Goal: Task Accomplishment & Management: Manage account settings

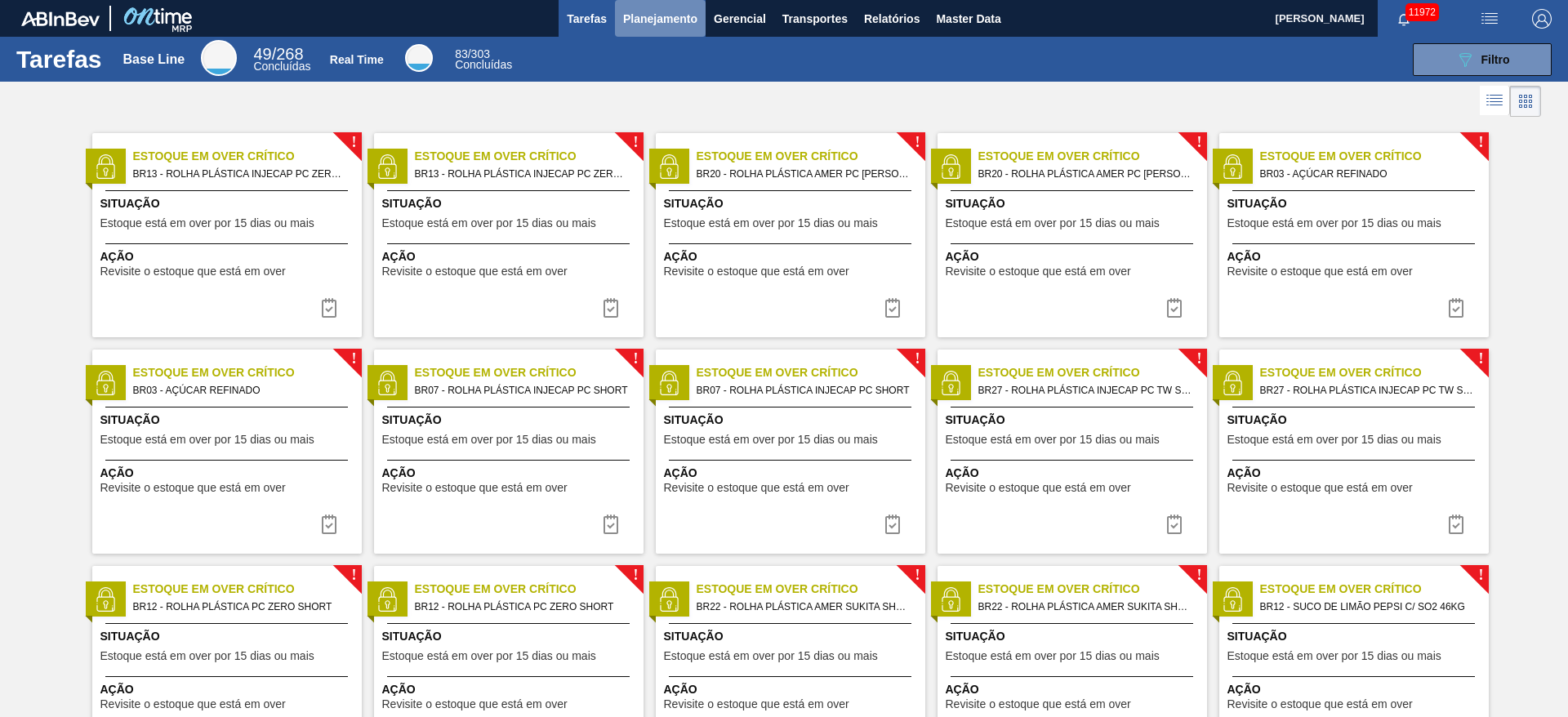
click at [659, 28] on button "Planejamento" at bounding box center [660, 18] width 90 height 37
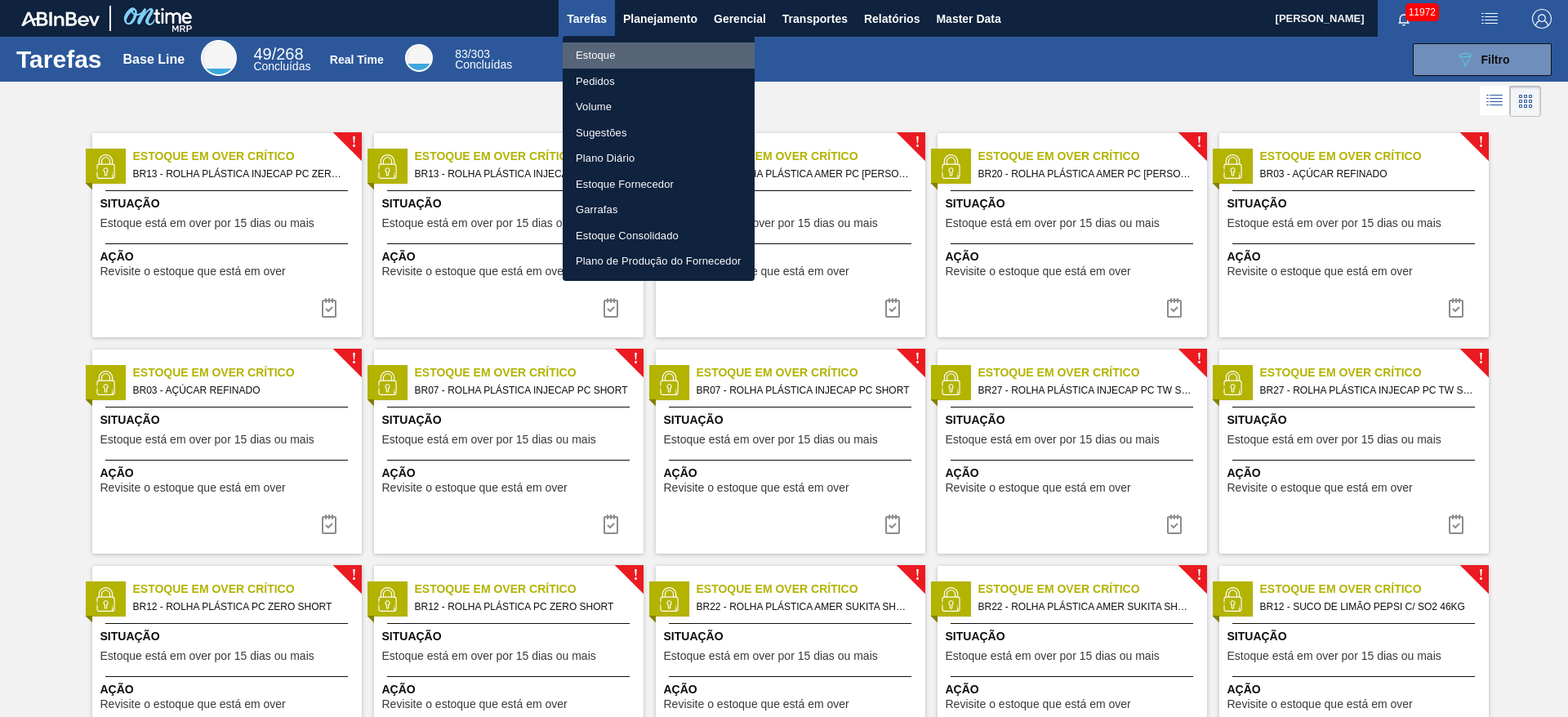
click at [648, 57] on li "Estoque" at bounding box center [659, 56] width 192 height 26
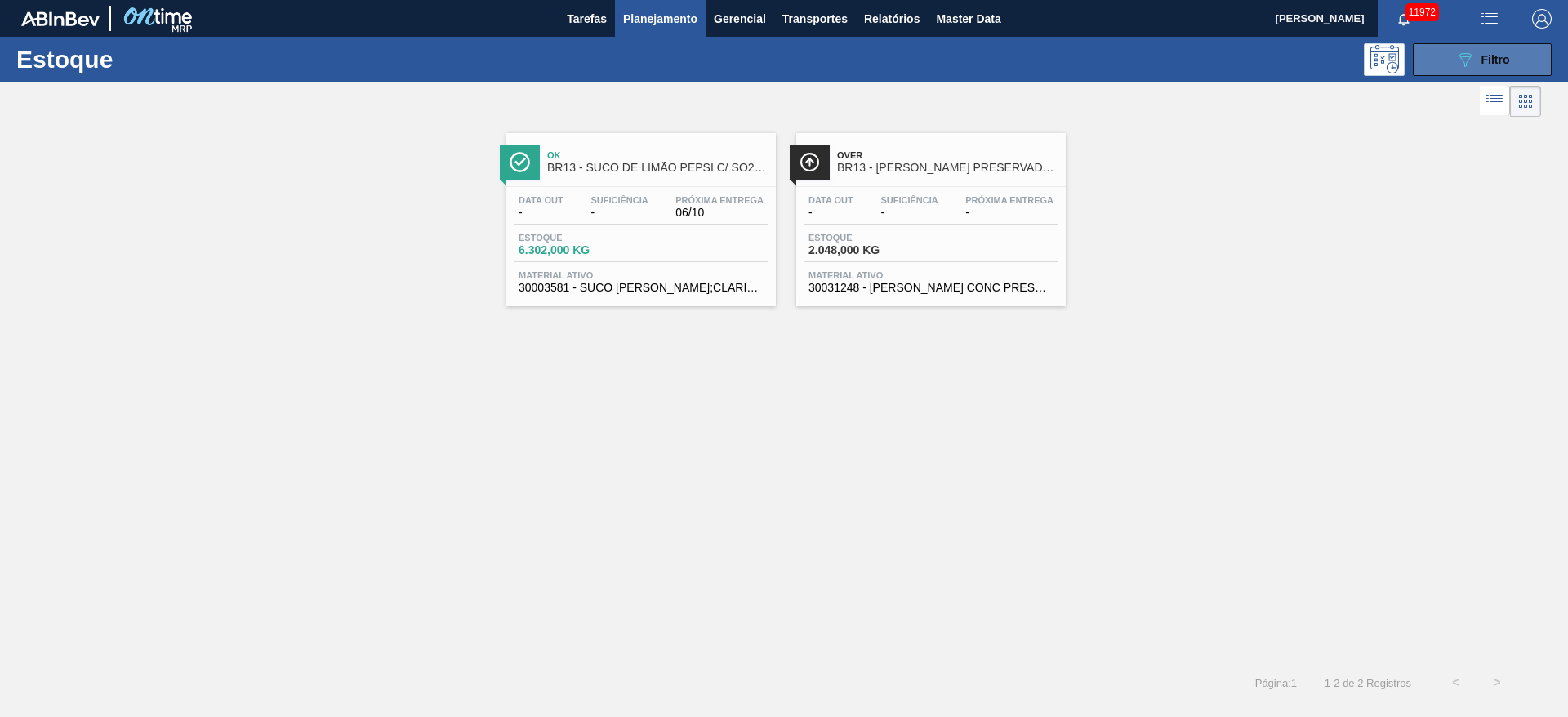
click at [1045, 54] on icon at bounding box center [1465, 60] width 12 height 14
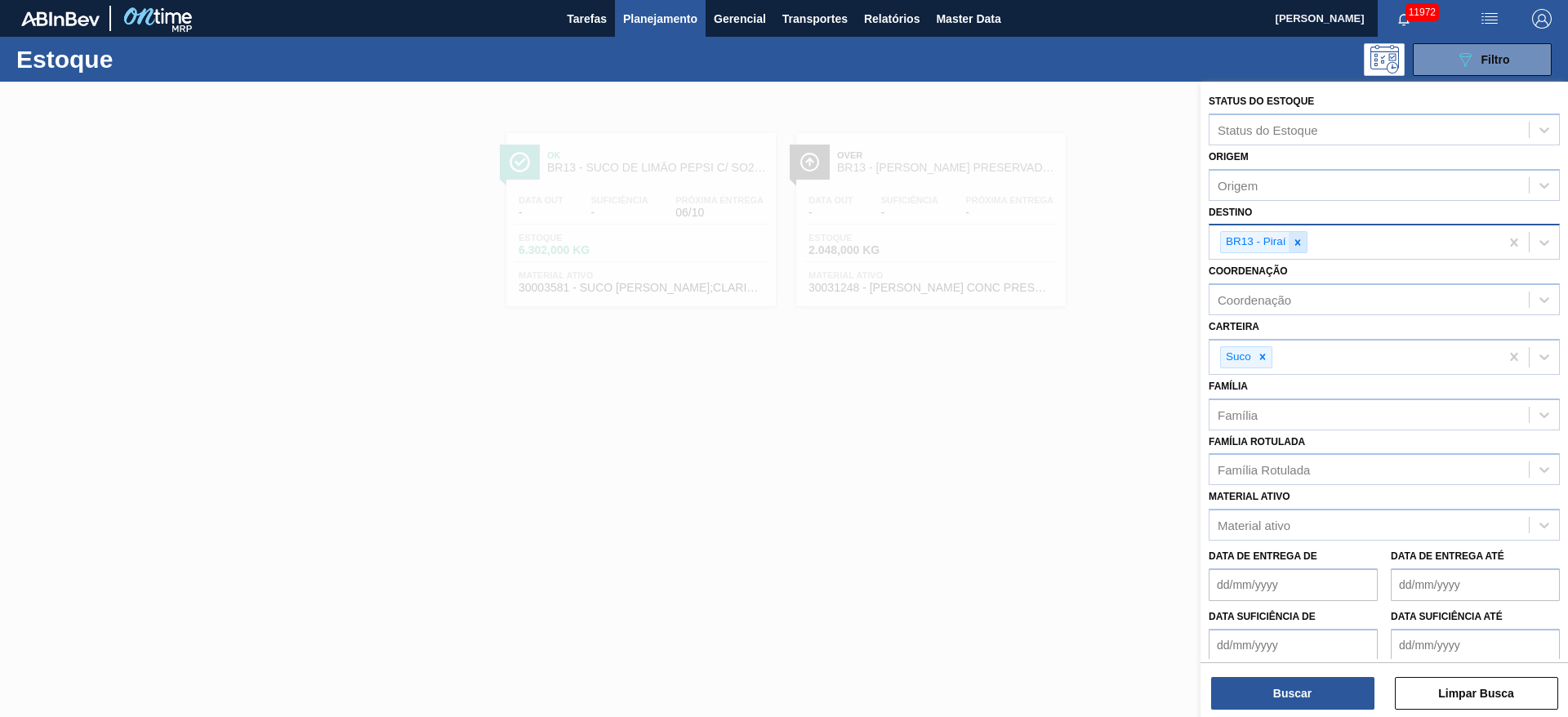
click at [1045, 242] on icon at bounding box center [1298, 242] width 12 height 11
type input "4"
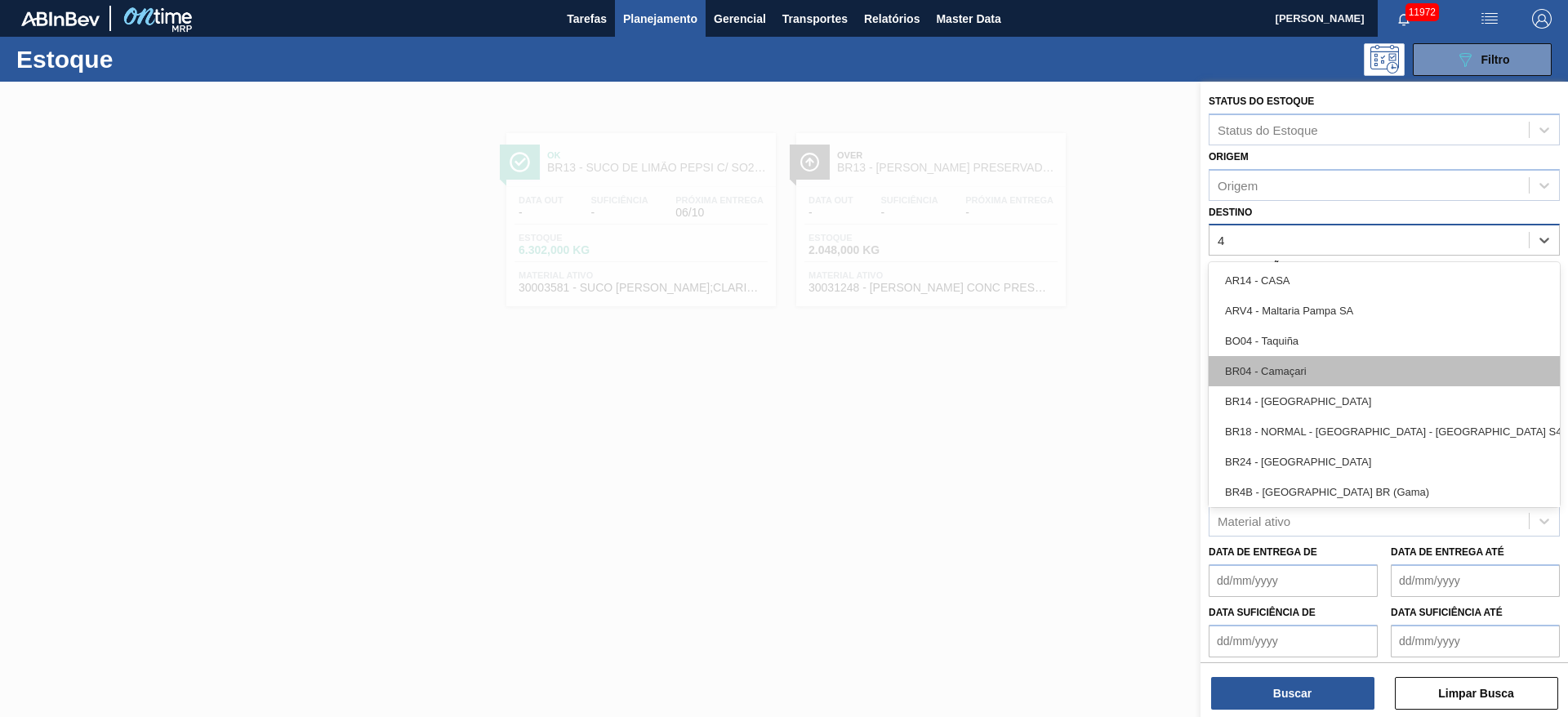
click at [1045, 377] on div "BR04 - Camaçari" at bounding box center [1384, 370] width 351 height 30
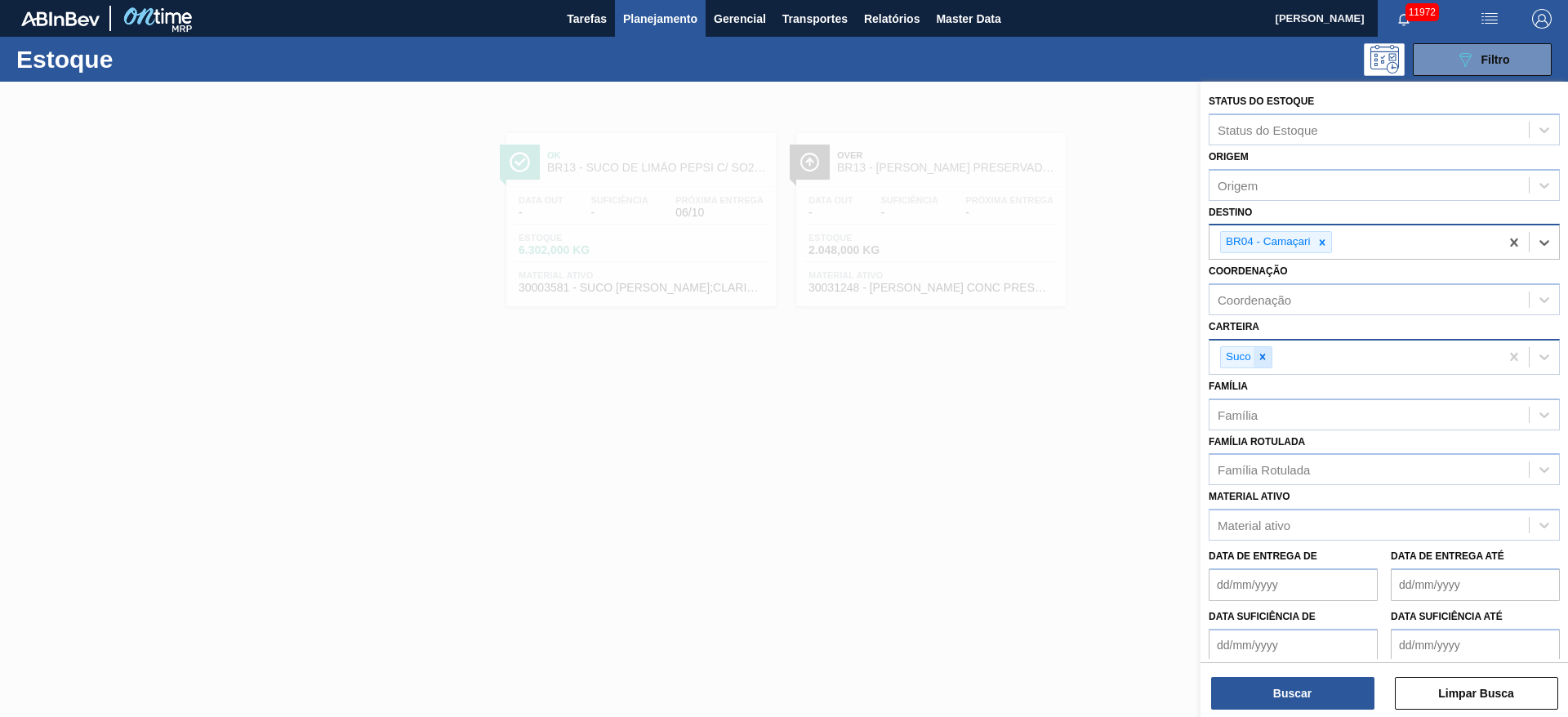
click at [1045, 352] on icon at bounding box center [1263, 356] width 12 height 11
click at [1045, 352] on div "Carteira" at bounding box center [1239, 354] width 44 height 14
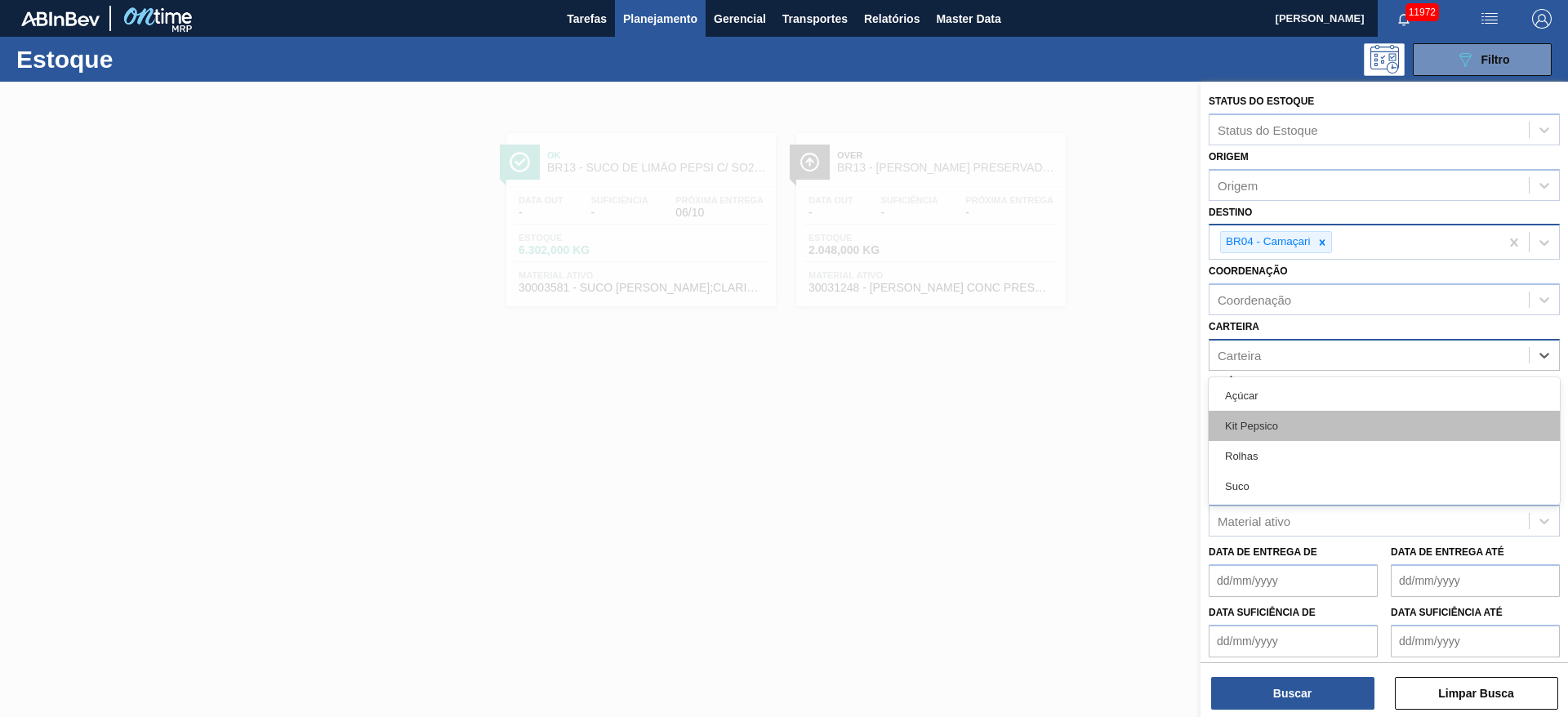
click at [1045, 420] on div "Kit Pepsico" at bounding box center [1384, 425] width 351 height 30
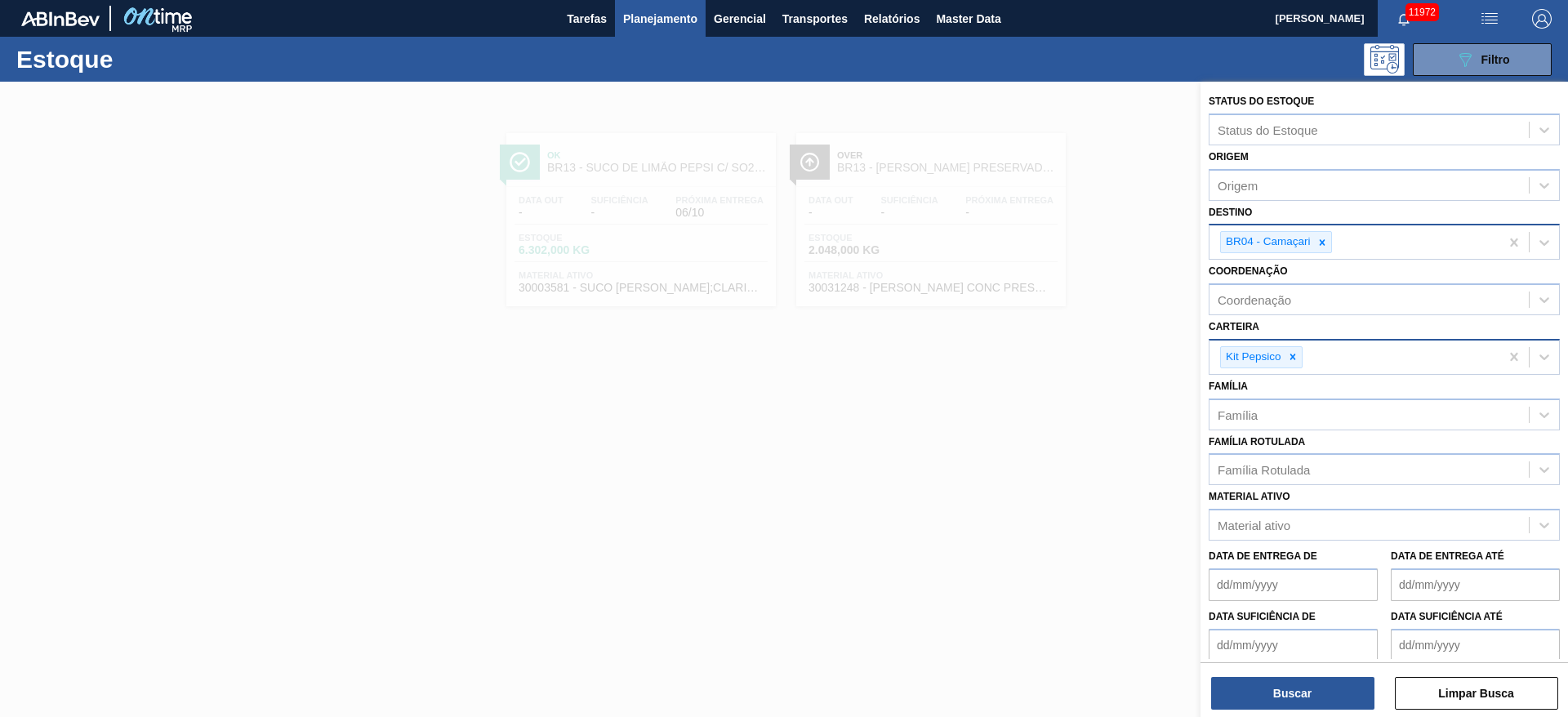
click at [1045, 476] on div "Buscar Limpar Busca" at bounding box center [1384, 685] width 367 height 46
click at [1045, 476] on button "Buscar" at bounding box center [1293, 693] width 164 height 33
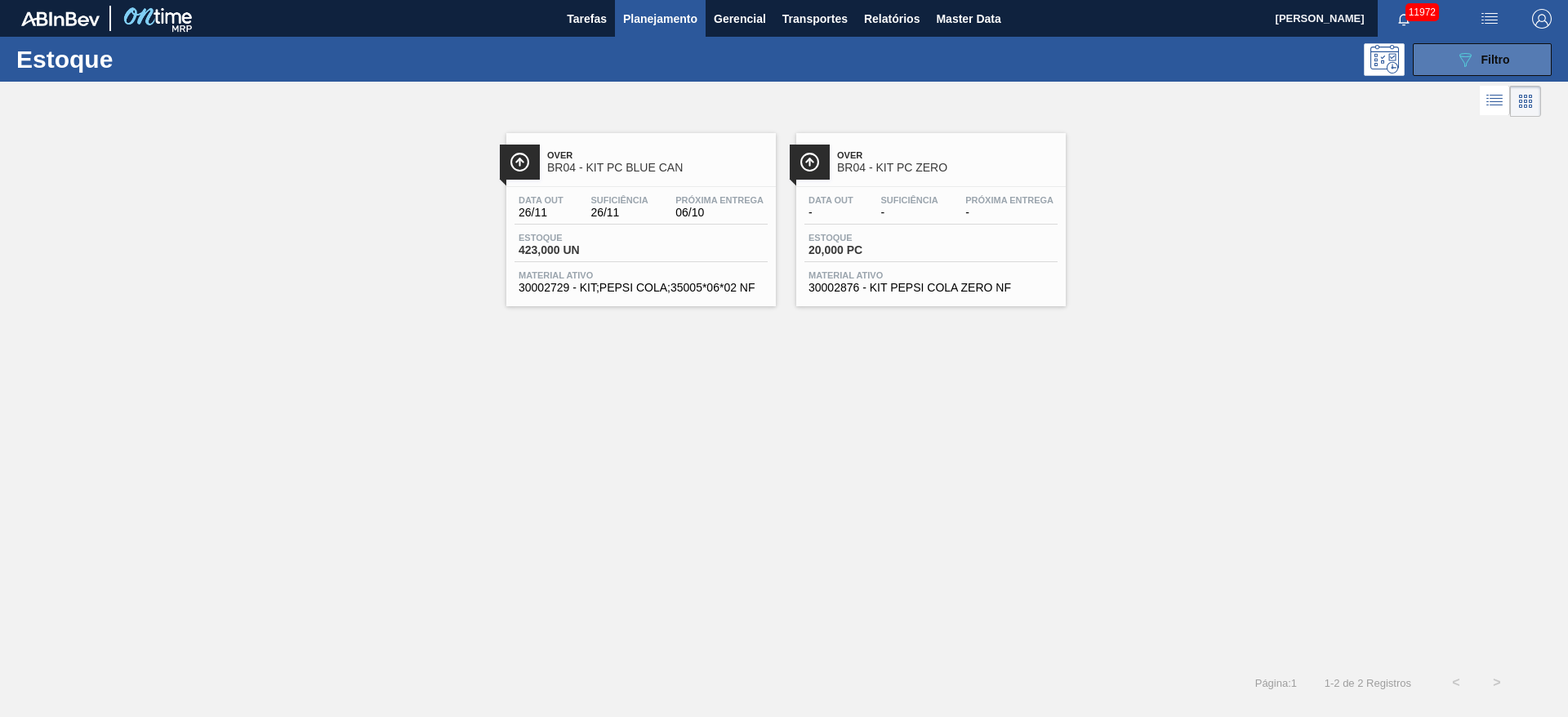
click at [1045, 71] on button "089F7B8B-B2A5-4AFE-B5C0-19BA573D28AC Filtro" at bounding box center [1483, 60] width 139 height 33
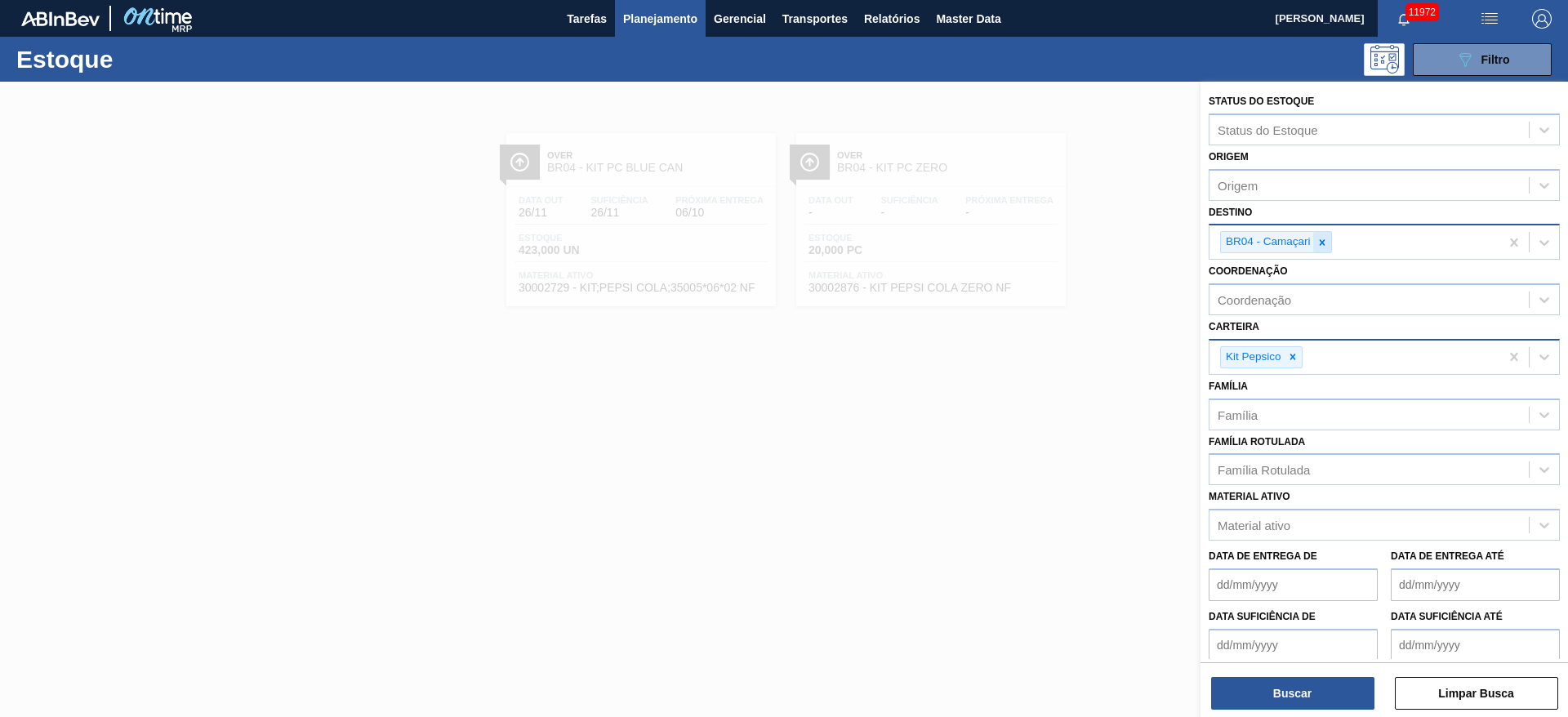
click at [1045, 250] on div at bounding box center [1322, 241] width 18 height 21
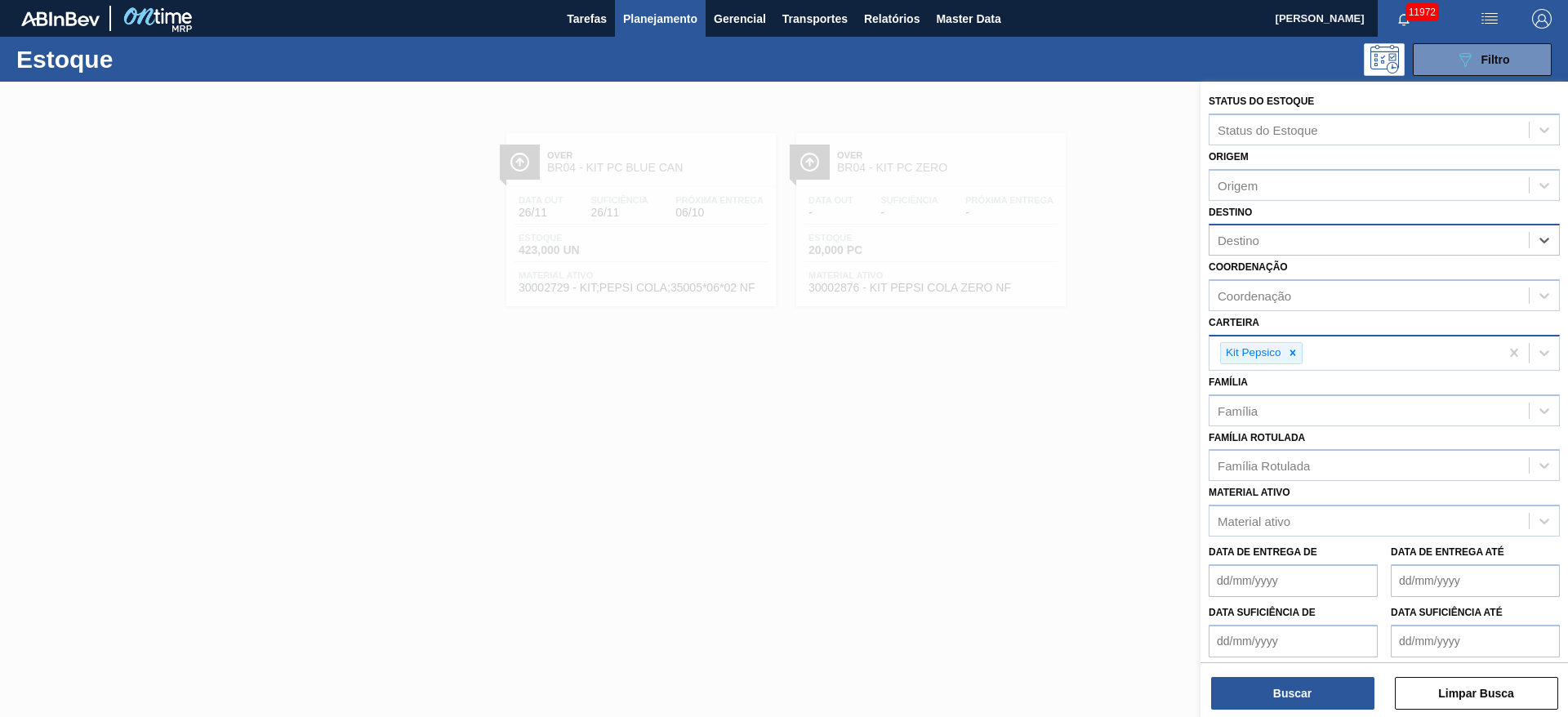
type input "2"
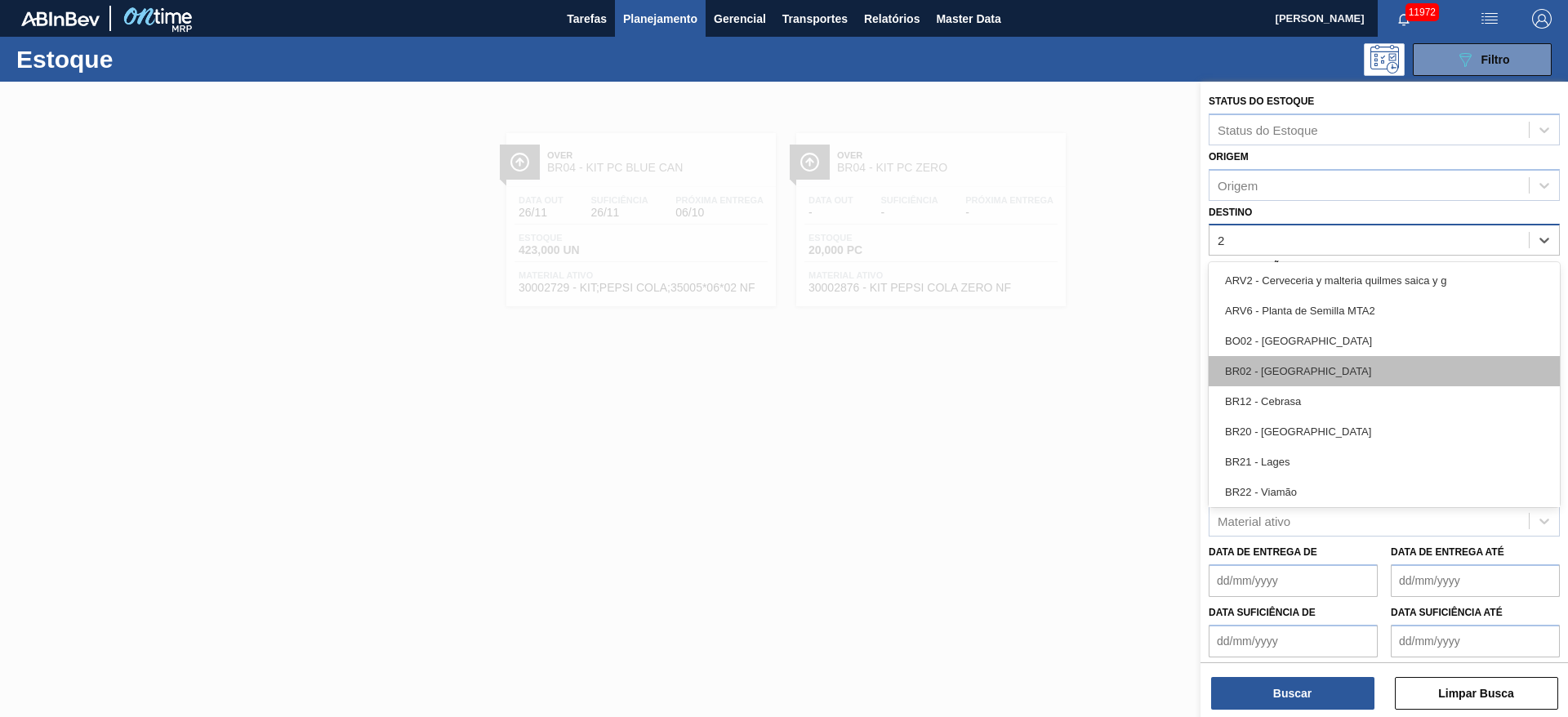
click at [1045, 384] on div "BR02 - [GEOGRAPHIC_DATA]" at bounding box center [1384, 370] width 351 height 30
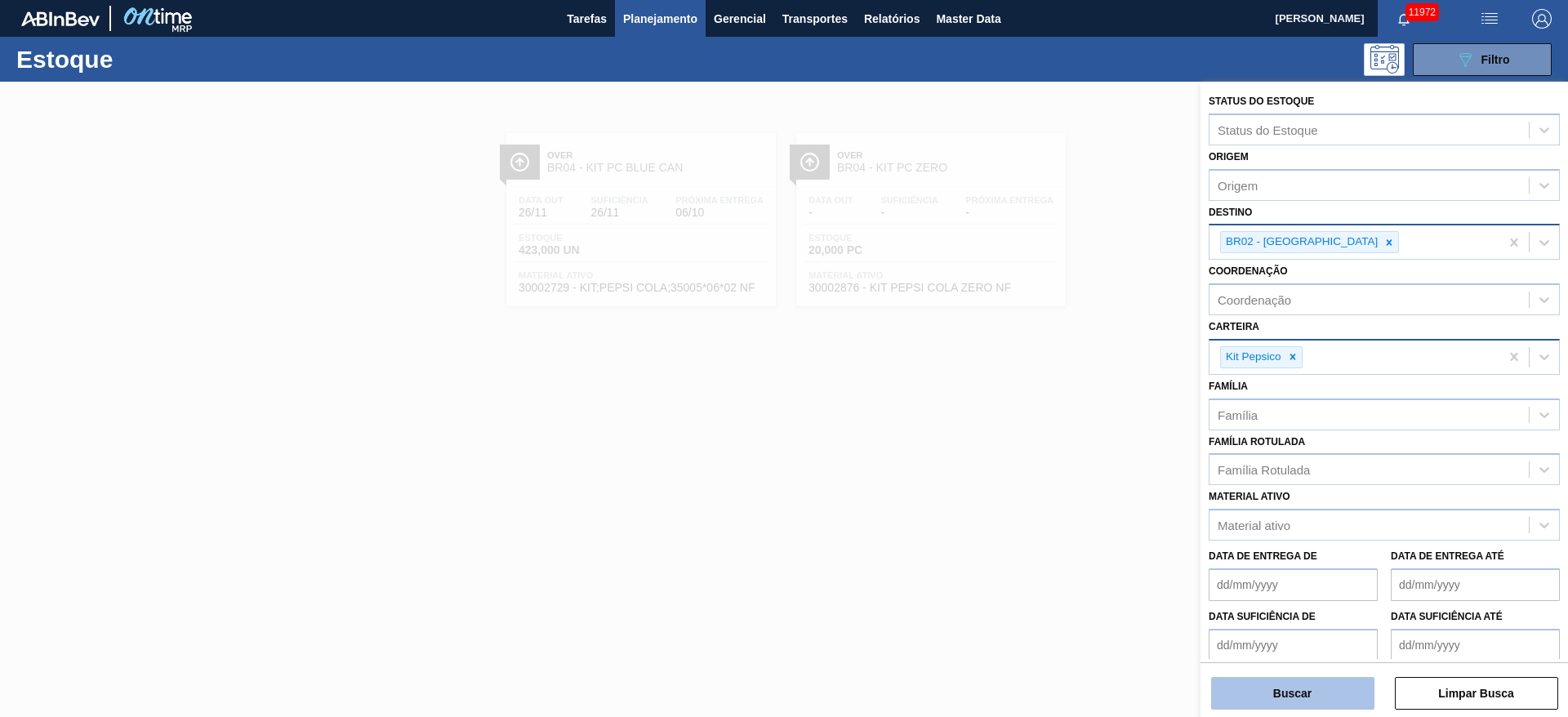
click at [1045, 476] on button "Buscar" at bounding box center [1293, 693] width 164 height 33
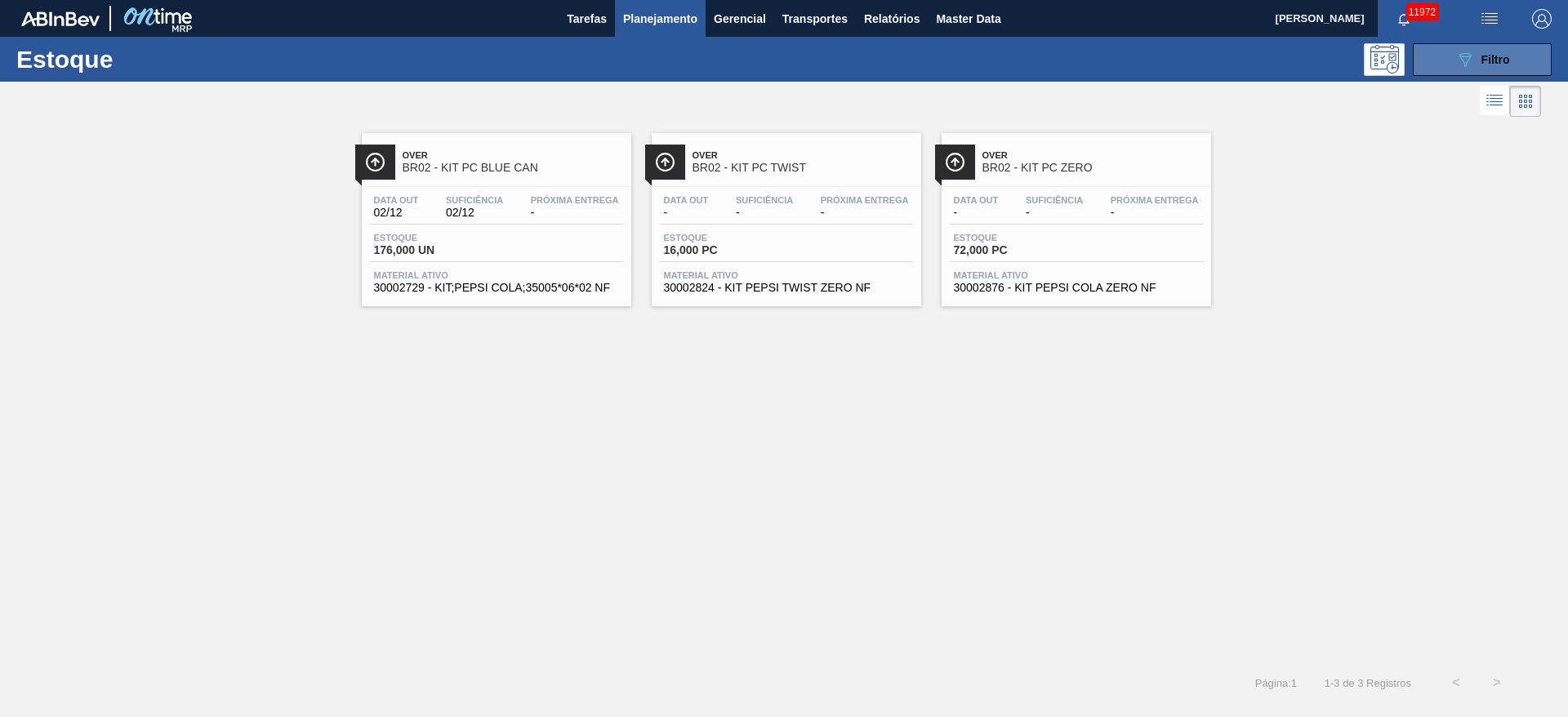
click at [1045, 69] on button "089F7B8B-B2A5-4AFE-B5C0-19BA573D28AC Filtro" at bounding box center [1483, 60] width 139 height 33
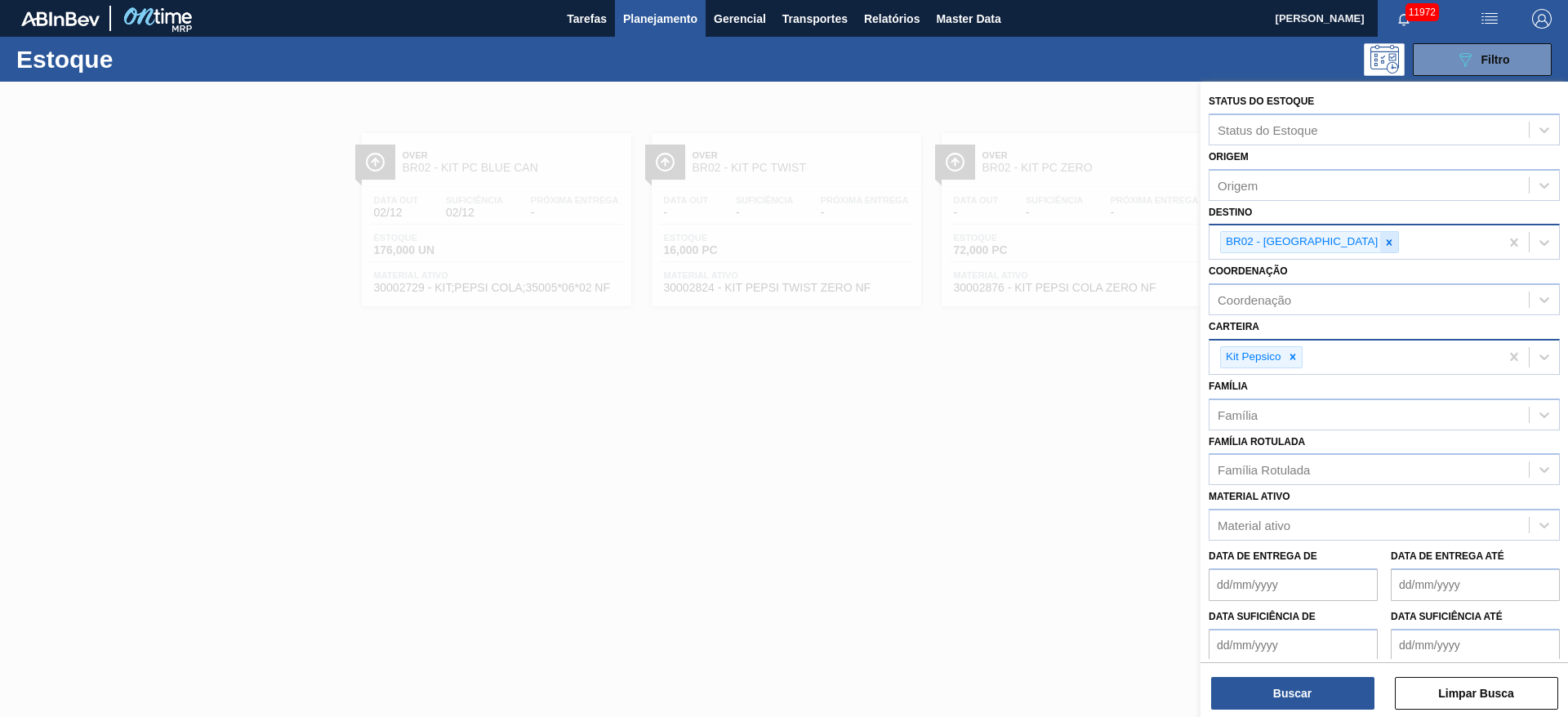
click at [1045, 245] on icon at bounding box center [1390, 242] width 12 height 11
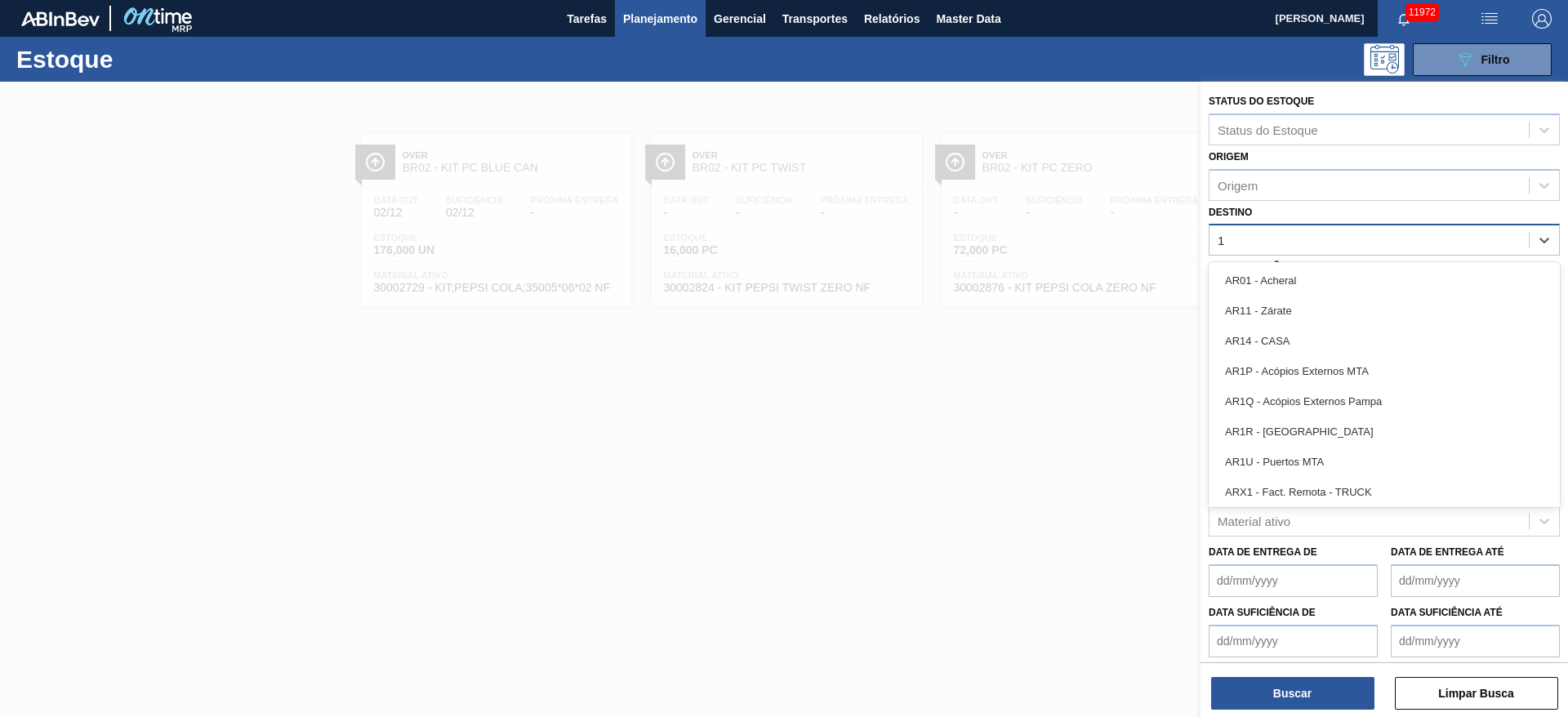
type input "18"
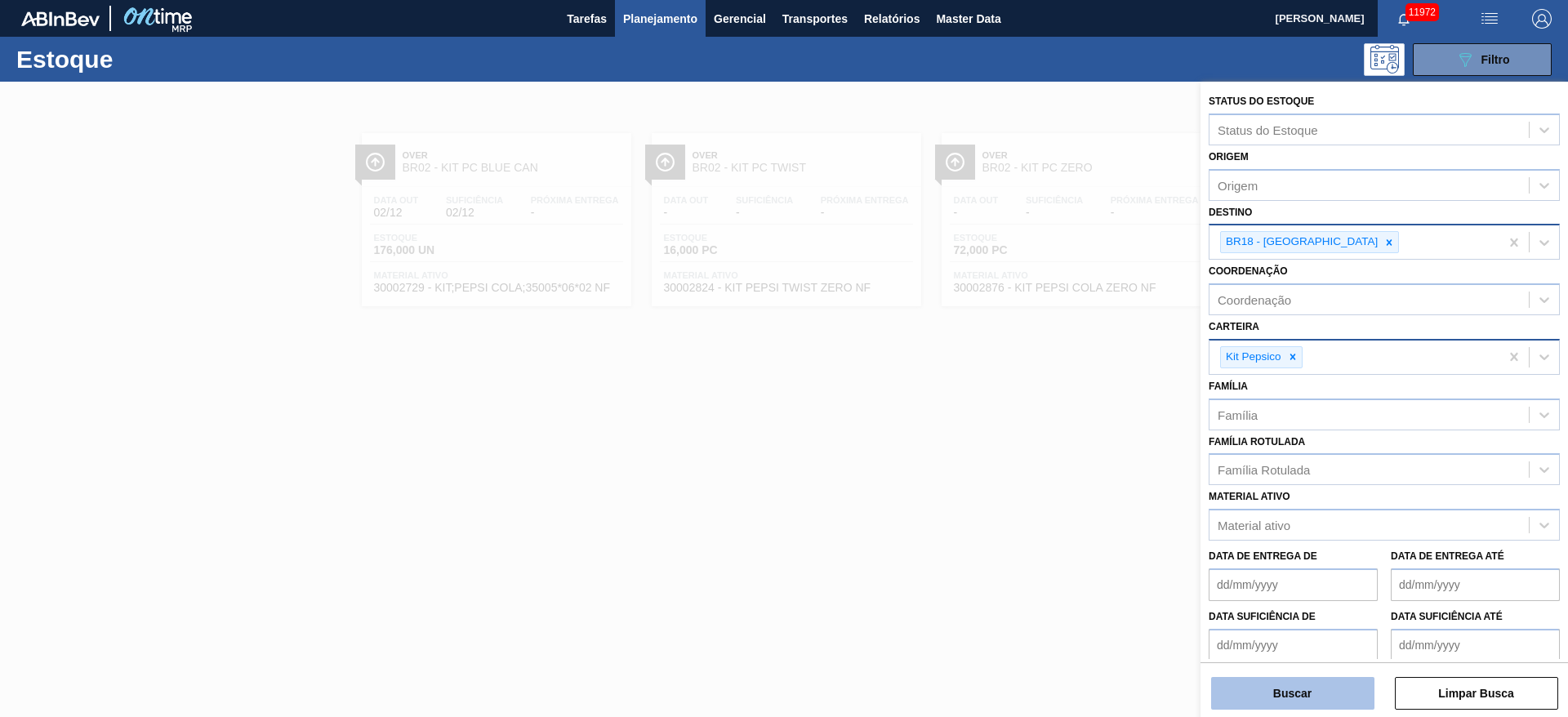
click at [1045, 476] on button "Buscar" at bounding box center [1293, 693] width 164 height 33
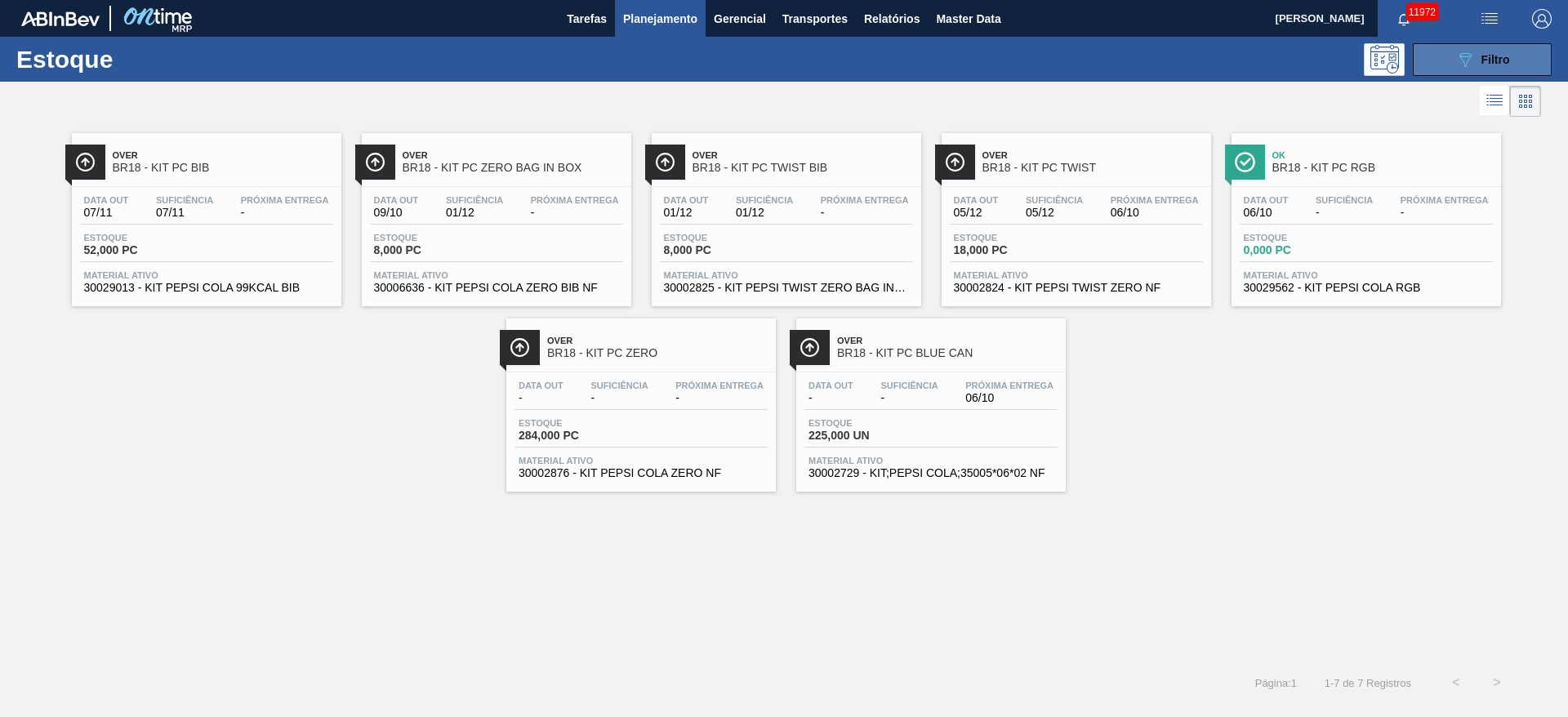
click at [1045, 57] on button "089F7B8B-B2A5-4AFE-B5C0-19BA573D28AC Filtro" at bounding box center [1483, 60] width 139 height 33
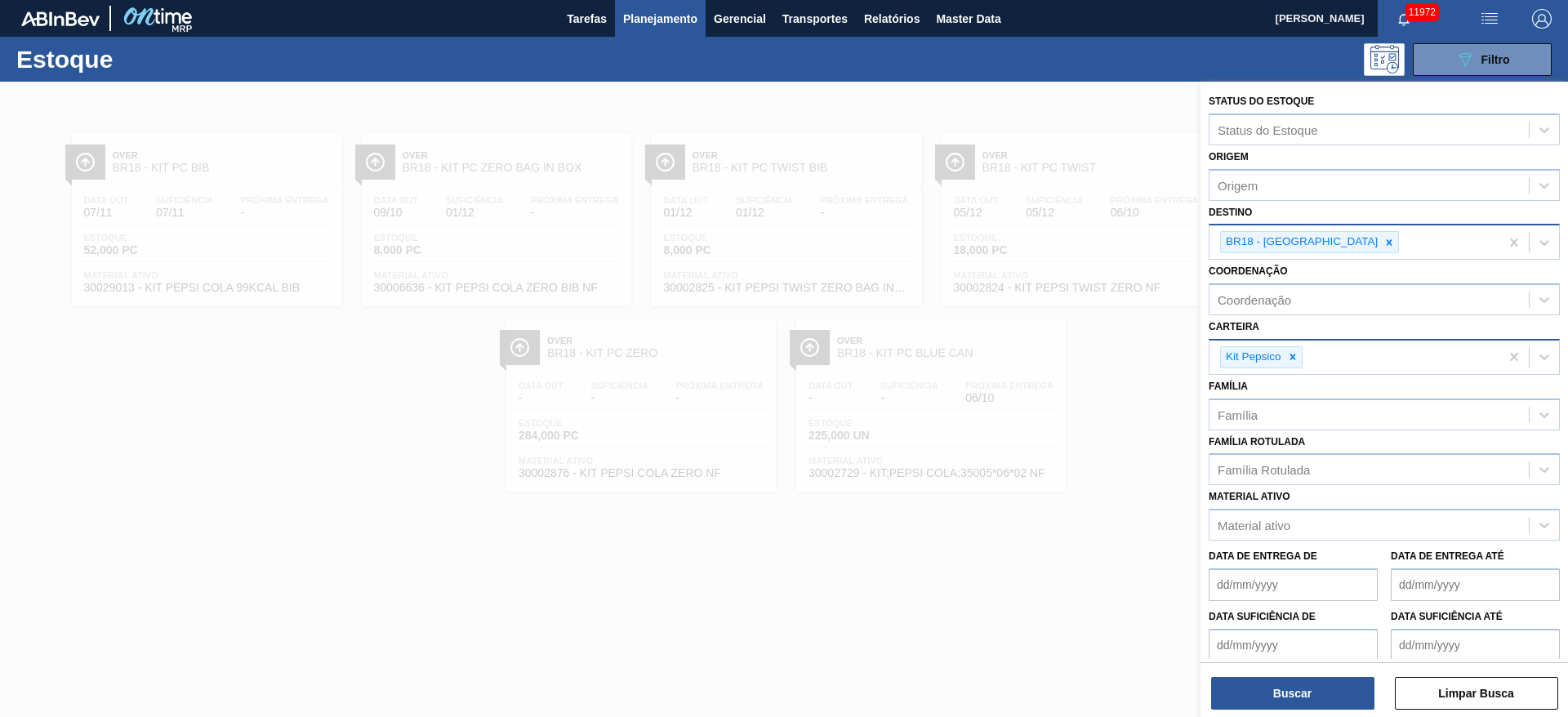
click at [784, 476] on div at bounding box center [784, 439] width 1568 height 717
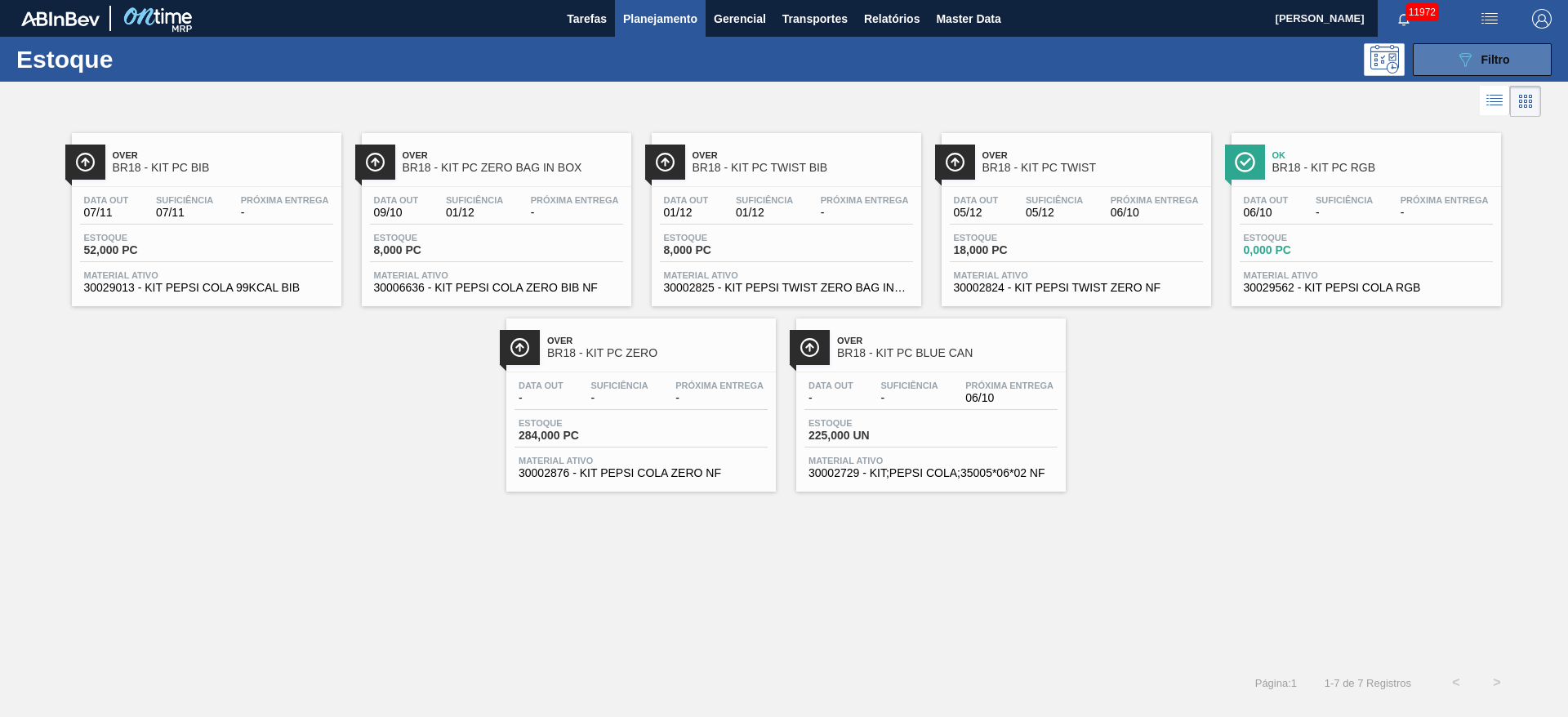
click at [1045, 57] on button "089F7B8B-B2A5-4AFE-B5C0-19BA573D28AC Filtro" at bounding box center [1483, 60] width 139 height 33
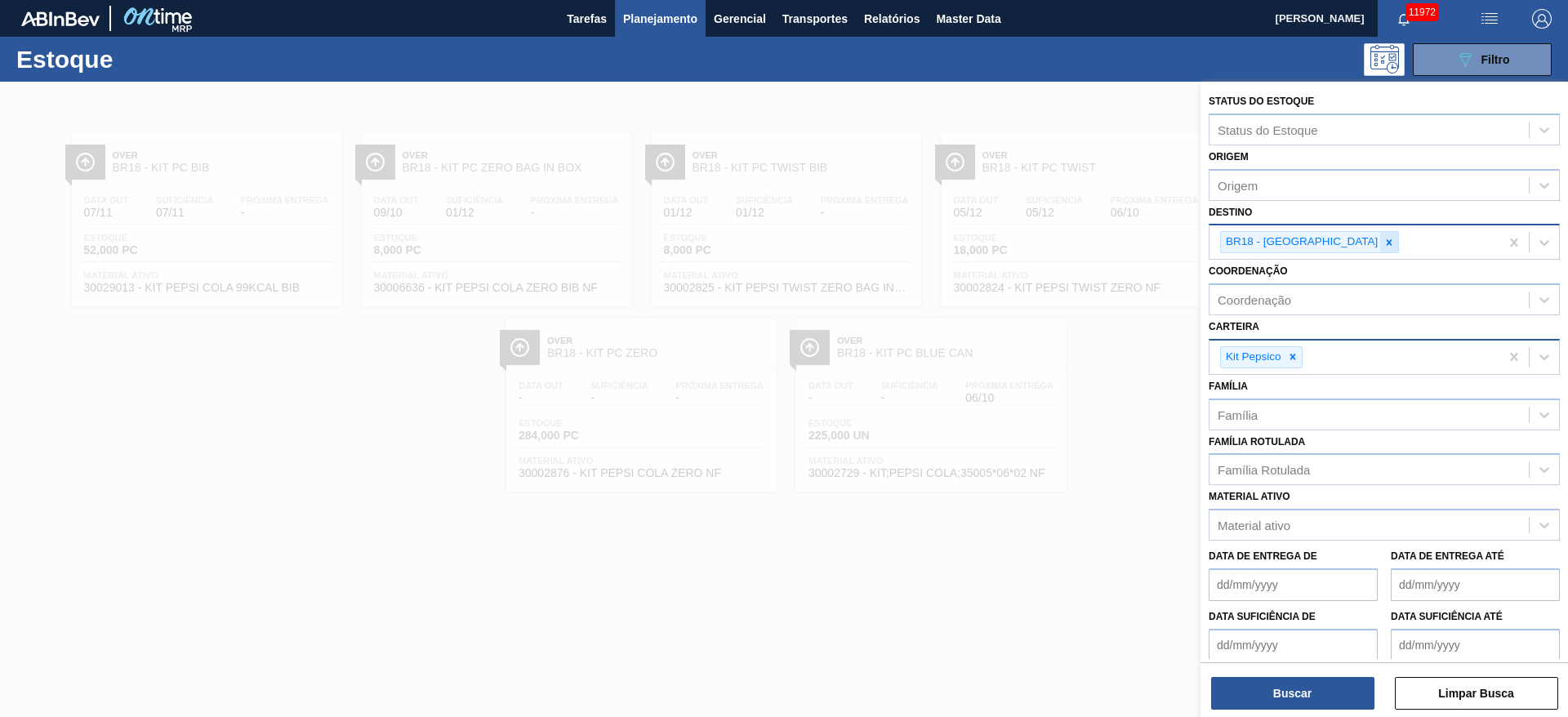
click at [1045, 234] on div at bounding box center [1390, 241] width 18 height 21
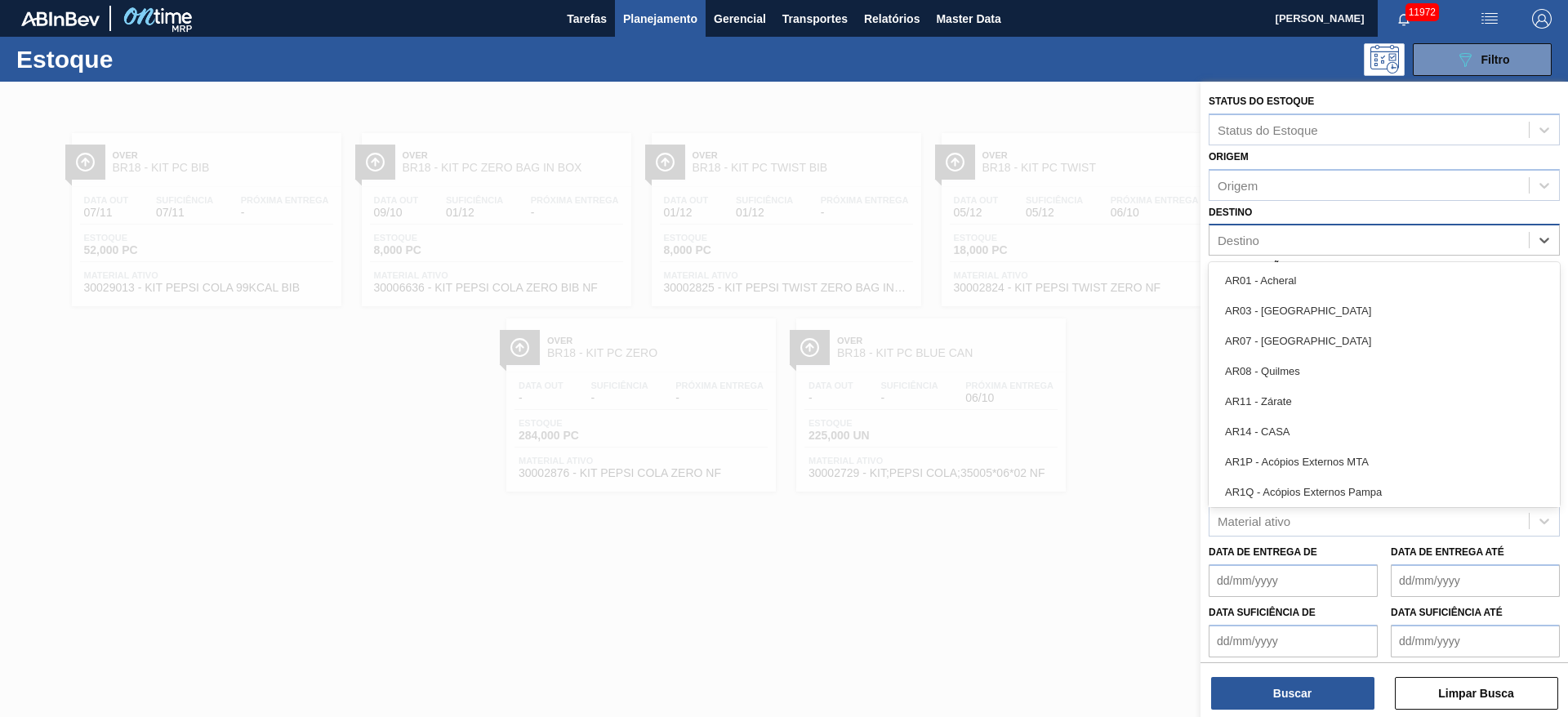
click at [1045, 234] on div "Destino" at bounding box center [1369, 240] width 320 height 24
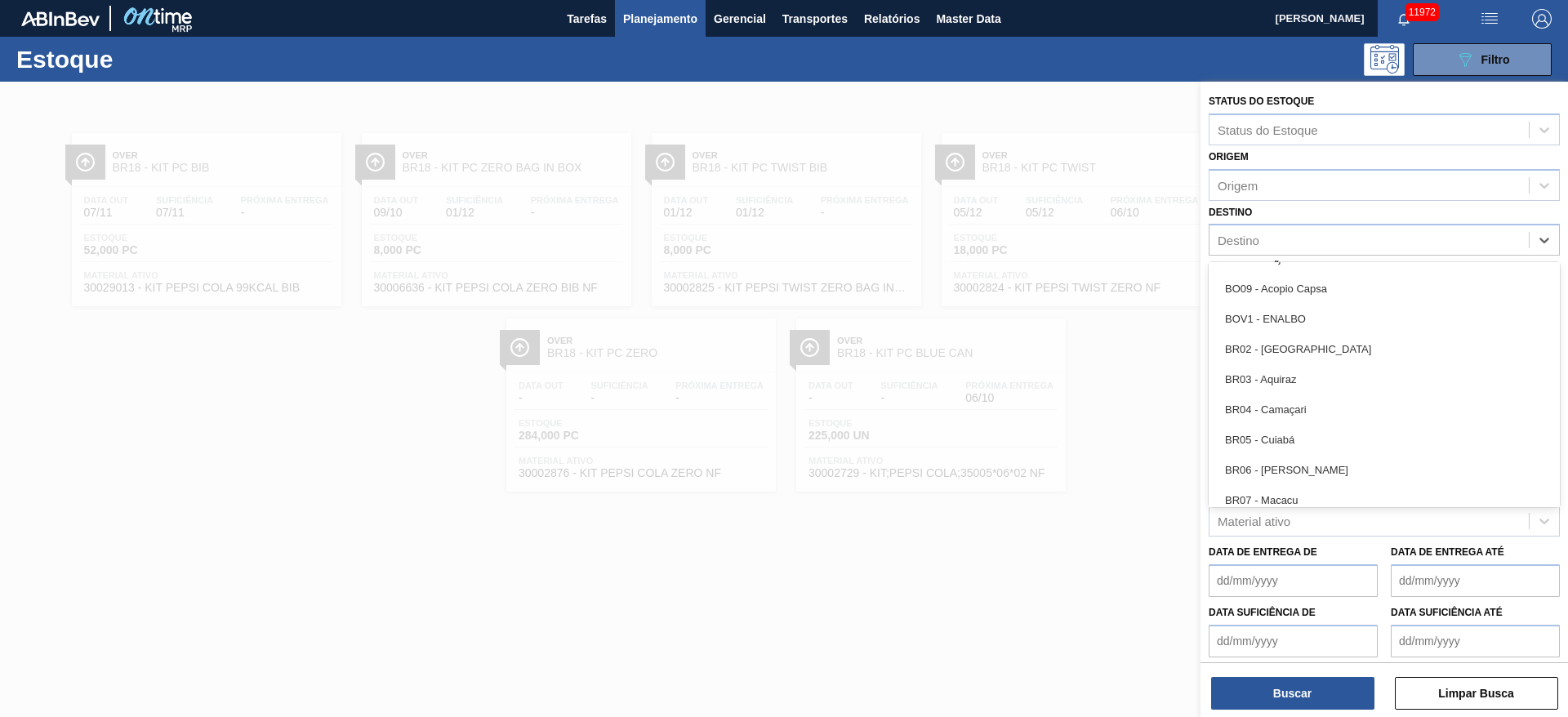
scroll to position [754, 0]
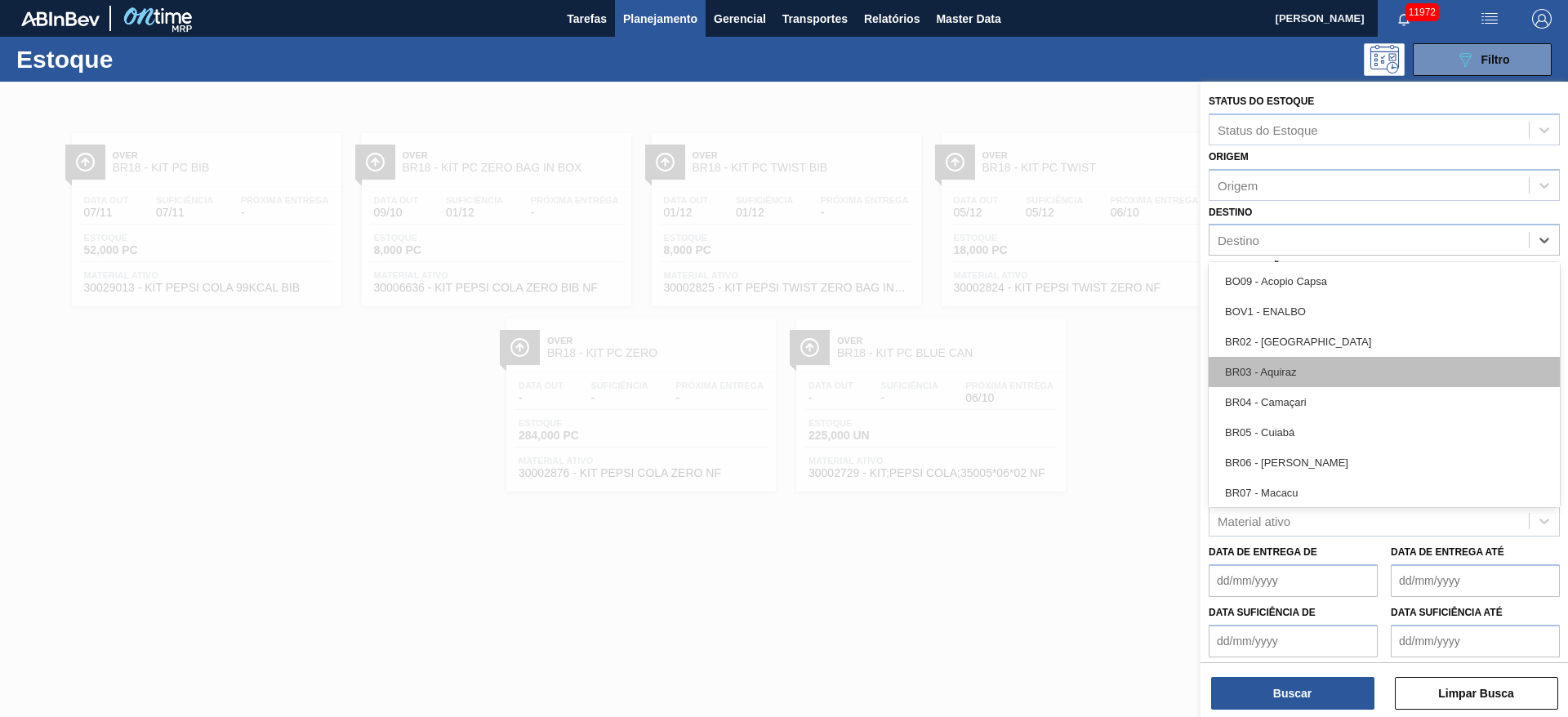
click at [1045, 370] on div "BR03 - Aquiraz" at bounding box center [1384, 371] width 351 height 30
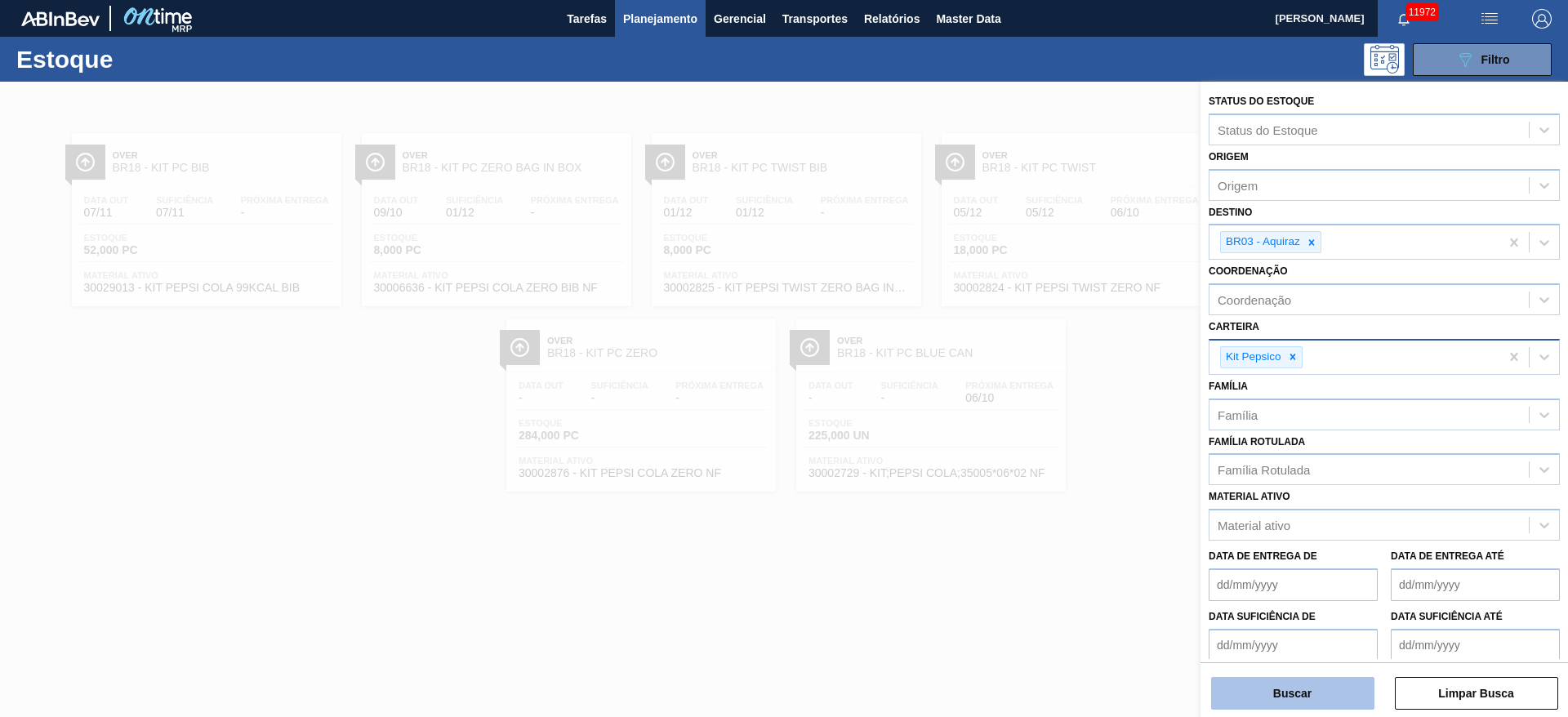
click at [1045, 476] on button "Buscar" at bounding box center [1293, 693] width 164 height 33
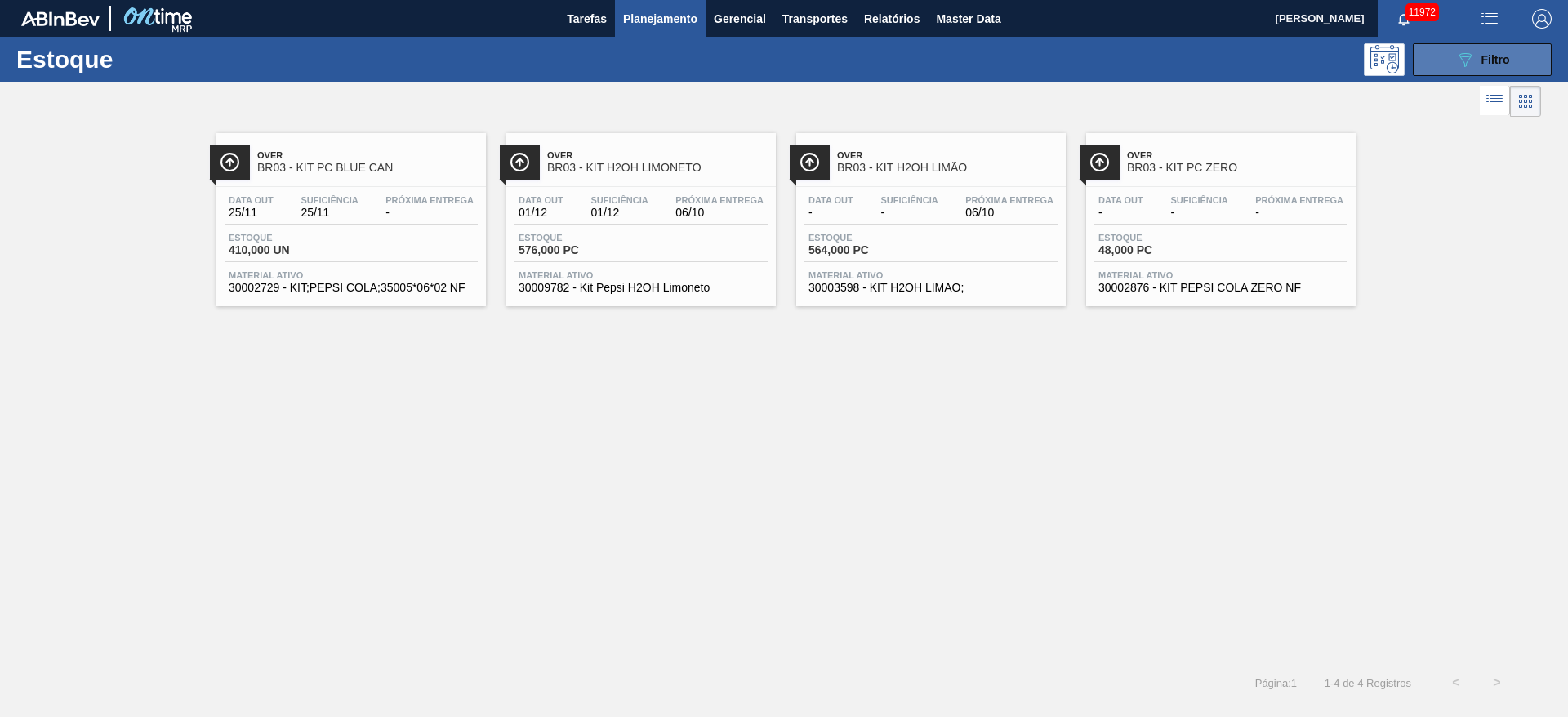
click at [1045, 62] on button "089F7B8B-B2A5-4AFE-B5C0-19BA573D28AC Filtro" at bounding box center [1483, 60] width 139 height 33
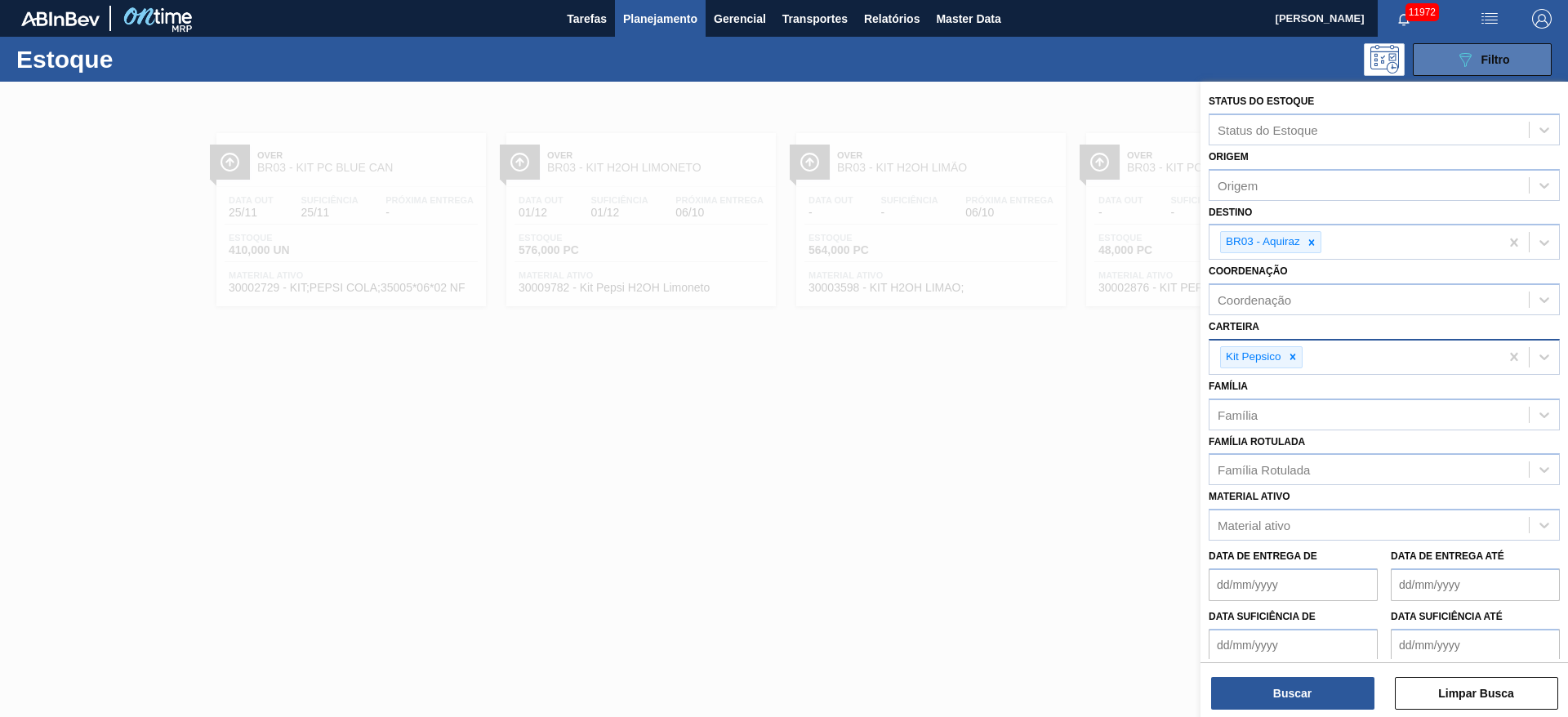
click at [1045, 62] on button "089F7B8B-B2A5-4AFE-B5C0-19BA573D28AC Filtro" at bounding box center [1483, 60] width 139 height 33
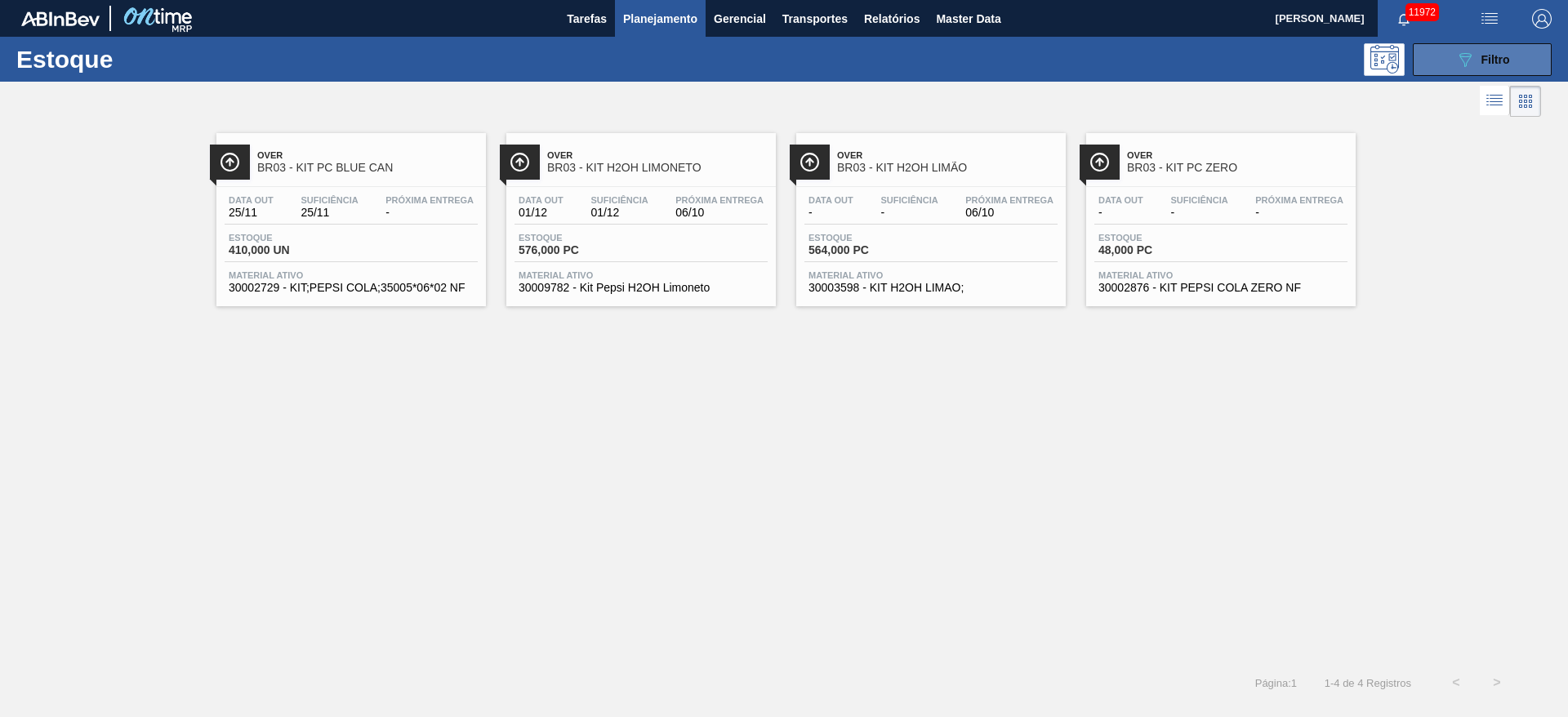
click at [1045, 62] on button "089F7B8B-B2A5-4AFE-B5C0-19BA573D28AC Filtro" at bounding box center [1483, 60] width 139 height 33
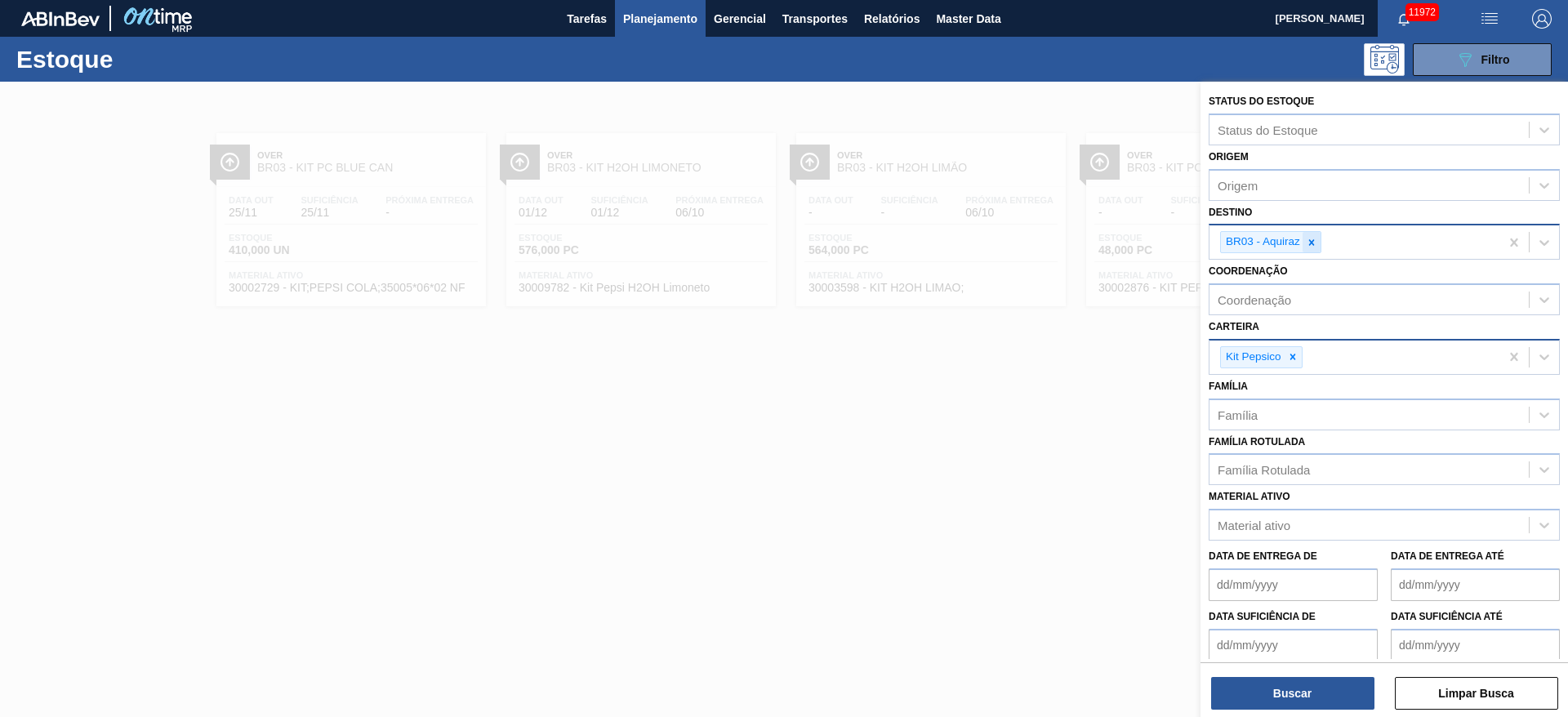
click at [1045, 241] on icon at bounding box center [1312, 241] width 6 height 6
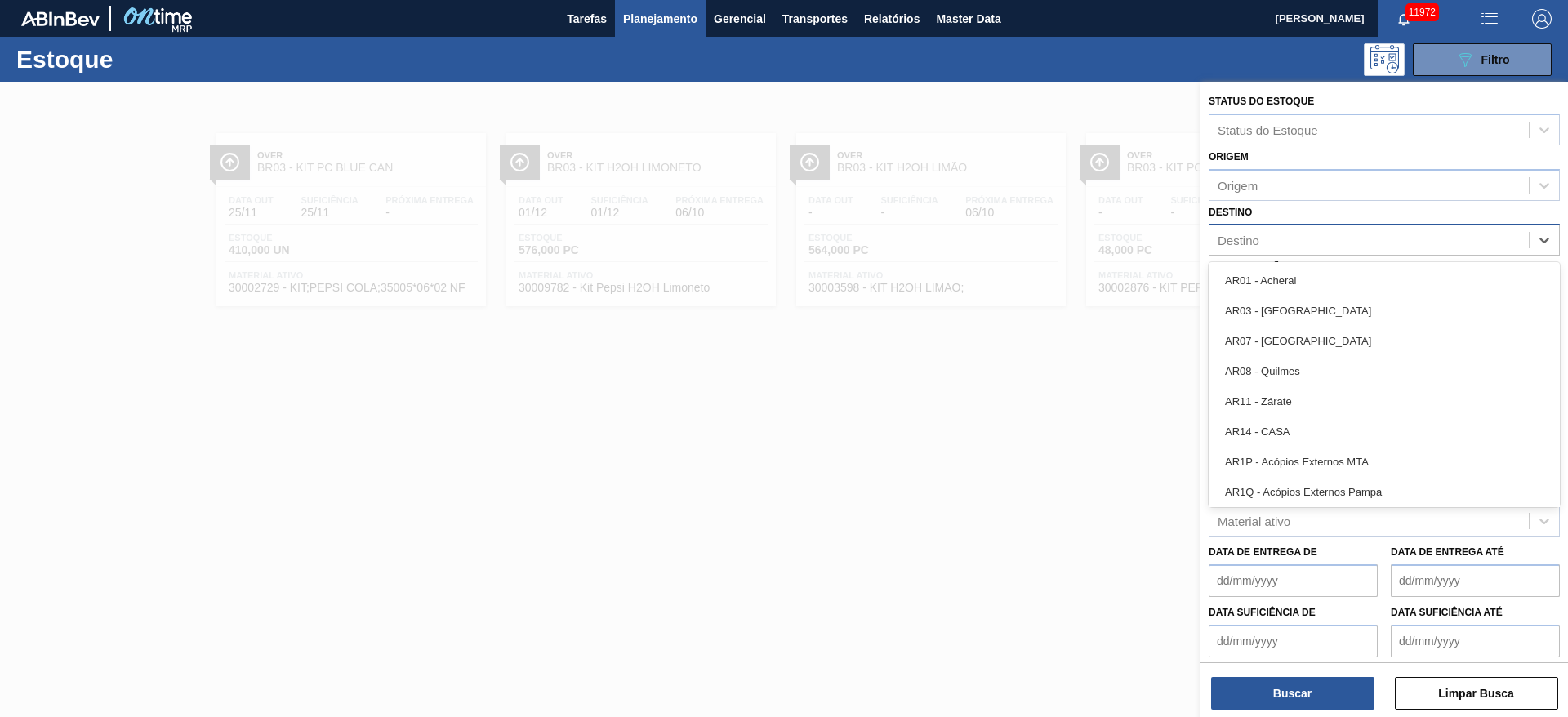
click at [1045, 241] on div "Destino" at bounding box center [1369, 240] width 320 height 24
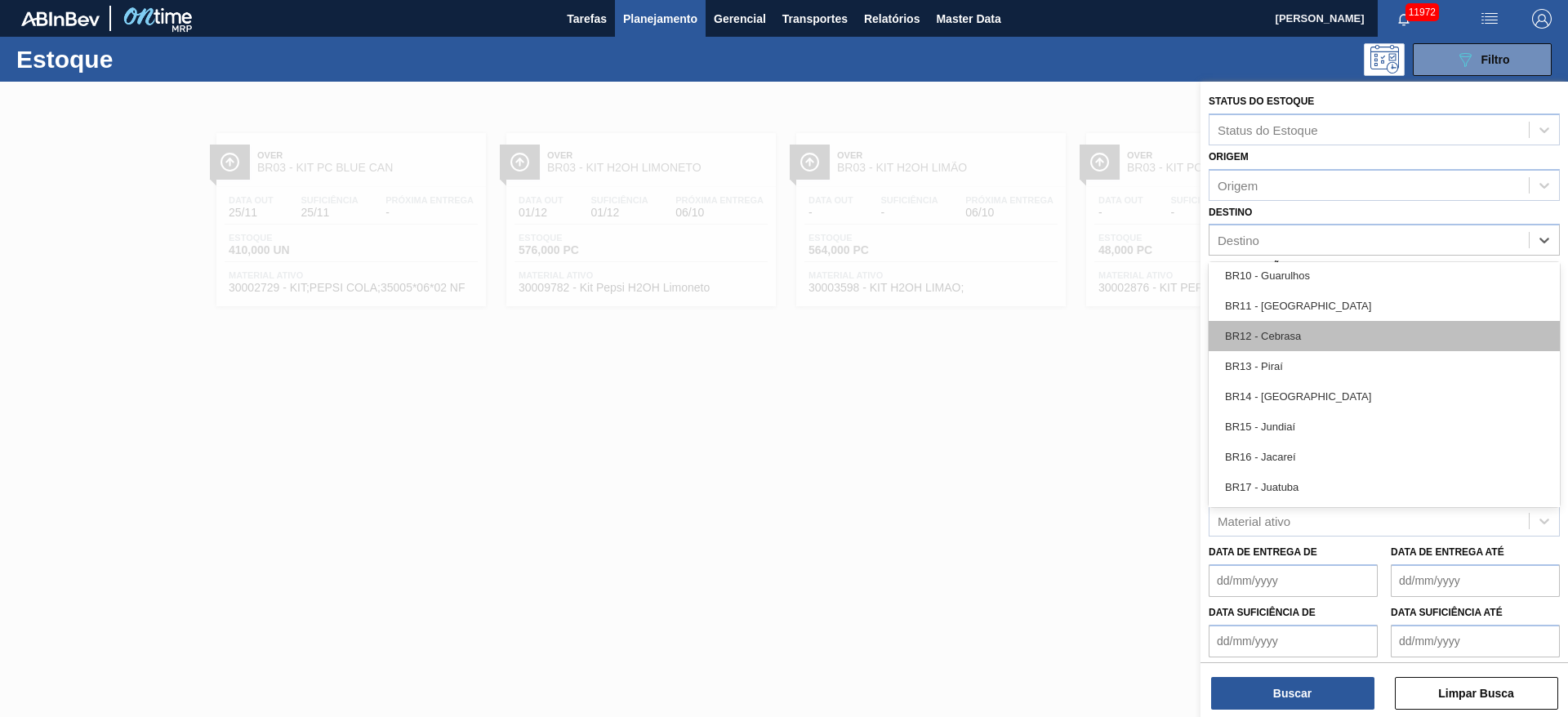
scroll to position [1069, 0]
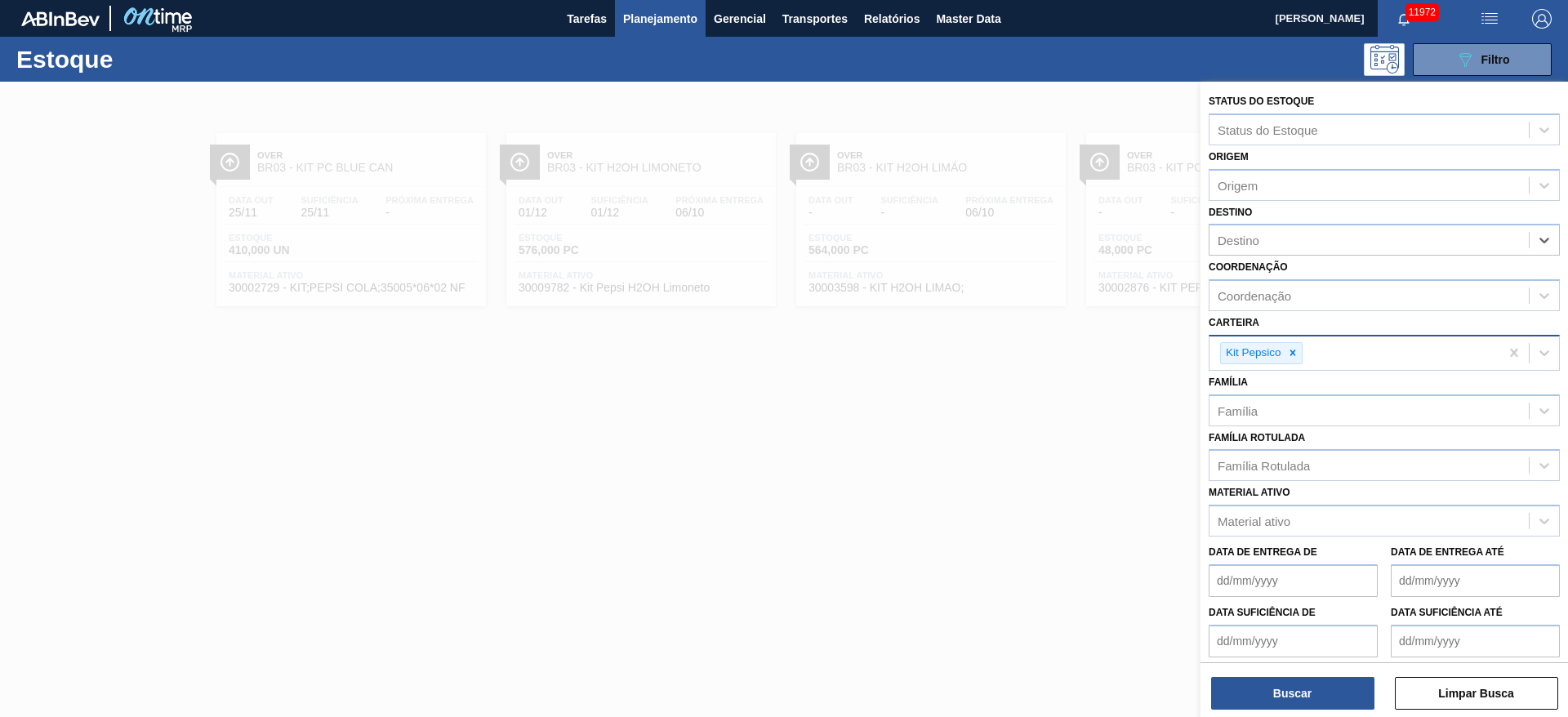
type input "13"
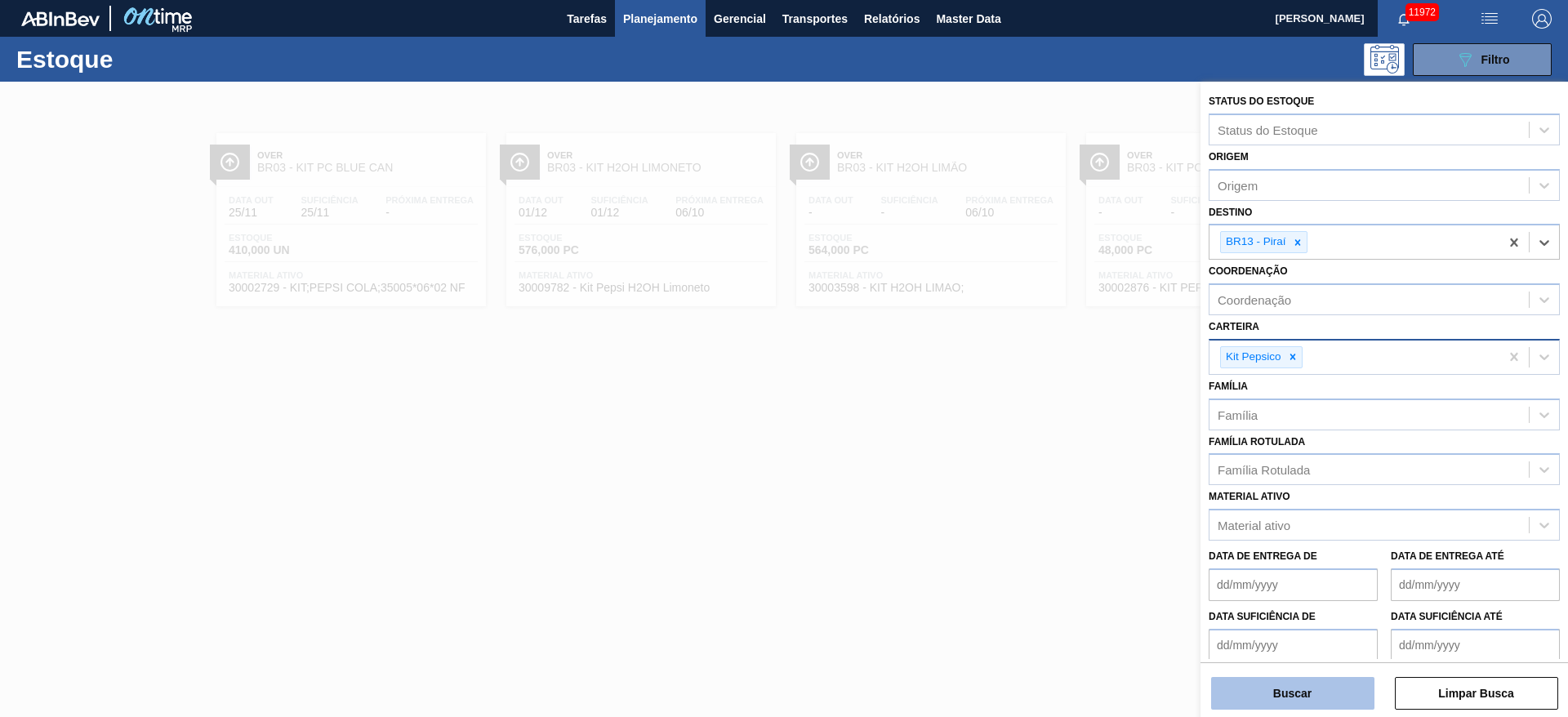
click at [1045, 476] on button "Buscar" at bounding box center [1293, 693] width 164 height 33
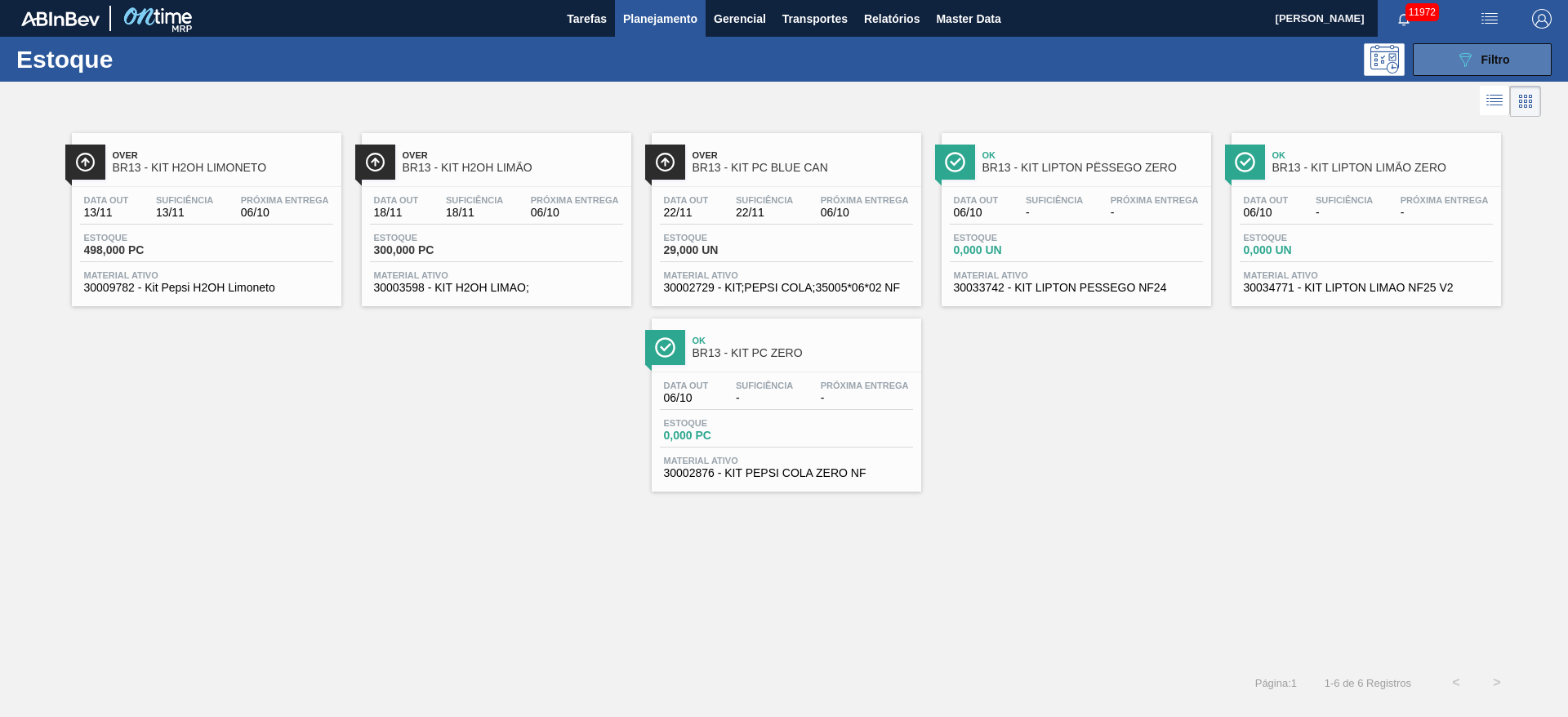
click at [1045, 54] on icon at bounding box center [1465, 60] width 12 height 14
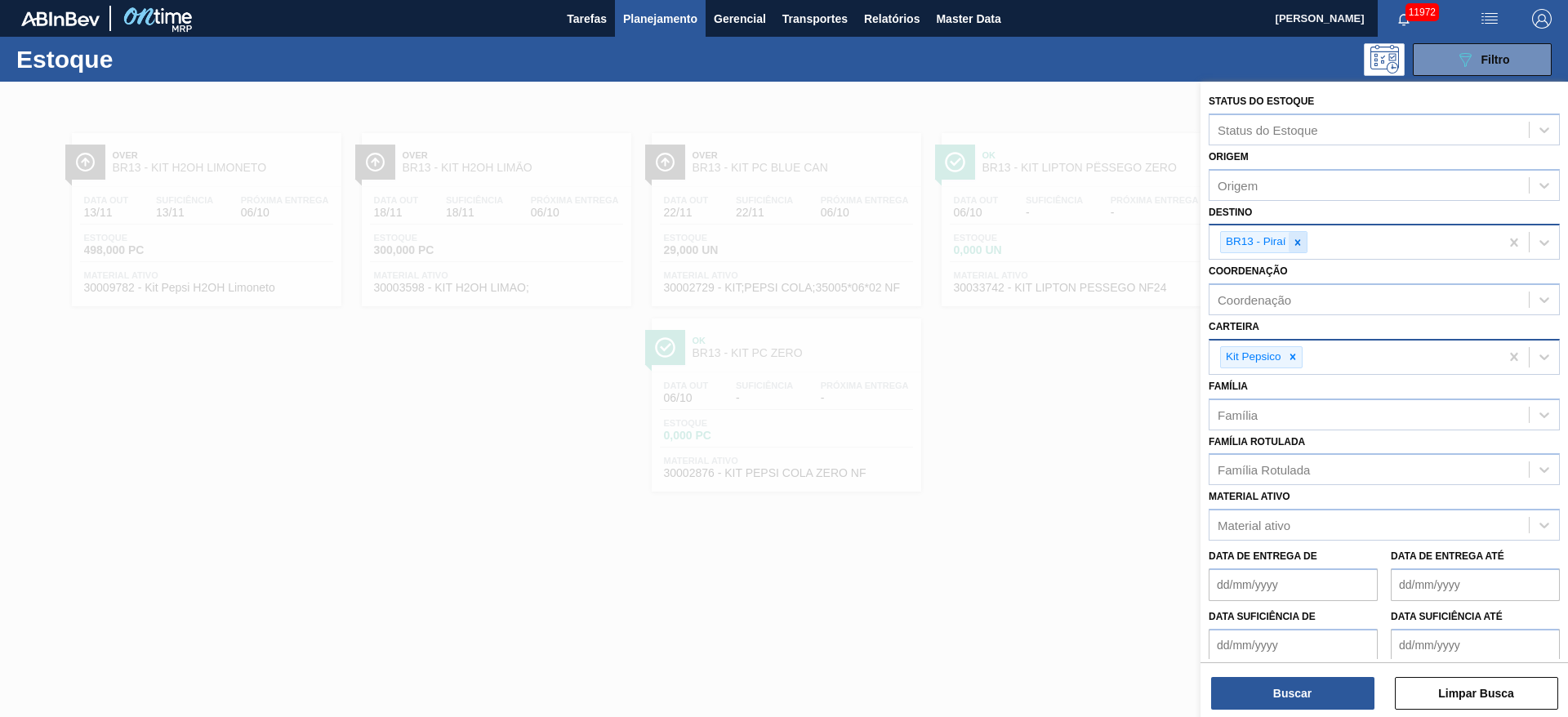
click at [1045, 245] on icon at bounding box center [1298, 242] width 12 height 11
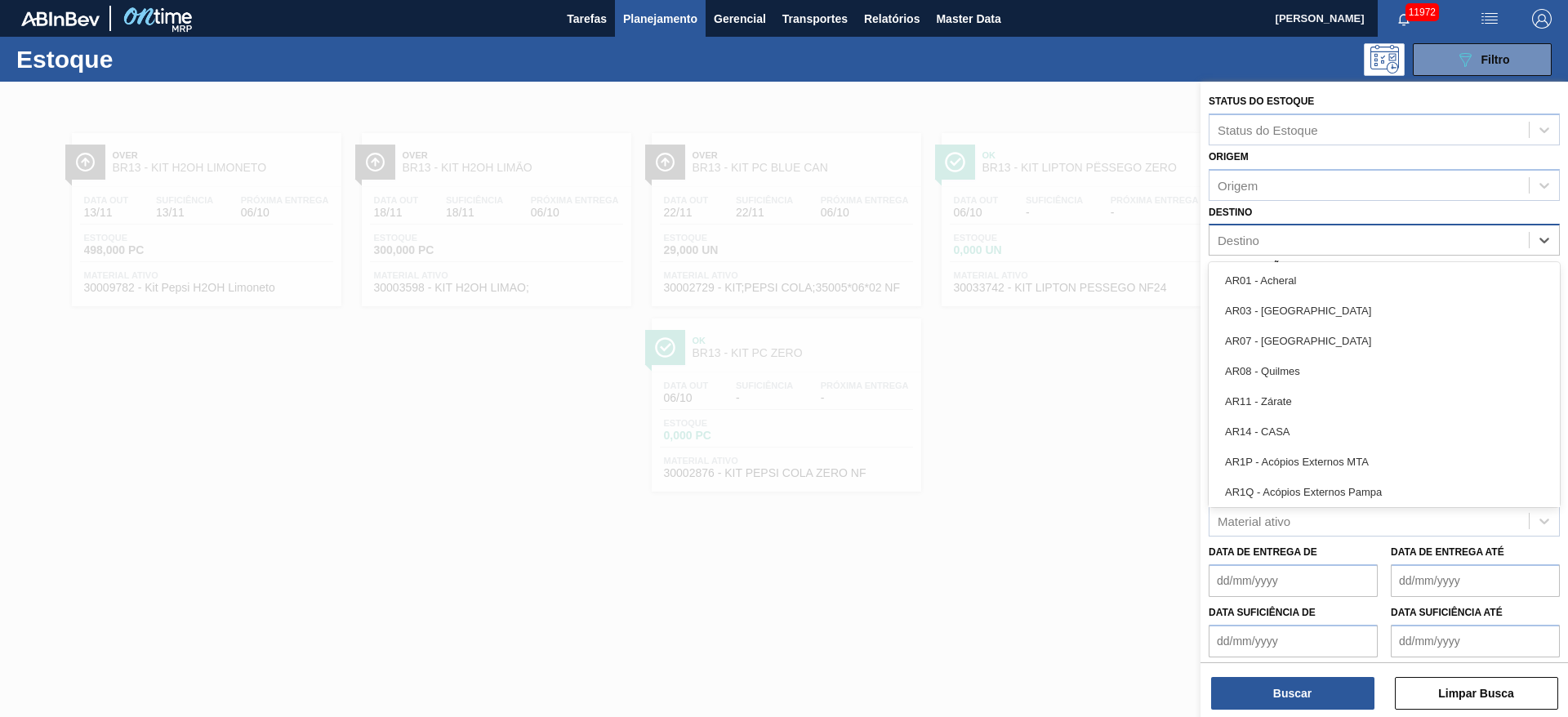
click at [1045, 245] on div "Destino" at bounding box center [1369, 240] width 320 height 24
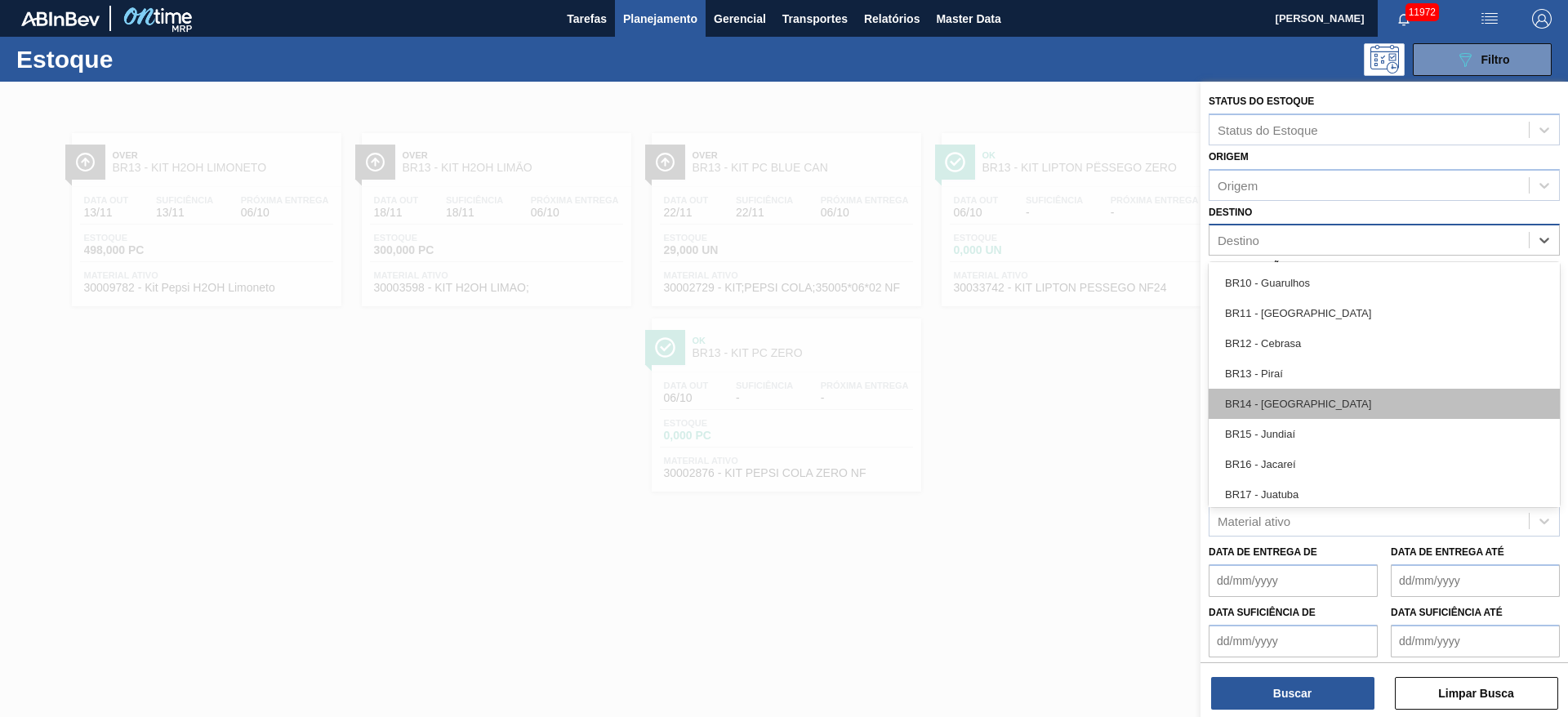
click at [1045, 394] on div "BR14 - Curitibana" at bounding box center [1384, 403] width 351 height 30
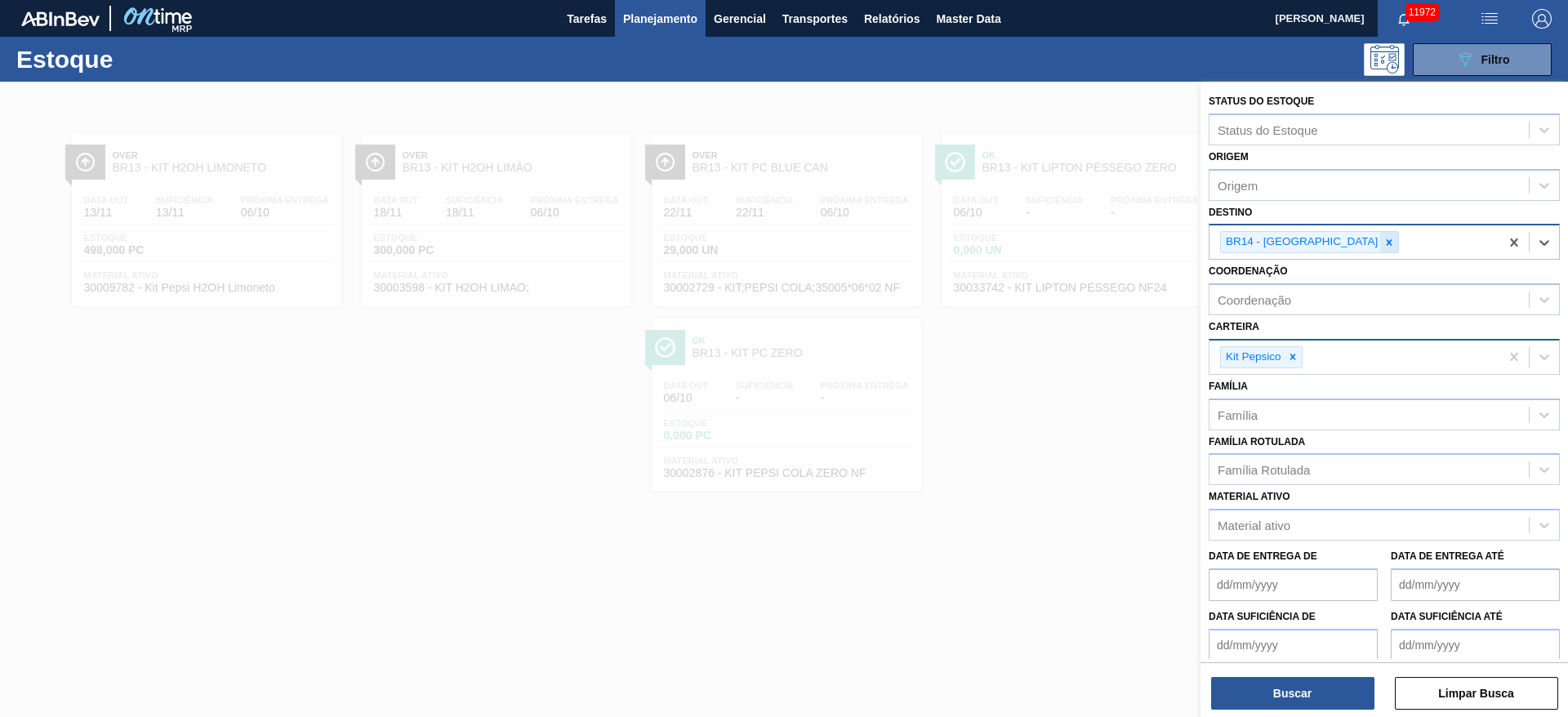
click at [1045, 245] on icon at bounding box center [1390, 242] width 12 height 11
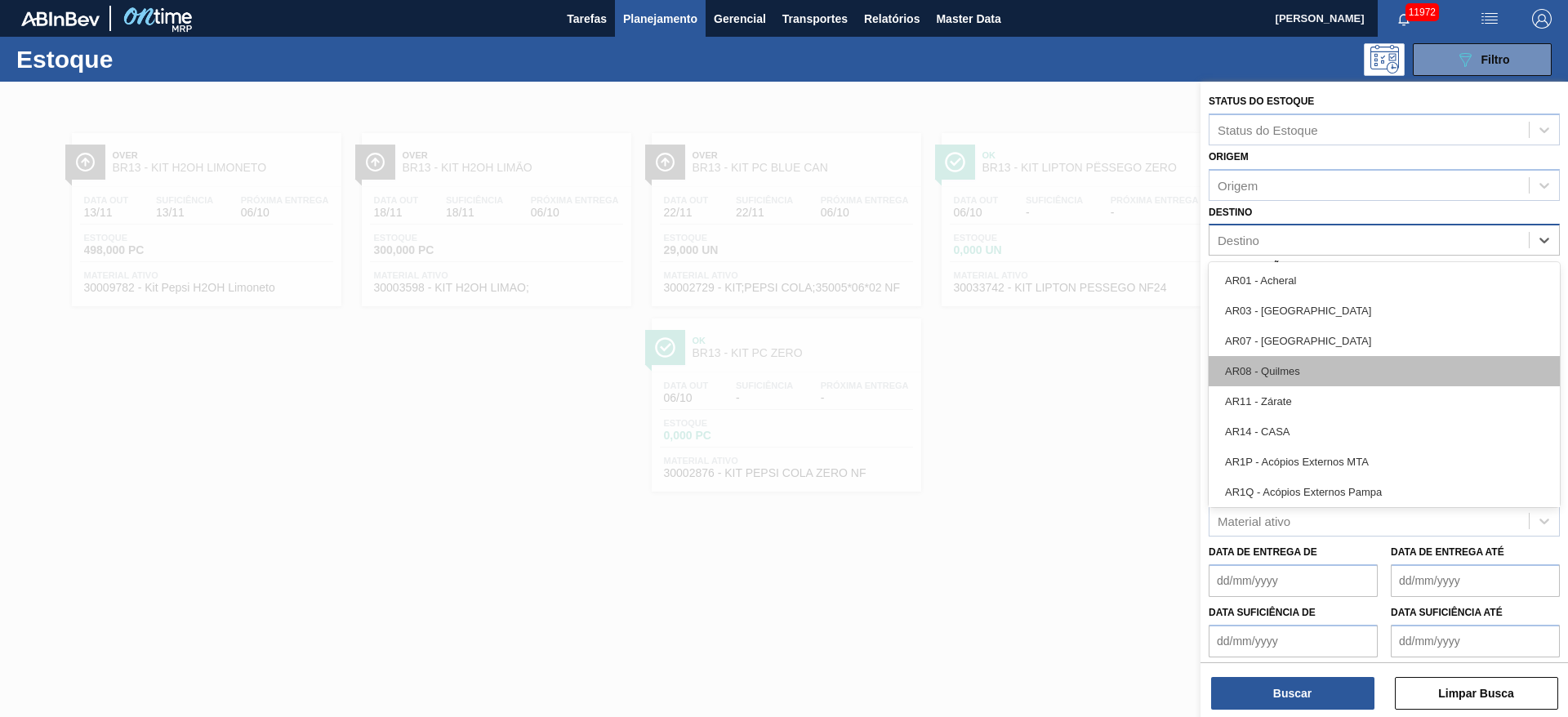
drag, startPoint x: 1325, startPoint y: 245, endPoint x: 1303, endPoint y: 381, distance: 137.8
click at [1045, 255] on div "option BR14 - Curitibana, deselected. option AR01 - Acheral focused, 1 of 93. 9…" at bounding box center [1384, 239] width 351 height 32
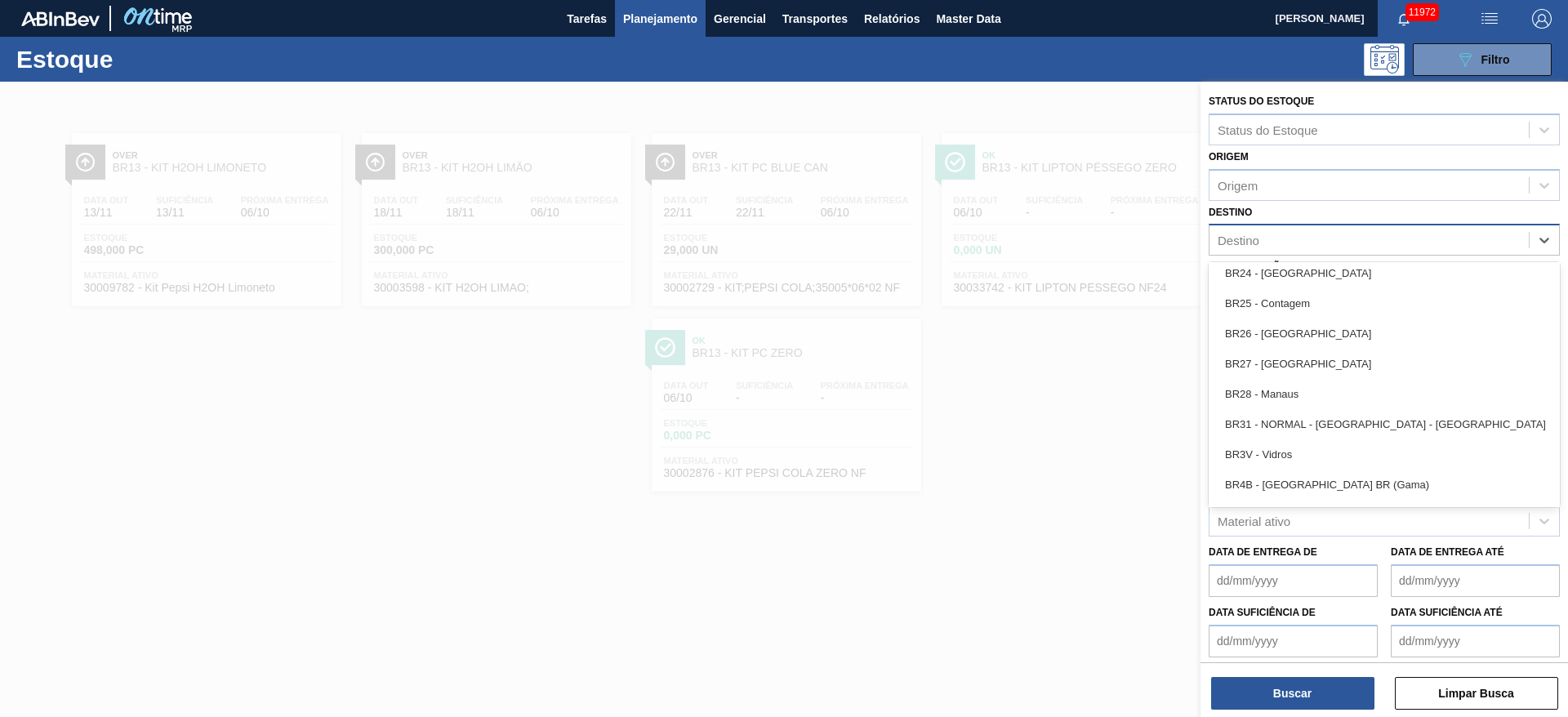
scroll to position [1550, 0]
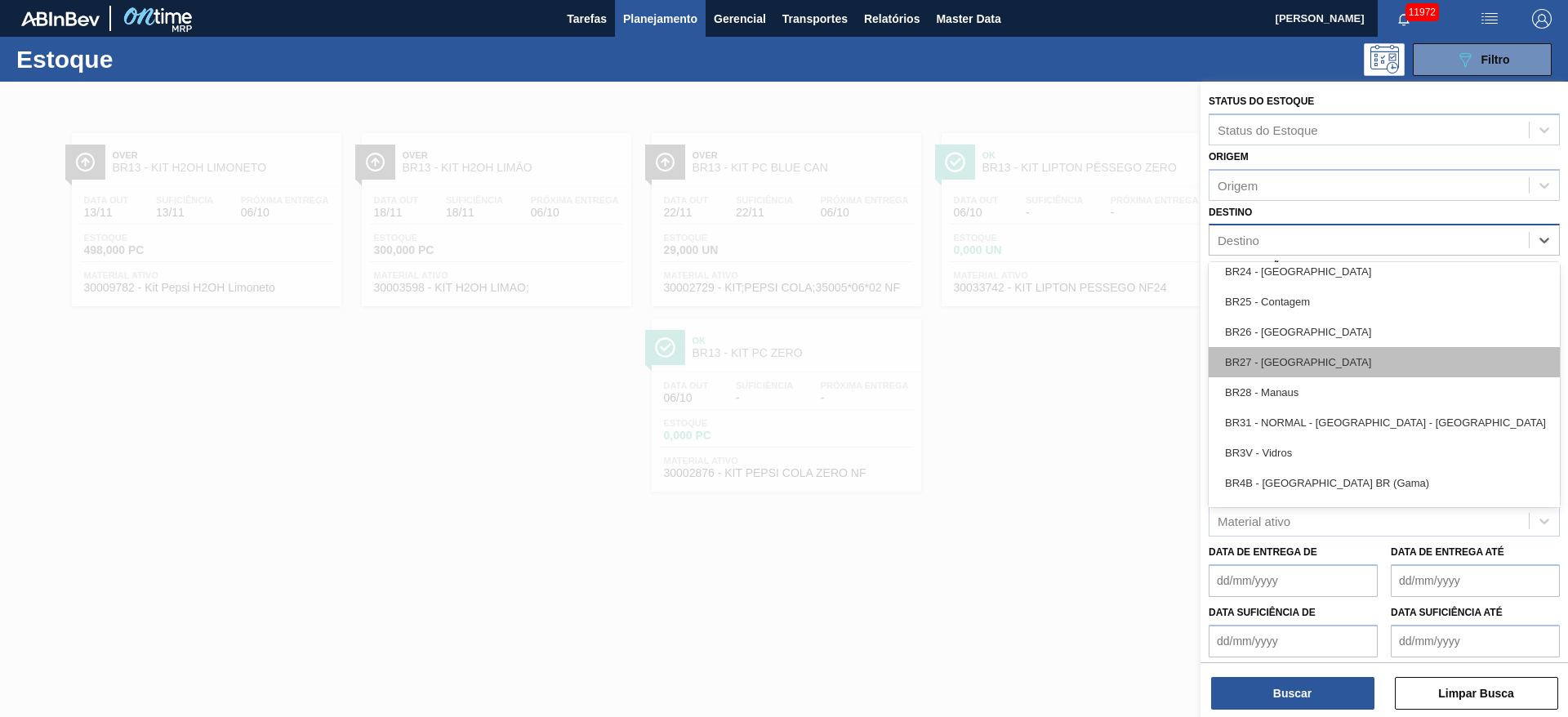
click at [1045, 368] on div "BR27 - Nova Minas" at bounding box center [1384, 361] width 351 height 30
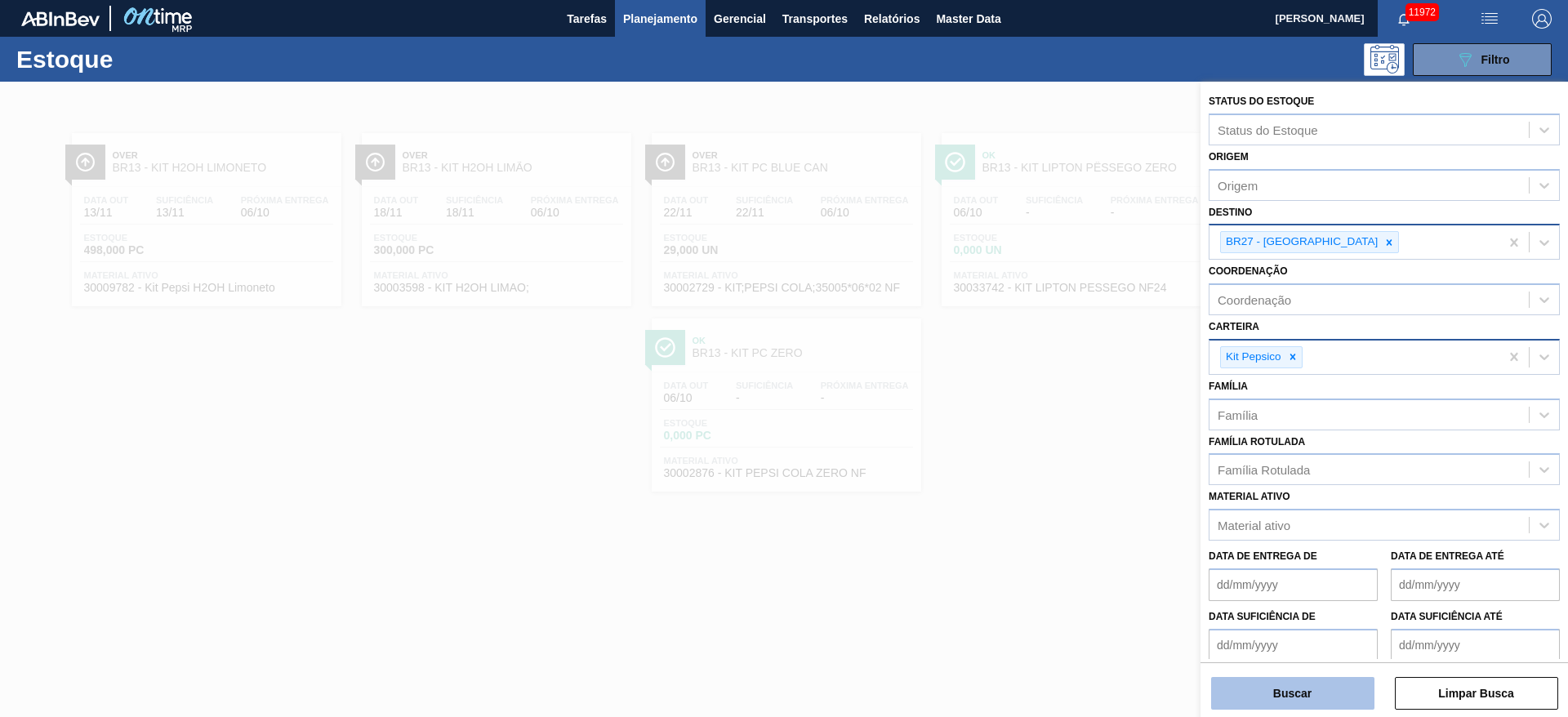
click at [1045, 476] on button "Buscar" at bounding box center [1293, 693] width 164 height 33
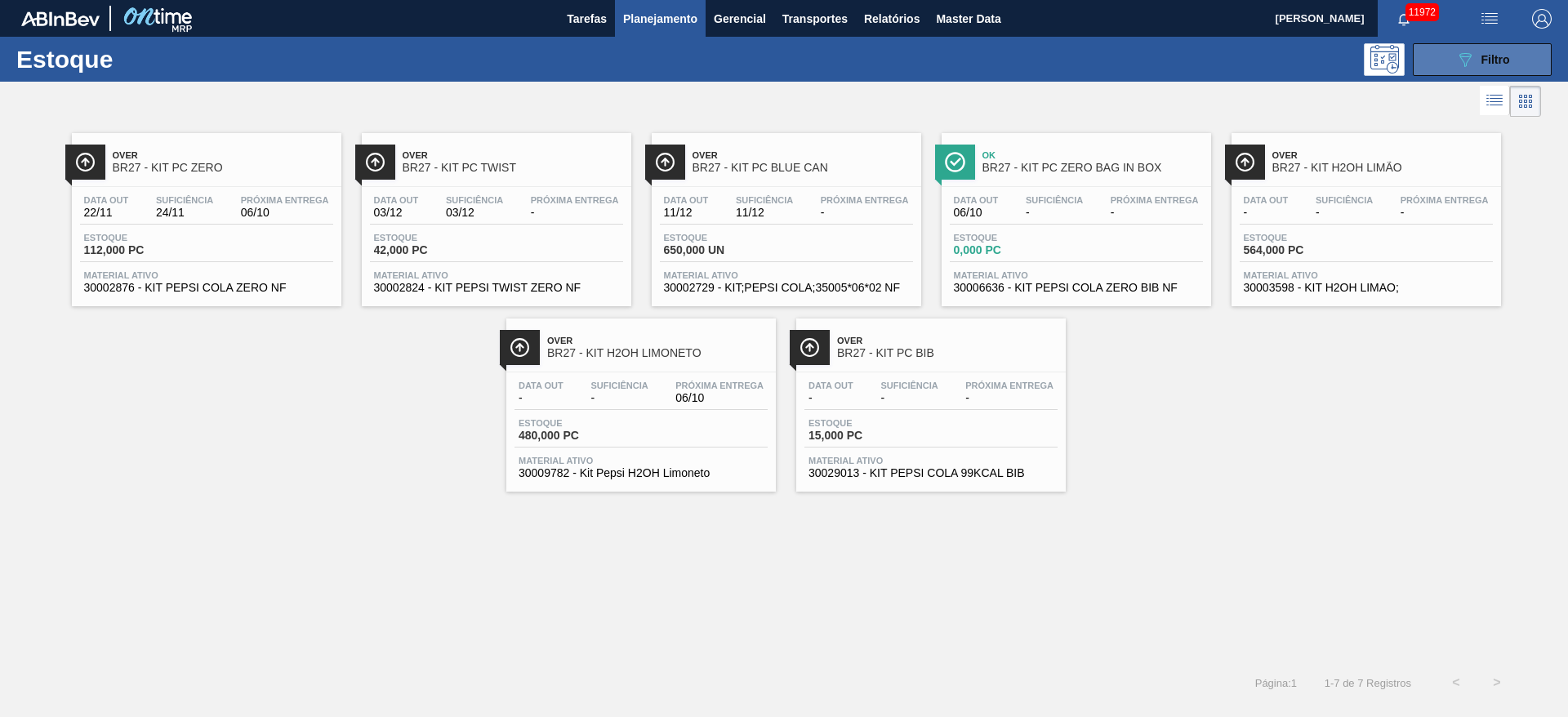
click at [1045, 54] on button "089F7B8B-B2A5-4AFE-B5C0-19BA573D28AC Filtro" at bounding box center [1483, 60] width 139 height 33
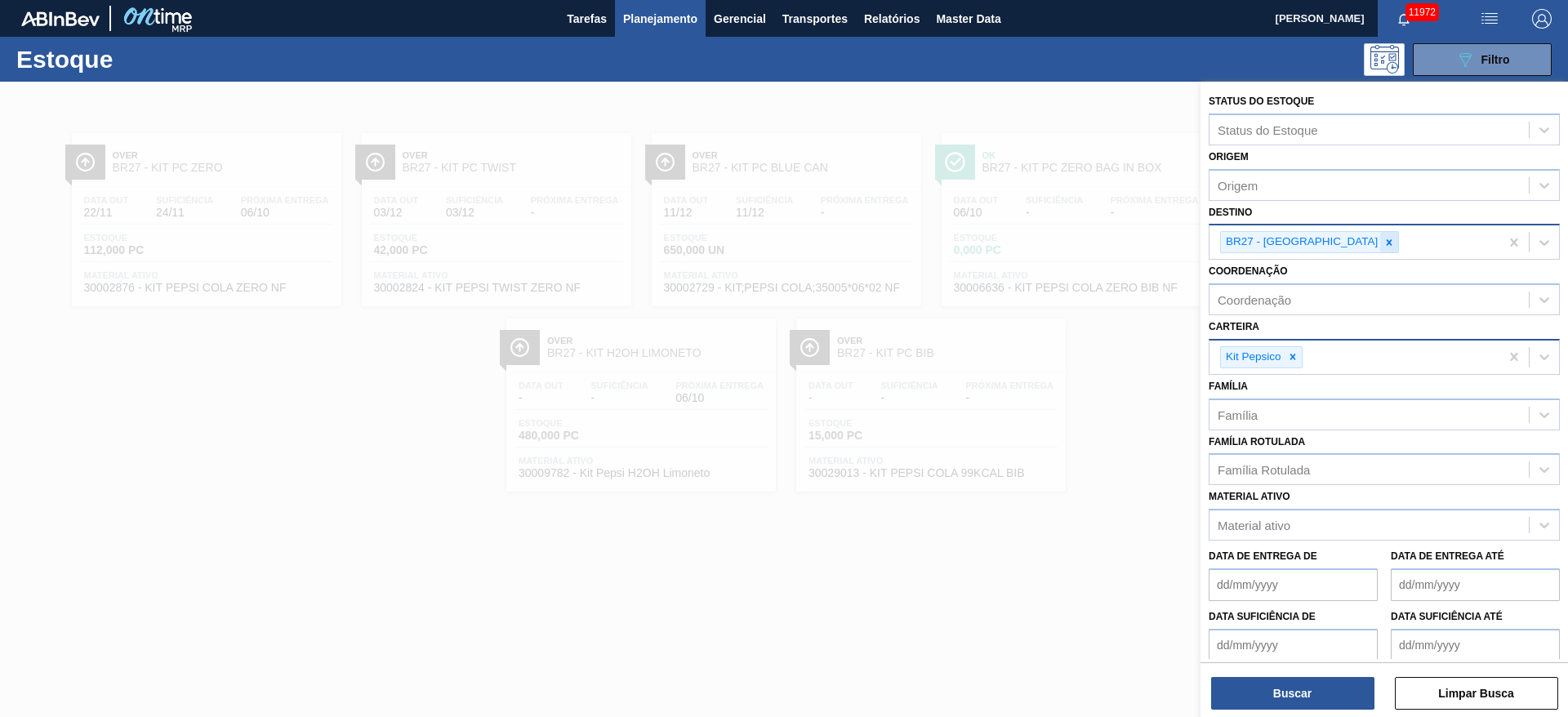
click at [1045, 232] on div at bounding box center [1390, 241] width 18 height 21
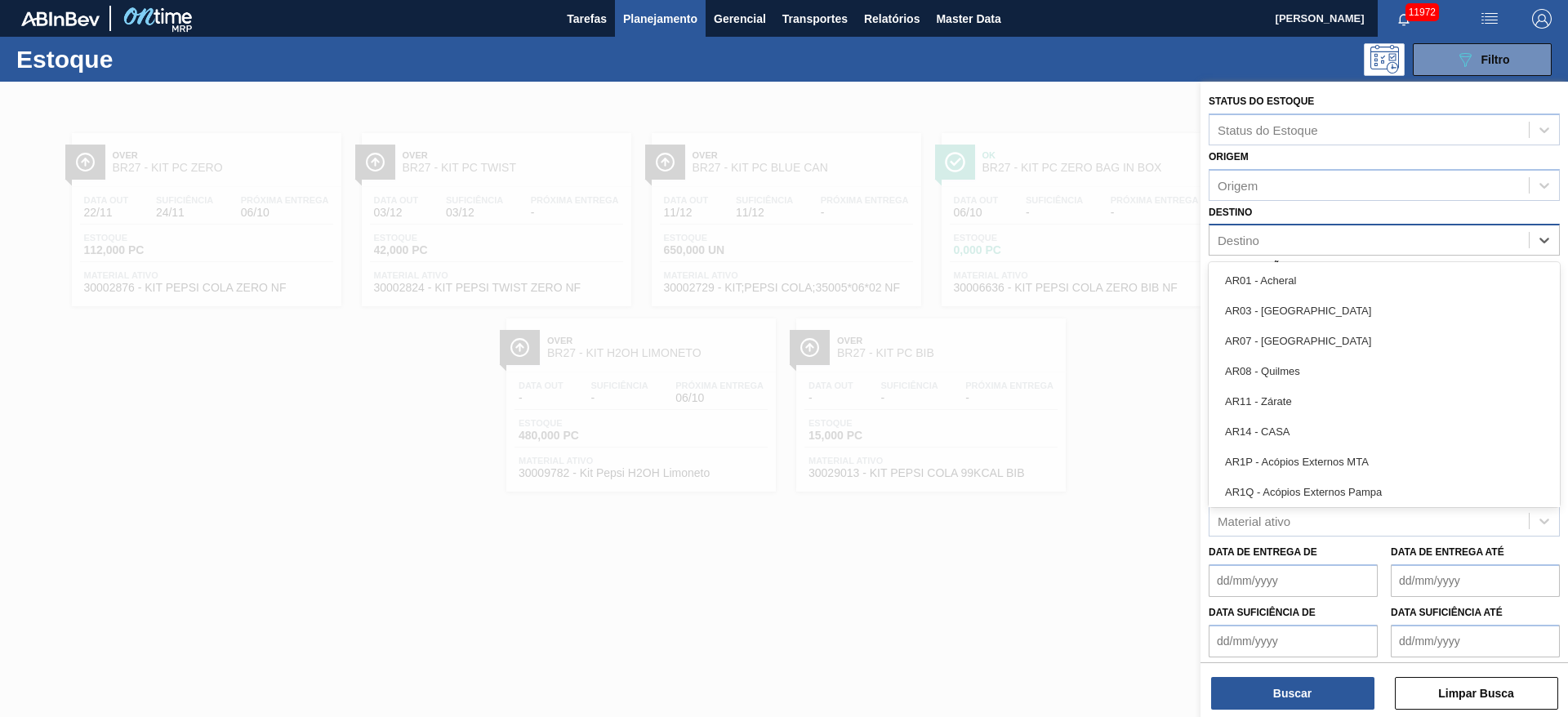
click at [1045, 232] on div "Destino" at bounding box center [1369, 240] width 320 height 24
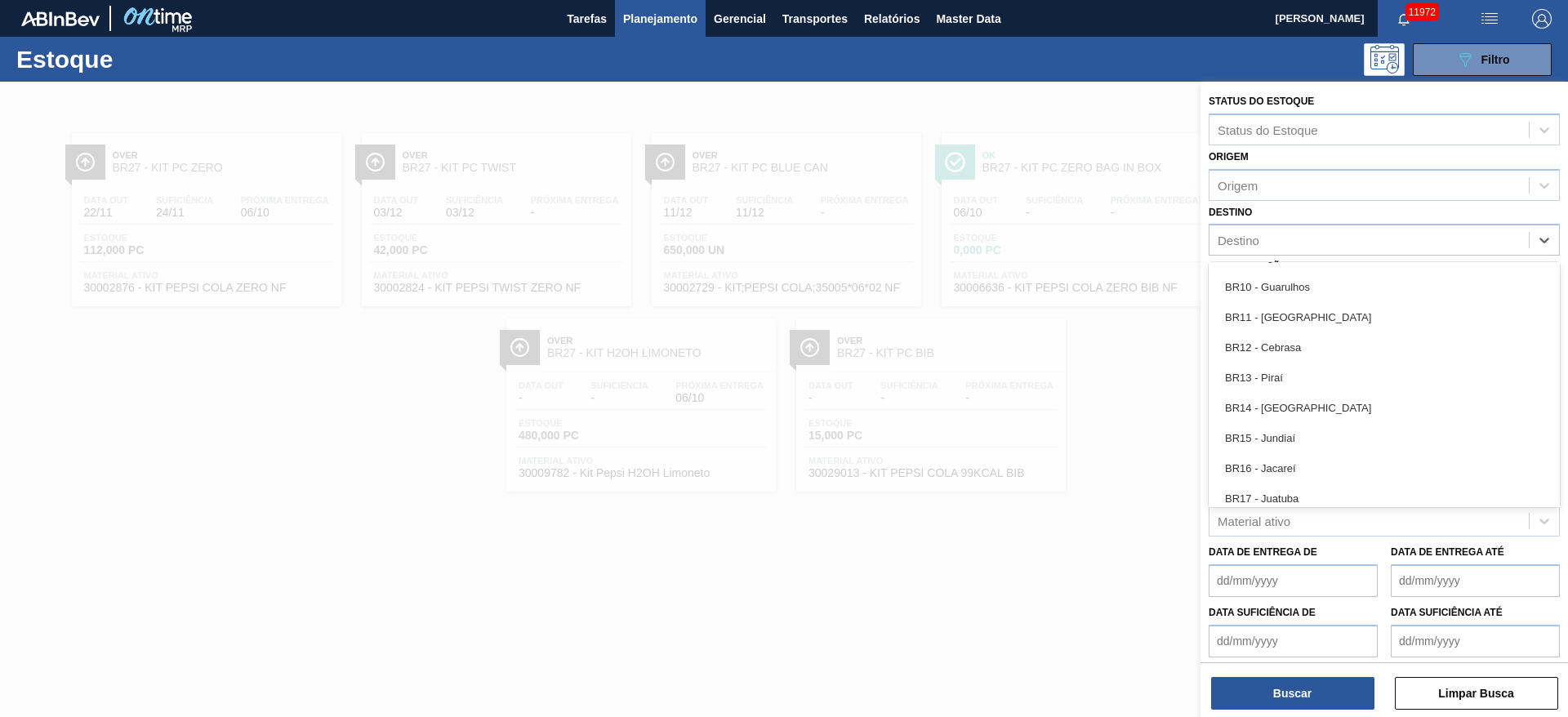
scroll to position [1059, 0]
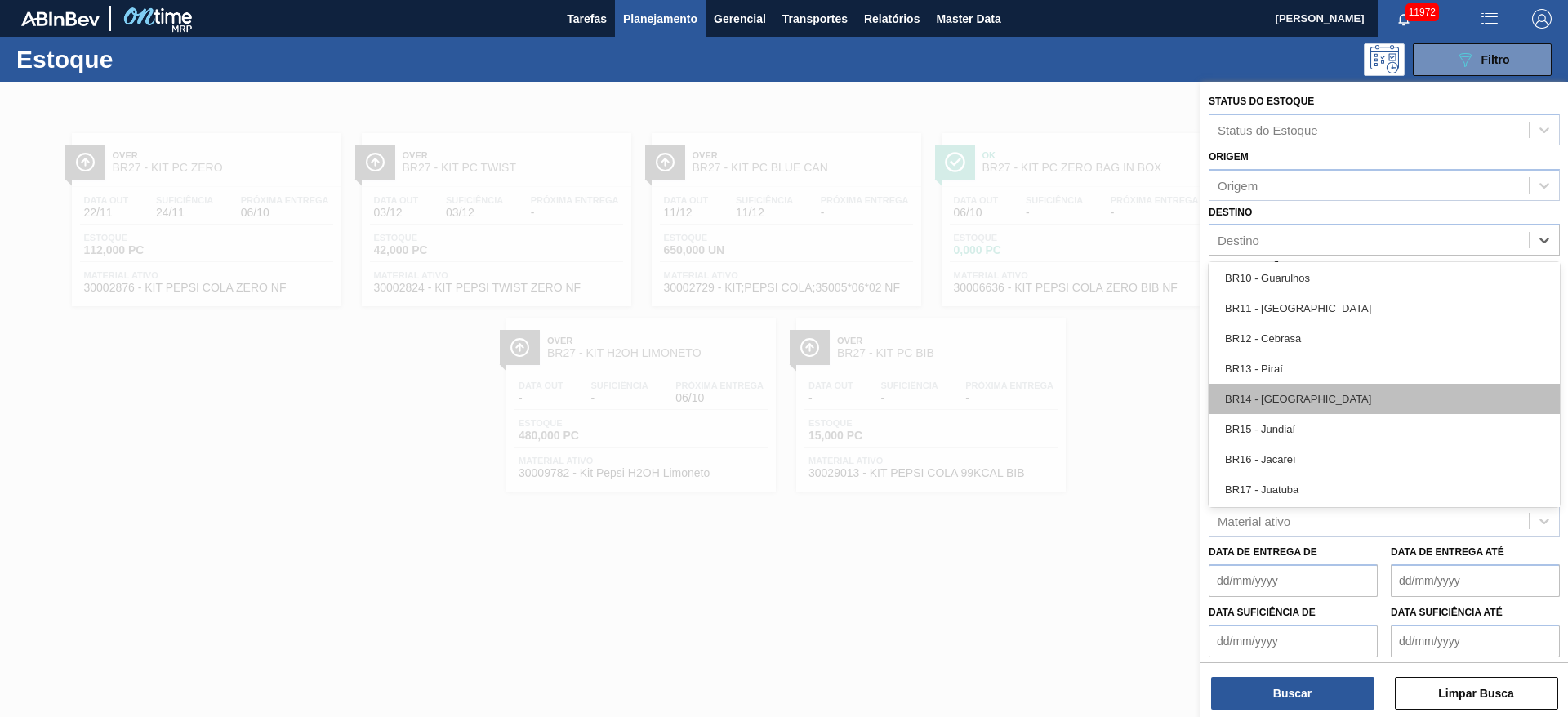
click at [1045, 393] on div "BR14 - Curitibana" at bounding box center [1384, 398] width 351 height 30
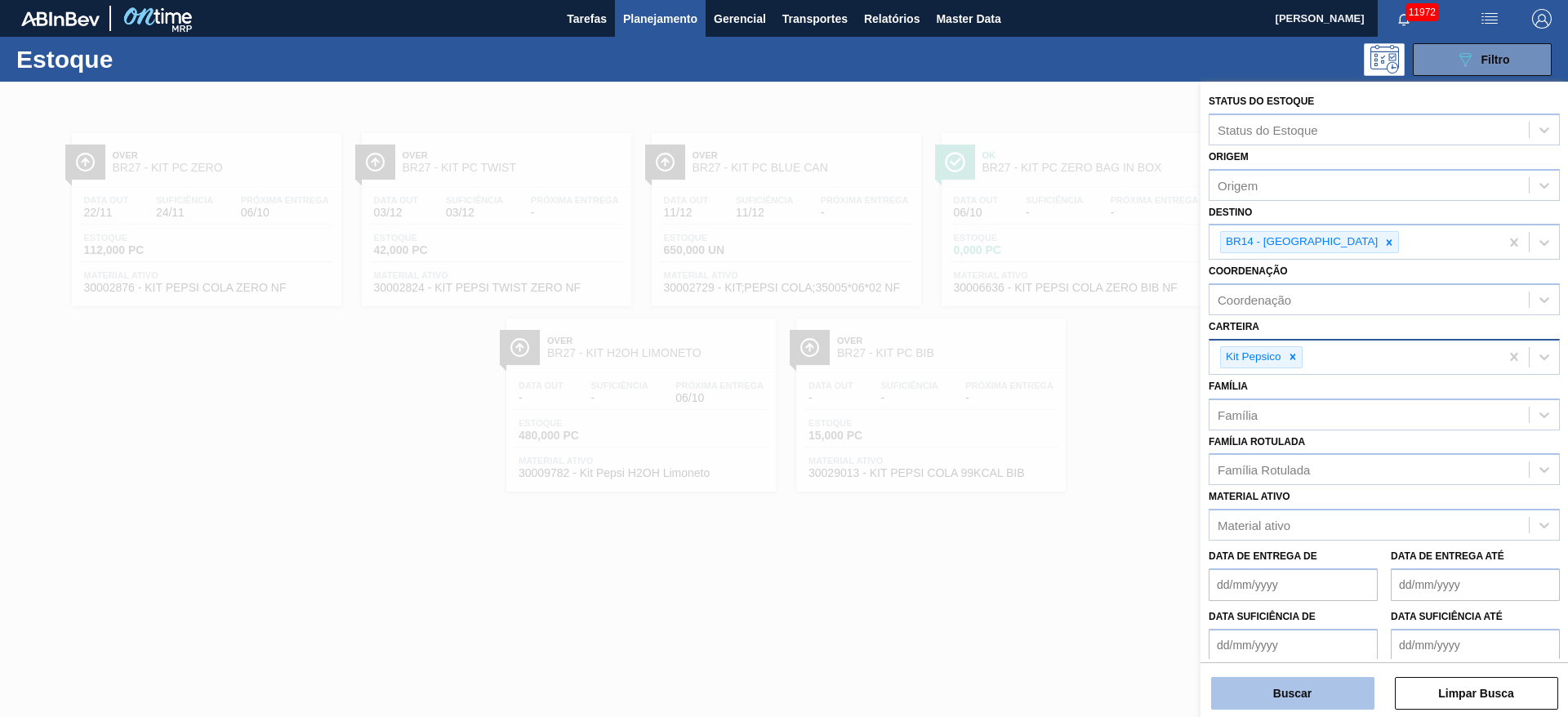
click at [1045, 476] on button "Buscar" at bounding box center [1293, 693] width 164 height 33
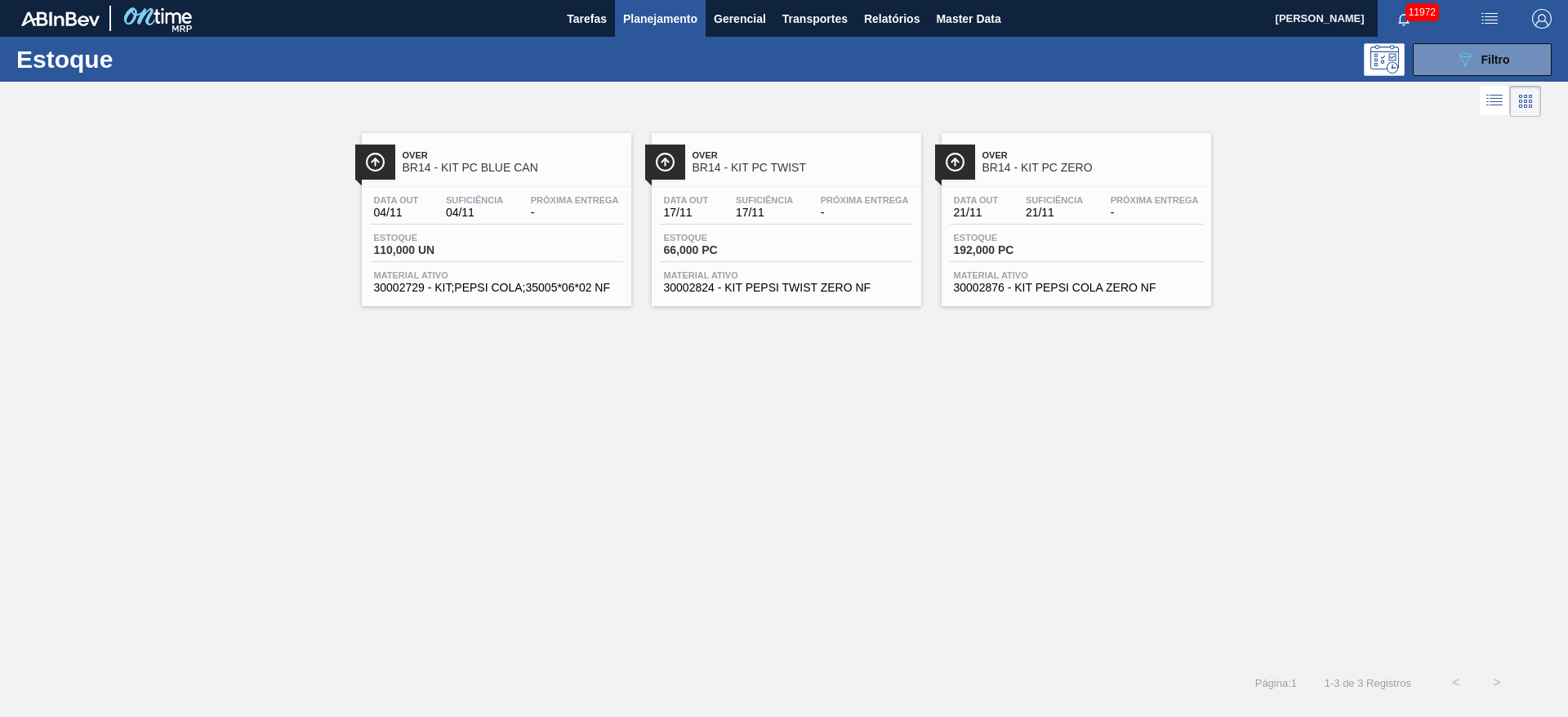
drag, startPoint x: 526, startPoint y: 182, endPoint x: 640, endPoint y: 96, distance: 142.8
click at [640, 96] on div at bounding box center [771, 101] width 1542 height 39
click at [1045, 55] on icon "089F7B8B-B2A5-4AFE-B5C0-19BA573D28AC" at bounding box center [1465, 60] width 20 height 20
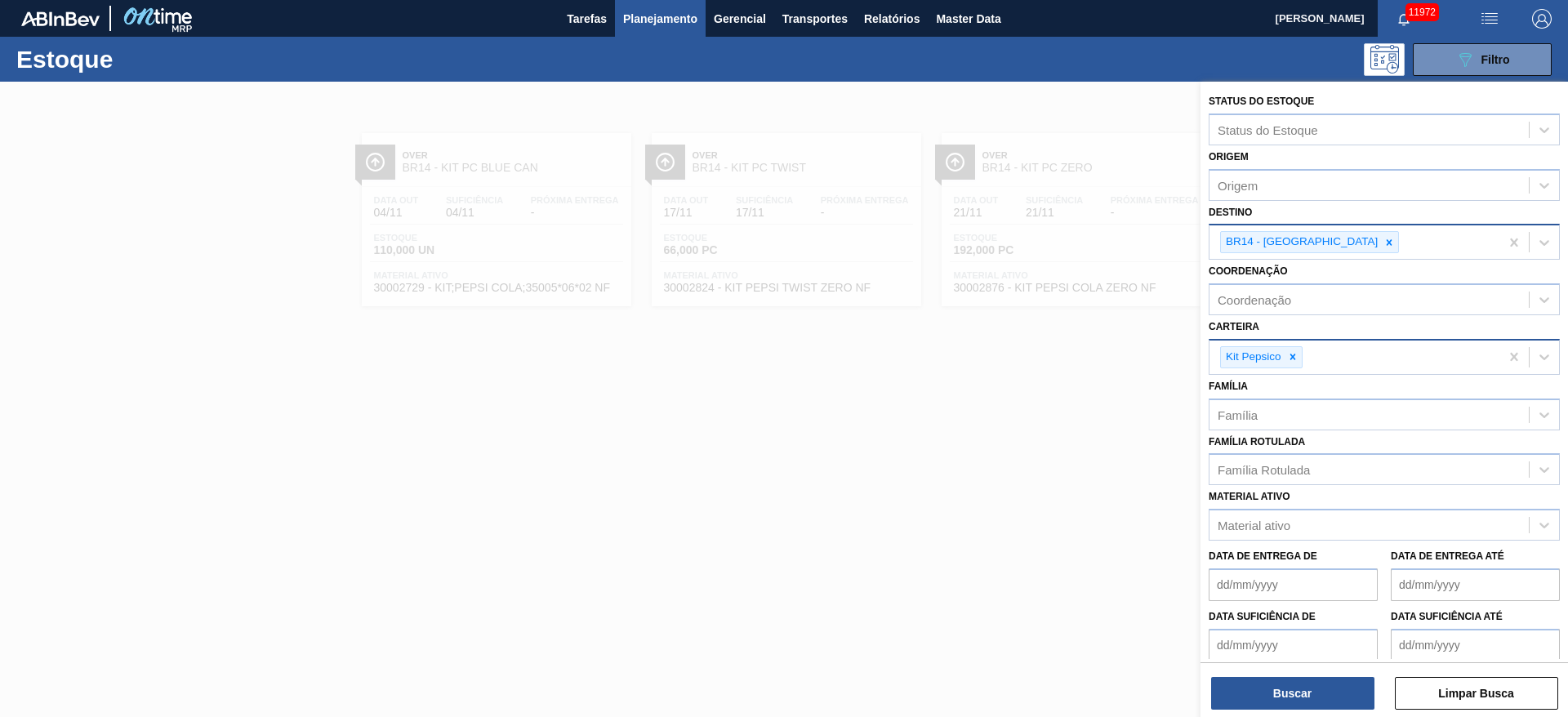
click at [1045, 245] on icon at bounding box center [1390, 242] width 12 height 11
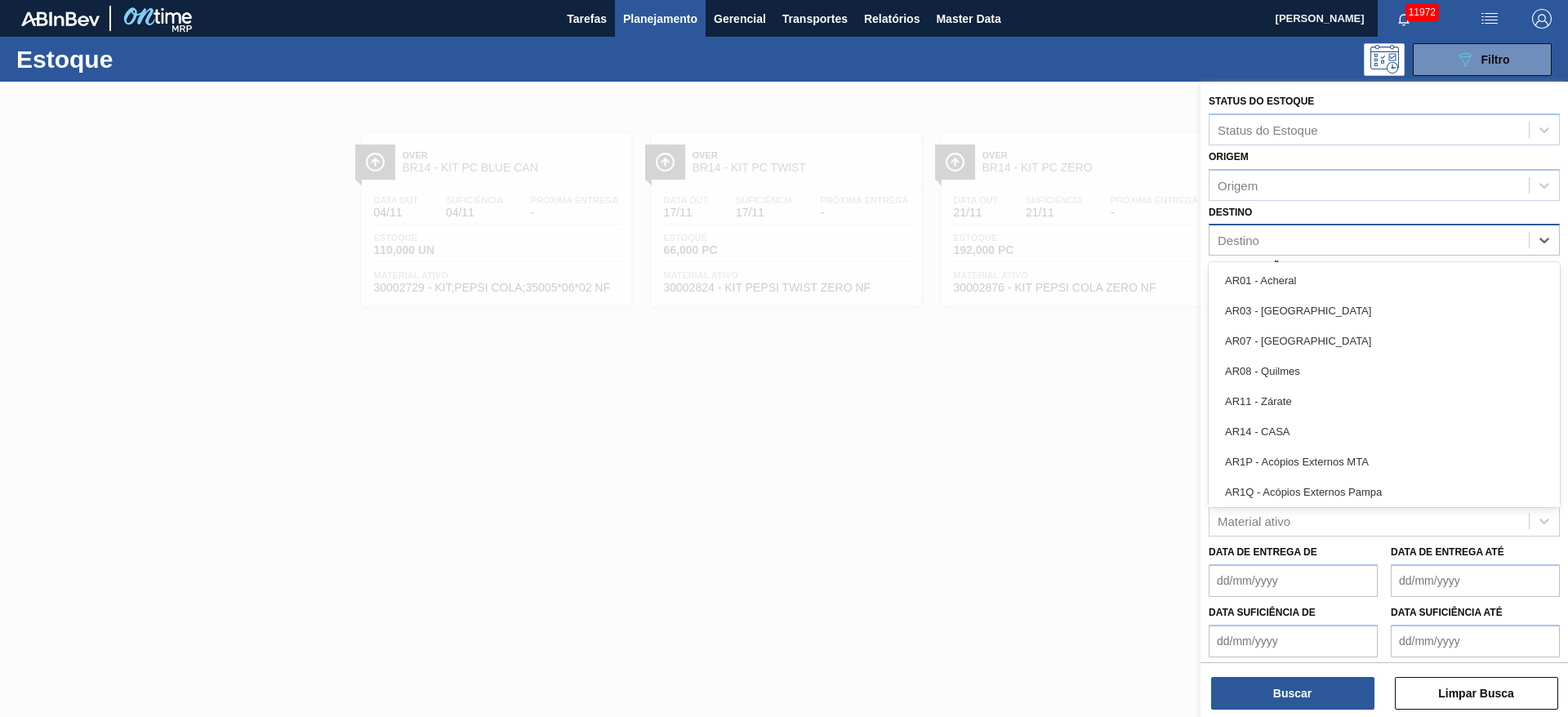
click at [1045, 245] on div "Destino" at bounding box center [1369, 240] width 320 height 24
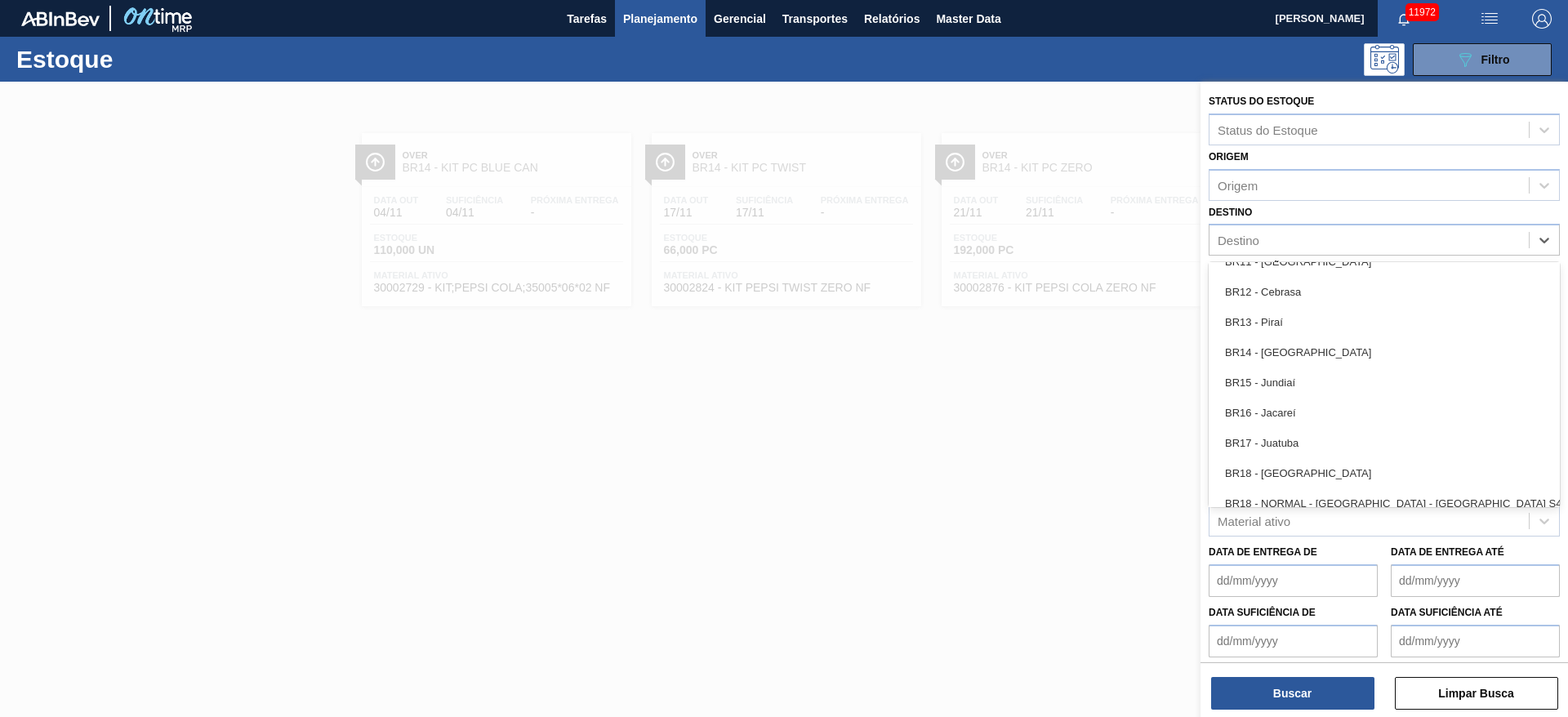
scroll to position [1107, 0]
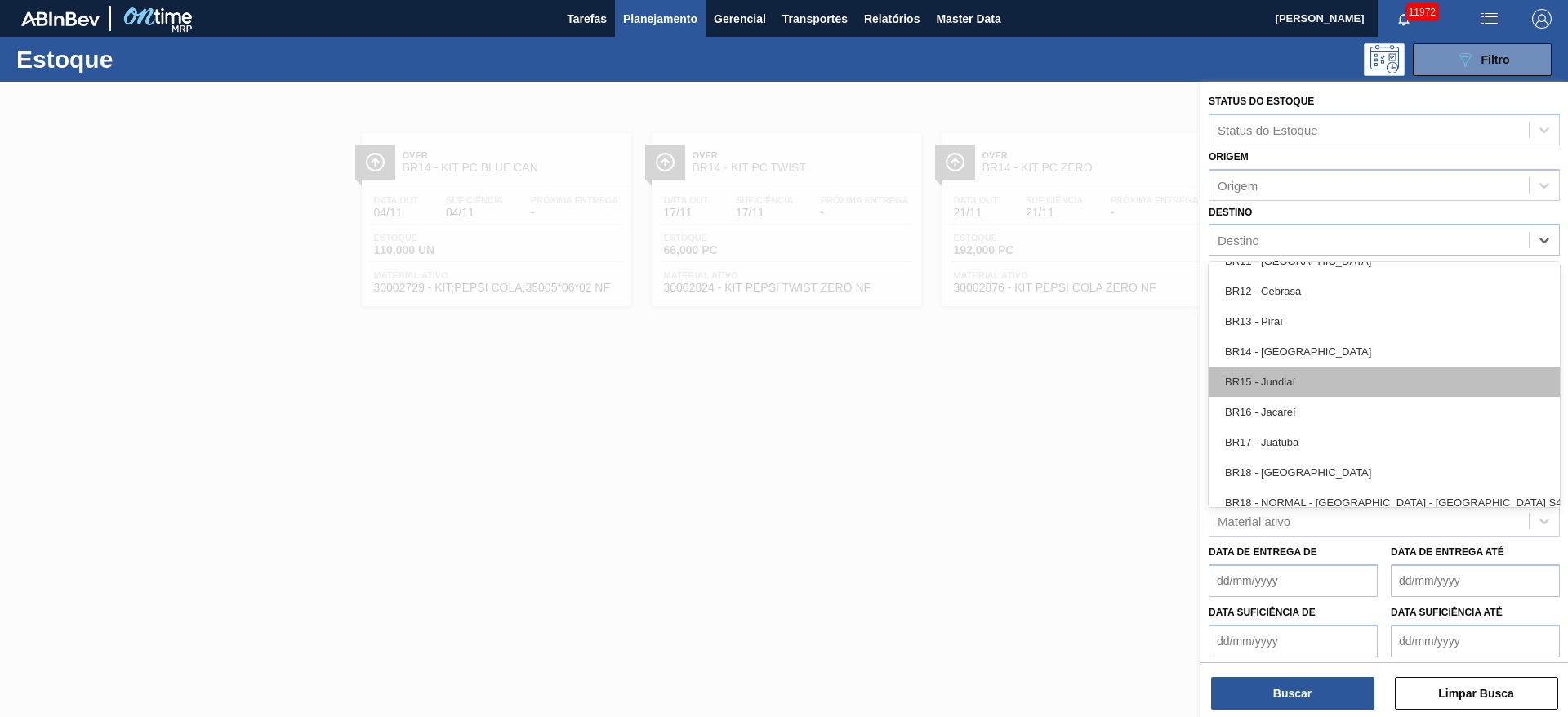
click at [1045, 384] on div "BR15 - Jundiaí" at bounding box center [1384, 381] width 351 height 30
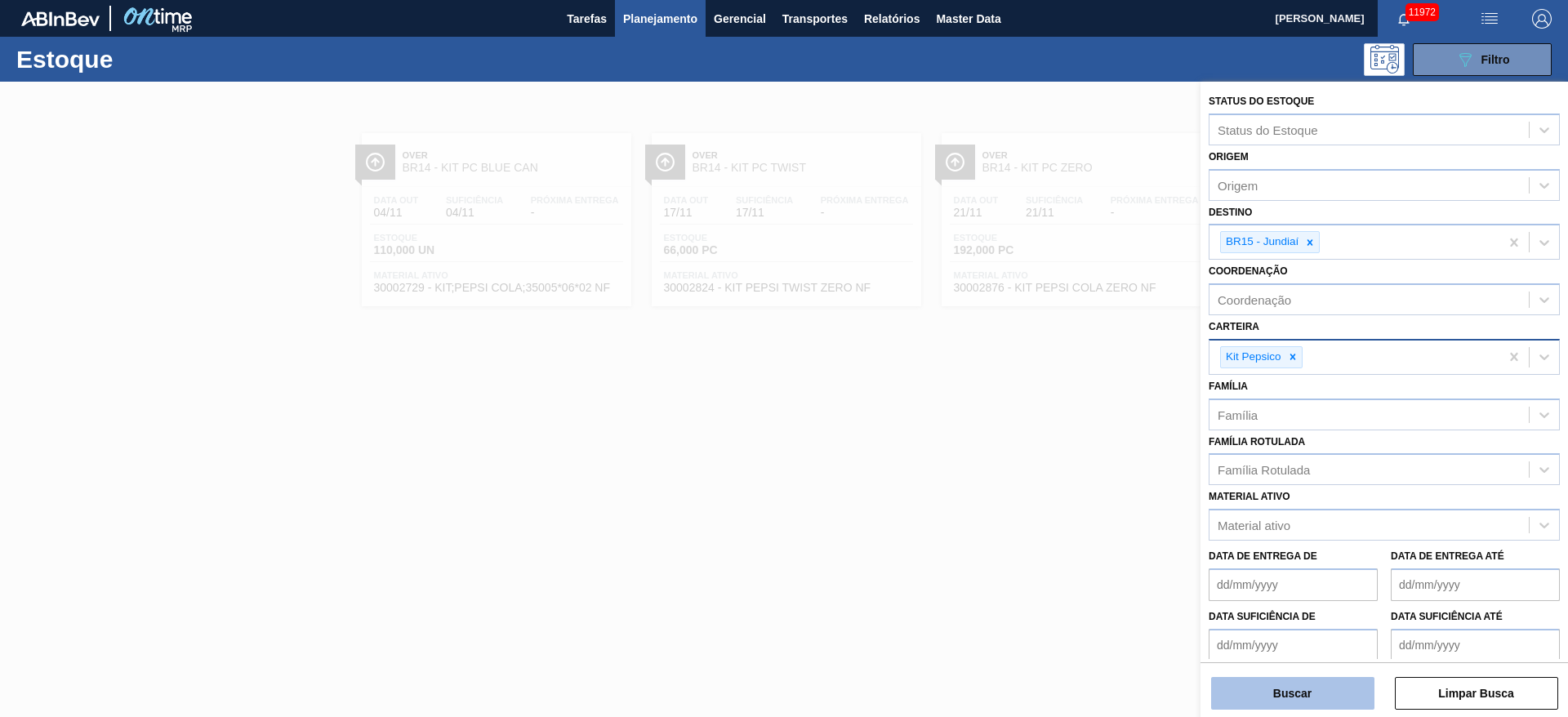
click at [1045, 476] on button "Buscar" at bounding box center [1293, 693] width 164 height 33
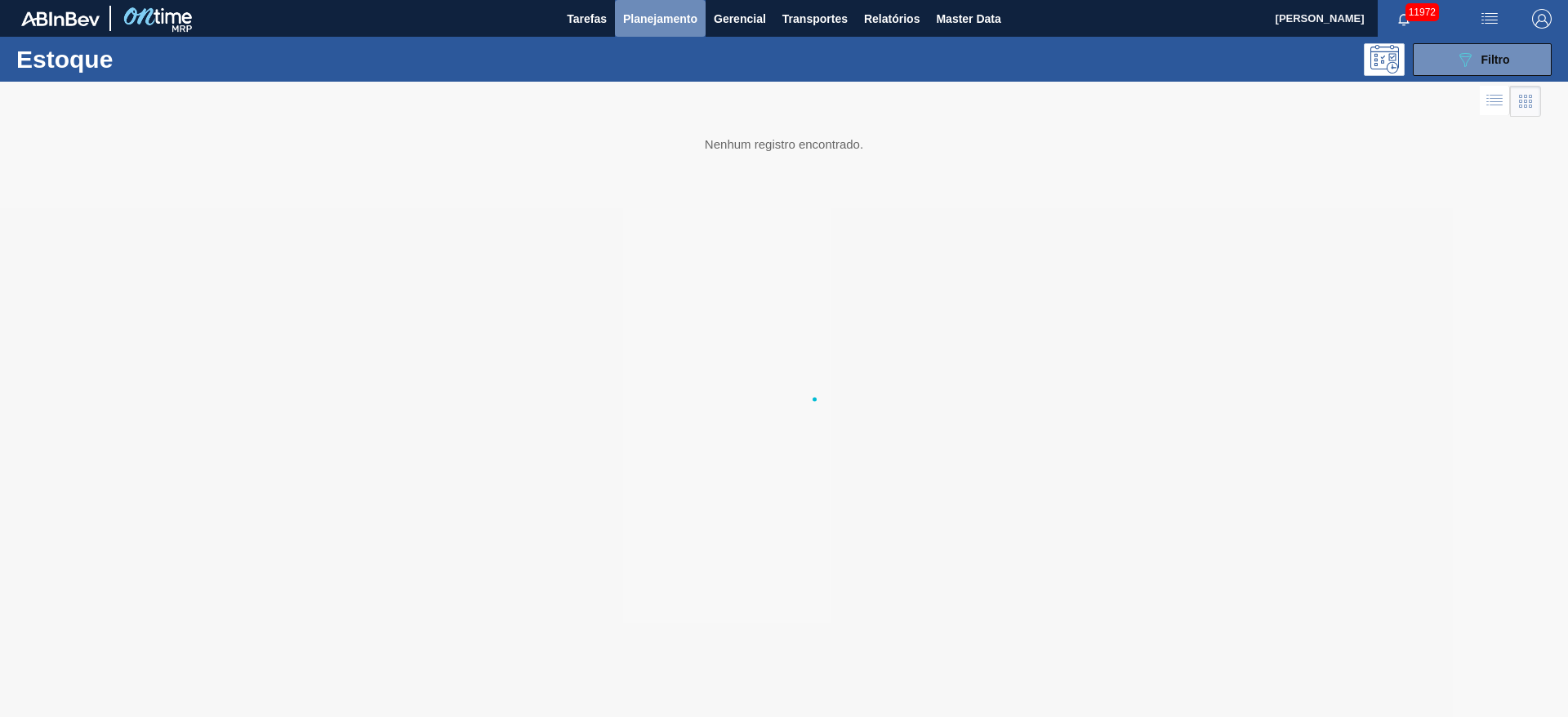
click at [658, 28] on button "Planejamento" at bounding box center [660, 18] width 90 height 37
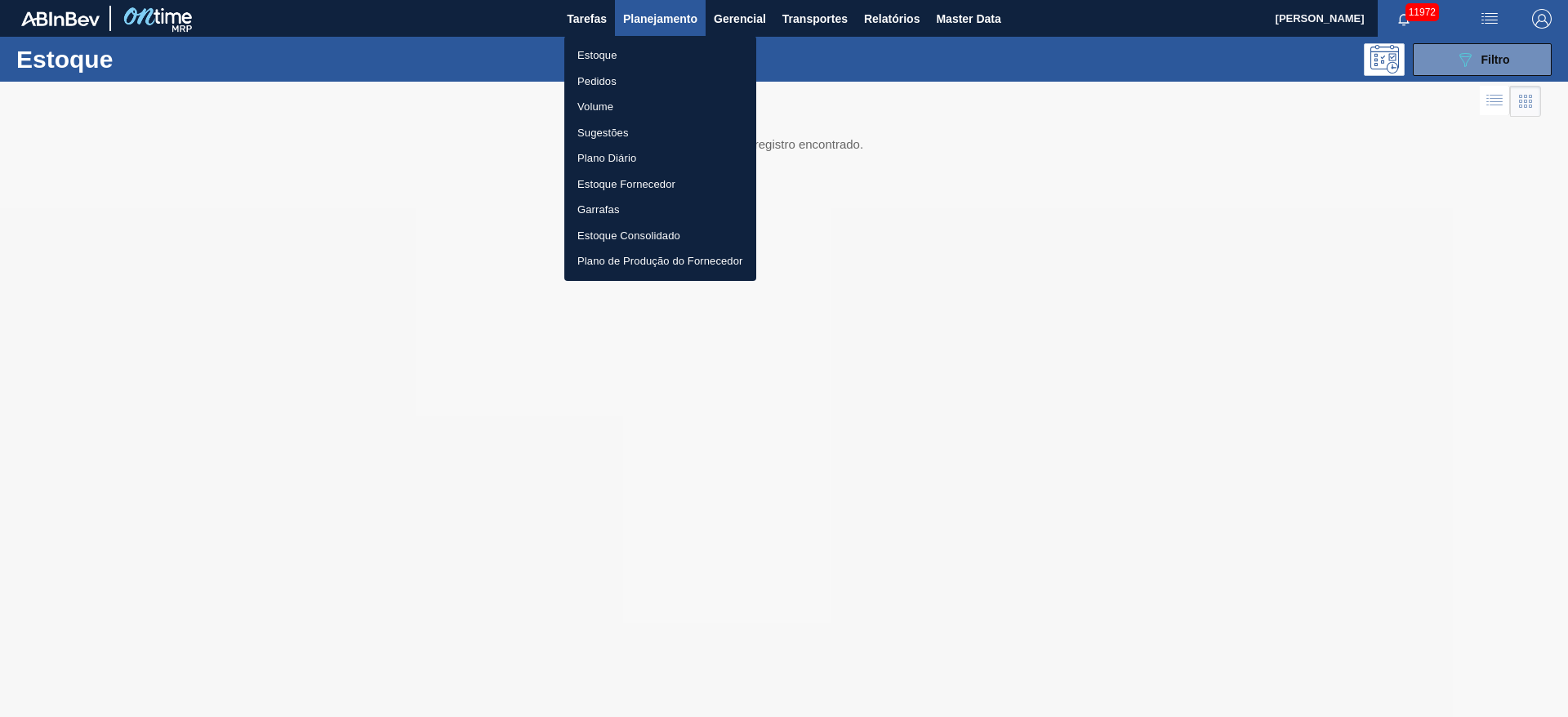
click at [421, 61] on div at bounding box center [784, 358] width 1568 height 717
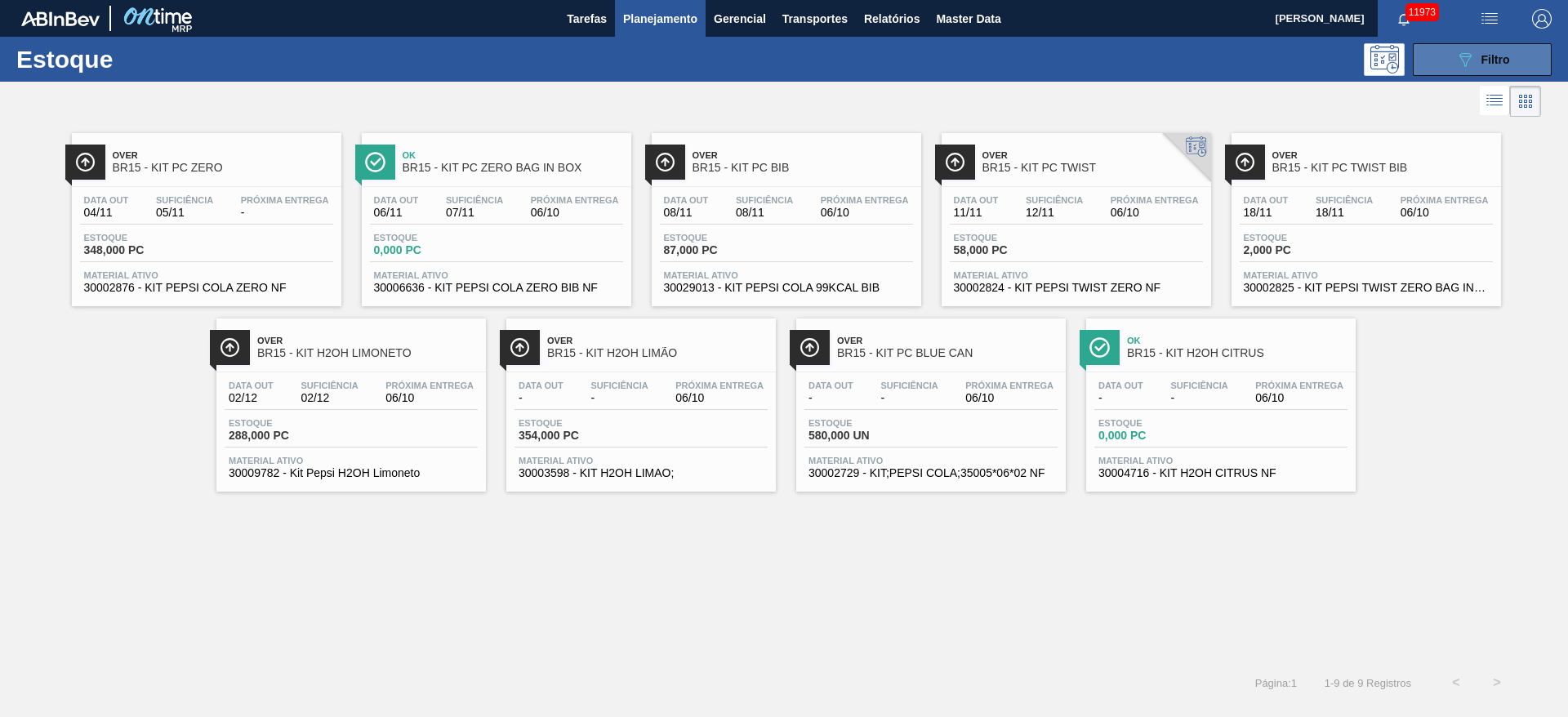
click at [1045, 55] on span "Filtro" at bounding box center [1496, 60] width 29 height 13
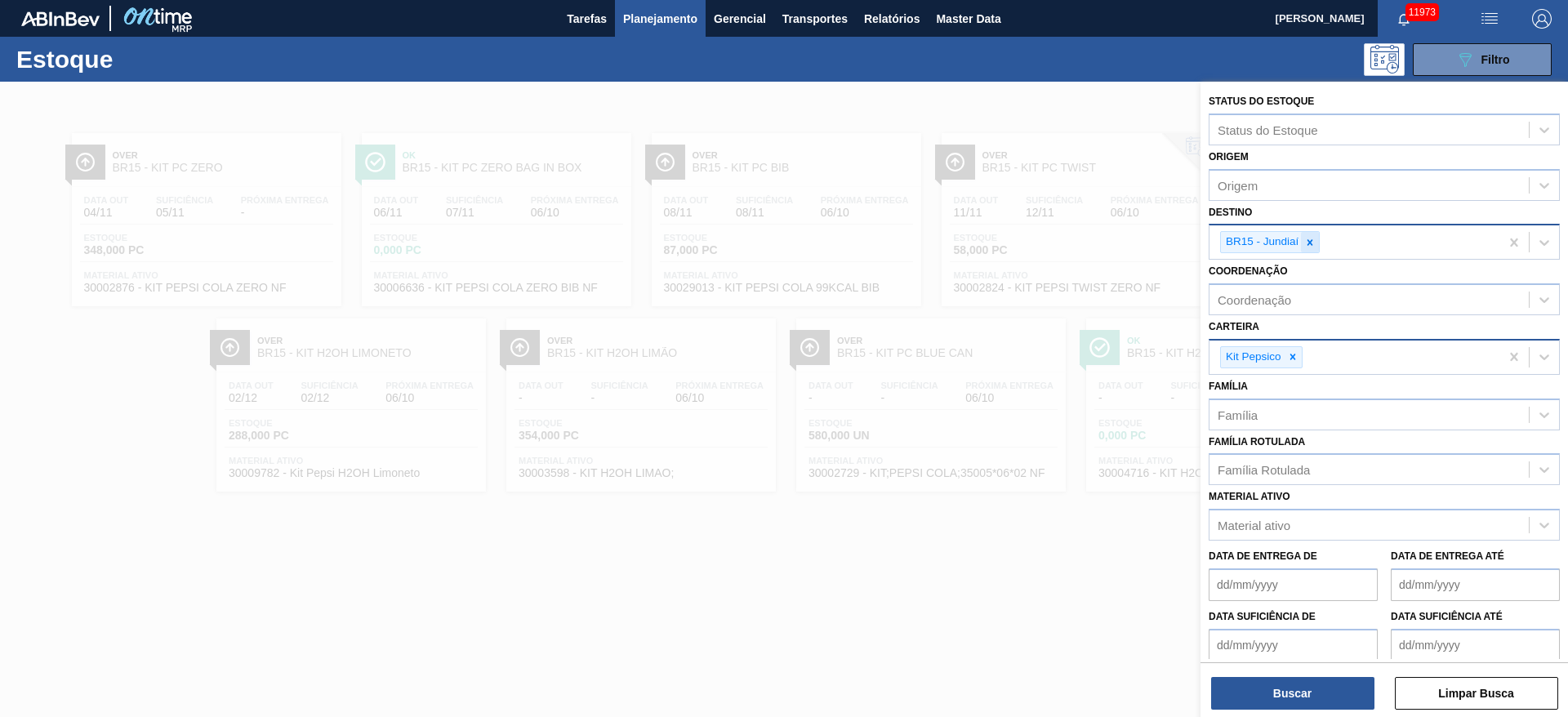
click at [1045, 235] on div at bounding box center [1310, 241] width 18 height 21
click at [1045, 235] on div "BR15 - Jundiaí" at bounding box center [1354, 241] width 290 height 34
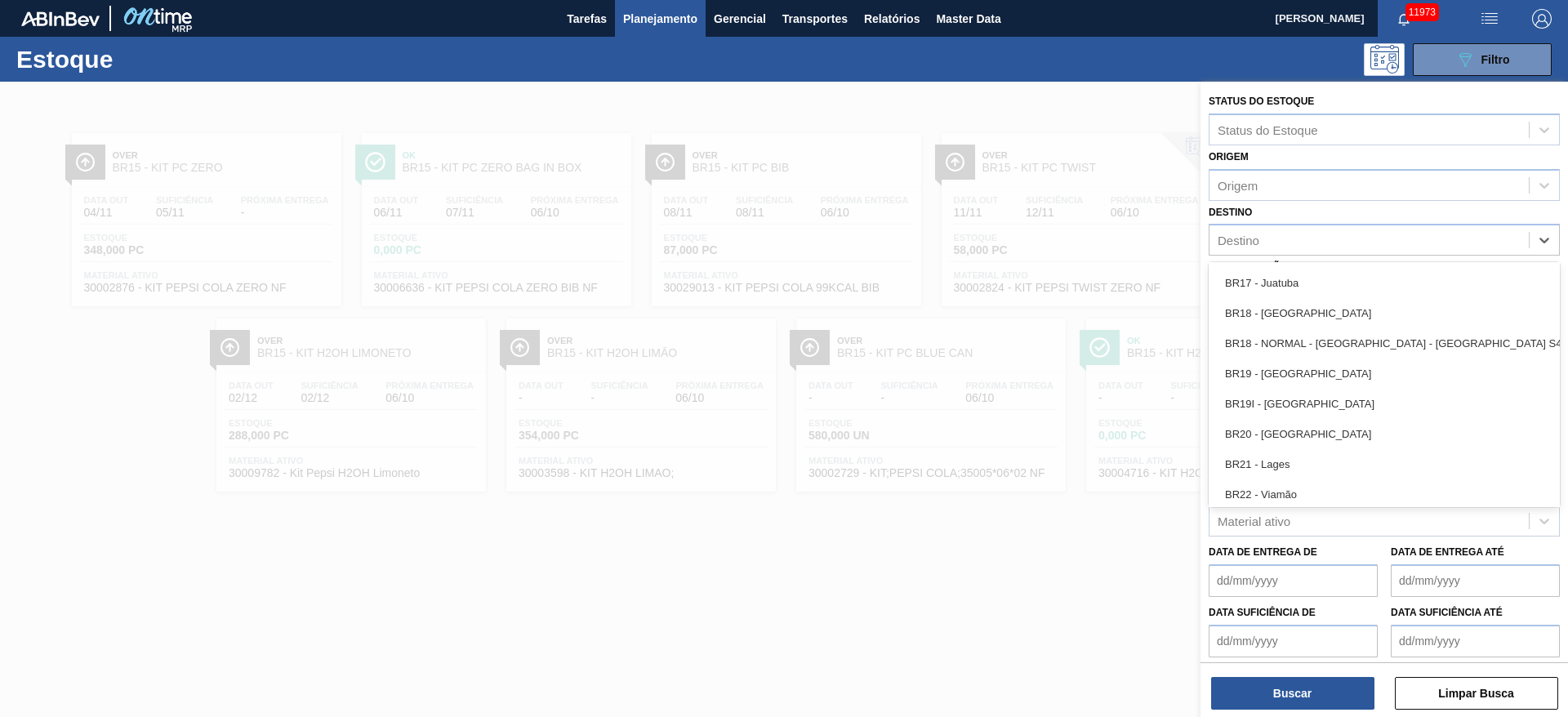
scroll to position [1268, 0]
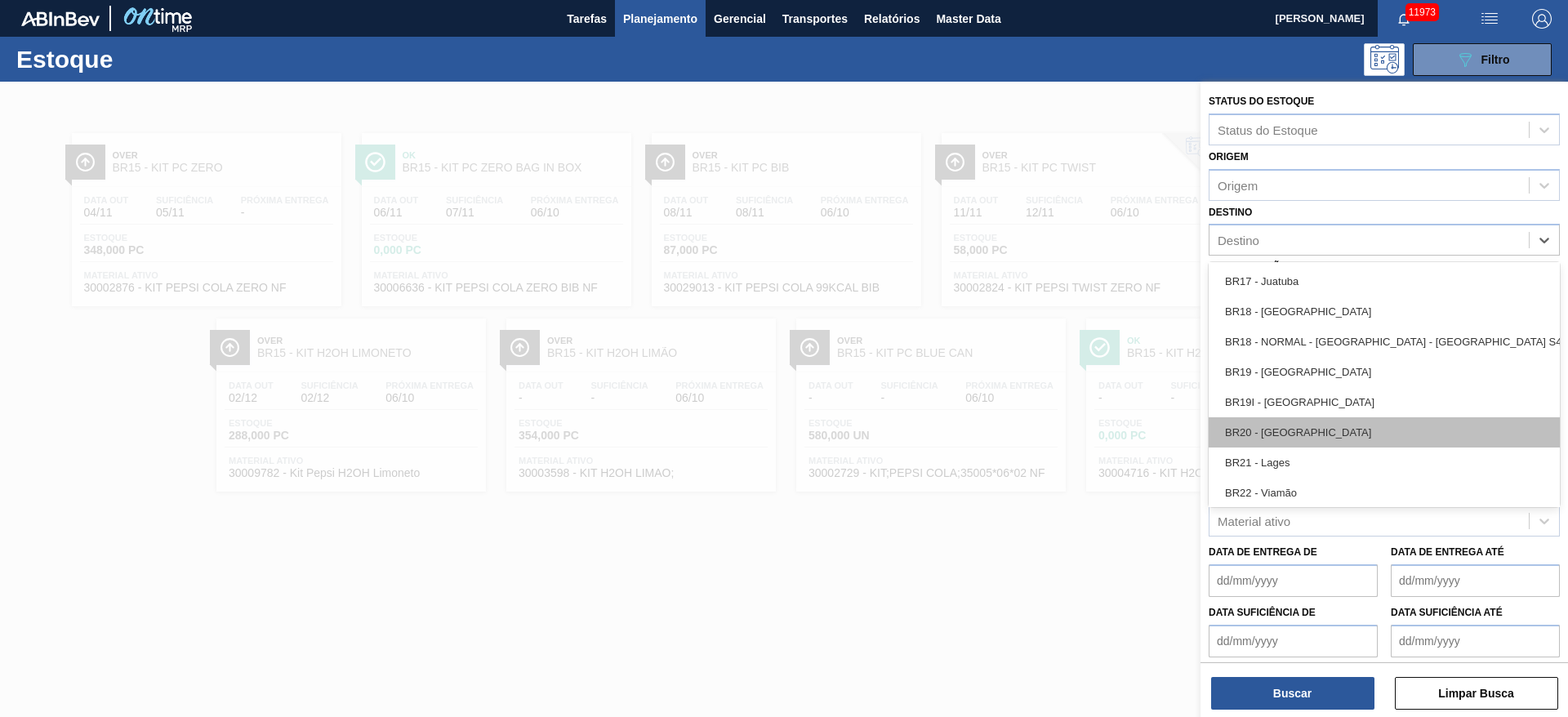
click at [1045, 431] on div "BR20 - Sapucaia" at bounding box center [1384, 432] width 351 height 30
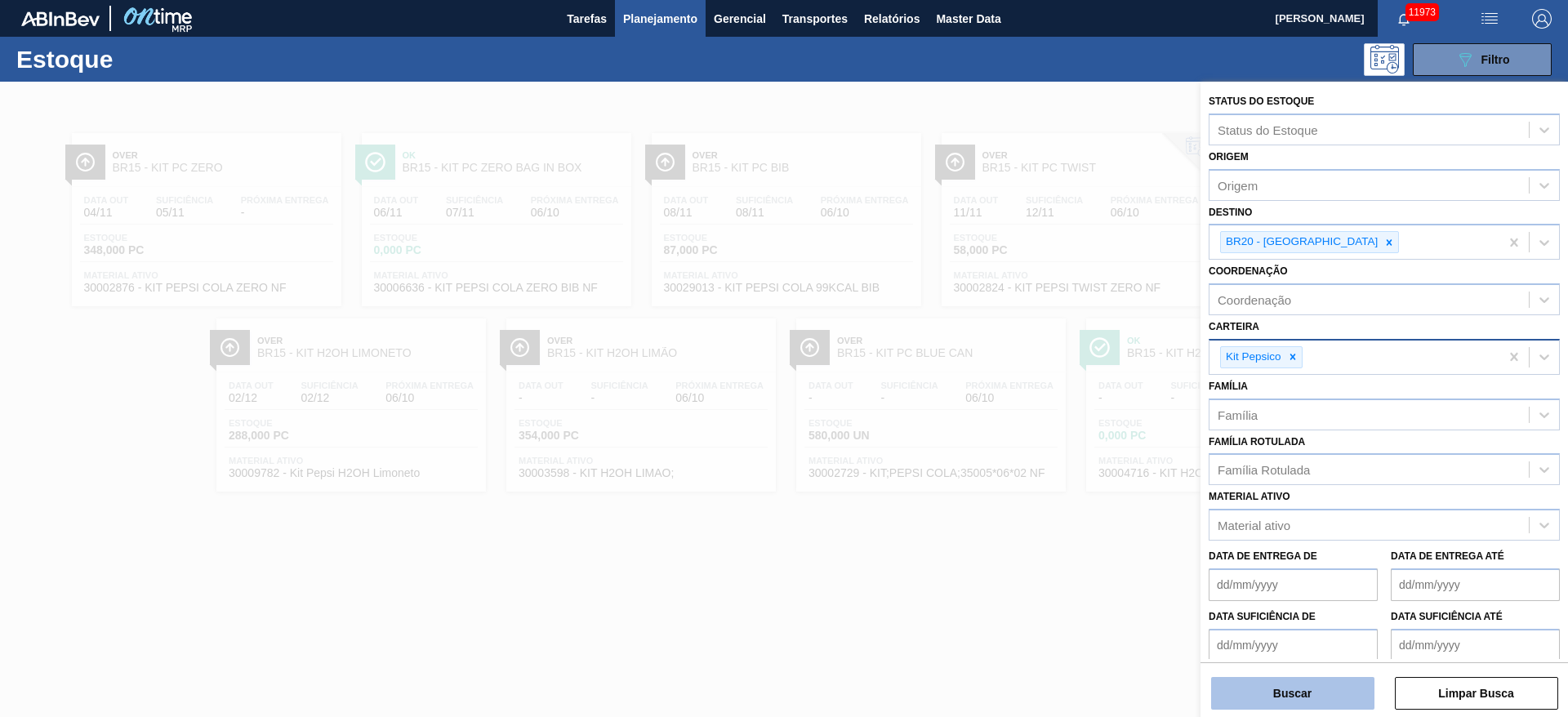
click at [1045, 476] on button "Buscar" at bounding box center [1293, 693] width 164 height 33
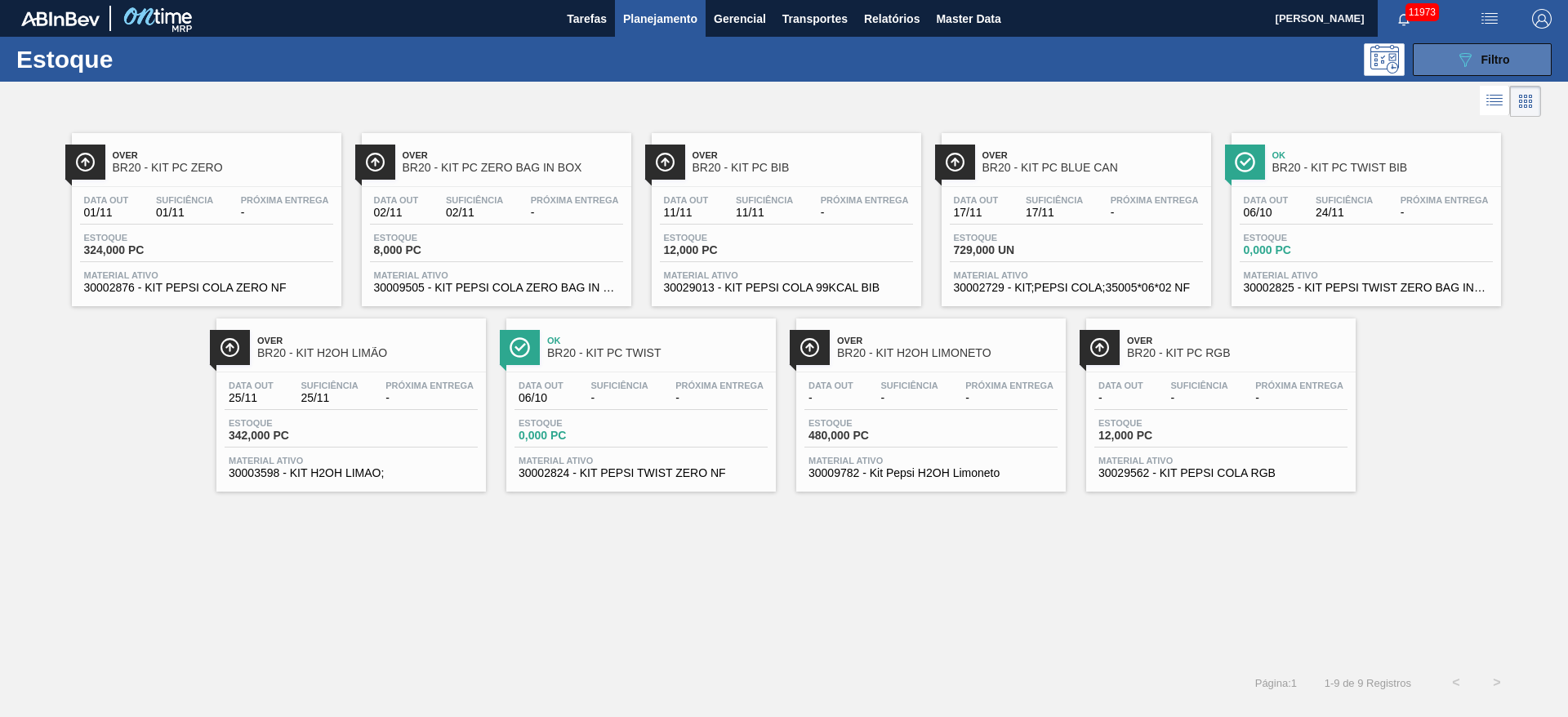
click at [1045, 67] on button "089F7B8B-B2A5-4AFE-B5C0-19BA573D28AC Filtro" at bounding box center [1483, 60] width 139 height 33
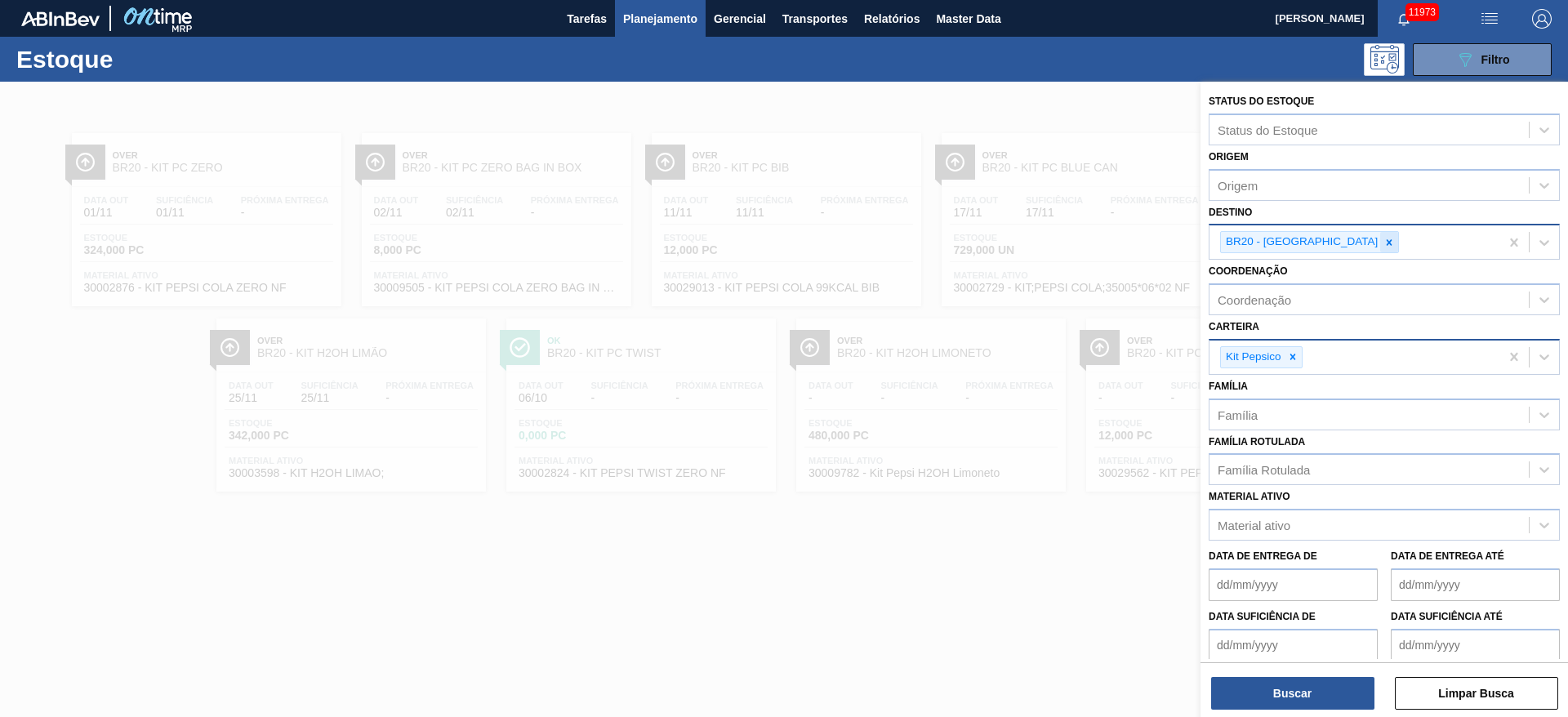
click at [1045, 245] on icon at bounding box center [1390, 242] width 12 height 11
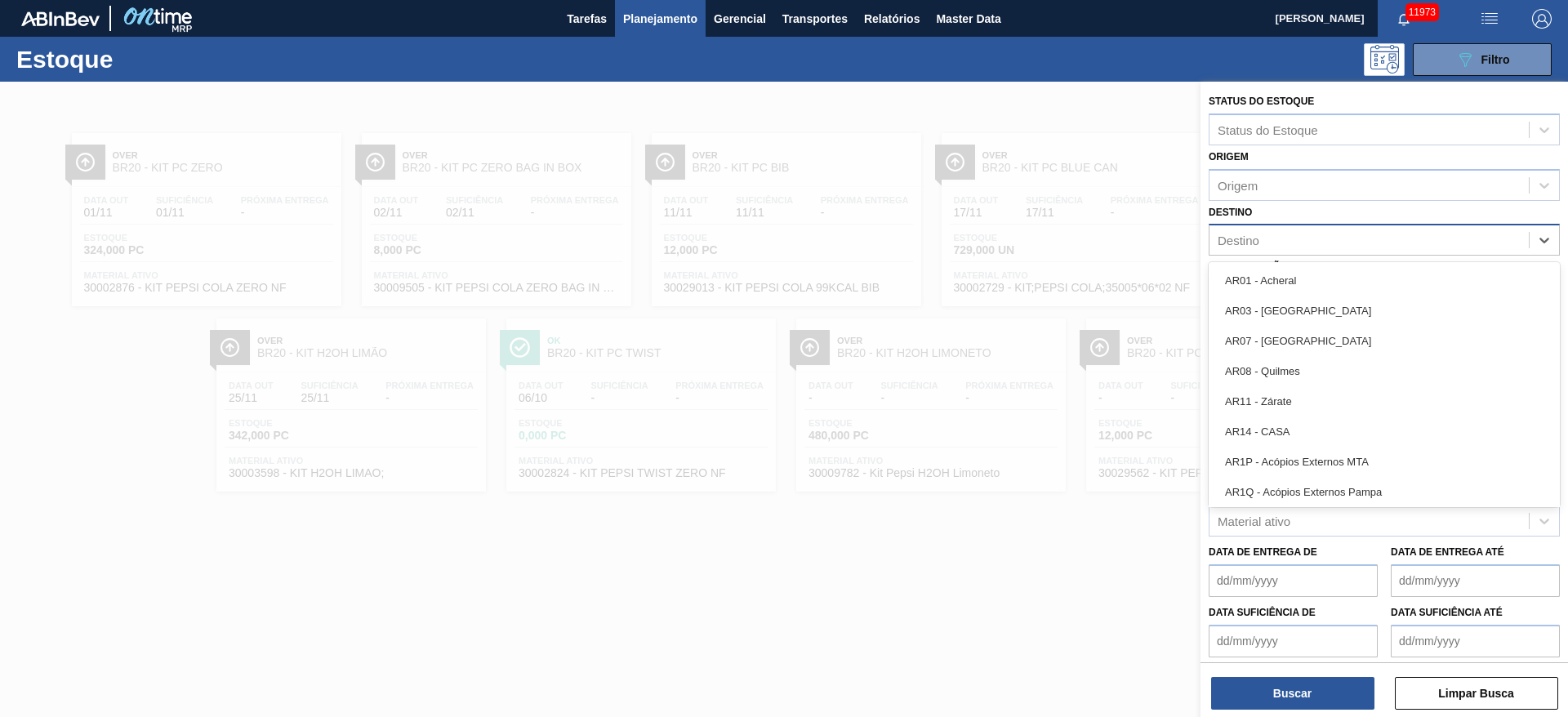
click at [1045, 245] on div "Destino" at bounding box center [1369, 240] width 320 height 24
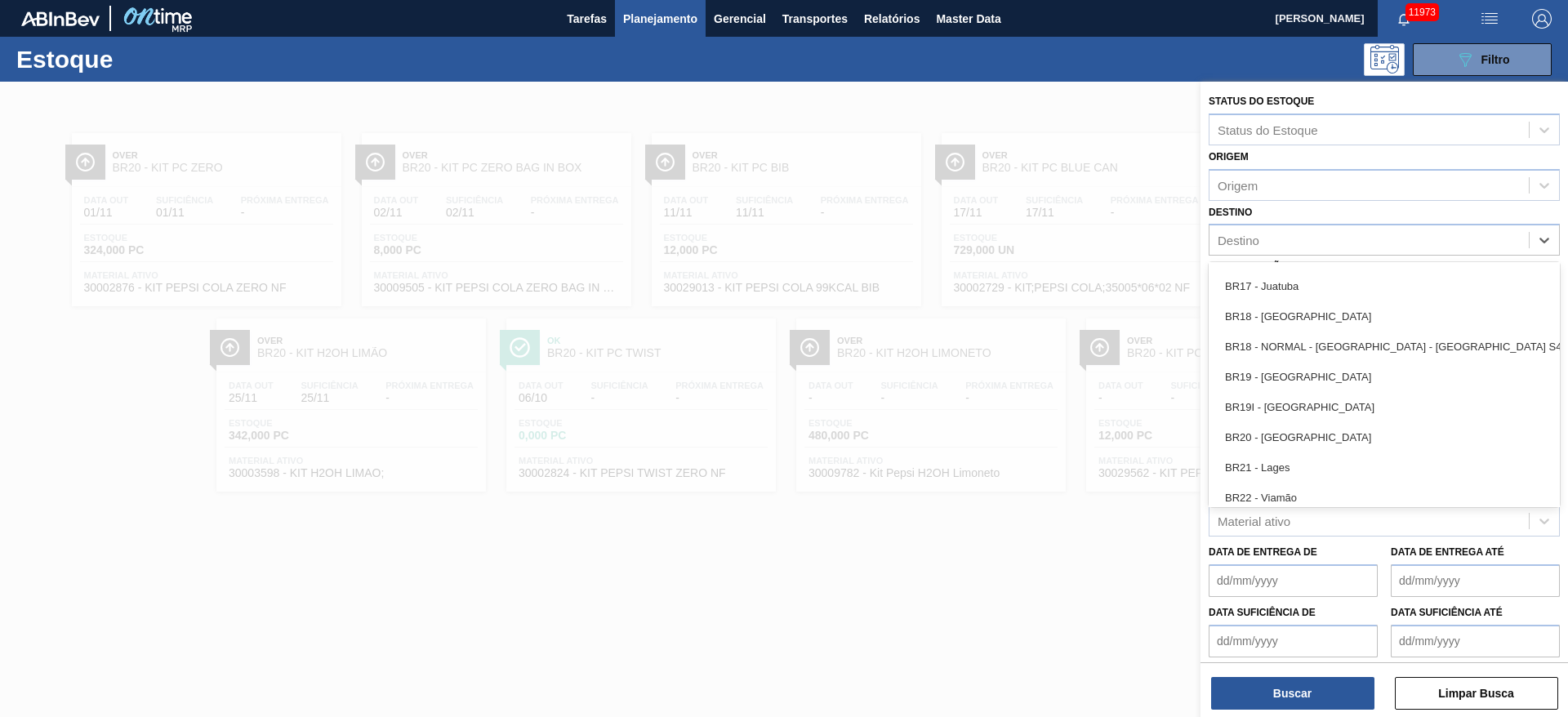
scroll to position [1266, 0]
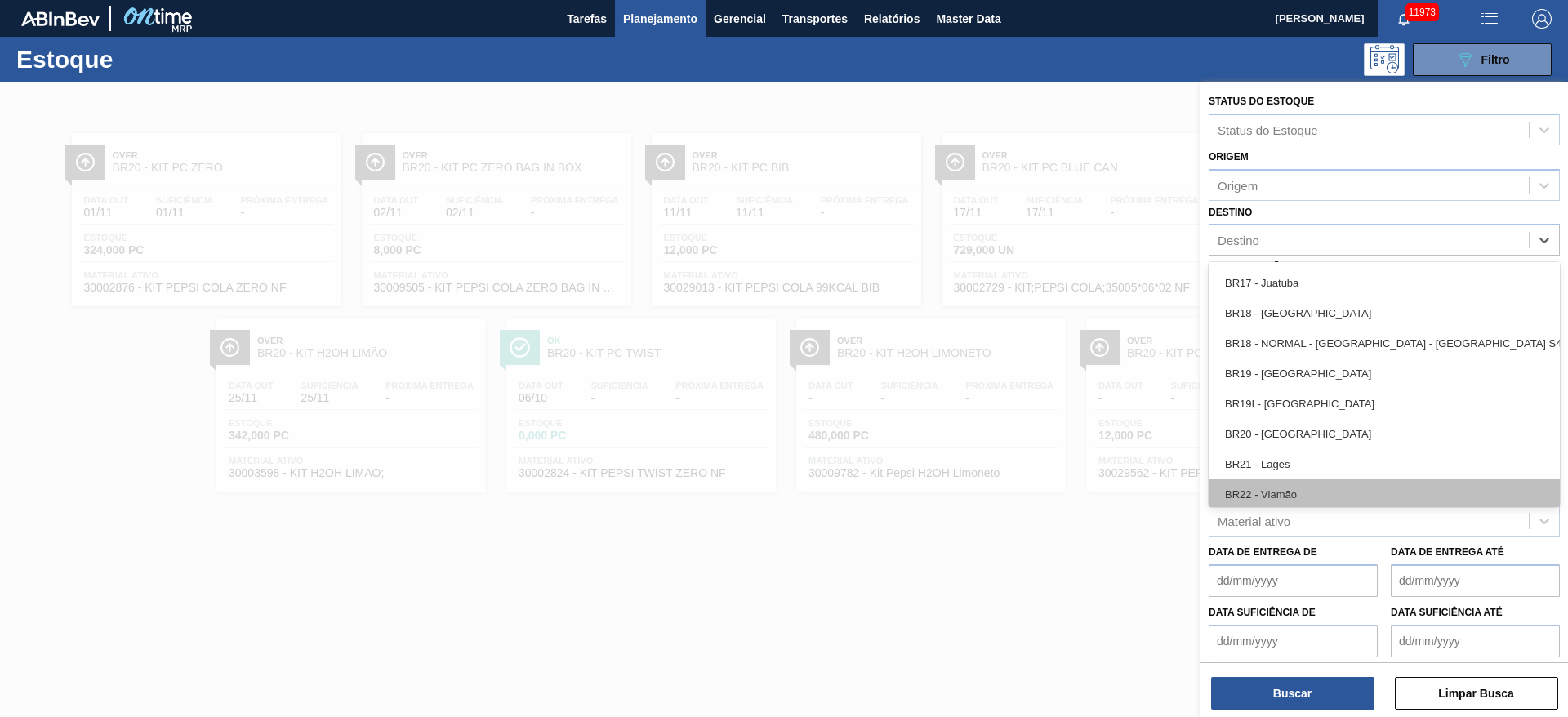
click at [1045, 476] on div "BR22 - Viamão" at bounding box center [1384, 494] width 351 height 30
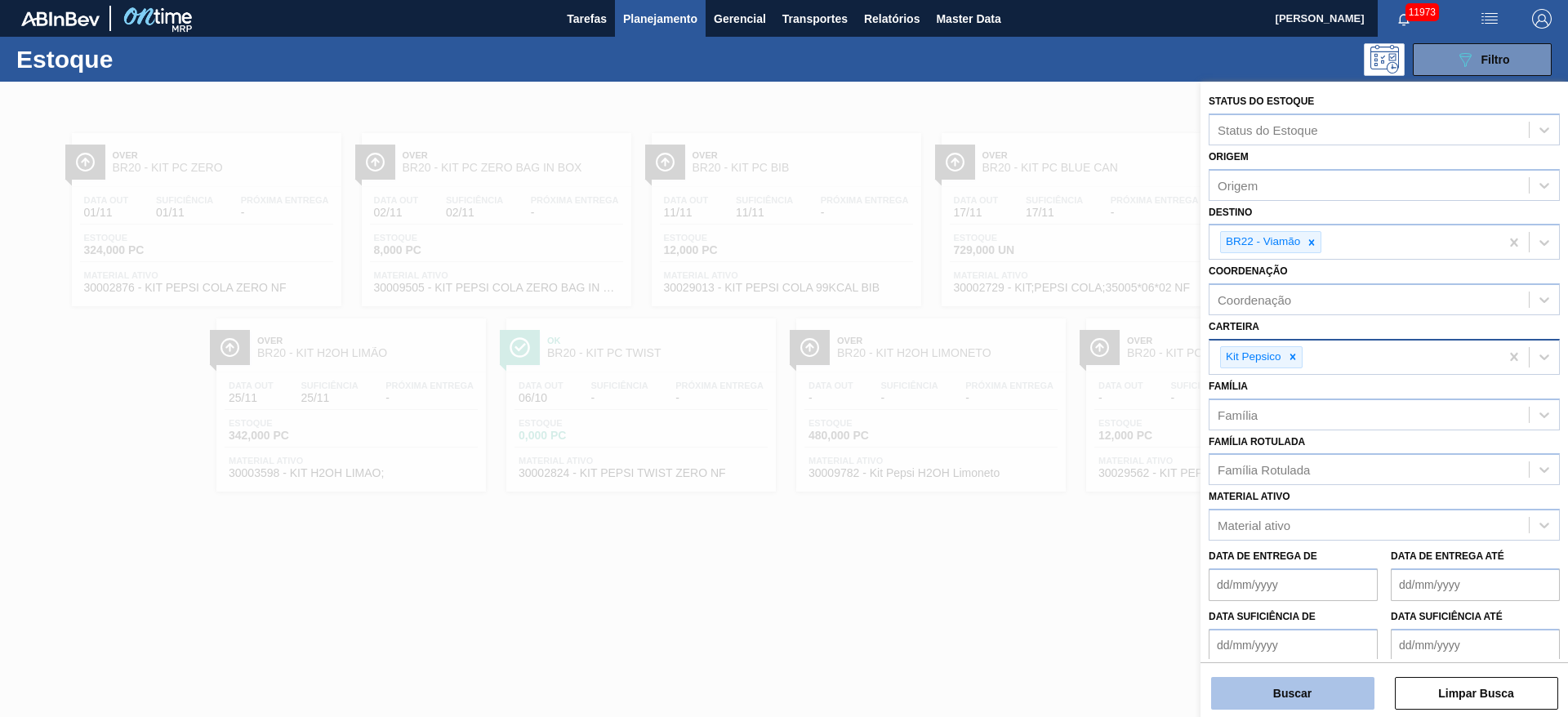
click at [1045, 476] on button "Buscar" at bounding box center [1293, 693] width 164 height 33
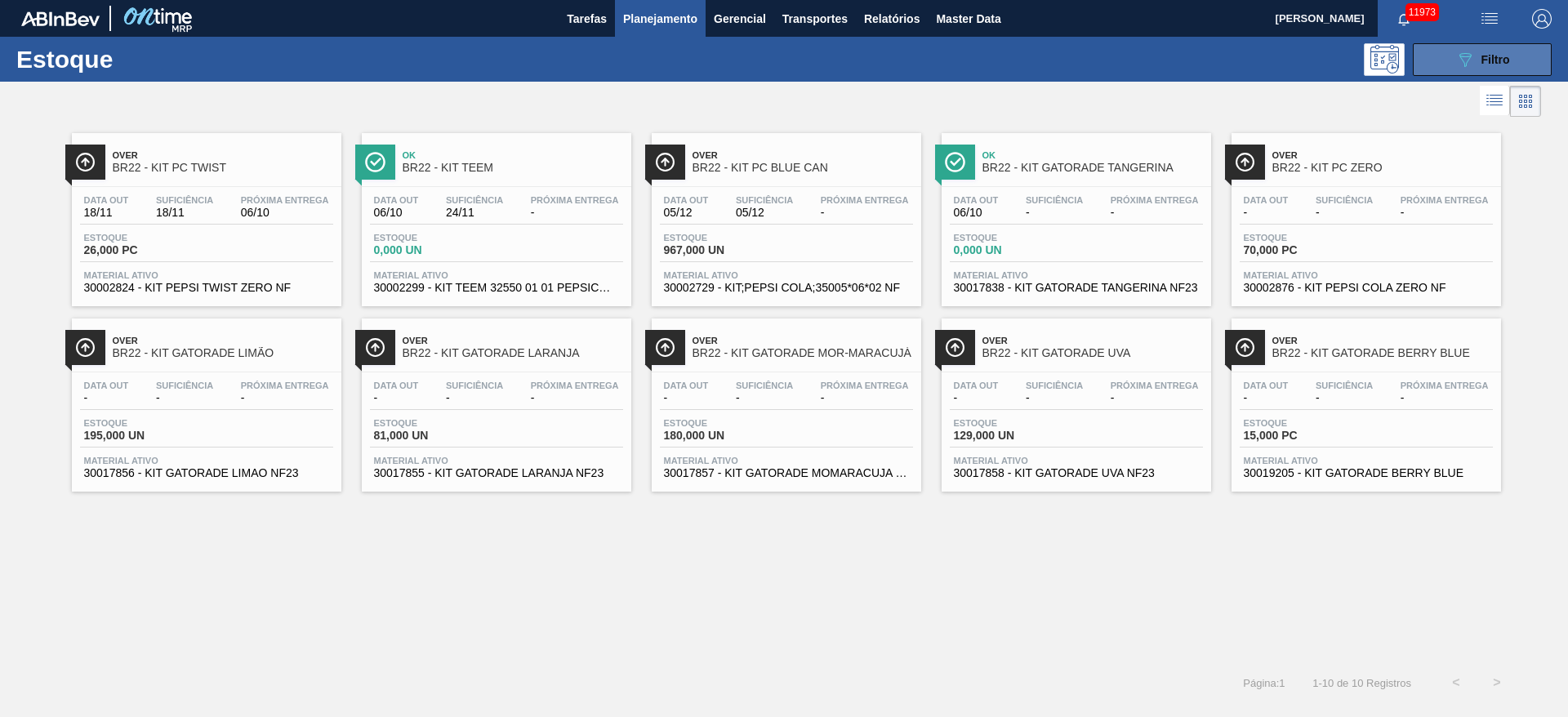
click at [1045, 51] on button "089F7B8B-B2A5-4AFE-B5C0-19BA573D28AC Filtro" at bounding box center [1483, 60] width 139 height 33
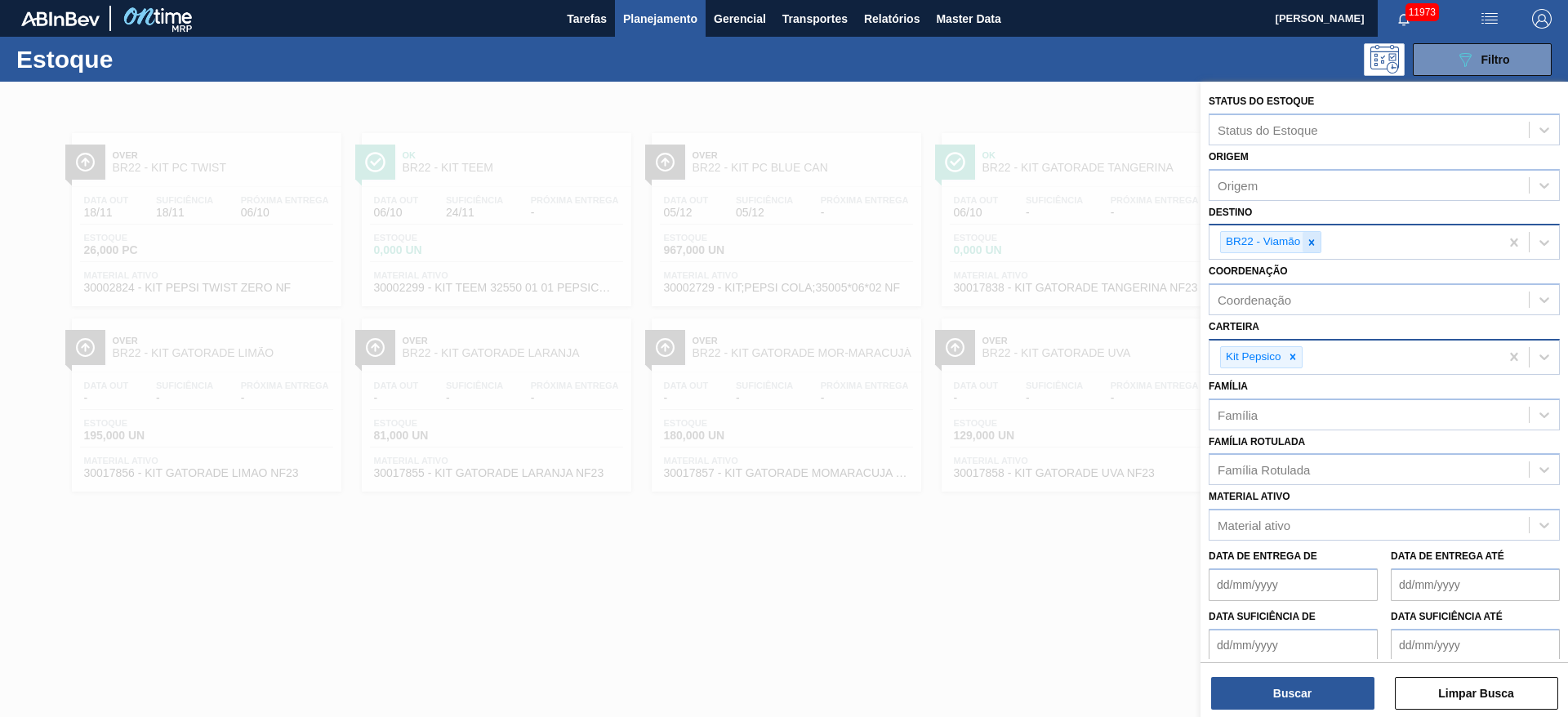
click at [1045, 238] on div at bounding box center [1312, 241] width 18 height 21
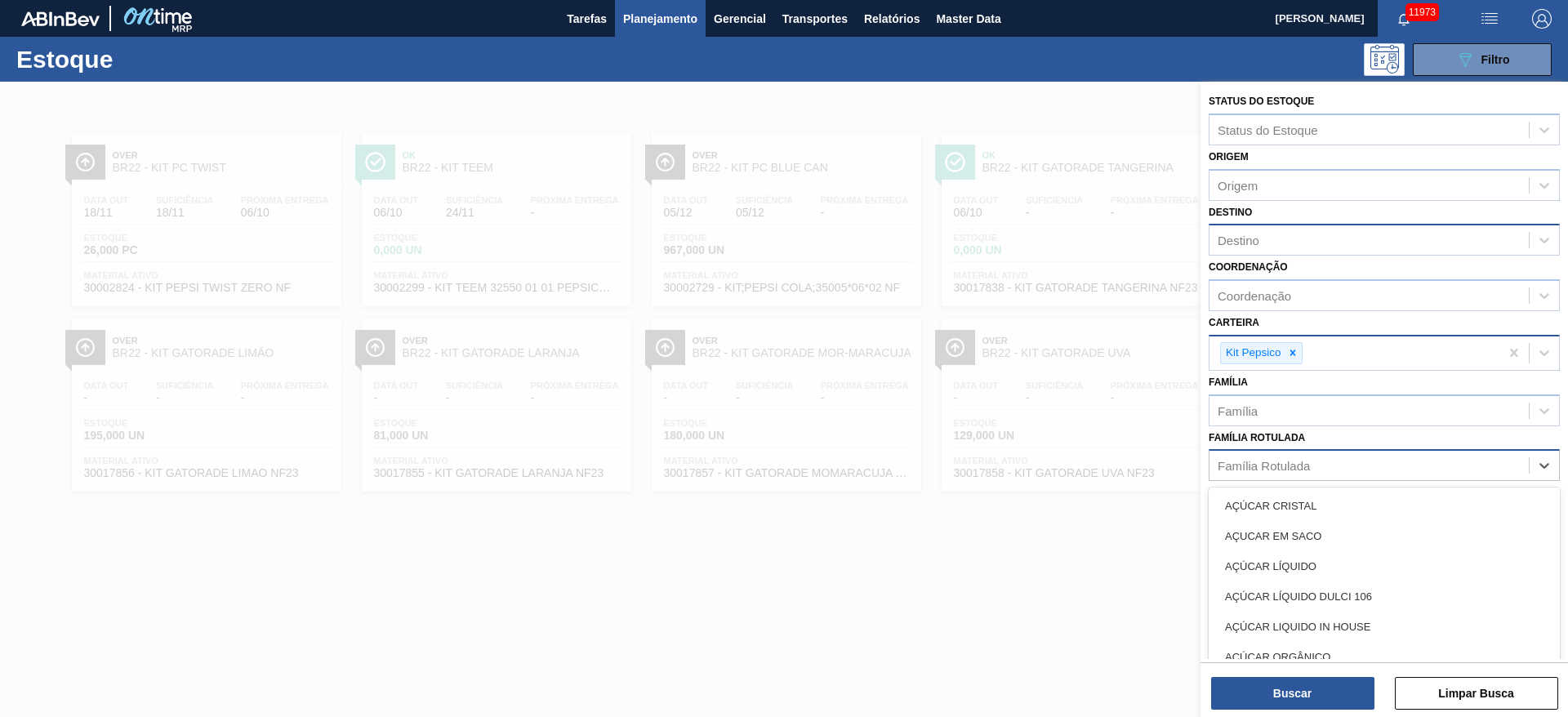
click at [1045, 476] on div "Família Rotulada" at bounding box center [1384, 465] width 351 height 32
type Rotulada "limon"
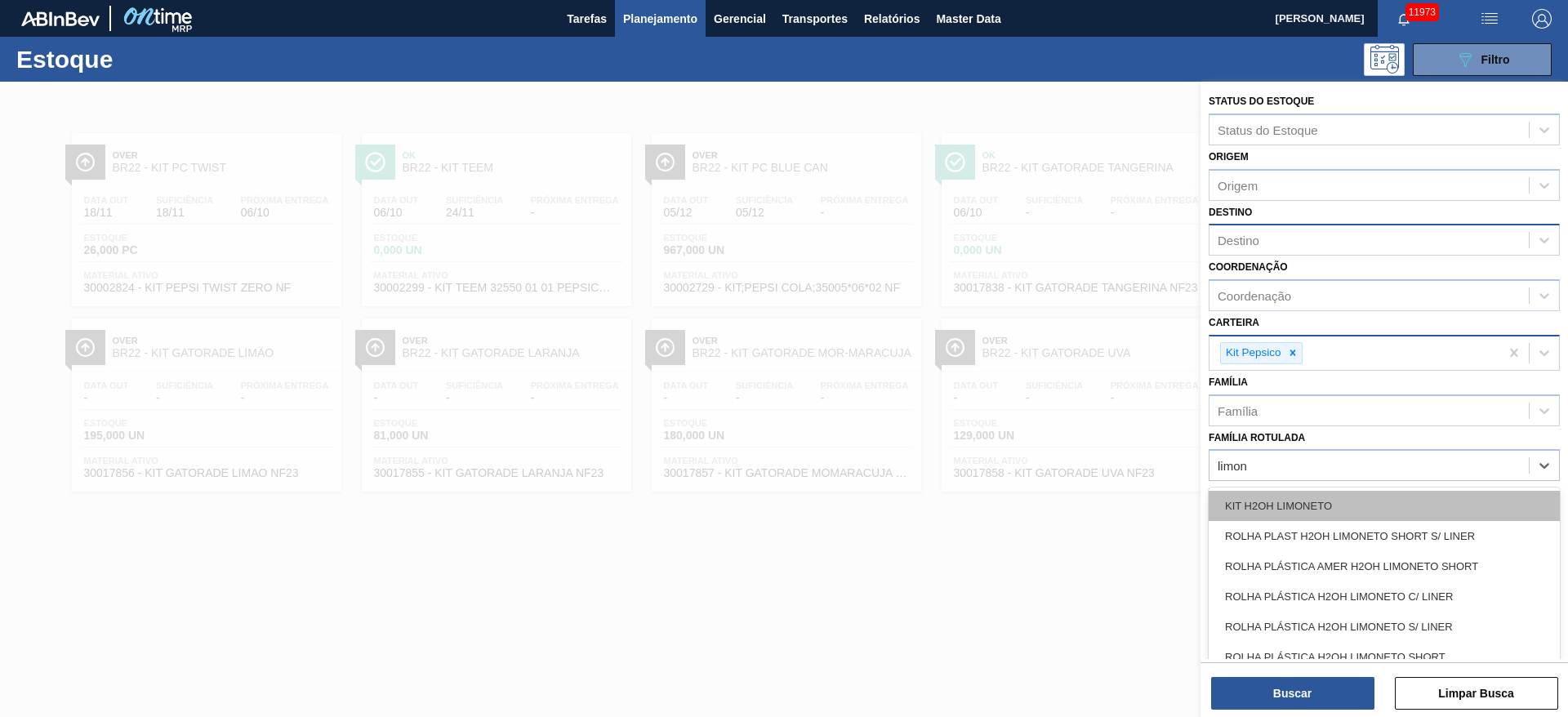
click at [1045, 476] on div "KIT H2OH LIMONETO" at bounding box center [1384, 505] width 351 height 30
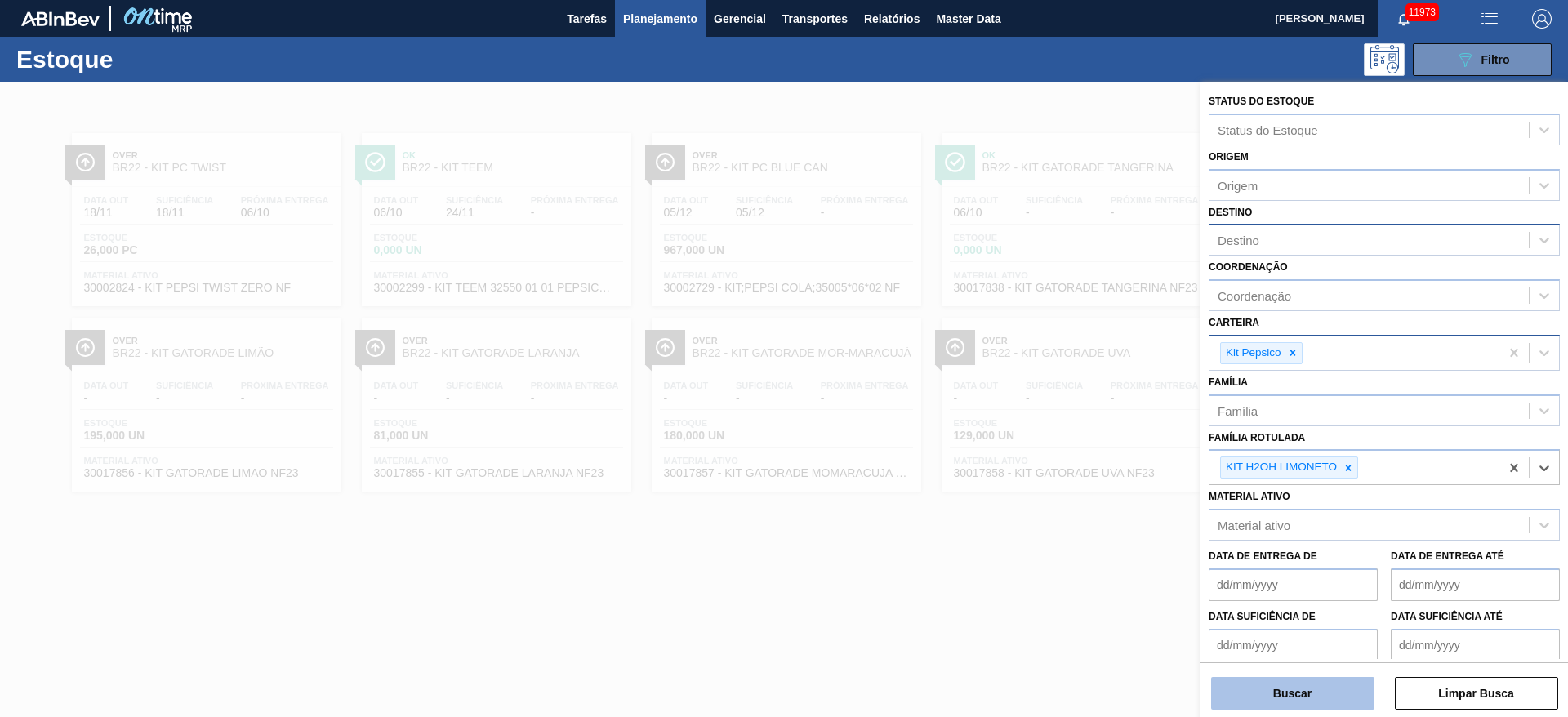
click at [1045, 476] on button "Buscar" at bounding box center [1293, 693] width 164 height 33
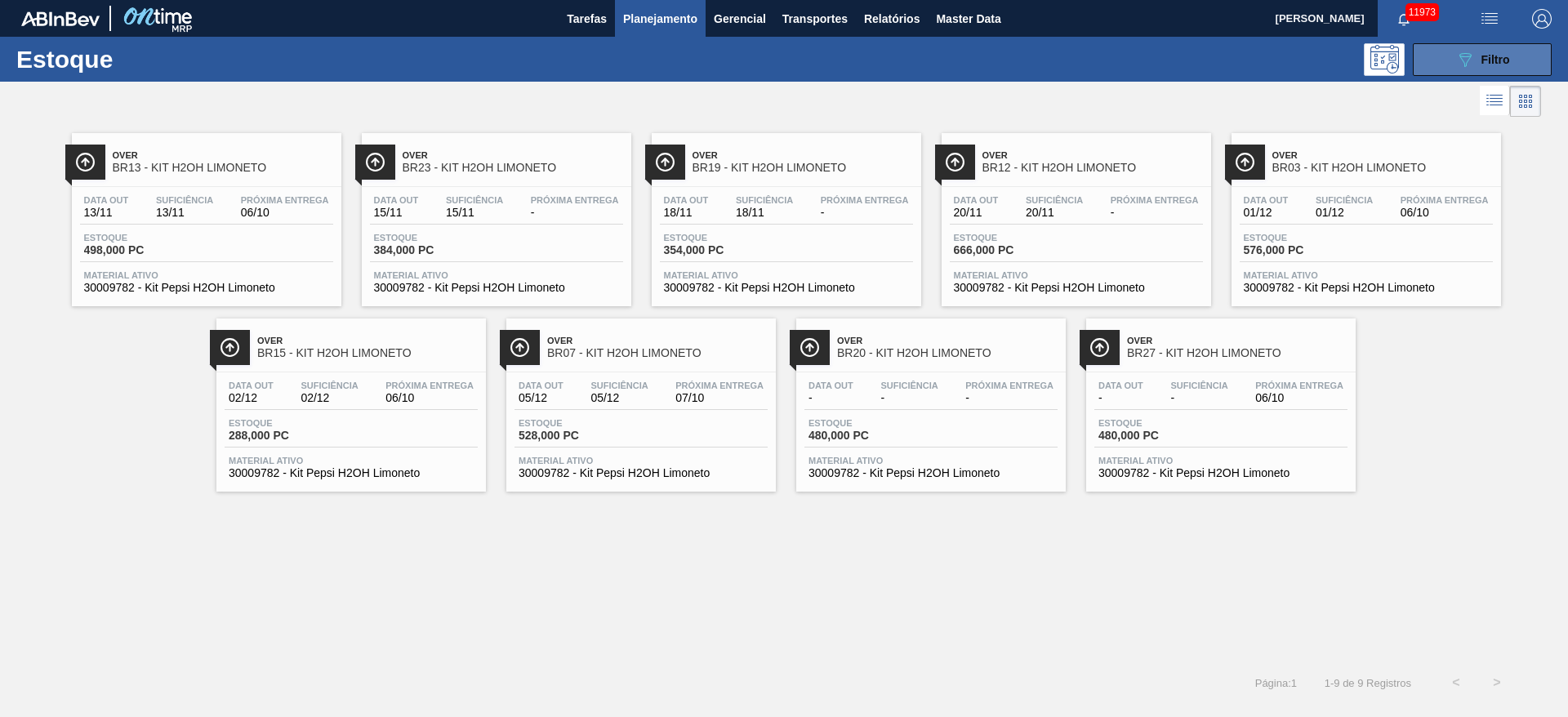
click at [1045, 67] on button "089F7B8B-B2A5-4AFE-B5C0-19BA573D28AC Filtro" at bounding box center [1483, 60] width 139 height 33
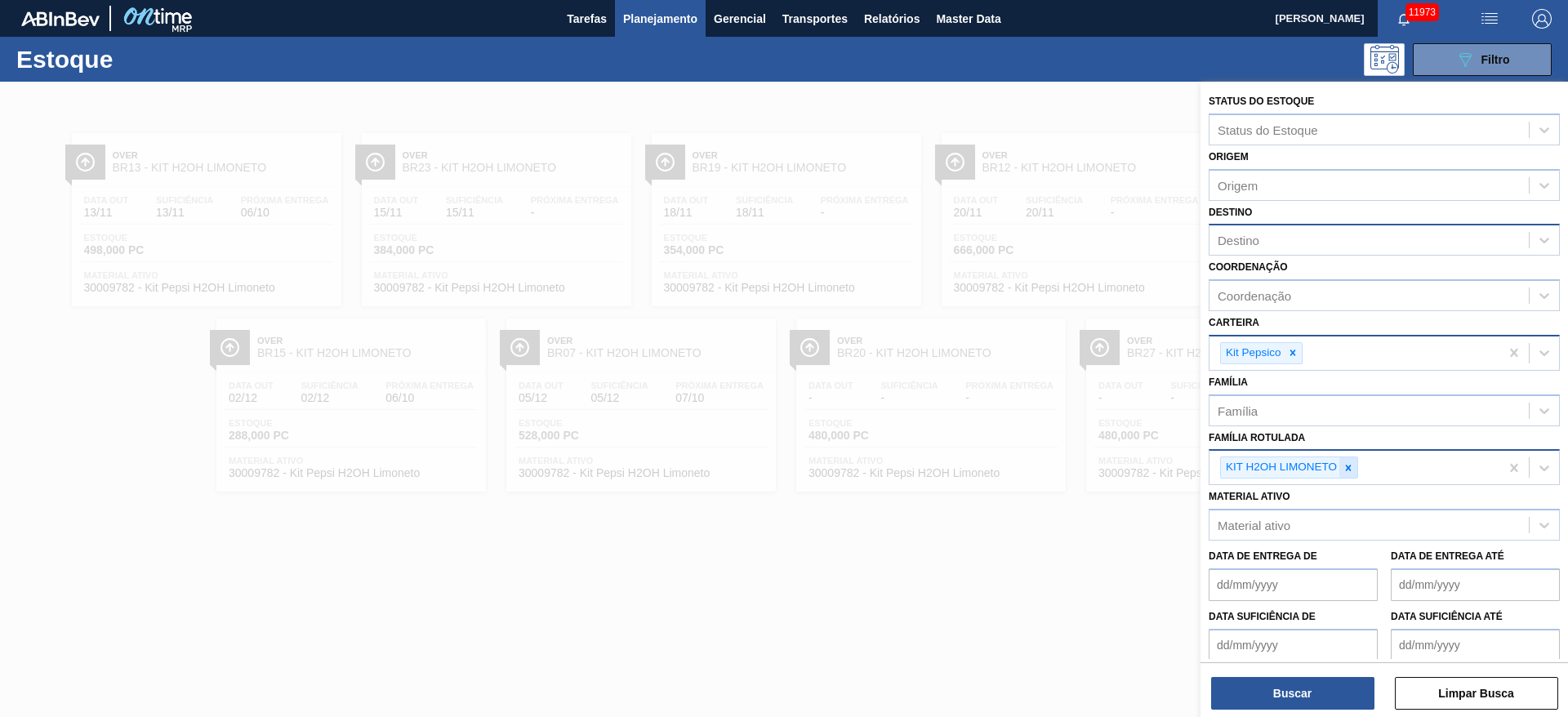
click at [1045, 475] on div at bounding box center [1349, 467] width 18 height 21
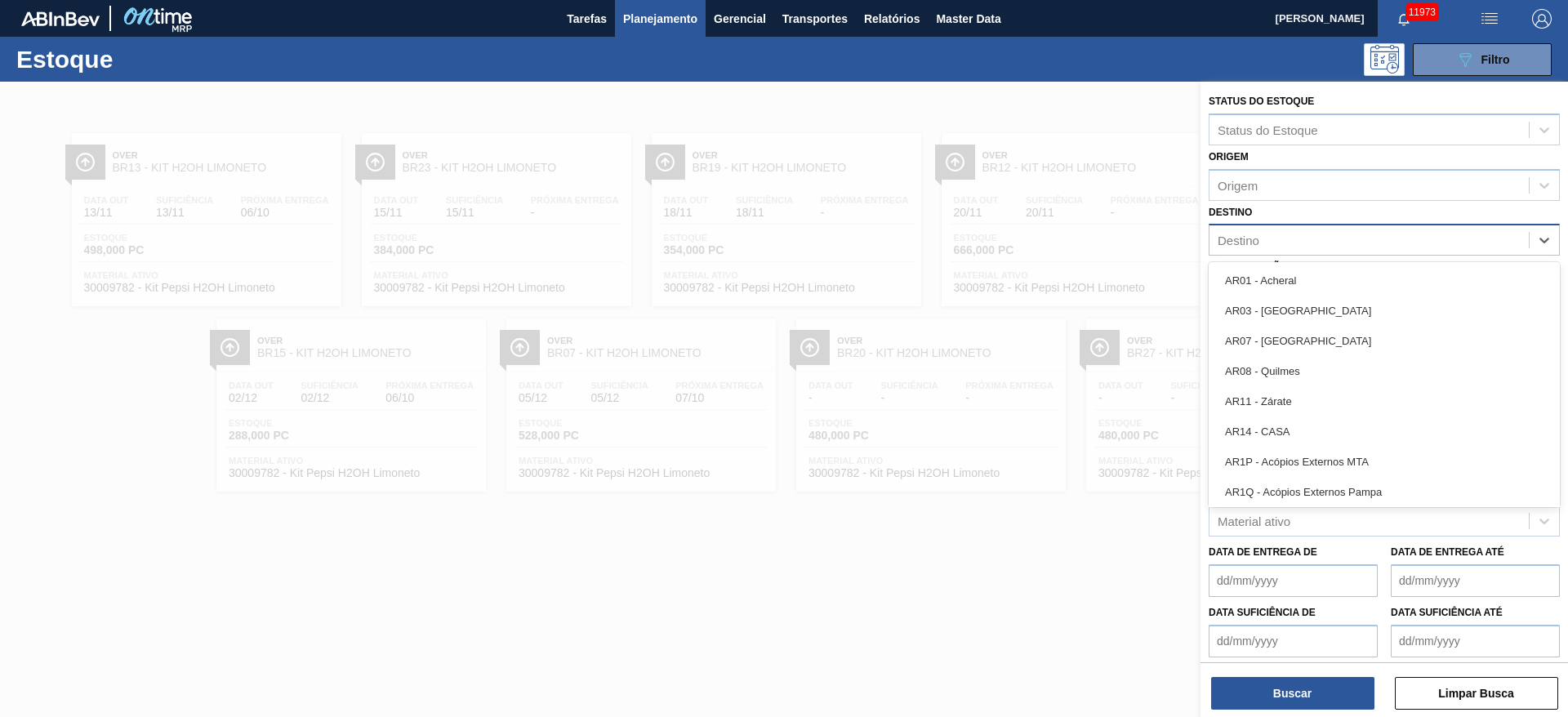
click at [1045, 252] on div "Destino" at bounding box center [1384, 239] width 351 height 32
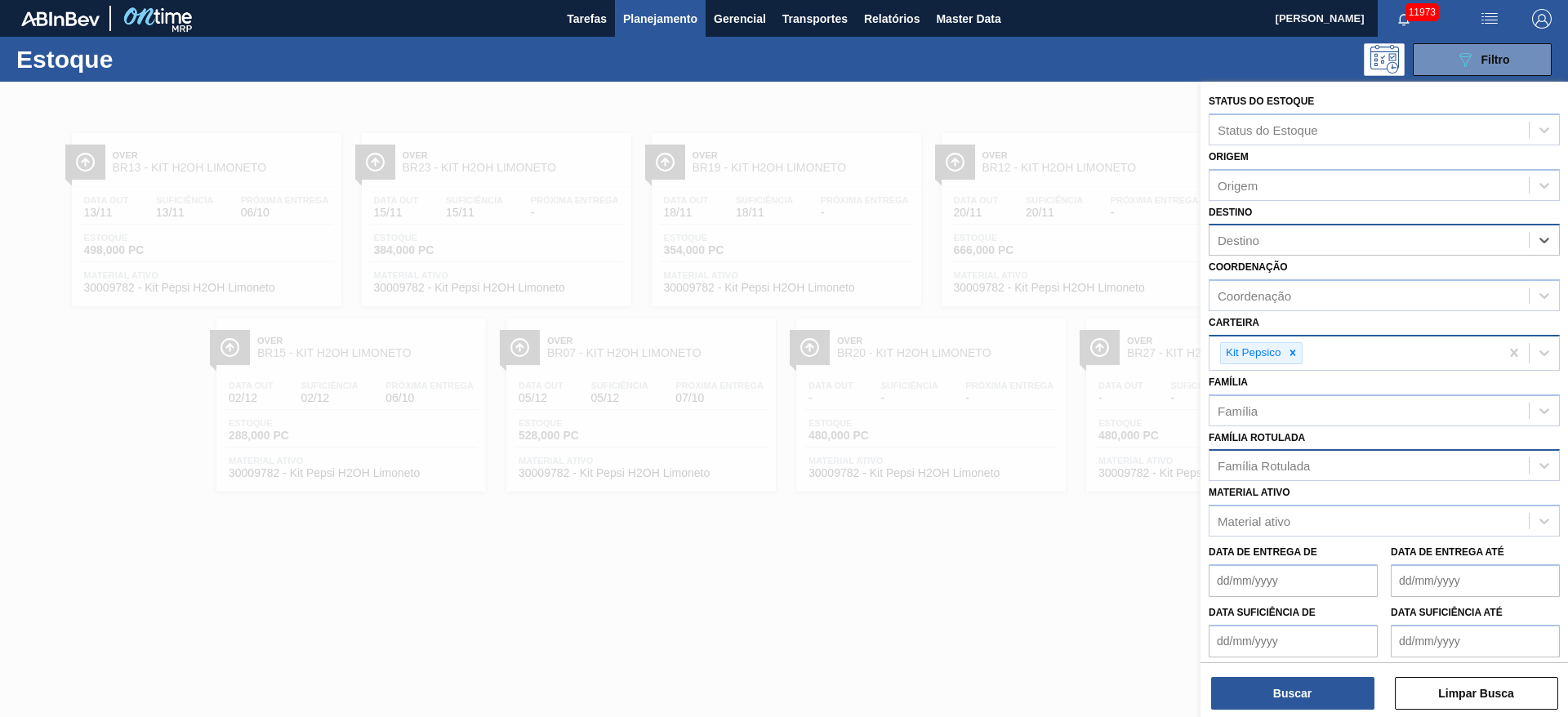
click at [1045, 252] on div "Destino" at bounding box center [1384, 239] width 351 height 32
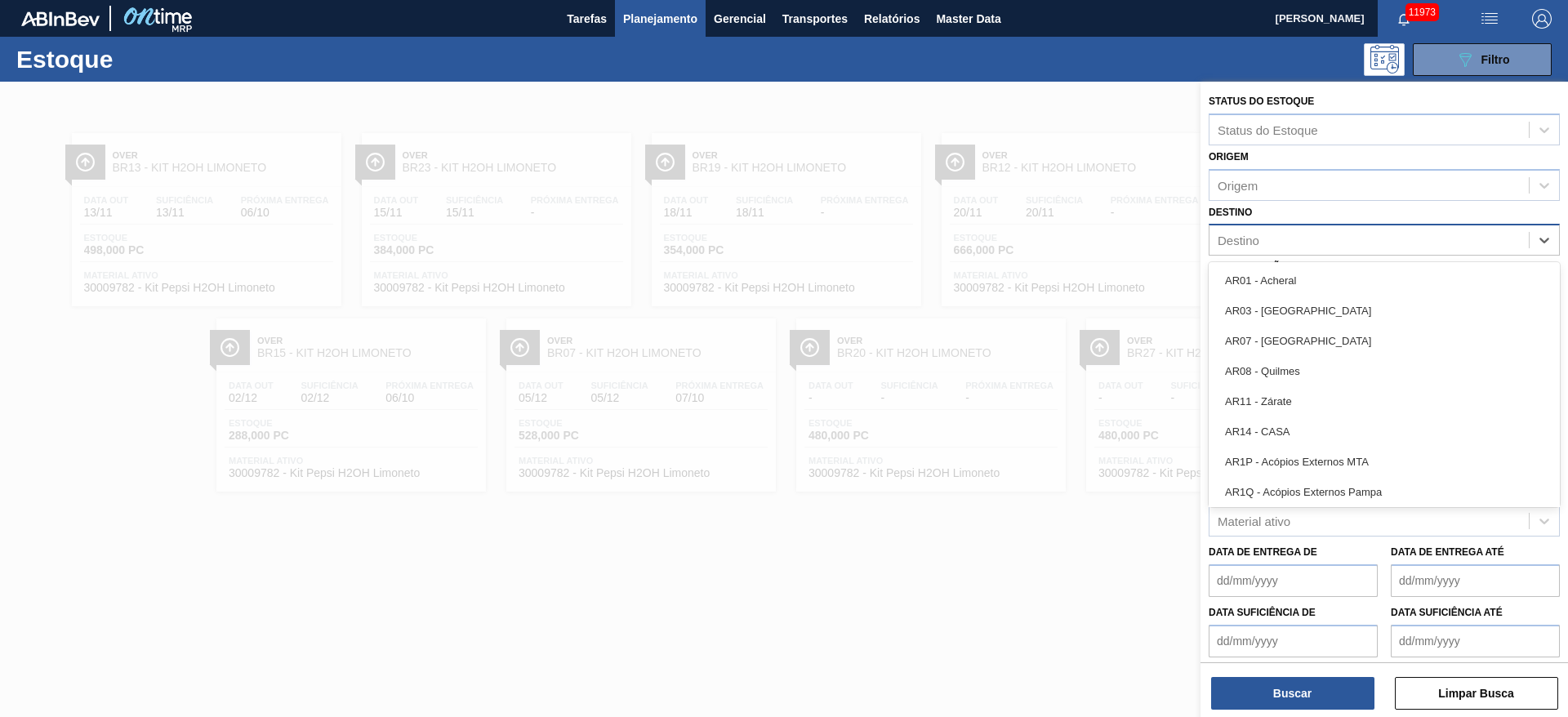
click at [1045, 252] on div "Destino" at bounding box center [1384, 239] width 351 height 32
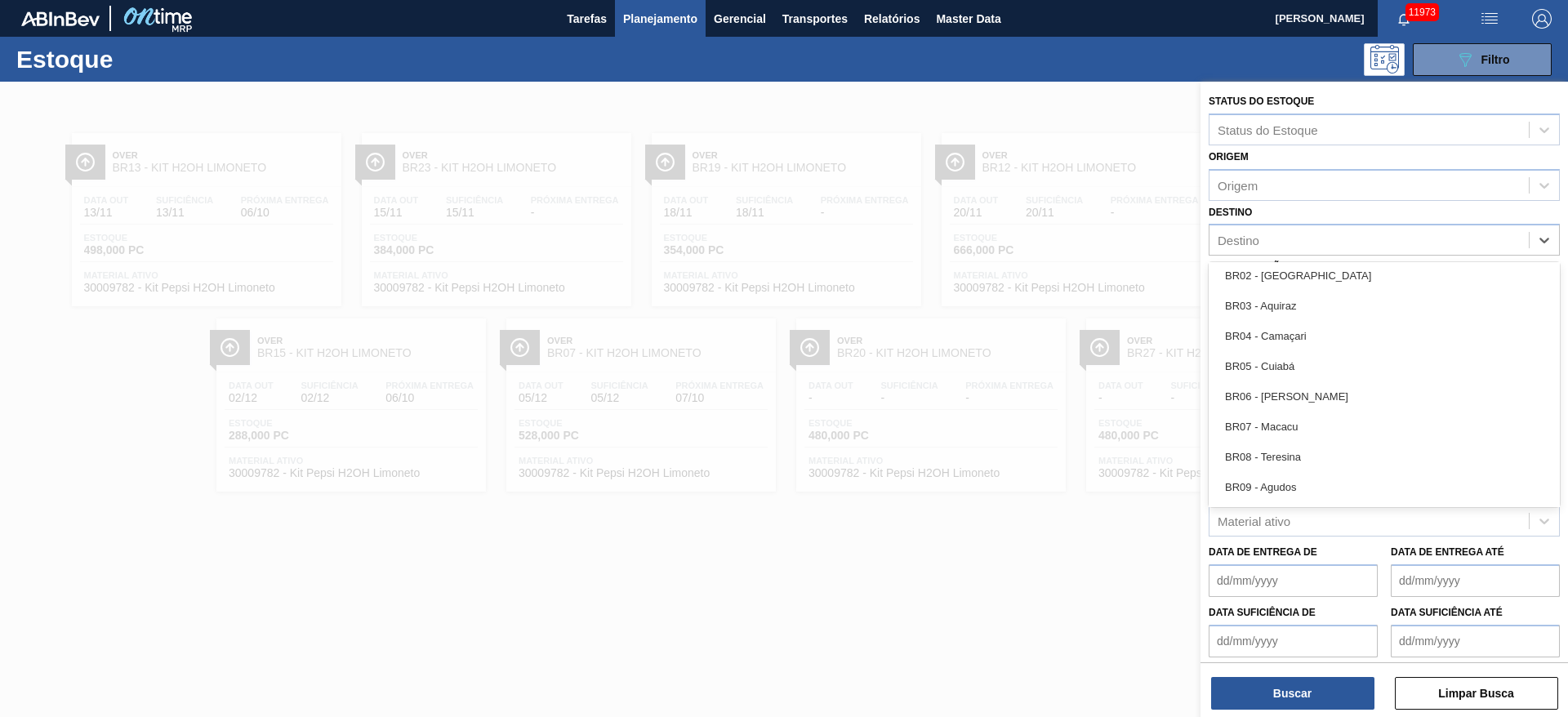
scroll to position [828, 0]
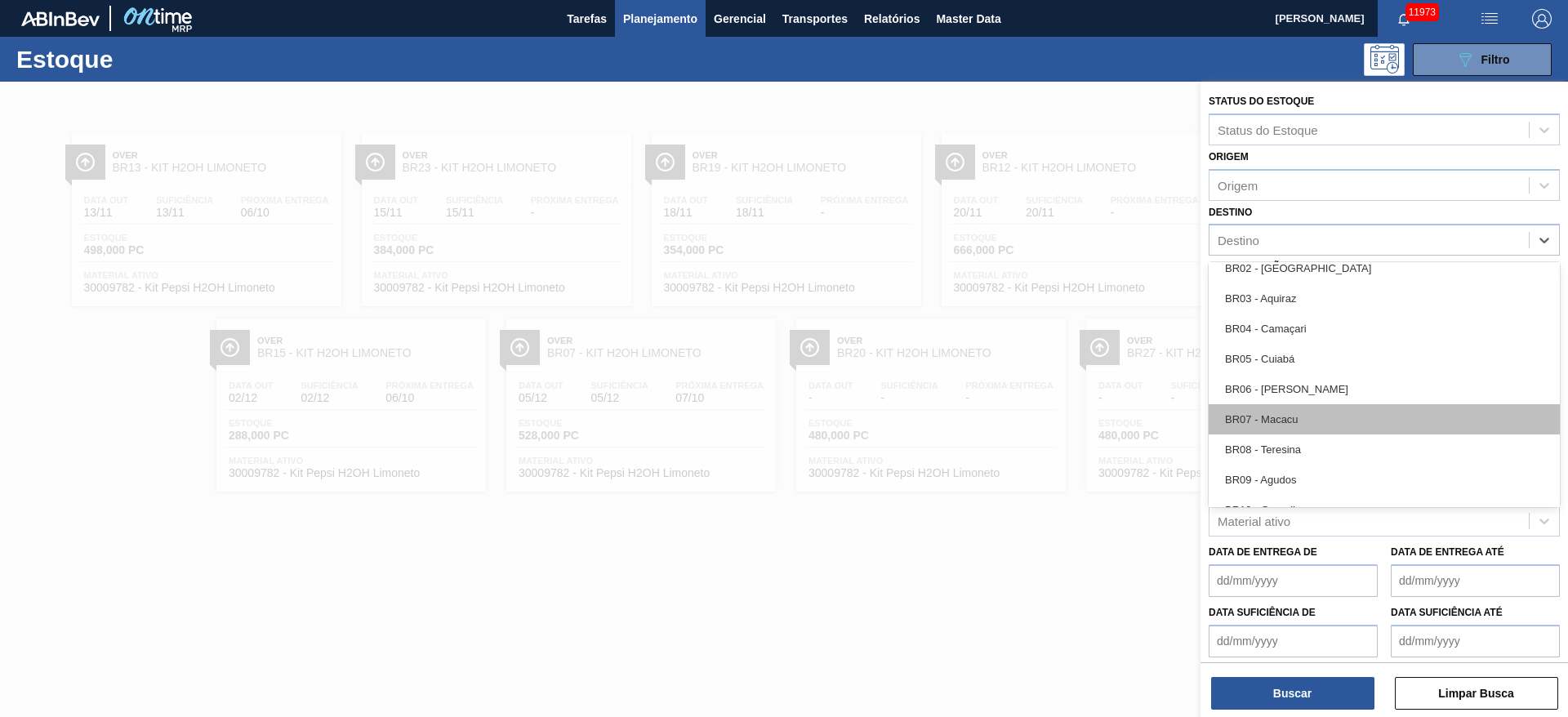
click at [1045, 422] on div "BR07 - Macacu" at bounding box center [1384, 419] width 351 height 30
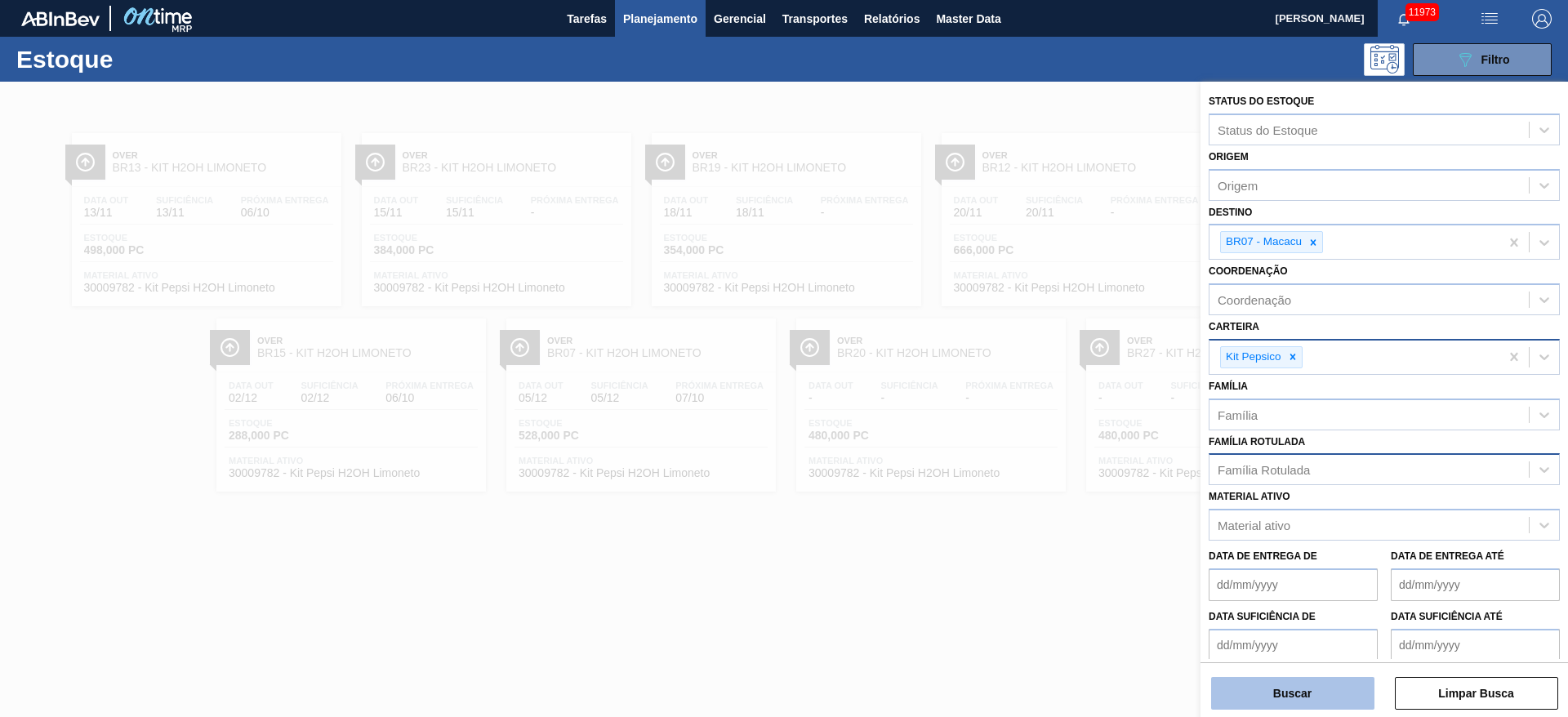
click at [1045, 476] on button "Buscar" at bounding box center [1293, 693] width 164 height 33
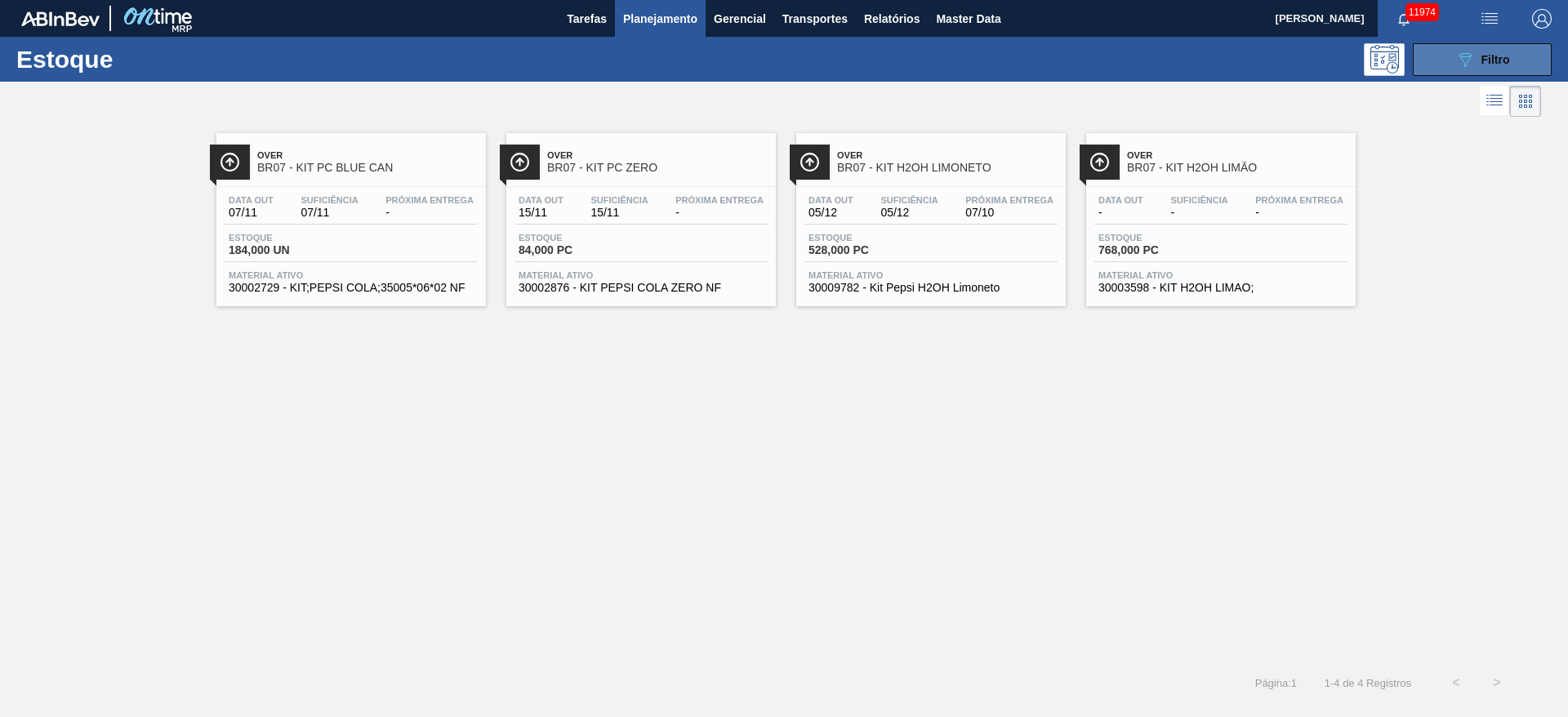
click at [1045, 61] on button "089F7B8B-B2A5-4AFE-B5C0-19BA573D28AC Filtro" at bounding box center [1483, 60] width 139 height 33
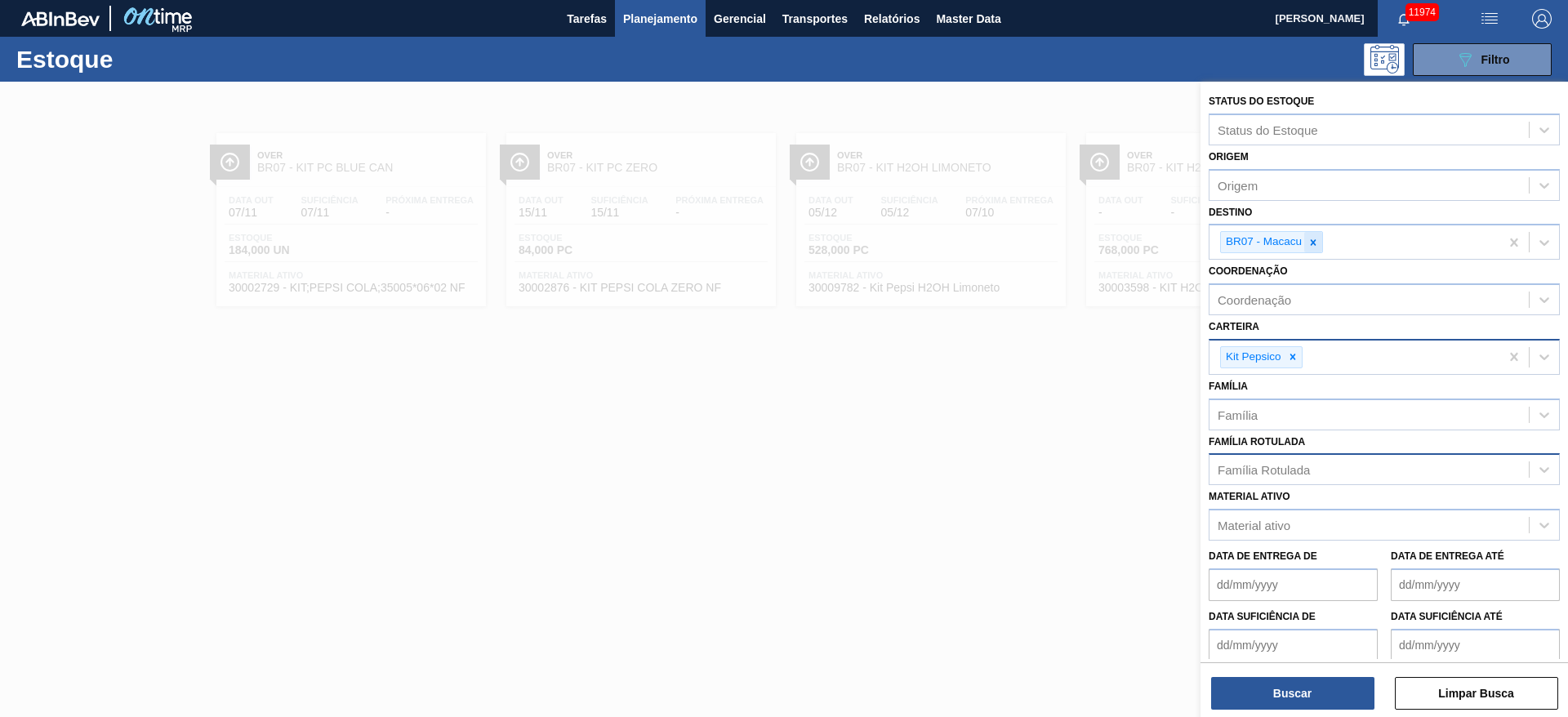
click at [1045, 238] on icon at bounding box center [1313, 242] width 12 height 11
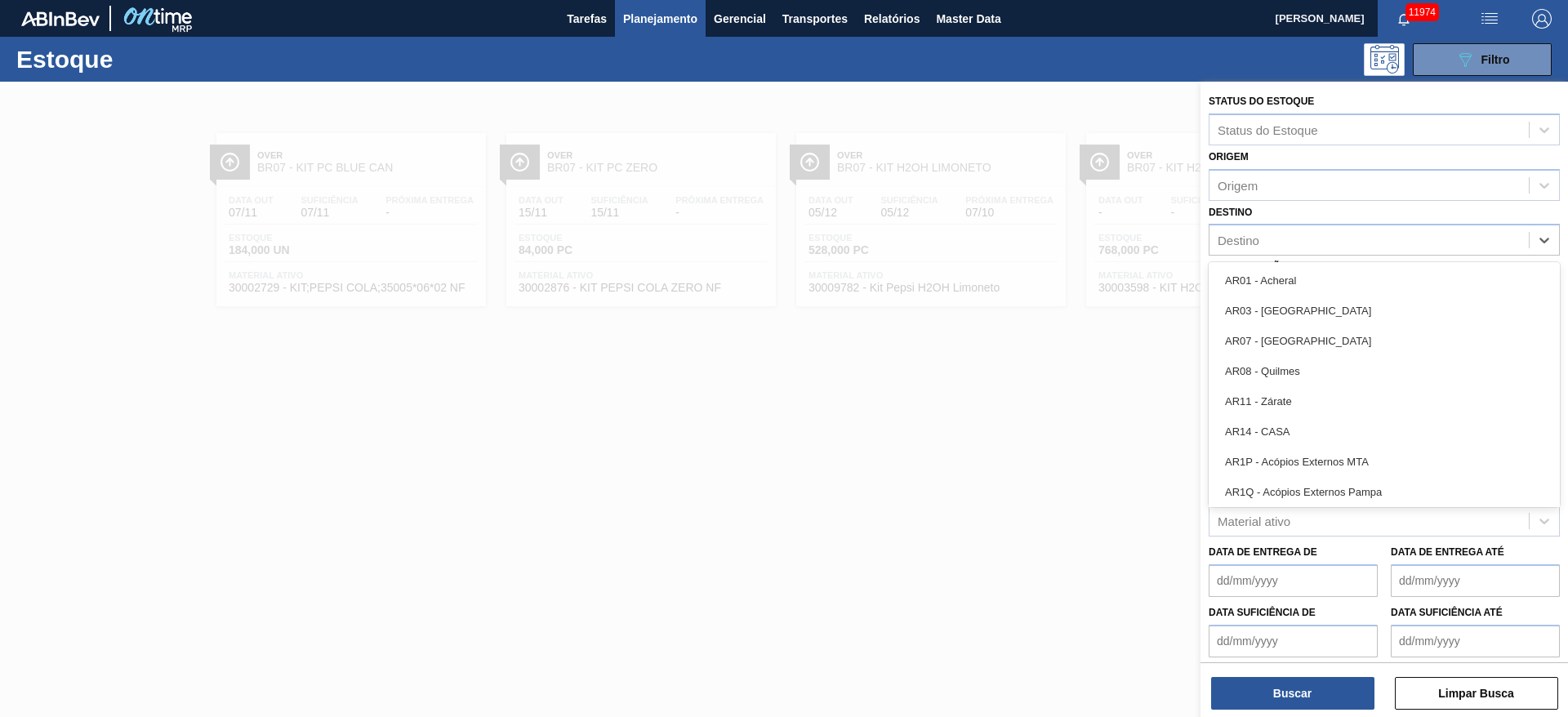
click at [1045, 238] on div "Destino" at bounding box center [1369, 240] width 320 height 24
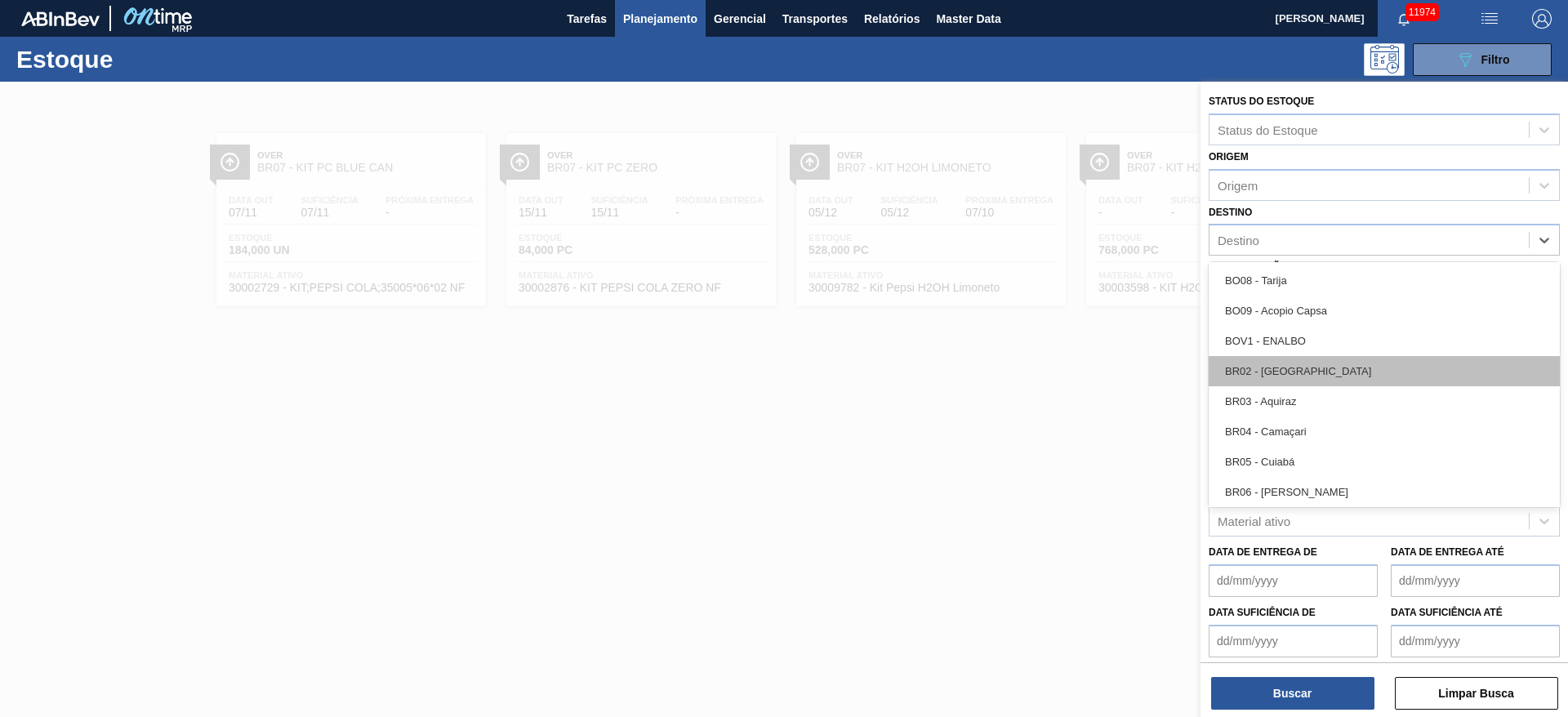
click at [1045, 375] on div "BR02 - Sergipe" at bounding box center [1384, 370] width 351 height 30
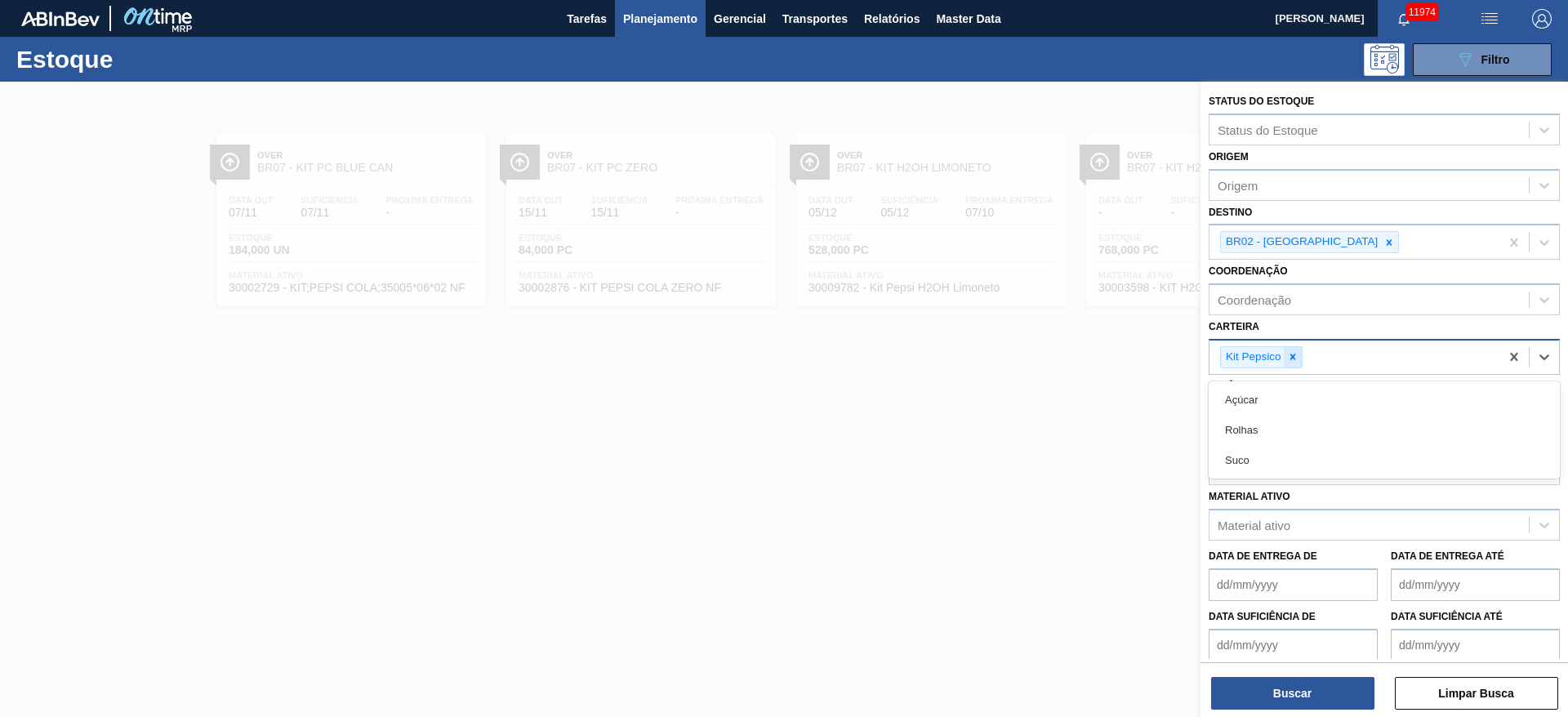
click at [1045, 363] on div "Kit Pepsico" at bounding box center [1354, 356] width 290 height 34
click at [1045, 363] on div at bounding box center [1293, 356] width 18 height 21
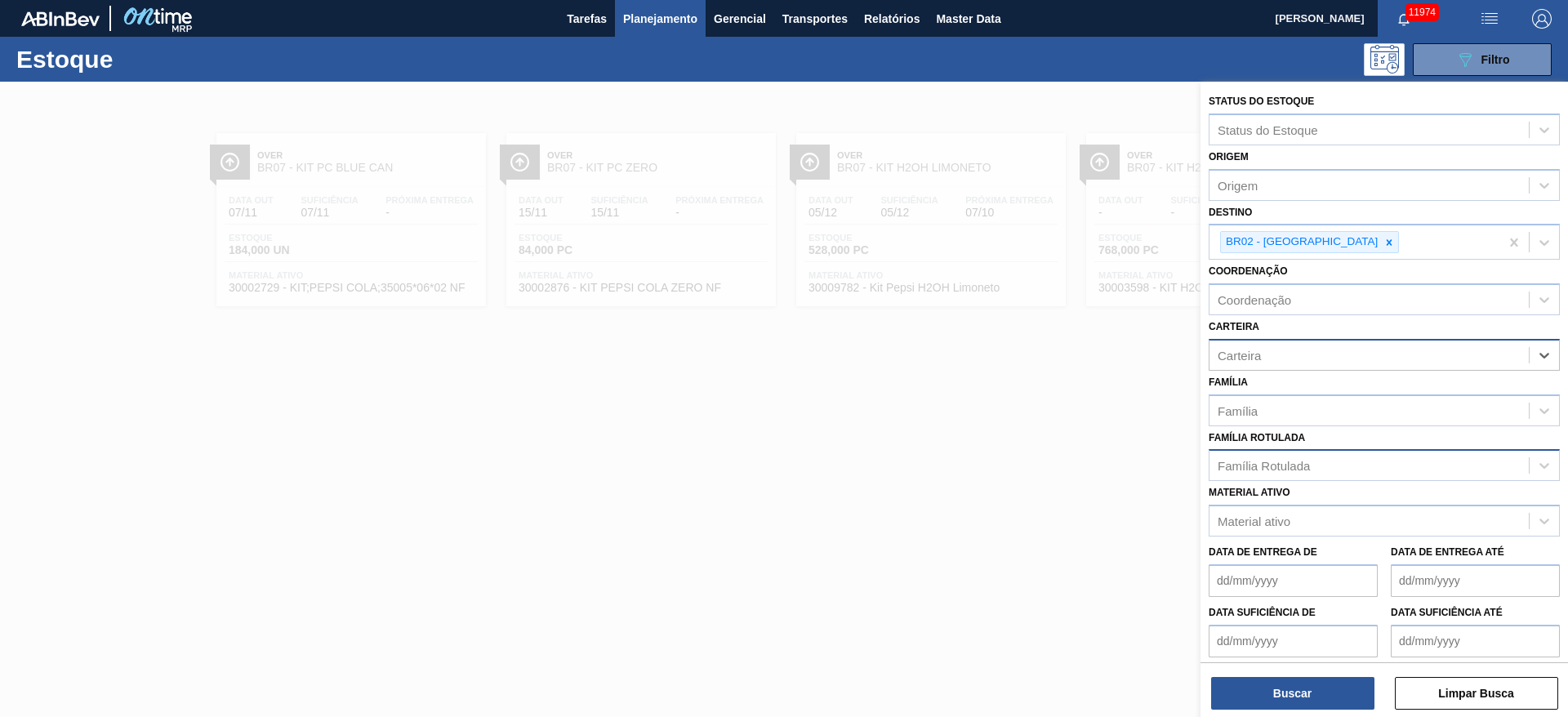
click at [1045, 363] on div "Carteira" at bounding box center [1369, 354] width 320 height 24
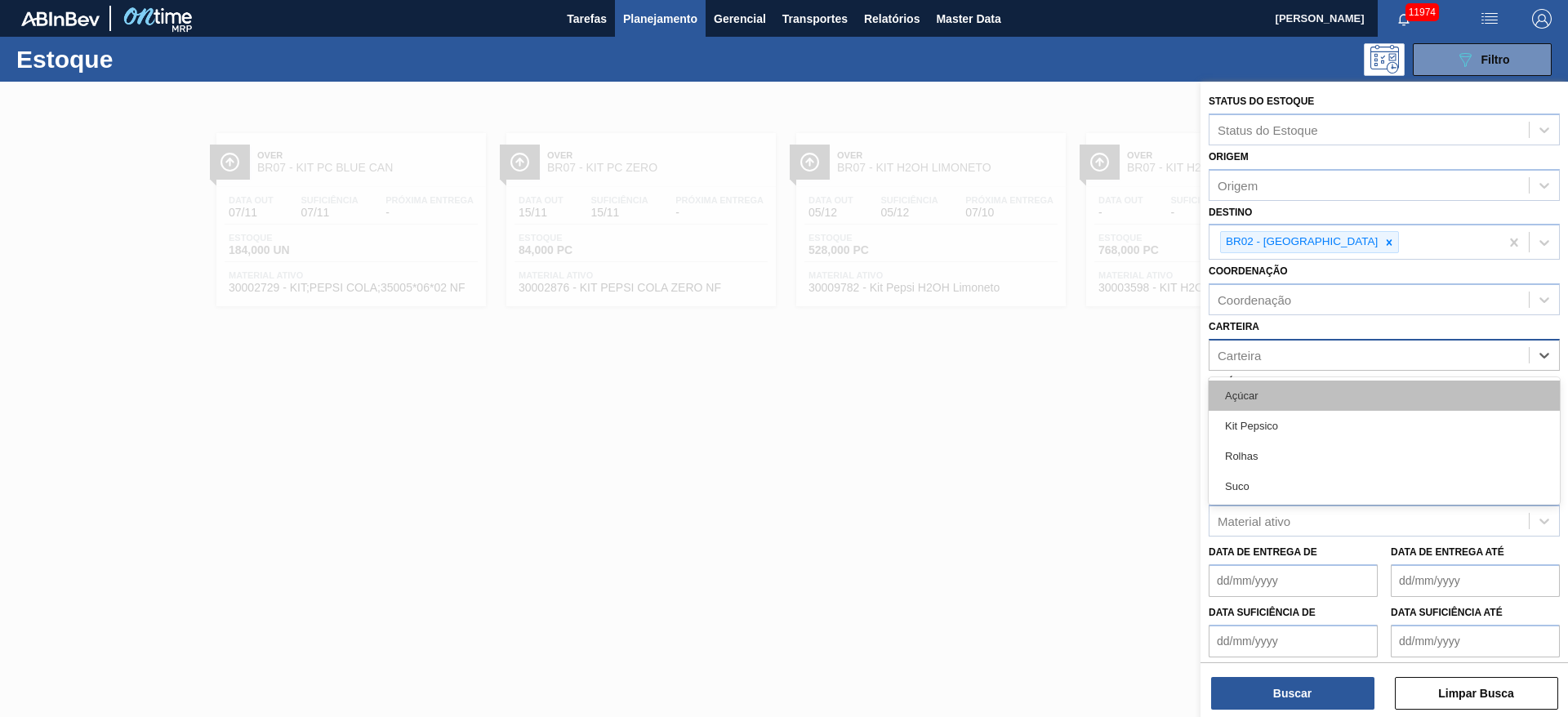
drag, startPoint x: 1295, startPoint y: 363, endPoint x: 1280, endPoint y: 407, distance: 46.5
click at [1045, 370] on div "option Kit Pepsico, deselected. option Açúcar focused, 1 of 4. 4 results availa…" at bounding box center [1384, 354] width 351 height 32
click at [1045, 407] on div "Açúcar" at bounding box center [1384, 395] width 351 height 30
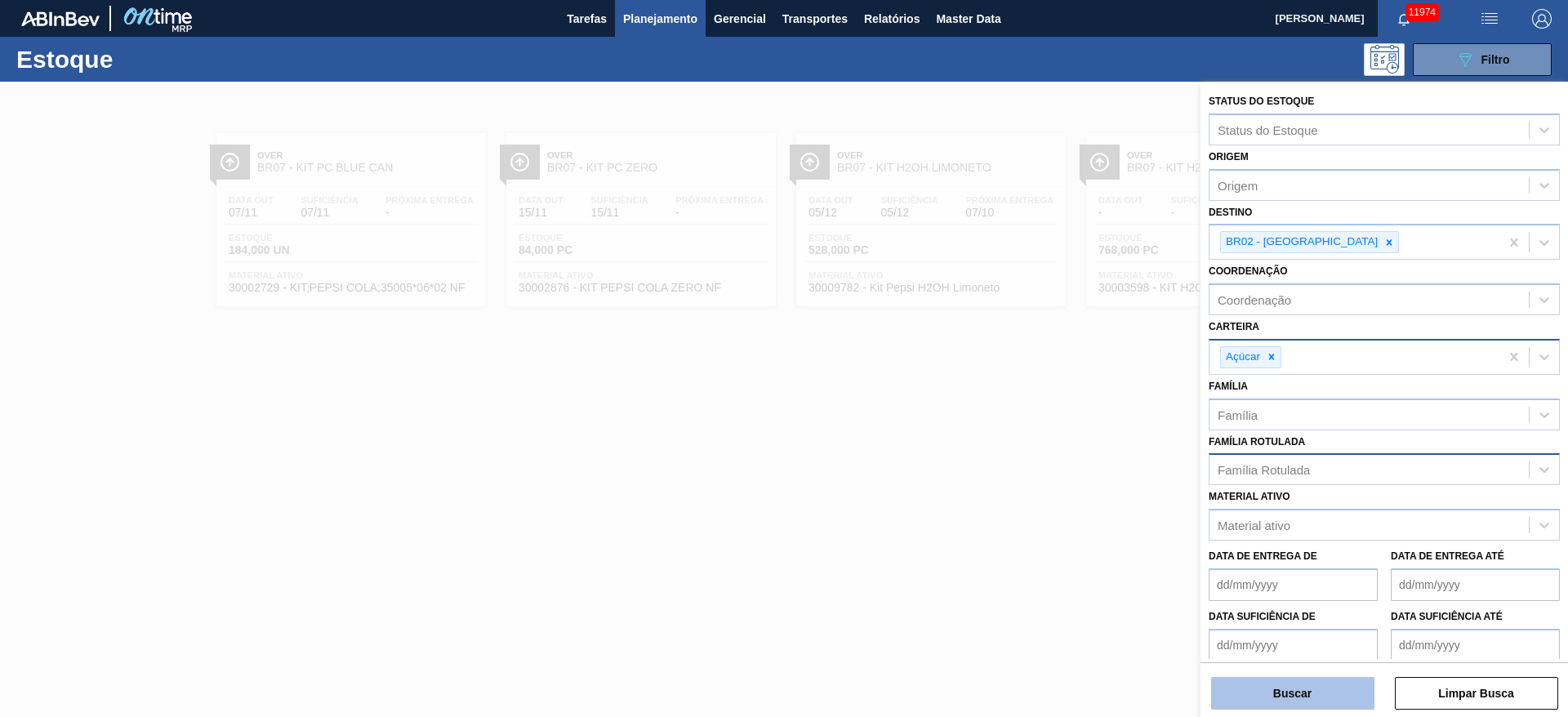
click at [1045, 476] on button "Buscar" at bounding box center [1293, 693] width 164 height 33
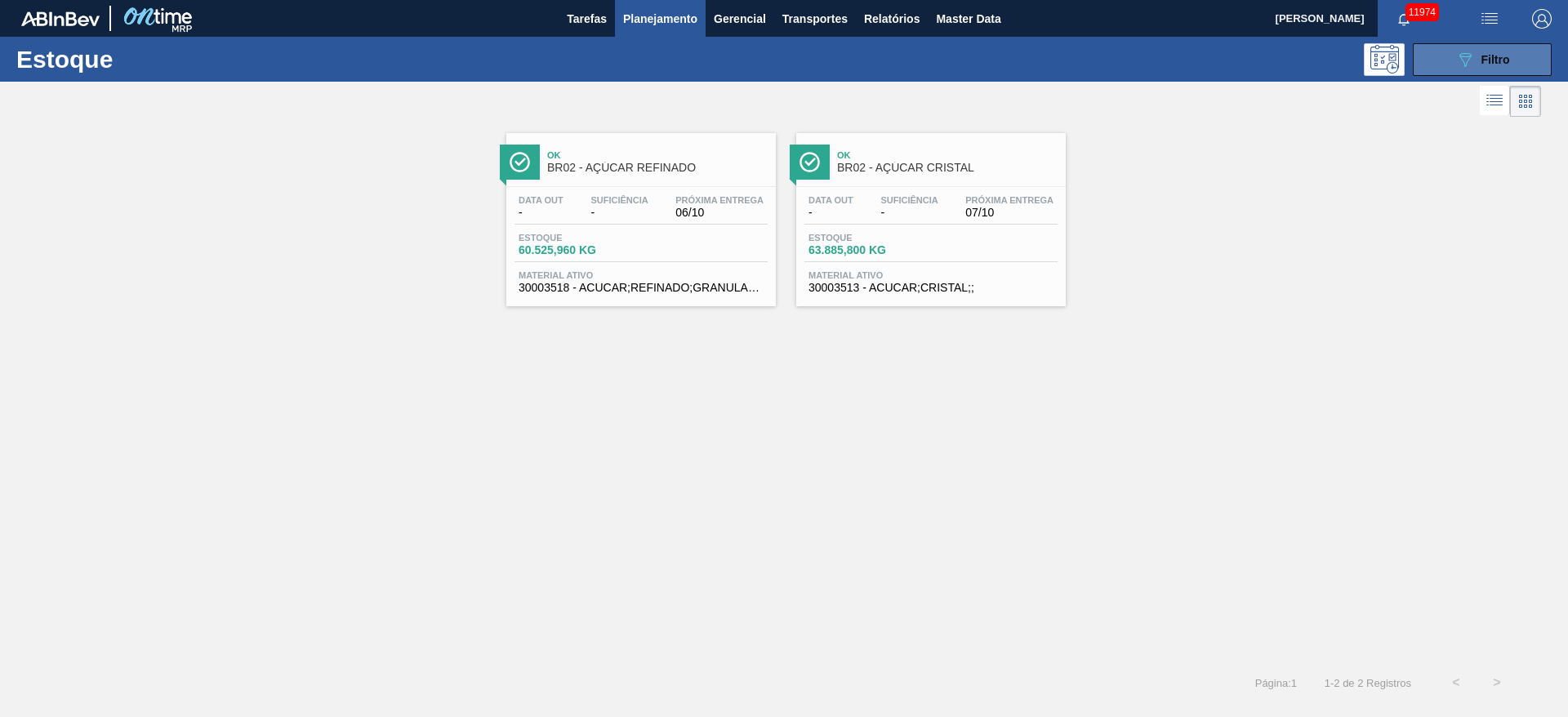
click at [1045, 59] on icon at bounding box center [1465, 60] width 12 height 14
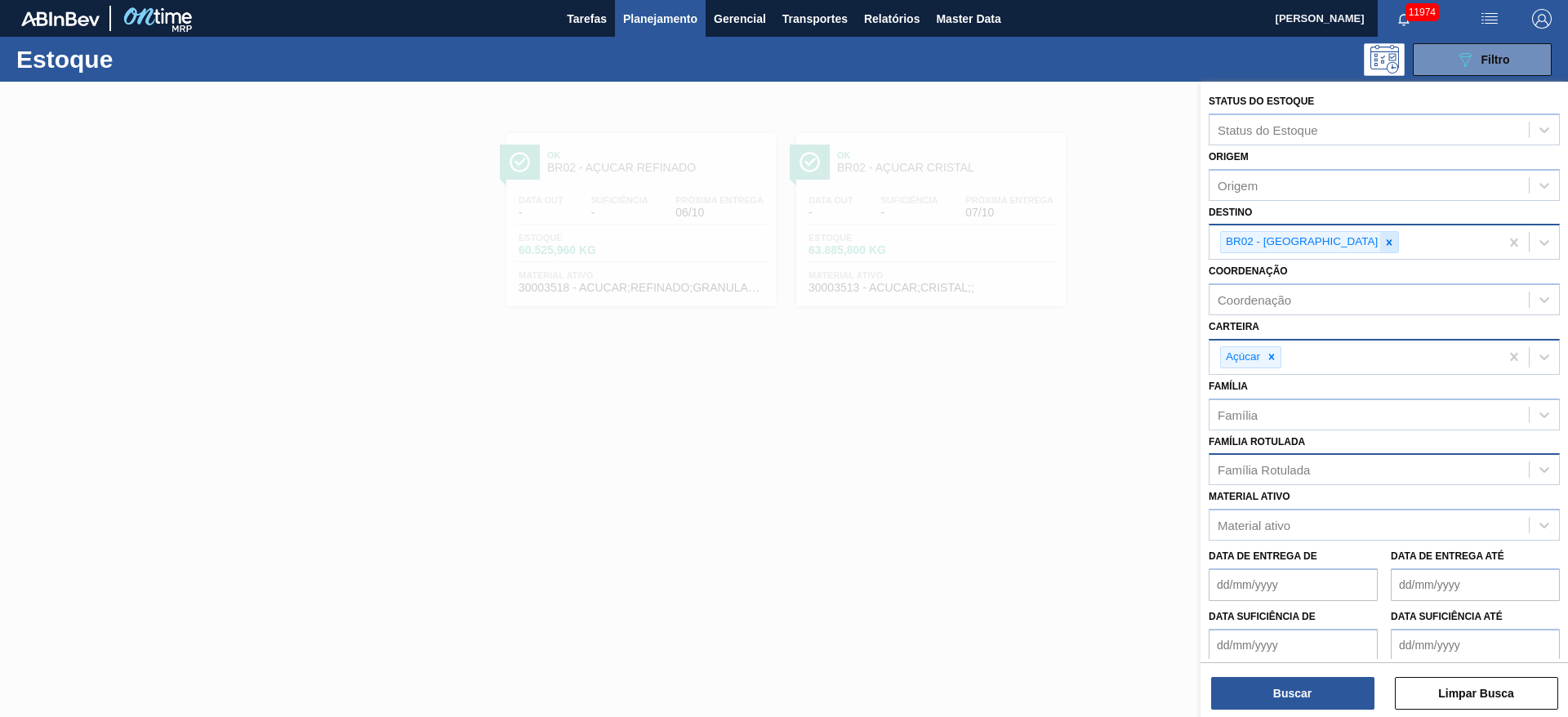
click at [1045, 251] on div at bounding box center [1390, 241] width 18 height 21
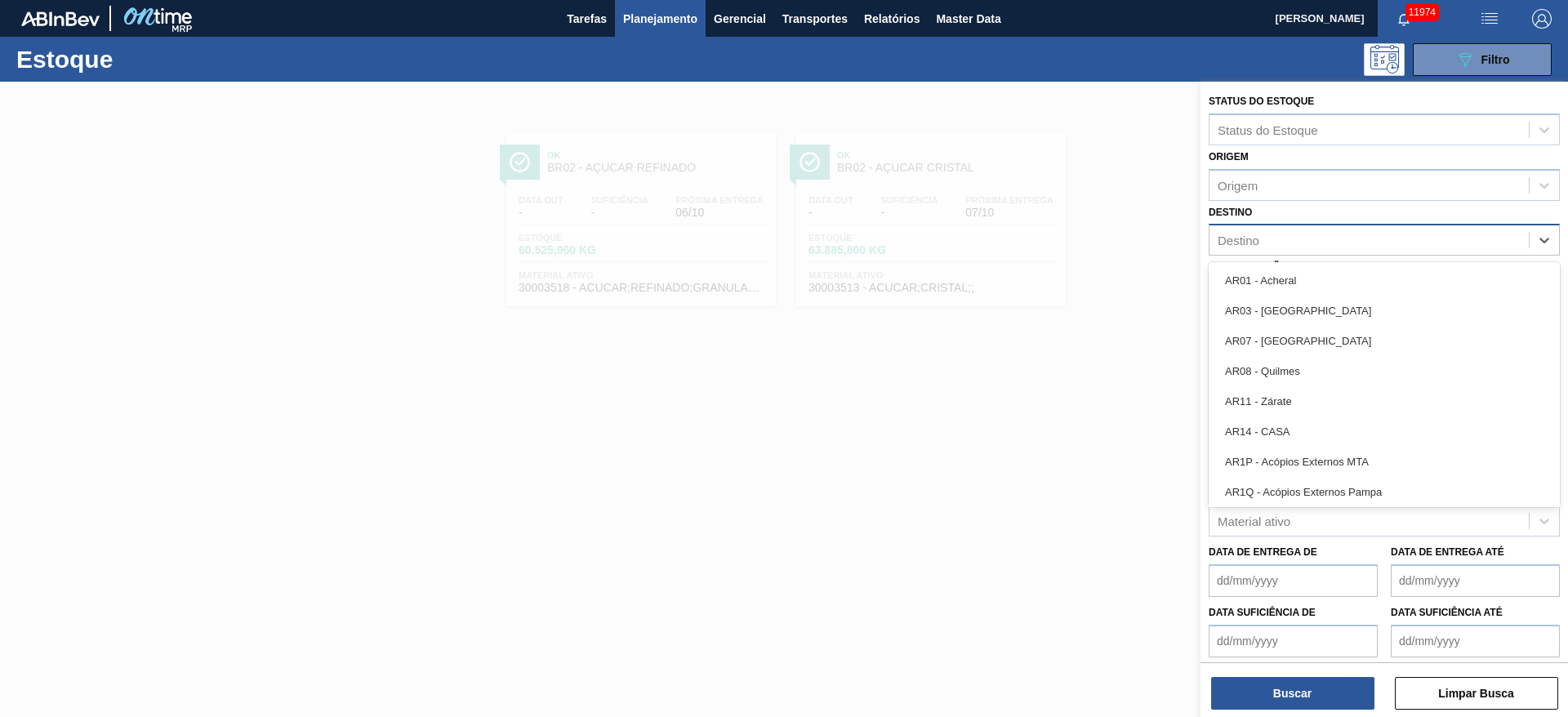
click at [1045, 251] on div "Destino" at bounding box center [1369, 240] width 320 height 24
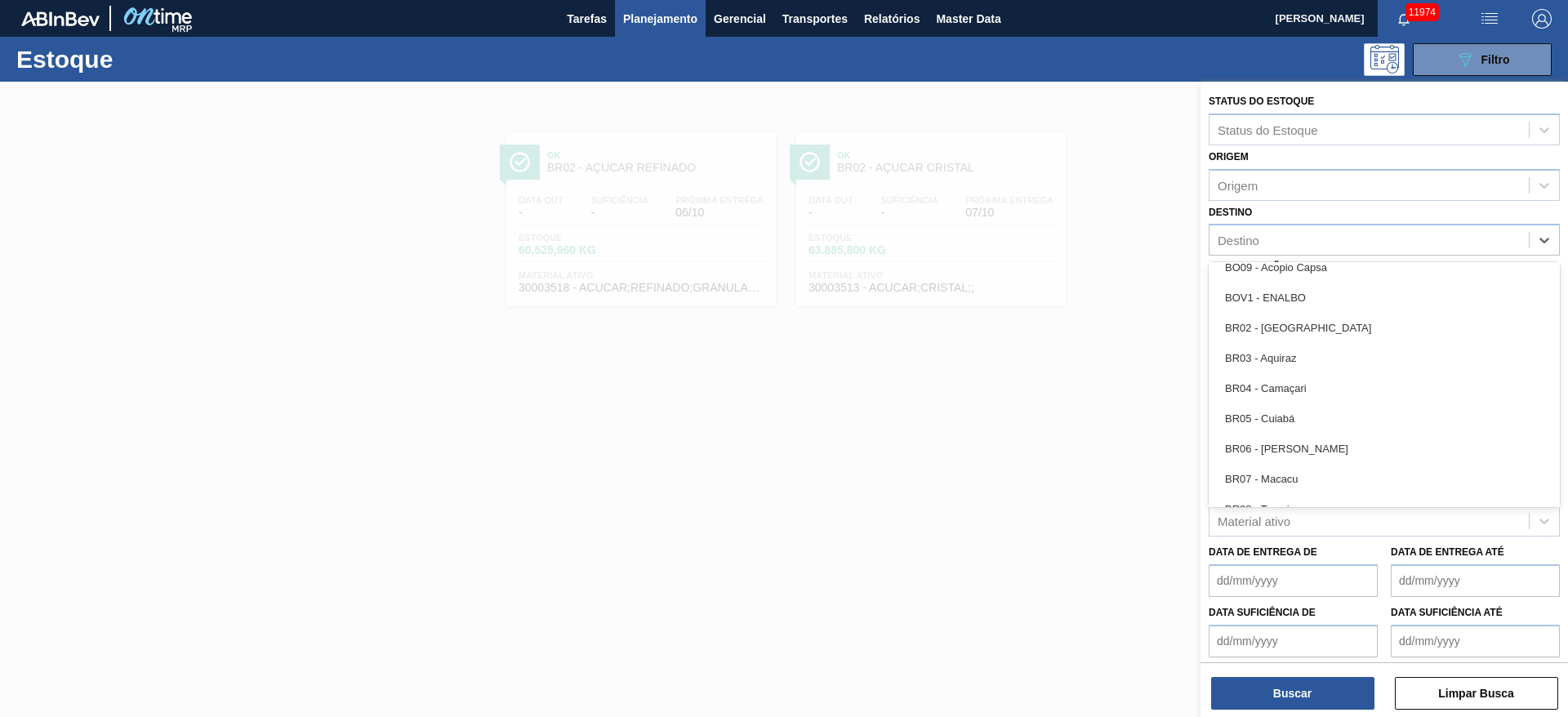
scroll to position [758, 0]
click at [1045, 373] on div "BR03 - Aquiraz" at bounding box center [1384, 367] width 351 height 30
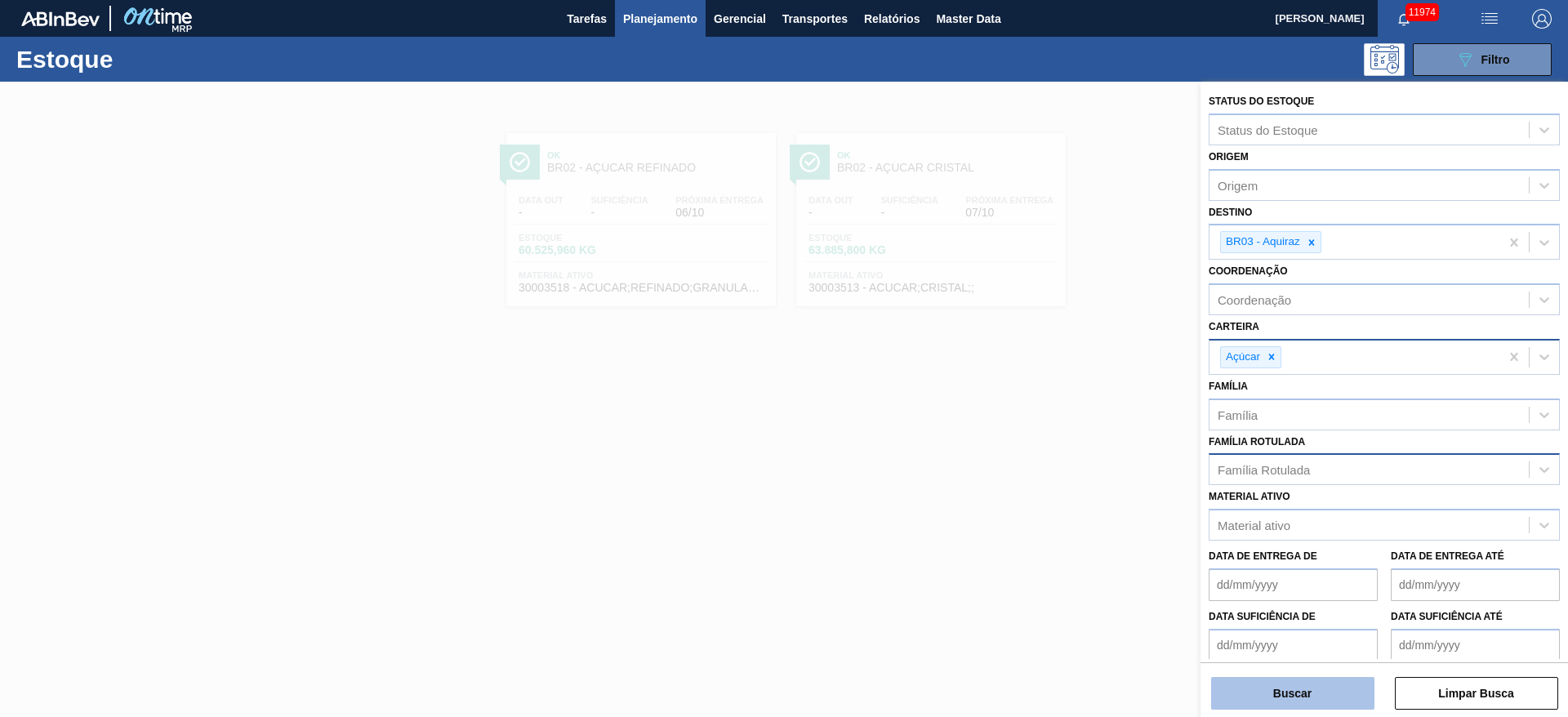
click at [1045, 476] on button "Buscar" at bounding box center [1293, 693] width 164 height 33
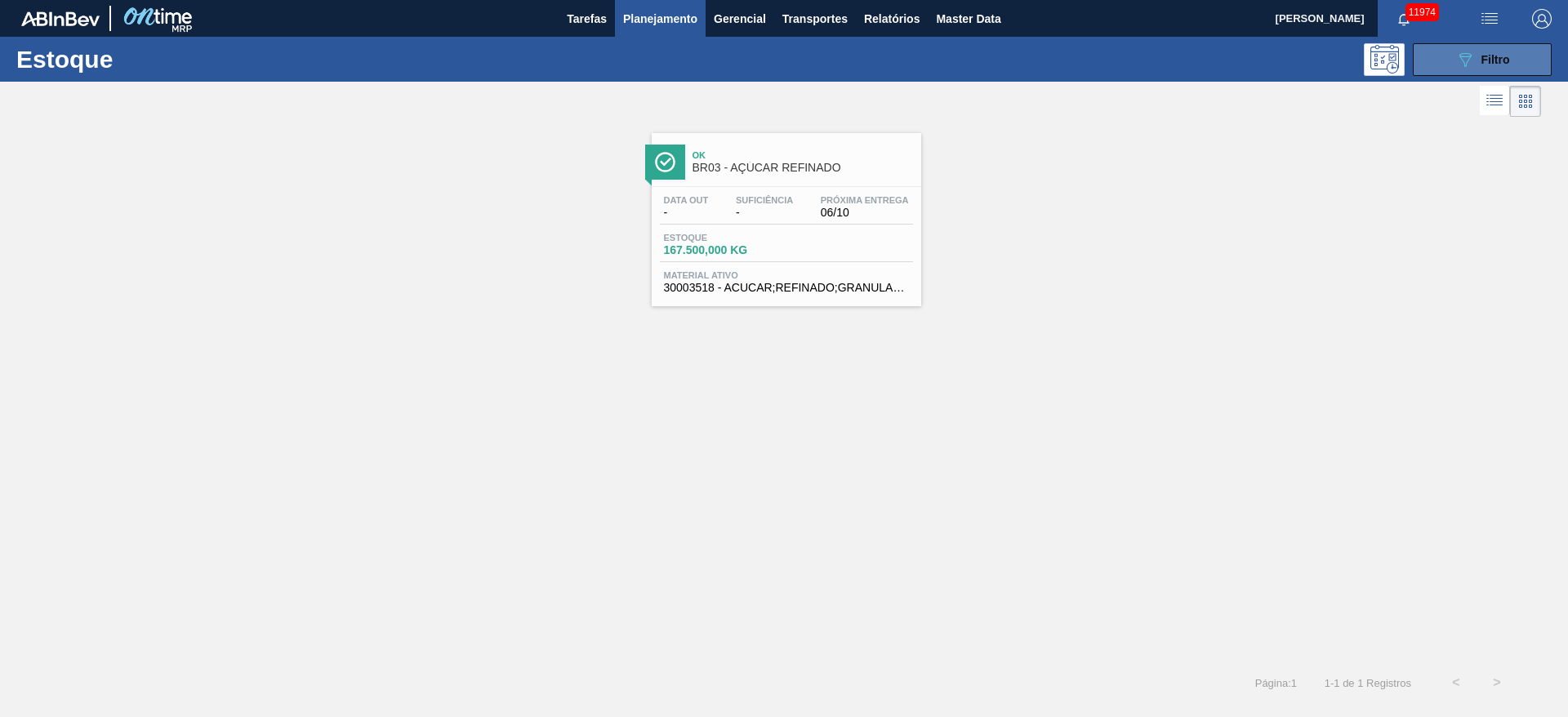
click at [1045, 65] on button "089F7B8B-B2A5-4AFE-B5C0-19BA573D28AC Filtro" at bounding box center [1483, 60] width 139 height 33
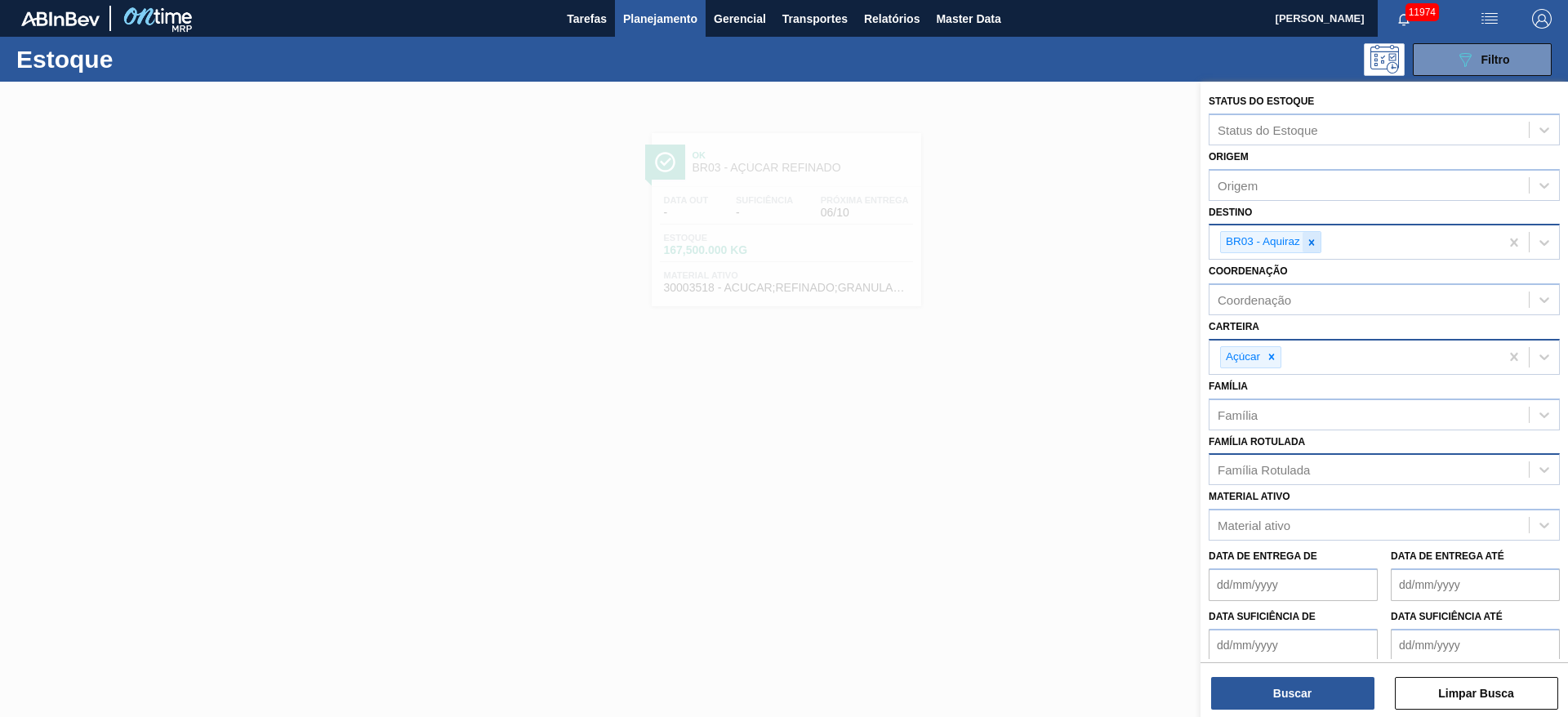
click at [1045, 243] on icon at bounding box center [1312, 241] width 6 height 6
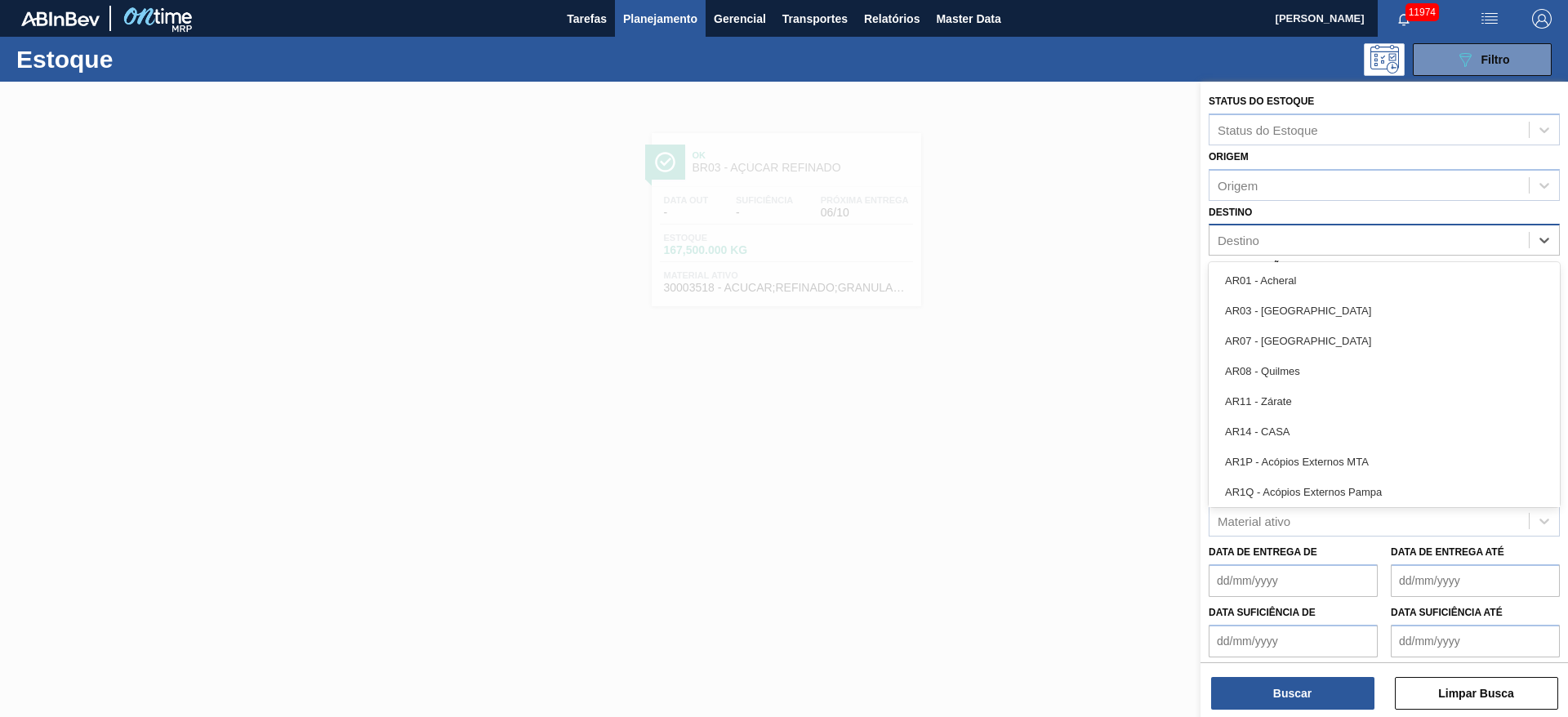
click at [1045, 243] on div "Destino" at bounding box center [1369, 240] width 320 height 24
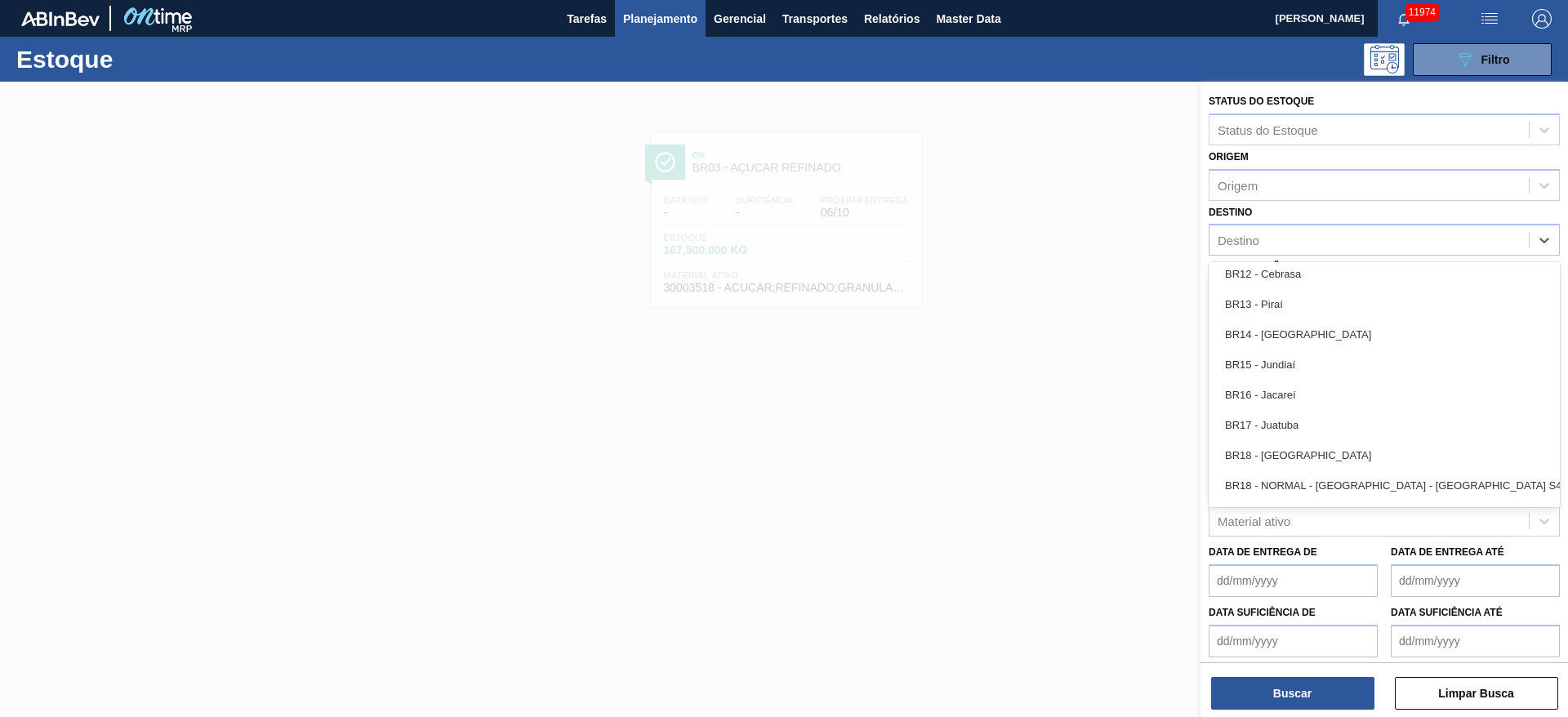
scroll to position [1126, 0]
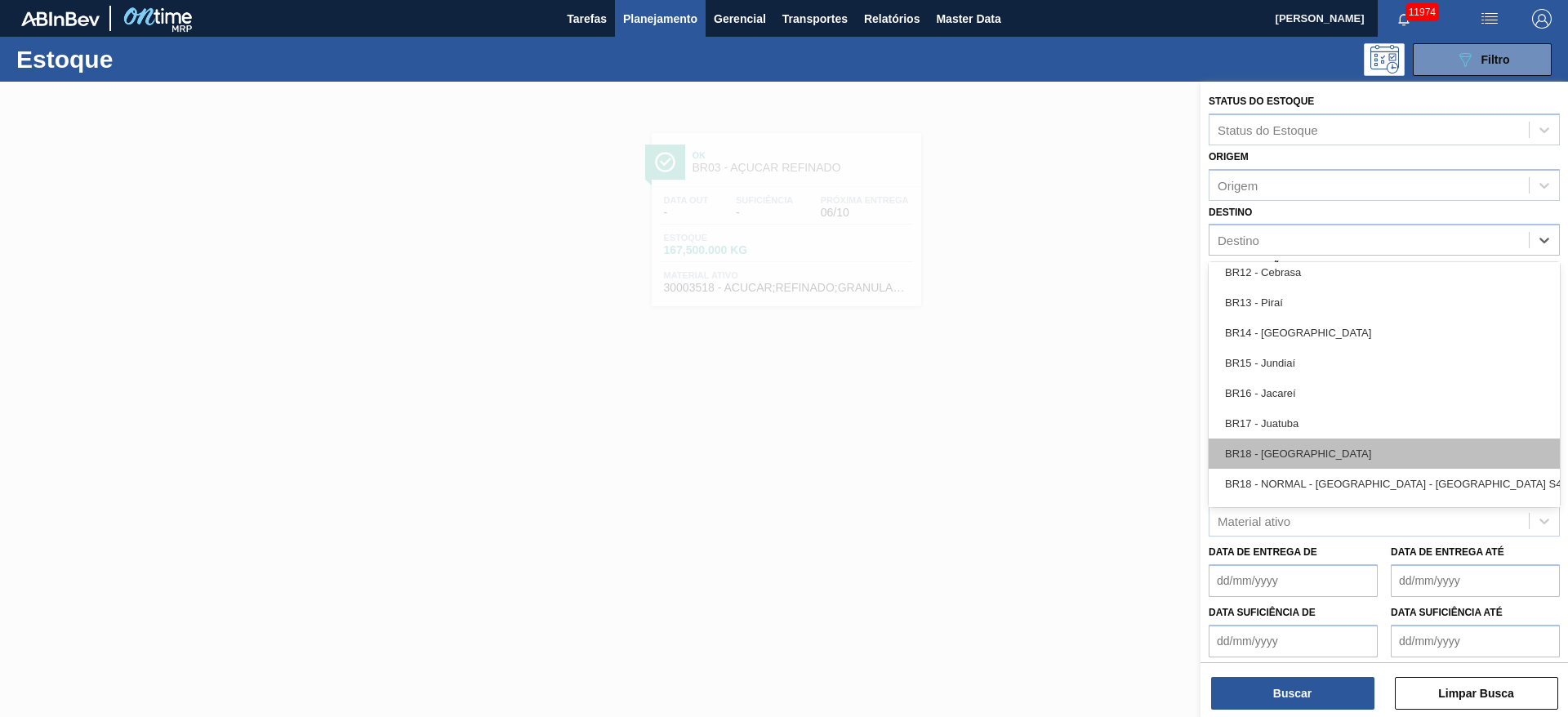
click at [1045, 456] on div "BR18 - Pernambuco" at bounding box center [1384, 453] width 351 height 30
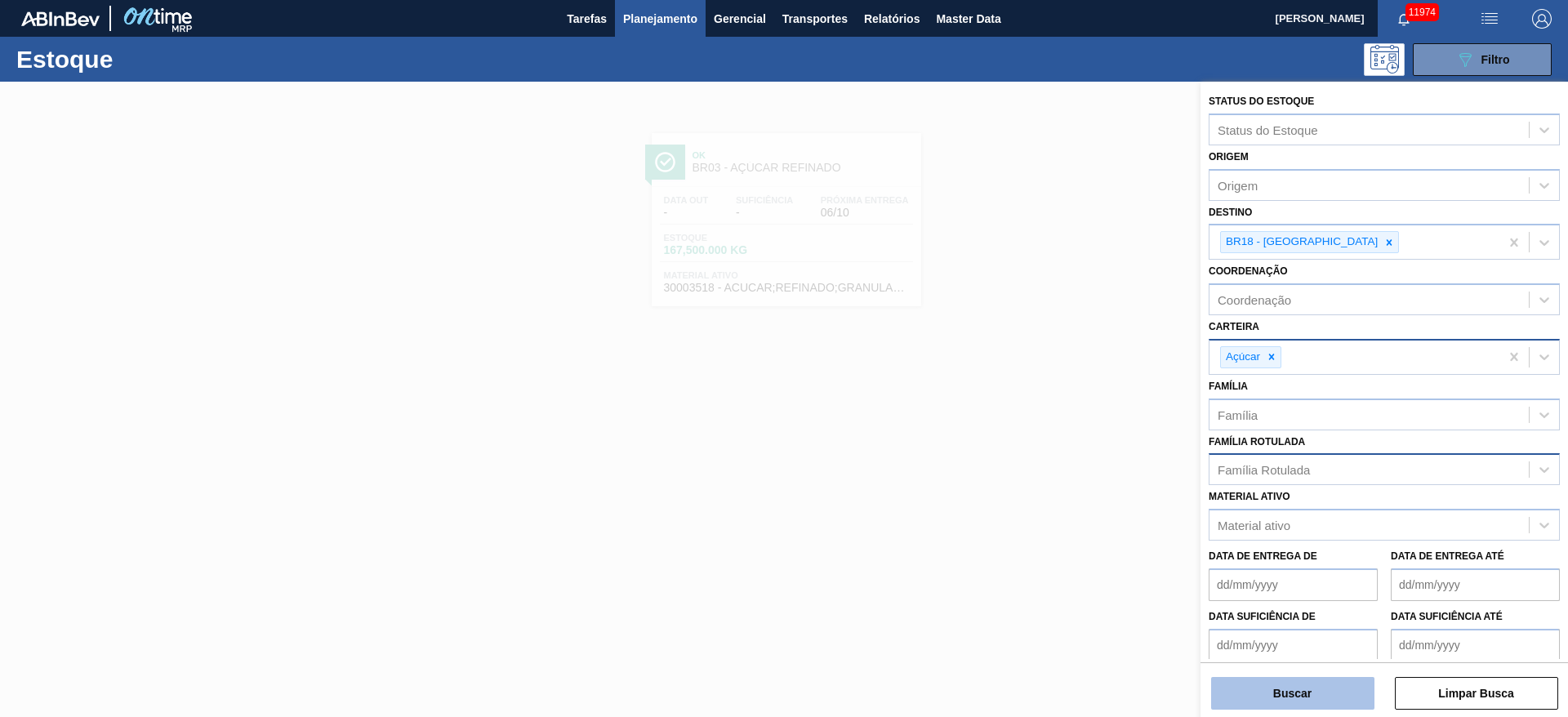
click at [1045, 476] on button "Buscar" at bounding box center [1293, 693] width 164 height 33
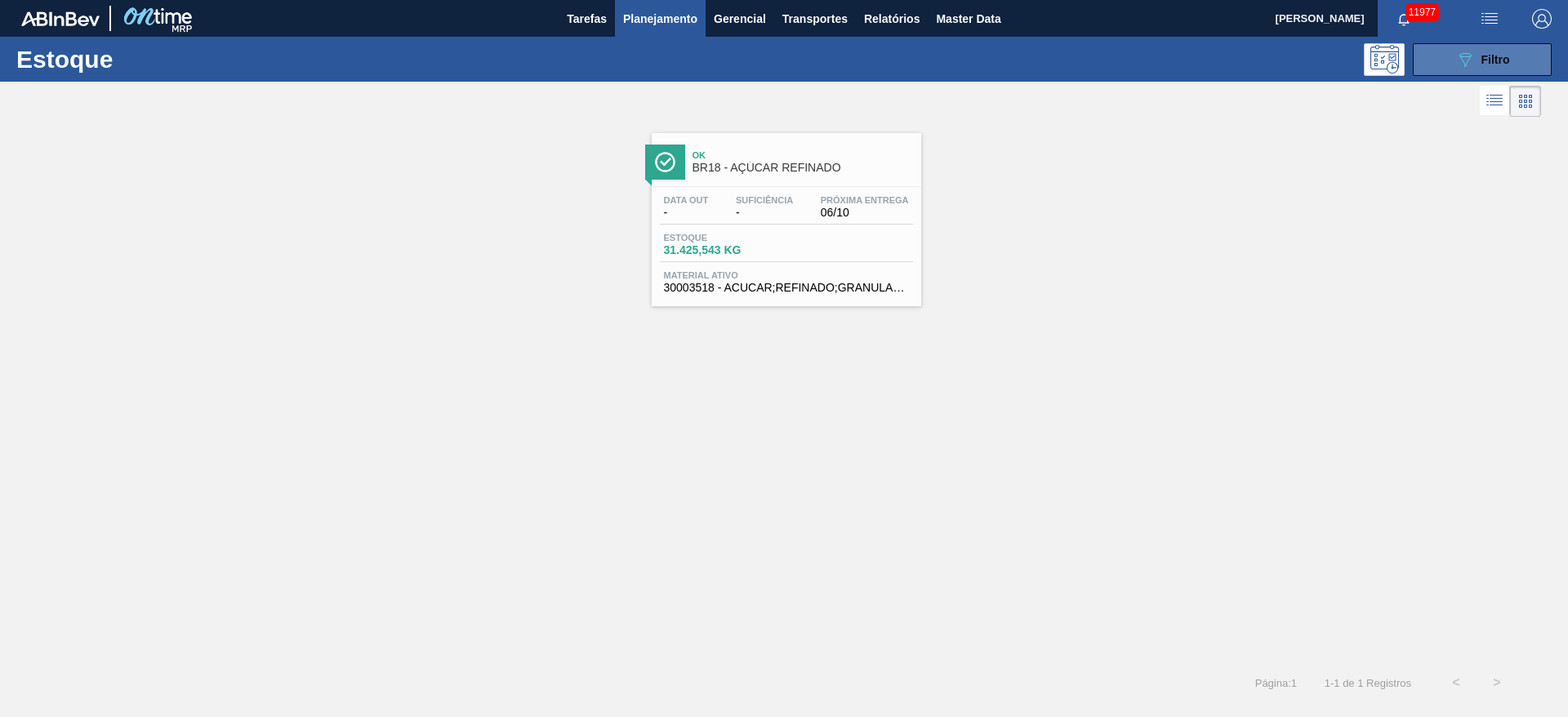
click at [1045, 63] on icon "089F7B8B-B2A5-4AFE-B5C0-19BA573D28AC" at bounding box center [1465, 60] width 20 height 20
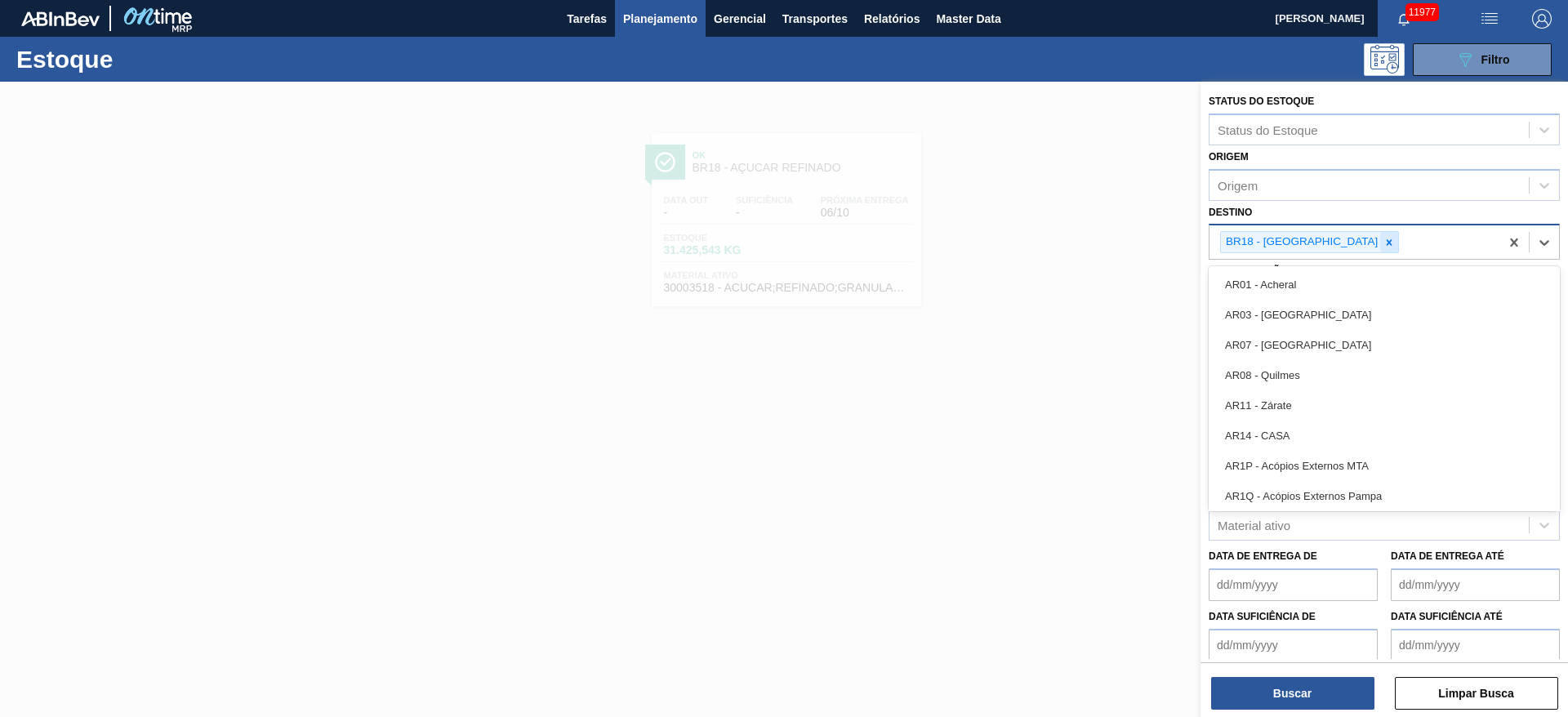
click at [1045, 241] on div "BR18 - Pernambuco" at bounding box center [1310, 241] width 179 height 22
click at [1045, 241] on icon at bounding box center [1390, 242] width 12 height 11
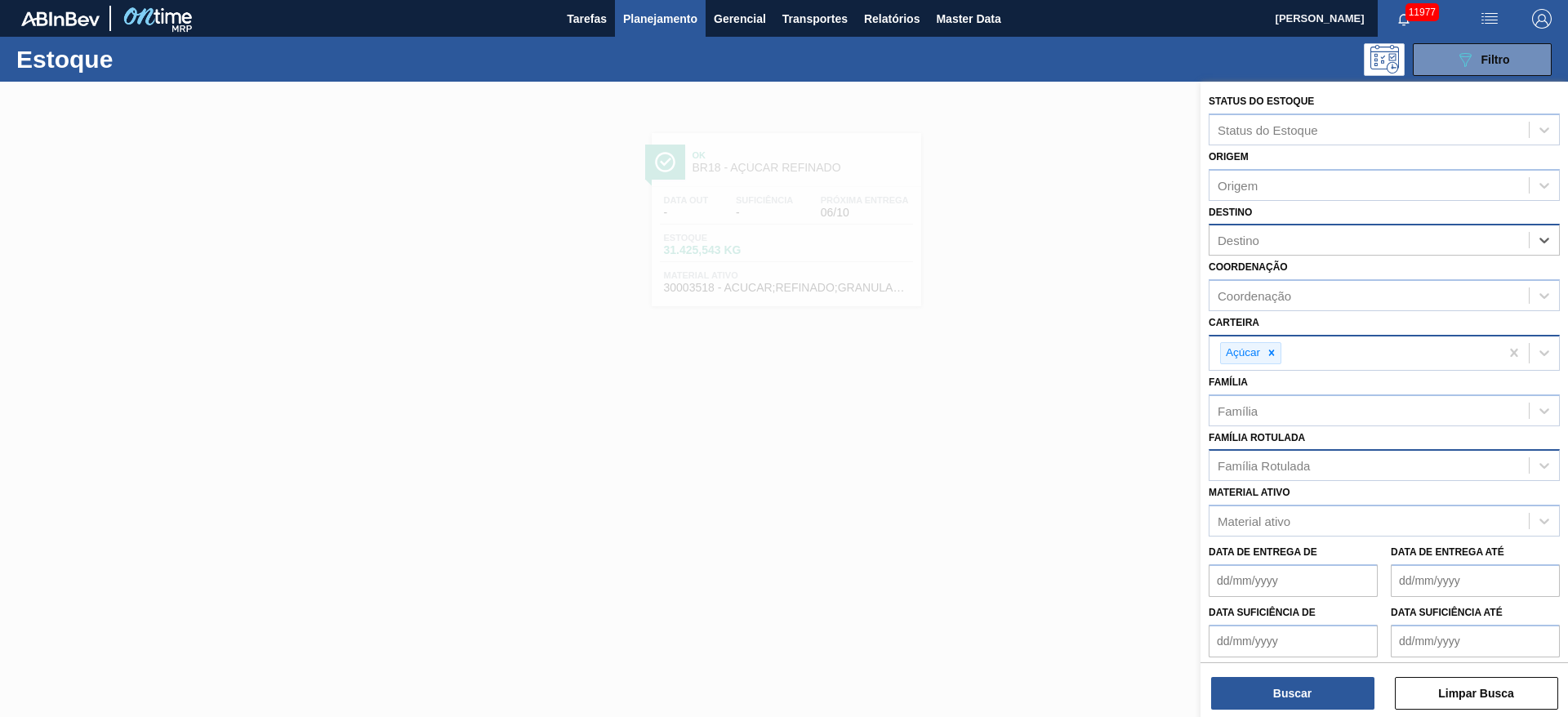
click at [1045, 241] on div "Destino" at bounding box center [1369, 240] width 320 height 24
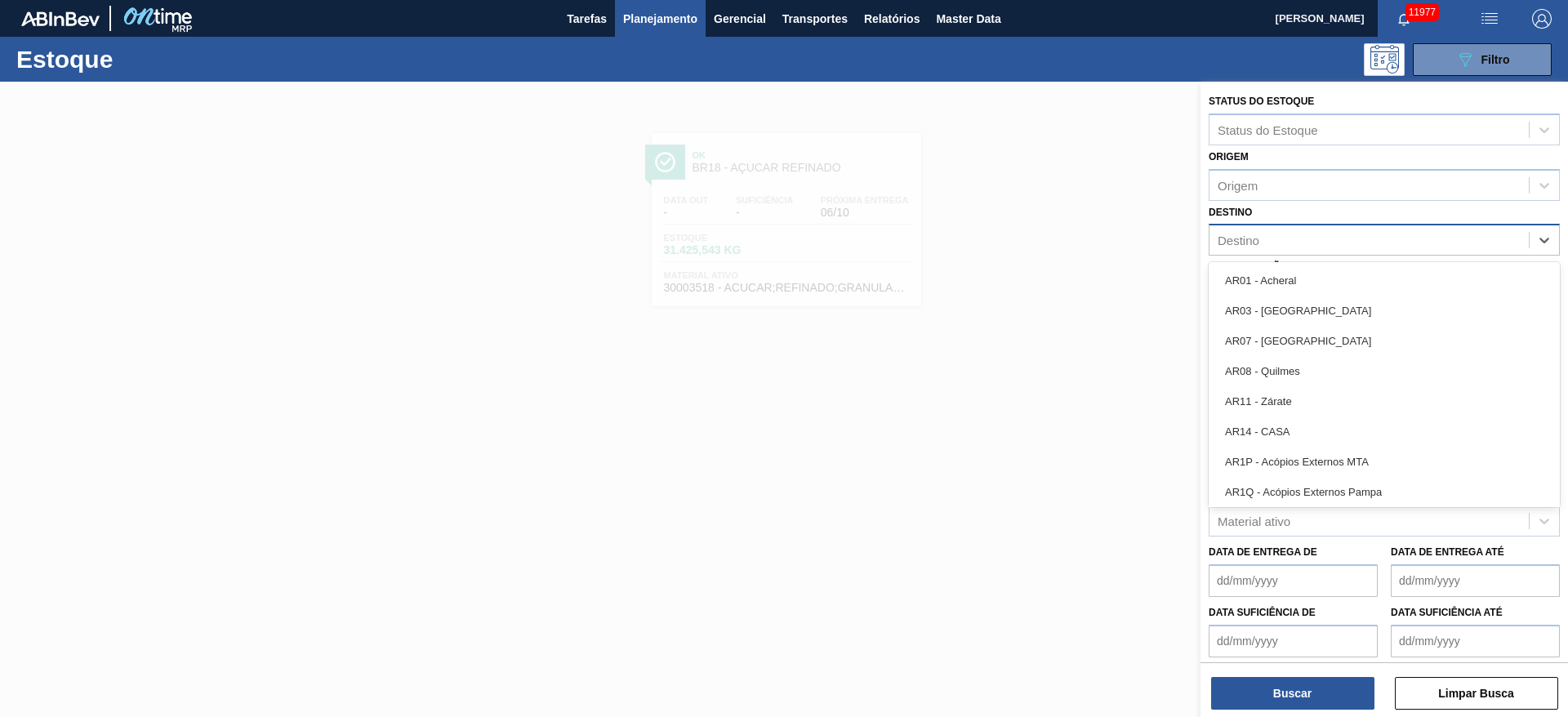
click at [1045, 241] on div "Destino" at bounding box center [1369, 240] width 320 height 24
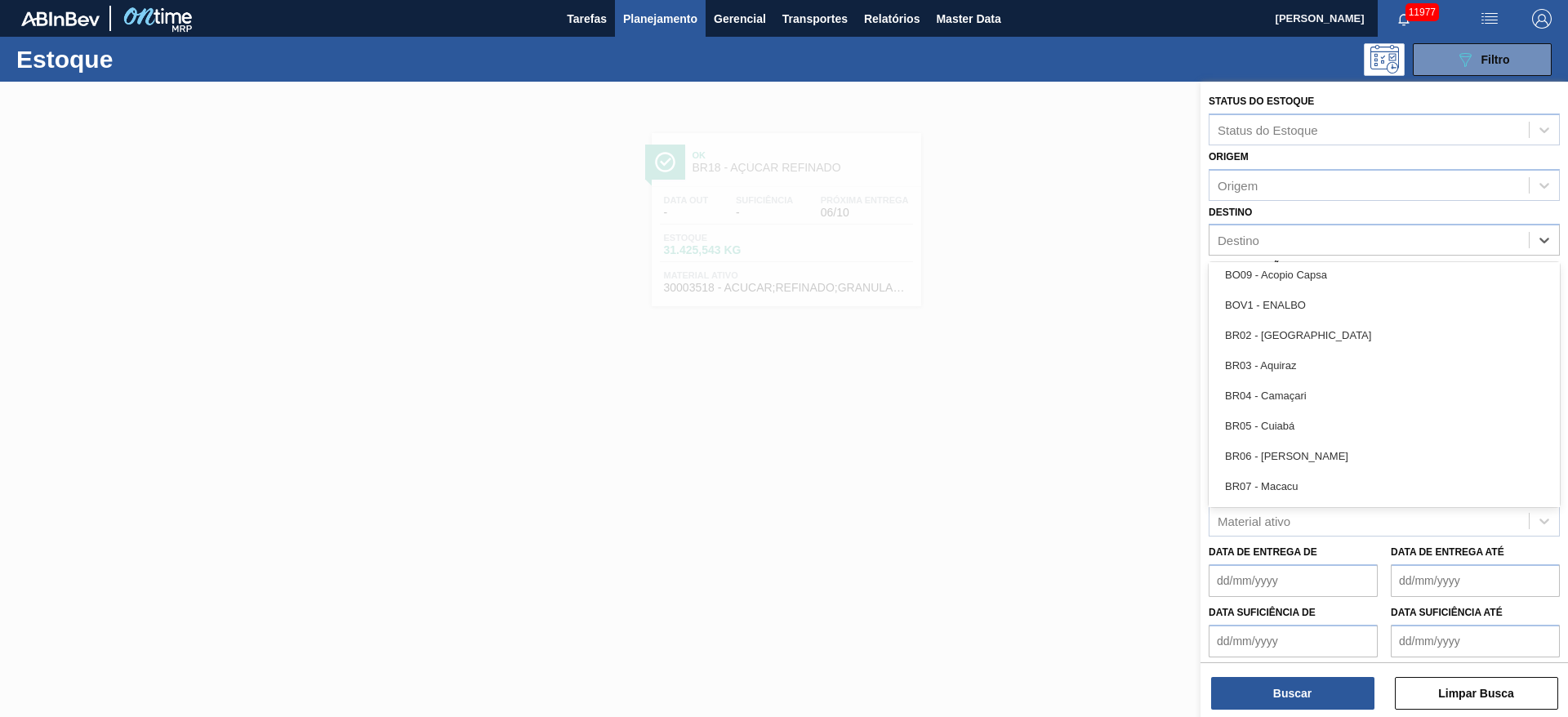
scroll to position [761, 0]
click at [1045, 392] on div "BR04 - Camaçari" at bounding box center [1384, 394] width 351 height 30
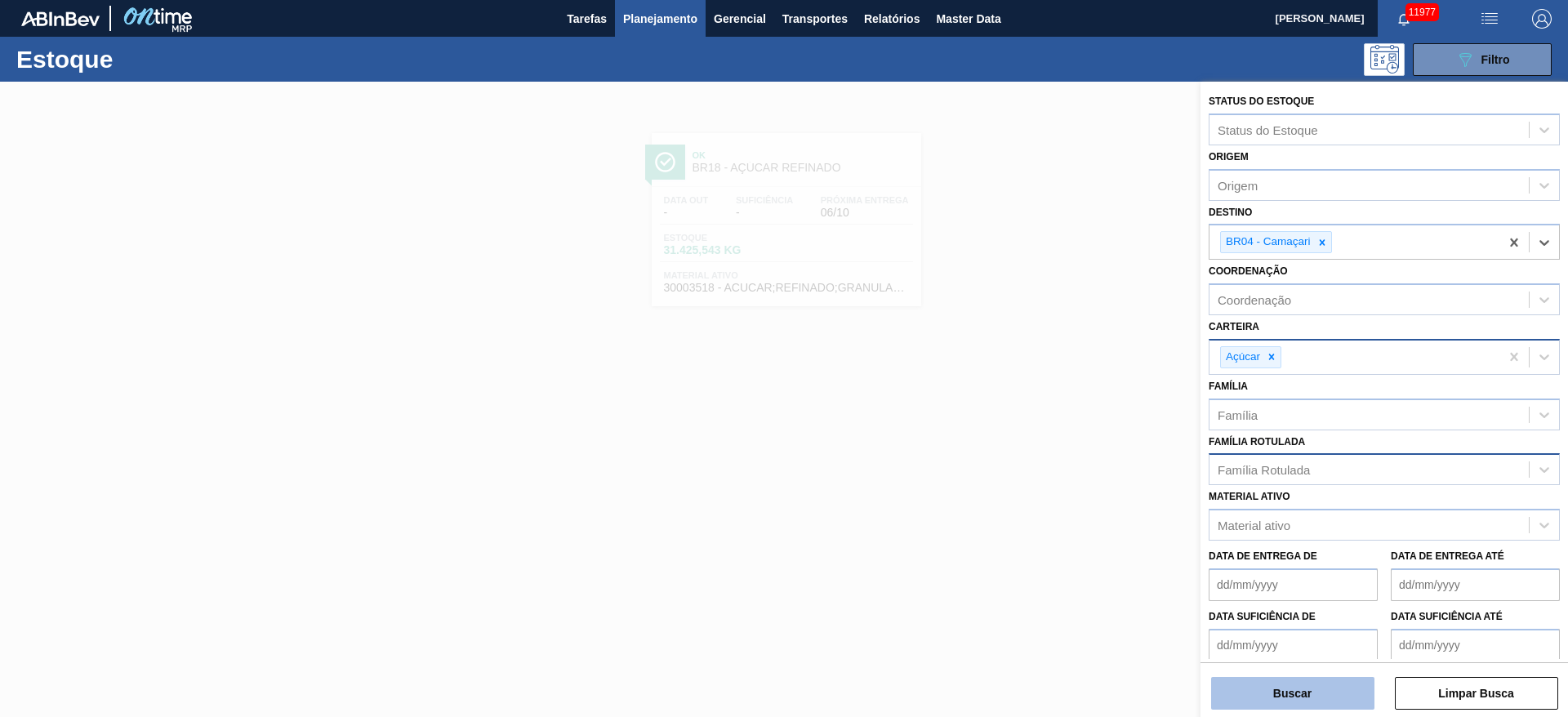
click at [1045, 476] on button "Buscar" at bounding box center [1293, 693] width 164 height 33
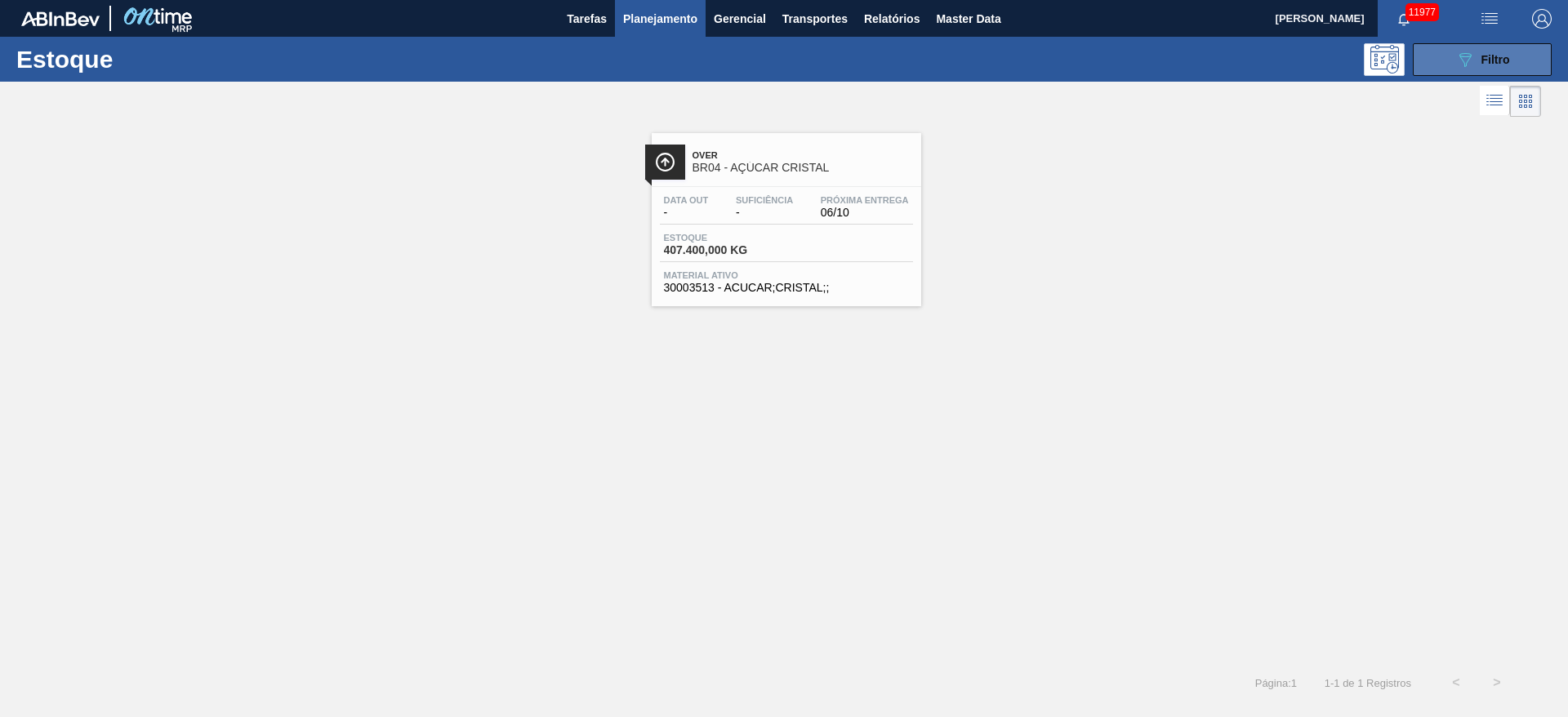
click at [1045, 63] on button "089F7B8B-B2A5-4AFE-B5C0-19BA573D28AC Filtro" at bounding box center [1483, 60] width 139 height 33
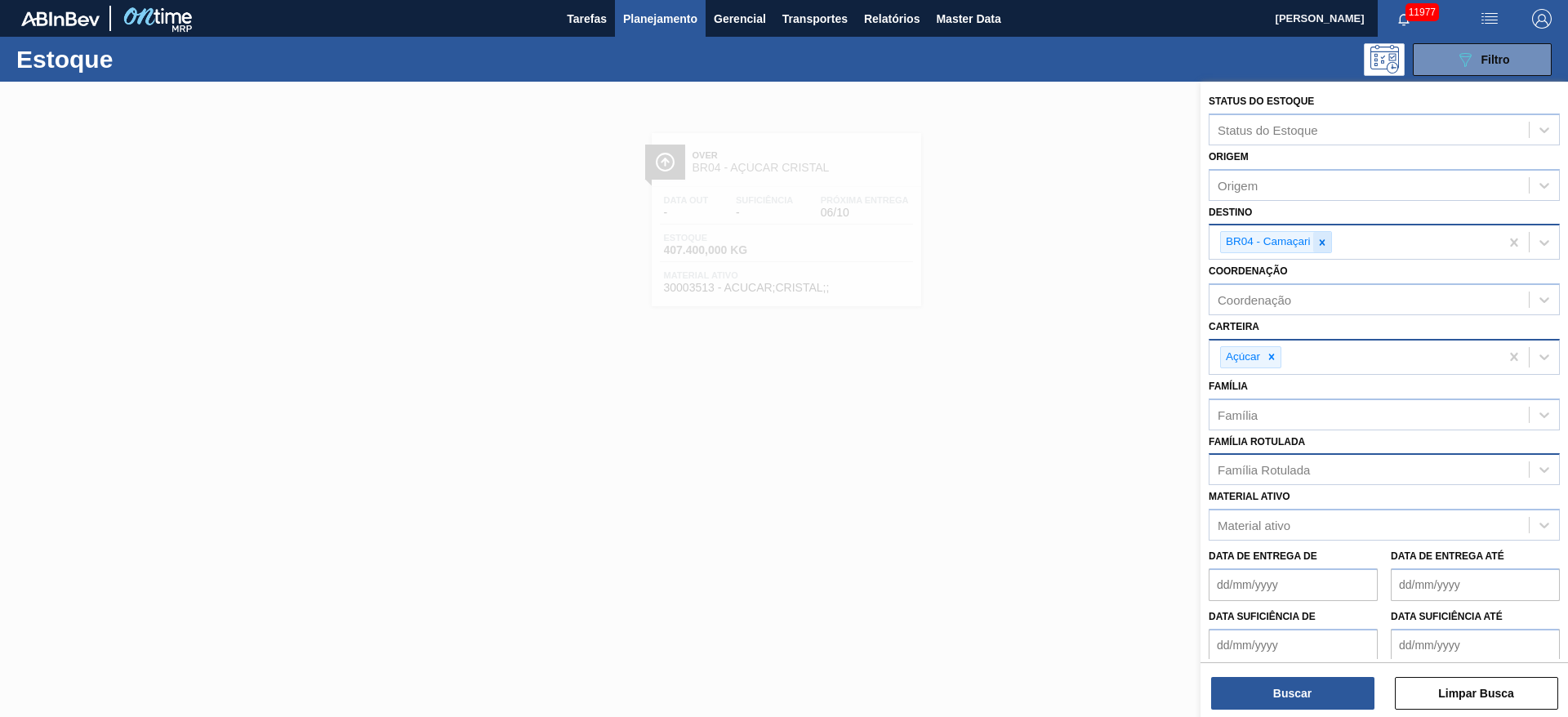
click at [1045, 245] on icon at bounding box center [1322, 242] width 12 height 11
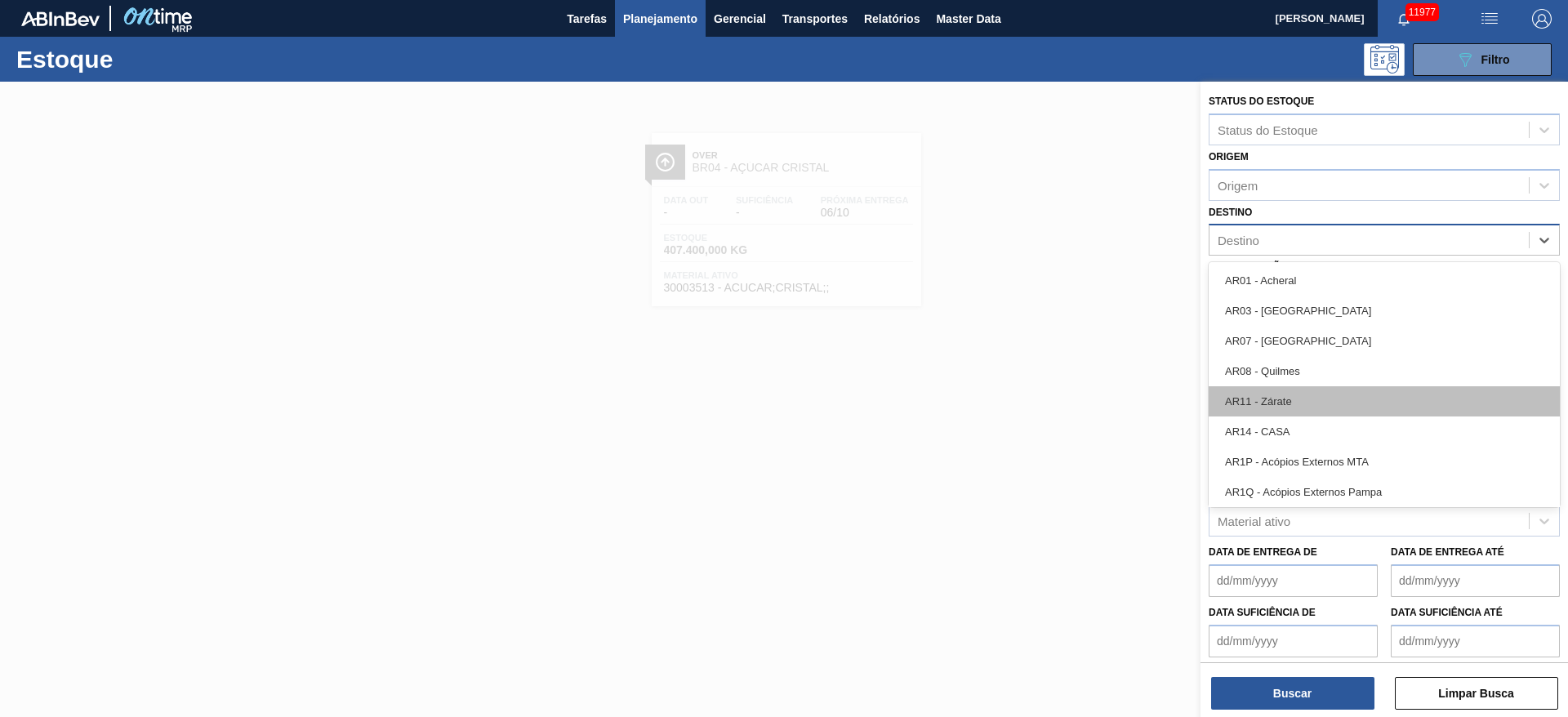
drag, startPoint x: 1318, startPoint y: 245, endPoint x: 1282, endPoint y: 414, distance: 172.8
click at [1045, 255] on div "option BR04 - Camaçari, deselected. option AR03 - Corrientes focused, 2 of 93. …" at bounding box center [1384, 239] width 351 height 32
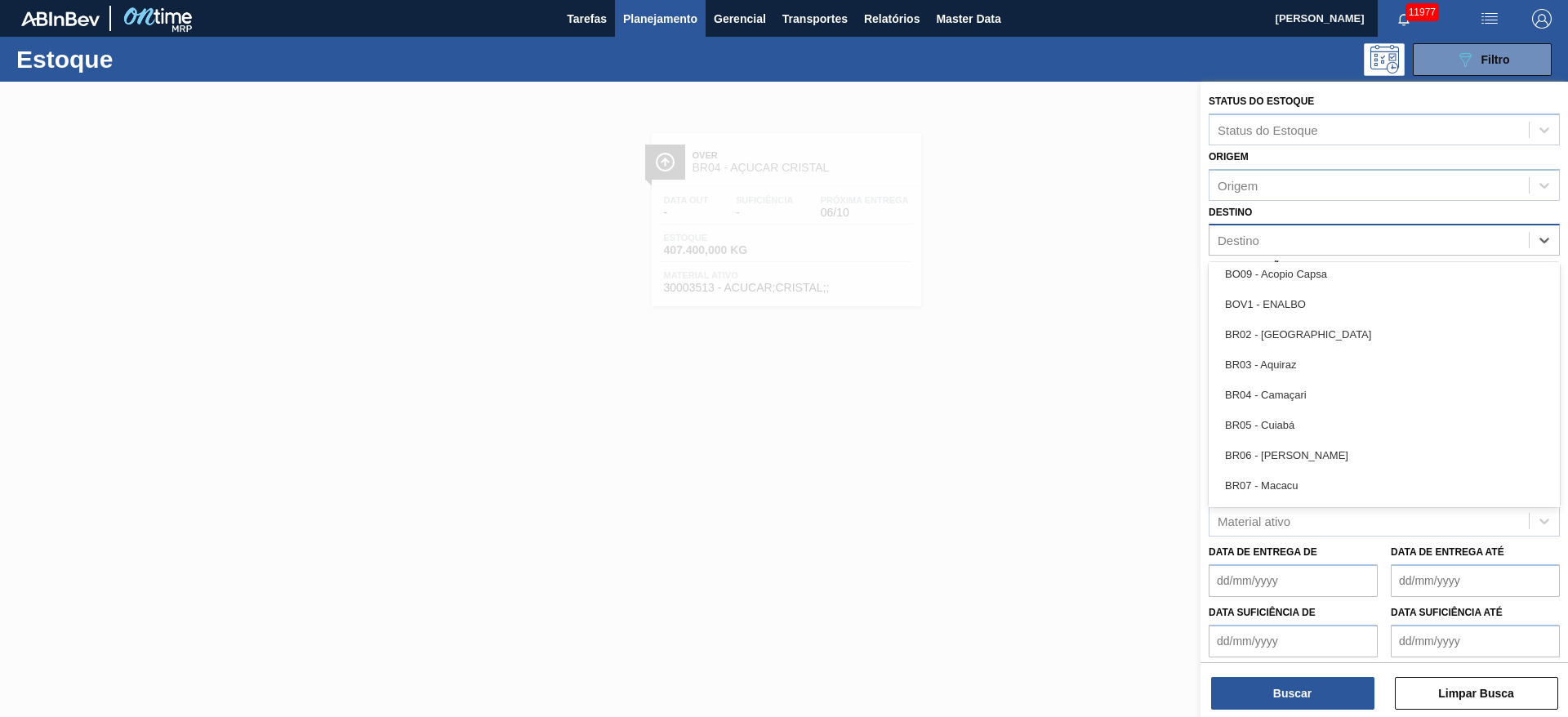
click at [1045, 414] on div "BR05 - Cuiabá" at bounding box center [1384, 425] width 351 height 30
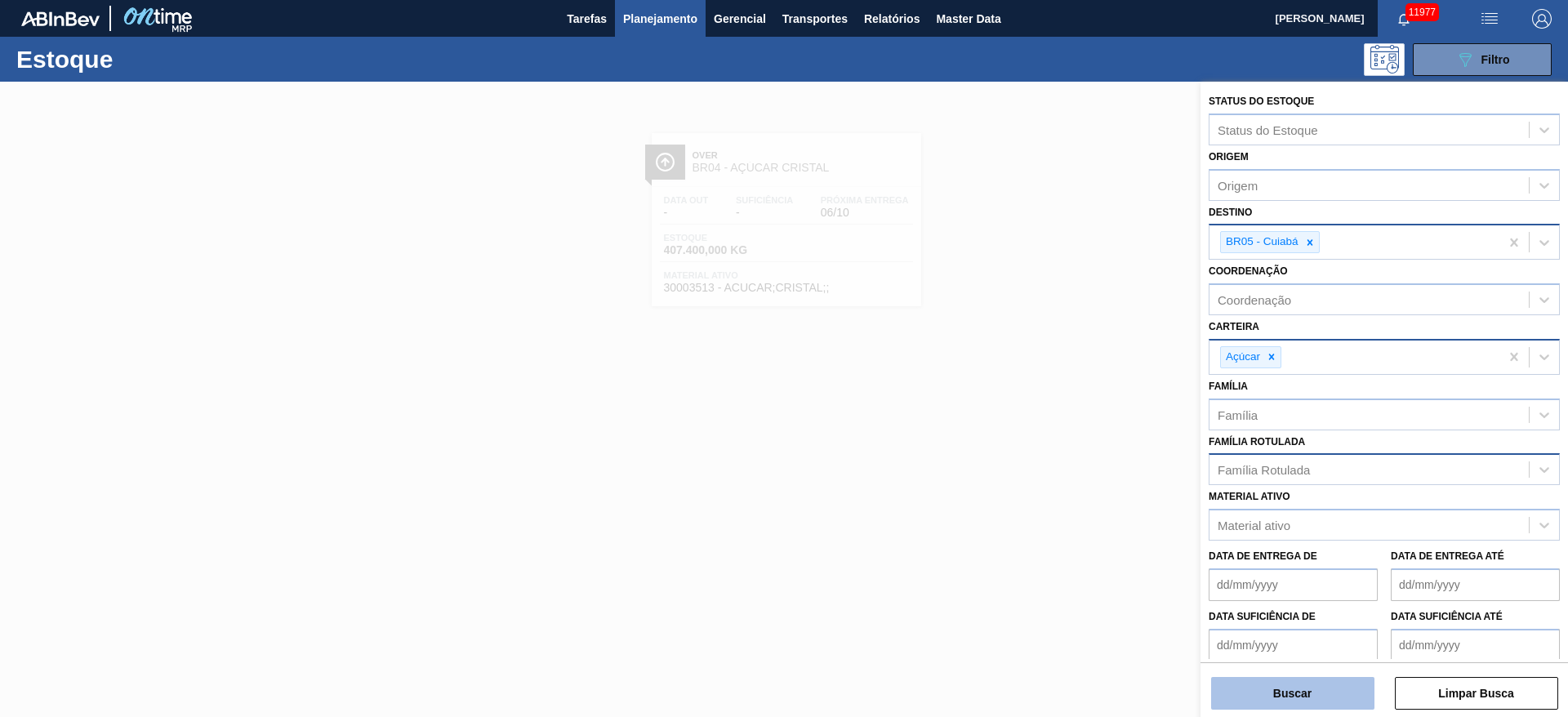
click at [1045, 476] on button "Buscar" at bounding box center [1293, 693] width 164 height 33
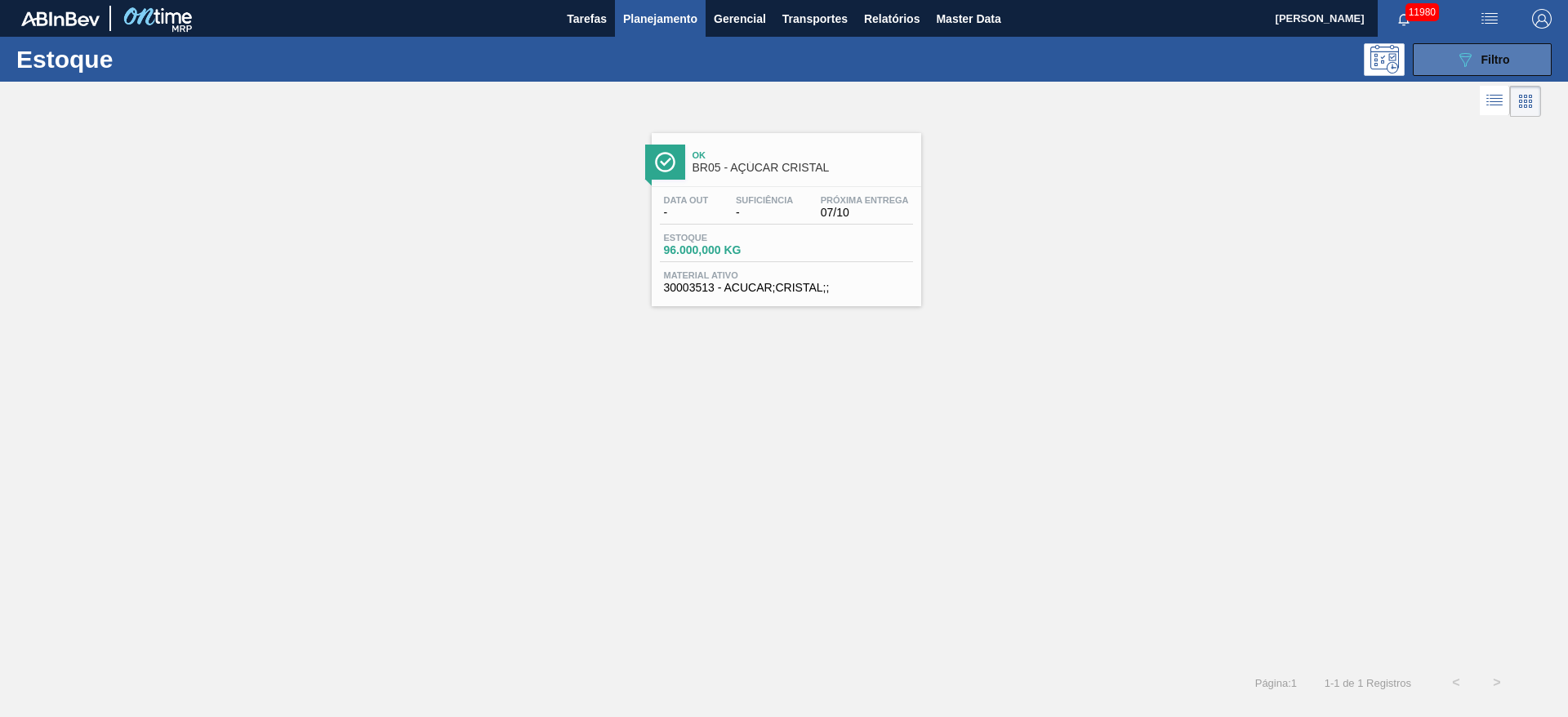
click at [1045, 66] on div "089F7B8B-B2A5-4AFE-B5C0-19BA573D28AC Filtro" at bounding box center [1483, 60] width 55 height 20
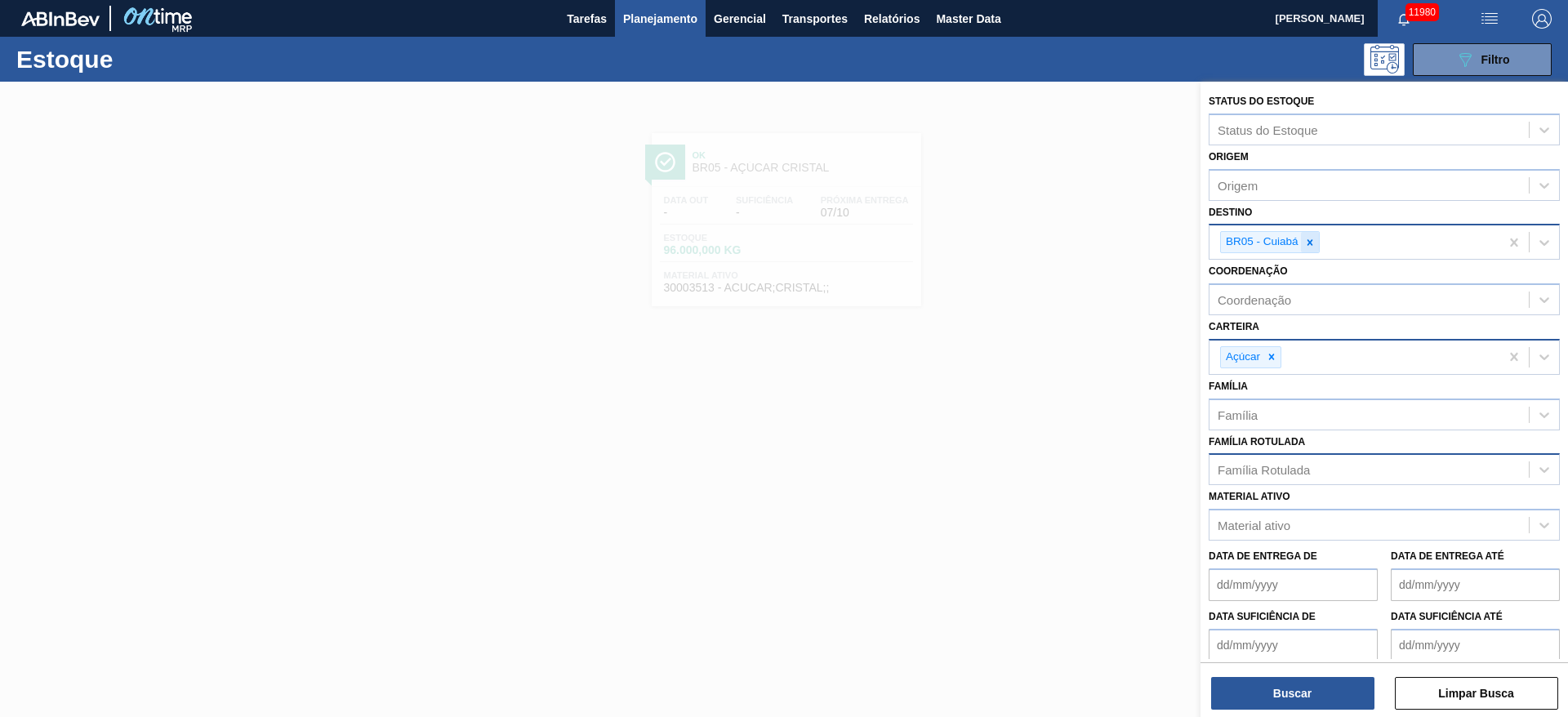
click at [1045, 241] on icon at bounding box center [1310, 242] width 12 height 11
click at [1045, 241] on div "BR05 - Cuiabá" at bounding box center [1354, 241] width 290 height 34
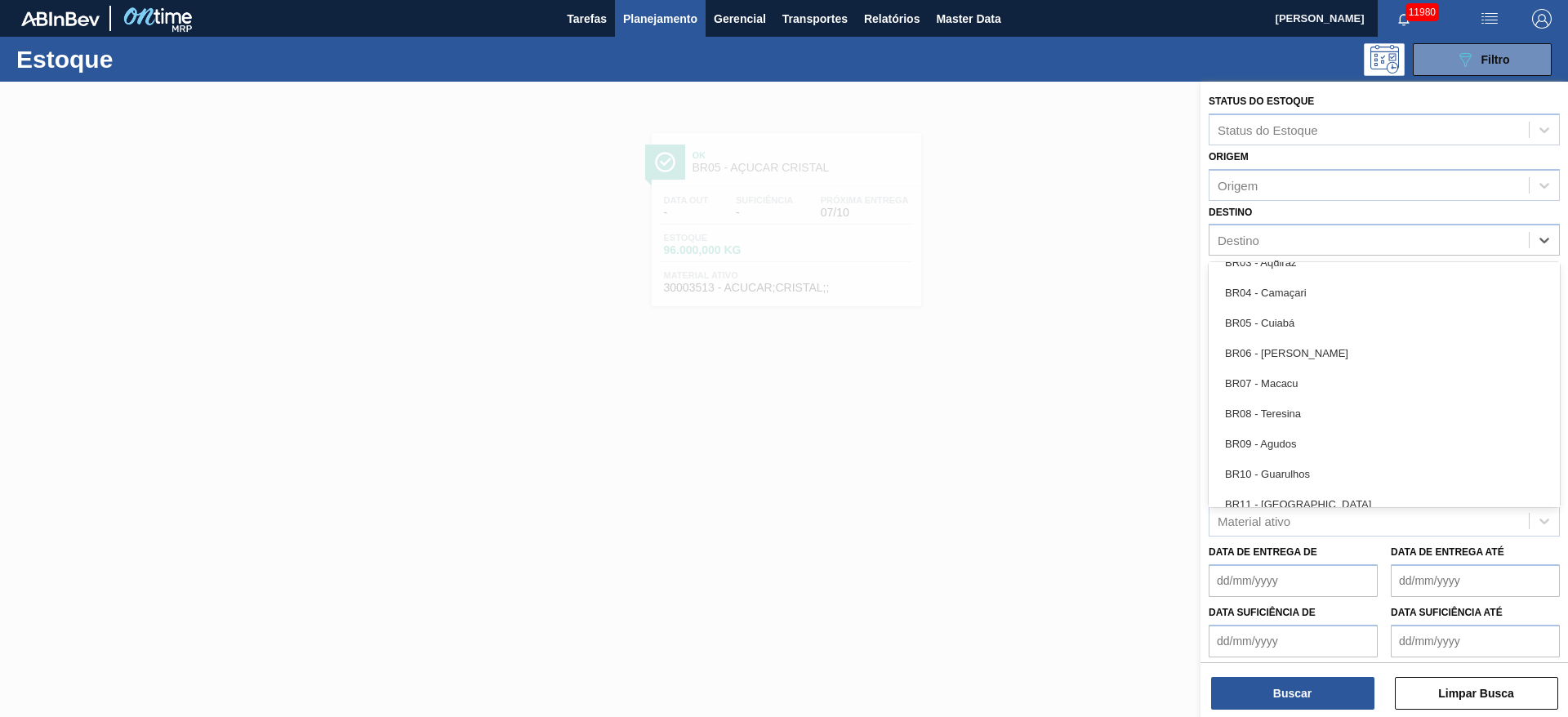
scroll to position [860, 0]
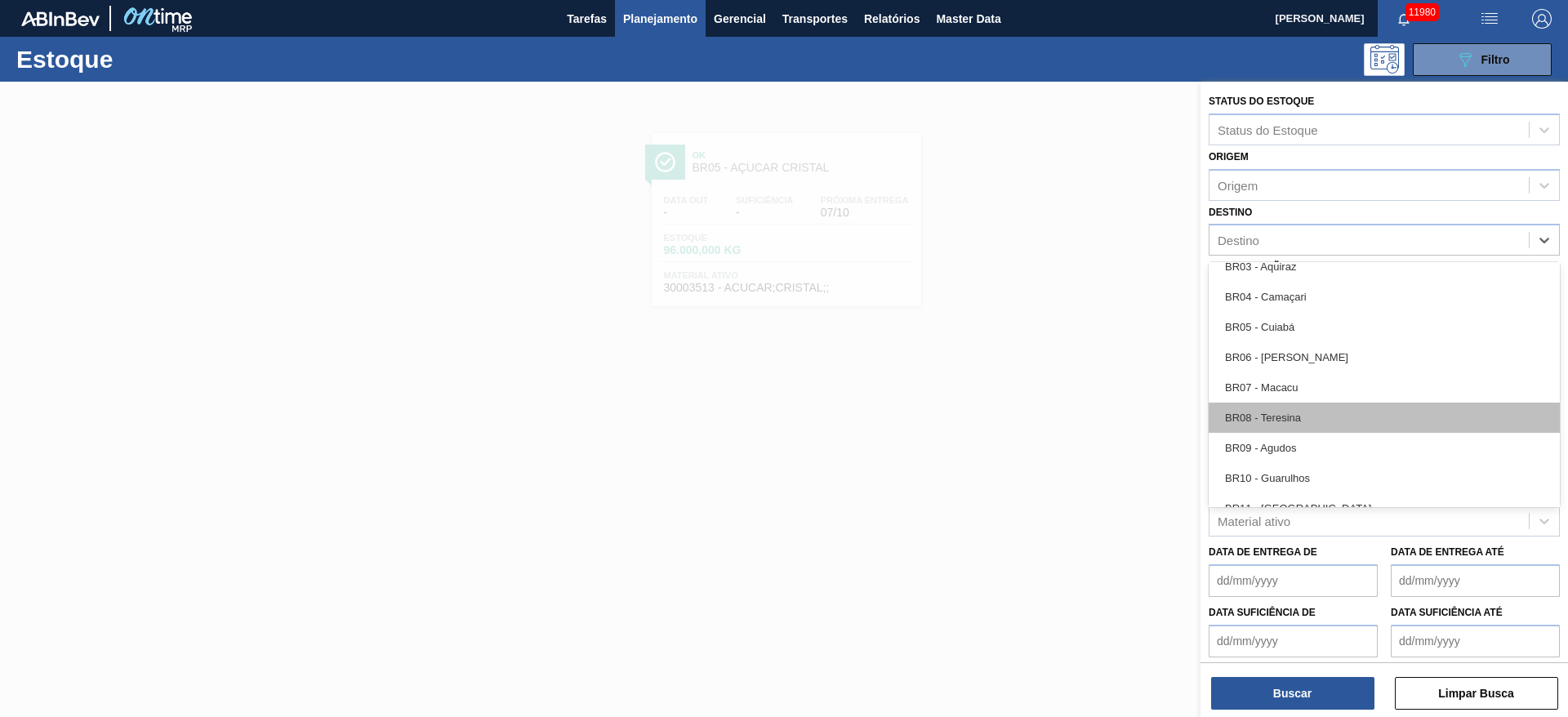
click at [1045, 427] on div "BR08 - Teresina" at bounding box center [1384, 417] width 351 height 30
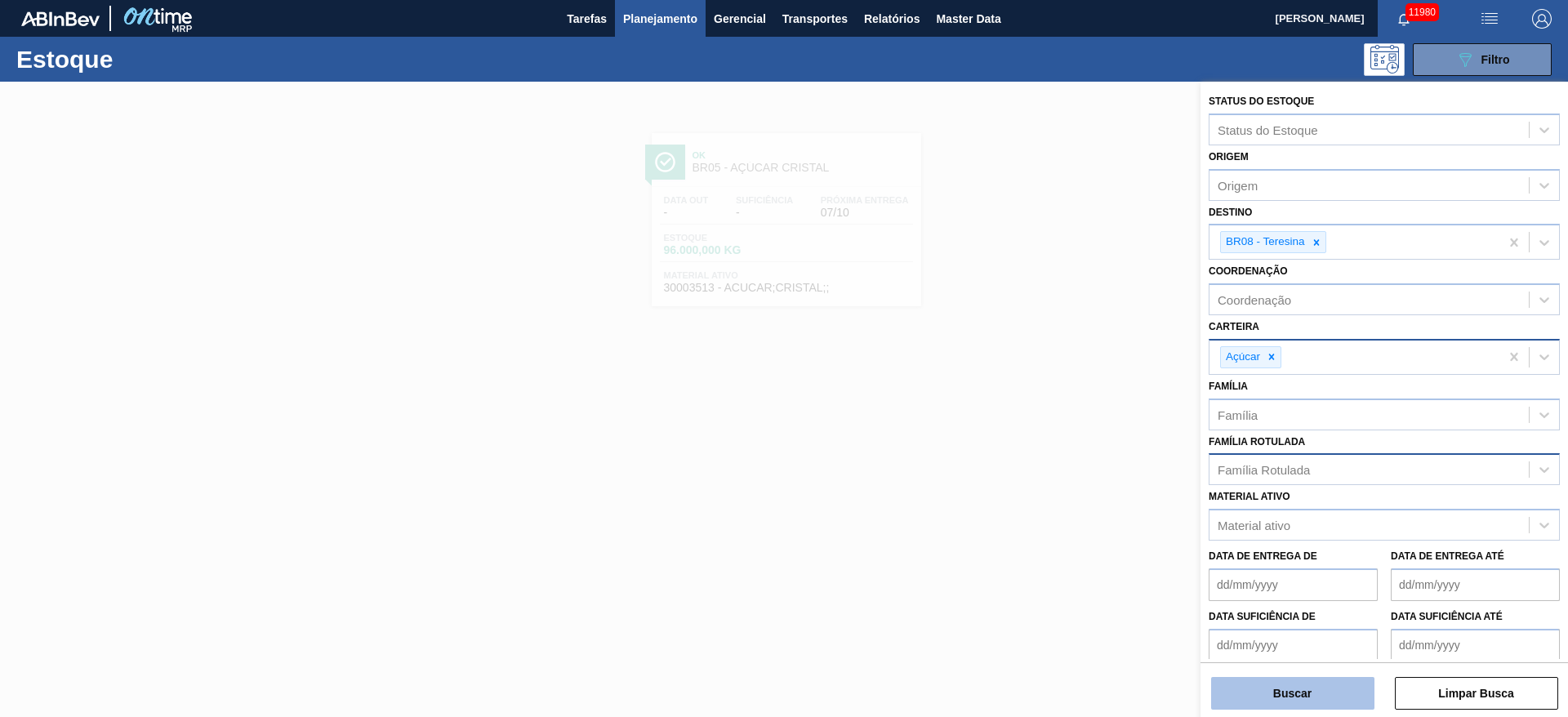
click at [1045, 476] on button "Buscar" at bounding box center [1293, 693] width 164 height 33
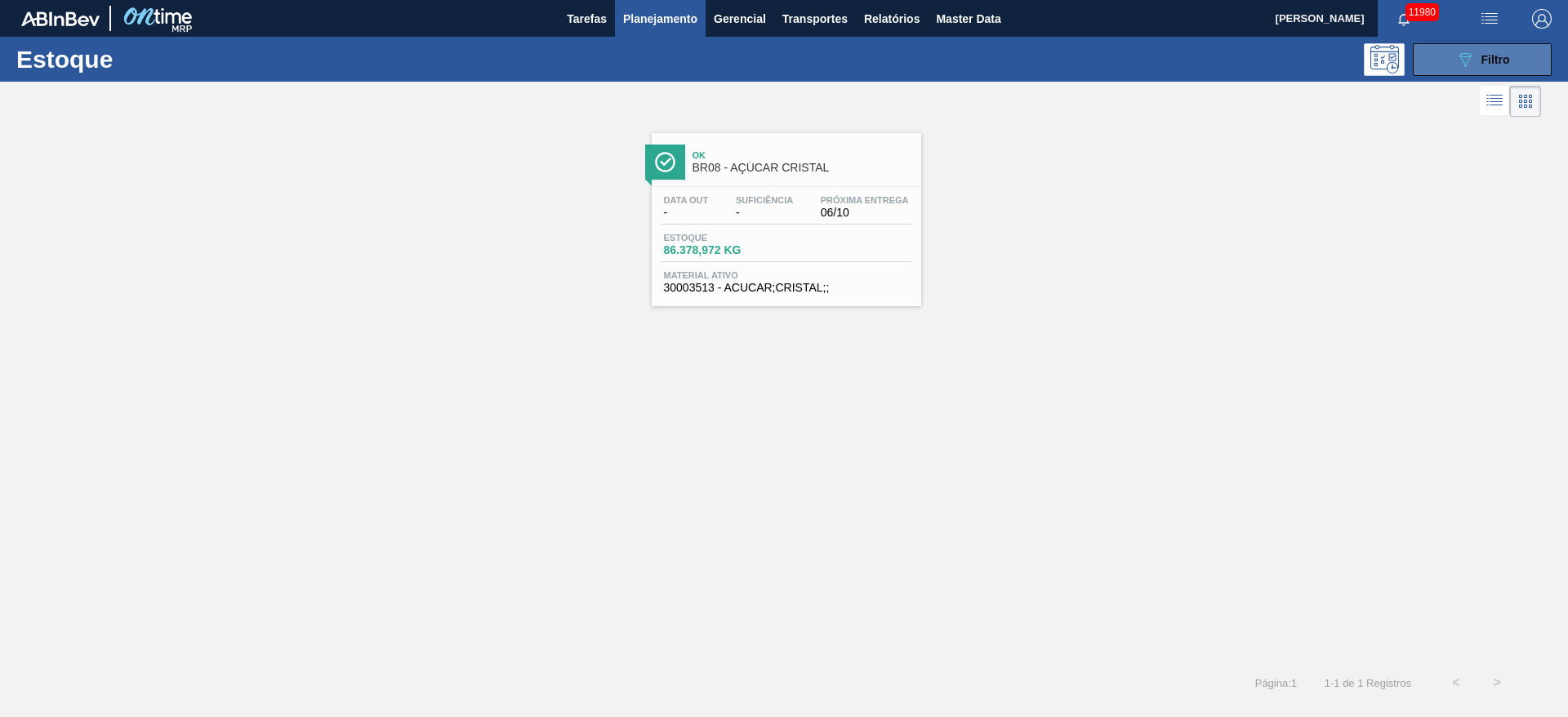
click at [1045, 56] on icon at bounding box center [1465, 60] width 12 height 14
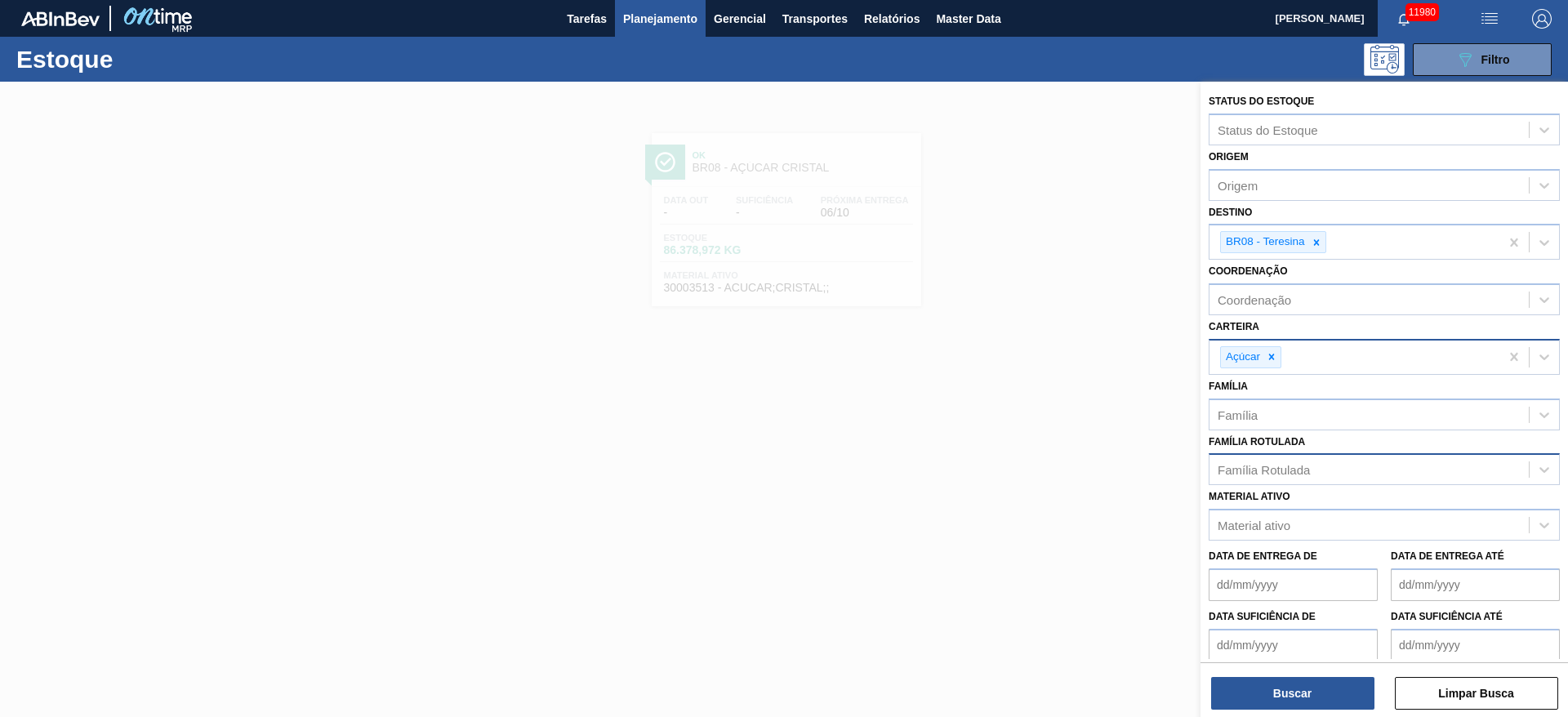
click at [1045, 279] on div at bounding box center [784, 439] width 1568 height 717
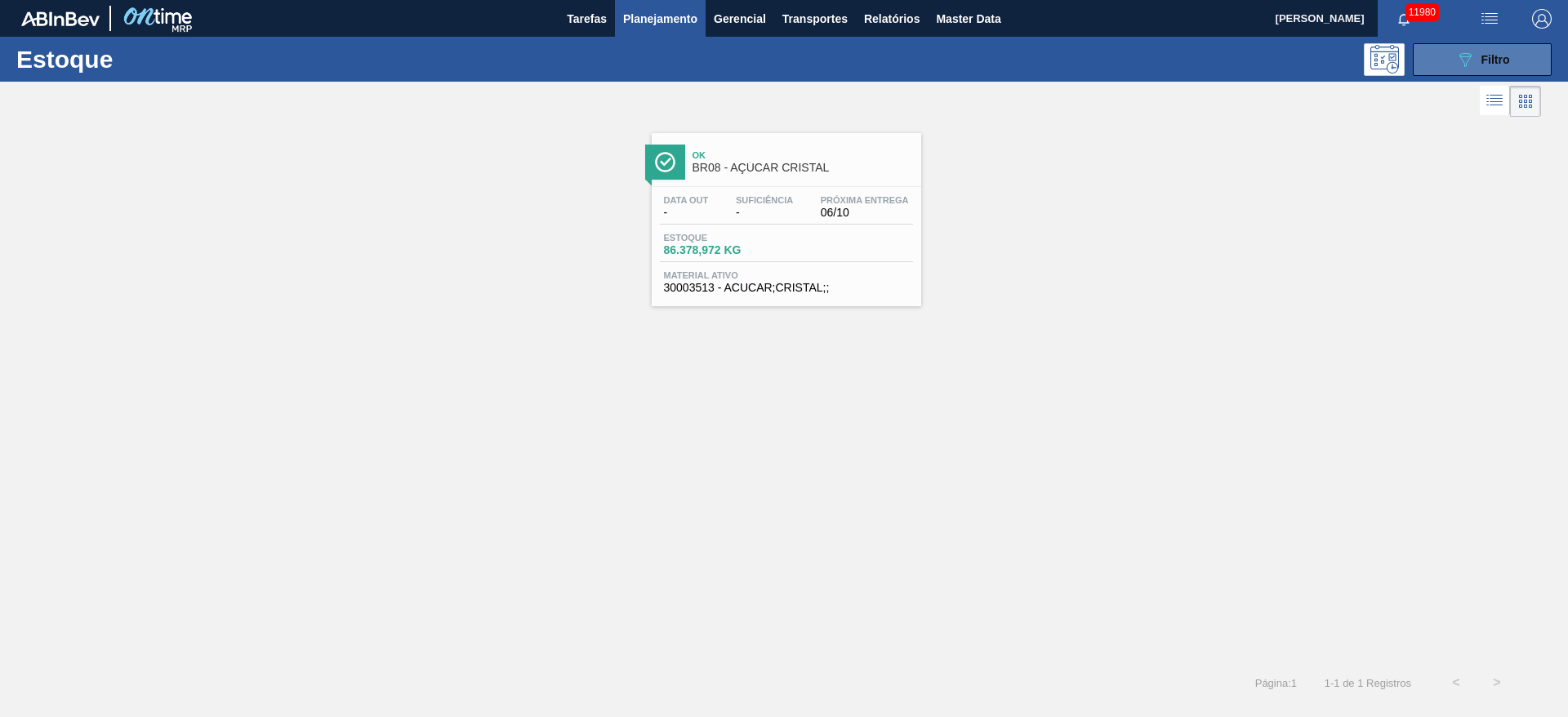
click at [1045, 52] on icon "089F7B8B-B2A5-4AFE-B5C0-19BA573D28AC" at bounding box center [1465, 60] width 20 height 20
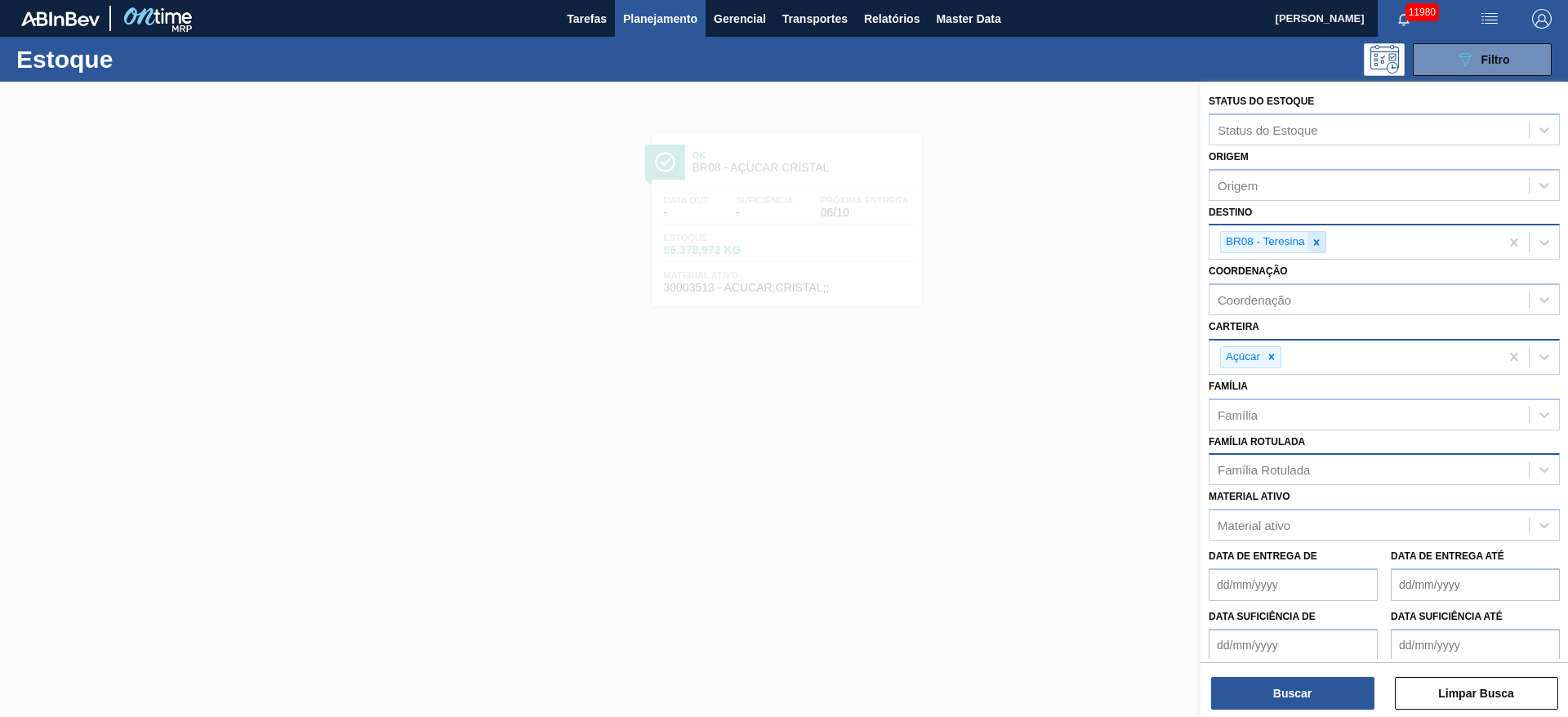
click at [1045, 243] on icon at bounding box center [1316, 241] width 6 height 6
type input "3"
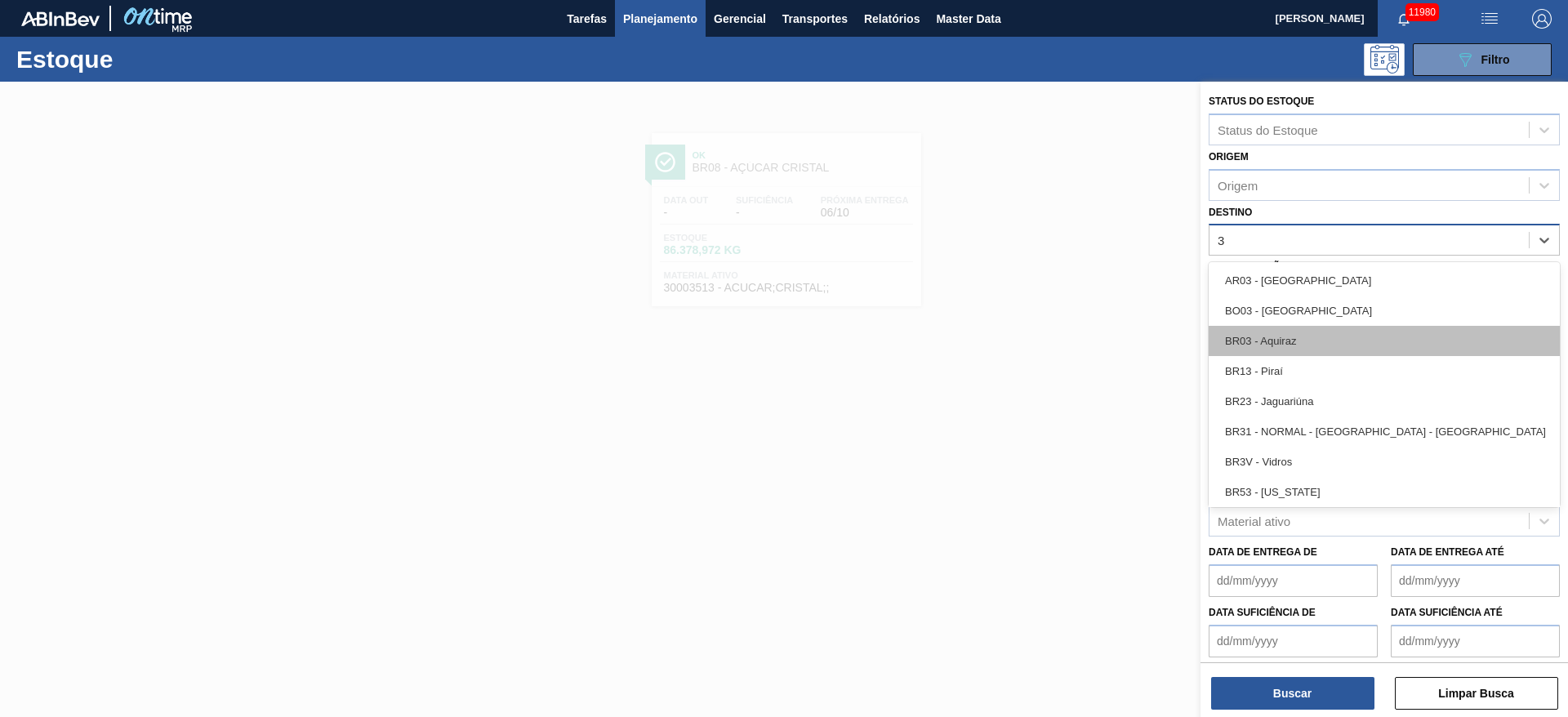
click at [1045, 342] on div "BR03 - Aquiraz" at bounding box center [1384, 341] width 351 height 30
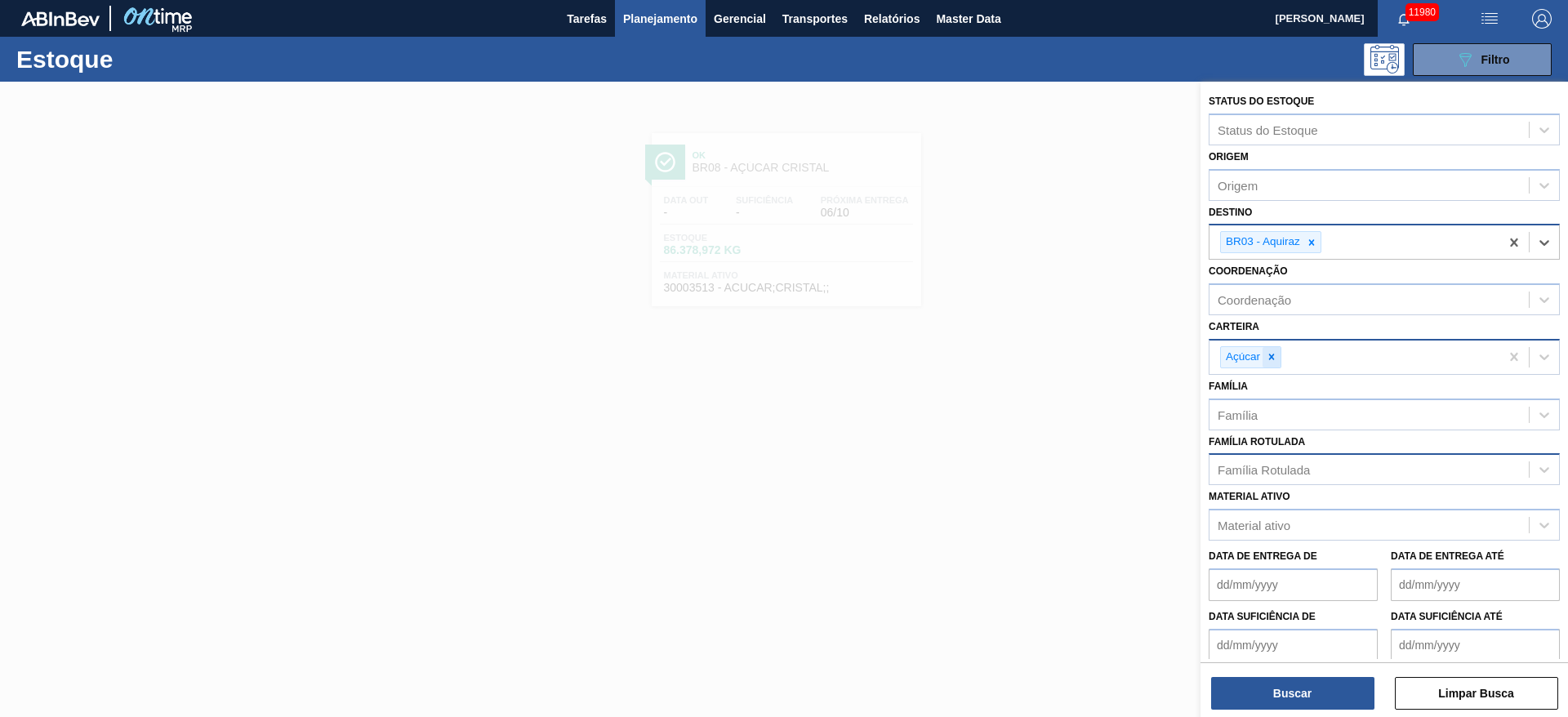
click at [1045, 352] on icon at bounding box center [1272, 356] width 12 height 11
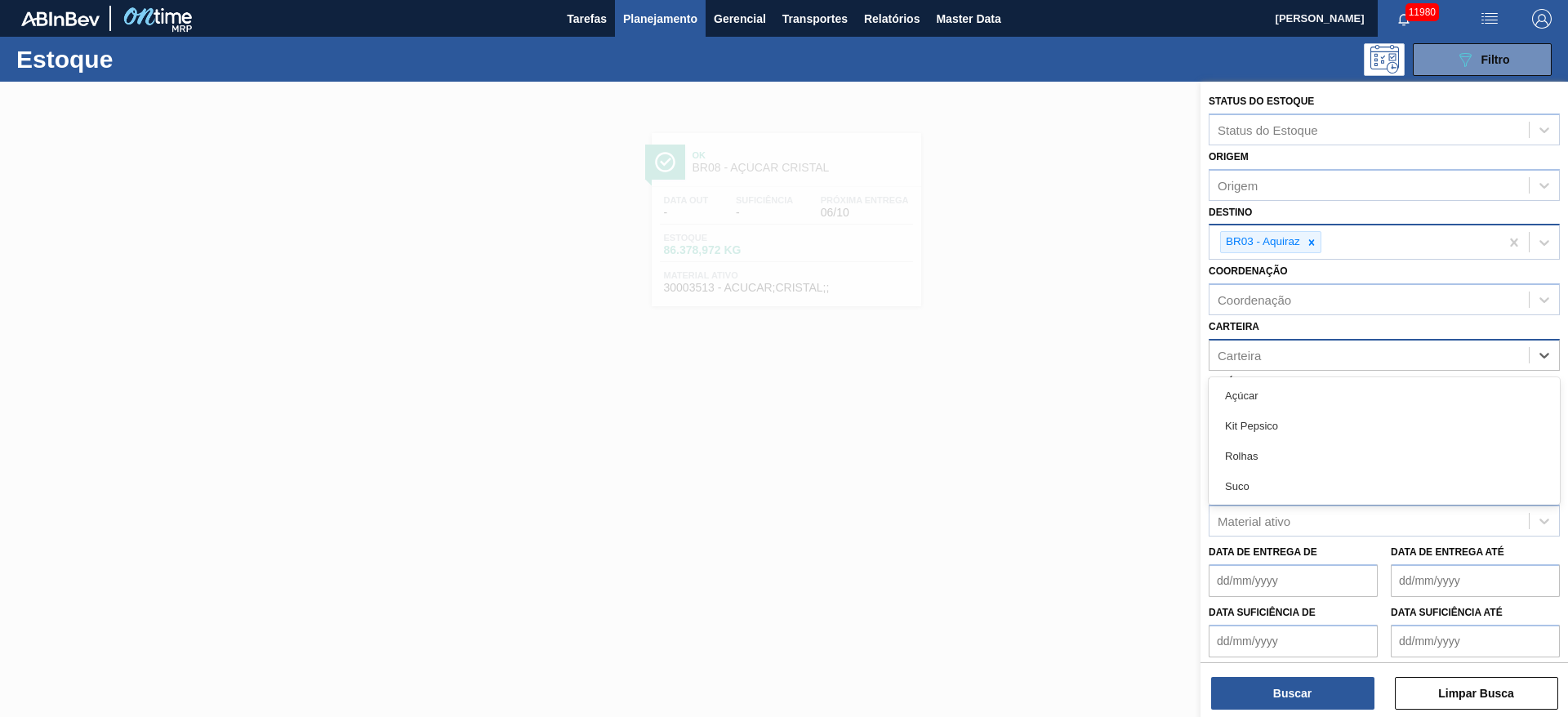
click at [1045, 352] on div "Carteira" at bounding box center [1369, 354] width 320 height 24
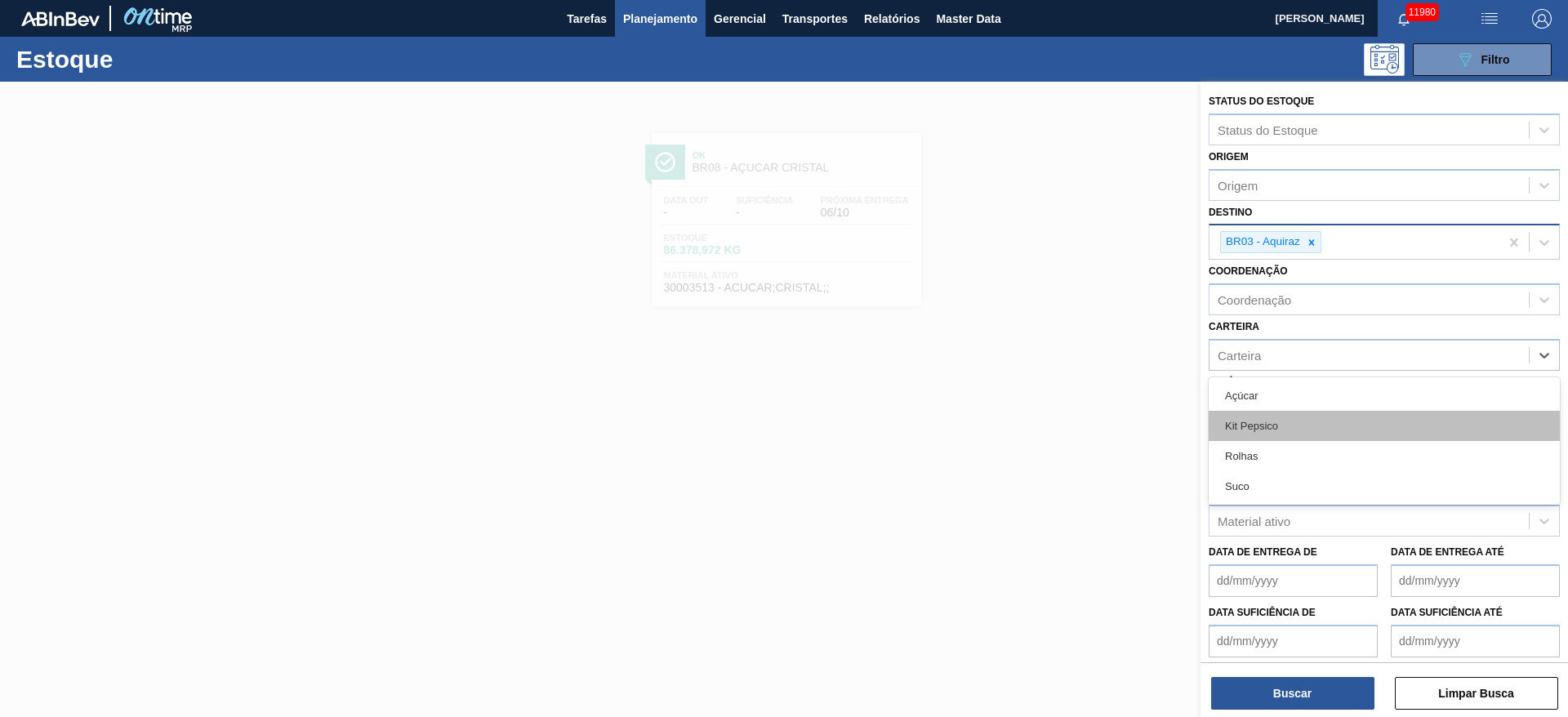
click at [1045, 427] on div "Kit Pepsico" at bounding box center [1384, 425] width 351 height 30
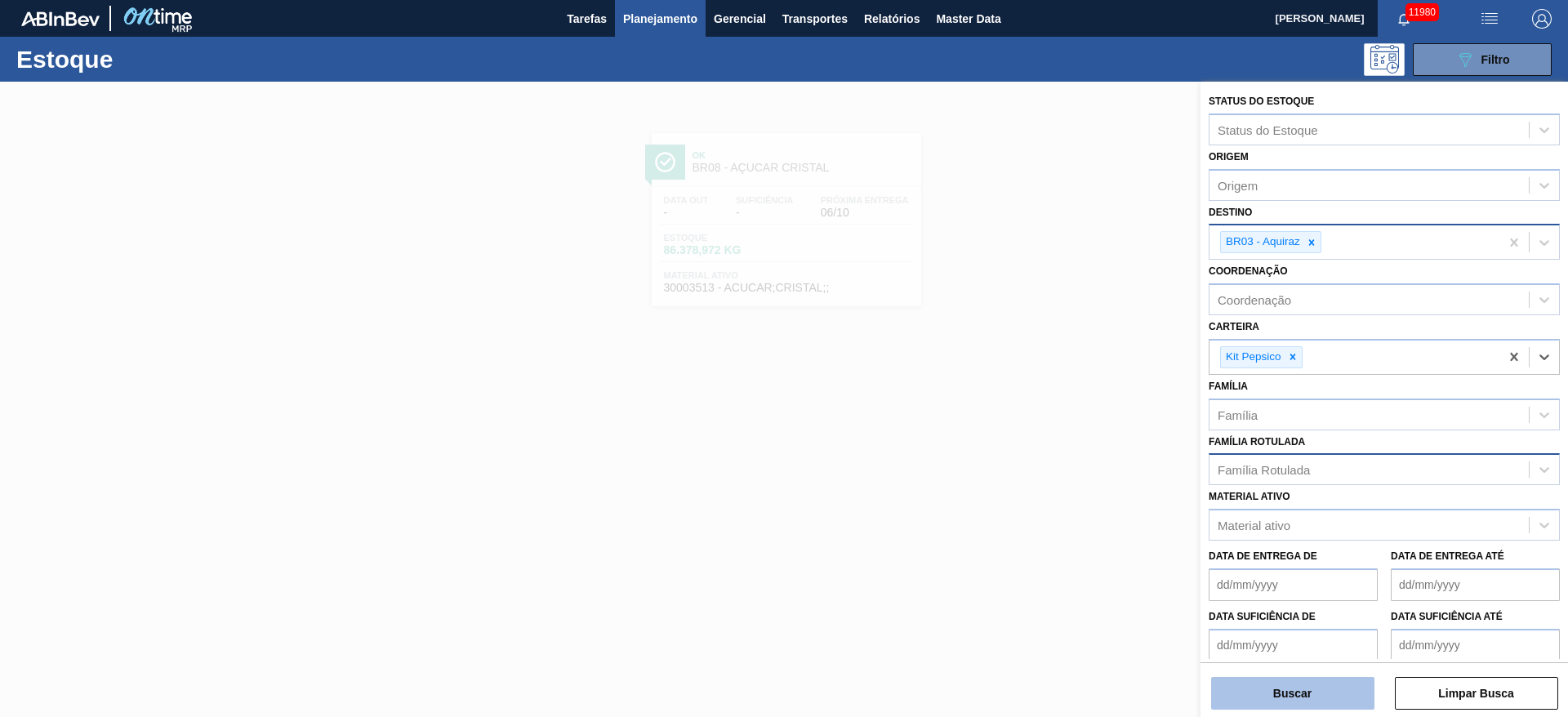
click at [1045, 476] on button "Buscar" at bounding box center [1293, 693] width 164 height 33
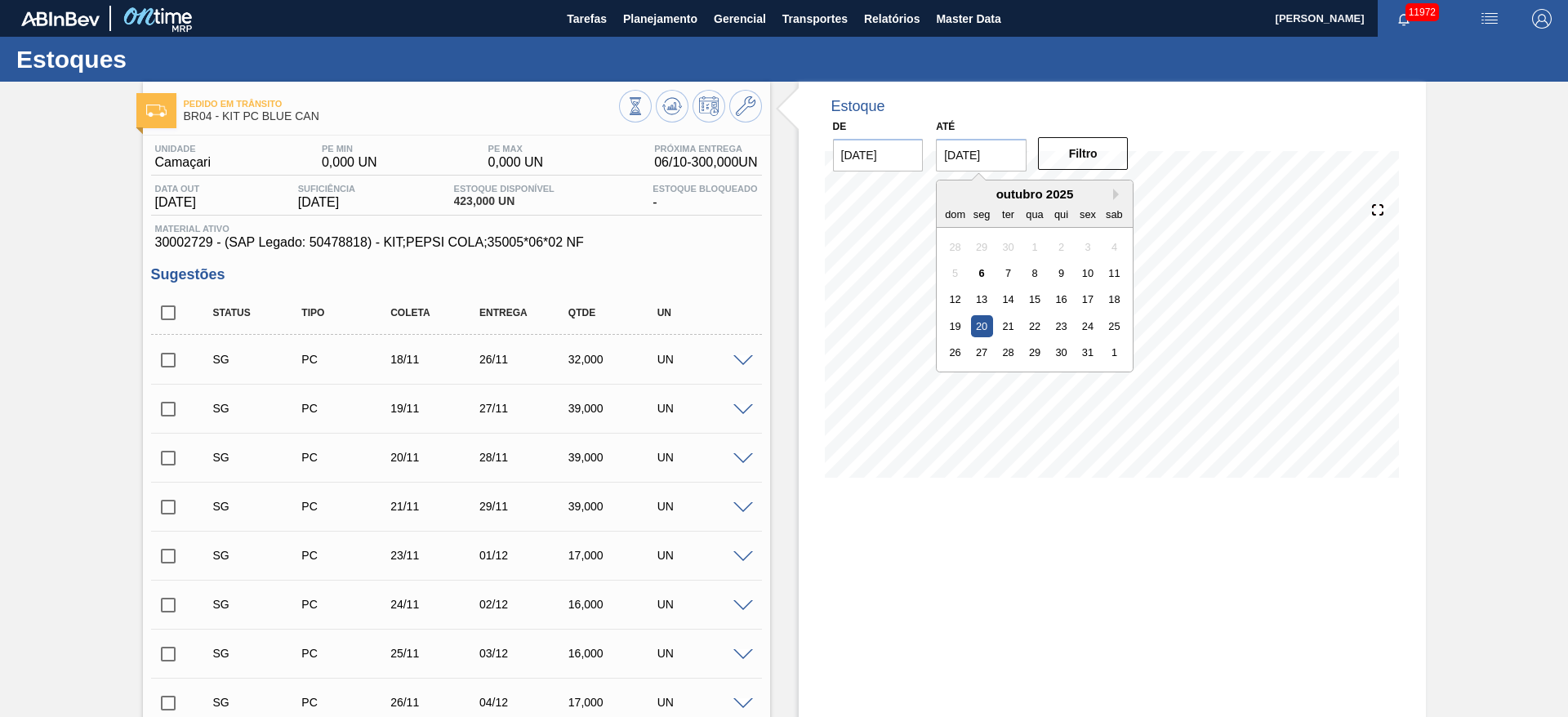
click at [979, 158] on input "20/10/2025" at bounding box center [981, 155] width 90 height 33
click at [1104, 352] on div "1" at bounding box center [1114, 352] width 22 height 22
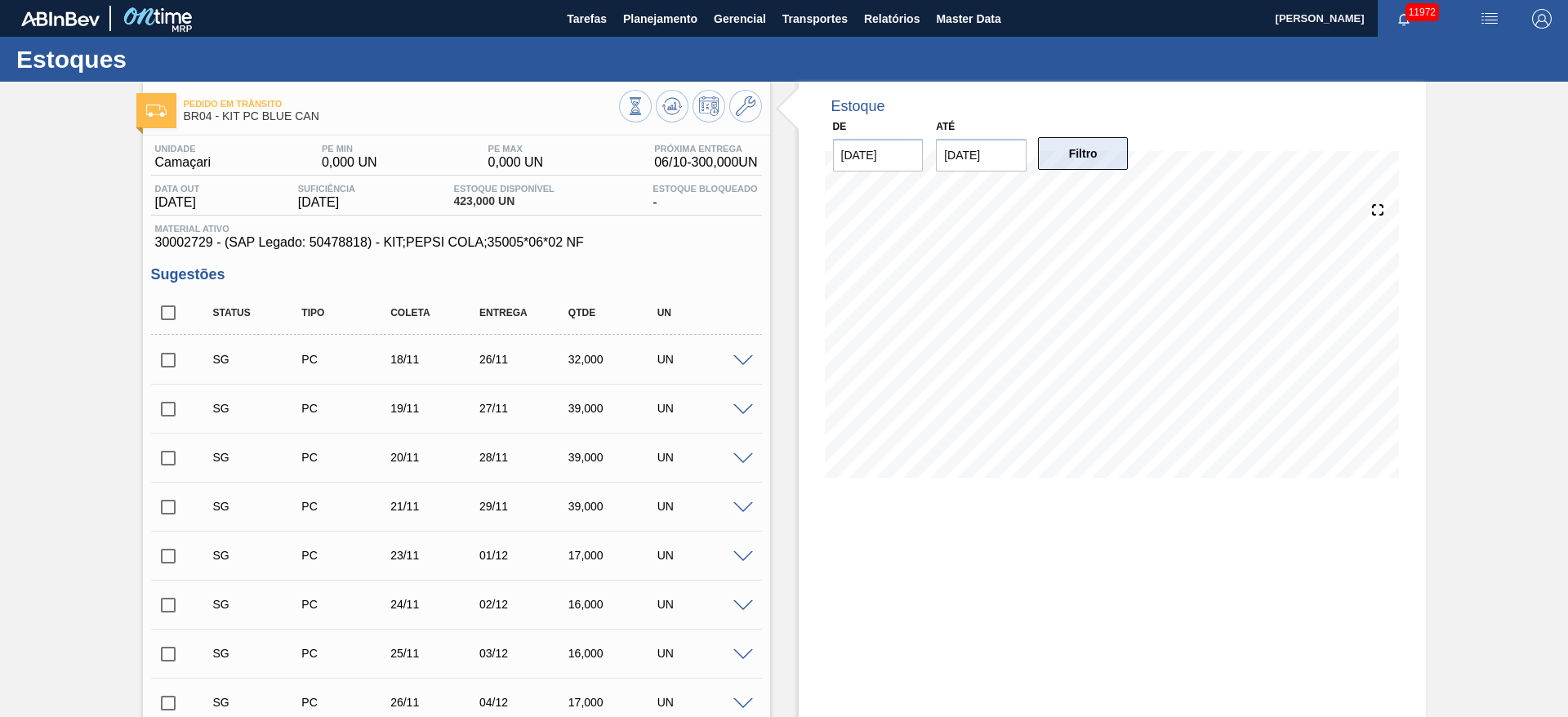
click at [1081, 145] on button "Filtro" at bounding box center [1083, 154] width 90 height 33
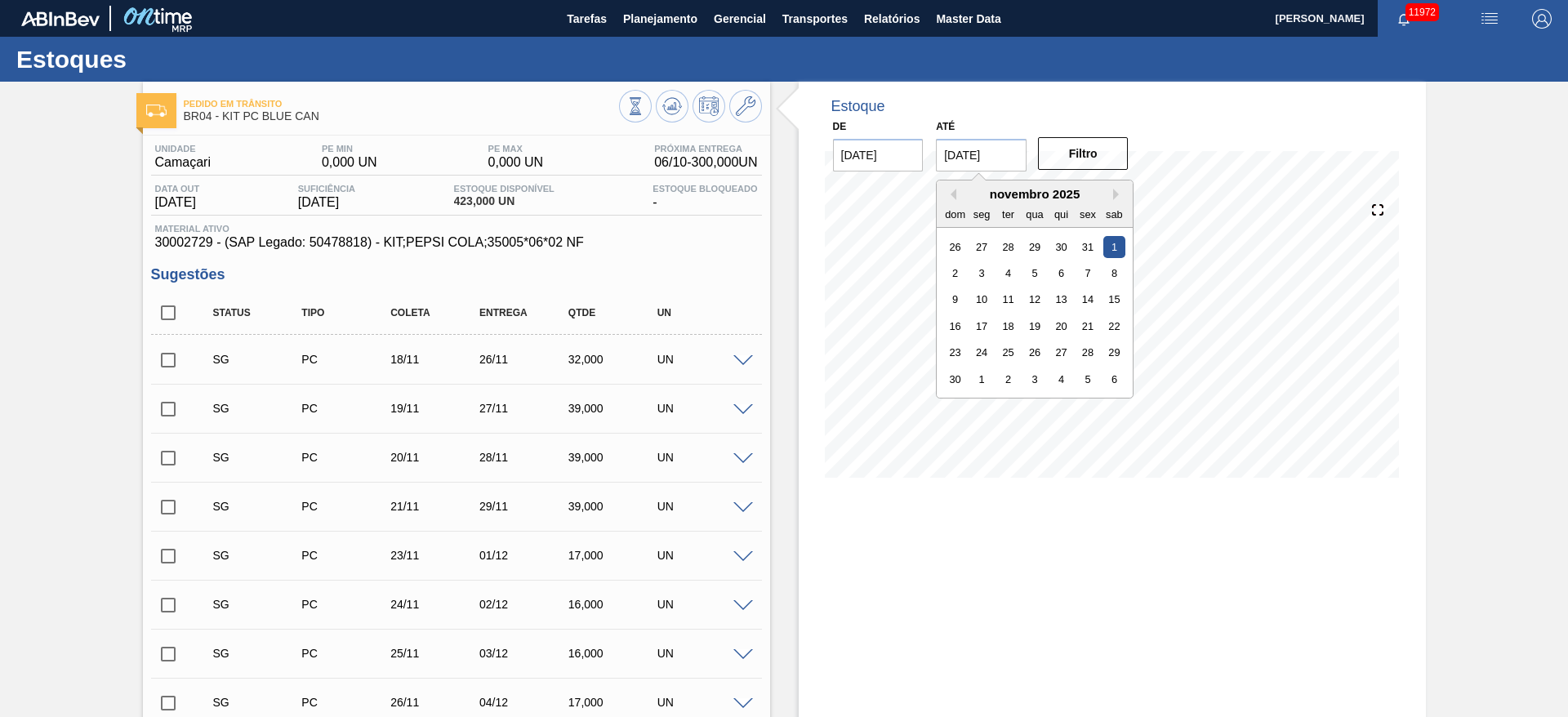
click at [994, 171] on input "01/11/2025" at bounding box center [981, 155] width 90 height 33
click at [1109, 379] on div "6" at bounding box center [1114, 379] width 22 height 22
type input "[DATE]"
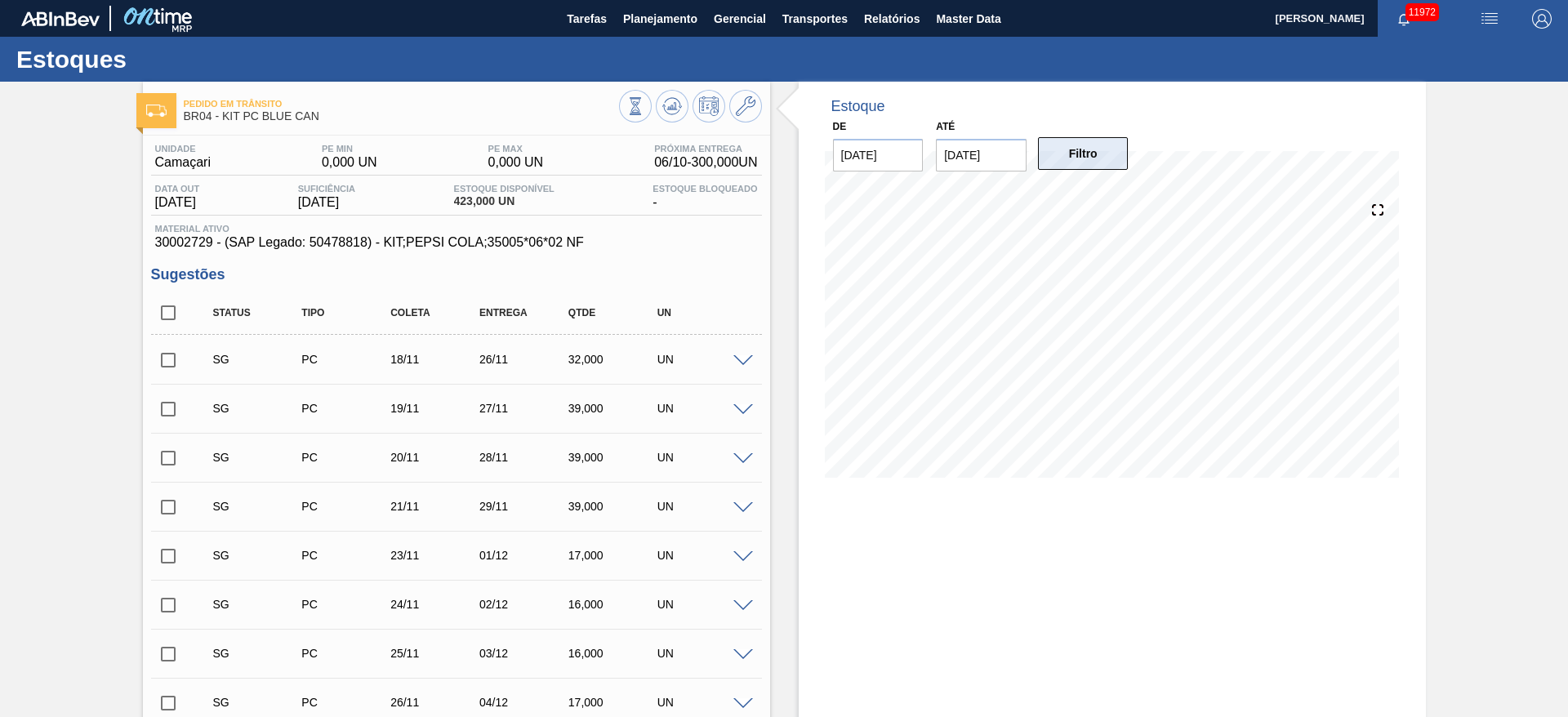
click at [1103, 163] on button "Filtro" at bounding box center [1083, 154] width 90 height 33
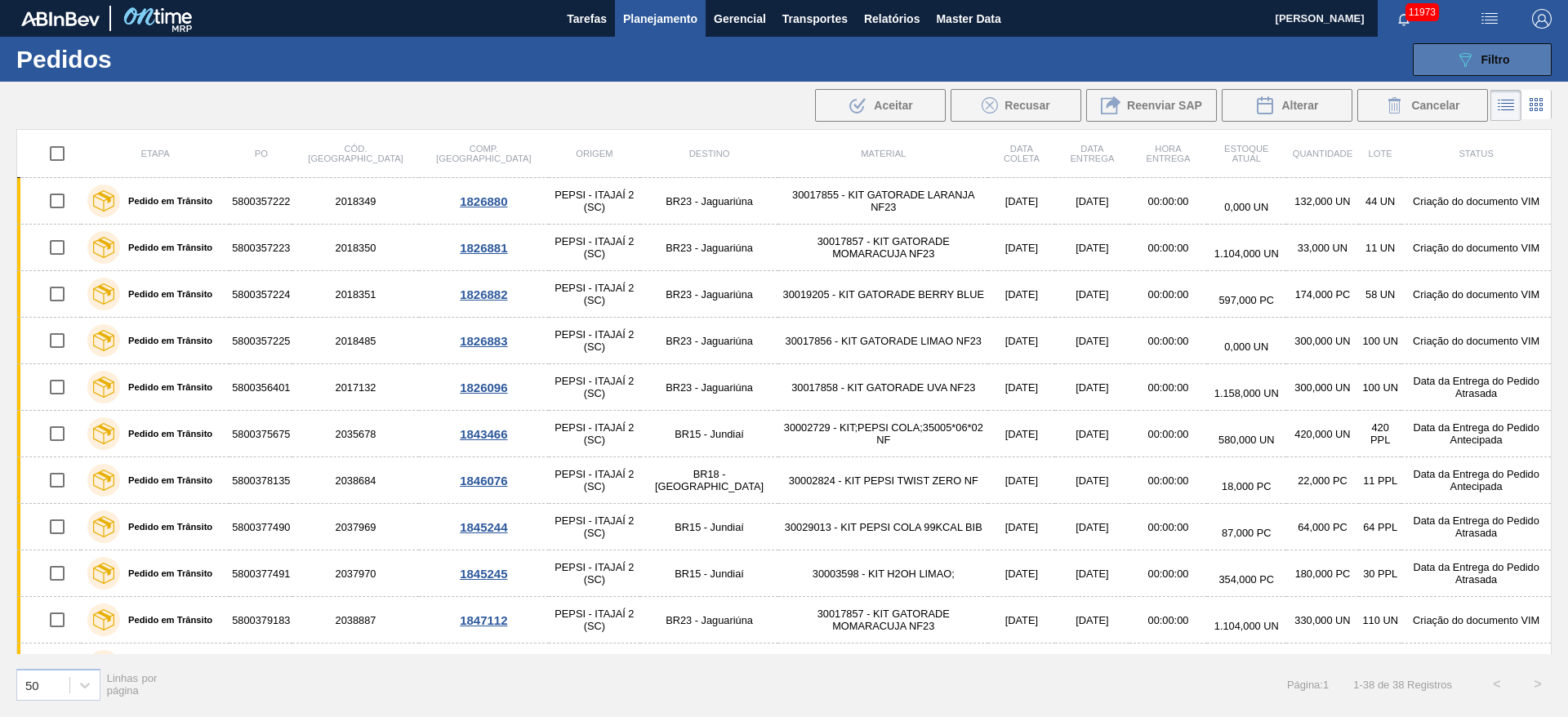
click at [1460, 47] on button "089F7B8B-B2A5-4AFE-B5C0-19BA573D28AC Filtro" at bounding box center [1483, 60] width 139 height 33
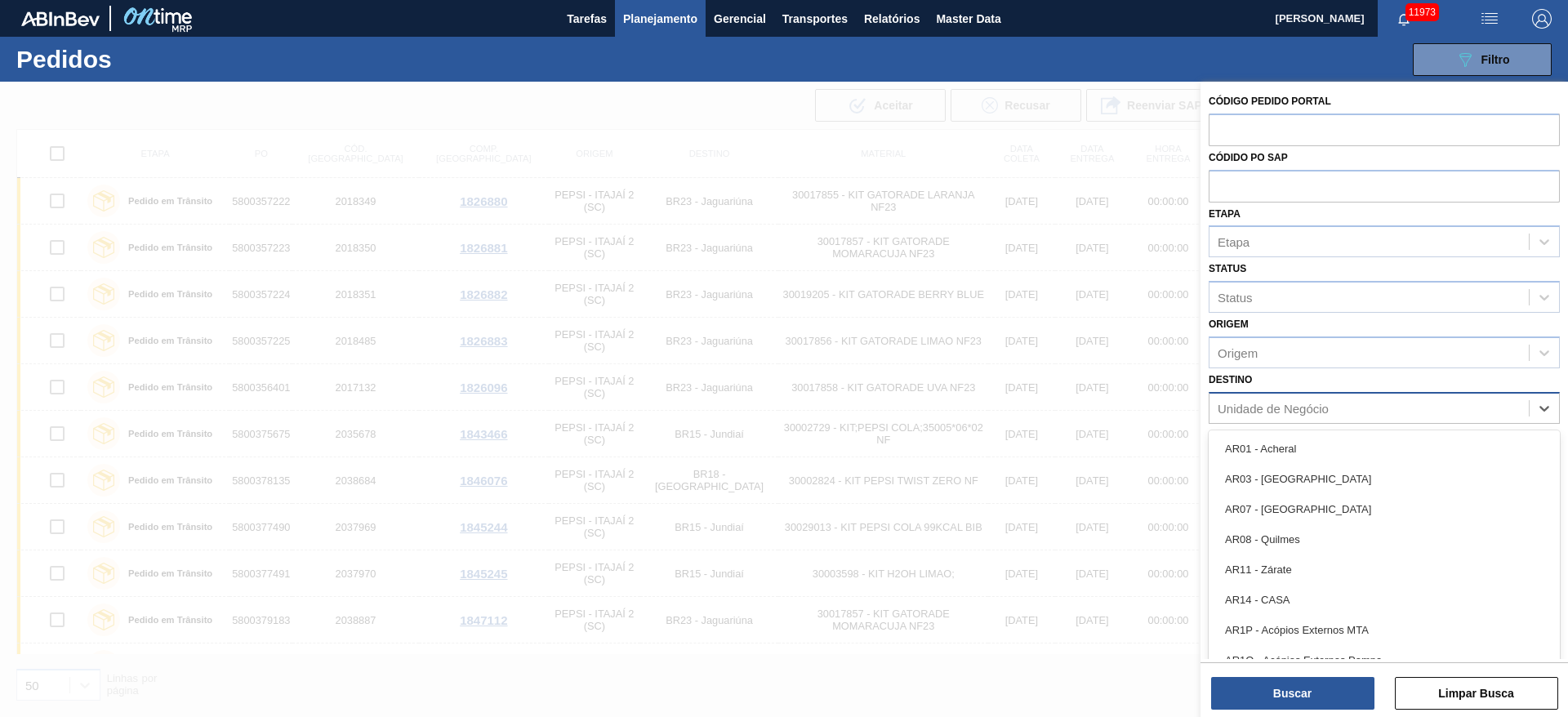
click at [1303, 405] on div "Unidade de Negócio" at bounding box center [1273, 407] width 111 height 14
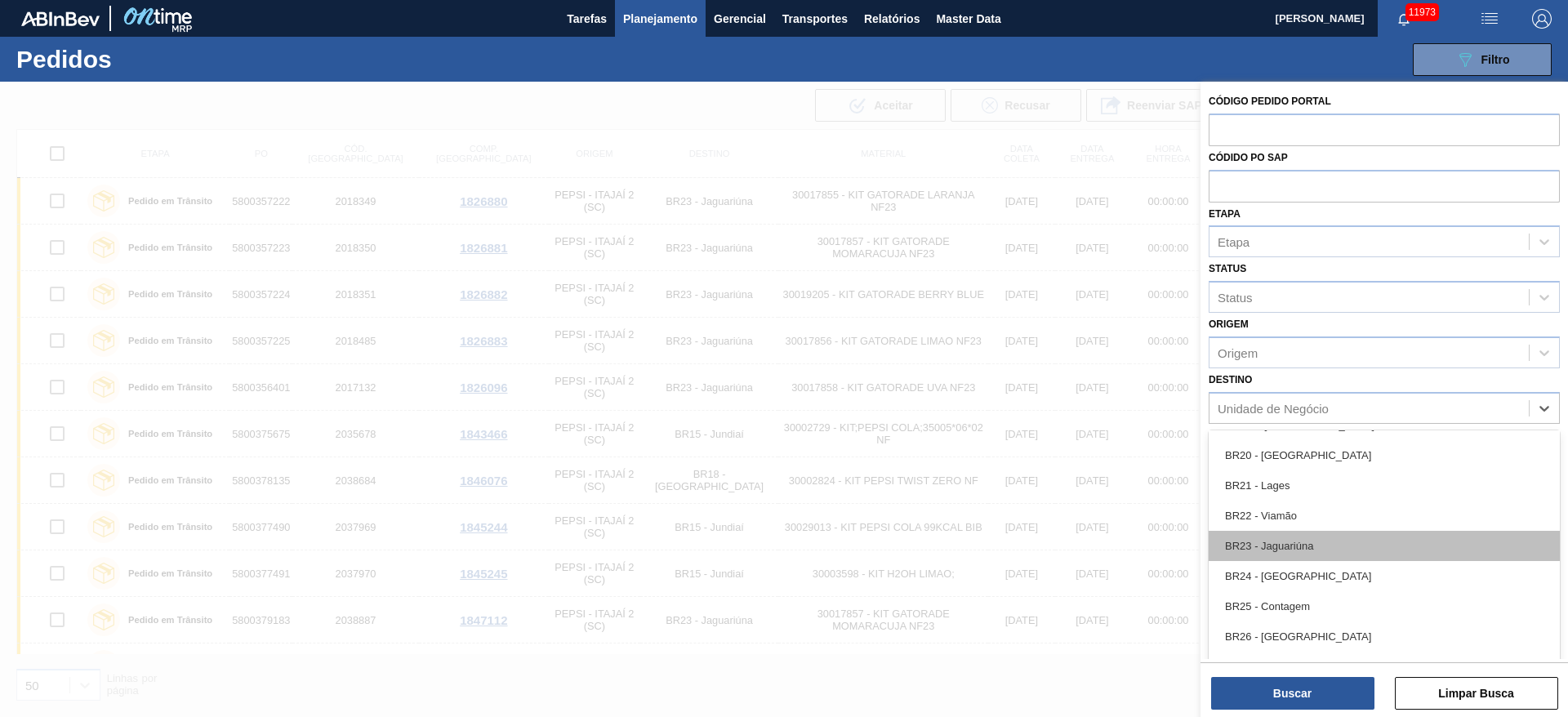
click at [1309, 546] on div "BR23 - Jaguariúna" at bounding box center [1384, 545] width 351 height 30
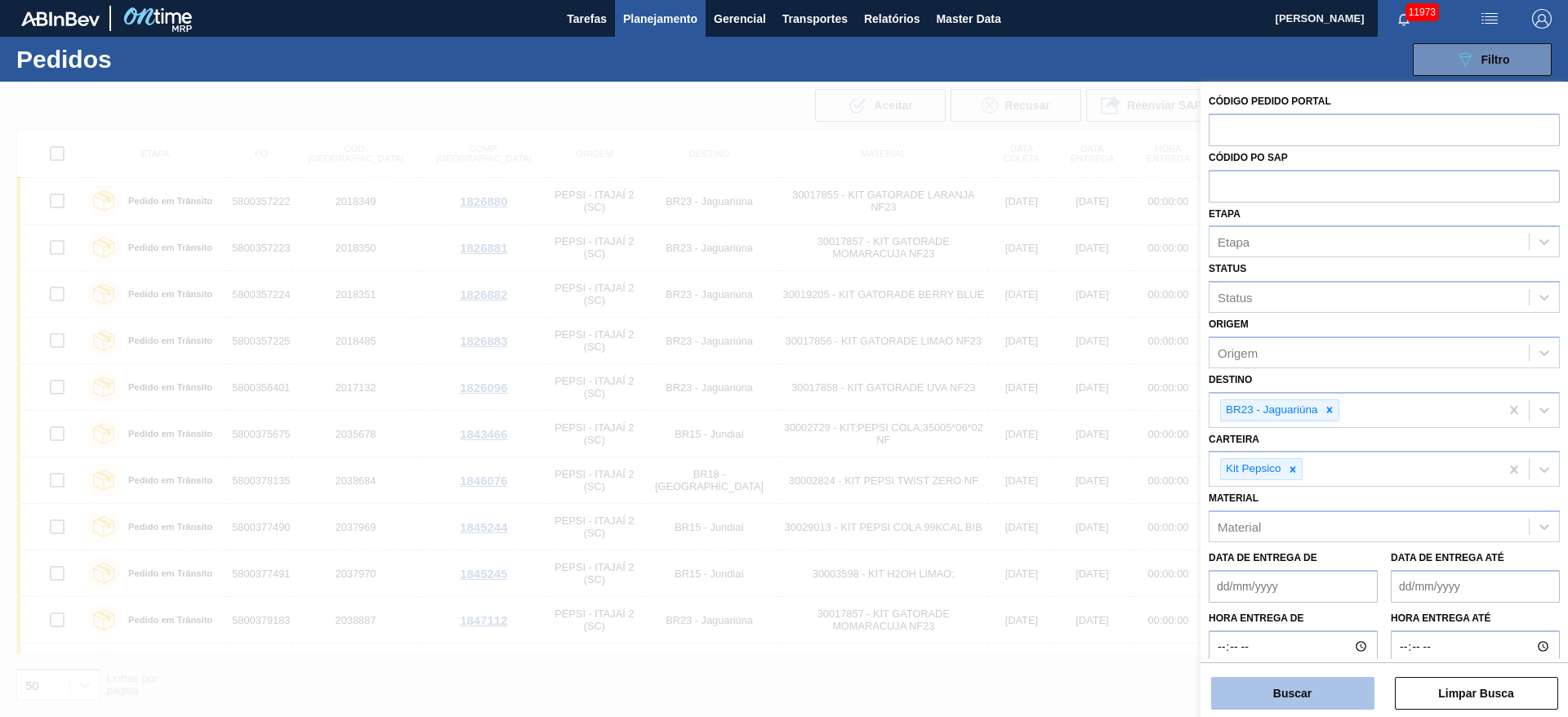
click at [1298, 684] on button "Buscar" at bounding box center [1293, 693] width 164 height 33
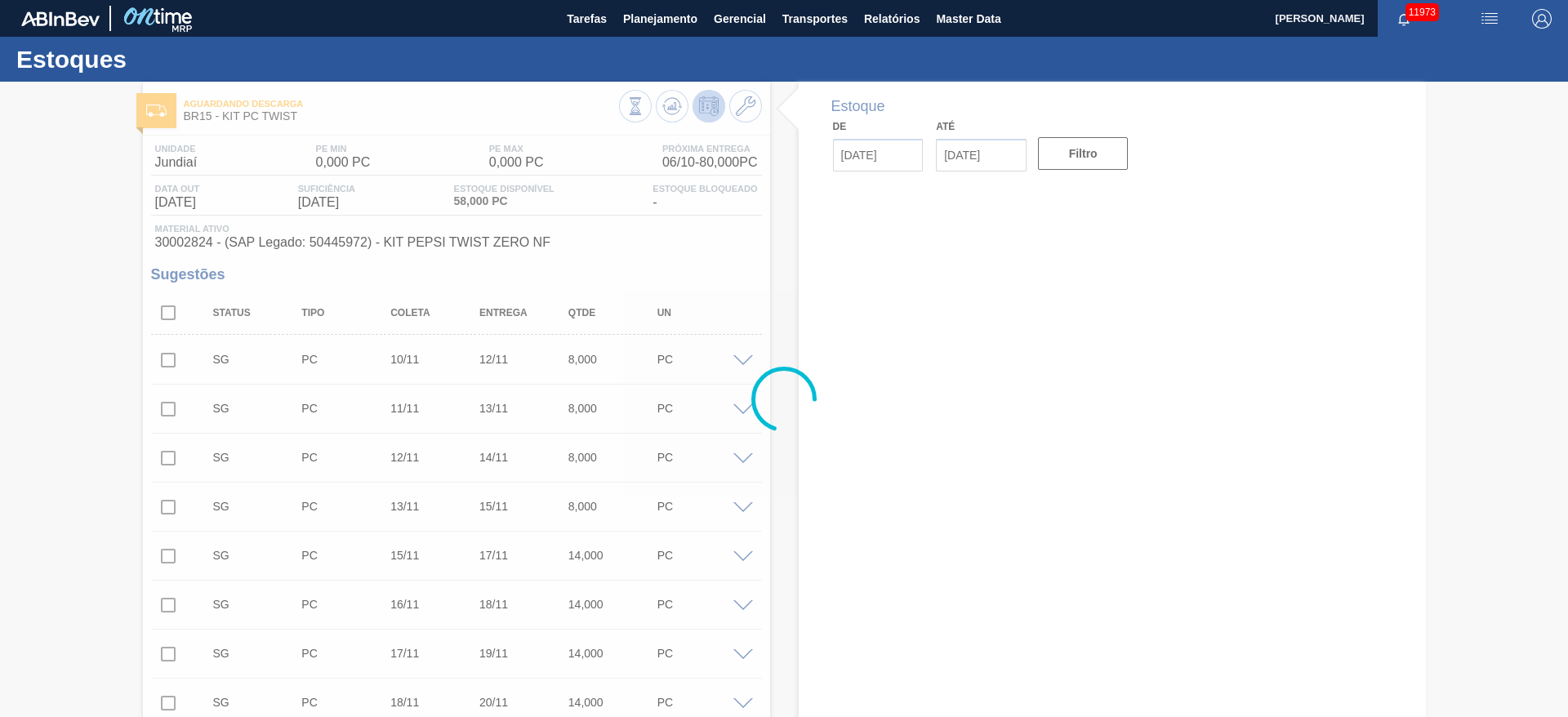
type input "06/10/2025"
type input "06/12/2025"
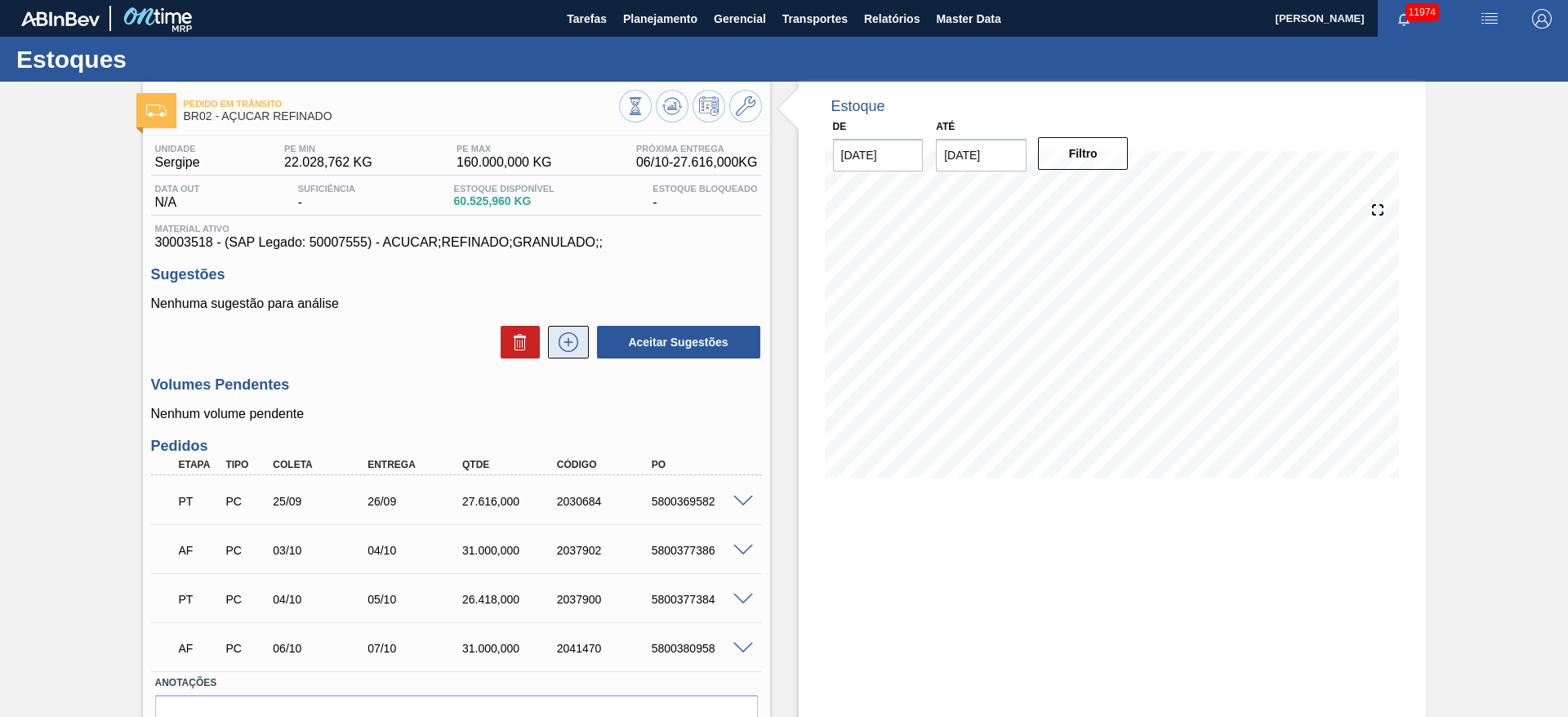
click at [568, 333] on icon at bounding box center [569, 342] width 26 height 20
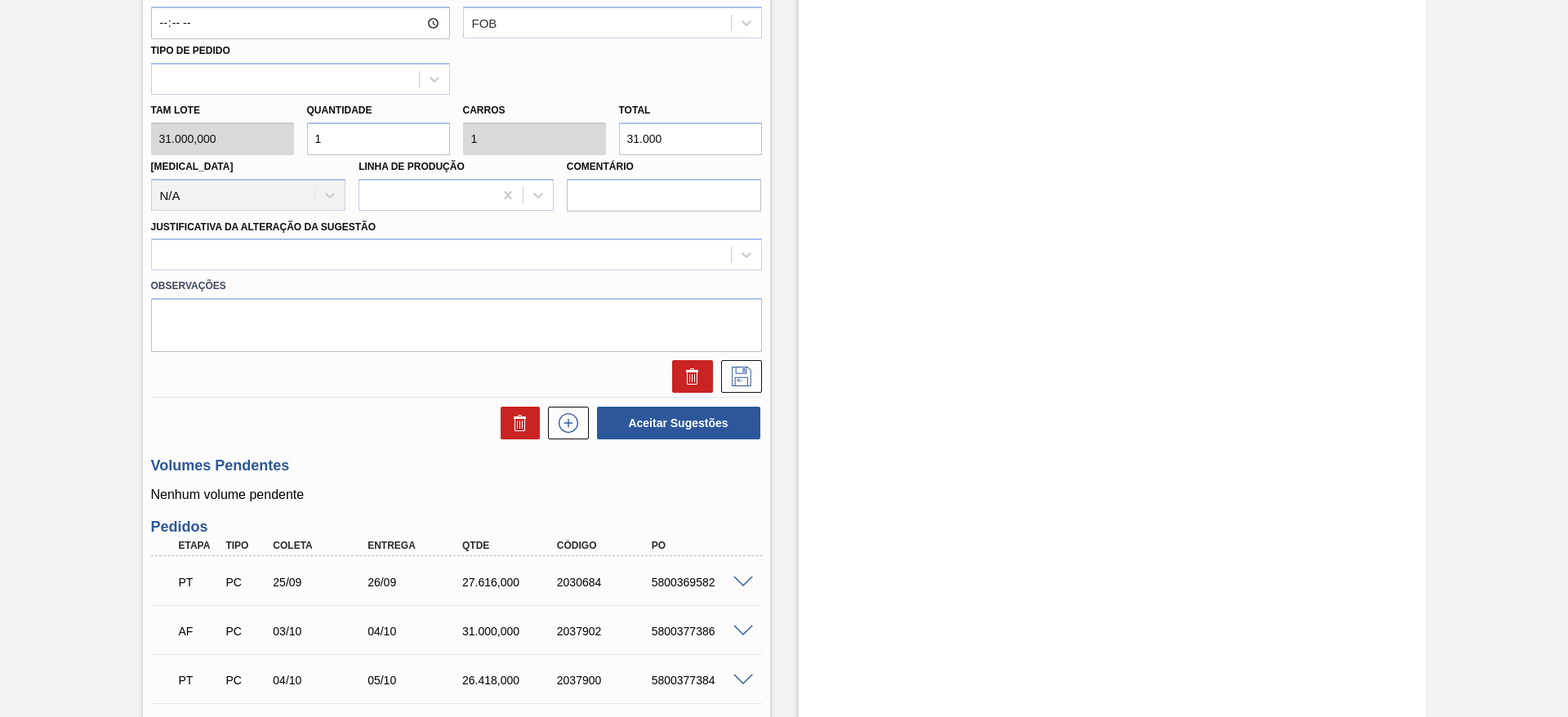
scroll to position [825, 0]
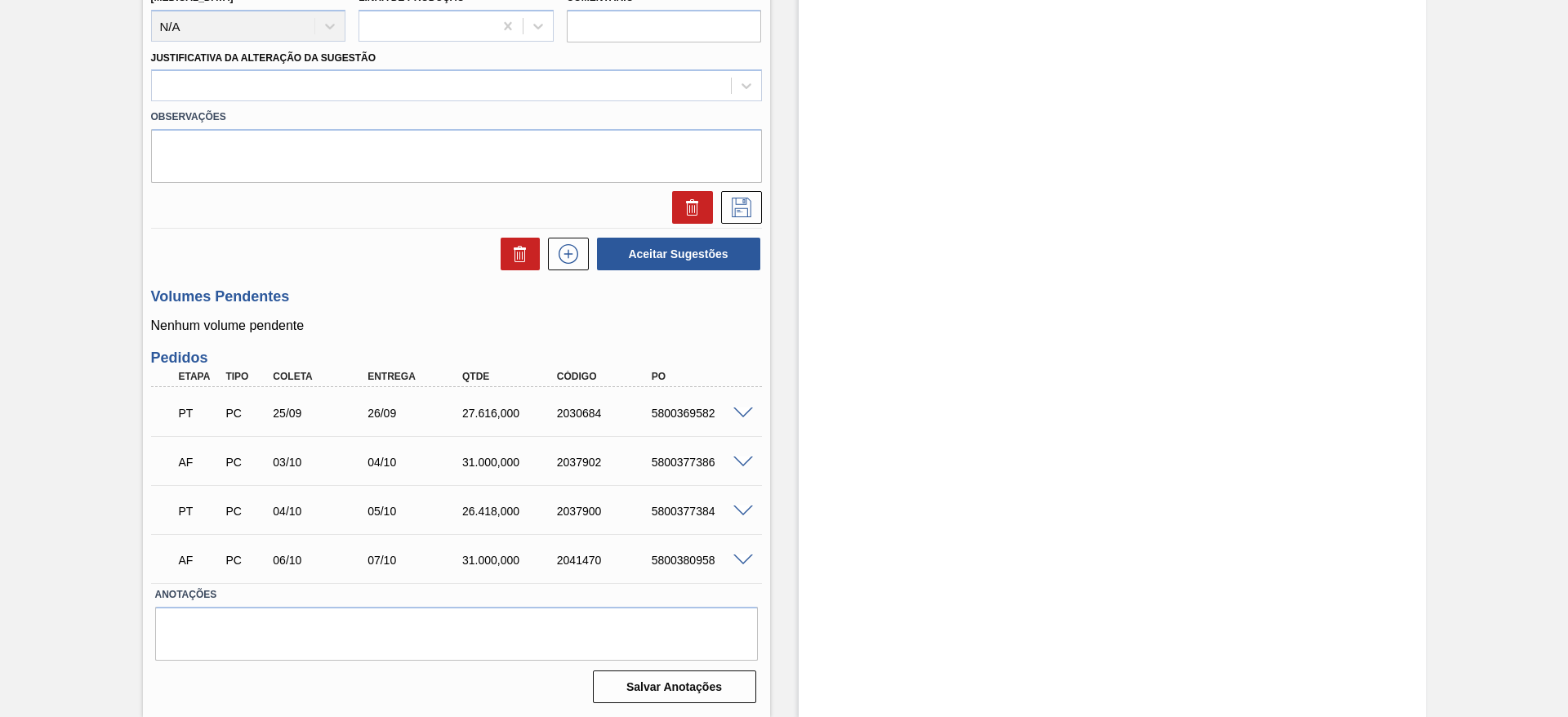
click at [745, 461] on span at bounding box center [744, 462] width 20 height 12
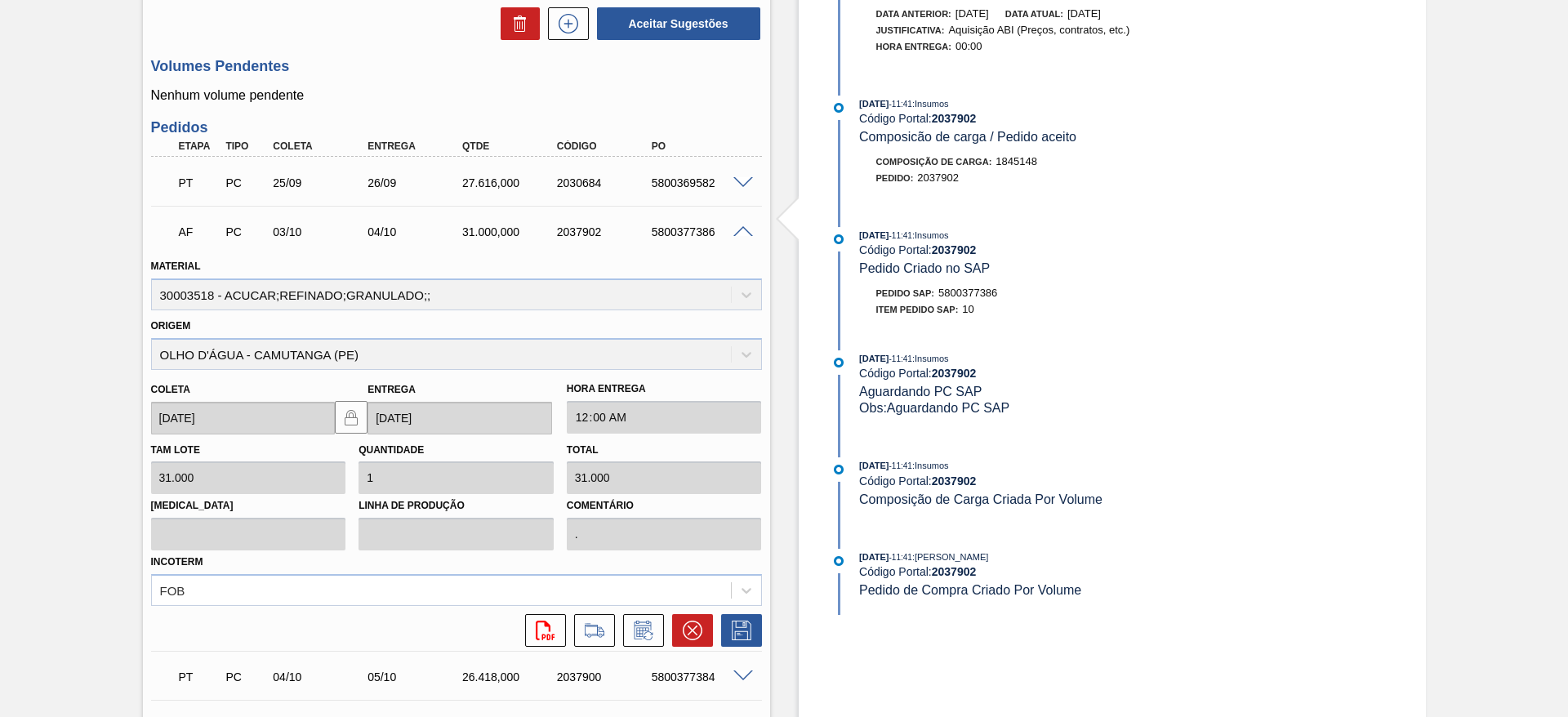
scroll to position [1060, 0]
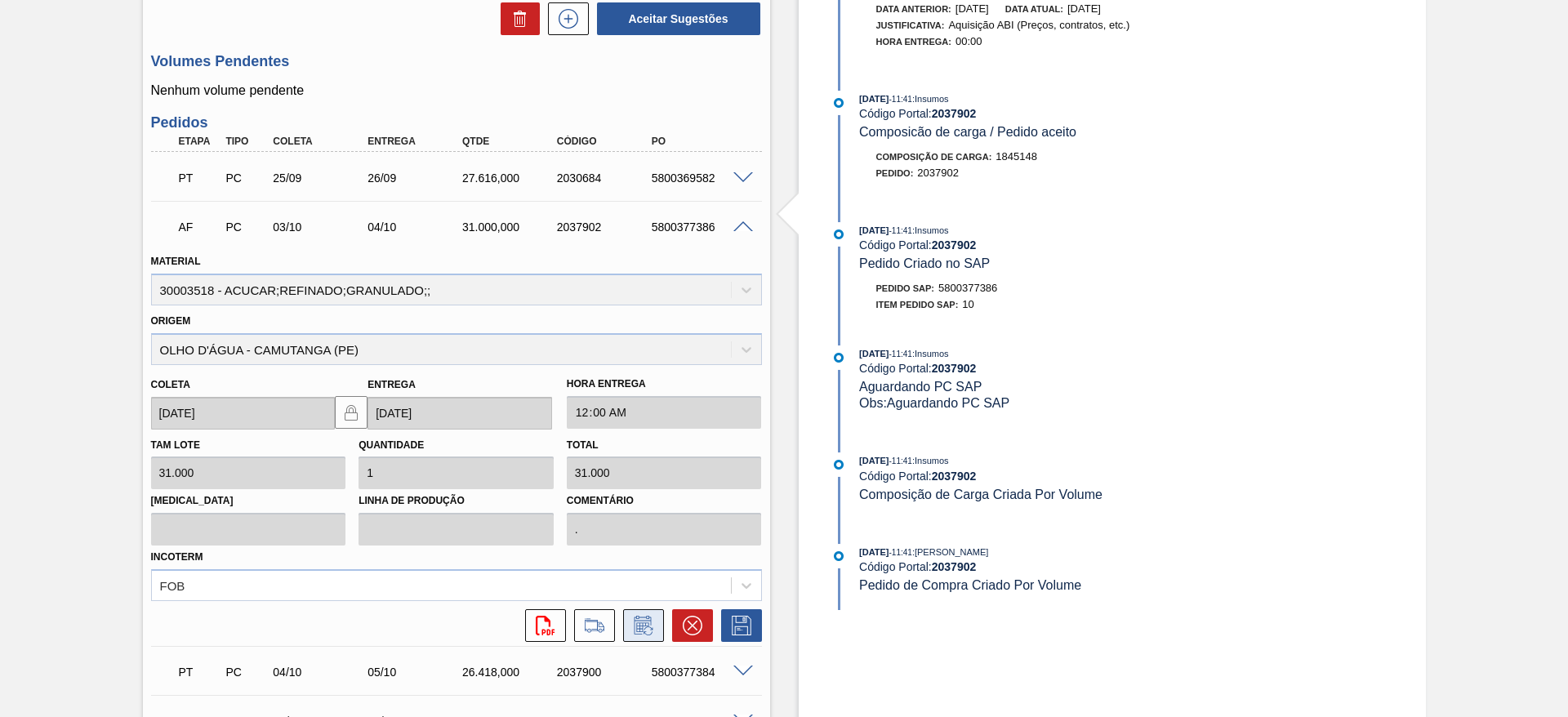
click at [632, 627] on icon at bounding box center [643, 625] width 26 height 20
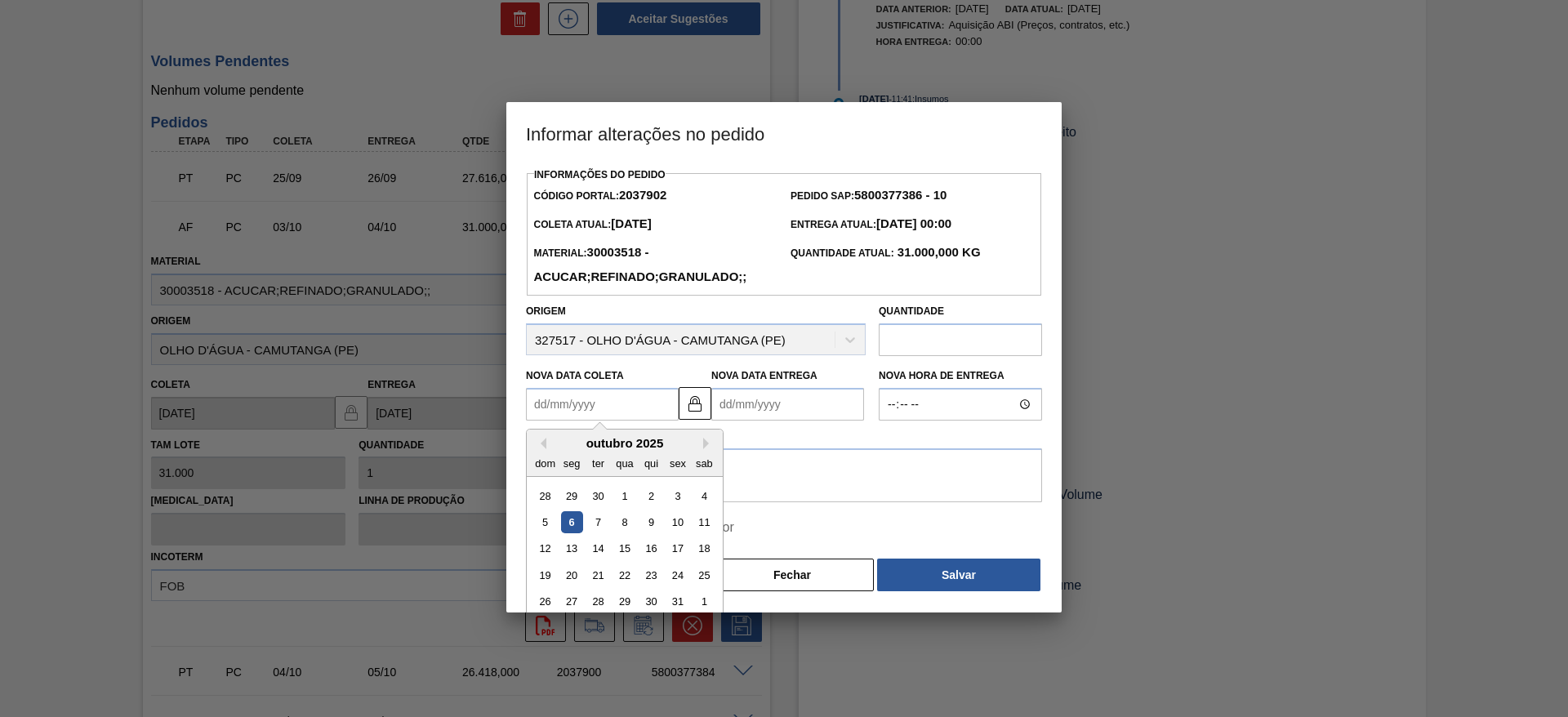
click at [579, 404] on Coleta2037902 "Nova Data Coleta" at bounding box center [602, 404] width 153 height 33
click at [566, 448] on div "outubro 2025" at bounding box center [625, 443] width 196 height 14
click at [594, 517] on div "7" at bounding box center [598, 522] width 22 height 22
type Coleta2037902 "07/10/2025"
type Entrega2037902 "[DATE]"
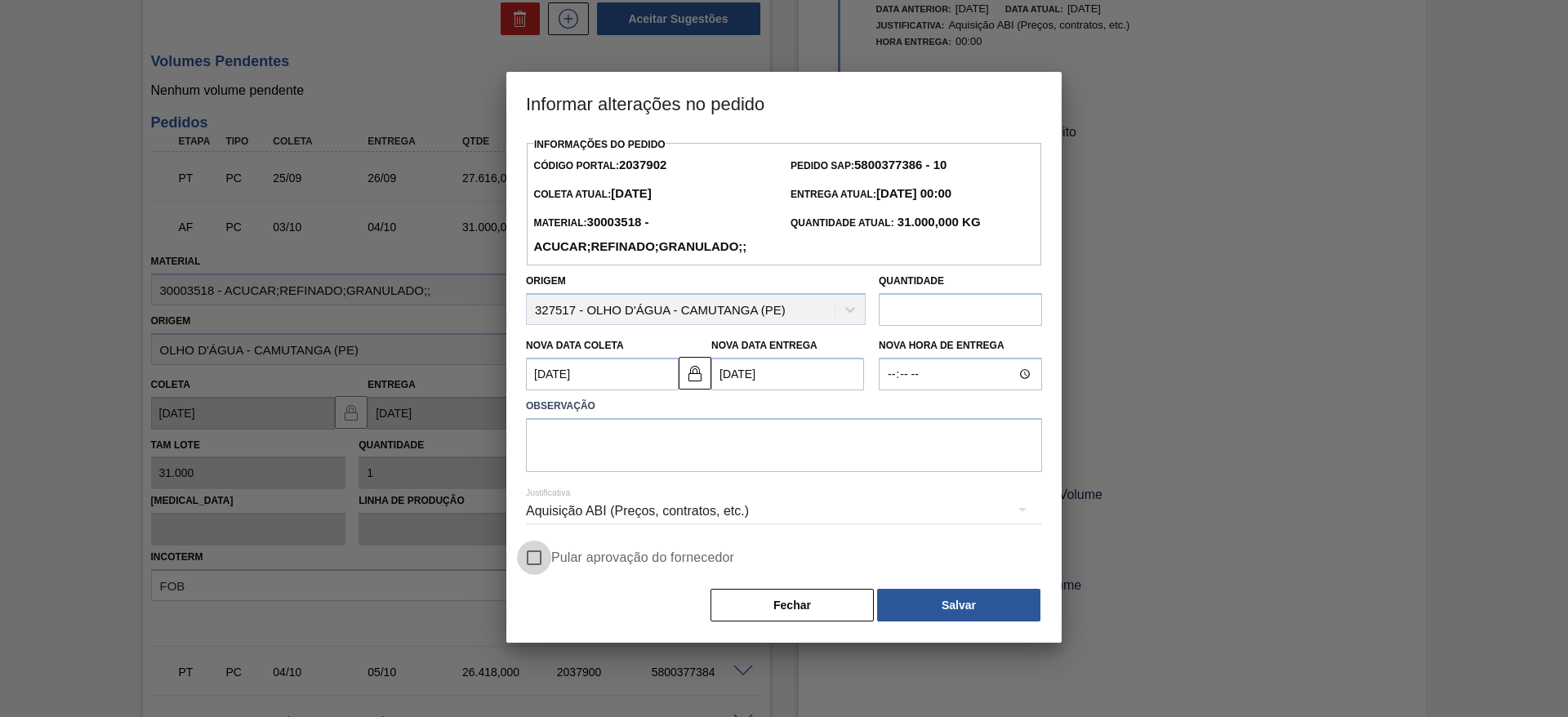
click at [531, 570] on input "Pular aprovação do fornecedor" at bounding box center [534, 558] width 35 height 34
checkbox input "true"
click at [625, 471] on textarea at bounding box center [784, 445] width 516 height 54
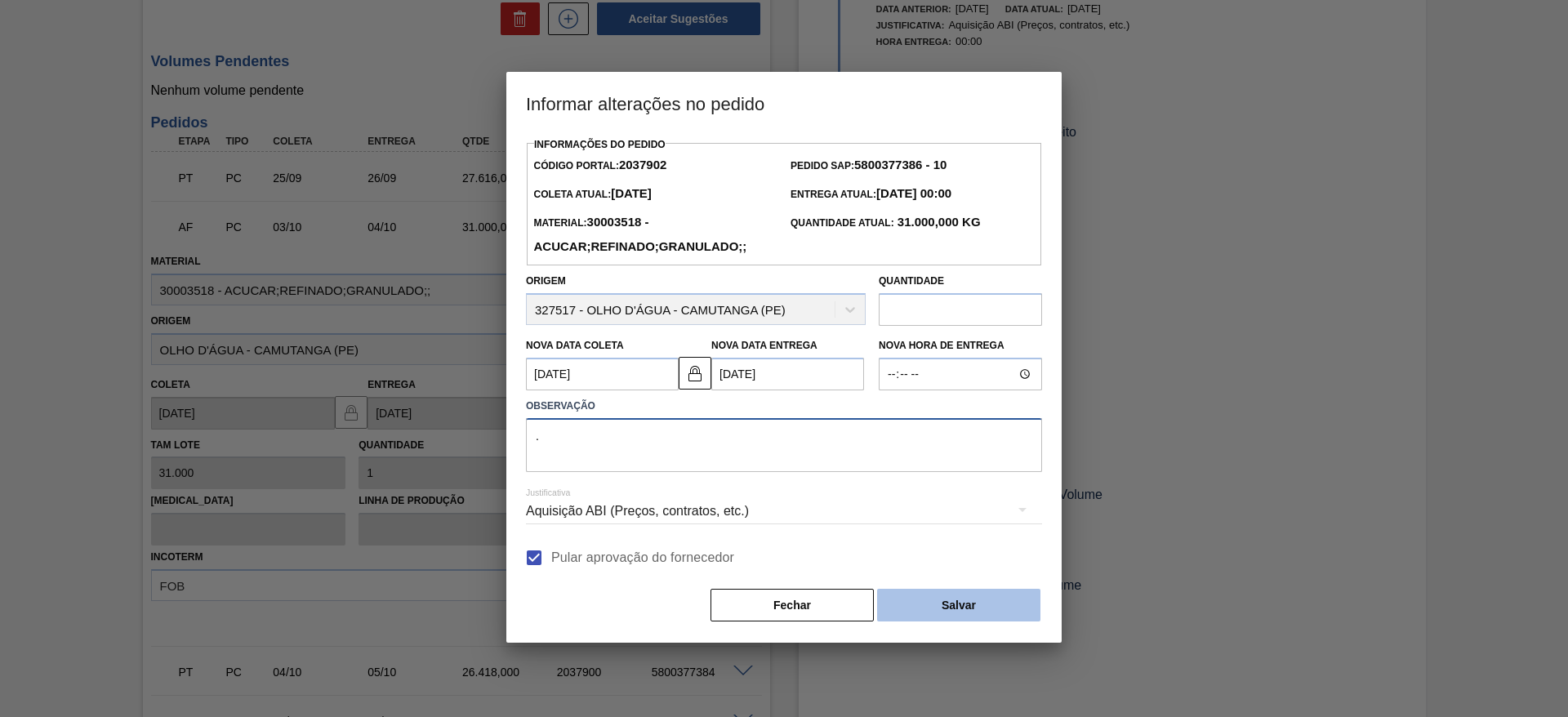
type textarea "."
click at [954, 612] on button "Salvar" at bounding box center [958, 605] width 164 height 33
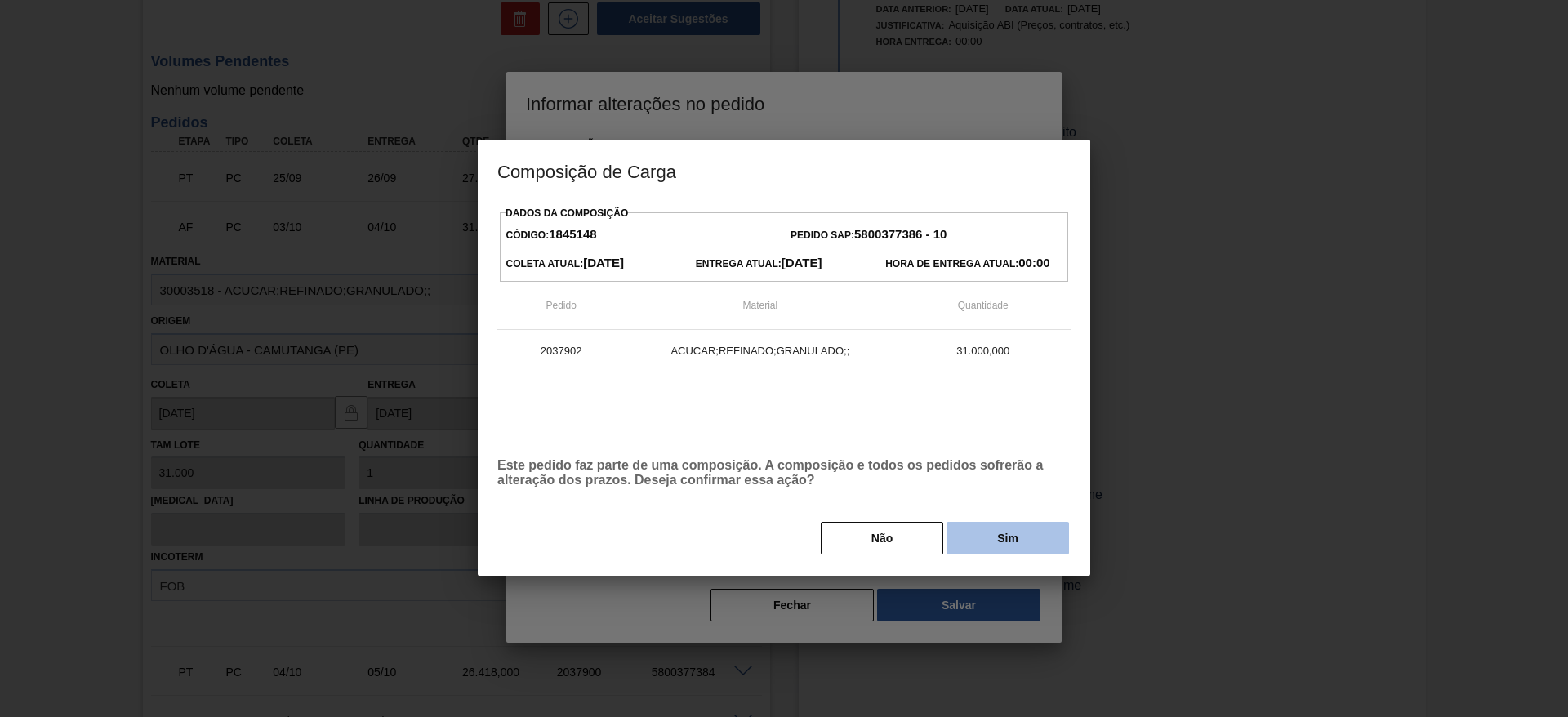
click at [992, 551] on button "Sim" at bounding box center [1008, 538] width 122 height 33
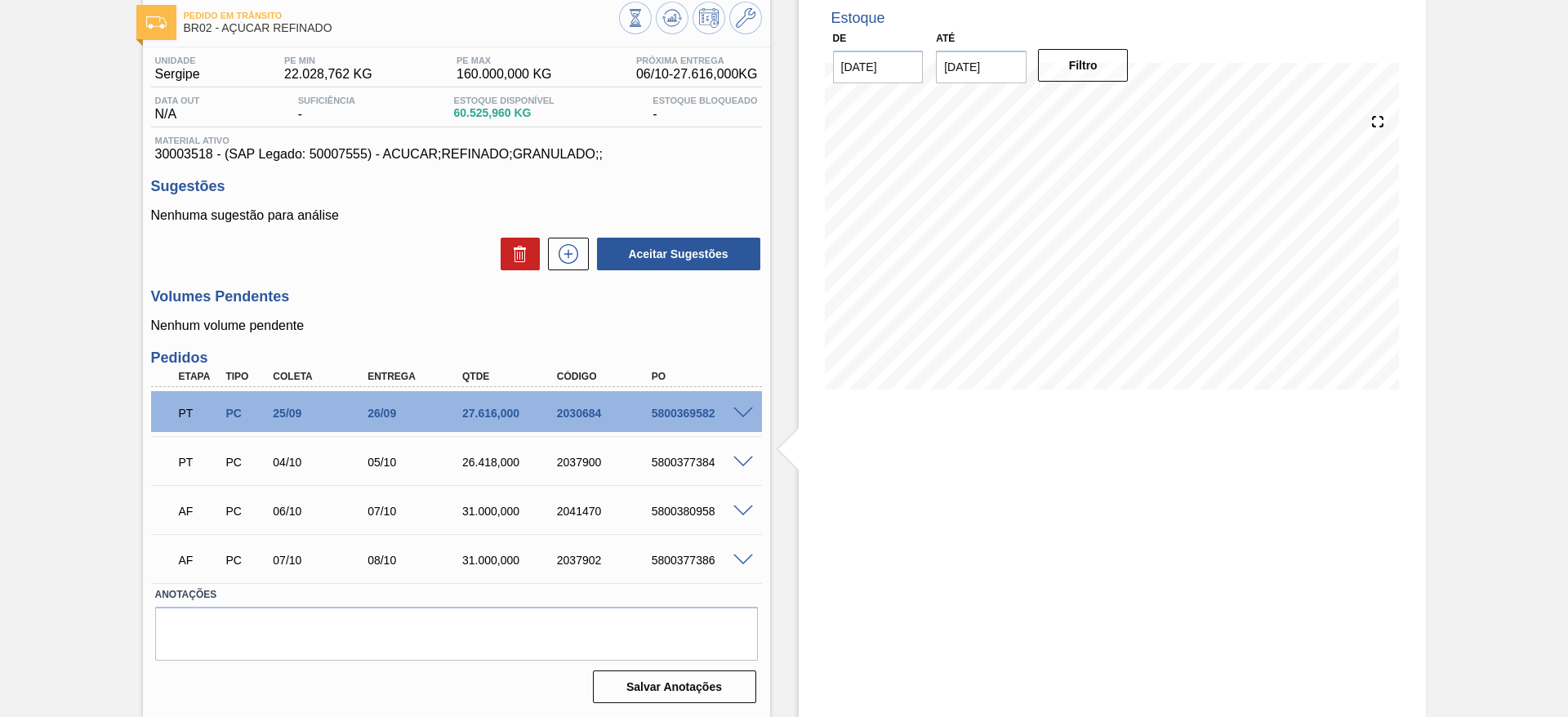
scroll to position [88, 0]
click at [570, 263] on icon at bounding box center [569, 254] width 20 height 20
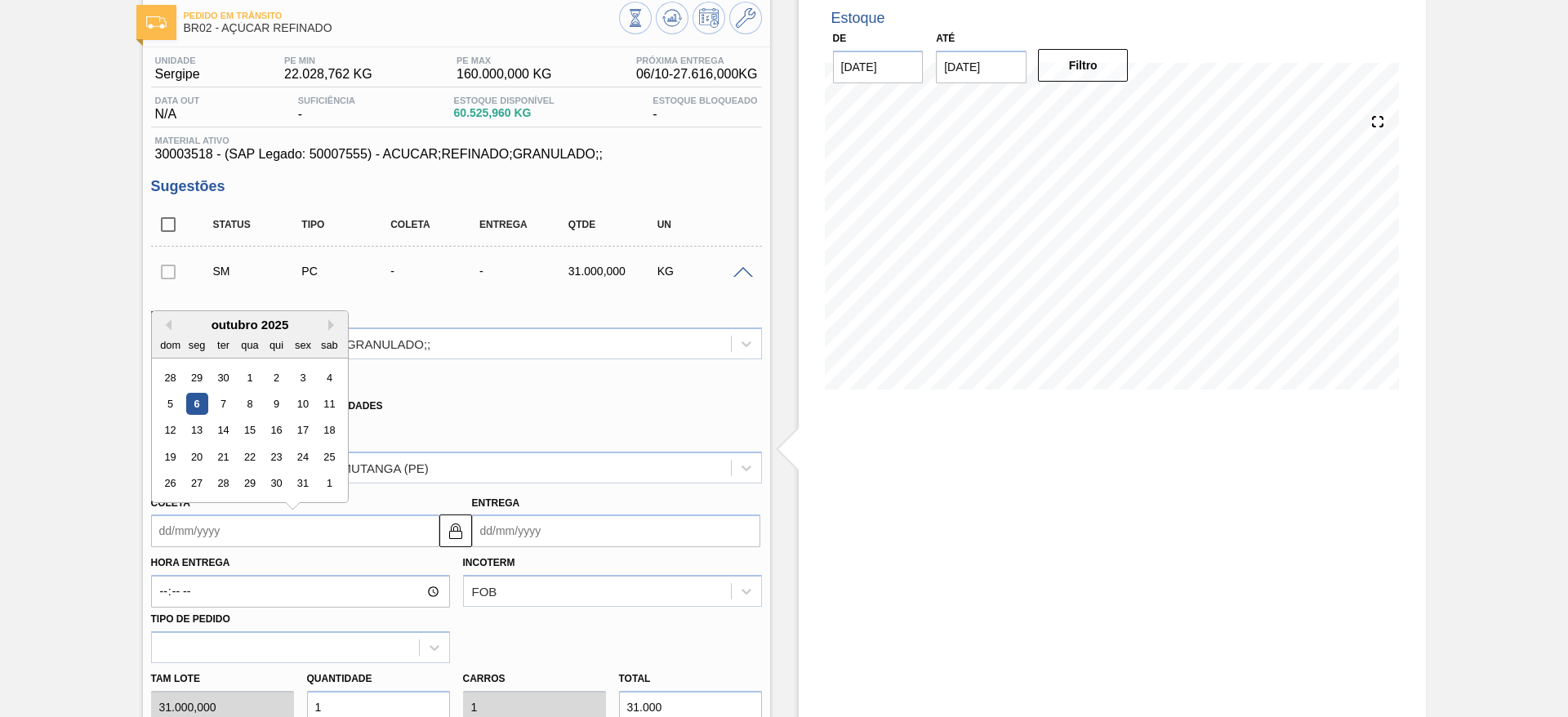
click at [201, 521] on input "Coleta" at bounding box center [295, 531] width 288 height 33
click at [284, 406] on div "9" at bounding box center [275, 403] width 22 height 22
type input "09/10/2025"
type input "[DATE]"
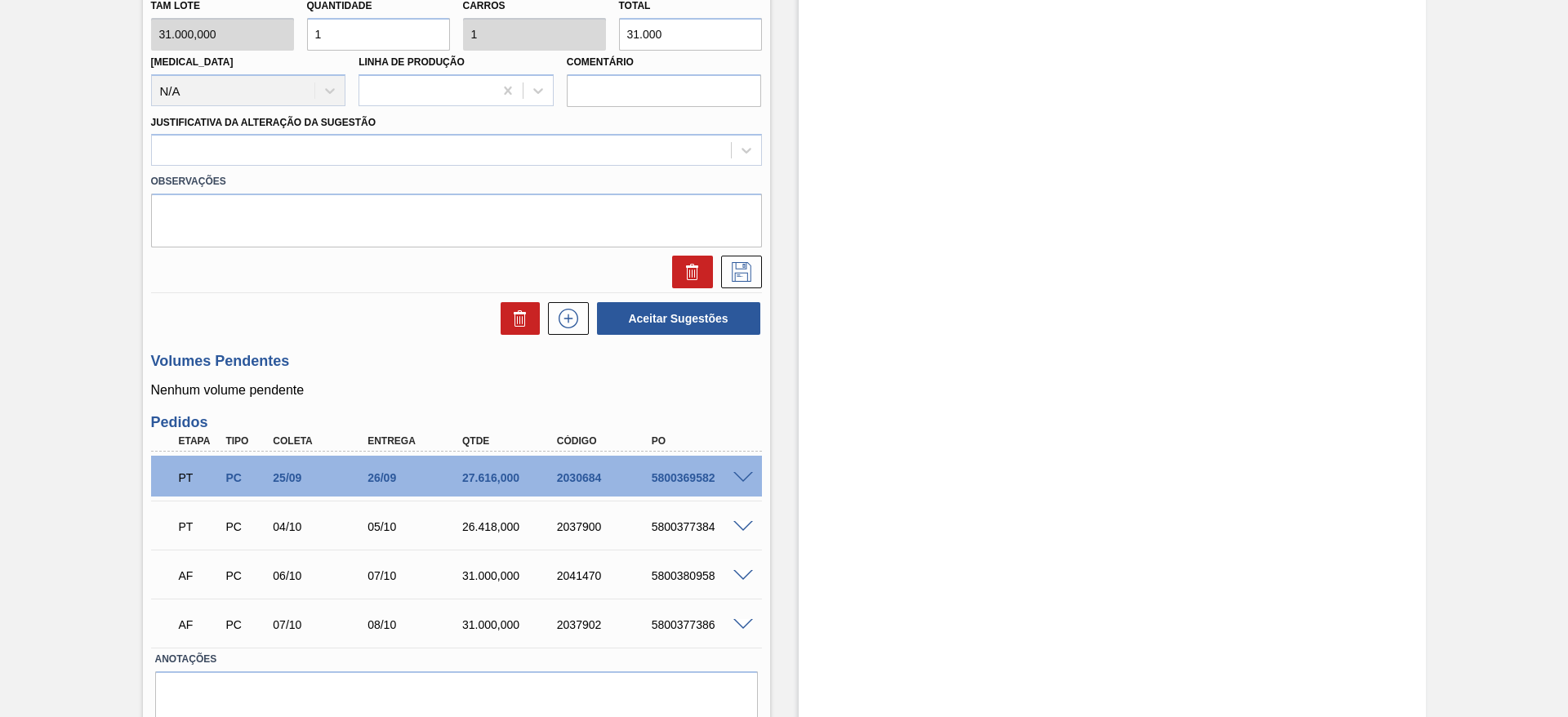
scroll to position [764, 0]
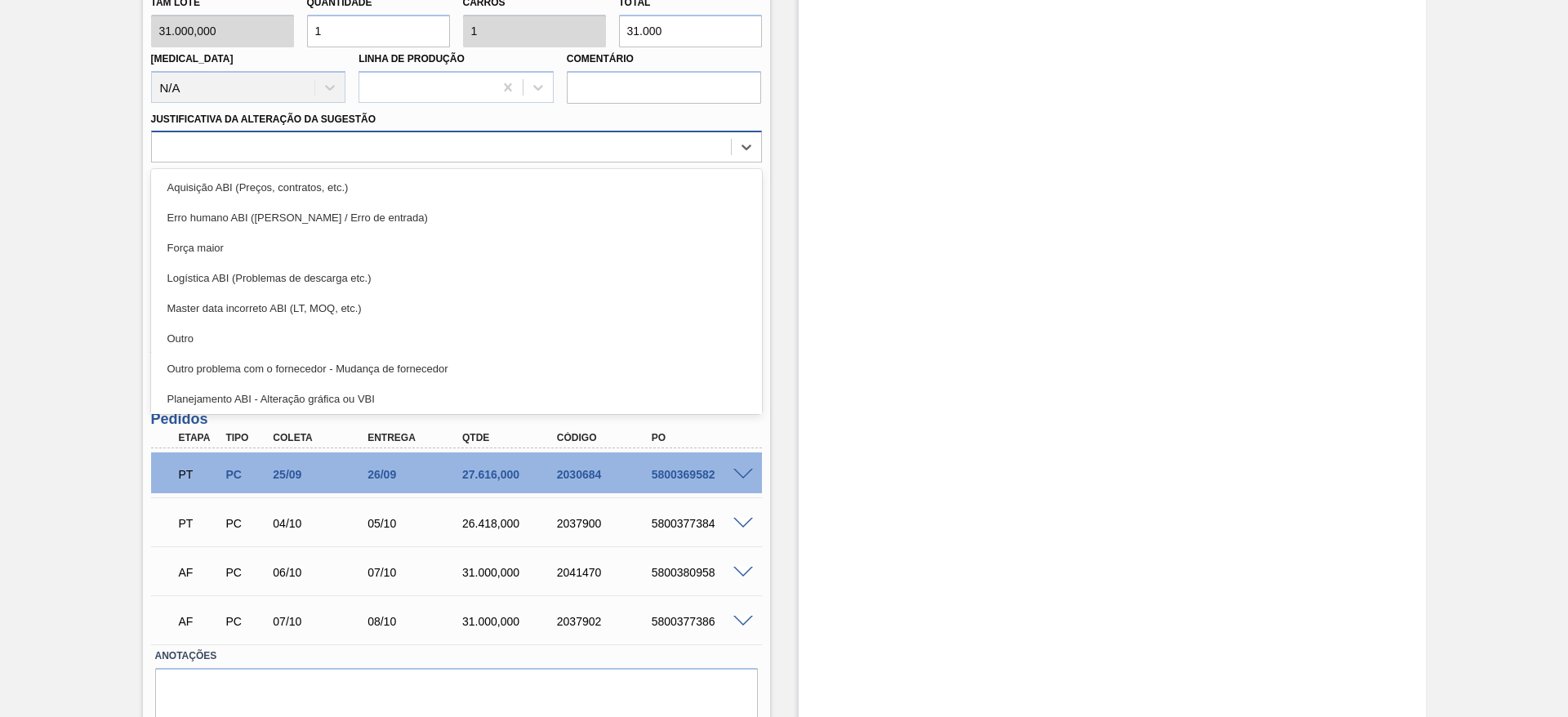
click at [551, 136] on div at bounding box center [441, 147] width 579 height 24
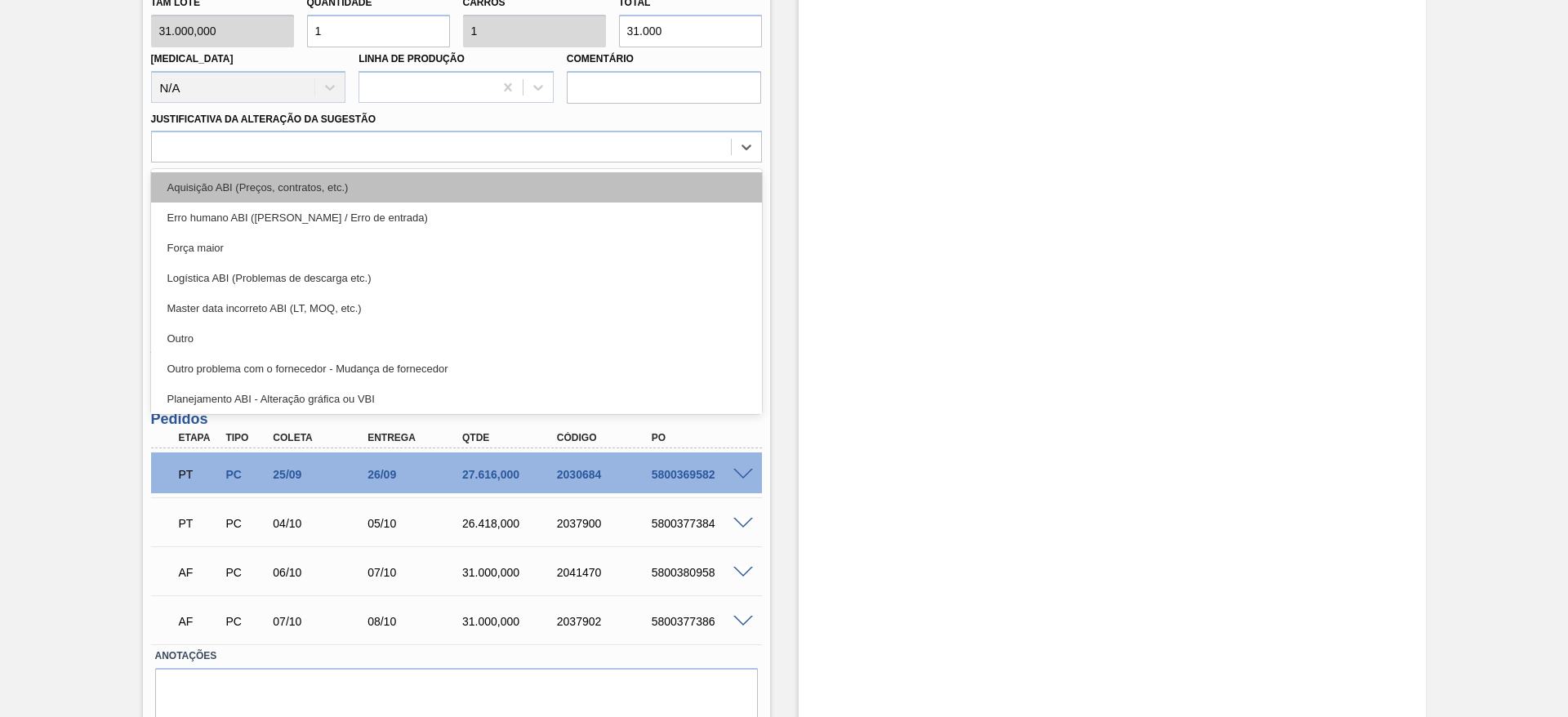
click at [567, 186] on div "Aquisição ABI (Preços, contratos, etc.)" at bounding box center [456, 187] width 611 height 30
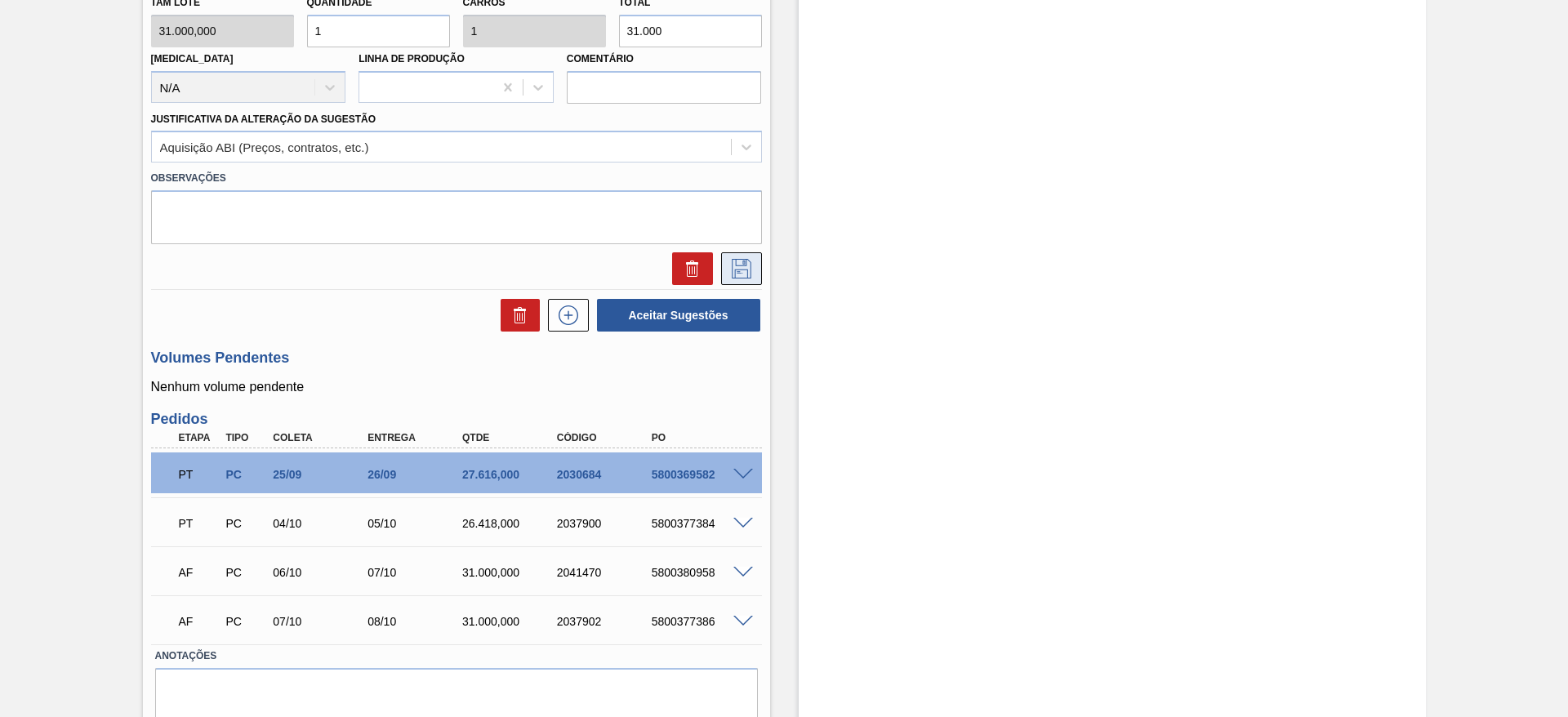
click at [732, 260] on icon at bounding box center [742, 269] width 20 height 20
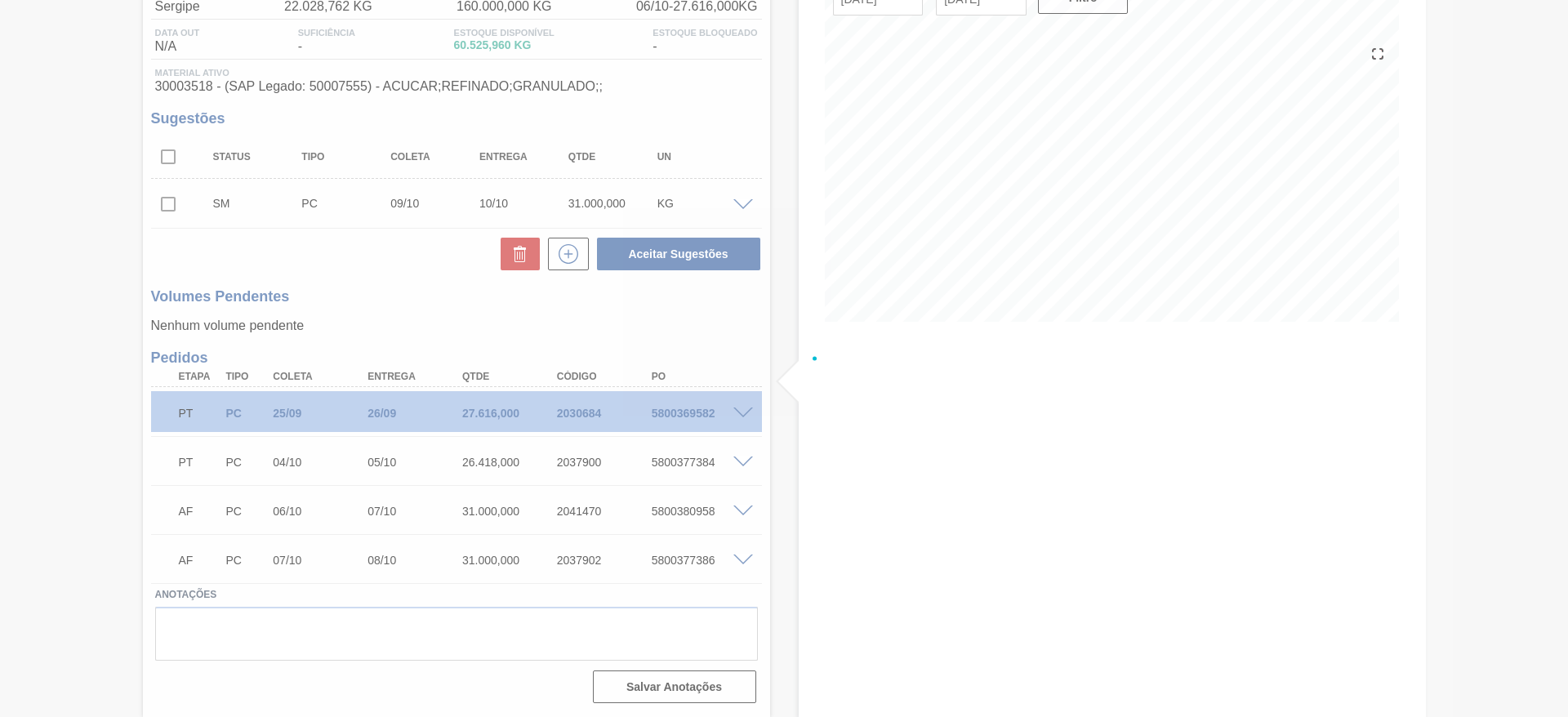
scroll to position [156, 0]
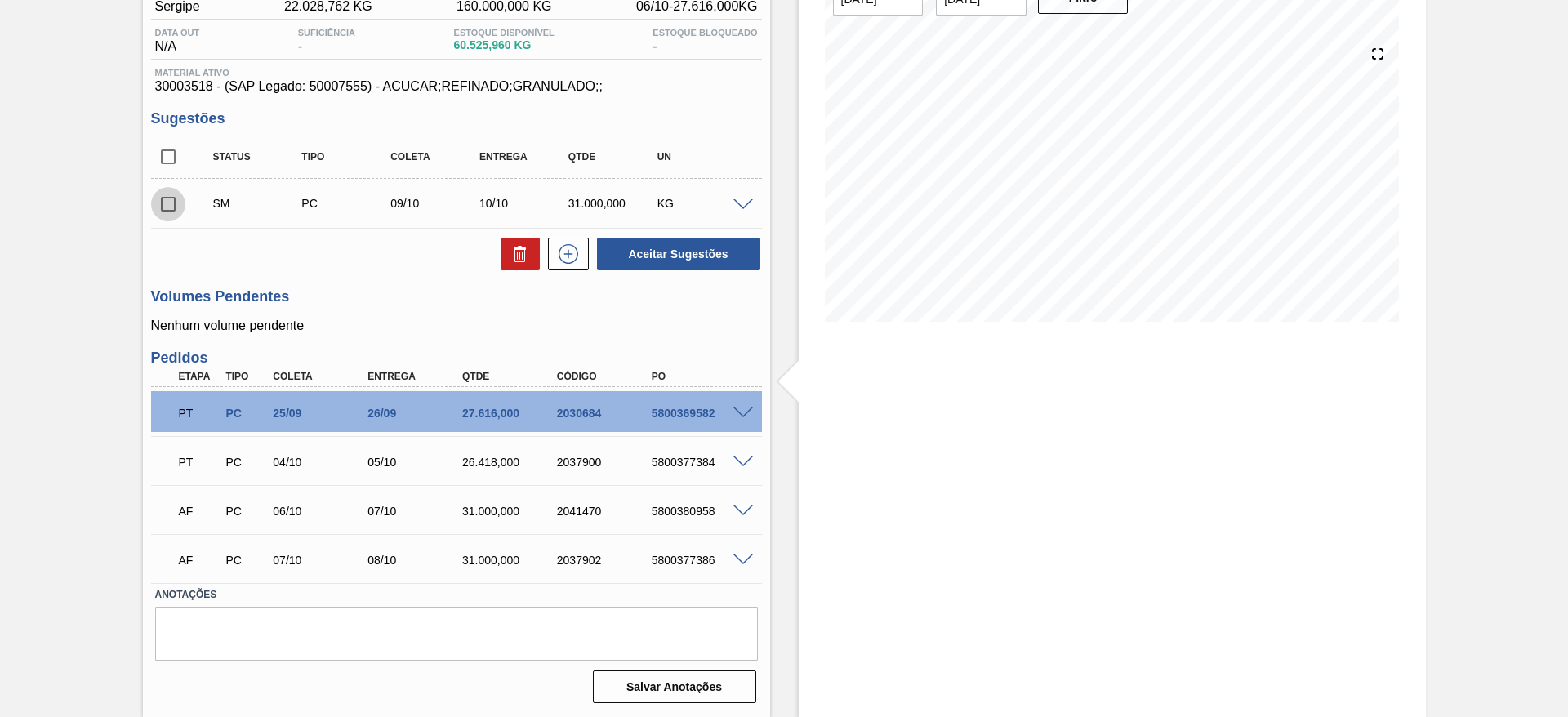
click at [159, 205] on input "checkbox" at bounding box center [168, 205] width 35 height 34
click at [666, 262] on button "Aceitar Sugestões" at bounding box center [679, 254] width 164 height 33
checkbox input "false"
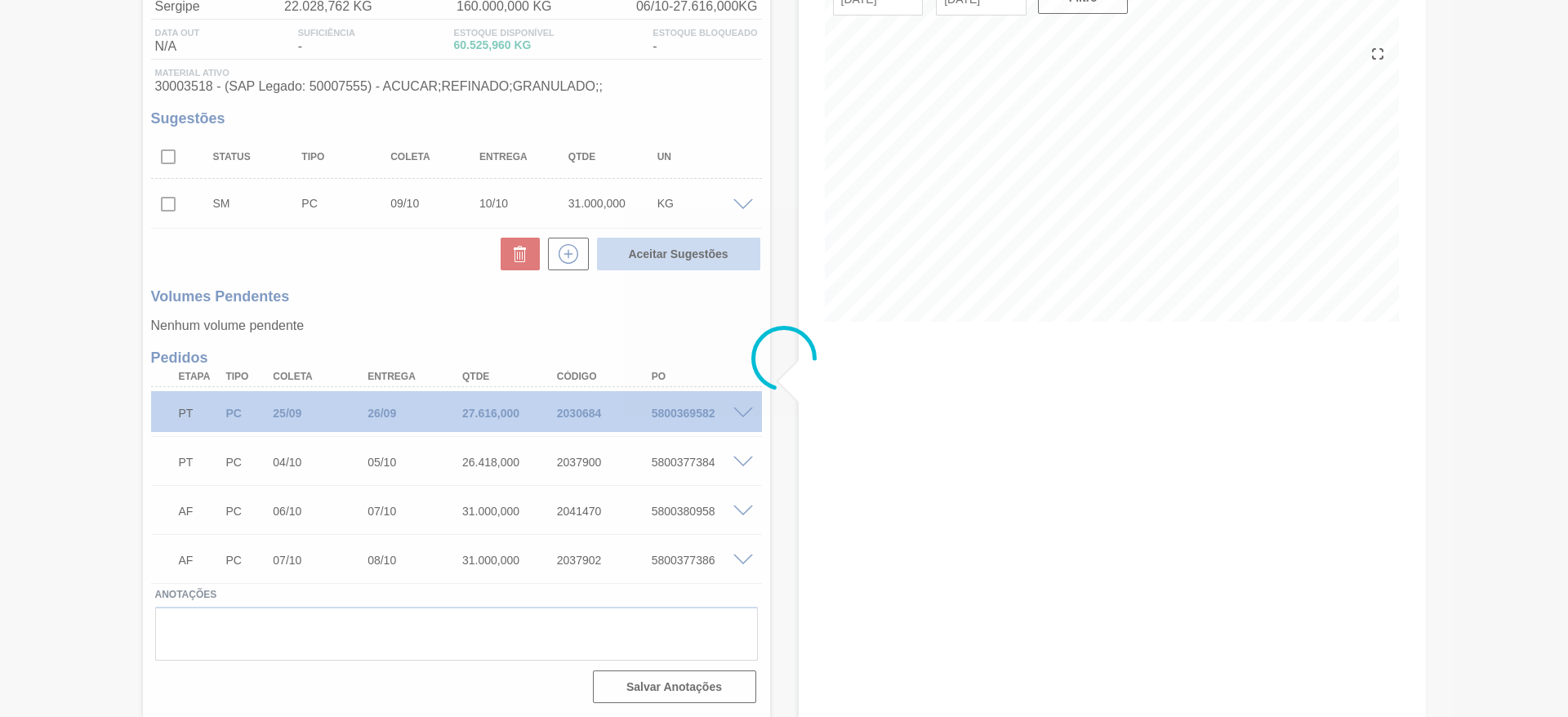
scroll to position [130, 0]
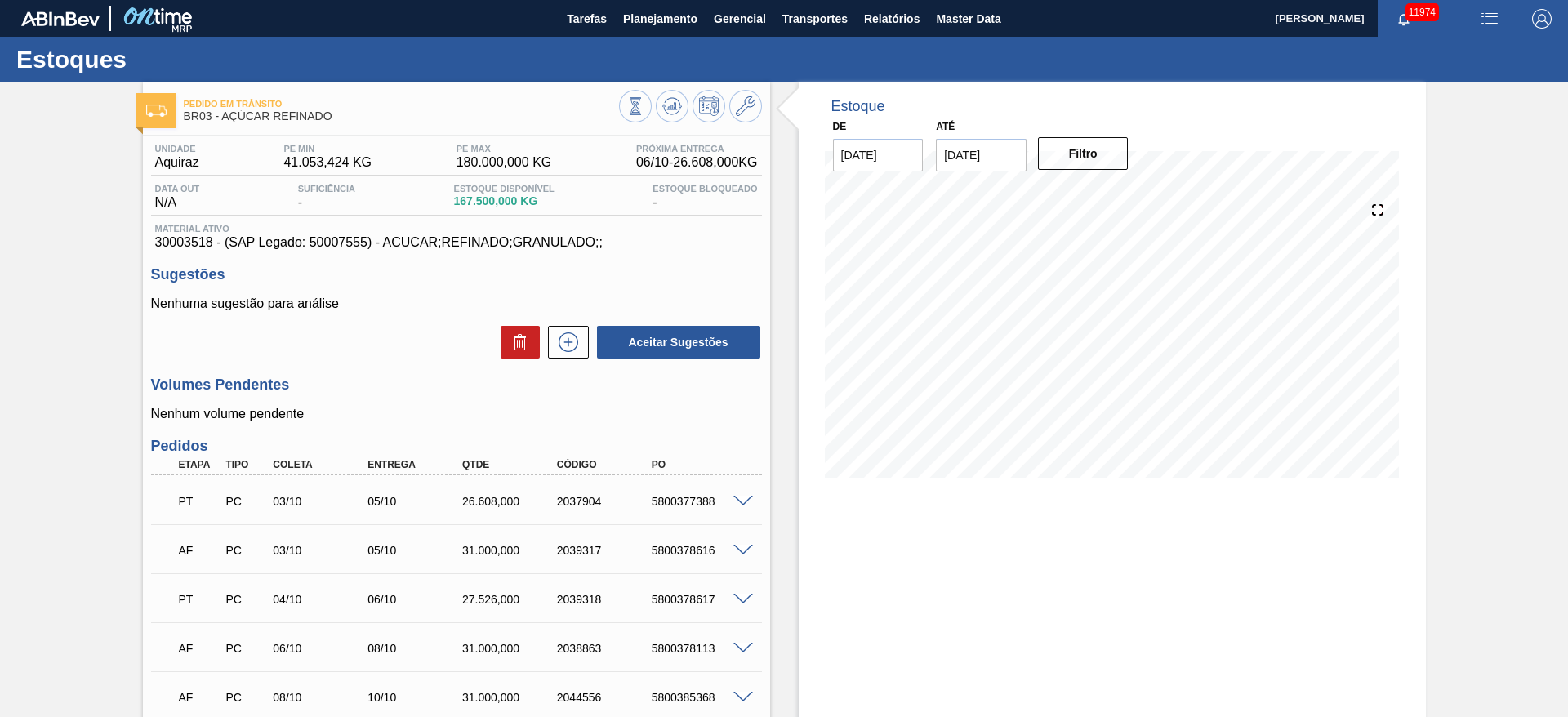
scroll to position [186, 0]
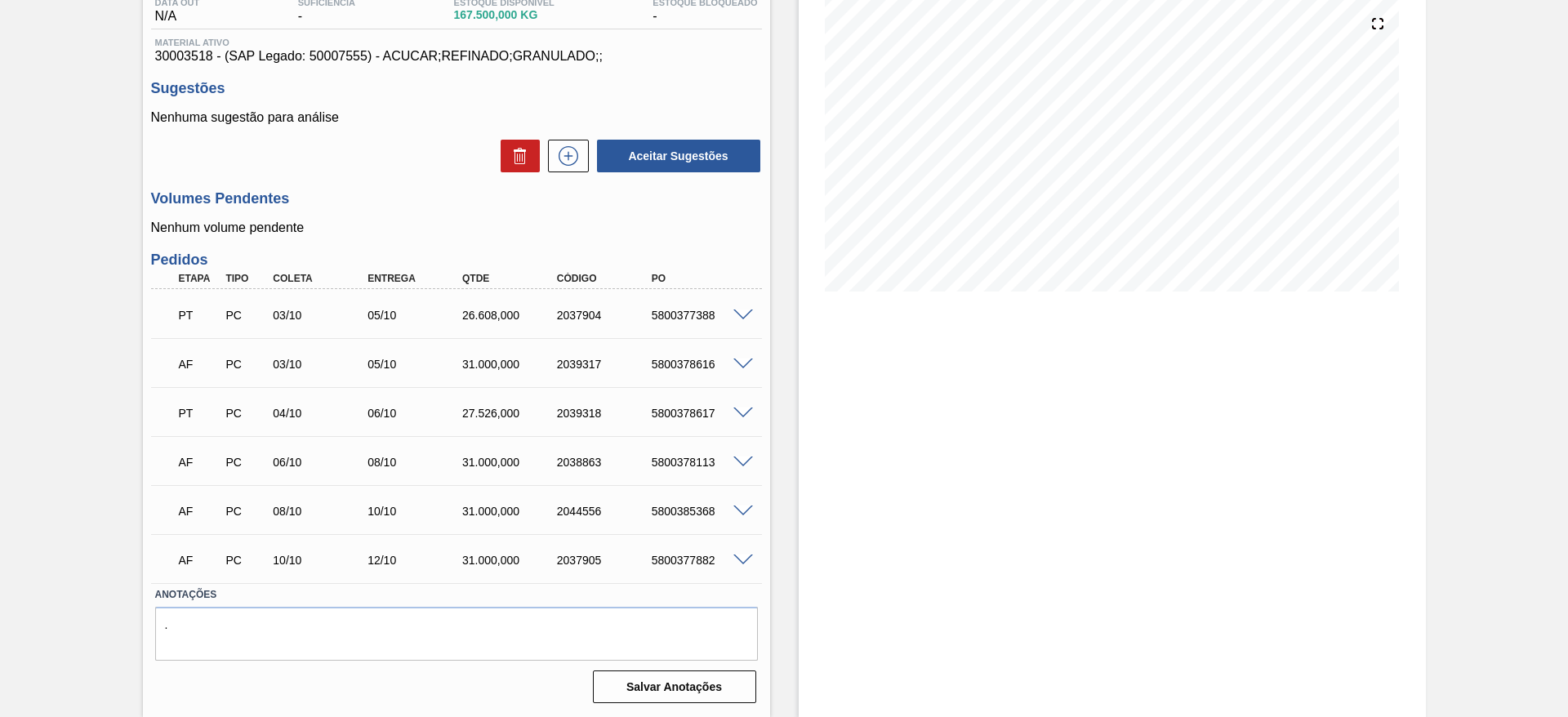
click at [380, 191] on h3 "Volumes Pendentes" at bounding box center [456, 199] width 611 height 17
click at [736, 505] on span at bounding box center [744, 511] width 20 height 12
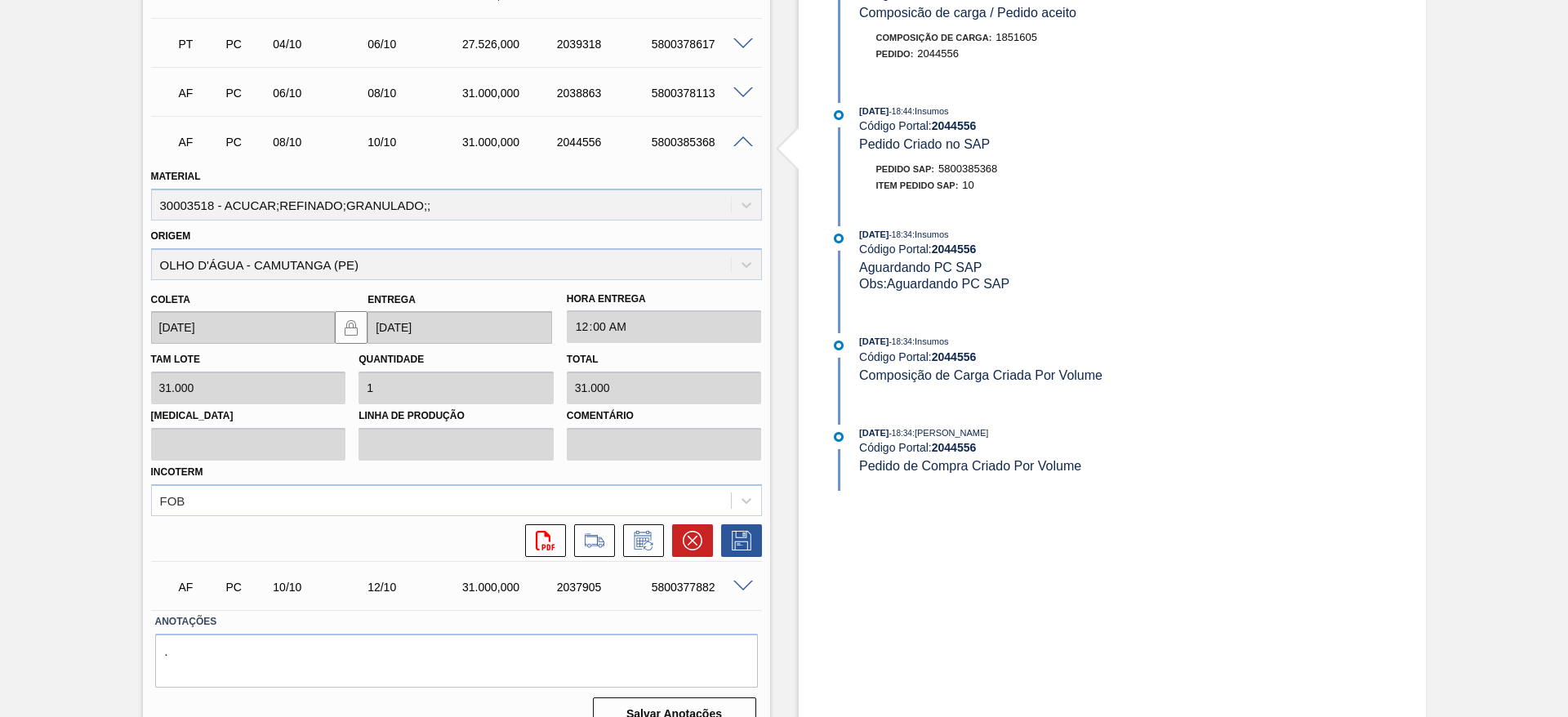
scroll to position [556, 0]
click at [648, 548] on icon at bounding box center [648, 545] width 9 height 9
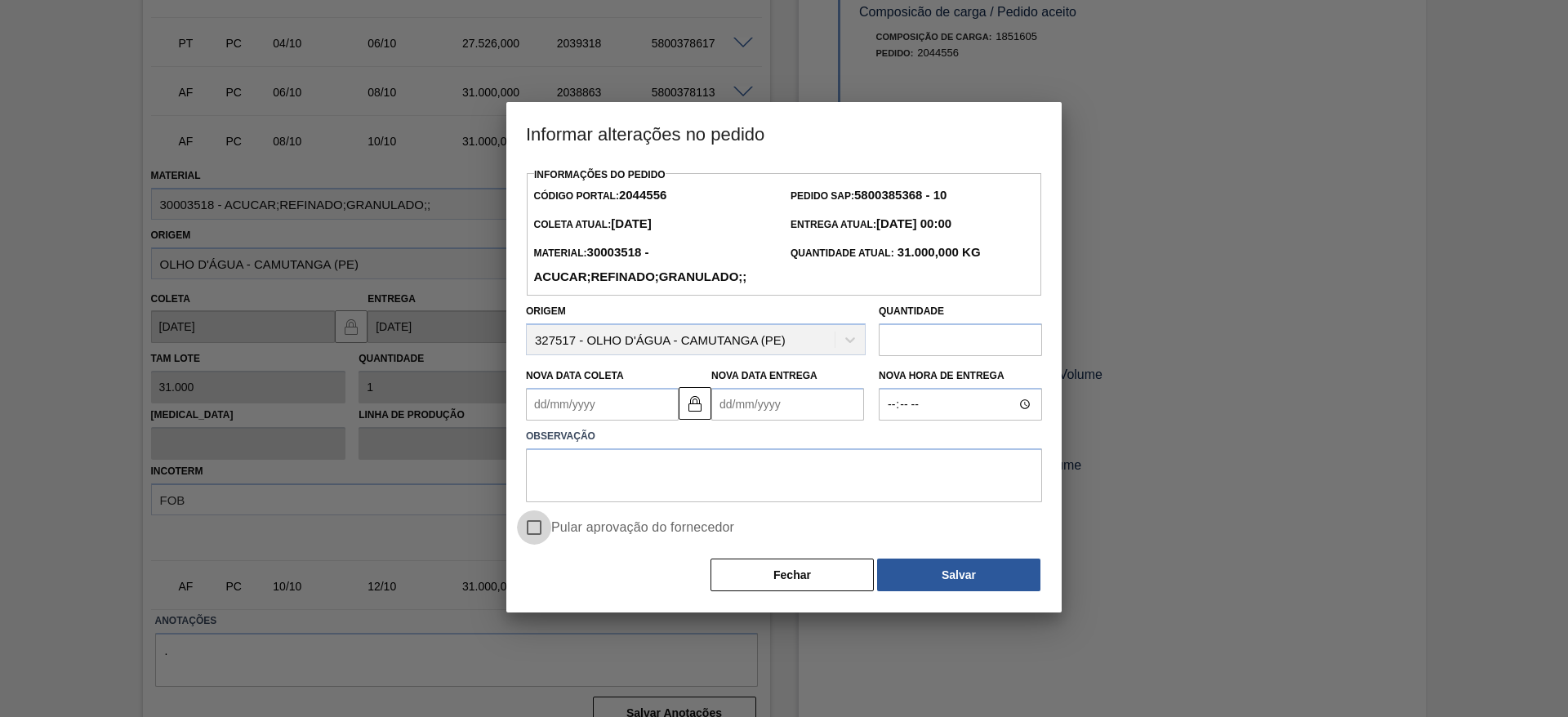
click at [533, 536] on input "Pular aprovação do fornecedor" at bounding box center [534, 527] width 35 height 34
checkbox input "true"
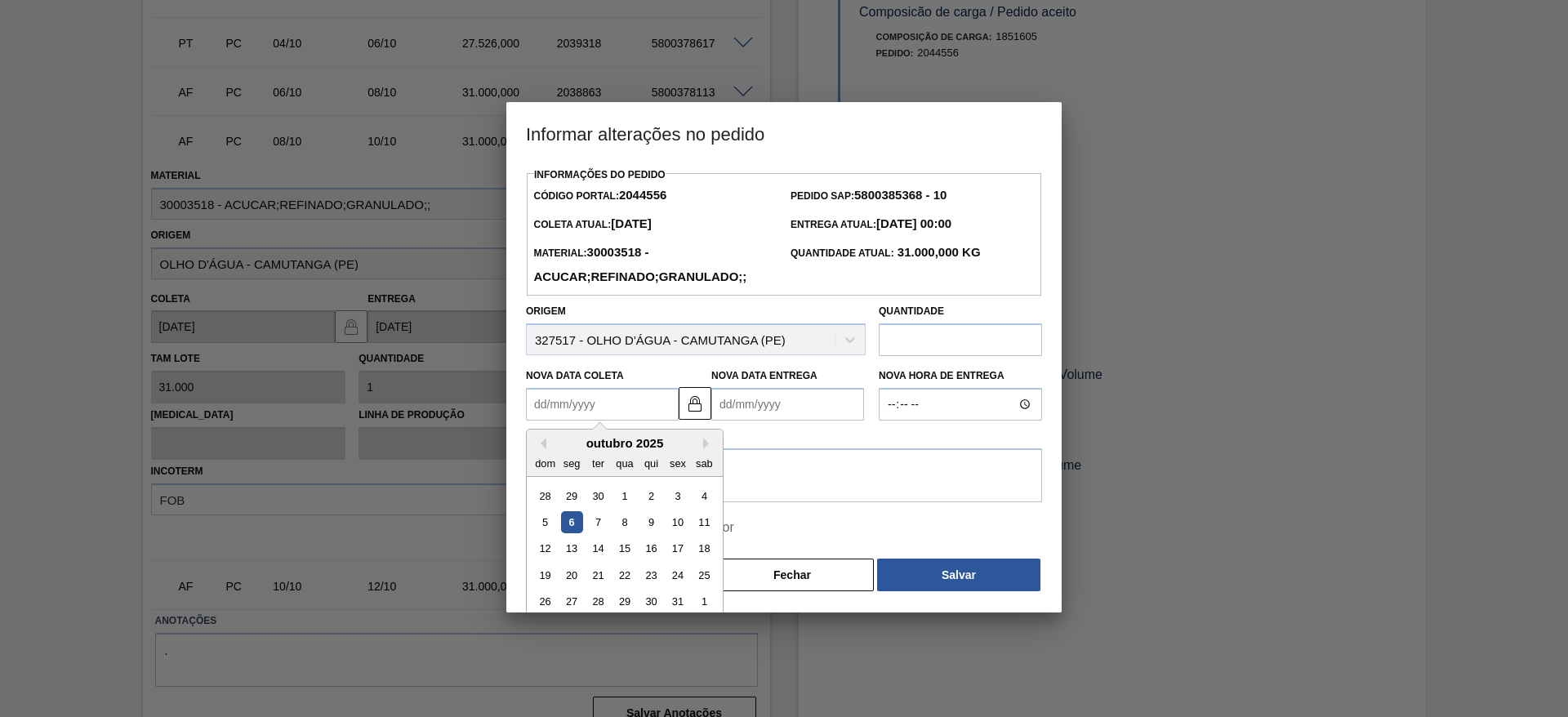
click at [570, 413] on Coleta2044556 "Nova Data Coleta" at bounding box center [602, 404] width 153 height 33
click at [569, 553] on div "13" at bounding box center [572, 549] width 22 height 22
type Coleta2044556 "[DATE]"
type Entrega2044556 "[DATE]"
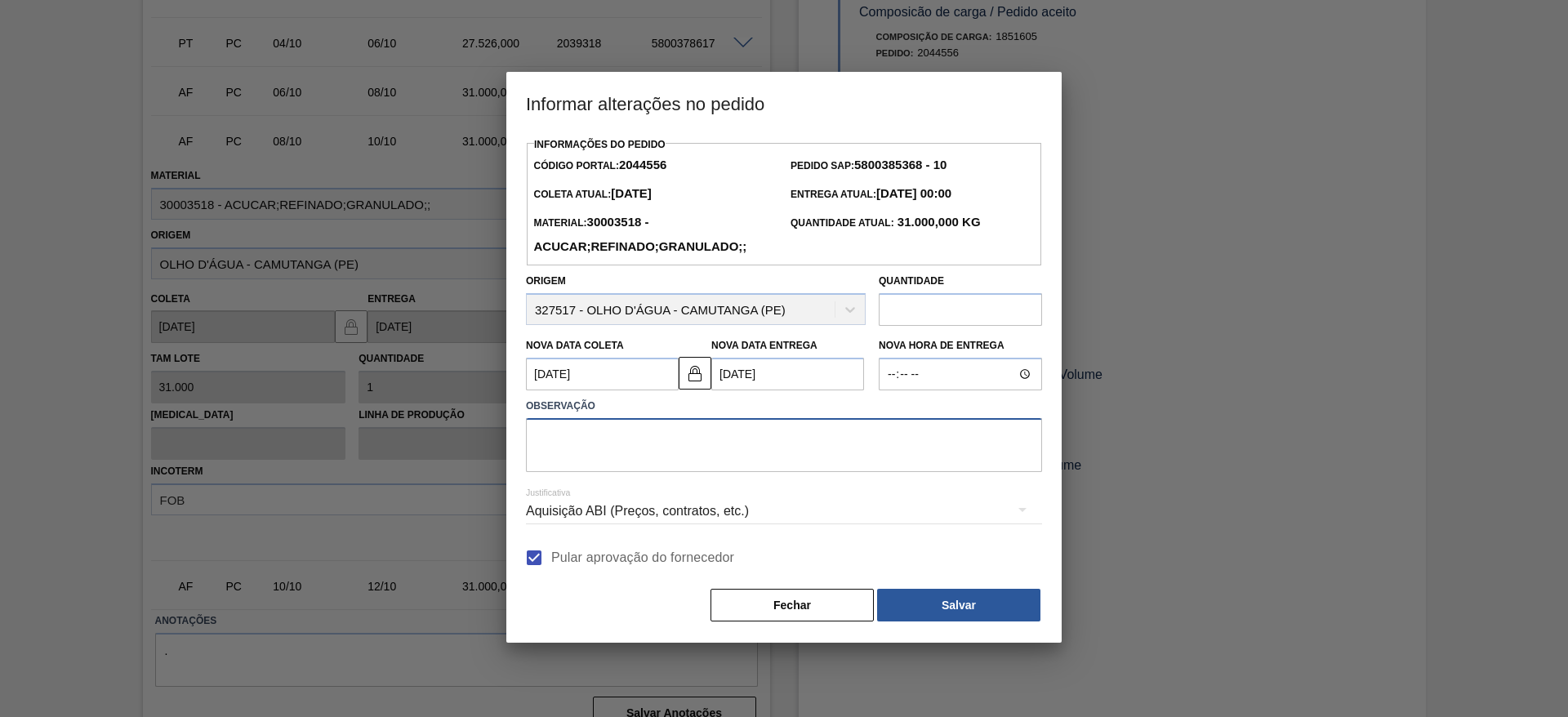
click at [606, 467] on textarea at bounding box center [784, 445] width 516 height 54
type textarea "."
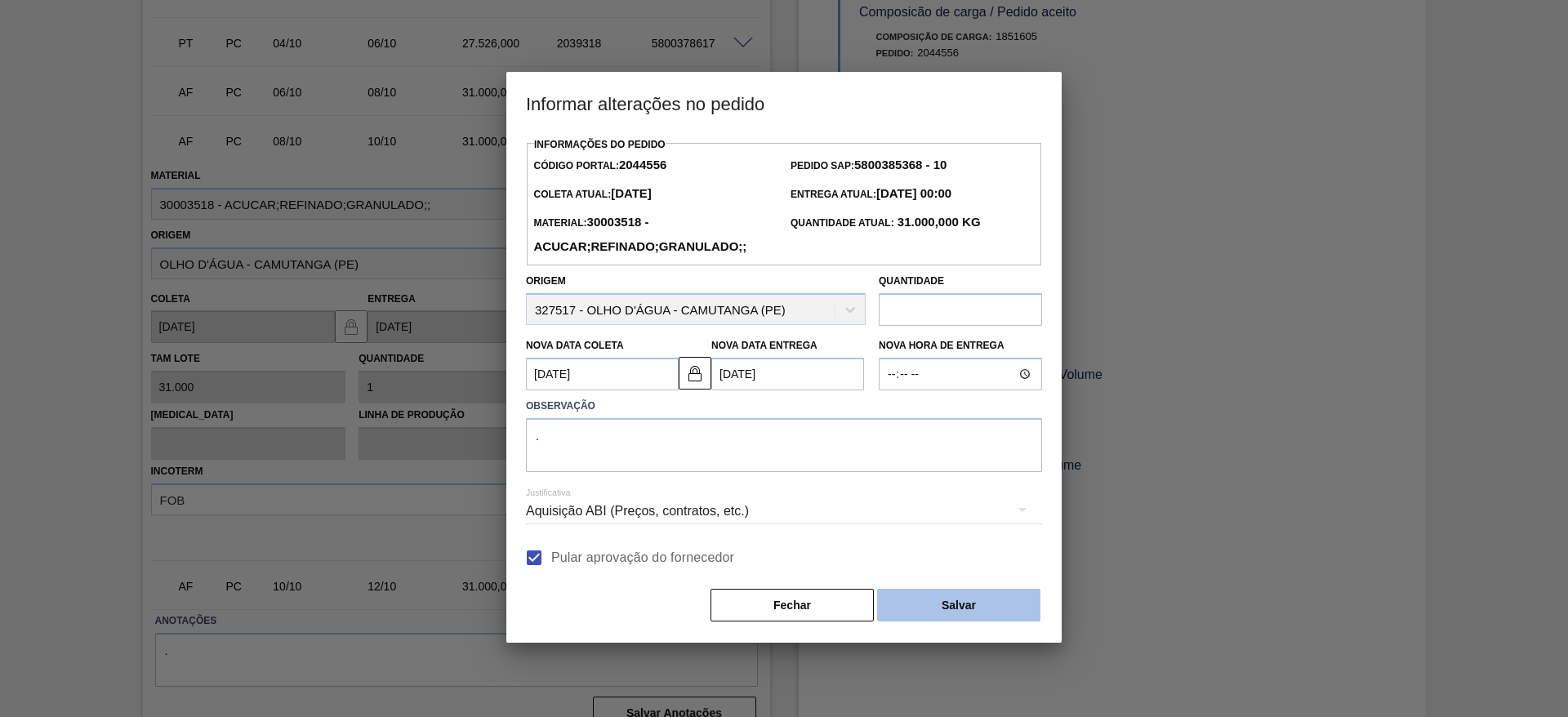
click at [907, 601] on button "Salvar" at bounding box center [958, 605] width 164 height 33
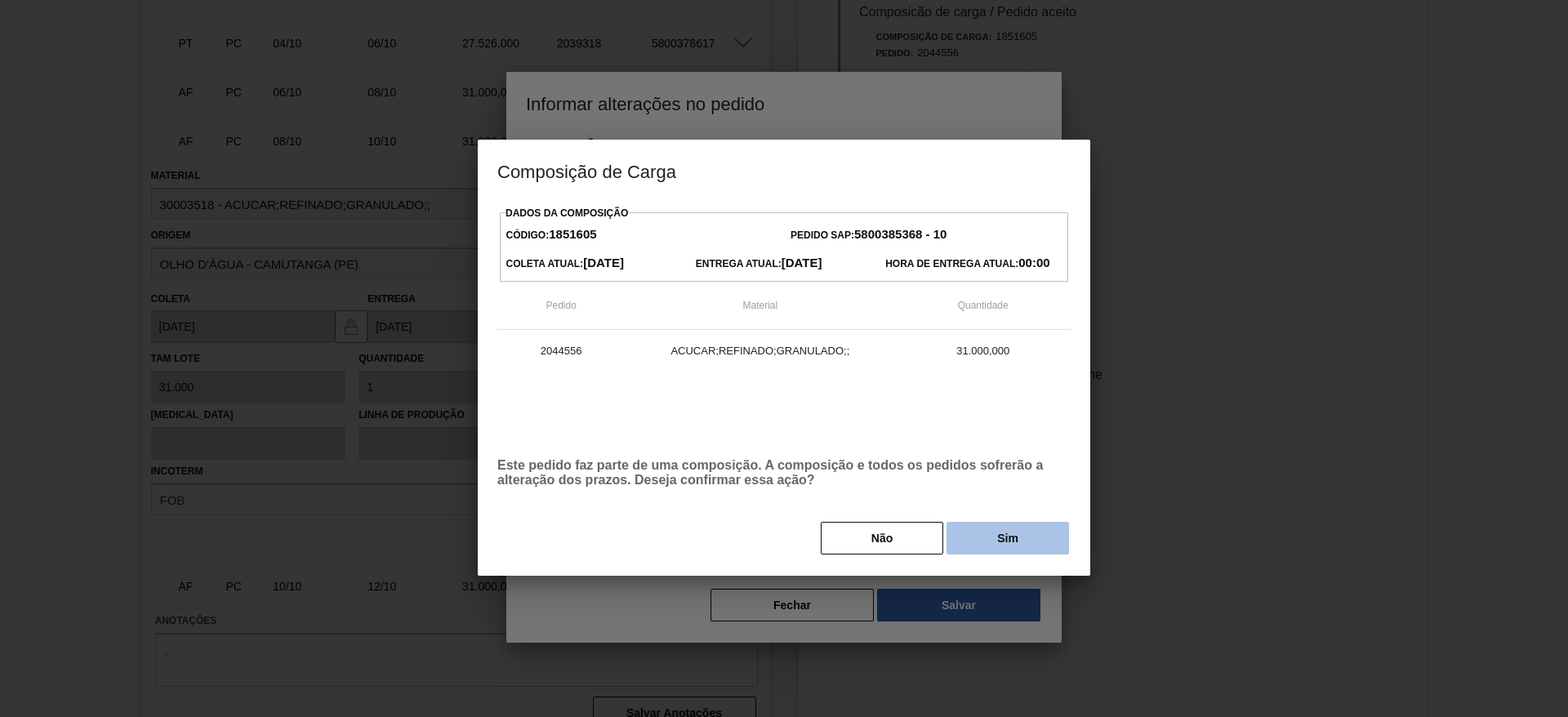
click at [1001, 553] on button "Sim" at bounding box center [1008, 538] width 122 height 33
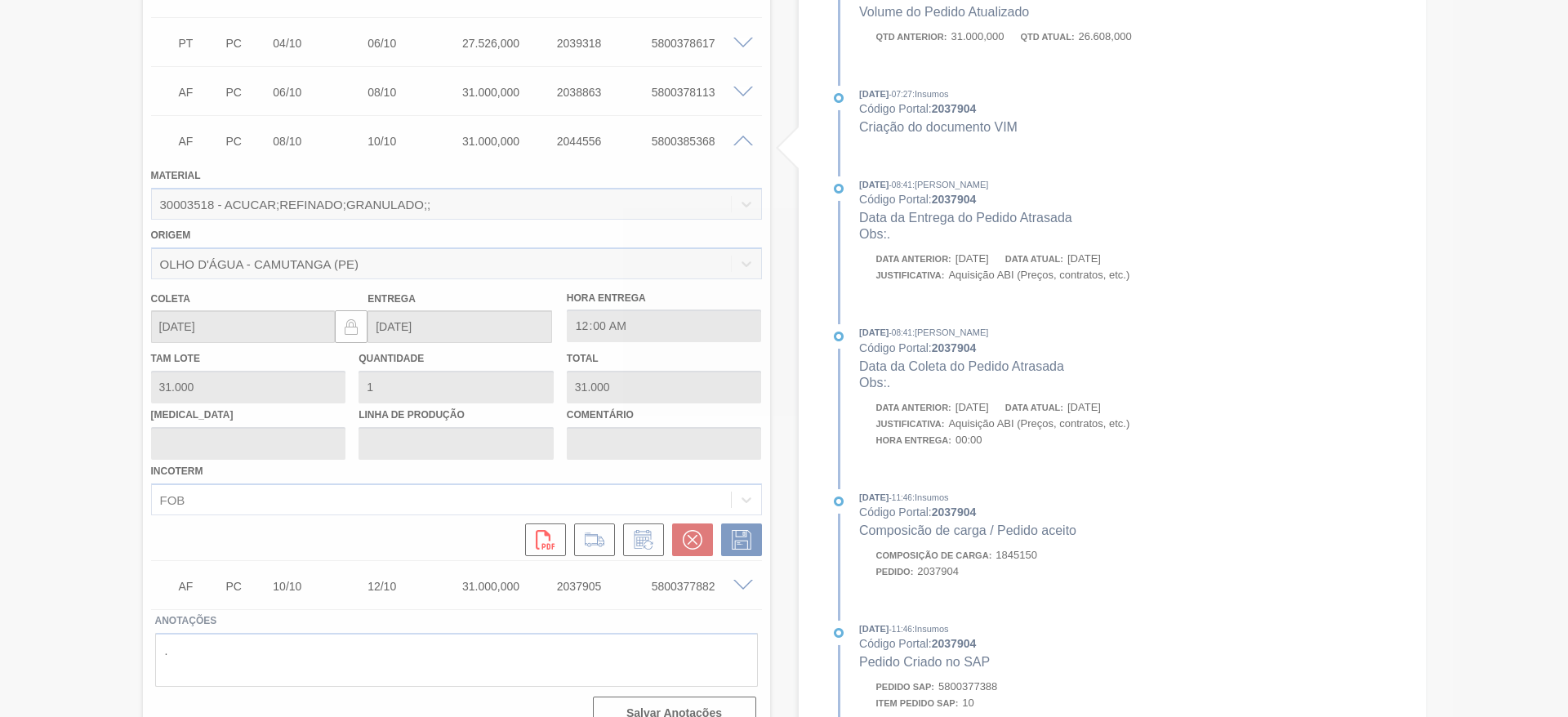
type input "."
type input "[DATE]"
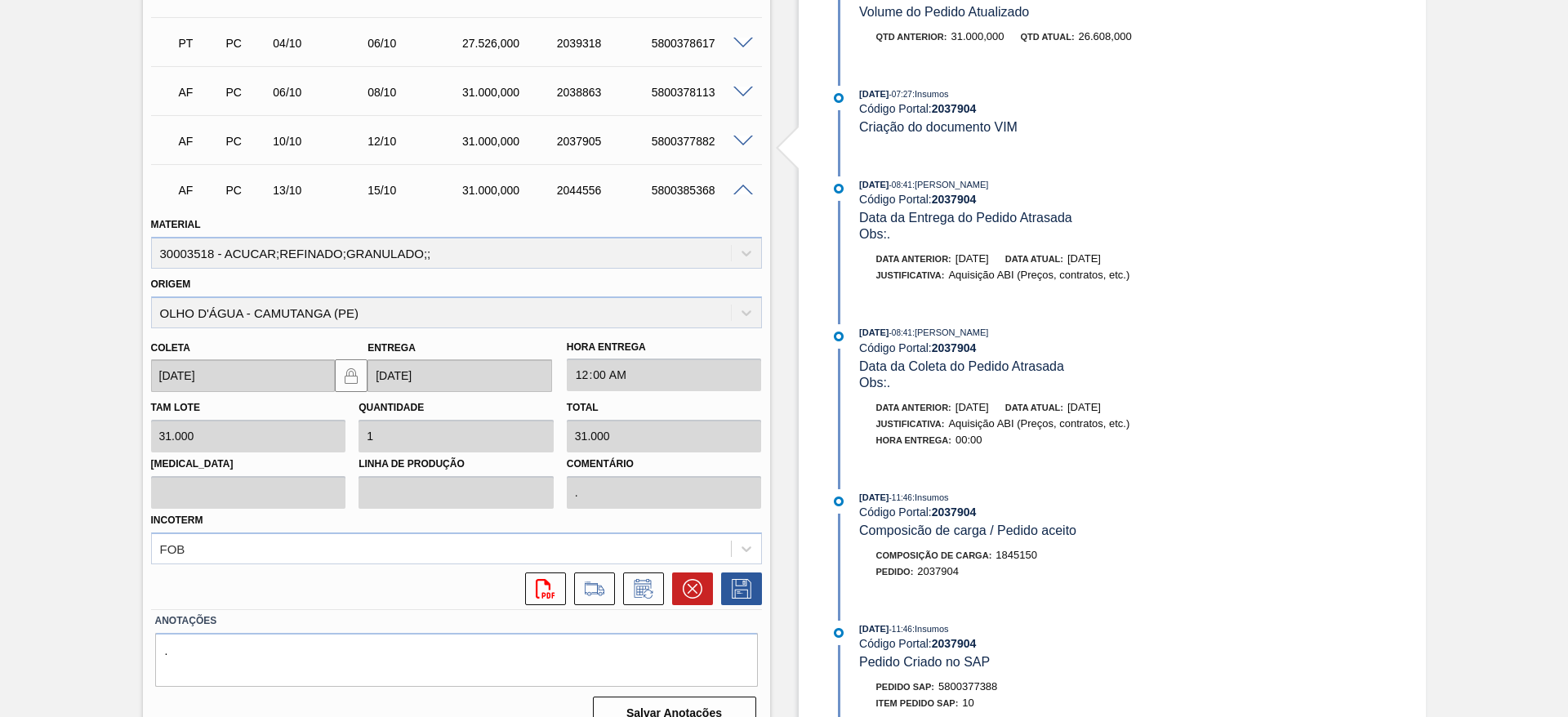
scroll to position [186, 0]
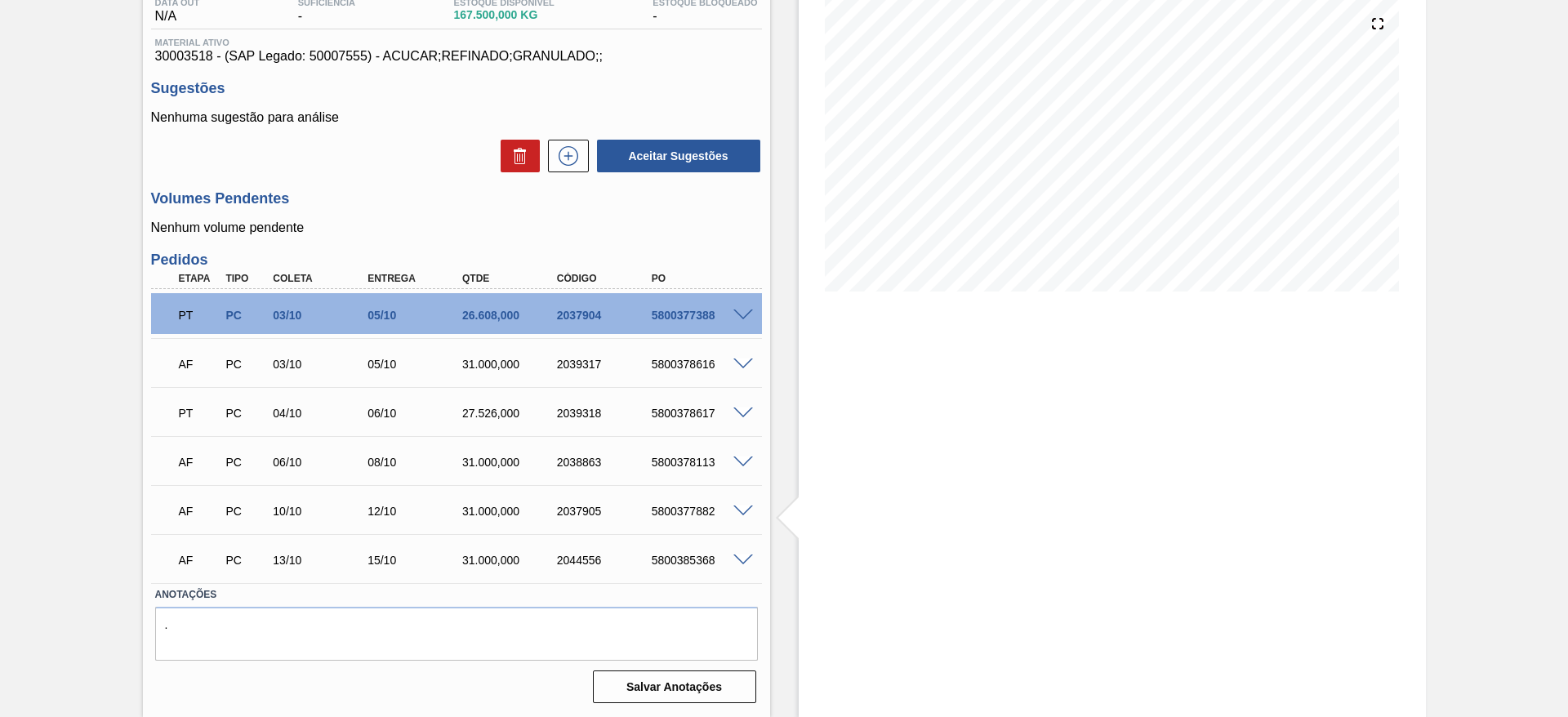
click at [743, 367] on span at bounding box center [744, 364] width 20 height 12
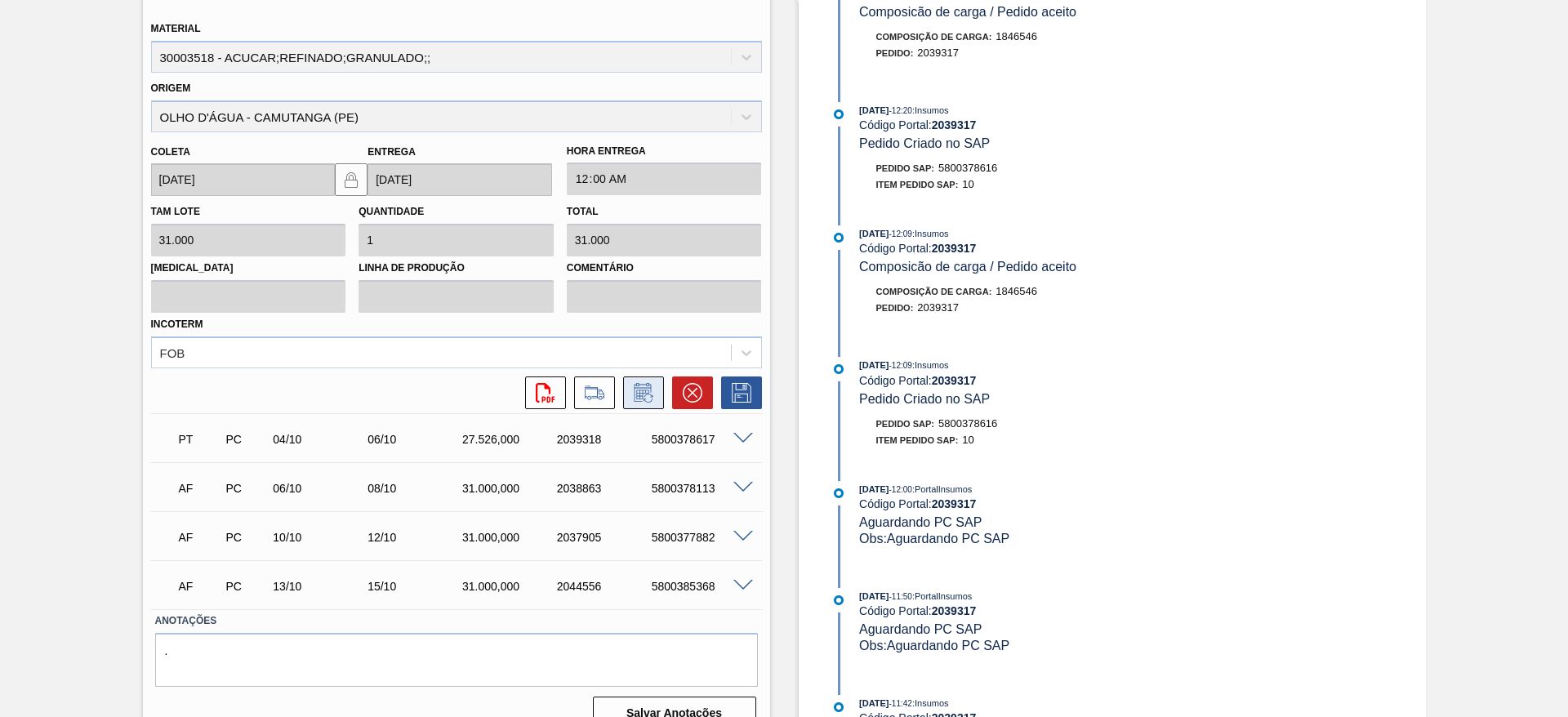
click at [649, 393] on icon at bounding box center [643, 393] width 26 height 20
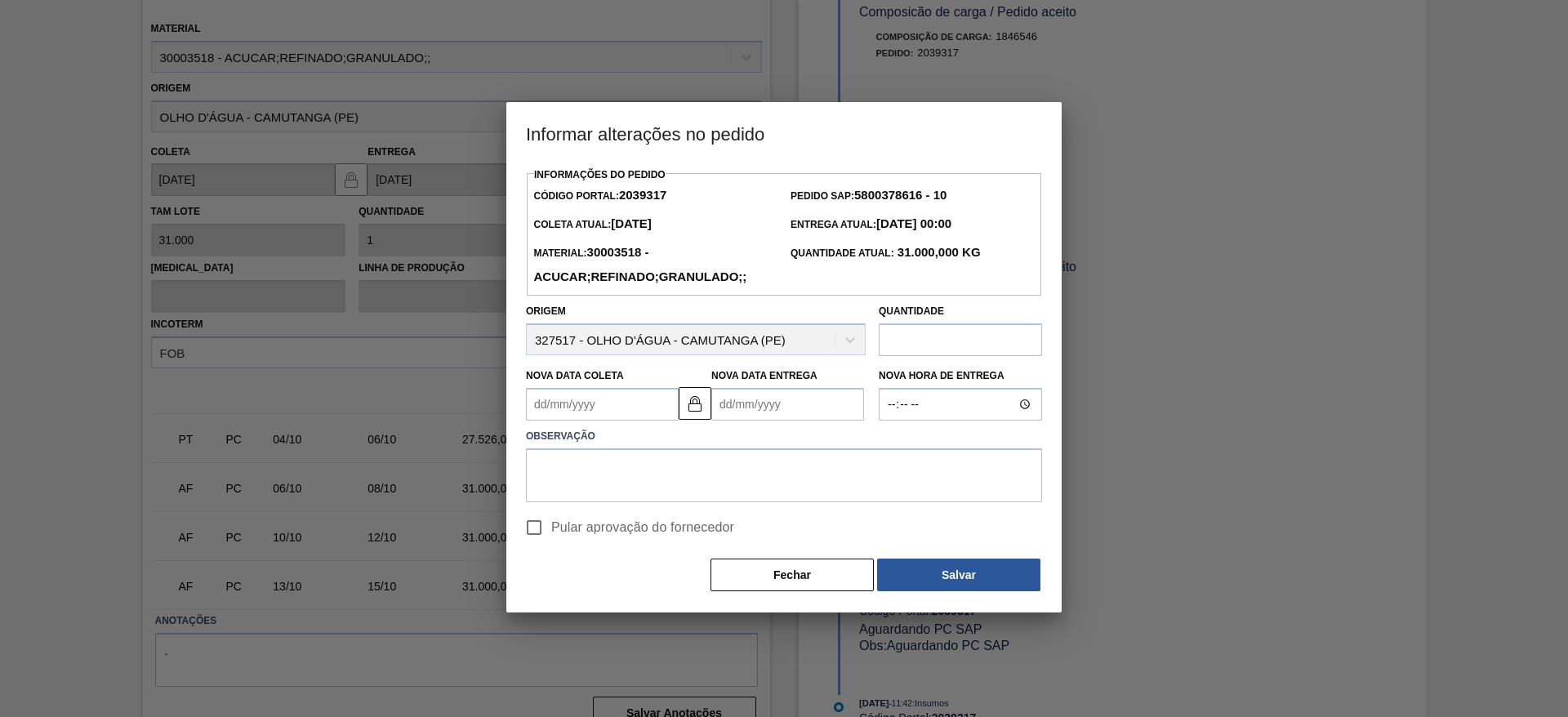
click at [566, 394] on Coleta2039317 "Nova Data Coleta" at bounding box center [602, 404] width 153 height 33
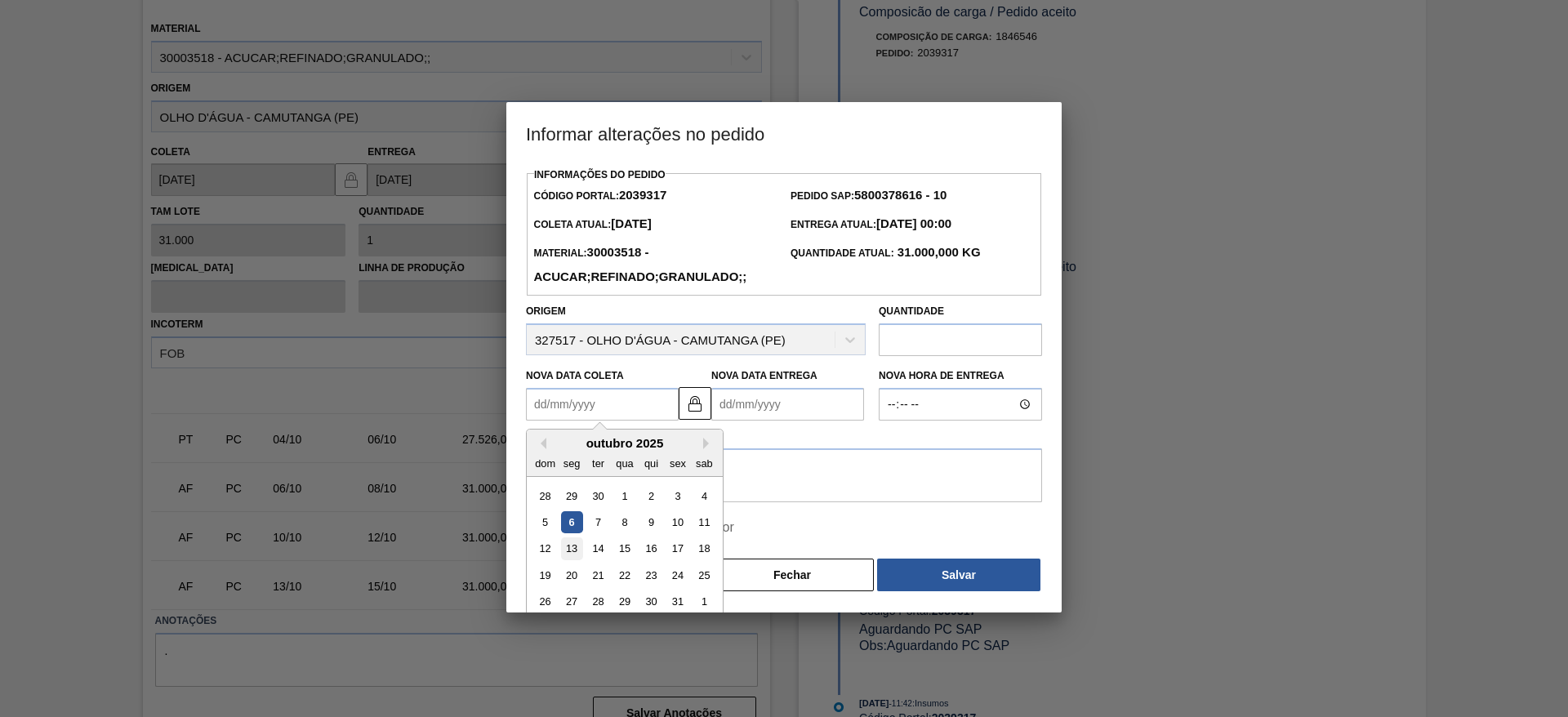
click at [570, 547] on div "13" at bounding box center [572, 549] width 22 height 22
type Coleta2039317 "13/10/2025"
type Entrega2039317 "15/10/2025"
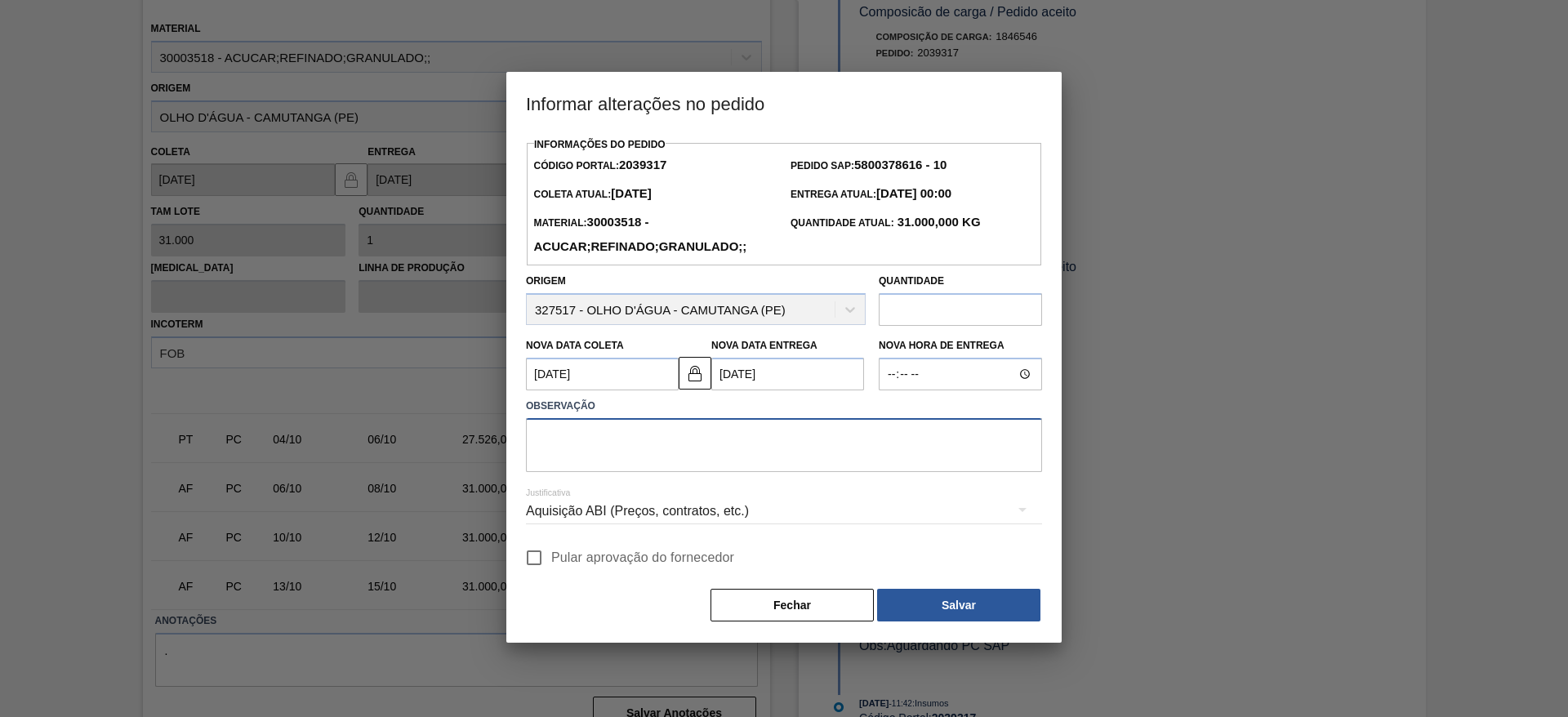
click at [620, 448] on textarea at bounding box center [784, 445] width 516 height 54
type textarea "."
click at [546, 558] on input "Pular aprovação do fornecedor" at bounding box center [534, 558] width 35 height 34
checkbox input "true"
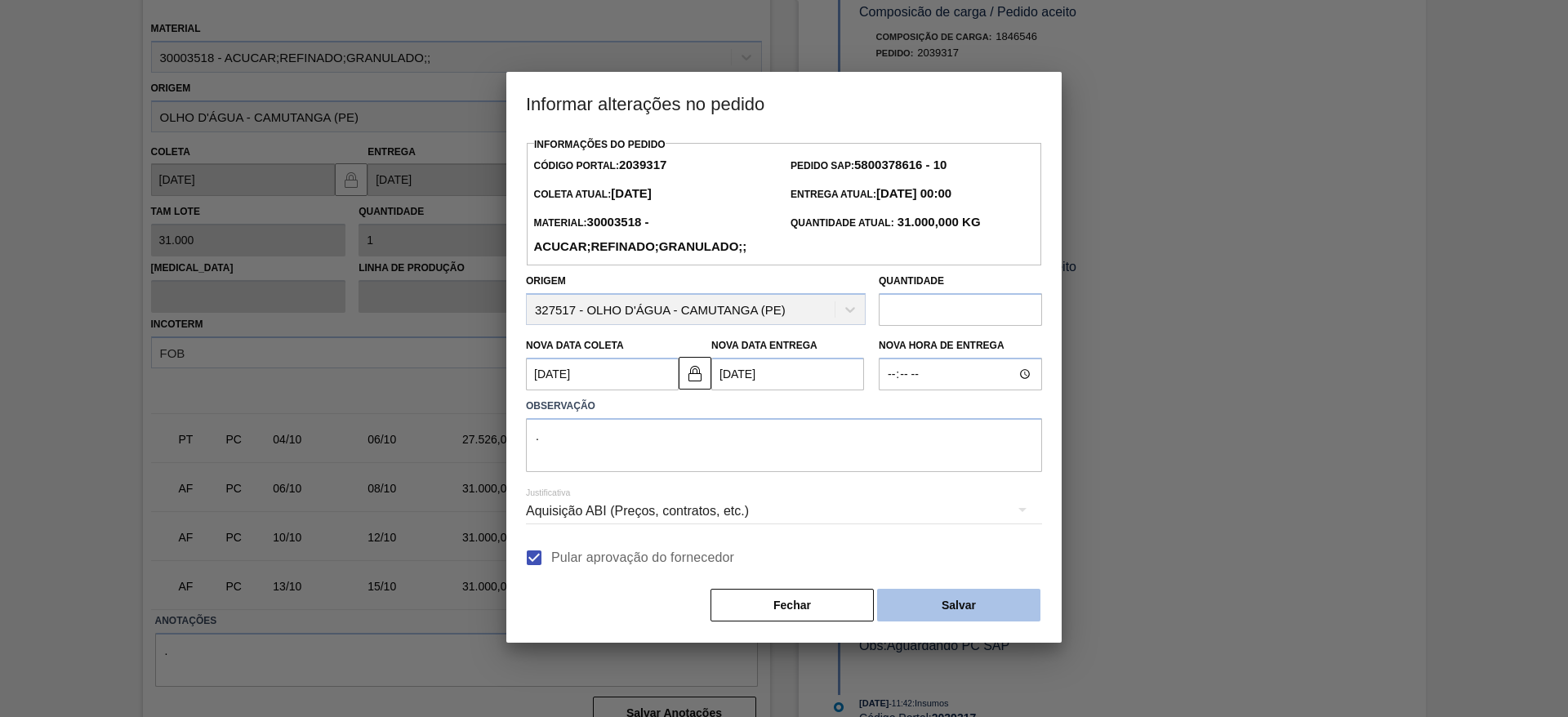
click at [943, 603] on button "Salvar" at bounding box center [958, 605] width 164 height 33
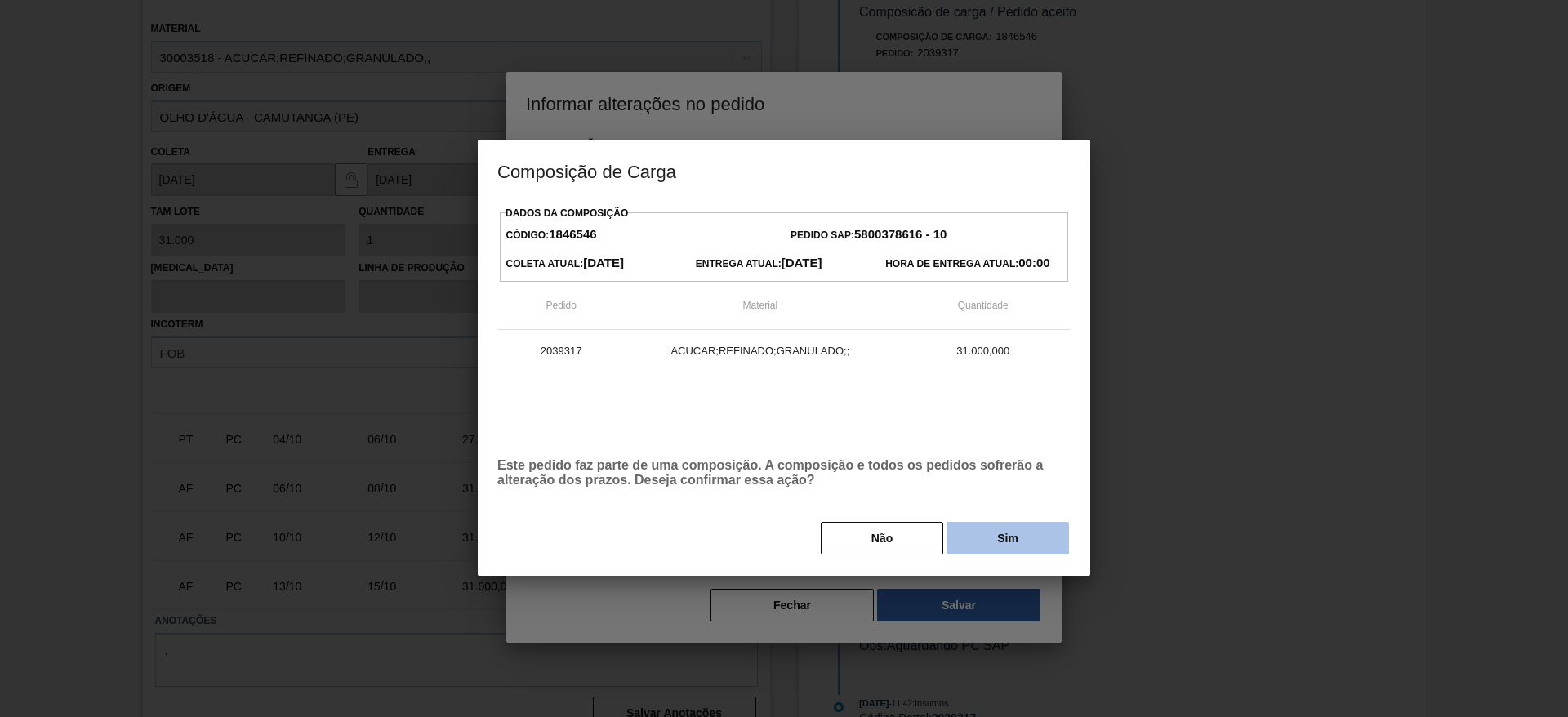
click at [982, 554] on button "Sim" at bounding box center [1008, 538] width 122 height 33
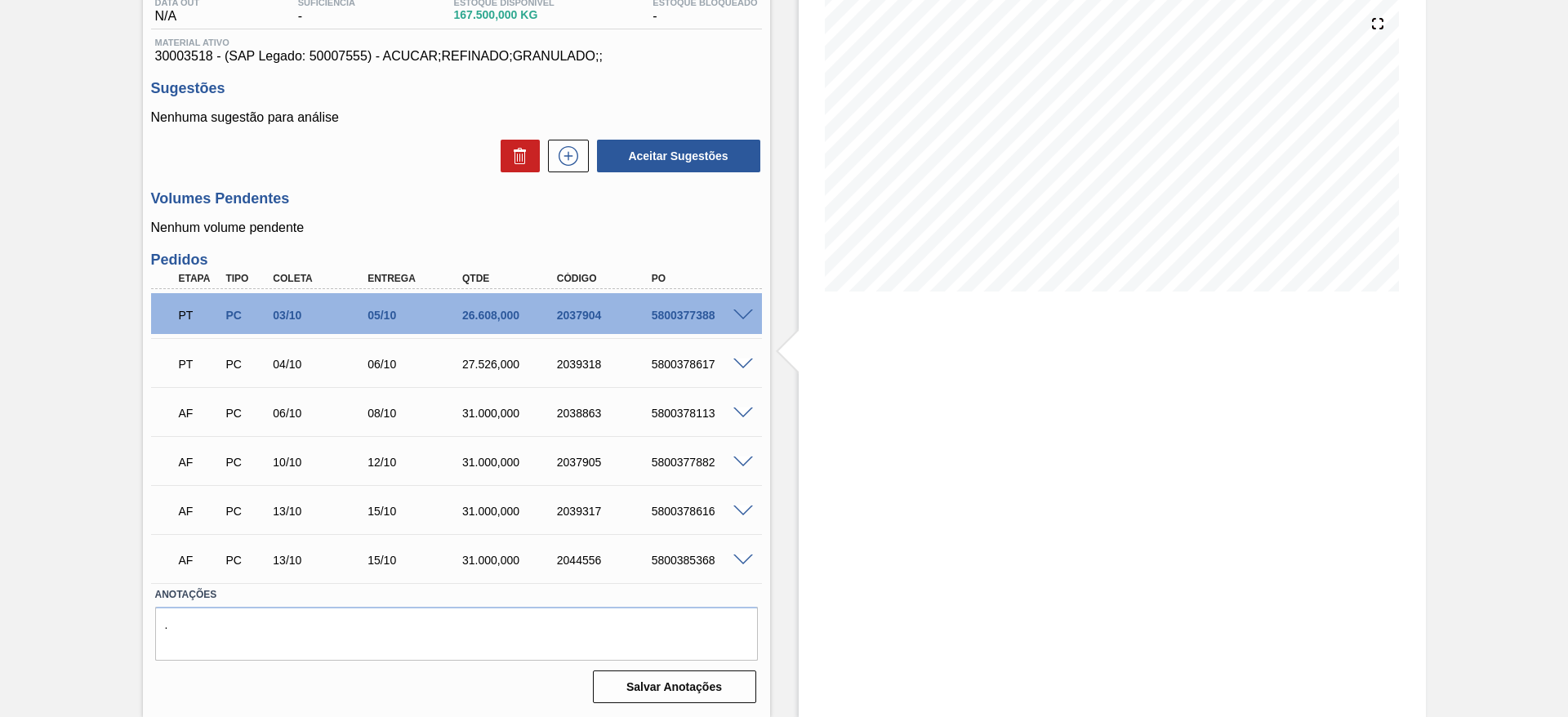
scroll to position [111, 0]
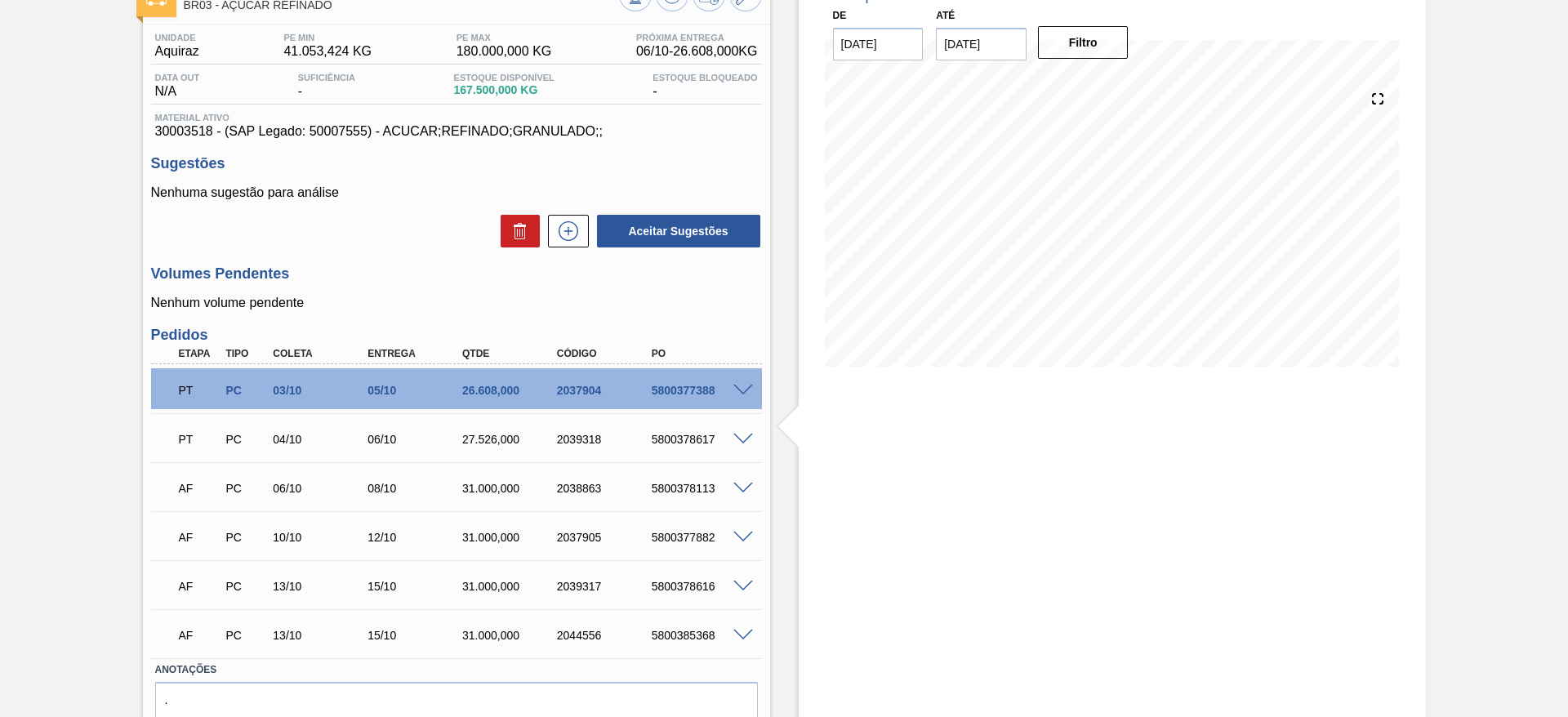
click at [736, 484] on span at bounding box center [744, 488] width 20 height 12
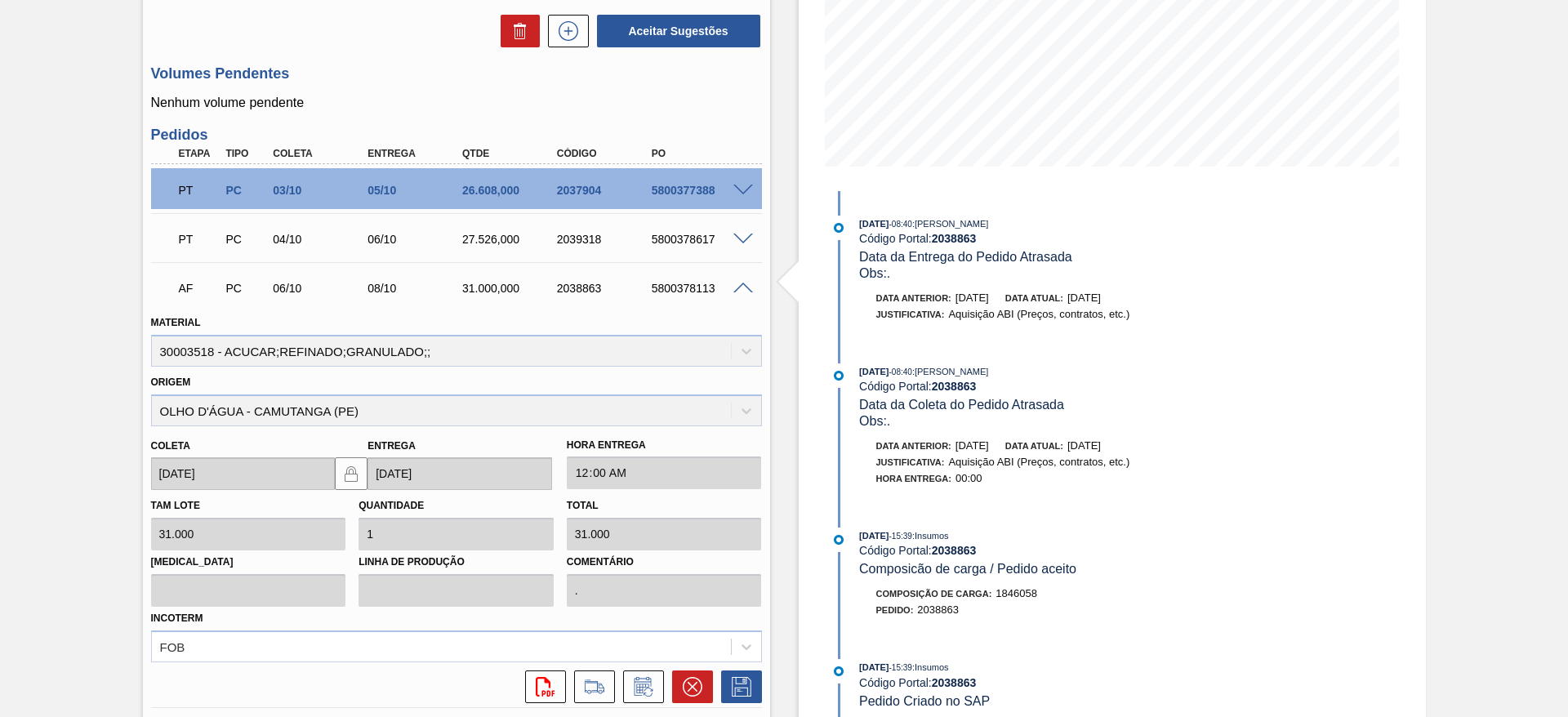
scroll to position [476, 0]
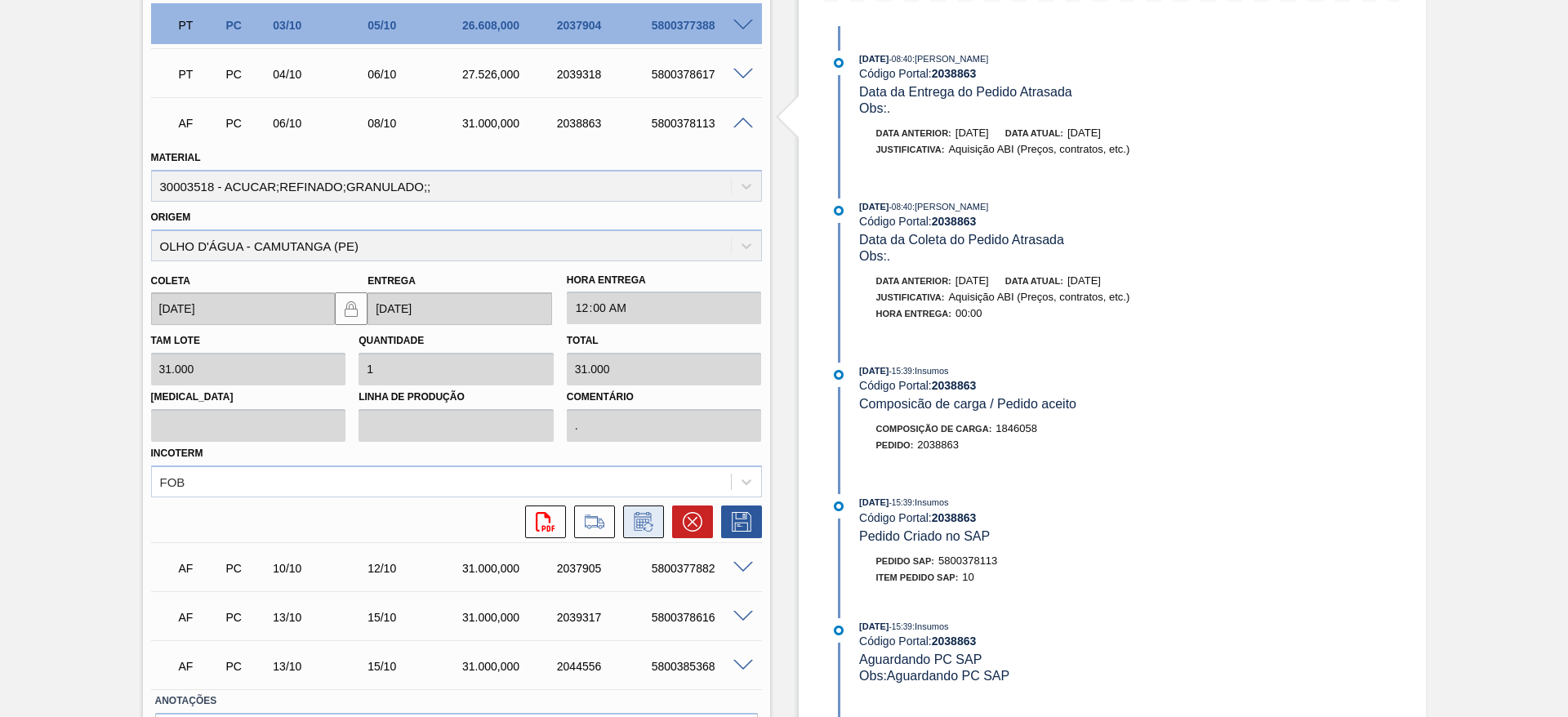
click at [637, 525] on icon at bounding box center [643, 522] width 26 height 20
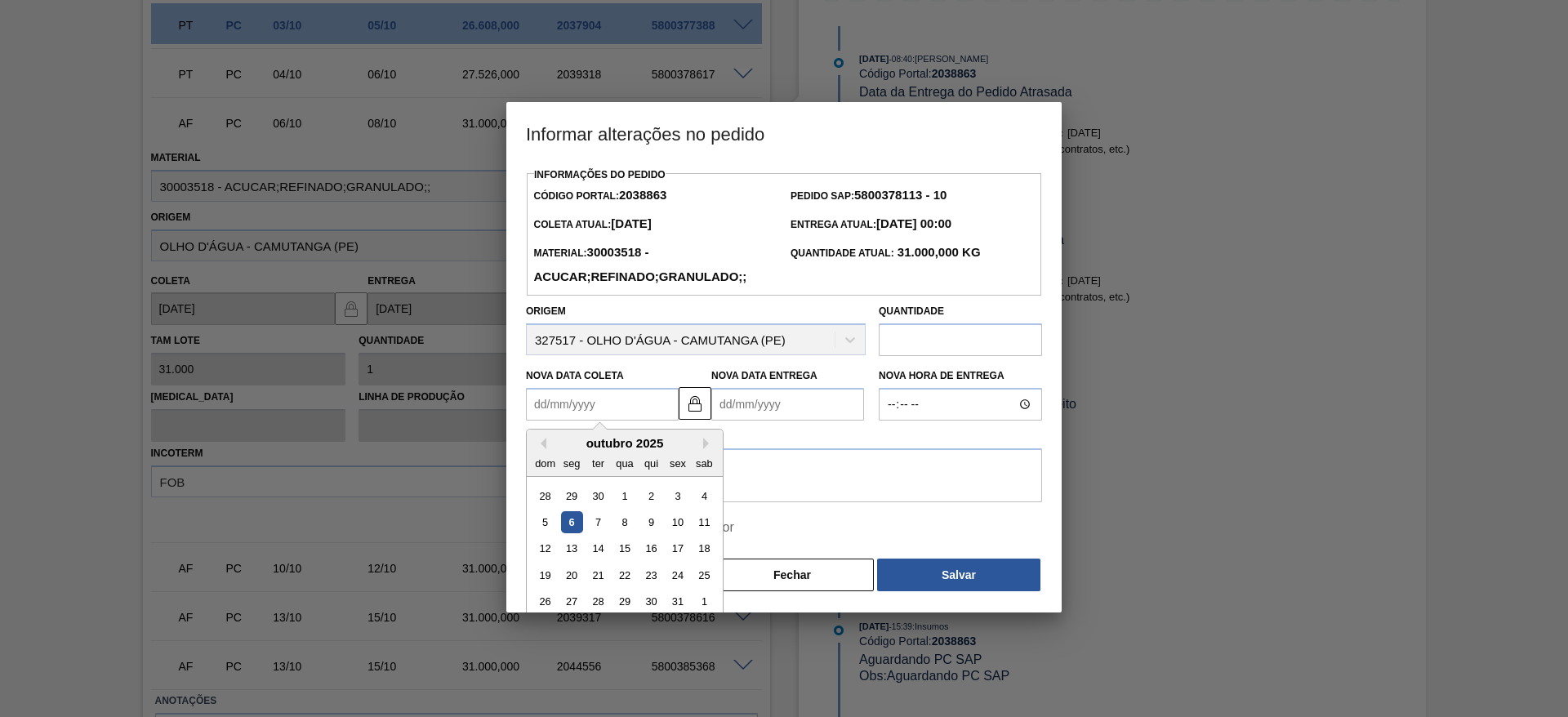
click at [565, 412] on Coleta2038863 "Nova Data Coleta" at bounding box center [602, 404] width 153 height 33
click at [600, 554] on div "14" at bounding box center [598, 549] width 22 height 22
type Coleta2038863 "14/10/2025"
type Entrega2038863 "16/10/2025"
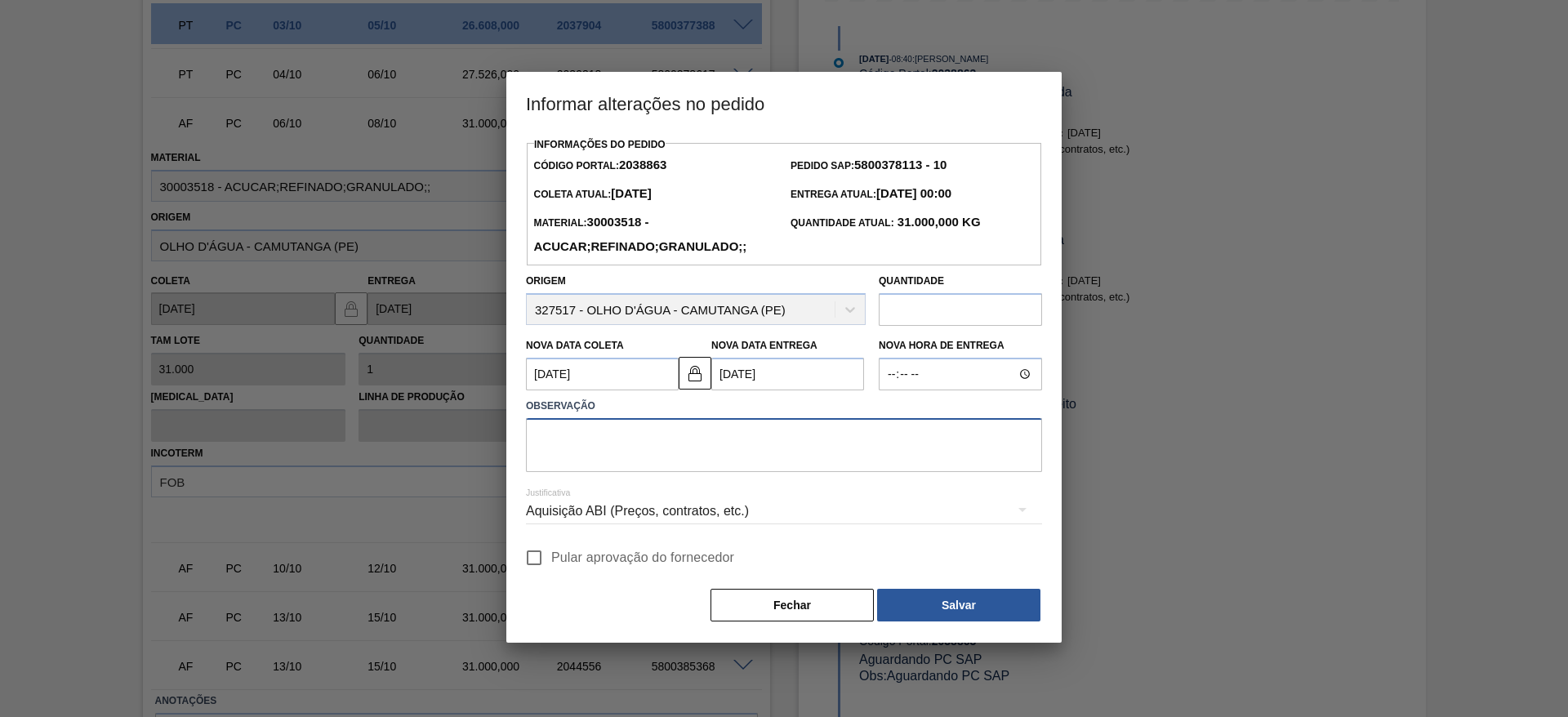
click at [616, 442] on textarea at bounding box center [784, 445] width 516 height 54
type textarea "."
click at [579, 554] on span "Pular aprovação do fornecedor" at bounding box center [643, 558] width 183 height 20
click at [551, 554] on input "Pular aprovação do fornecedor" at bounding box center [534, 558] width 35 height 34
checkbox input "true"
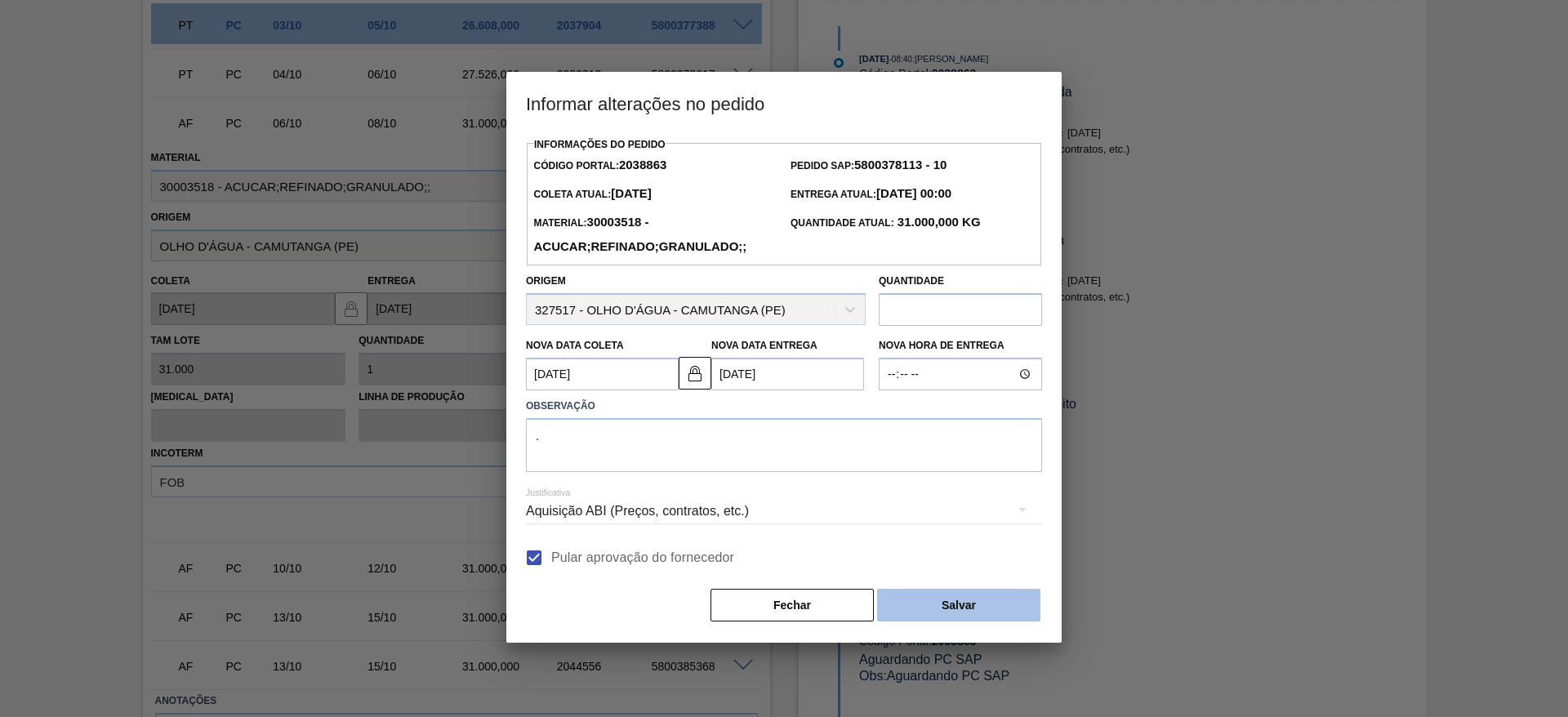
click at [952, 612] on button "Salvar" at bounding box center [958, 605] width 164 height 33
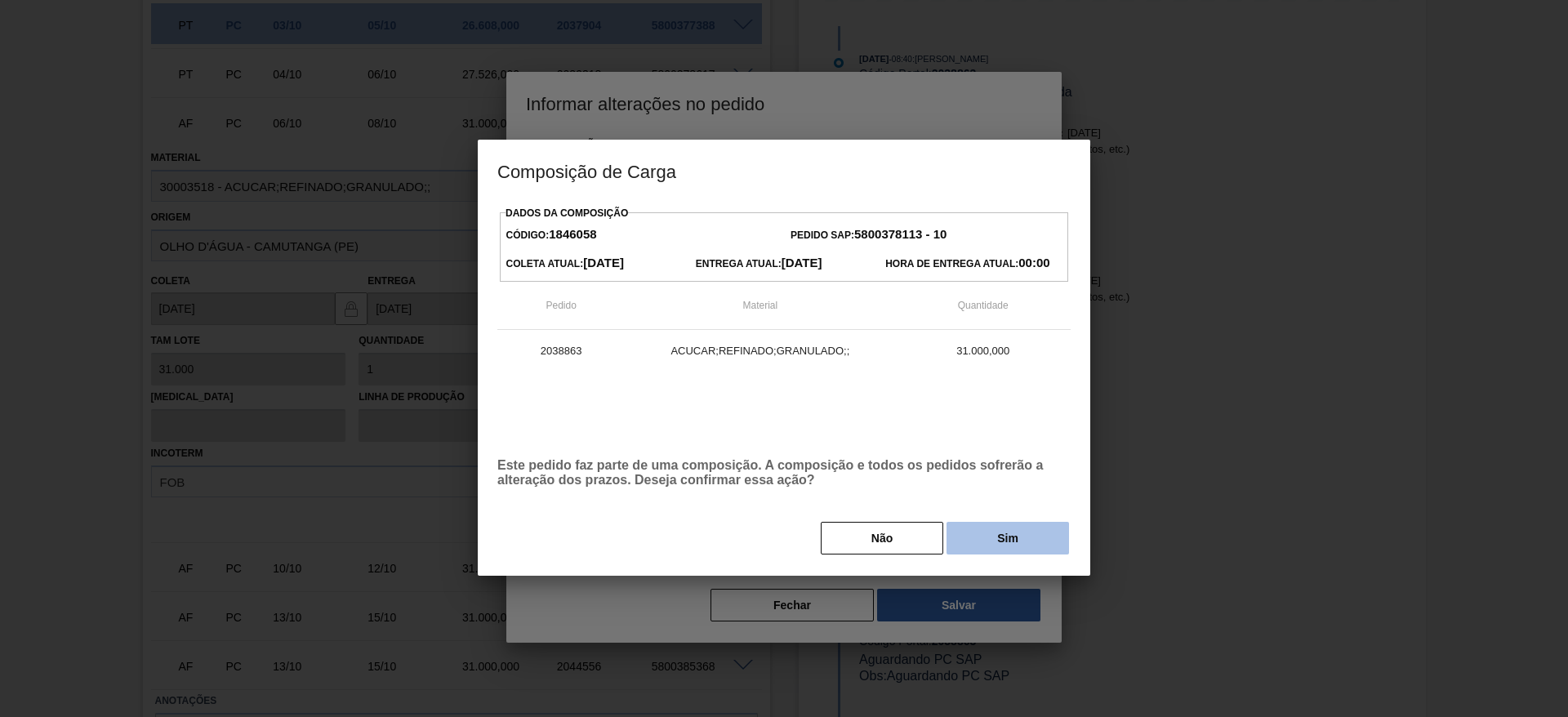
click at [1022, 546] on button "Sim" at bounding box center [1008, 538] width 122 height 33
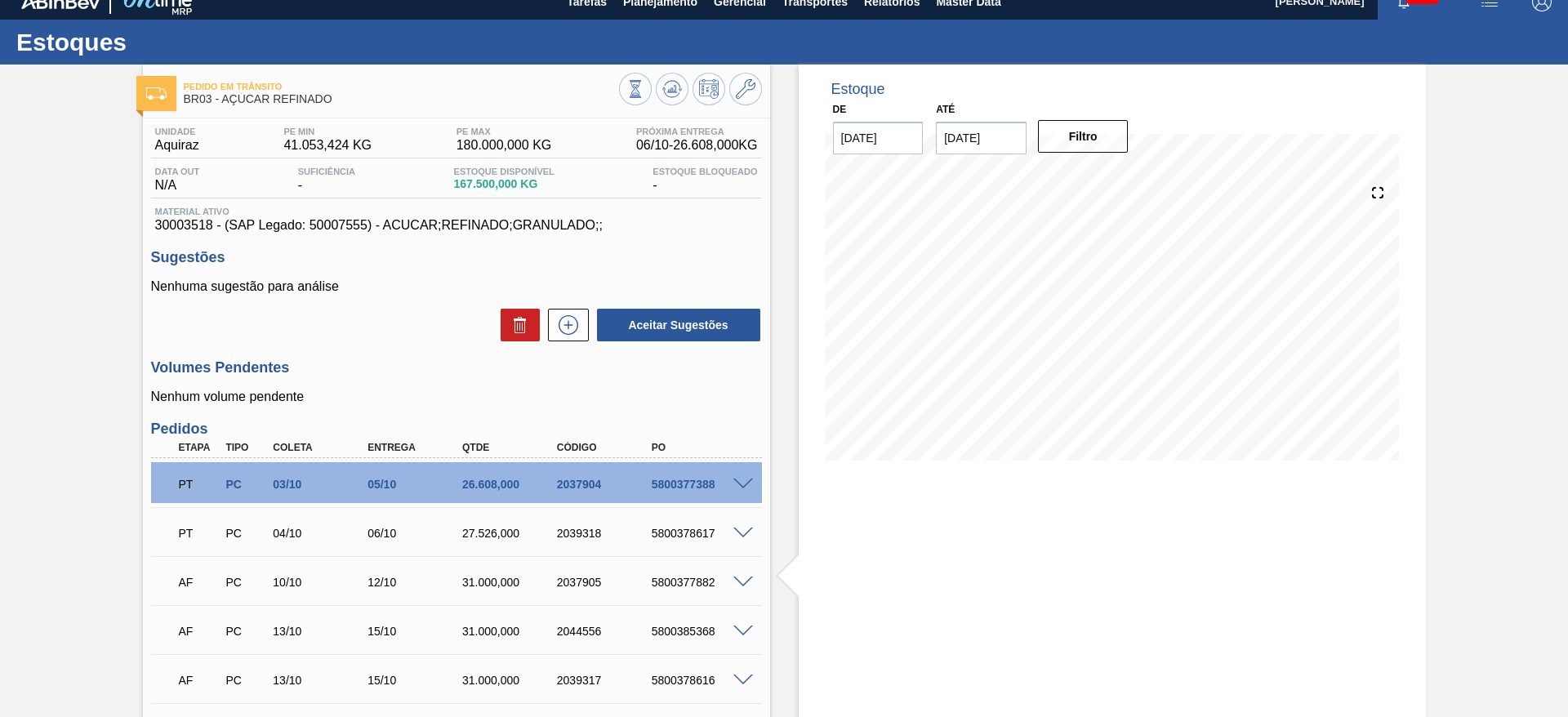
scroll to position [0, 0]
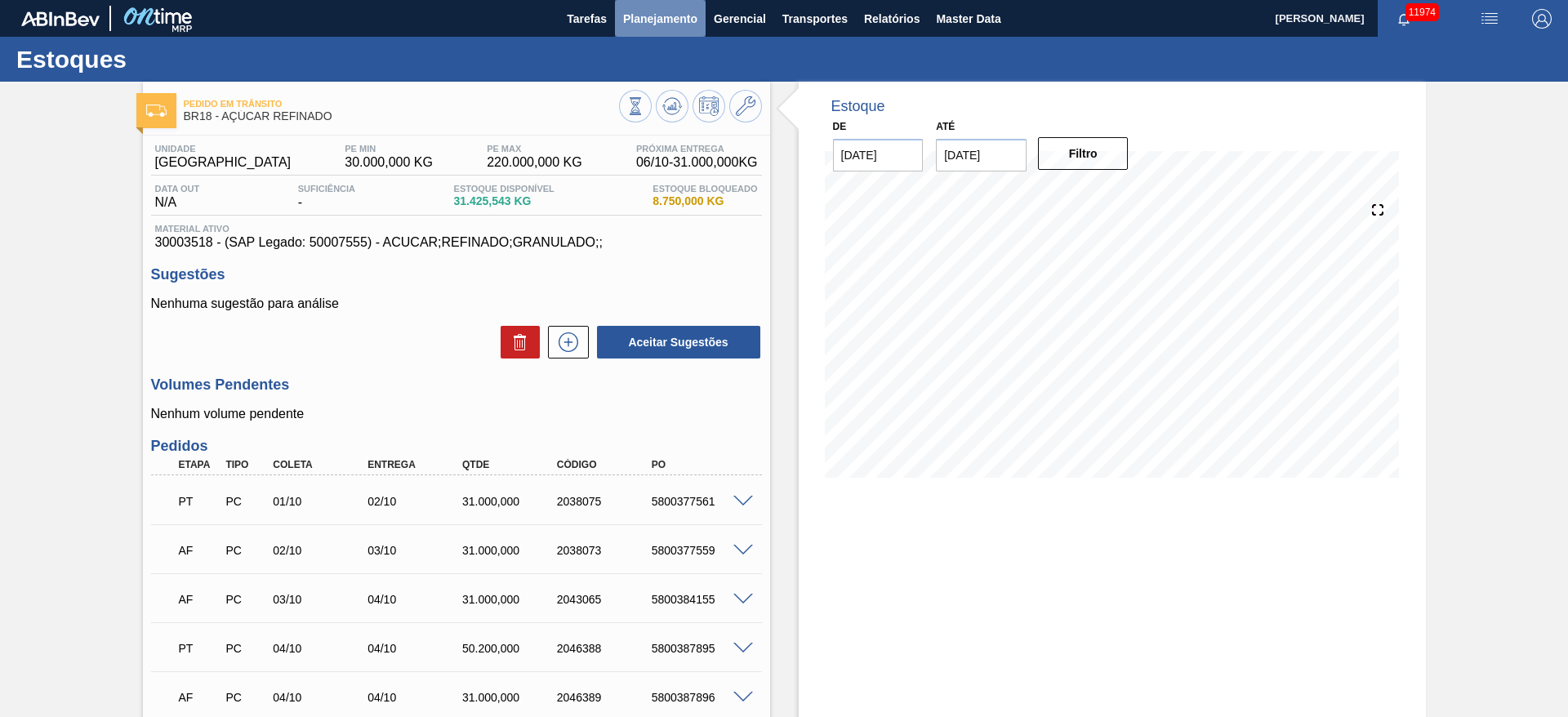
click at [643, 17] on span "Planejamento" at bounding box center [660, 19] width 74 height 20
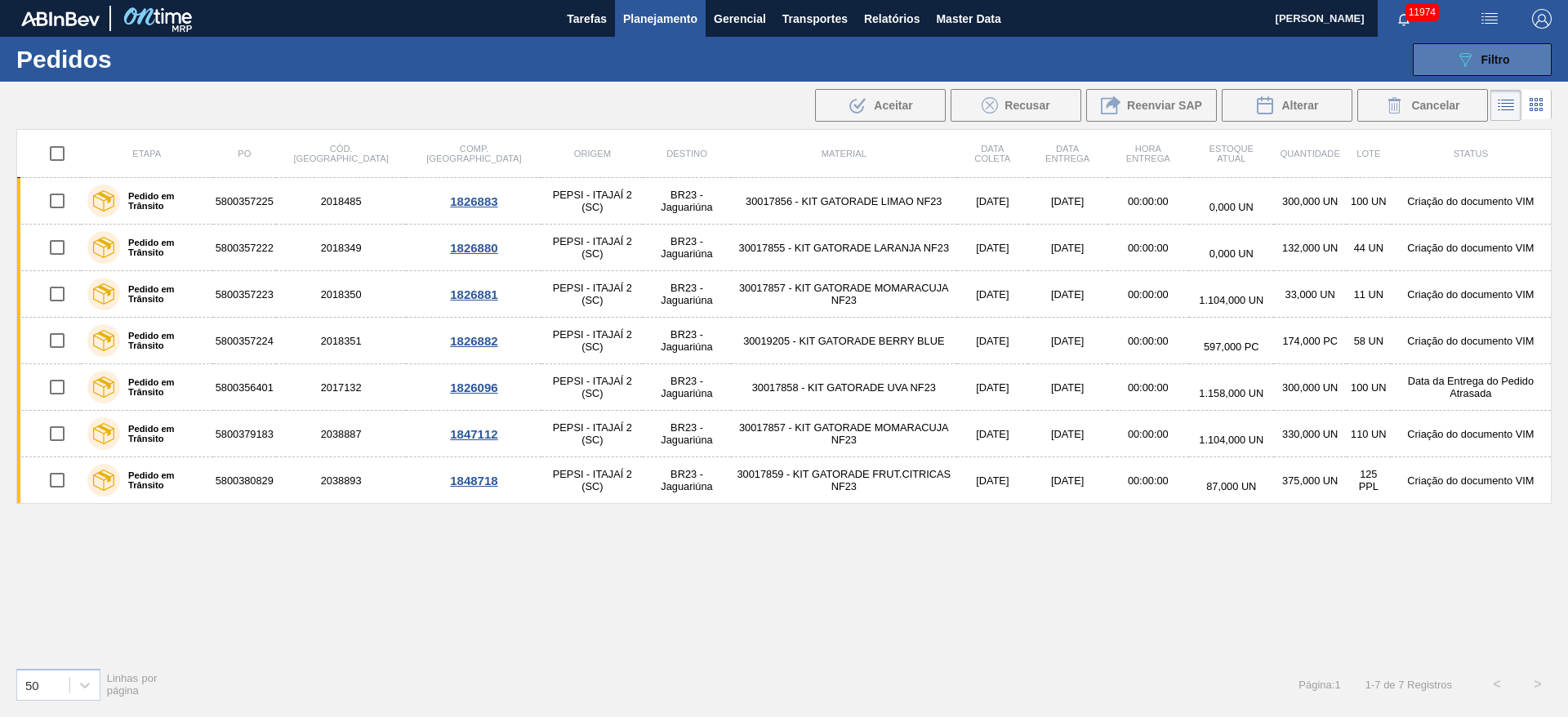
click at [1466, 45] on button "089F7B8B-B2A5-4AFE-B5C0-19BA573D28AC Filtro" at bounding box center [1483, 60] width 139 height 33
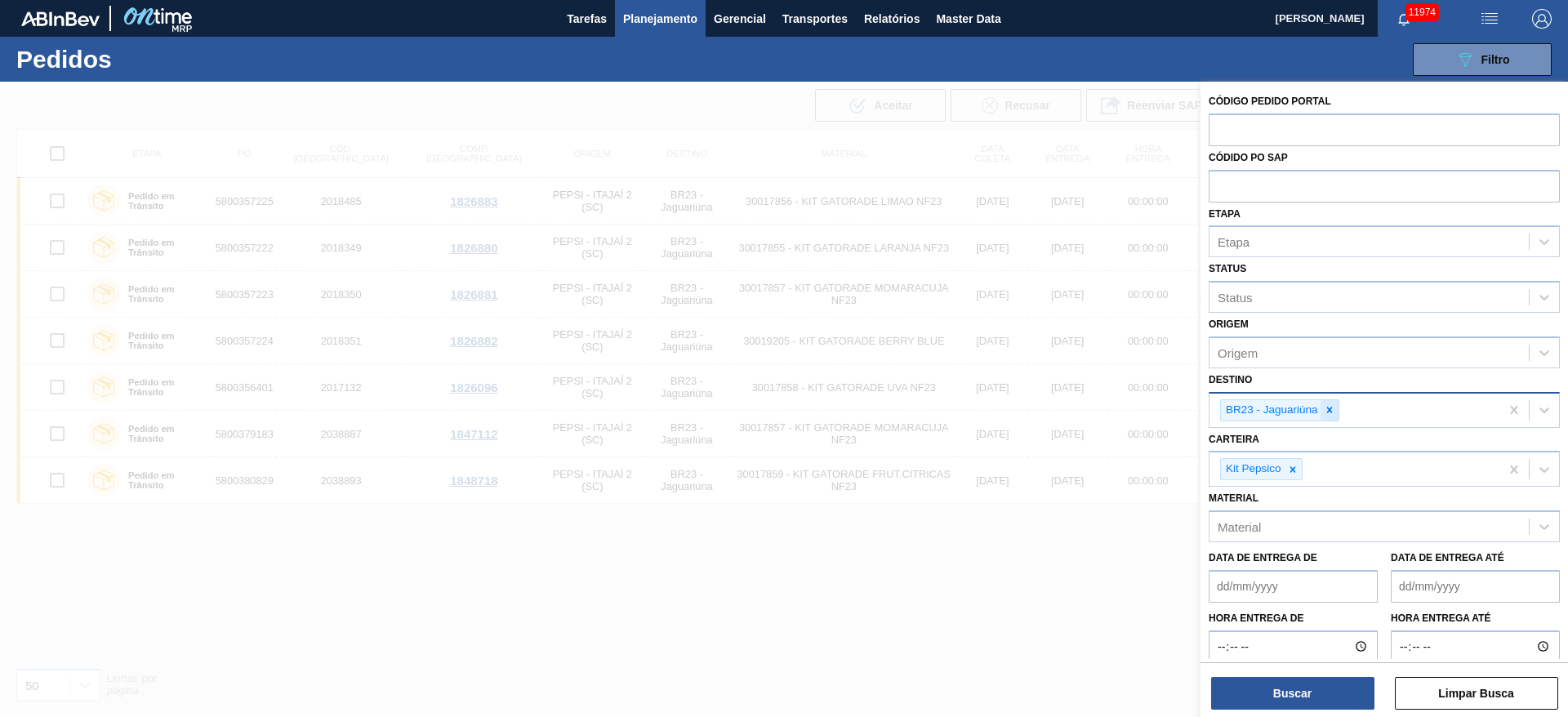
click at [1327, 404] on icon at bounding box center [1330, 410] width 12 height 11
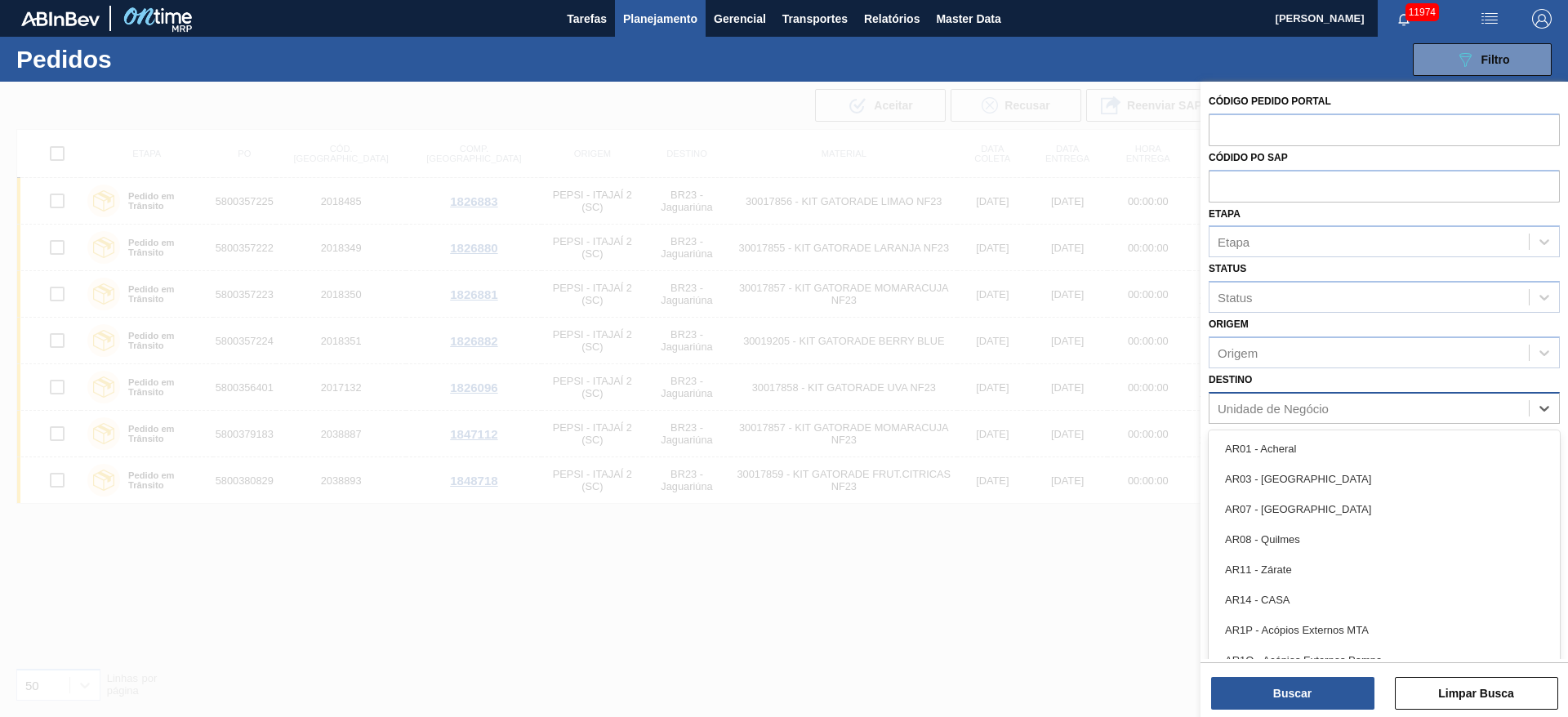
click at [1327, 404] on div "Unidade de Negócio" at bounding box center [1273, 407] width 111 height 14
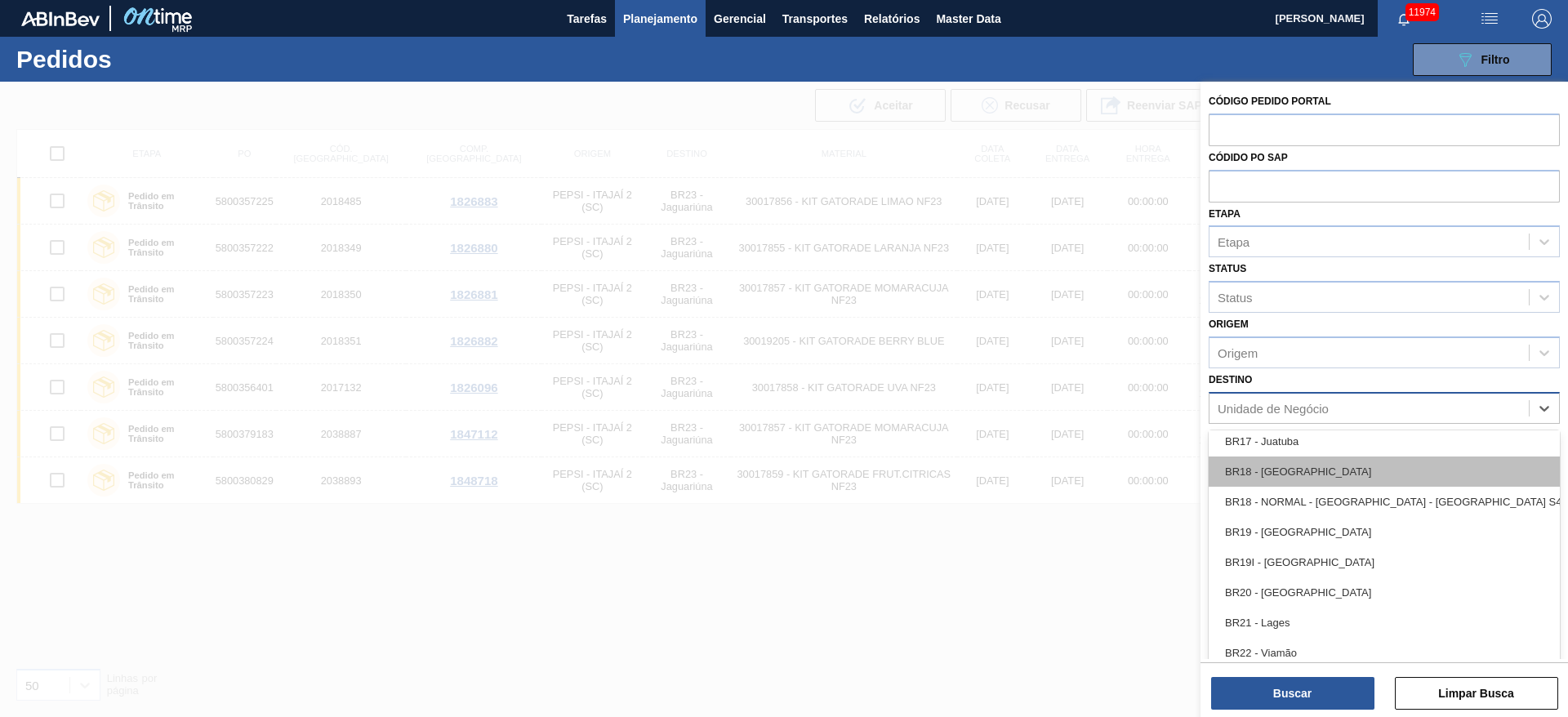
click at [1303, 466] on div "BR18 - [GEOGRAPHIC_DATA]" at bounding box center [1384, 471] width 351 height 30
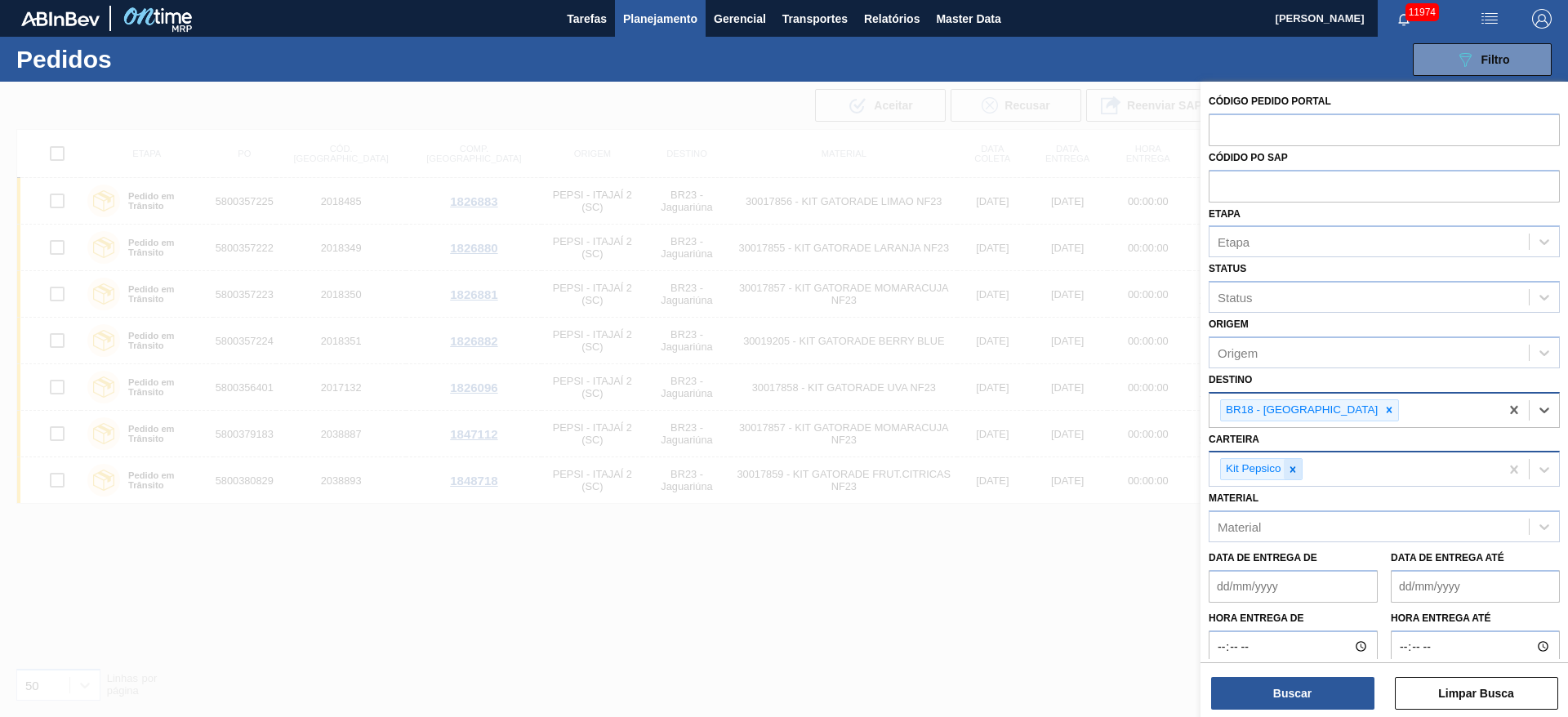
click at [1299, 476] on div at bounding box center [1293, 469] width 18 height 21
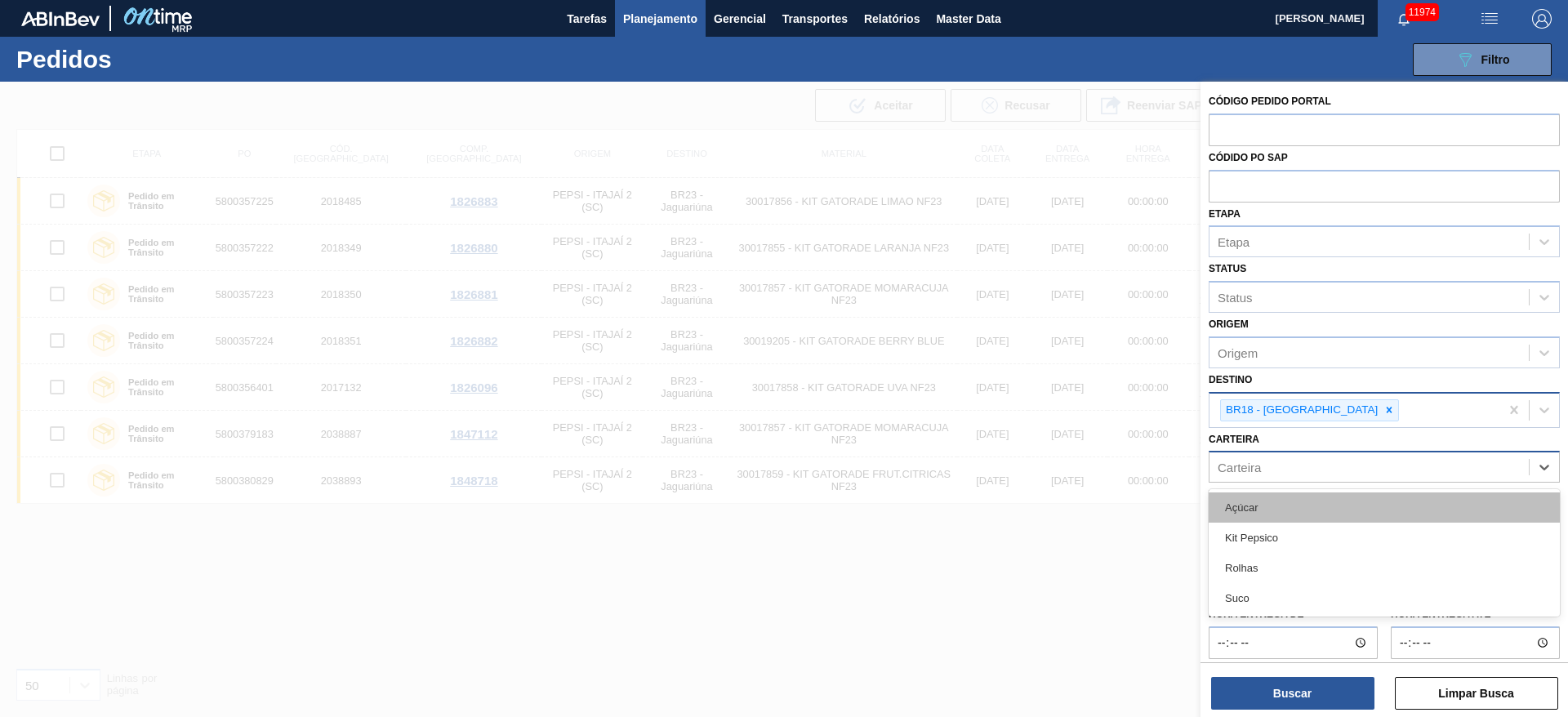
drag, startPoint x: 1299, startPoint y: 476, endPoint x: 1289, endPoint y: 499, distance: 25.1
click at [1289, 482] on div "option Kit Pepsico, deselected. option Açúcar focused, 1 of 4. 4 results availa…" at bounding box center [1384, 467] width 351 height 32
click at [1289, 499] on div "Açúcar" at bounding box center [1384, 507] width 351 height 30
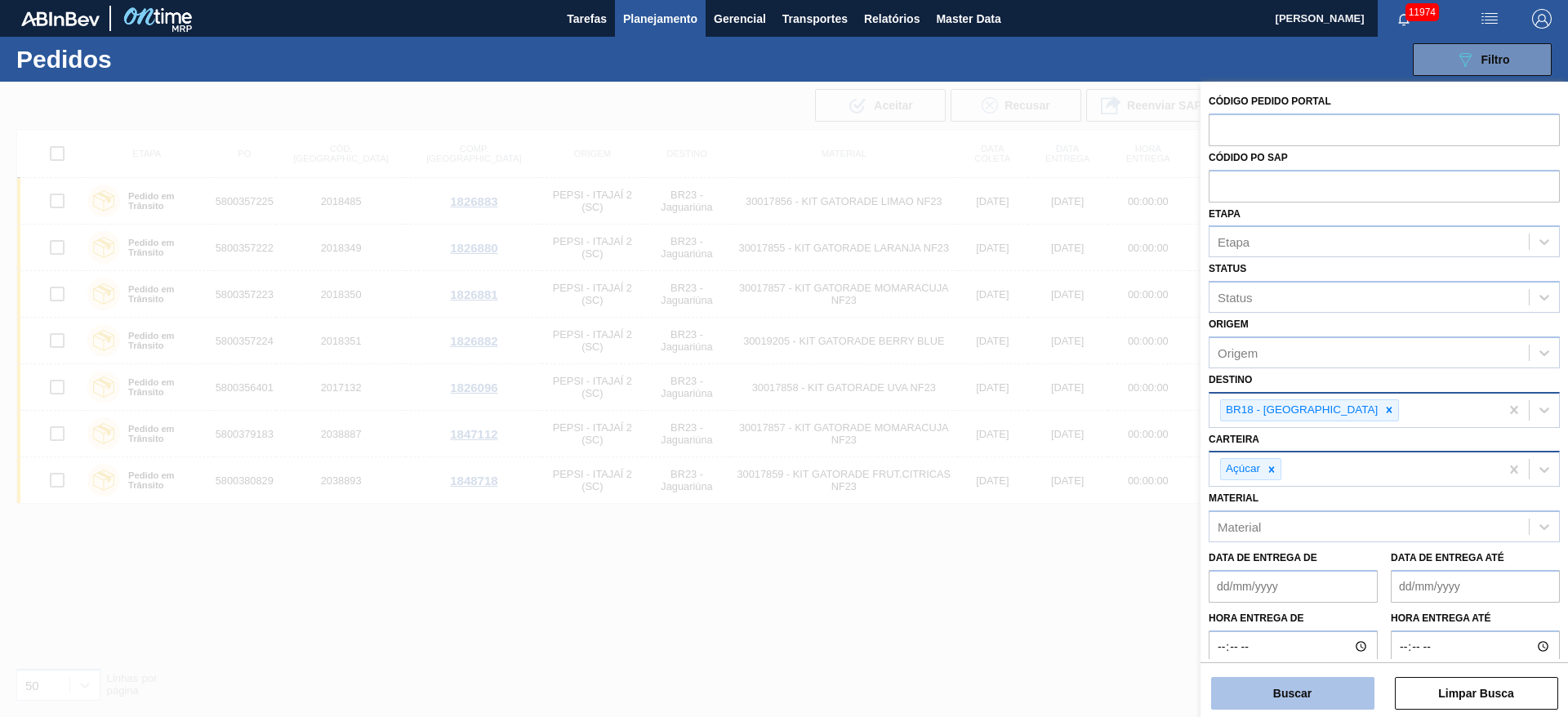
click at [1257, 685] on button "Buscar" at bounding box center [1293, 693] width 164 height 33
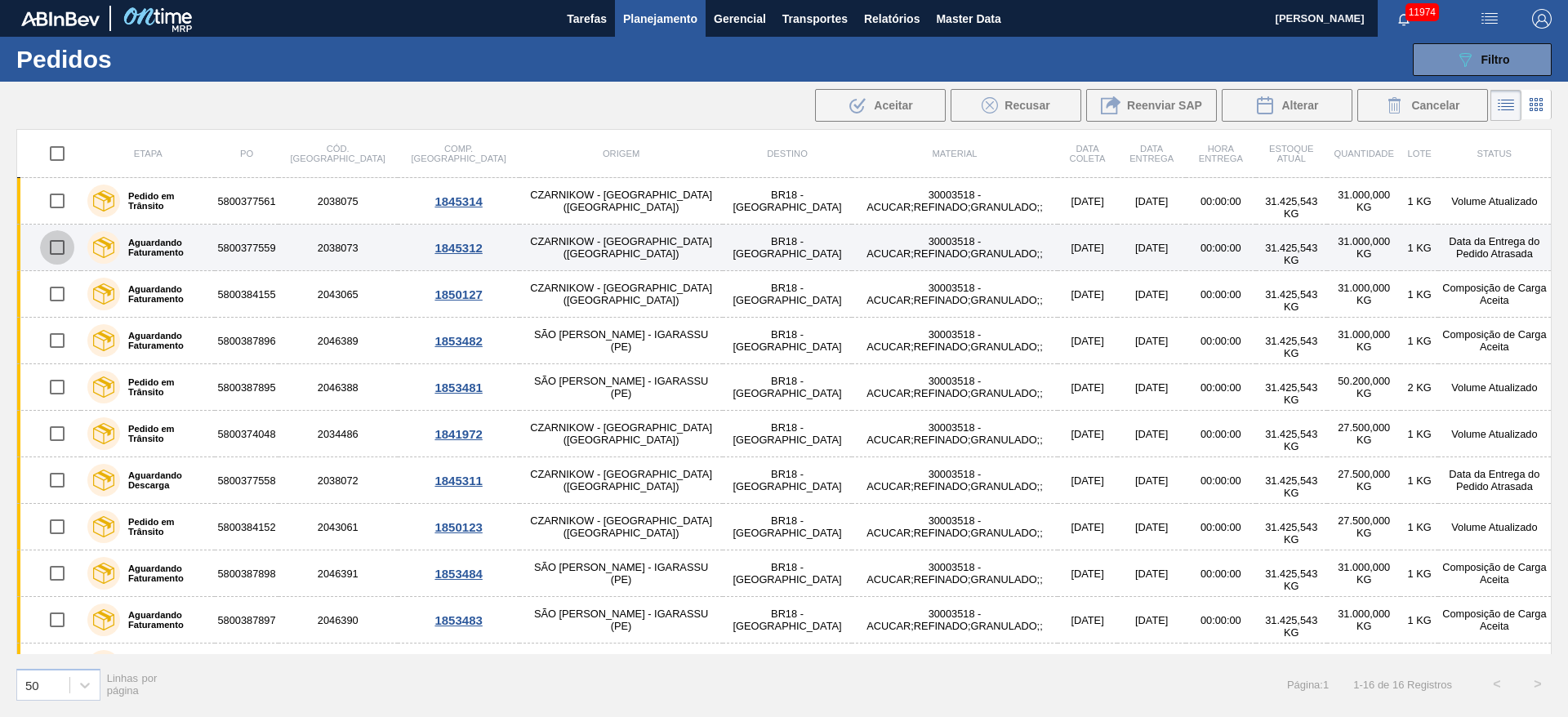
click at [58, 250] on input "checkbox" at bounding box center [58, 247] width 35 height 34
checkbox input "true"
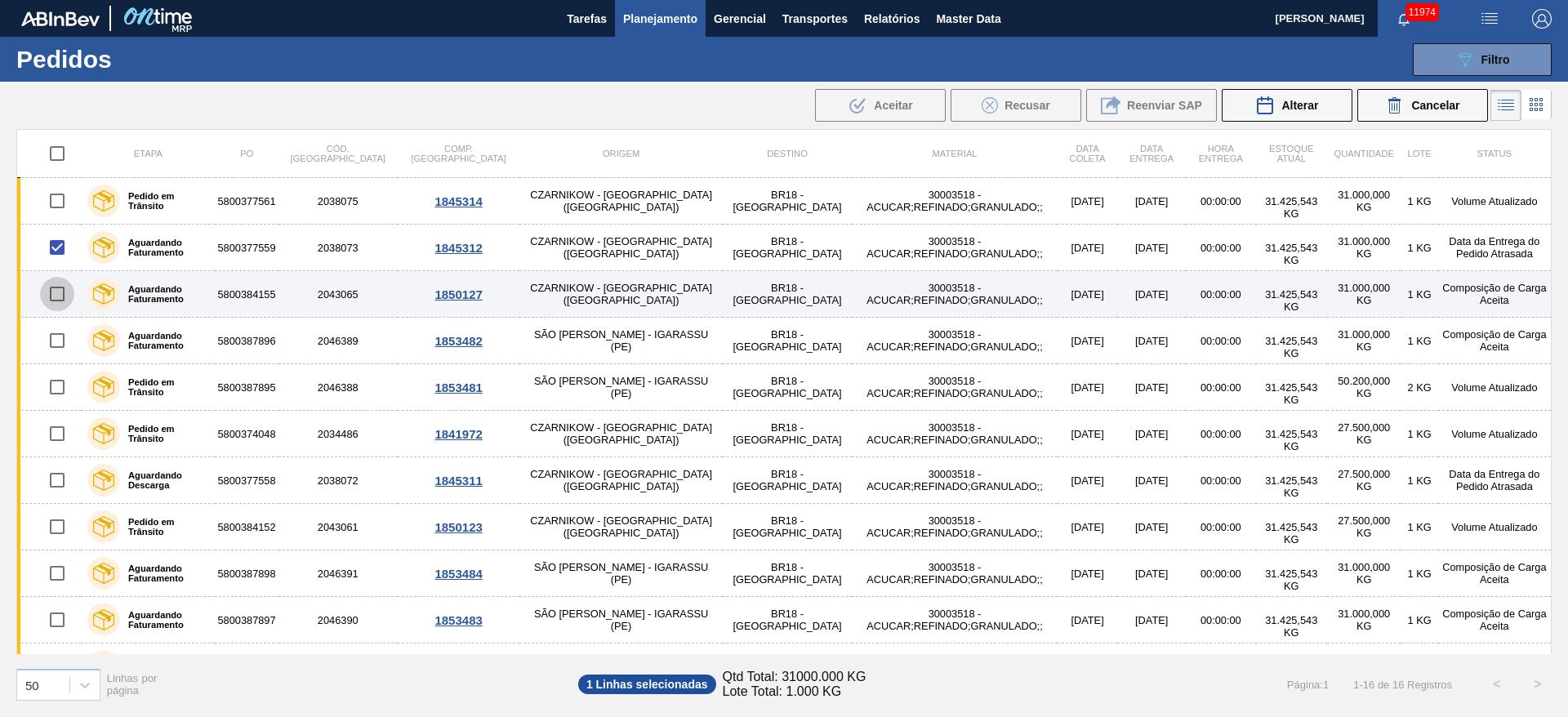
click at [56, 288] on input "checkbox" at bounding box center [58, 294] width 35 height 34
checkbox input "true"
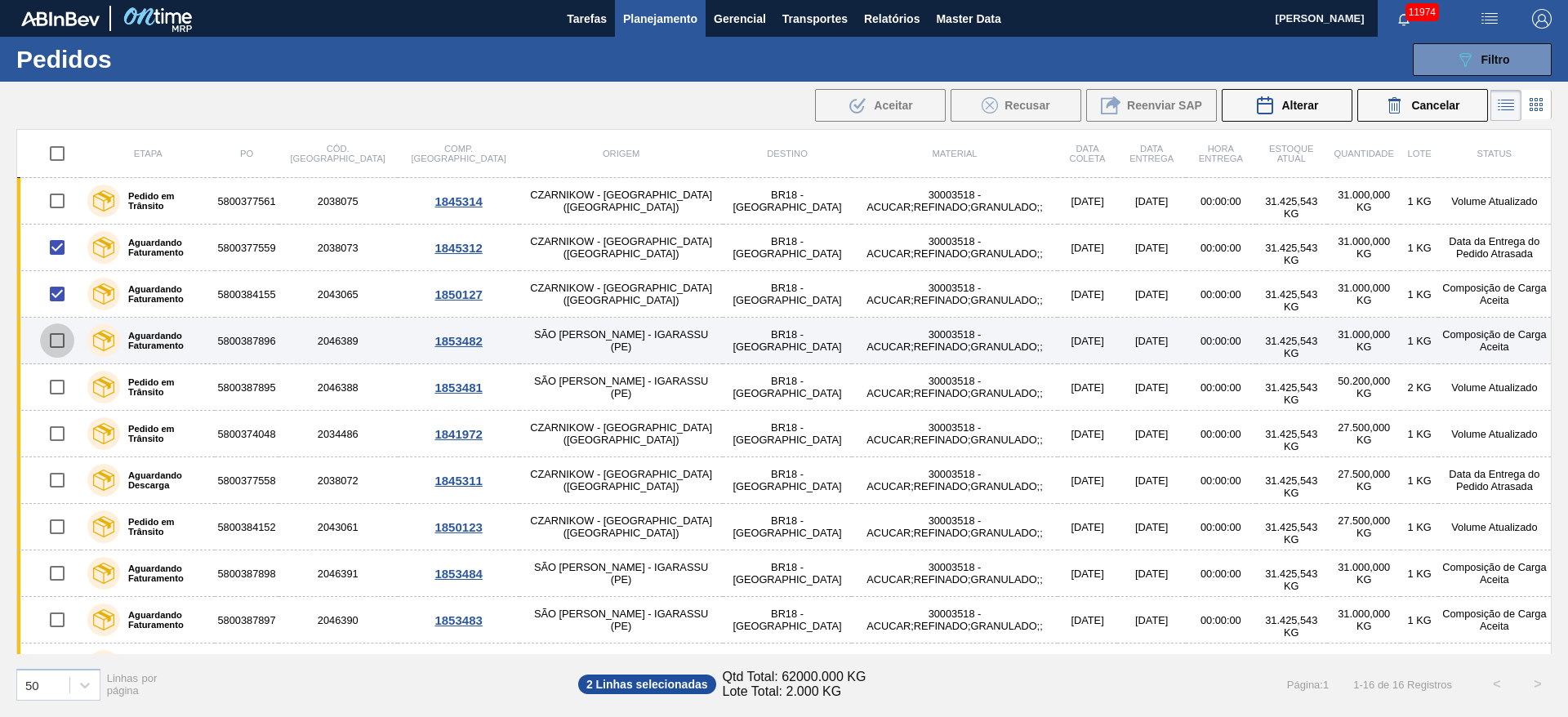
click at [52, 342] on input "checkbox" at bounding box center [58, 341] width 35 height 34
checkbox input "true"
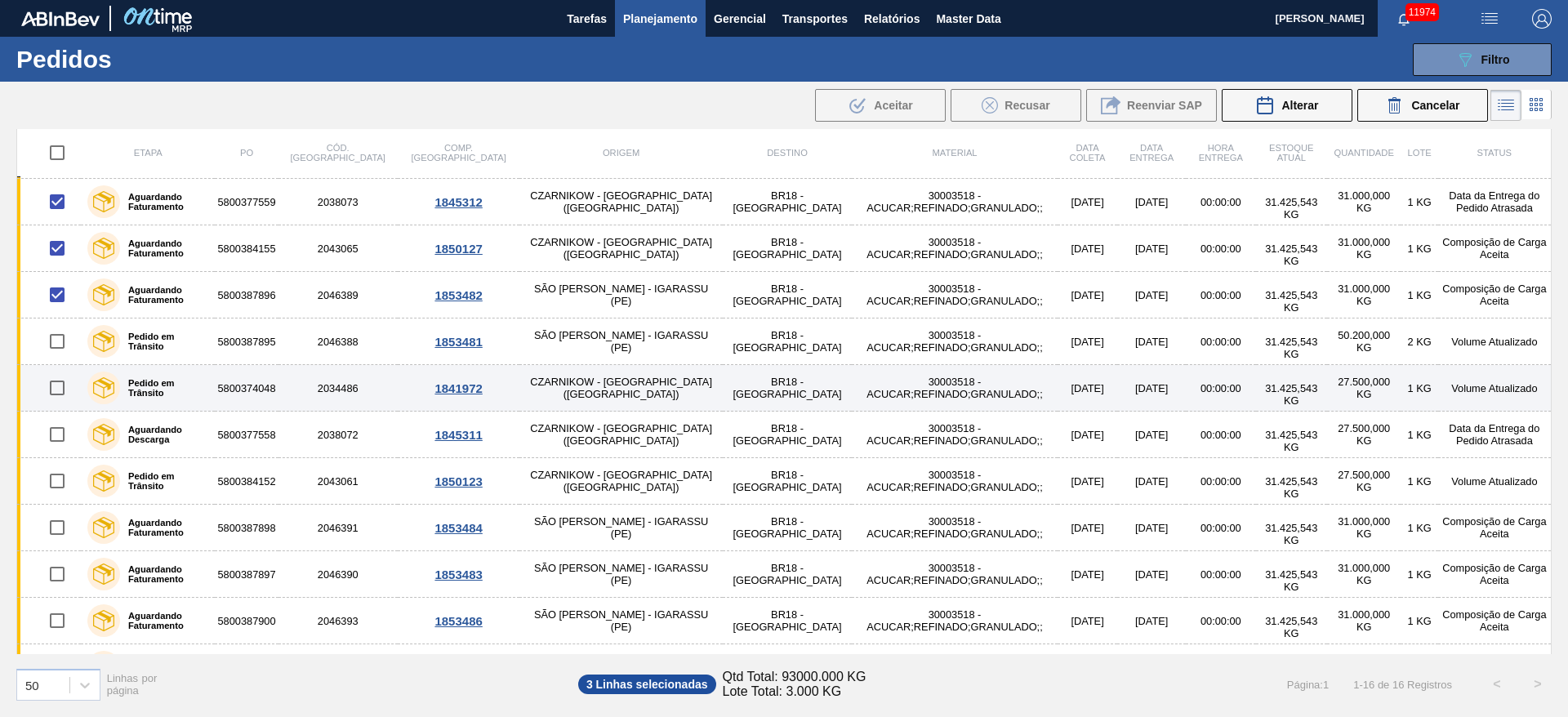
scroll to position [0, 0]
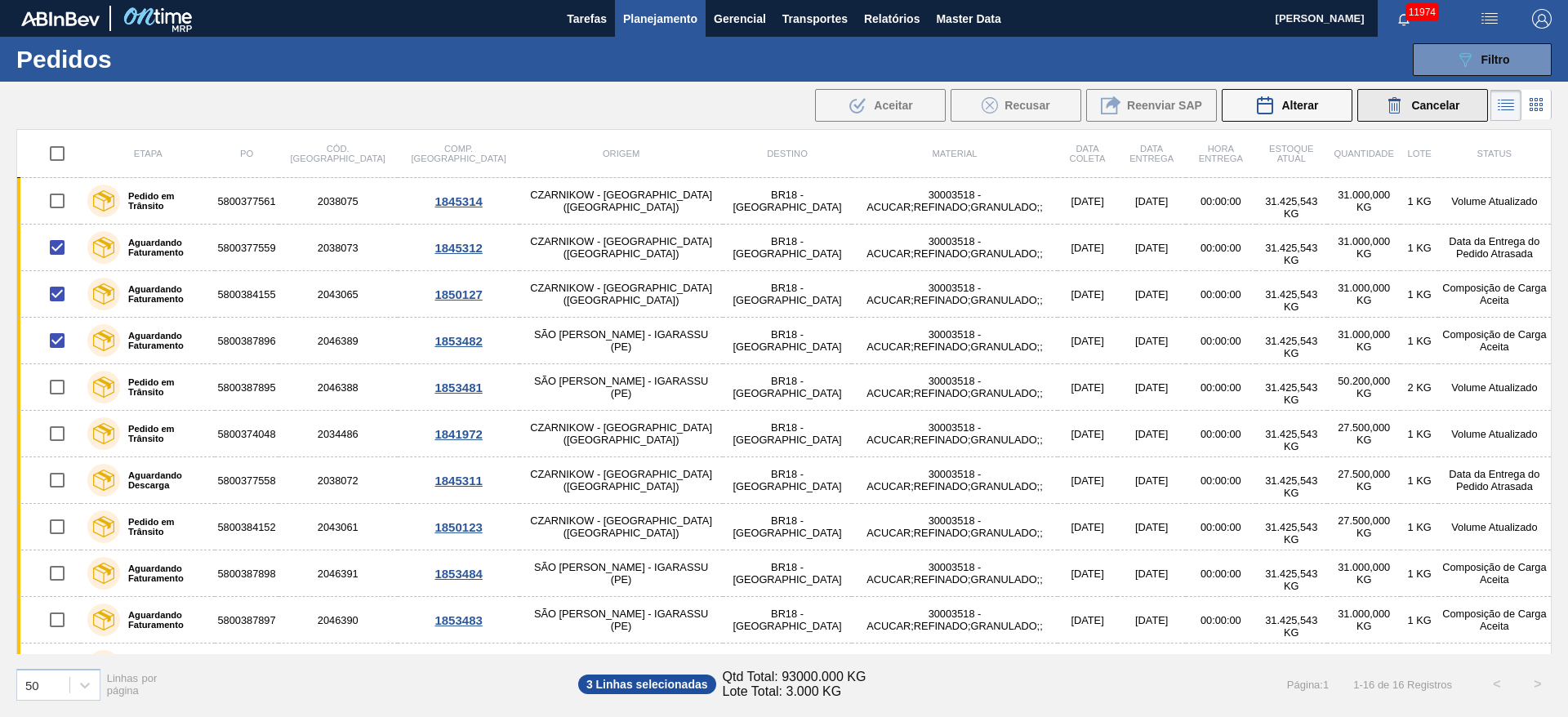
click at [1395, 96] on icon at bounding box center [1395, 105] width 20 height 20
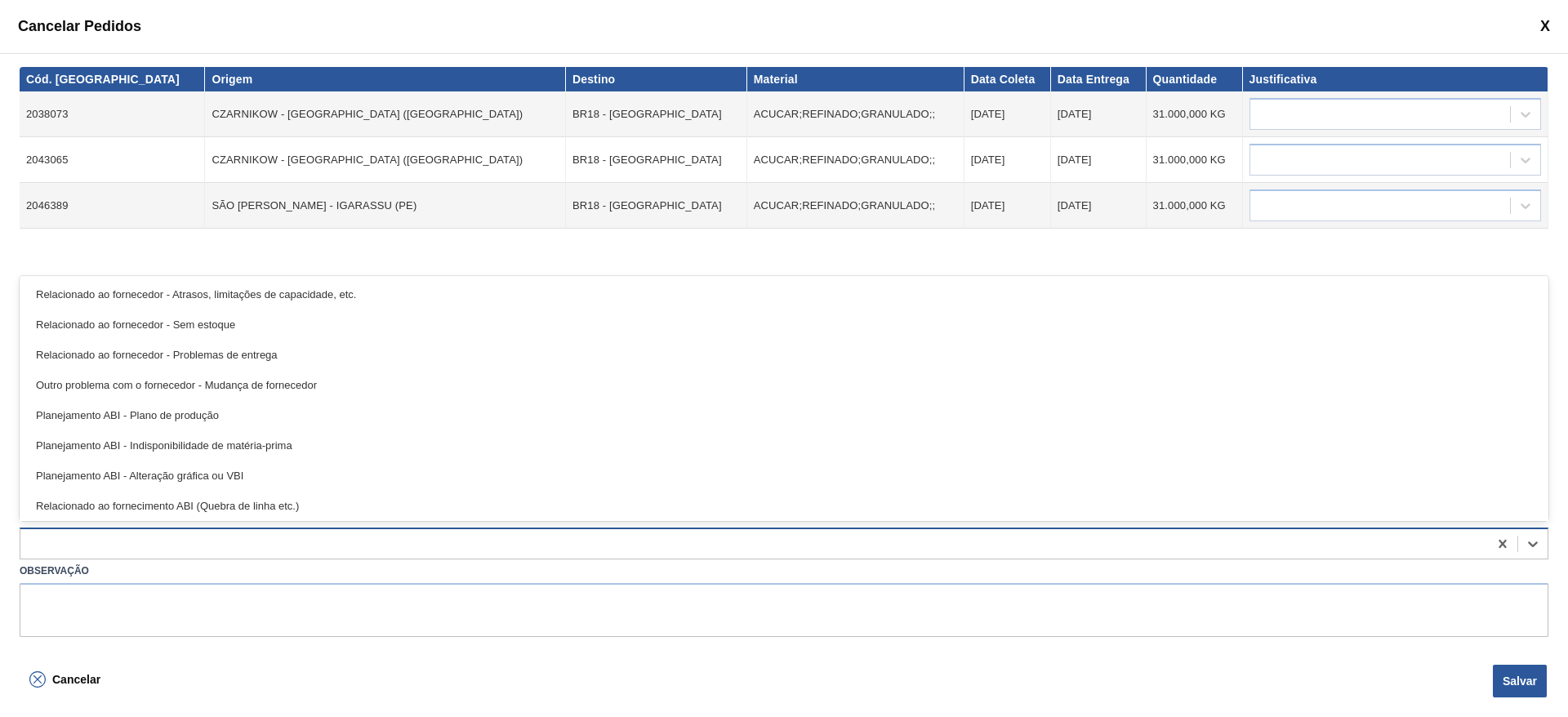
click at [352, 554] on div at bounding box center [754, 544] width 1468 height 24
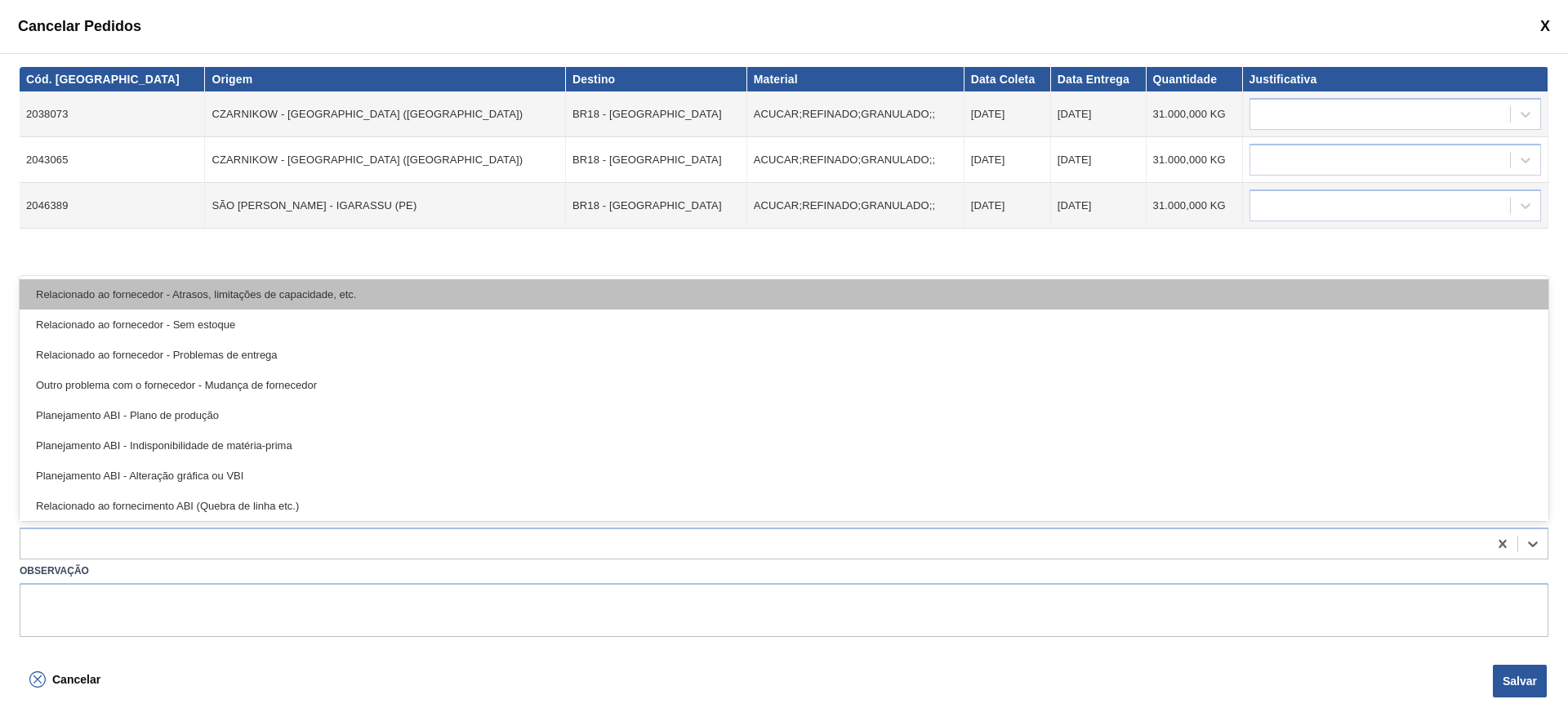
click at [344, 304] on div "Relacionado ao fornecedor - Atrasos, limitações de capacidade, etc." at bounding box center [784, 294] width 1529 height 30
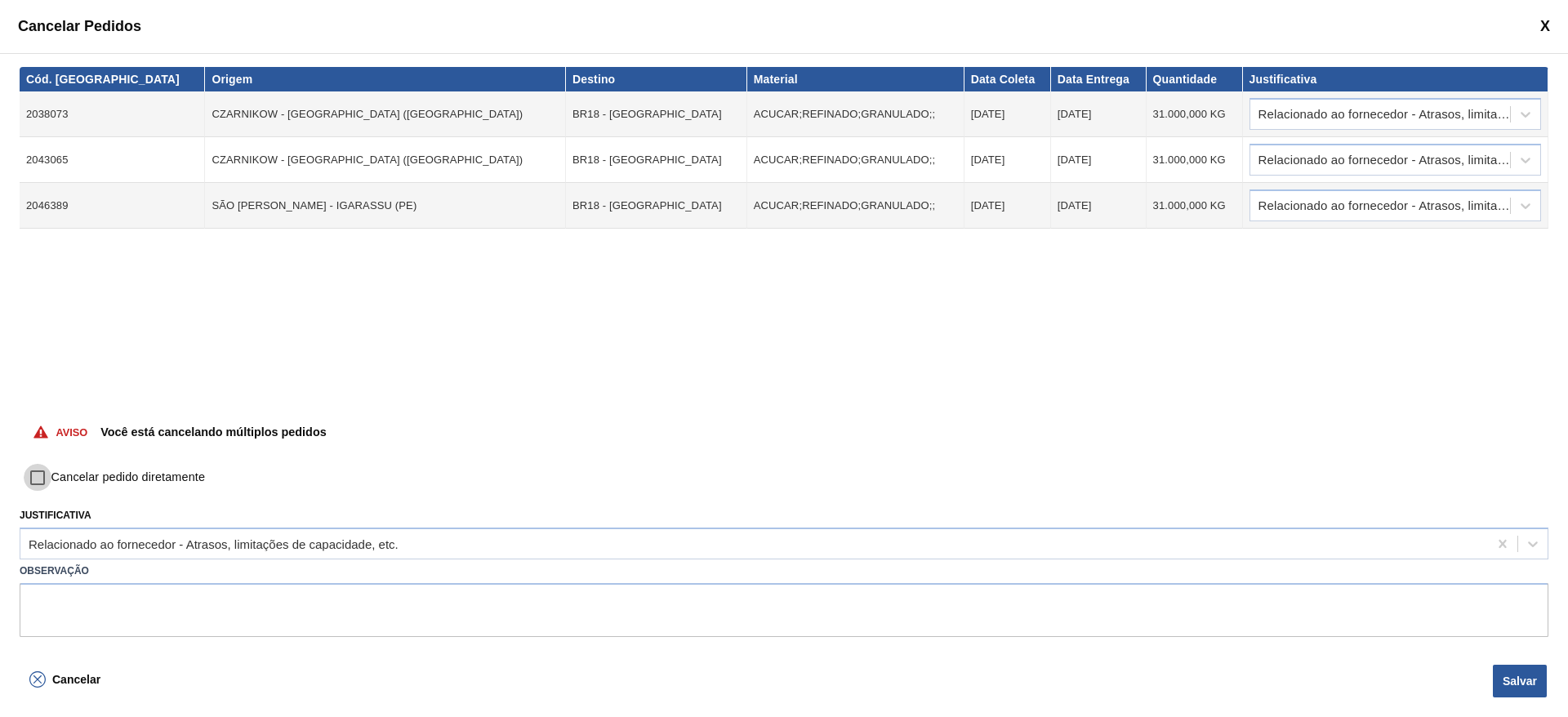
click at [42, 479] on input "Cancelar pedido diretamente" at bounding box center [38, 478] width 28 height 28
checkbox input "true"
click at [1500, 690] on button "Salvar" at bounding box center [1520, 681] width 54 height 33
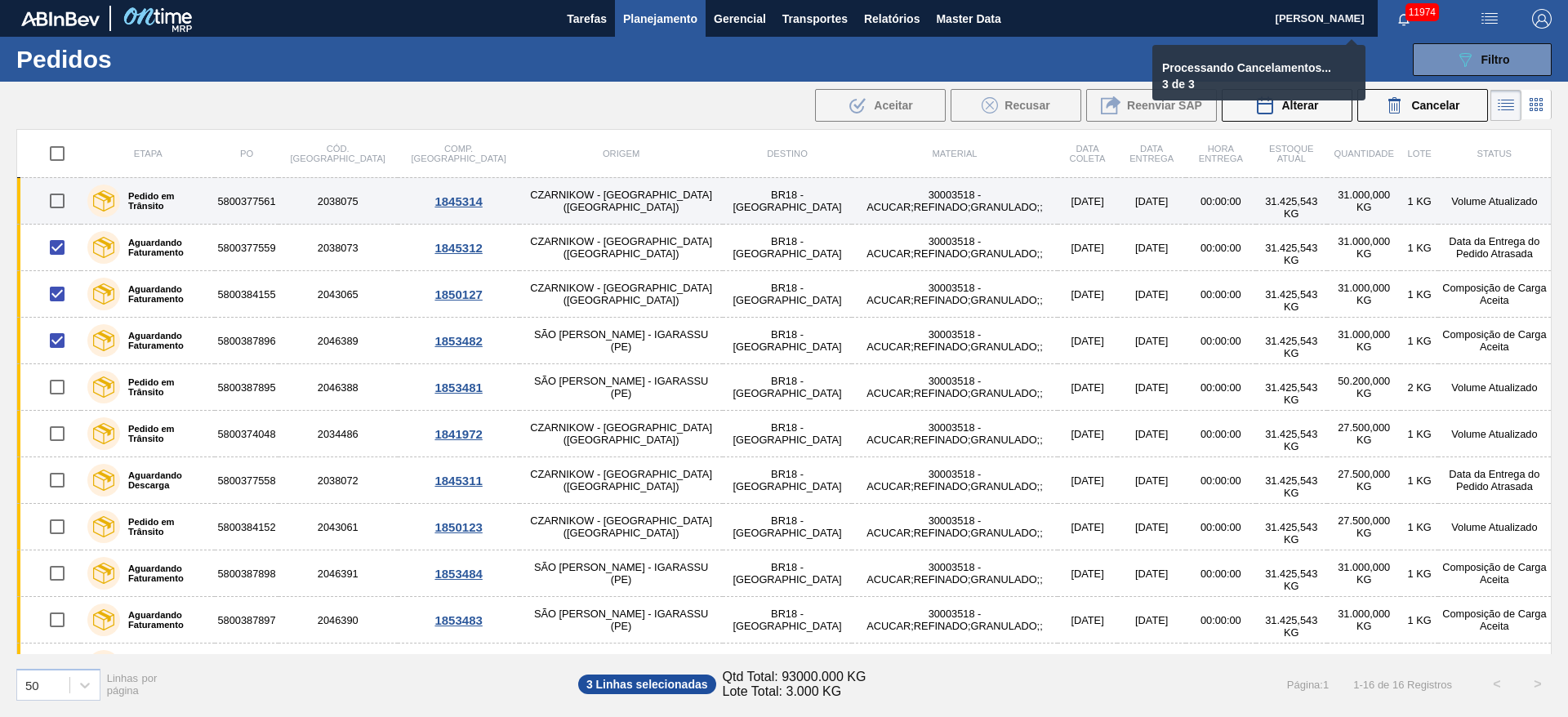
checkbox input "false"
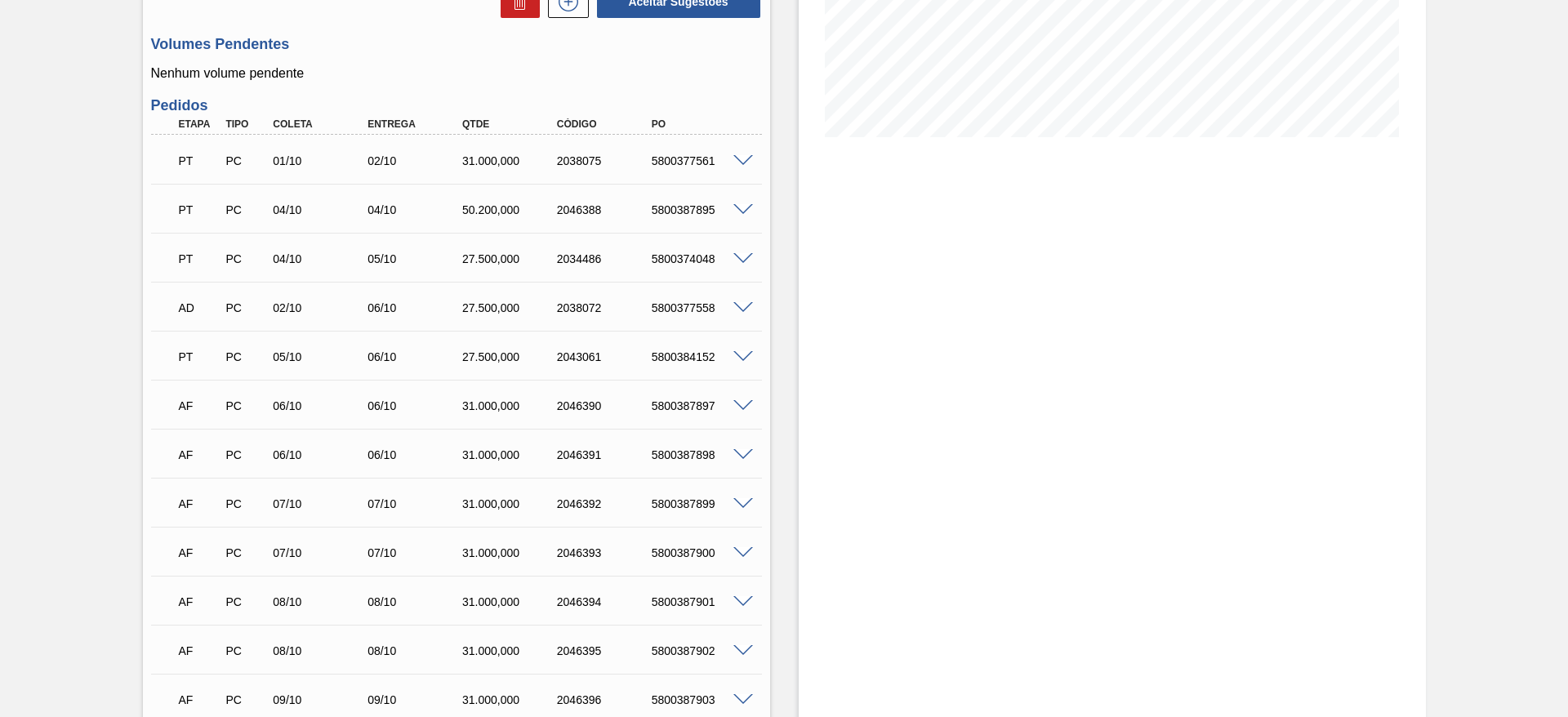
scroll to position [342, 0]
click at [738, 256] on span at bounding box center [744, 256] width 20 height 12
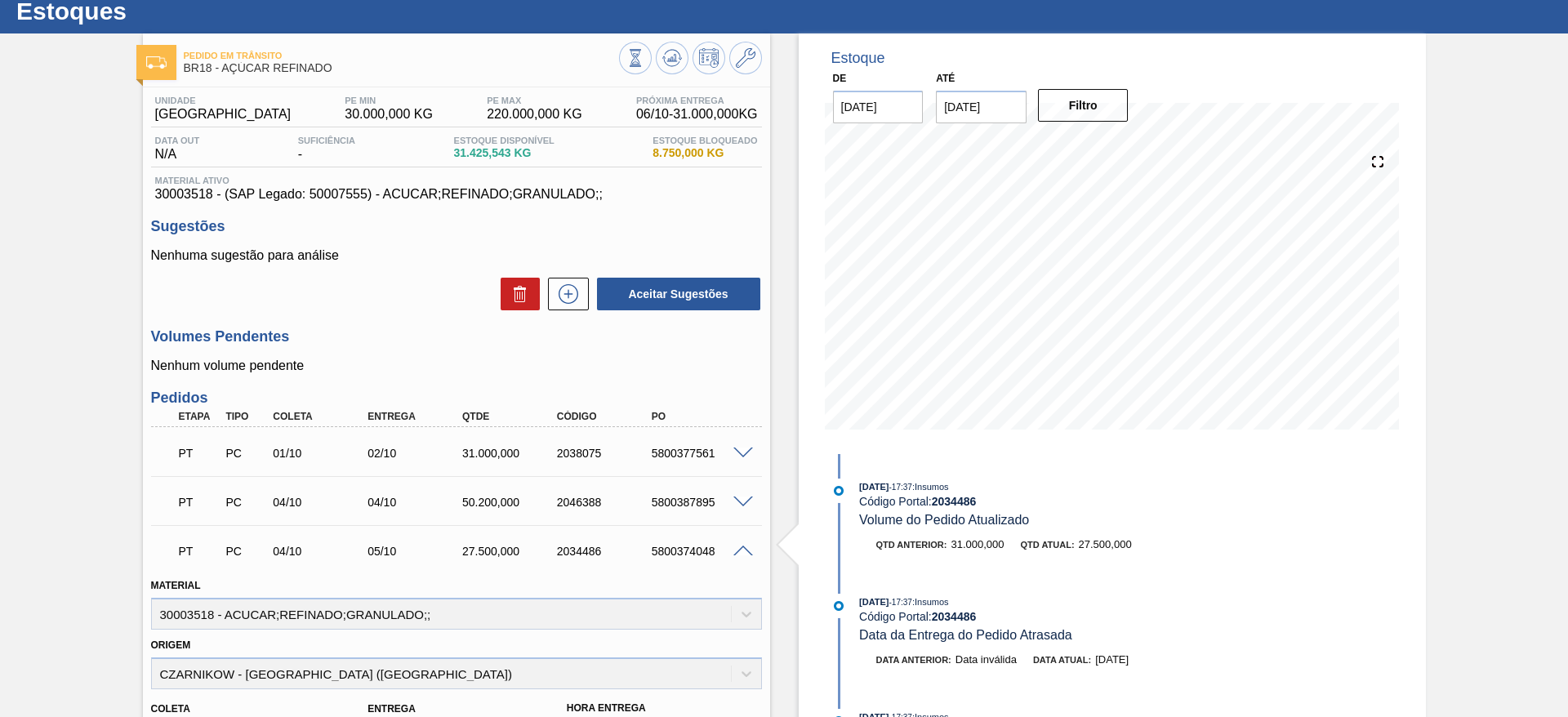
scroll to position [39, 0]
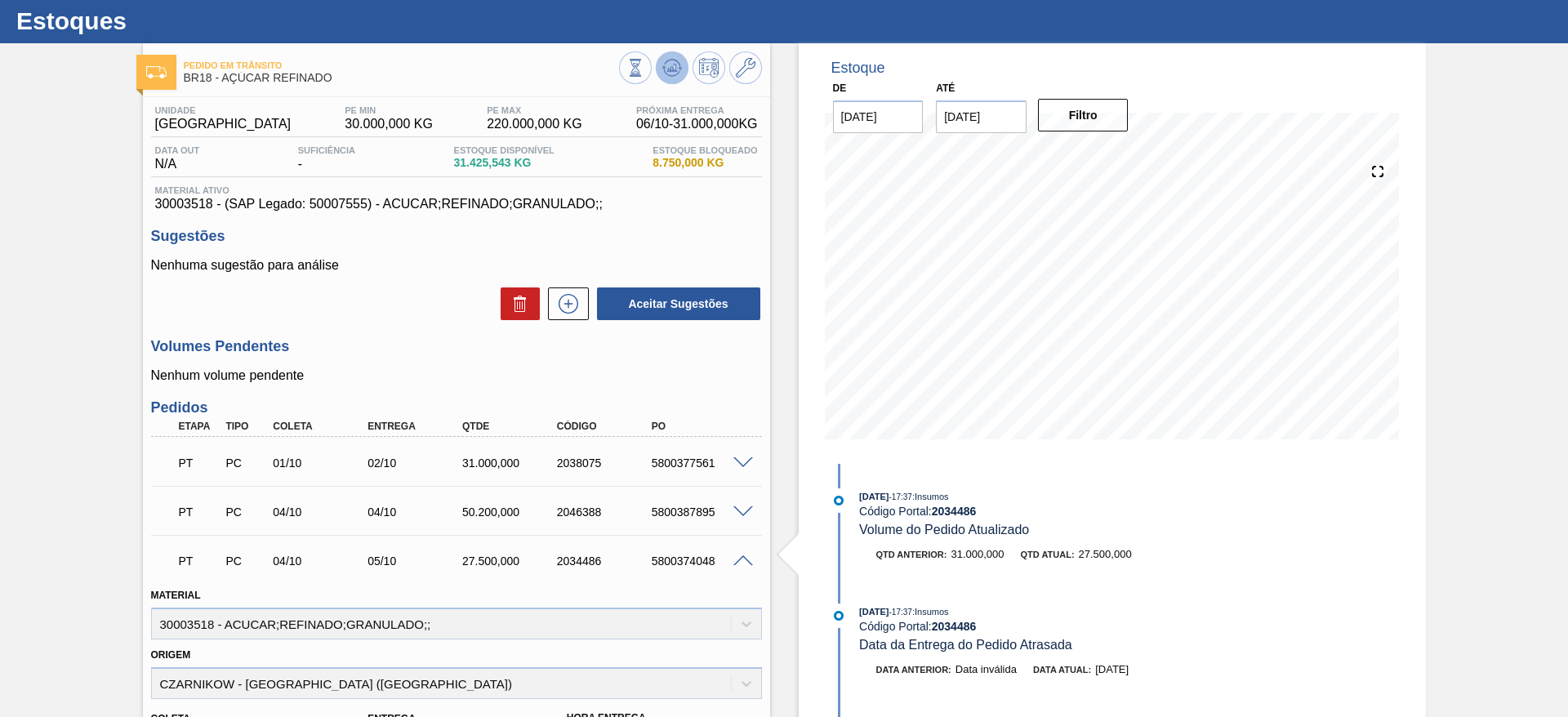
drag, startPoint x: 691, startPoint y: 67, endPoint x: 676, endPoint y: 67, distance: 15.0
click at [676, 67] on div at bounding box center [690, 70] width 143 height 37
click at [676, 67] on icon at bounding box center [672, 68] width 20 height 20
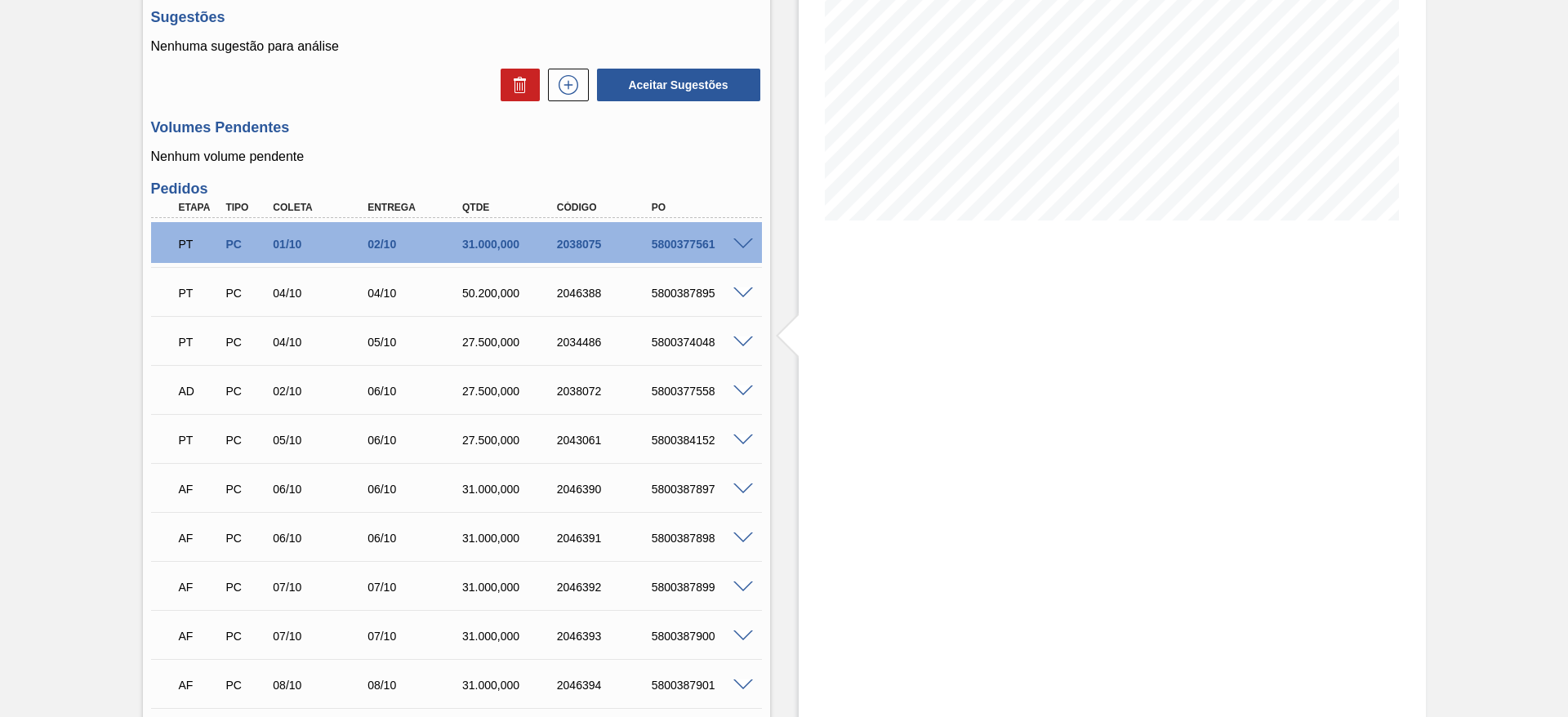
scroll to position [0, 0]
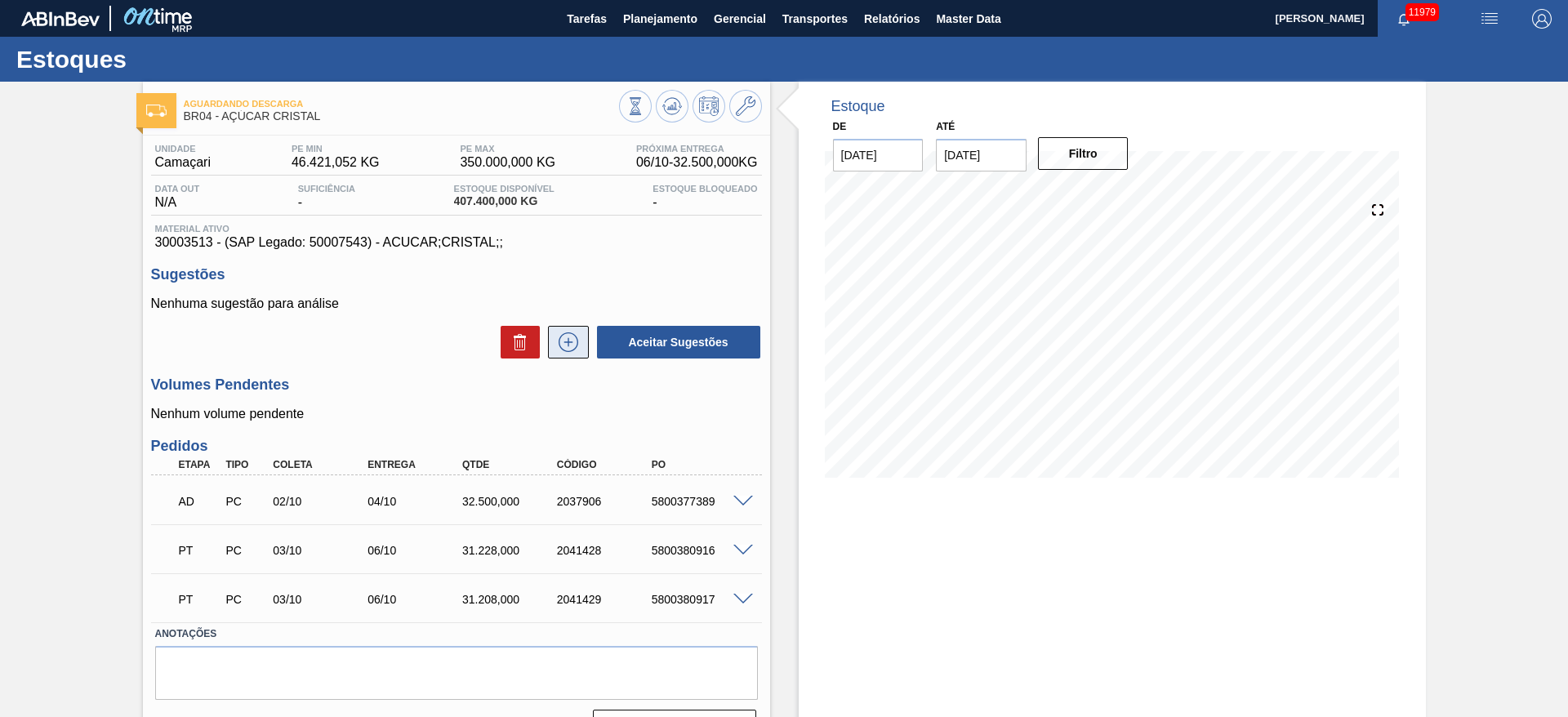
click at [566, 347] on icon at bounding box center [569, 342] width 26 height 20
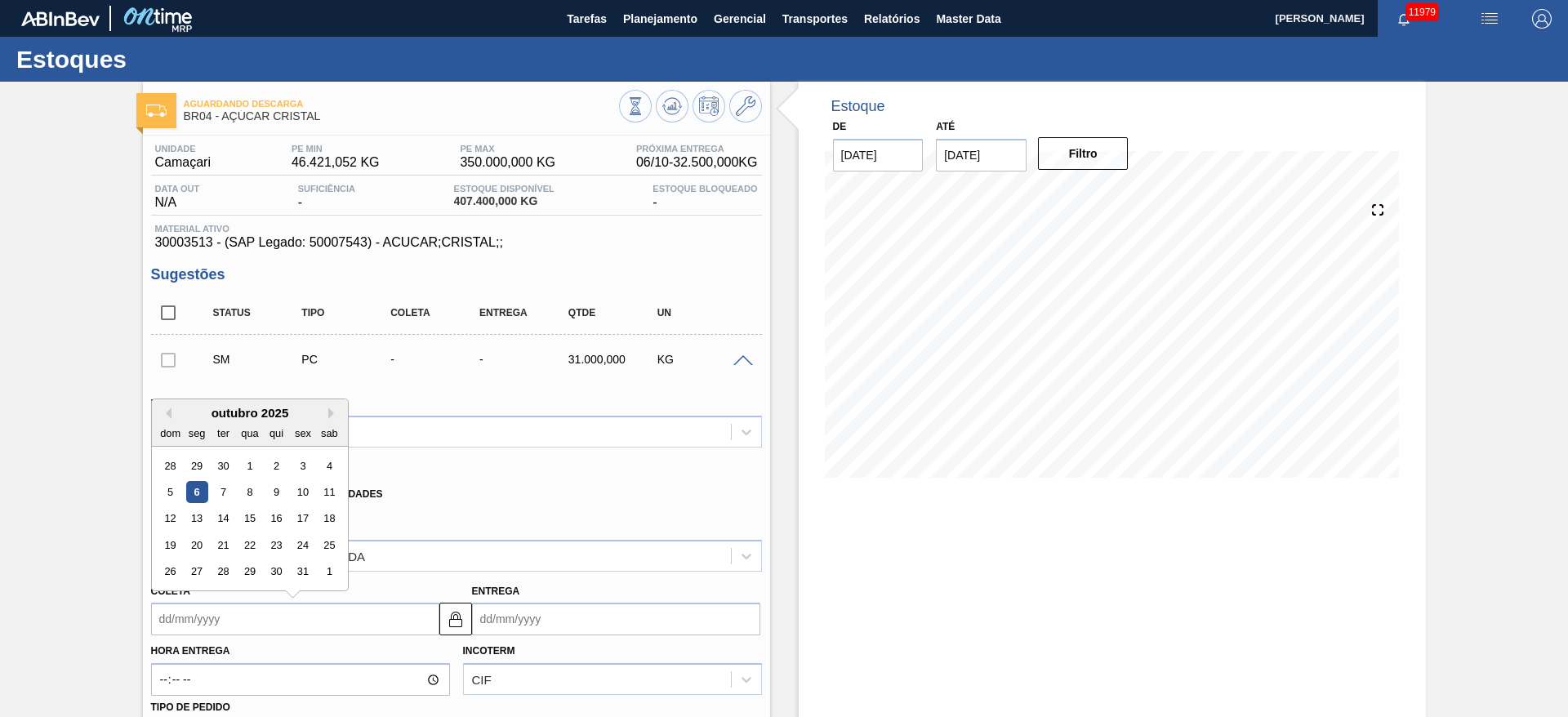
click at [194, 625] on input "Coleta" at bounding box center [295, 619] width 288 height 33
click at [312, 493] on div "10" at bounding box center [302, 491] width 22 height 22
type input "[DATE]"
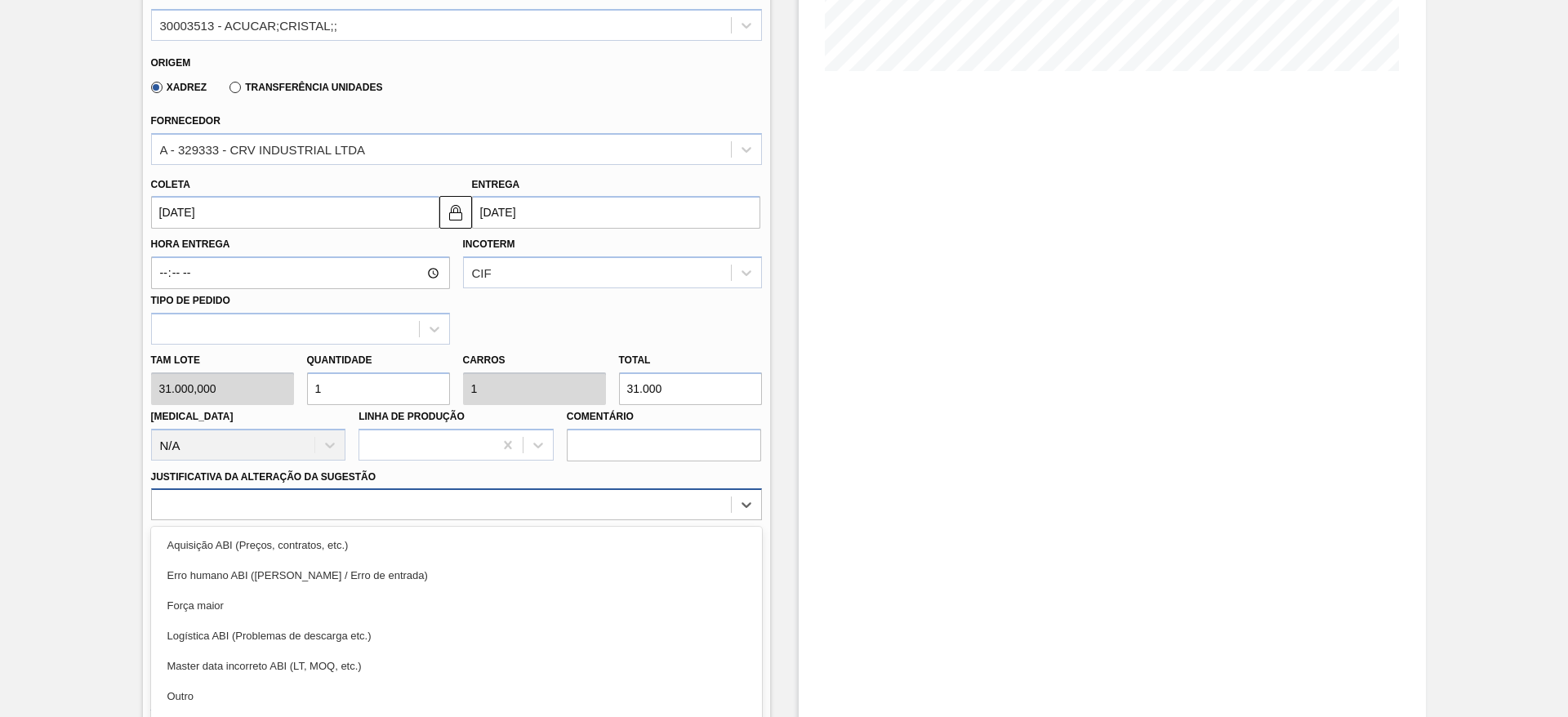
scroll to position [468, 0]
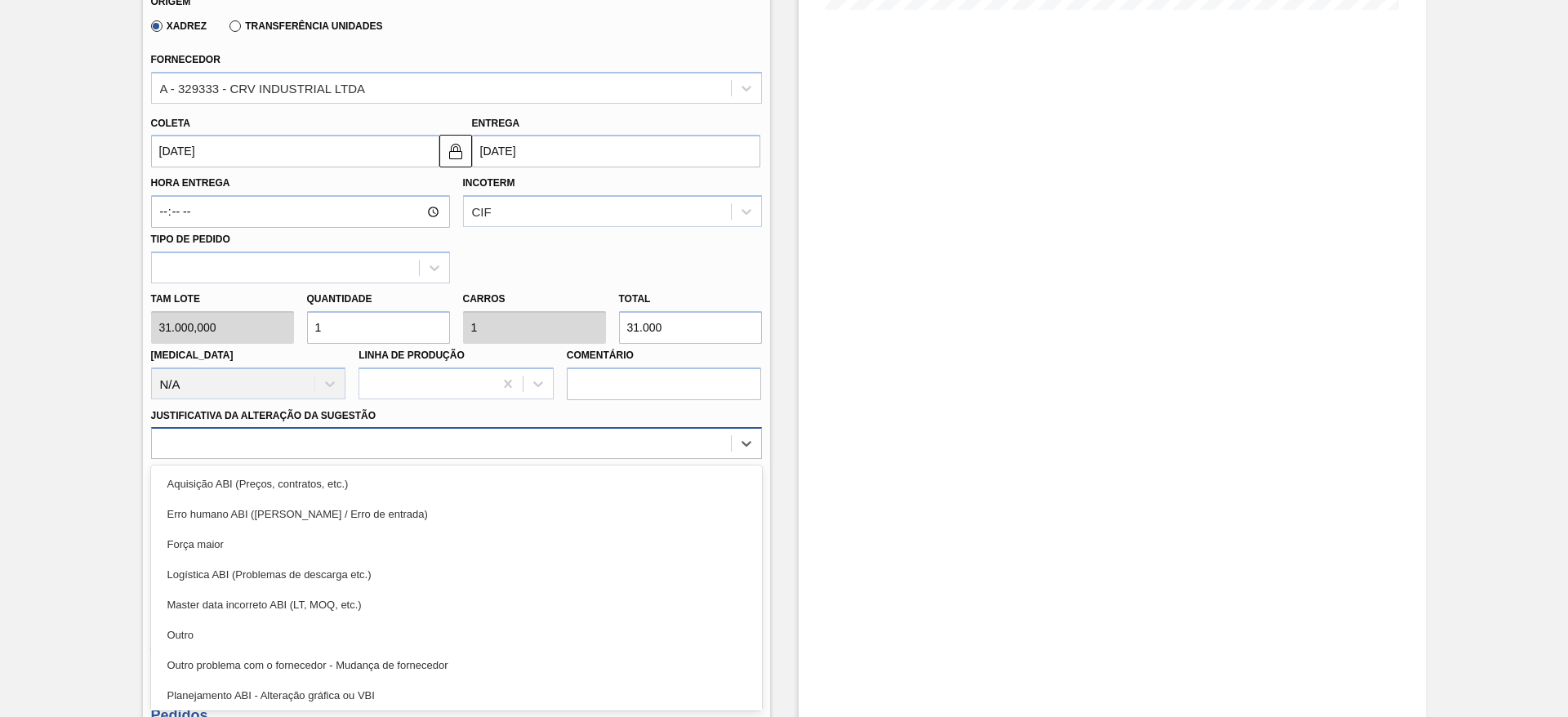
click at [520, 459] on div "option Aquisição ABI (Preços, contratos, etc.) focused, 1 of 18. 18 results ava…" at bounding box center [456, 443] width 611 height 32
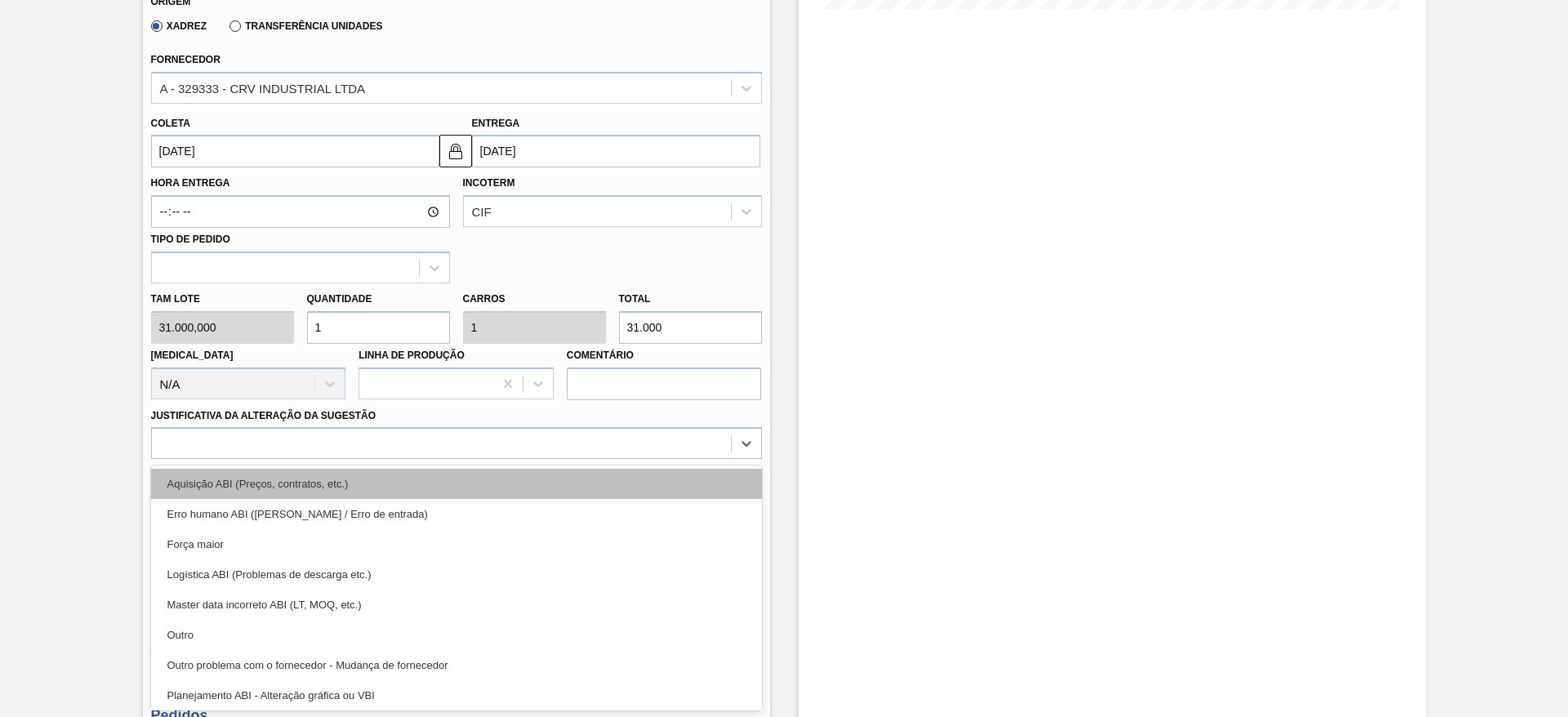
click at [560, 477] on div "Aquisição ABI (Preços, contratos, etc.)" at bounding box center [456, 484] width 611 height 30
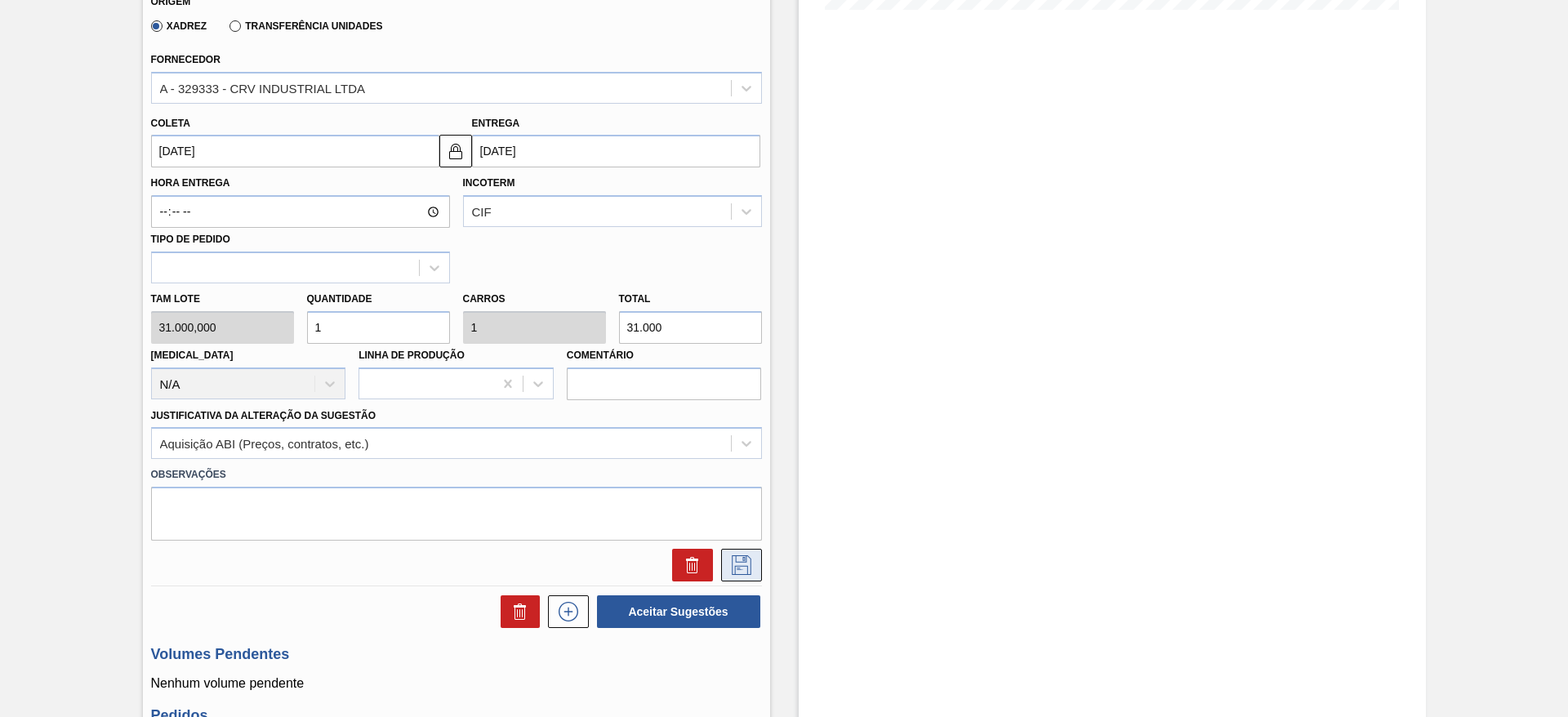
click at [747, 562] on icon at bounding box center [742, 565] width 26 height 20
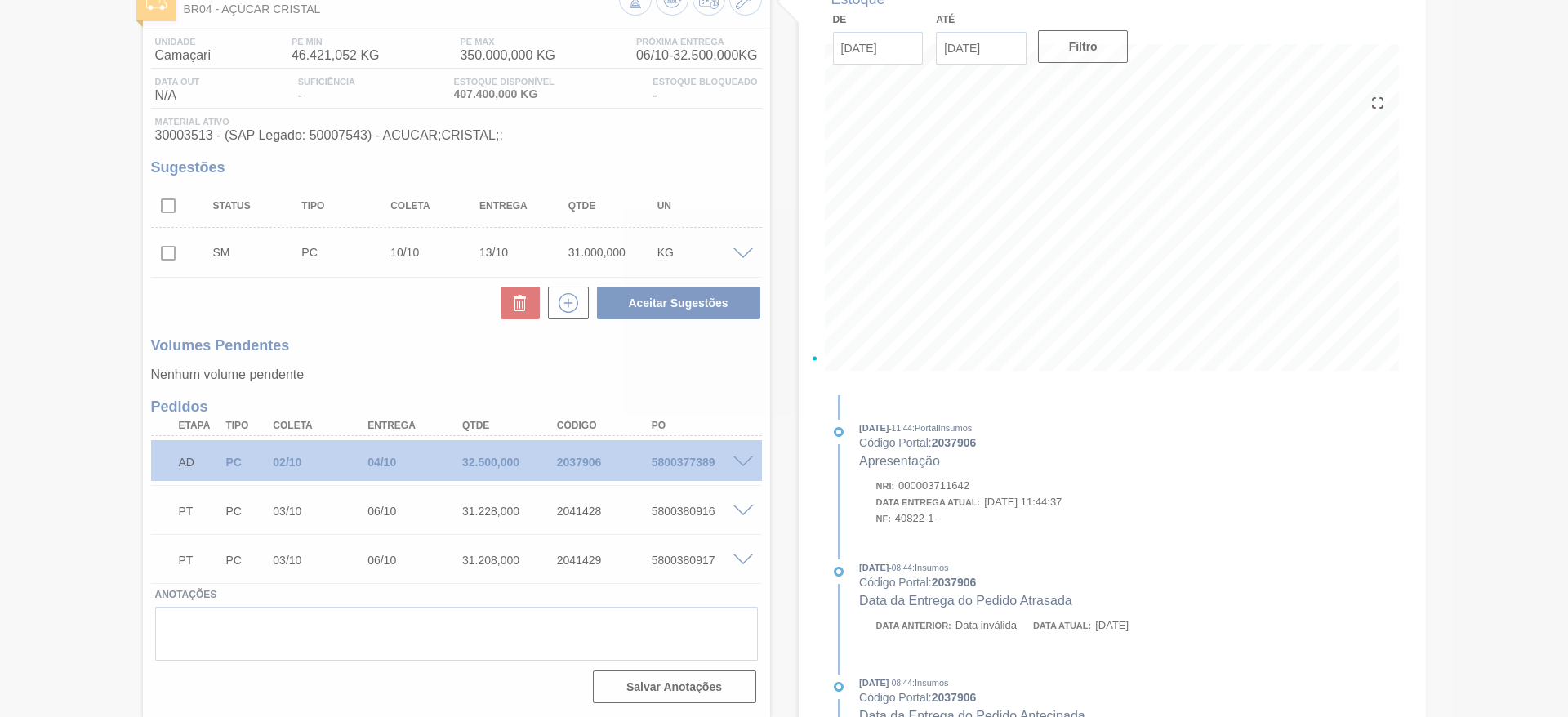
scroll to position [107, 0]
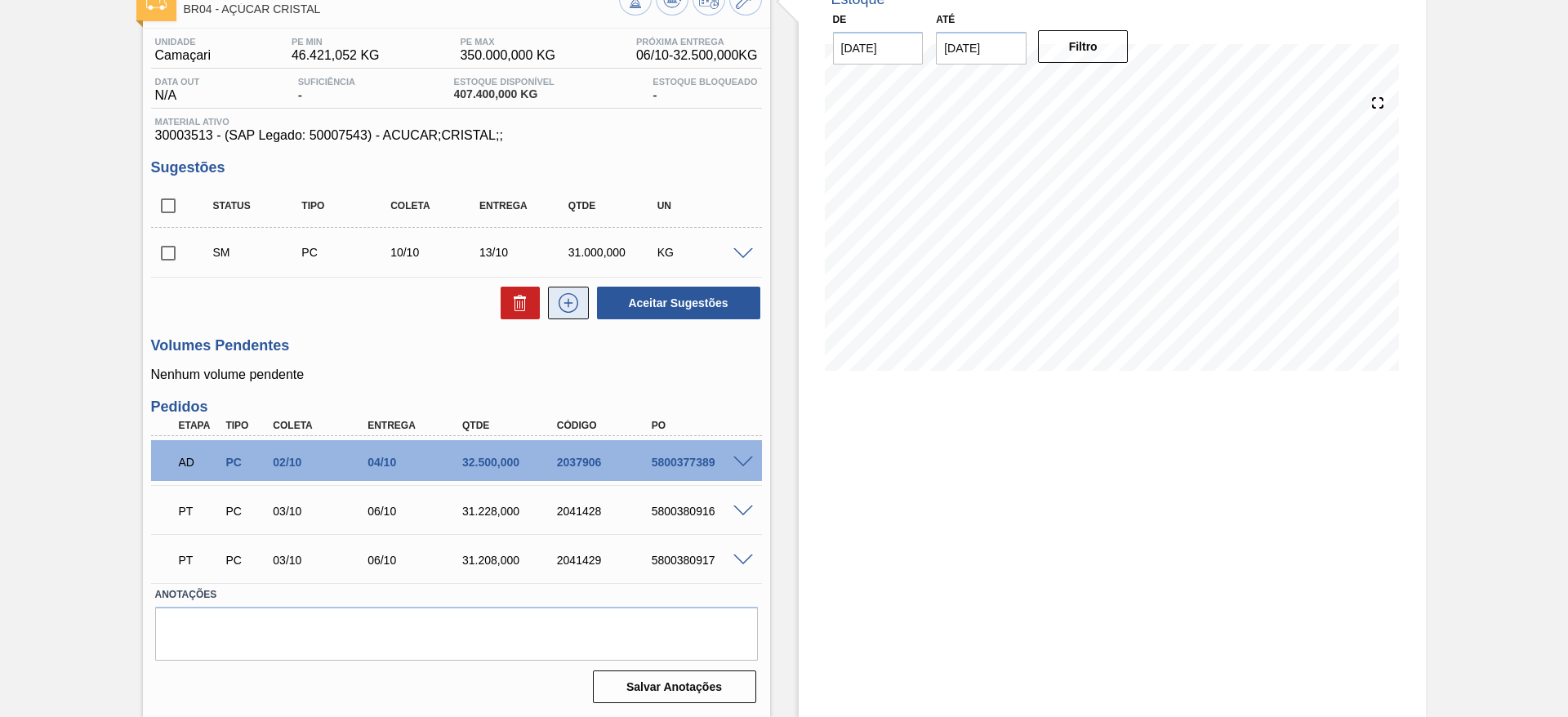
click at [586, 306] on button at bounding box center [569, 303] width 41 height 33
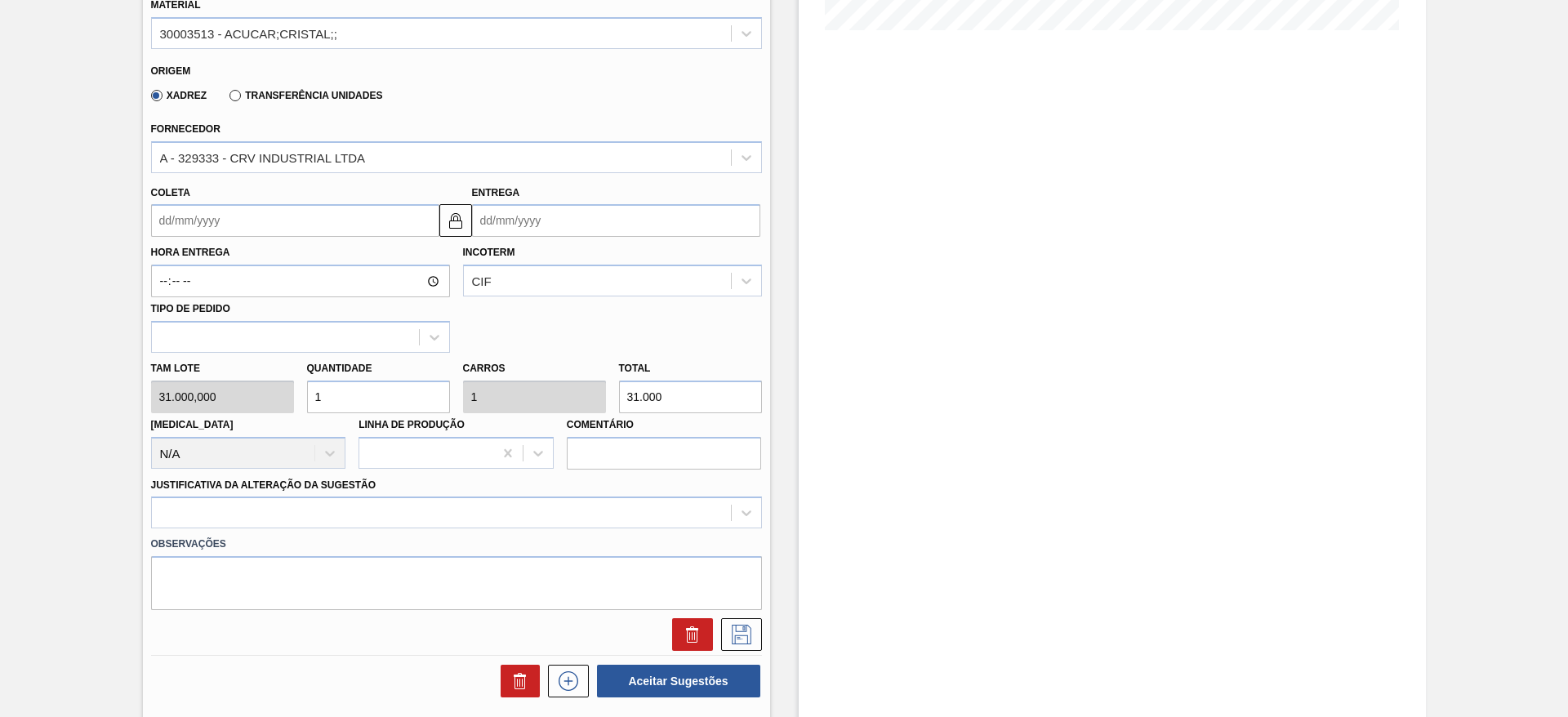
scroll to position [455, 0]
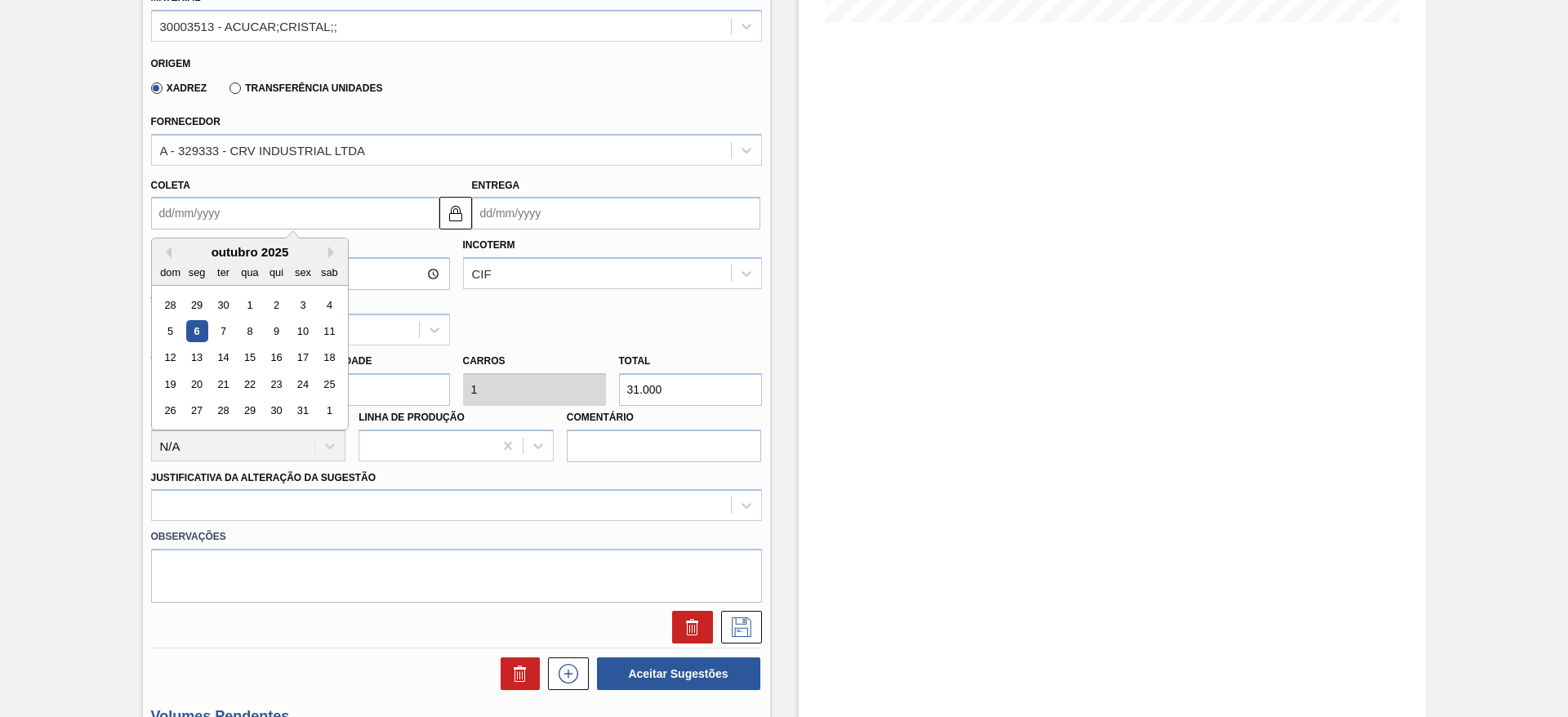
click at [200, 209] on input "Coleta" at bounding box center [295, 214] width 288 height 33
click at [333, 327] on div "11" at bounding box center [329, 331] width 22 height 22
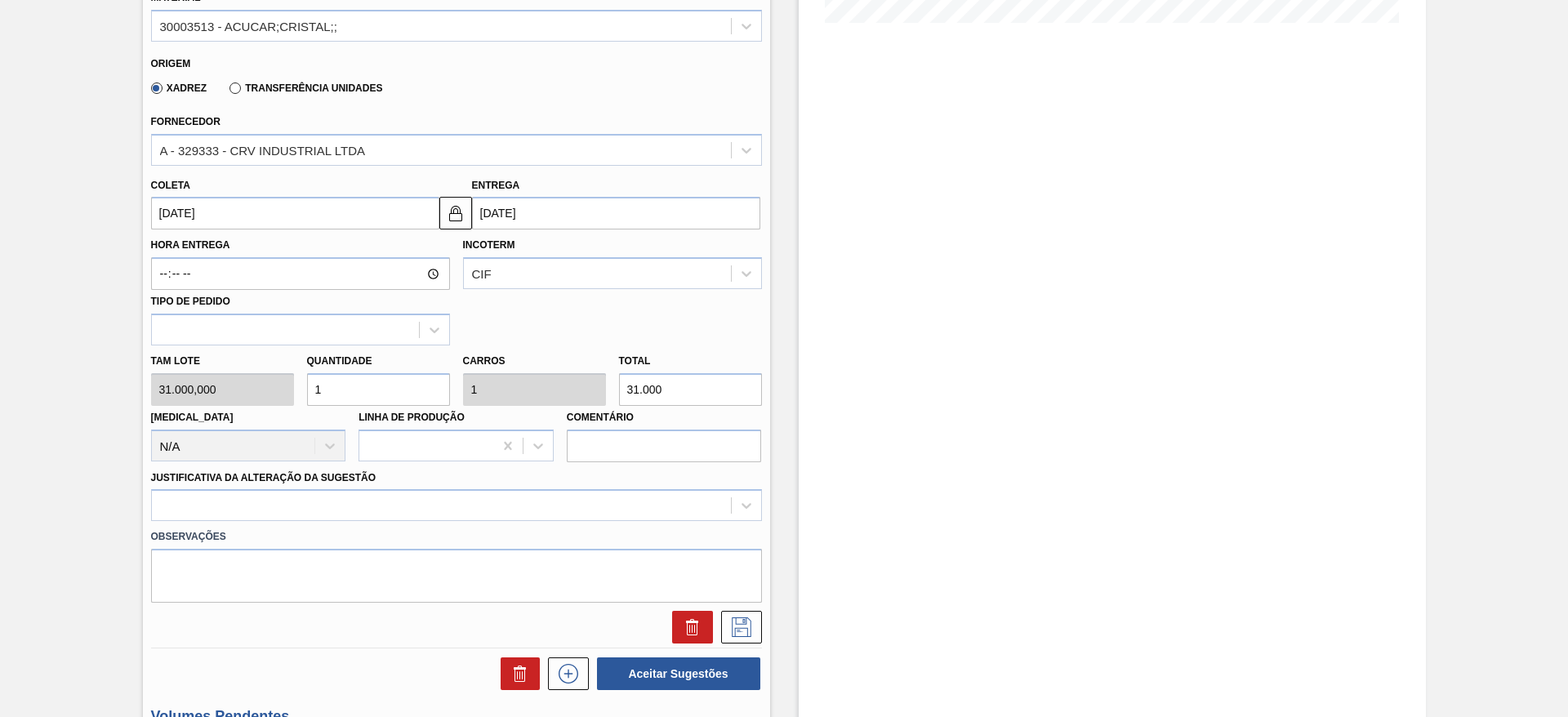
type input "11/10/2025"
type input "[DATE]"
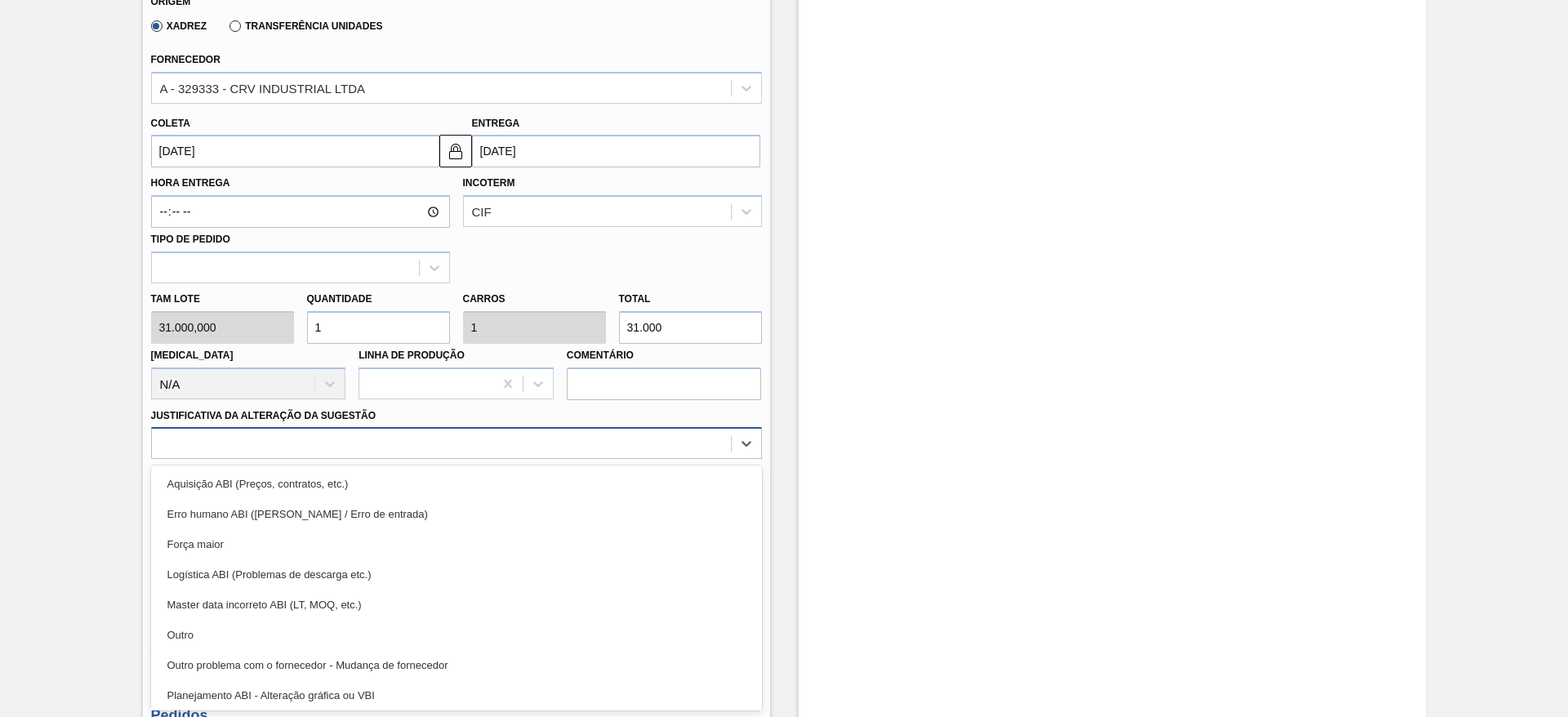
click at [527, 459] on div "option Erro humano ABI (Cálculo / Erro de entrada) focused, 2 of 18. 18 results…" at bounding box center [456, 443] width 611 height 32
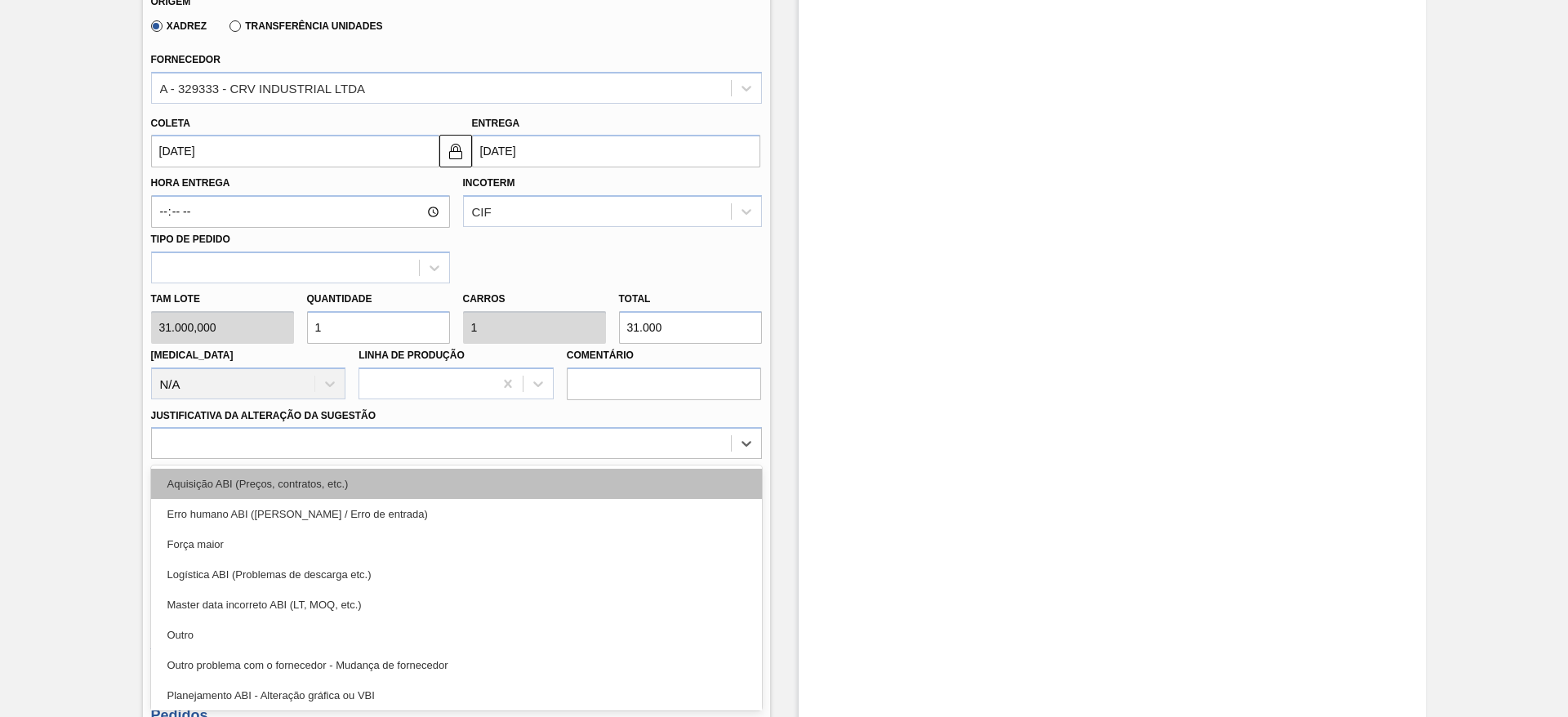
click at [552, 491] on div "Aquisição ABI (Preços, contratos, etc.)" at bounding box center [456, 484] width 611 height 30
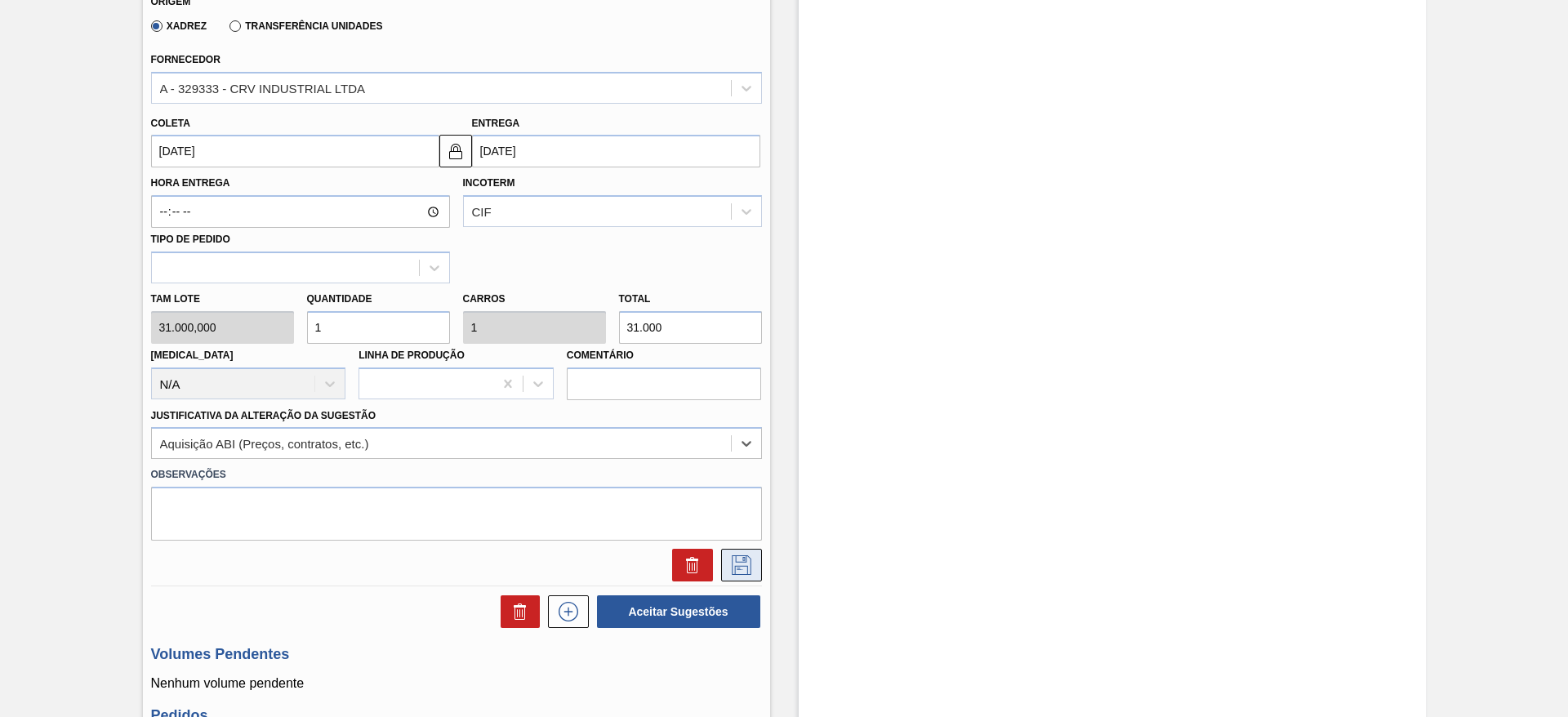
click at [745, 568] on icon at bounding box center [742, 565] width 20 height 20
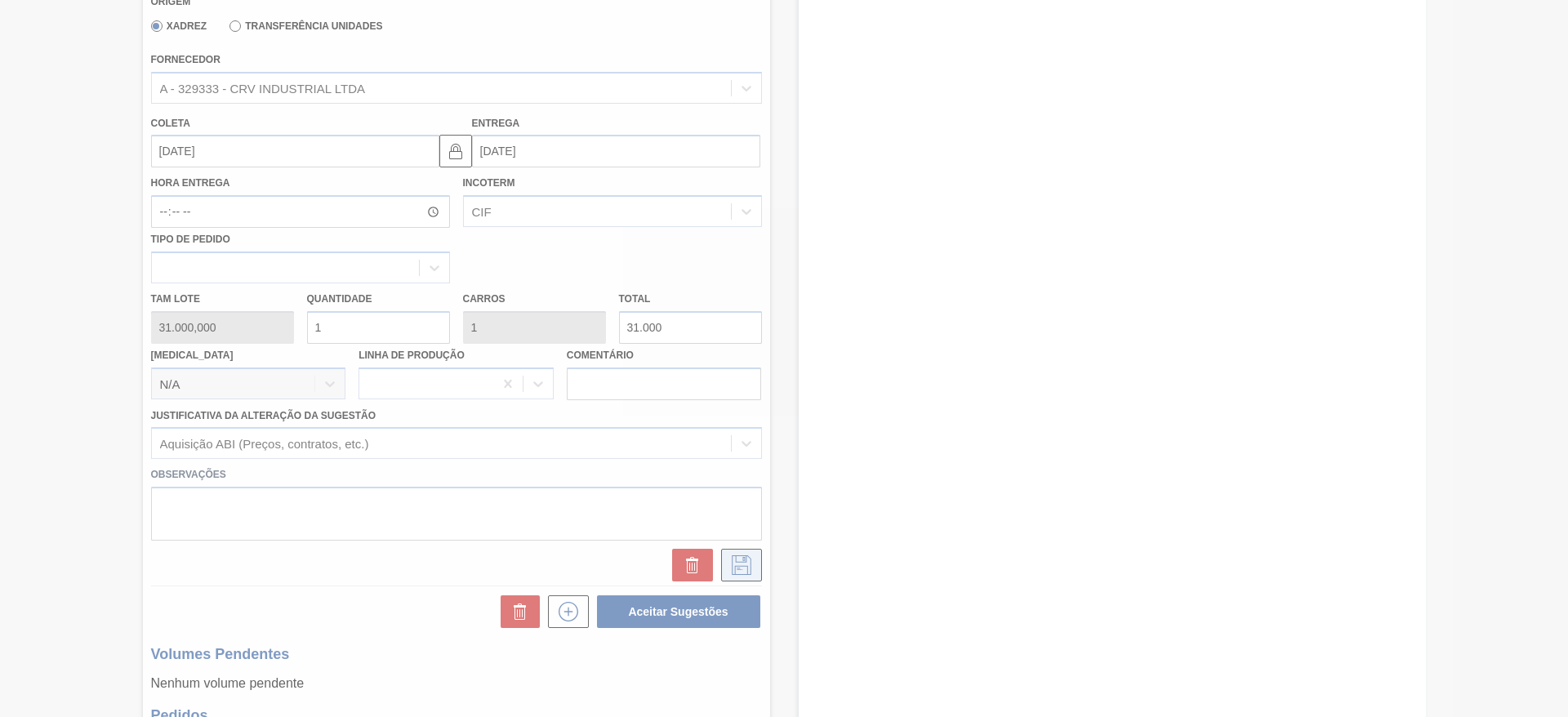
scroll to position [156, 0]
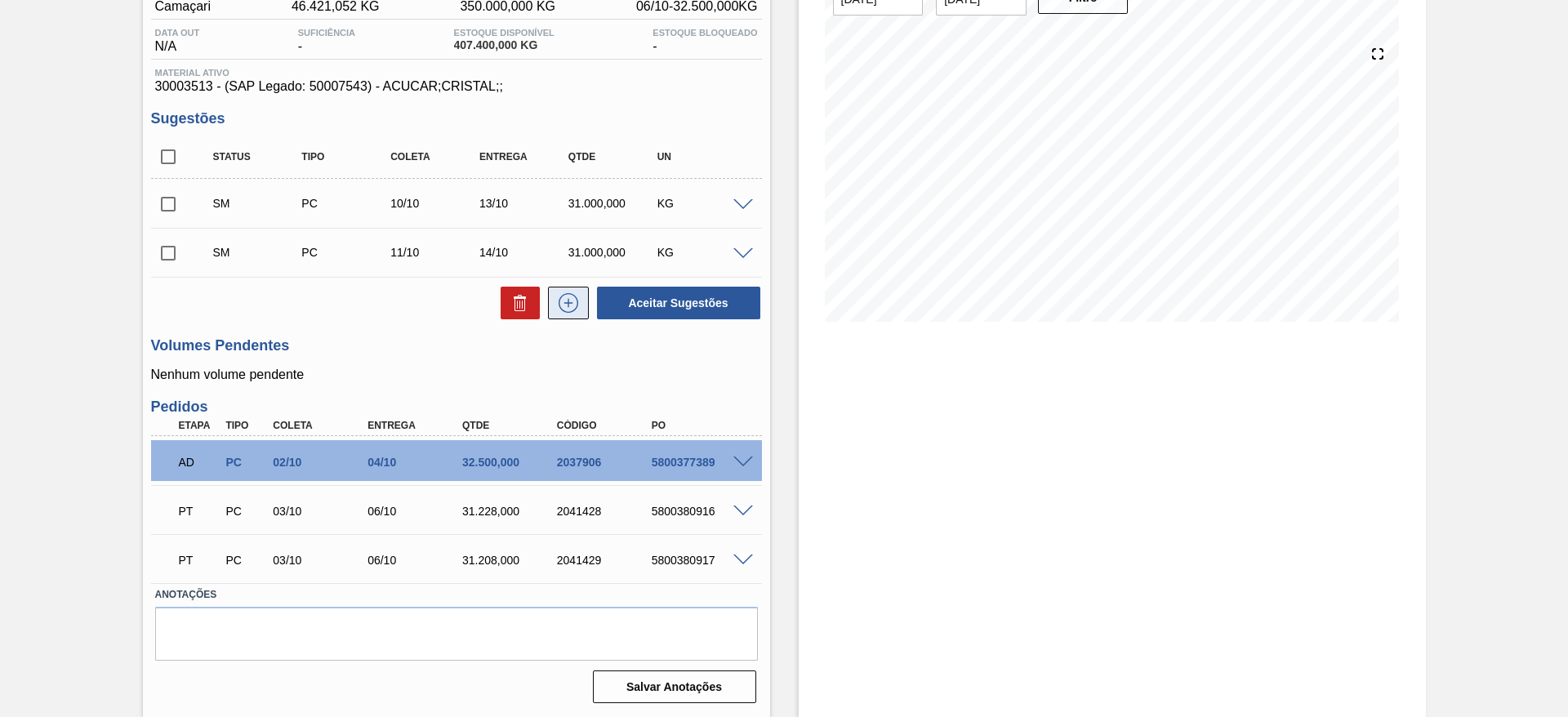
click at [551, 311] on button at bounding box center [569, 303] width 41 height 33
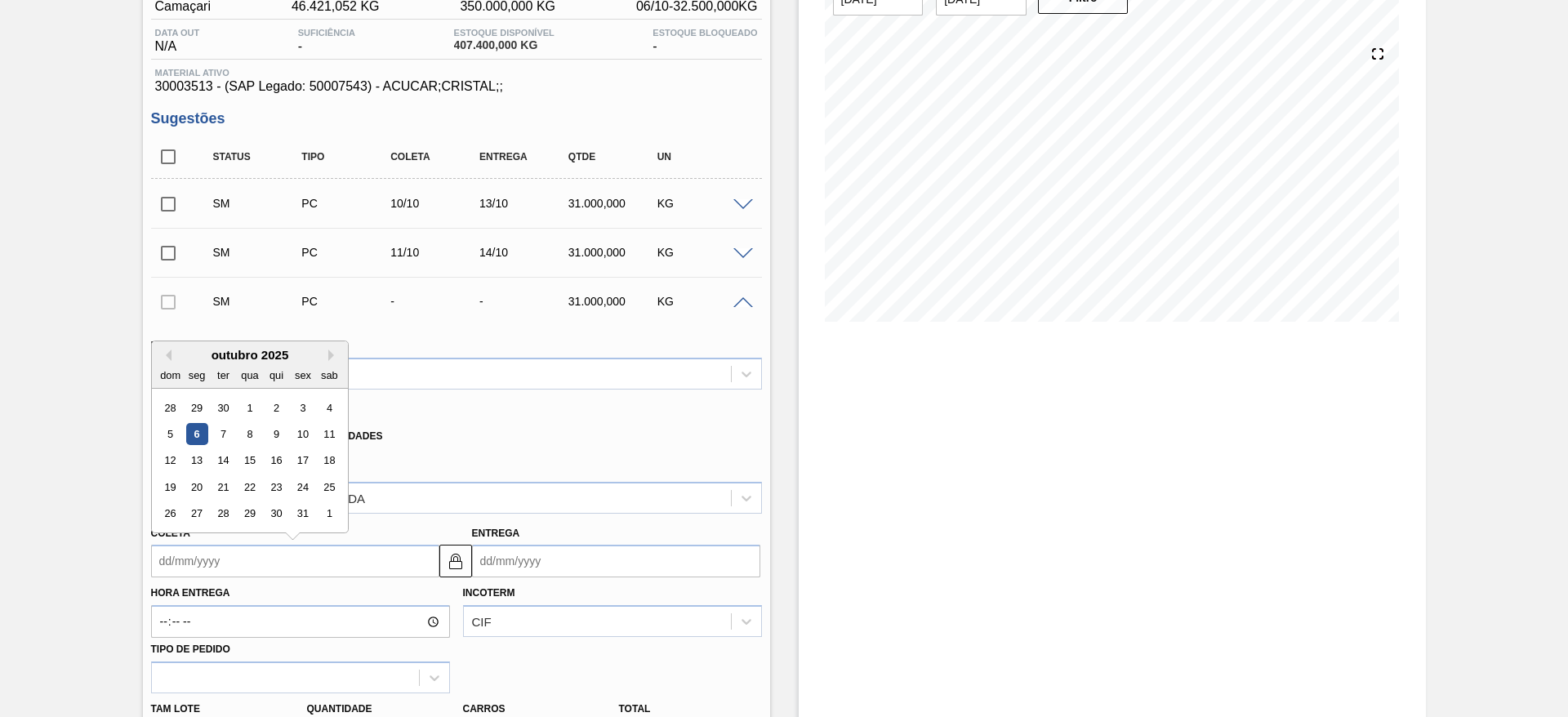
click at [222, 572] on input "Coleta" at bounding box center [295, 561] width 288 height 33
click at [178, 462] on div "12" at bounding box center [170, 461] width 22 height 22
type input "12/10/2025"
type input "15/10/2025"
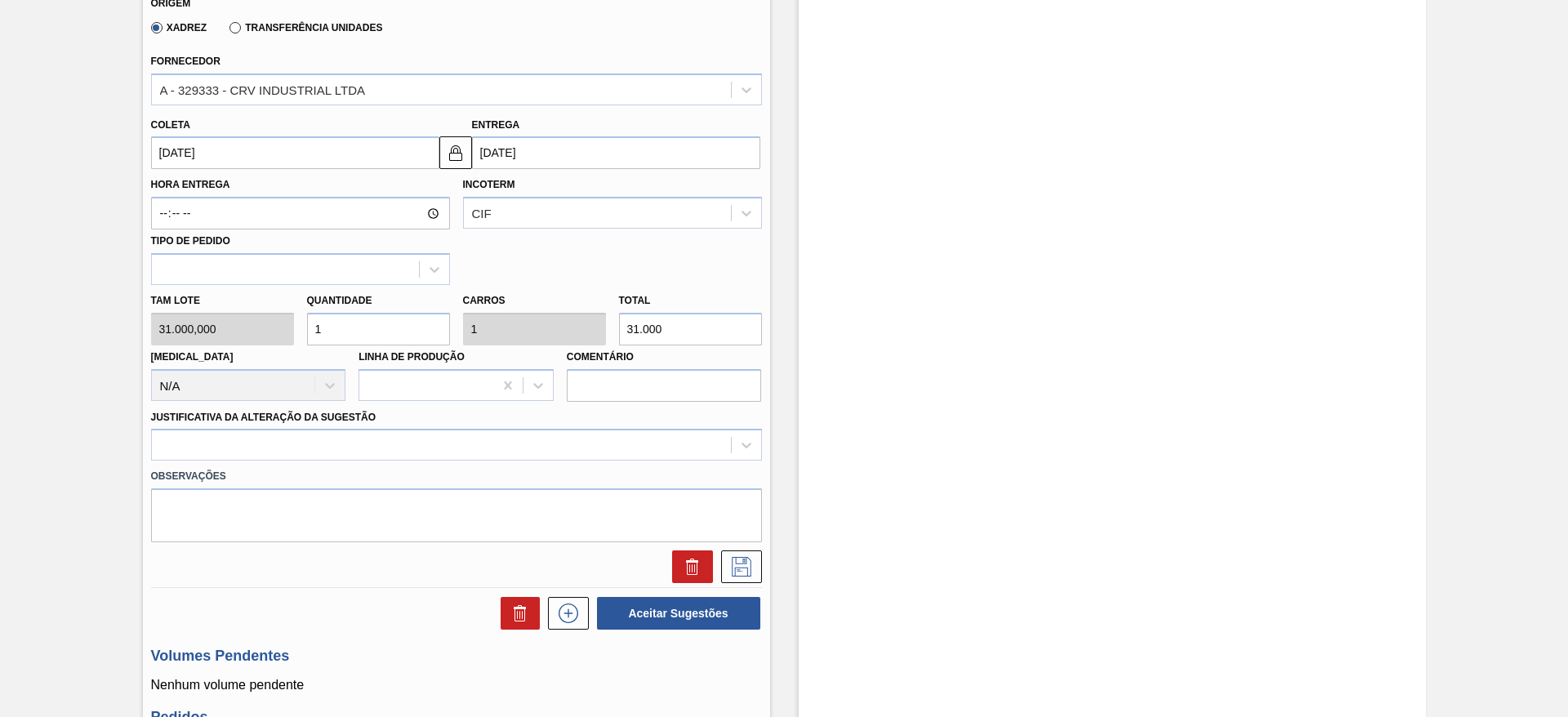
scroll to position [572, 0]
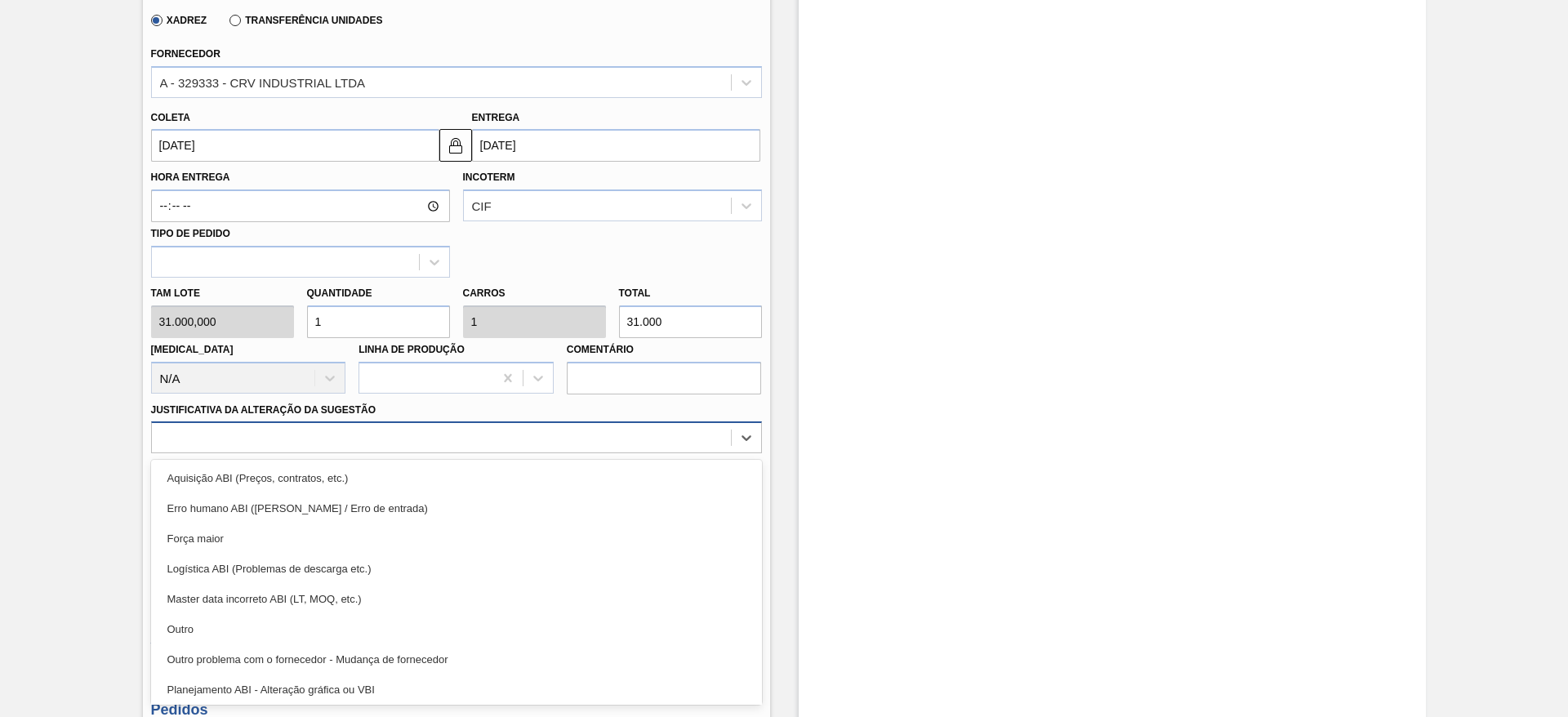
click at [557, 430] on div at bounding box center [441, 438] width 579 height 24
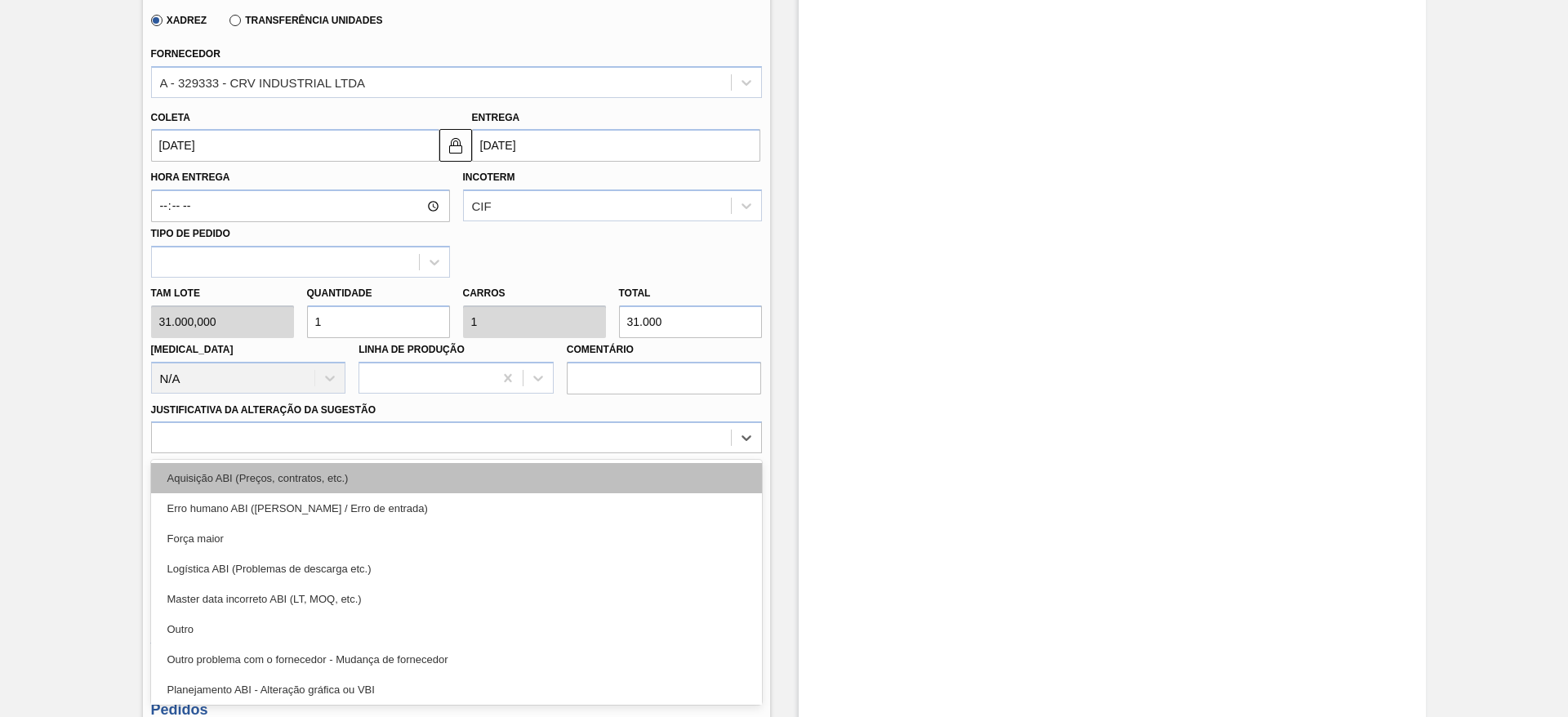
click at [557, 469] on div "Aquisição ABI (Preços, contratos, etc.)" at bounding box center [456, 478] width 611 height 30
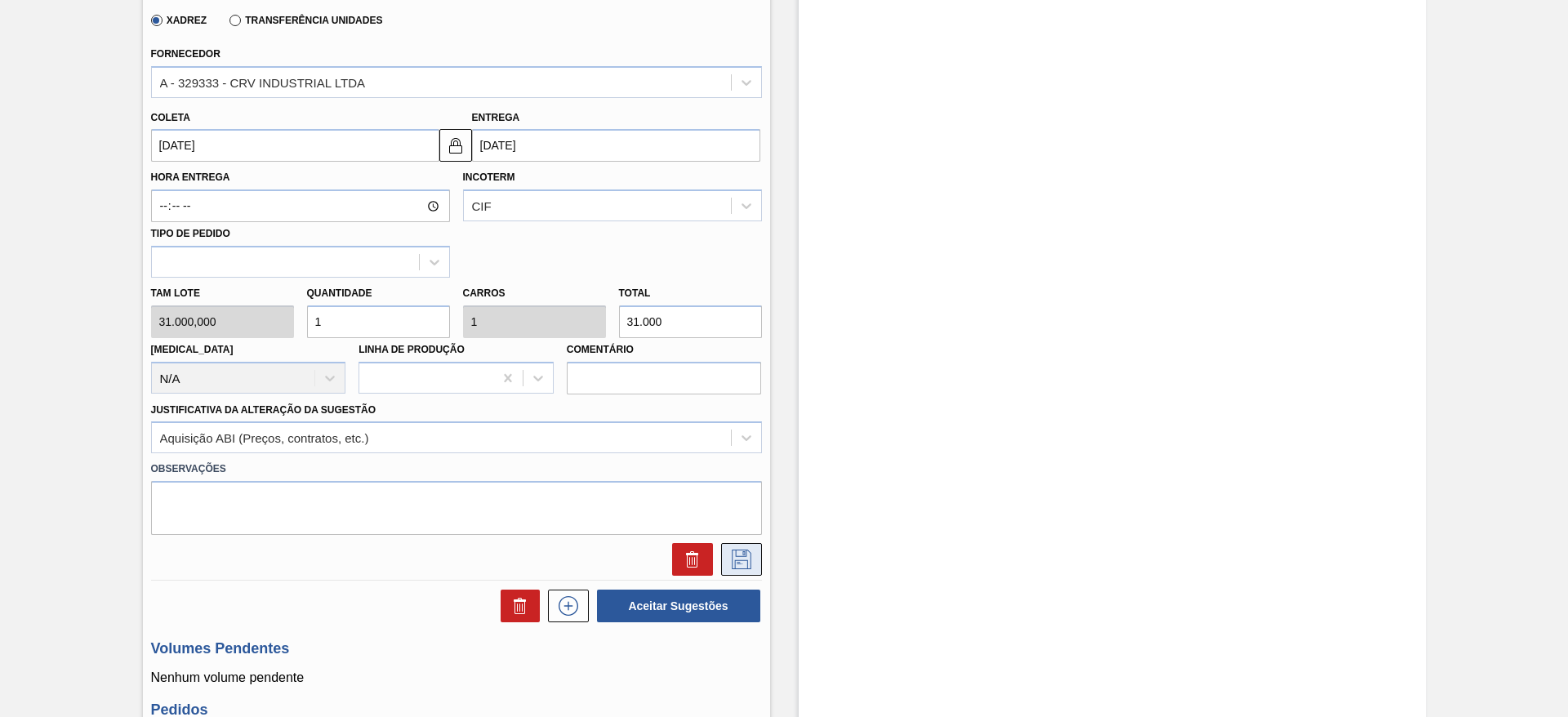
click at [734, 556] on icon at bounding box center [742, 559] width 26 height 20
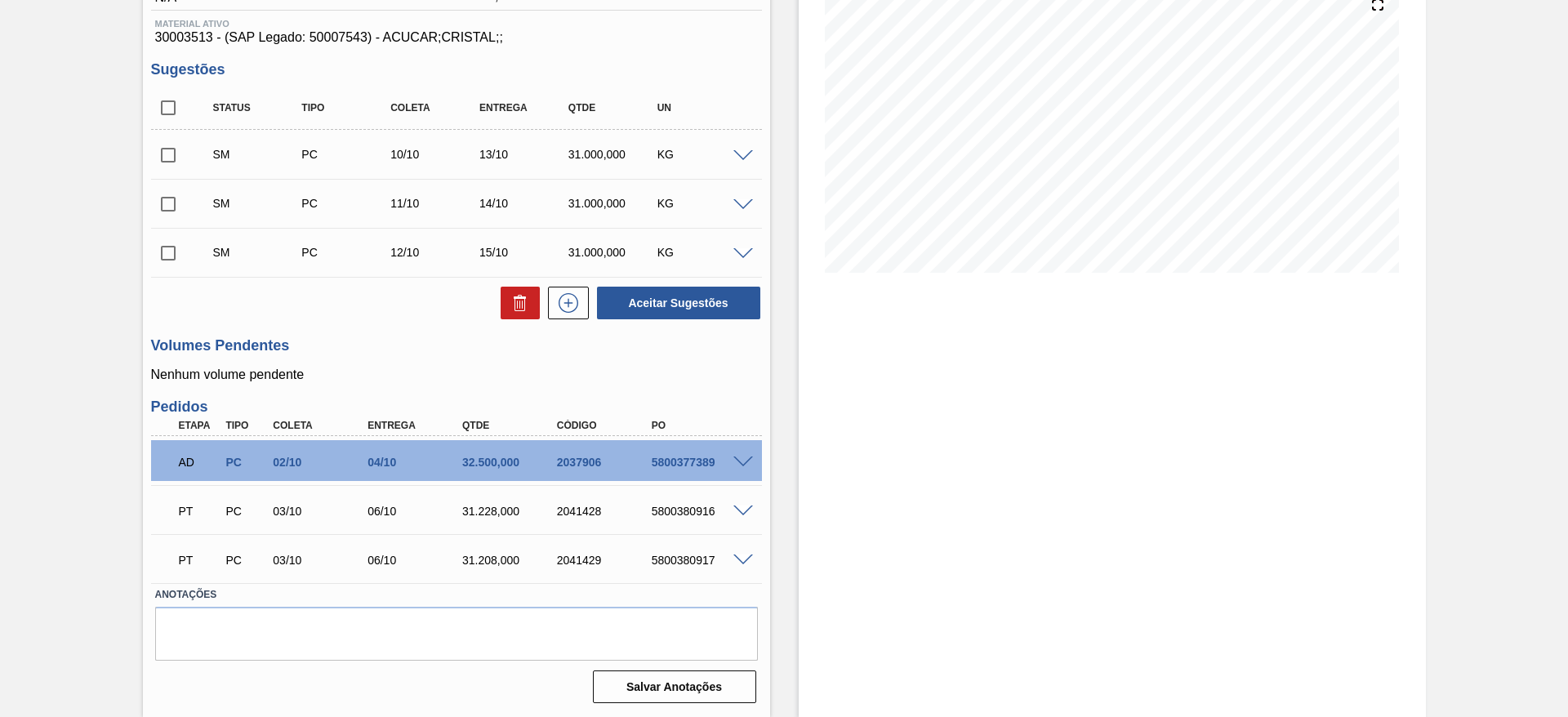
scroll to position [205, 0]
click at [580, 306] on button at bounding box center [569, 303] width 41 height 33
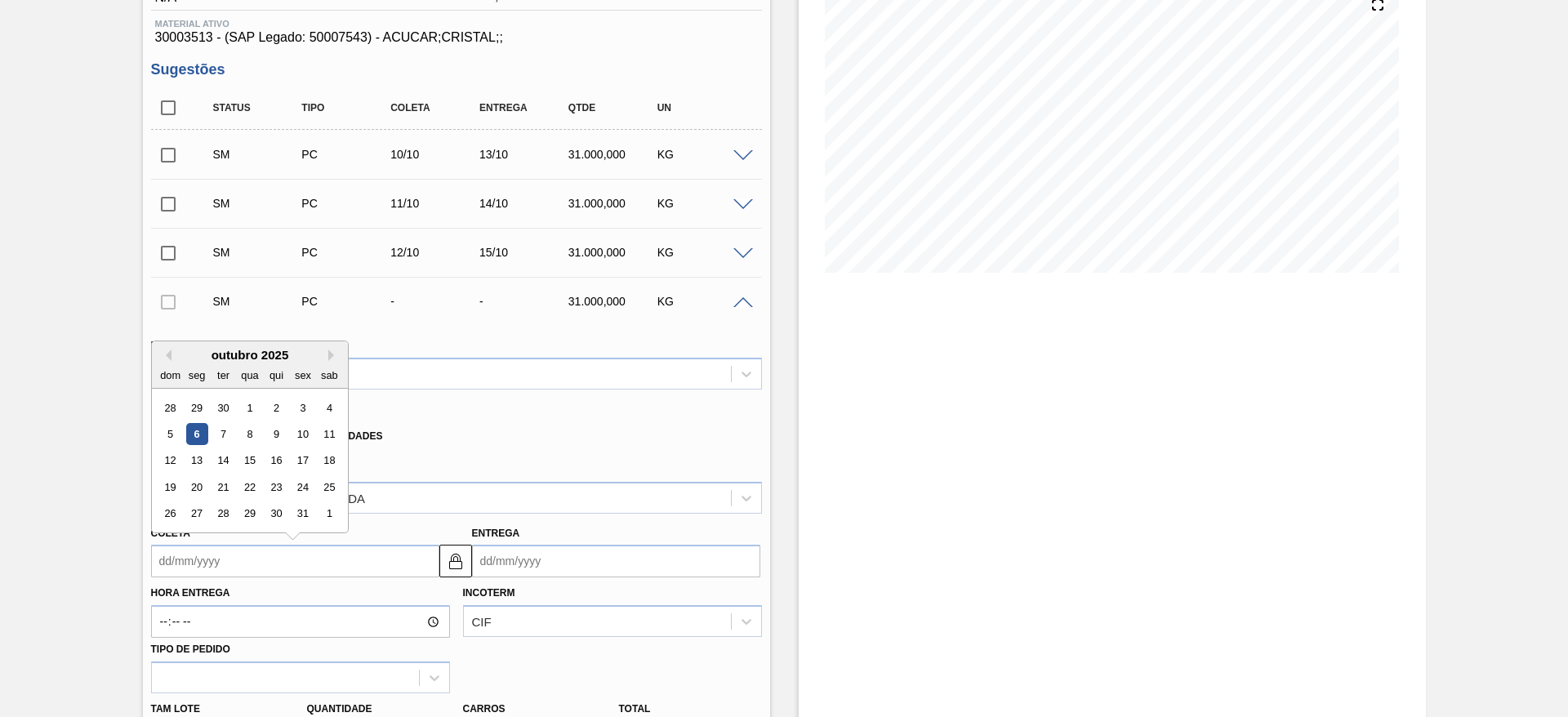
click at [208, 573] on input "Coleta" at bounding box center [295, 561] width 288 height 33
click at [194, 464] on div "13" at bounding box center [196, 461] width 22 height 22
type input "13/10/2025"
type input "16/10/2025"
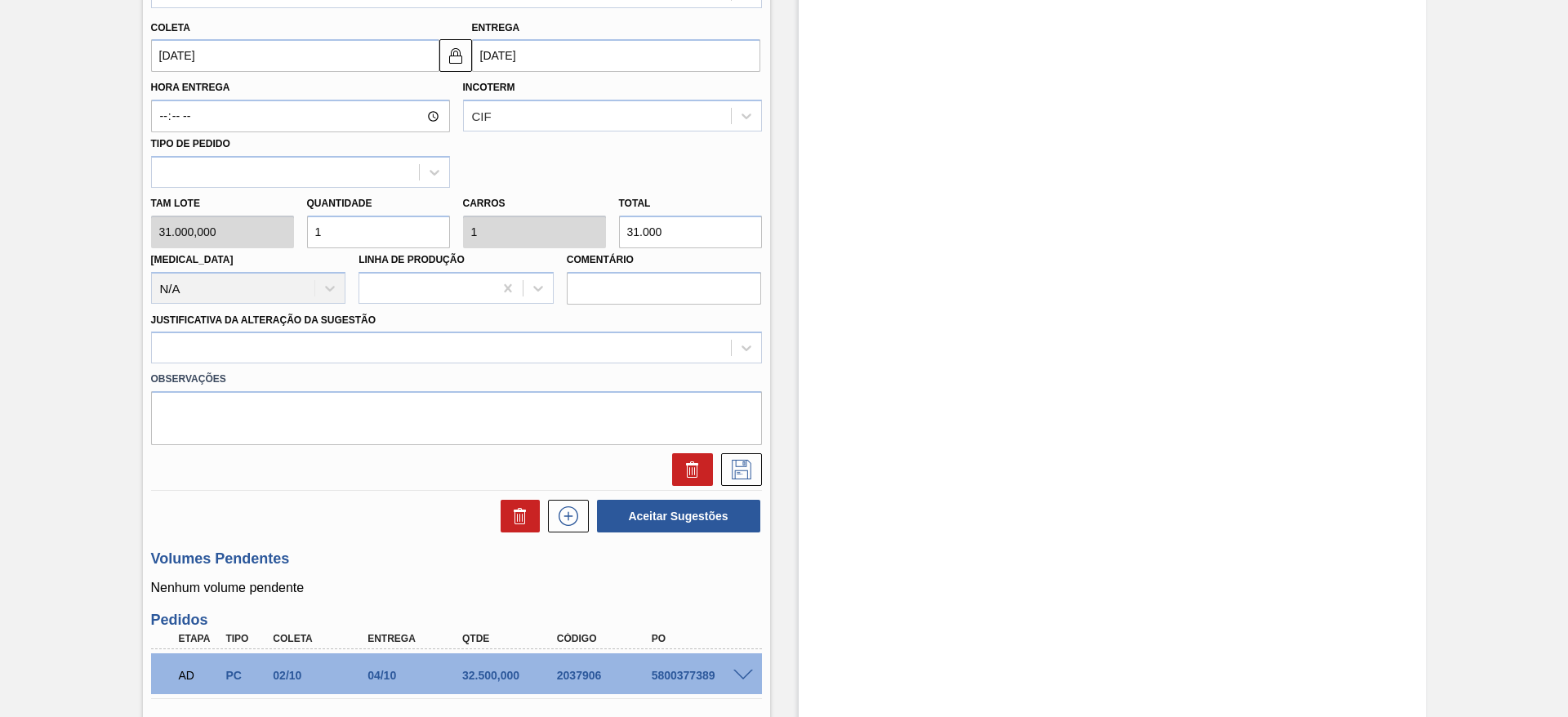
scroll to position [712, 0]
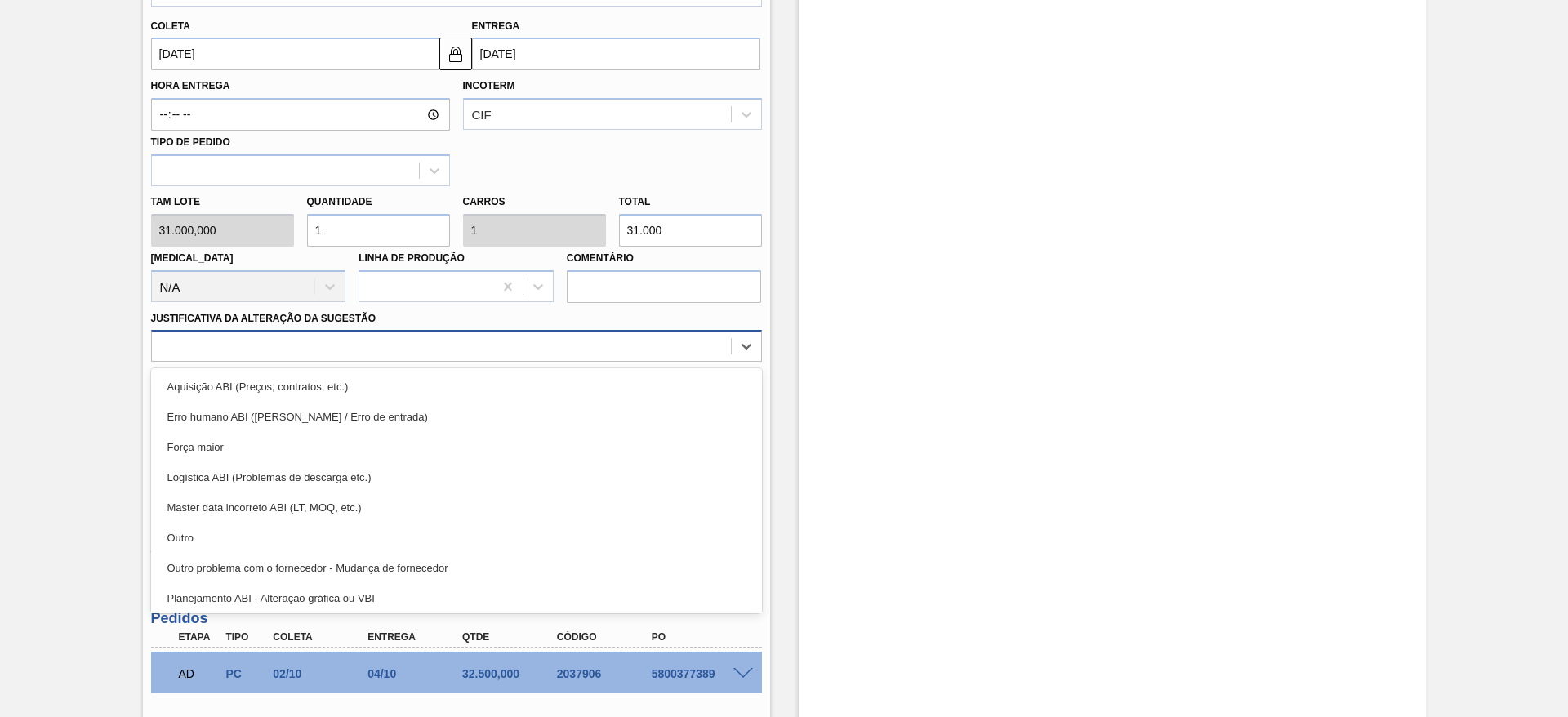
click at [581, 337] on div at bounding box center [441, 347] width 579 height 24
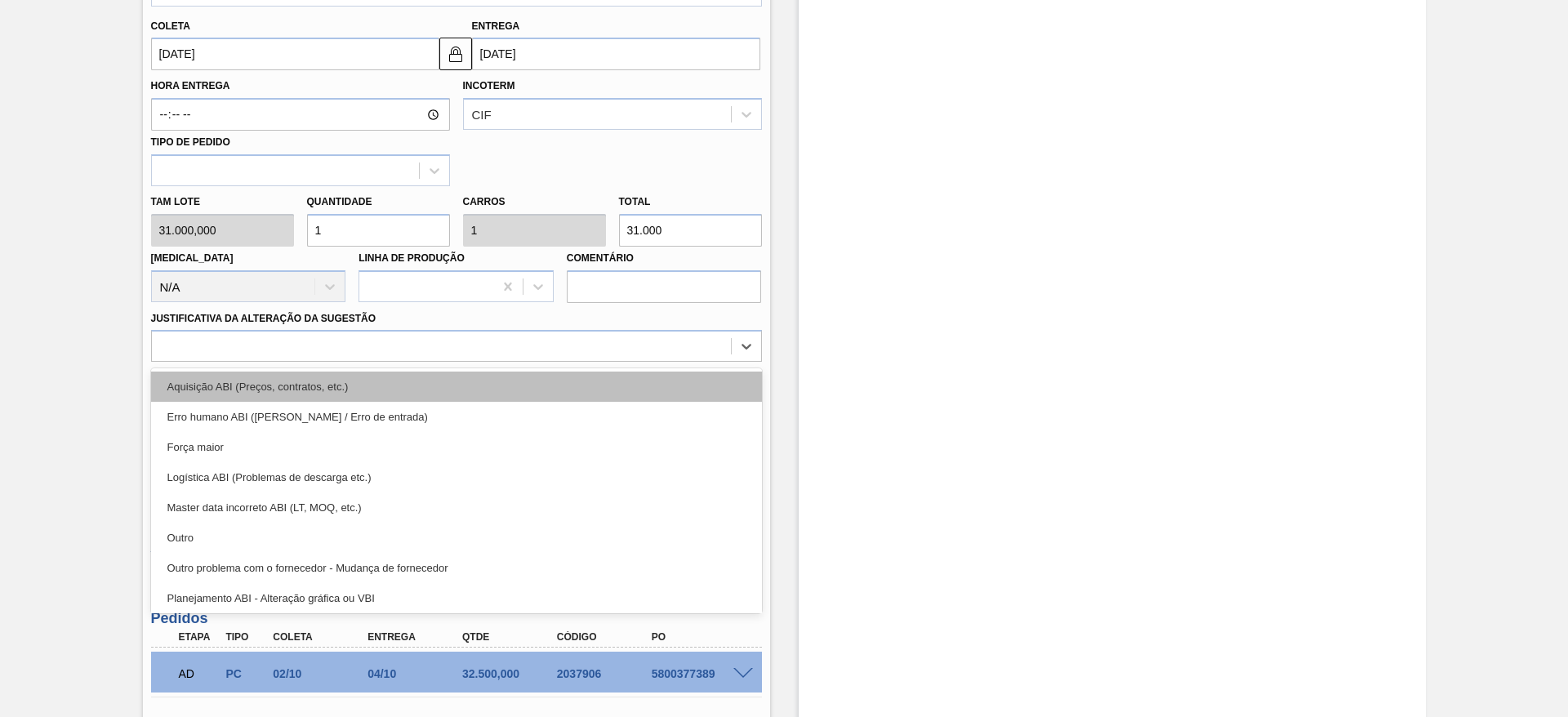
click at [578, 384] on div "Aquisição ABI (Preços, contratos, etc.)" at bounding box center [456, 386] width 611 height 30
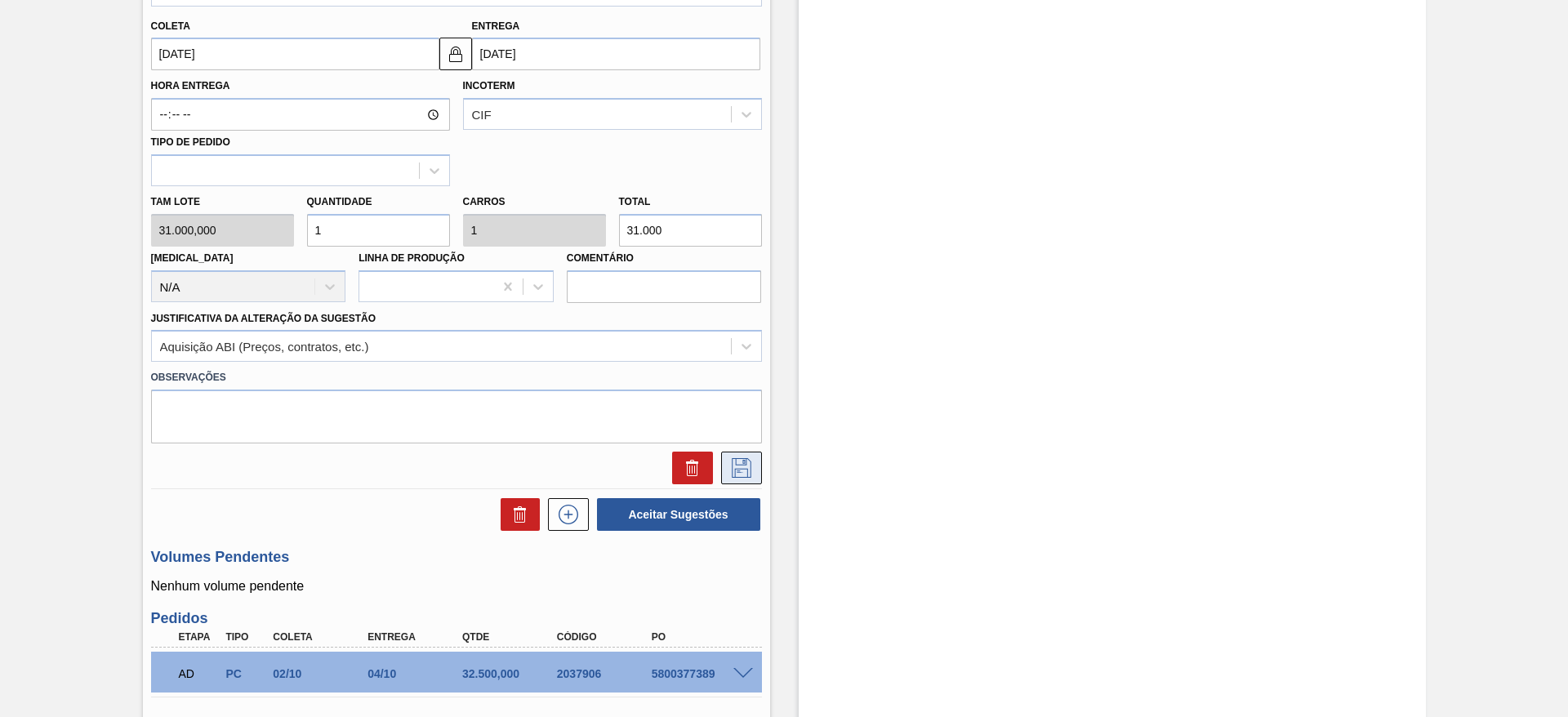
click at [756, 476] on button at bounding box center [742, 468] width 41 height 33
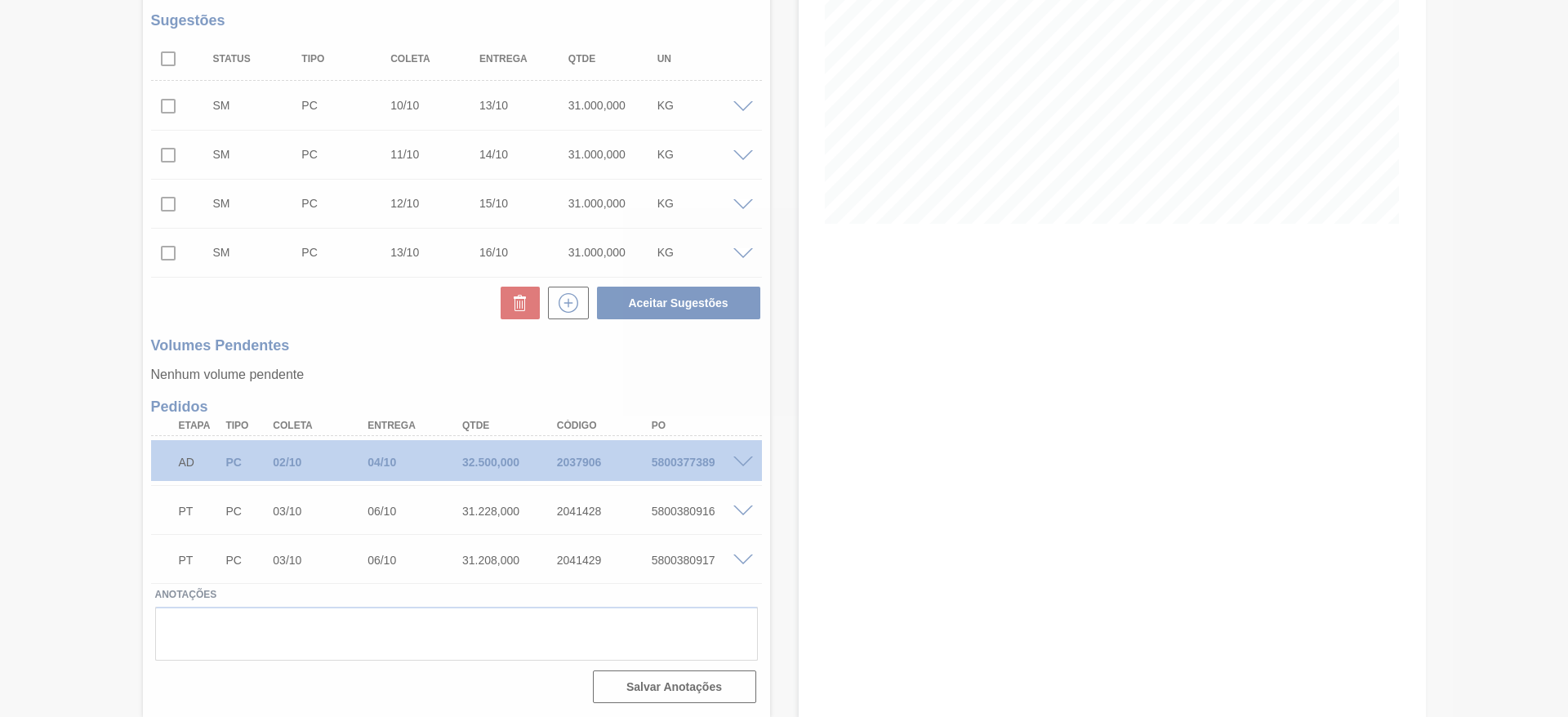
scroll to position [254, 0]
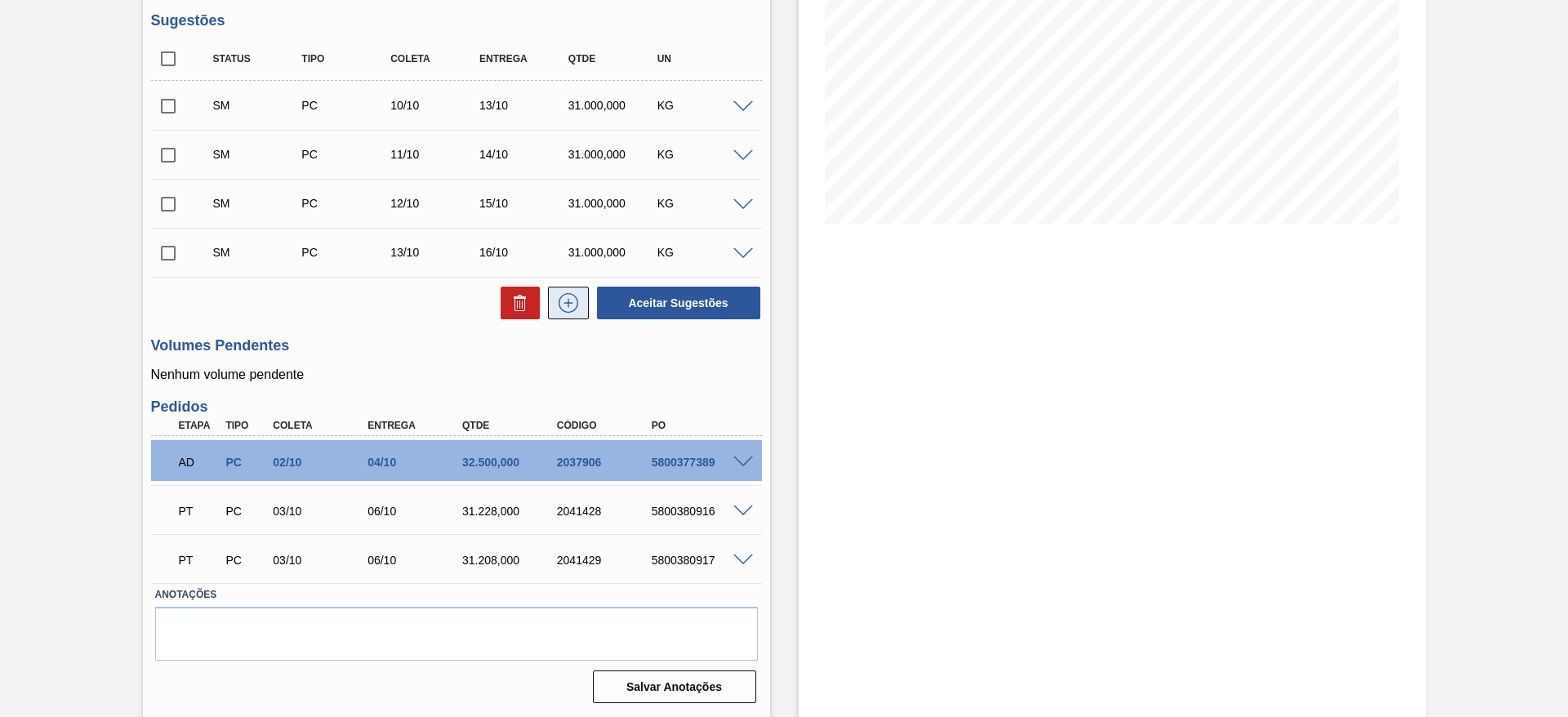
click at [565, 310] on icon at bounding box center [569, 303] width 26 height 20
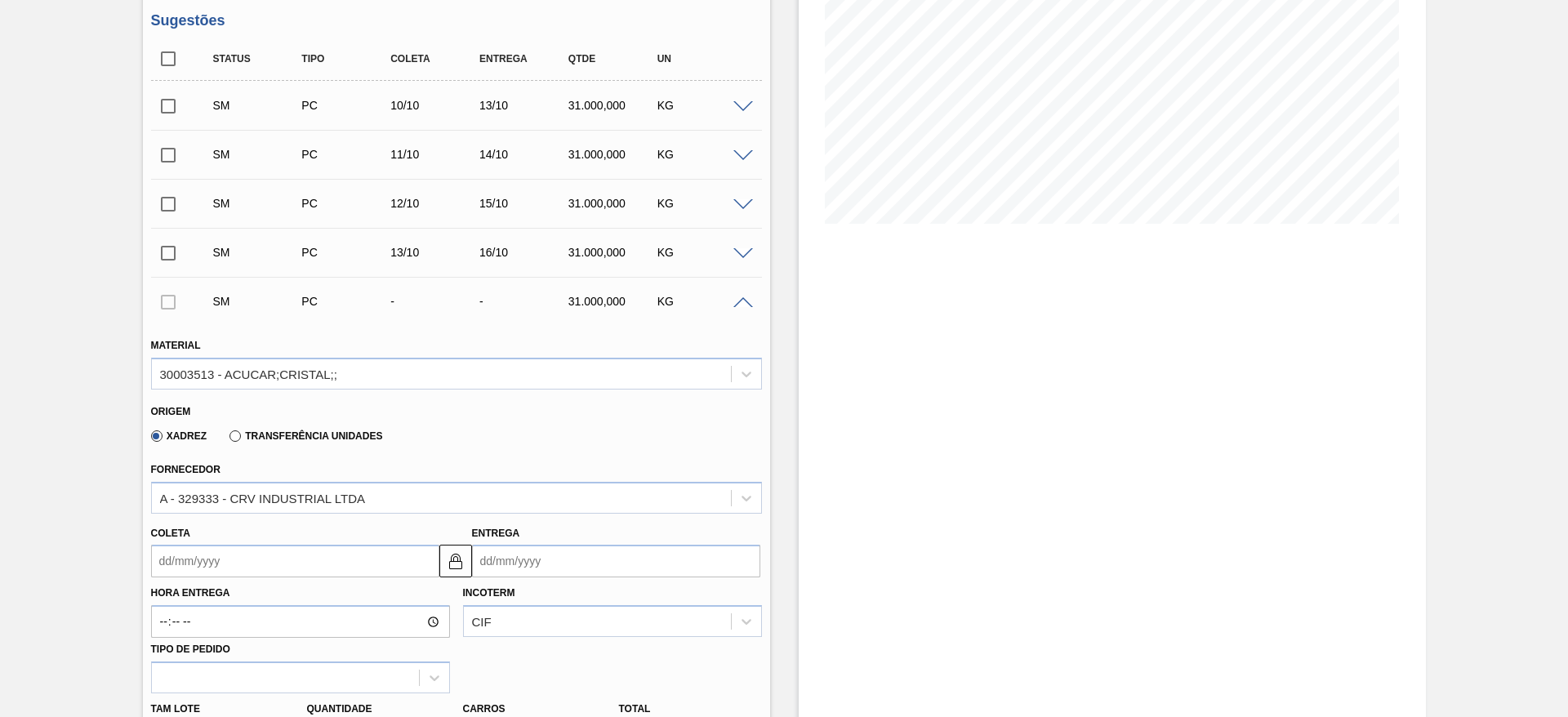
click at [169, 573] on input "Coleta" at bounding box center [295, 561] width 288 height 33
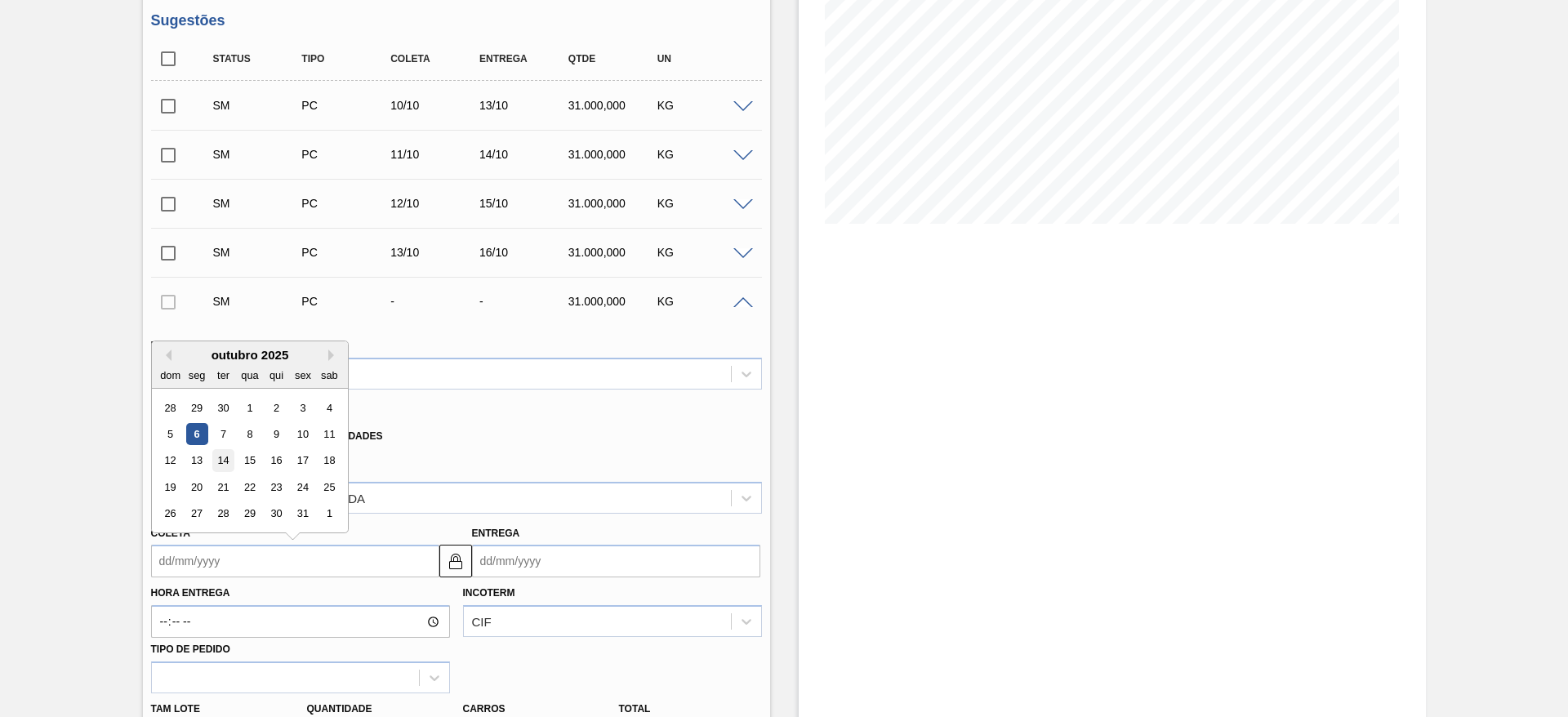
click at [221, 458] on div "14" at bounding box center [222, 461] width 22 height 22
type input "[DATE]"
type input "17/10/2025"
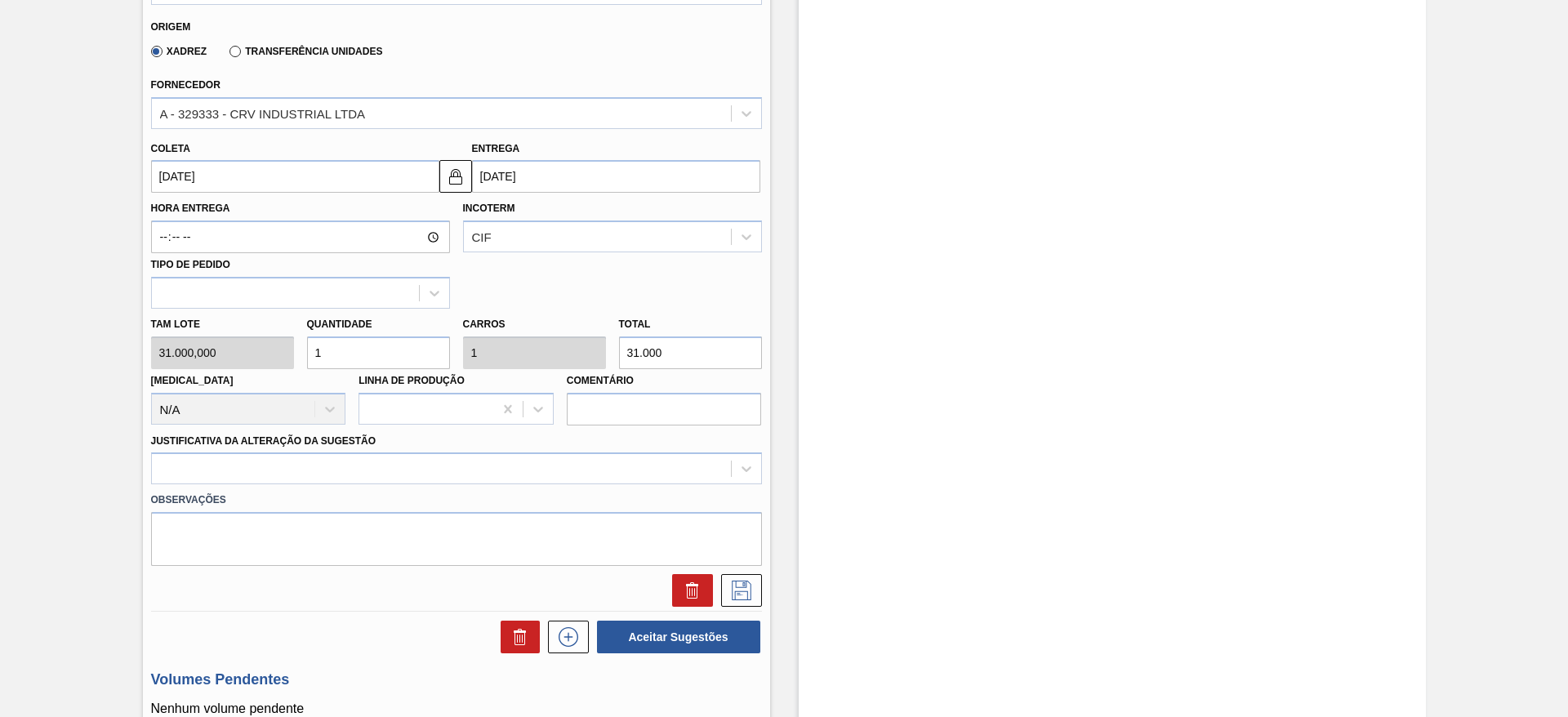
scroll to position [665, 0]
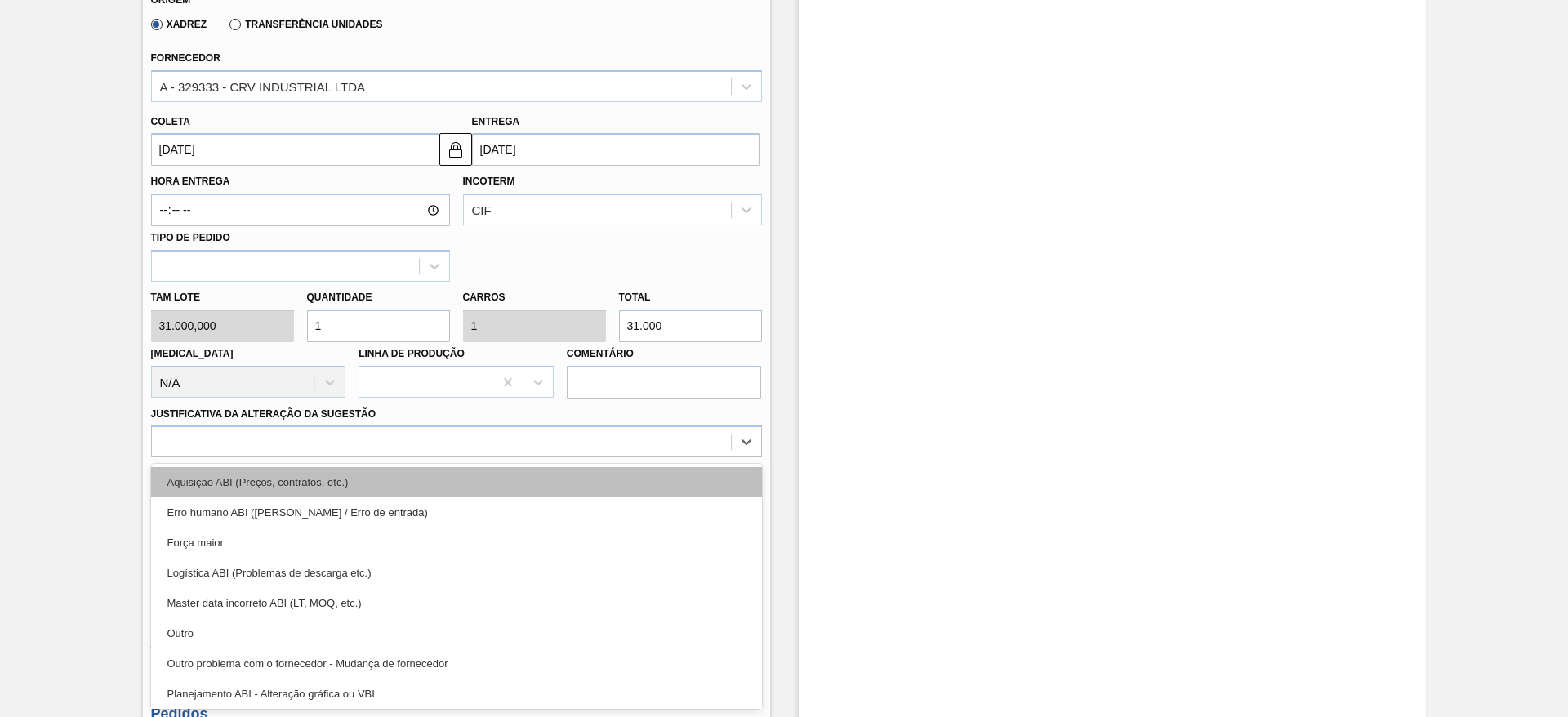
drag, startPoint x: 436, startPoint y: 448, endPoint x: 457, endPoint y: 485, distance: 42.5
click at [457, 457] on div "option Aquisição ABI (Preços, contratos, etc.) focused, 1 of 18. 18 results ava…" at bounding box center [456, 441] width 611 height 32
click at [457, 485] on div "Aquisição ABI (Preços, contratos, etc.)" at bounding box center [456, 482] width 611 height 30
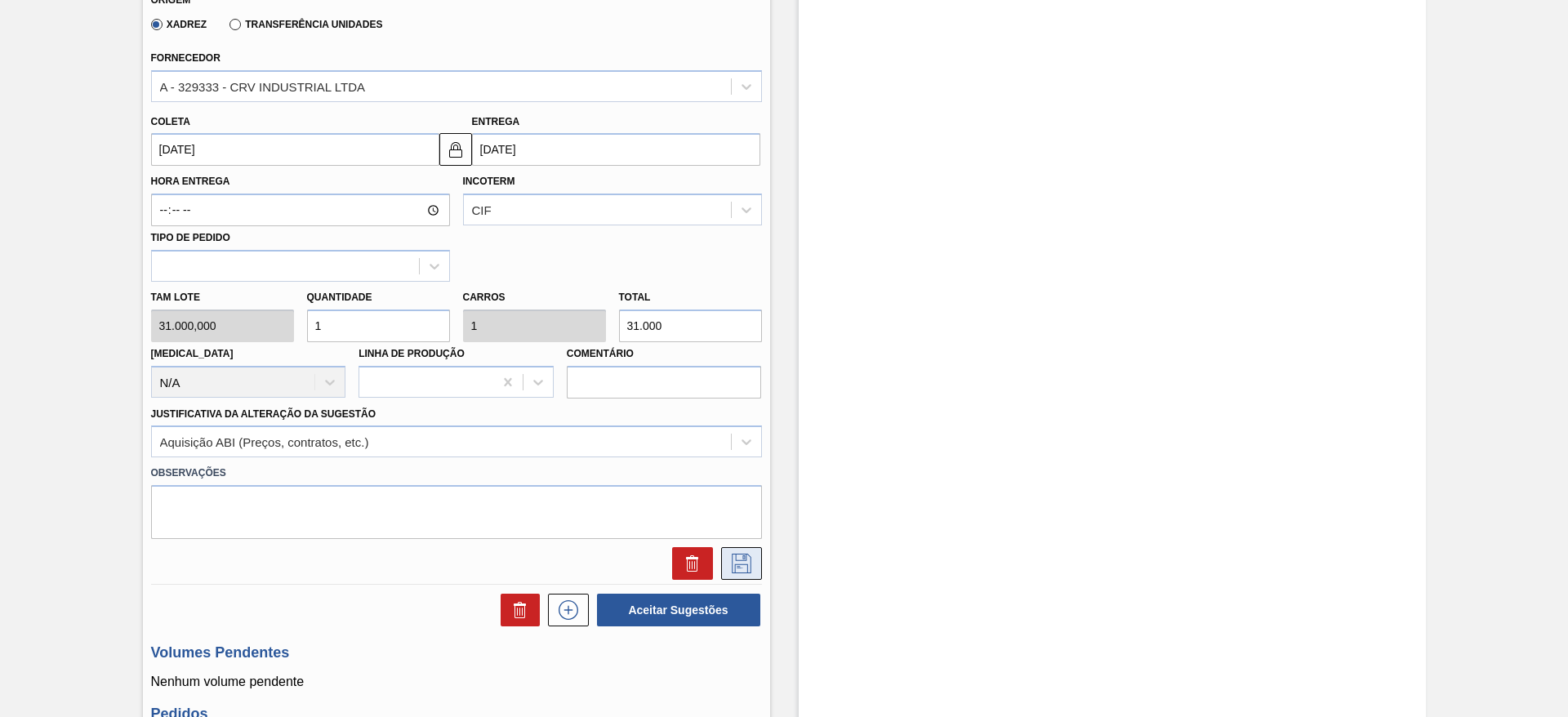
click at [729, 563] on icon at bounding box center [742, 563] width 26 height 20
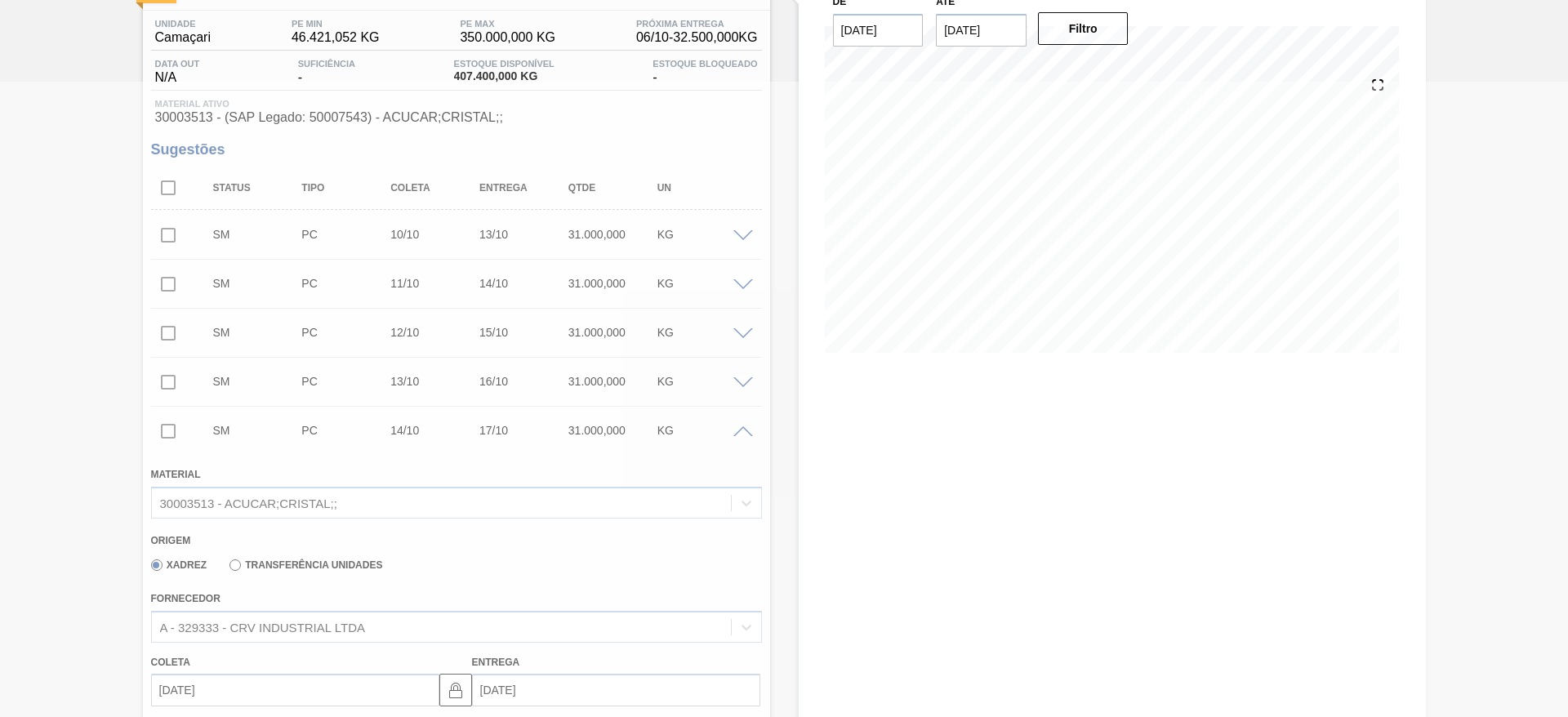
scroll to position [156, 0]
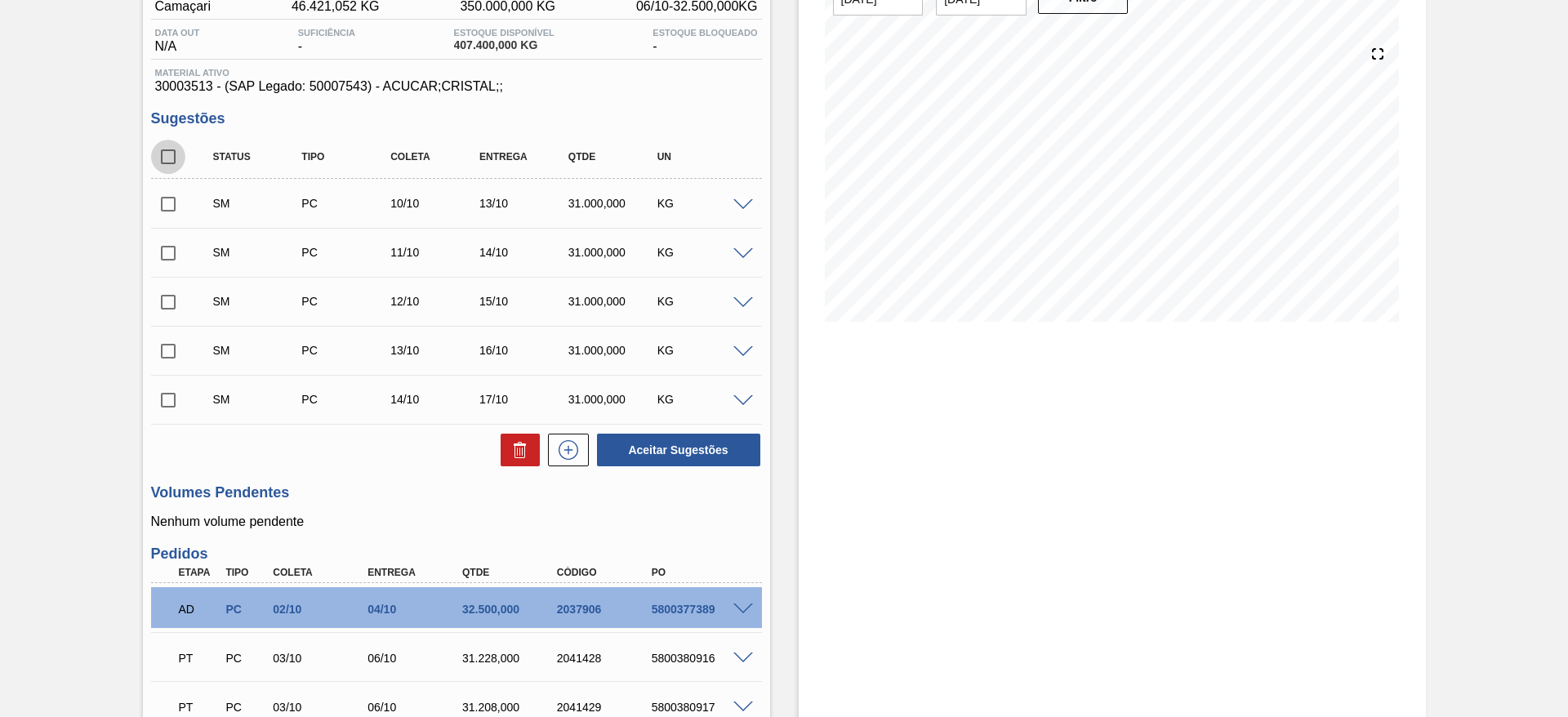
click at [175, 153] on input "checkbox" at bounding box center [168, 157] width 35 height 34
checkbox input "true"
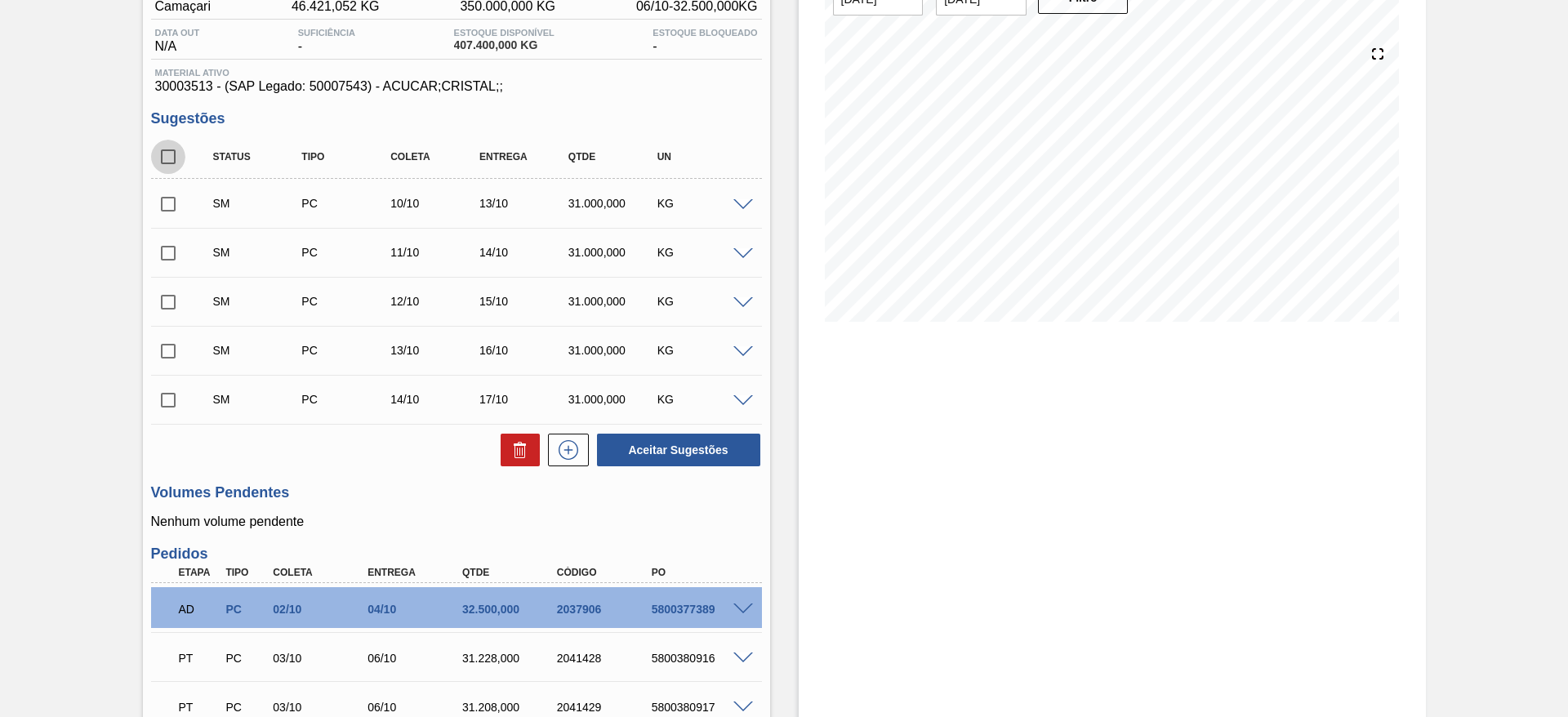
checkbox input "true"
click at [686, 461] on button "Aceitar Sugestões" at bounding box center [679, 450] width 164 height 33
checkbox input "false"
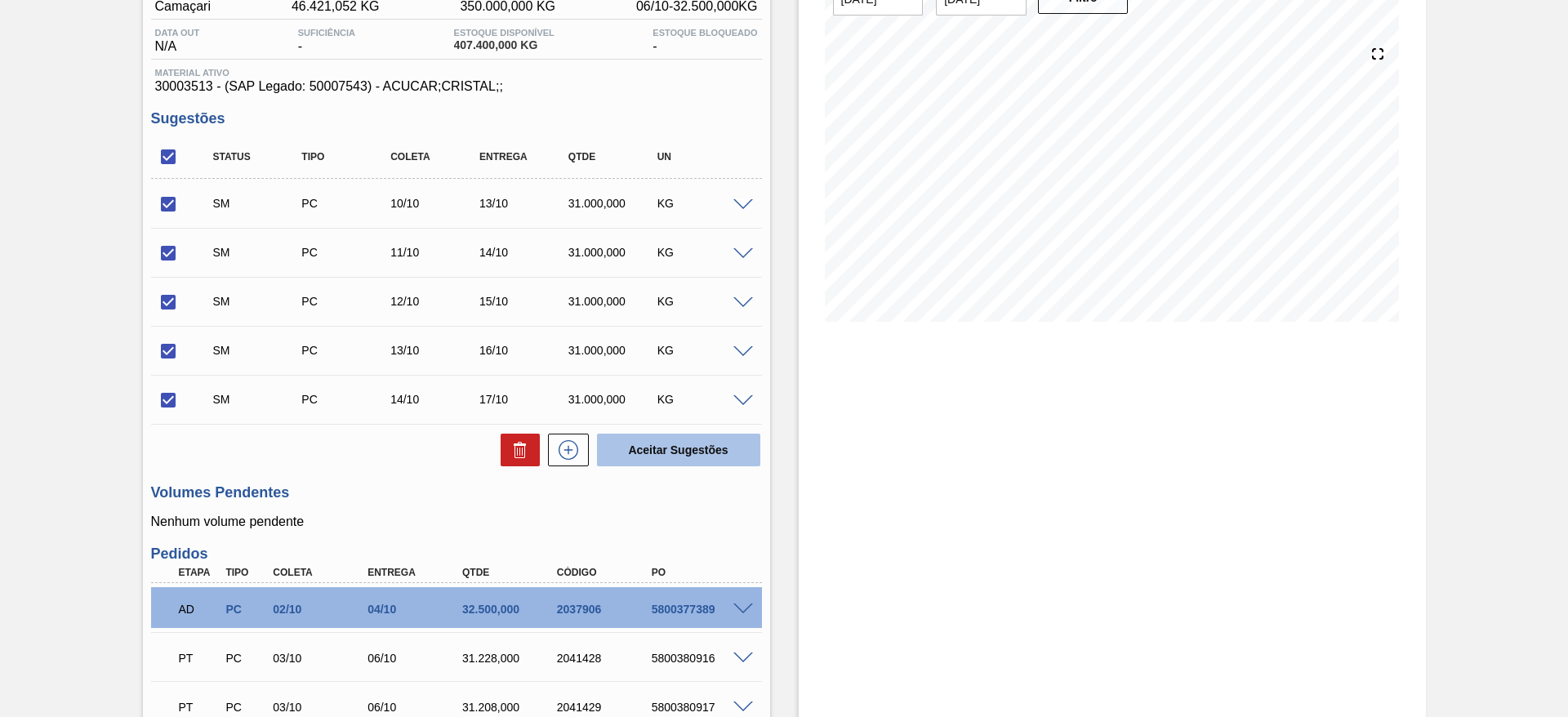
checkbox input "false"
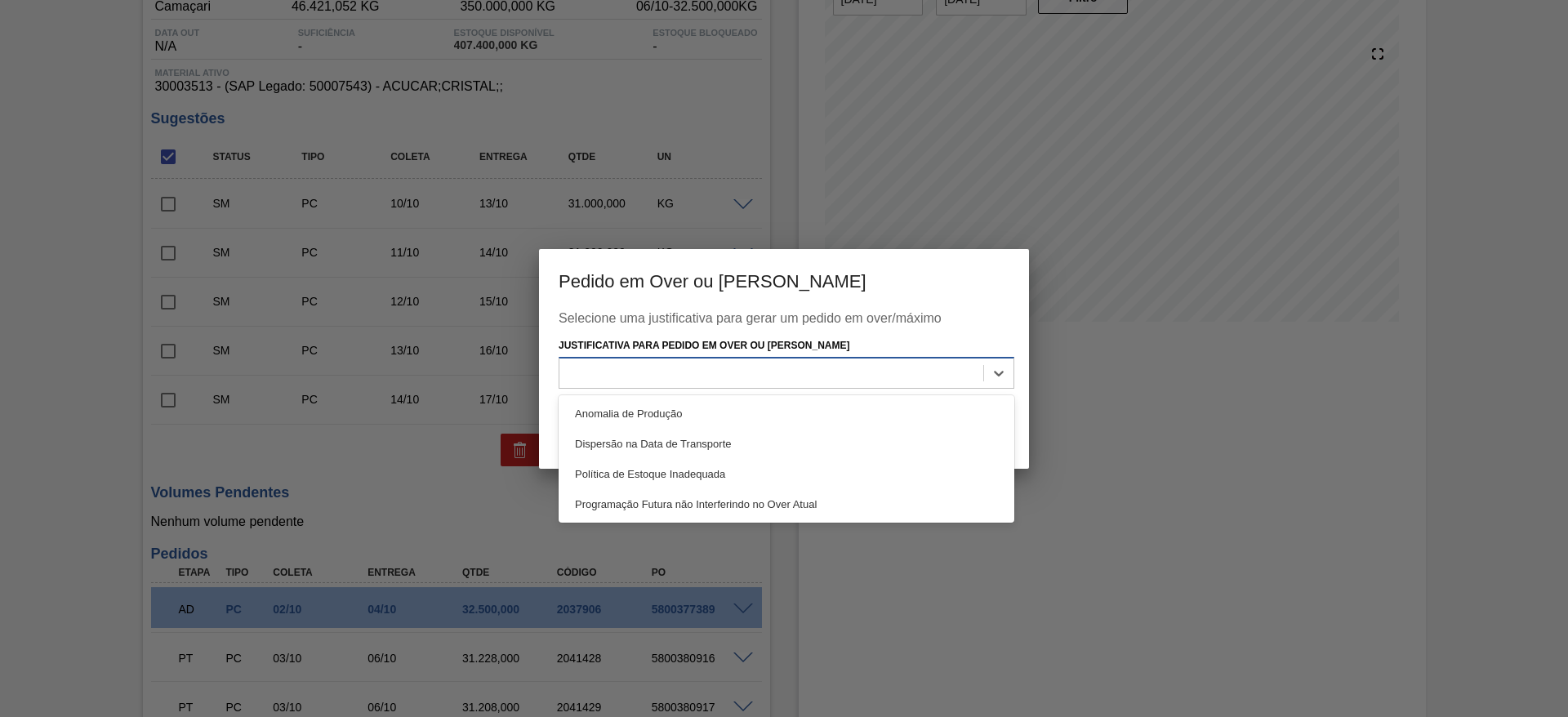
click at [882, 385] on div at bounding box center [786, 372] width 456 height 32
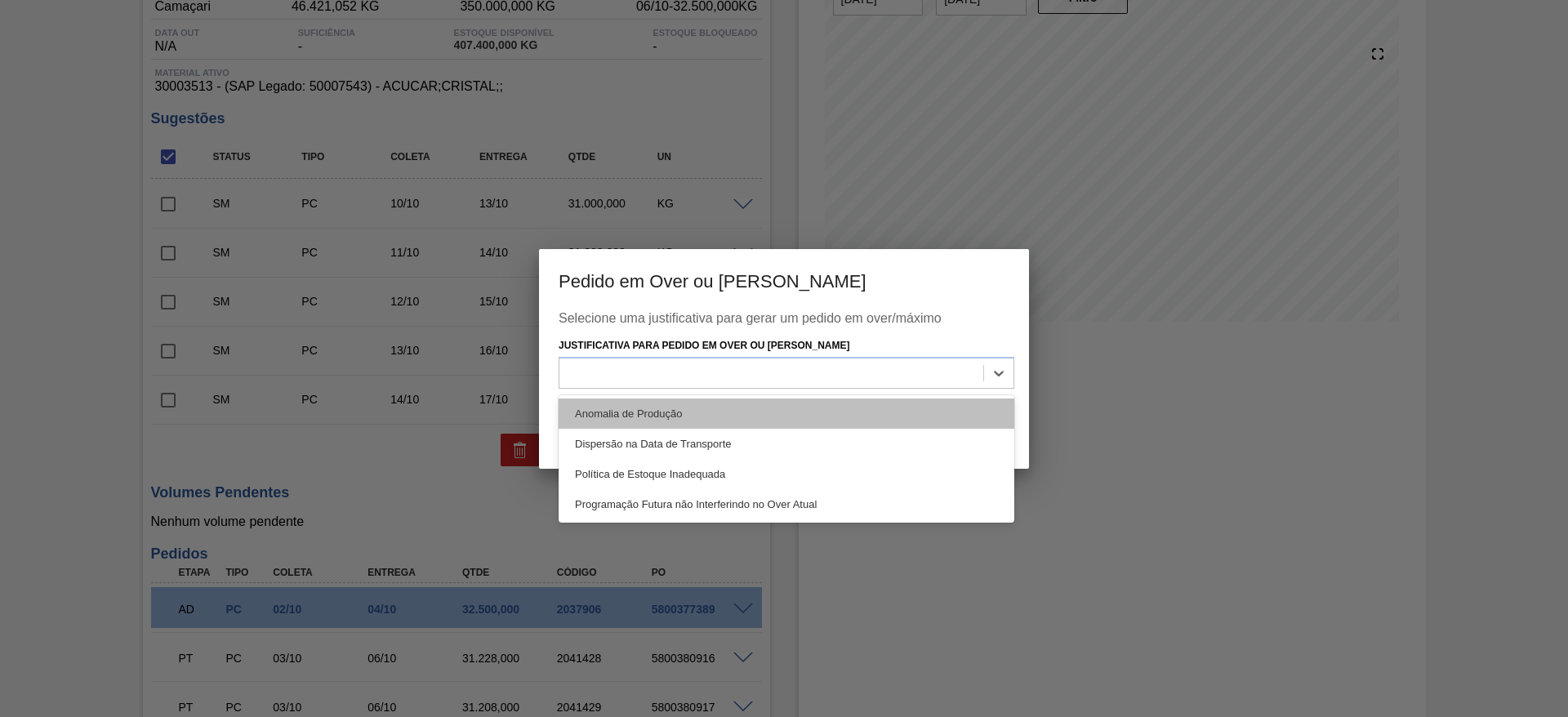
click at [890, 423] on div "Anomalia de Produção" at bounding box center [786, 413] width 456 height 30
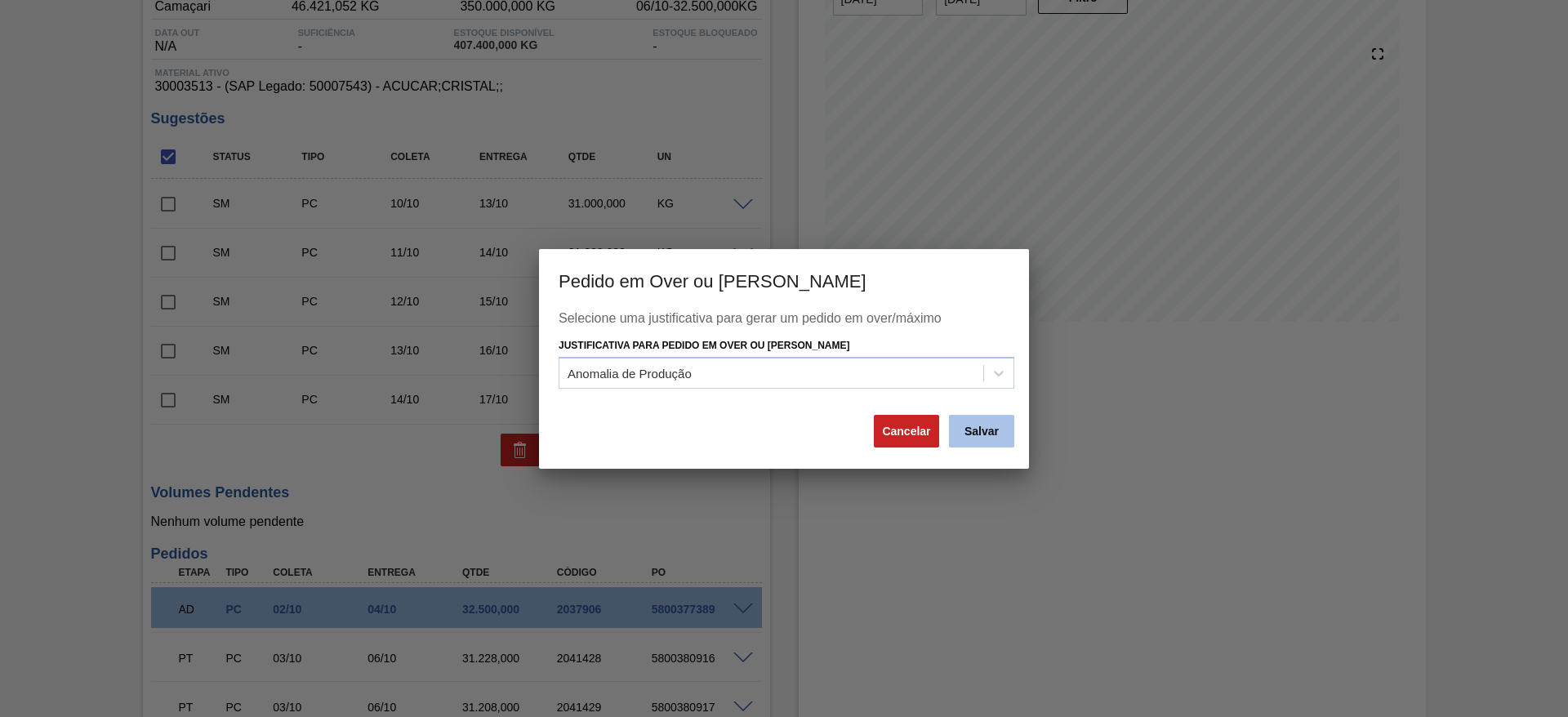
click at [989, 439] on button "Salvar" at bounding box center [982, 431] width 66 height 33
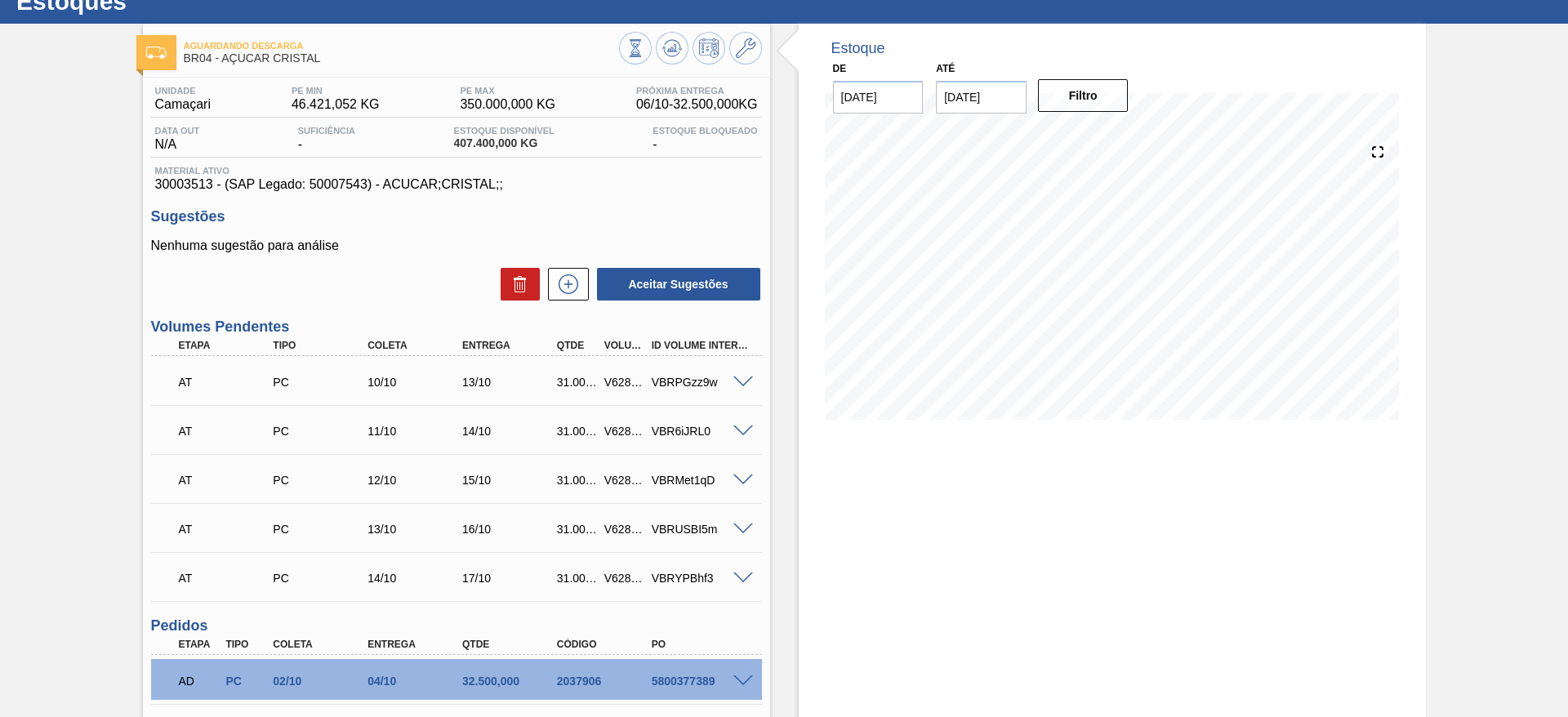
scroll to position [0, 0]
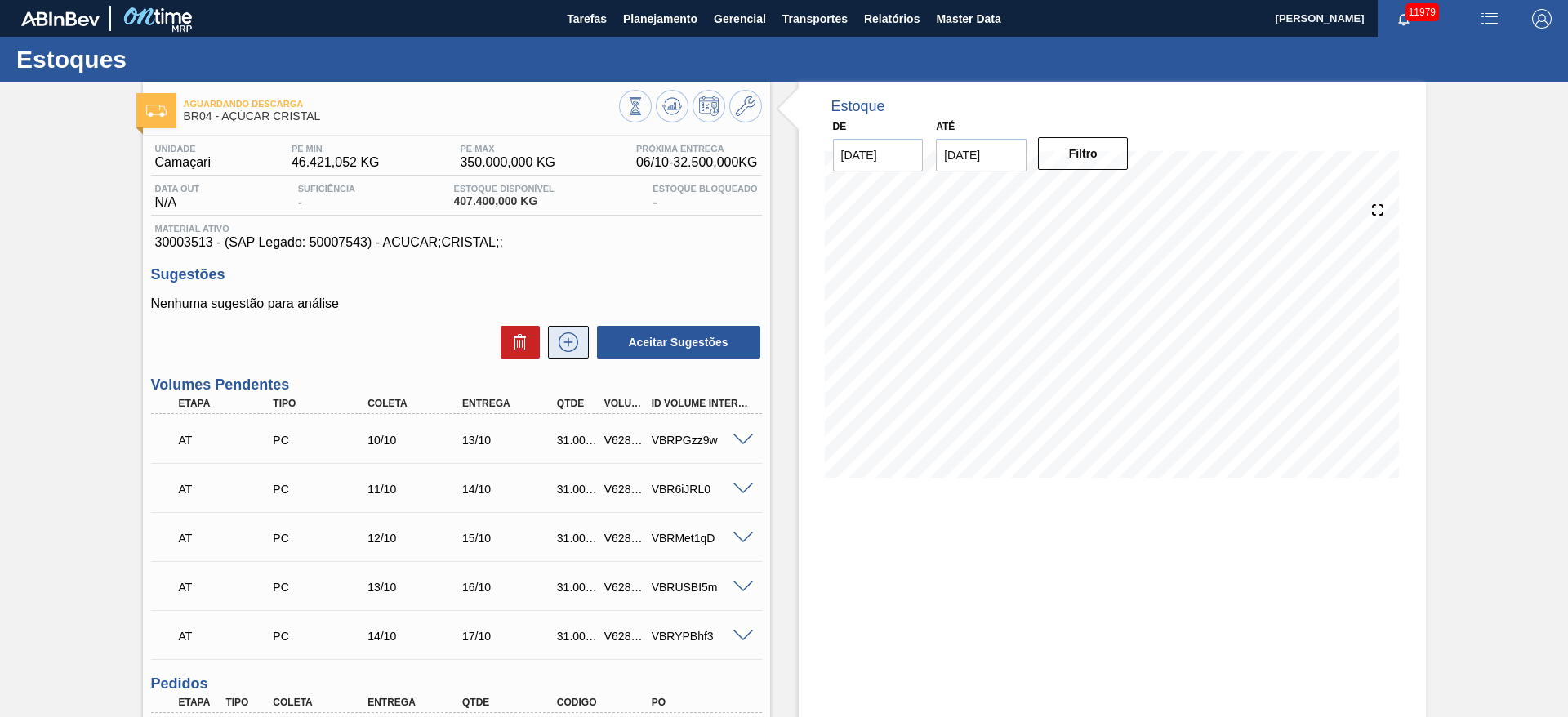
click at [560, 344] on icon at bounding box center [569, 342] width 26 height 20
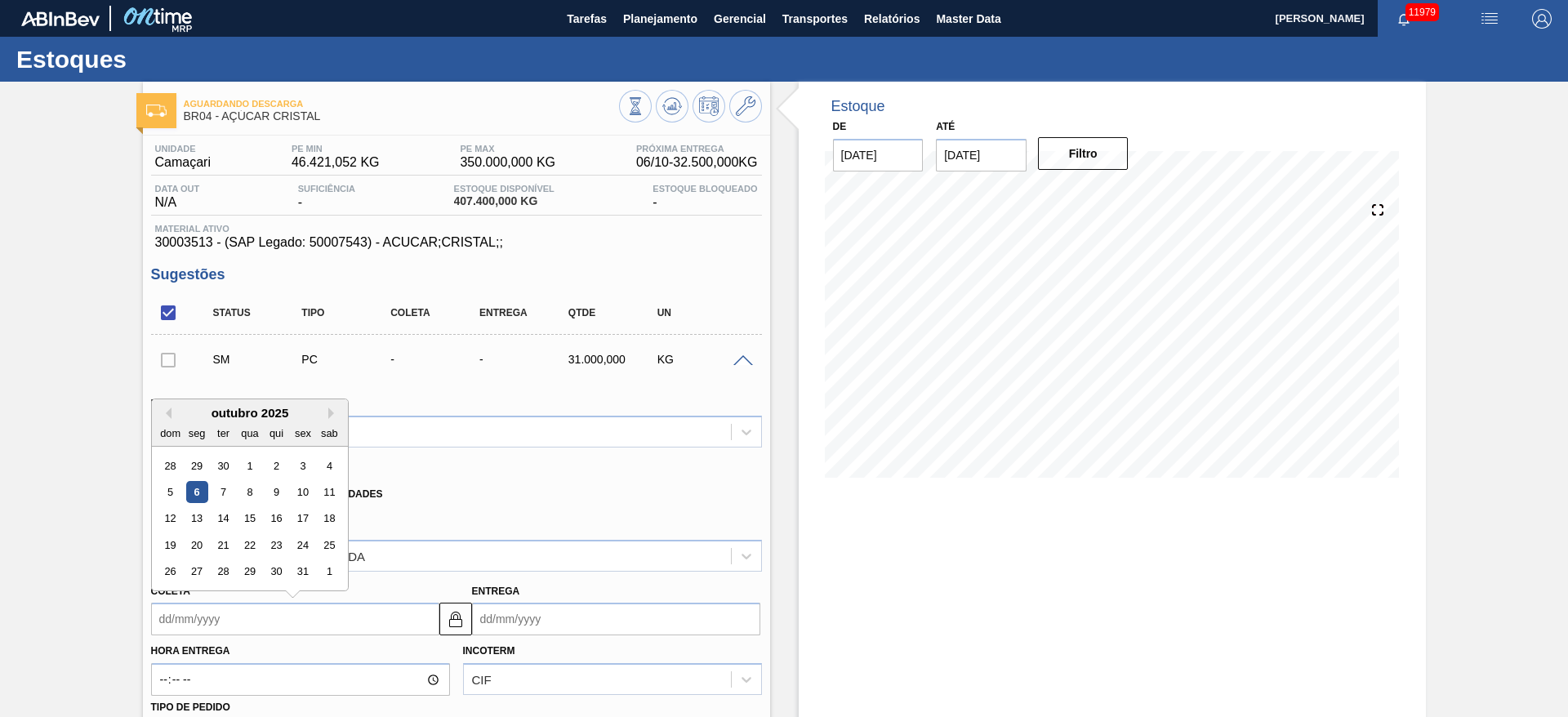
click at [199, 623] on input "Coleta" at bounding box center [295, 619] width 288 height 33
click at [202, 521] on div "13" at bounding box center [196, 518] width 22 height 22
type input "[DATE]"
type input "16/10/2025"
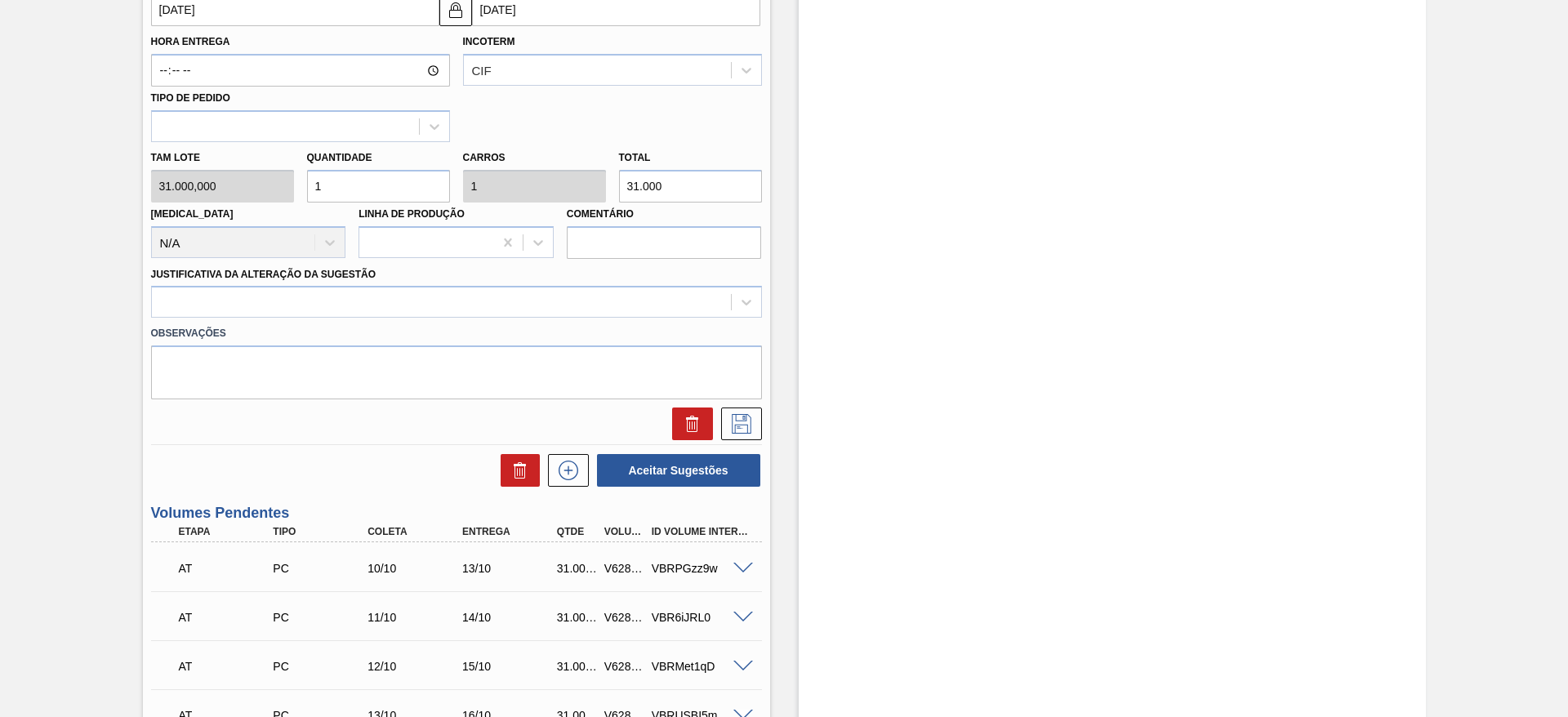
scroll to position [612, 0]
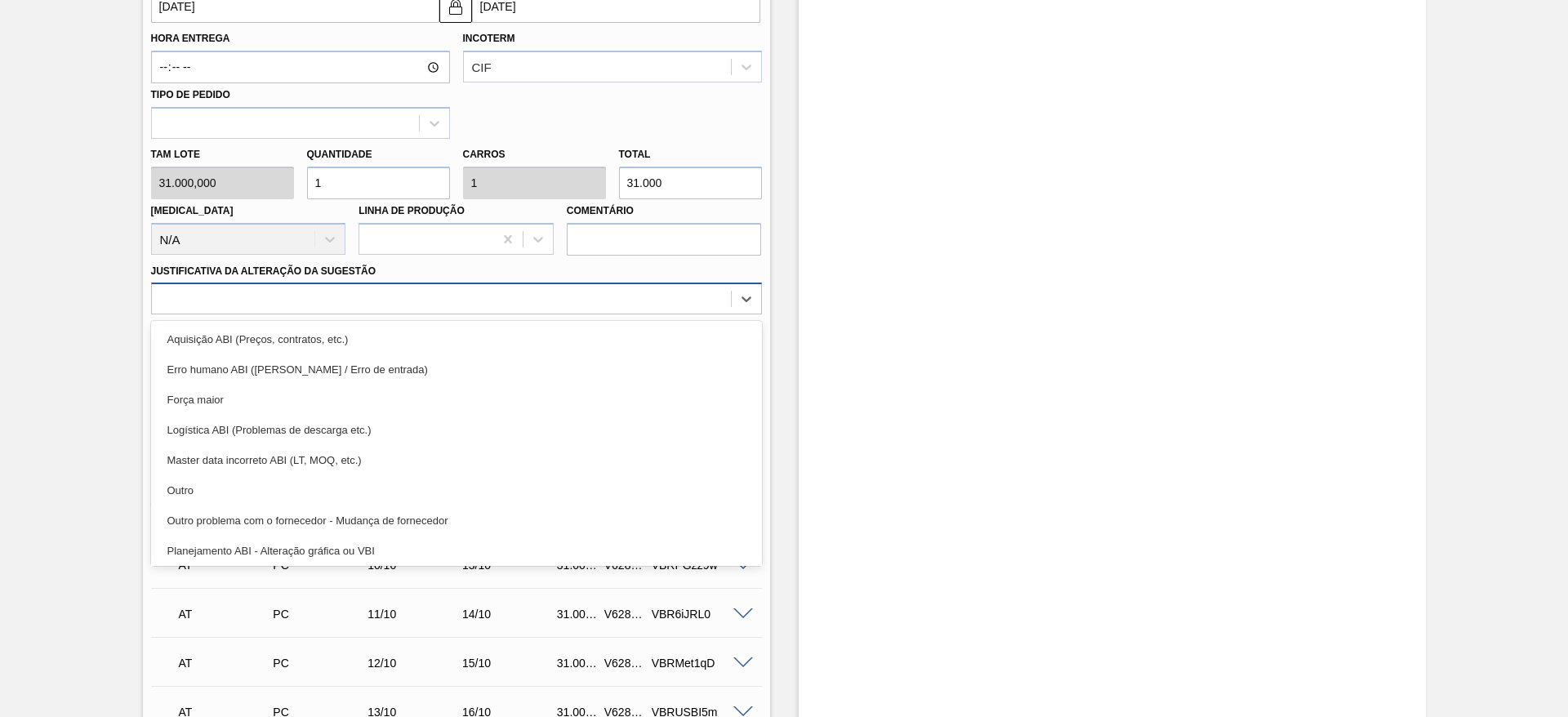
click at [452, 314] on div at bounding box center [456, 298] width 611 height 32
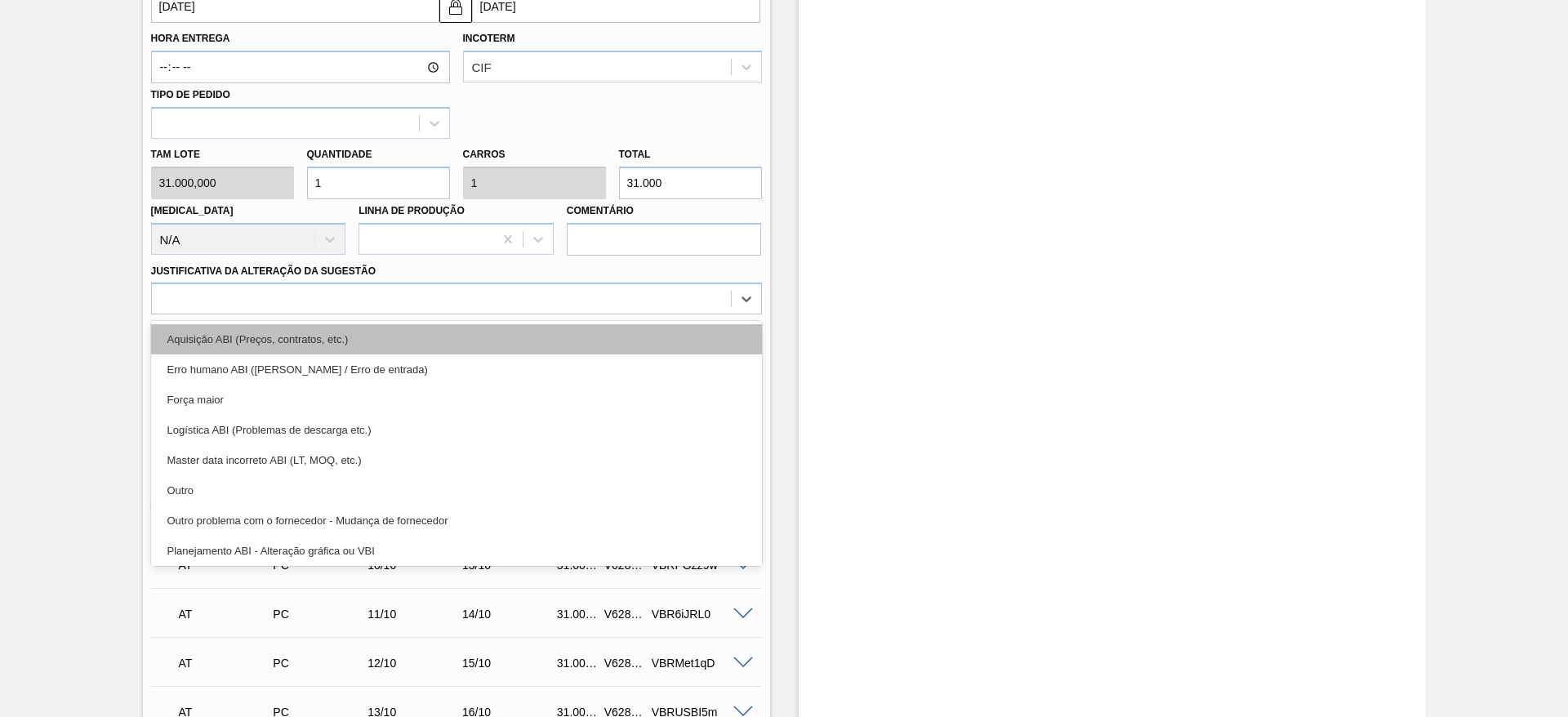
click at [454, 337] on div "Aquisição ABI (Preços, contratos, etc.)" at bounding box center [456, 339] width 611 height 30
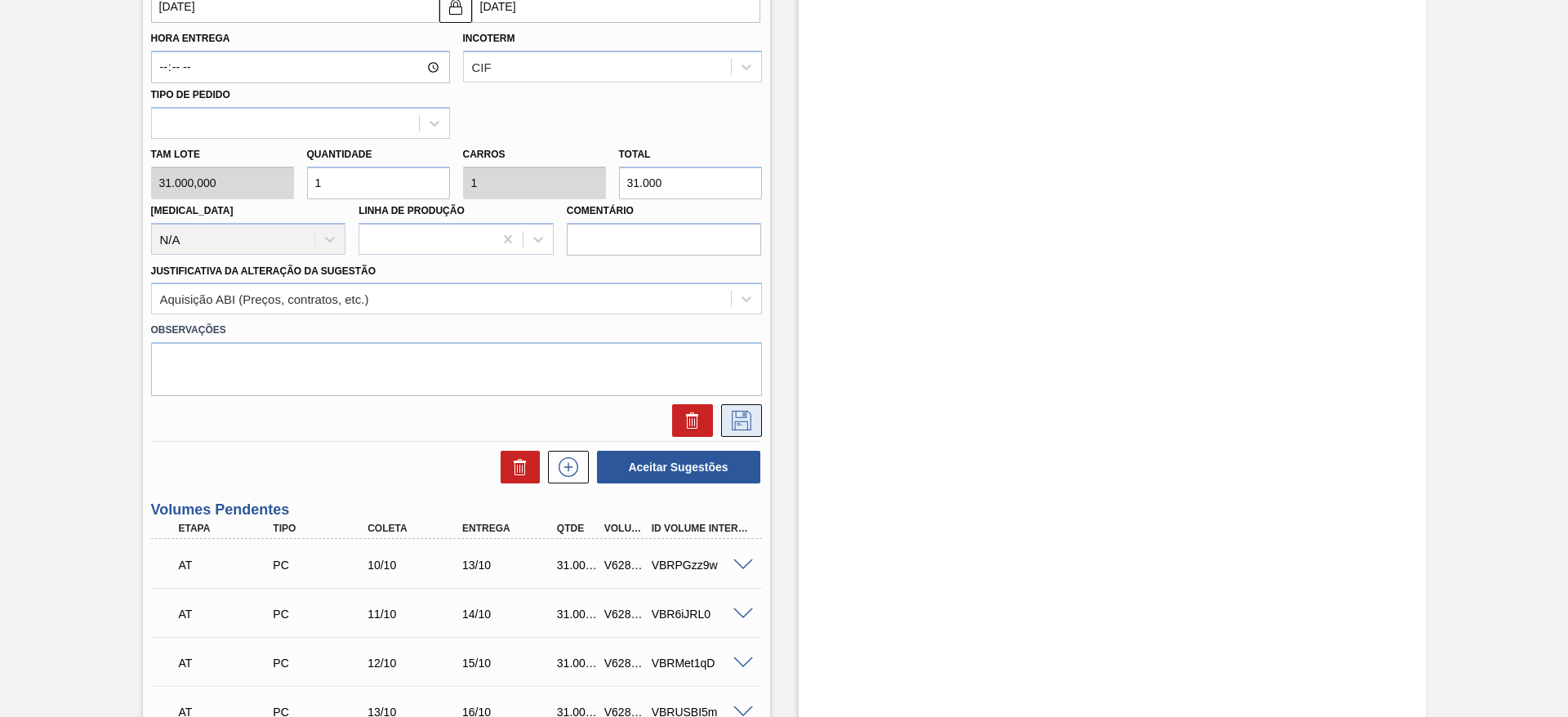
click at [752, 411] on icon at bounding box center [742, 421] width 26 height 20
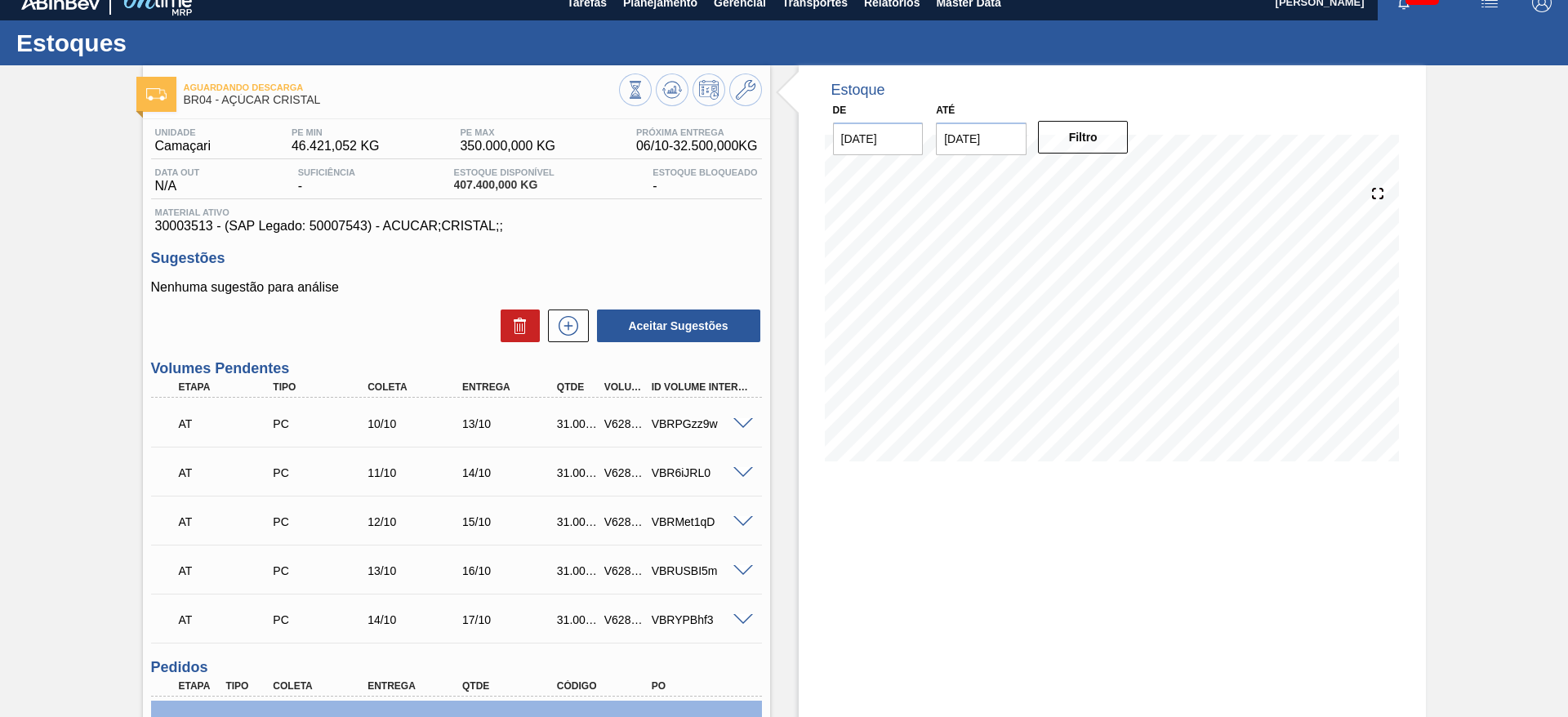
scroll to position [12, 0]
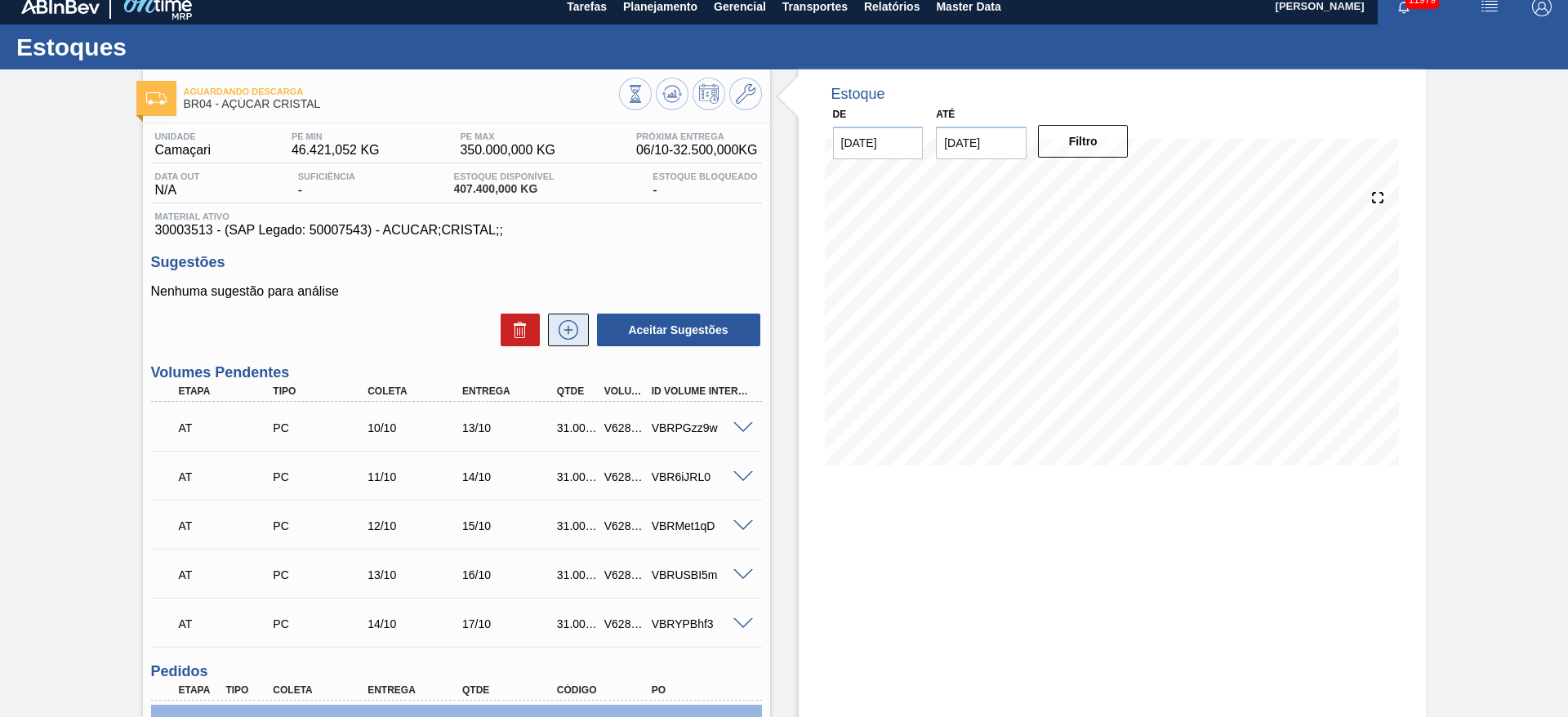
click at [575, 337] on icon at bounding box center [569, 330] width 26 height 20
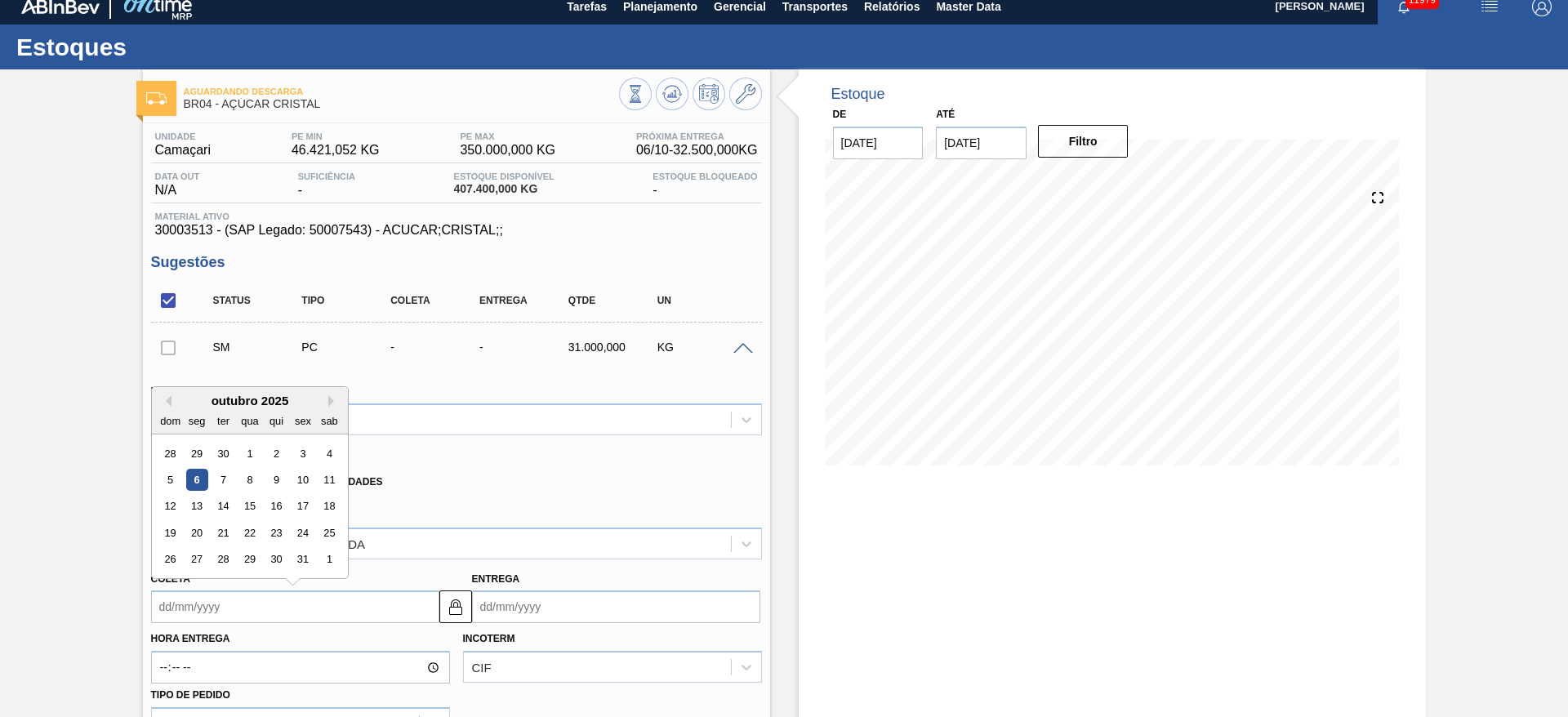
click at [191, 591] on input "Coleta" at bounding box center [295, 607] width 288 height 33
click at [203, 513] on div "13" at bounding box center [196, 506] width 22 height 22
type input "[DATE]"
type input "16/10/2025"
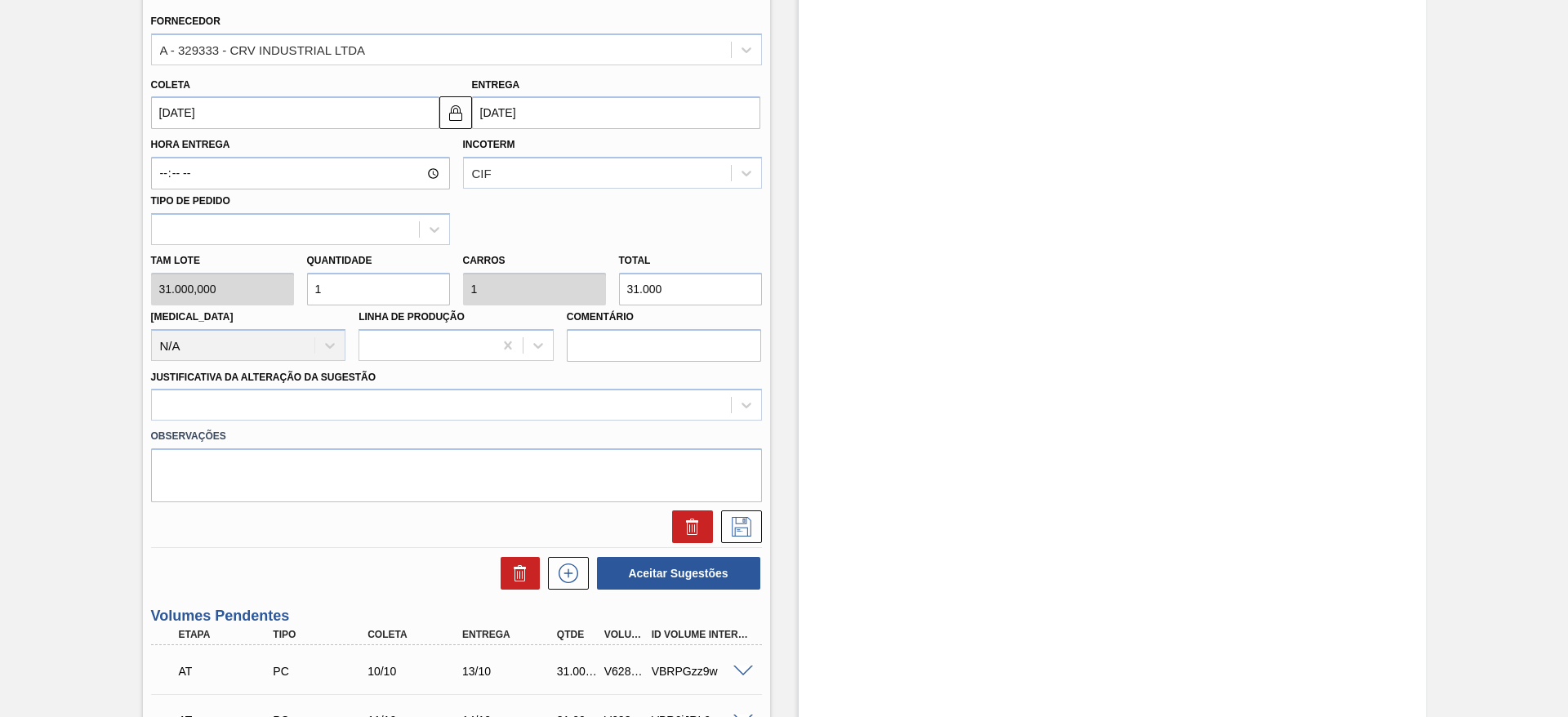
scroll to position [512, 0]
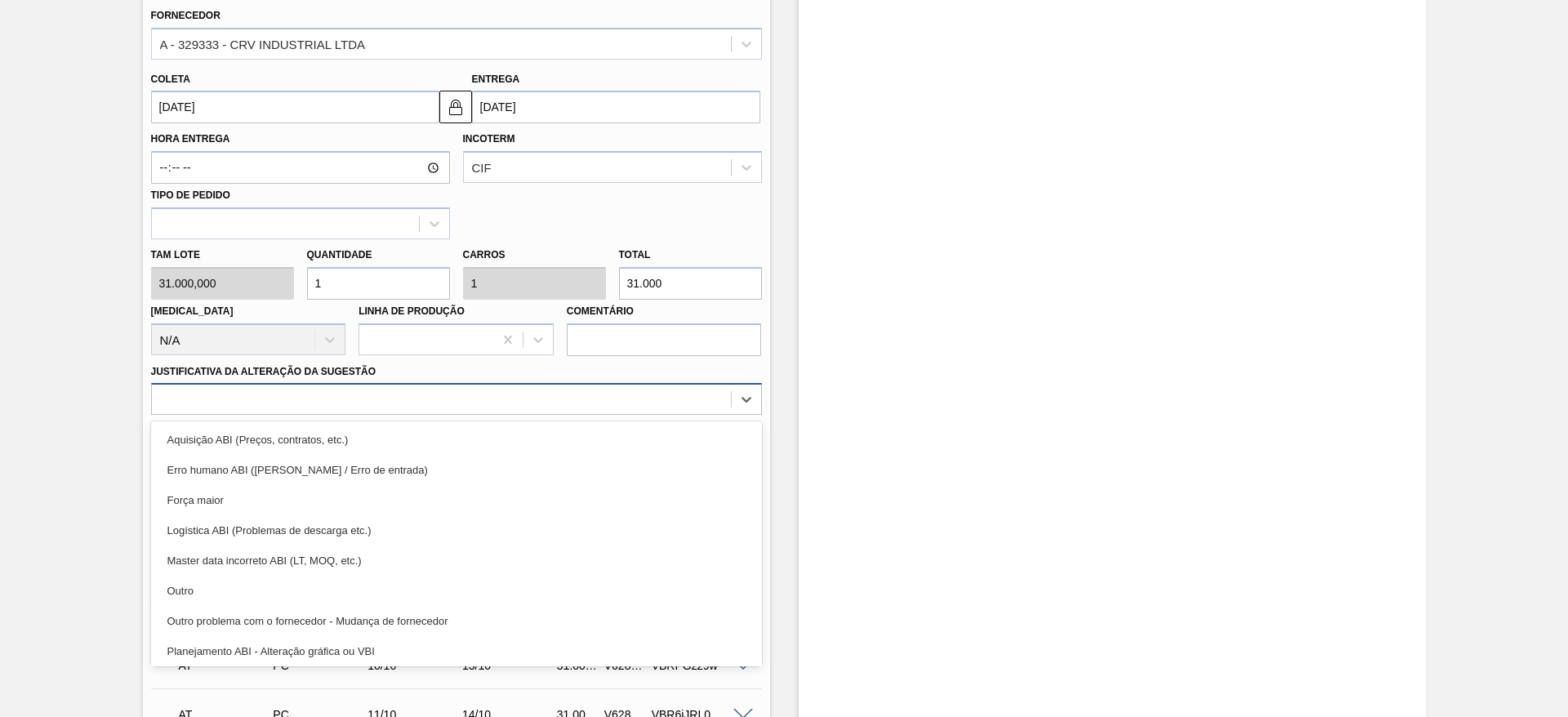
click at [537, 388] on div at bounding box center [441, 399] width 579 height 24
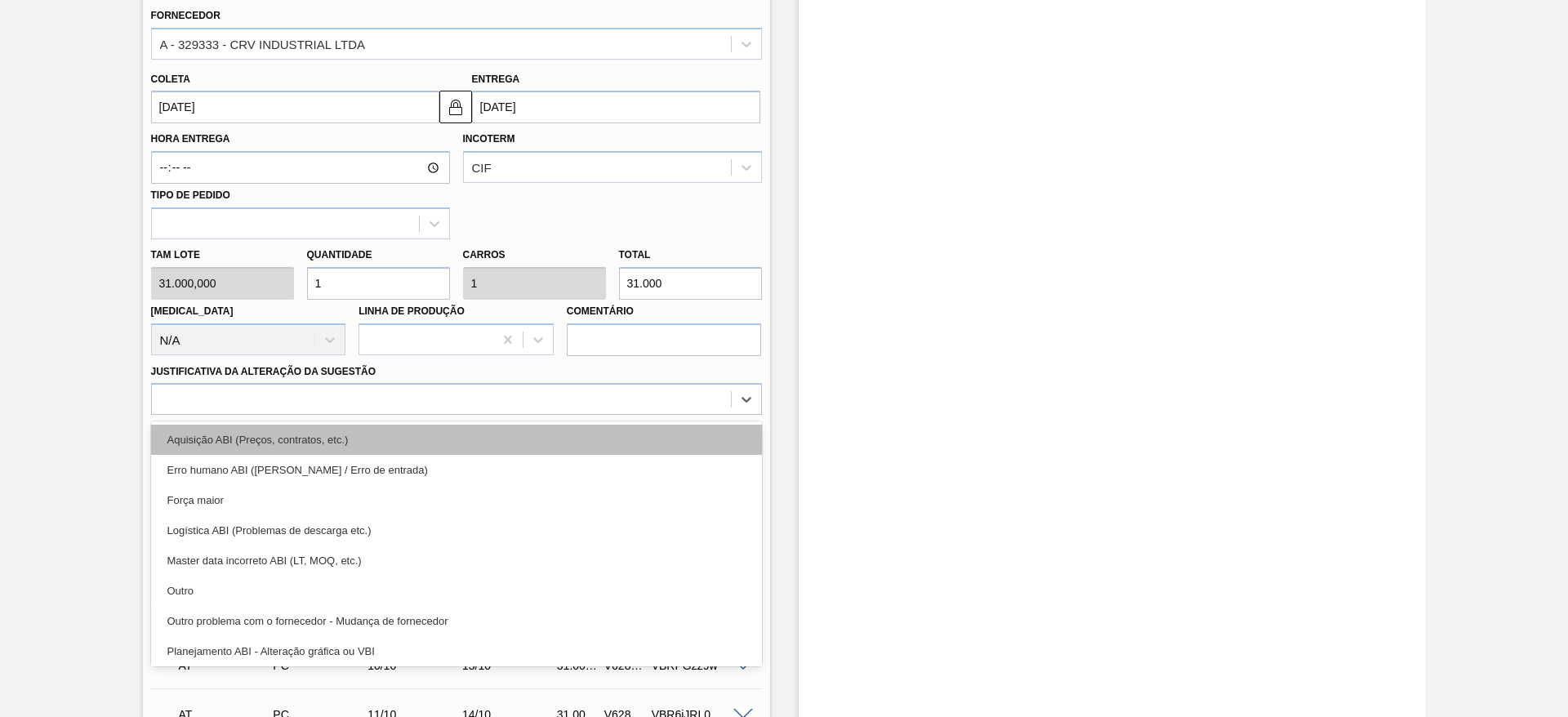
click at [556, 443] on div "Aquisição ABI (Preços, contratos, etc.)" at bounding box center [456, 439] width 611 height 30
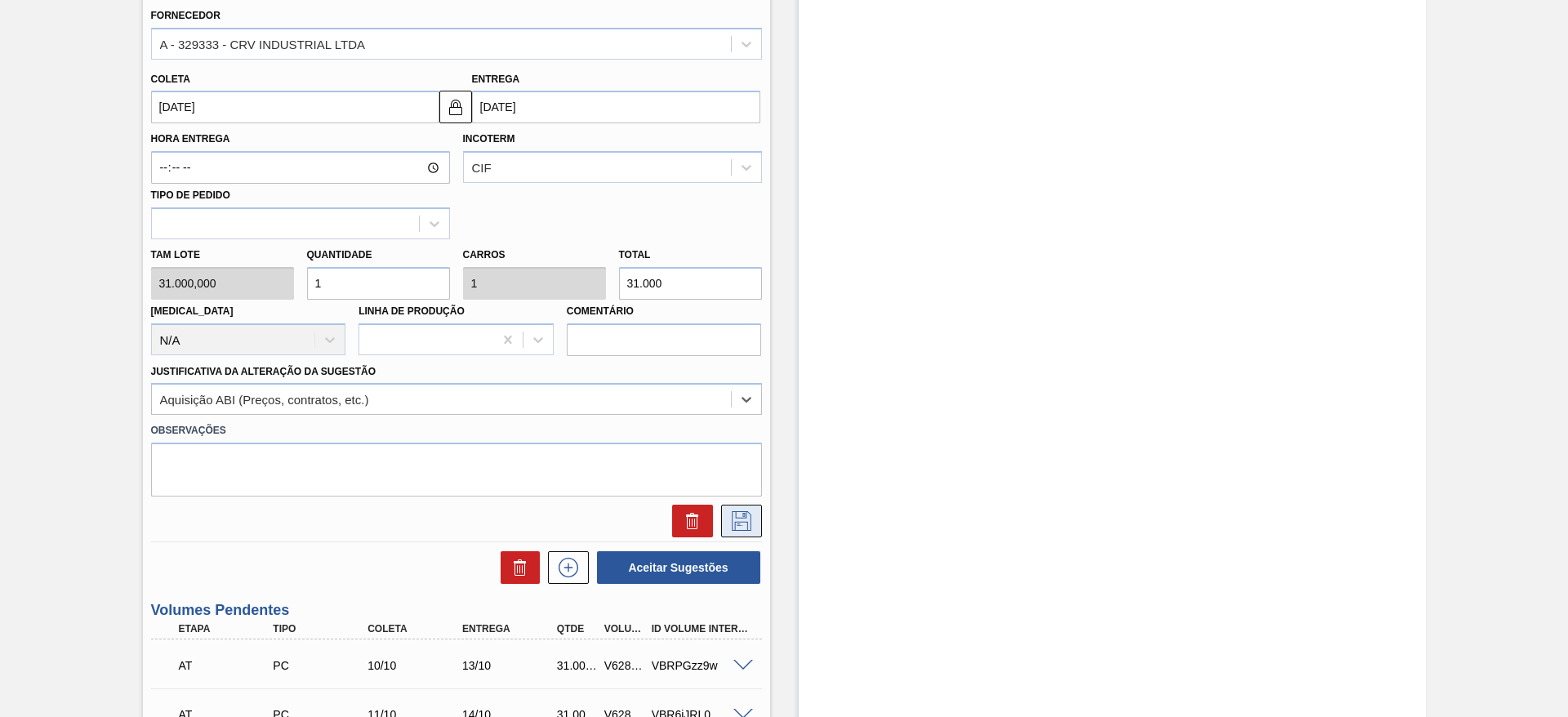
click at [759, 513] on button at bounding box center [742, 521] width 41 height 33
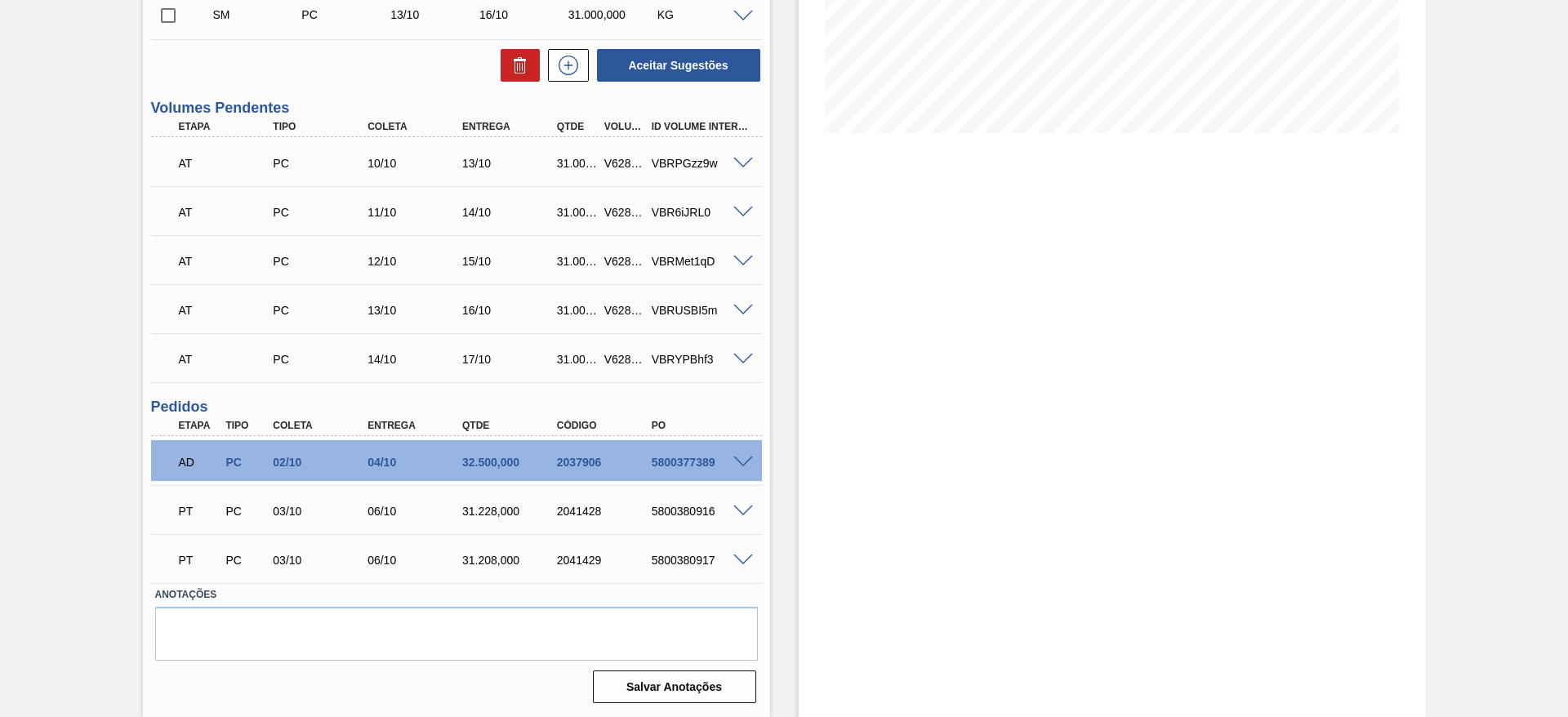
scroll to position [0, 0]
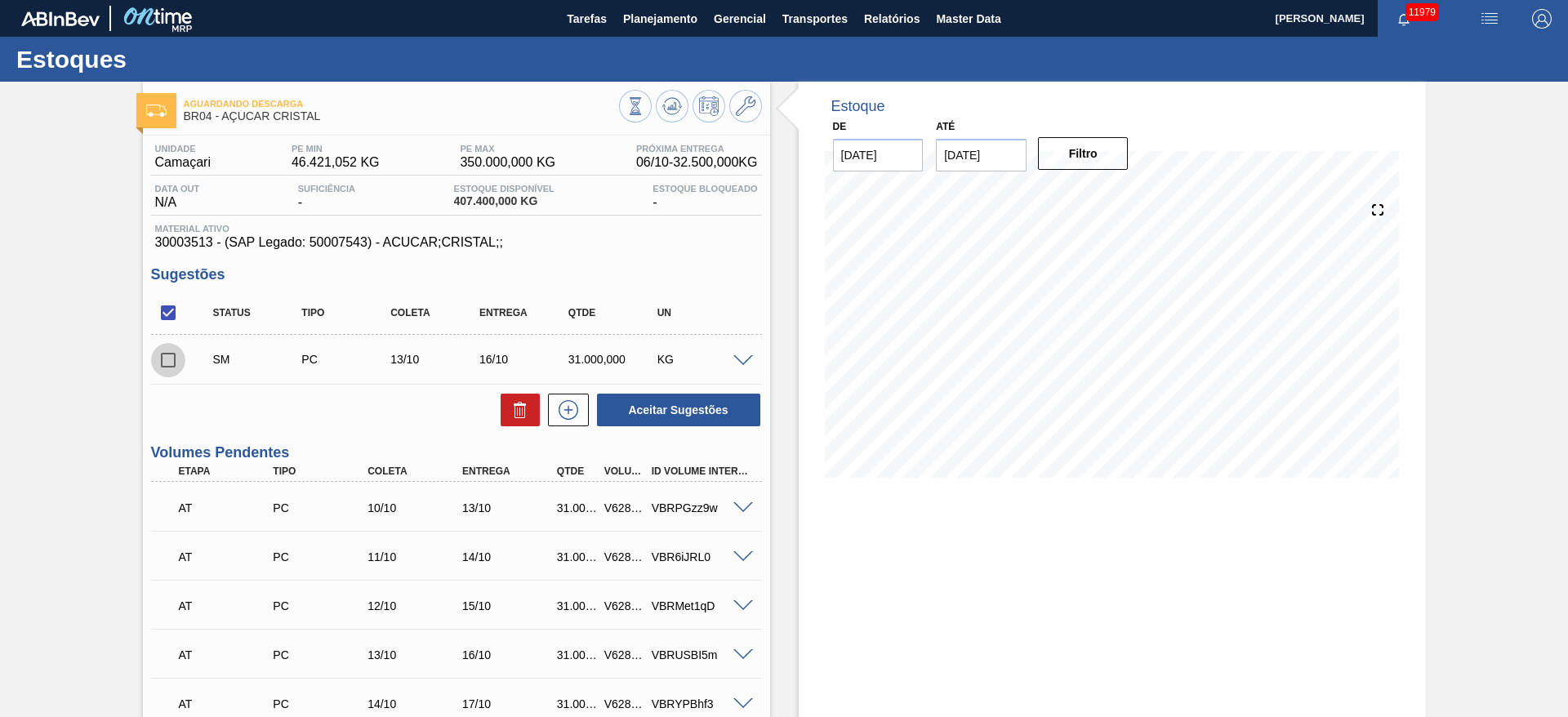
click at [173, 366] on input "checkbox" at bounding box center [168, 360] width 35 height 34
click at [658, 407] on button "Aceitar Sugestões" at bounding box center [679, 410] width 164 height 33
checkbox input "false"
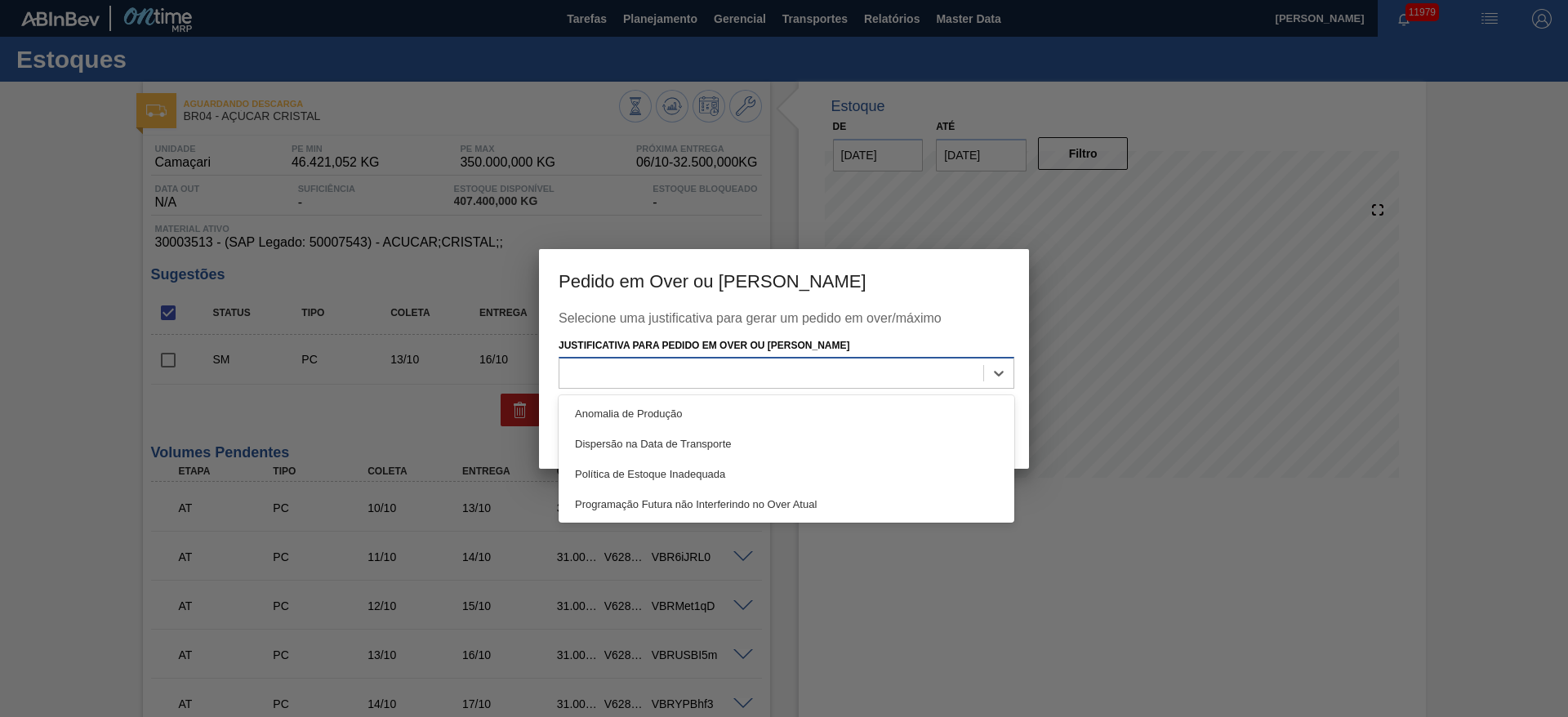
click at [817, 368] on div at bounding box center [772, 373] width 424 height 24
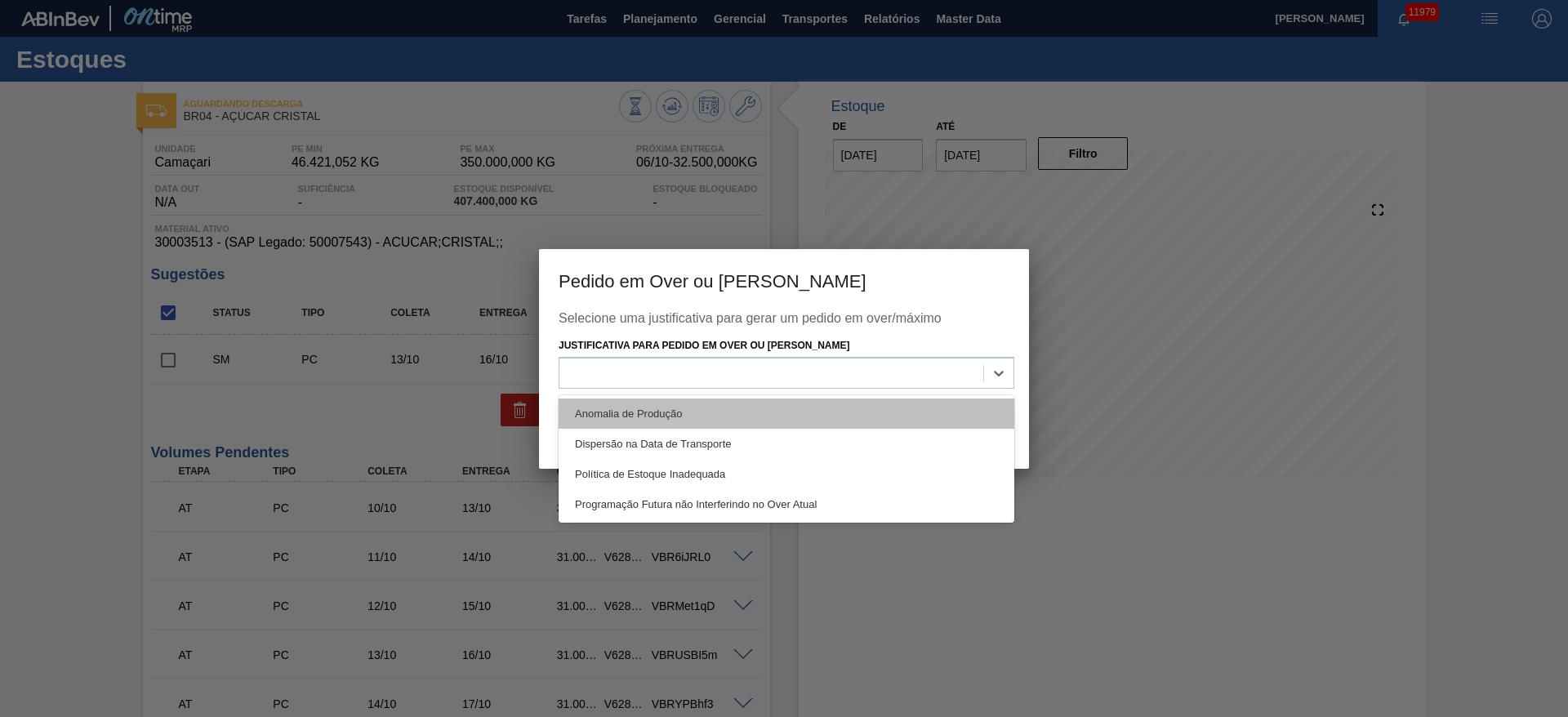
click at [840, 408] on div "Anomalia de Produção" at bounding box center [786, 413] width 456 height 30
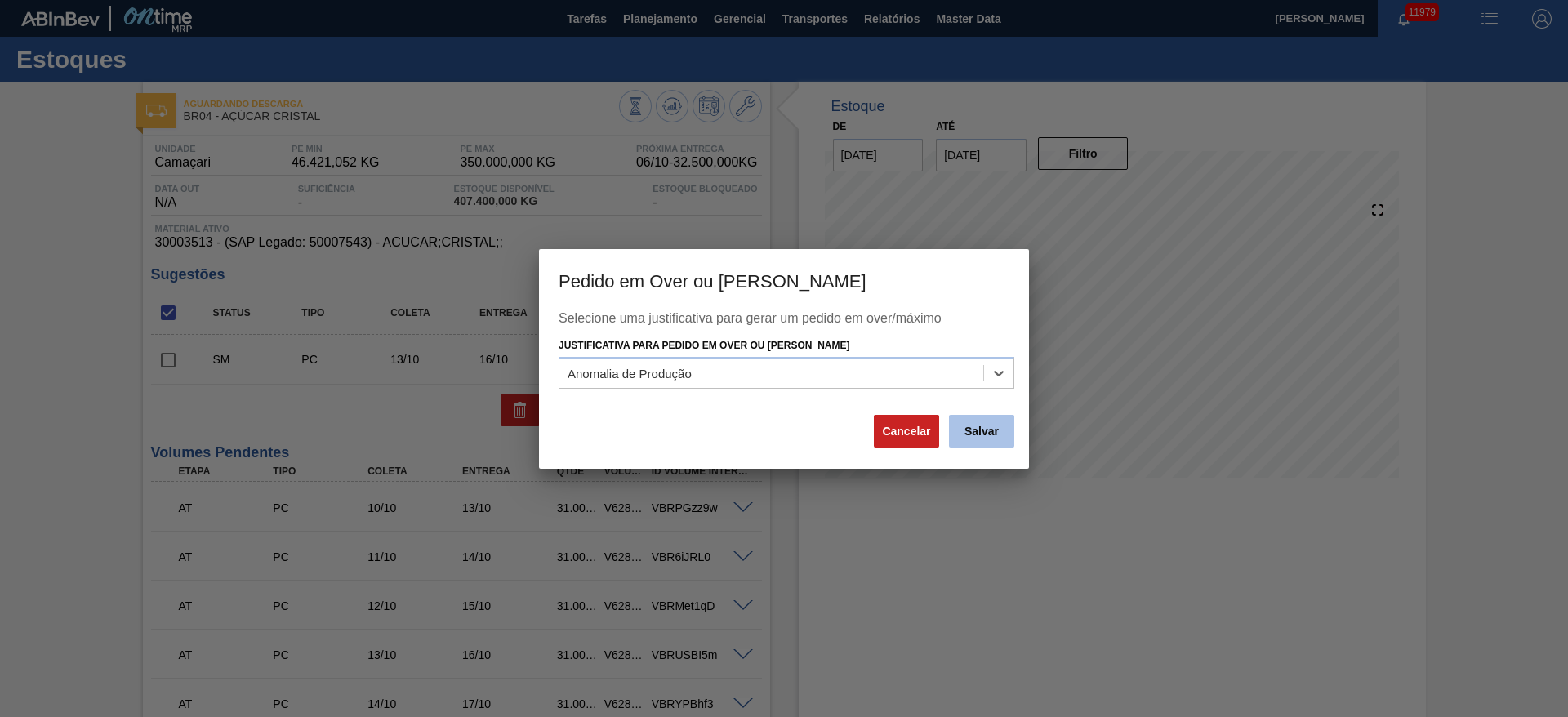
click at [977, 431] on button "Salvar" at bounding box center [982, 431] width 66 height 33
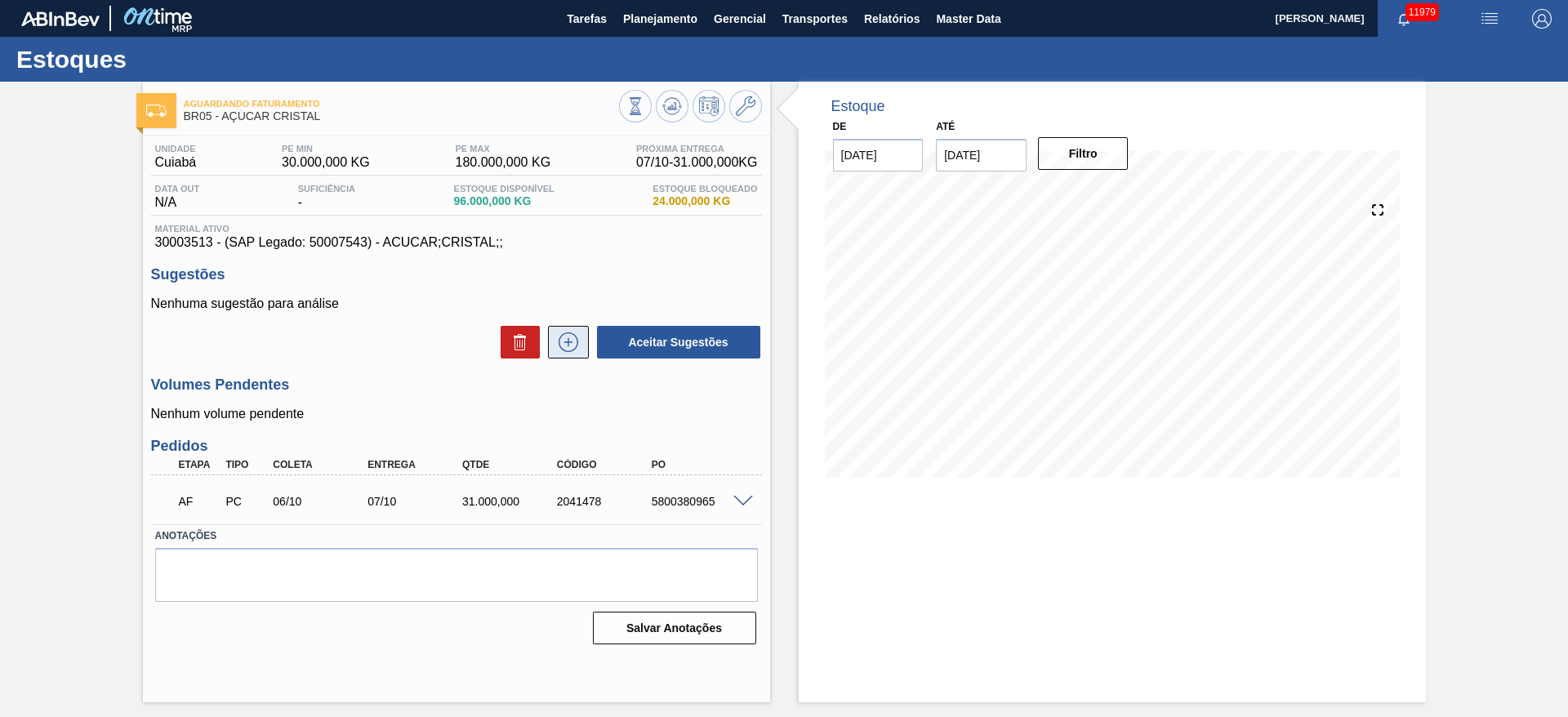
click at [580, 337] on icon at bounding box center [569, 342] width 26 height 20
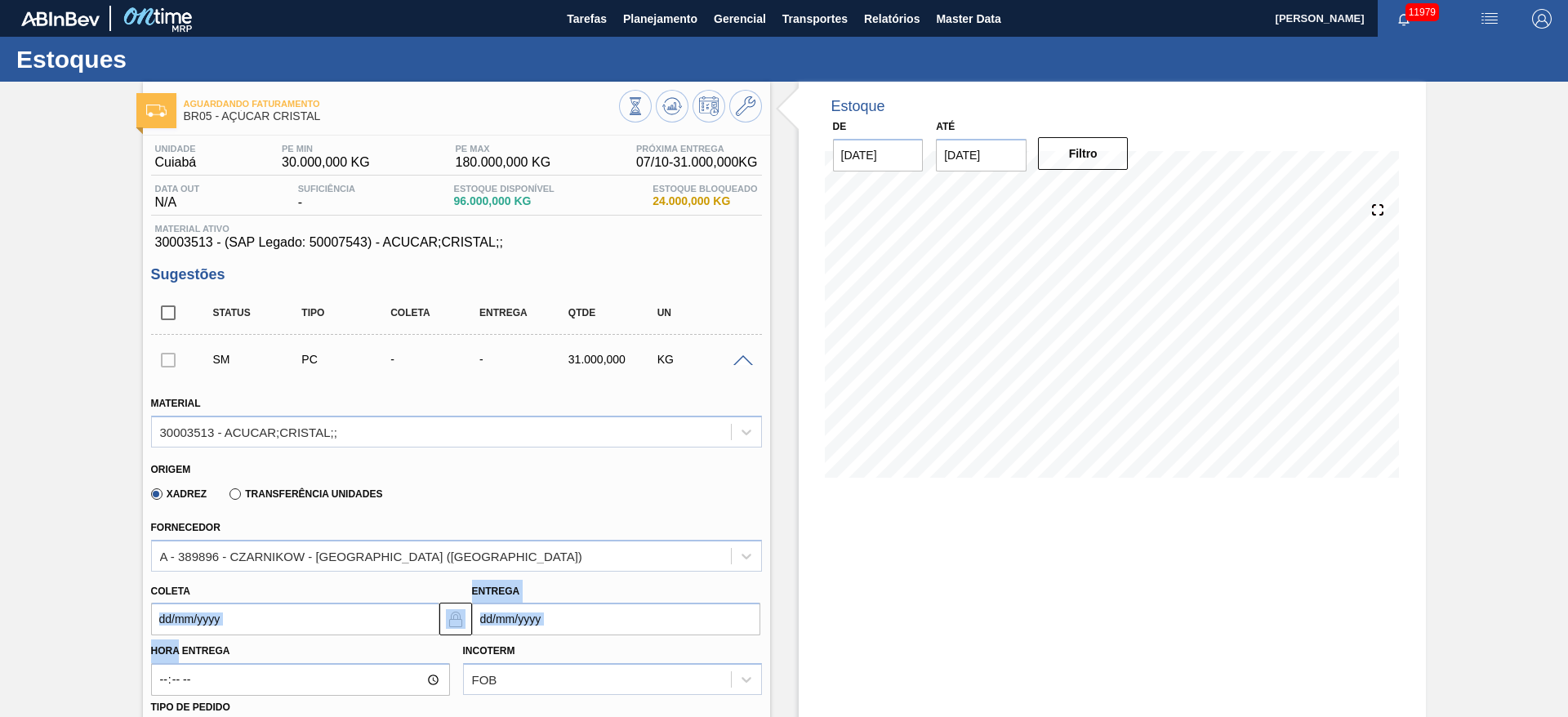
drag, startPoint x: 177, startPoint y: 638, endPoint x: 191, endPoint y: 611, distance: 30.4
click at [191, 611] on div "Material 30003513 - ACUCAR;CRISTAL;; Origem Xadrez Transferência Unidades Forne…" at bounding box center [456, 714] width 611 height 669
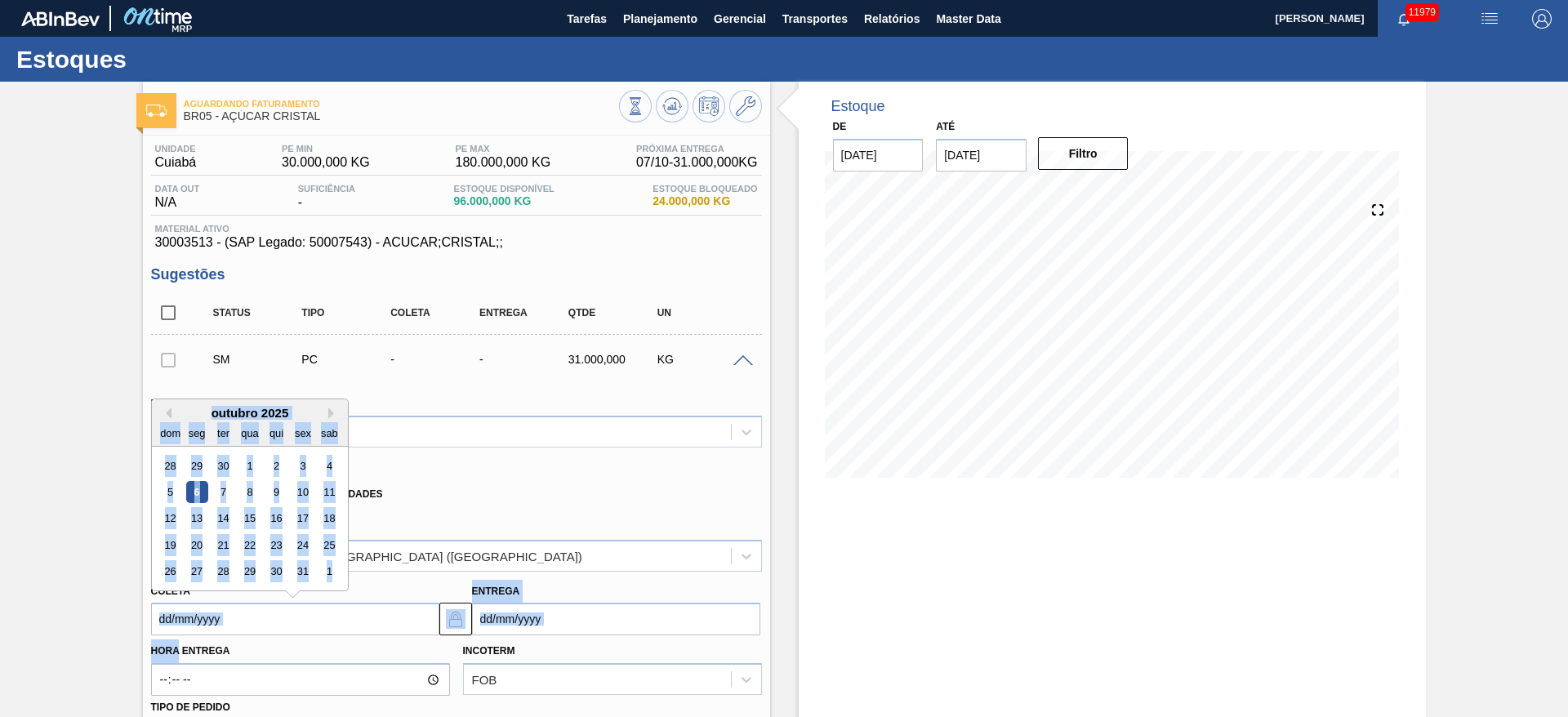
click at [191, 611] on input "Coleta" at bounding box center [295, 619] width 288 height 33
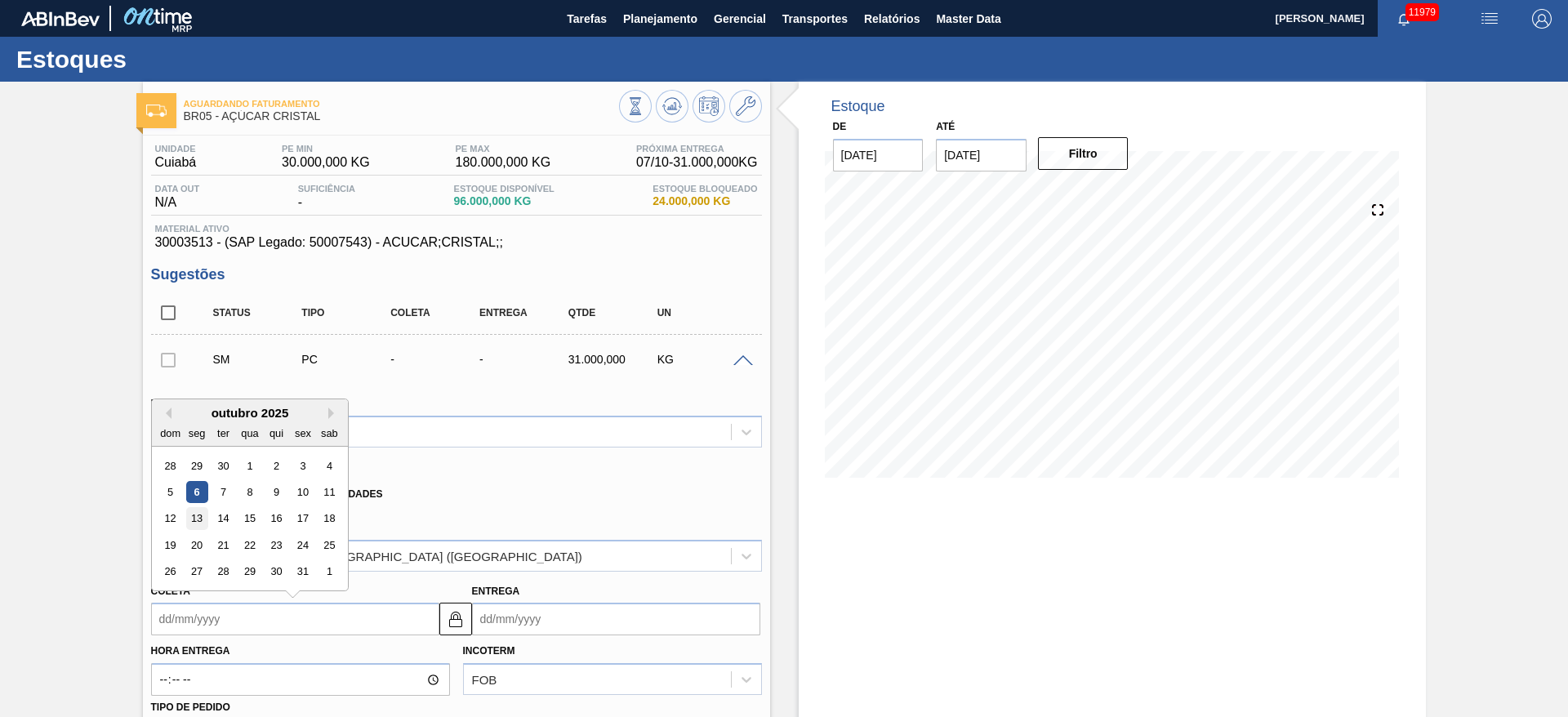
click at [202, 527] on div "13" at bounding box center [196, 518] width 22 height 22
type input "[DATE]"
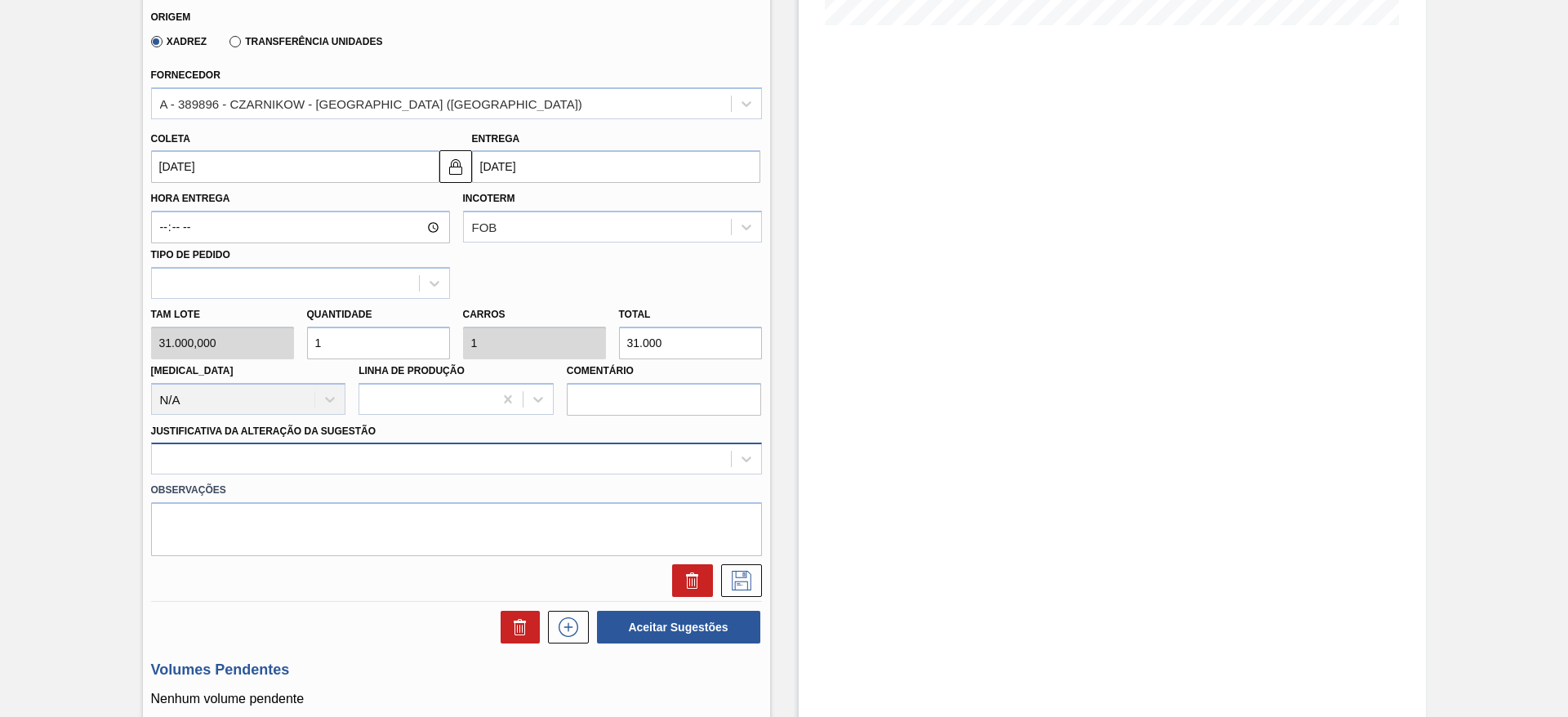
scroll to position [468, 0]
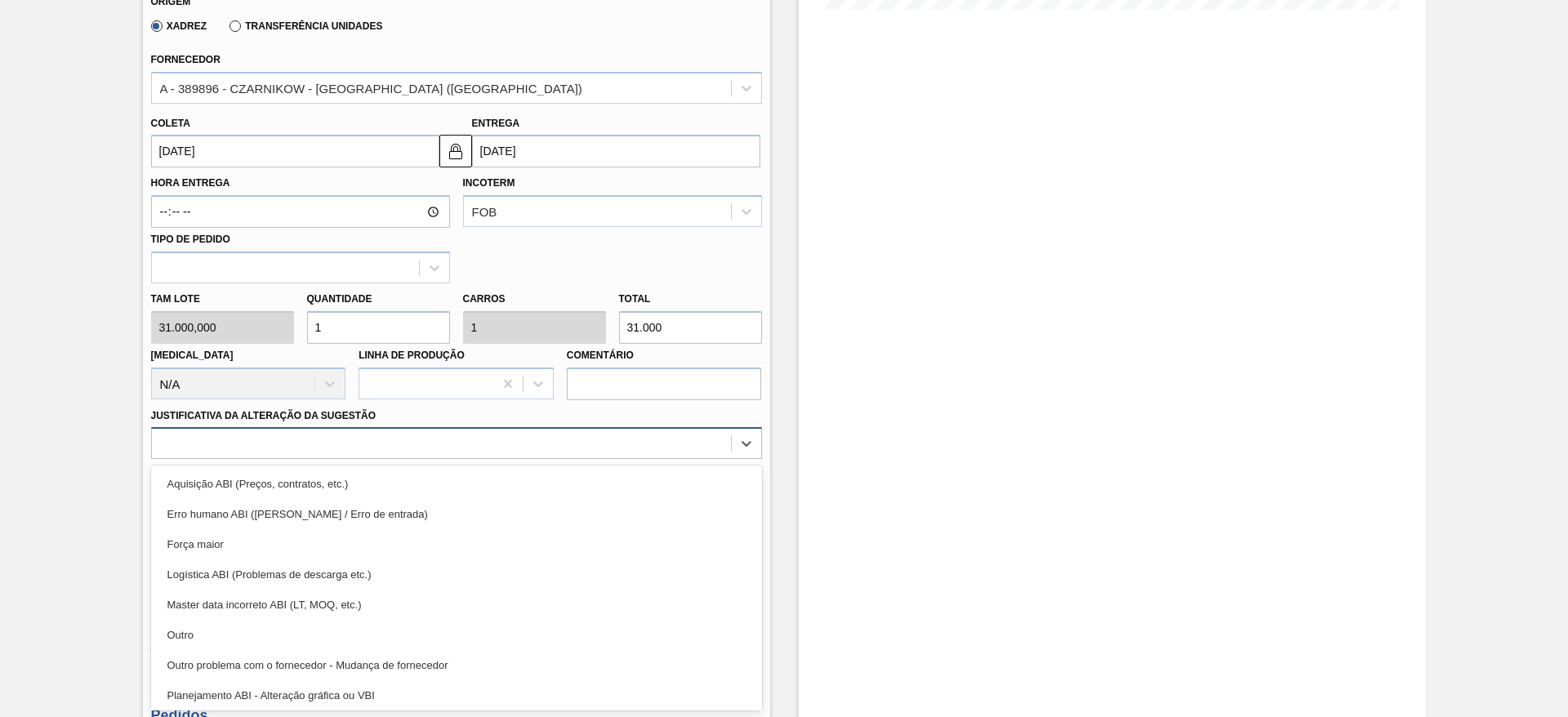
click at [457, 443] on div at bounding box center [456, 443] width 611 height 32
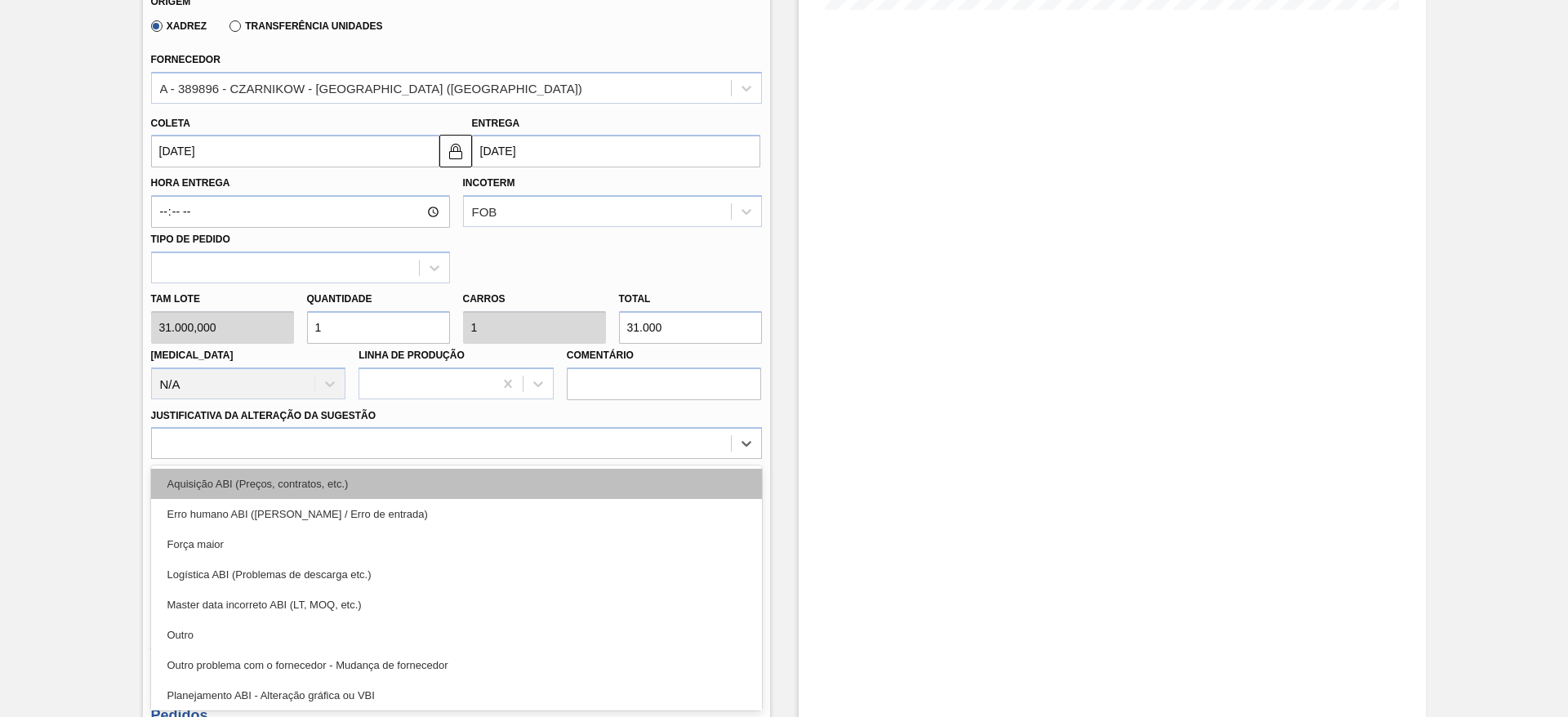
click at [473, 479] on div "Aquisição ABI (Preços, contratos, etc.)" at bounding box center [456, 484] width 611 height 30
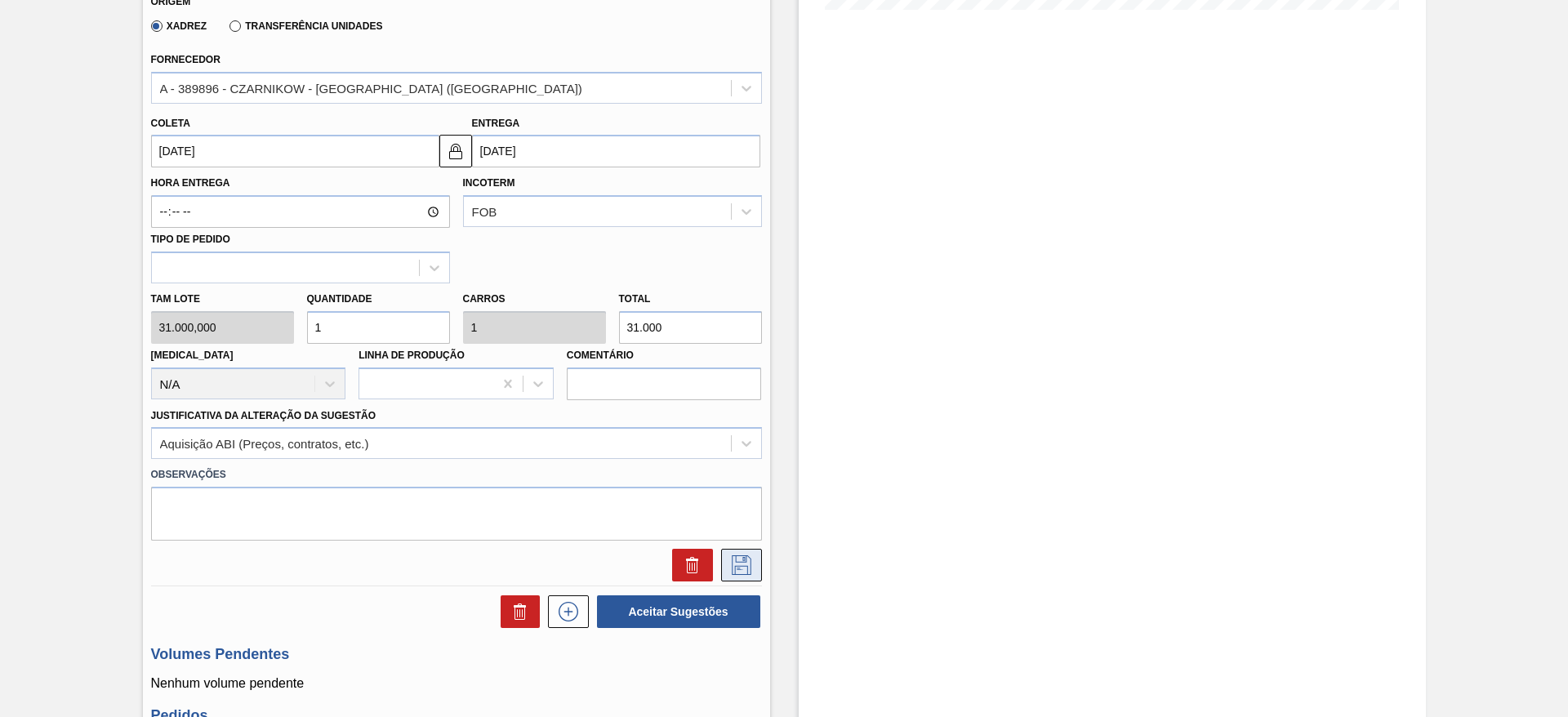
click at [722, 565] on button at bounding box center [742, 565] width 41 height 33
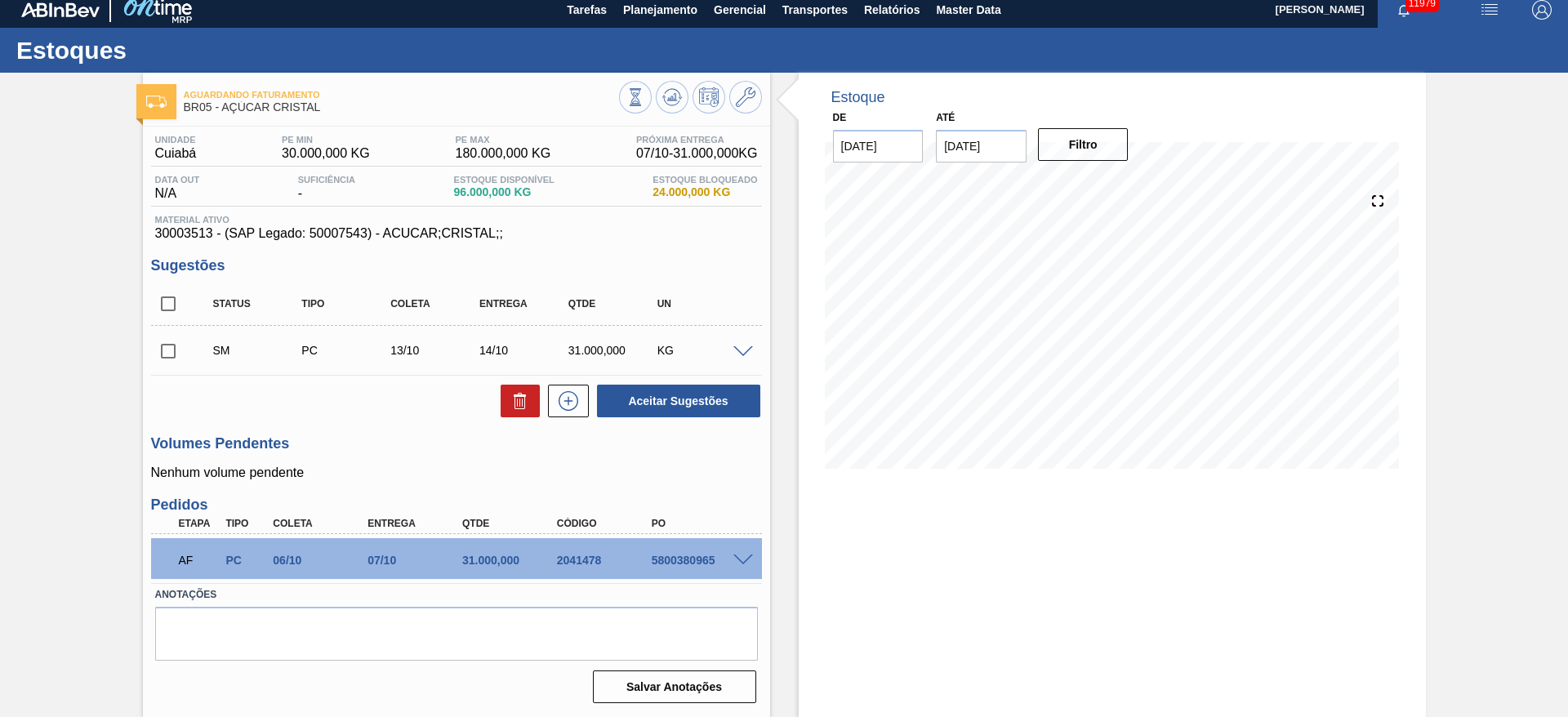
scroll to position [9, 0]
click at [167, 352] on input "checkbox" at bounding box center [168, 352] width 35 height 34
click at [630, 392] on button "Aceitar Sugestões" at bounding box center [679, 401] width 164 height 33
checkbox input "false"
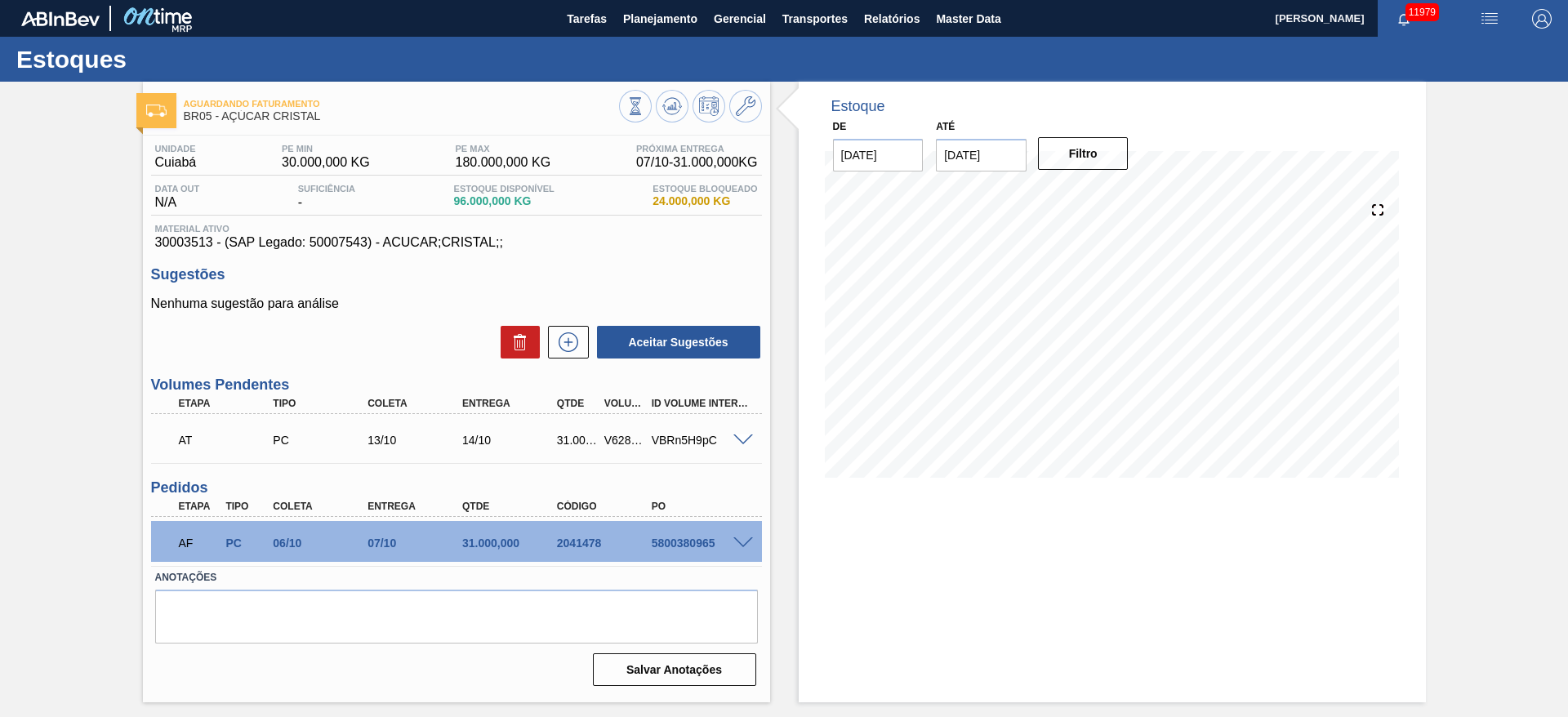
scroll to position [0, 0]
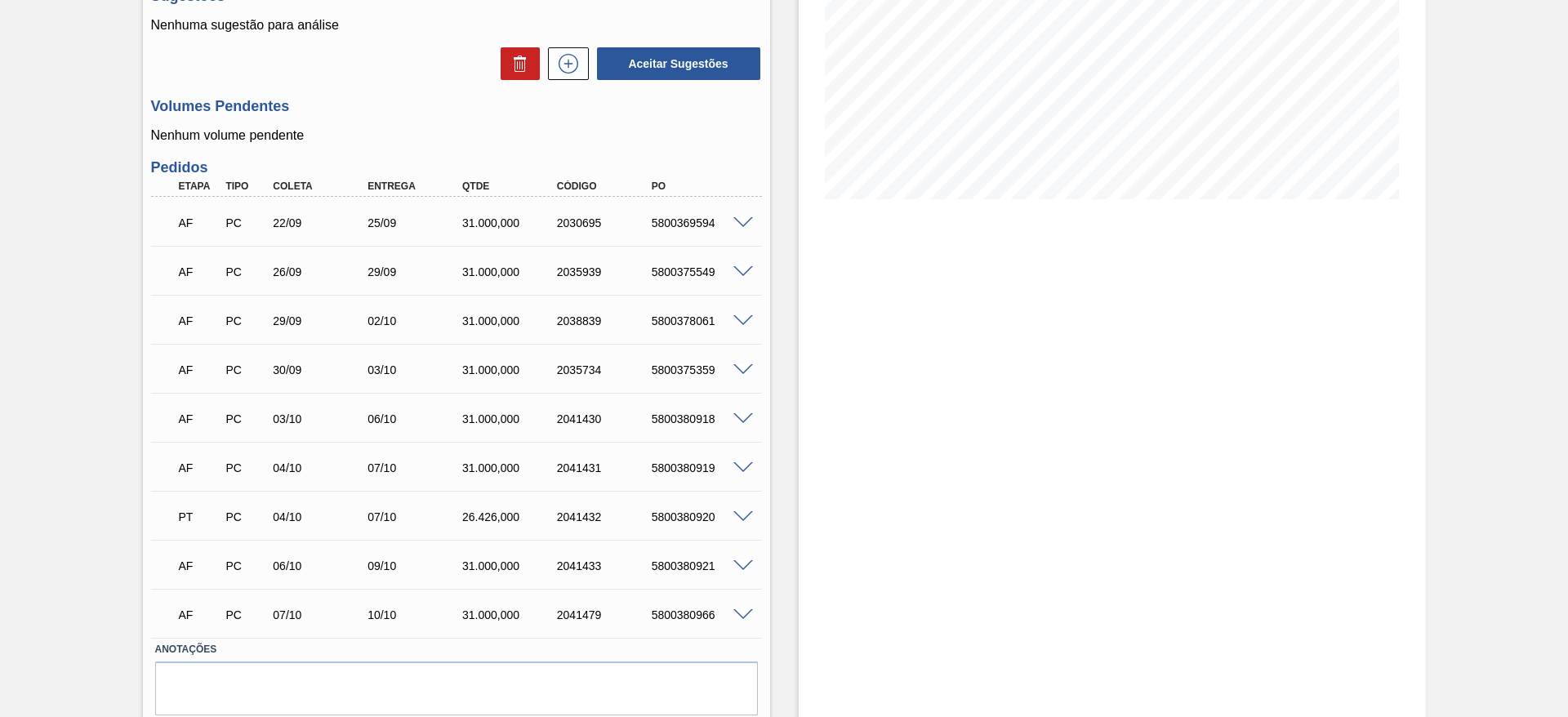
scroll to position [319, 0]
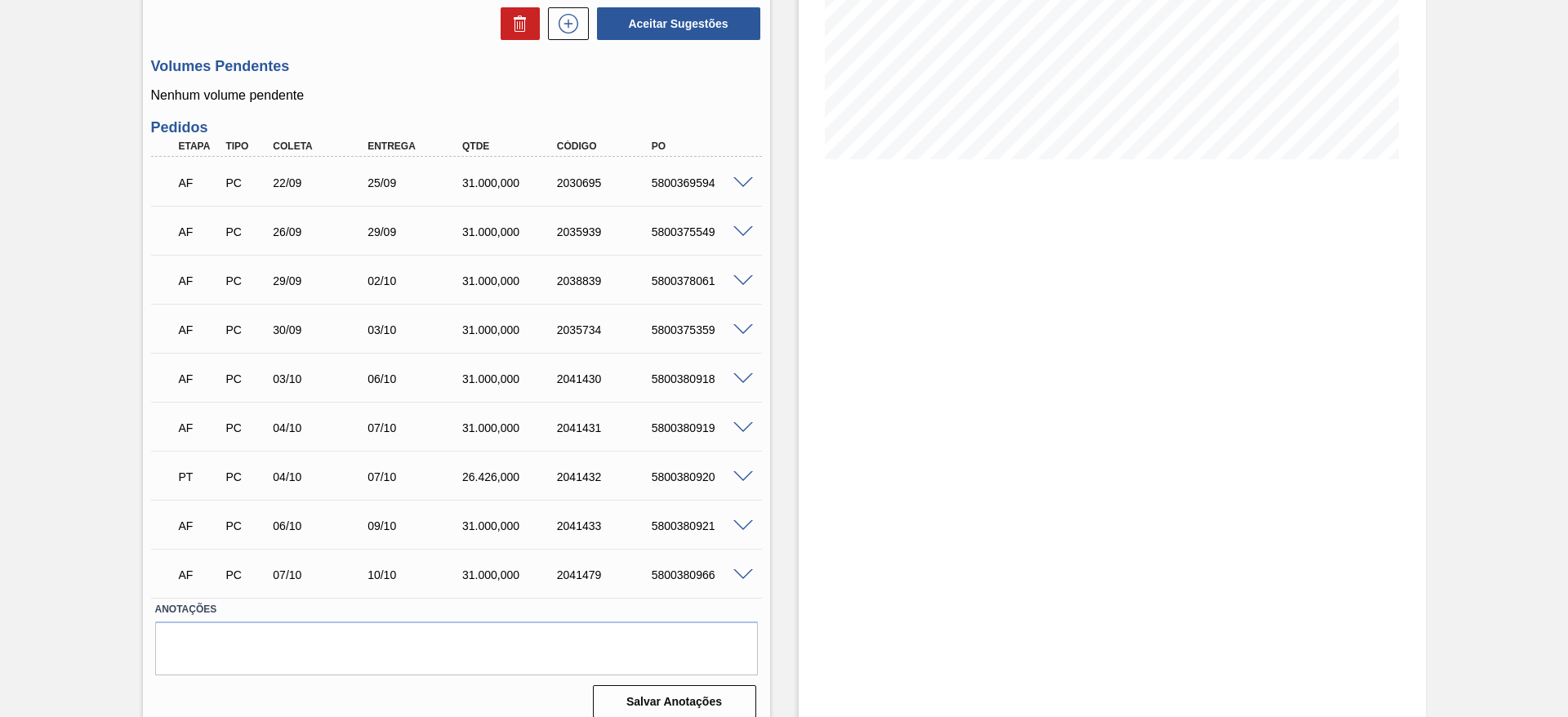
click at [736, 177] on span at bounding box center [744, 183] width 20 height 12
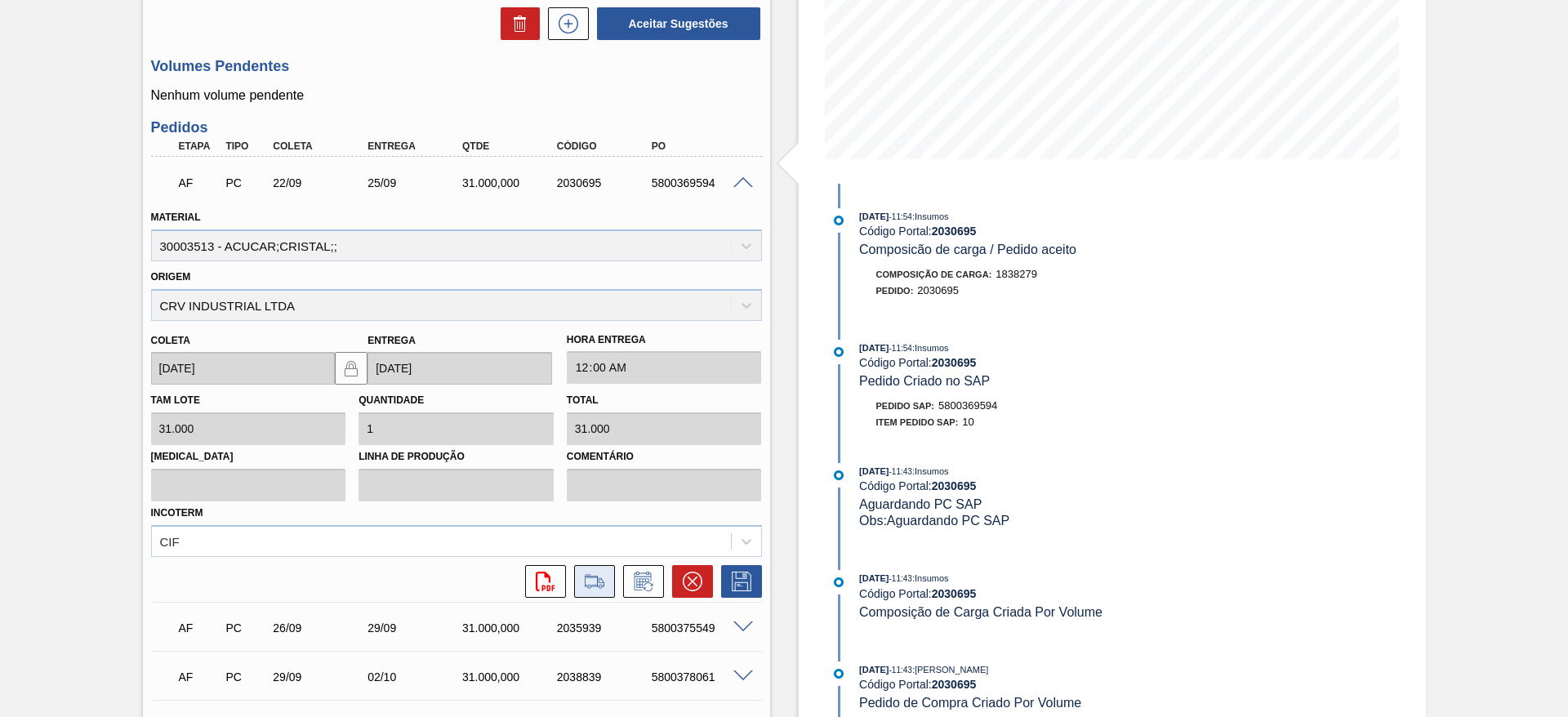
click at [606, 588] on button at bounding box center [595, 581] width 41 height 33
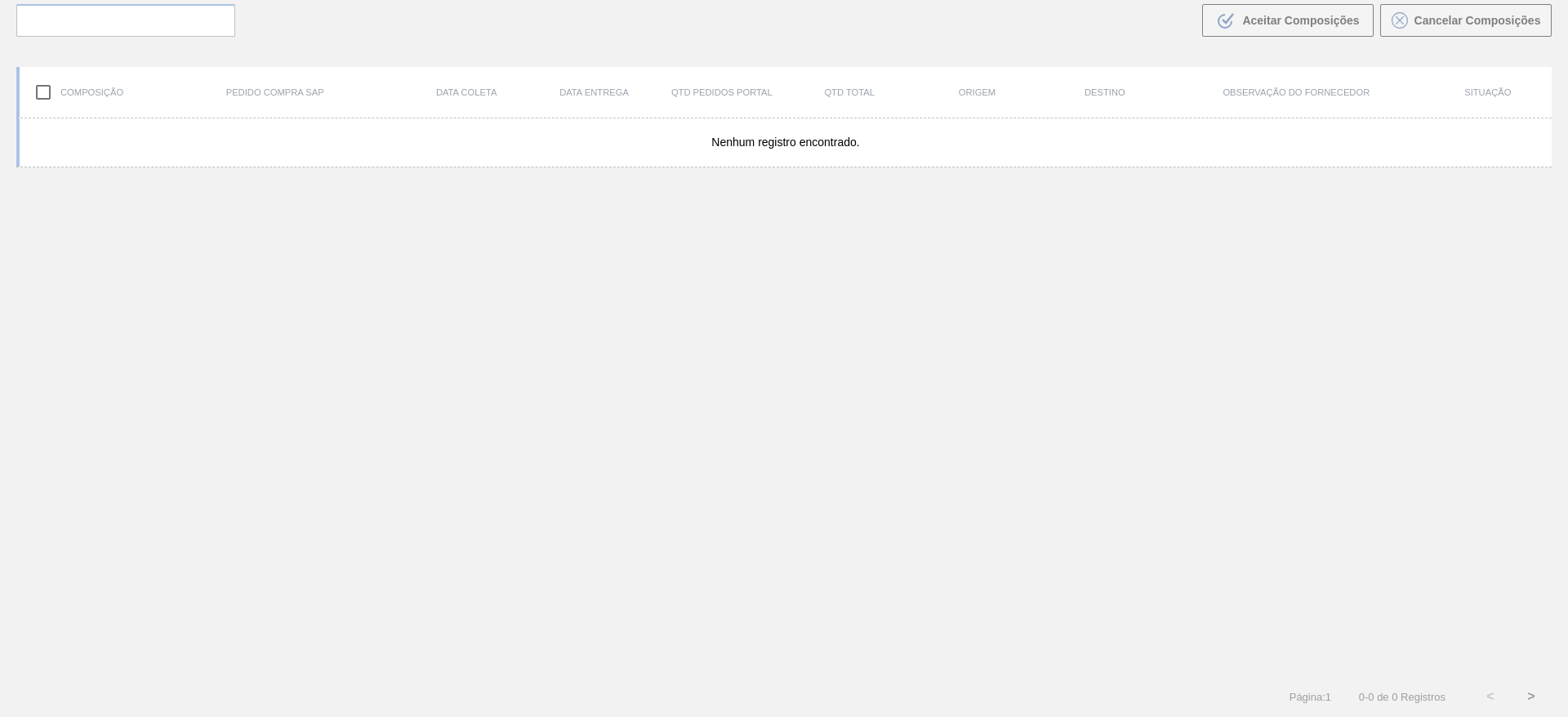
scroll to position [117, 0]
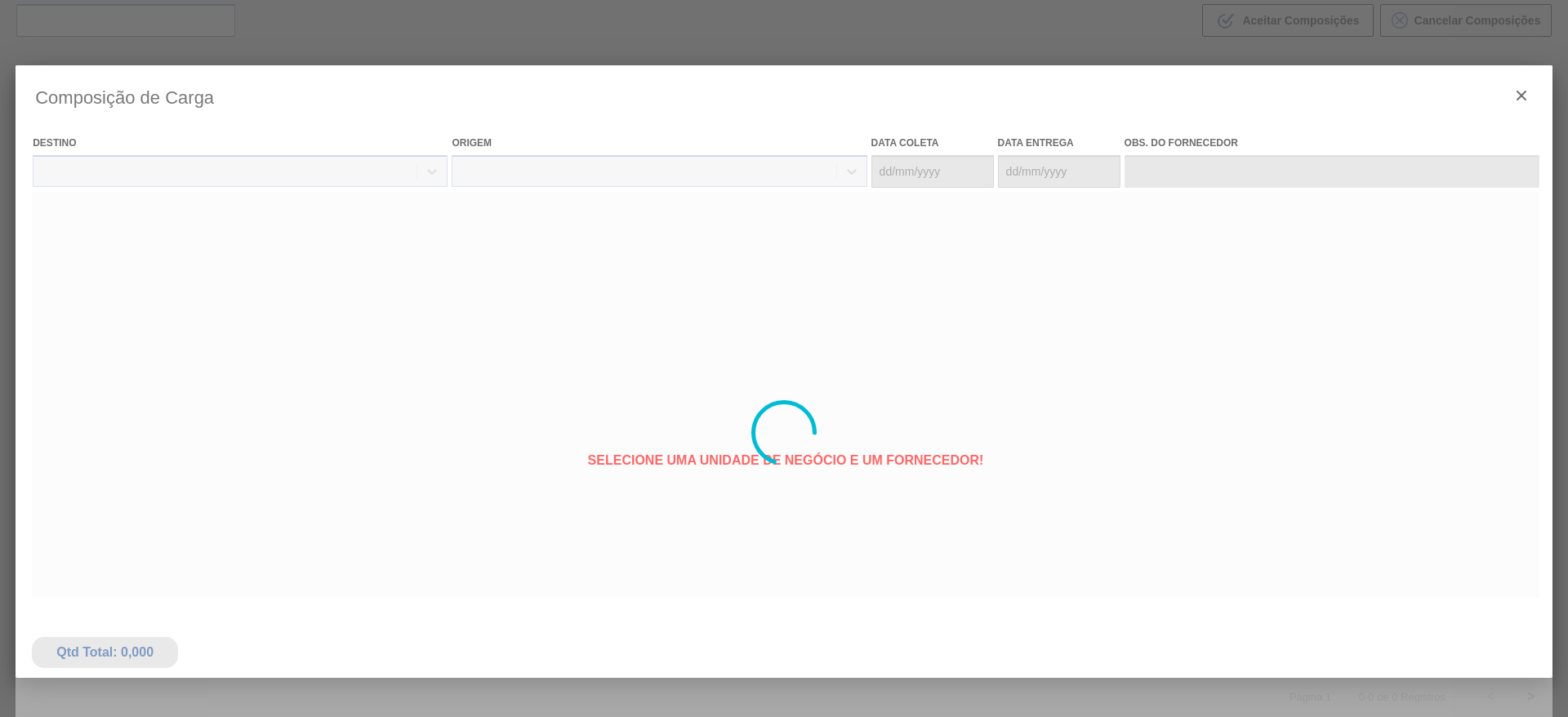
type coleta "[DATE]"
type Entrega "25/09/2025"
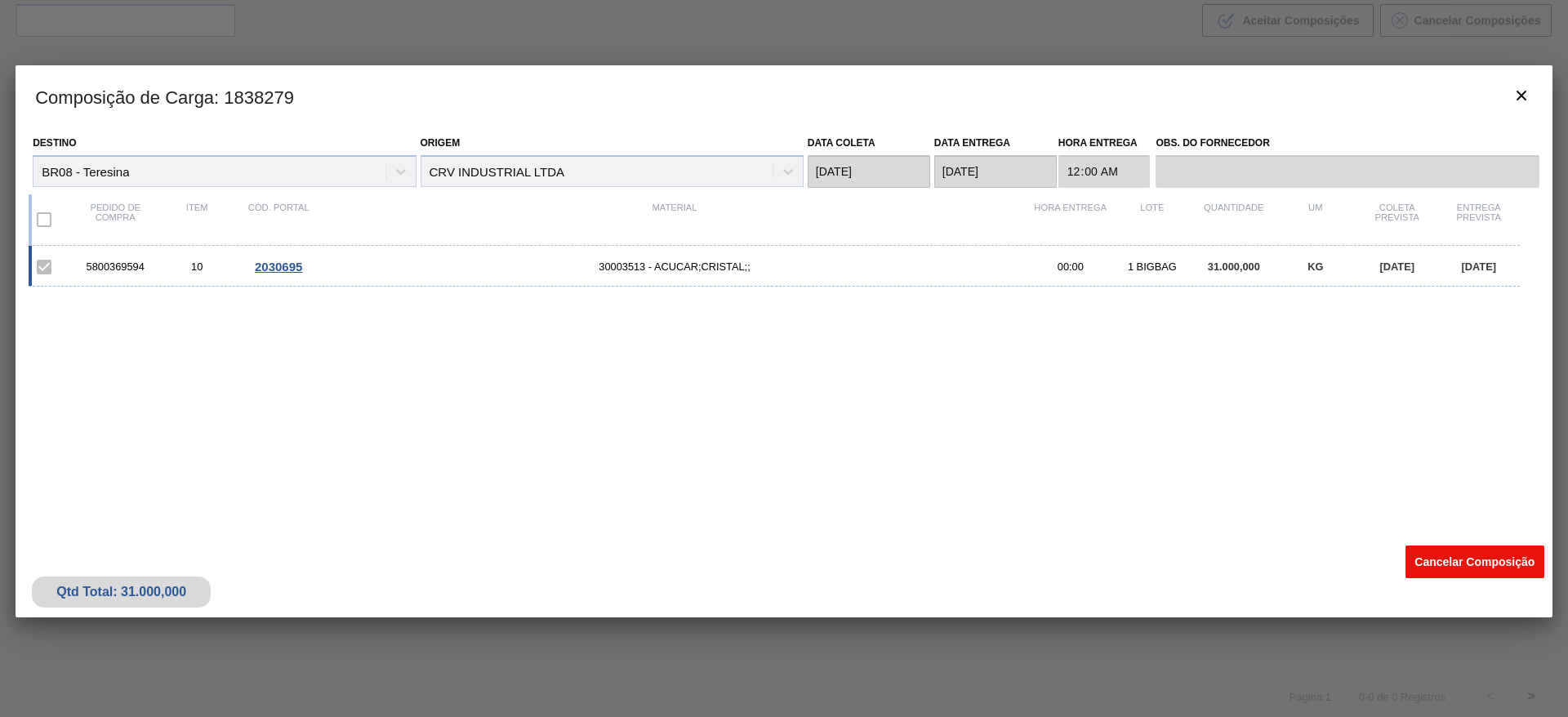
click at [1486, 576] on button "Cancelar Composição" at bounding box center [1475, 562] width 139 height 33
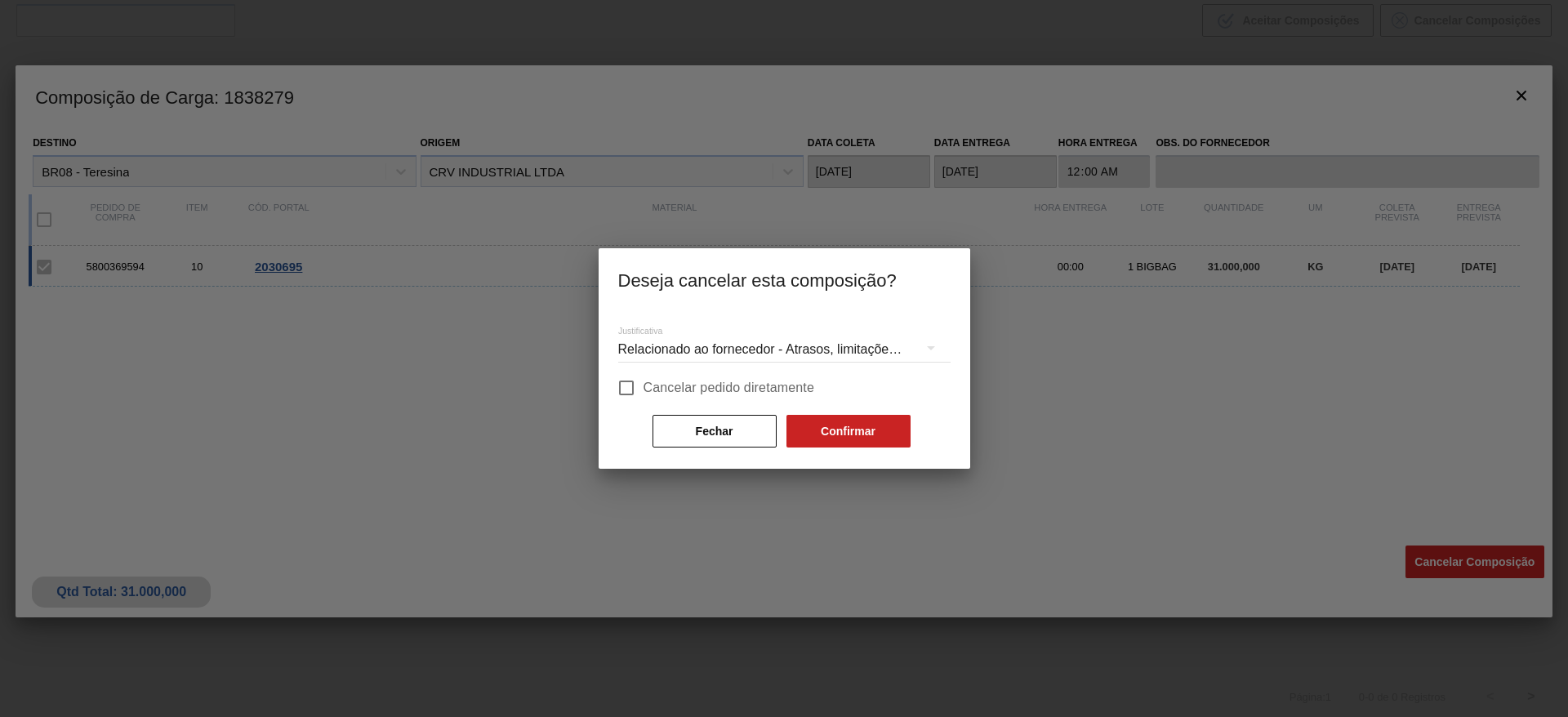
click at [761, 384] on span "Cancelar pedido diretamente" at bounding box center [729, 388] width 172 height 20
click at [643, 384] on input "Cancelar pedido diretamente" at bounding box center [626, 388] width 35 height 34
checkbox input "true"
click at [846, 439] on button "Confirmar" at bounding box center [848, 431] width 124 height 33
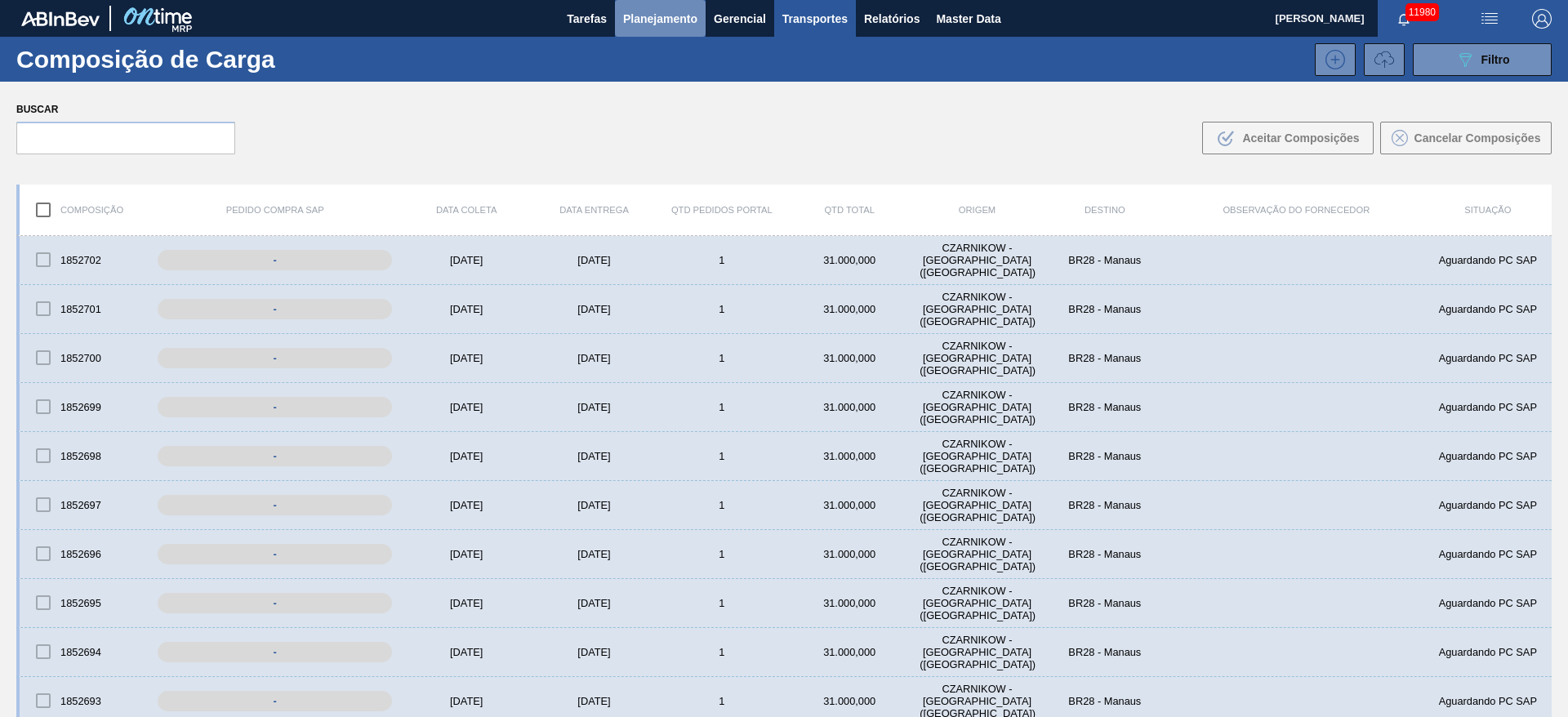
click at [664, 9] on span "Planejamento" at bounding box center [660, 19] width 74 height 20
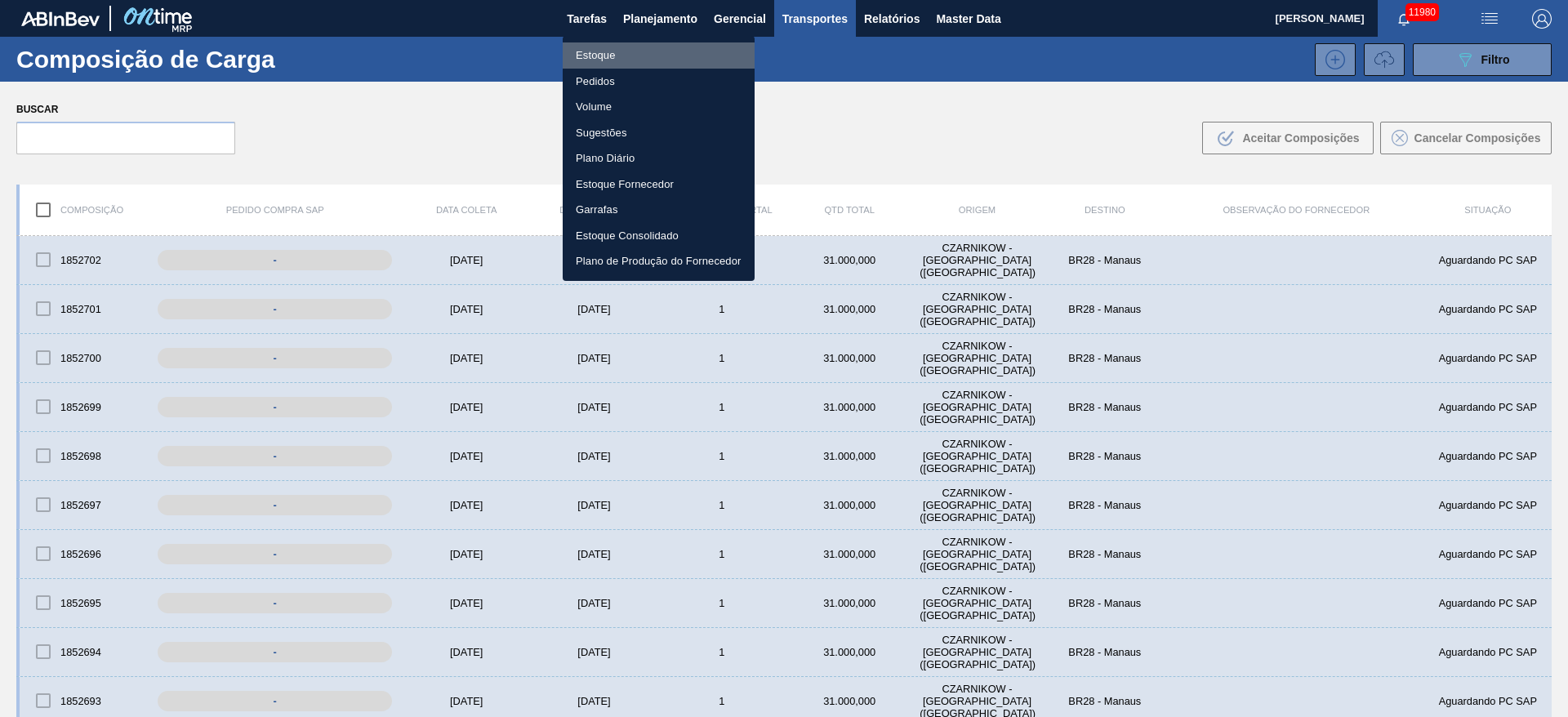
click at [662, 49] on li "Estoque" at bounding box center [659, 56] width 192 height 26
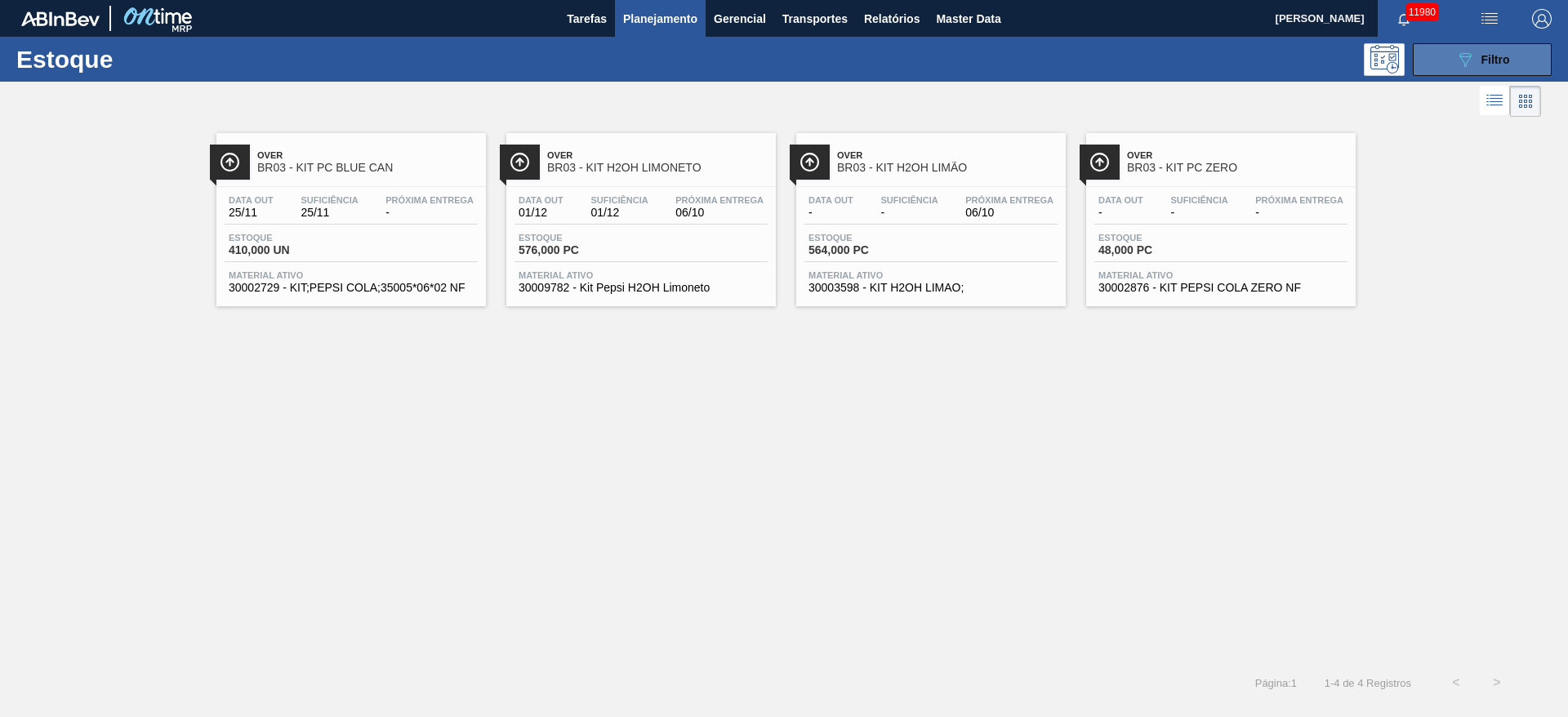
click at [1480, 66] on div "089F7B8B-B2A5-4AFE-B5C0-19BA573D28AC Filtro" at bounding box center [1483, 60] width 55 height 20
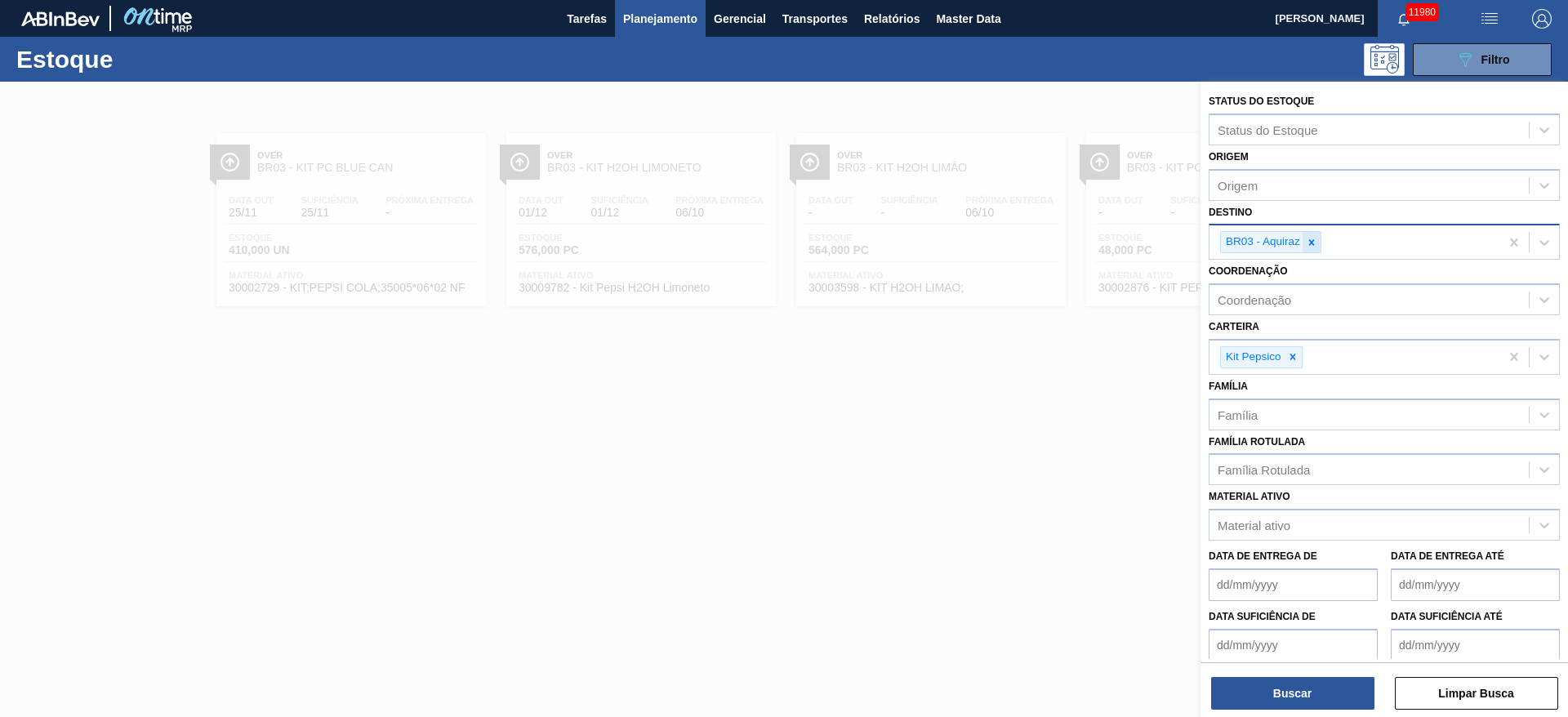
click at [1307, 243] on icon at bounding box center [1312, 242] width 12 height 11
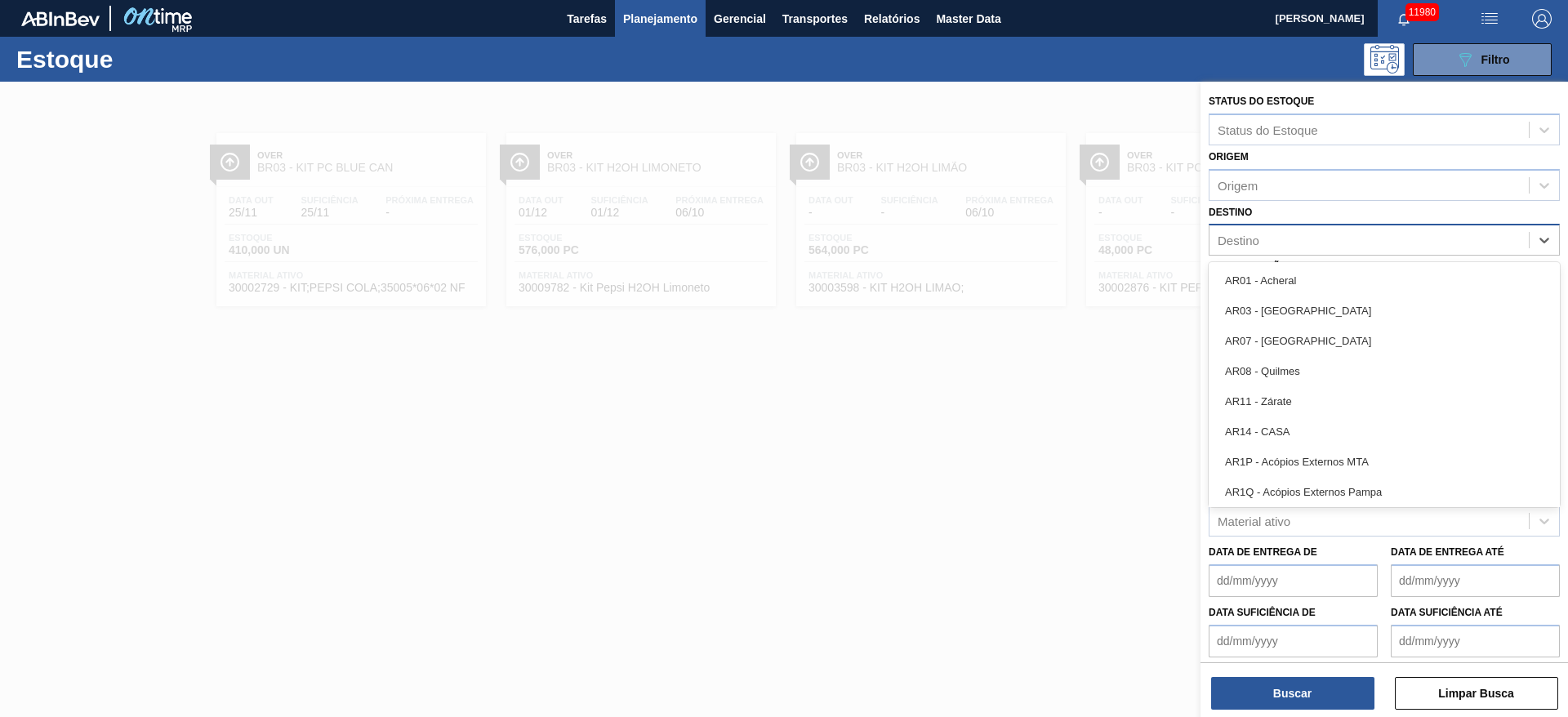
click at [1307, 243] on div "Destino" at bounding box center [1369, 240] width 320 height 24
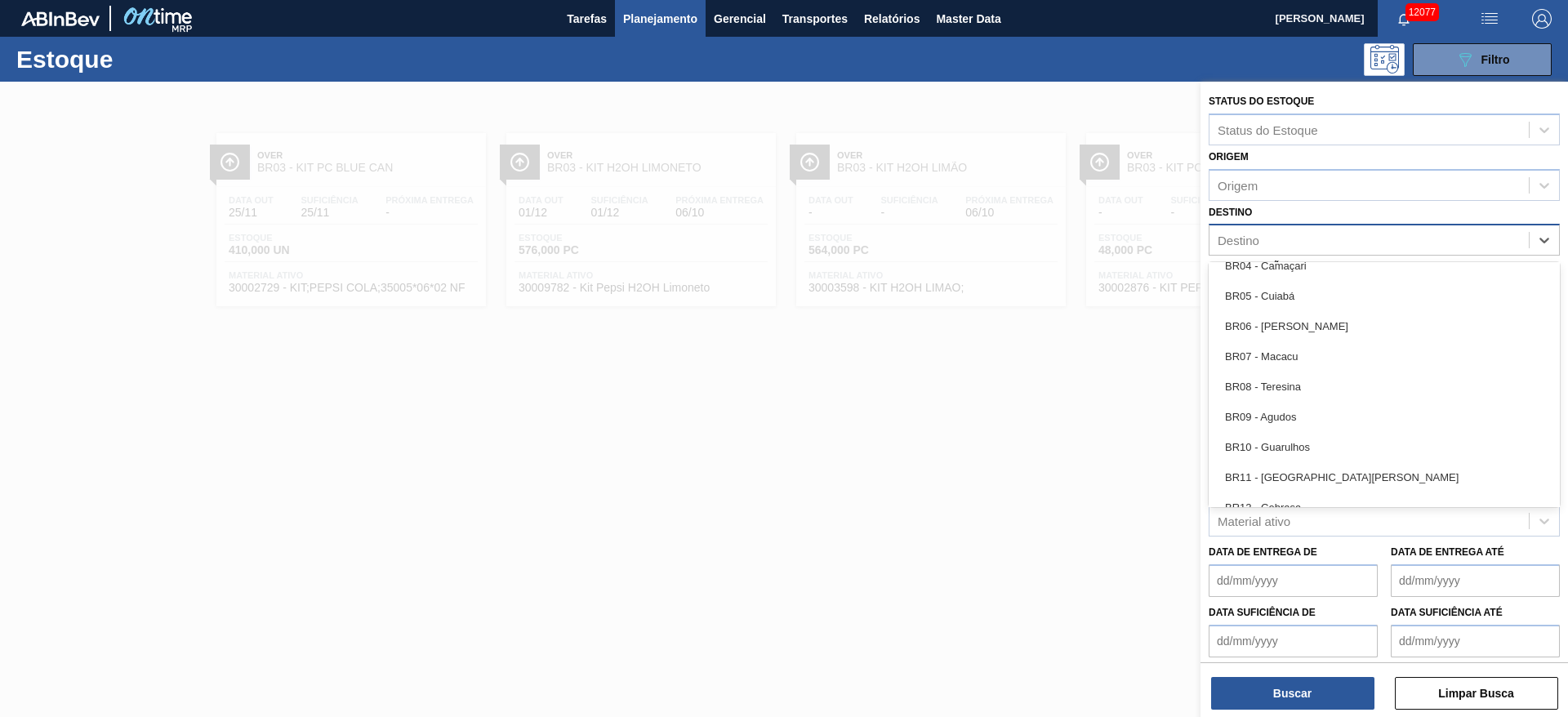
scroll to position [891, 0]
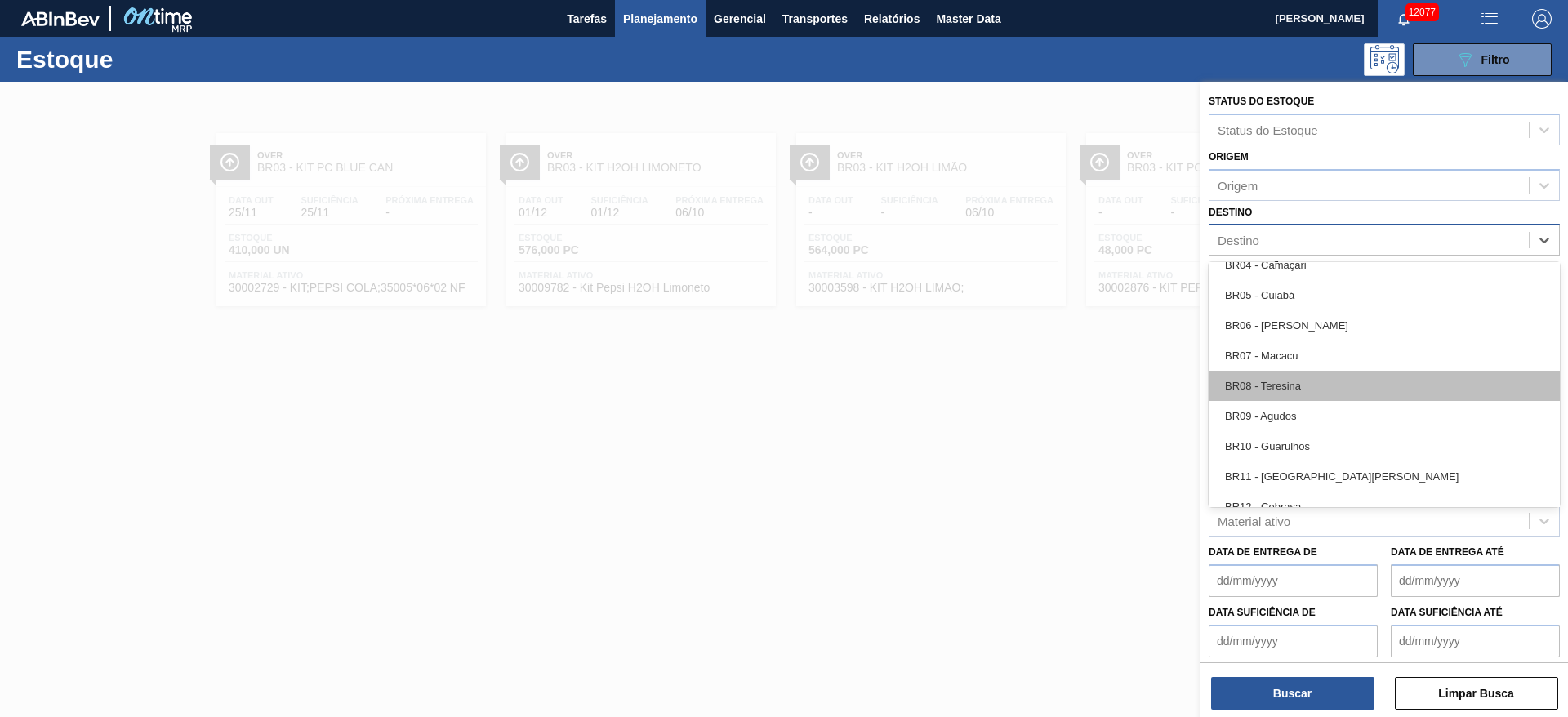
click at [1276, 378] on div "BR08 - Teresina" at bounding box center [1384, 385] width 351 height 30
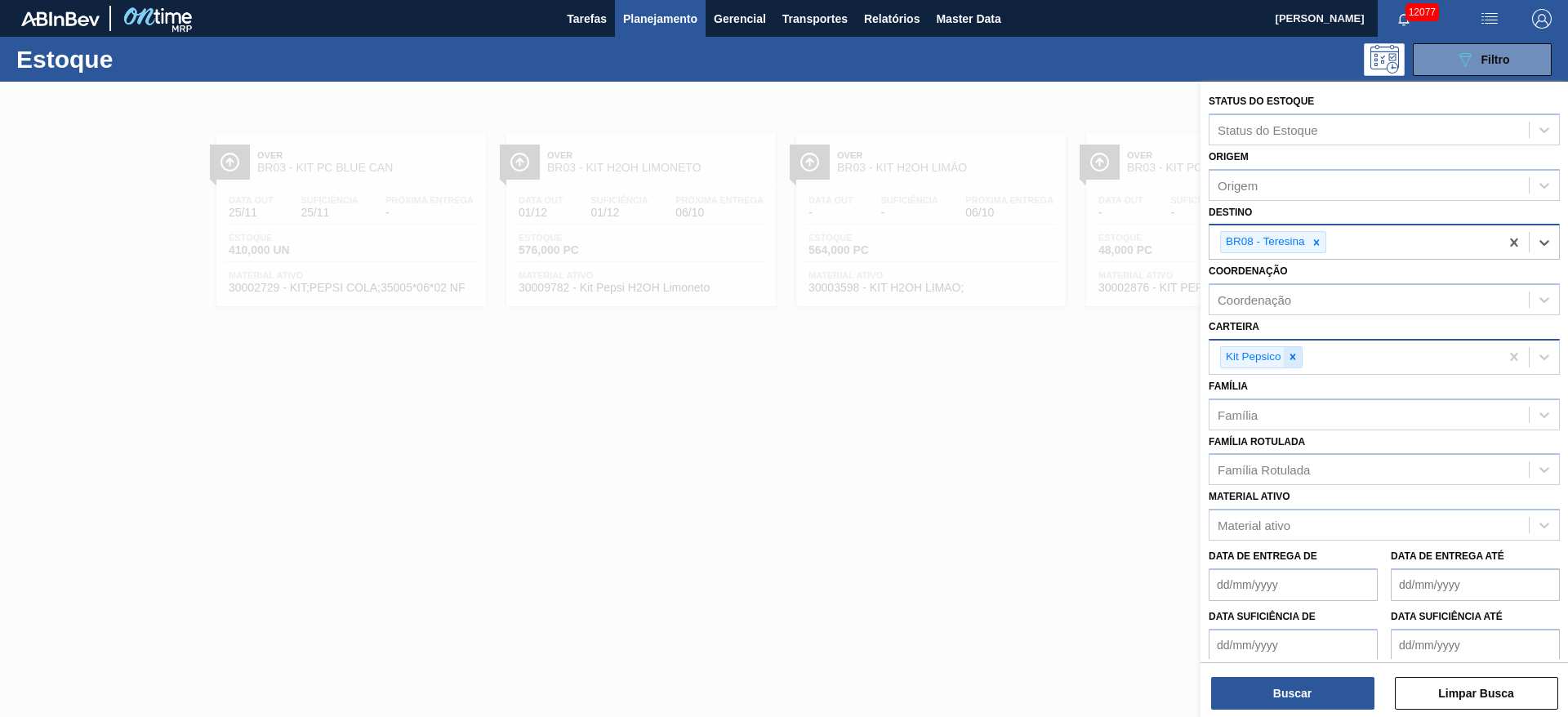
click at [1287, 362] on div at bounding box center [1293, 356] width 18 height 21
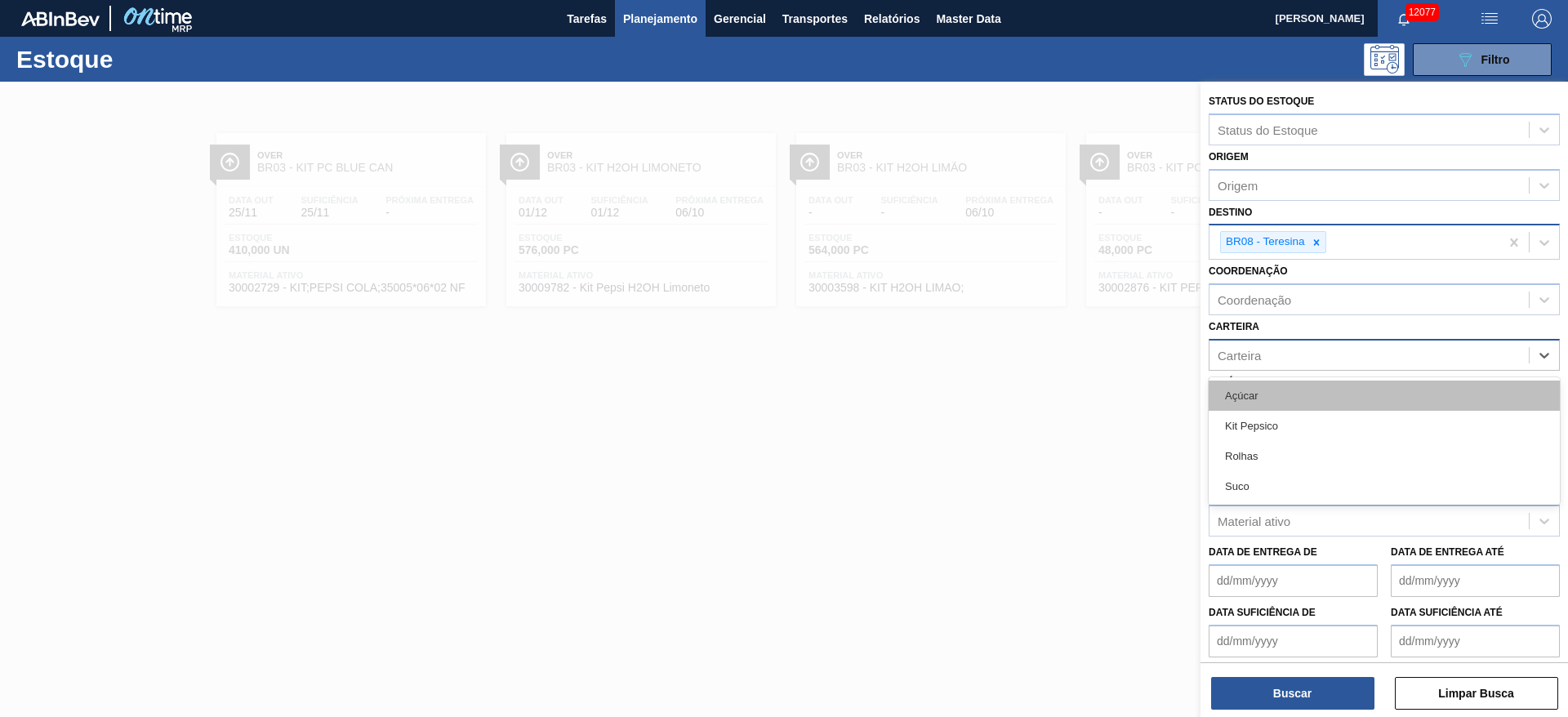
drag, startPoint x: 1286, startPoint y: 362, endPoint x: 1281, endPoint y: 394, distance: 32.4
click at [1281, 370] on div "option Kit Pepsico, deselected. option Açúcar focused, 1 of 4. 4 results availa…" at bounding box center [1384, 354] width 351 height 32
click at [1281, 394] on div "Açúcar" at bounding box center [1384, 395] width 351 height 30
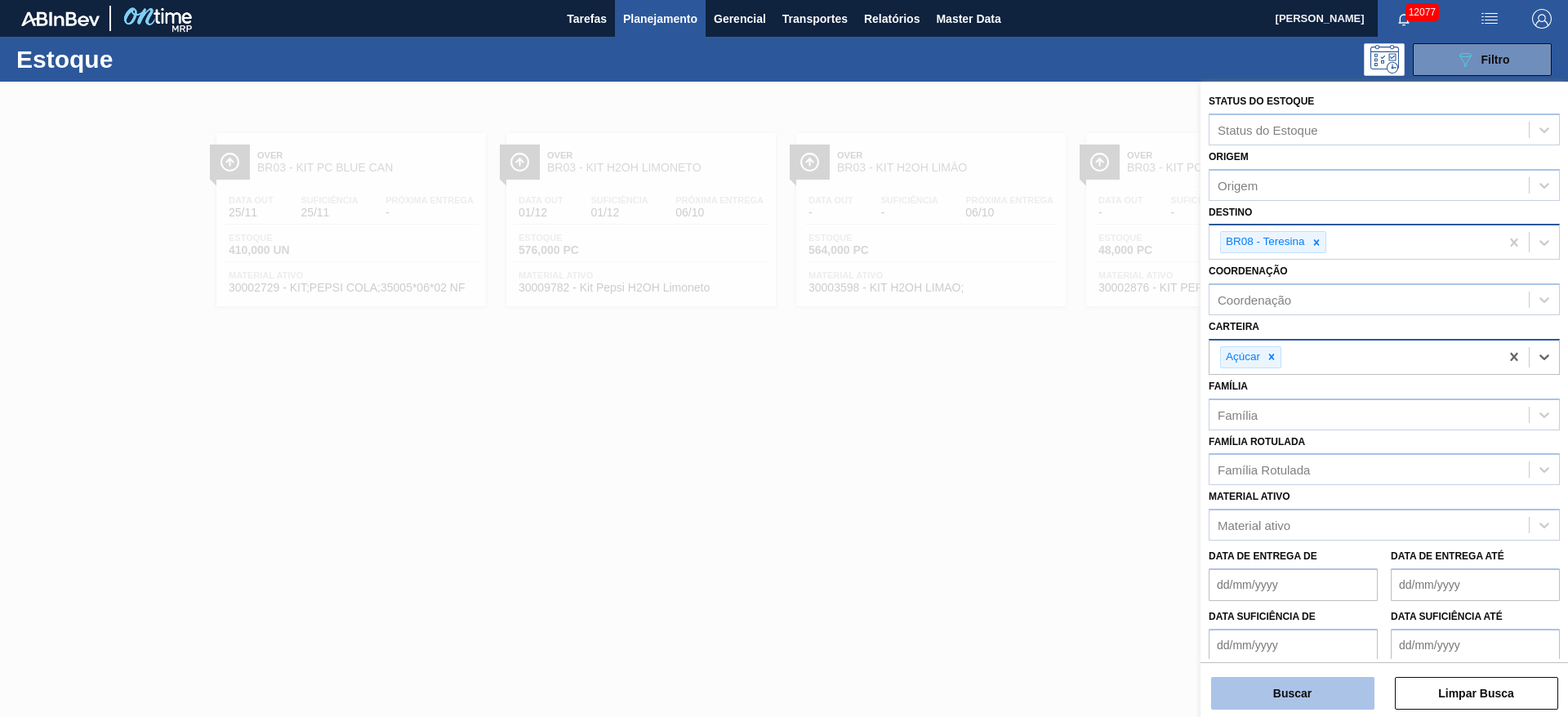
click at [1287, 679] on button "Buscar" at bounding box center [1293, 693] width 164 height 33
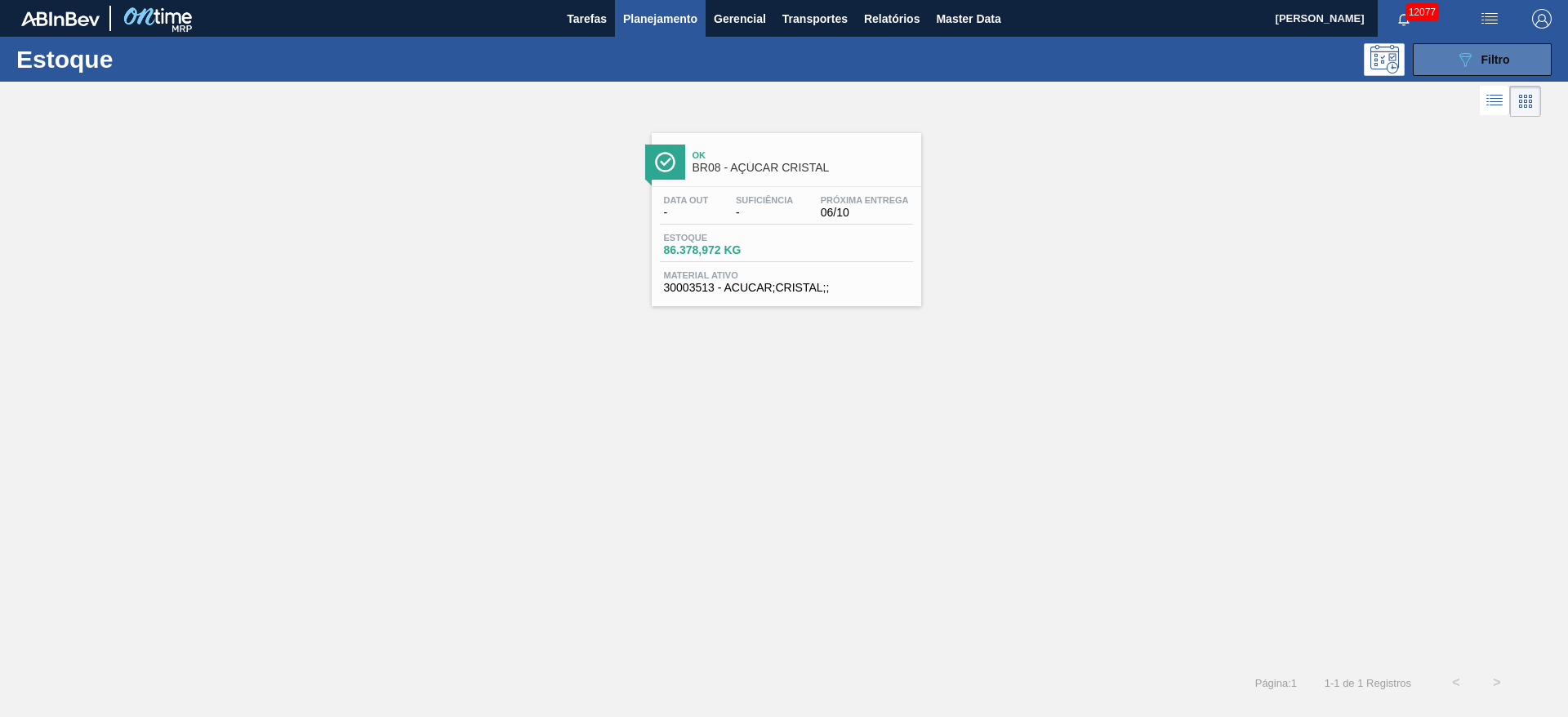
click at [1446, 56] on button "089F7B8B-B2A5-4AFE-B5C0-19BA573D28AC Filtro" at bounding box center [1483, 60] width 139 height 33
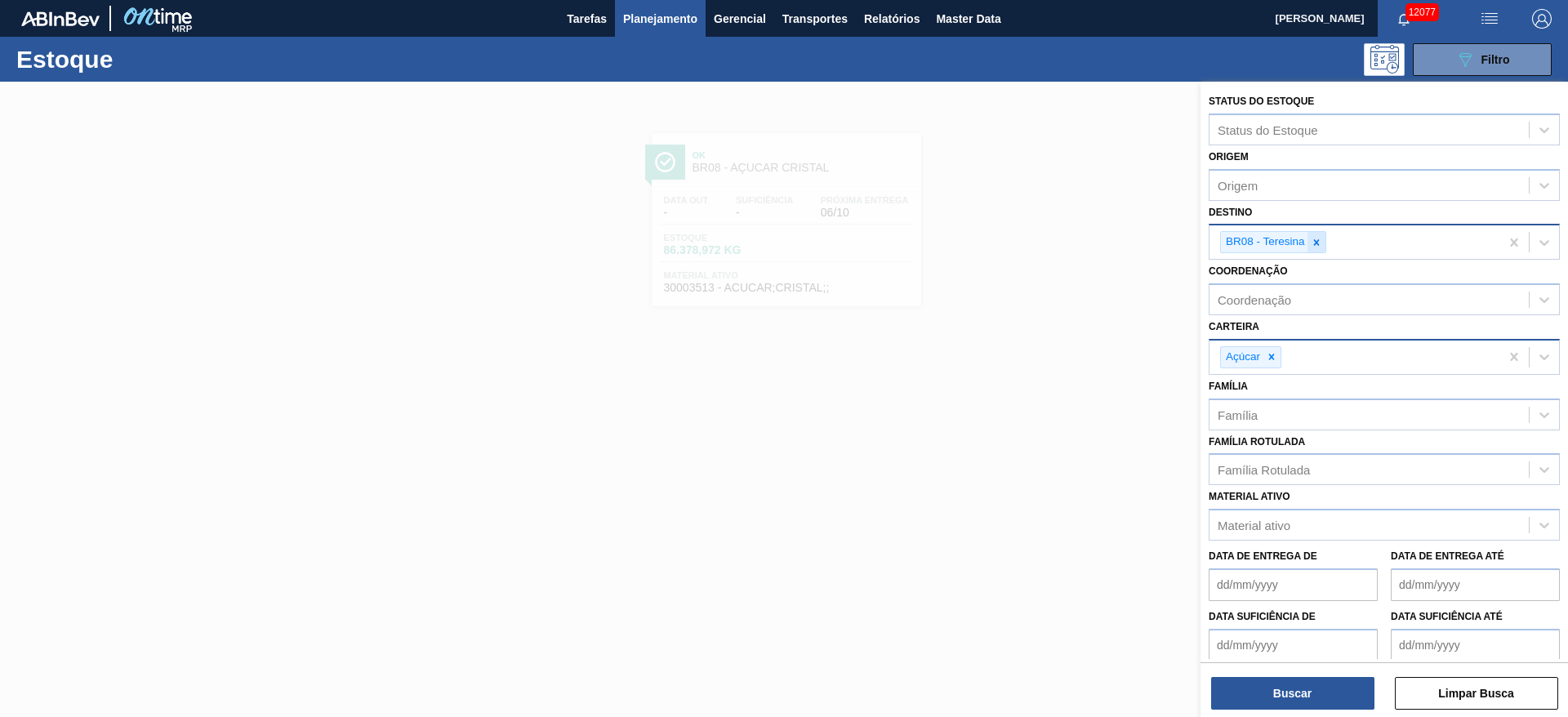
click at [1311, 248] on div at bounding box center [1317, 241] width 18 height 21
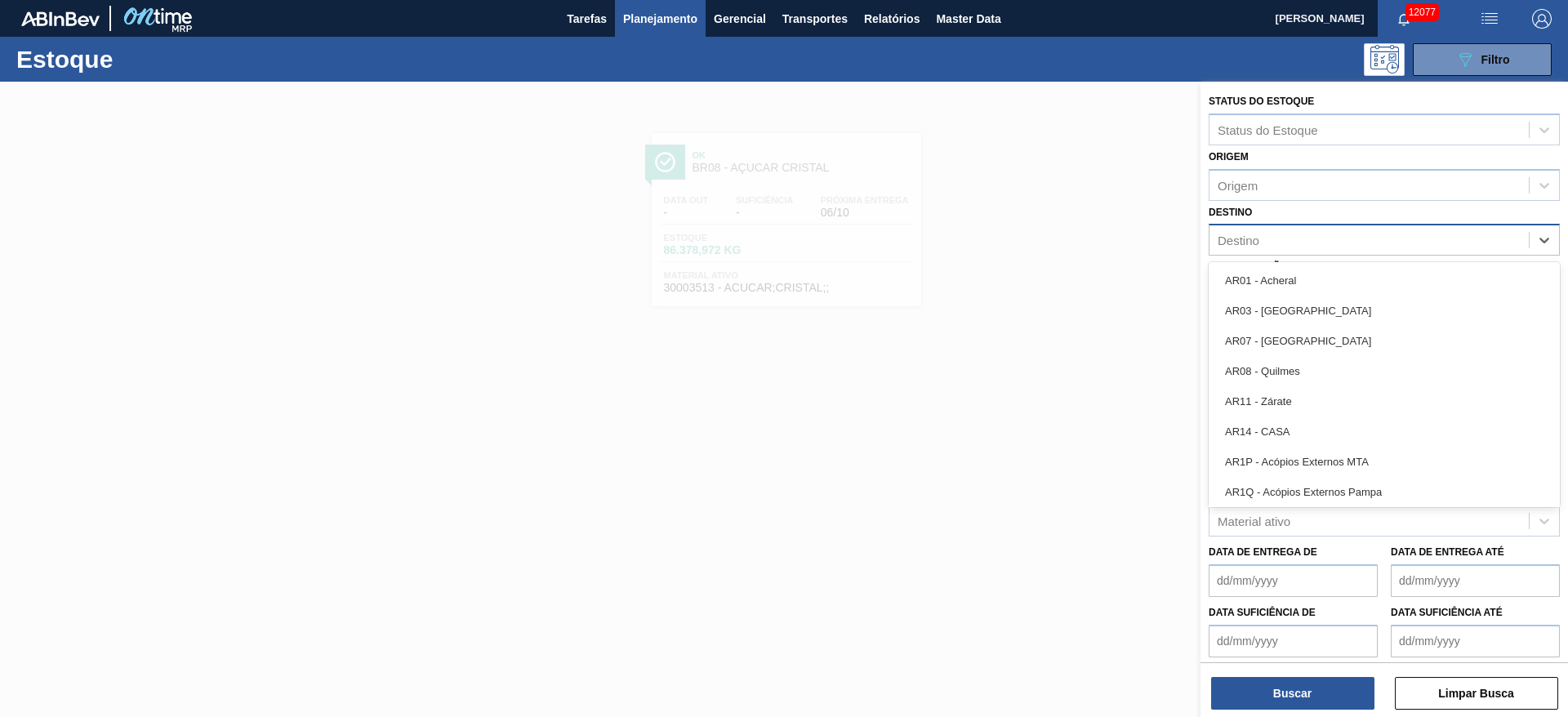
click at [1311, 248] on div "Destino" at bounding box center [1369, 240] width 320 height 24
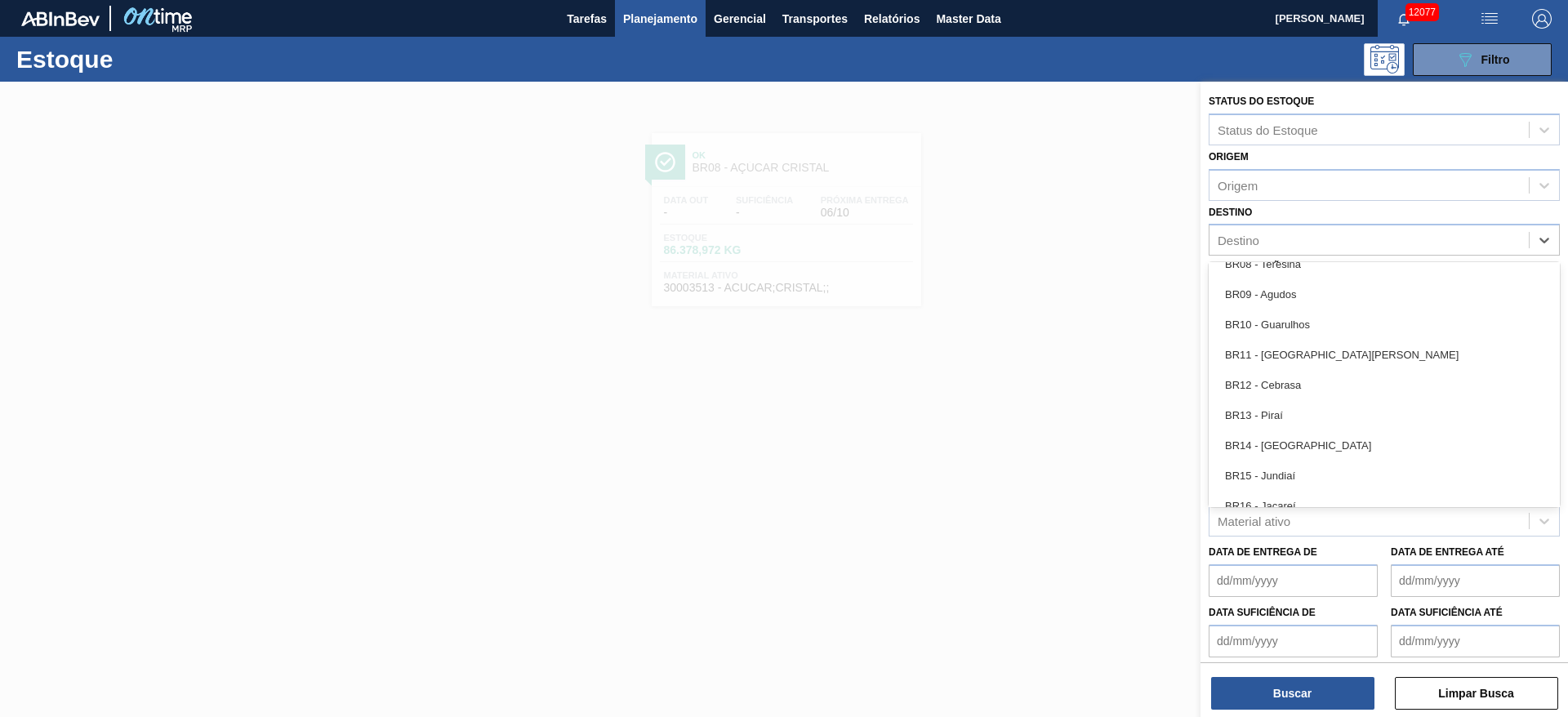
scroll to position [1013, 0]
click at [1302, 383] on div "BR12 - Cebrasa" at bounding box center [1384, 384] width 351 height 30
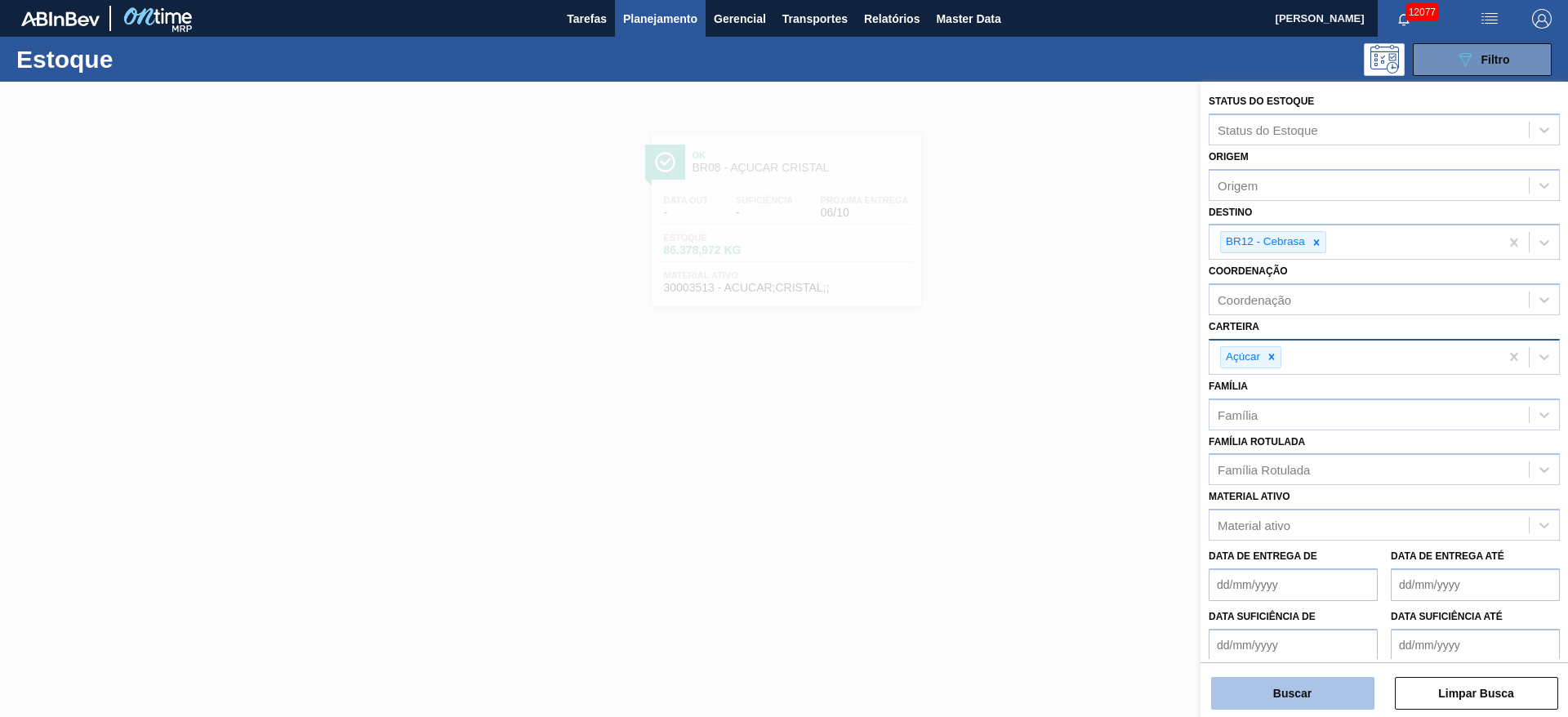
click at [1287, 697] on button "Buscar" at bounding box center [1293, 693] width 164 height 33
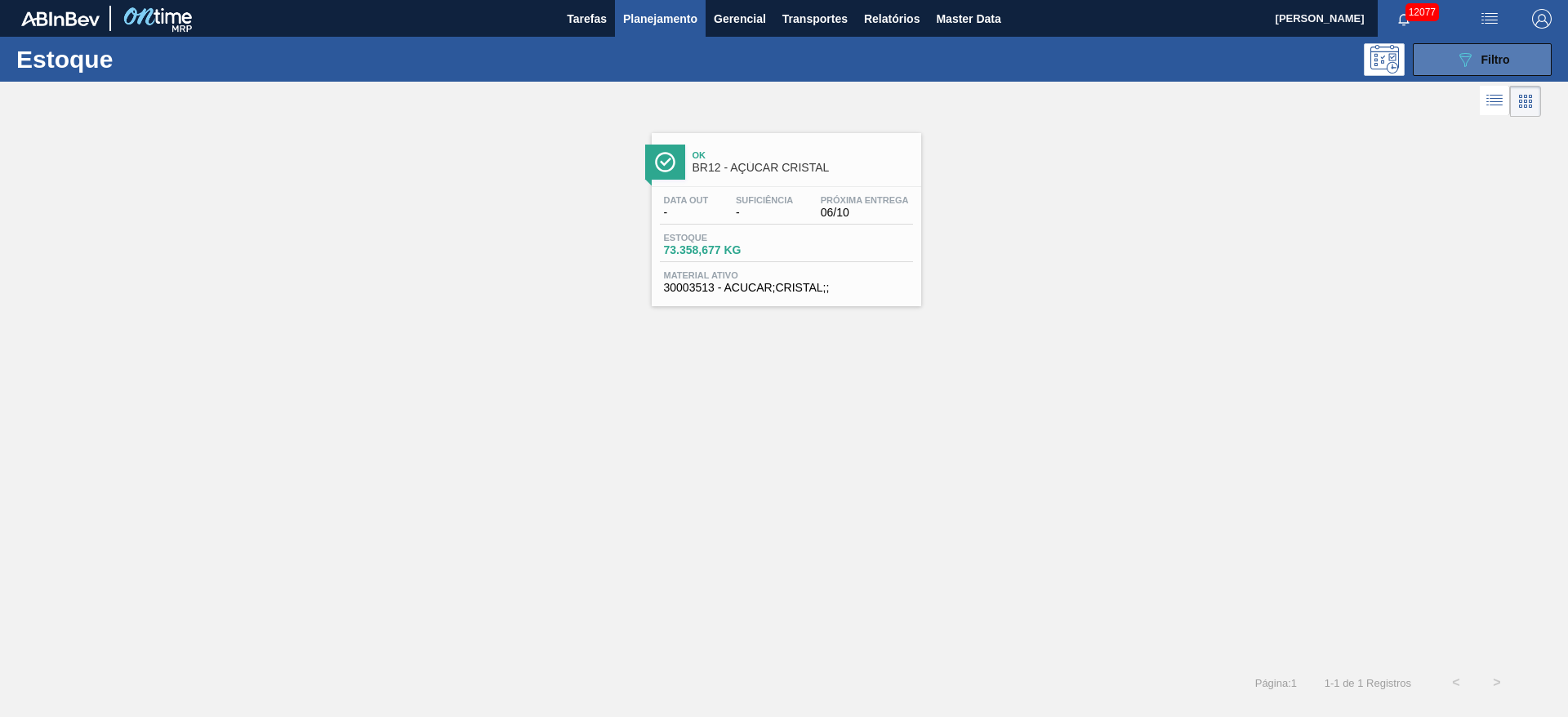
click at [1459, 62] on icon "089F7B8B-B2A5-4AFE-B5C0-19BA573D28AC" at bounding box center [1465, 60] width 20 height 20
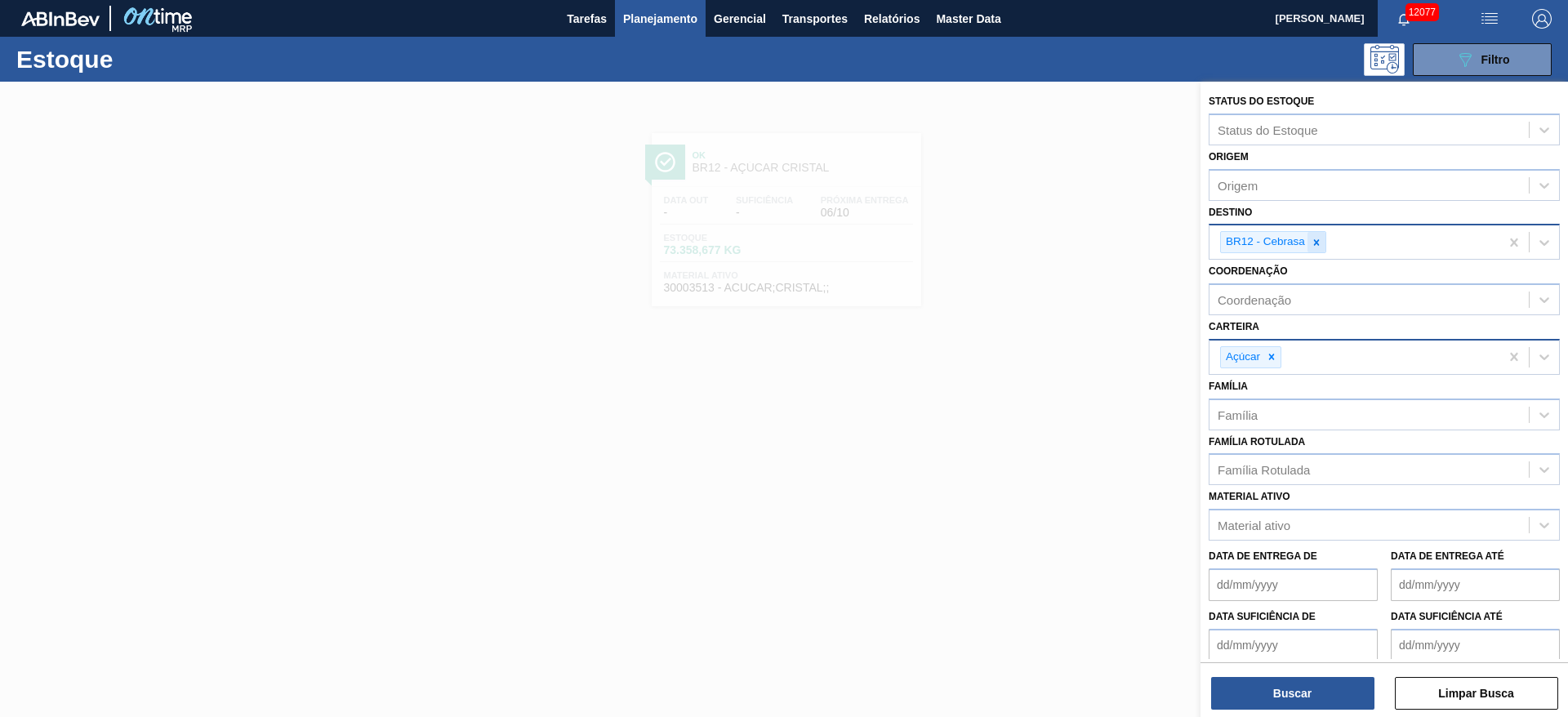
click at [1314, 237] on icon at bounding box center [1317, 242] width 12 height 11
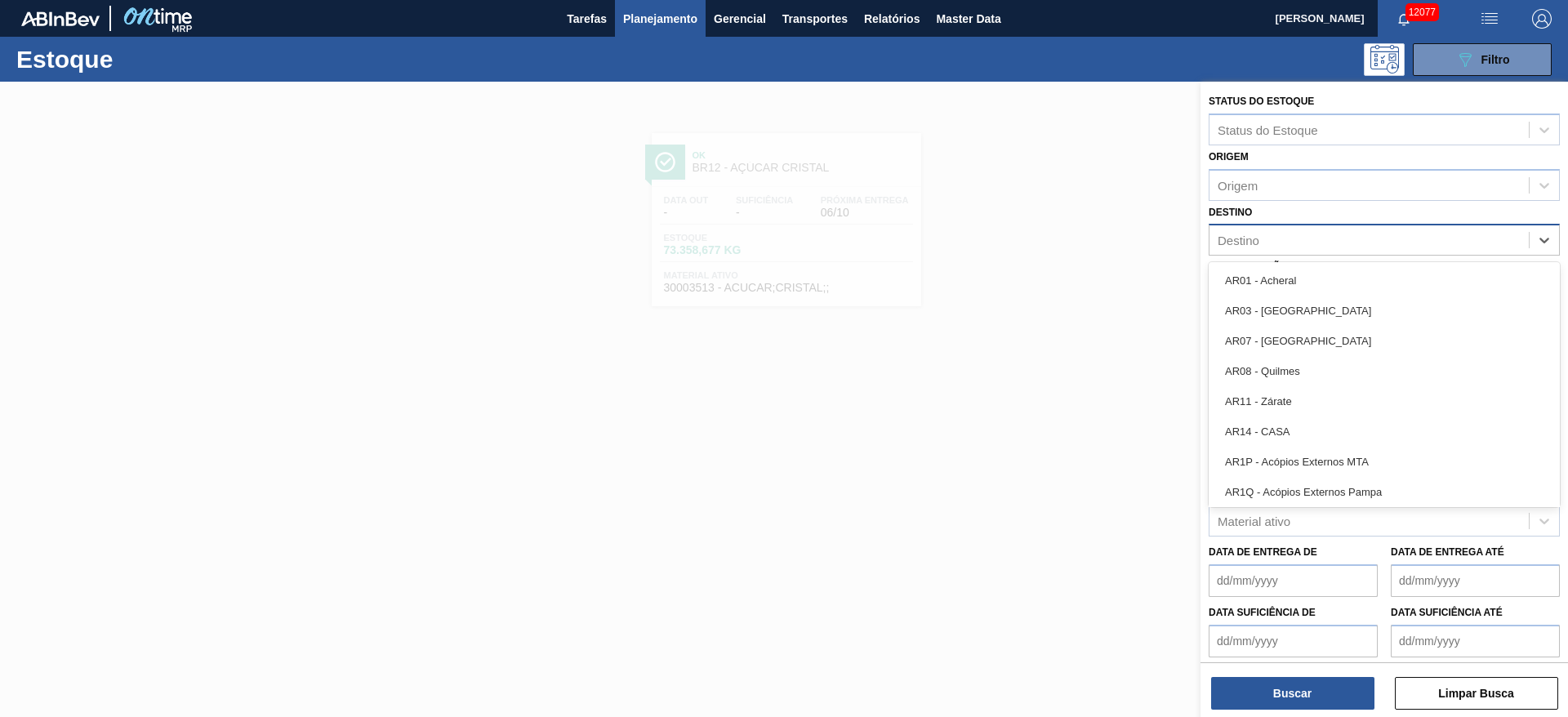
click at [1314, 237] on div "Destino" at bounding box center [1369, 240] width 320 height 24
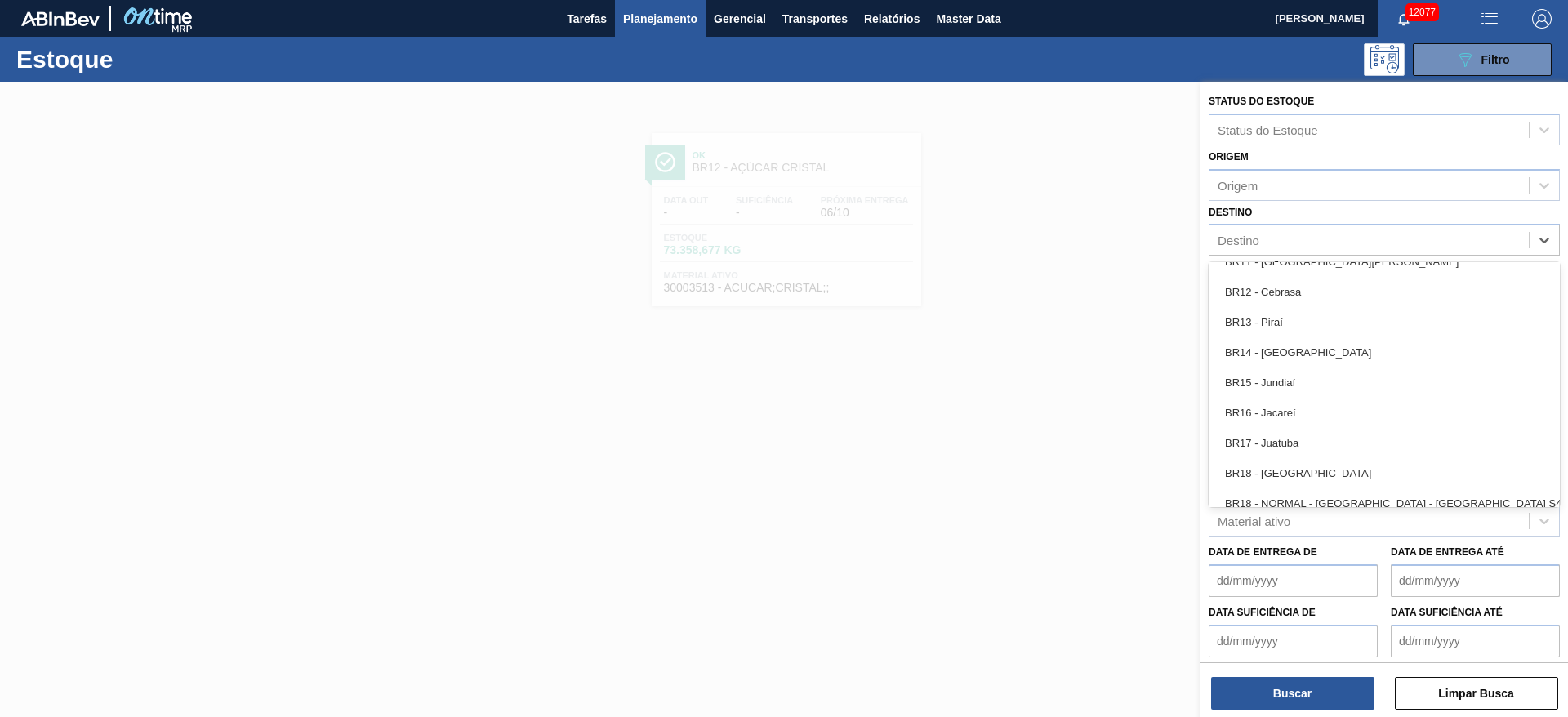
scroll to position [1110, 0]
click at [1305, 351] on div "BR14 - Curitibana" at bounding box center [1384, 349] width 351 height 30
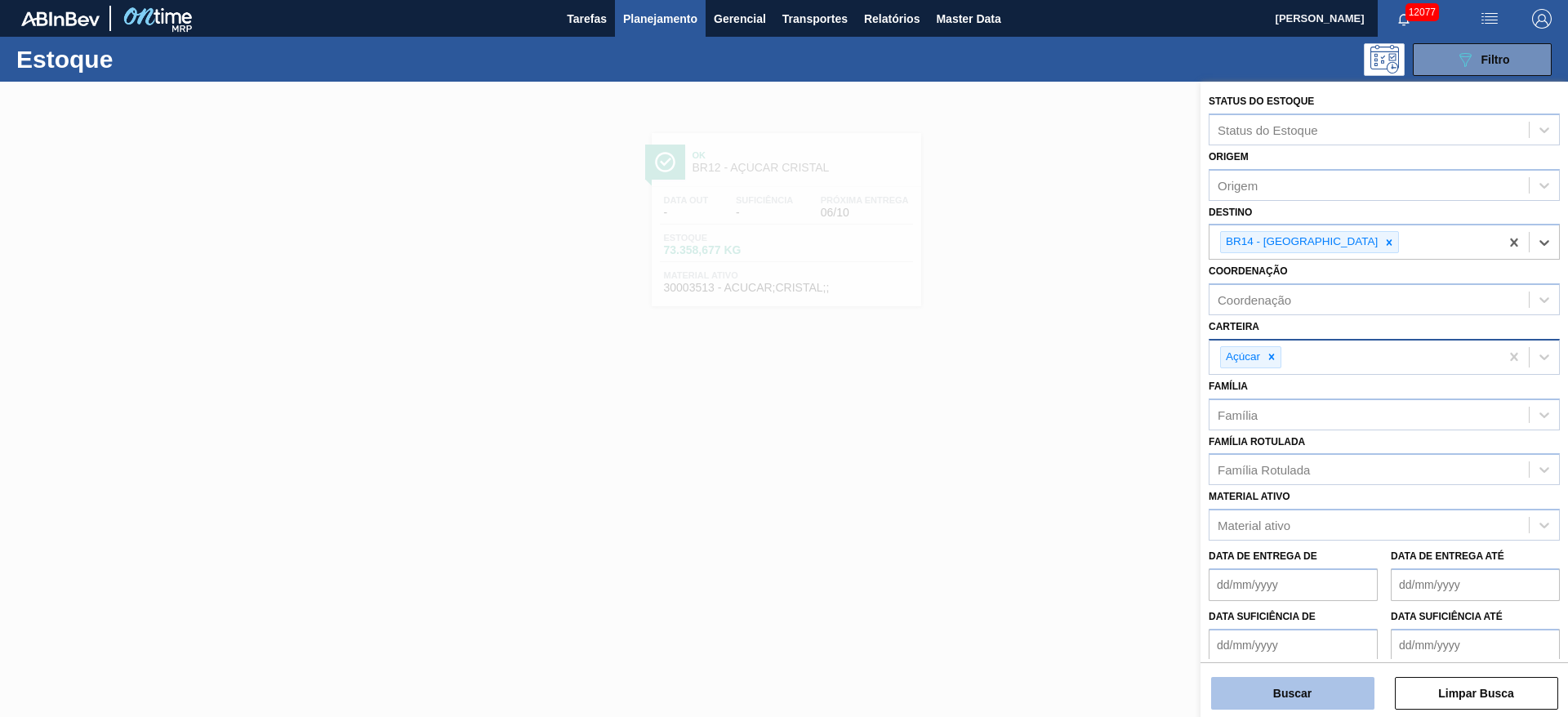
click at [1301, 703] on button "Buscar" at bounding box center [1293, 693] width 164 height 33
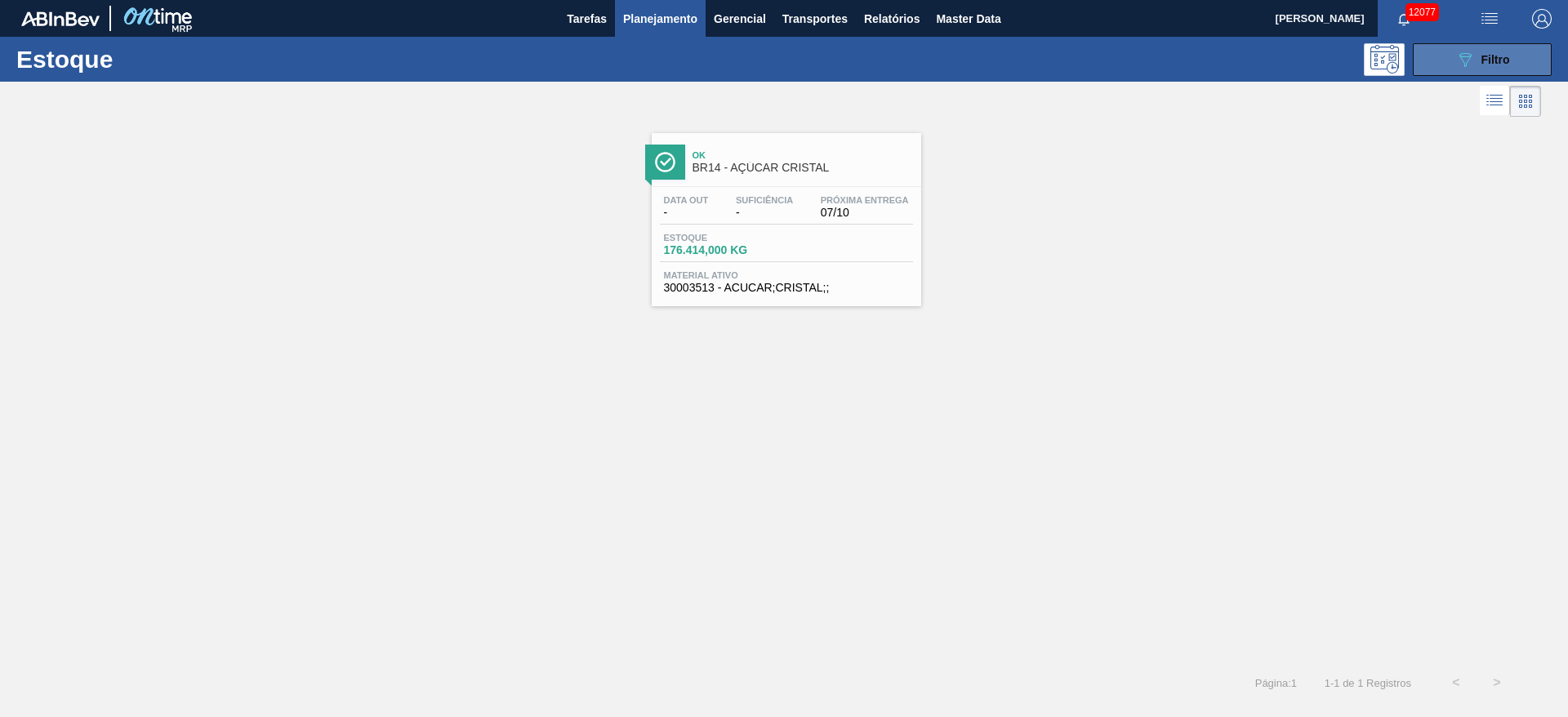
click at [1490, 58] on span "Filtro" at bounding box center [1496, 60] width 29 height 13
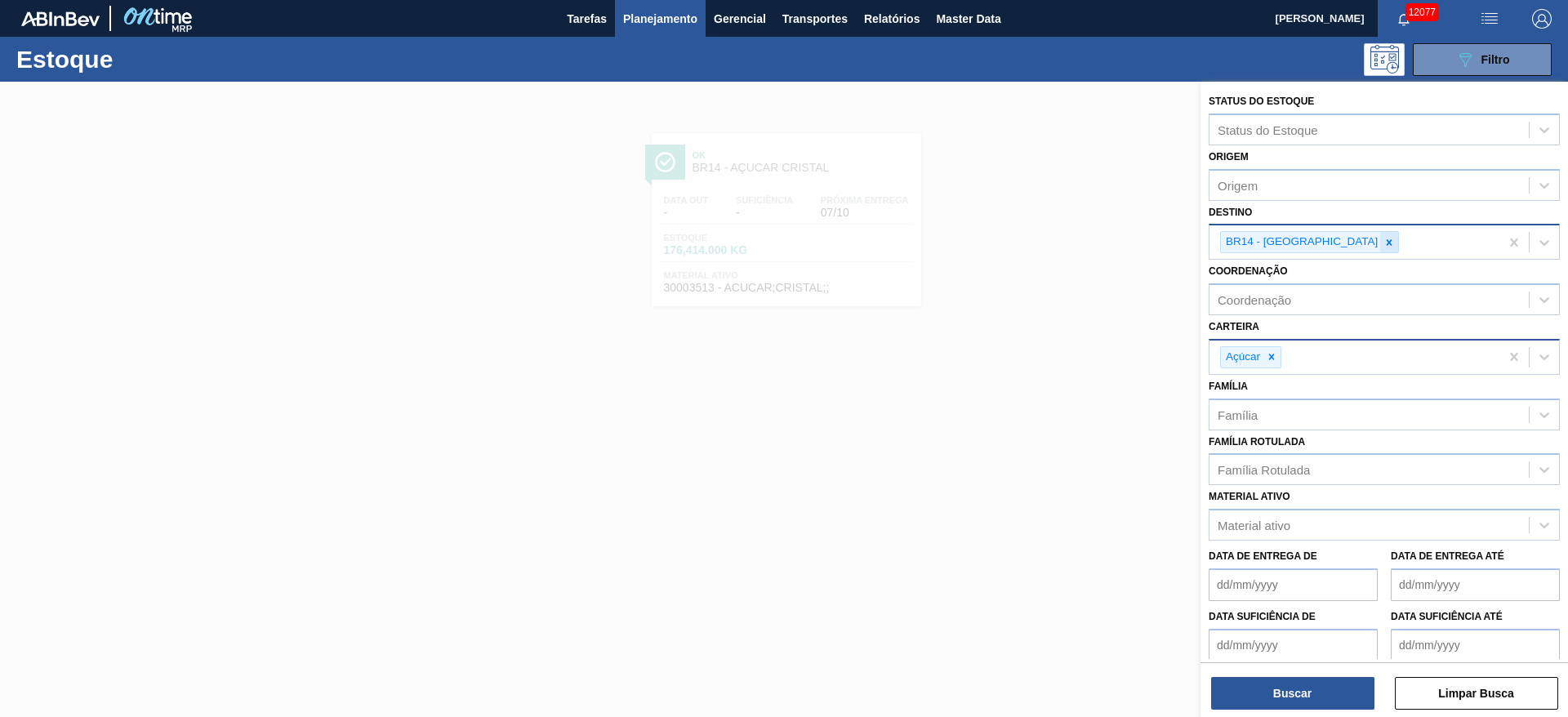
click at [1381, 232] on div at bounding box center [1390, 241] width 18 height 21
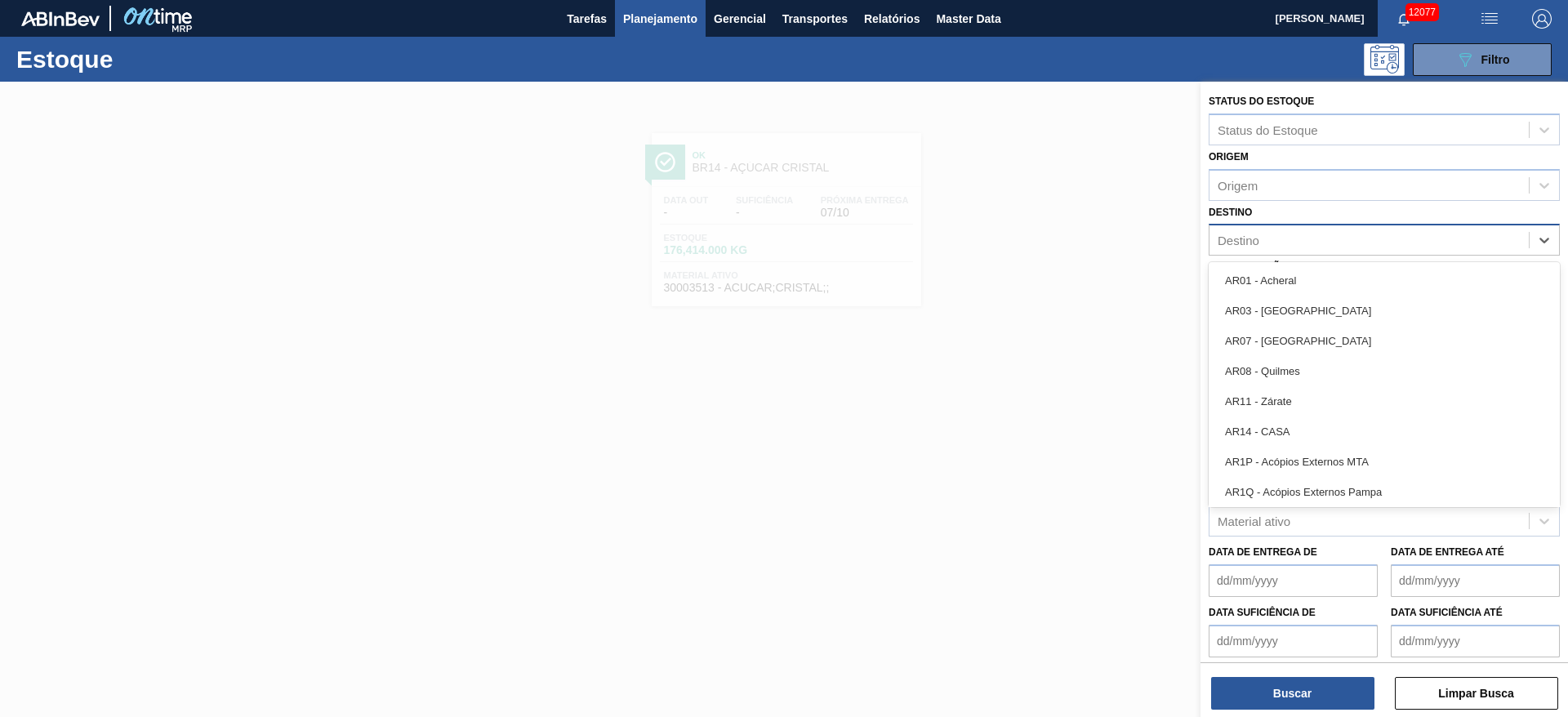
click at [1325, 232] on div "Destino" at bounding box center [1369, 240] width 320 height 24
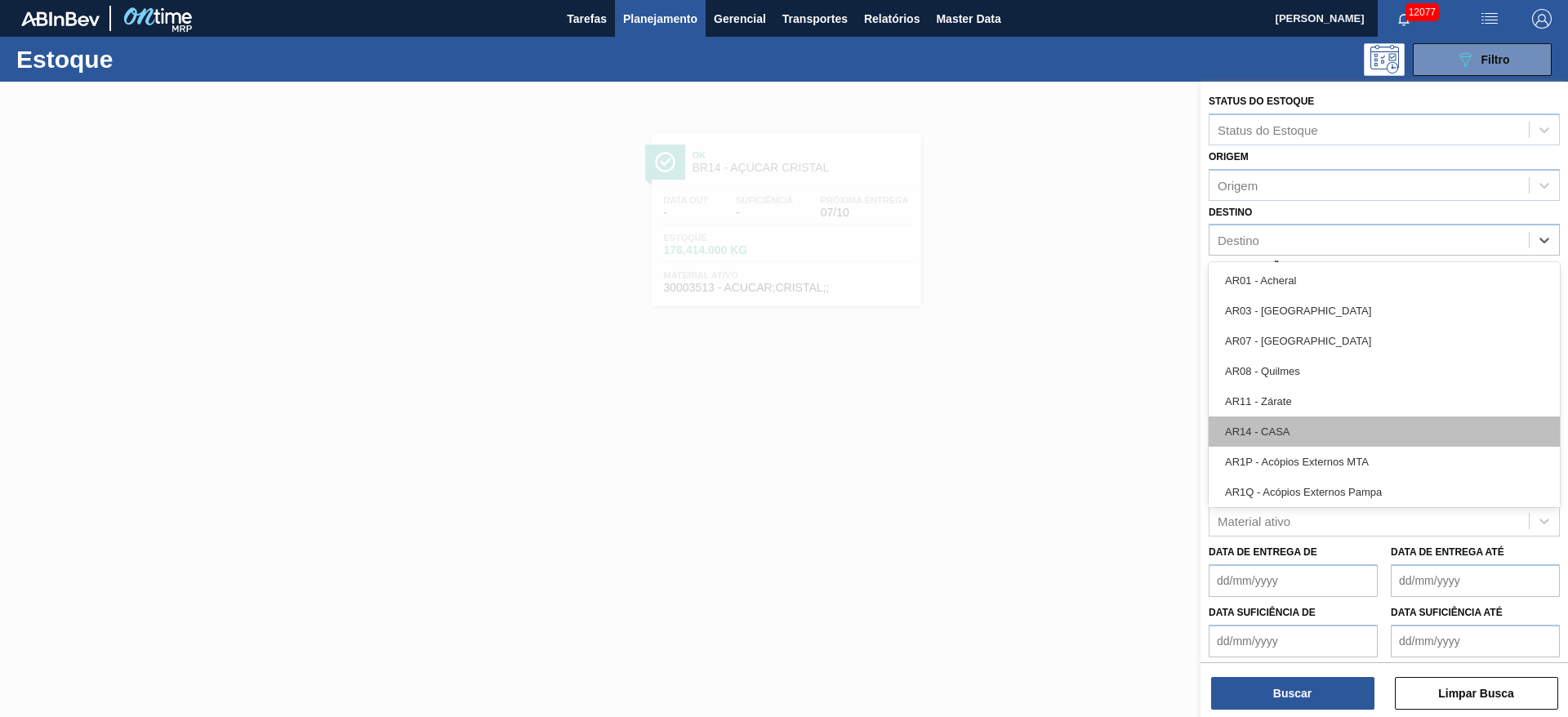
scroll to position [1156, 0]
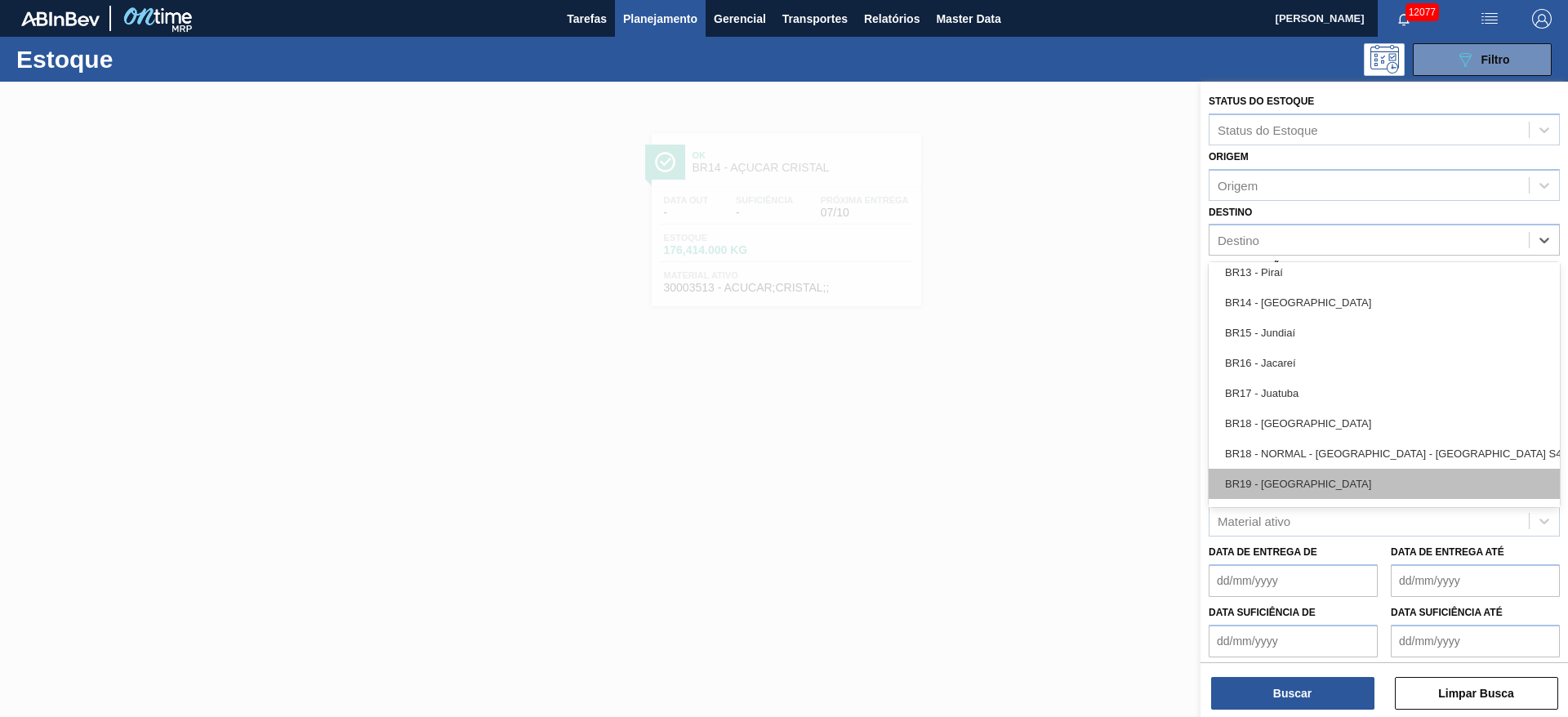
click at [1319, 471] on div "BR19 - Nova Rio" at bounding box center [1384, 484] width 351 height 30
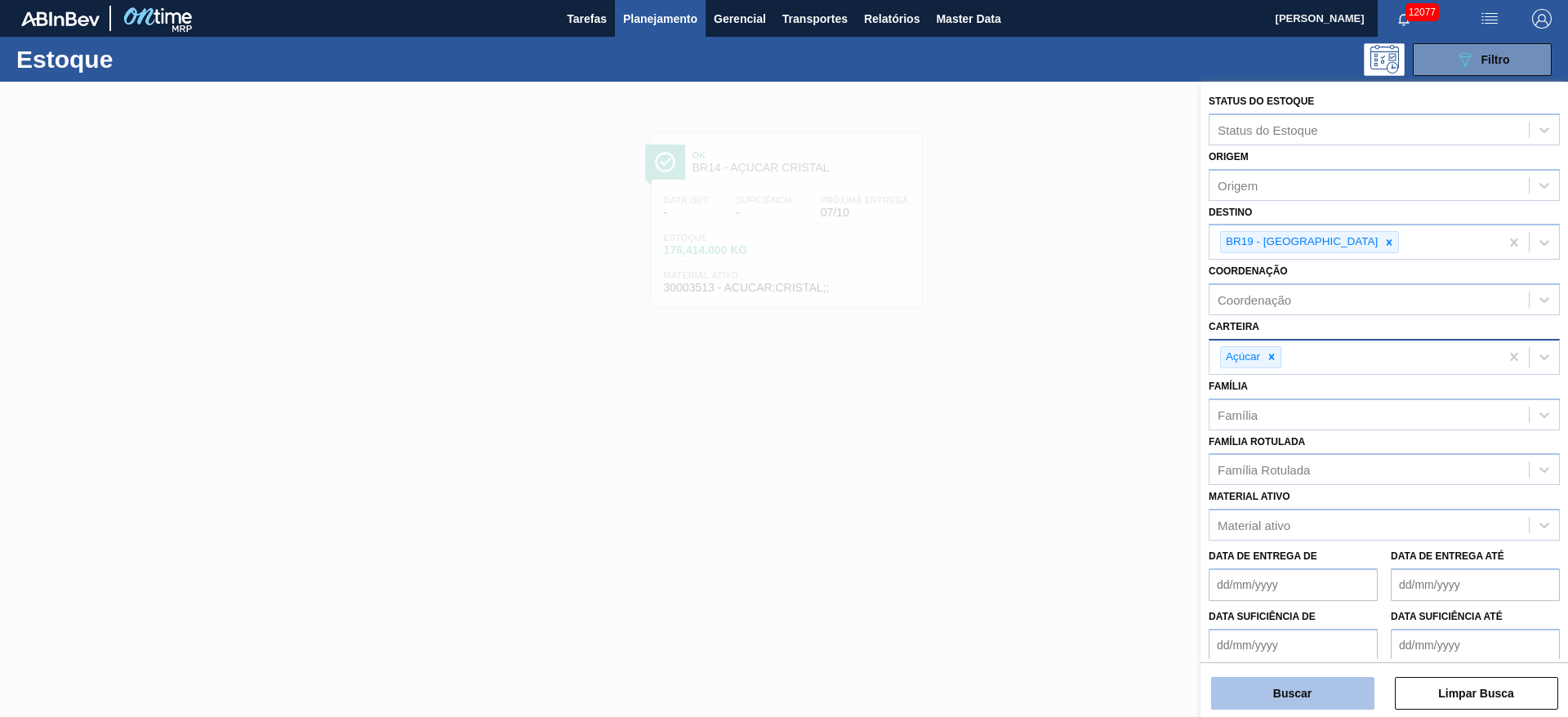
click at [1275, 683] on button "Buscar" at bounding box center [1293, 693] width 164 height 33
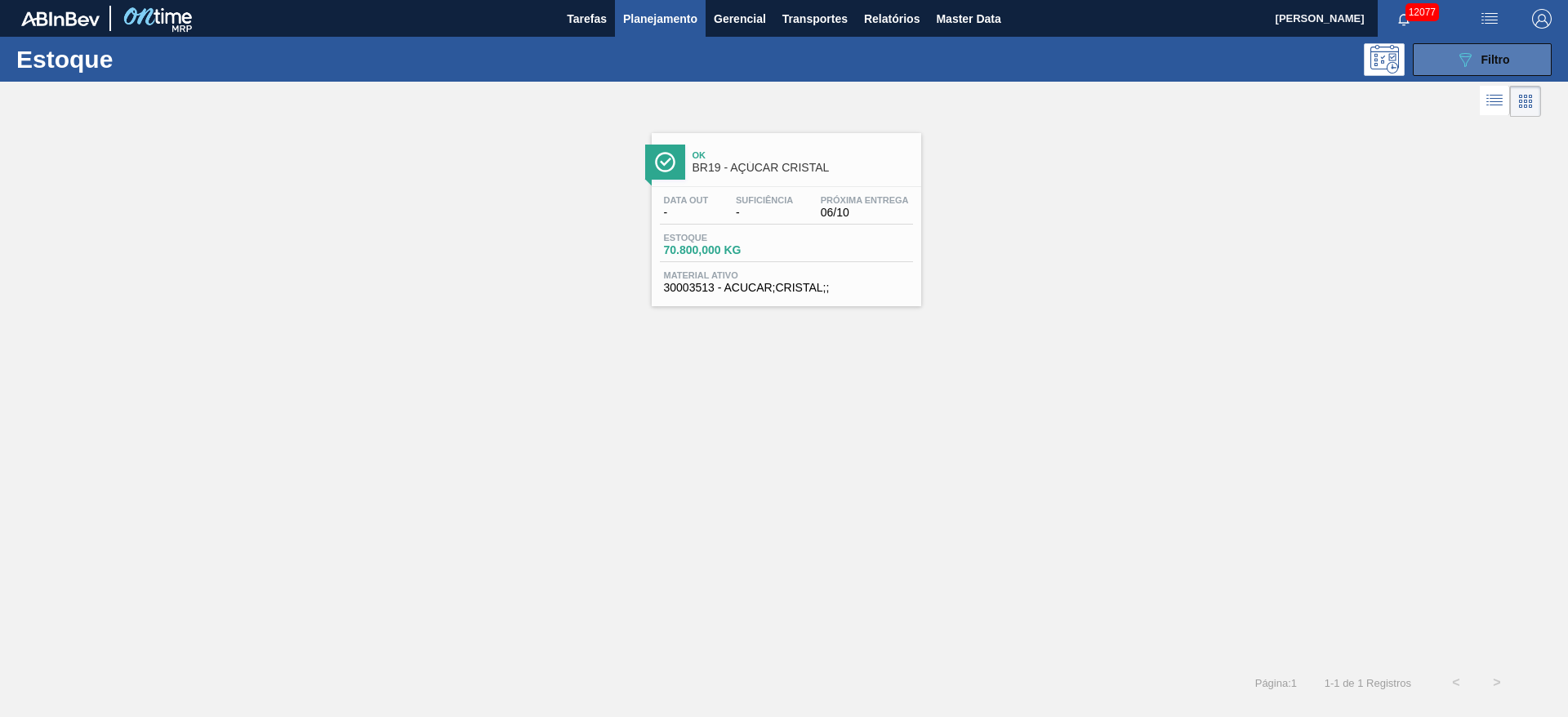
click at [1429, 65] on button "089F7B8B-B2A5-4AFE-B5C0-19BA573D28AC Filtro" at bounding box center [1483, 60] width 139 height 33
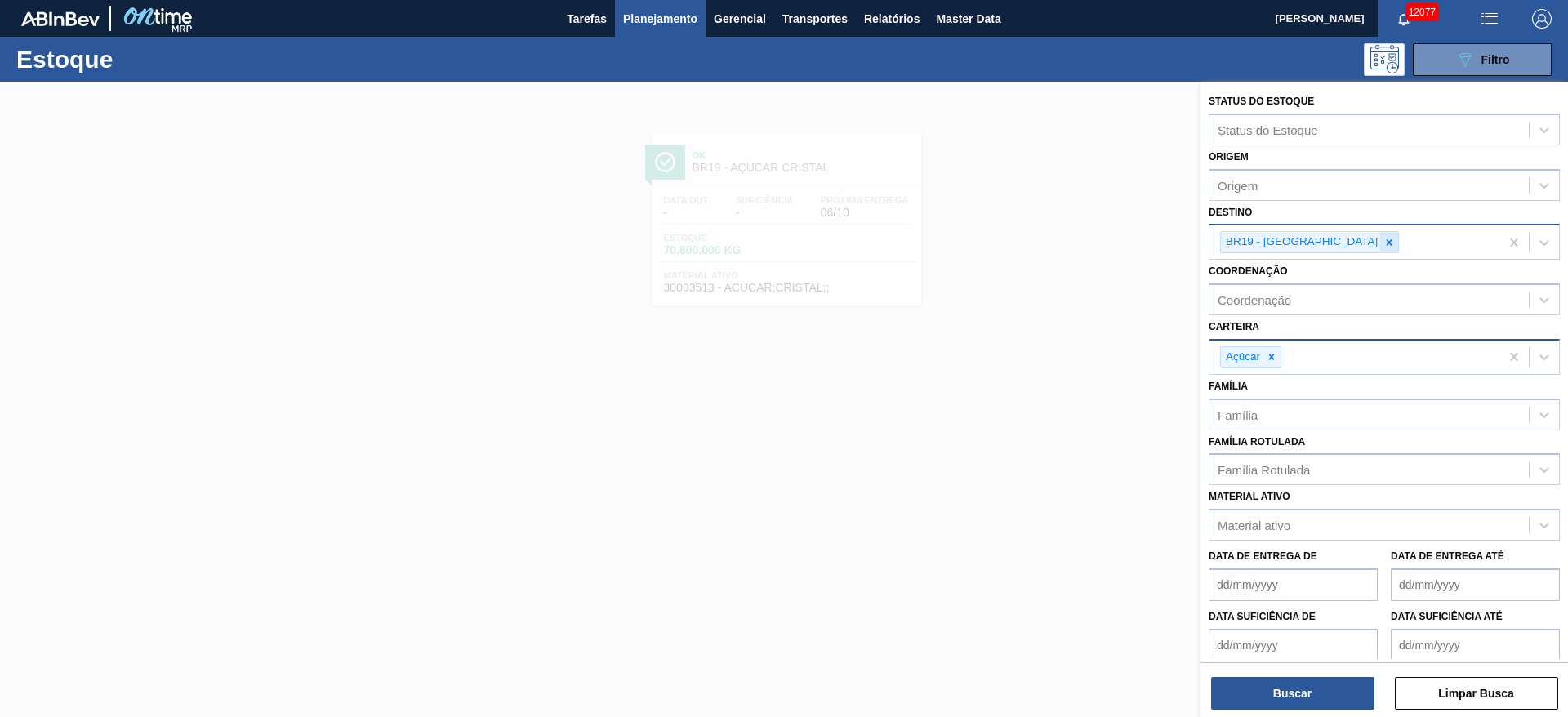
click at [1384, 238] on icon at bounding box center [1390, 242] width 12 height 11
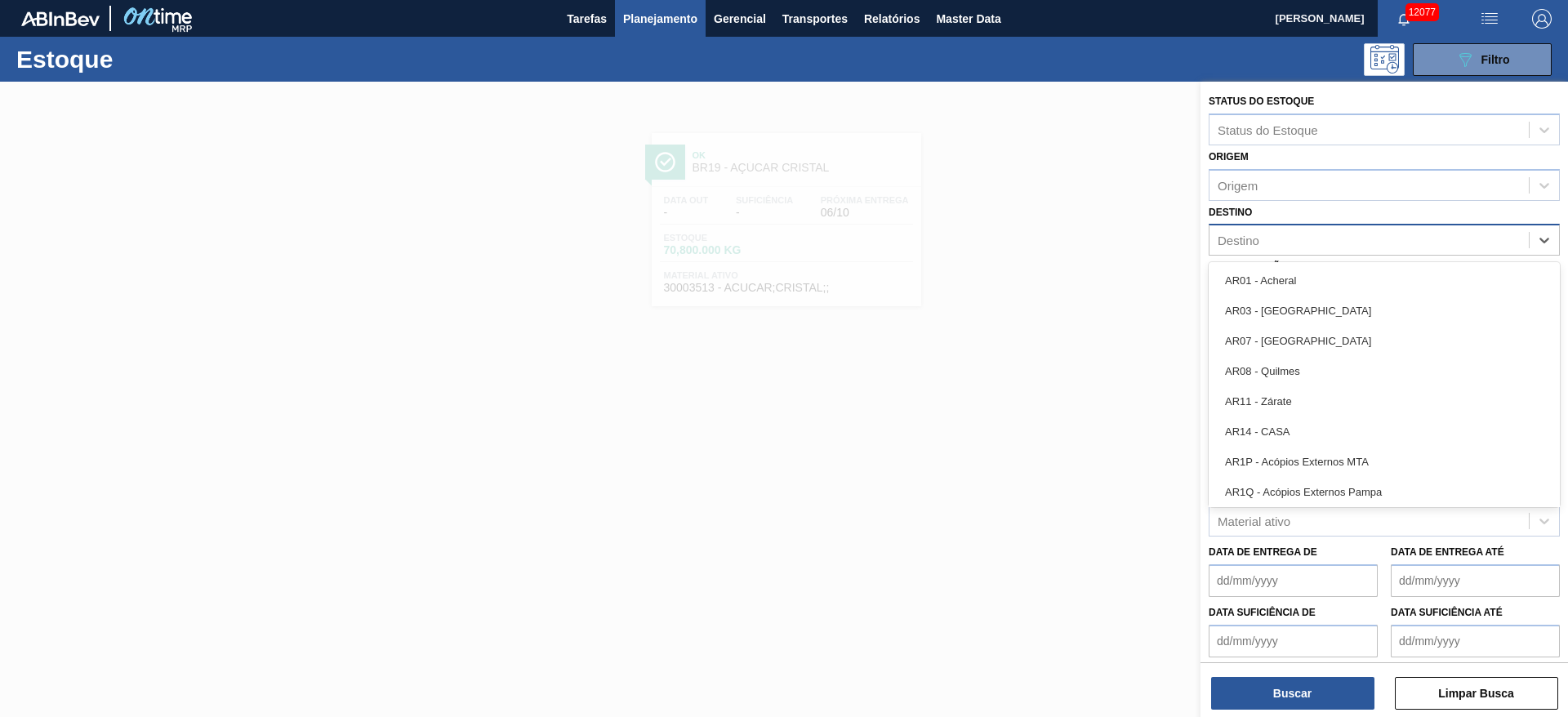
click at [1315, 238] on div "Destino" at bounding box center [1369, 240] width 320 height 24
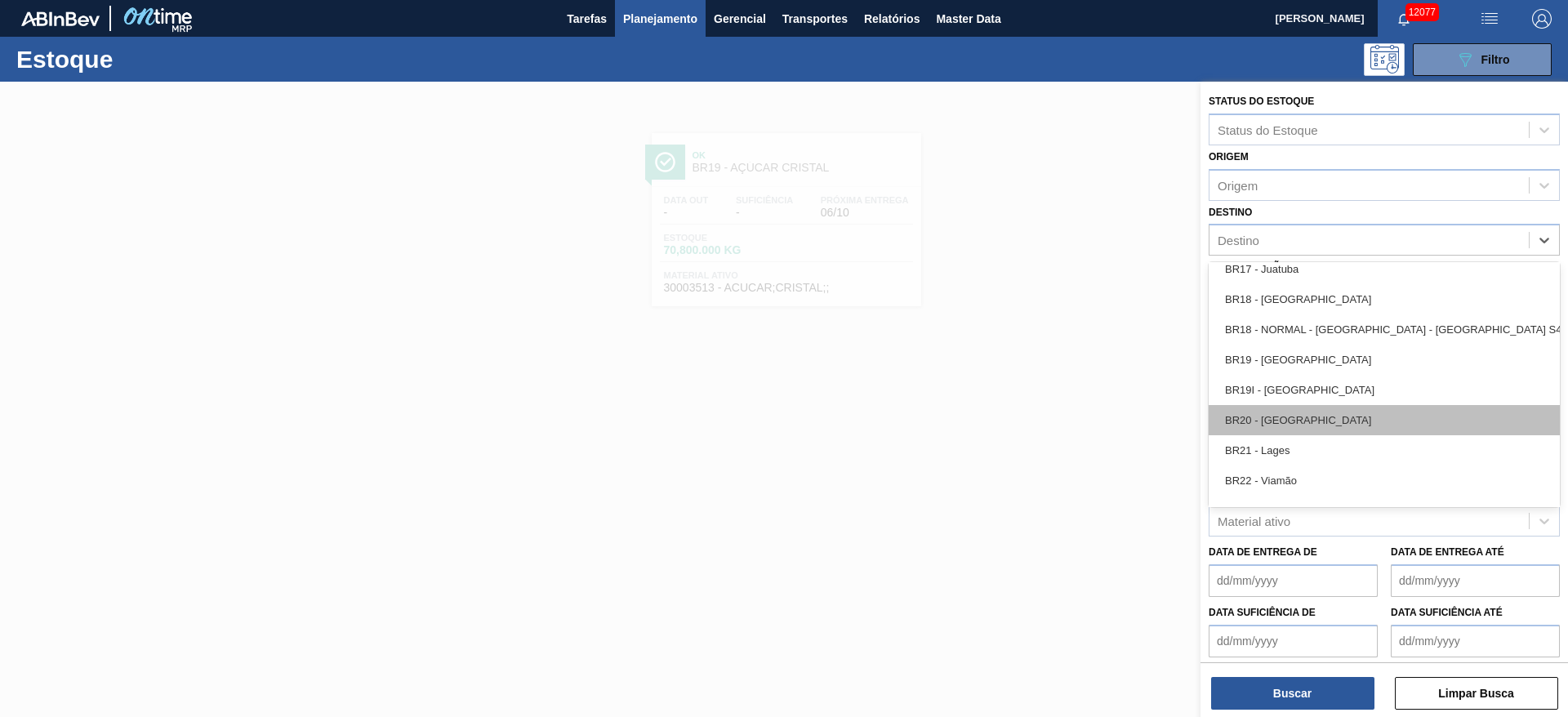
click at [1323, 407] on div "BR20 - Sapucaia" at bounding box center [1384, 420] width 351 height 30
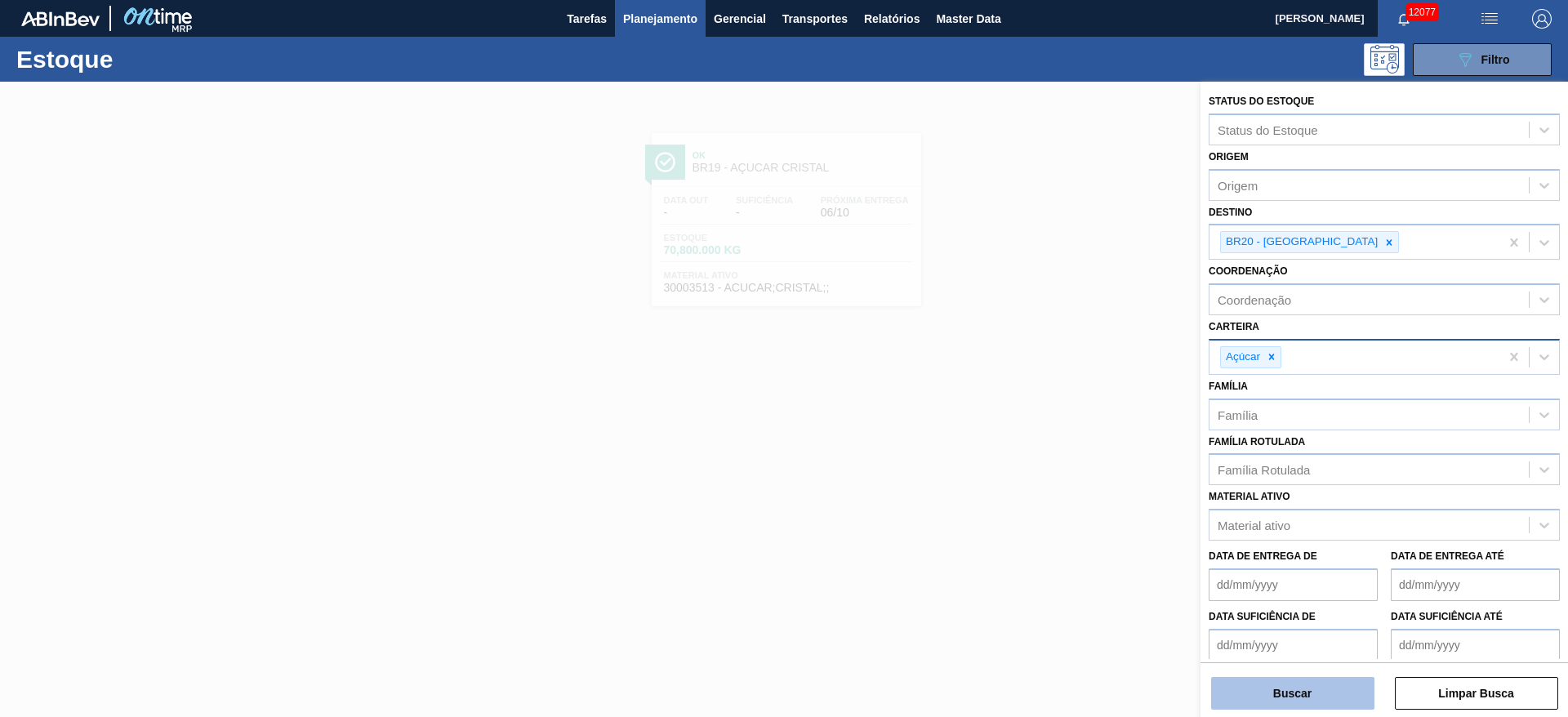
click at [1291, 679] on button "Buscar" at bounding box center [1293, 693] width 164 height 33
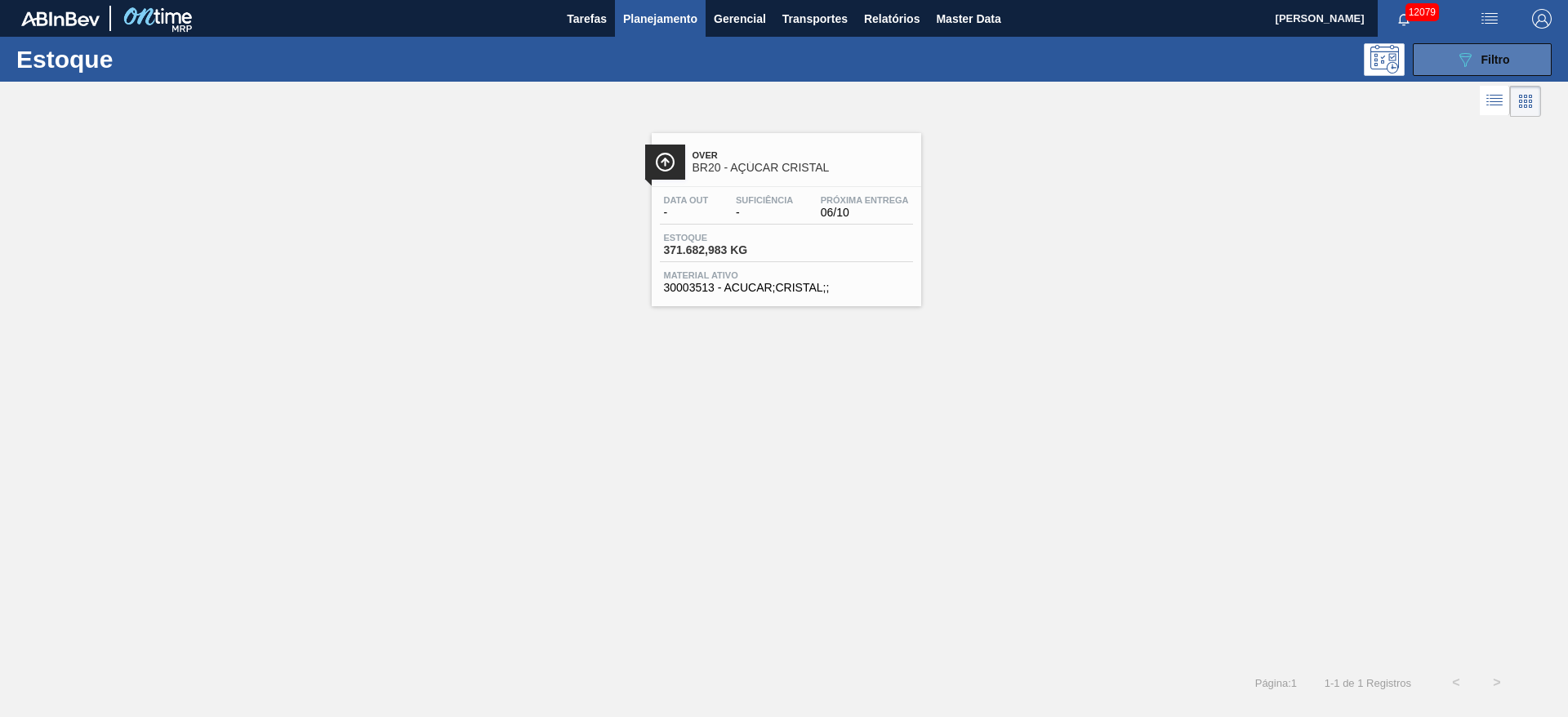
click at [1455, 54] on icon "089F7B8B-B2A5-4AFE-B5C0-19BA573D28AC" at bounding box center [1465, 60] width 20 height 20
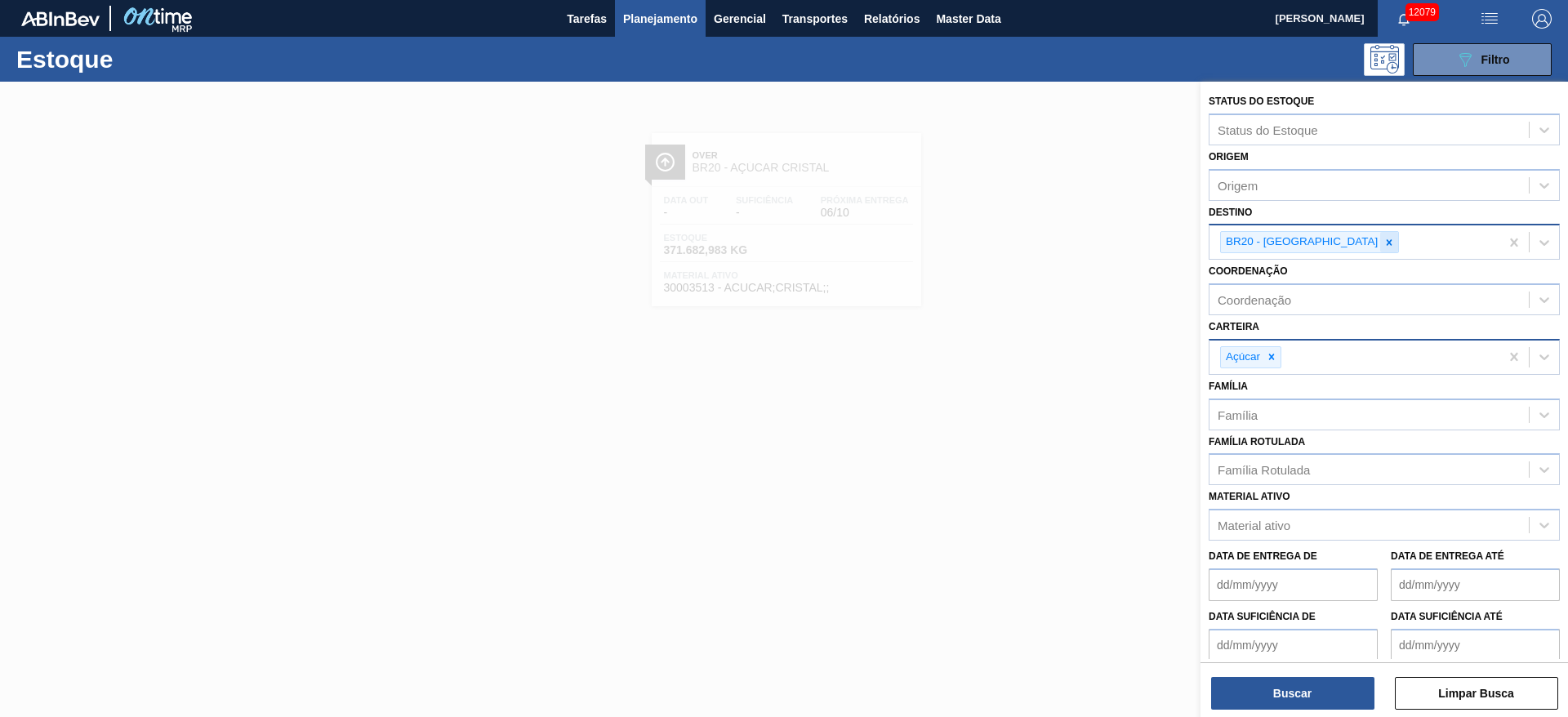
click at [1387, 244] on icon at bounding box center [1390, 241] width 6 height 6
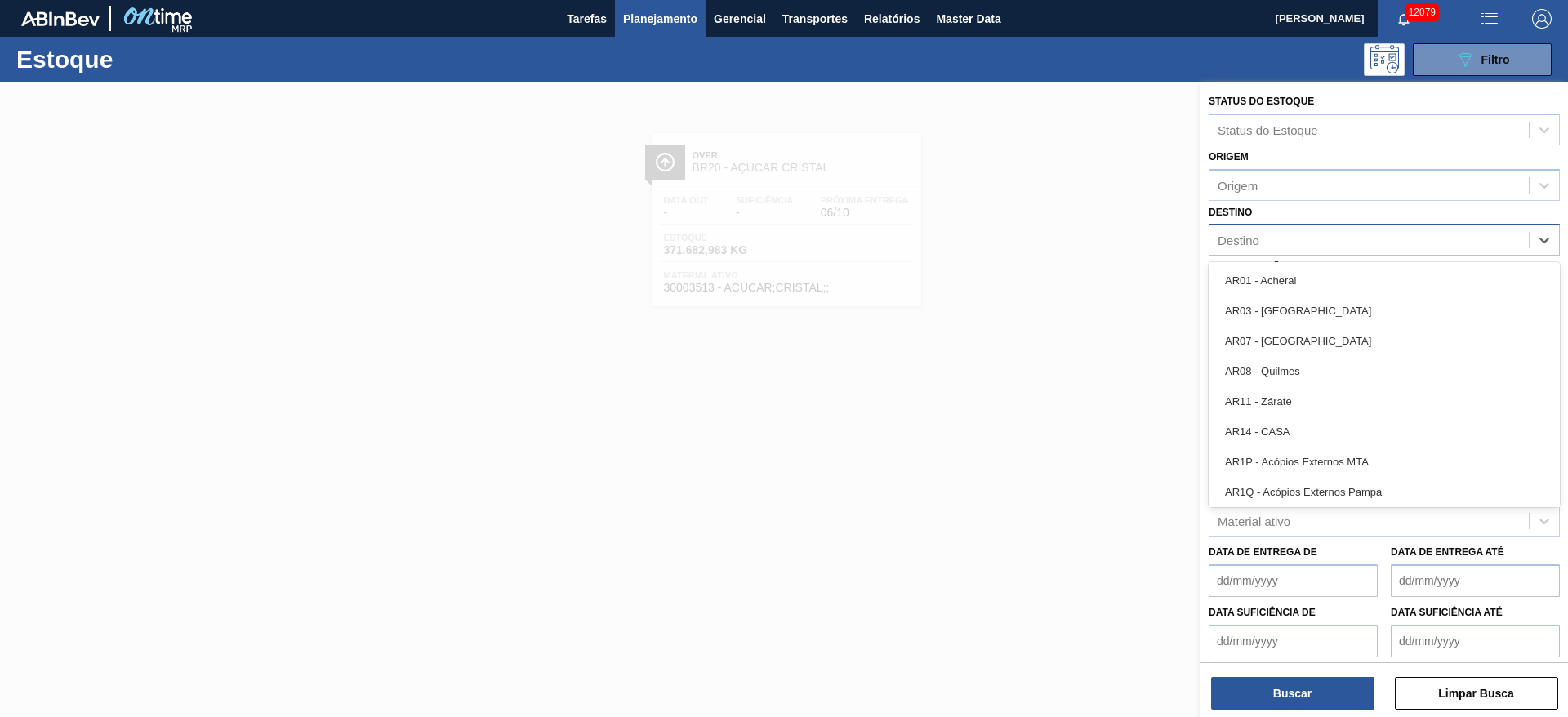
click at [1323, 244] on div "Destino" at bounding box center [1369, 240] width 320 height 24
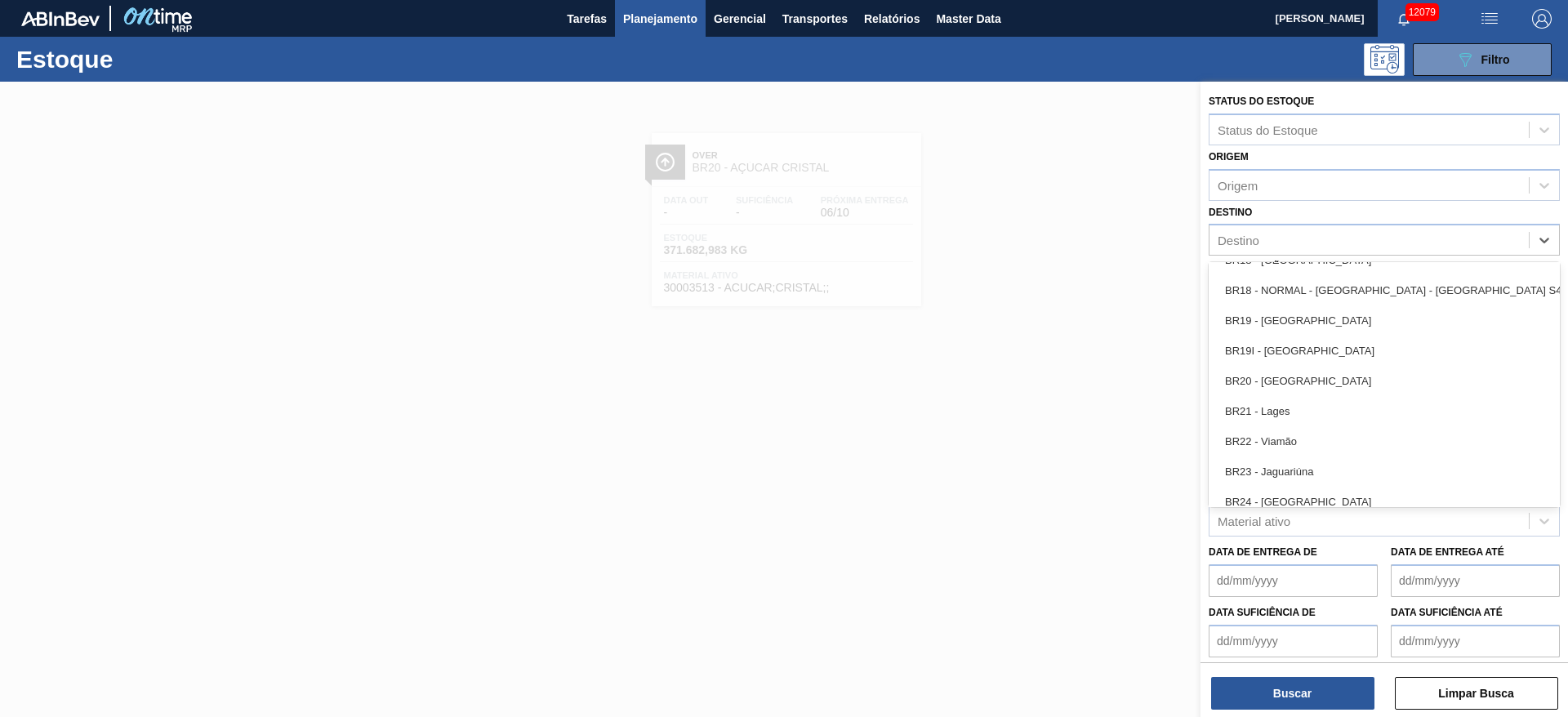
click at [1315, 444] on div "BR22 - Viamão" at bounding box center [1384, 441] width 351 height 30
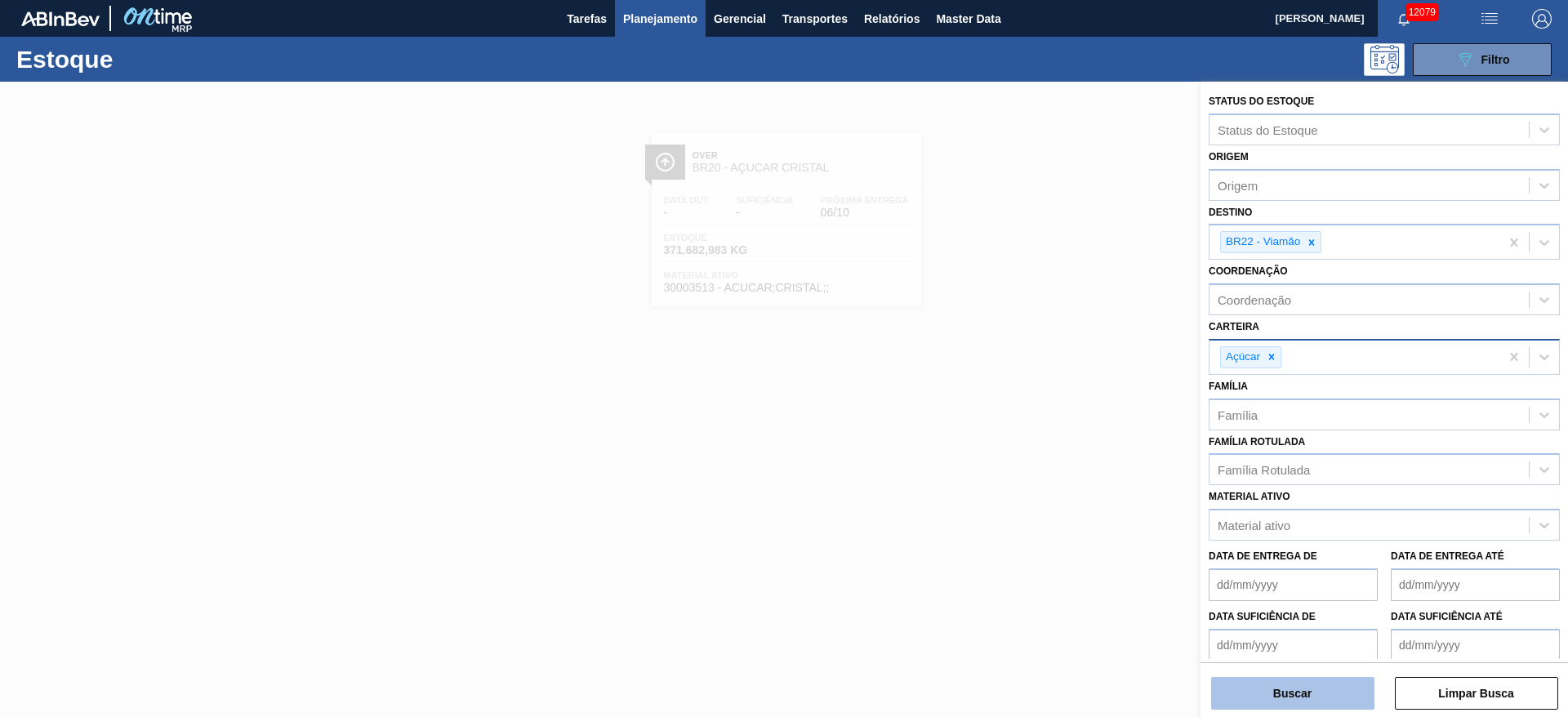
click at [1277, 685] on button "Buscar" at bounding box center [1293, 693] width 164 height 33
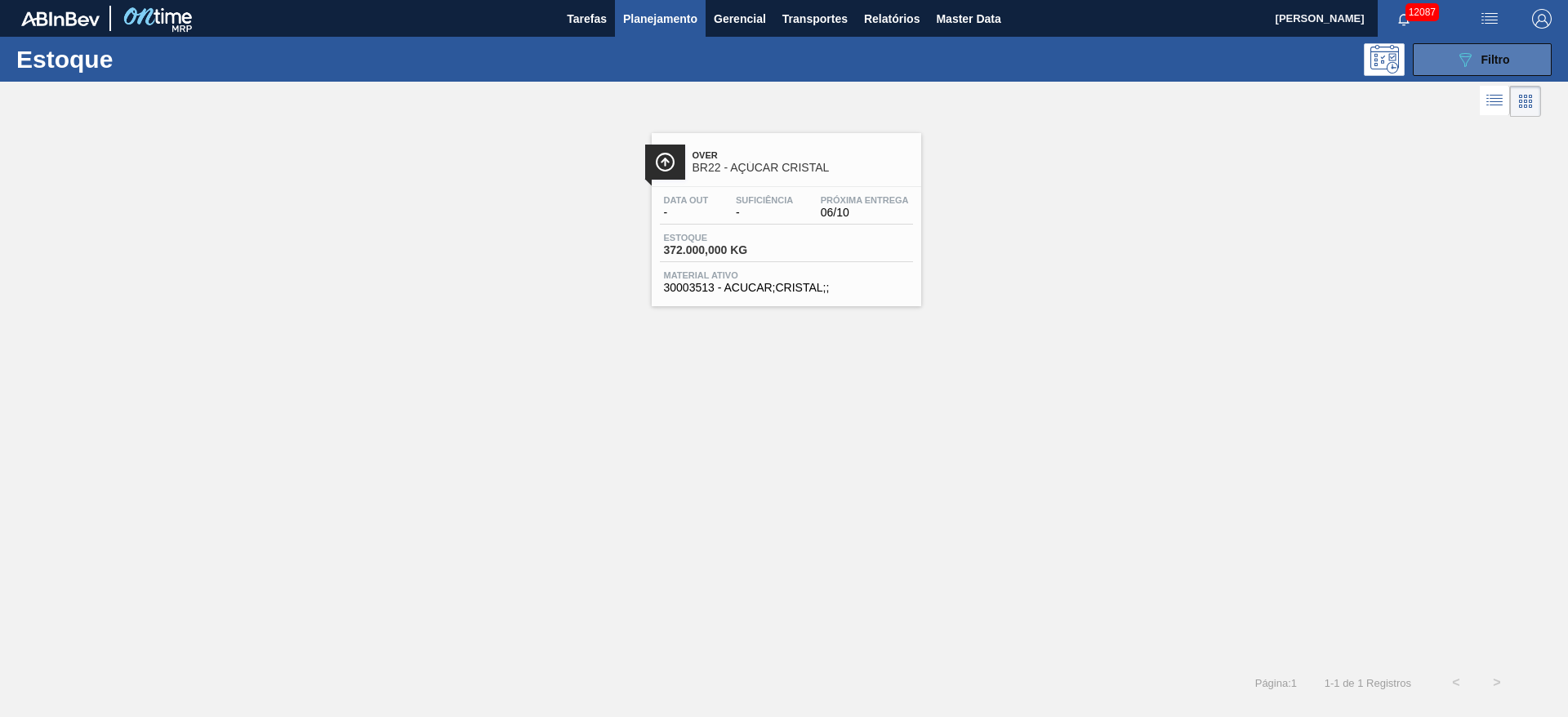
click at [1469, 71] on button "089F7B8B-B2A5-4AFE-B5C0-19BA573D28AC Filtro" at bounding box center [1483, 60] width 139 height 33
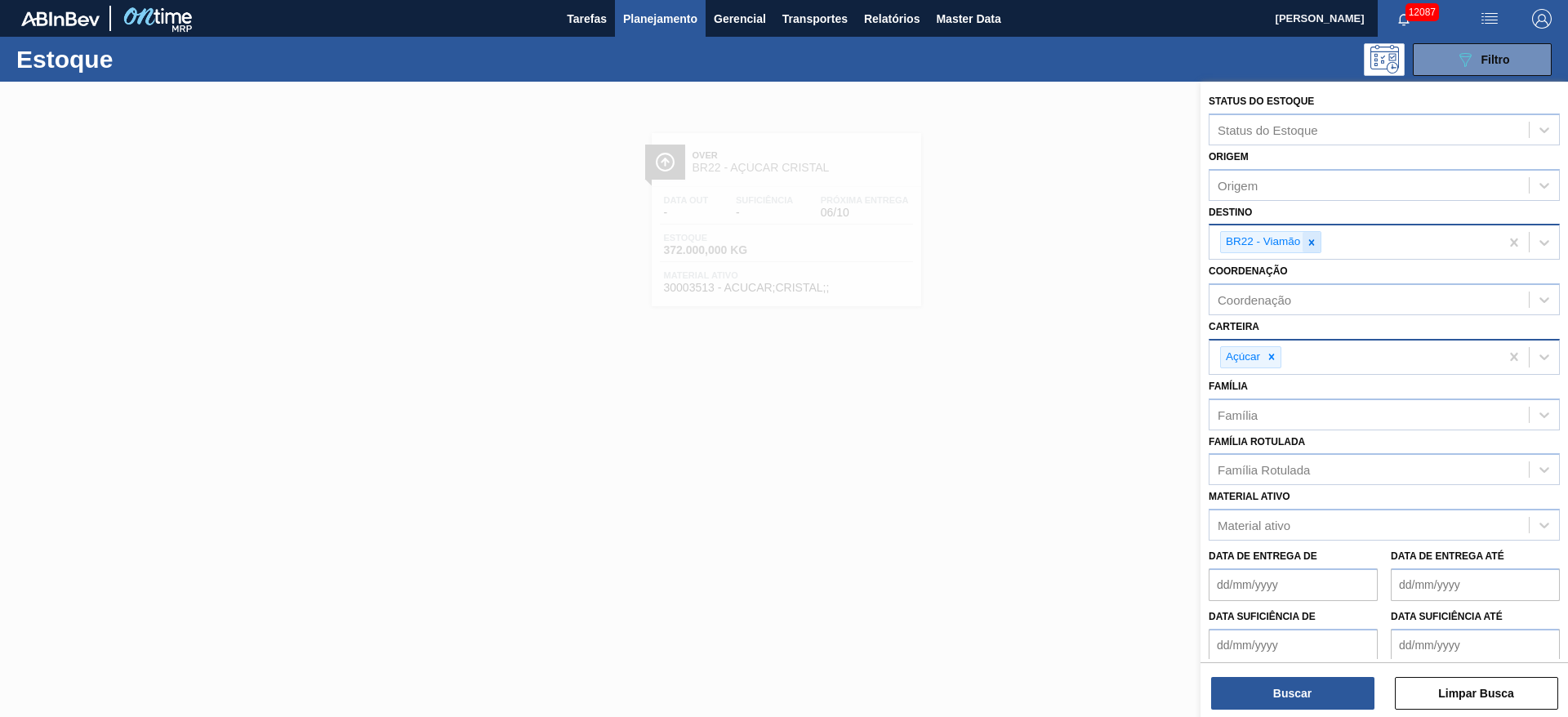
click at [1313, 246] on icon at bounding box center [1312, 242] width 12 height 11
type input "27"
click at [1284, 686] on button "Buscar" at bounding box center [1293, 693] width 164 height 33
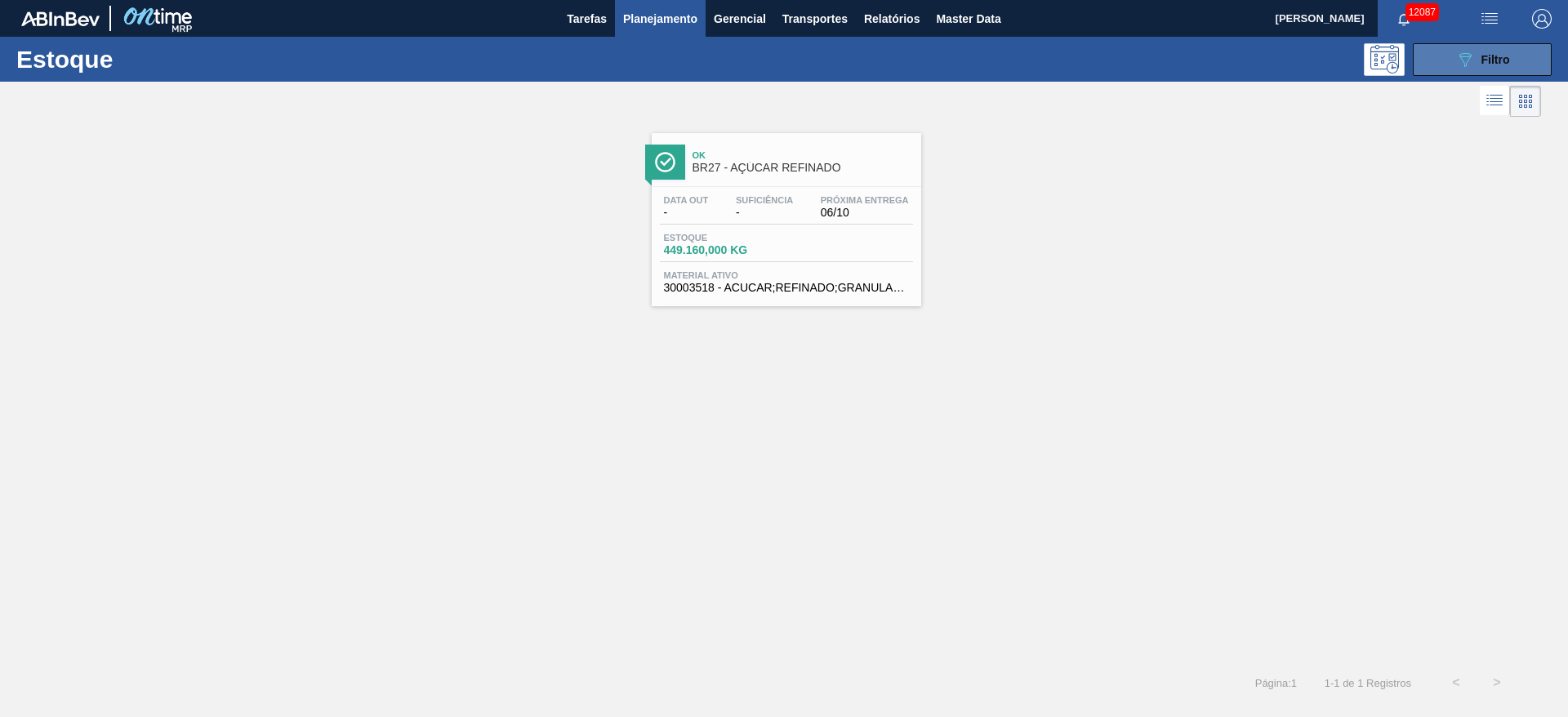
click at [1471, 53] on icon "089F7B8B-B2A5-4AFE-B5C0-19BA573D28AC" at bounding box center [1465, 60] width 20 height 20
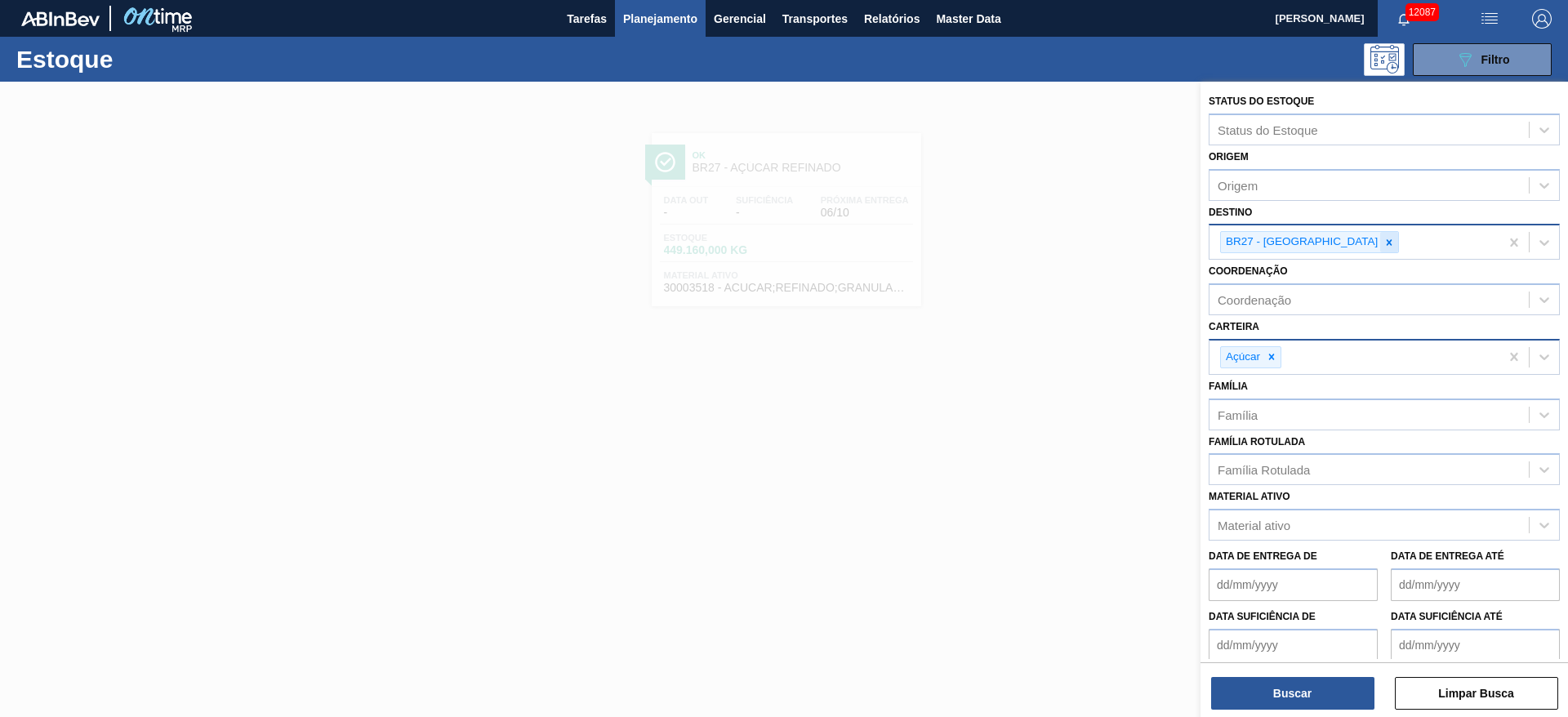
click at [1381, 251] on div at bounding box center [1390, 241] width 18 height 21
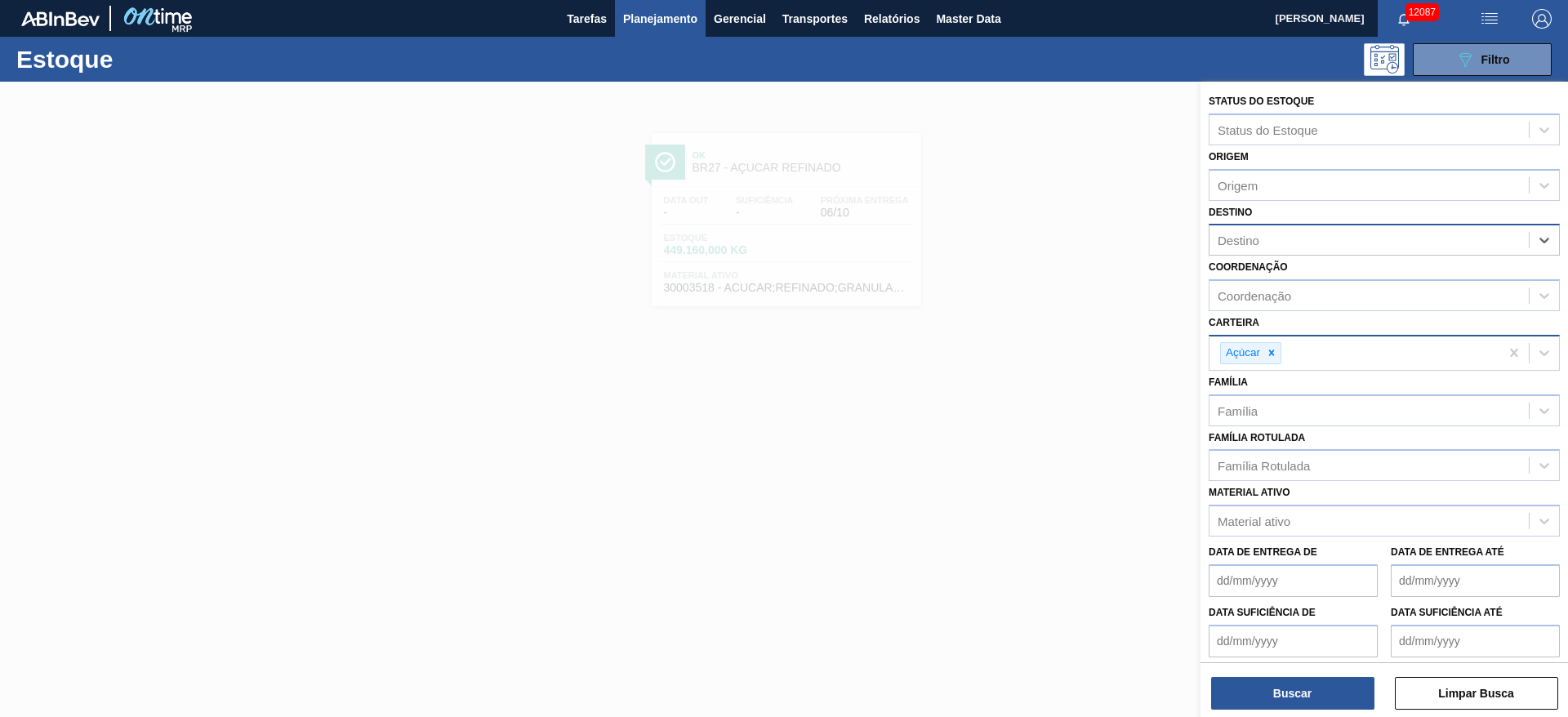
type input "7"
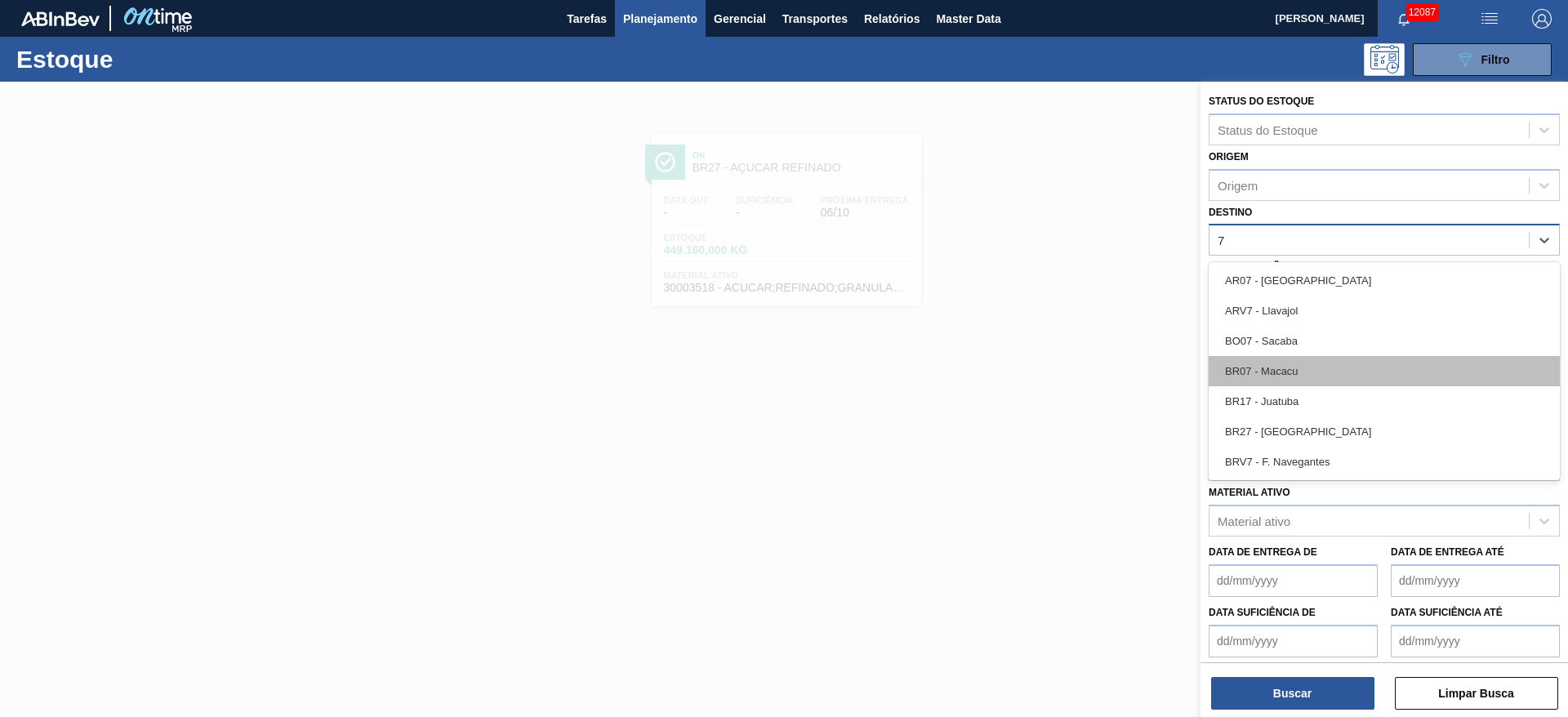
click at [1313, 356] on div "BR07 - Macacu" at bounding box center [1384, 370] width 351 height 30
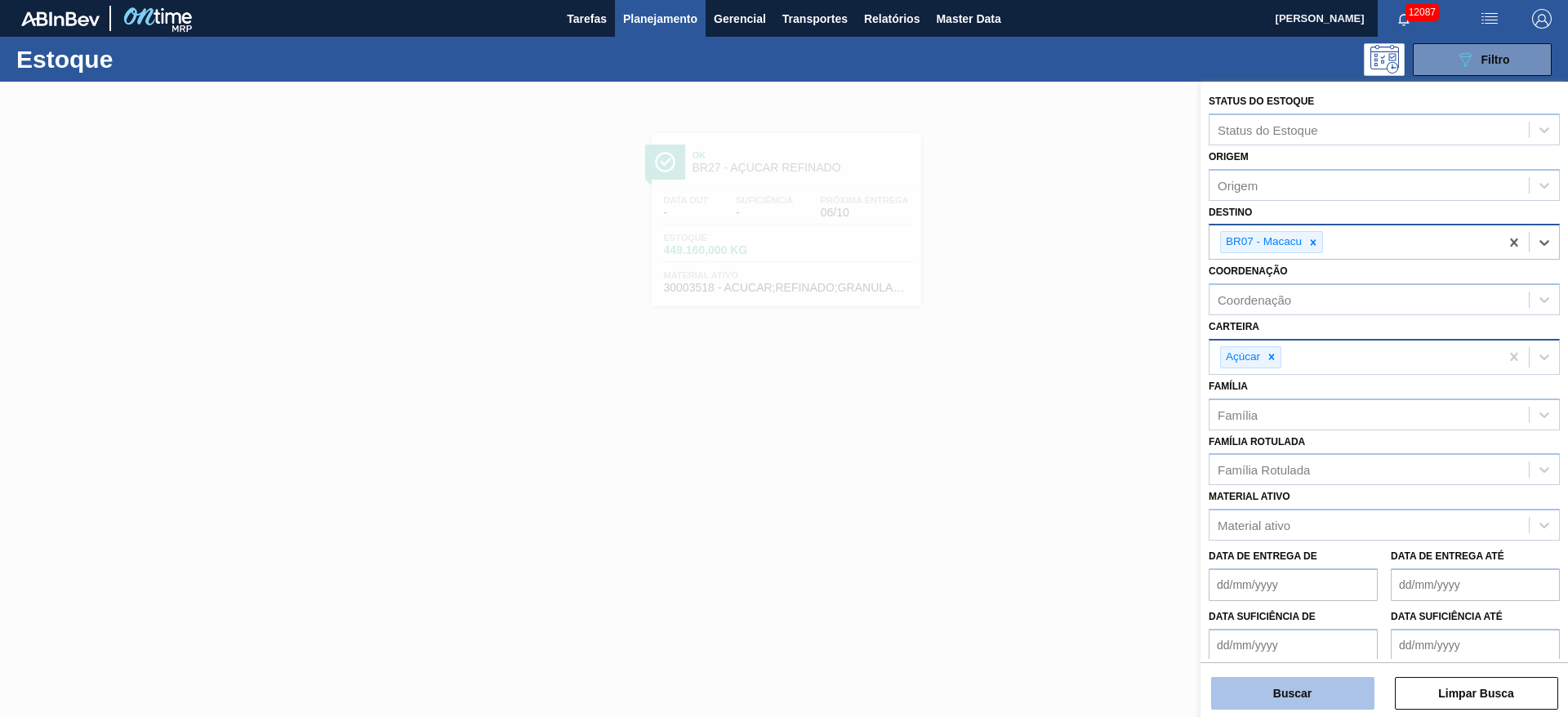
click at [1289, 687] on button "Buscar" at bounding box center [1293, 693] width 164 height 33
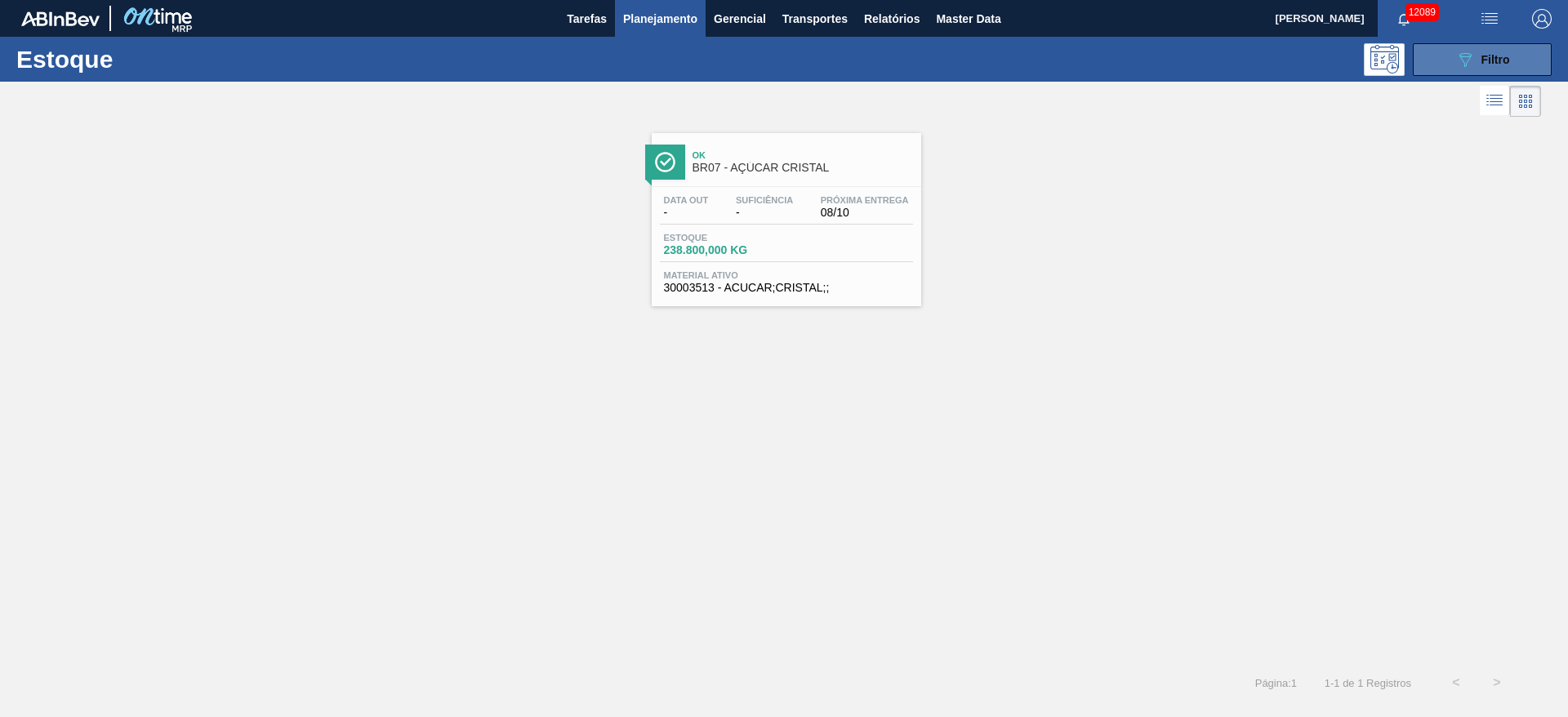
click at [1438, 57] on button "089F7B8B-B2A5-4AFE-B5C0-19BA573D28AC Filtro" at bounding box center [1483, 60] width 139 height 33
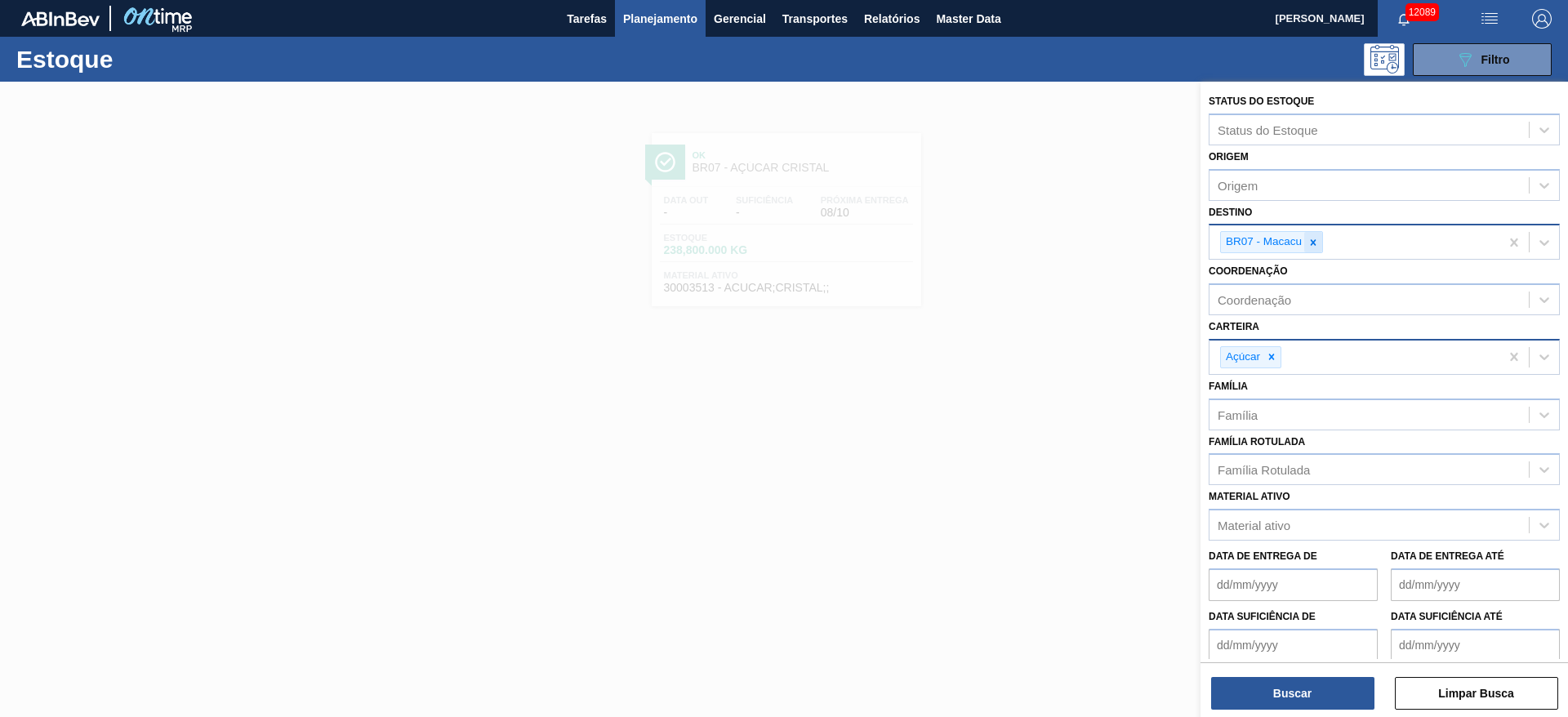
click at [1313, 234] on div at bounding box center [1313, 241] width 18 height 21
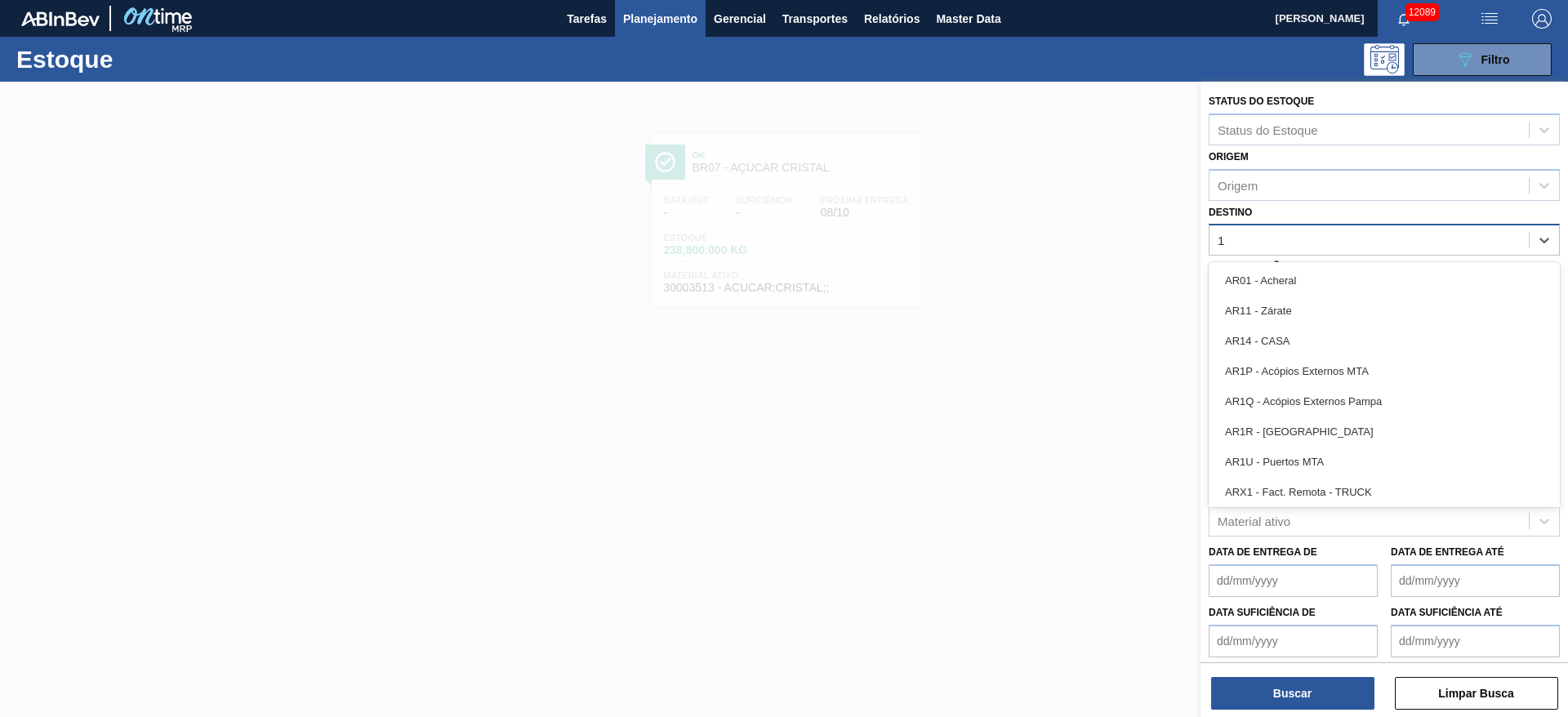
type input "13"
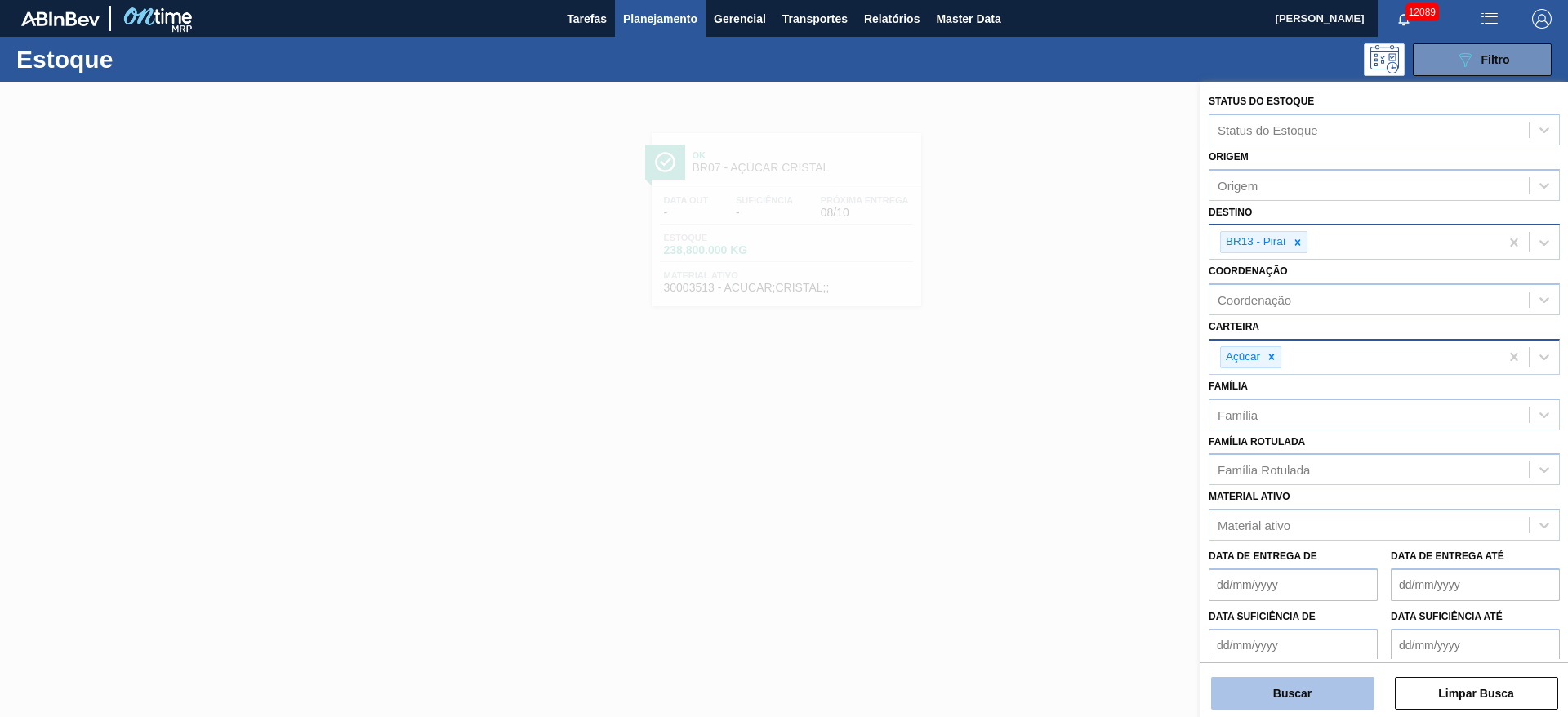
click at [1289, 697] on button "Buscar" at bounding box center [1293, 693] width 164 height 33
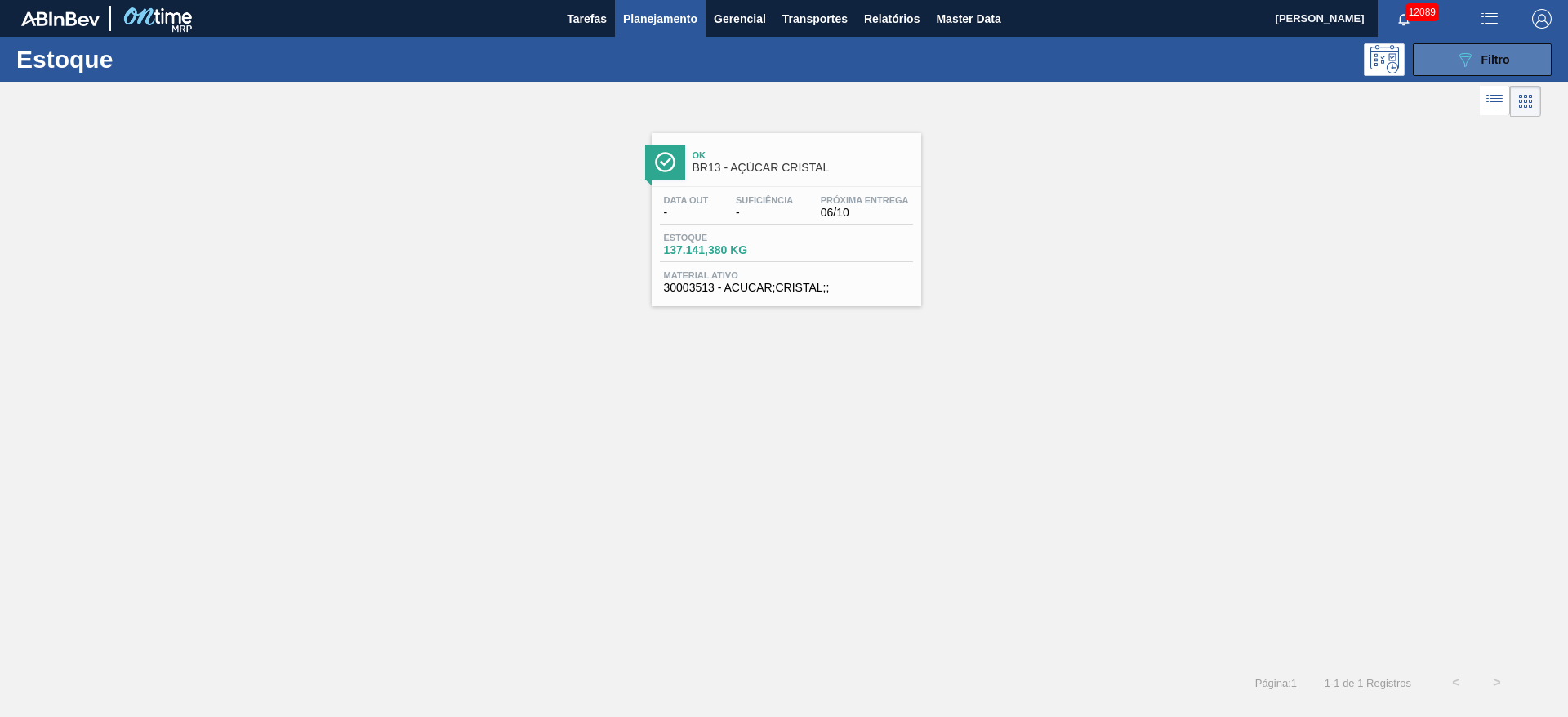
click at [1462, 67] on icon "089F7B8B-B2A5-4AFE-B5C0-19BA573D28AC" at bounding box center [1465, 60] width 20 height 20
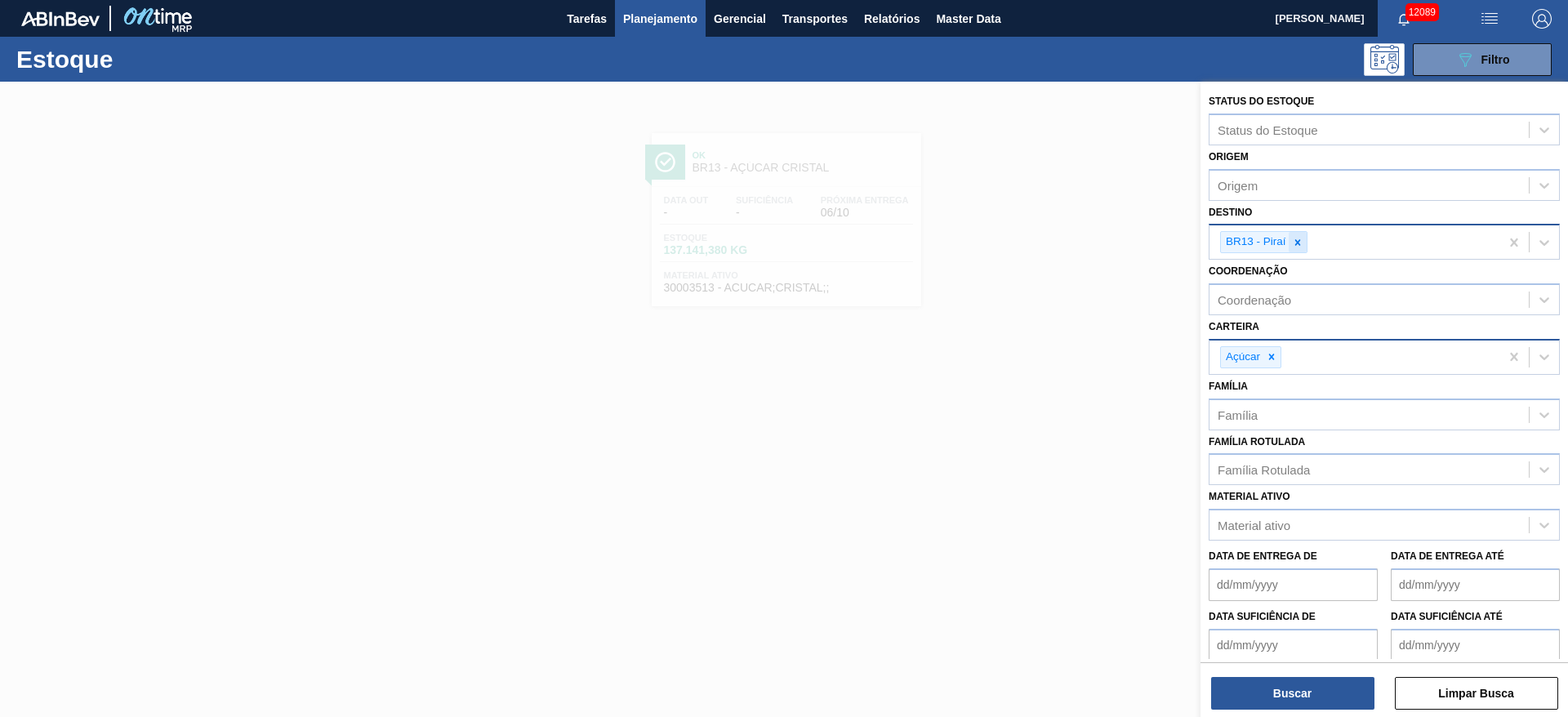
click at [1303, 246] on div at bounding box center [1298, 241] width 18 height 21
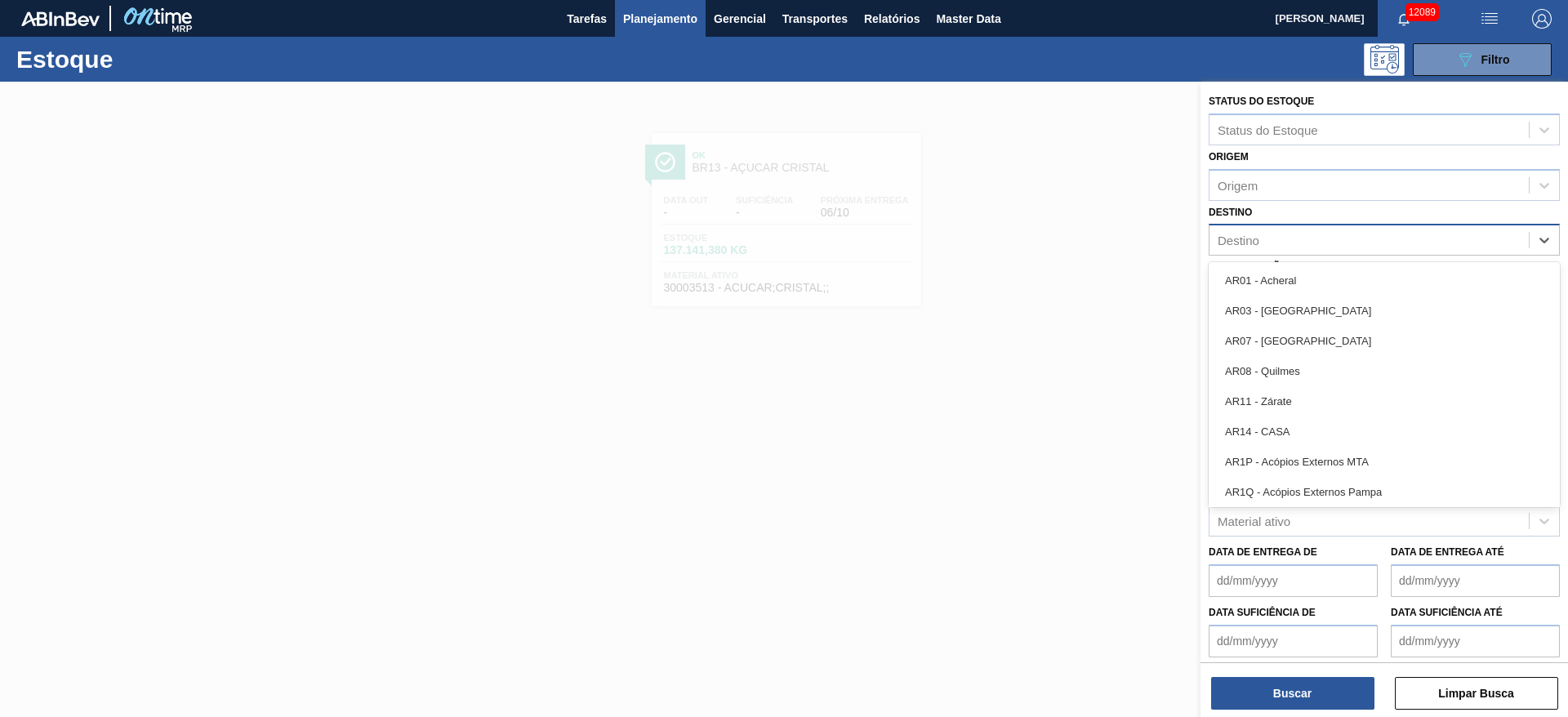
click at [1303, 246] on div "Destino" at bounding box center [1369, 240] width 320 height 24
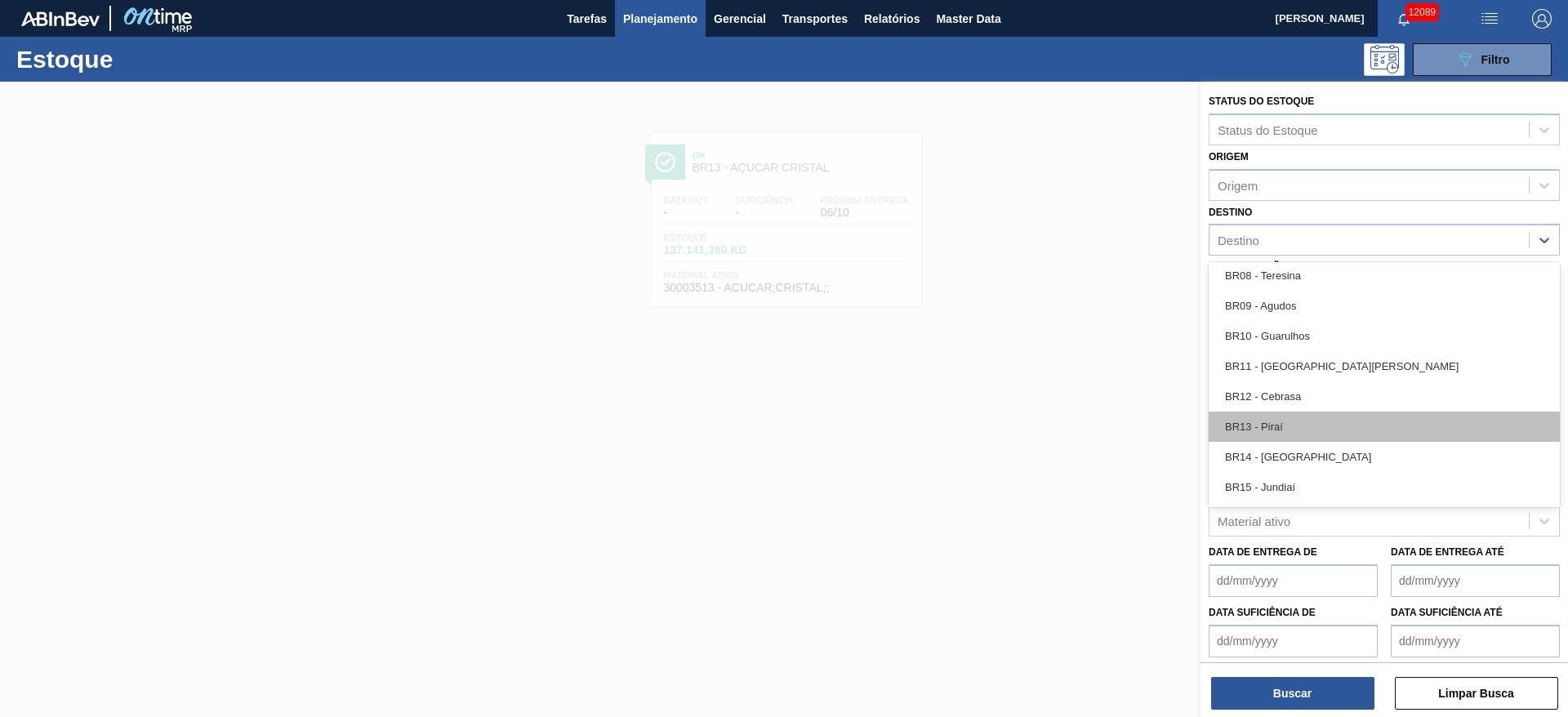
click at [1307, 413] on div "BR13 - Piraí" at bounding box center [1384, 426] width 351 height 30
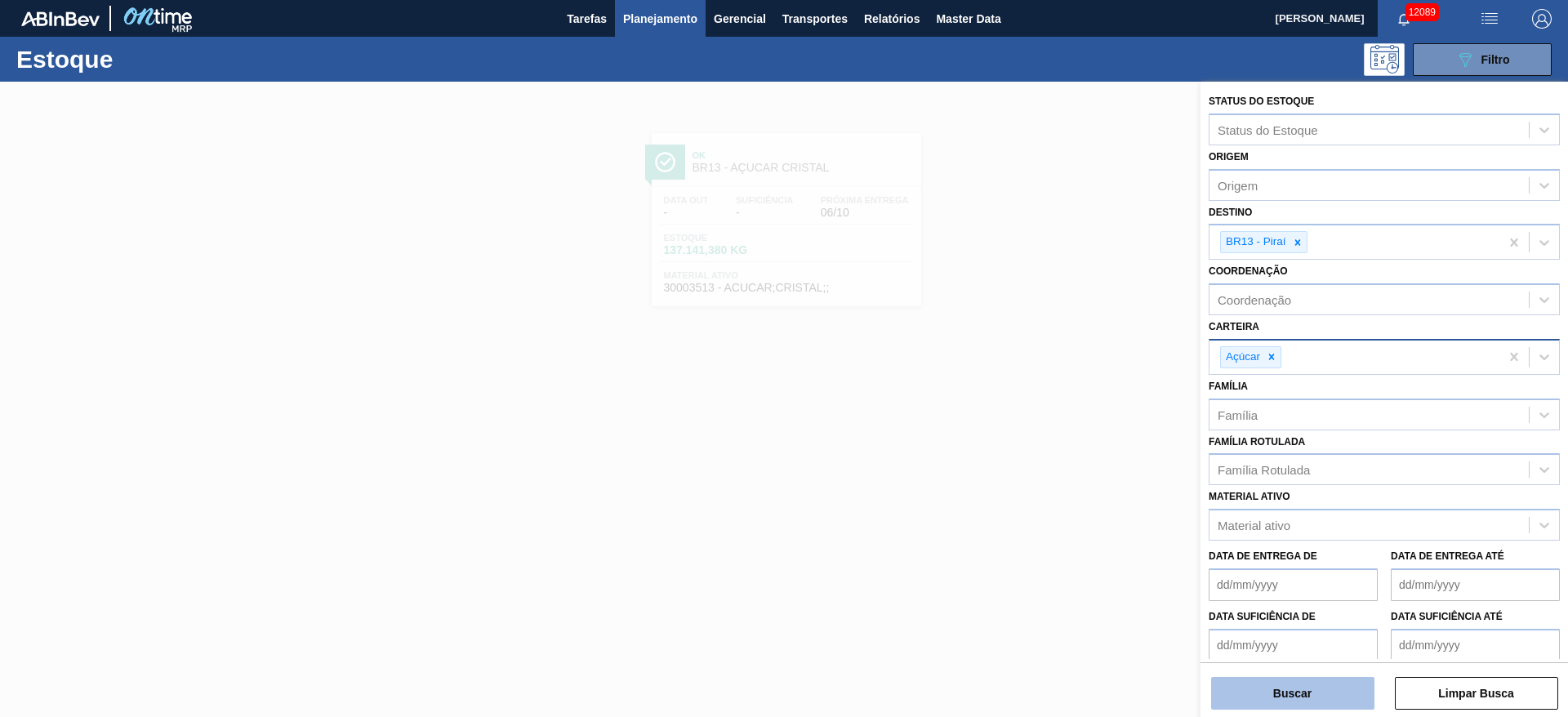
click at [1289, 704] on button "Buscar" at bounding box center [1293, 693] width 164 height 33
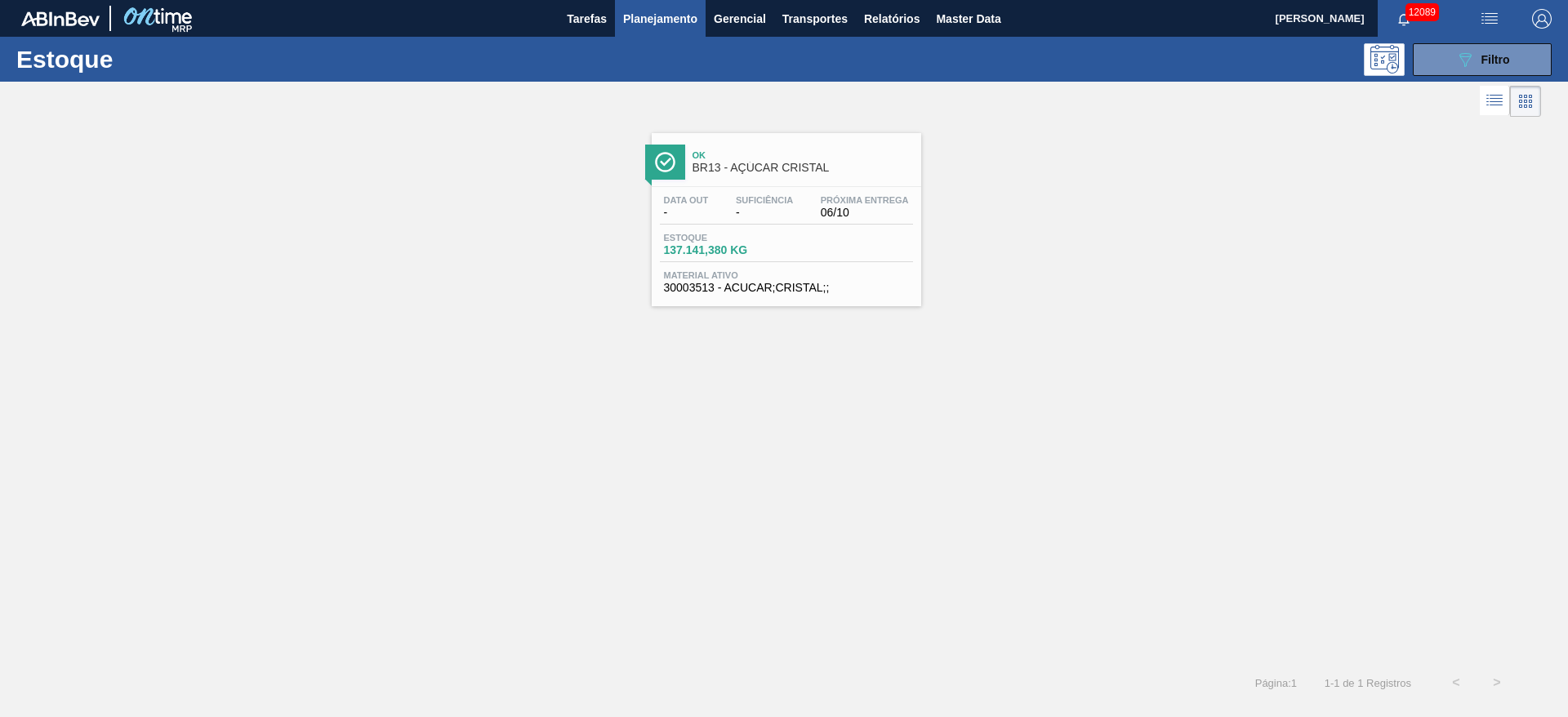
click at [728, 198] on div "Data out - Suficiência - Próxima Entrega 06/10" at bounding box center [786, 210] width 253 height 30
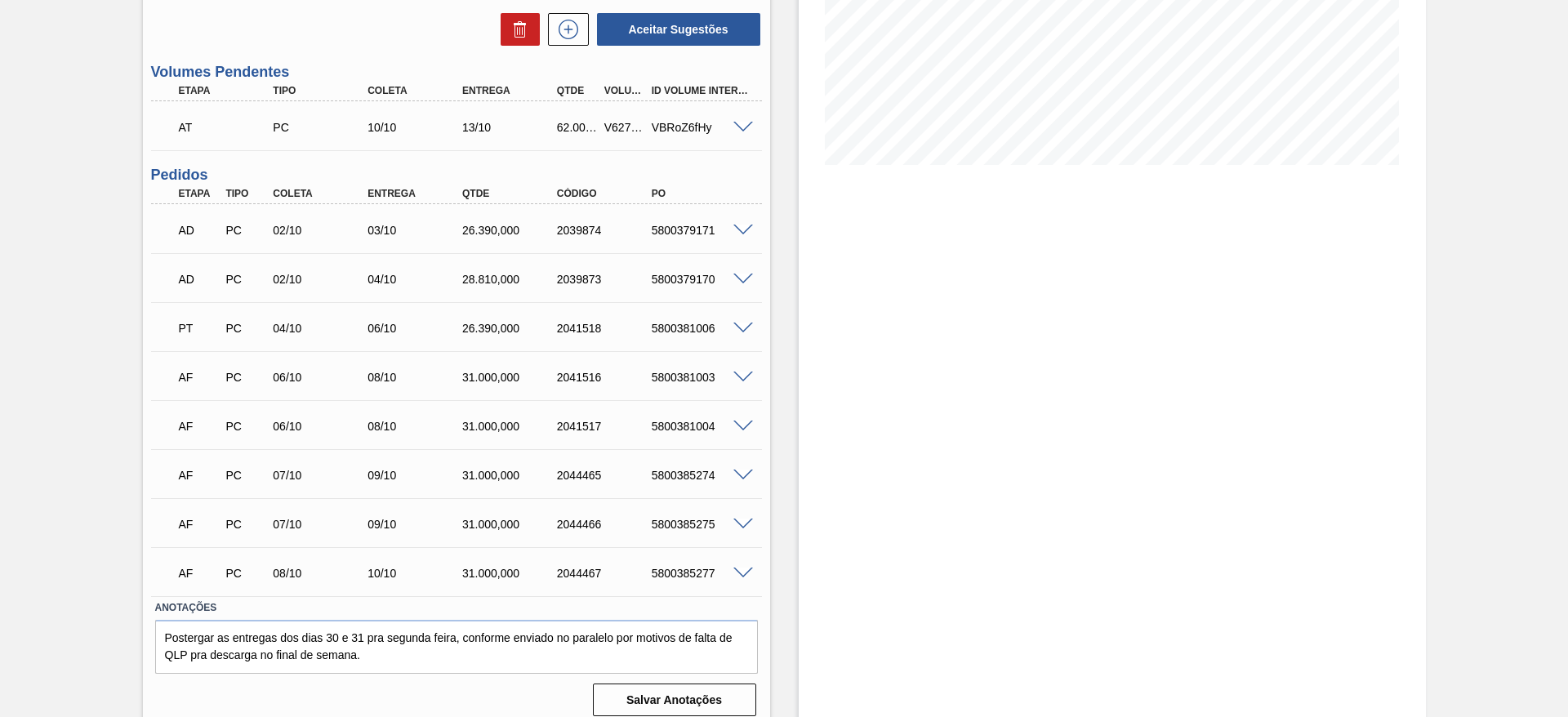
scroll to position [311, 0]
click at [745, 126] on span at bounding box center [744, 129] width 20 height 12
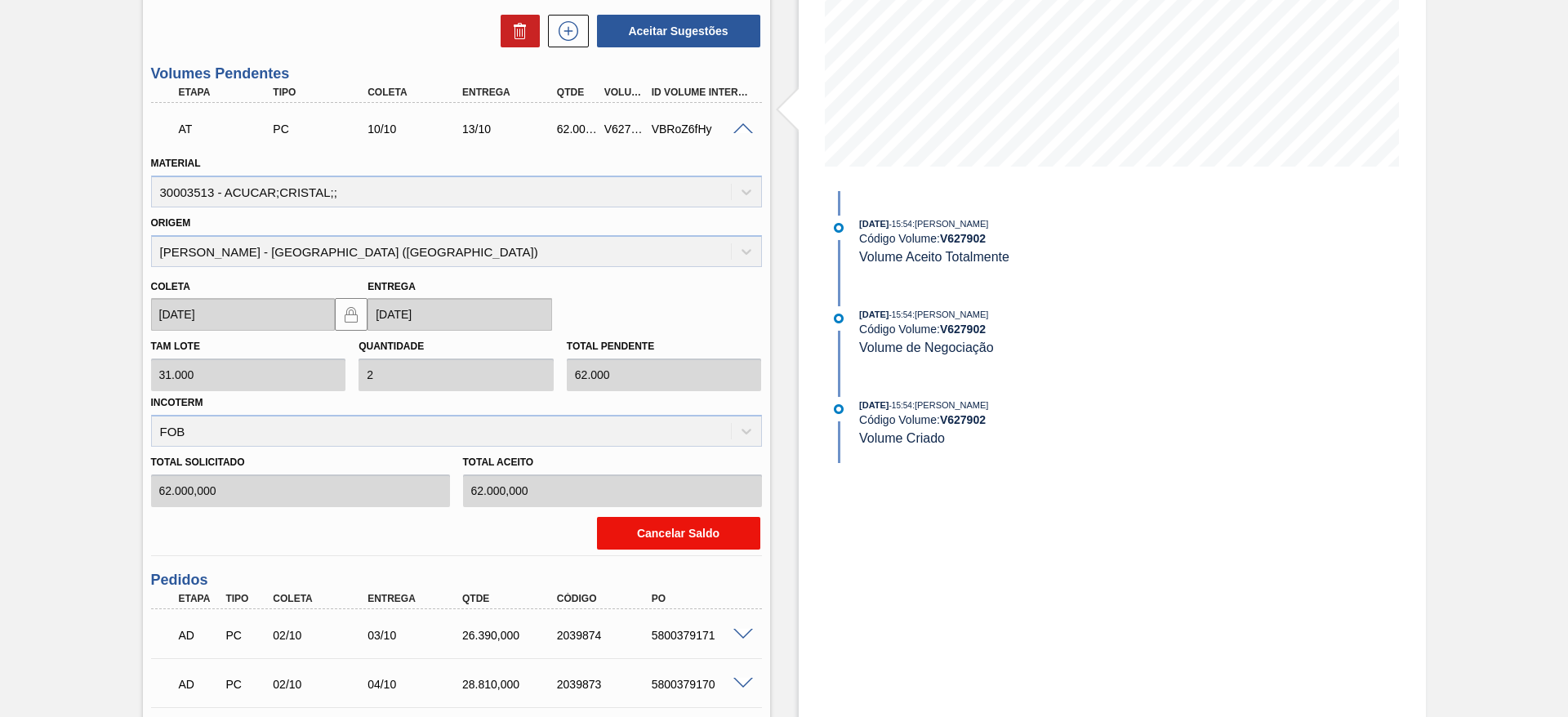
click at [662, 530] on button "Cancelar Saldo" at bounding box center [679, 533] width 164 height 33
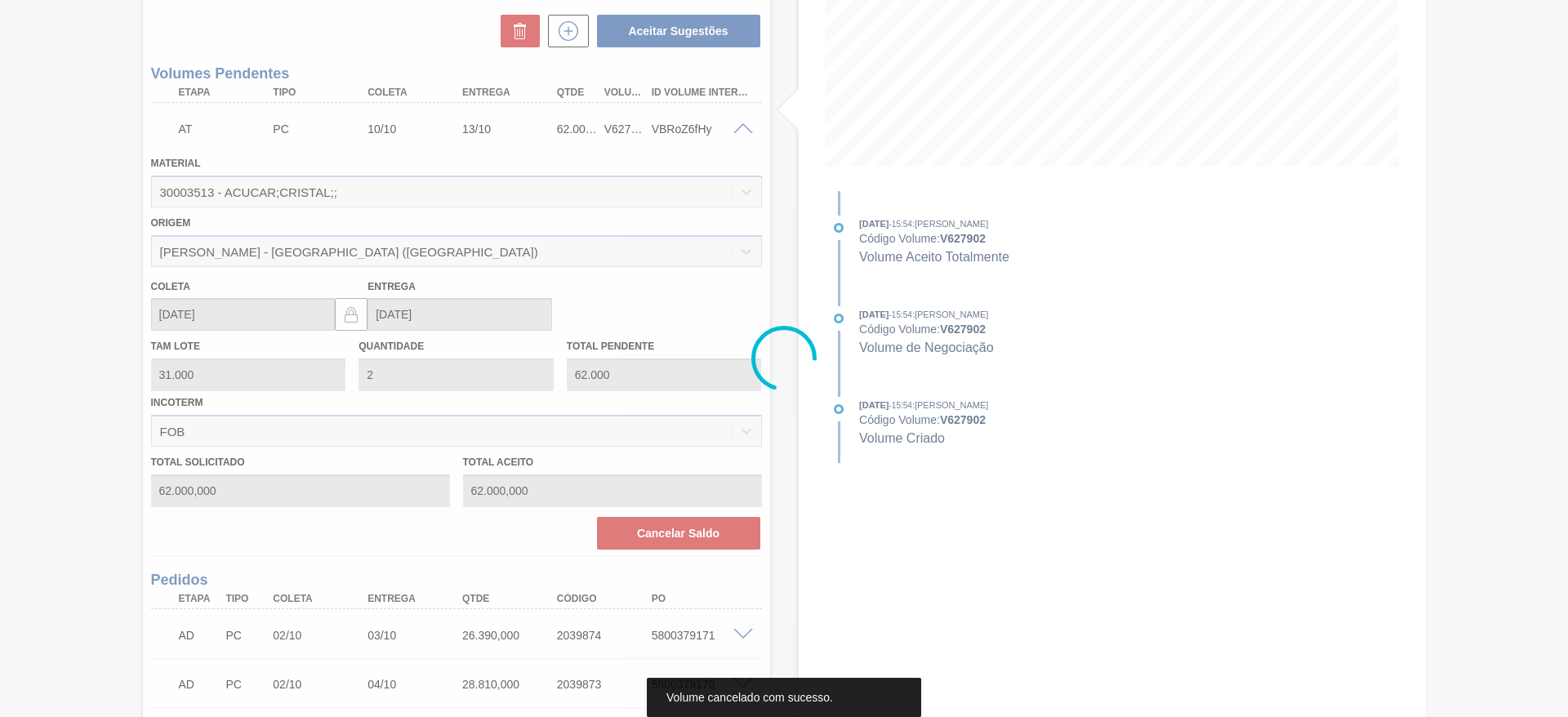
scroll to position [284, 0]
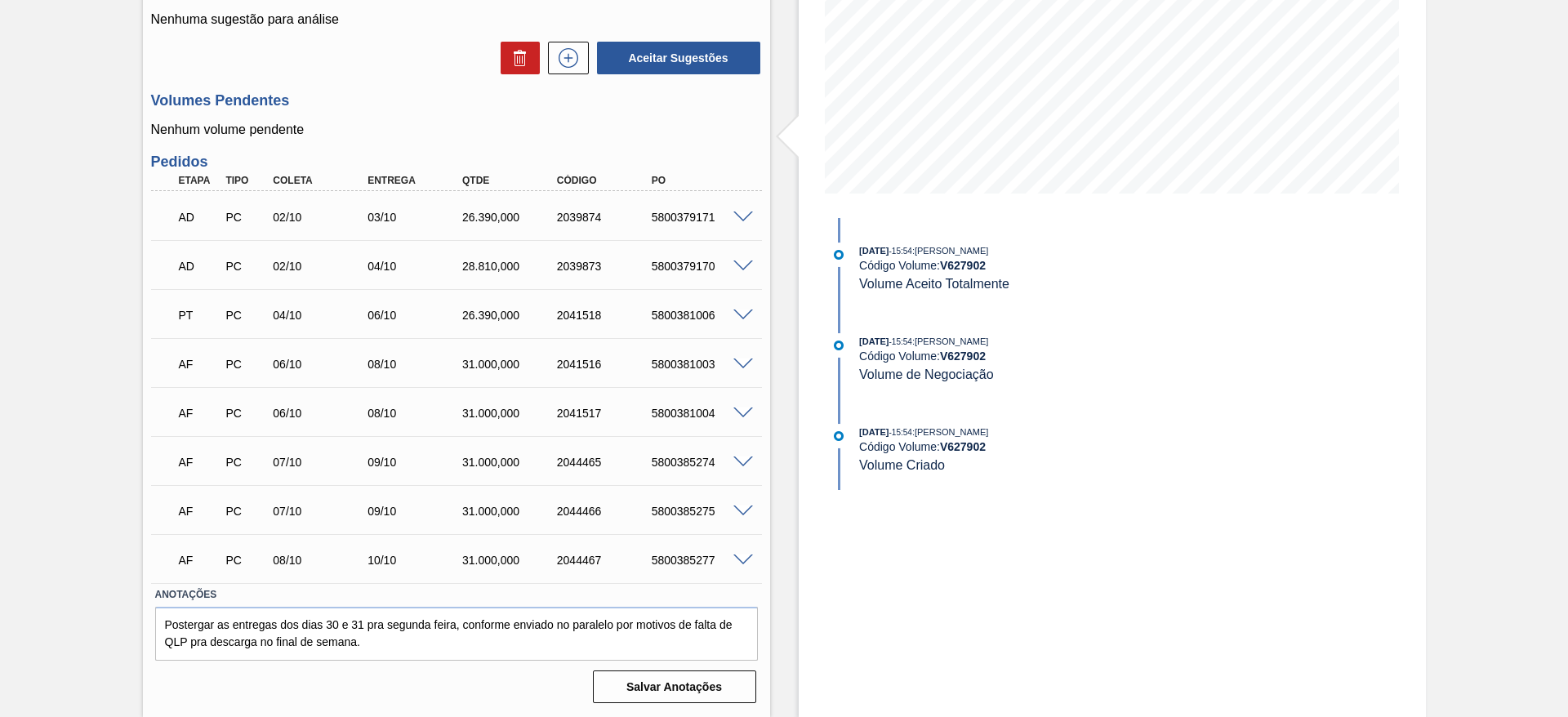
click at [740, 508] on span at bounding box center [744, 511] width 20 height 12
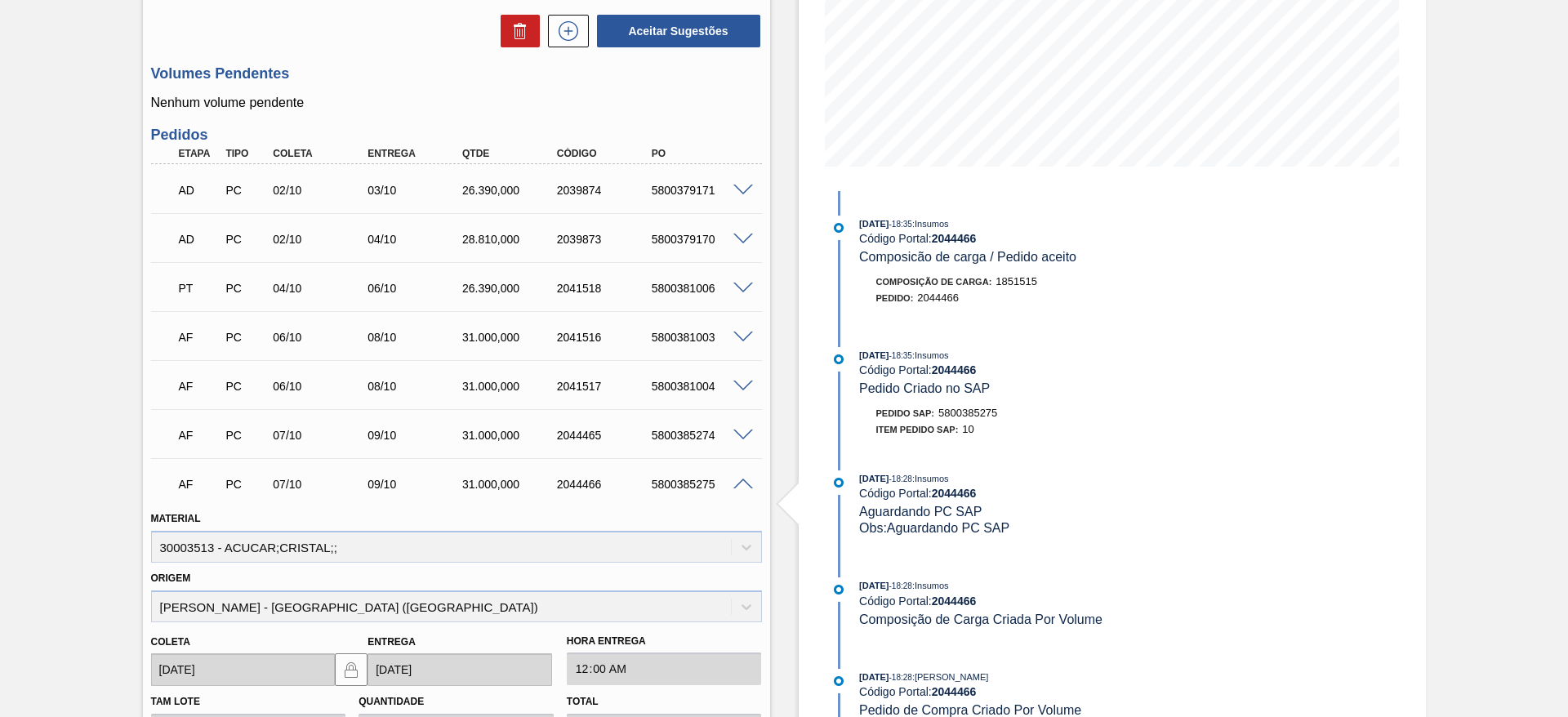
scroll to position [680, 0]
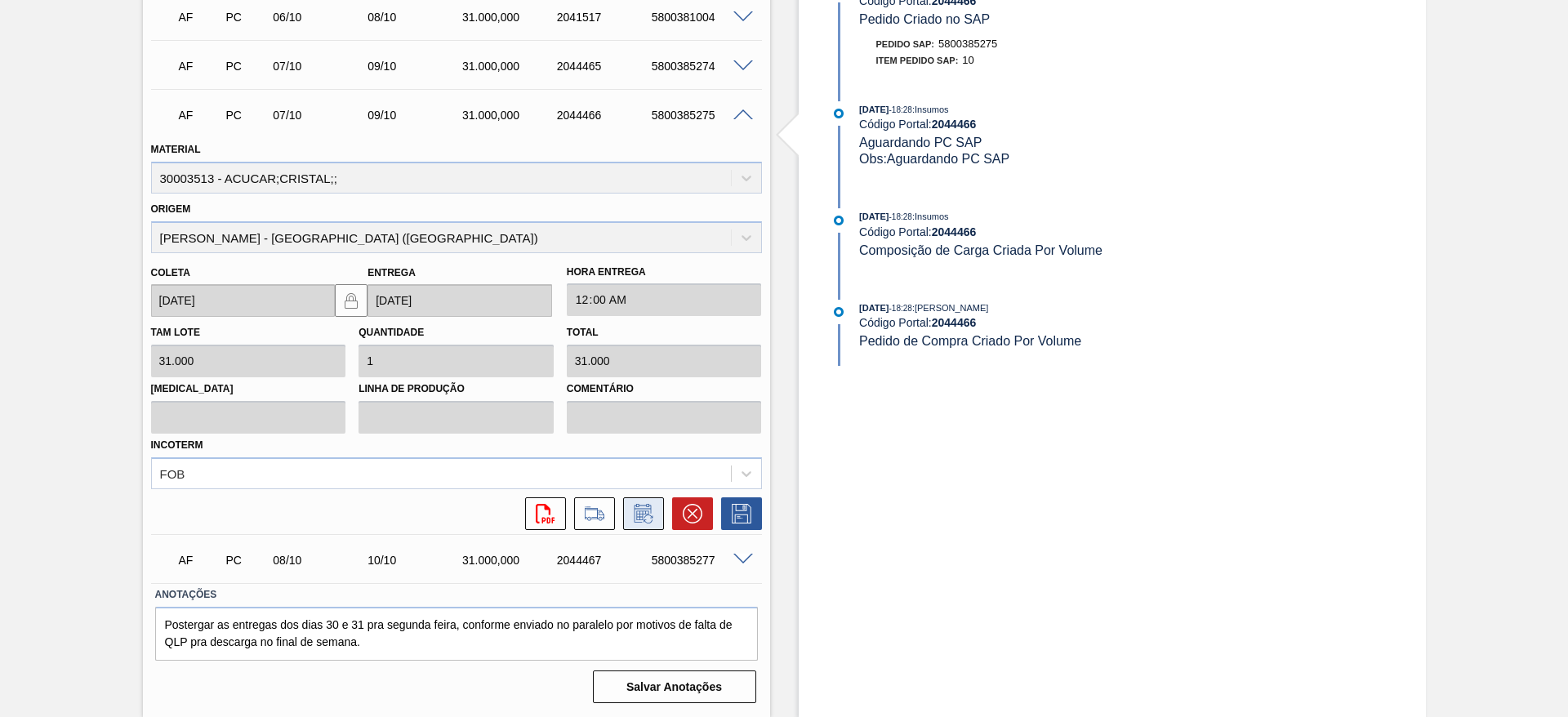
click at [652, 517] on icon at bounding box center [643, 513] width 26 height 20
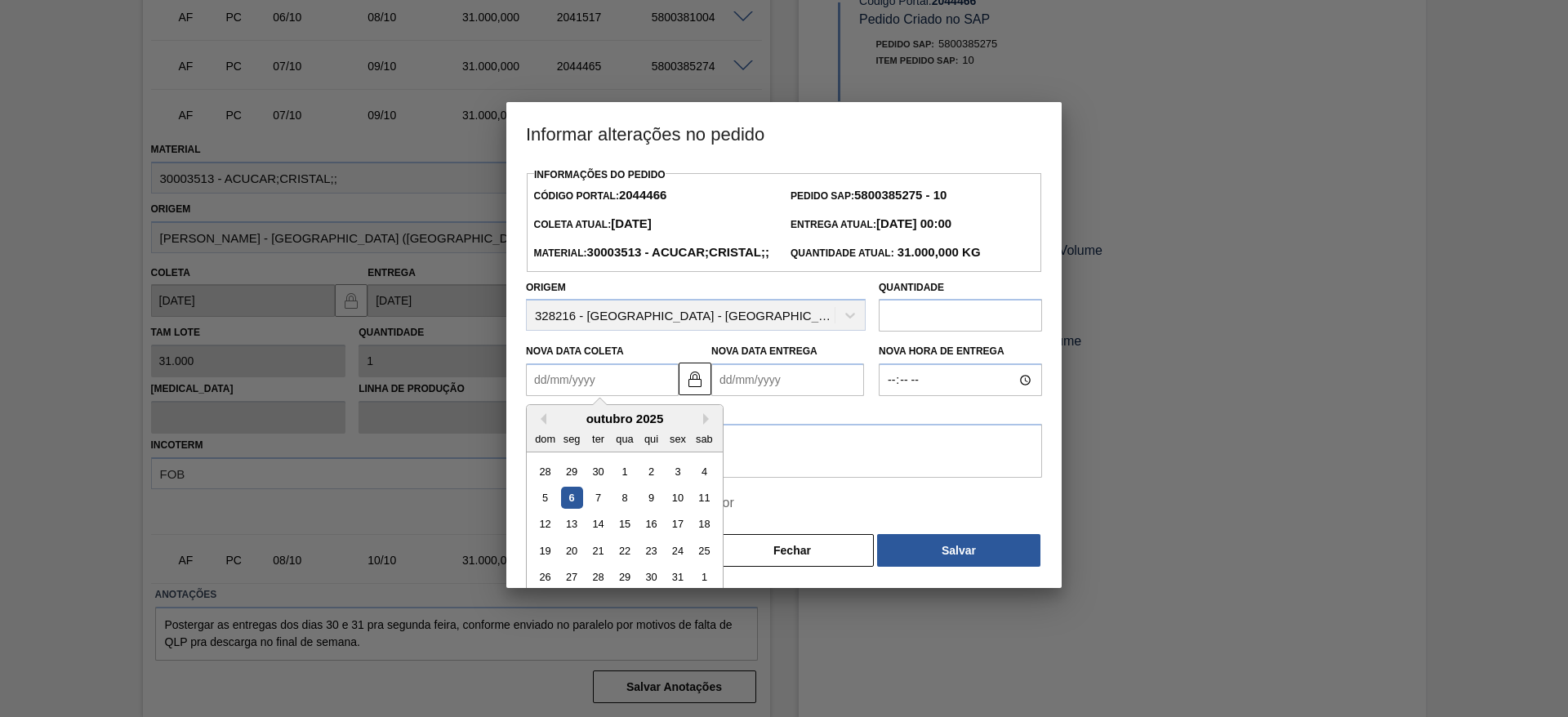
click at [567, 396] on Coleta2044466 "Nova Data Coleta" at bounding box center [602, 379] width 153 height 33
click at [670, 508] on div "10" at bounding box center [677, 497] width 22 height 22
type Coleta2044466 "[DATE]"
type Entrega2044466 "[DATE]"
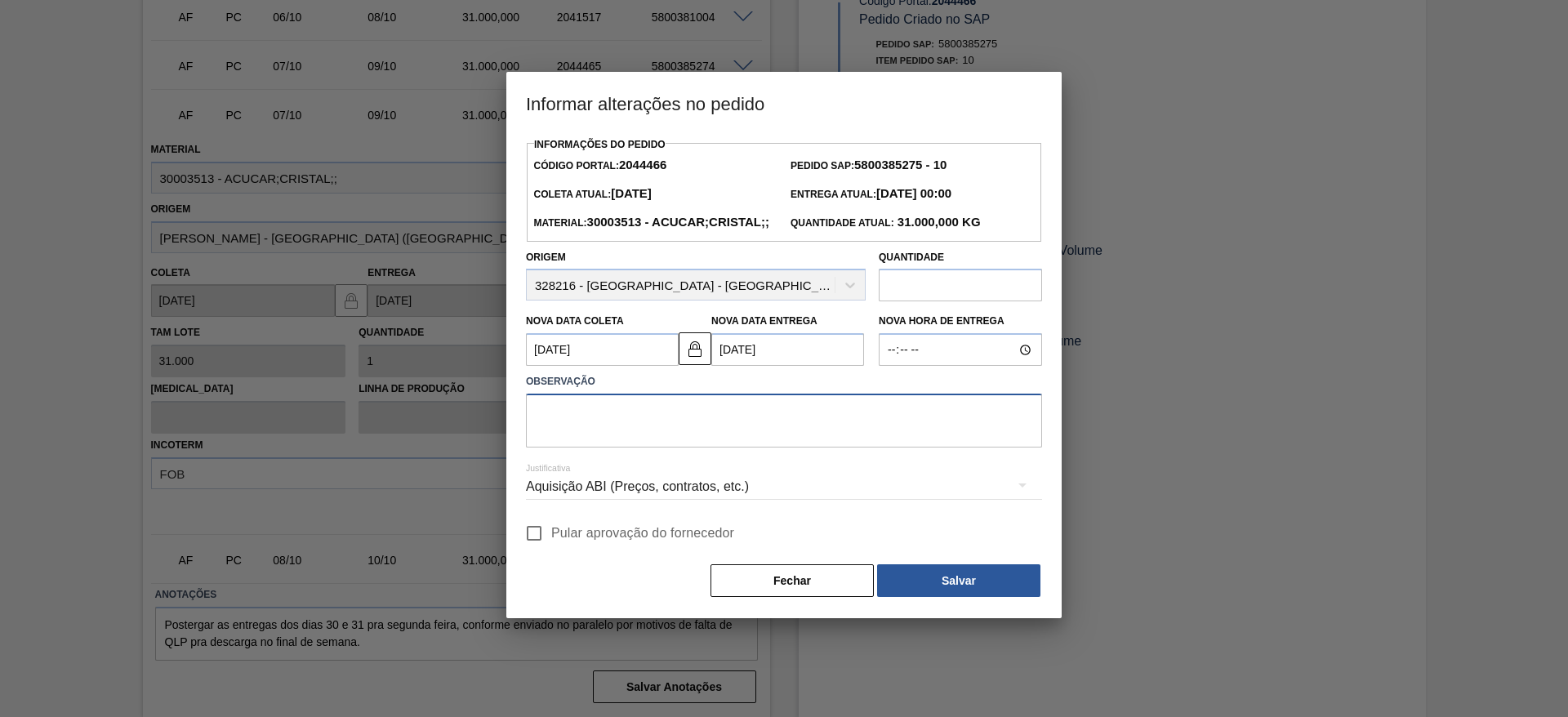
click at [722, 446] on textarea at bounding box center [784, 421] width 516 height 54
type textarea "."
click at [530, 550] on input "Pular aprovação do fornecedor" at bounding box center [534, 533] width 35 height 34
checkbox input "true"
click at [974, 597] on button "Salvar" at bounding box center [958, 581] width 164 height 33
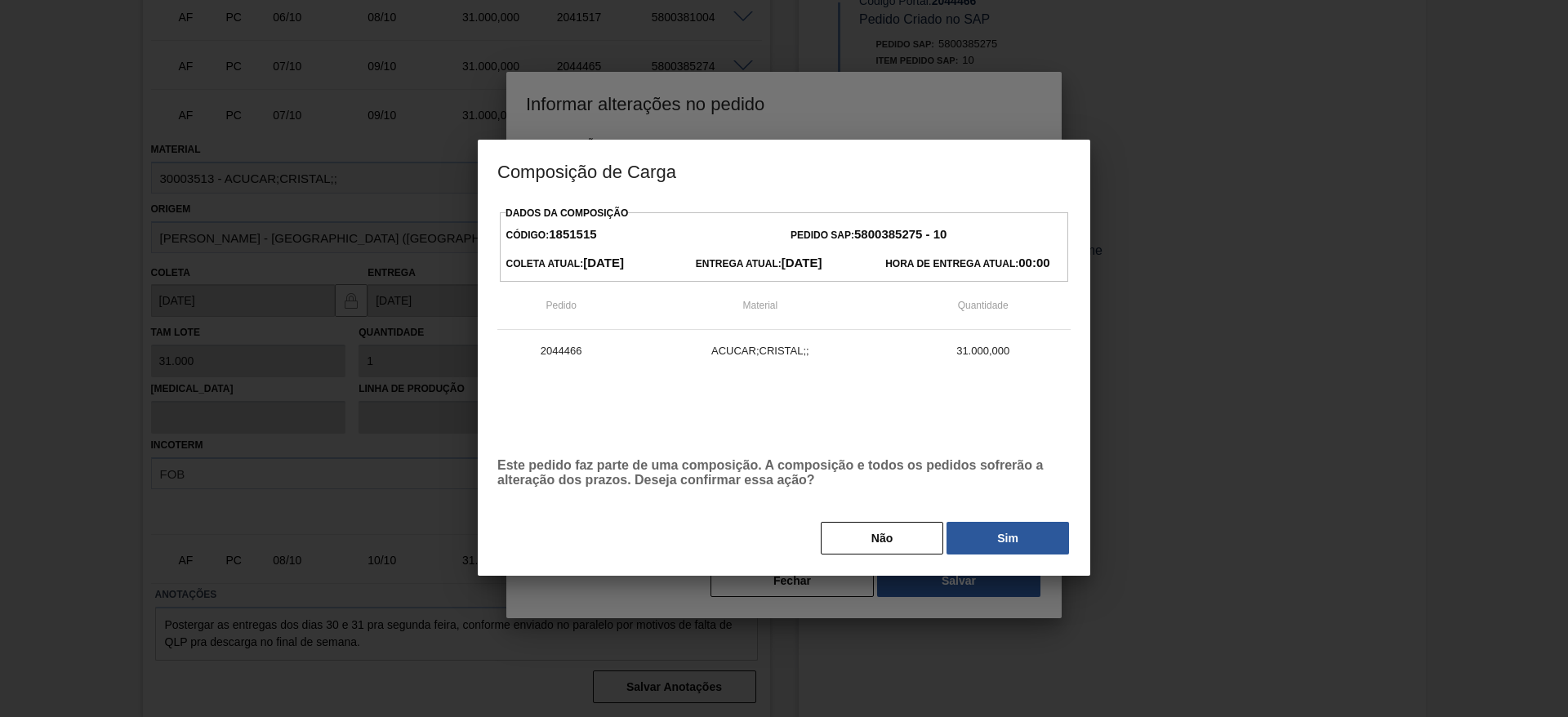
click at [987, 522] on div "Não Sim" at bounding box center [784, 538] width 574 height 36
click at [994, 539] on button "Sim" at bounding box center [1008, 538] width 122 height 33
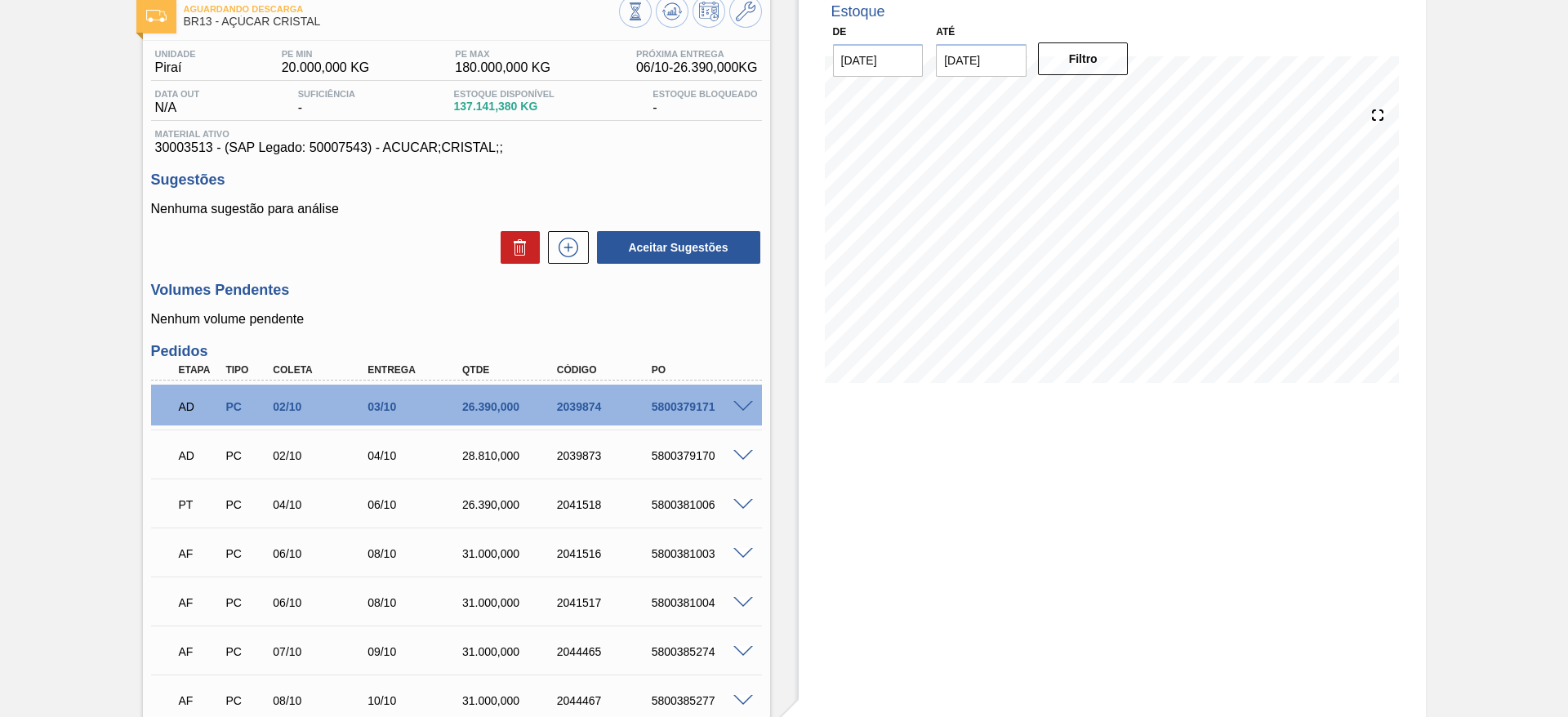
scroll to position [85, 0]
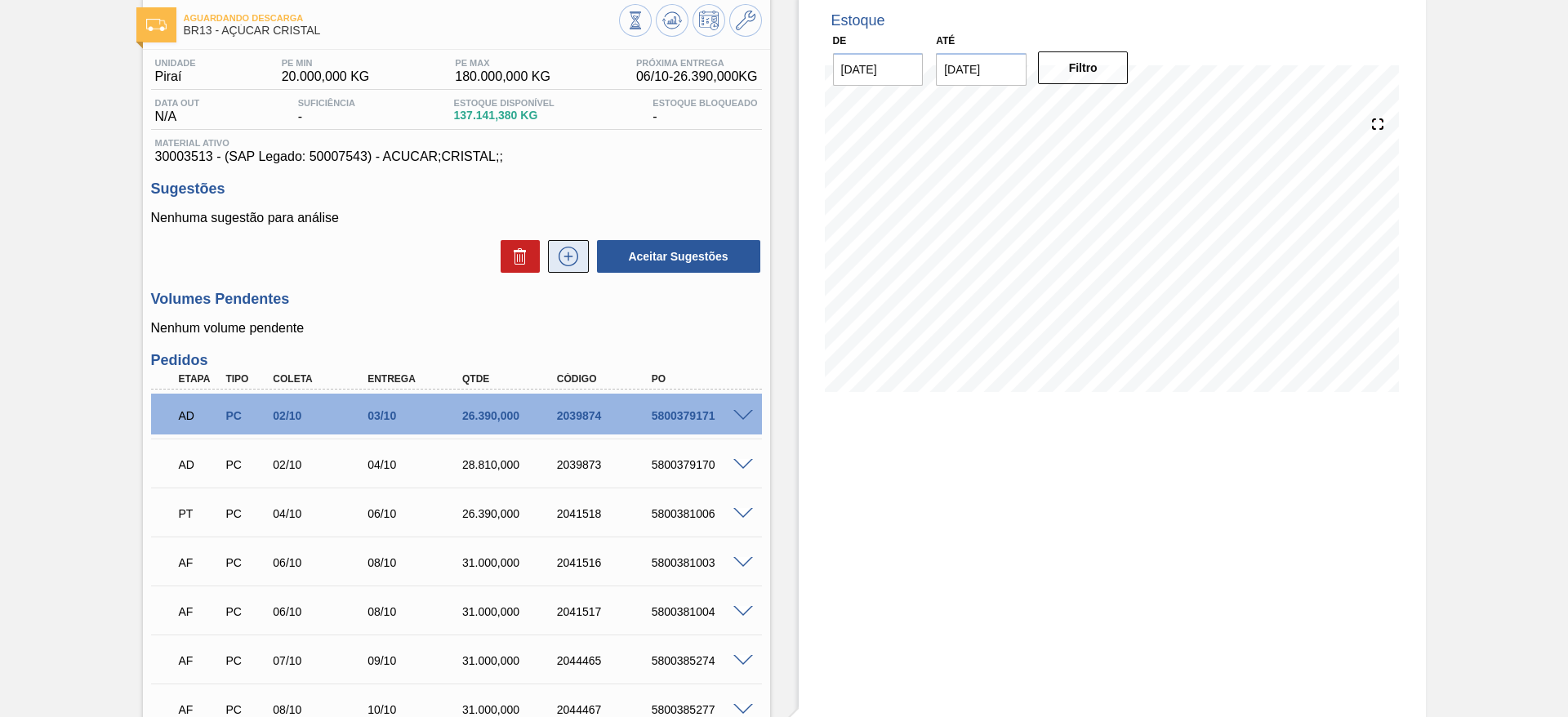
click at [567, 262] on icon at bounding box center [569, 256] width 26 height 20
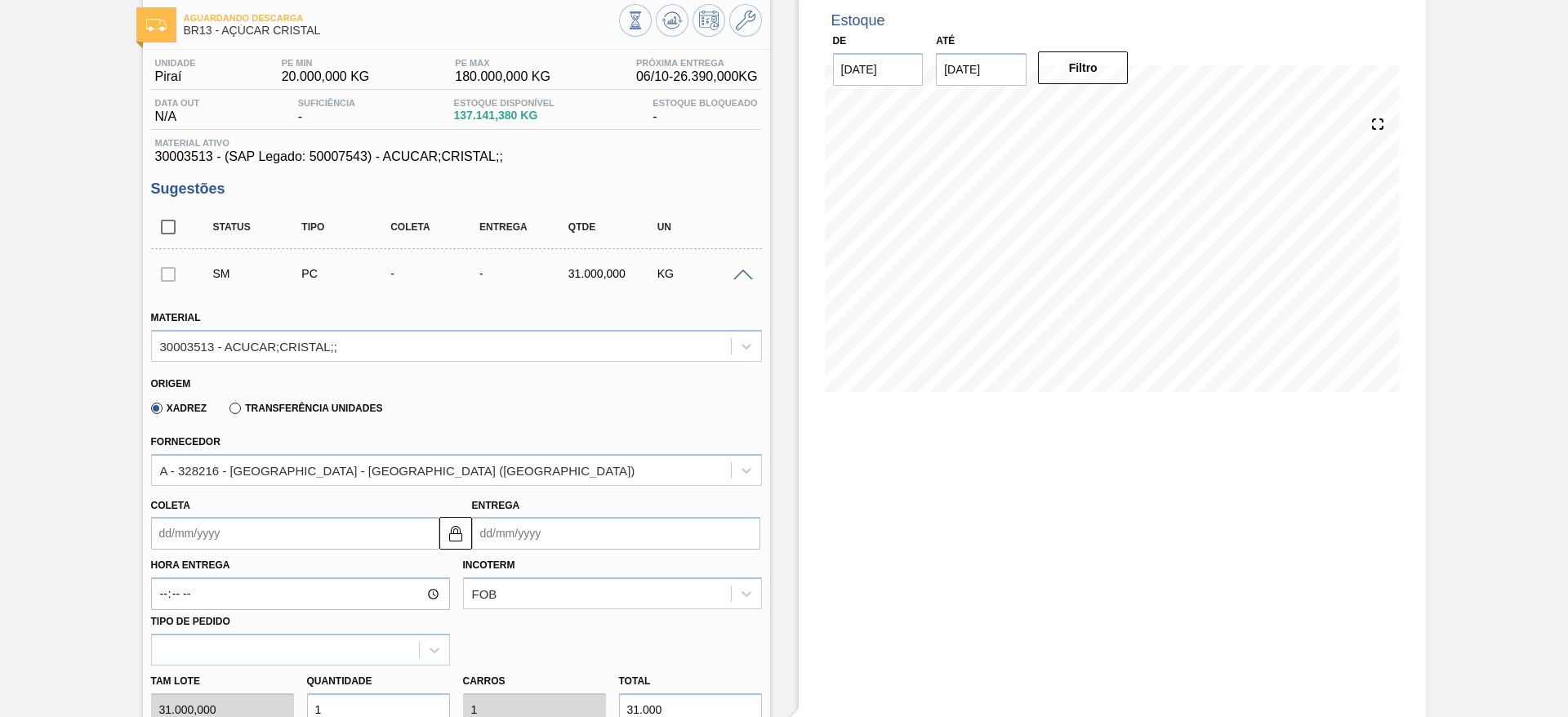
click at [169, 531] on input "Coleta" at bounding box center [295, 533] width 288 height 33
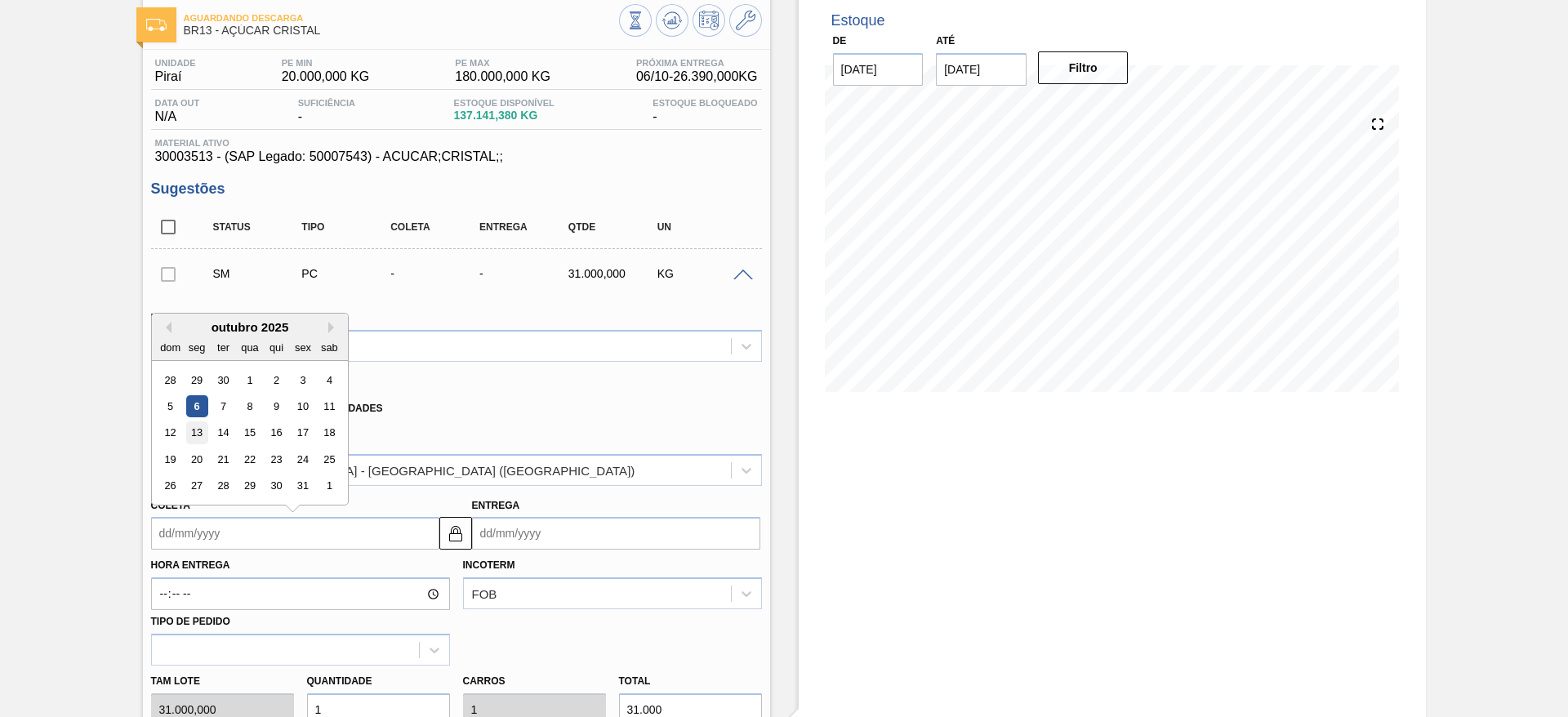
click at [201, 430] on div "13" at bounding box center [196, 433] width 22 height 22
type input "[DATE]"
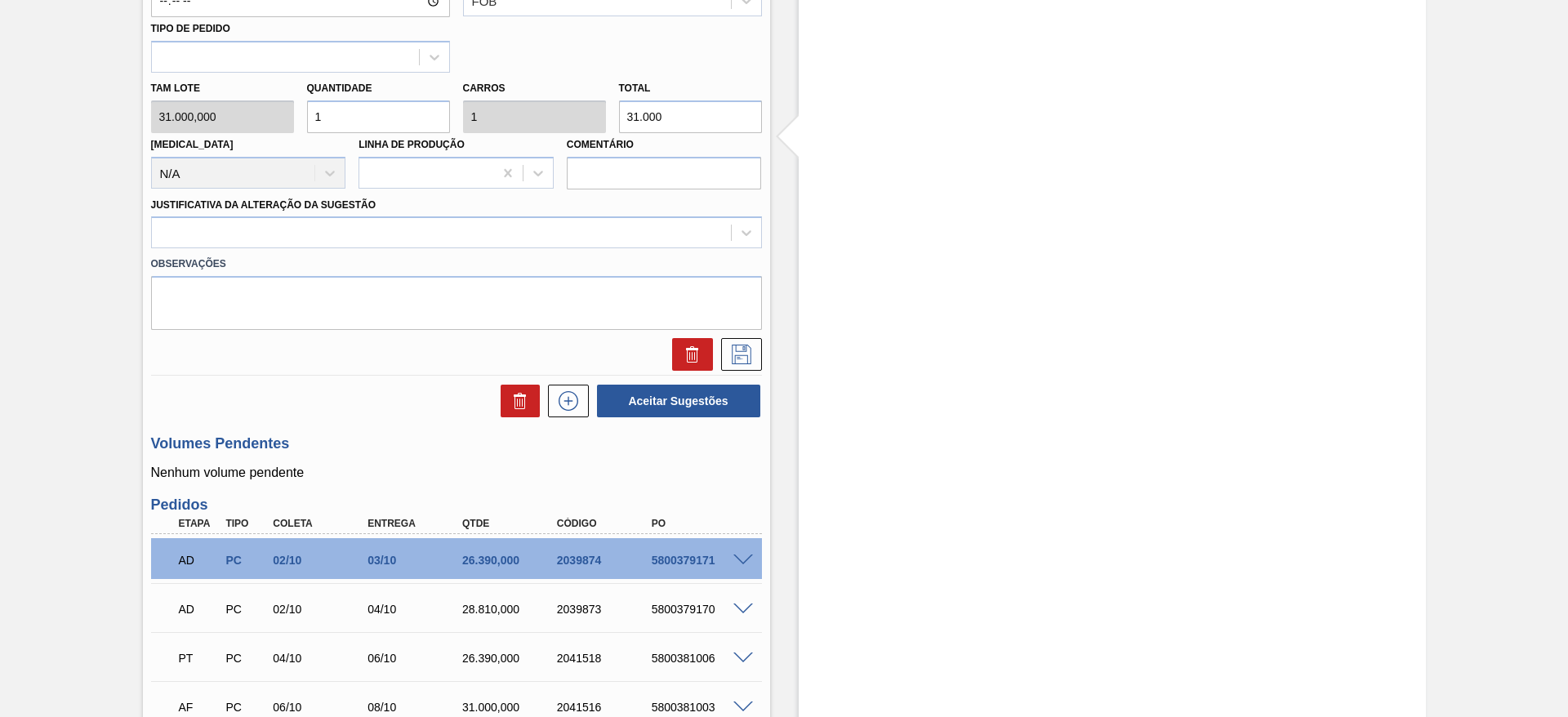
scroll to position [685, 0]
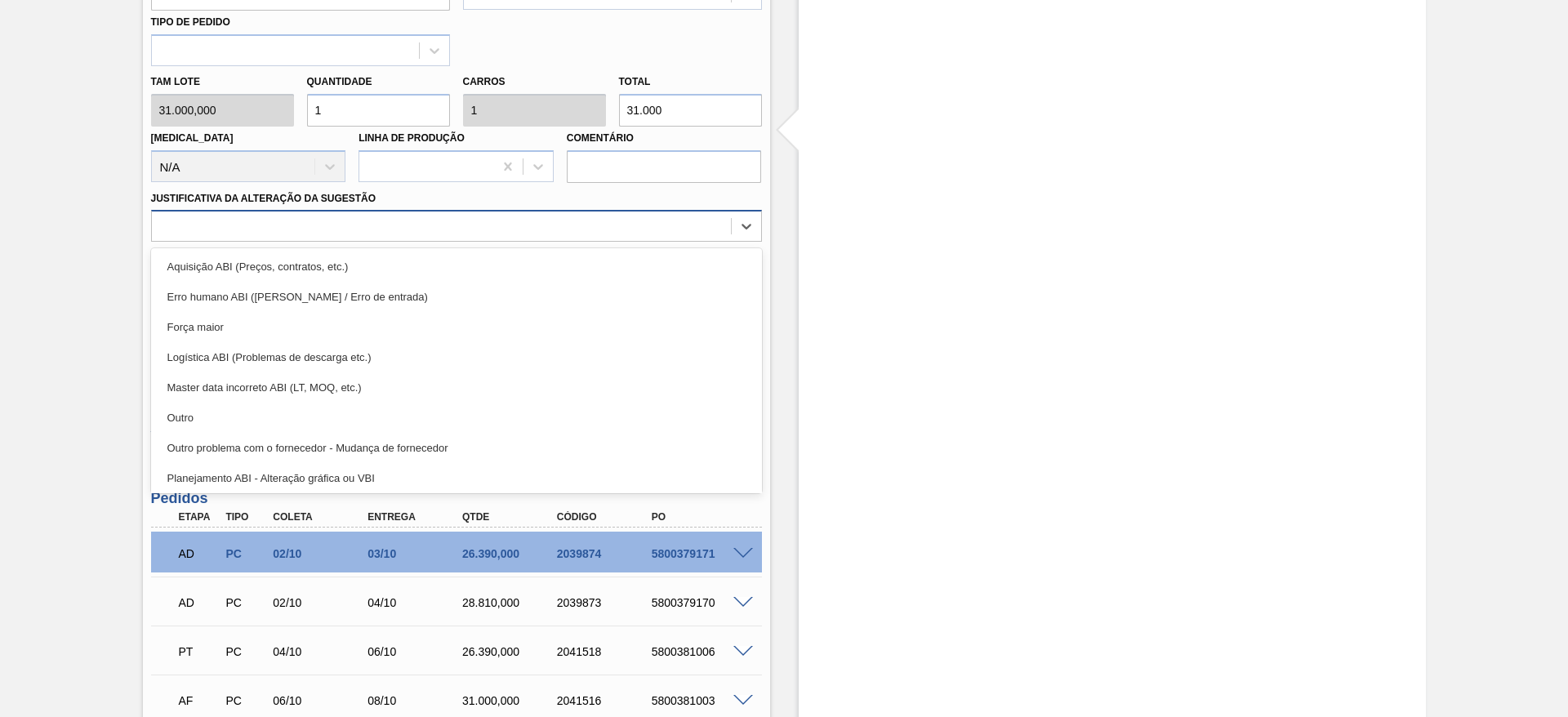
click at [510, 232] on div at bounding box center [441, 226] width 579 height 24
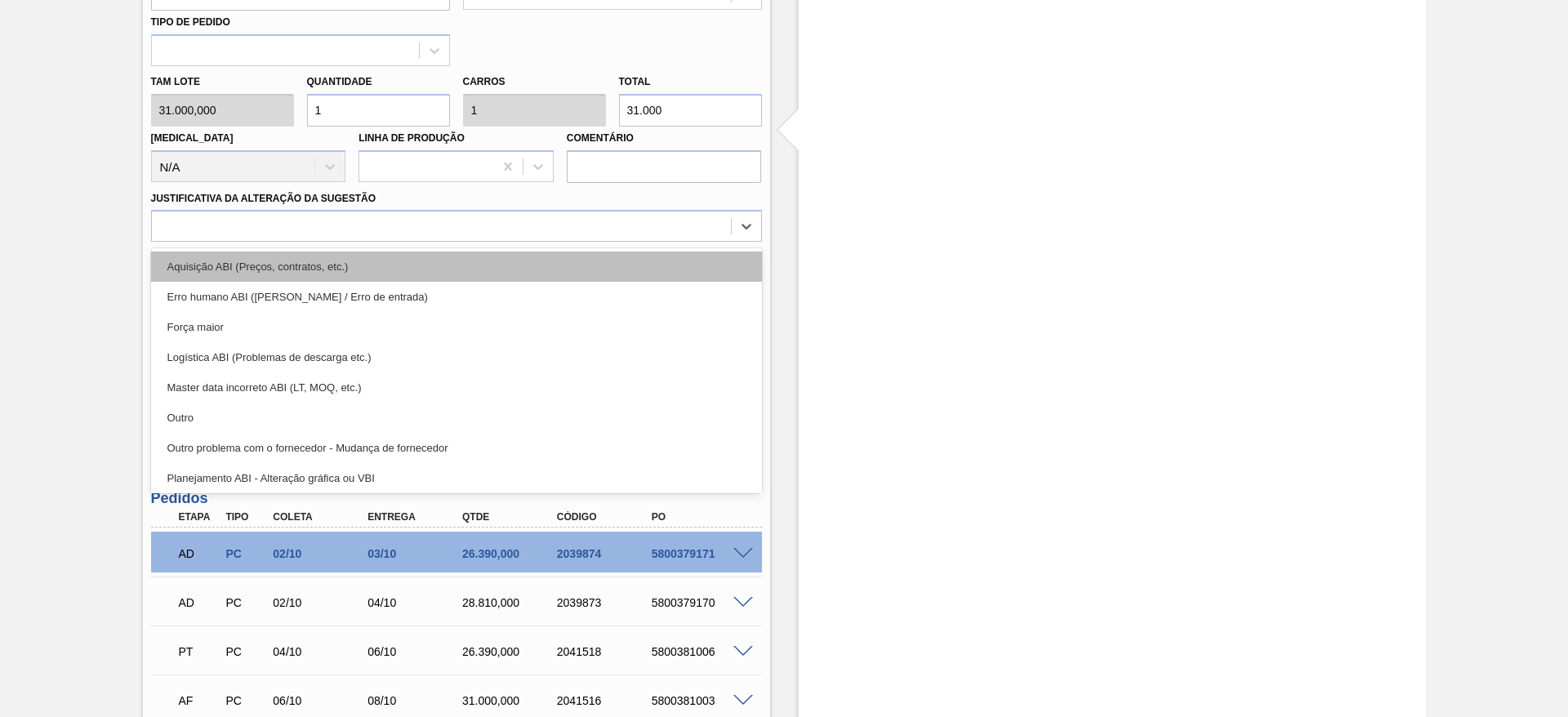
click at [519, 257] on div "Aquisição ABI (Preços, contratos, etc.)" at bounding box center [456, 266] width 611 height 30
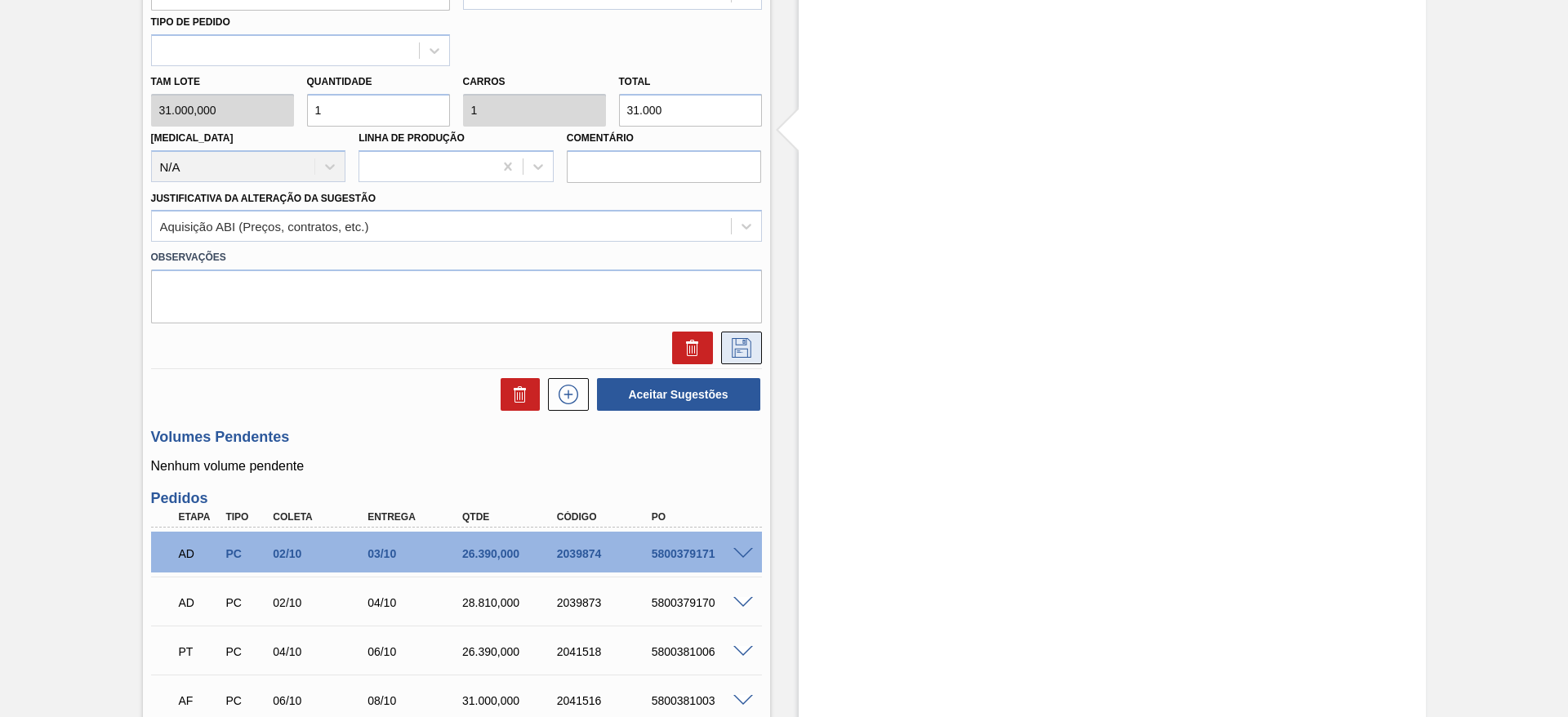
click at [740, 339] on icon at bounding box center [742, 347] width 26 height 20
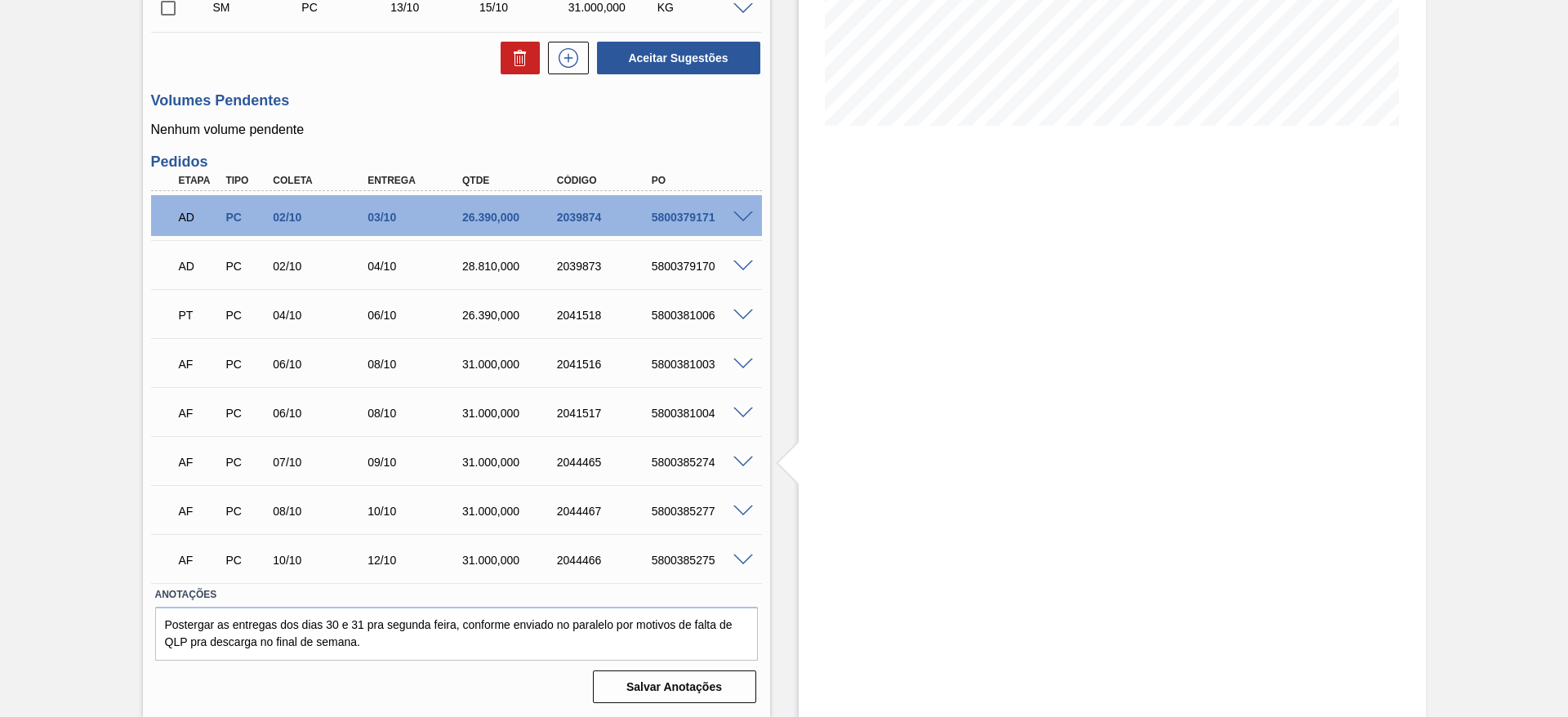
scroll to position [0, 0]
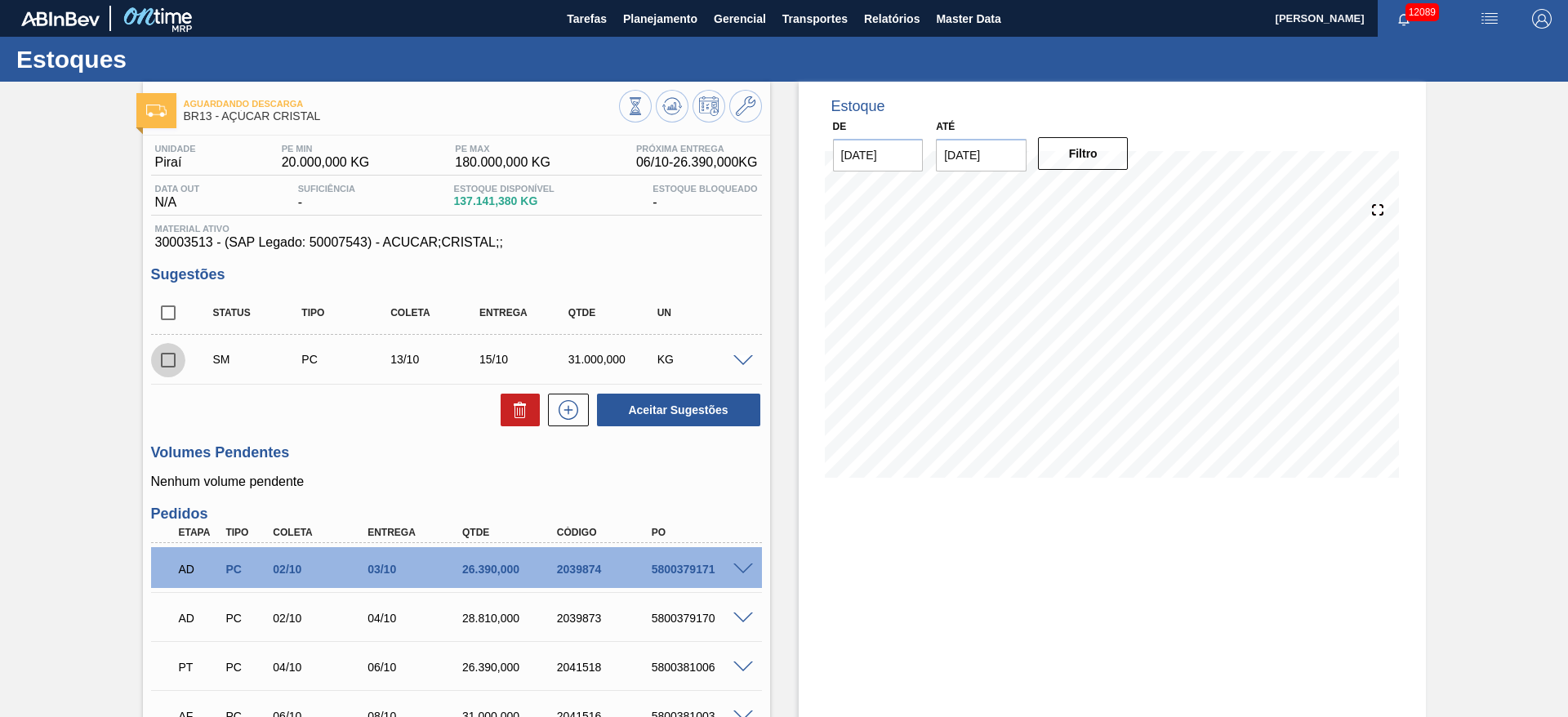
click at [175, 356] on input "checkbox" at bounding box center [168, 360] width 35 height 34
click at [686, 407] on button "Aceitar Sugestões" at bounding box center [679, 410] width 164 height 33
checkbox input "false"
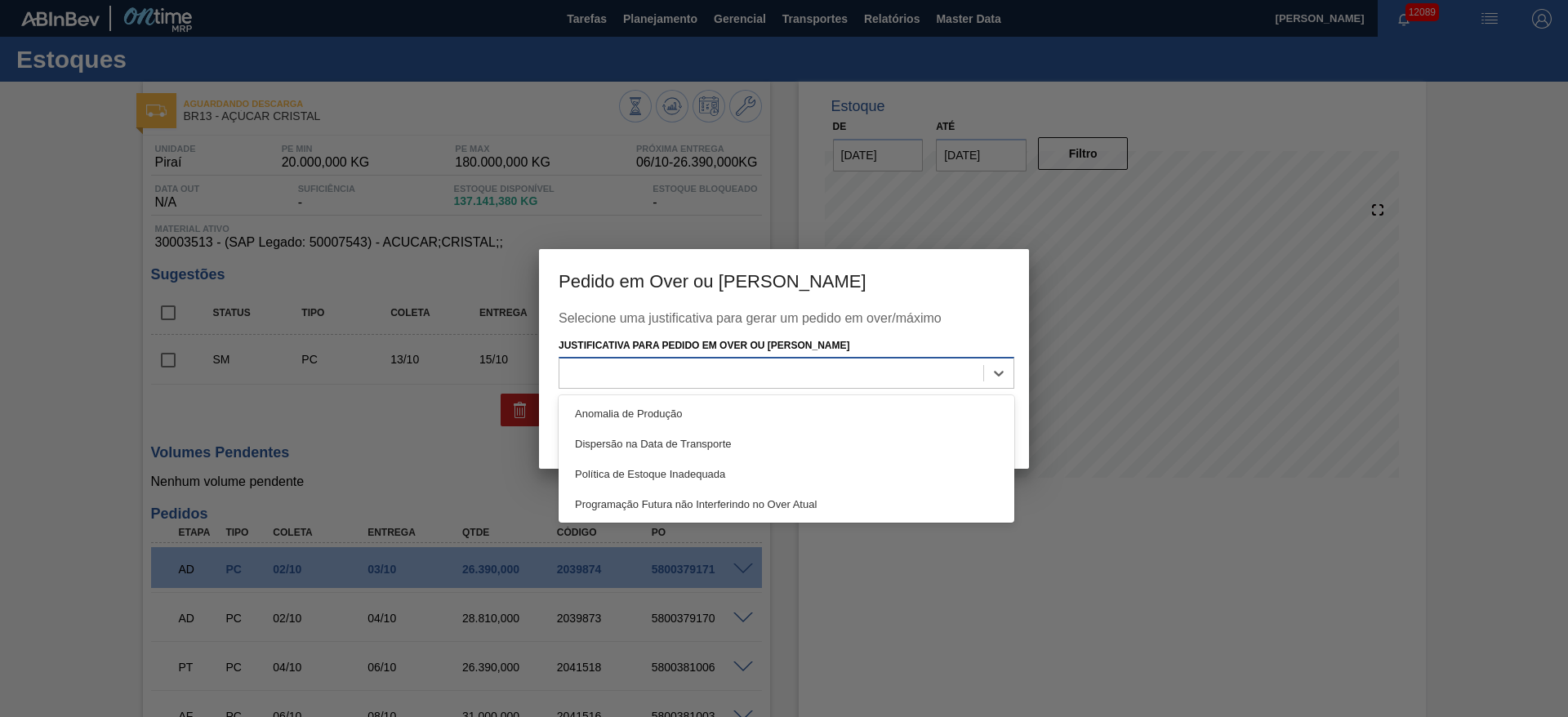
click at [759, 384] on div at bounding box center [772, 373] width 424 height 24
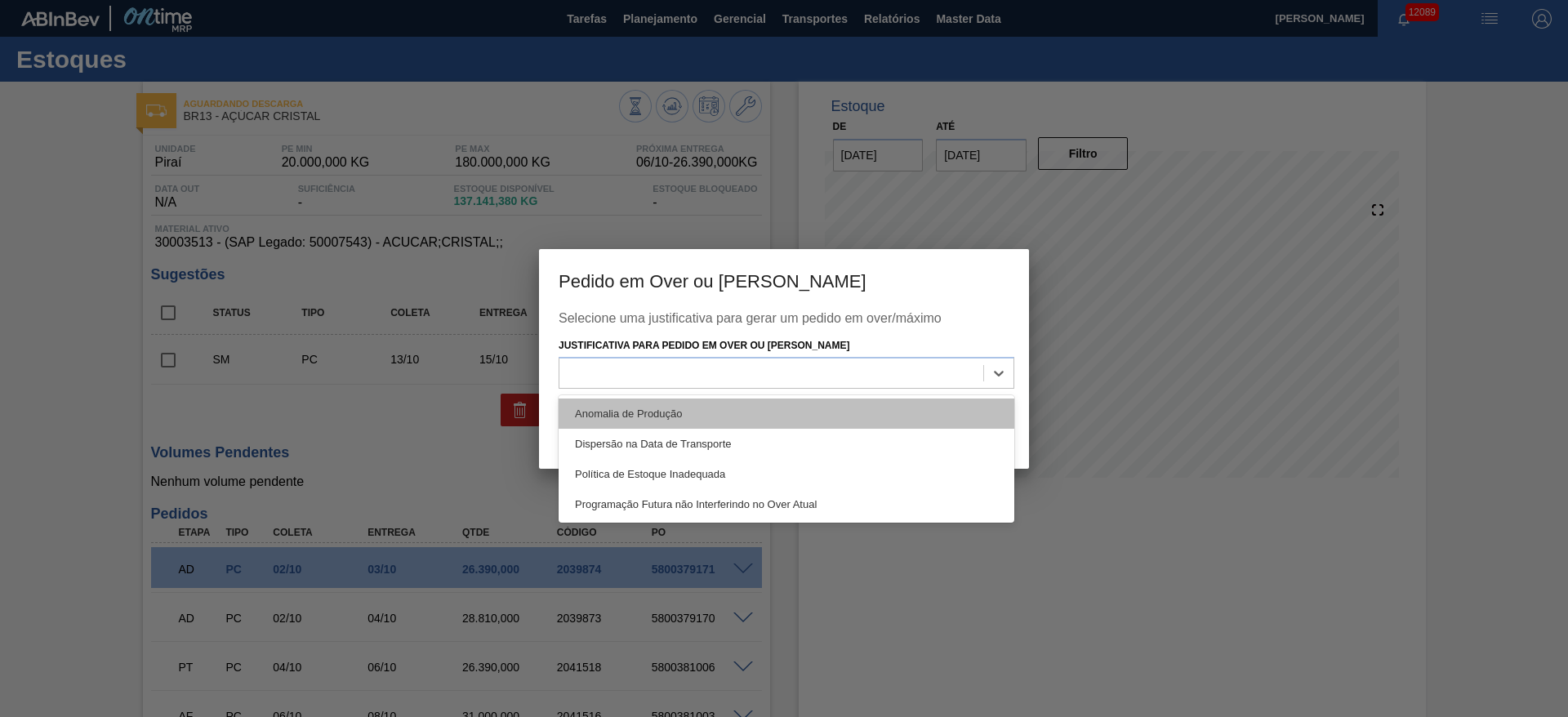
click at [764, 402] on div "Anomalia de Produção" at bounding box center [786, 413] width 456 height 30
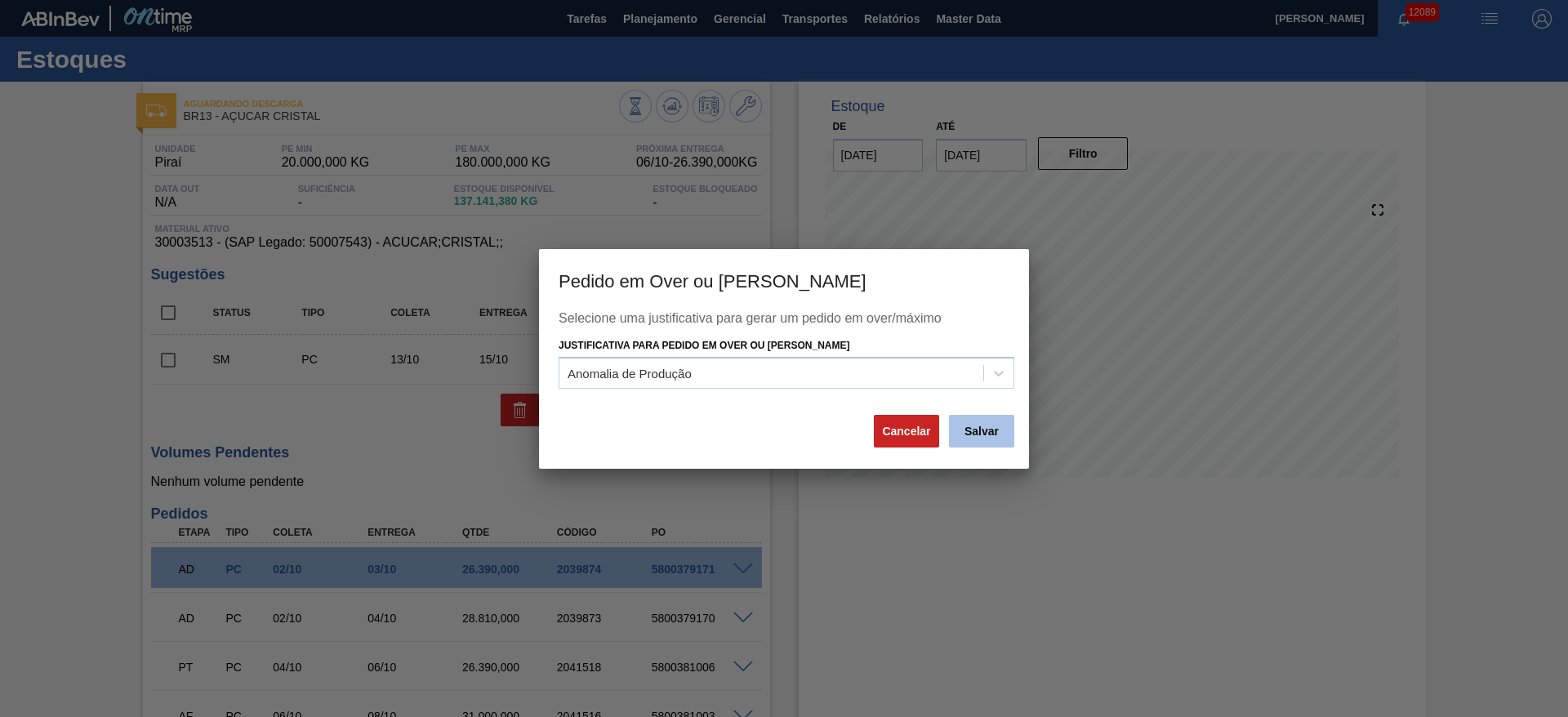
click at [986, 444] on button "Salvar" at bounding box center [982, 431] width 66 height 33
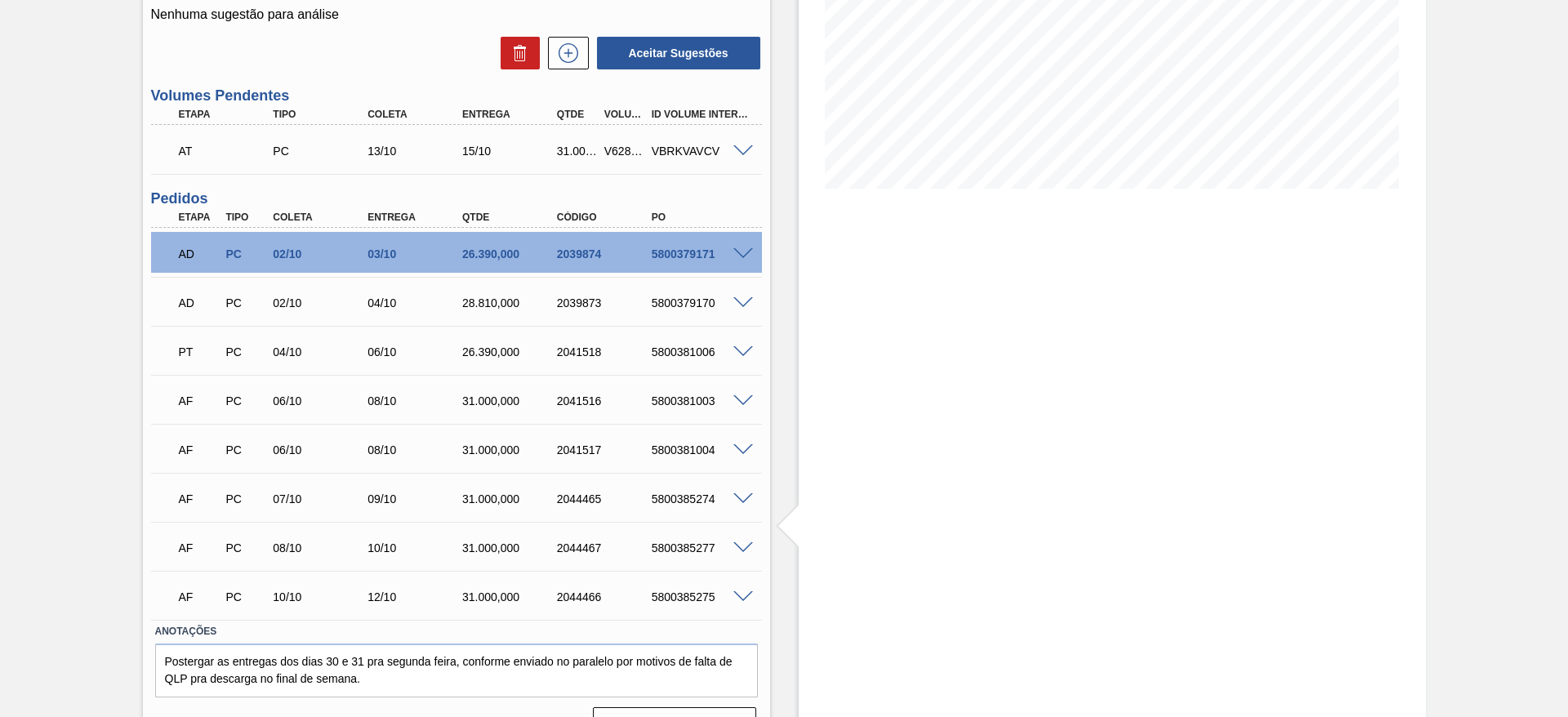
scroll to position [296, 0]
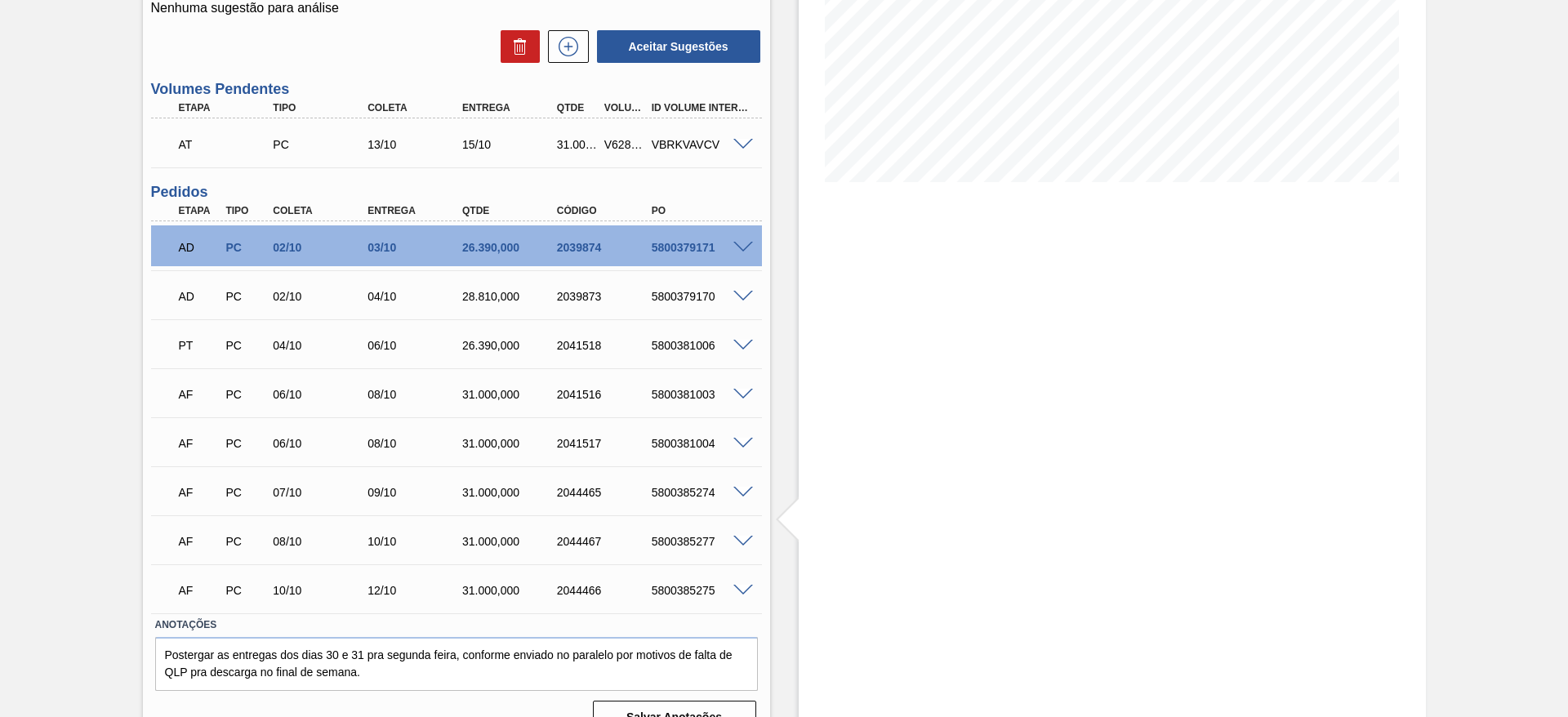
click at [734, 535] on span at bounding box center [744, 541] width 20 height 12
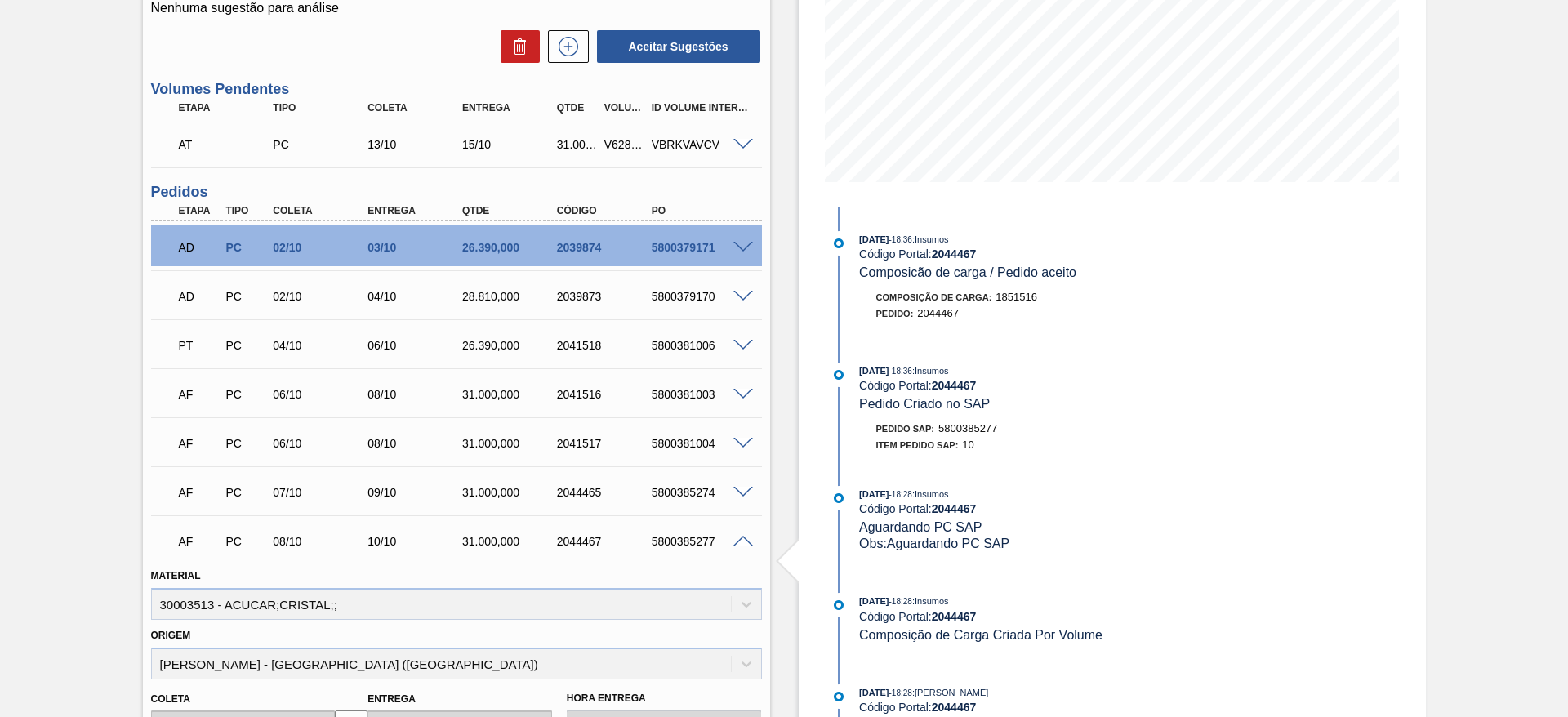
scroll to position [0, 0]
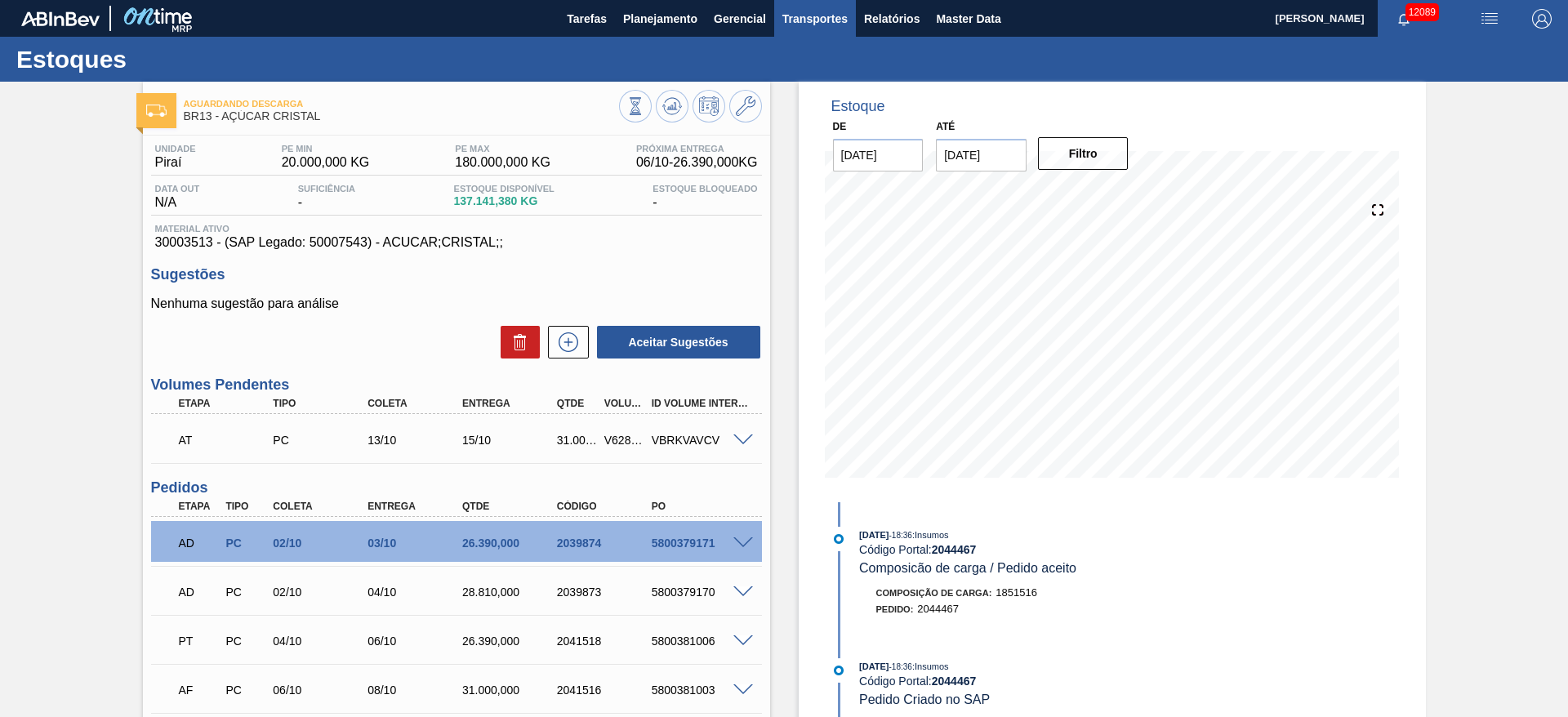
click at [811, 27] on span "Transportes" at bounding box center [815, 19] width 66 height 20
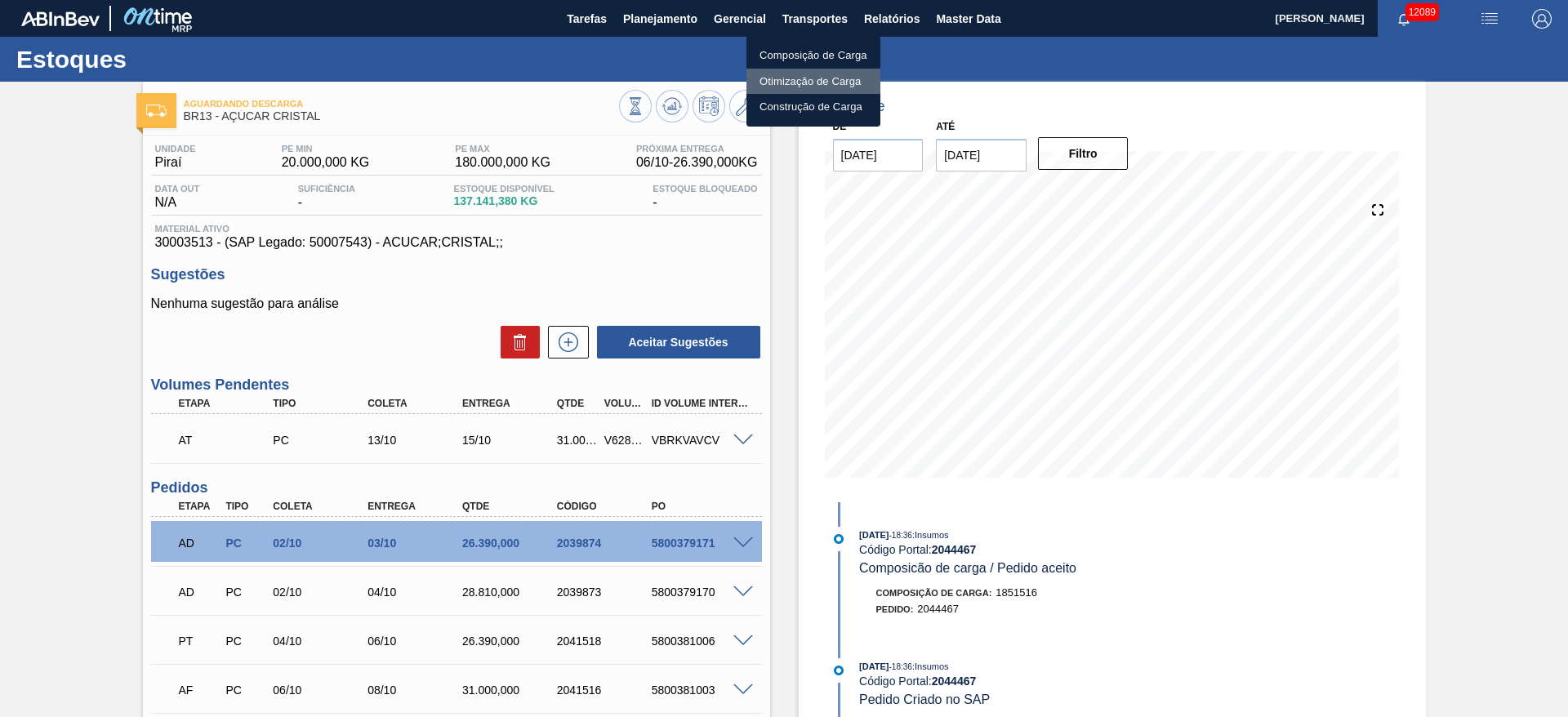
click at [801, 76] on li "Otimização de Carga" at bounding box center [813, 81] width 134 height 26
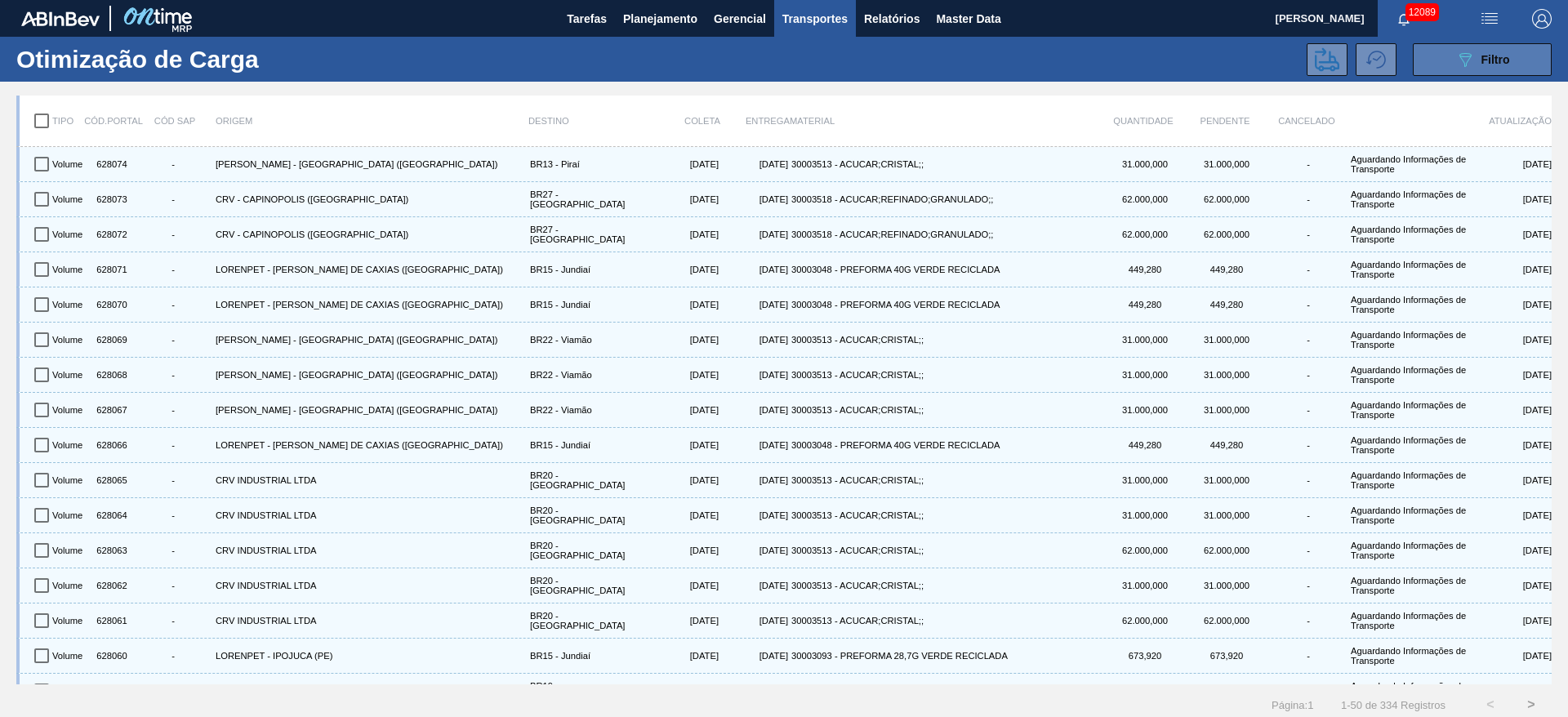
click at [1467, 65] on icon "089F7B8B-B2A5-4AFE-B5C0-19BA573D28AC" at bounding box center [1465, 60] width 20 height 20
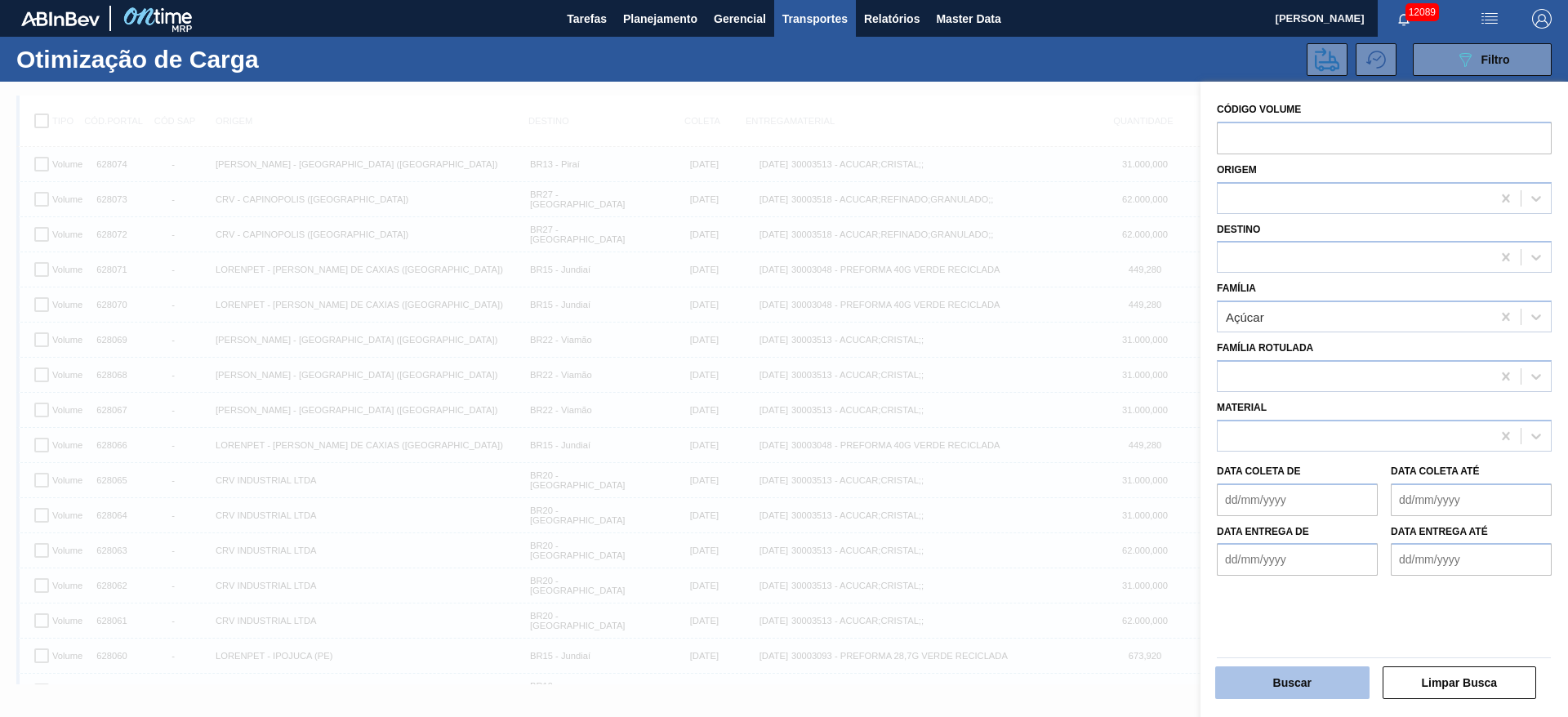
click at [1297, 679] on button "Buscar" at bounding box center [1293, 683] width 154 height 33
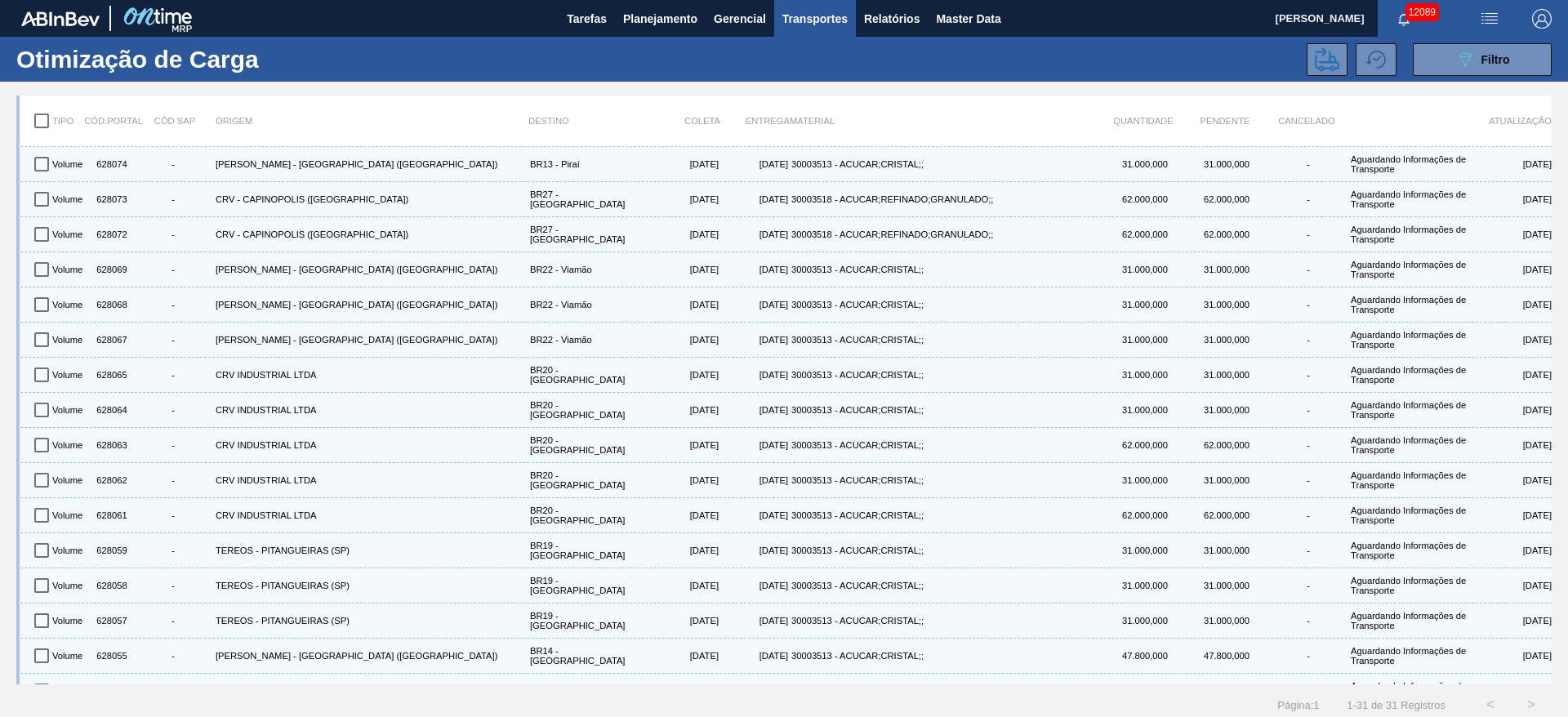
click at [44, 123] on input "checkbox" at bounding box center [42, 121] width 35 height 34
checkbox input "true"
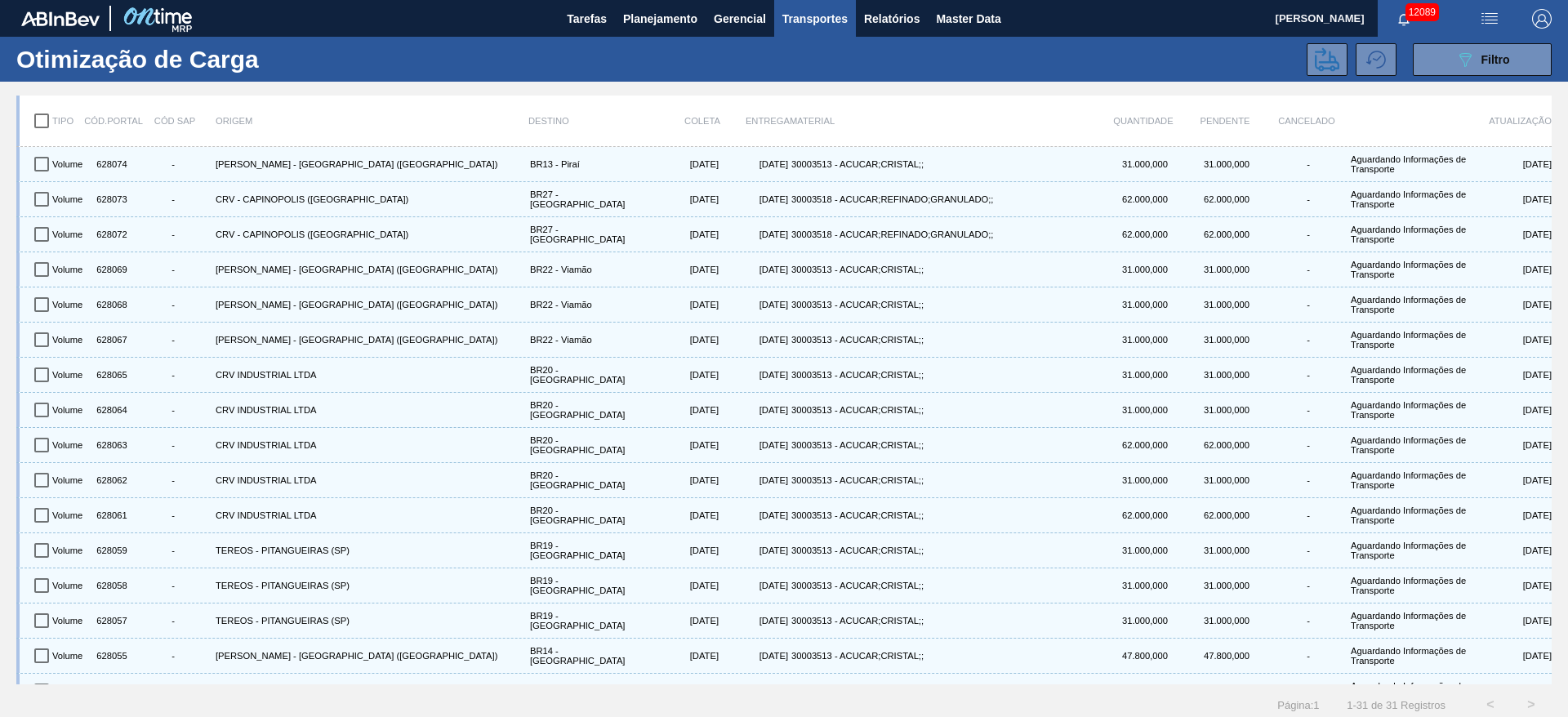
checkbox input "true"
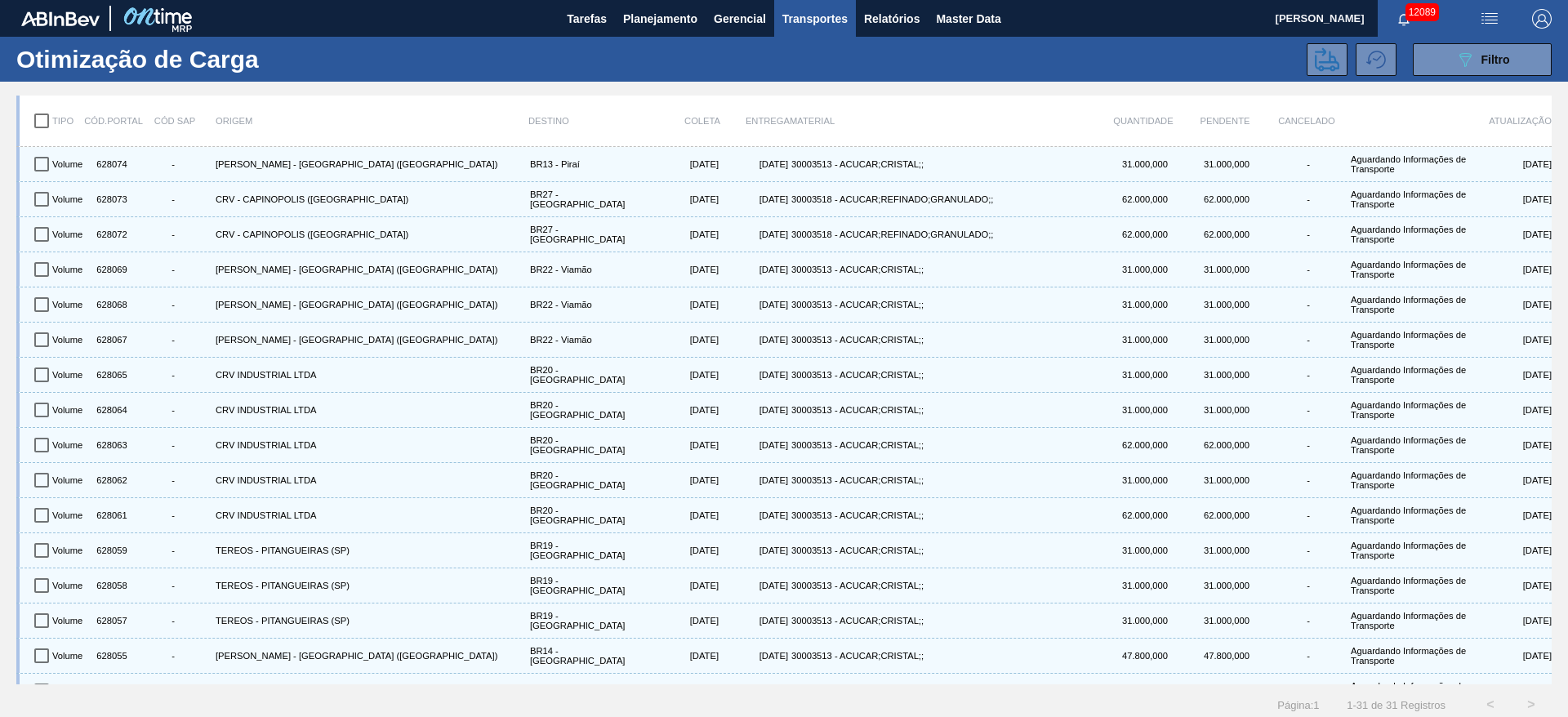
checkbox input "true"
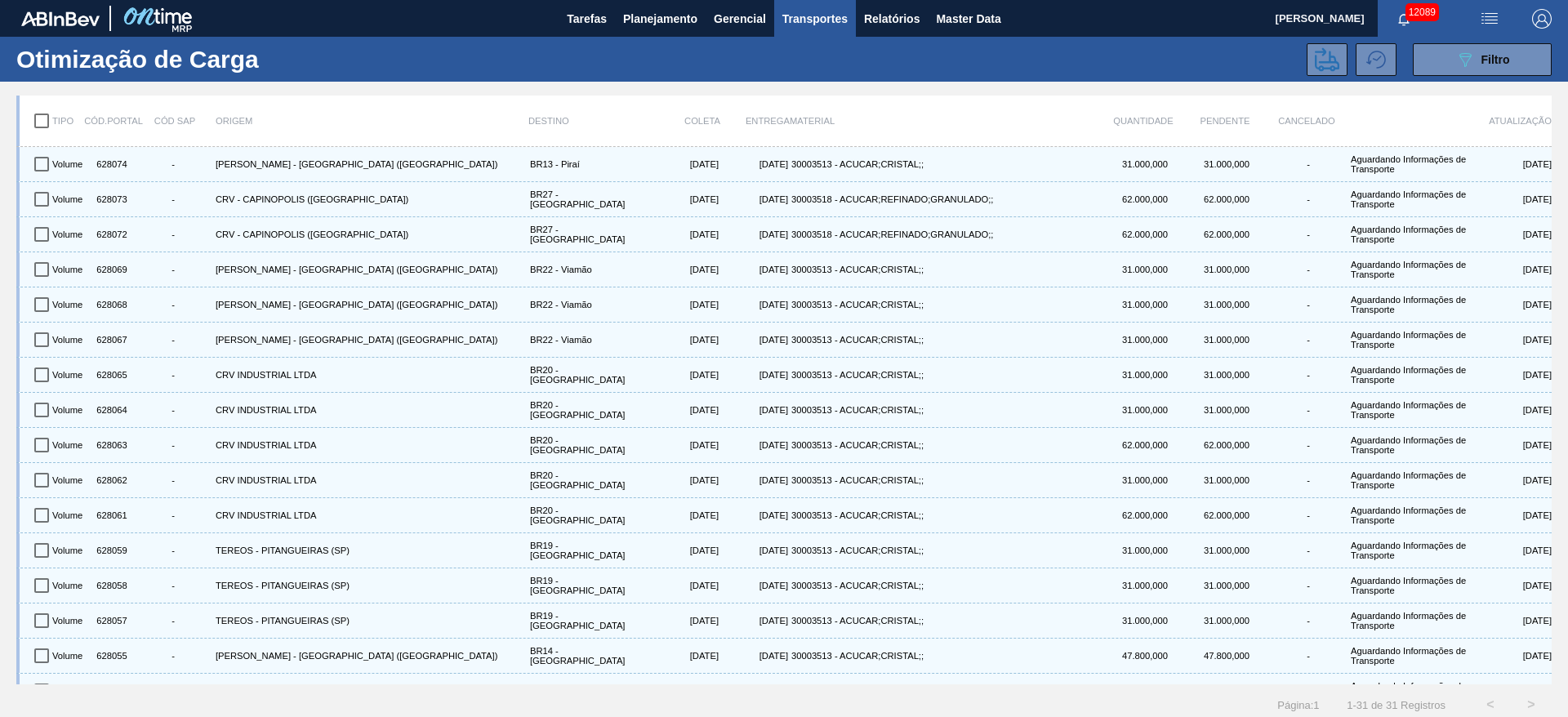
checkbox input "true"
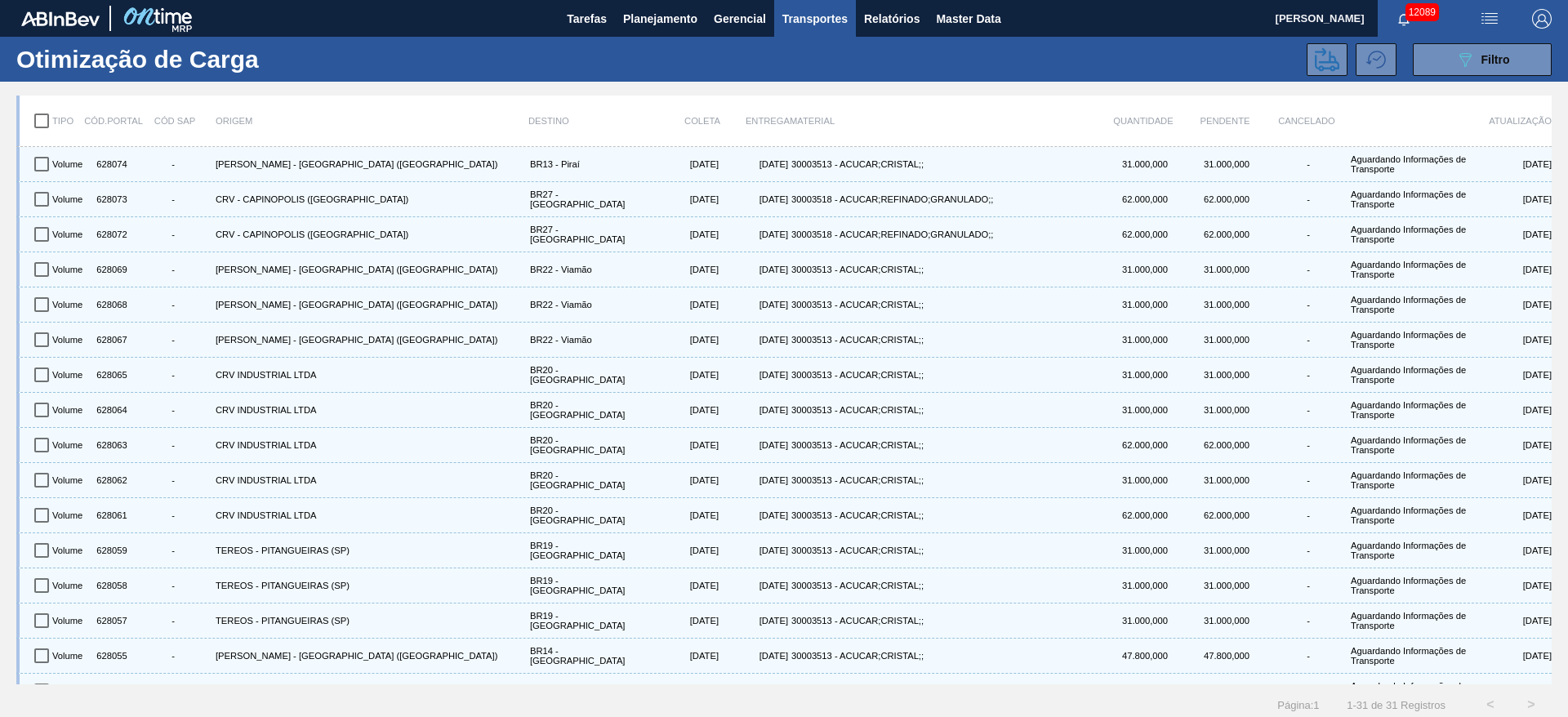
checkbox input "true"
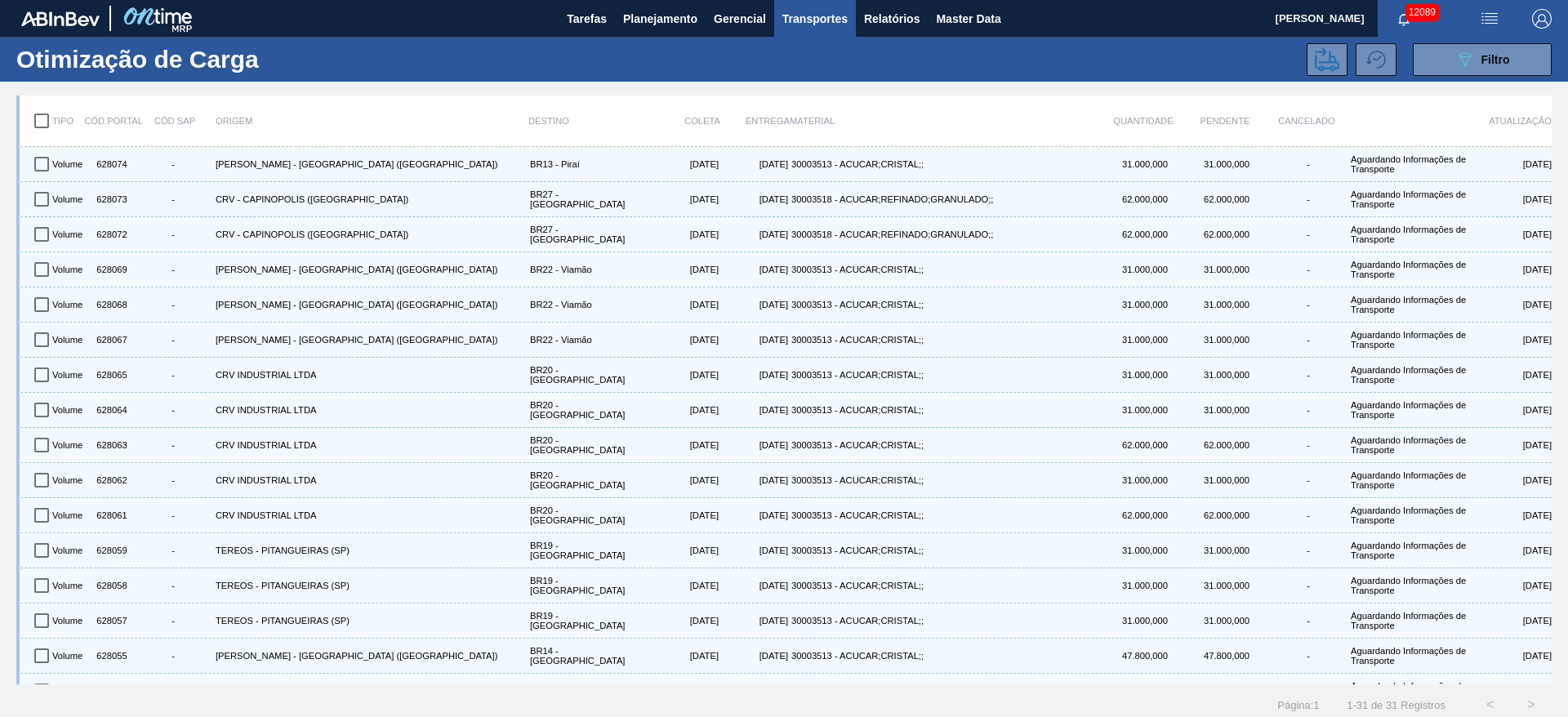
checkbox input "true"
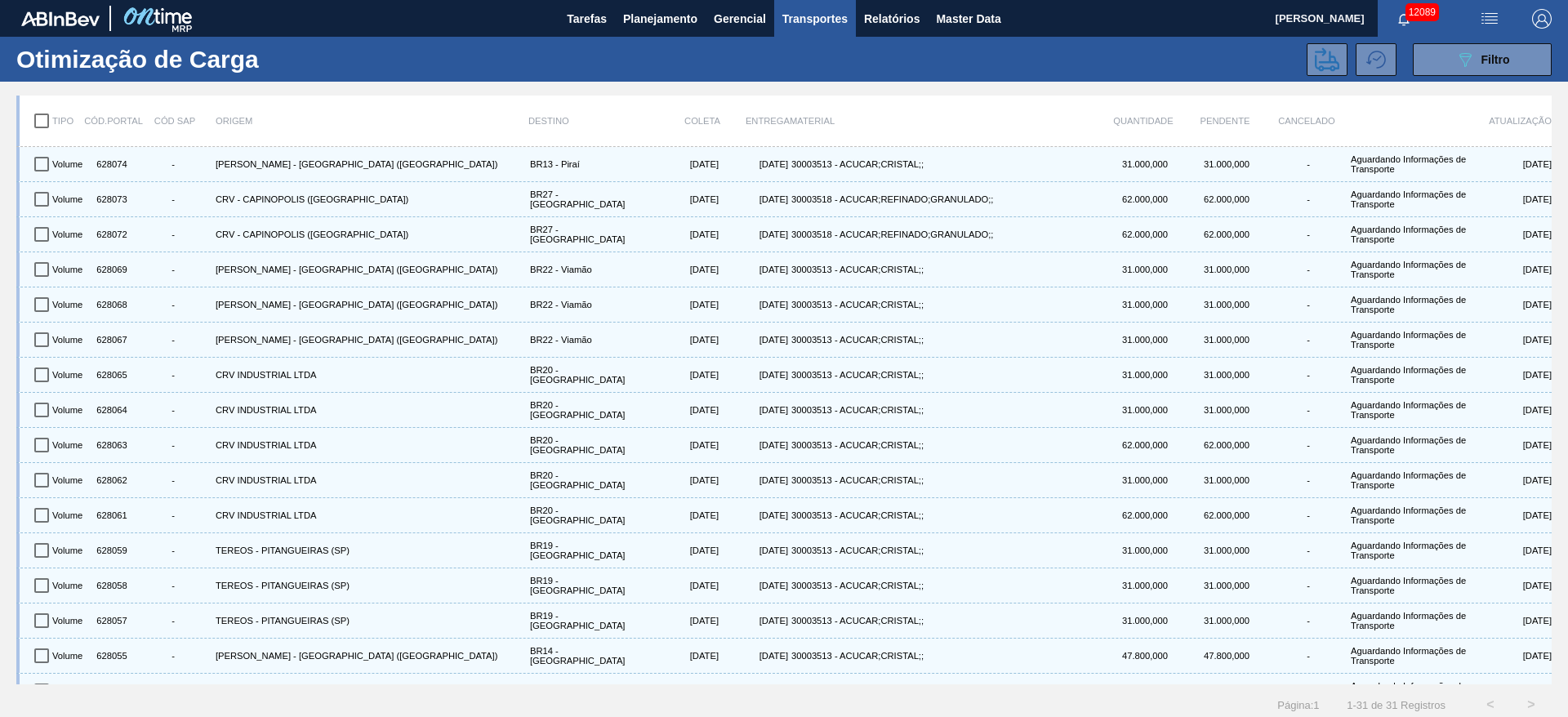
checkbox input "true"
click at [1327, 57] on icon at bounding box center [1327, 59] width 25 height 24
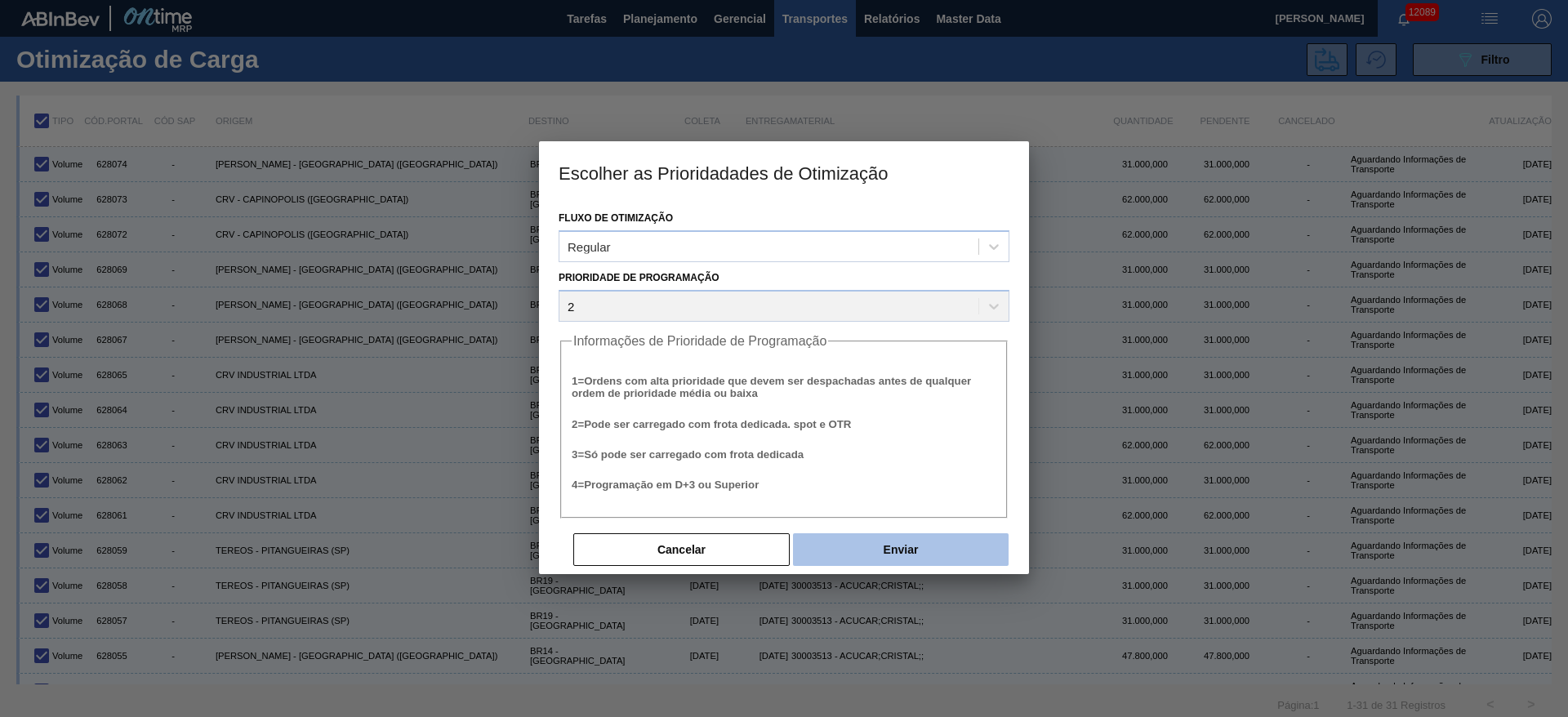
click at [905, 552] on button "Enviar" at bounding box center [901, 549] width 215 height 33
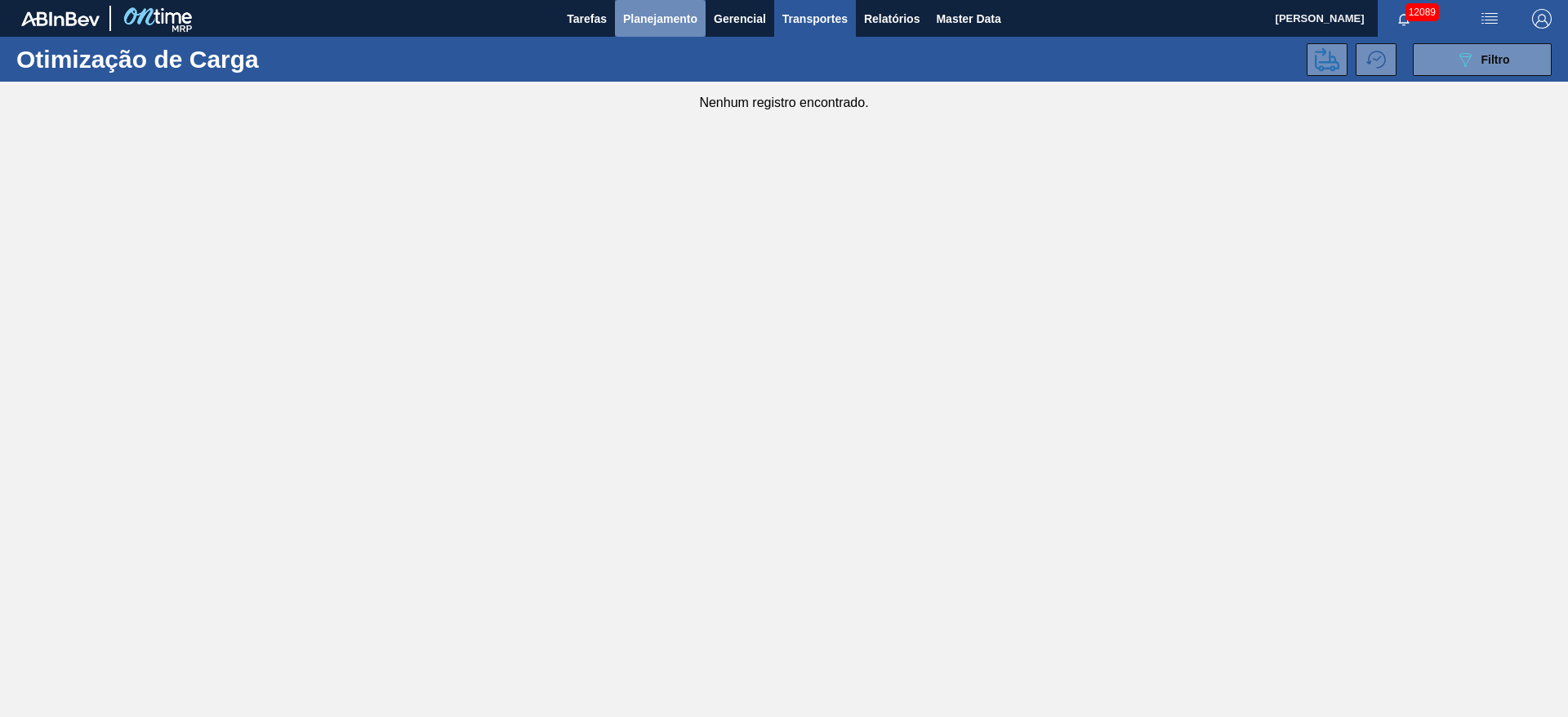
click at [634, 6] on button "Planejamento" at bounding box center [660, 18] width 90 height 37
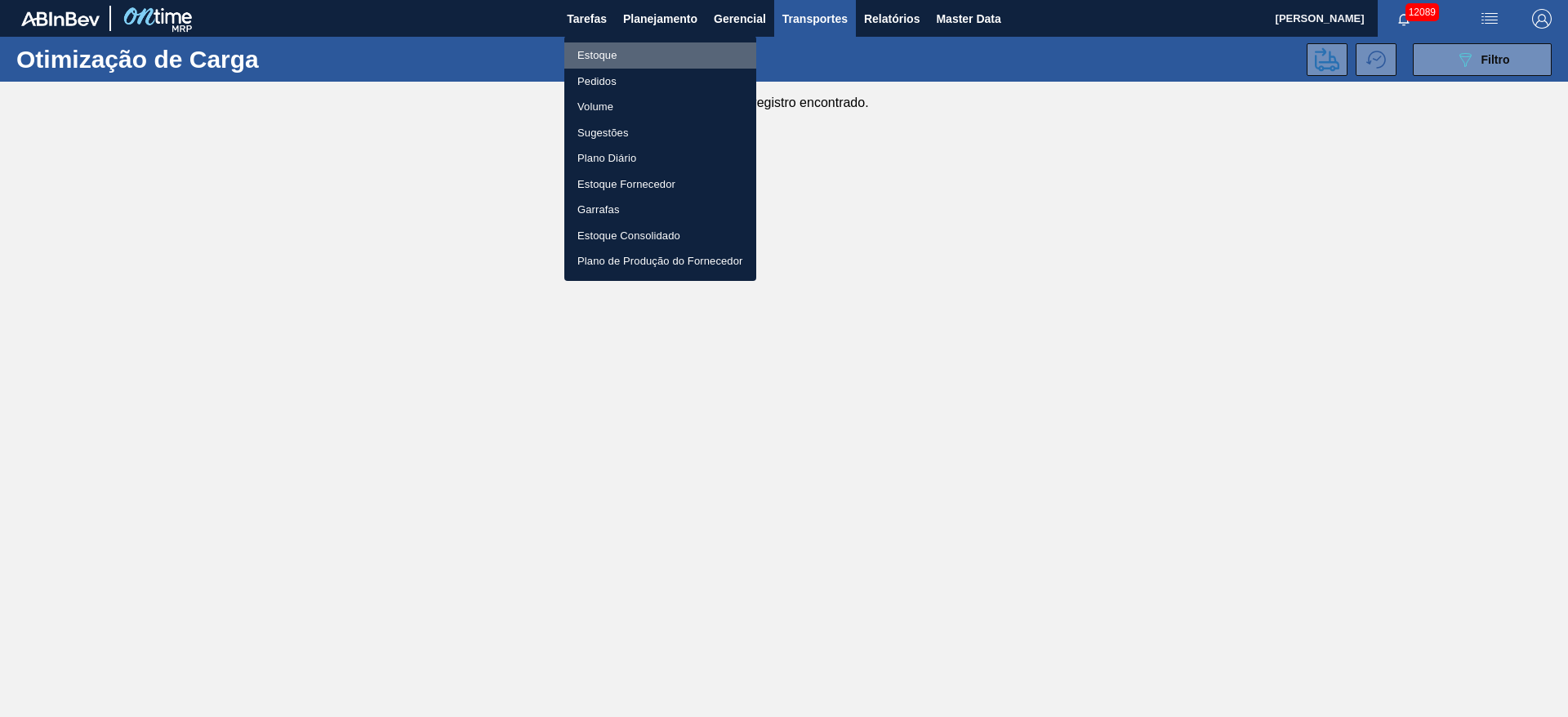
click at [629, 51] on li "Estoque" at bounding box center [661, 56] width 192 height 26
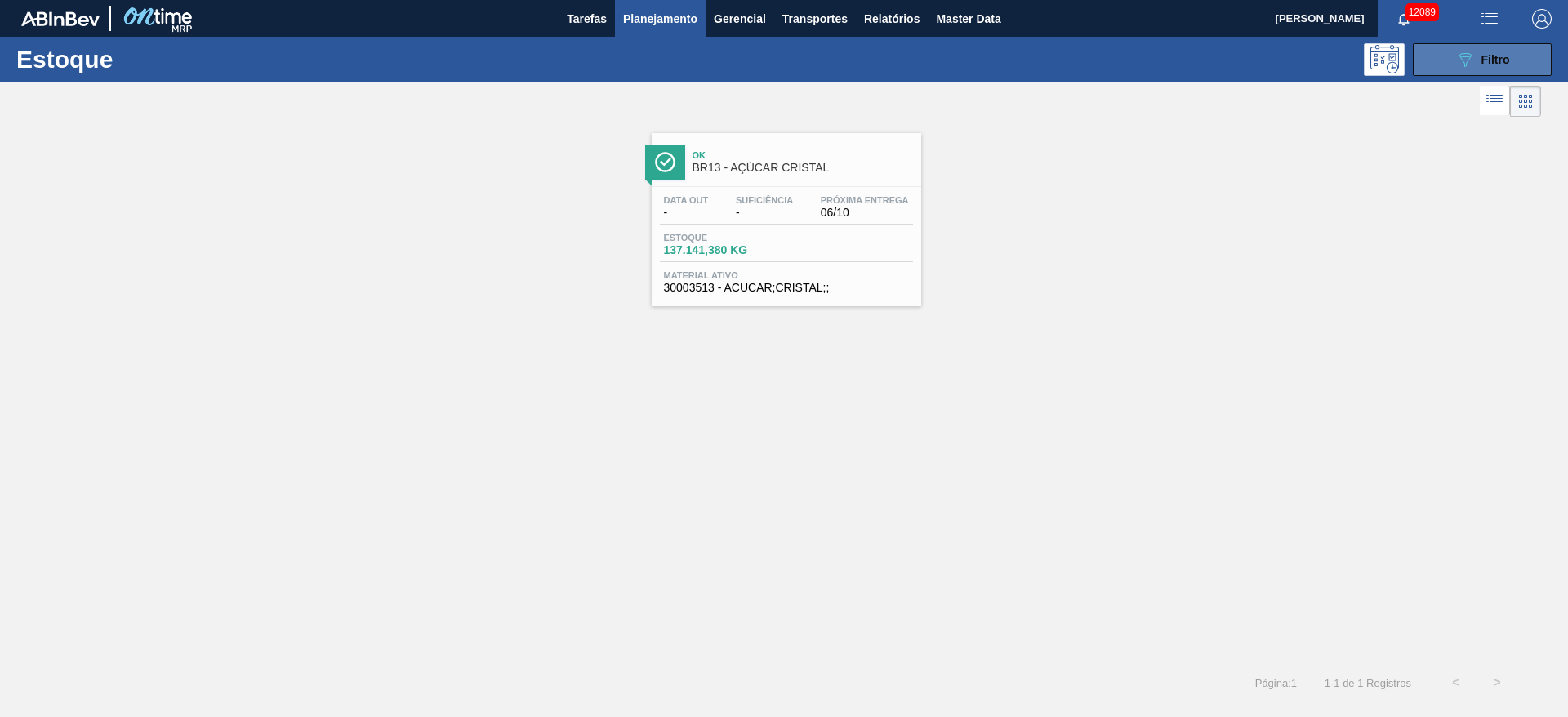
click at [1474, 68] on button "089F7B8B-B2A5-4AFE-B5C0-19BA573D28AC Filtro" at bounding box center [1483, 60] width 139 height 33
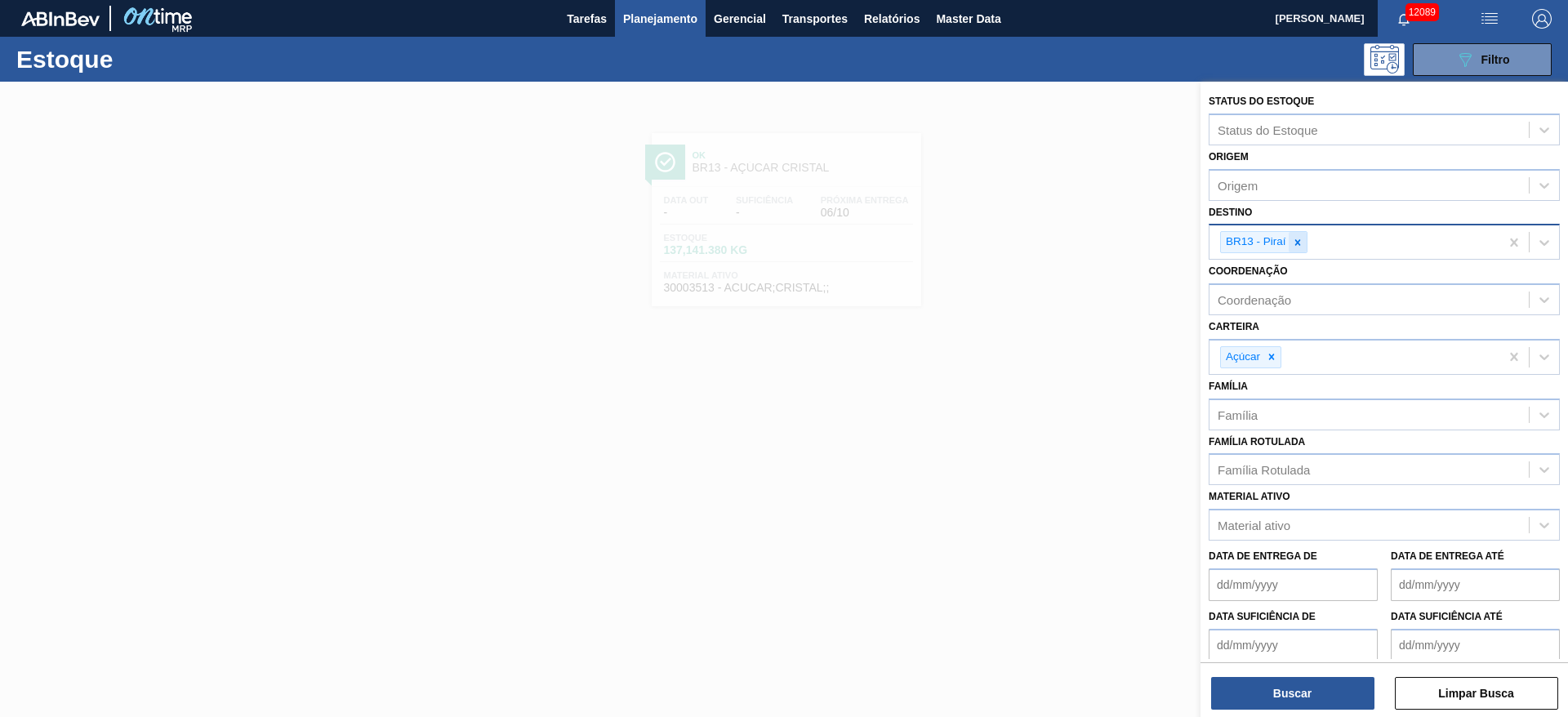
click at [1303, 245] on icon at bounding box center [1298, 242] width 12 height 11
type input "3"
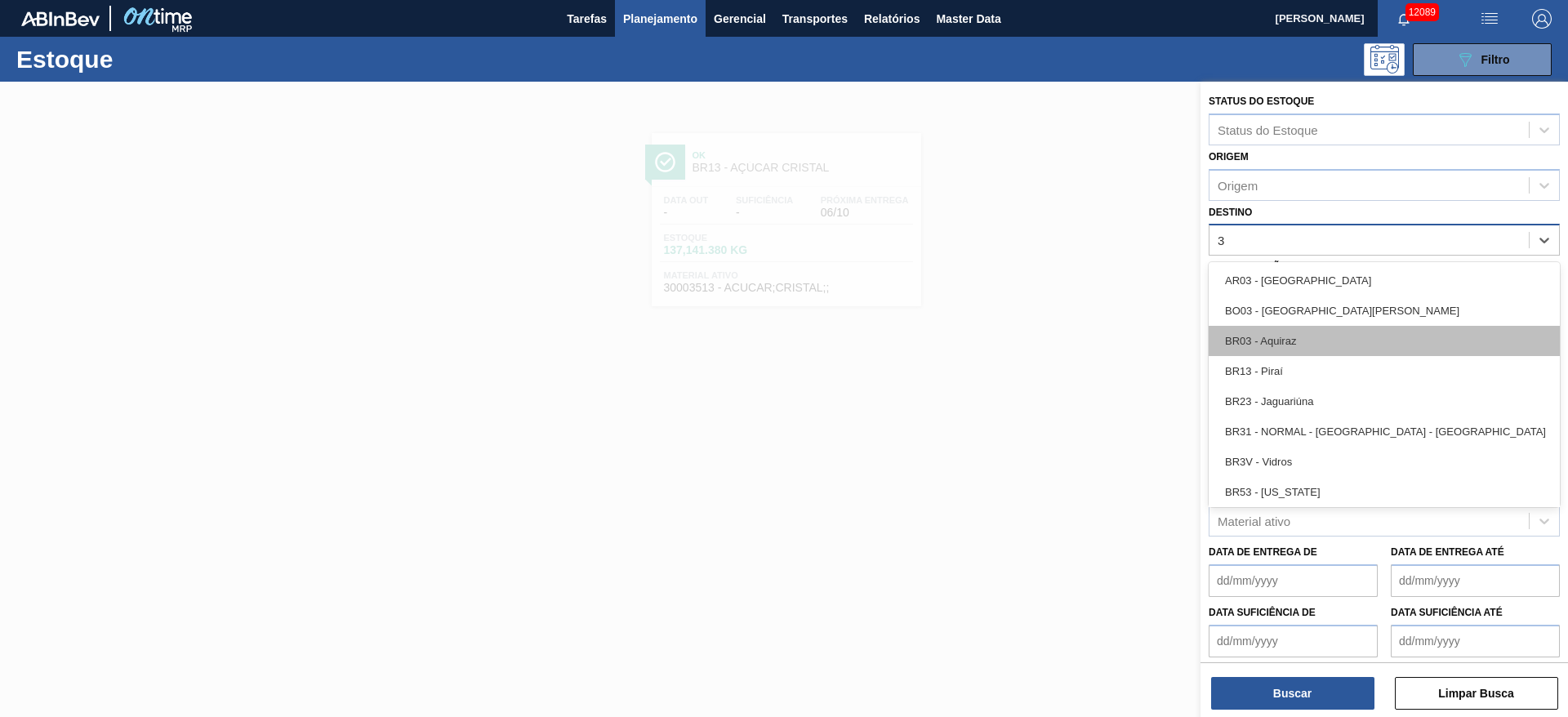
click at [1294, 345] on div "BR03 - Aquiraz" at bounding box center [1384, 341] width 351 height 30
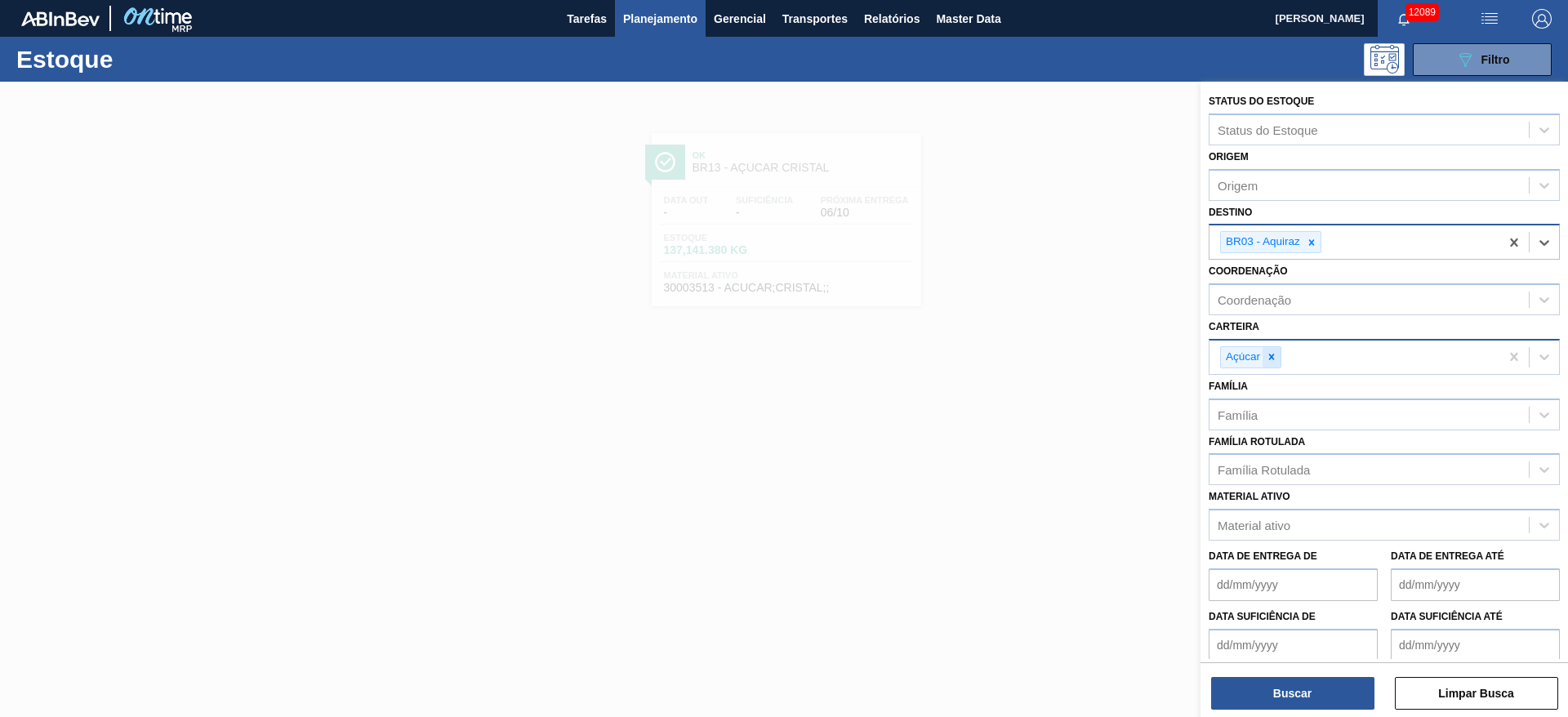
click at [1271, 347] on div at bounding box center [1272, 356] width 18 height 21
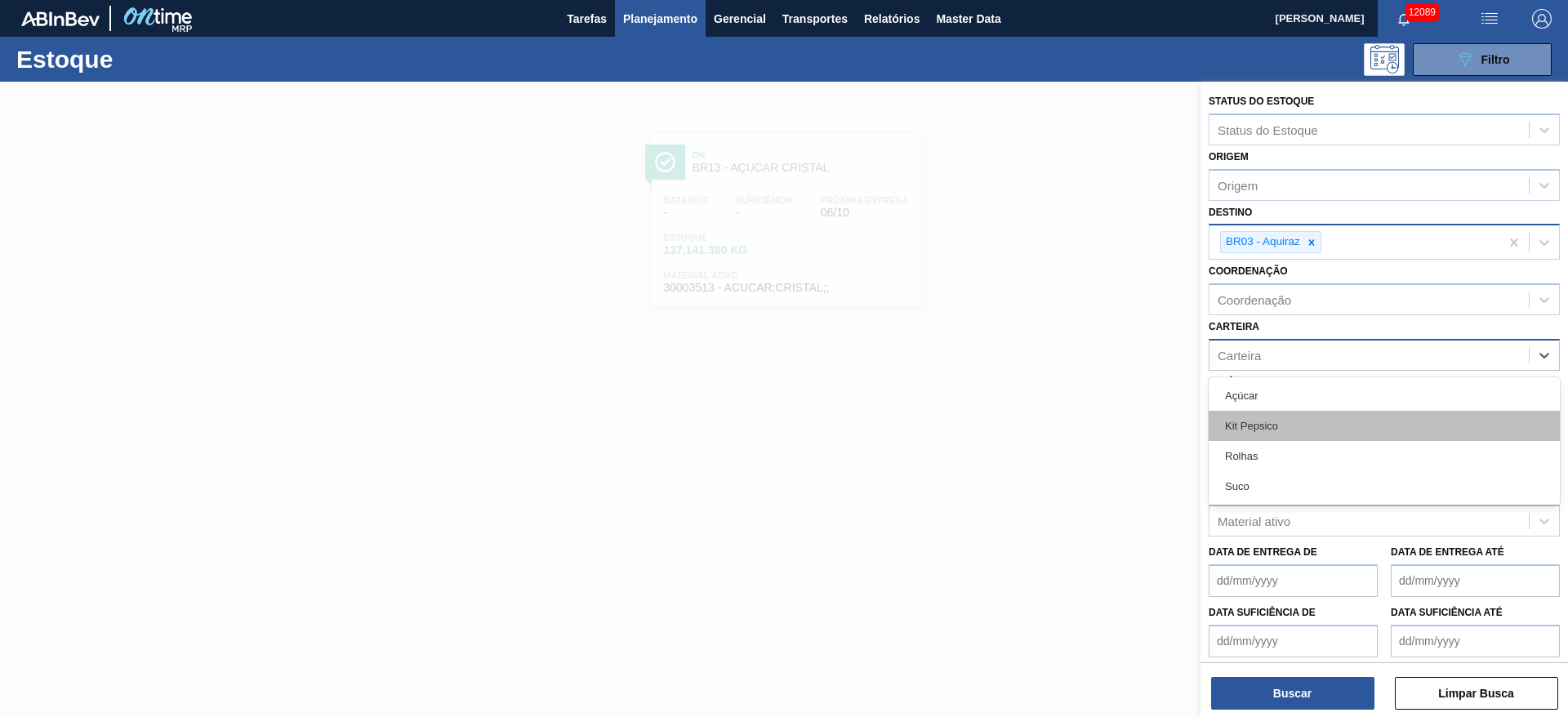
drag, startPoint x: 1271, startPoint y: 347, endPoint x: 1270, endPoint y: 425, distance: 78.0
click at [1270, 370] on div "option Açúcar, deselected. option Açúcar focused, 1 of 4. 4 results available. …" at bounding box center [1384, 354] width 351 height 32
click at [1270, 425] on div "Kit Pepsico" at bounding box center [1384, 425] width 351 height 30
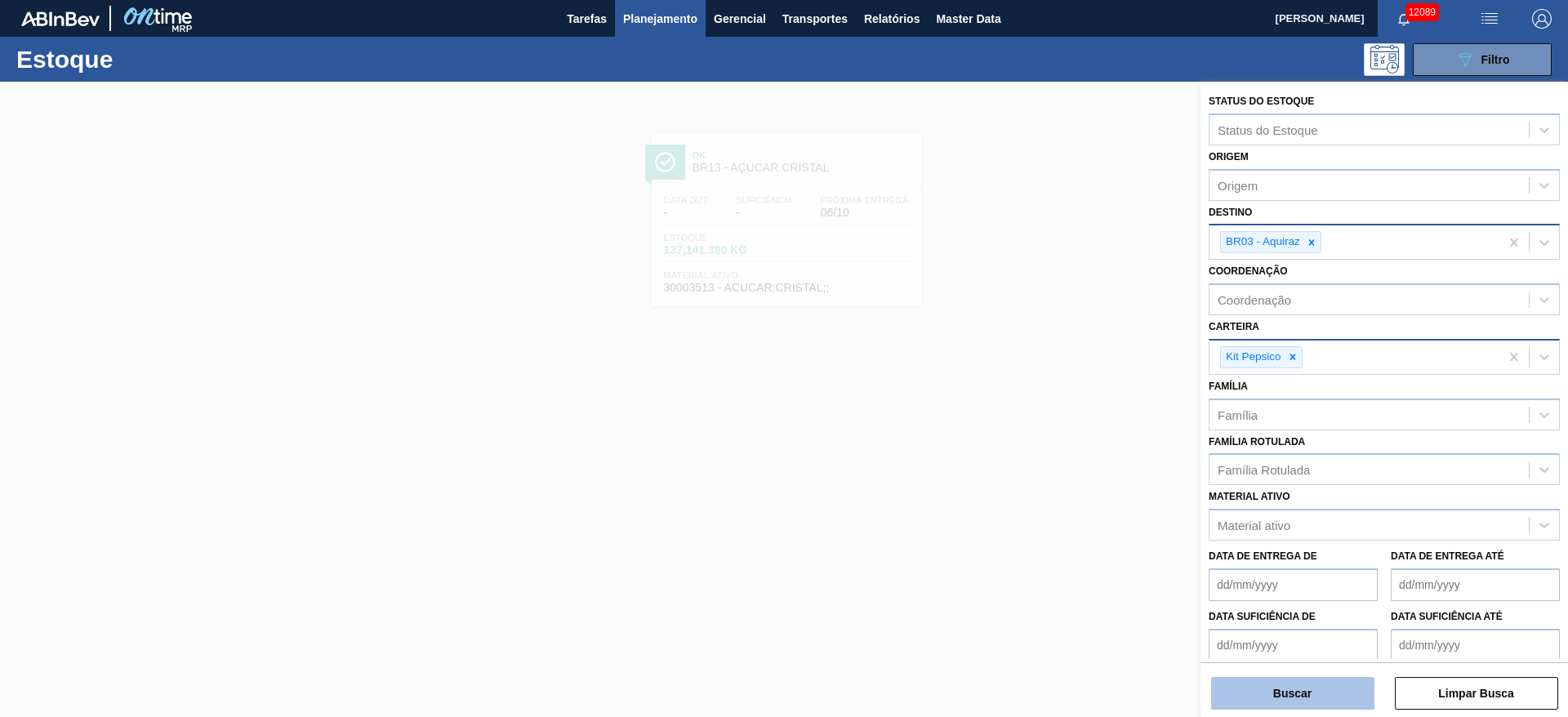
click at [1290, 697] on button "Buscar" at bounding box center [1293, 693] width 164 height 33
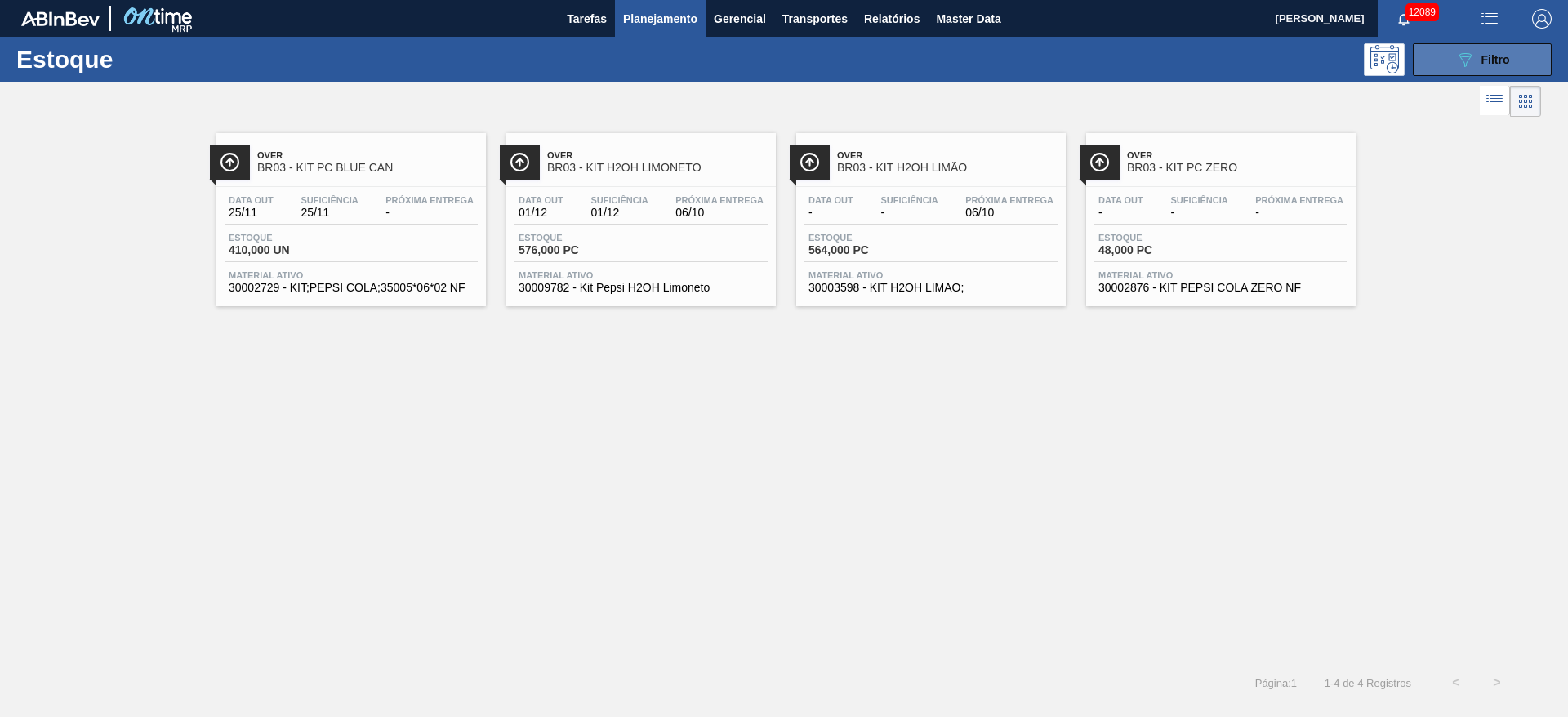
click at [1437, 62] on button "089F7B8B-B2A5-4AFE-B5C0-19BA573D28AC Filtro" at bounding box center [1483, 60] width 139 height 33
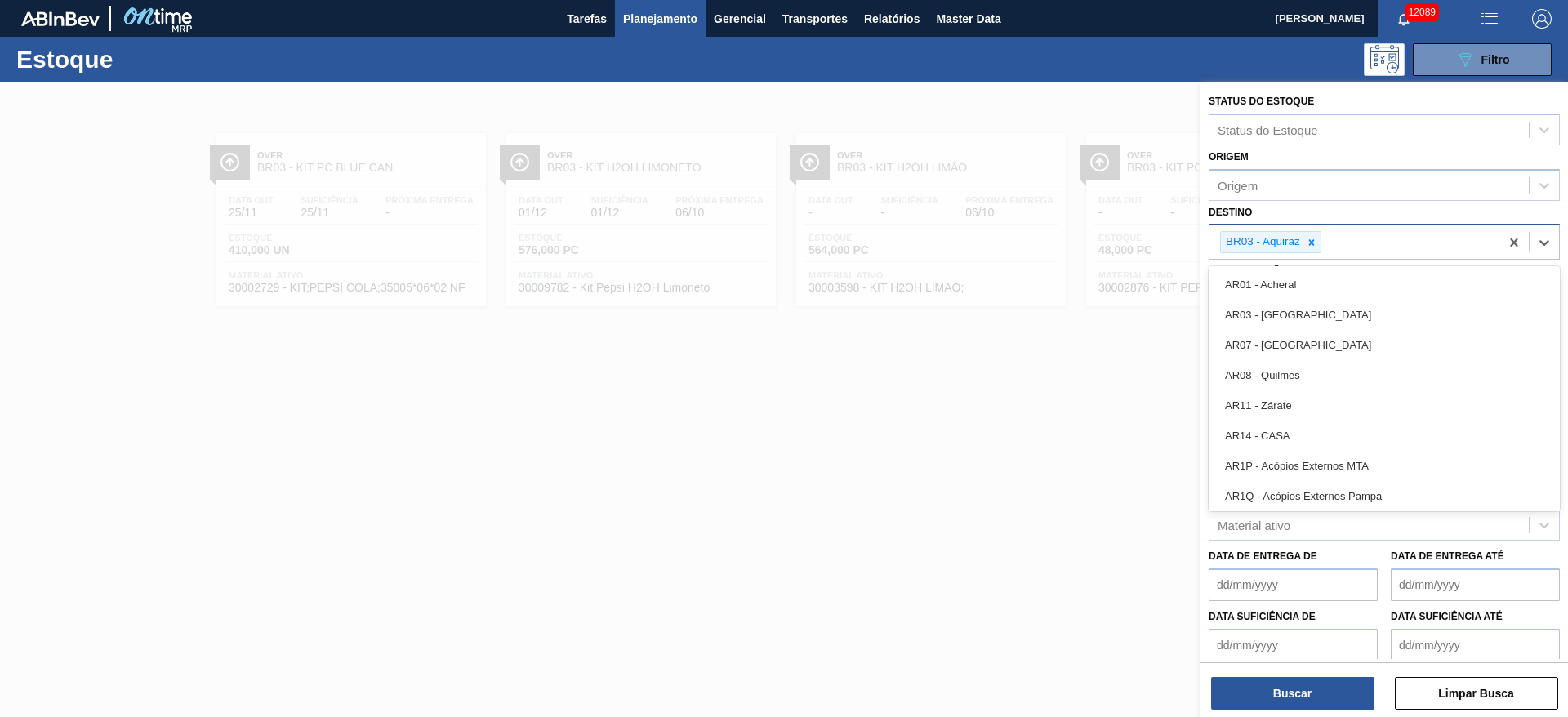
click at [1312, 252] on div "BR03 - Aquiraz" at bounding box center [1271, 241] width 101 height 22
type input "8"
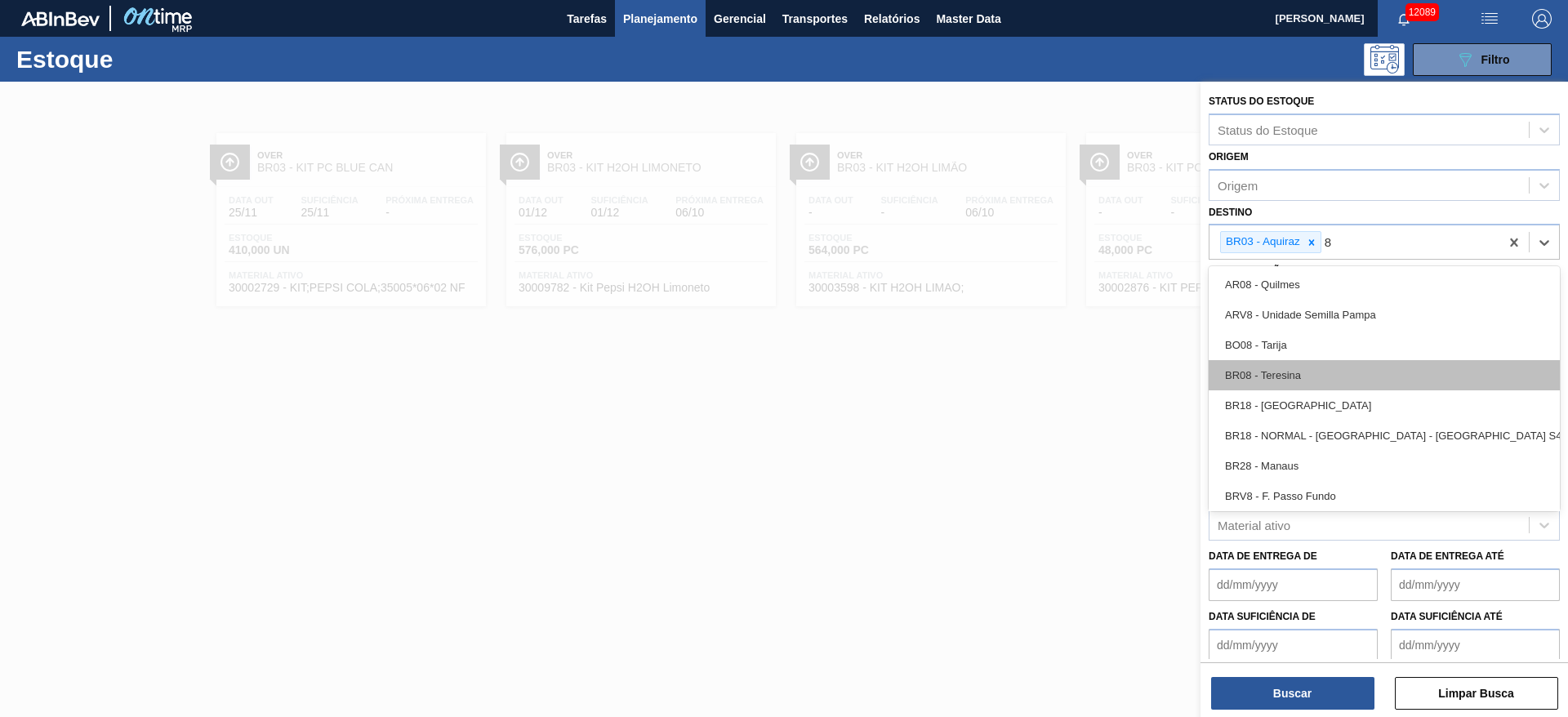
click at [1310, 380] on div "BR08 - Teresina" at bounding box center [1384, 375] width 351 height 30
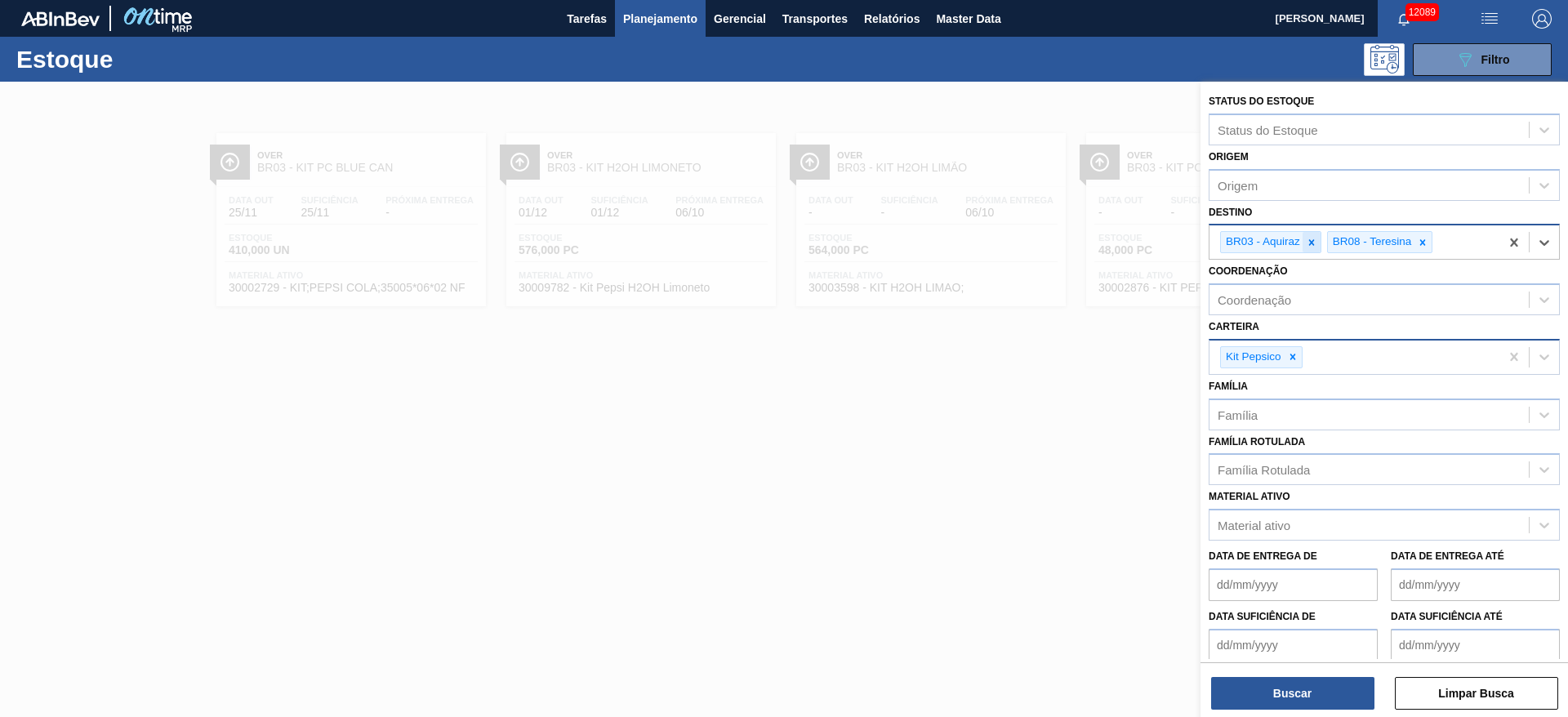
click at [1316, 247] on icon at bounding box center [1312, 242] width 12 height 11
click at [1309, 686] on button "Buscar" at bounding box center [1293, 693] width 164 height 33
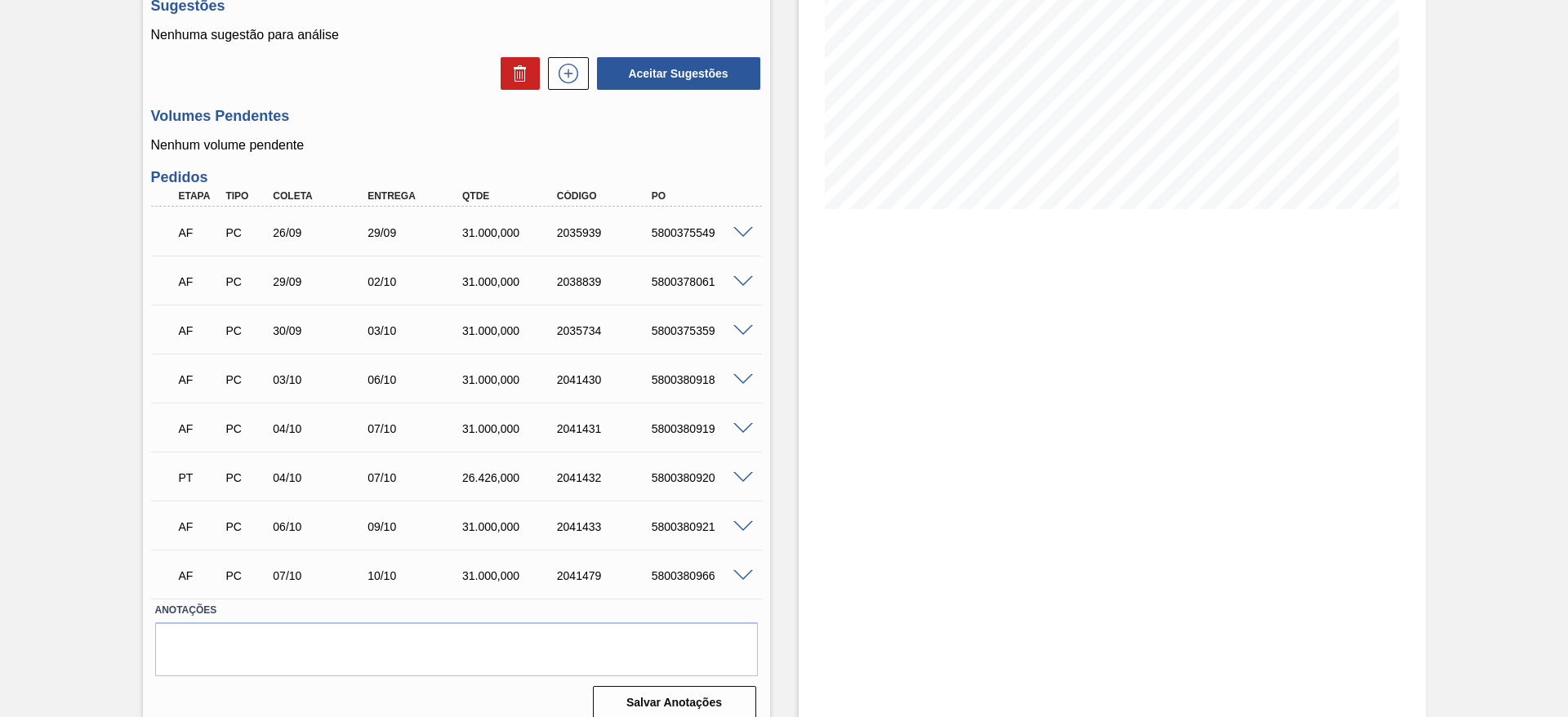
scroll to position [284, 0]
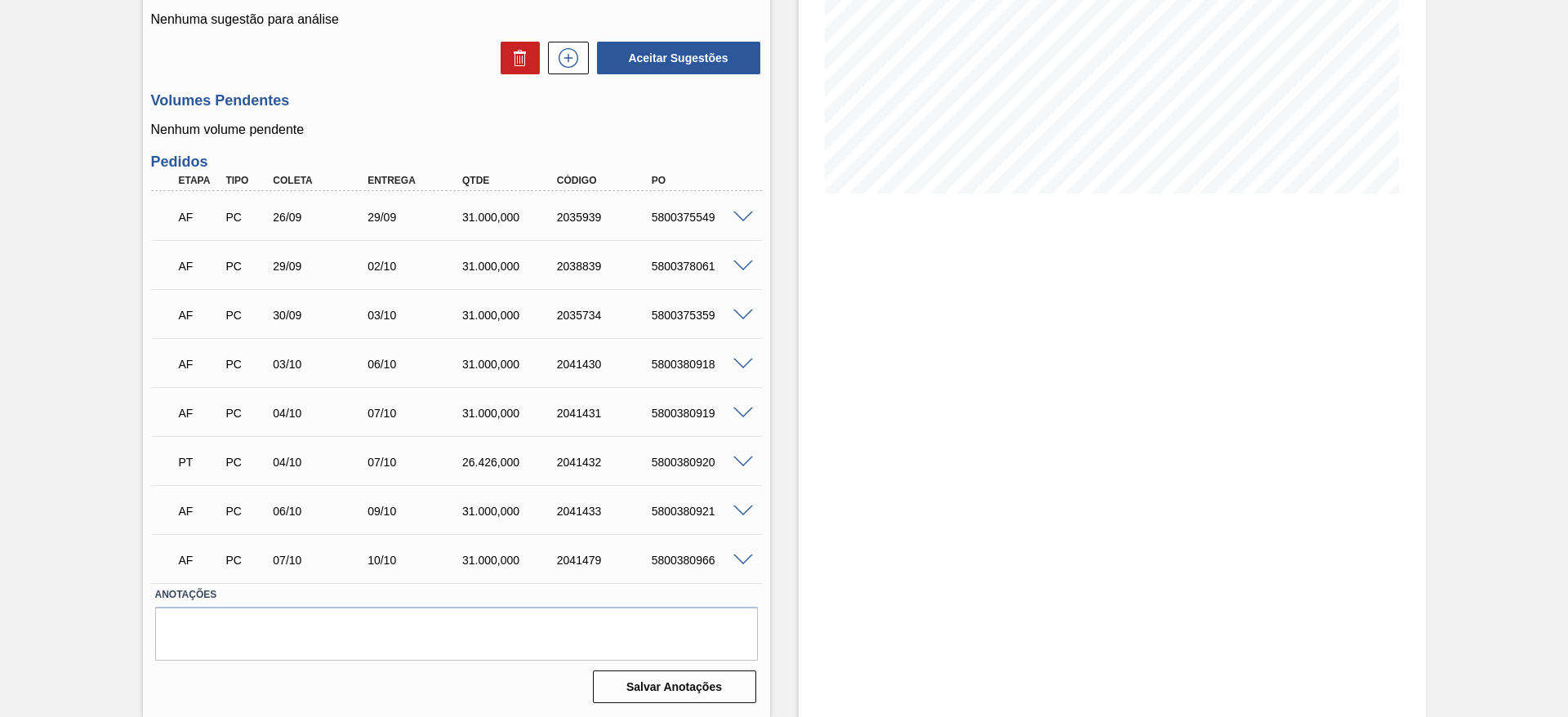
click at [707, 267] on div "5800378061" at bounding box center [700, 266] width 106 height 13
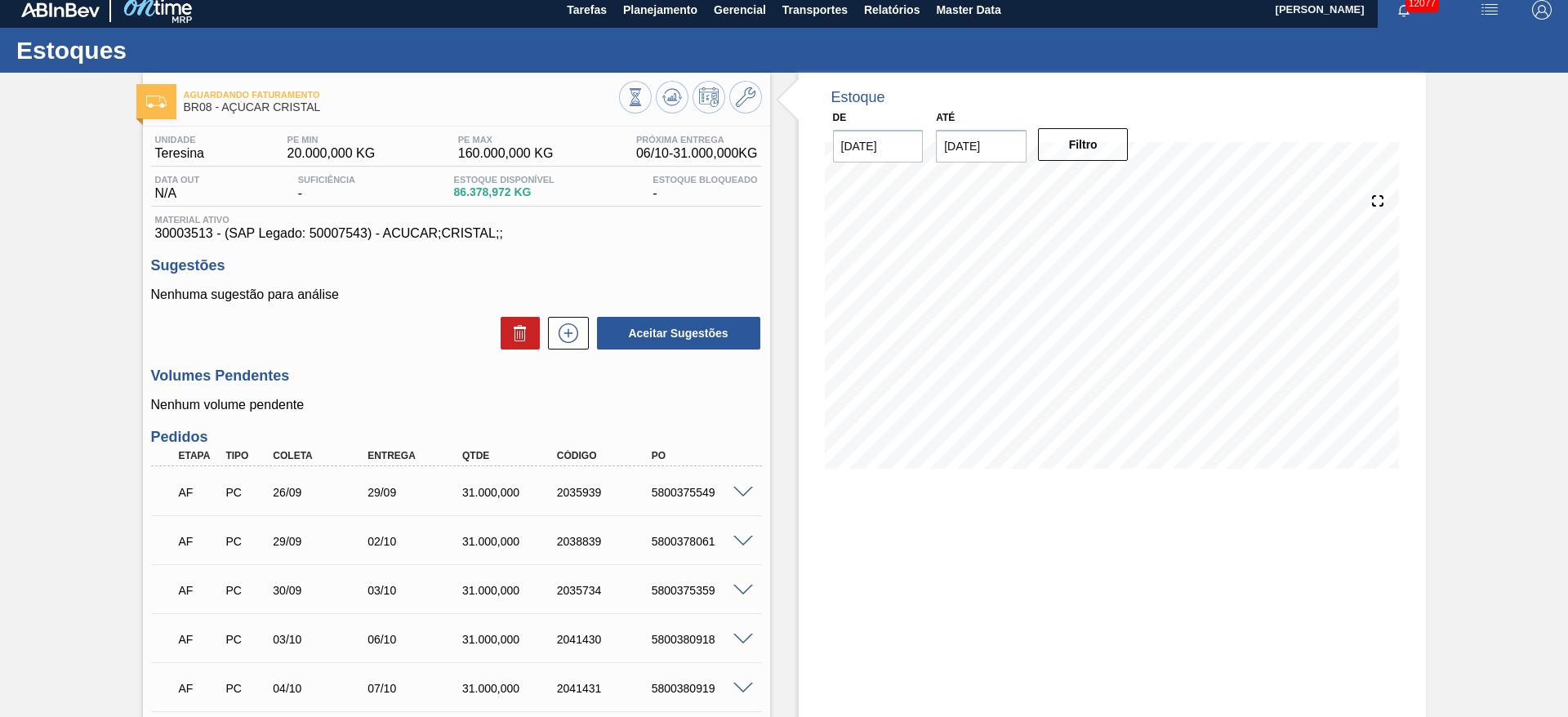
scroll to position [0, 0]
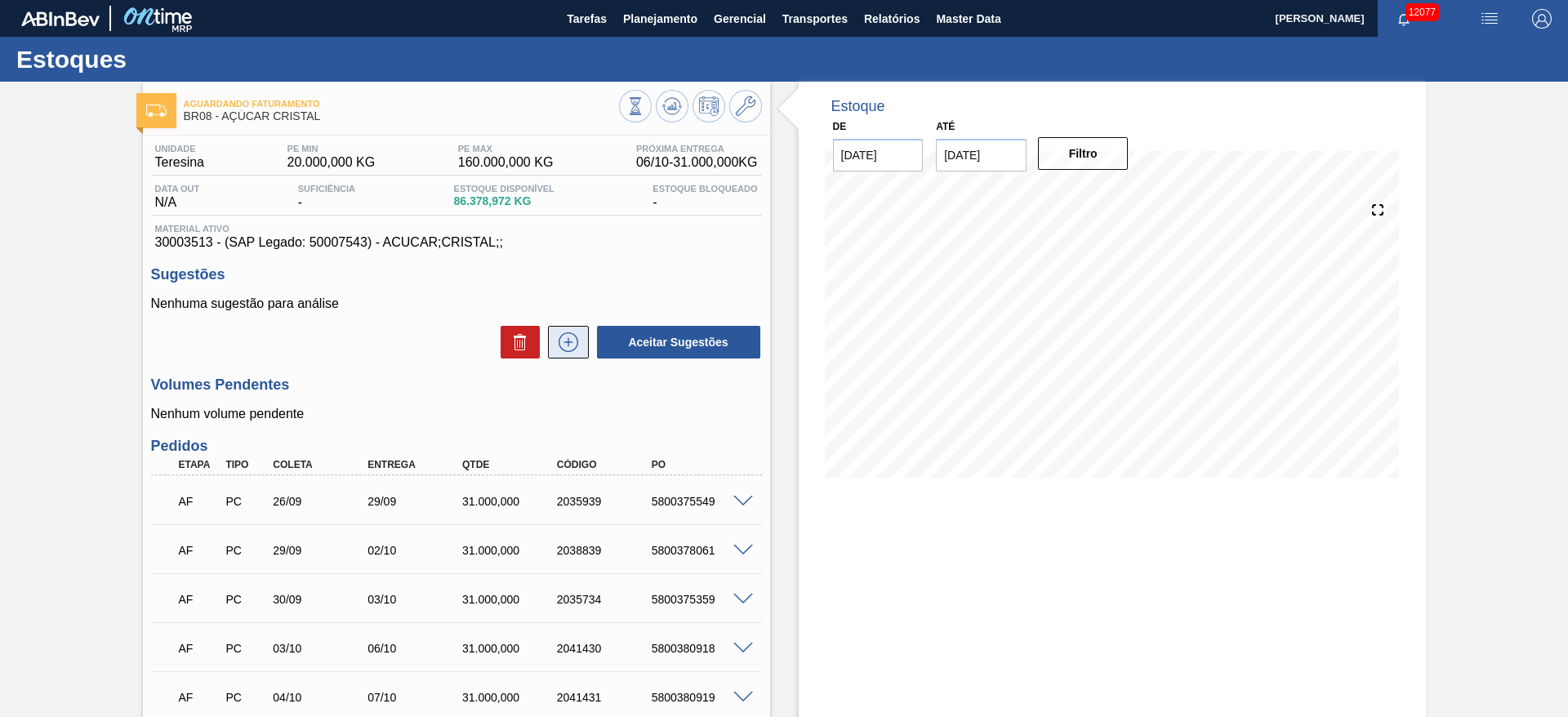
click at [573, 351] on icon at bounding box center [569, 342] width 26 height 20
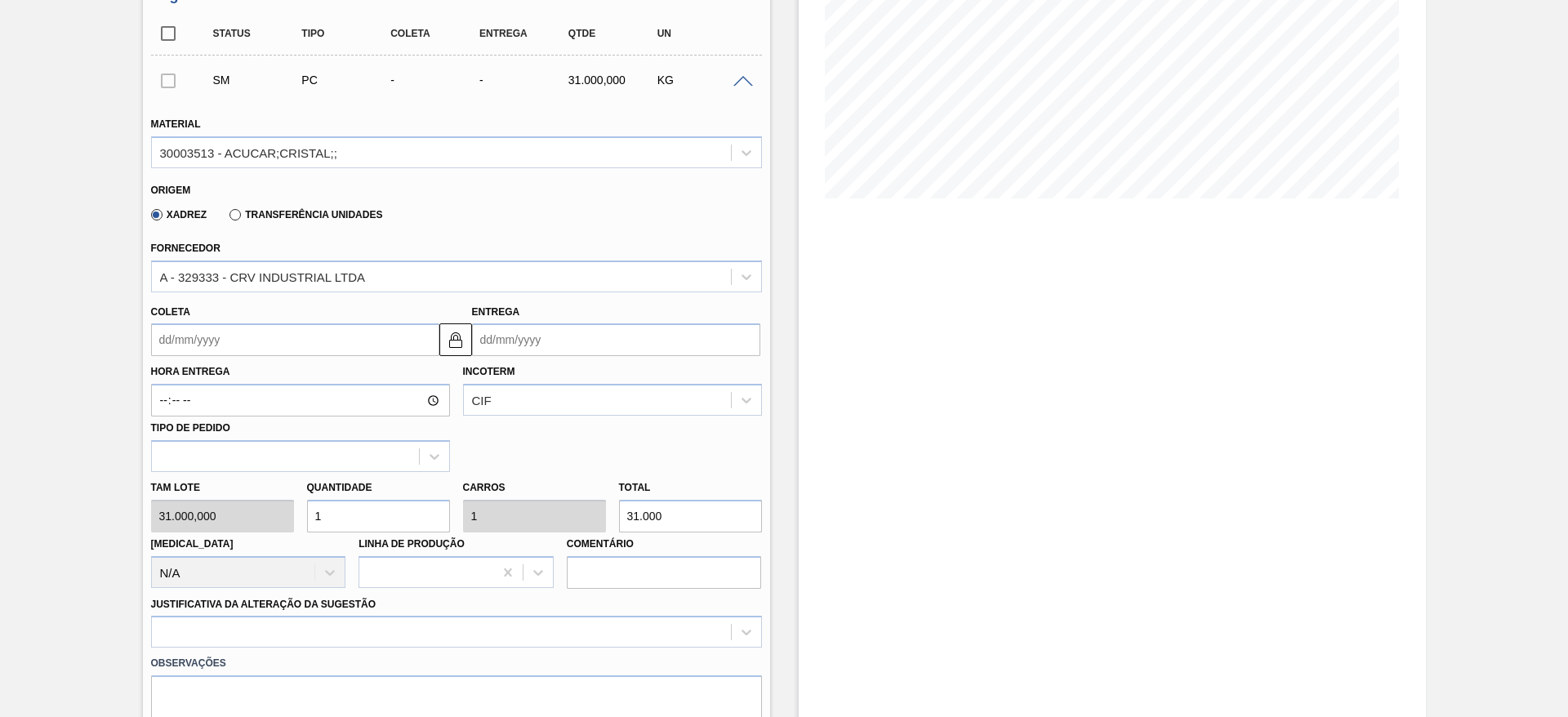
scroll to position [293, 0]
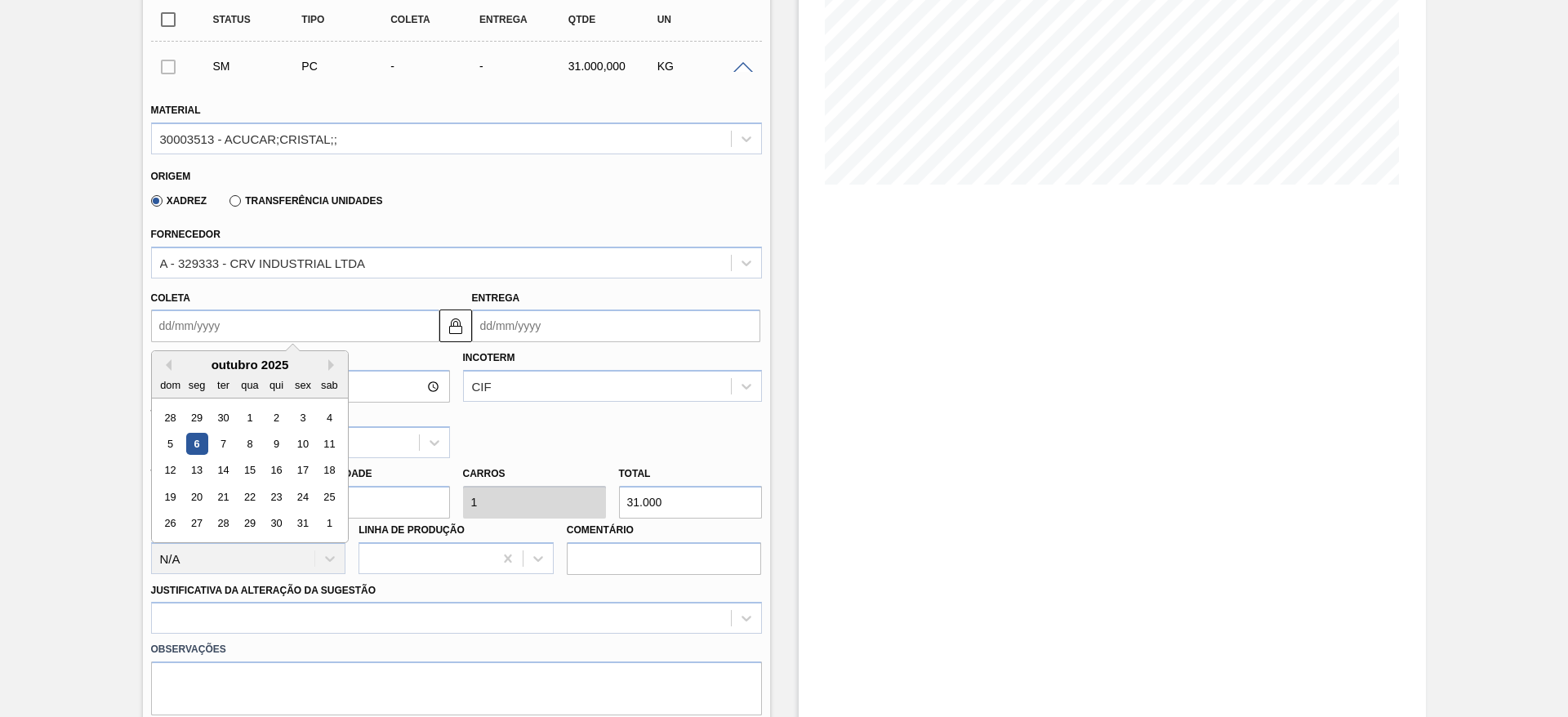
click at [208, 323] on input "Coleta" at bounding box center [295, 326] width 288 height 33
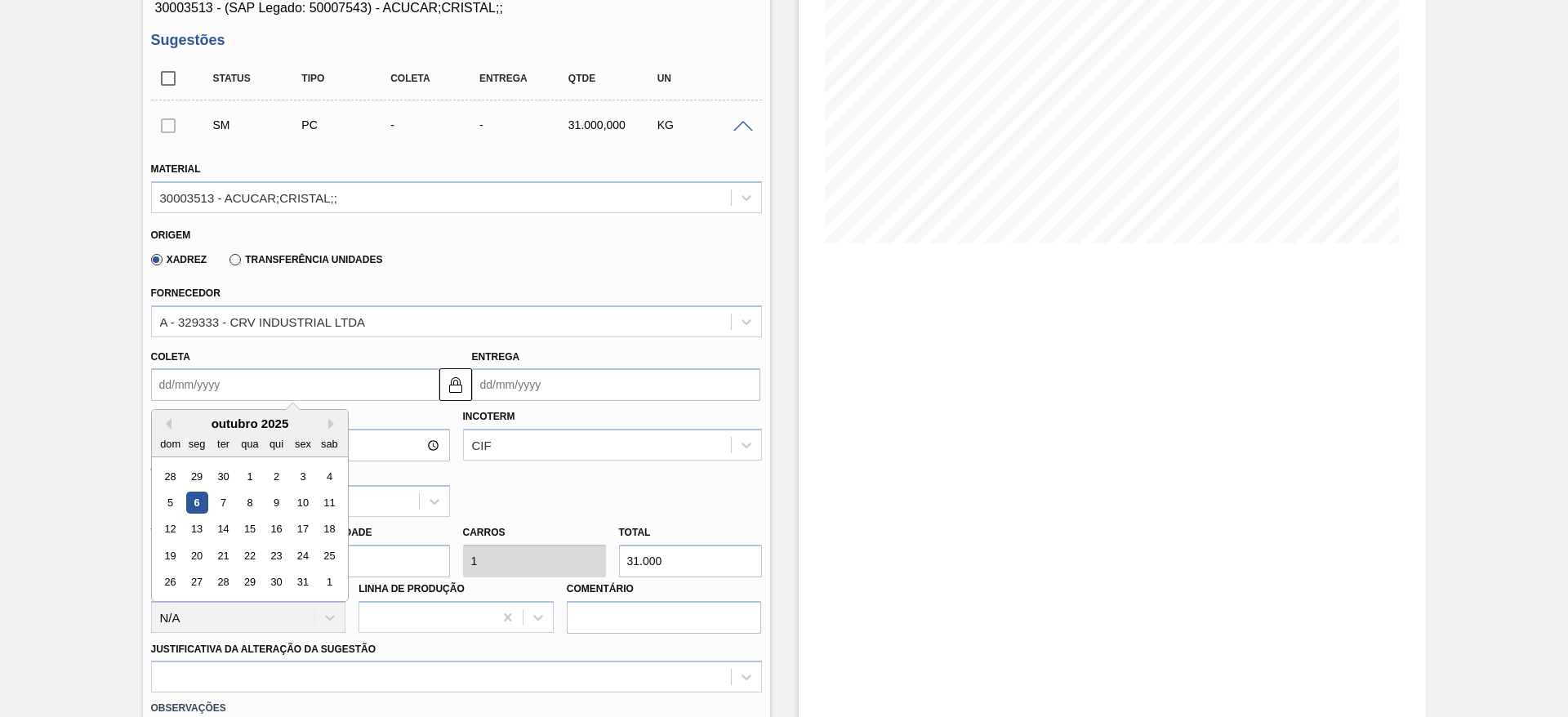
scroll to position [260, 0]
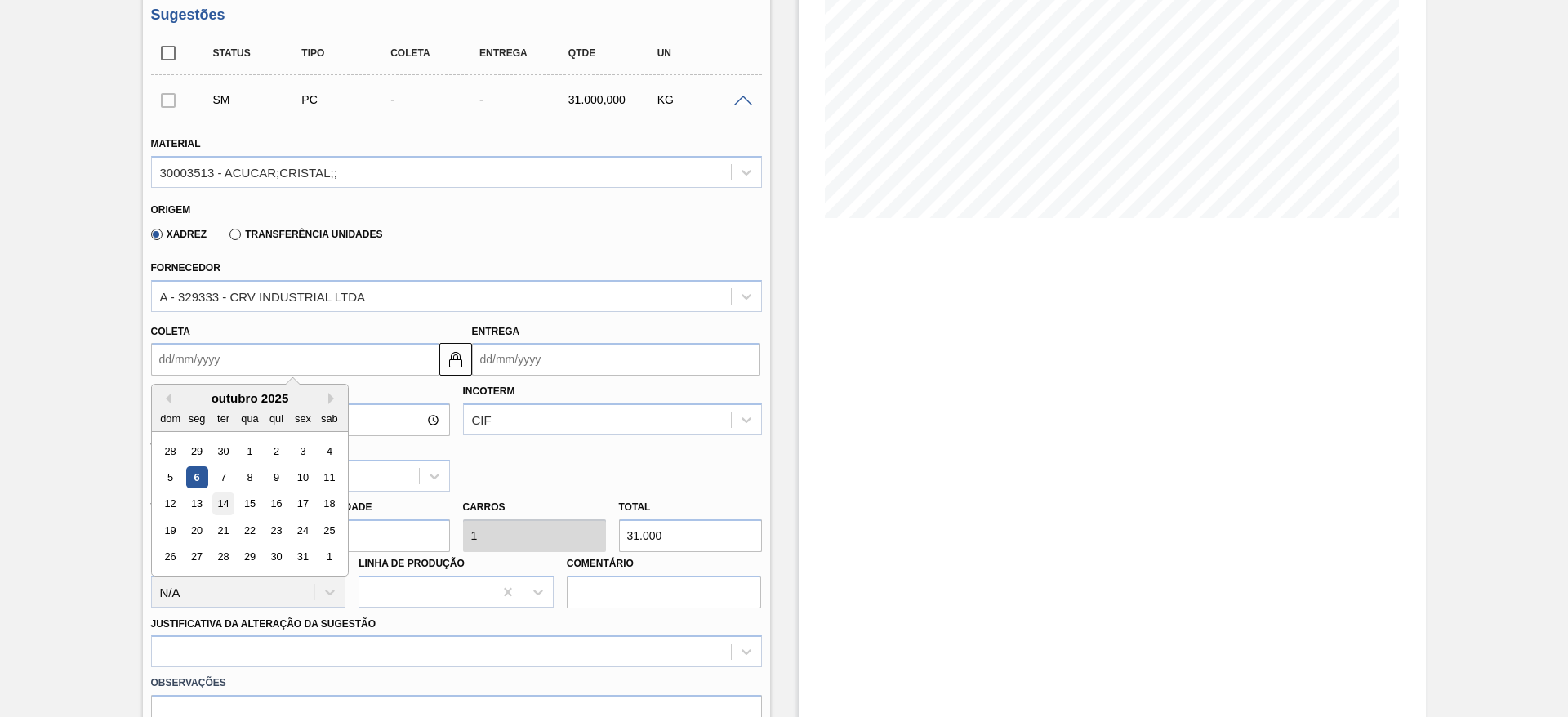
click at [219, 507] on div "14" at bounding box center [222, 503] width 22 height 22
type input "[DATE]"
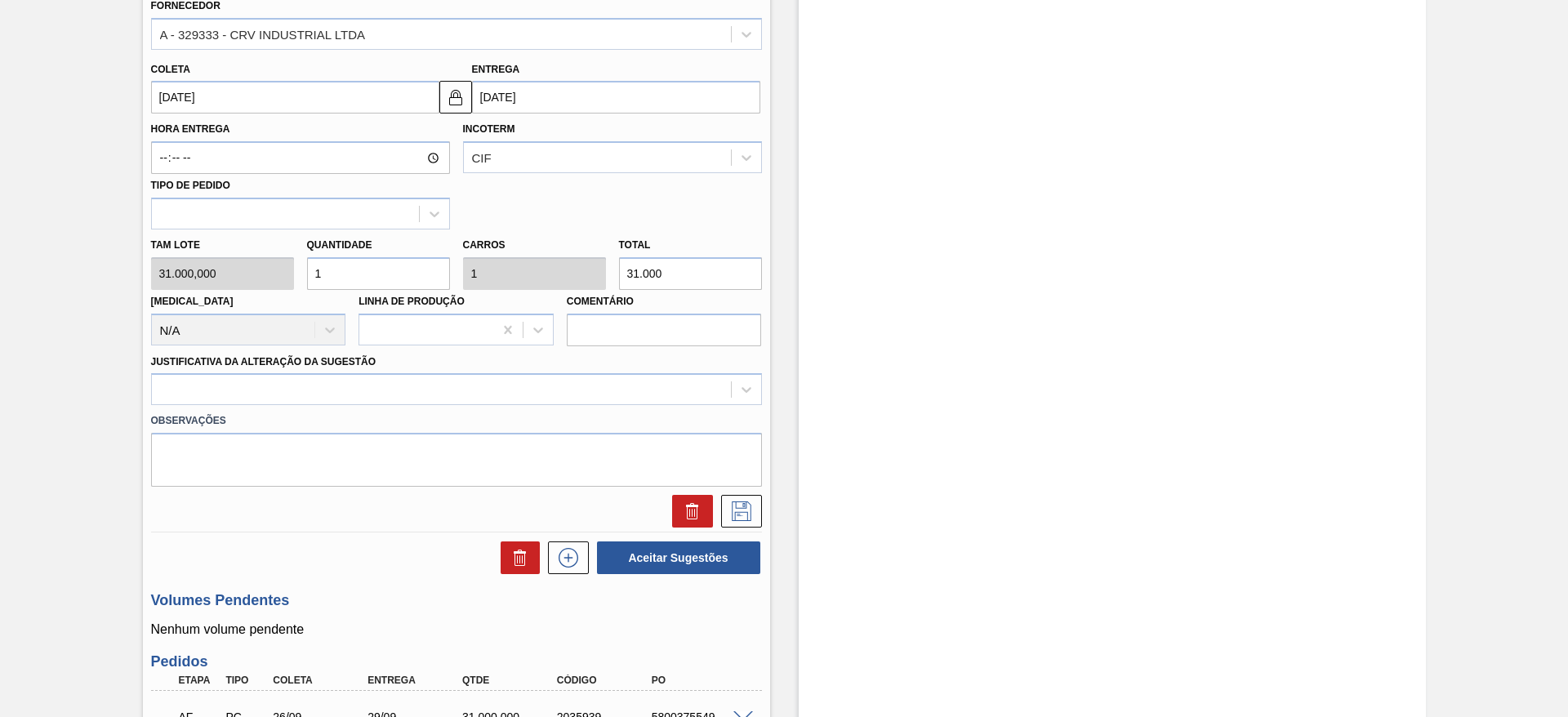
scroll to position [523, 0]
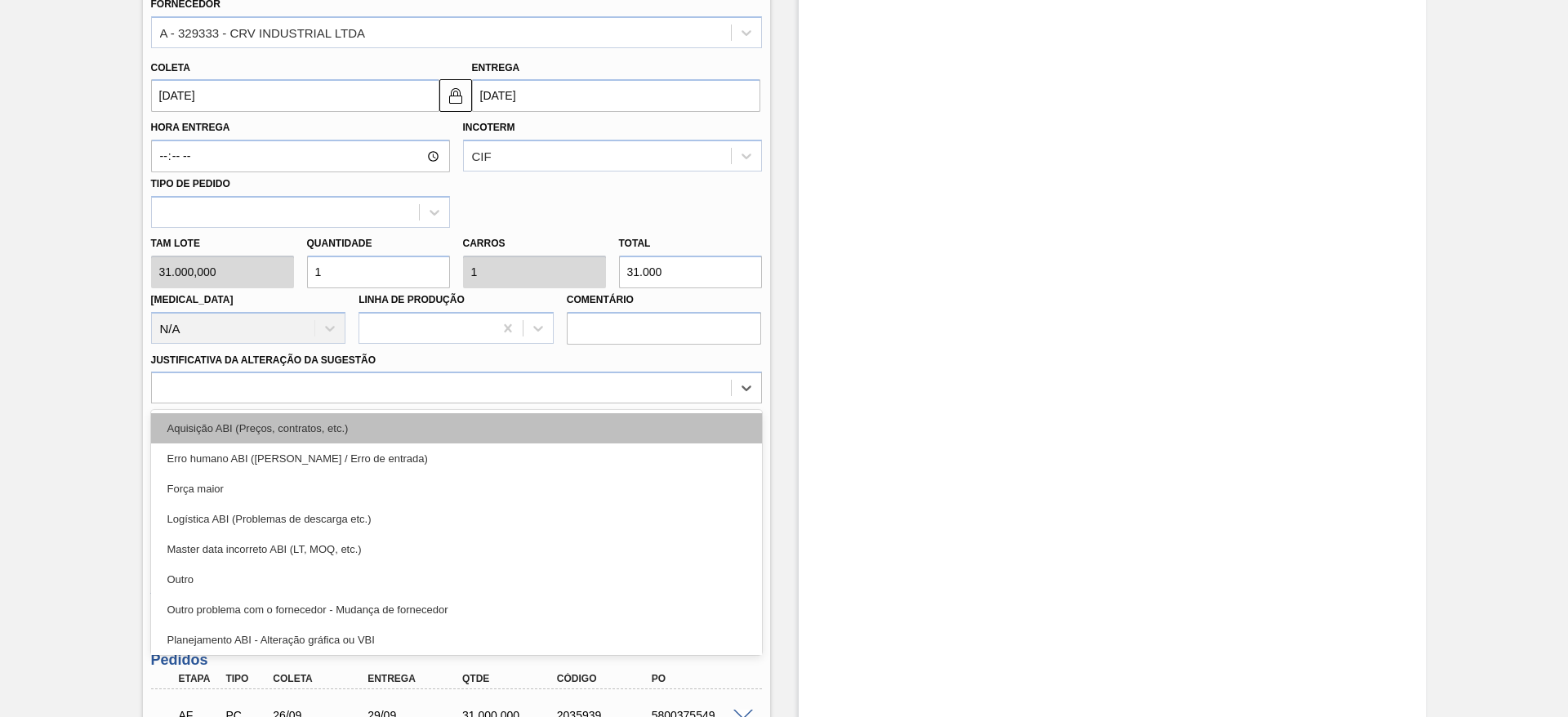
drag, startPoint x: 482, startPoint y: 393, endPoint x: 486, endPoint y: 439, distance: 46.2
click at [486, 403] on div "option Aquisição ABI (Preços, contratos, etc.) focused, 1 of 18. 18 results ava…" at bounding box center [456, 387] width 611 height 32
click at [486, 439] on div "Aquisição ABI (Preços, contratos, etc.)" at bounding box center [456, 428] width 611 height 30
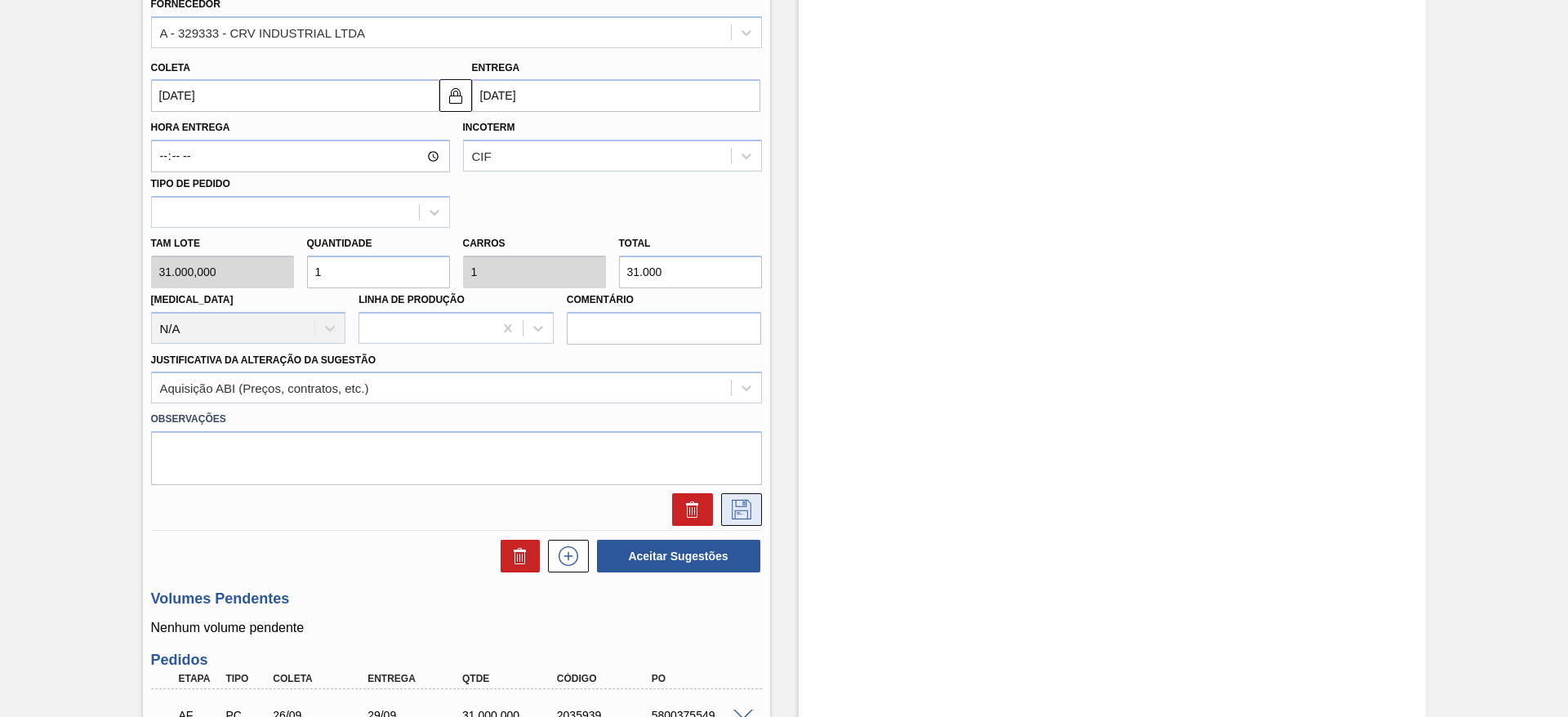
click at [756, 517] on button at bounding box center [742, 509] width 41 height 33
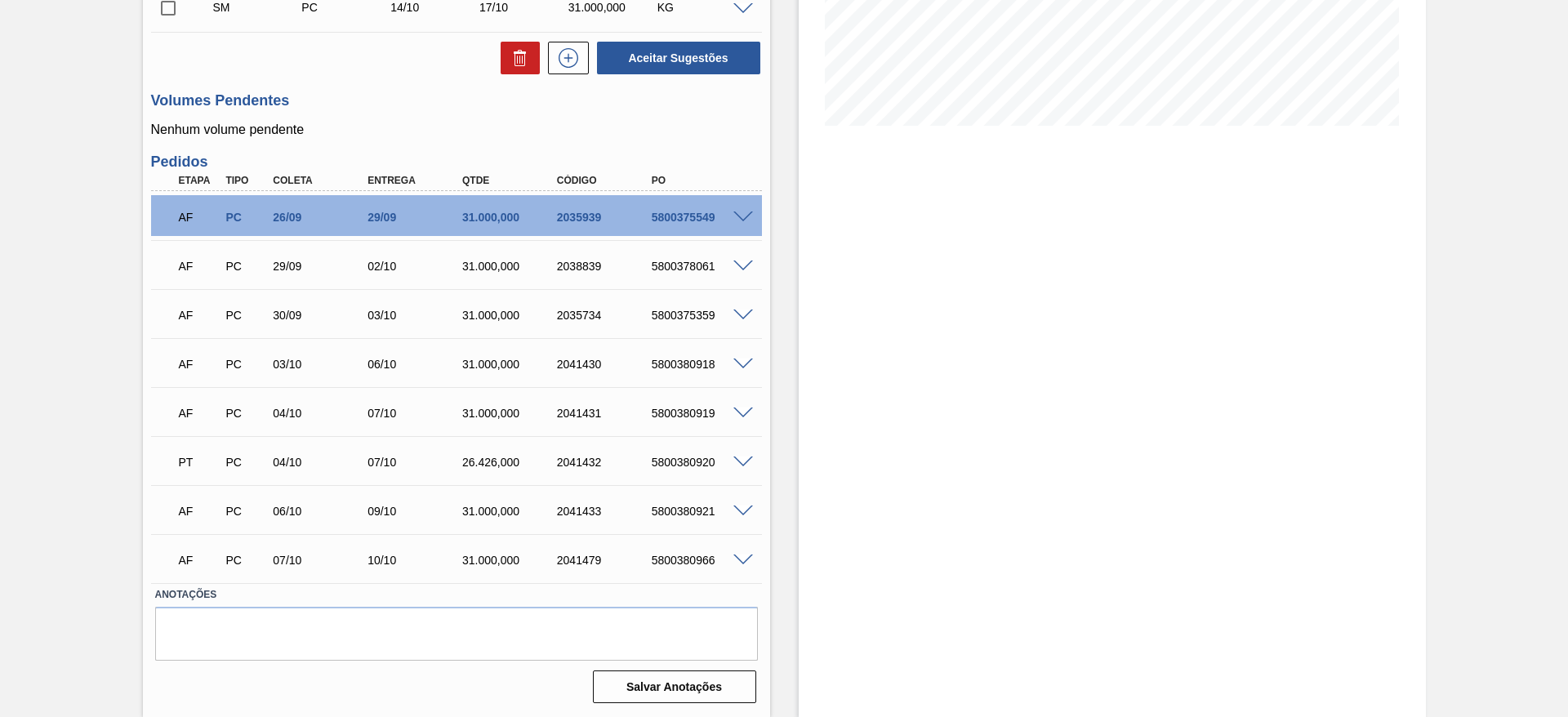
scroll to position [0, 0]
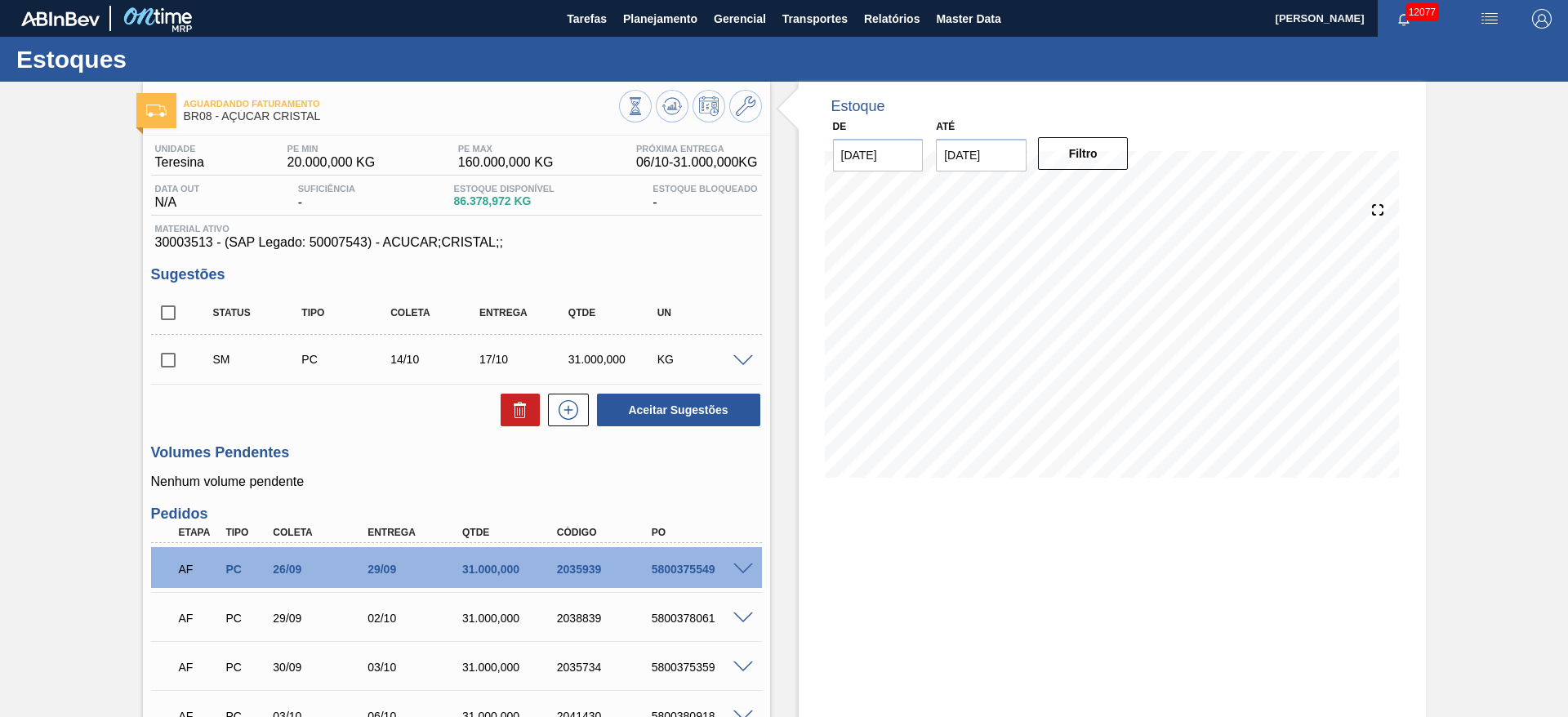
click at [187, 347] on span at bounding box center [197, 359] width 24 height 33
click at [176, 356] on input "checkbox" at bounding box center [168, 360] width 35 height 34
click at [679, 419] on button "Aceitar Sugestões" at bounding box center [679, 410] width 164 height 33
checkbox input "false"
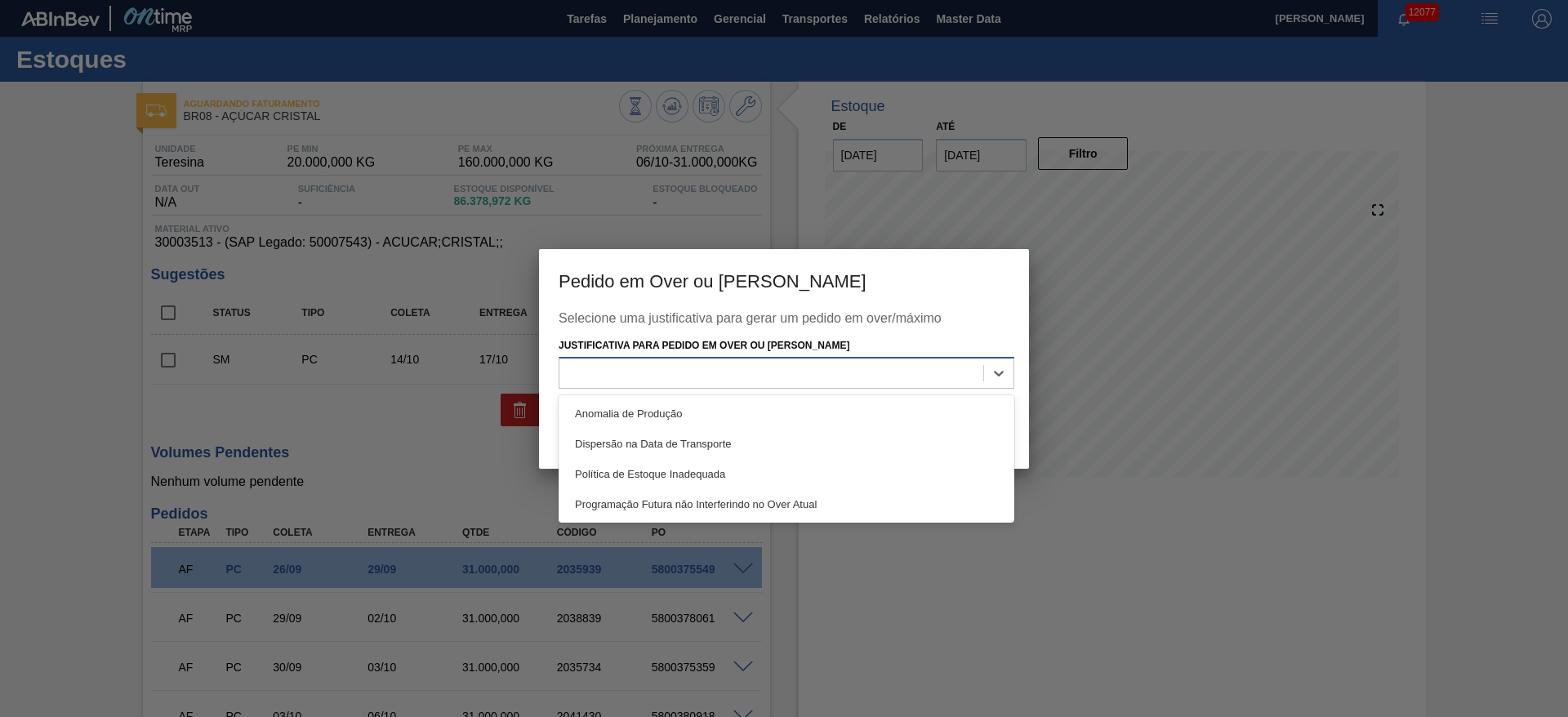
click at [801, 374] on div at bounding box center [772, 373] width 424 height 24
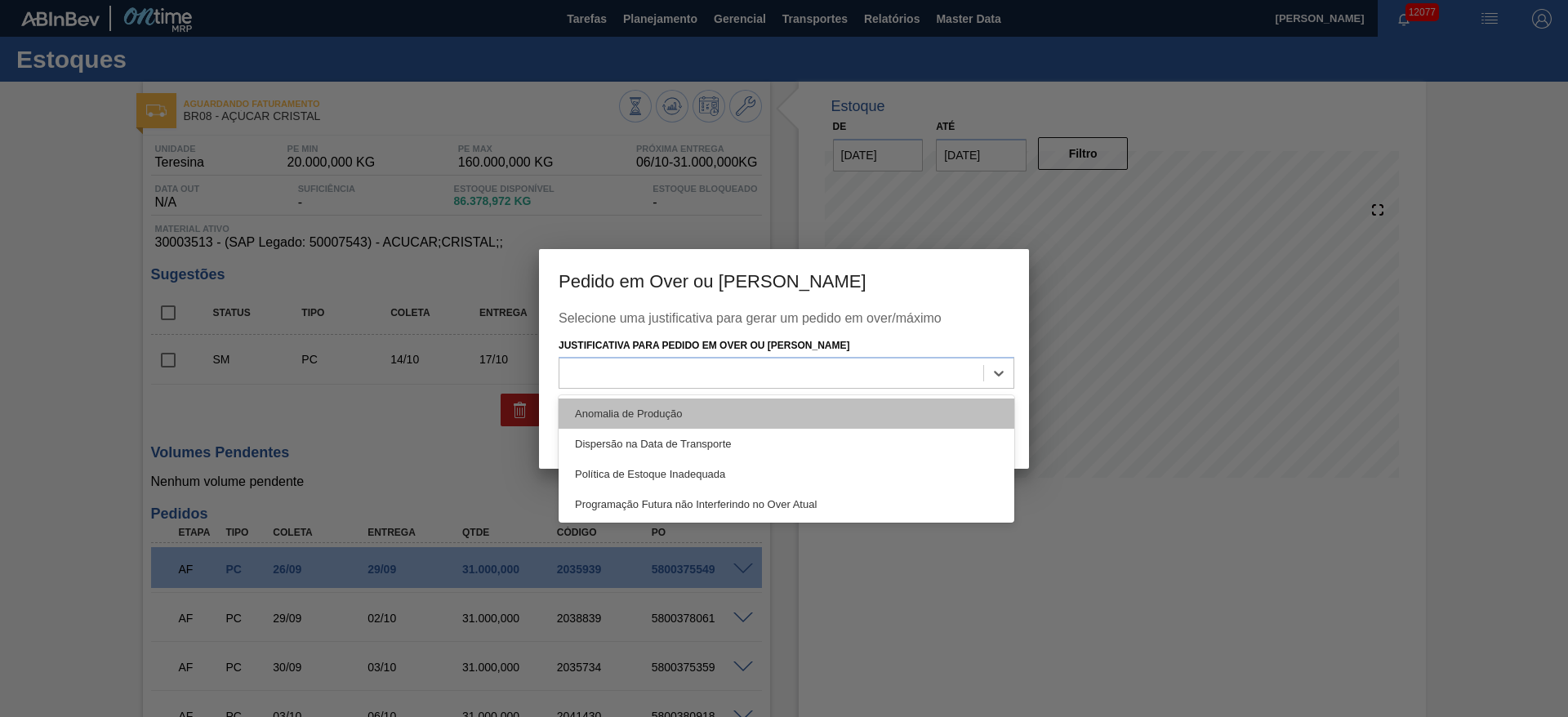
click at [806, 409] on div "Anomalia de Produção" at bounding box center [786, 413] width 456 height 30
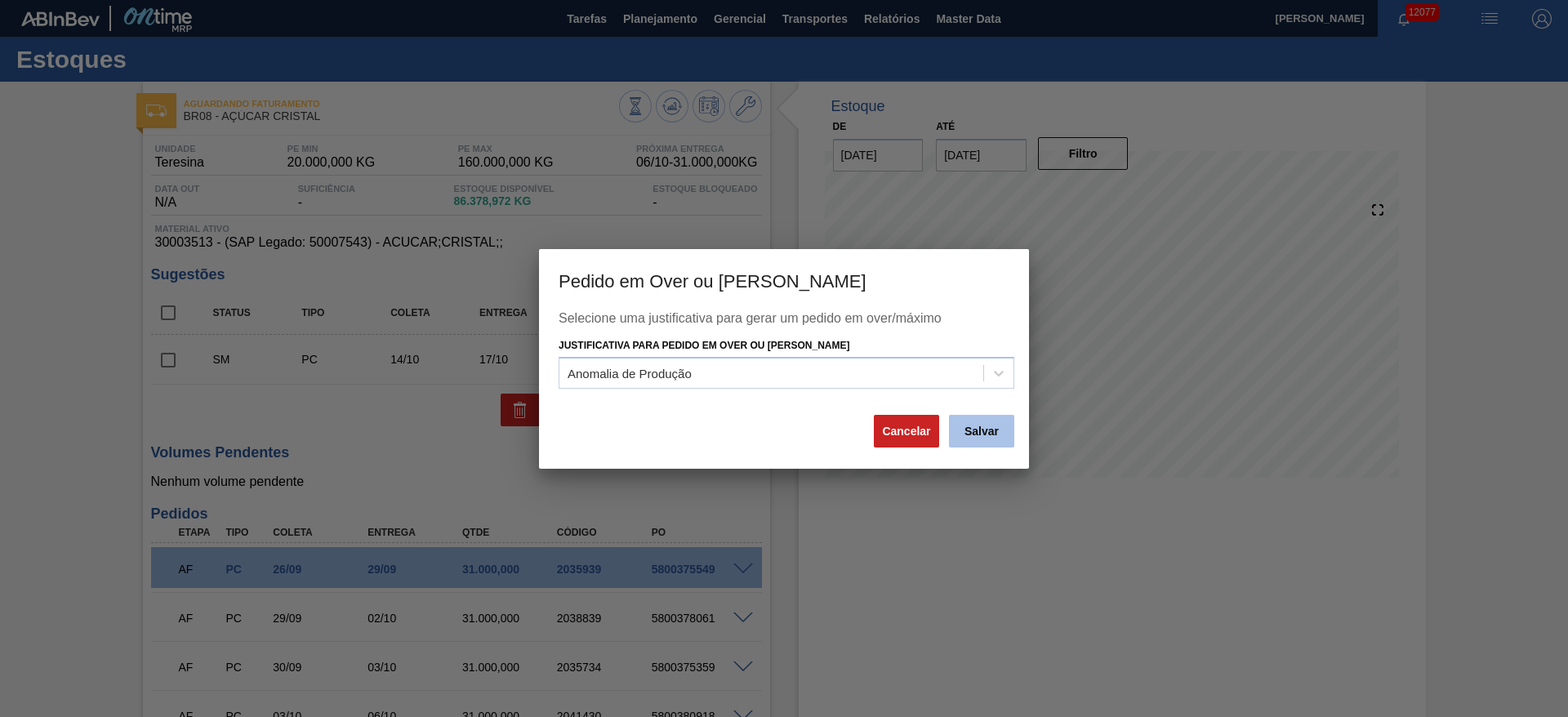
click at [991, 438] on button "Salvar" at bounding box center [982, 431] width 66 height 33
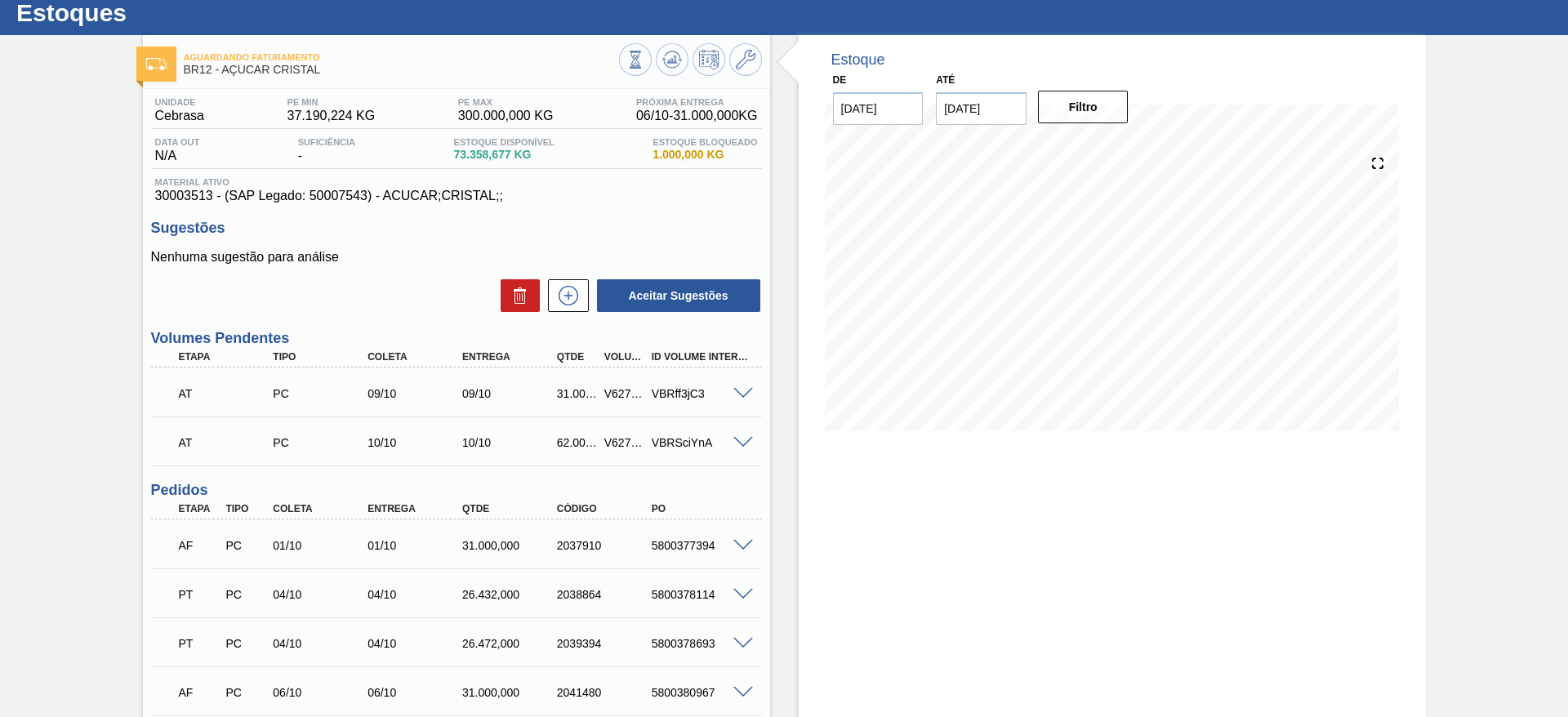
scroll to position [41, 0]
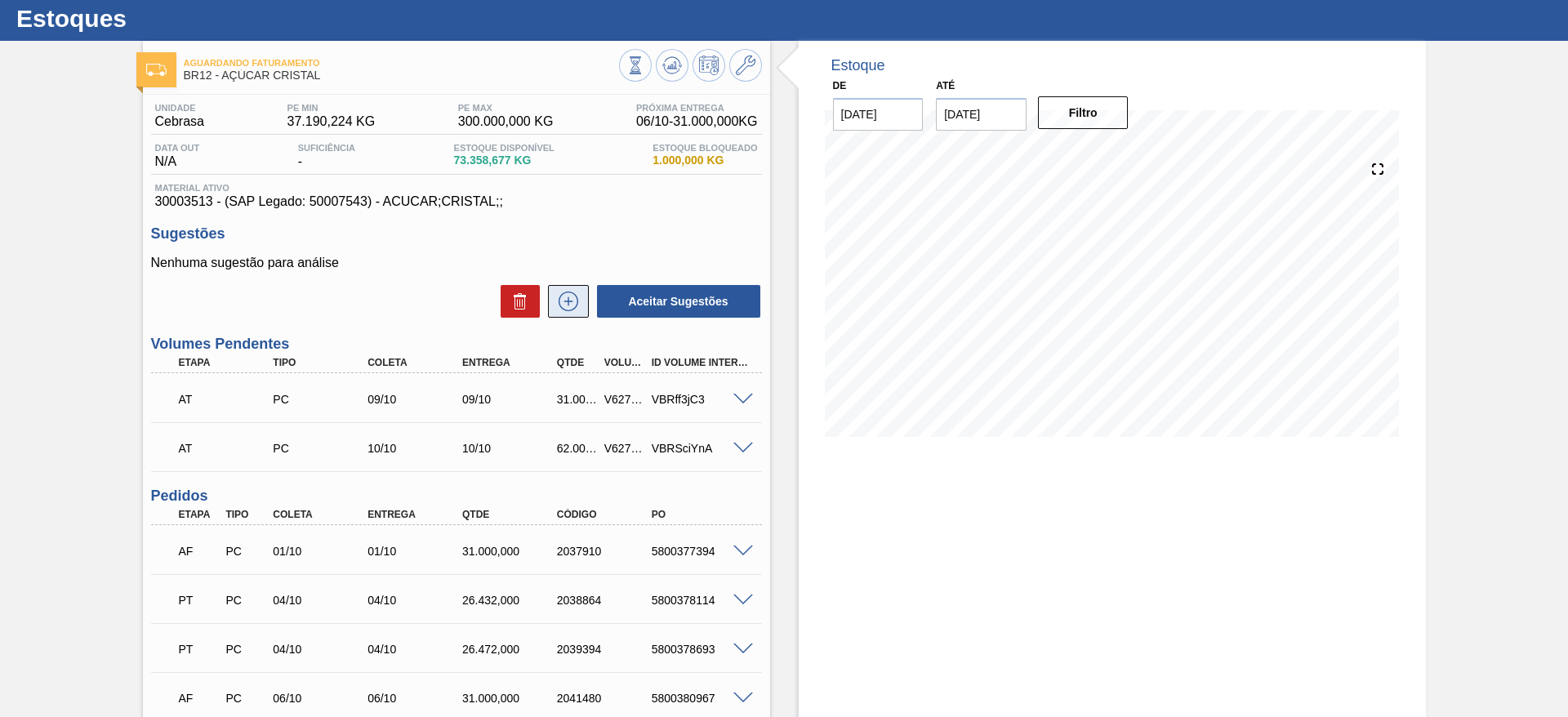
click at [572, 312] on button at bounding box center [569, 301] width 41 height 33
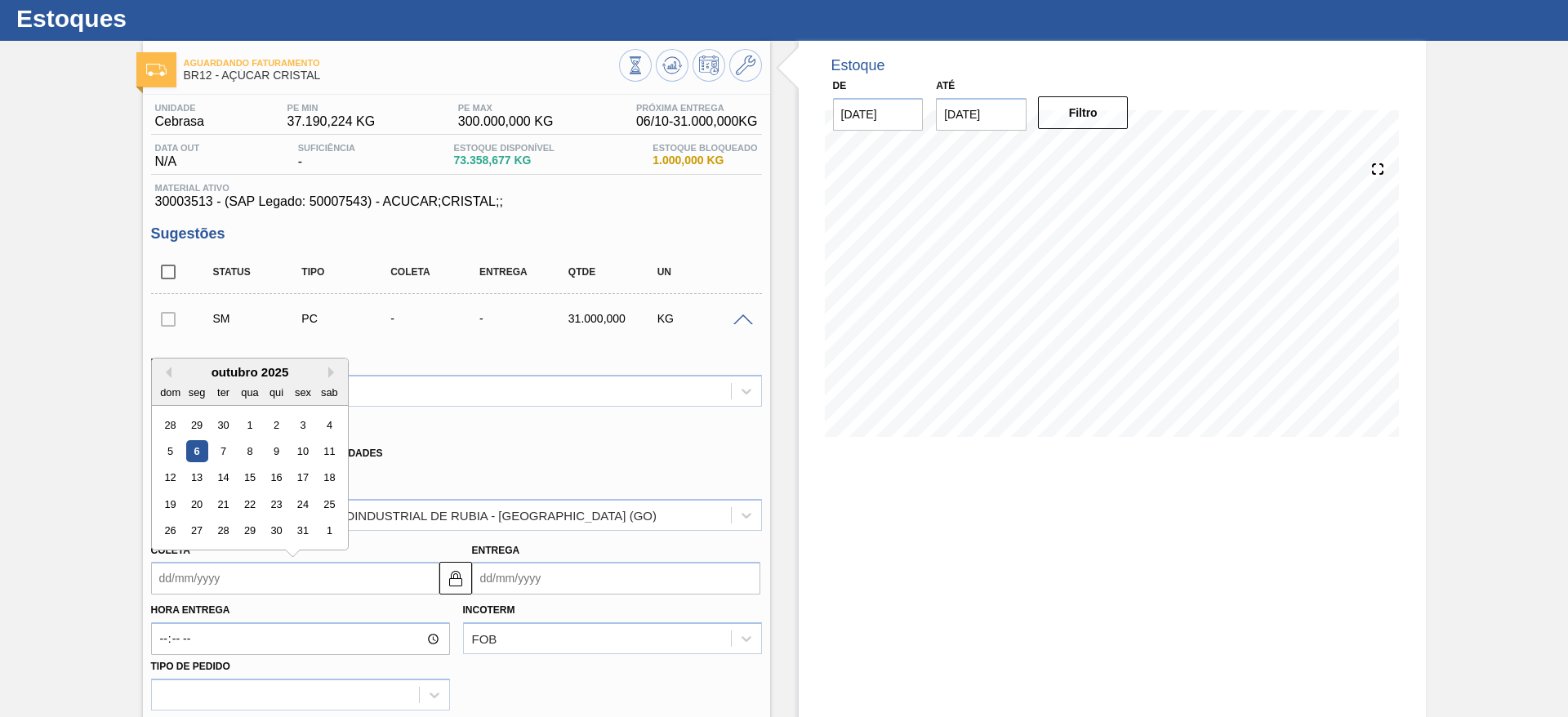
click at [191, 577] on input "Coleta" at bounding box center [295, 578] width 288 height 33
click at [200, 477] on div "13" at bounding box center [196, 478] width 22 height 22
type input "[DATE]"
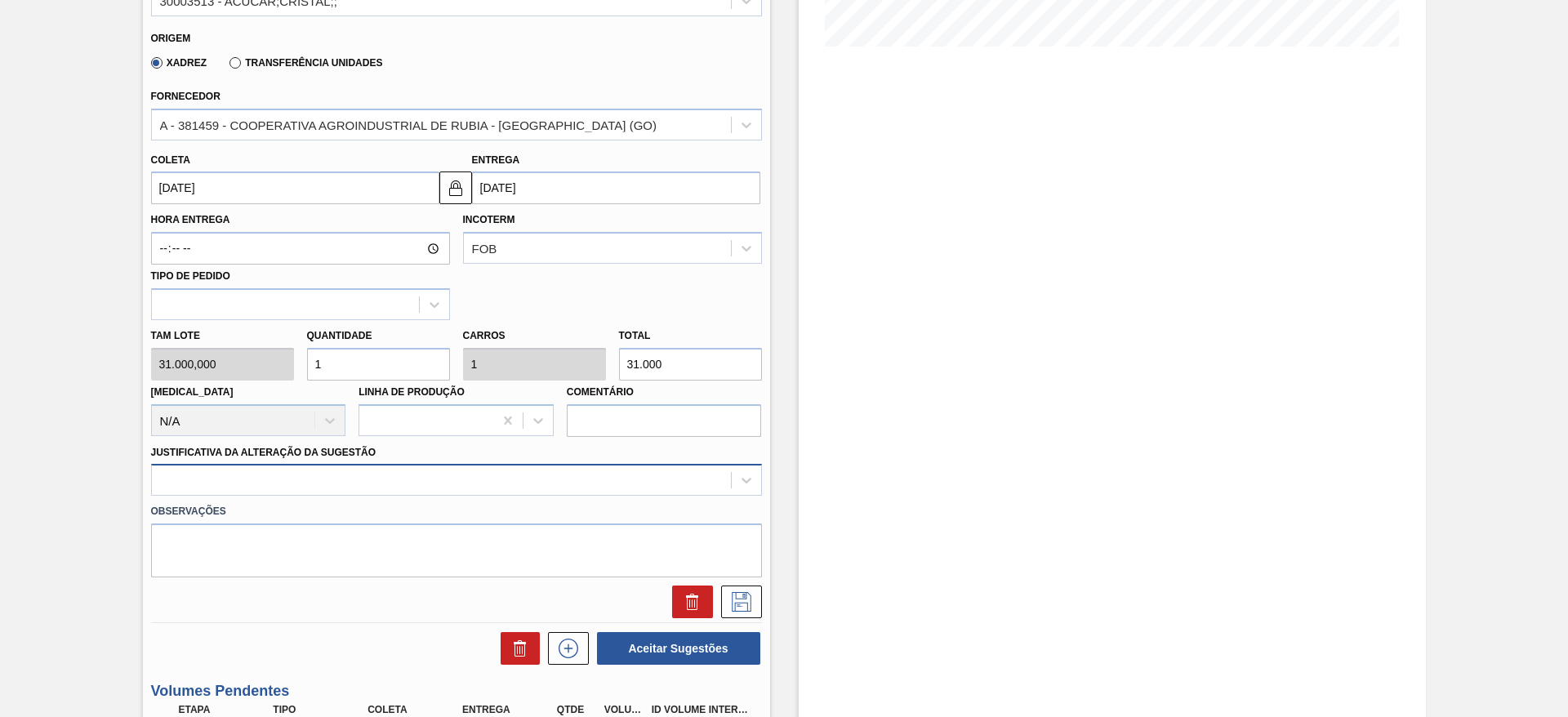
scroll to position [468, 0]
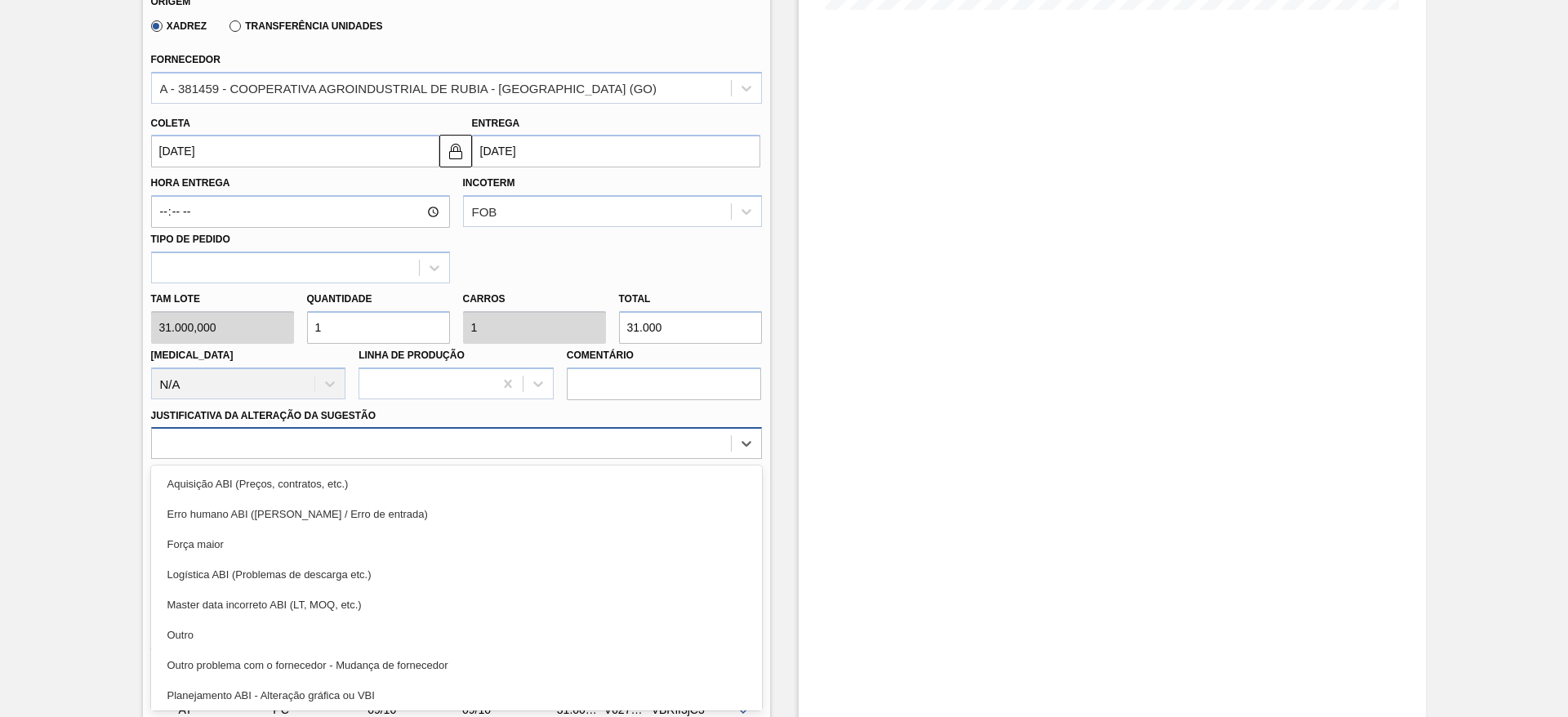
click at [457, 459] on div "option Aquisição ABI (Preços, contratos, etc.) focused, 1 of 18. 18 results ava…" at bounding box center [456, 443] width 611 height 32
click at [457, 493] on div "Aquisição ABI (Preços, contratos, etc.)" at bounding box center [456, 484] width 611 height 30
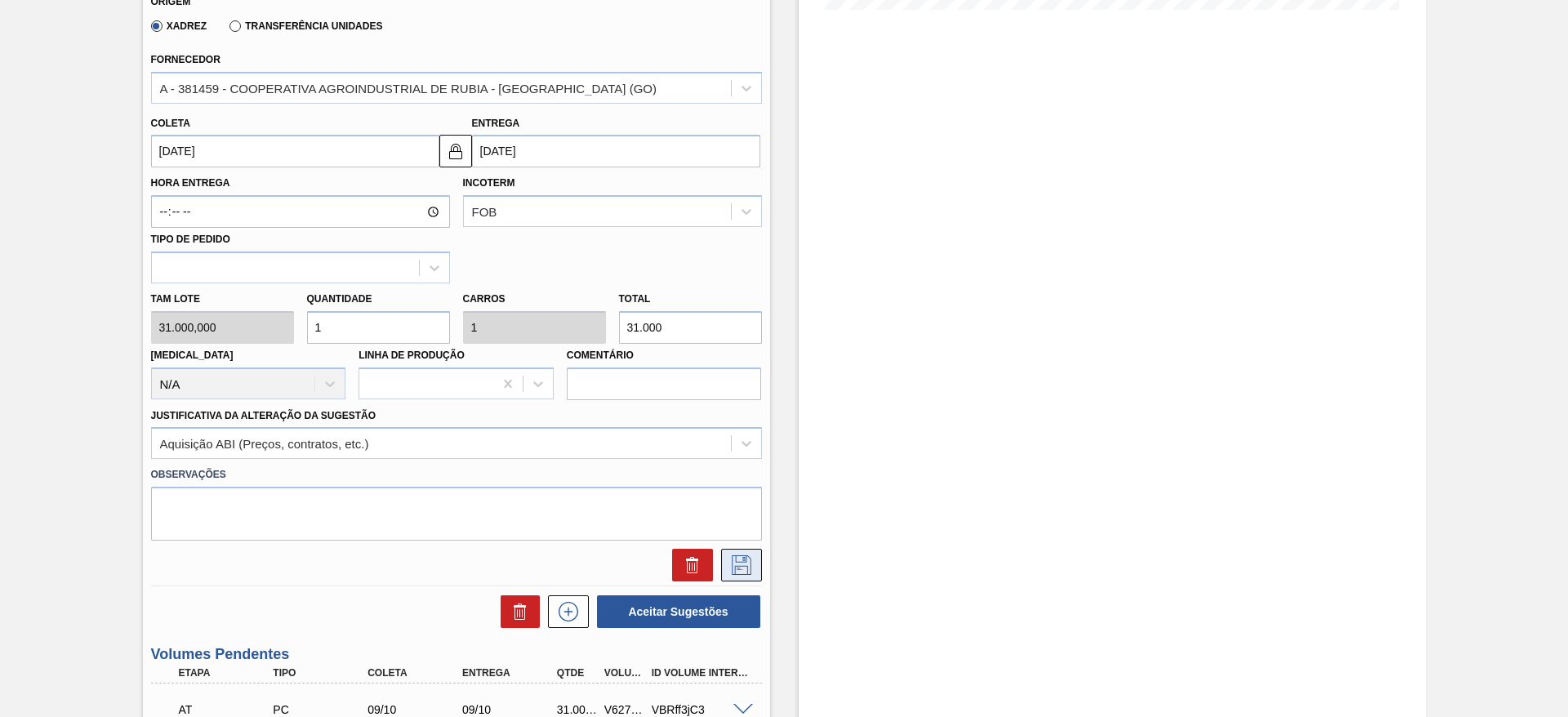
click at [740, 563] on icon at bounding box center [742, 565] width 26 height 20
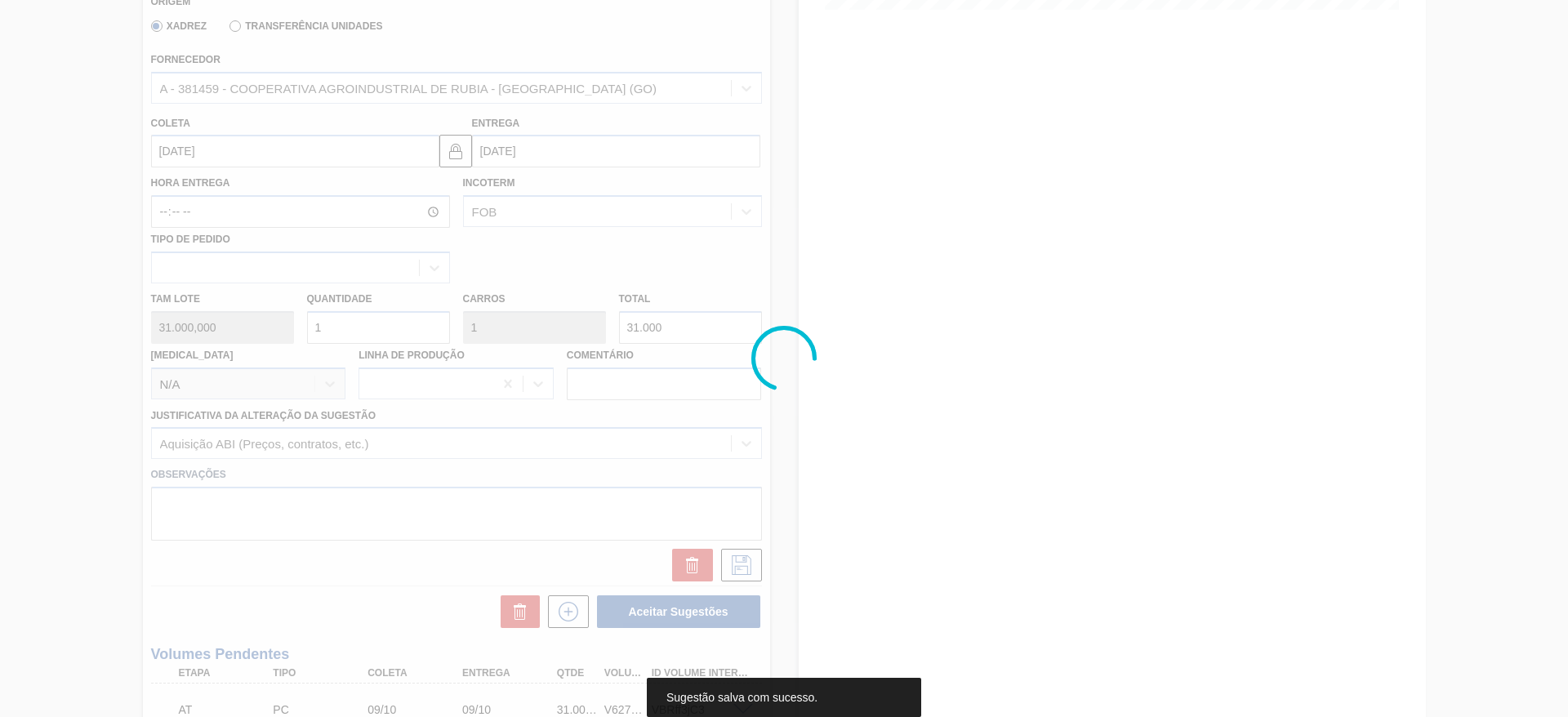
scroll to position [0, 0]
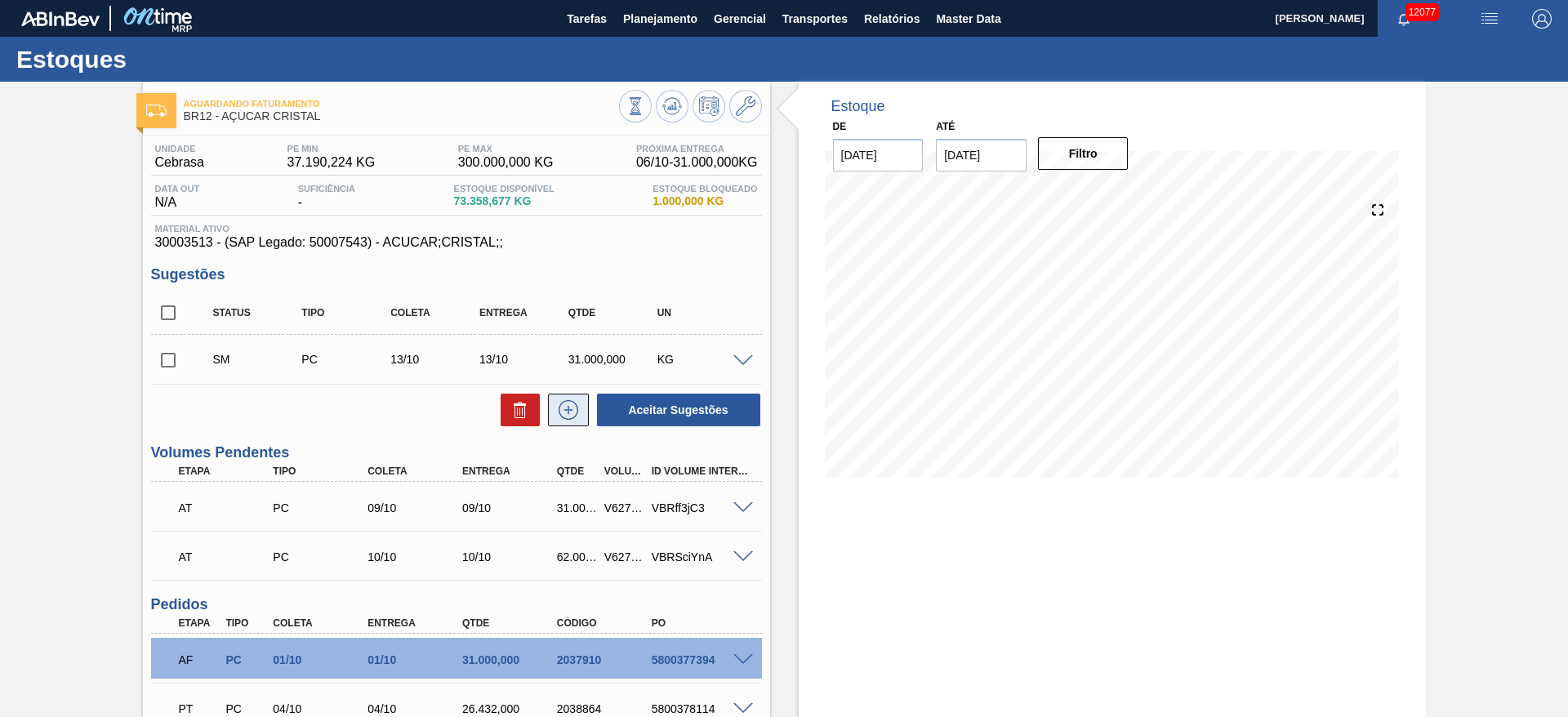
click at [568, 421] on button at bounding box center [569, 410] width 41 height 33
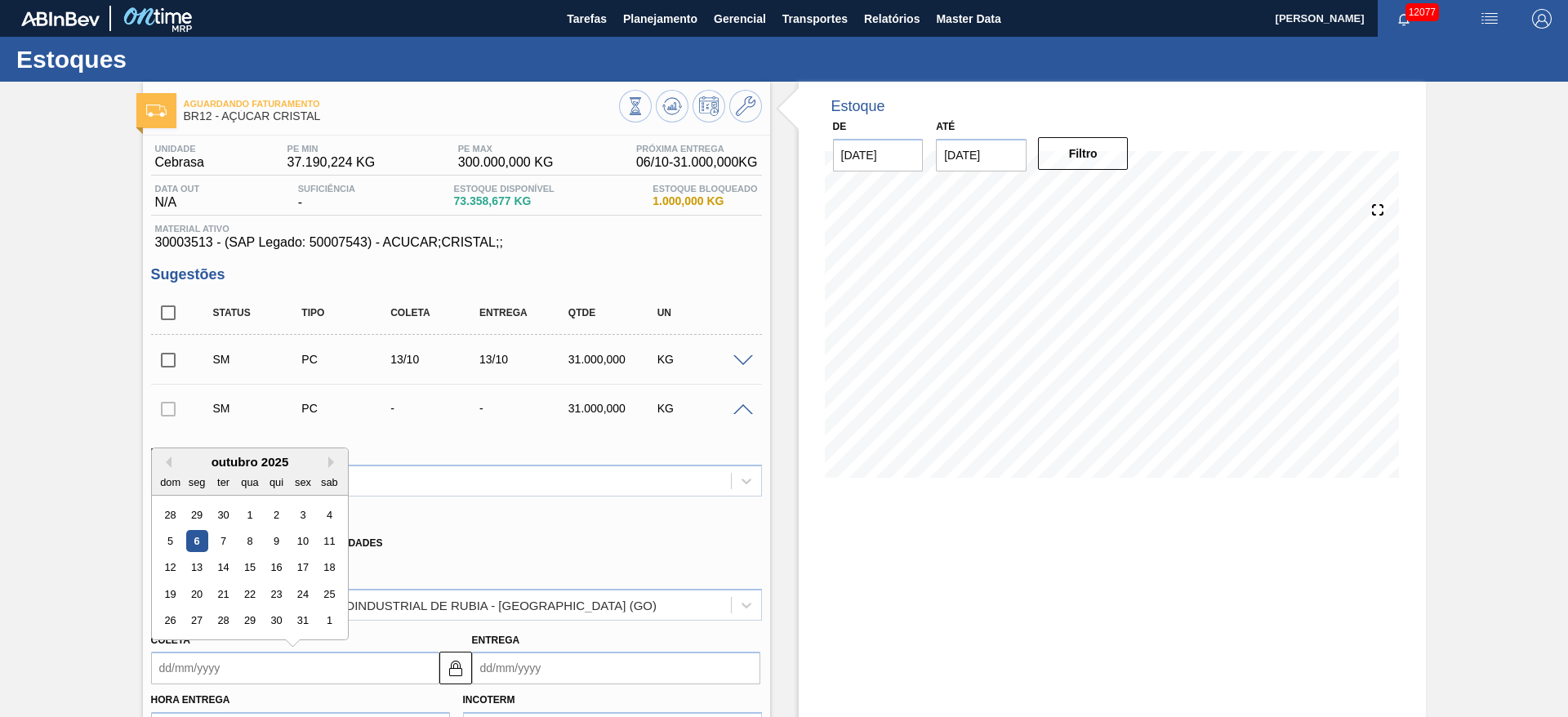
click at [188, 660] on input "Coleta" at bounding box center [295, 668] width 288 height 33
click at [224, 558] on div "14" at bounding box center [222, 568] width 22 height 22
type input "[DATE]"
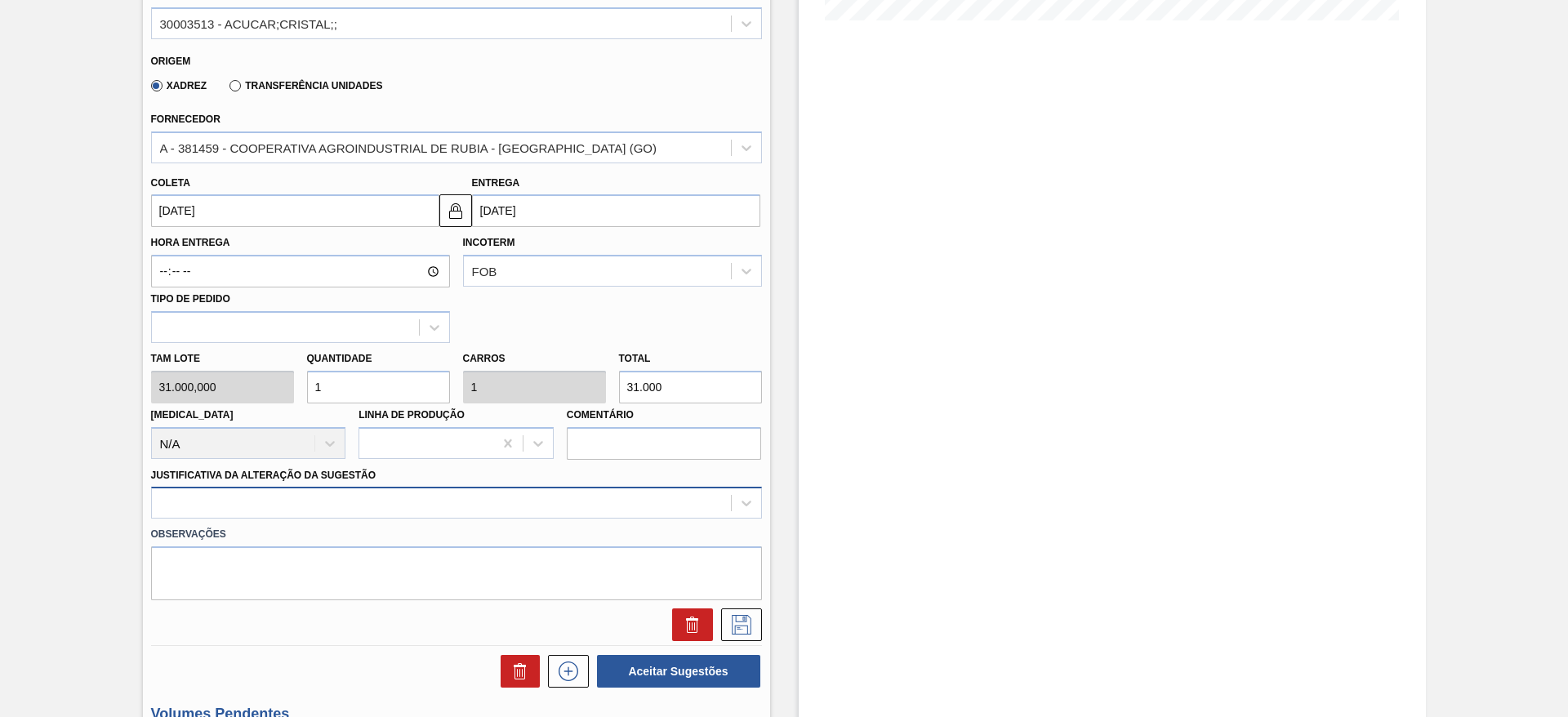
scroll to position [517, 0]
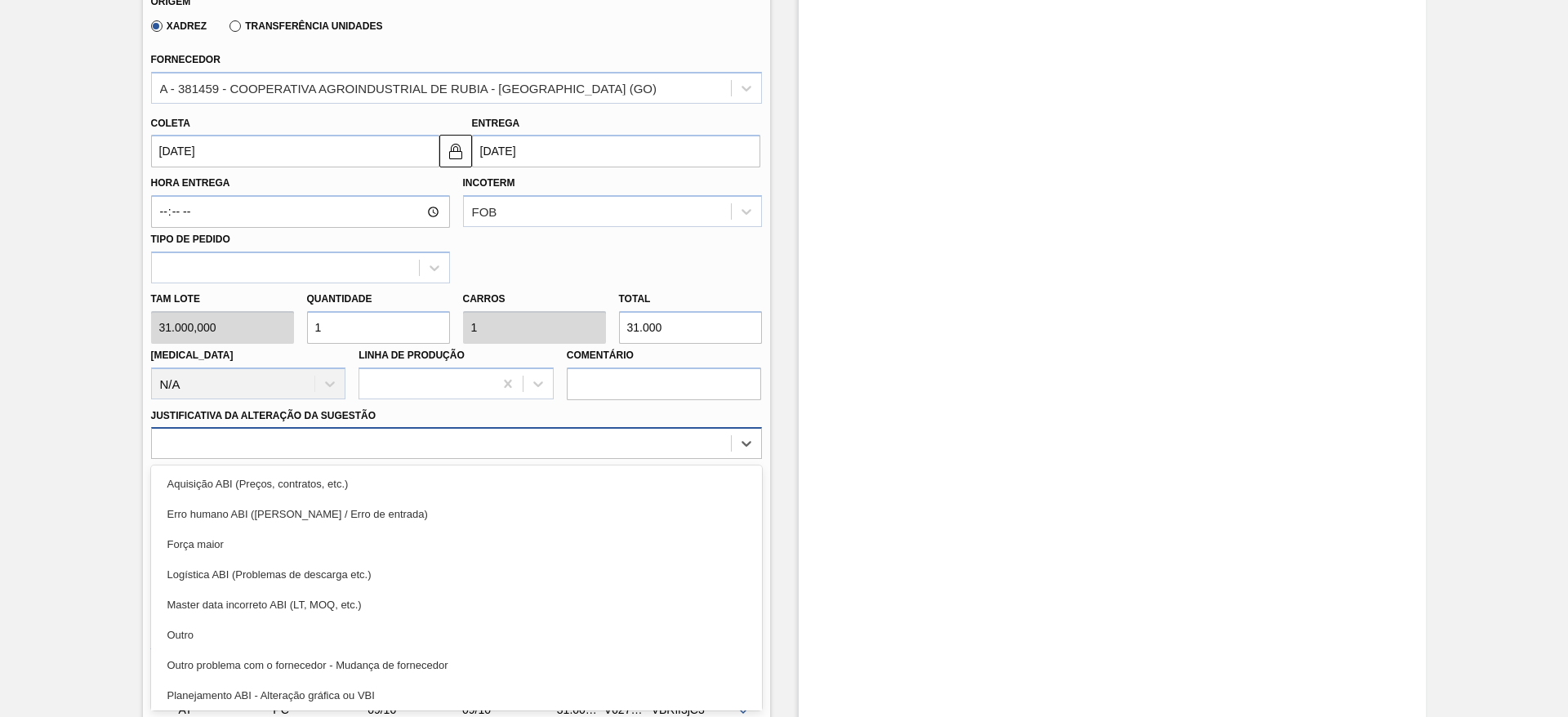
click at [455, 459] on div "option Aquisição ABI (Preços, contratos, etc.) focused, 1 of 18. 18 results ava…" at bounding box center [456, 443] width 611 height 32
click at [455, 489] on div "Aquisição ABI (Preços, contratos, etc.)" at bounding box center [456, 484] width 611 height 30
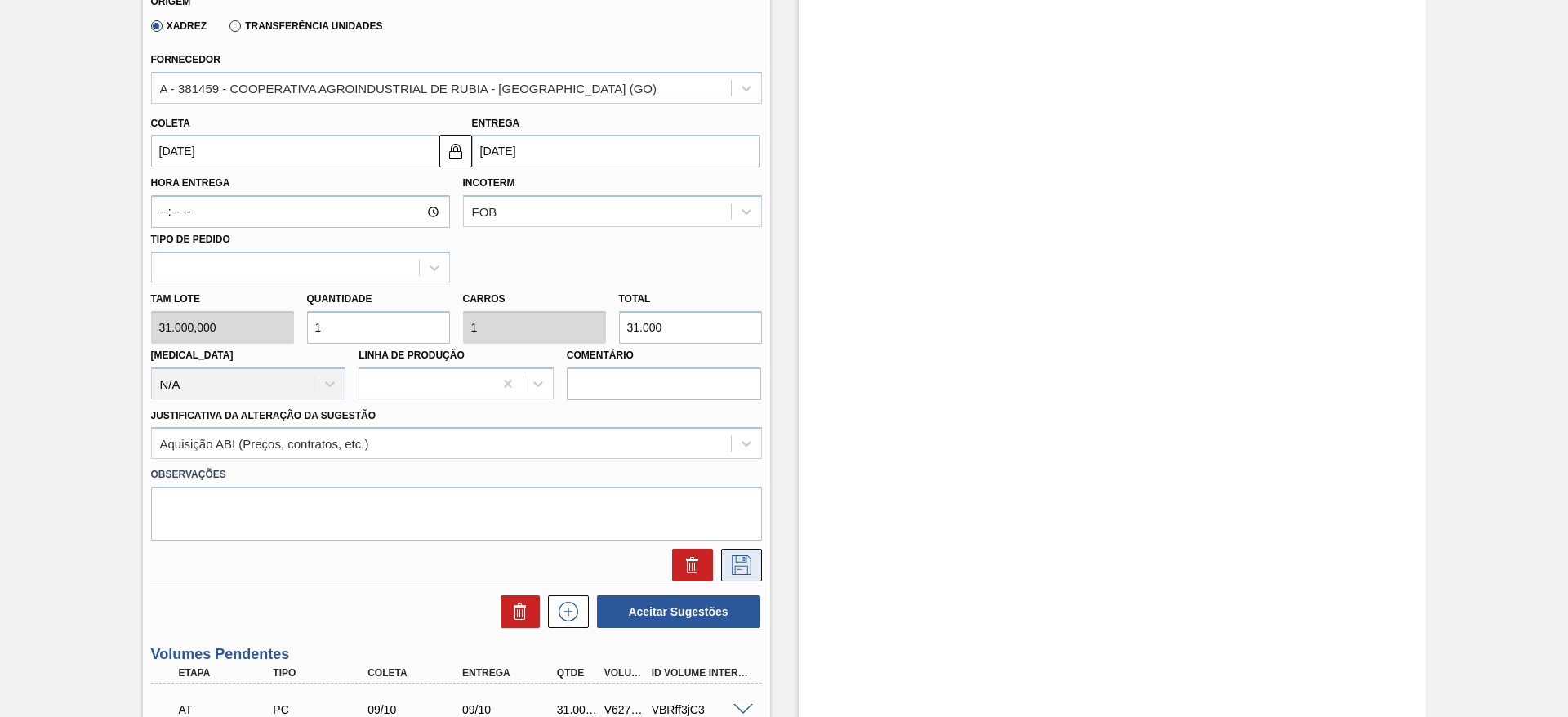
click at [745, 567] on icon at bounding box center [742, 565] width 26 height 20
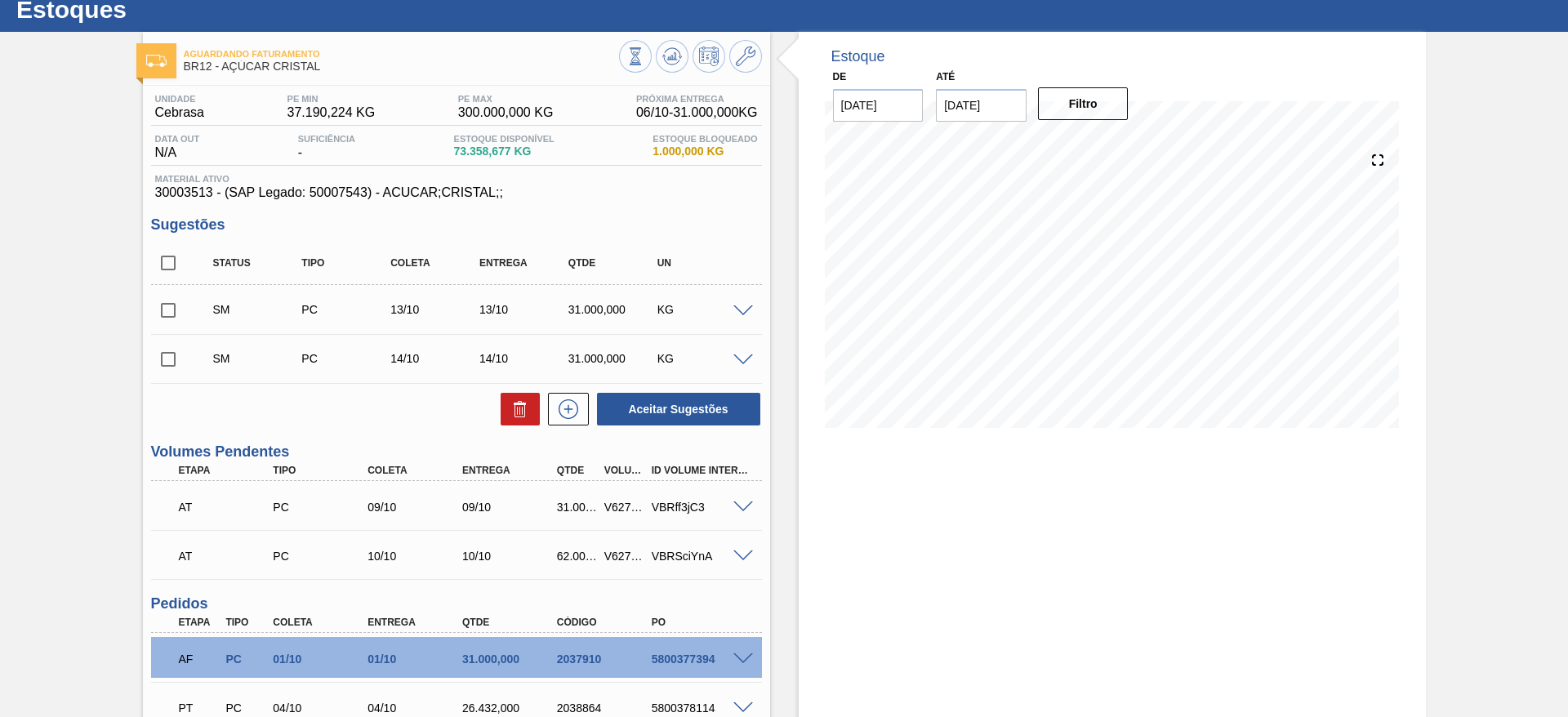
scroll to position [49, 0]
click at [173, 272] on input "checkbox" at bounding box center [168, 264] width 35 height 34
checkbox input "true"
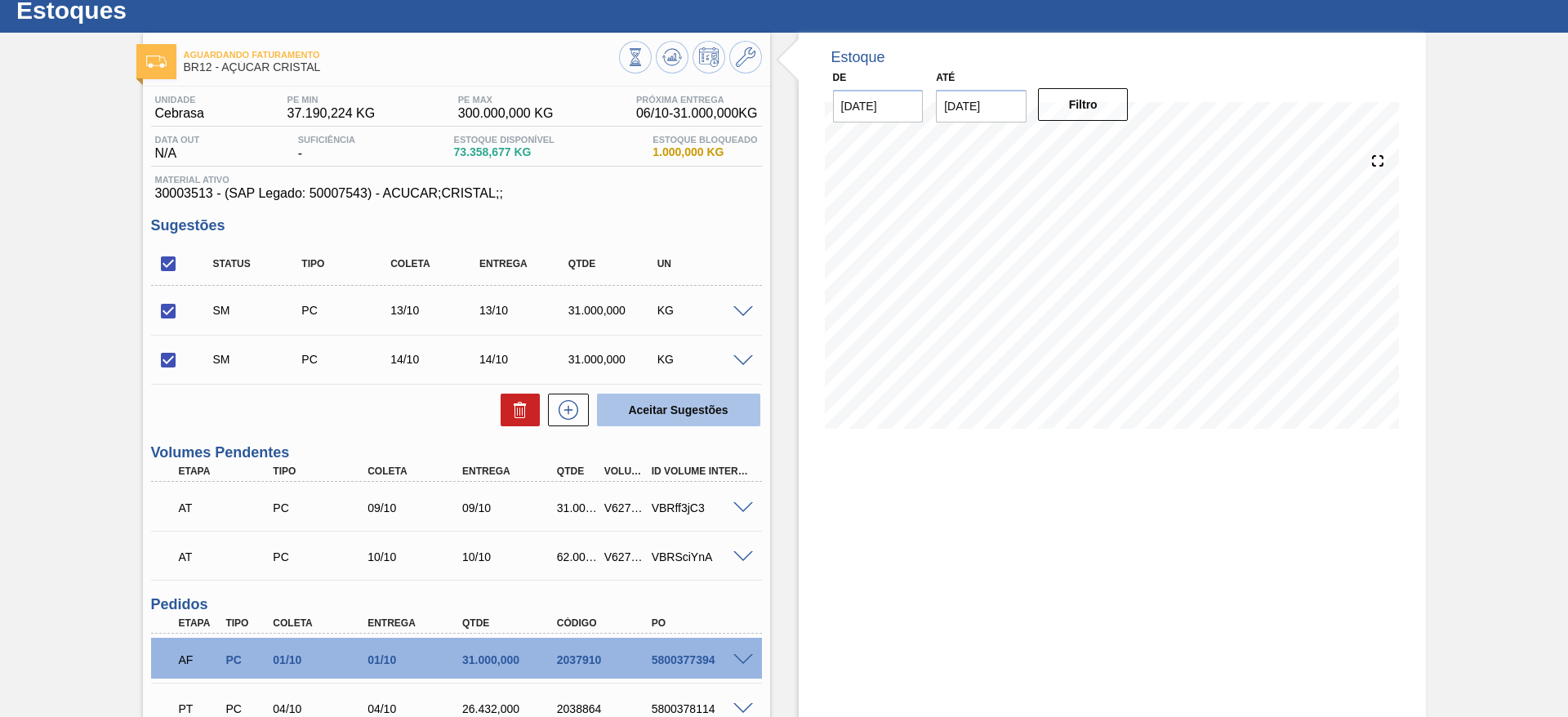
click at [668, 397] on button "Aceitar Sugestões" at bounding box center [679, 410] width 164 height 33
checkbox input "false"
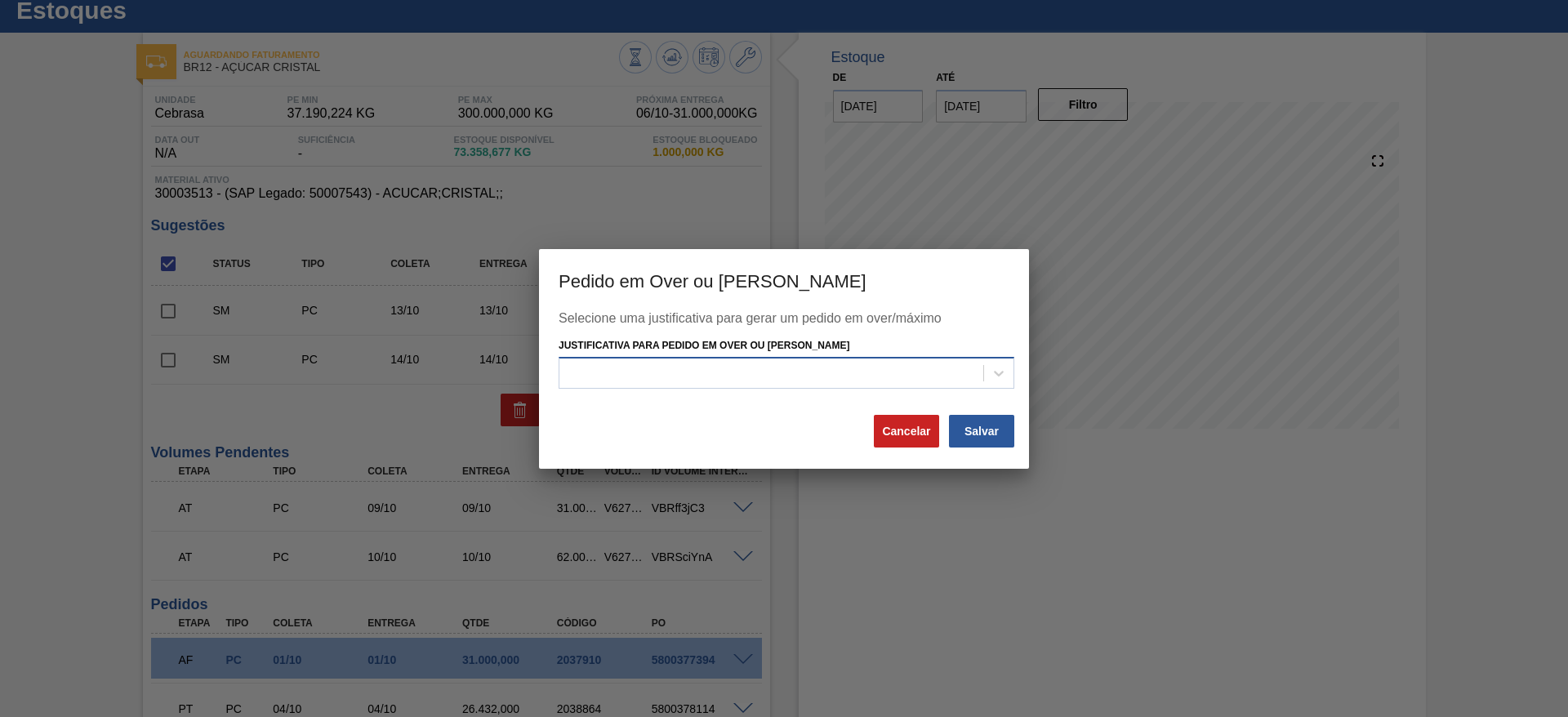
click at [813, 383] on div at bounding box center [772, 373] width 424 height 24
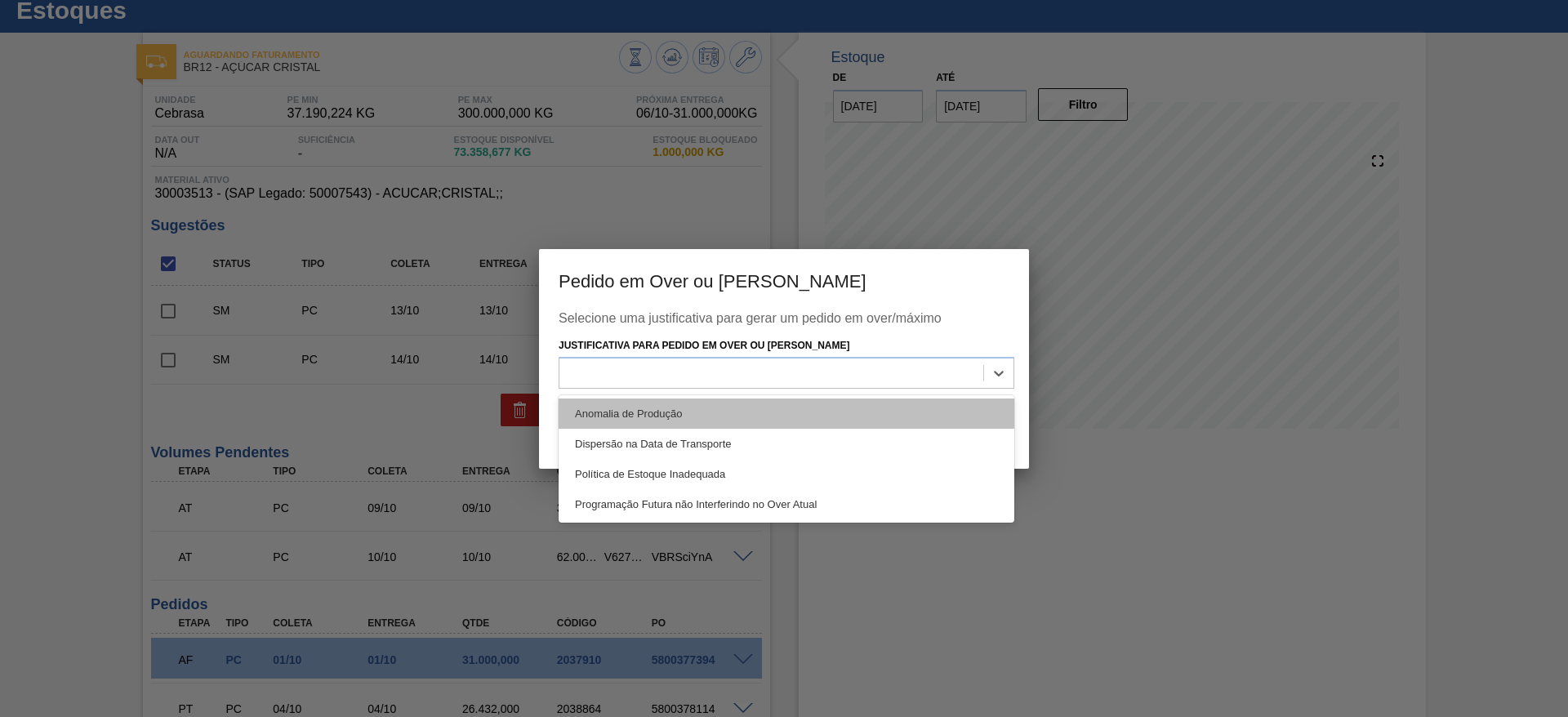
click at [819, 417] on div "Anomalia de Produção" at bounding box center [786, 413] width 456 height 30
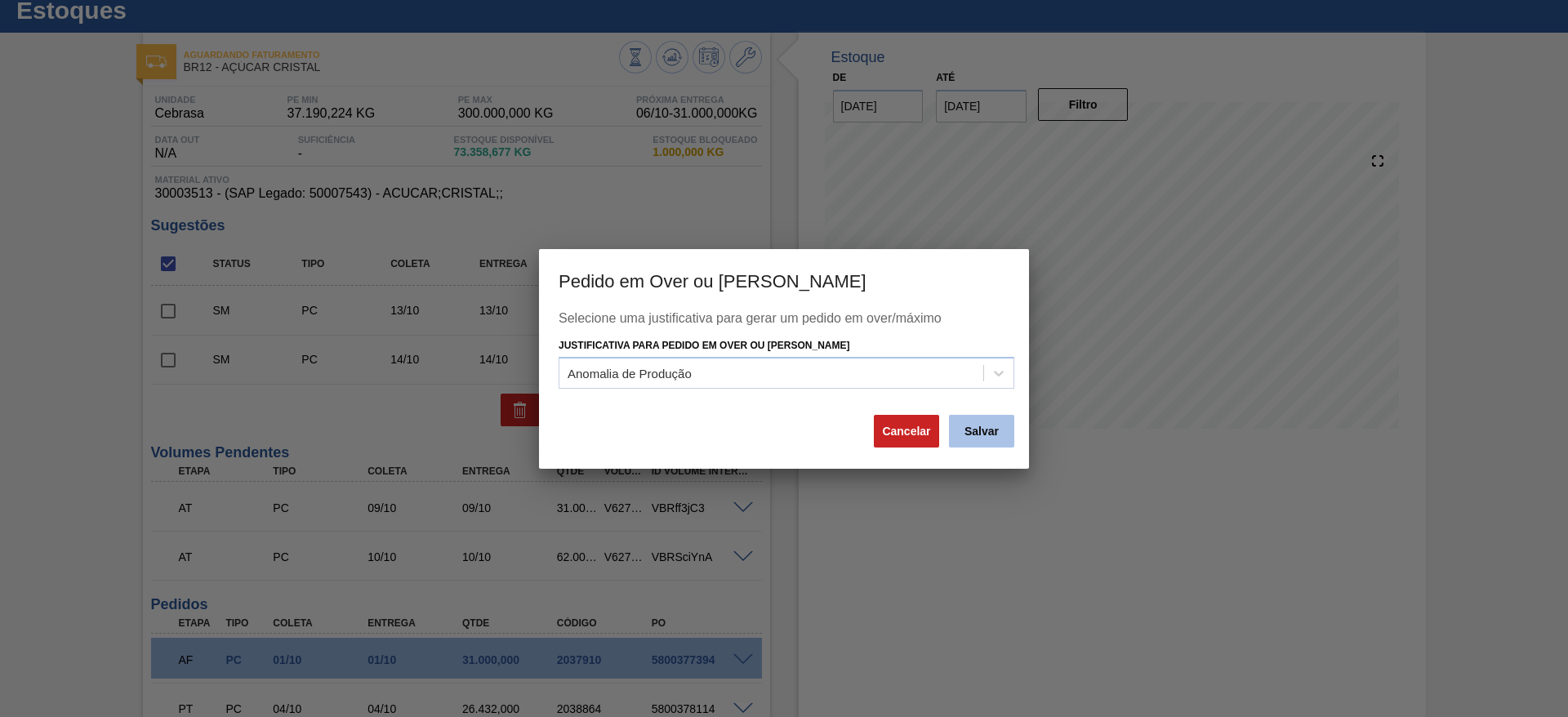
click at [964, 433] on button "Salvar" at bounding box center [982, 431] width 66 height 33
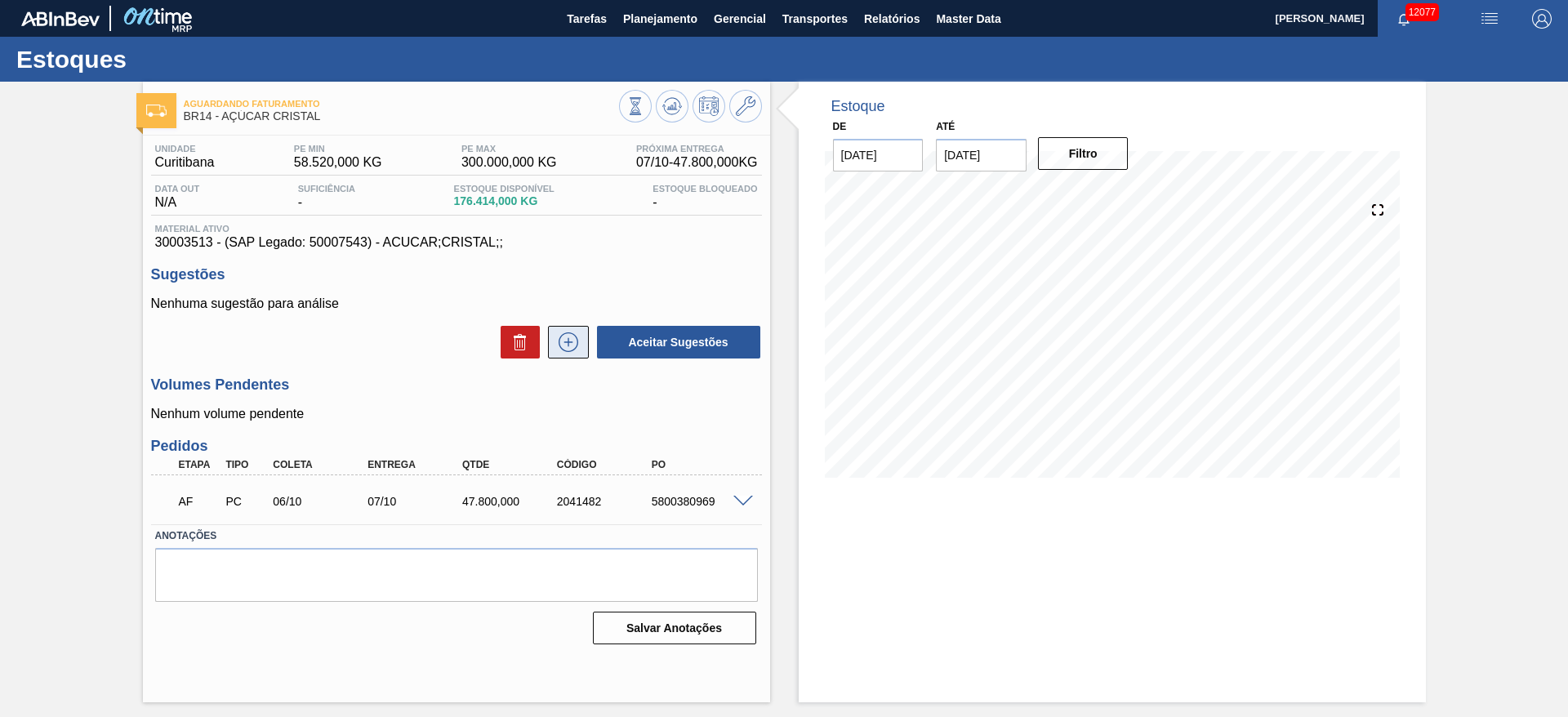
click at [586, 347] on button at bounding box center [569, 342] width 41 height 33
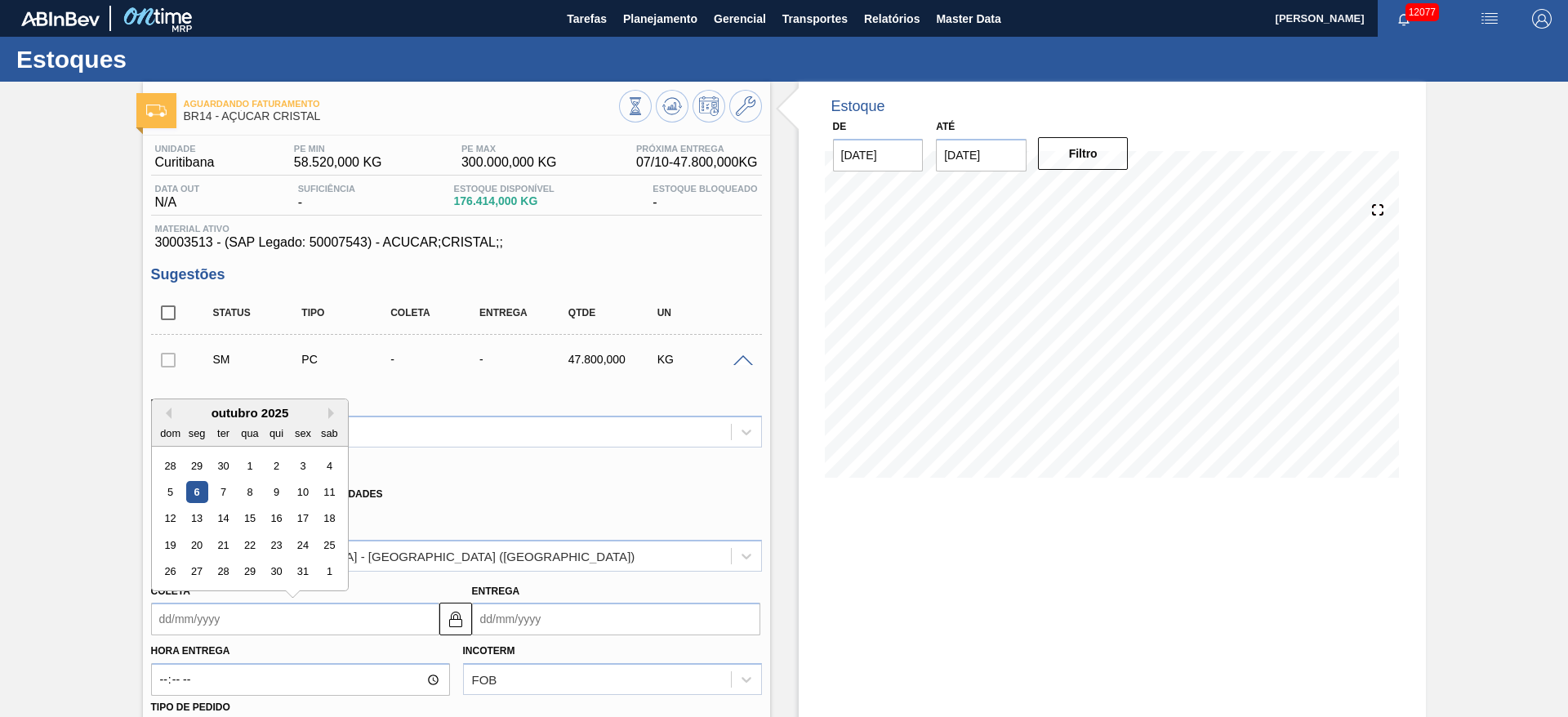
click at [188, 619] on input "Coleta" at bounding box center [295, 619] width 288 height 33
click at [196, 522] on div "13" at bounding box center [196, 518] width 22 height 22
type input "[DATE]"
type input "14/10/2025"
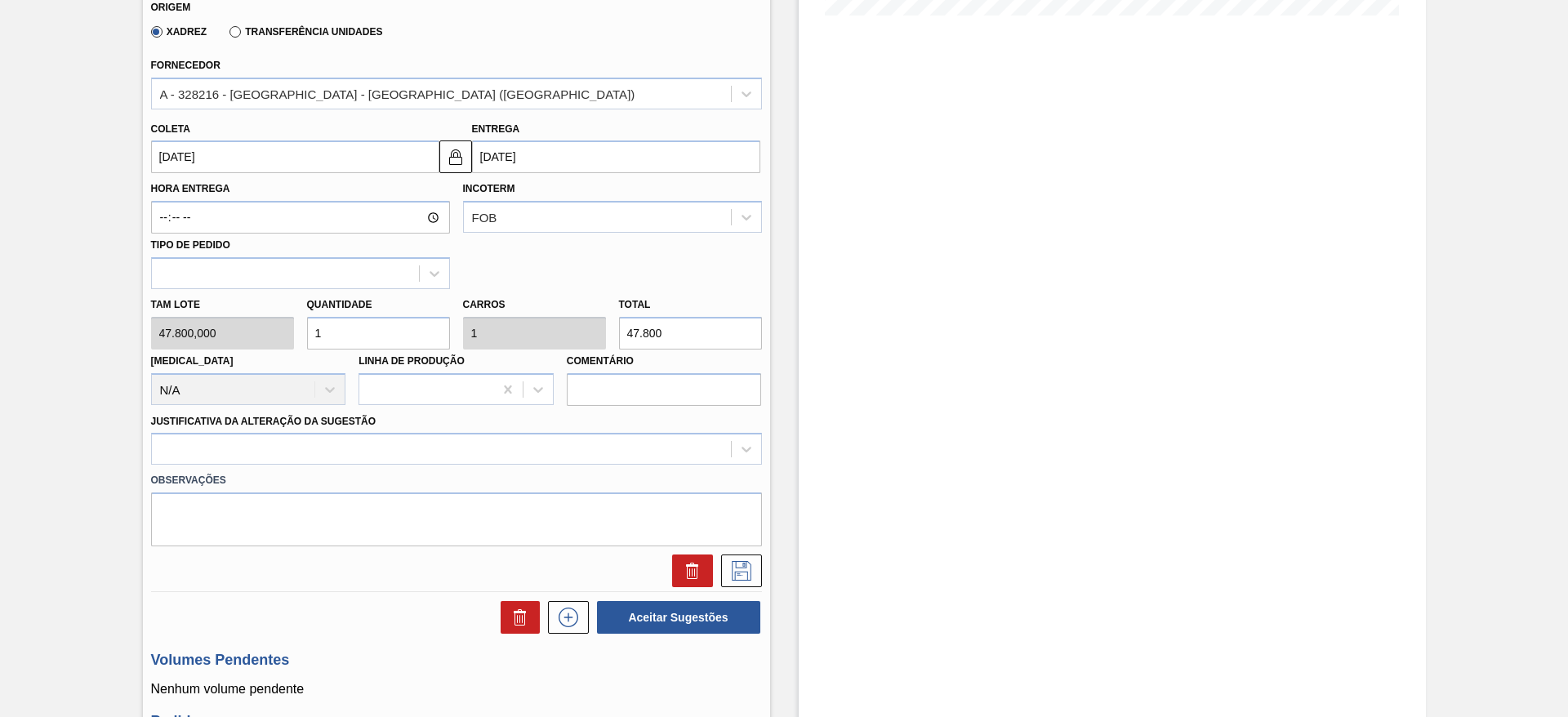
scroll to position [463, 0]
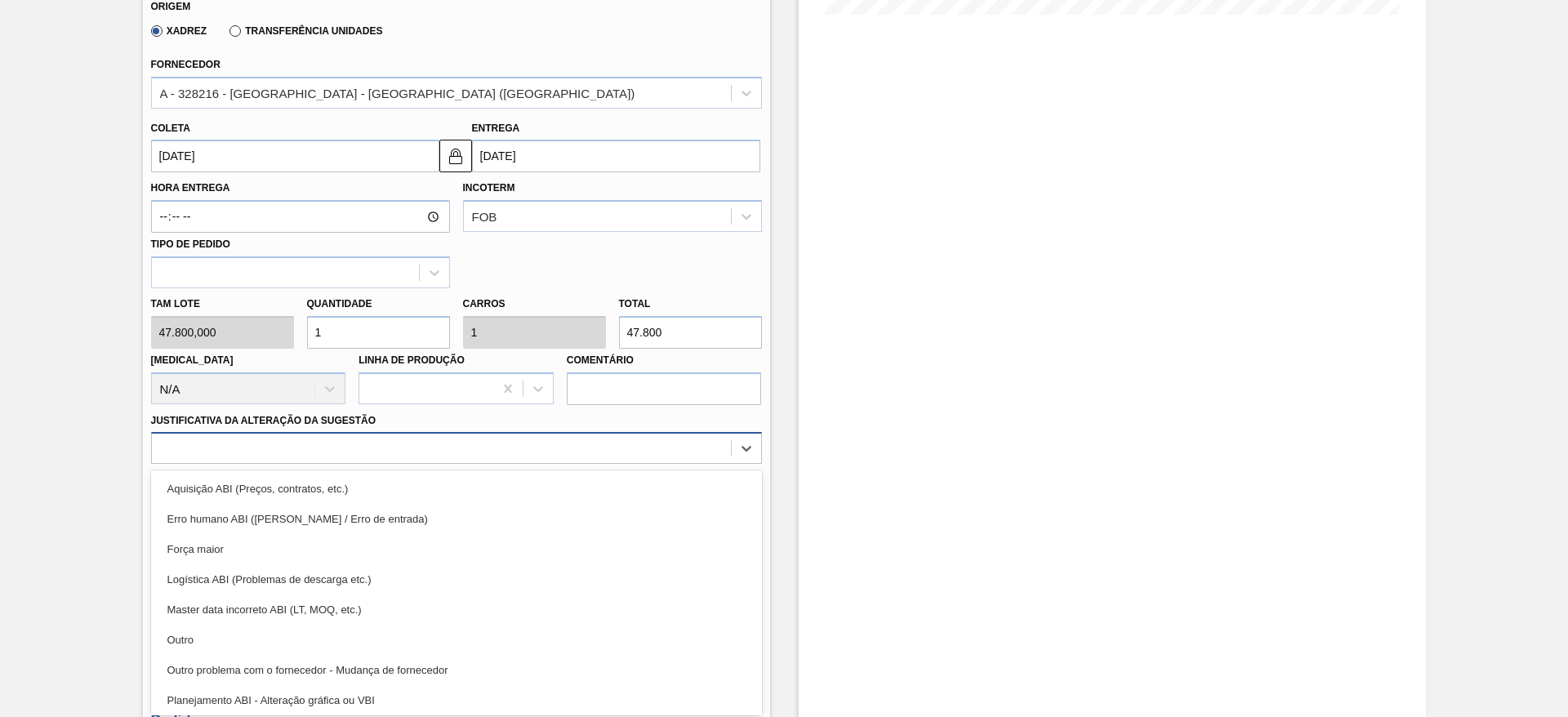
click at [513, 439] on div at bounding box center [441, 448] width 579 height 24
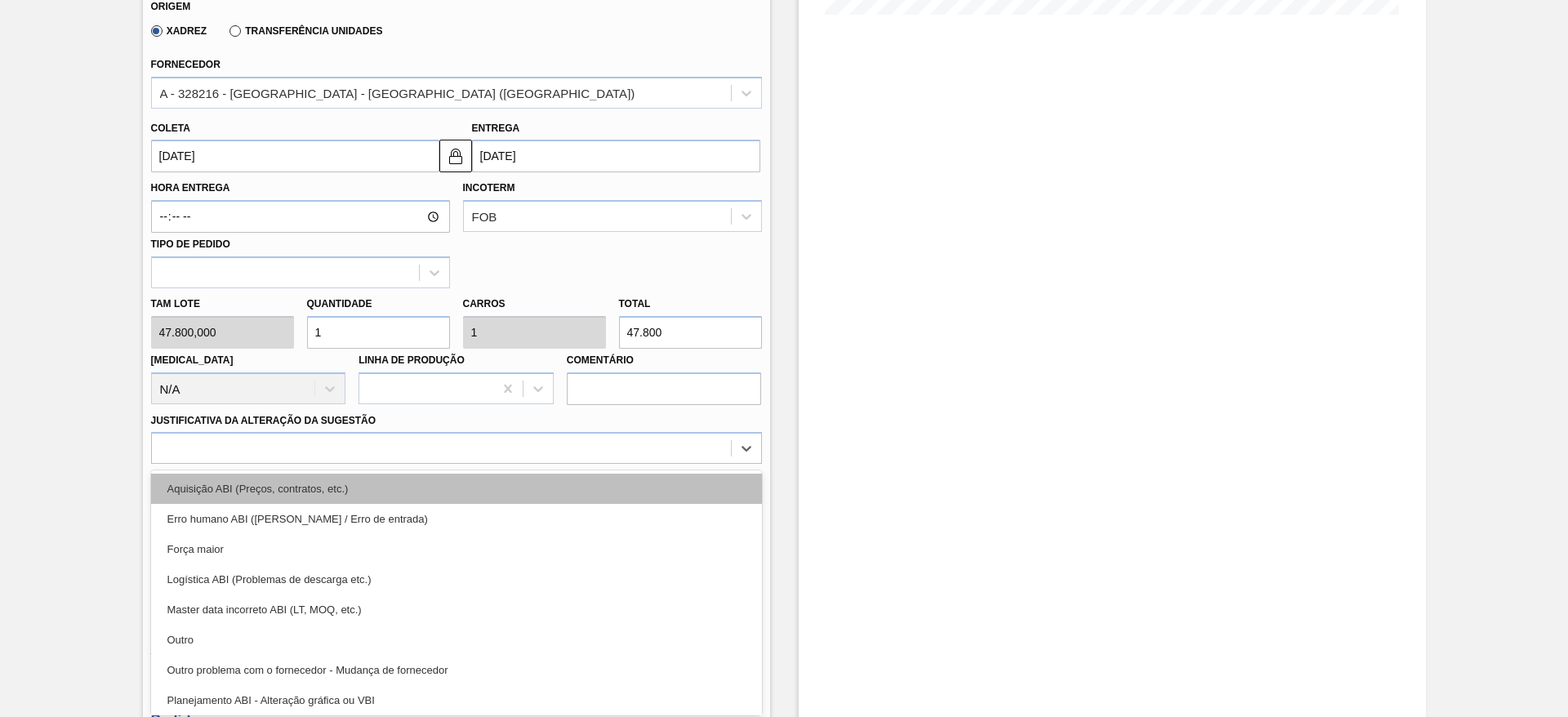
click at [505, 485] on div "Aquisição ABI (Preços, contratos, etc.)" at bounding box center [456, 488] width 611 height 30
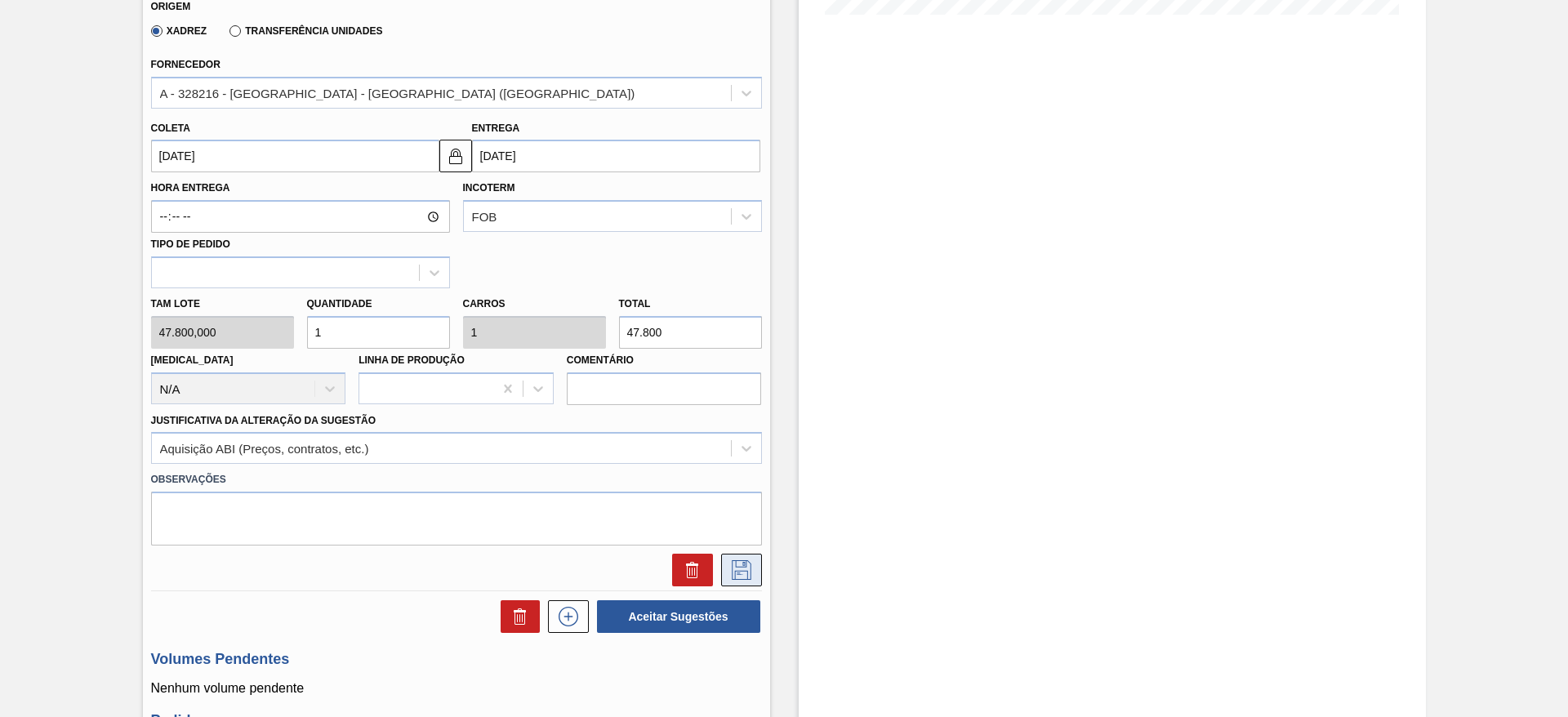
click at [732, 572] on icon at bounding box center [742, 570] width 20 height 20
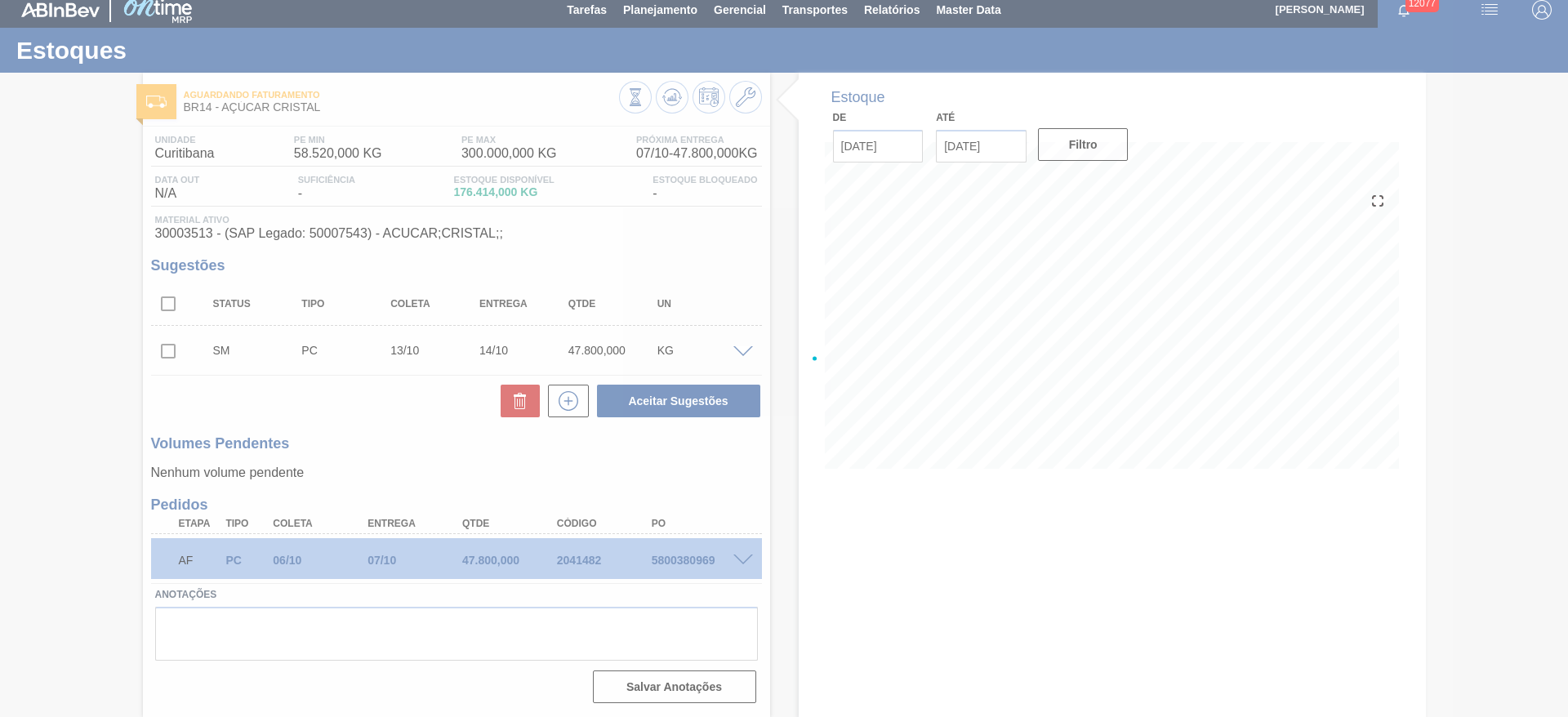
scroll to position [9, 0]
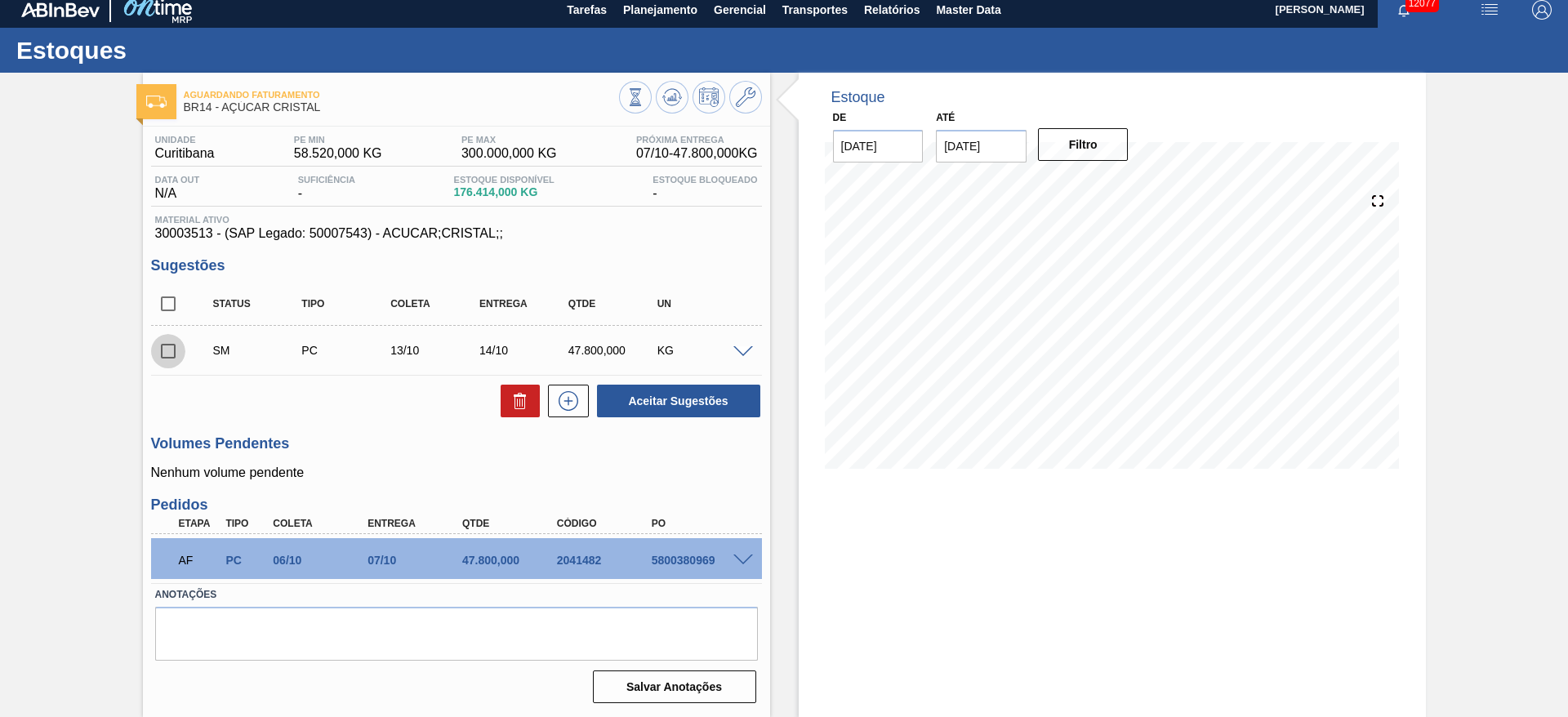
click at [168, 346] on input "checkbox" at bounding box center [168, 352] width 35 height 34
click at [663, 415] on button "Aceitar Sugestões" at bounding box center [679, 401] width 164 height 33
checkbox input "false"
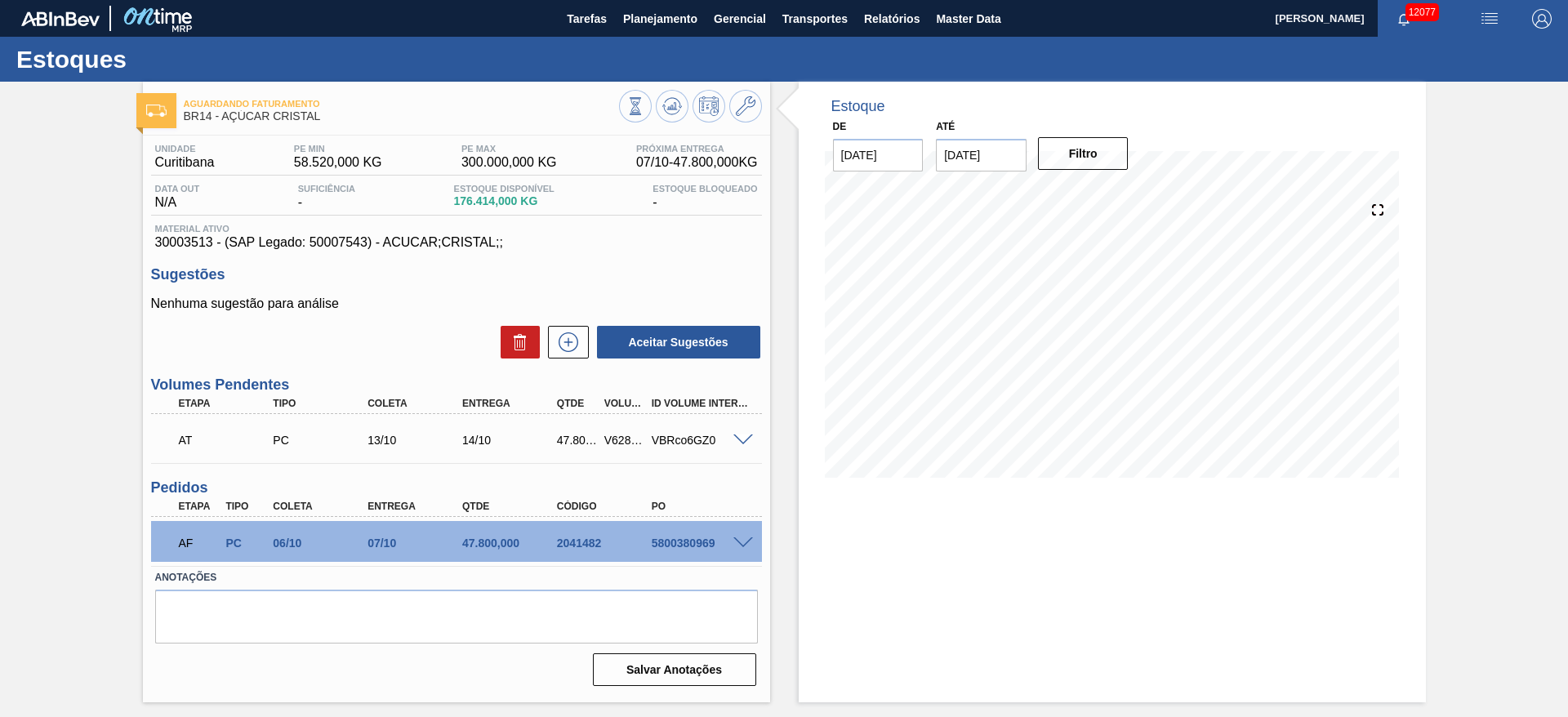
scroll to position [0, 0]
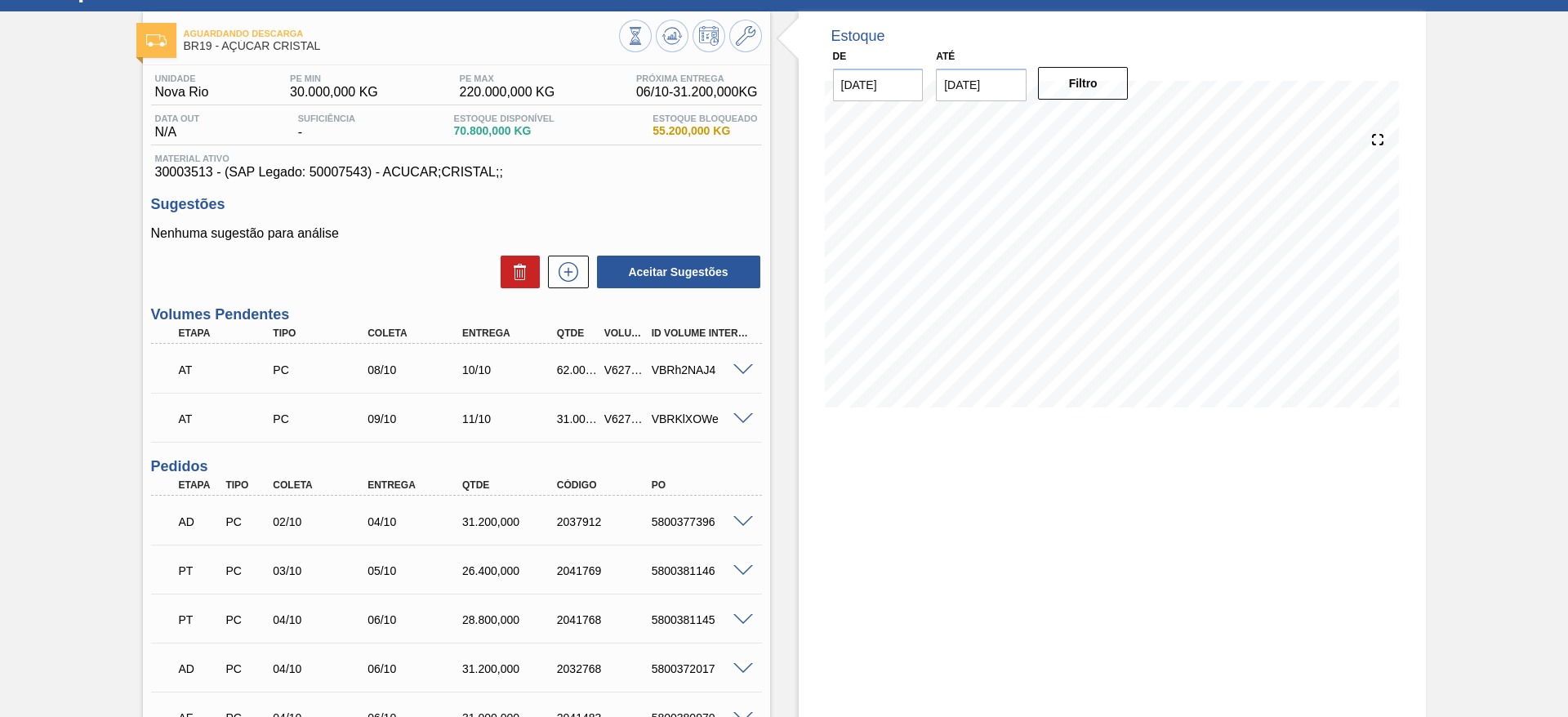
scroll to position [27, 0]
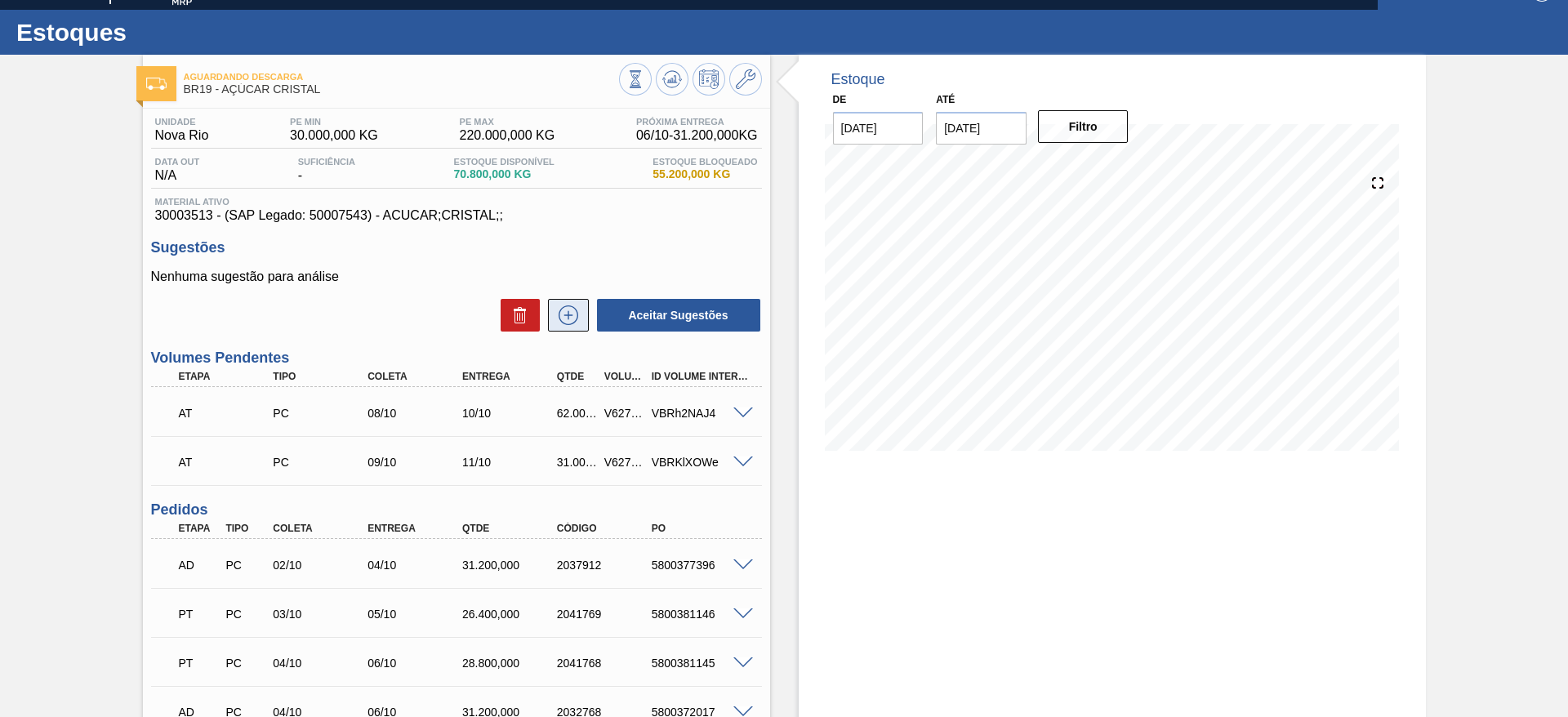
click at [574, 319] on icon at bounding box center [569, 315] width 26 height 20
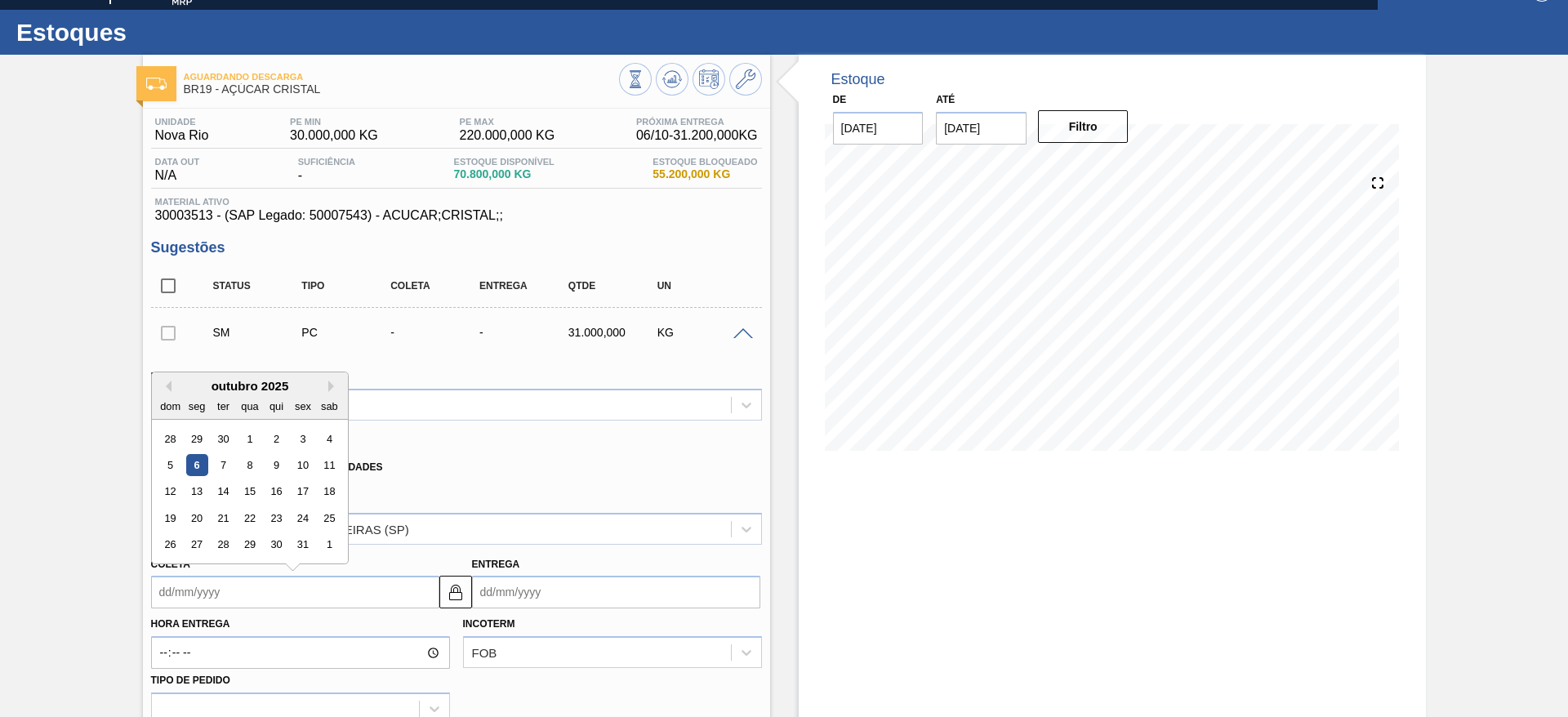
click at [212, 584] on input "Coleta" at bounding box center [295, 592] width 288 height 33
click at [302, 473] on div "10" at bounding box center [302, 465] width 22 height 22
type input "[DATE]"
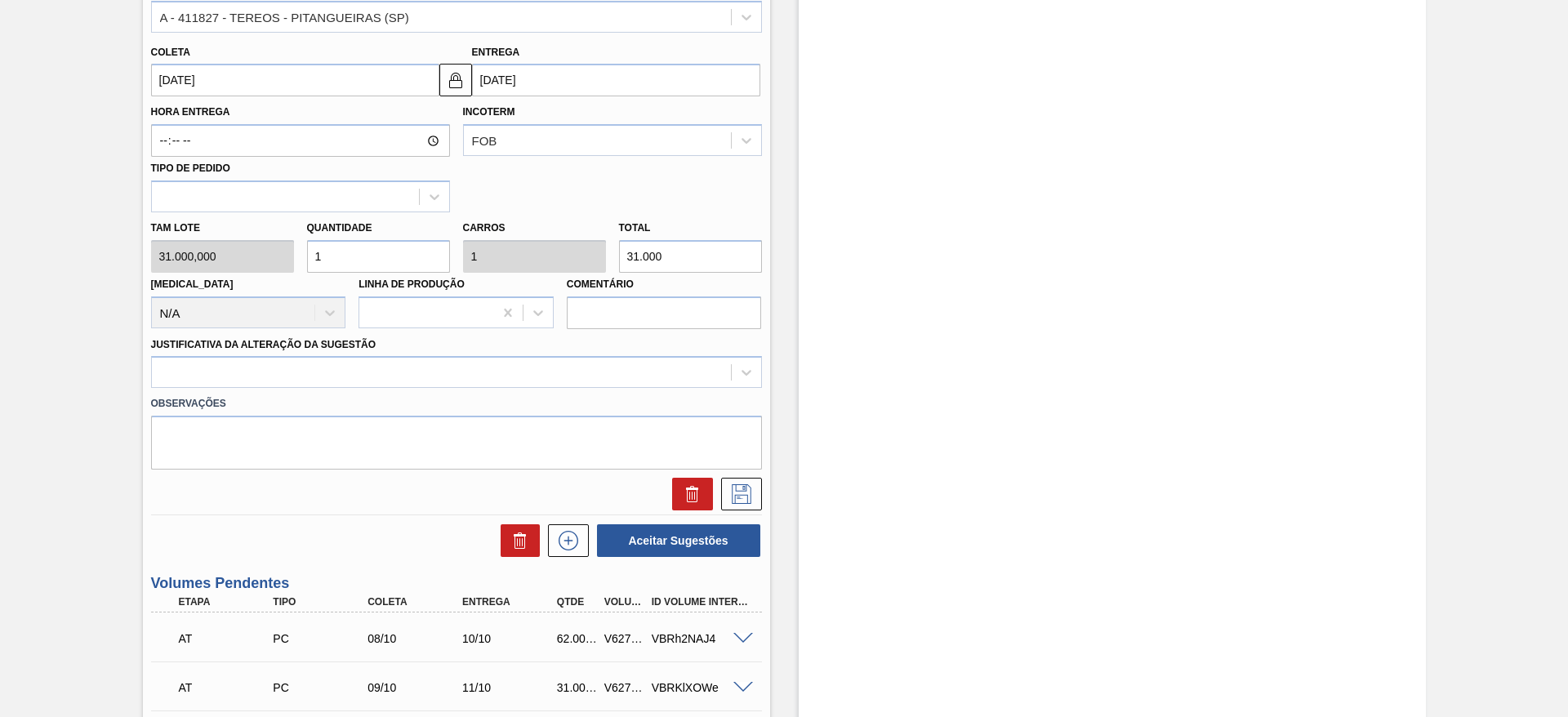
scroll to position [549, 0]
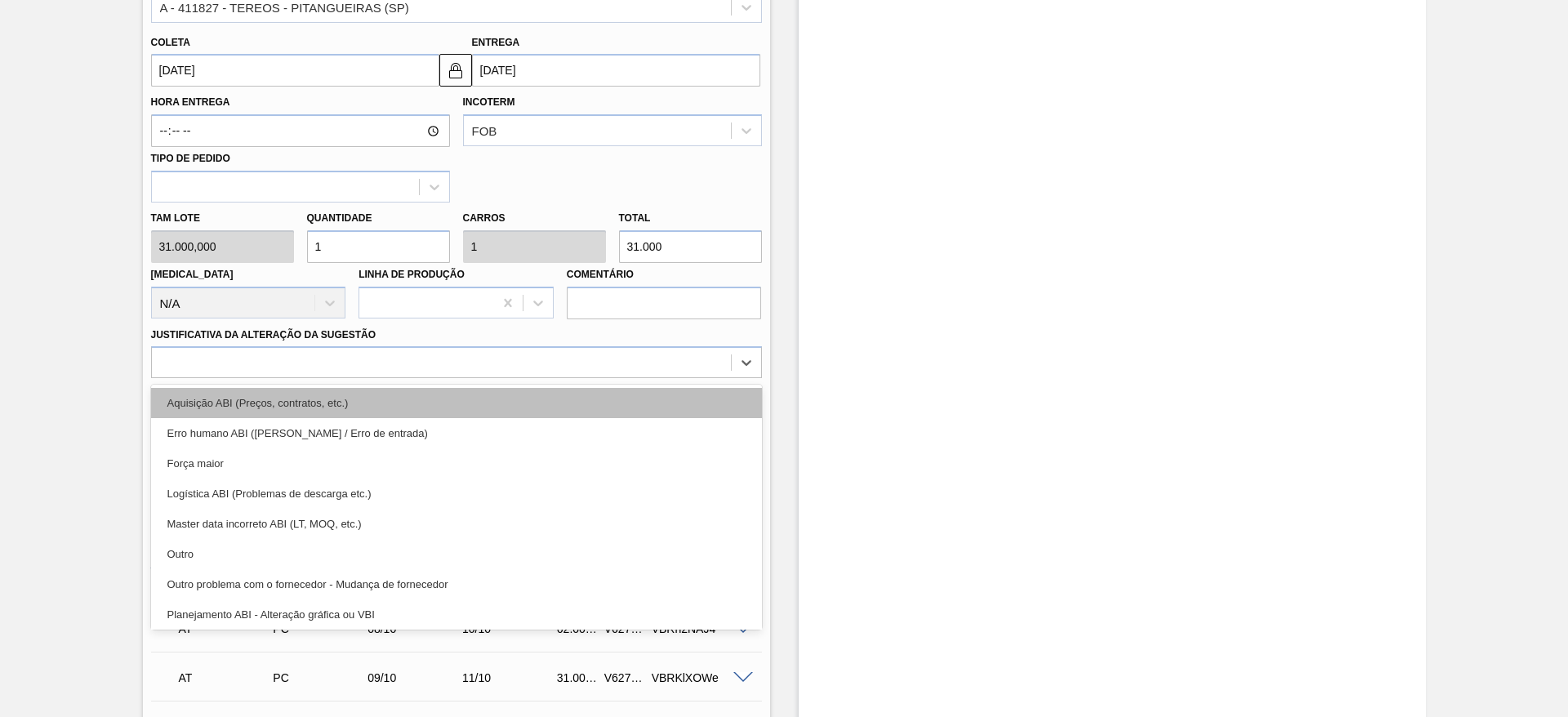
drag, startPoint x: 617, startPoint y: 365, endPoint x: 625, endPoint y: 402, distance: 37.9
click at [625, 378] on div "option Aquisição ABI (Preços, contratos, etc.) focused, 1 of 18. 18 results ava…" at bounding box center [456, 361] width 611 height 32
click at [625, 402] on div "Aquisição ABI (Preços, contratos, etc.)" at bounding box center [456, 402] width 611 height 30
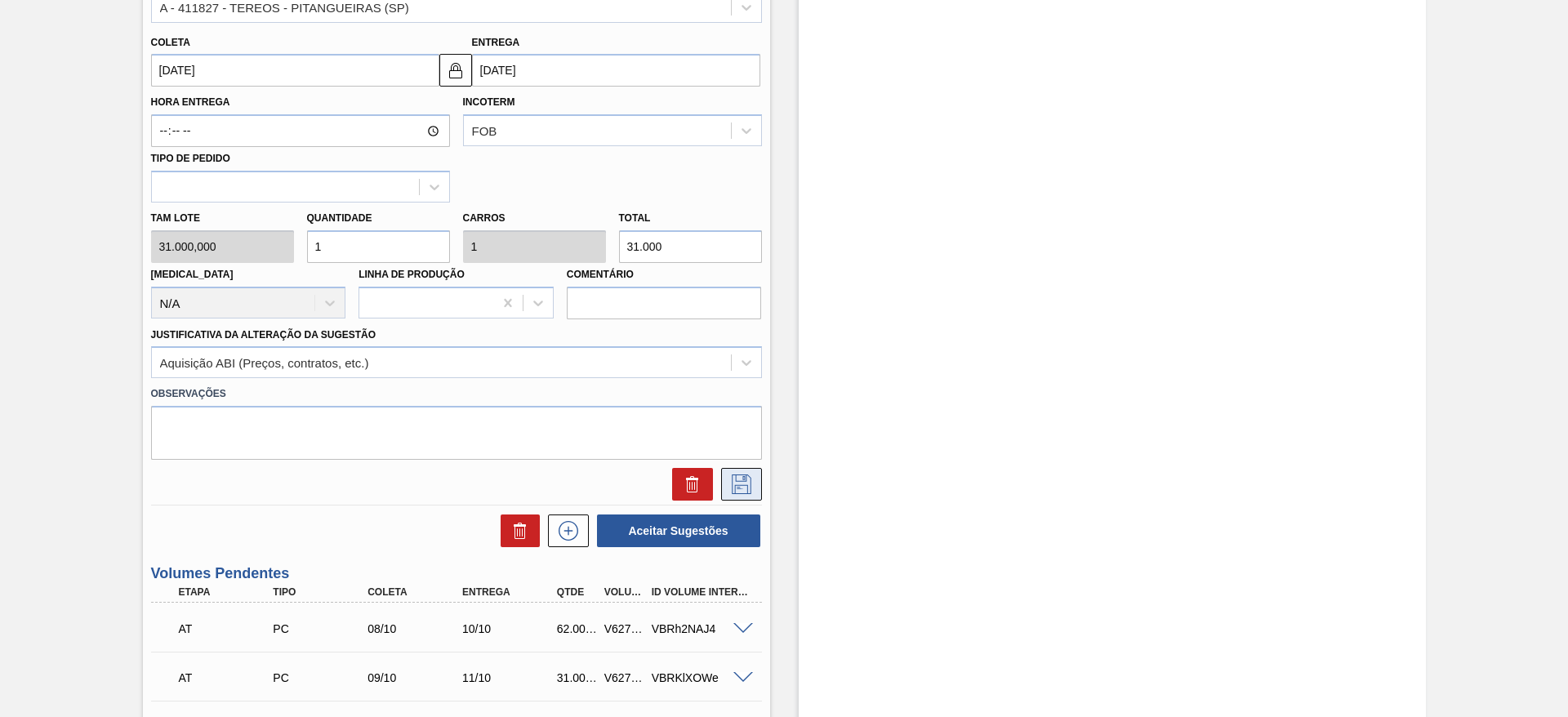
click at [757, 485] on button at bounding box center [742, 485] width 41 height 33
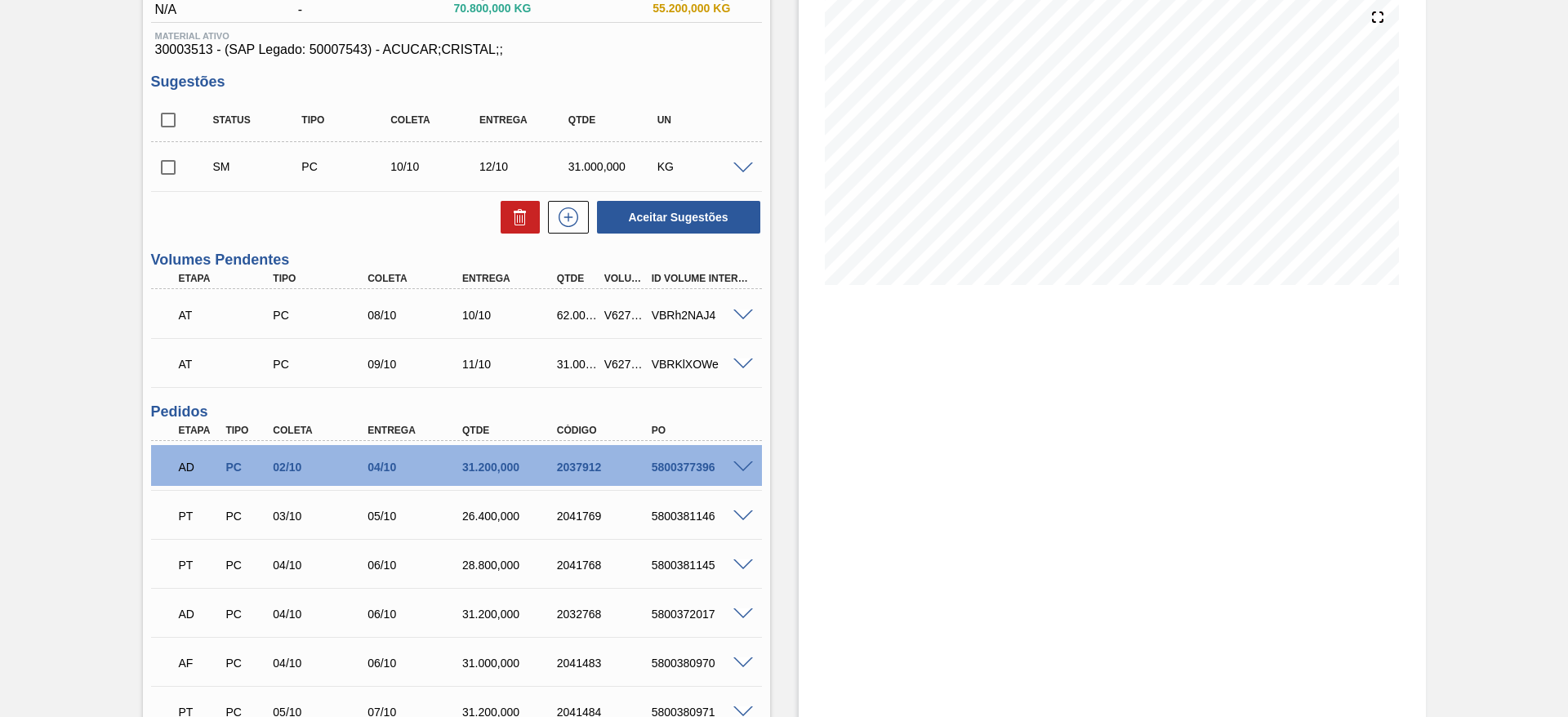
scroll to position [183, 0]
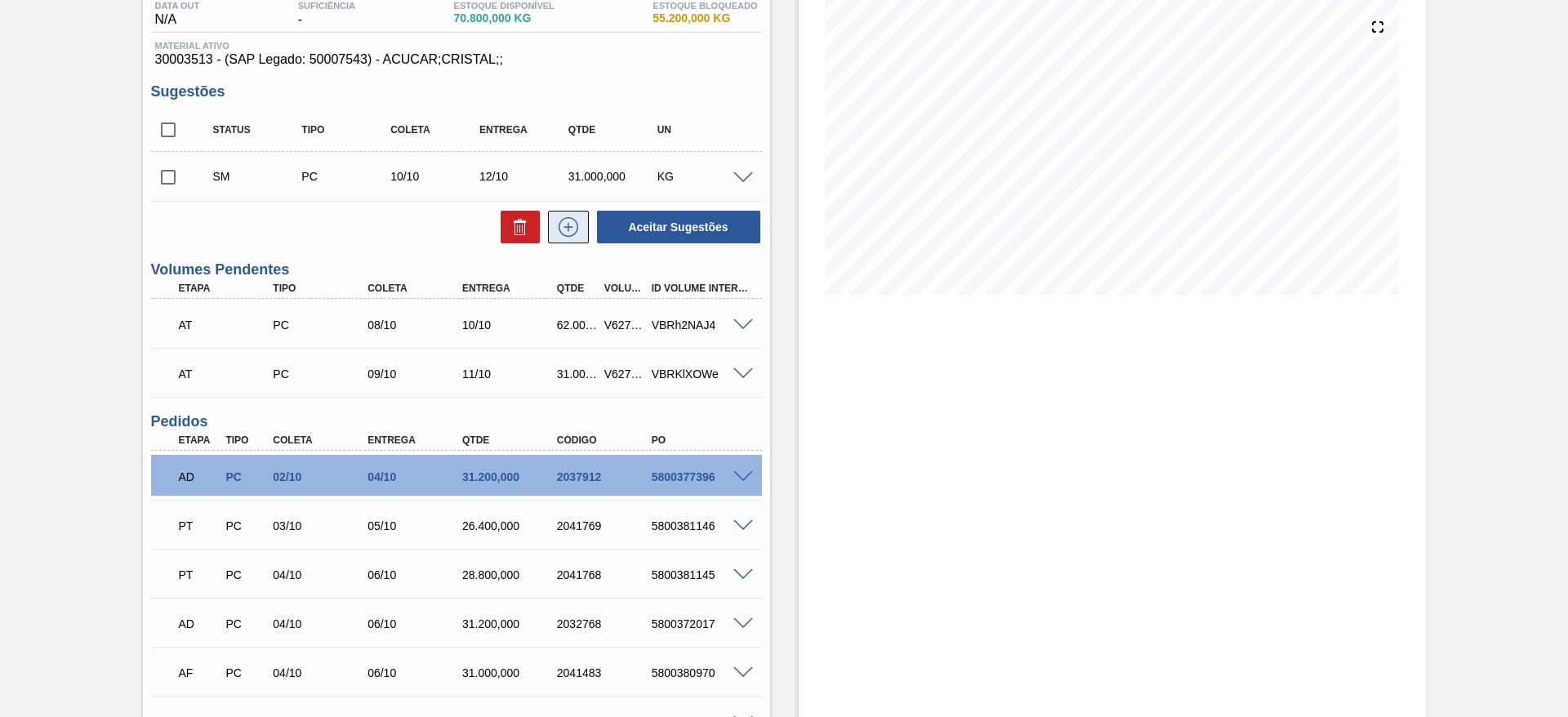
click at [556, 229] on icon at bounding box center [569, 227] width 26 height 20
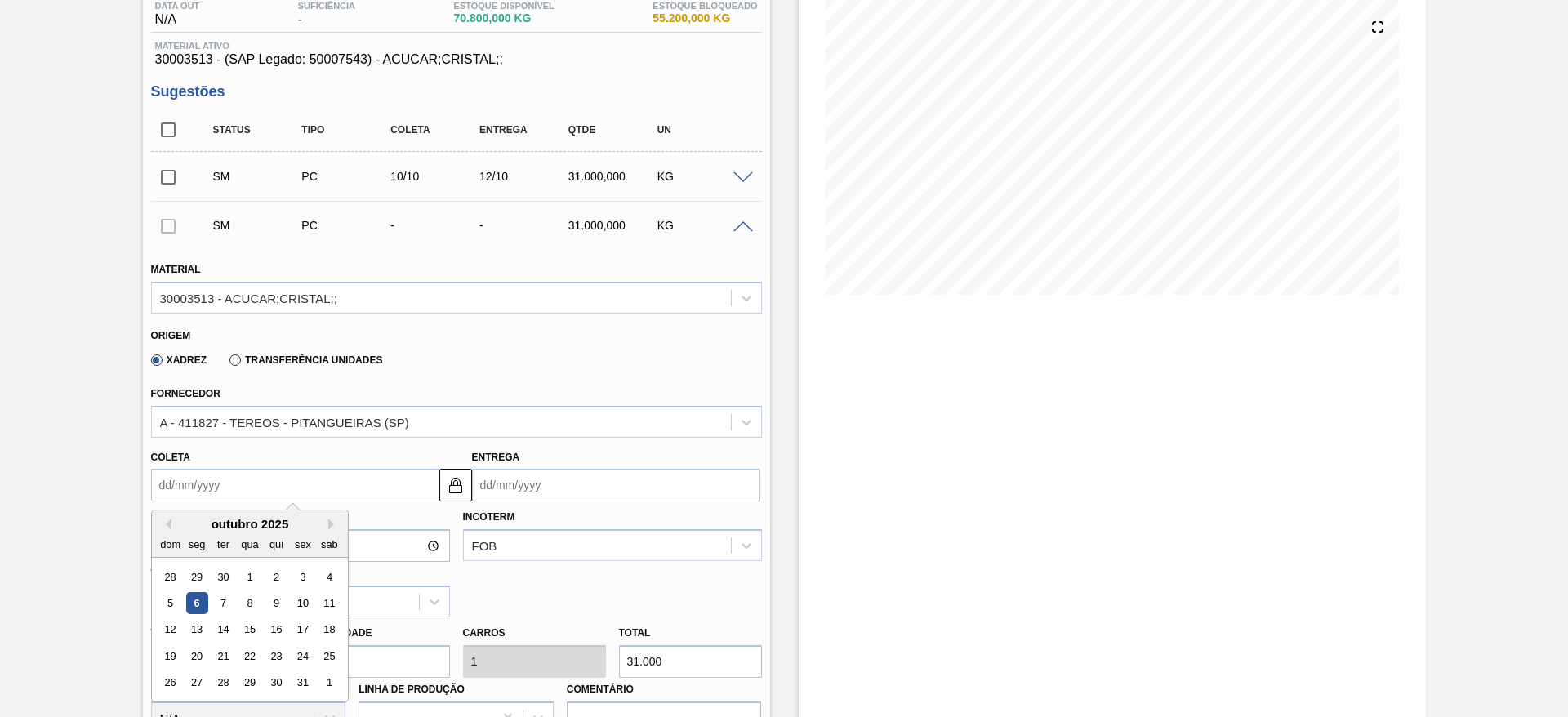
click at [171, 479] on input "Coleta" at bounding box center [295, 485] width 288 height 33
click at [330, 595] on div "11" at bounding box center [329, 603] width 22 height 22
type input "[DATE]"
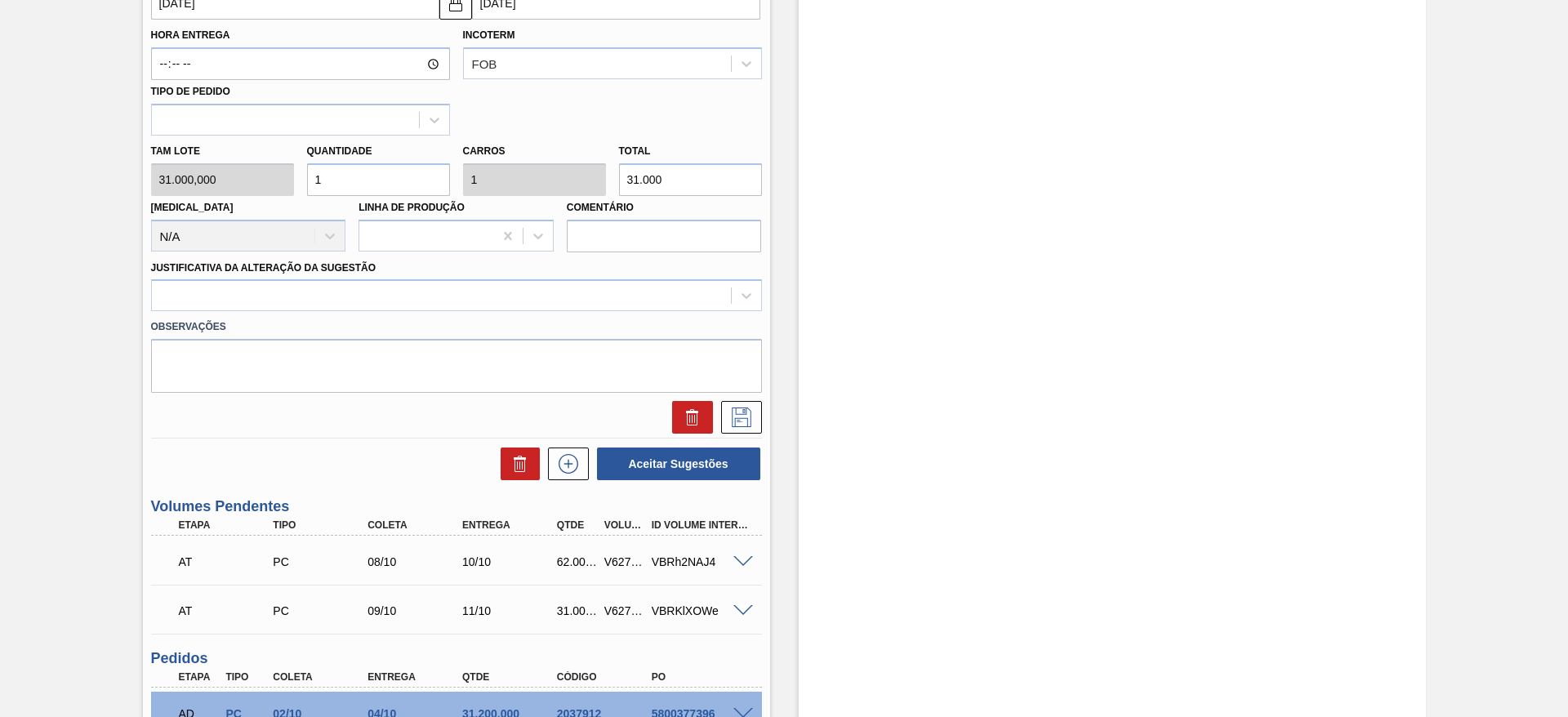
scroll to position [665, 0]
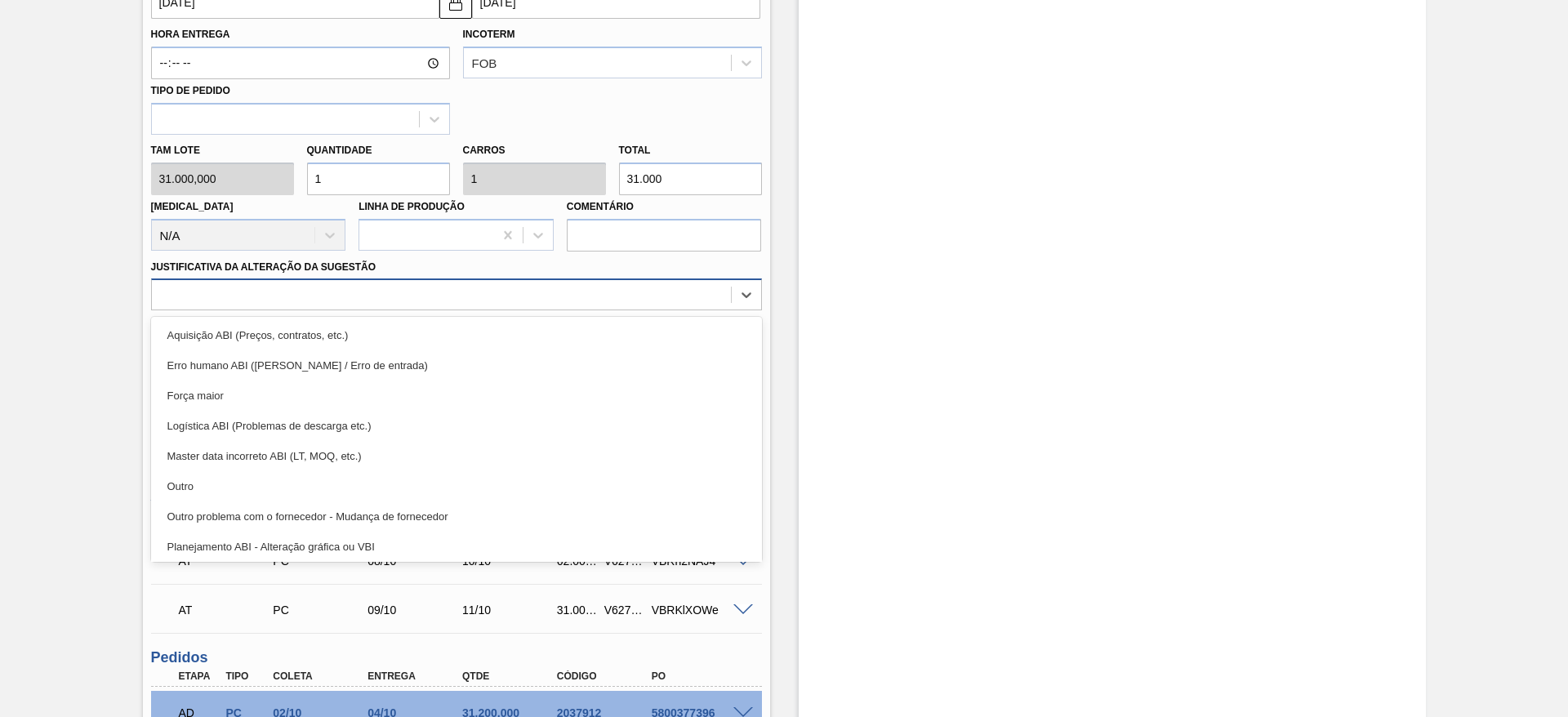
click at [670, 299] on div at bounding box center [441, 295] width 579 height 24
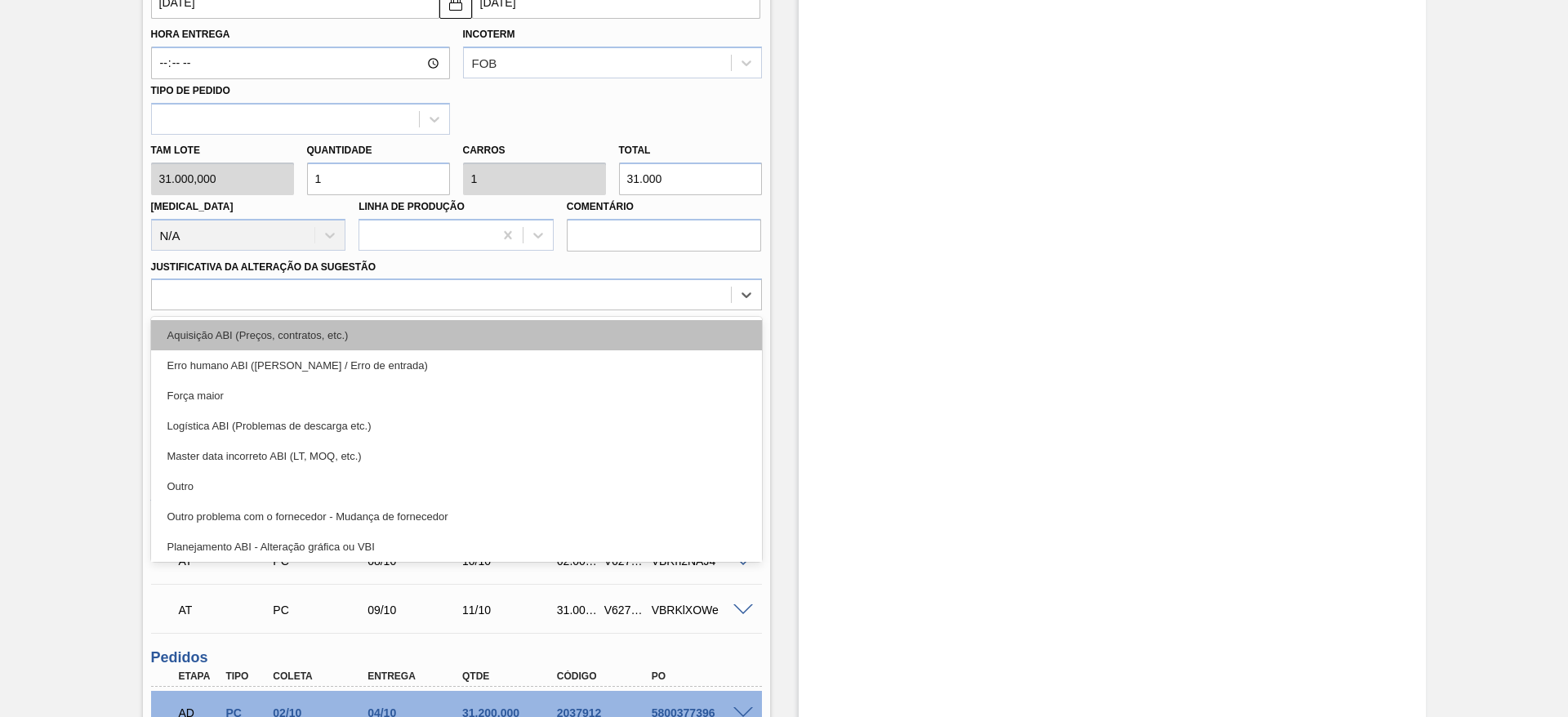
click at [667, 333] on div "Aquisição ABI (Preços, contratos, etc.)" at bounding box center [456, 335] width 611 height 30
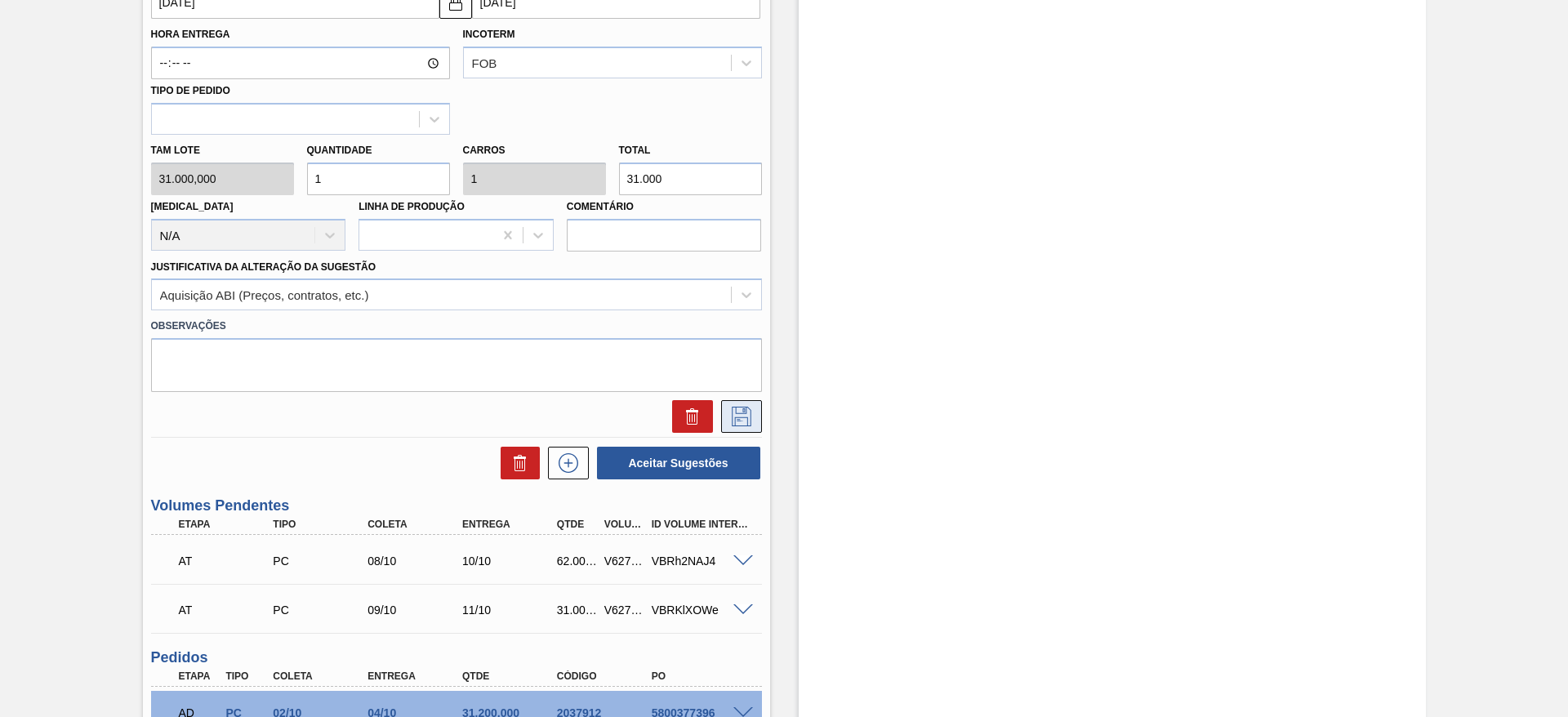
click at [745, 418] on icon at bounding box center [742, 416] width 26 height 20
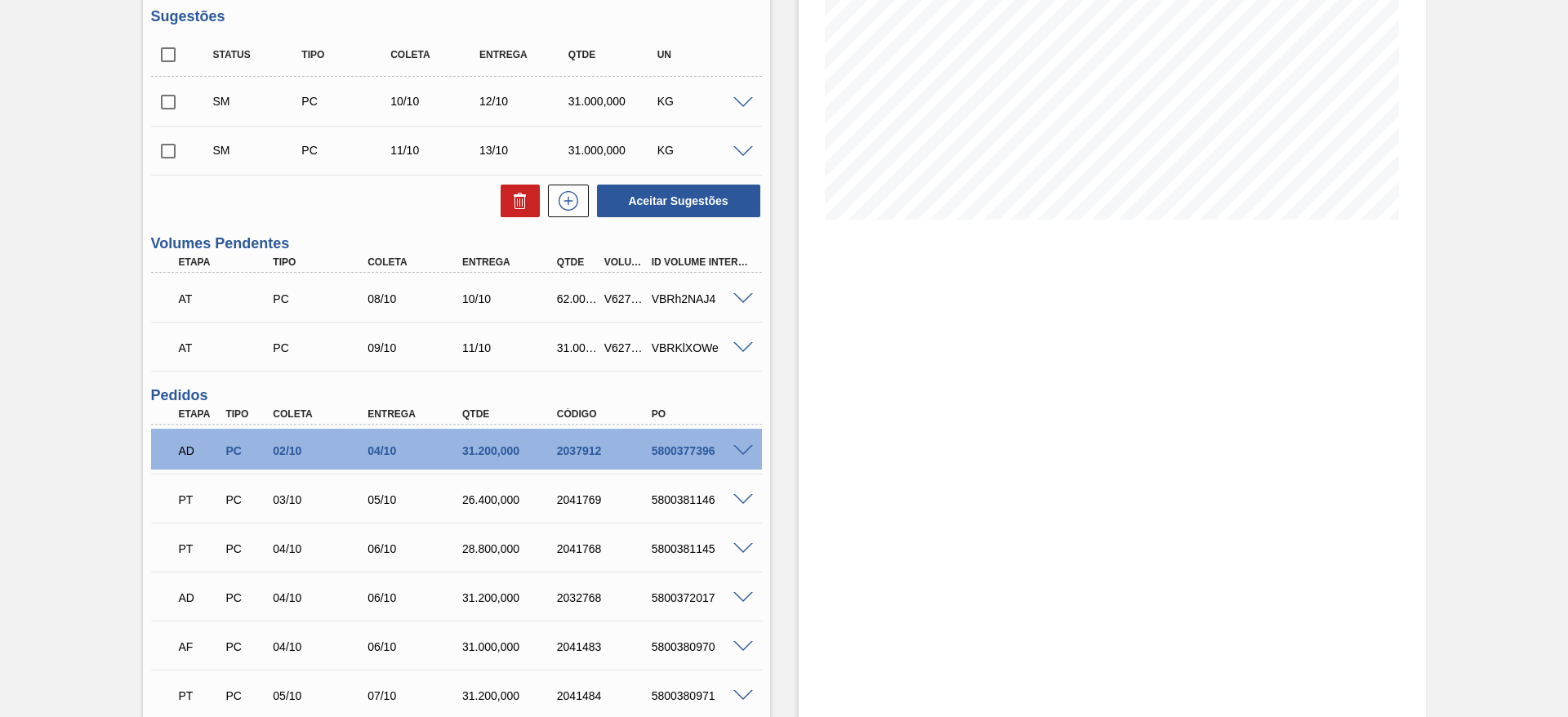
scroll to position [193, 0]
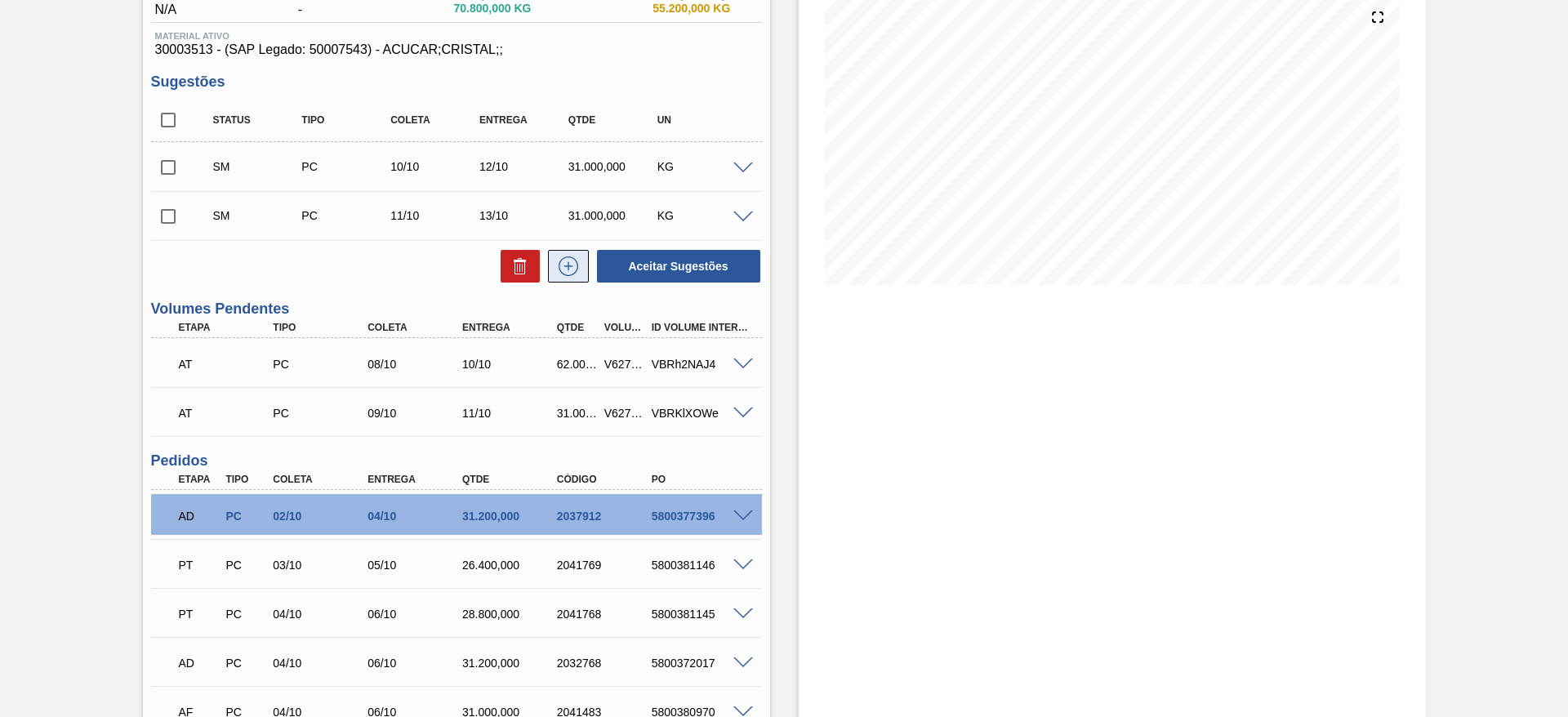
click at [571, 280] on button at bounding box center [569, 266] width 41 height 33
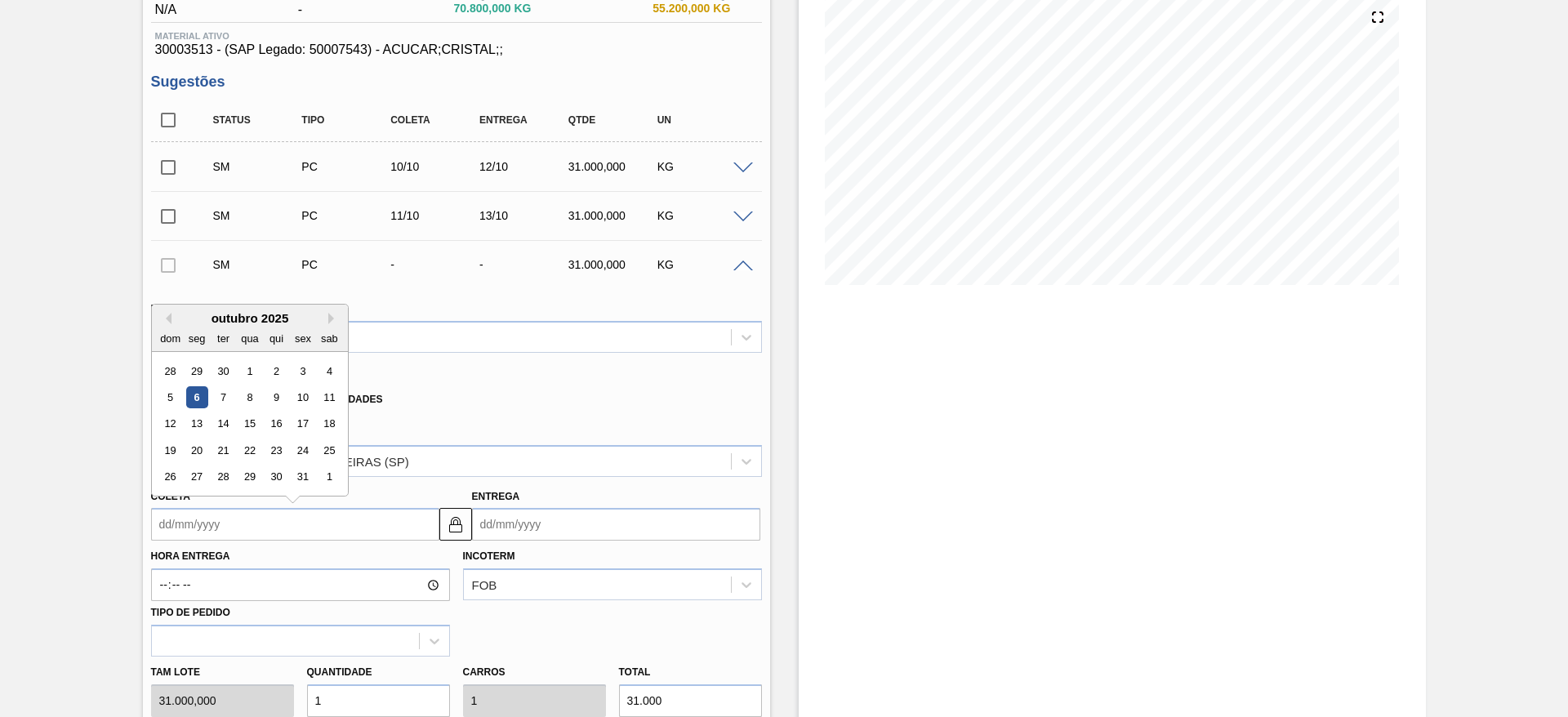
click at [176, 526] on input "Coleta" at bounding box center [295, 524] width 288 height 33
click at [205, 431] on div "13" at bounding box center [196, 424] width 22 height 22
type input "[DATE]"
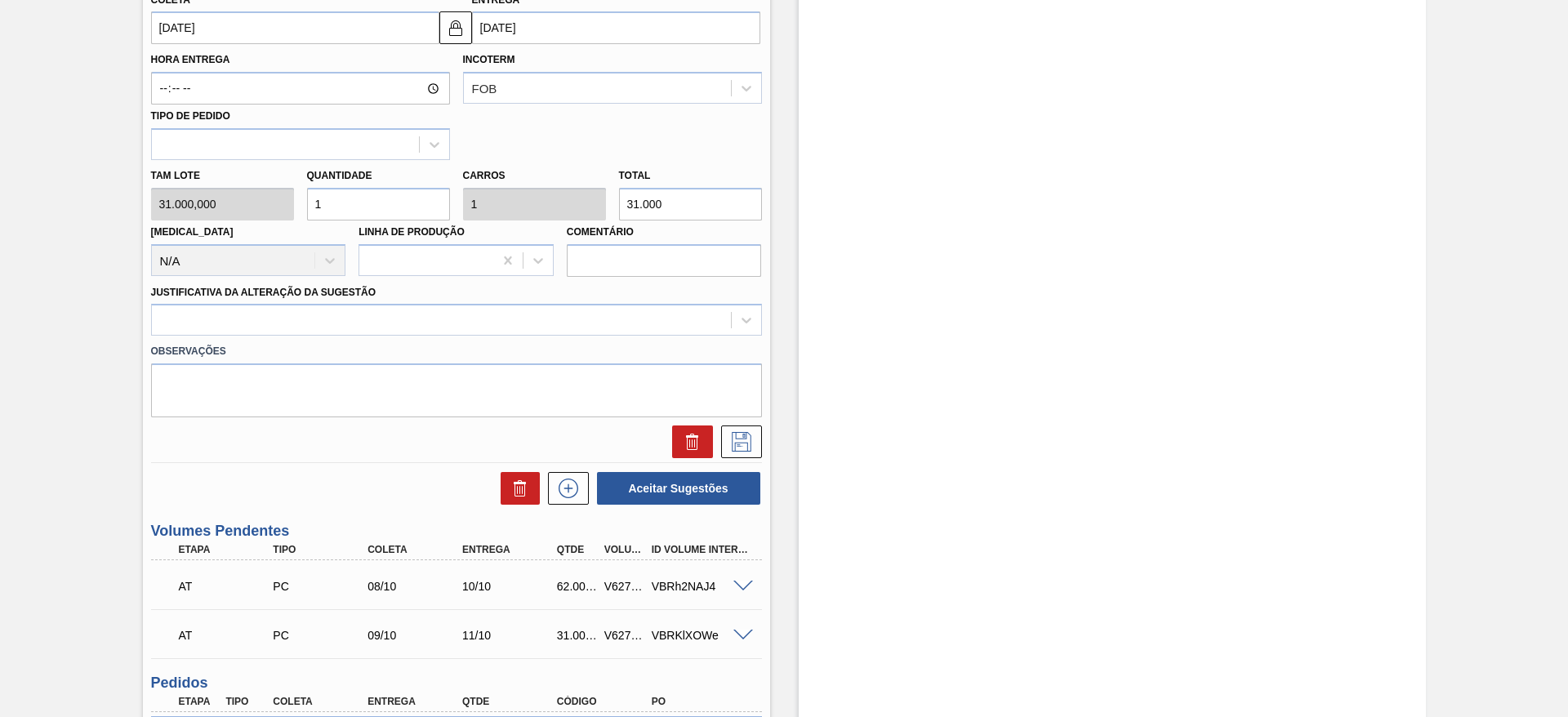
scroll to position [690, 0]
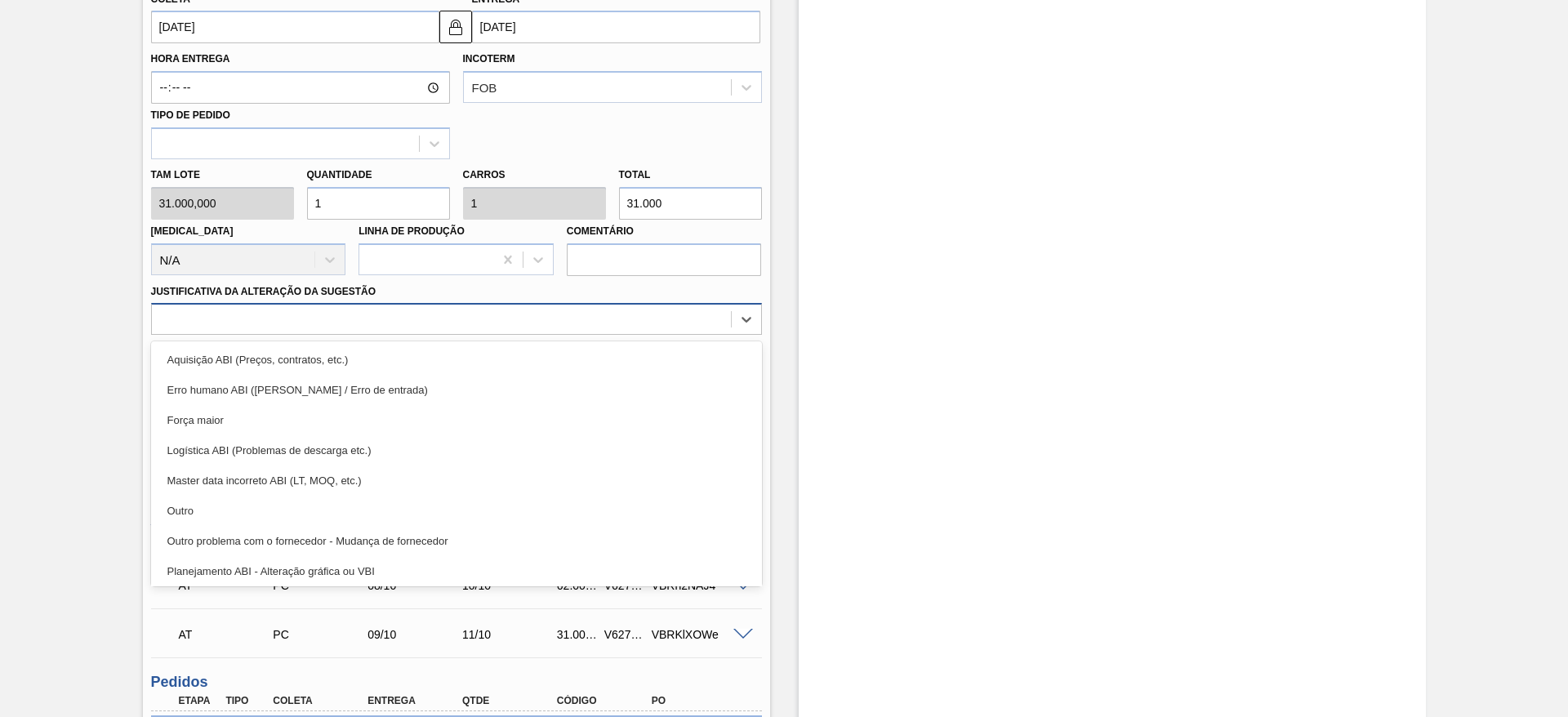
click at [634, 325] on div at bounding box center [441, 319] width 579 height 24
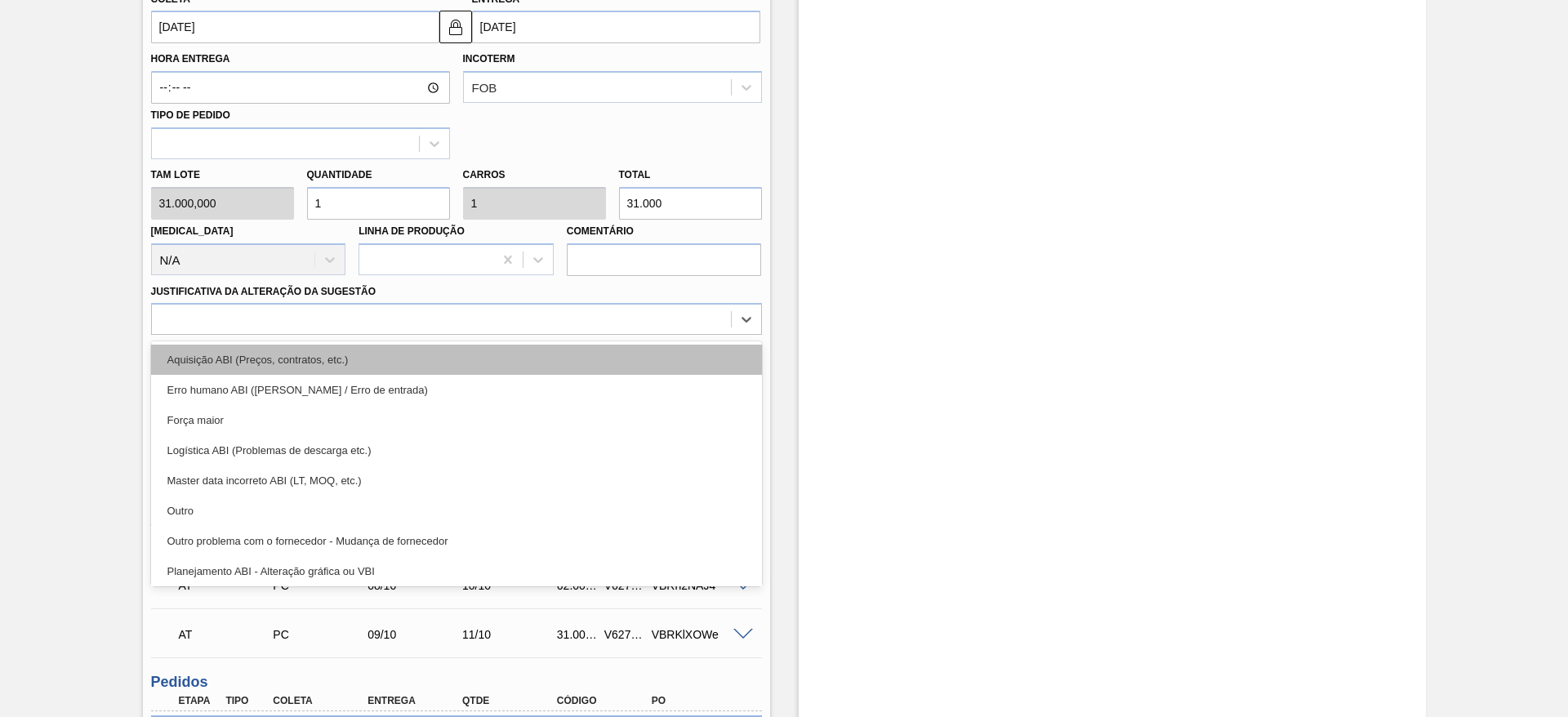
click at [634, 347] on div "Aquisição ABI (Preços, contratos, etc.)" at bounding box center [456, 359] width 611 height 30
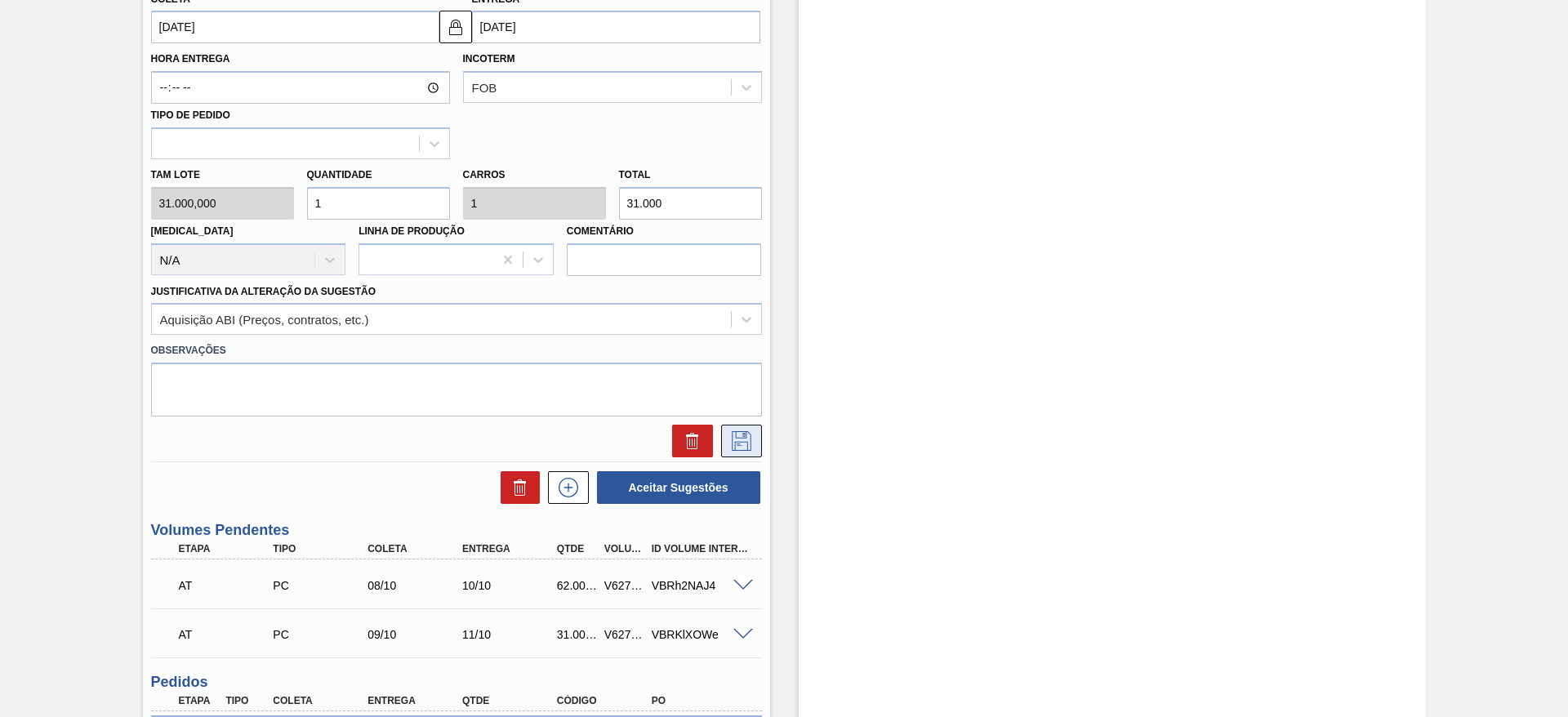
click at [746, 453] on button at bounding box center [742, 441] width 41 height 33
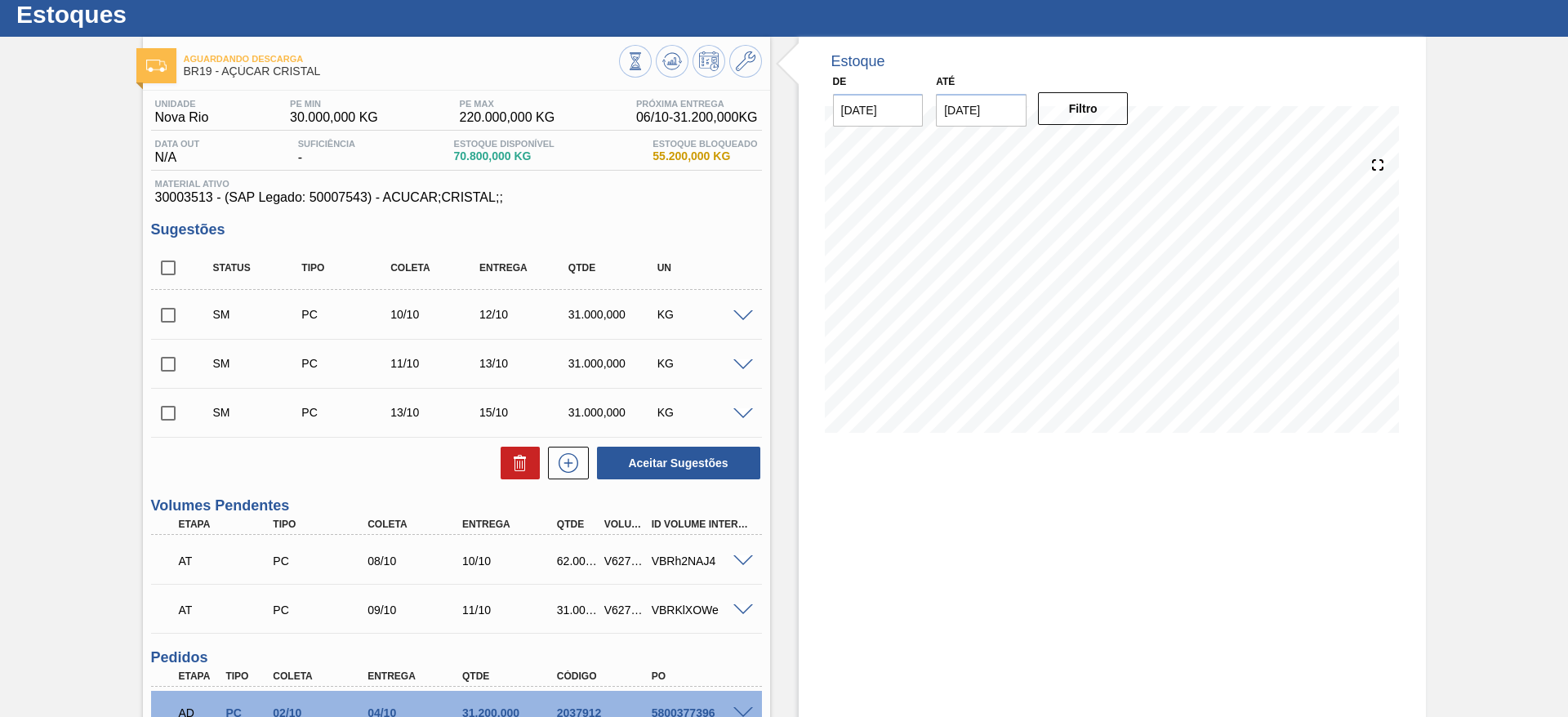
scroll to position [44, 0]
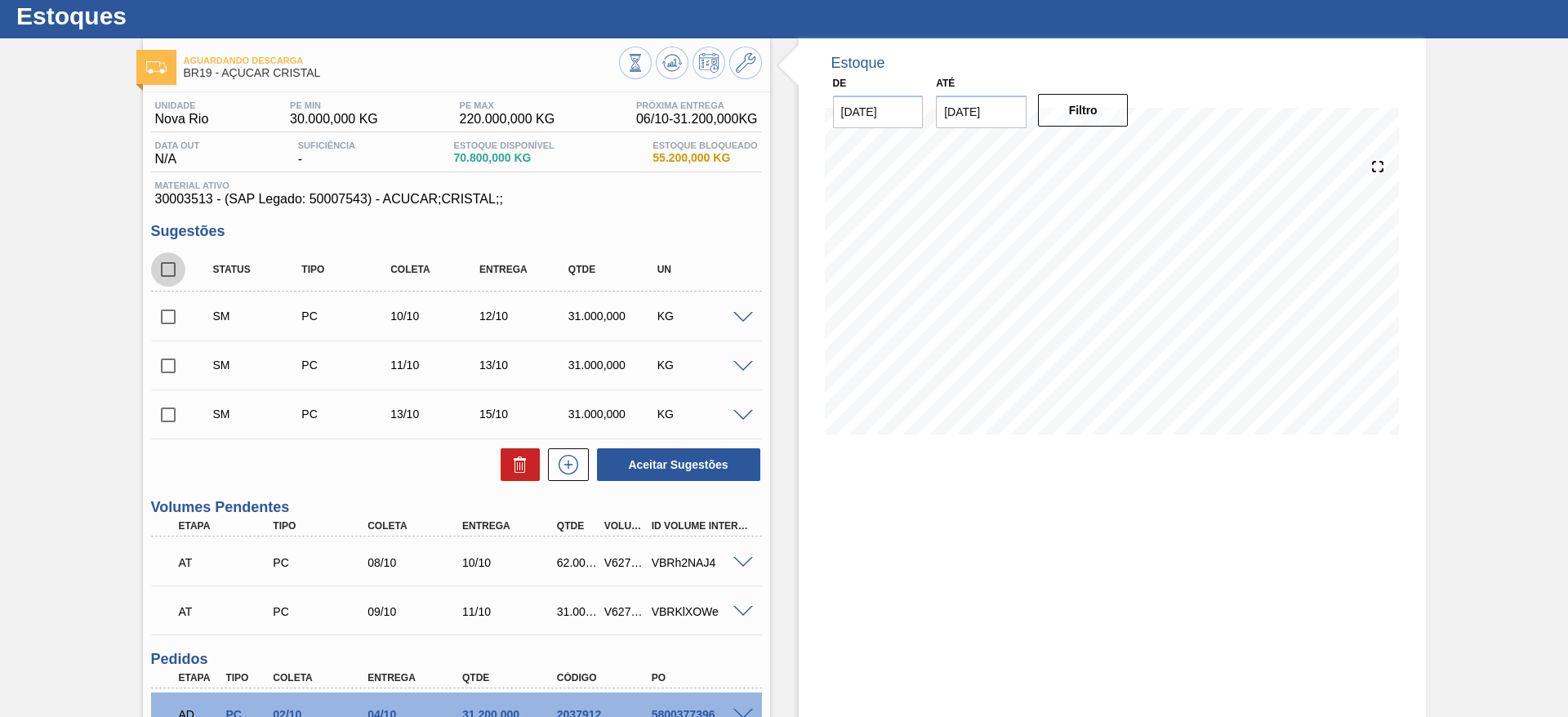
click at [168, 270] on input "checkbox" at bounding box center [168, 269] width 35 height 34
checkbox input "true"
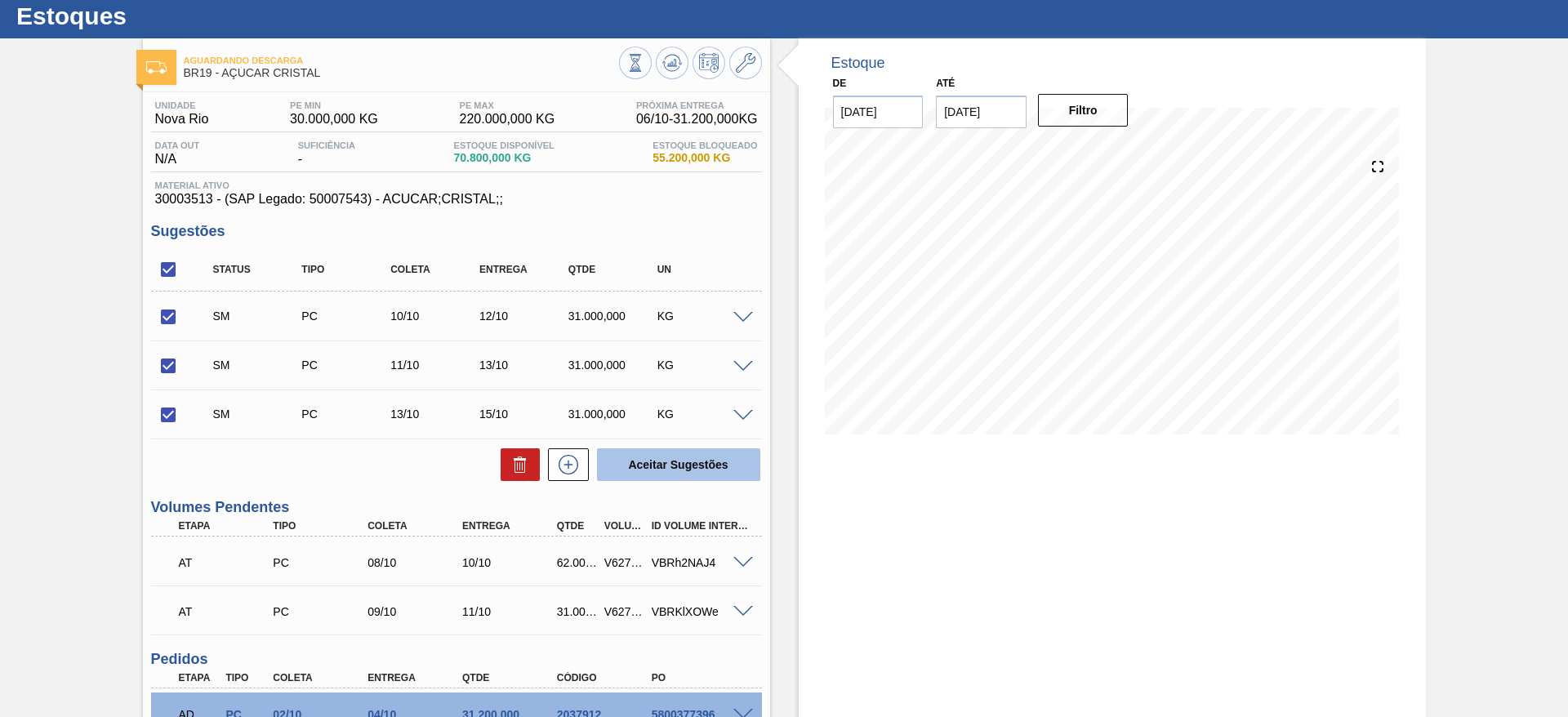
click at [648, 452] on button "Aceitar Sugestões" at bounding box center [679, 465] width 164 height 33
checkbox input "false"
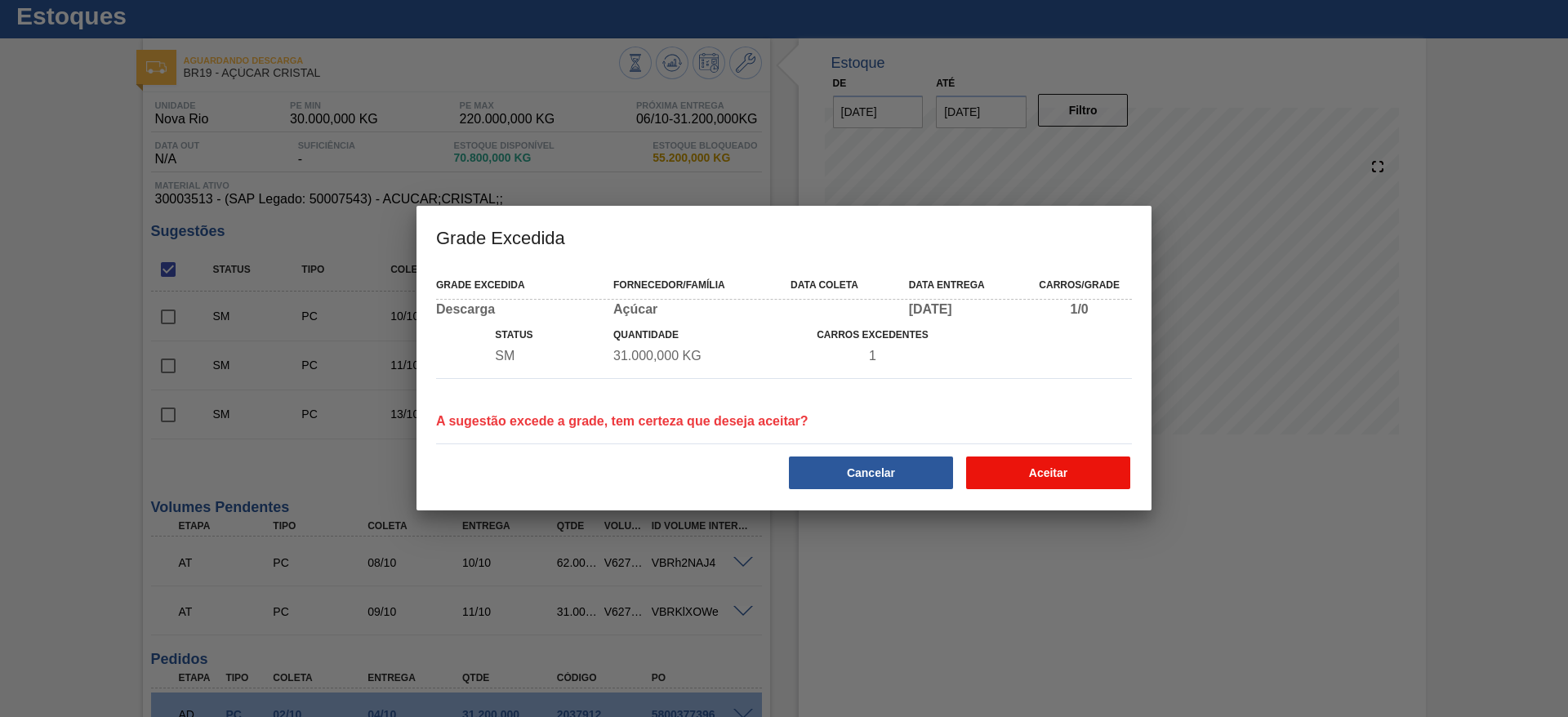
click at [991, 457] on button "Aceitar" at bounding box center [1049, 473] width 164 height 33
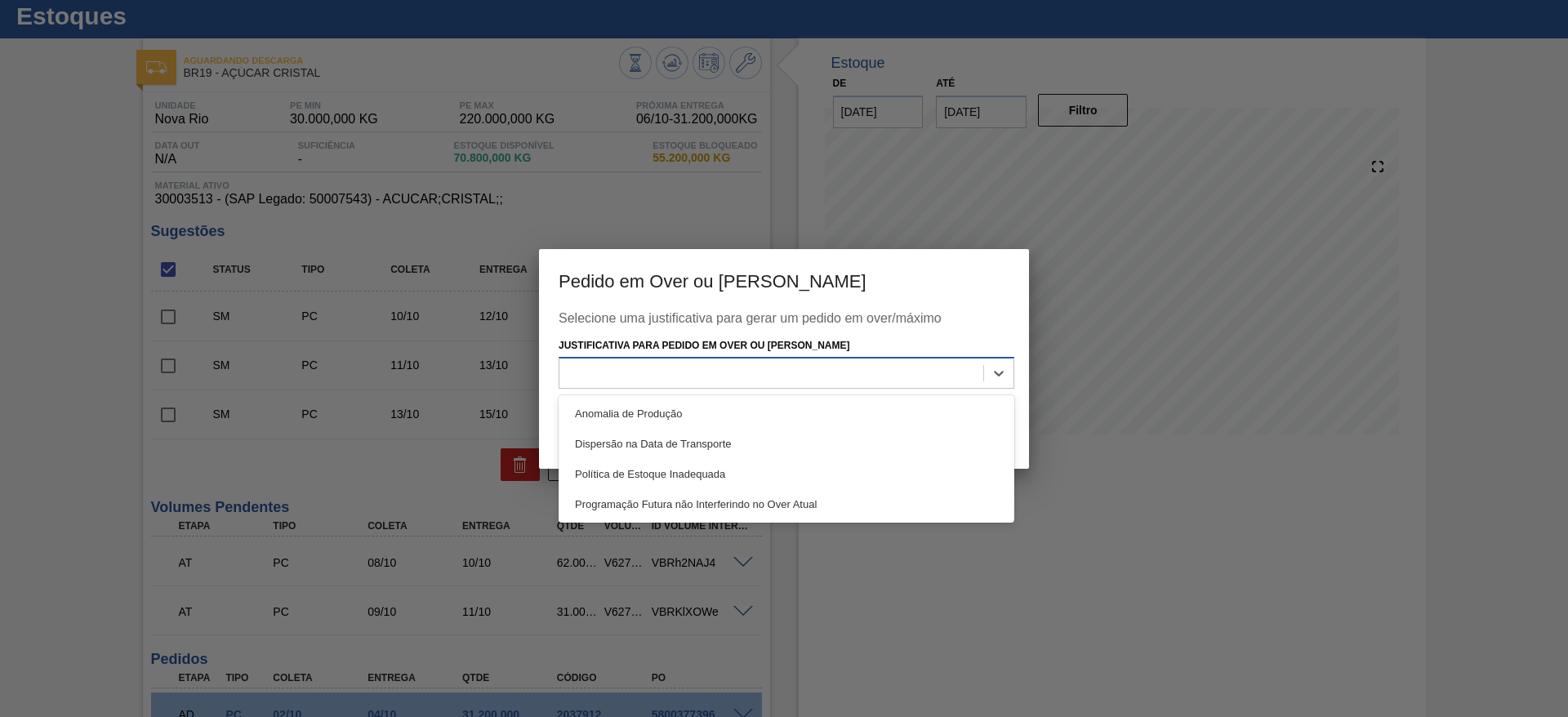
click at [791, 379] on div at bounding box center [772, 373] width 424 height 24
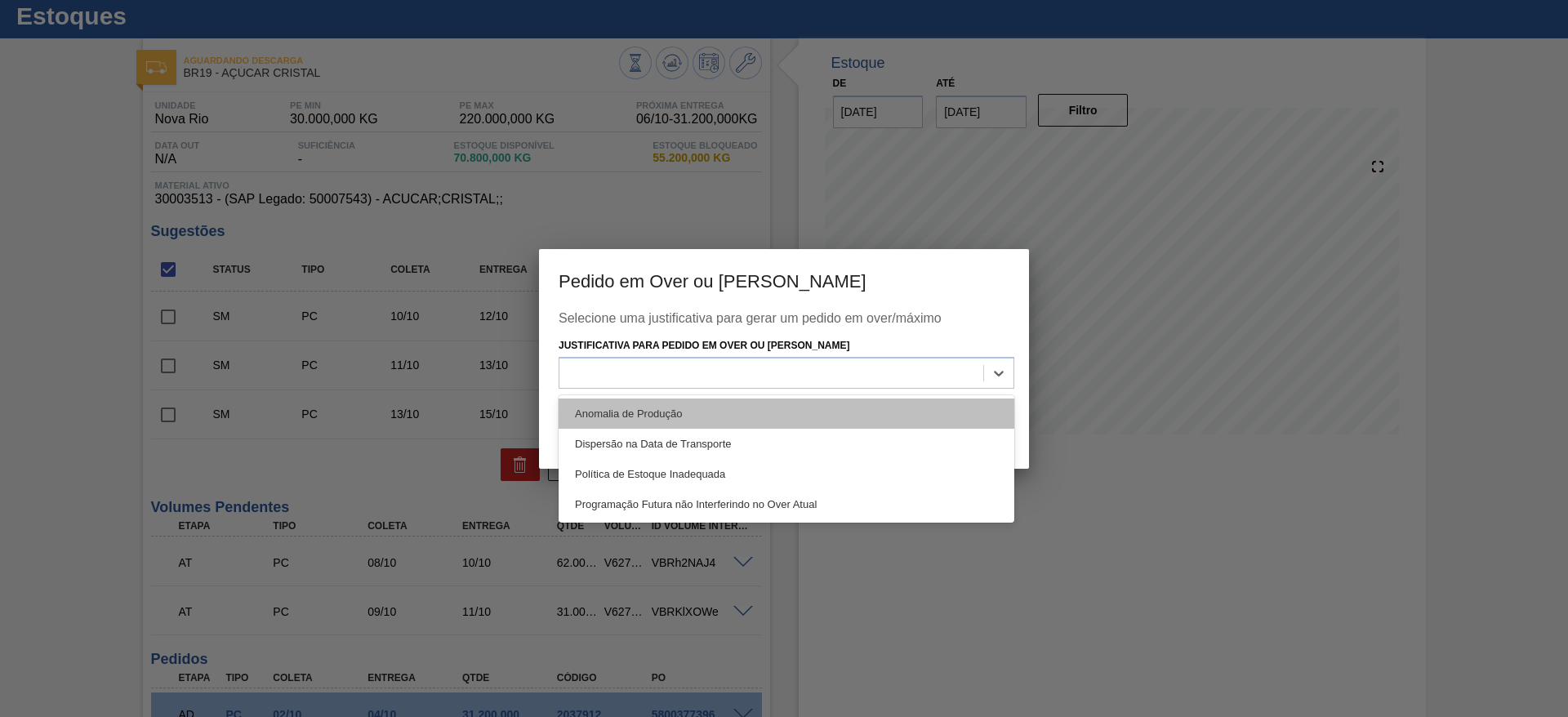
click at [791, 412] on div "Anomalia de Produção" at bounding box center [786, 413] width 456 height 30
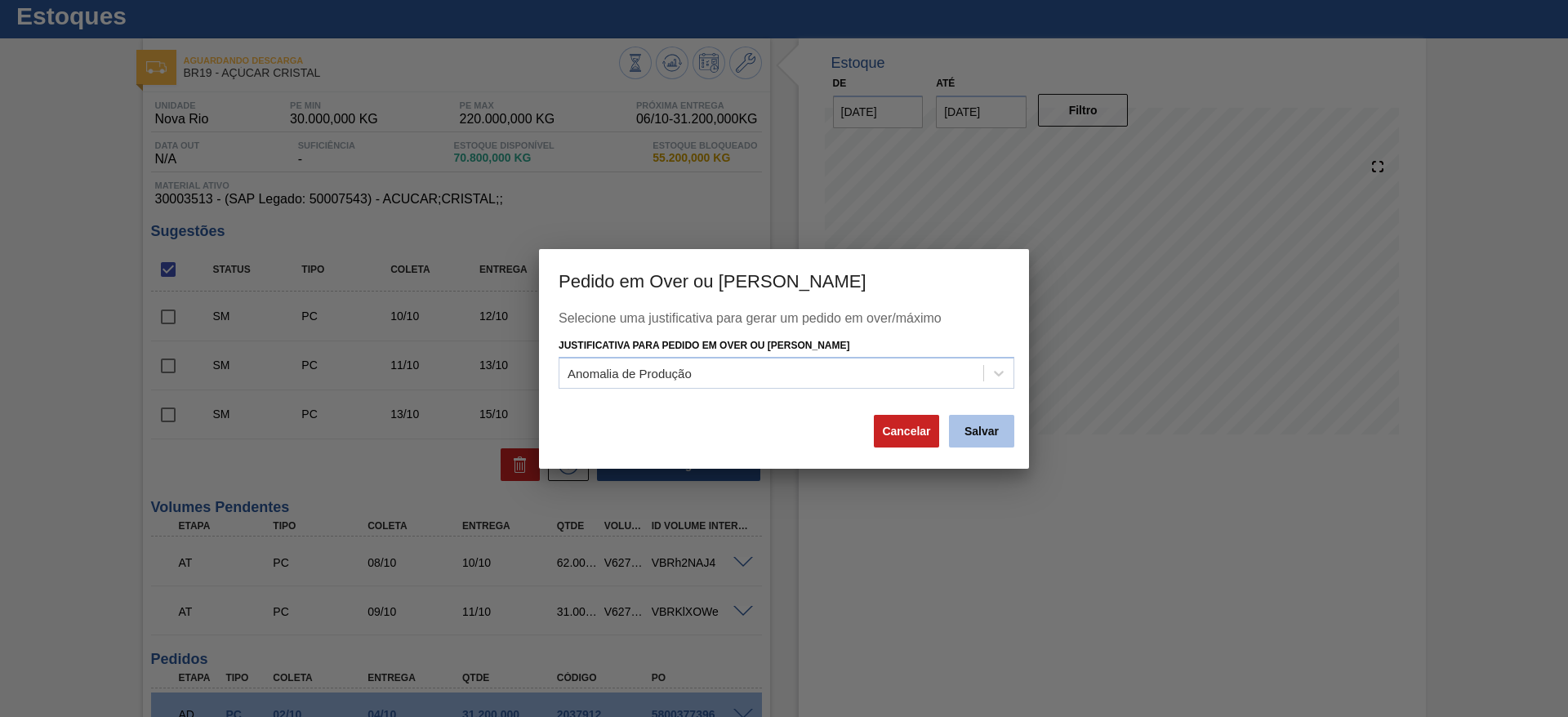
click at [975, 430] on button "Salvar" at bounding box center [982, 431] width 66 height 33
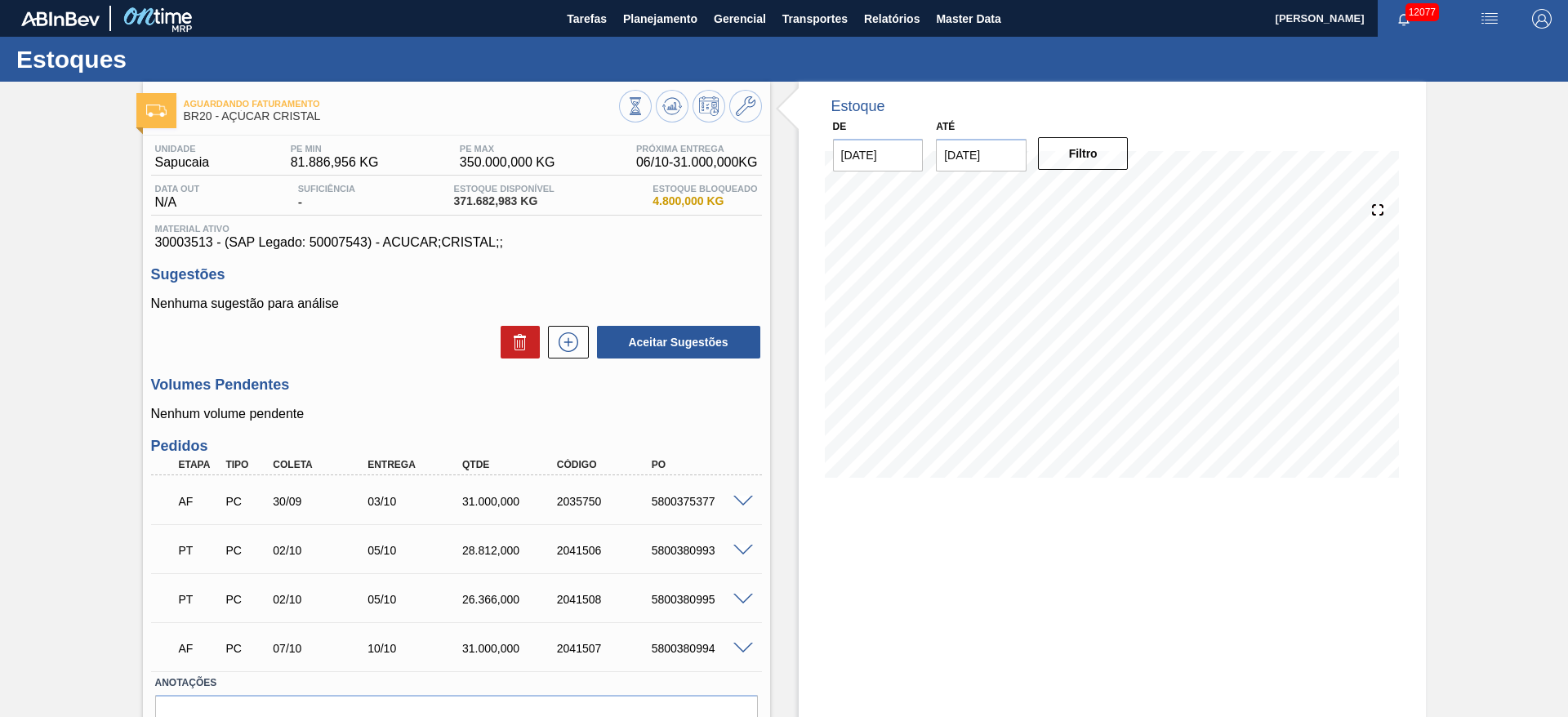
click at [741, 499] on span at bounding box center [744, 501] width 20 height 12
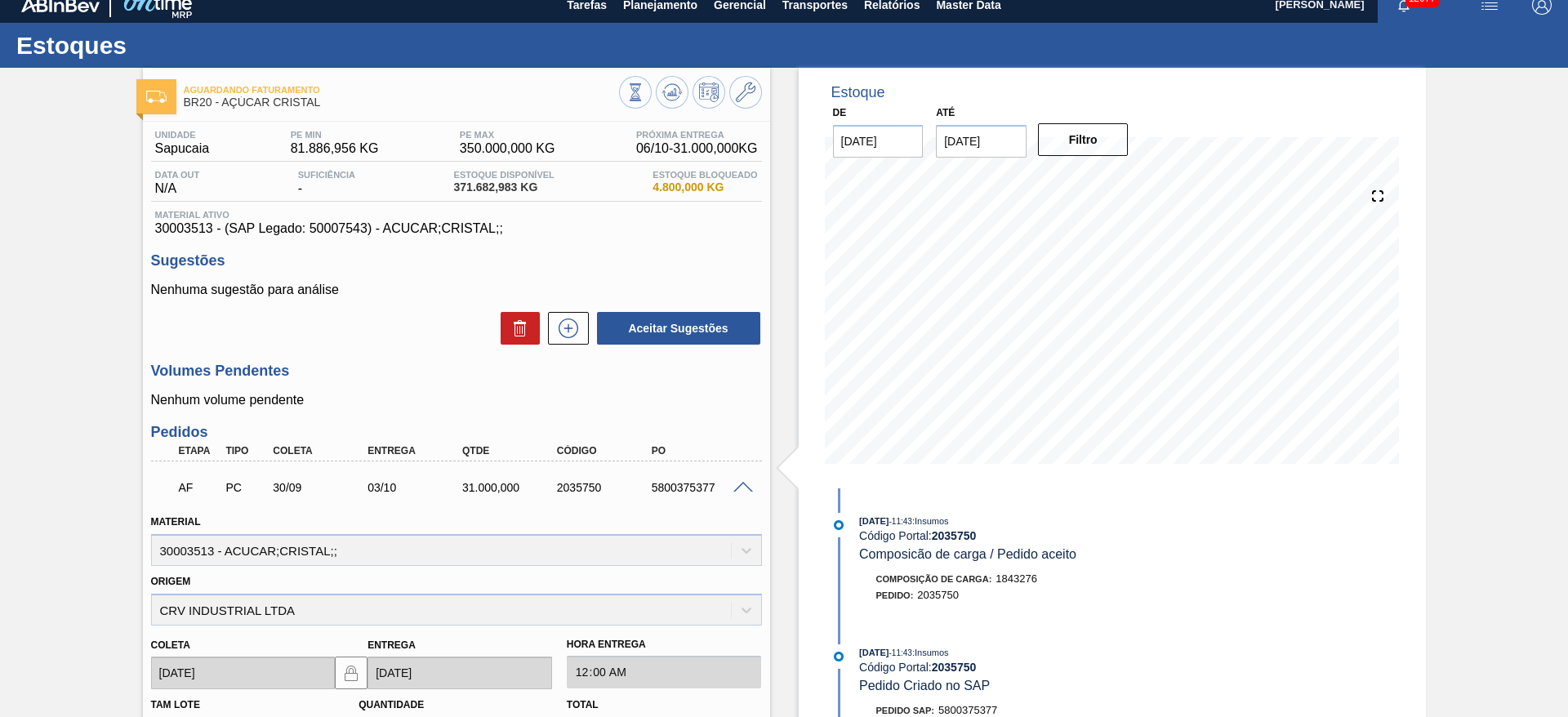
scroll to position [30, 0]
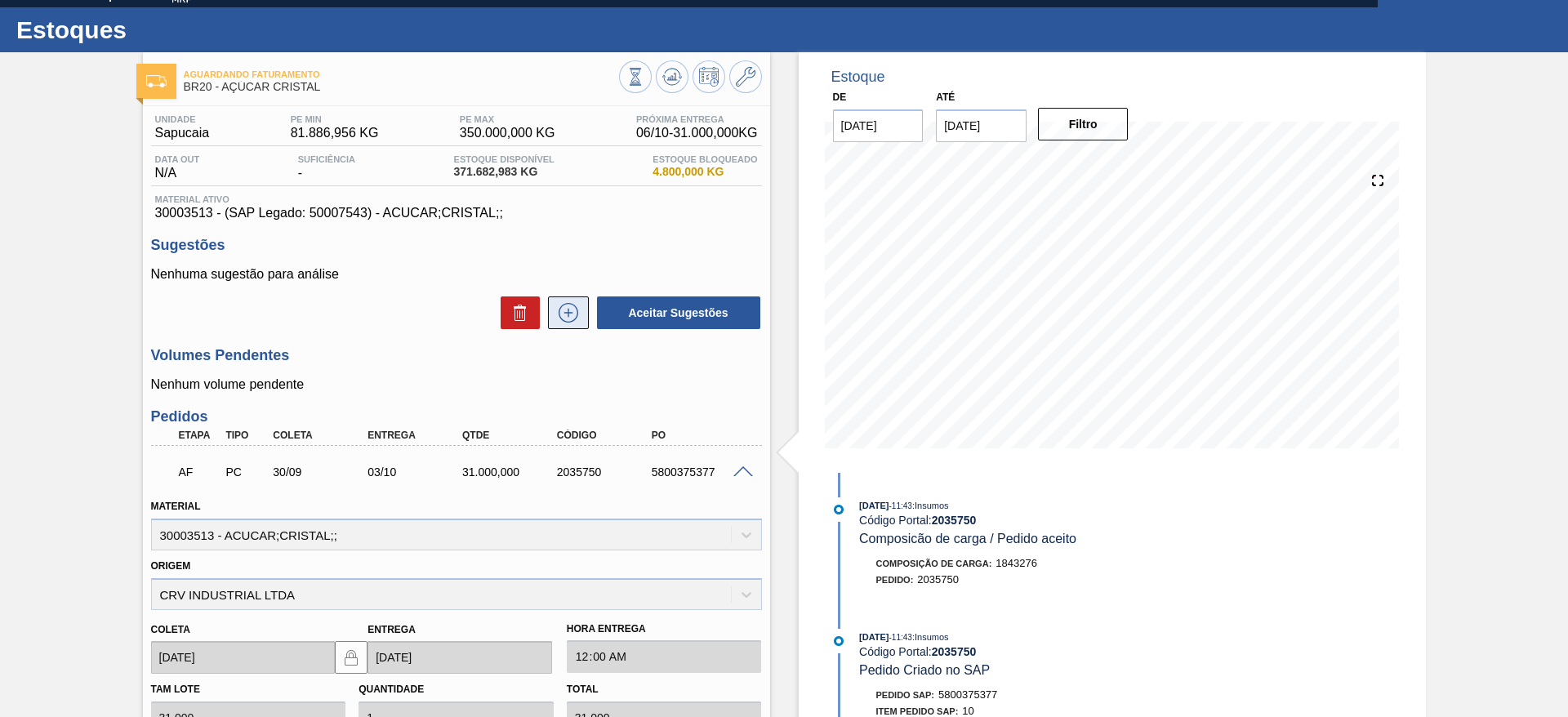
click at [578, 313] on icon at bounding box center [569, 313] width 26 height 20
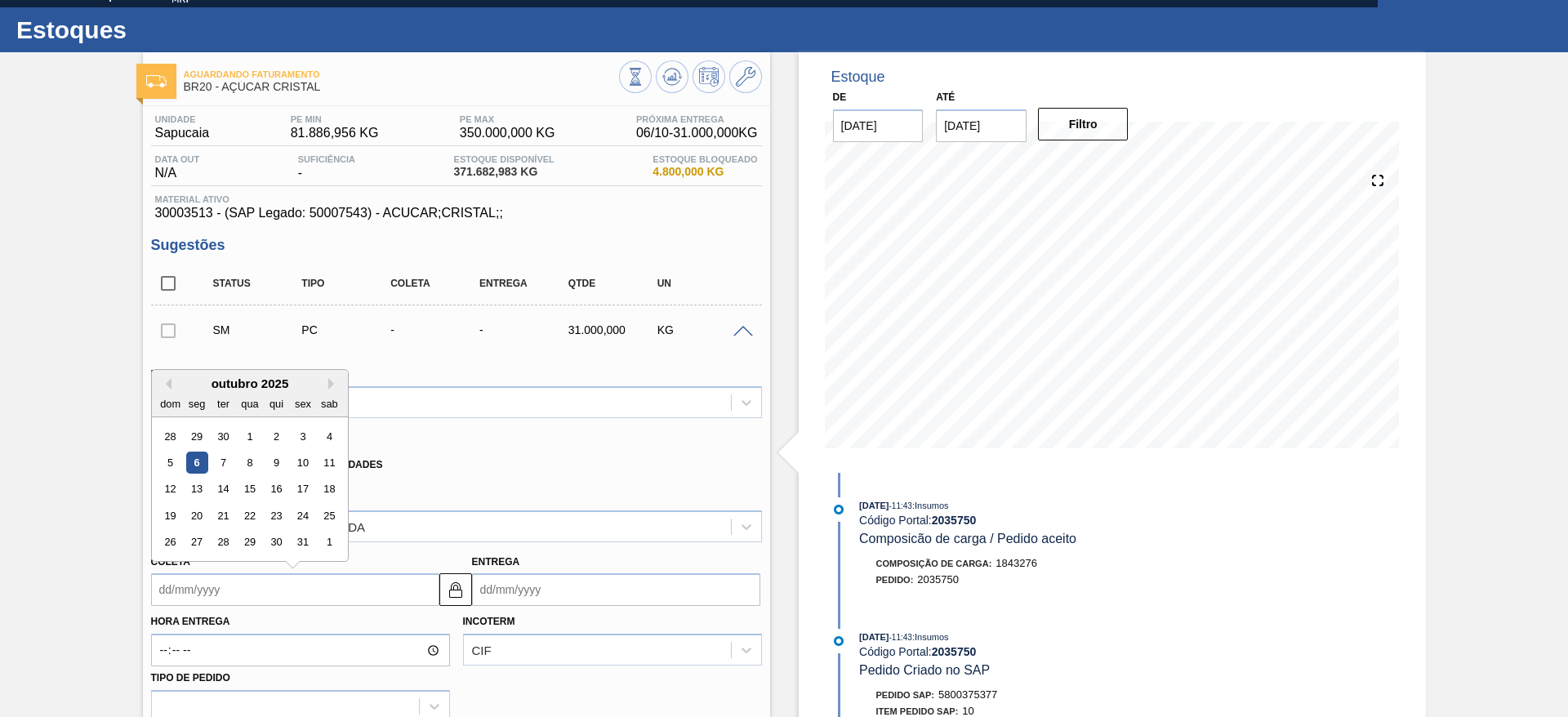
click at [182, 587] on input "Coleta" at bounding box center [295, 590] width 288 height 33
click at [304, 461] on div "10" at bounding box center [302, 462] width 22 height 22
type input "[DATE]"
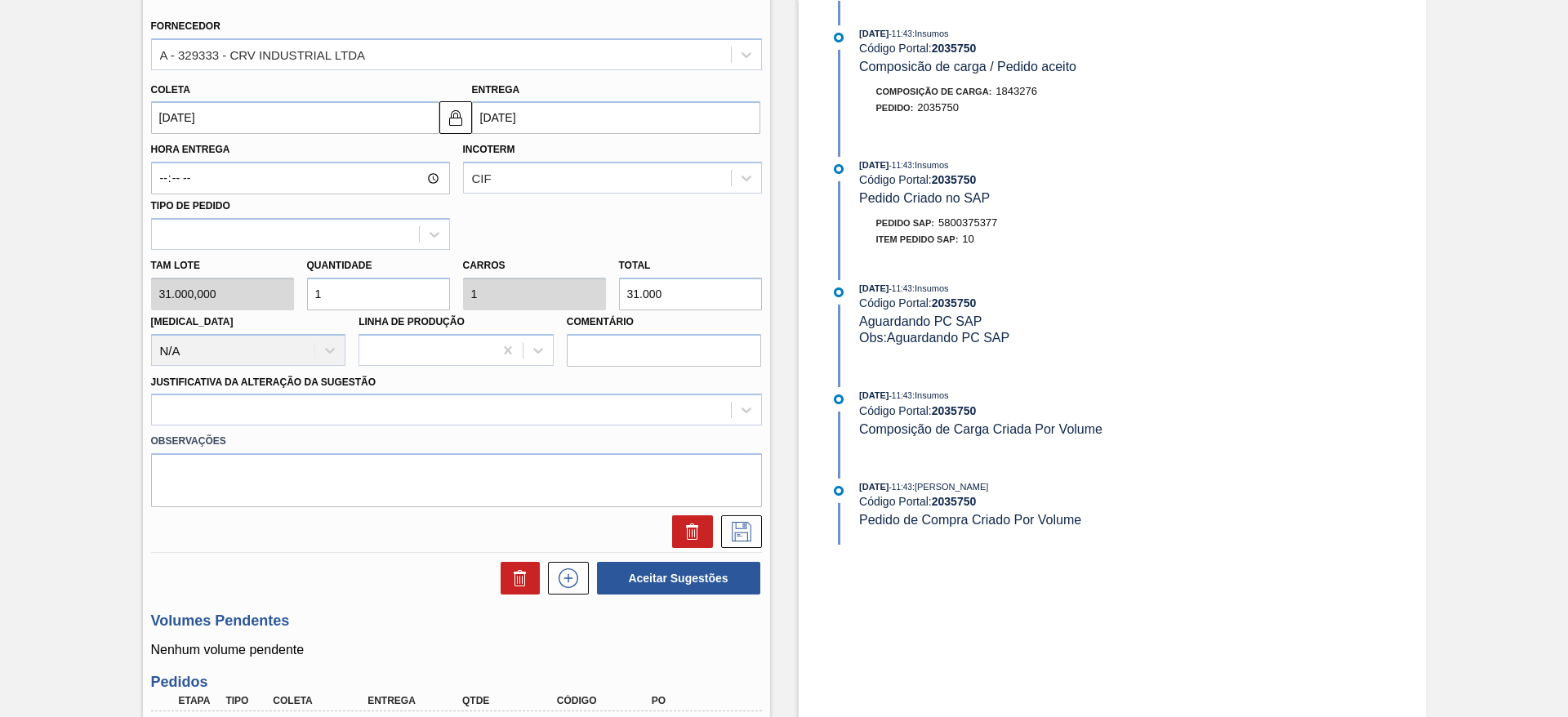
scroll to position [507, 0]
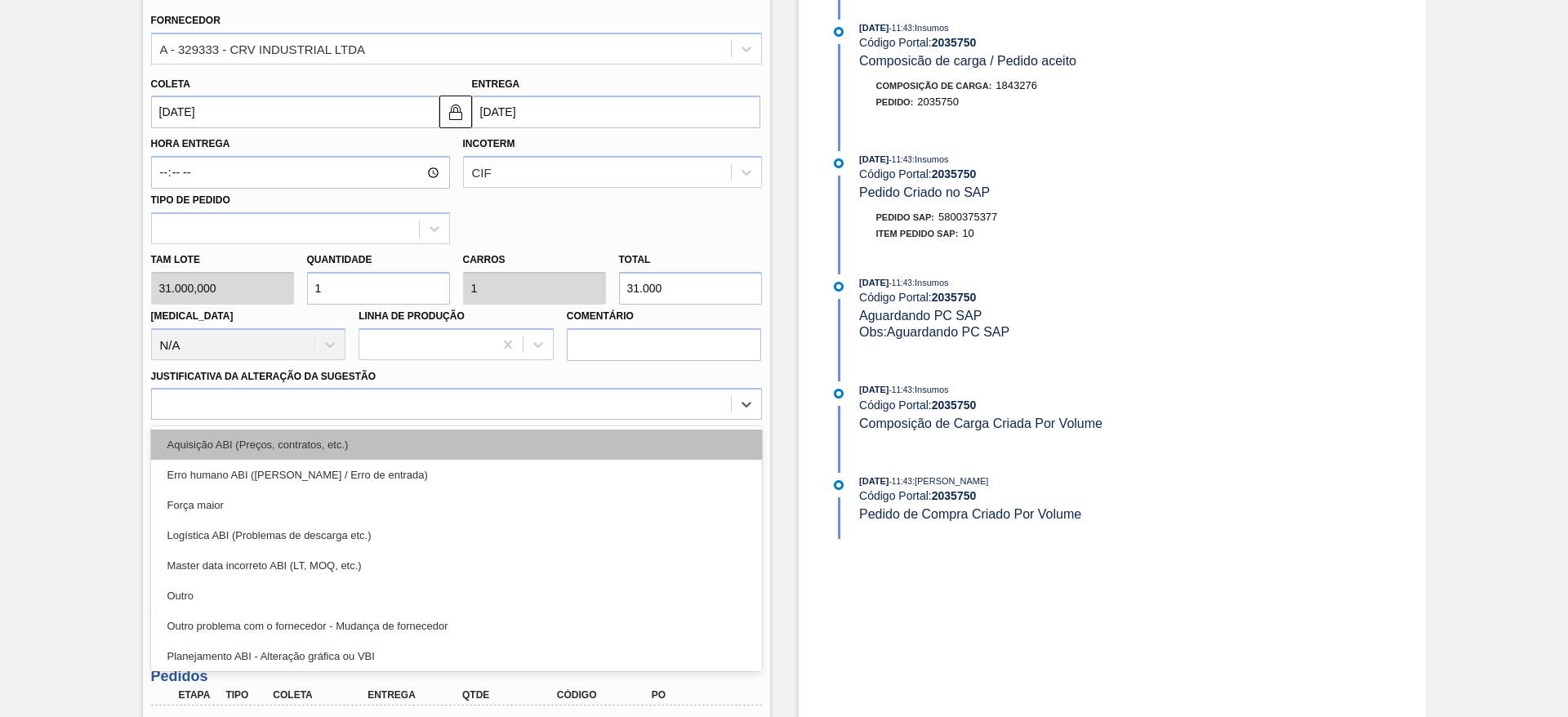
drag, startPoint x: 551, startPoint y: 398, endPoint x: 547, endPoint y: 447, distance: 49.2
click at [547, 420] on div "option Aquisição ABI (Preços, contratos, etc.) focused, 1 of 18. 18 results ava…" at bounding box center [456, 403] width 611 height 32
click at [547, 447] on div "Aquisição ABI (Preços, contratos, etc.)" at bounding box center [456, 444] width 611 height 30
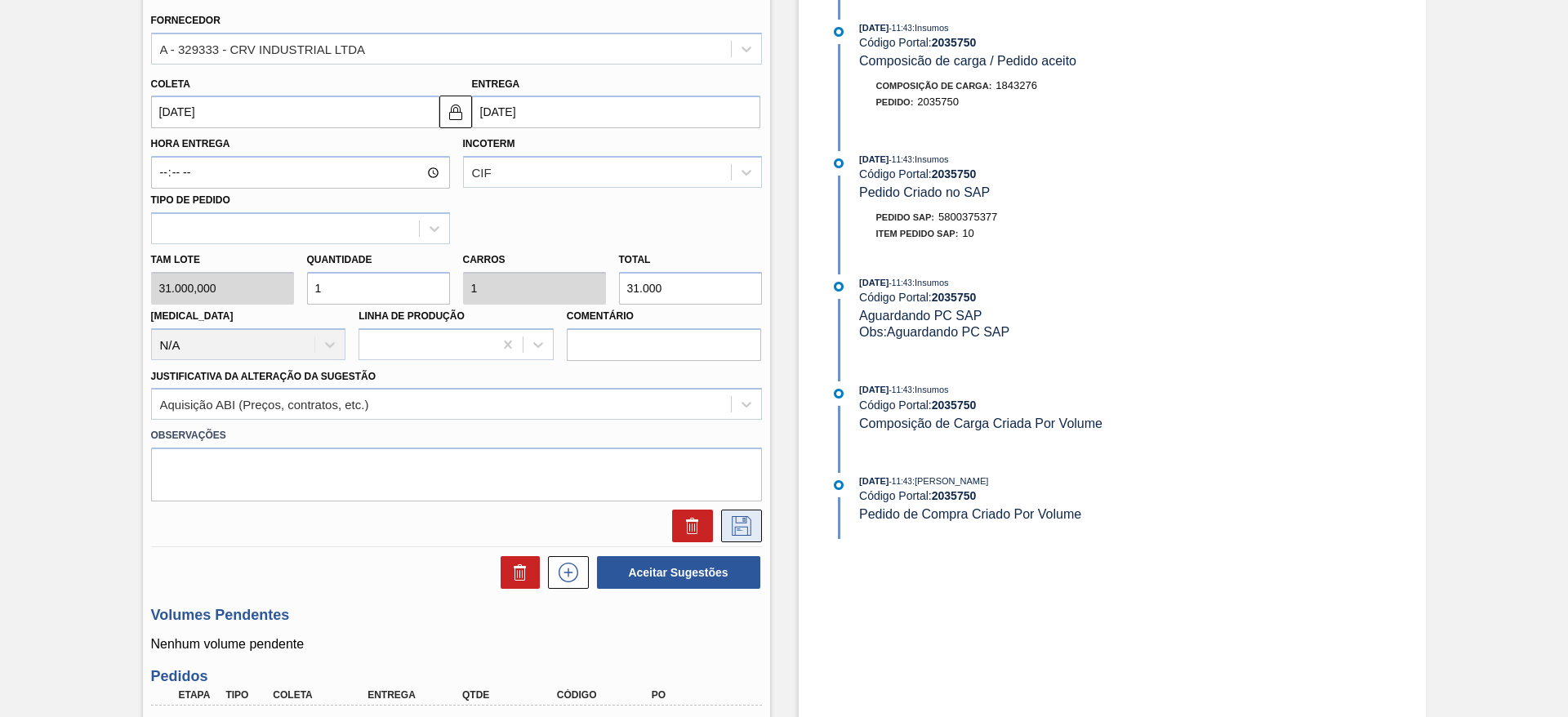
click at [746, 524] on icon at bounding box center [742, 526] width 26 height 20
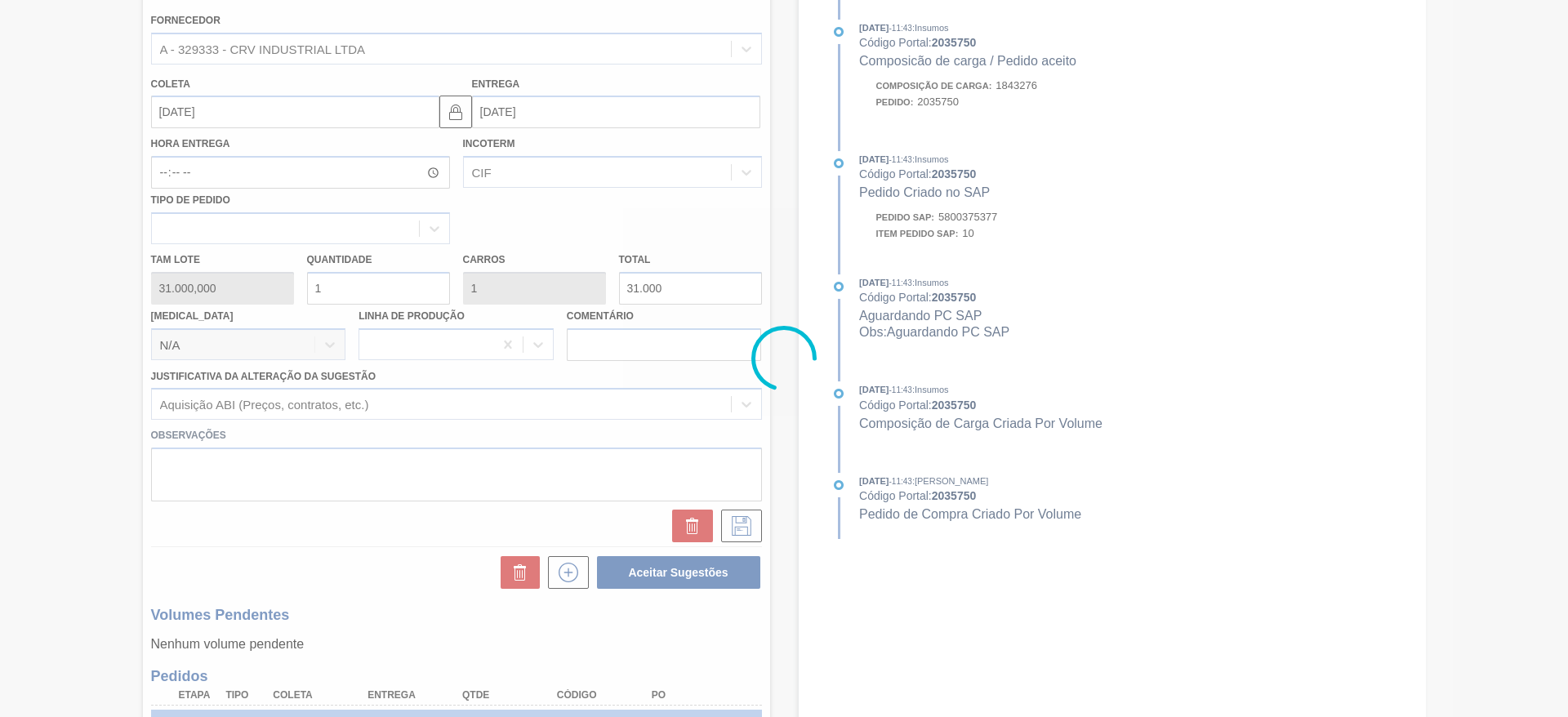
scroll to position [0, 0]
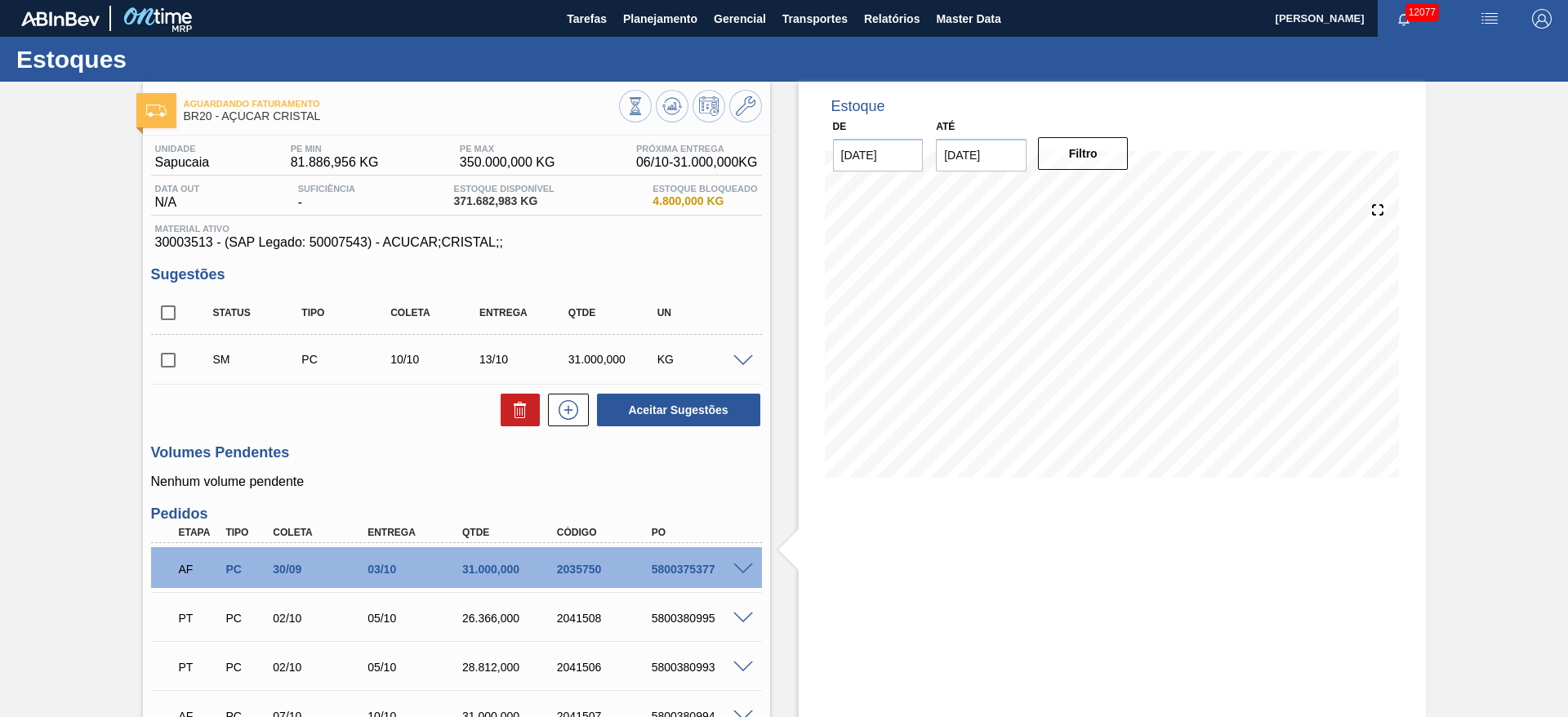
click at [742, 361] on span at bounding box center [744, 361] width 20 height 12
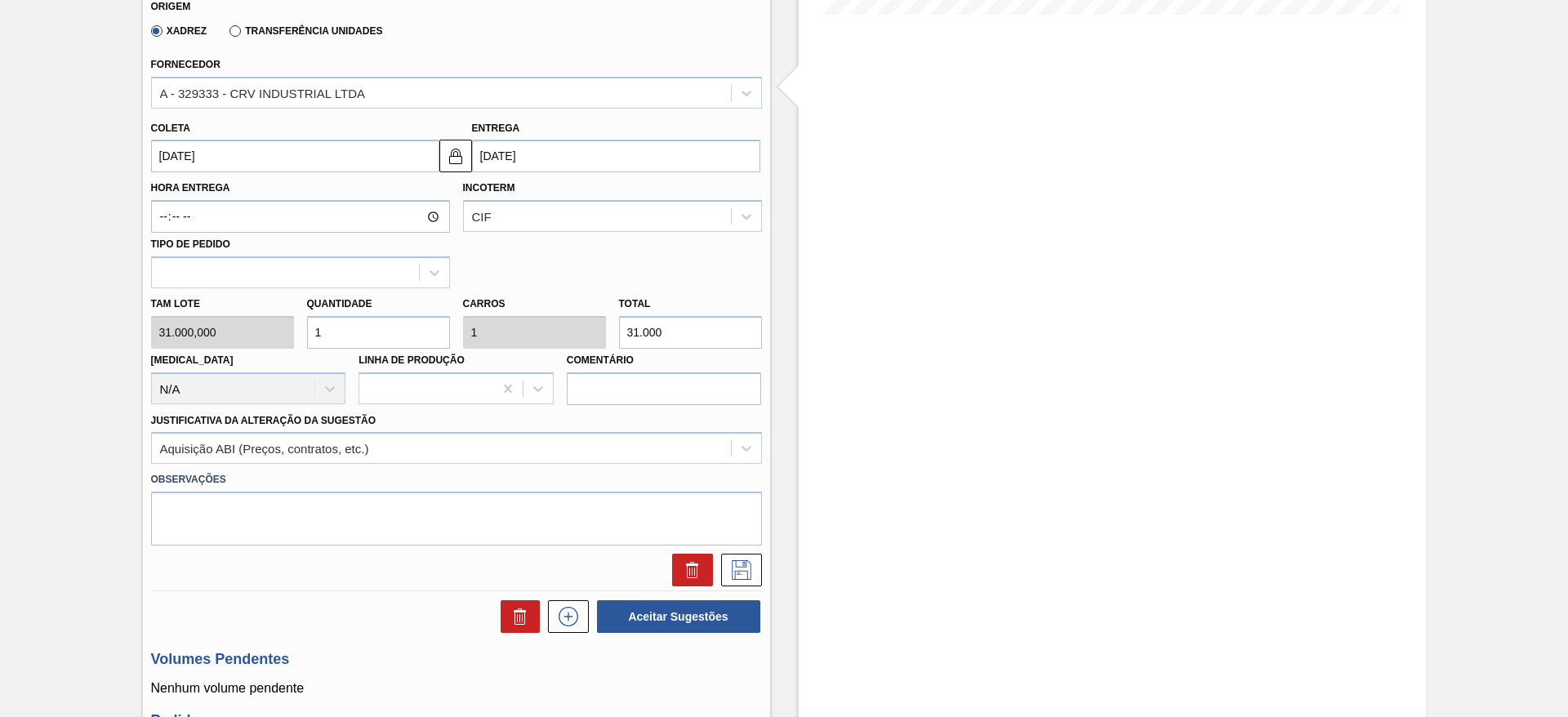
scroll to position [306, 0]
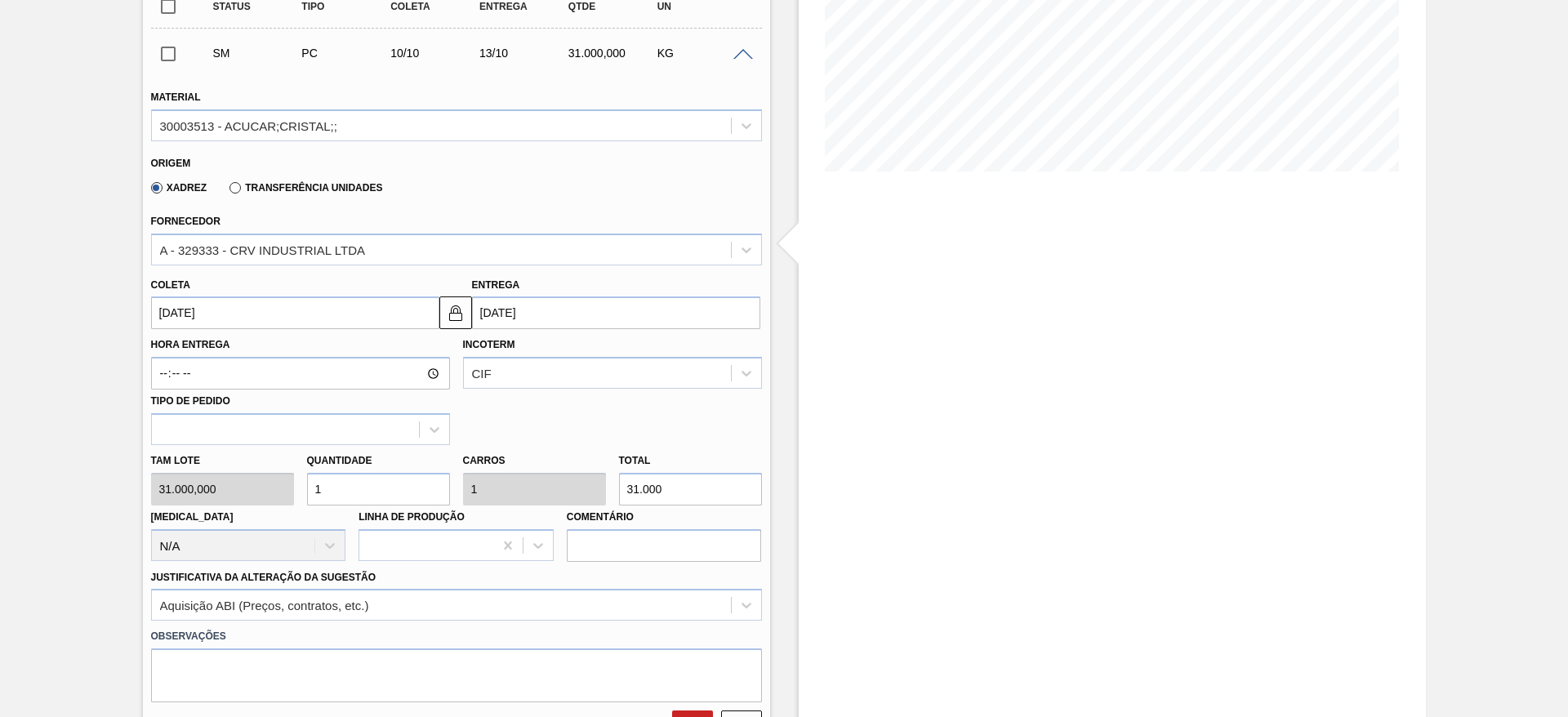
click at [385, 486] on input "1" at bounding box center [379, 489] width 143 height 33
type input "2"
type input "62.000"
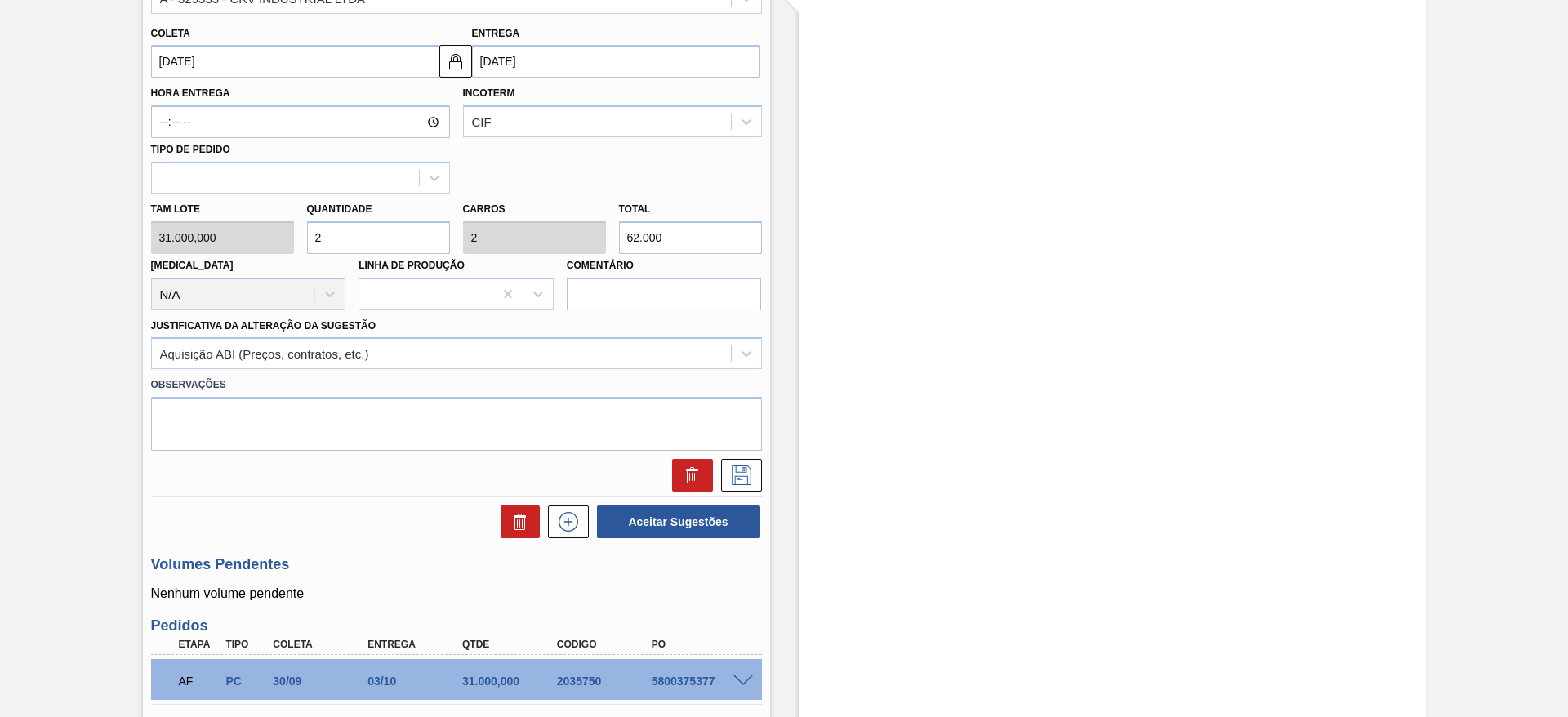
scroll to position [566, 0]
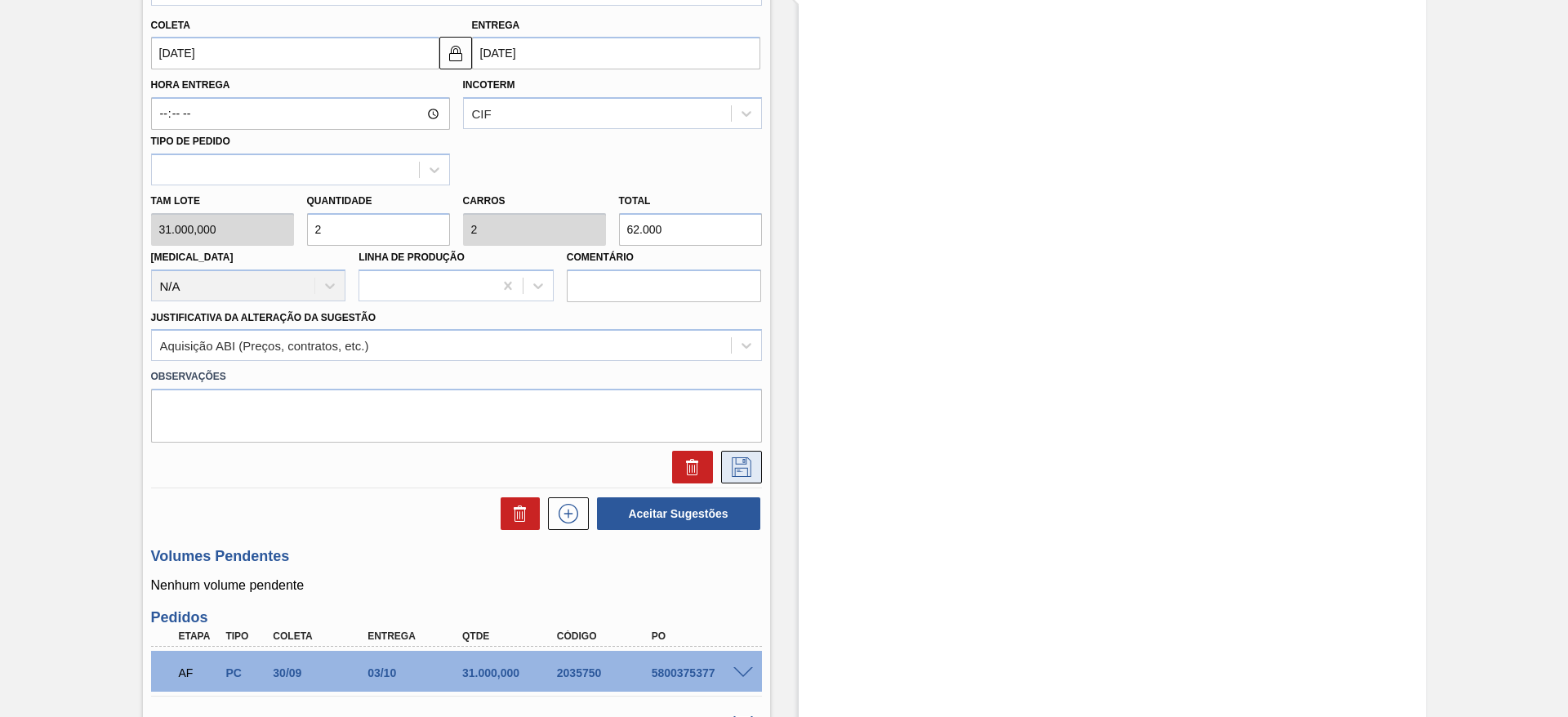
type input "2"
click at [745, 480] on button at bounding box center [742, 467] width 41 height 33
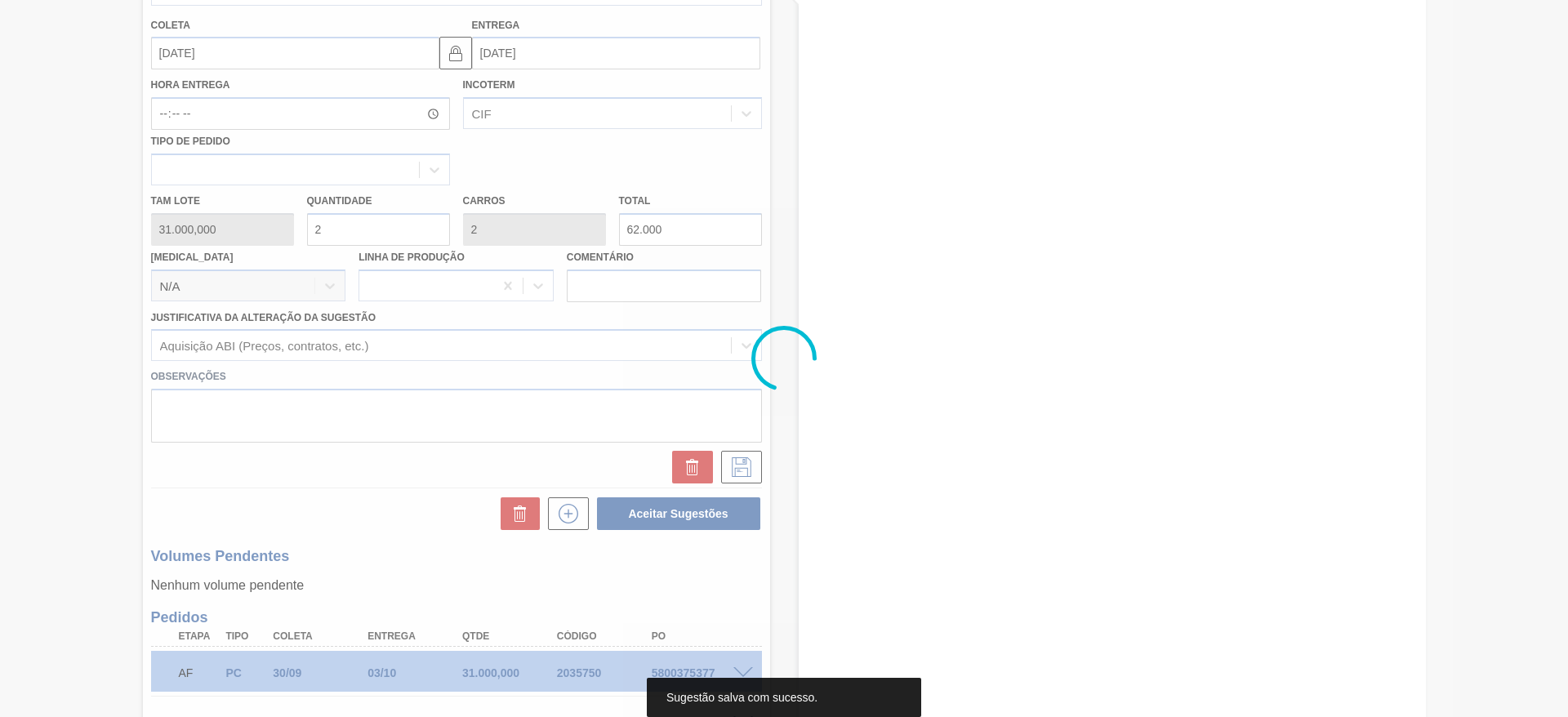
scroll to position [0, 0]
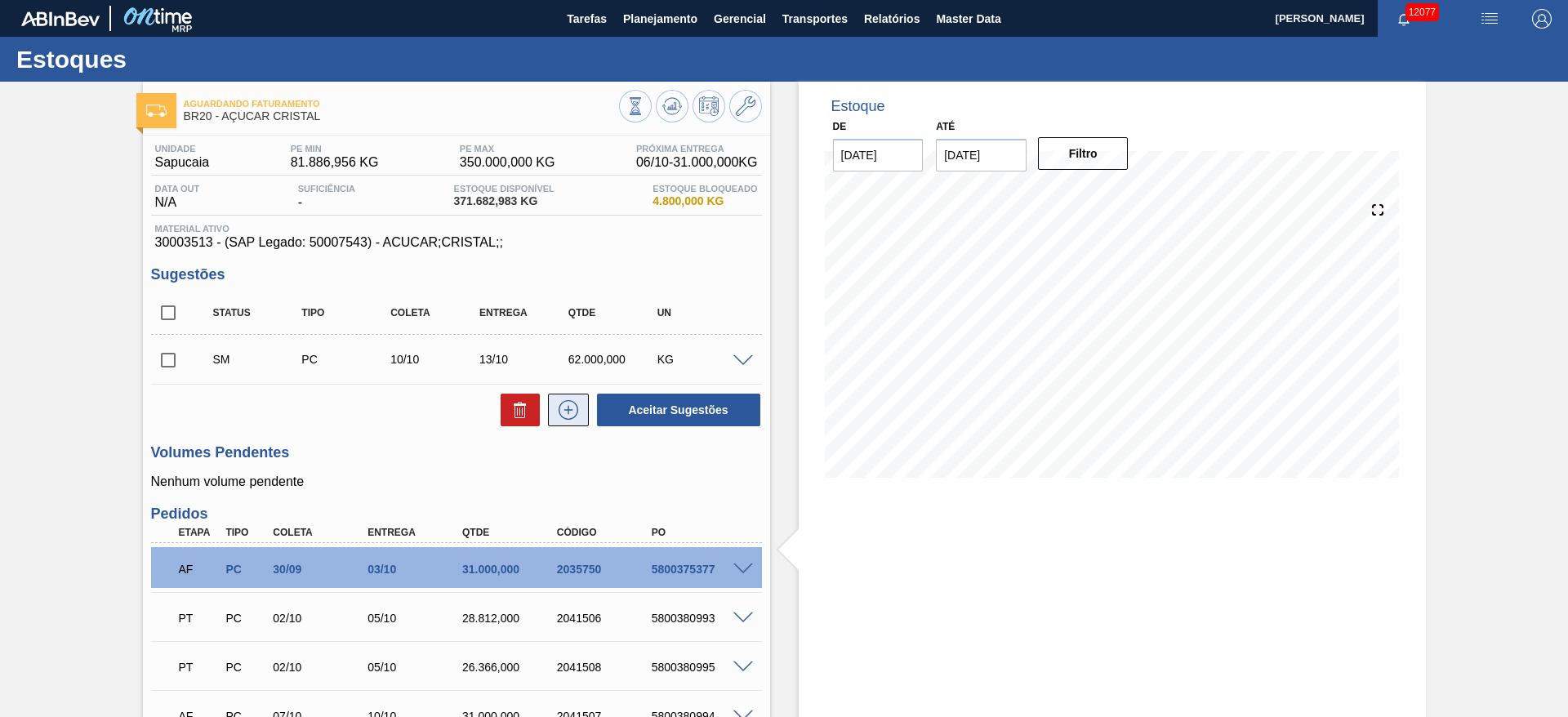
click at [556, 401] on icon at bounding box center [569, 410] width 26 height 20
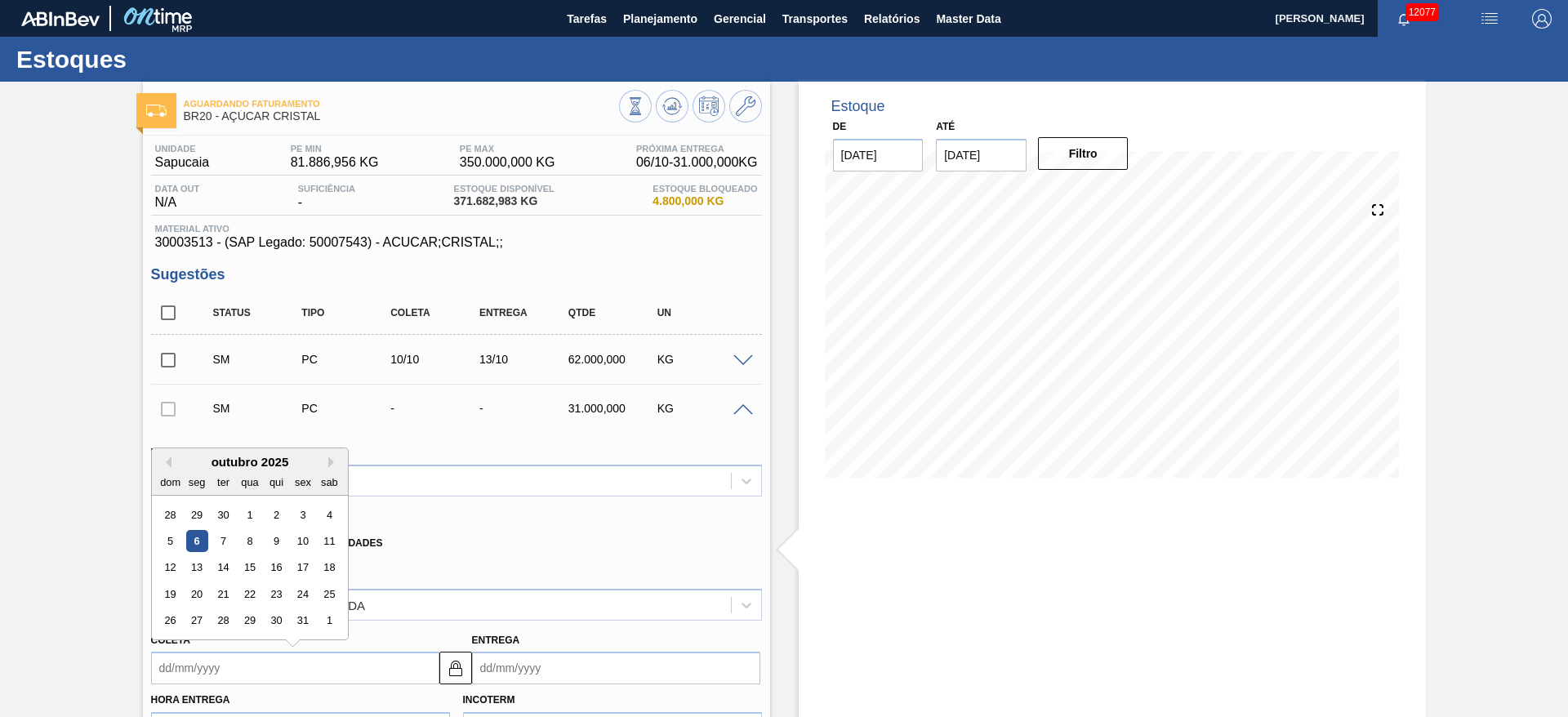
click at [189, 656] on input "Coleta" at bounding box center [295, 668] width 288 height 33
click at [339, 533] on div "5 6 7 8 9 10 11" at bounding box center [250, 541] width 186 height 26
click at [338, 535] on div "11" at bounding box center [329, 540] width 22 height 22
type input "[DATE]"
type input "14/10/2025"
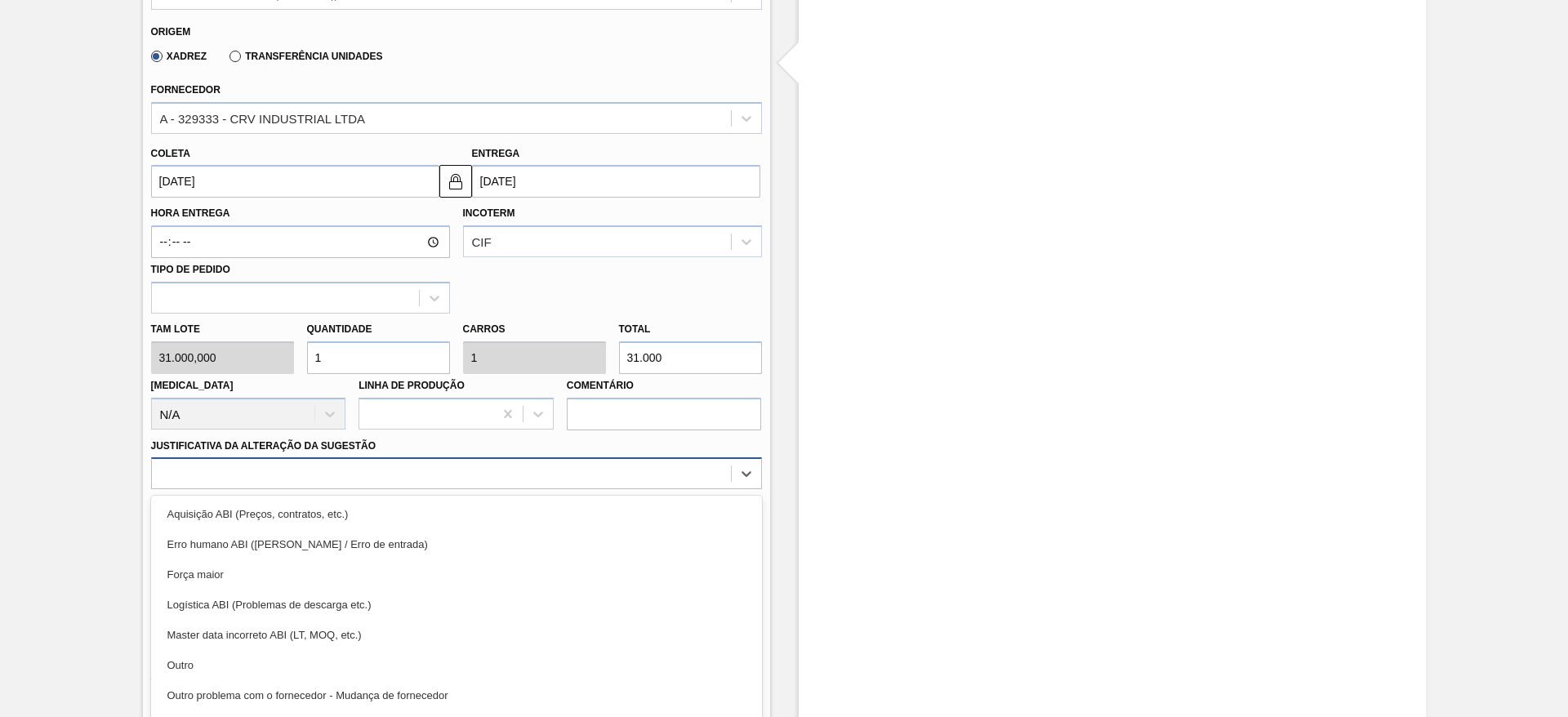
scroll to position [517, 0]
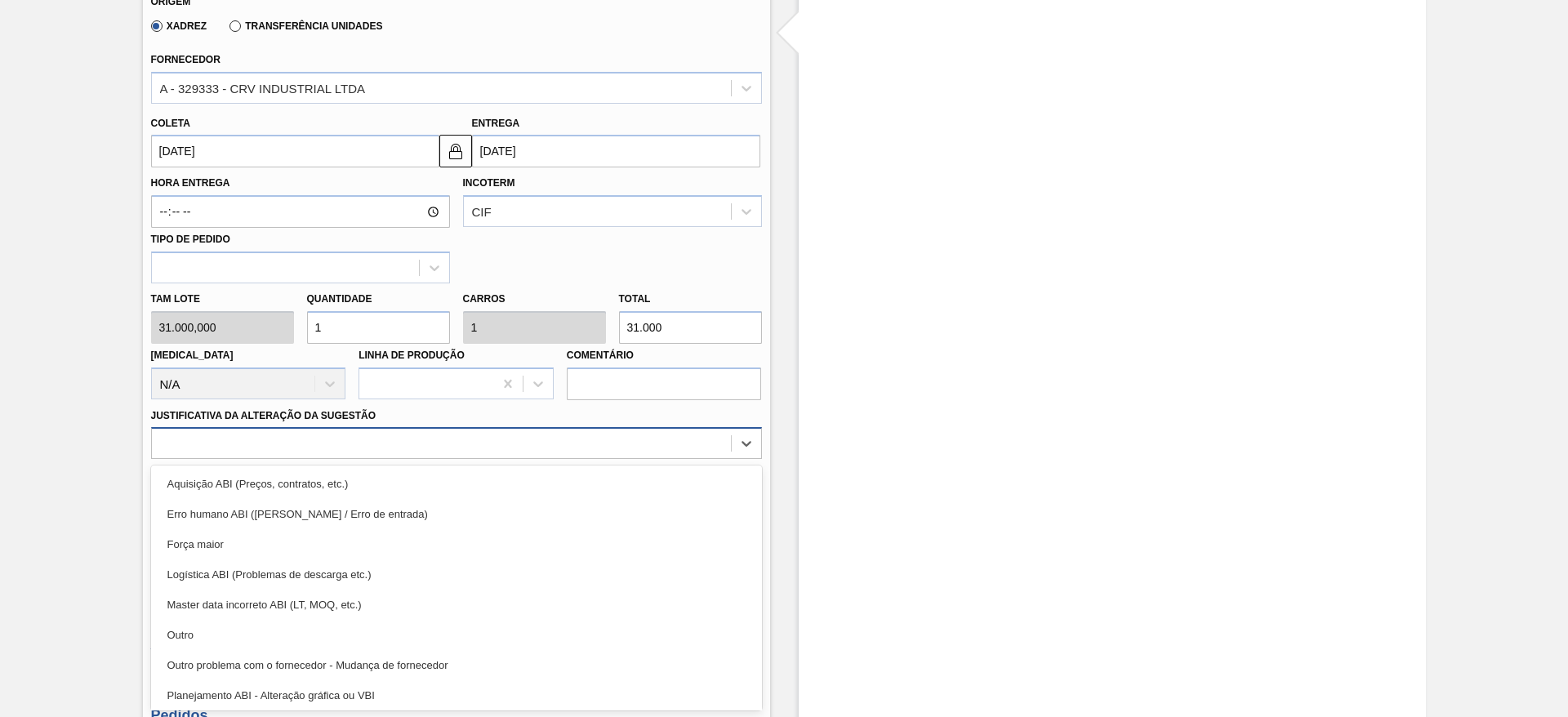
click at [558, 459] on div "option Aquisição ABI (Preços, contratos, etc.) focused, 1 of 18. 18 results ava…" at bounding box center [456, 443] width 611 height 32
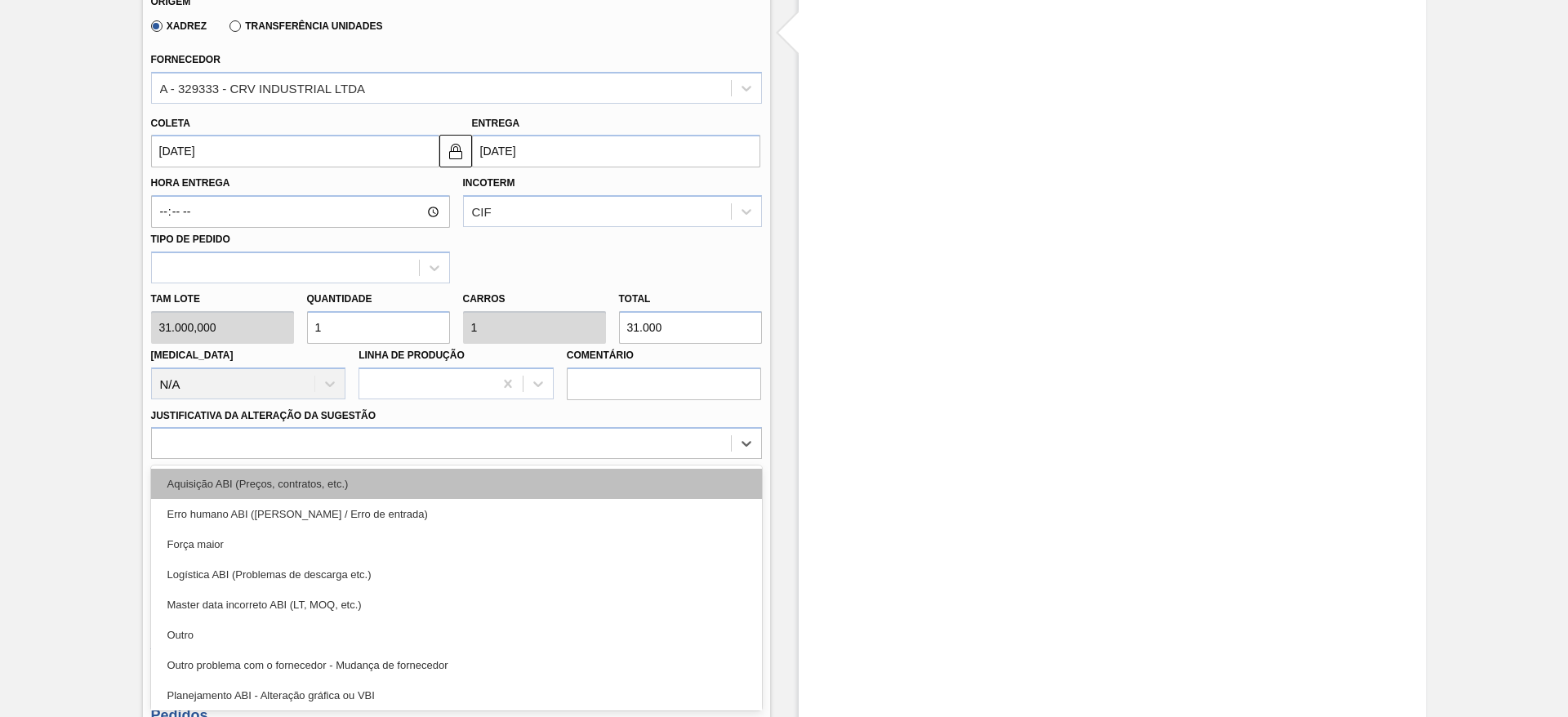
click at [570, 485] on div "Aquisição ABI (Preços, contratos, etc.)" at bounding box center [456, 484] width 611 height 30
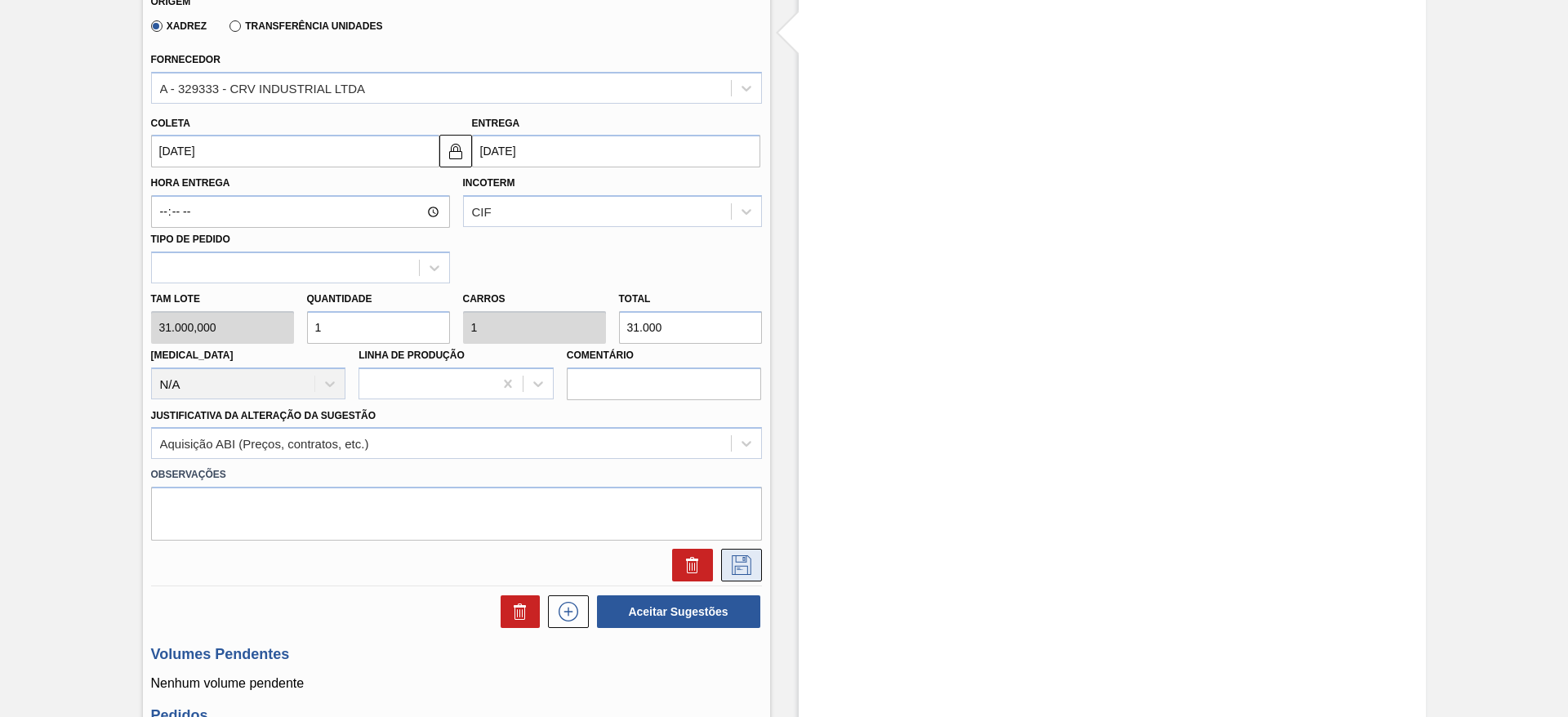
click at [725, 556] on button at bounding box center [742, 565] width 41 height 33
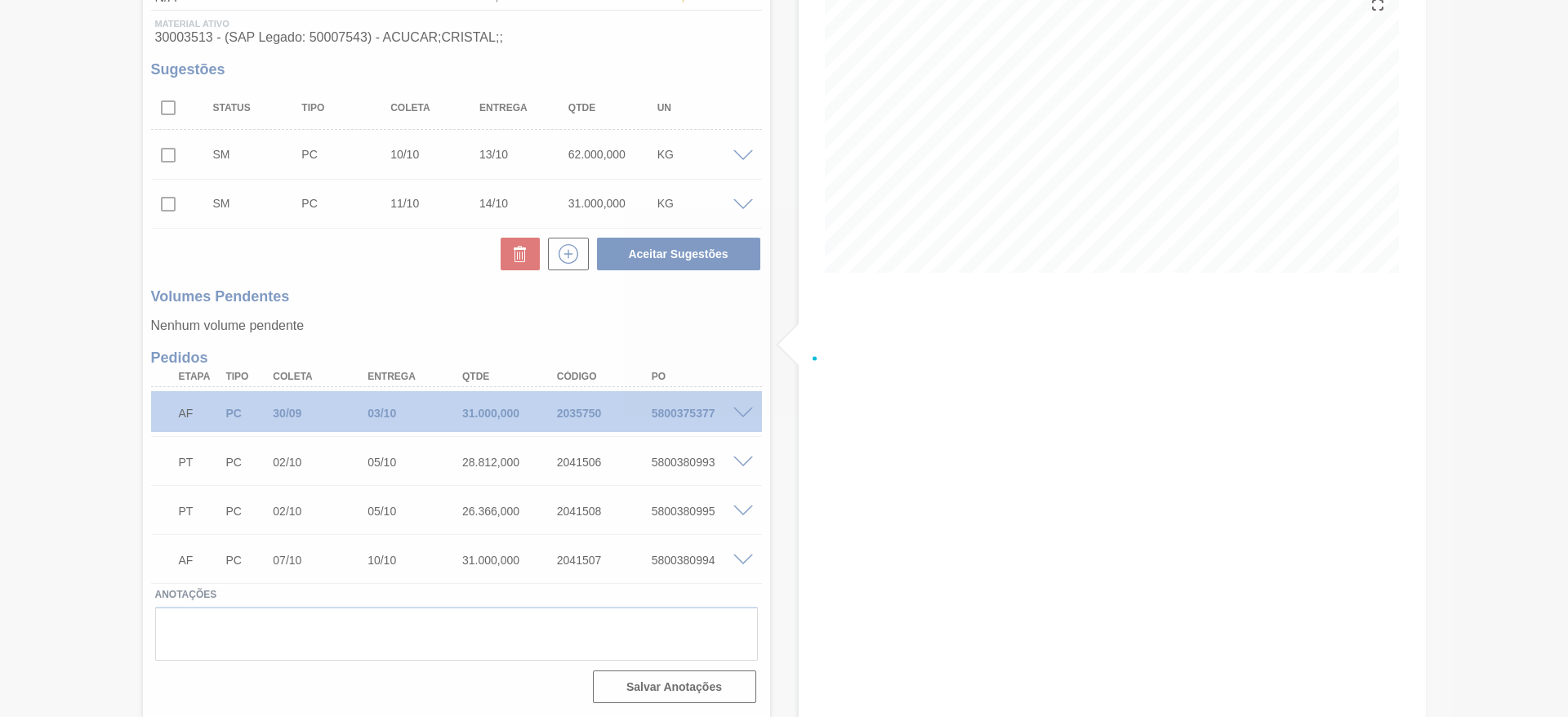
scroll to position [205, 0]
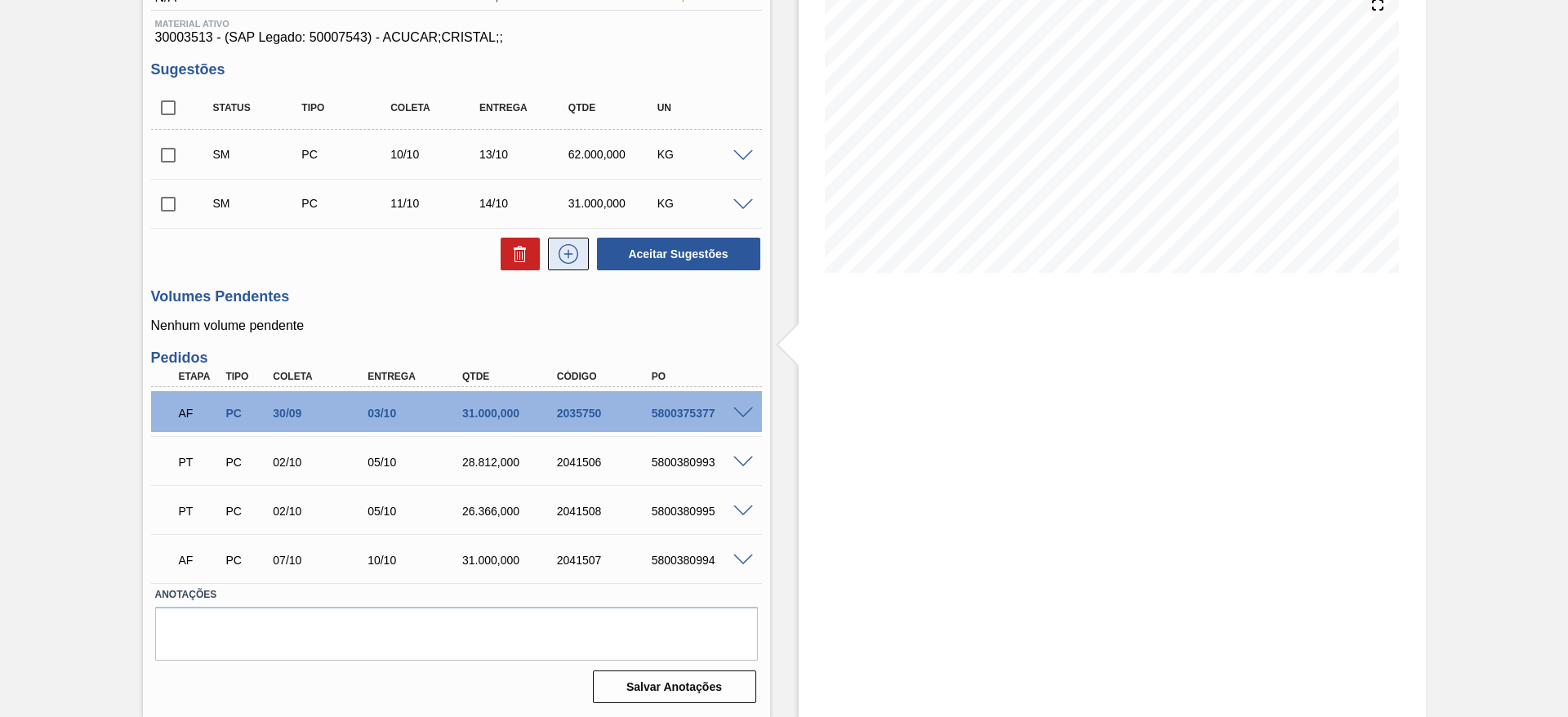
click at [569, 251] on icon at bounding box center [569, 254] width 26 height 20
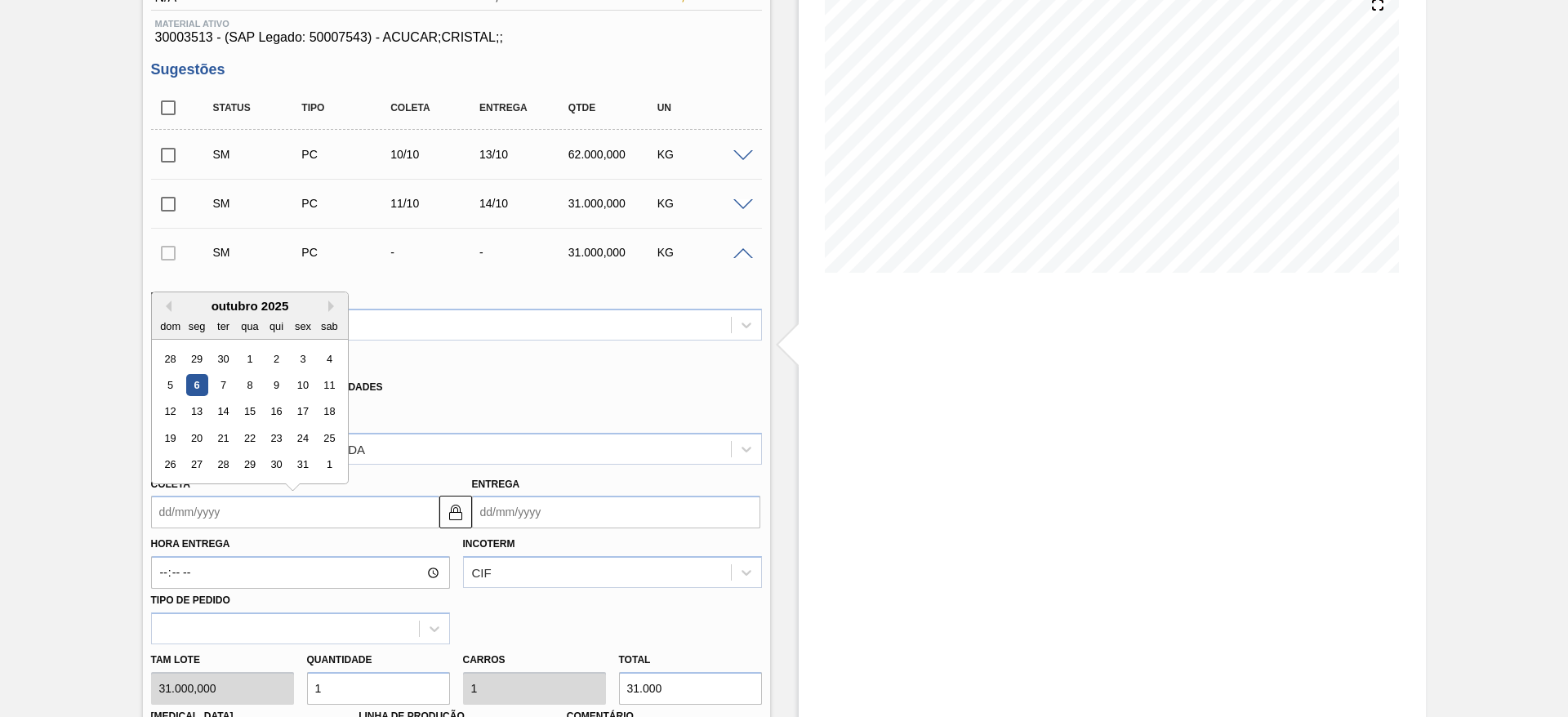
click at [201, 495] on input "Coleta" at bounding box center [295, 512] width 288 height 33
click at [175, 415] on div "12" at bounding box center [170, 411] width 22 height 22
type input "[DATE]"
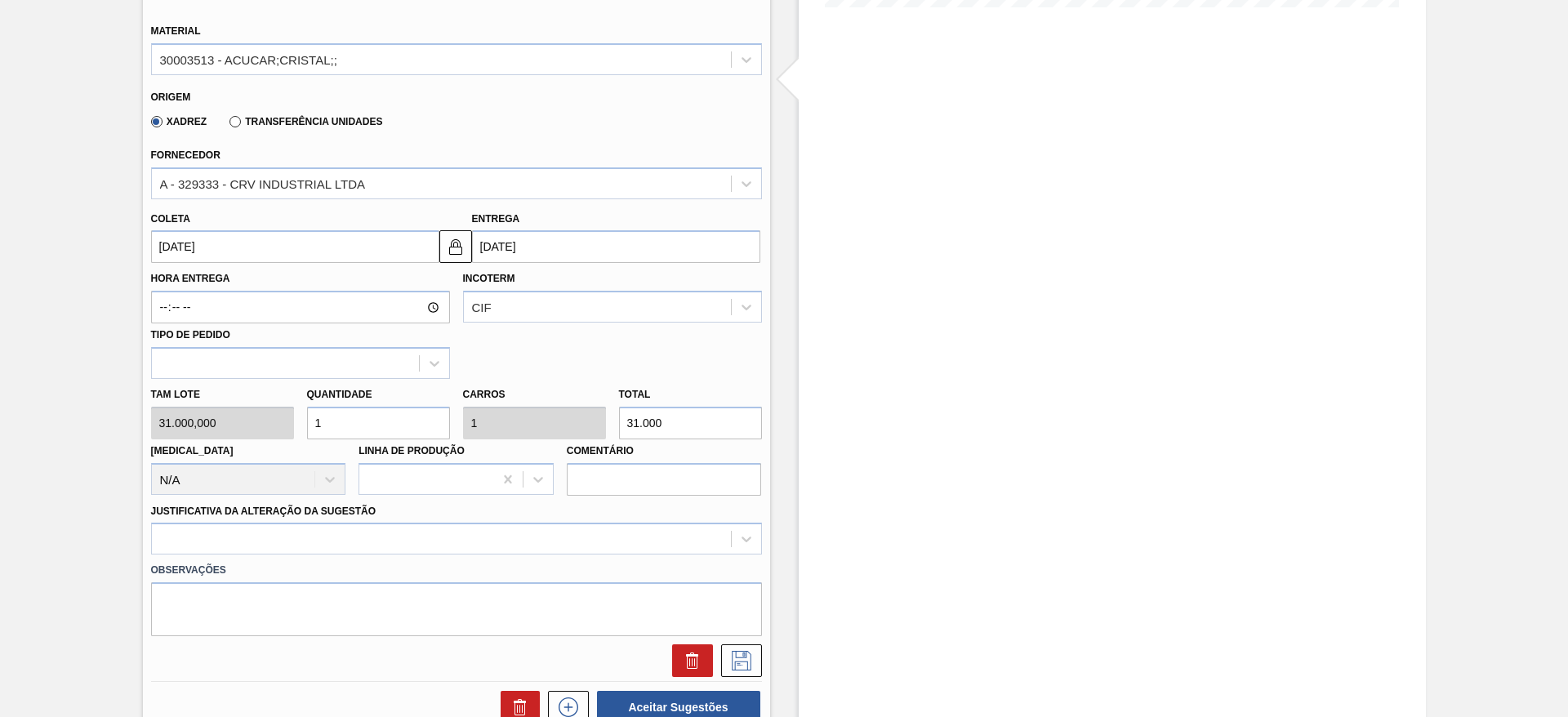
scroll to position [474, 0]
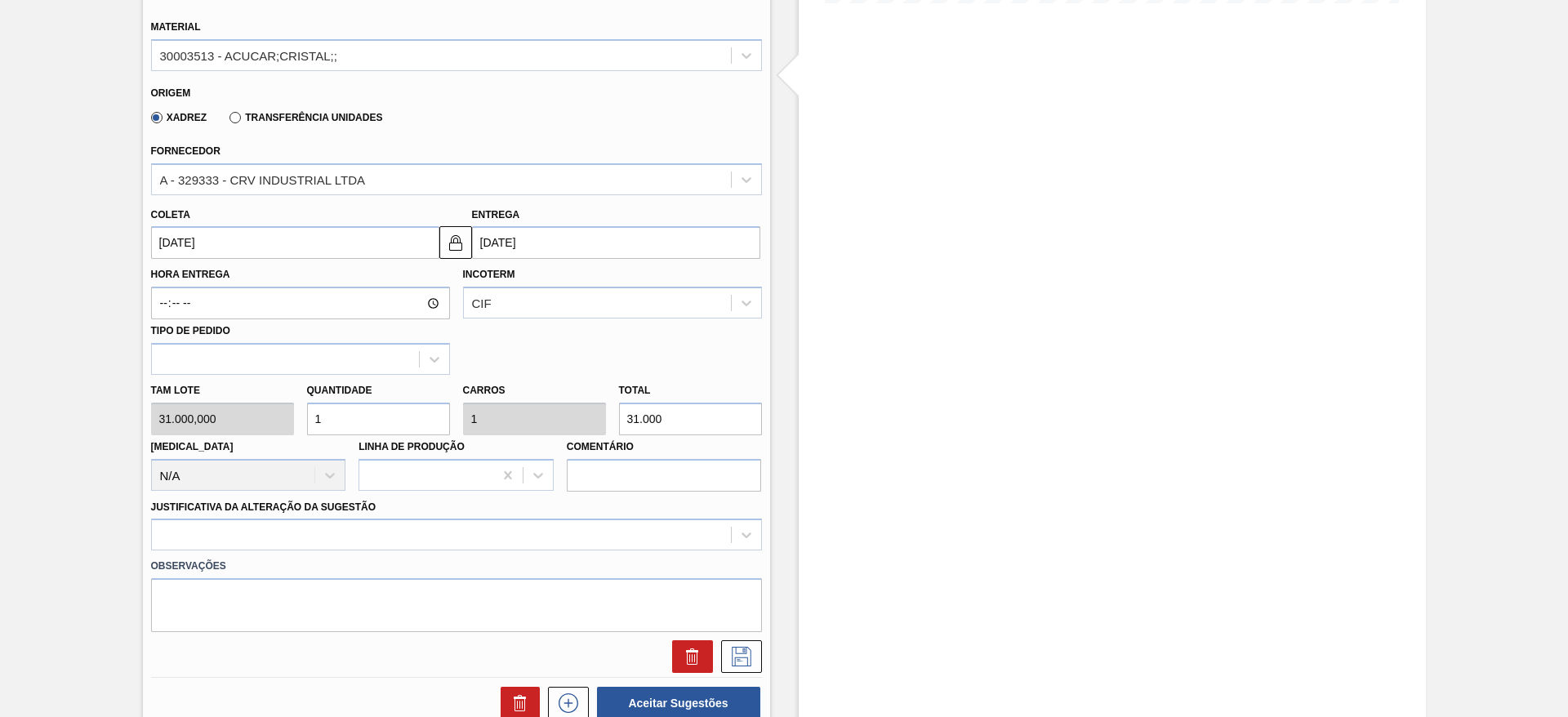
click at [348, 424] on input "1" at bounding box center [379, 419] width 143 height 33
type input "2"
type input "62.000"
click at [348, 424] on input "2" at bounding box center [379, 419] width 143 height 33
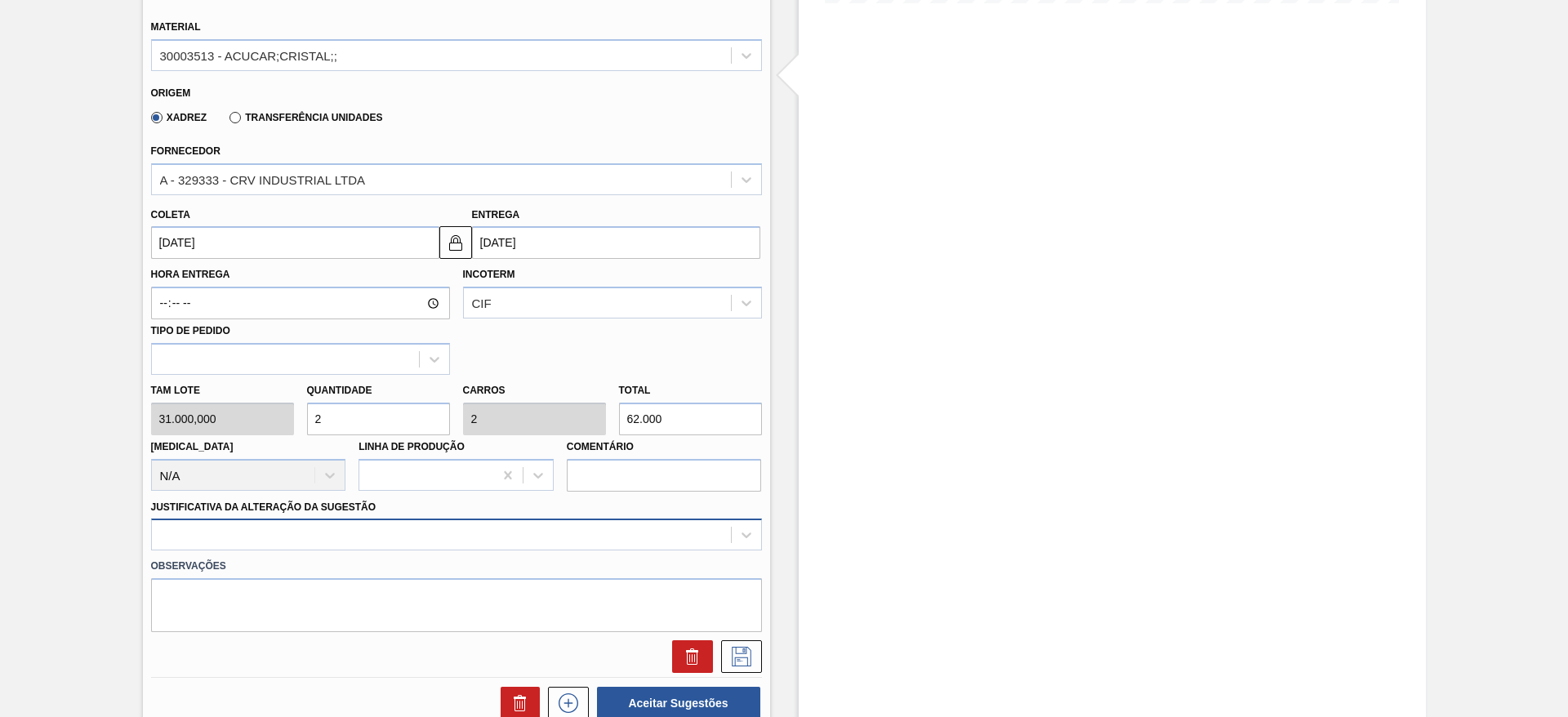
type input "2"
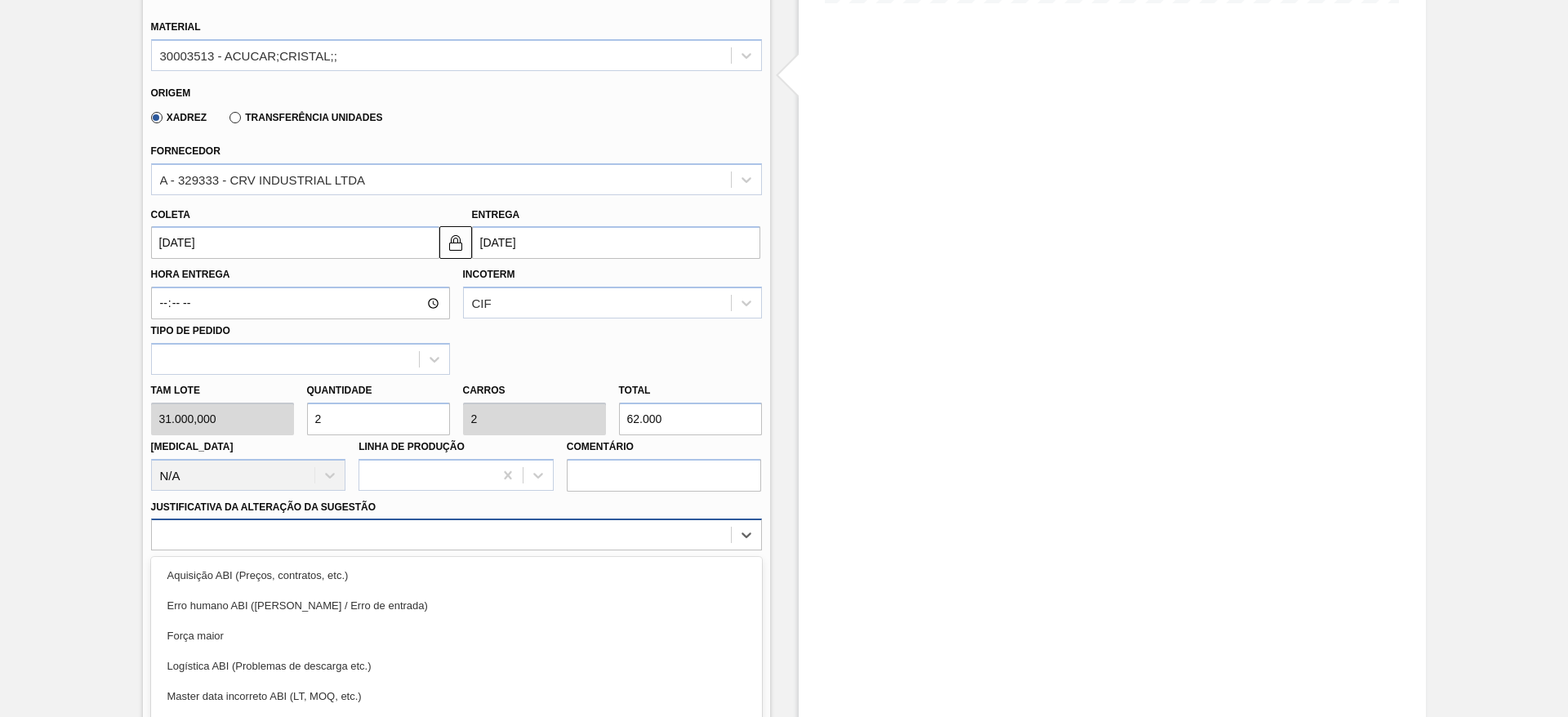
scroll to position [566, 0]
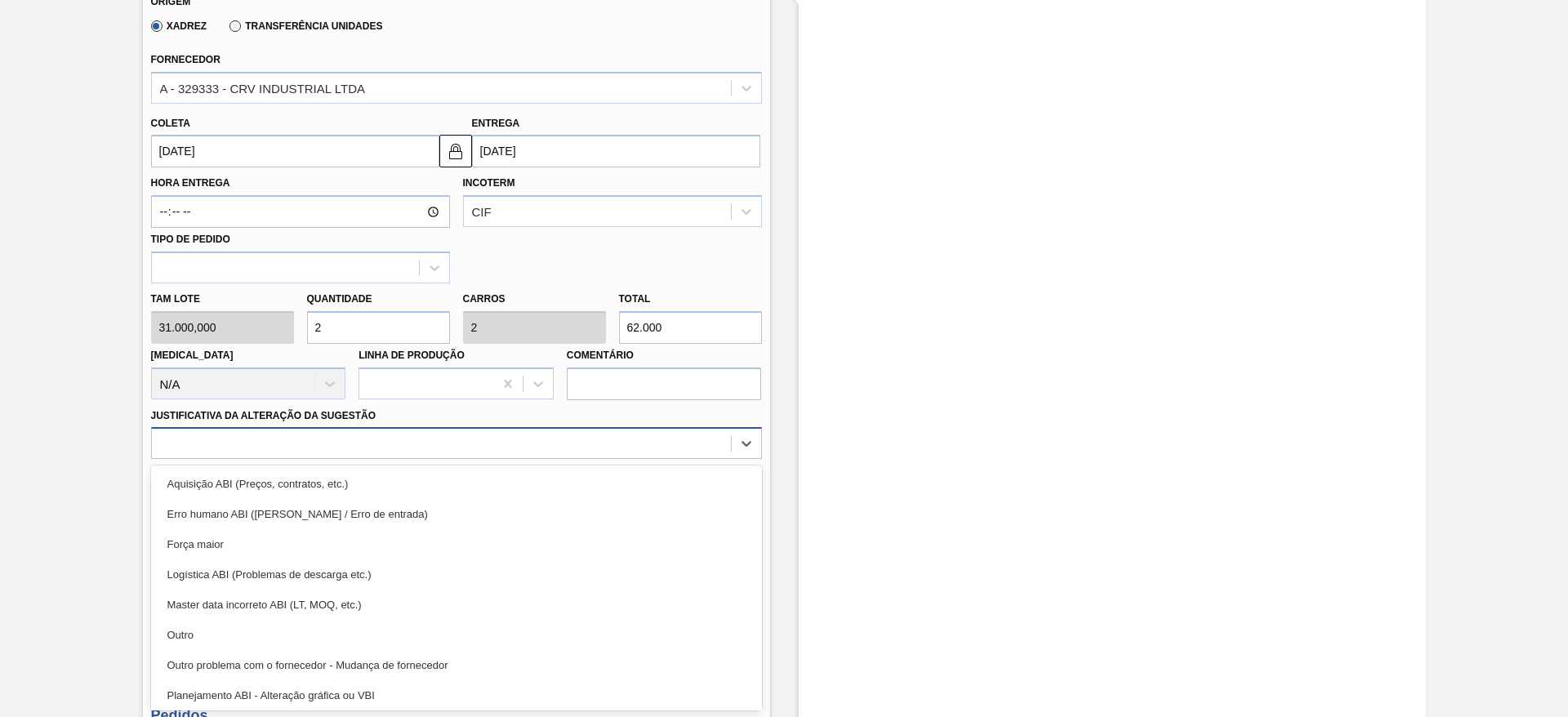
click at [584, 459] on div "option Força maior focused, 3 of 18. 18 results available. Use Up and Down to c…" at bounding box center [456, 443] width 611 height 32
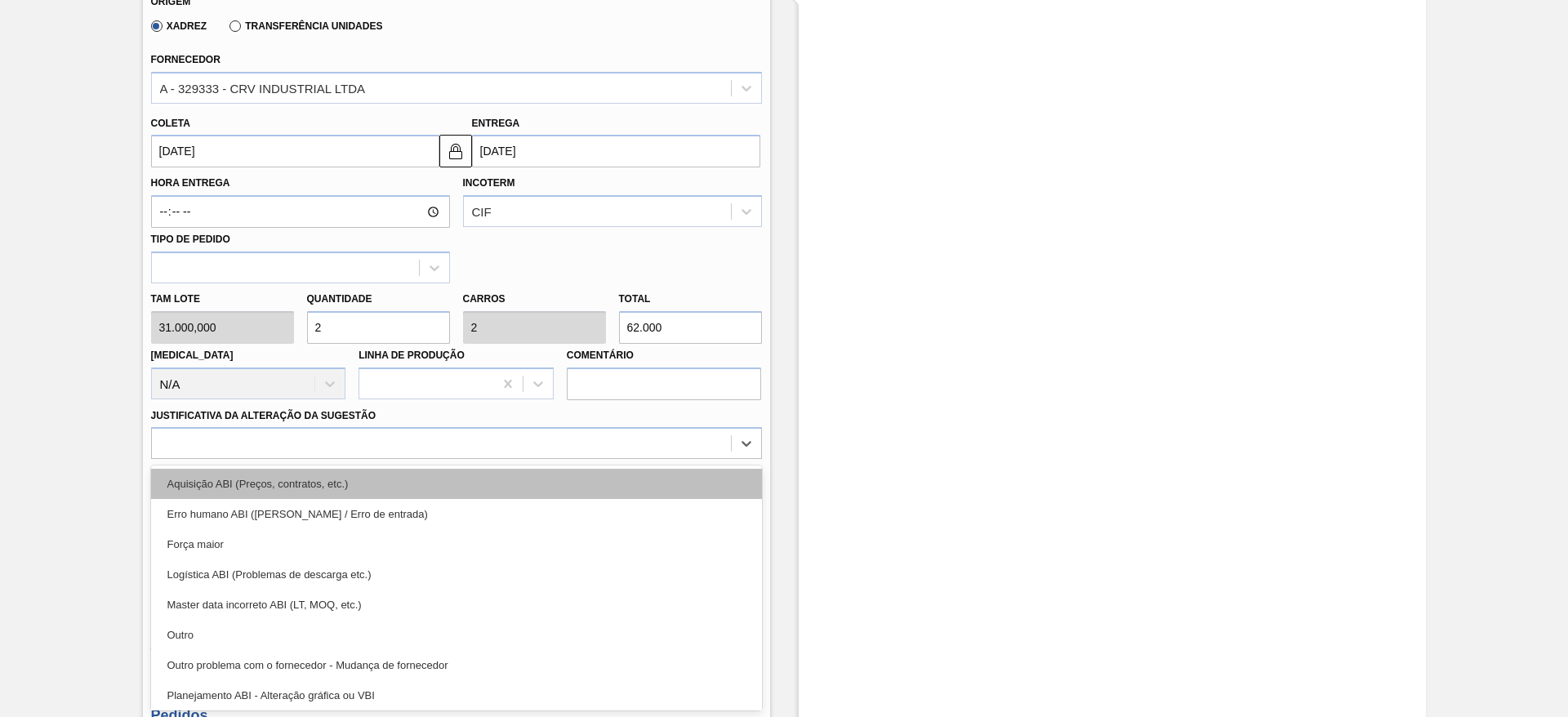
click at [627, 493] on div "Aquisição ABI (Preços, contratos, etc.)" at bounding box center [456, 484] width 611 height 30
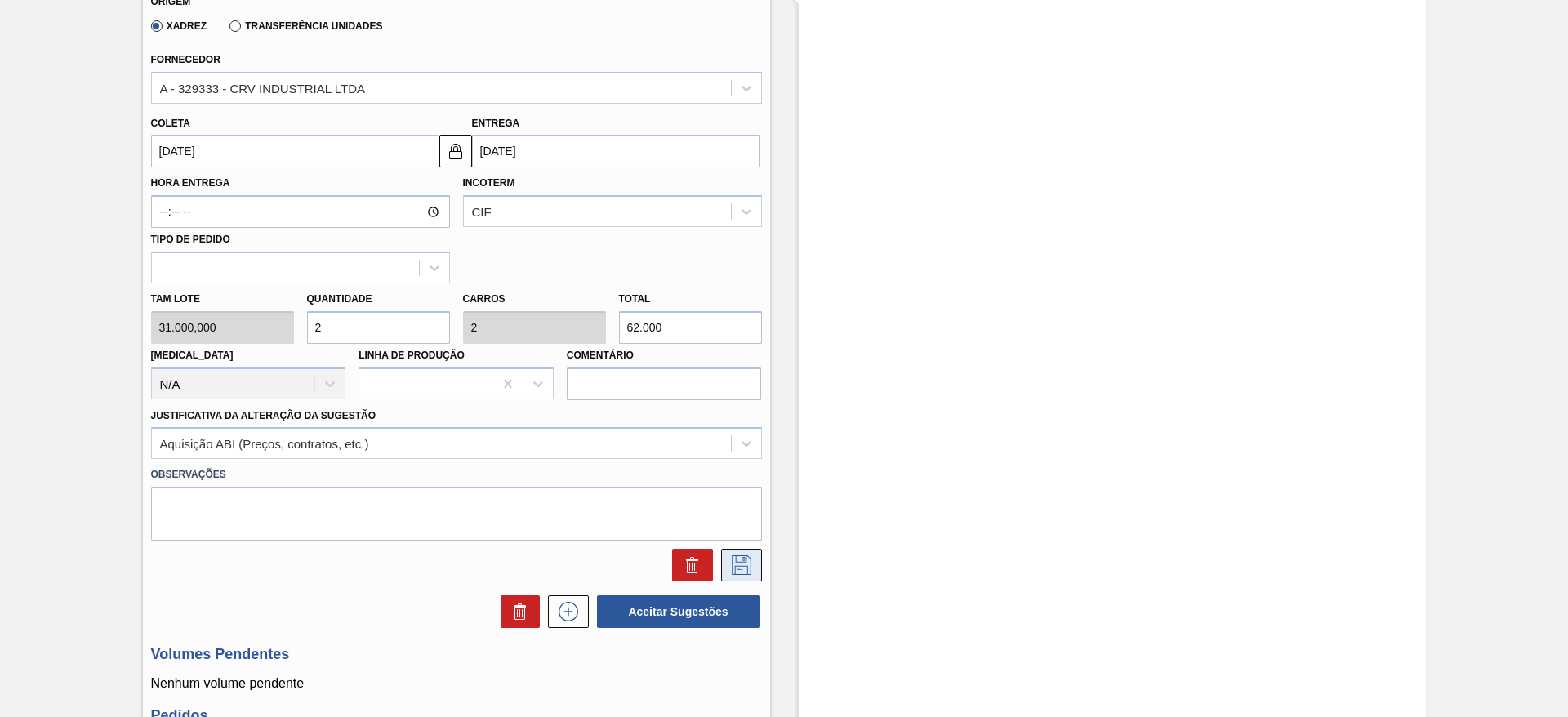
click at [741, 568] on icon at bounding box center [742, 565] width 26 height 20
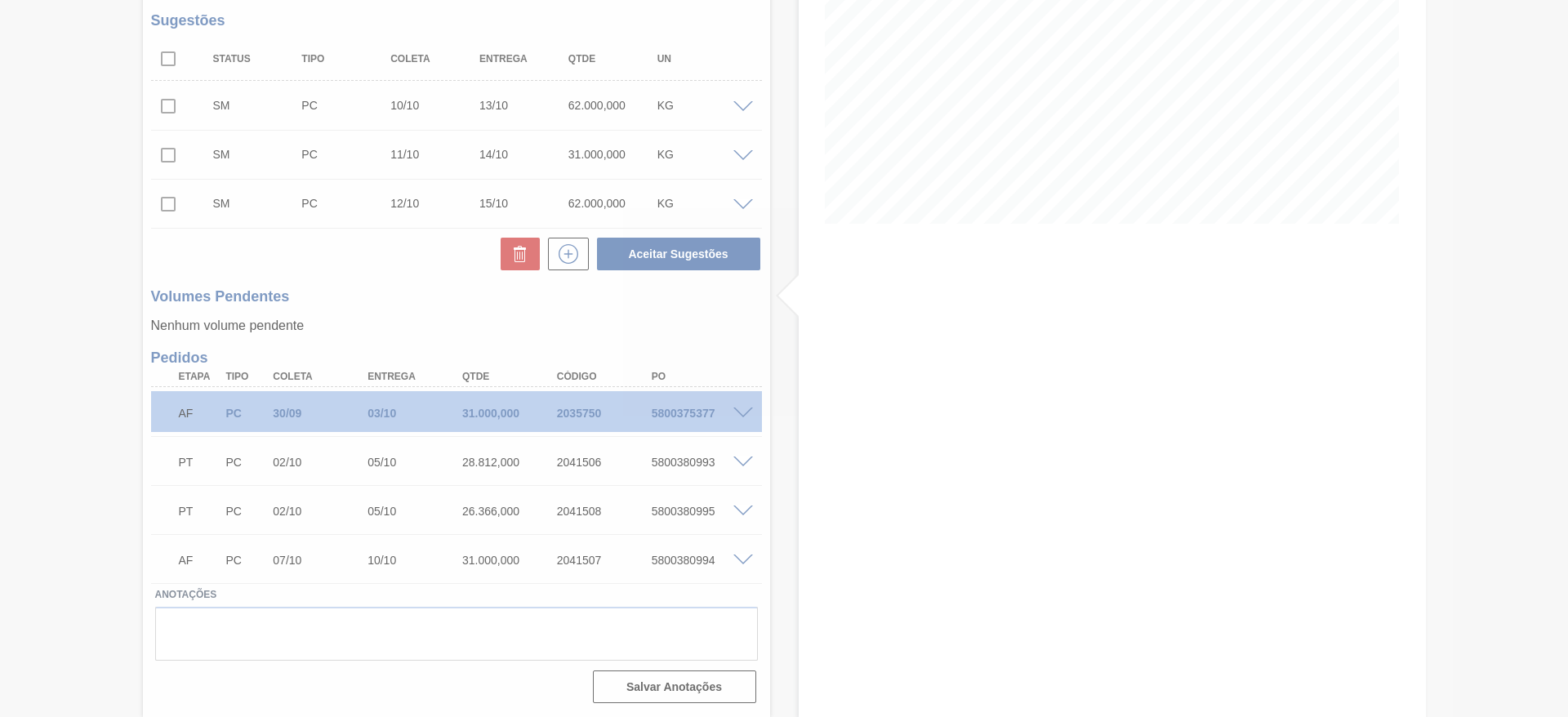
scroll to position [254, 0]
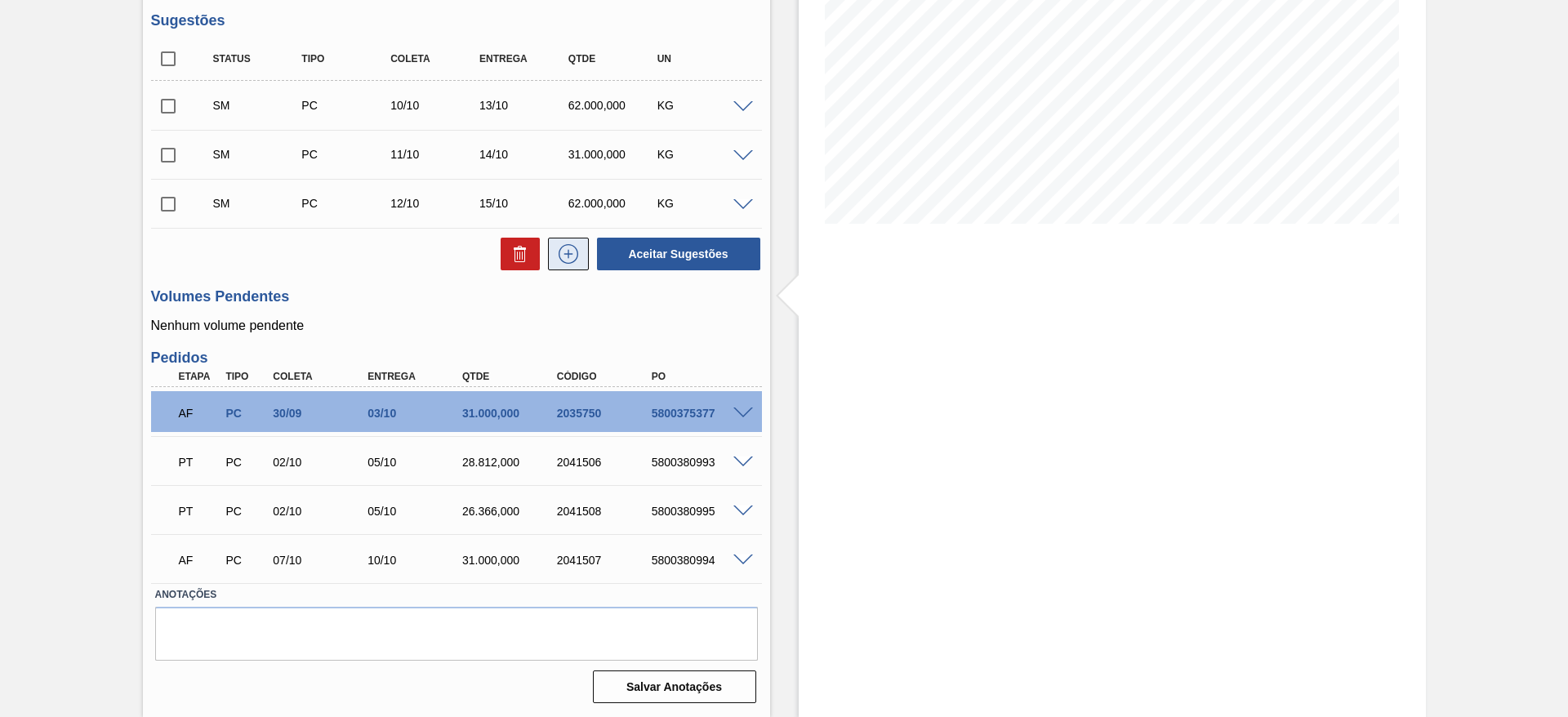
click at [569, 255] on icon at bounding box center [569, 254] width 26 height 20
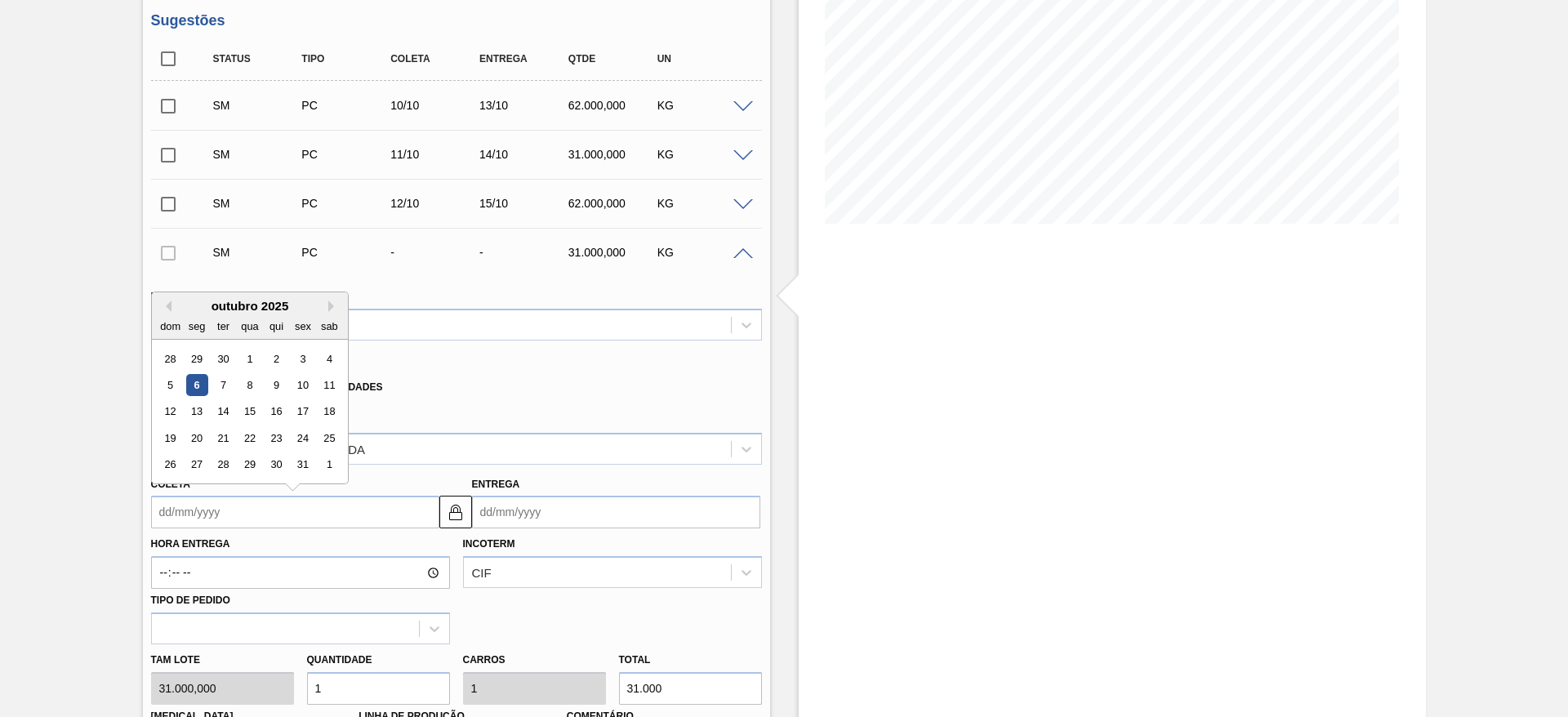
click at [208, 524] on input "Coleta" at bounding box center [295, 512] width 288 height 33
click at [191, 411] on div "13" at bounding box center [196, 411] width 22 height 22
type input "[DATE]"
type input "16/10/2025"
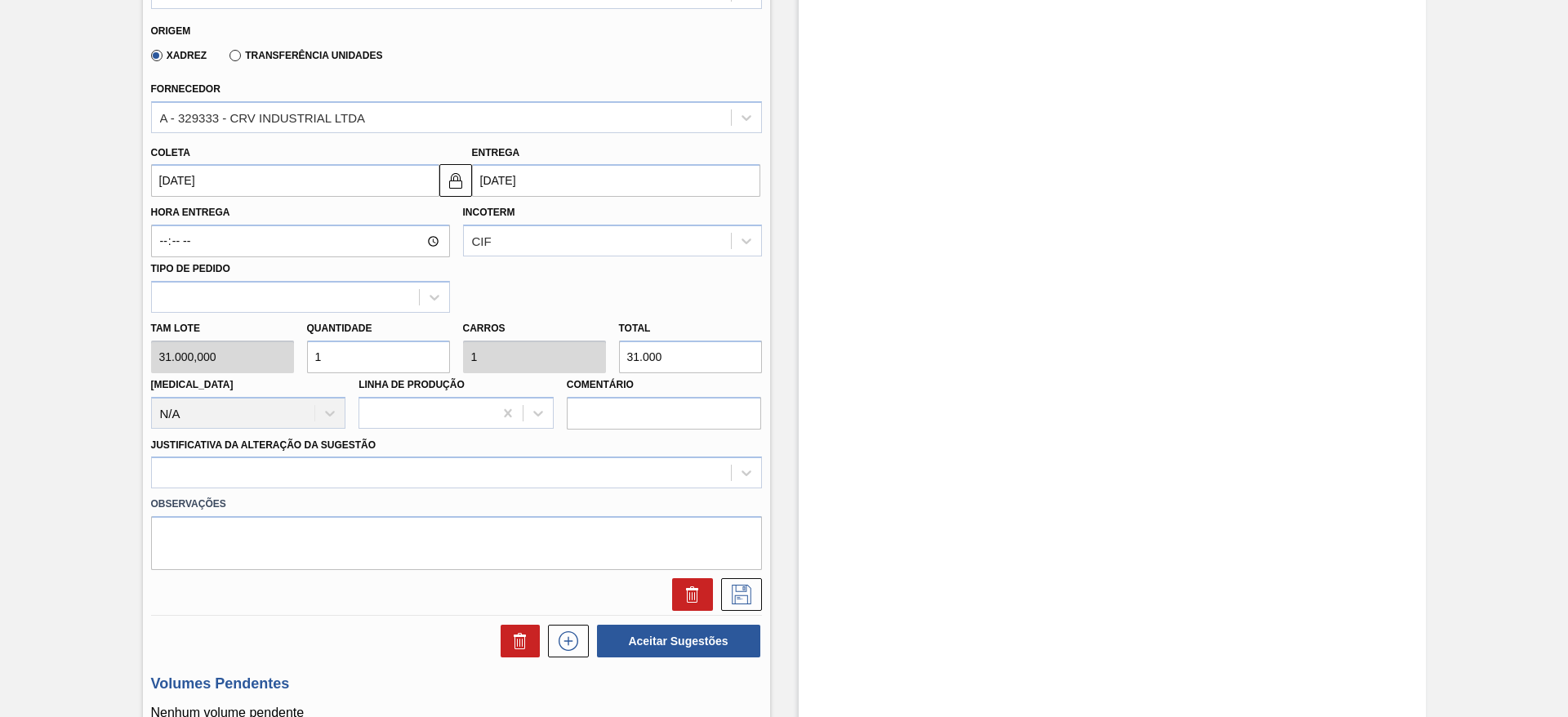
scroll to position [587, 0]
drag, startPoint x: 580, startPoint y: 488, endPoint x: 606, endPoint y: 480, distance: 27.2
click at [606, 480] on div "Material 30003513 - ACUCAR;CRISTAL;; Origem Xadrez Transferência Unidades Forne…" at bounding box center [456, 273] width 611 height 669
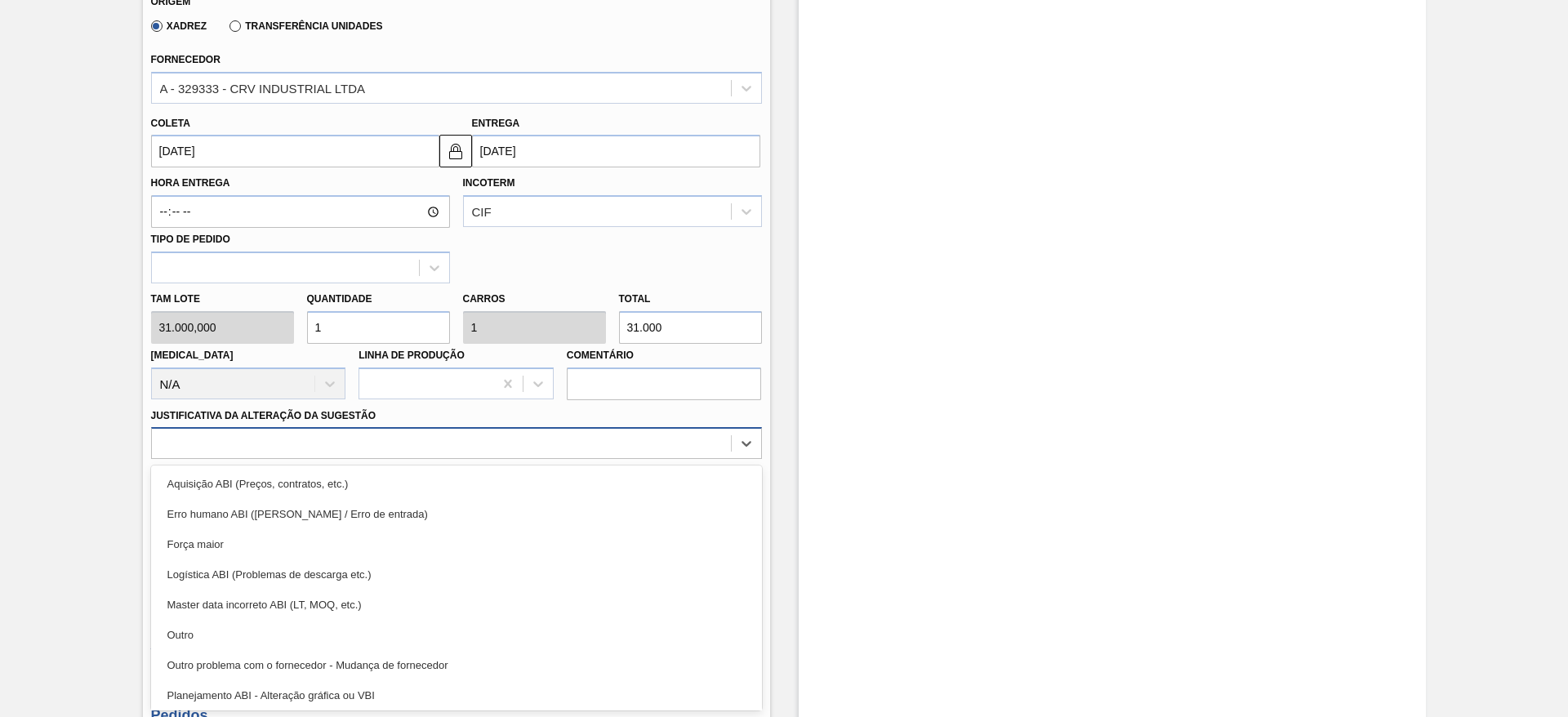
click at [606, 459] on div "option Aquisição ABI (Preços, contratos, etc.) focused, 1 of 18. 18 results ava…" at bounding box center [456, 443] width 611 height 32
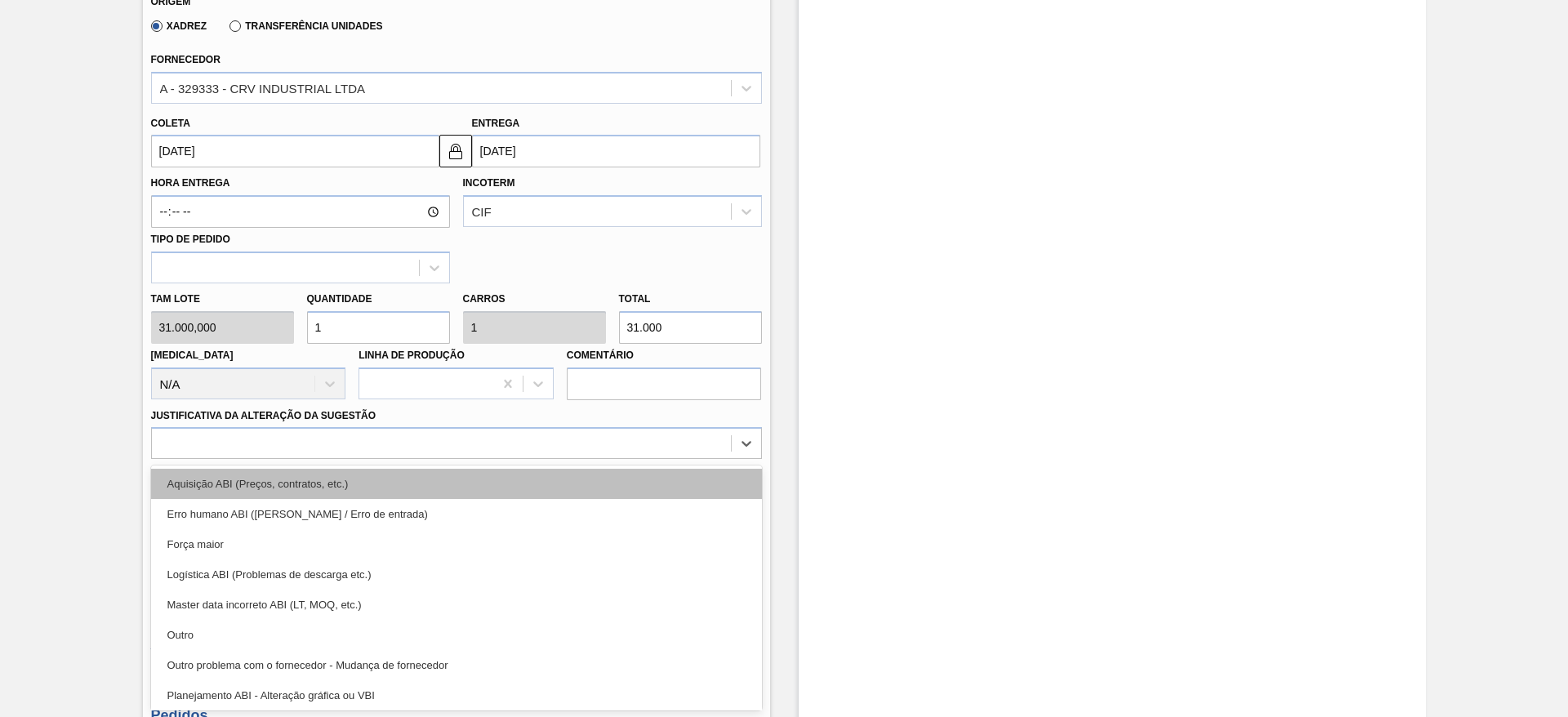
click at [606, 489] on div "Aquisição ABI (Preços, contratos, etc.)" at bounding box center [456, 484] width 611 height 30
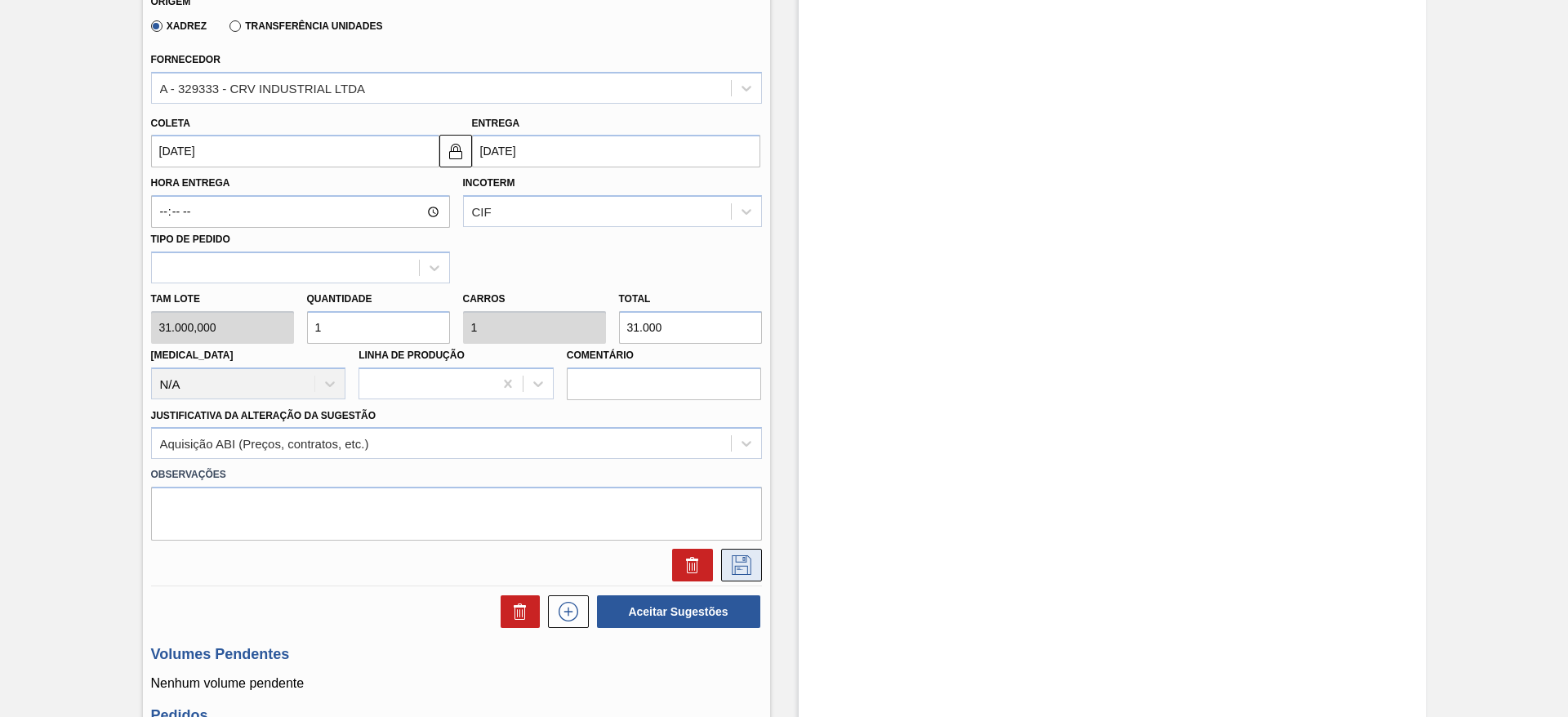
click at [745, 563] on icon at bounding box center [742, 565] width 26 height 20
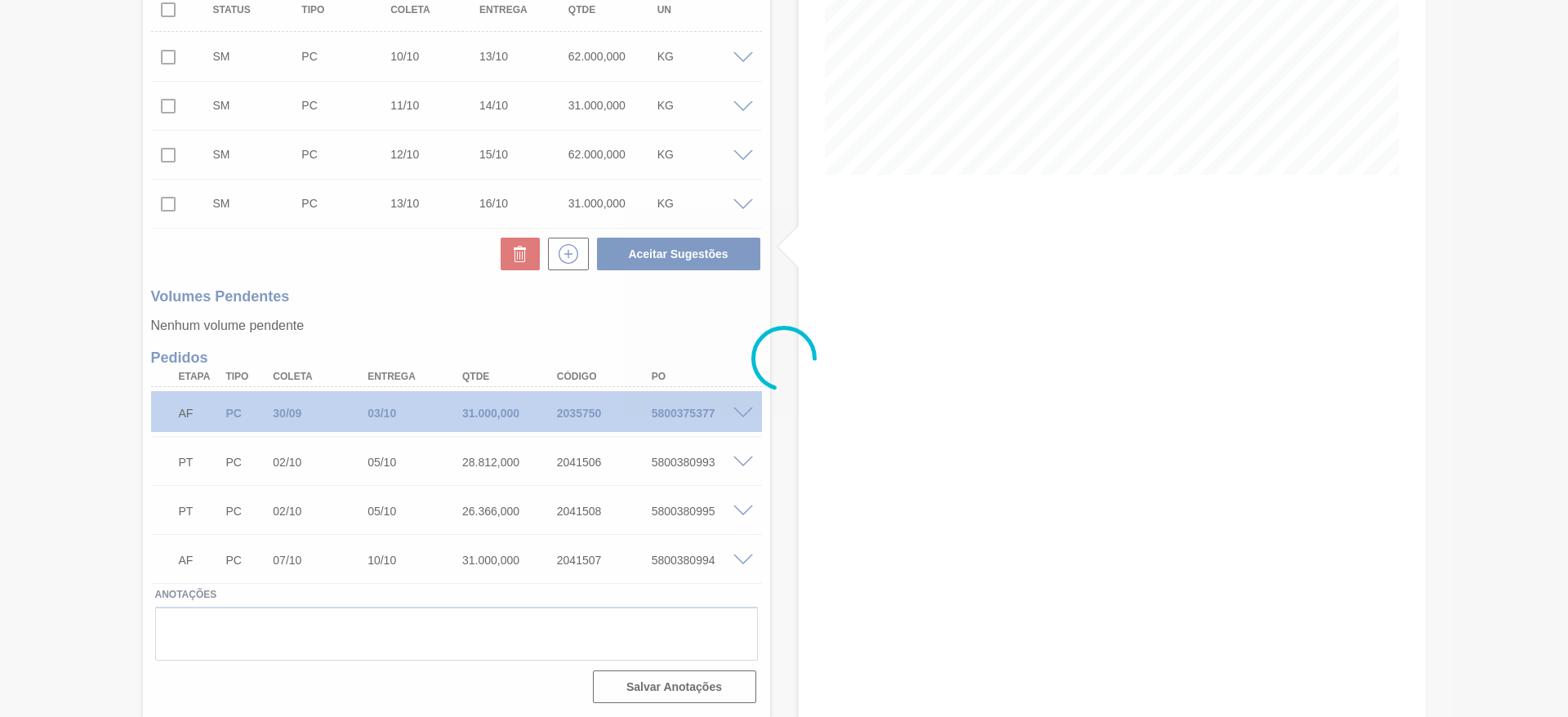
scroll to position [0, 0]
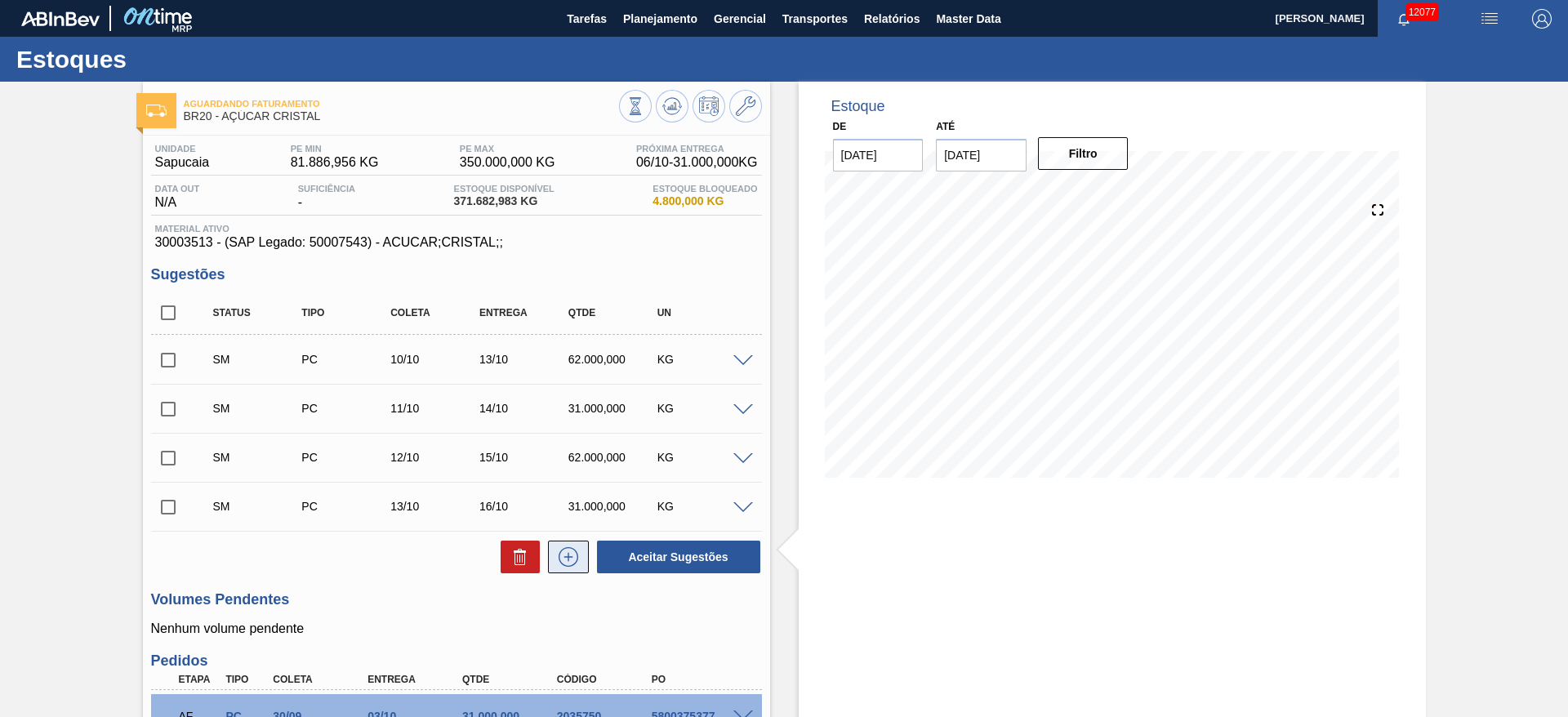
click at [570, 558] on icon at bounding box center [569, 557] width 26 height 20
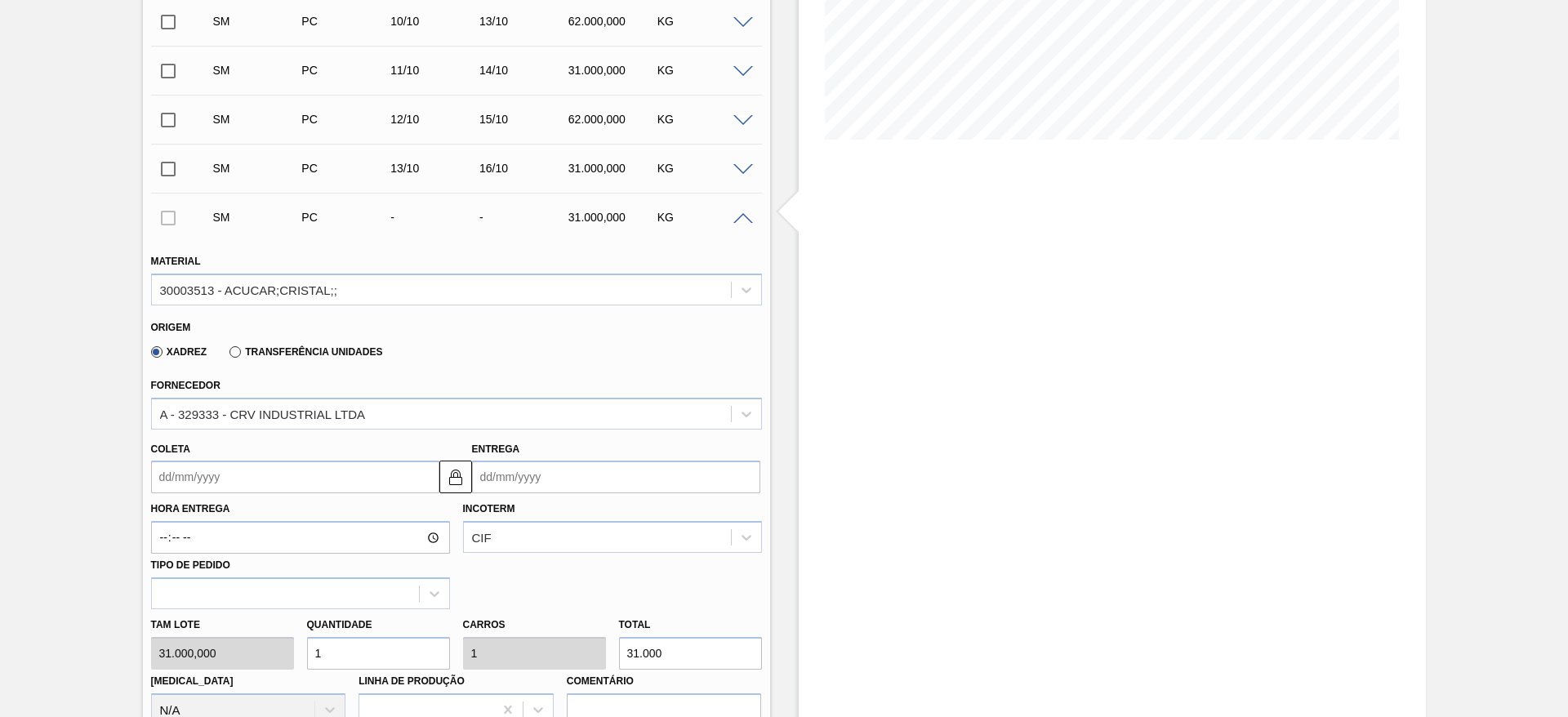
scroll to position [342, 0]
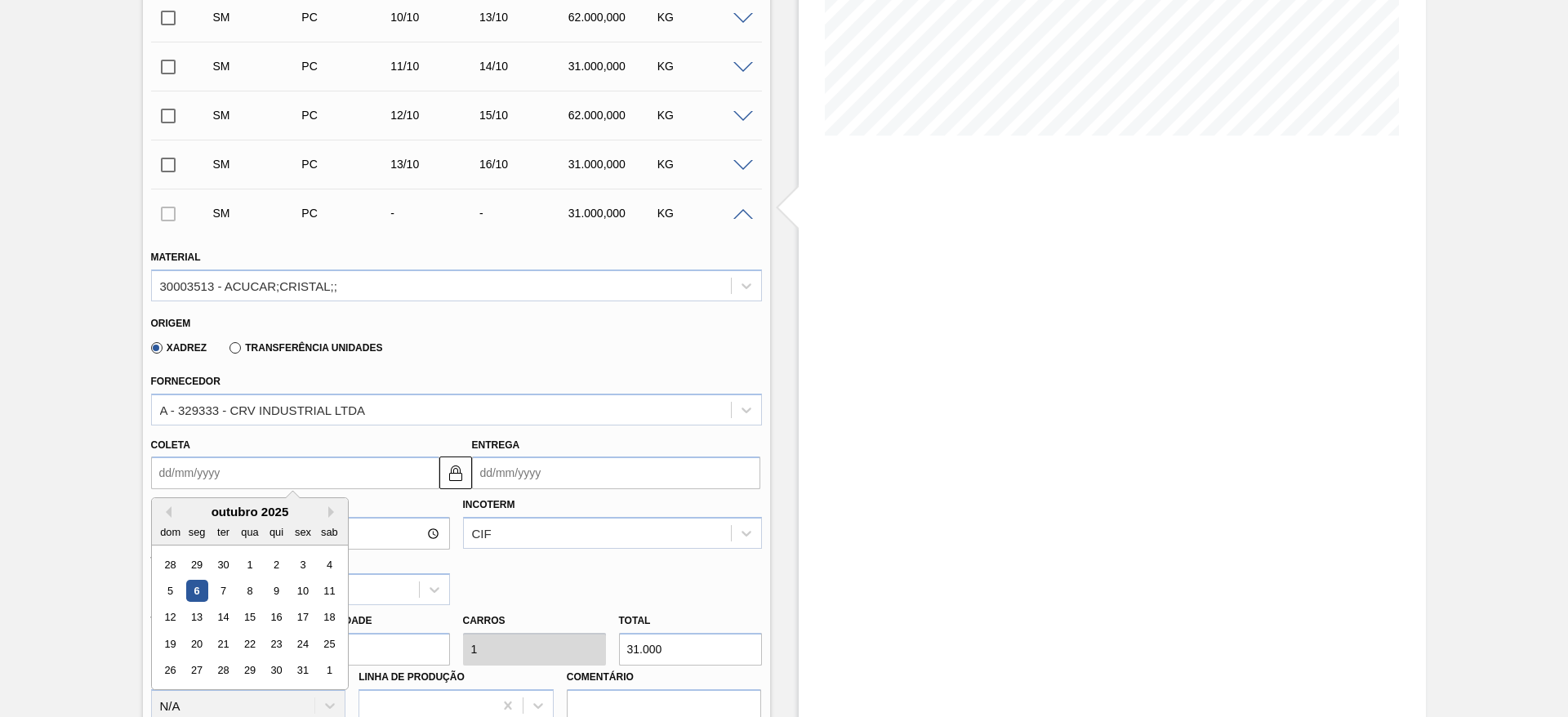
click at [199, 457] on input "Coleta" at bounding box center [295, 473] width 288 height 33
click at [214, 614] on div "14" at bounding box center [222, 617] width 22 height 22
type input "14/10/2025"
type input "17/10/2025"
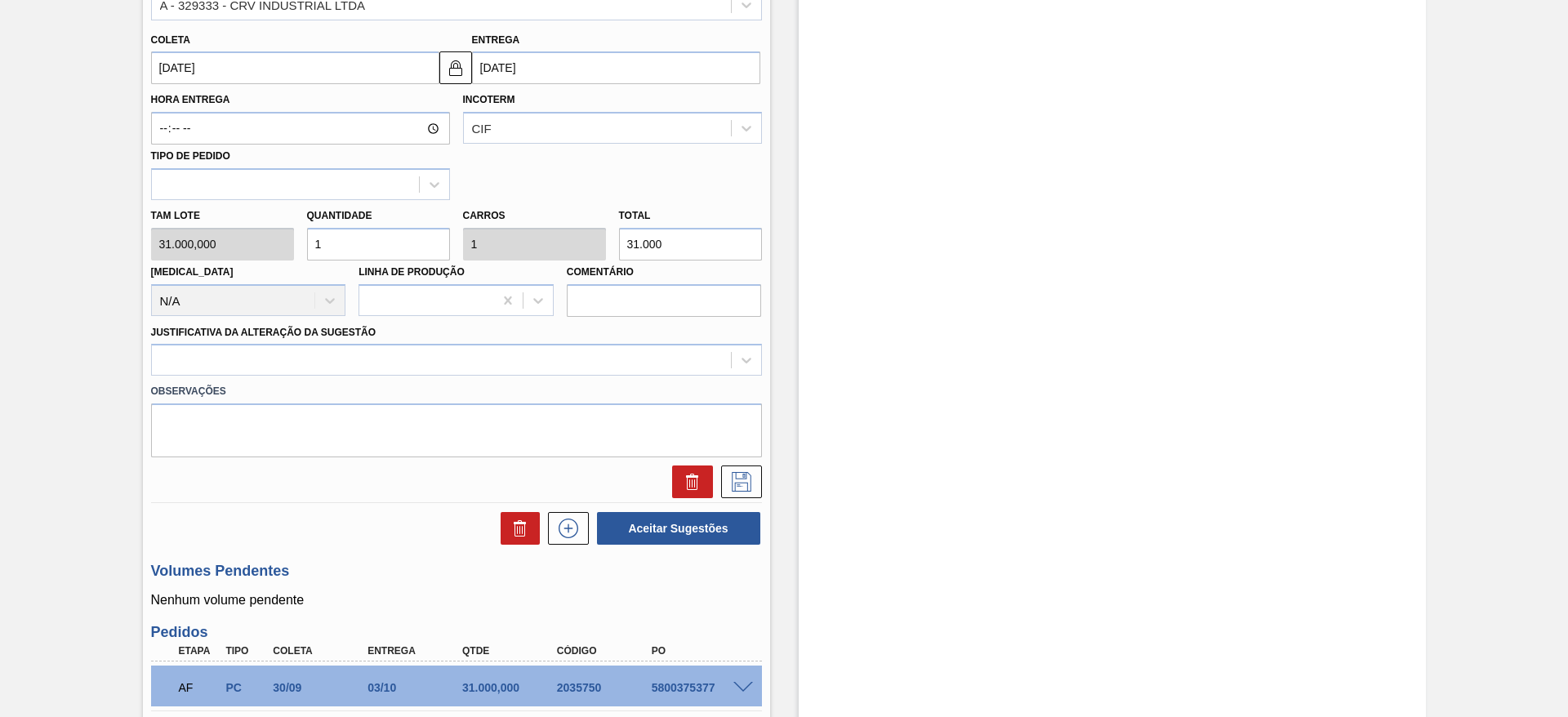
scroll to position [748, 0]
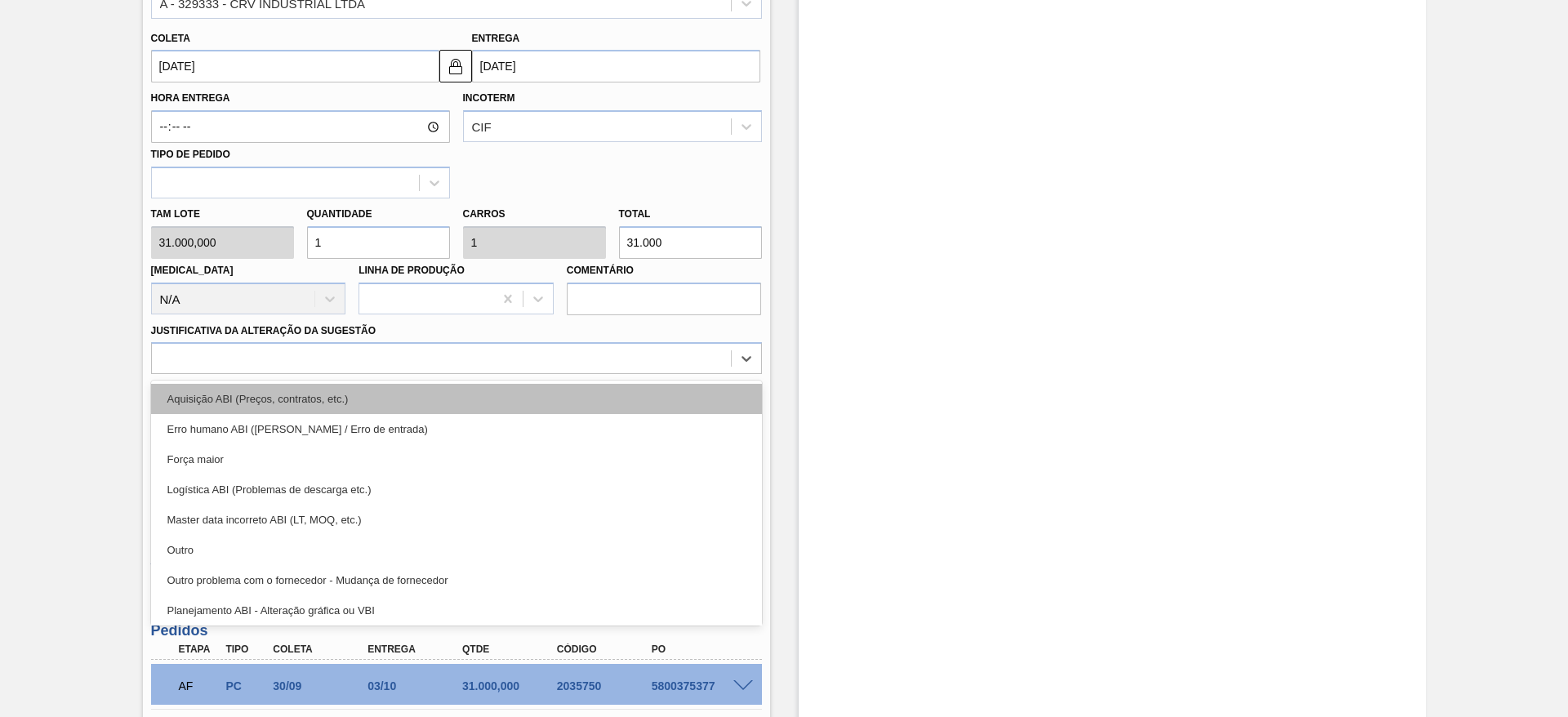
drag, startPoint x: 559, startPoint y: 366, endPoint x: 566, endPoint y: 402, distance: 36.7
click at [566, 374] on div "option Aquisição ABI (Preços, contratos, etc.) focused, 1 of 18. 18 results ava…" at bounding box center [456, 357] width 611 height 32
click at [566, 402] on div "Aquisição ABI (Preços, contratos, etc.)" at bounding box center [456, 398] width 611 height 30
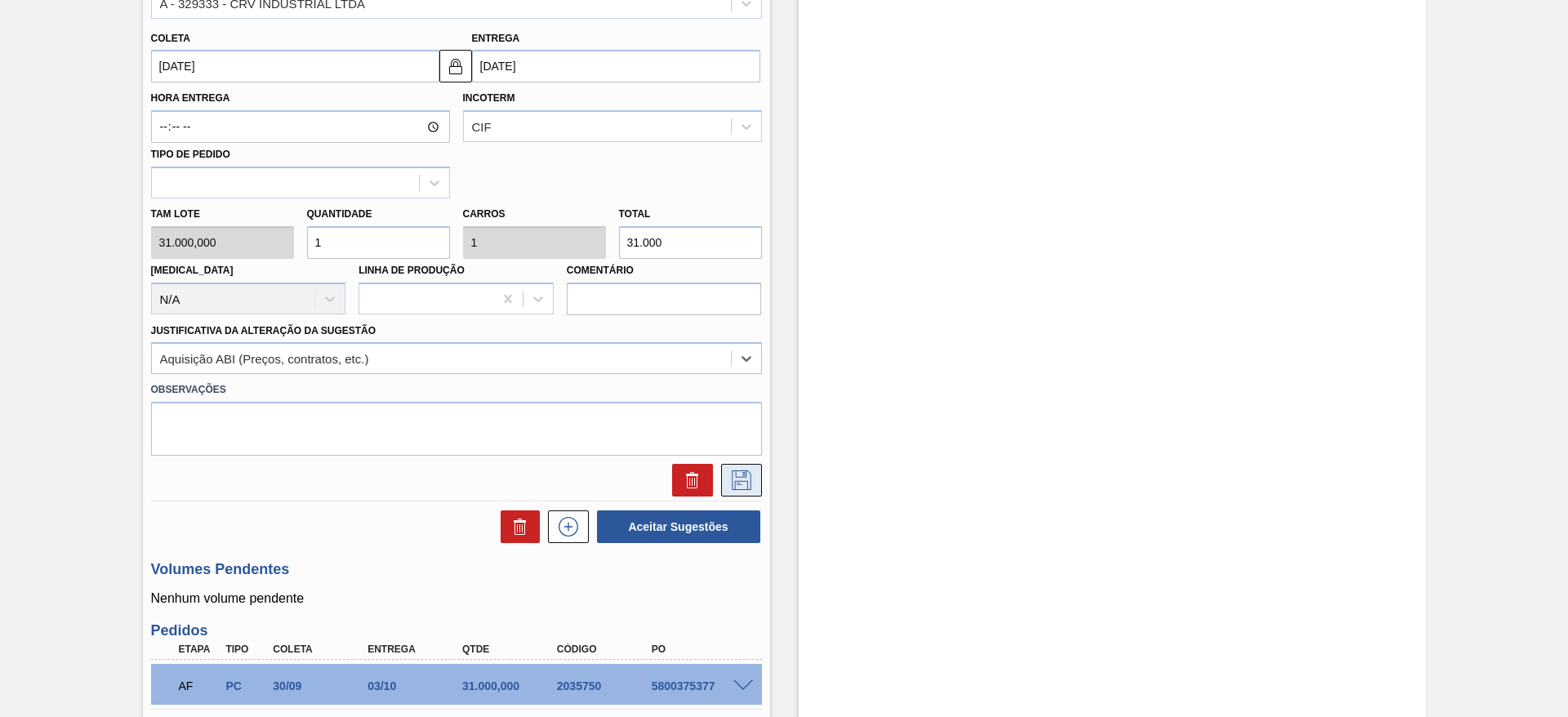
click at [736, 477] on icon at bounding box center [742, 480] width 26 height 20
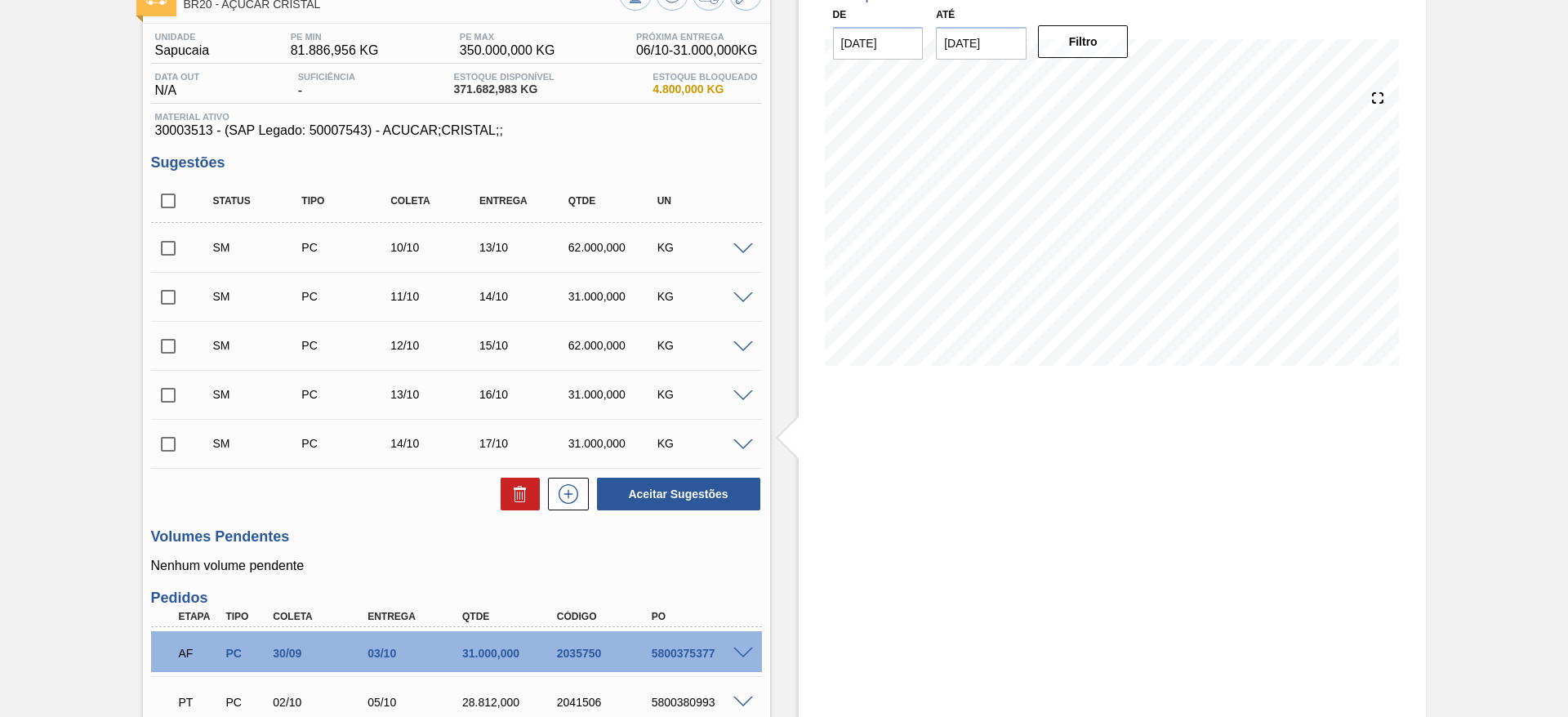
scroll to position [97, 0]
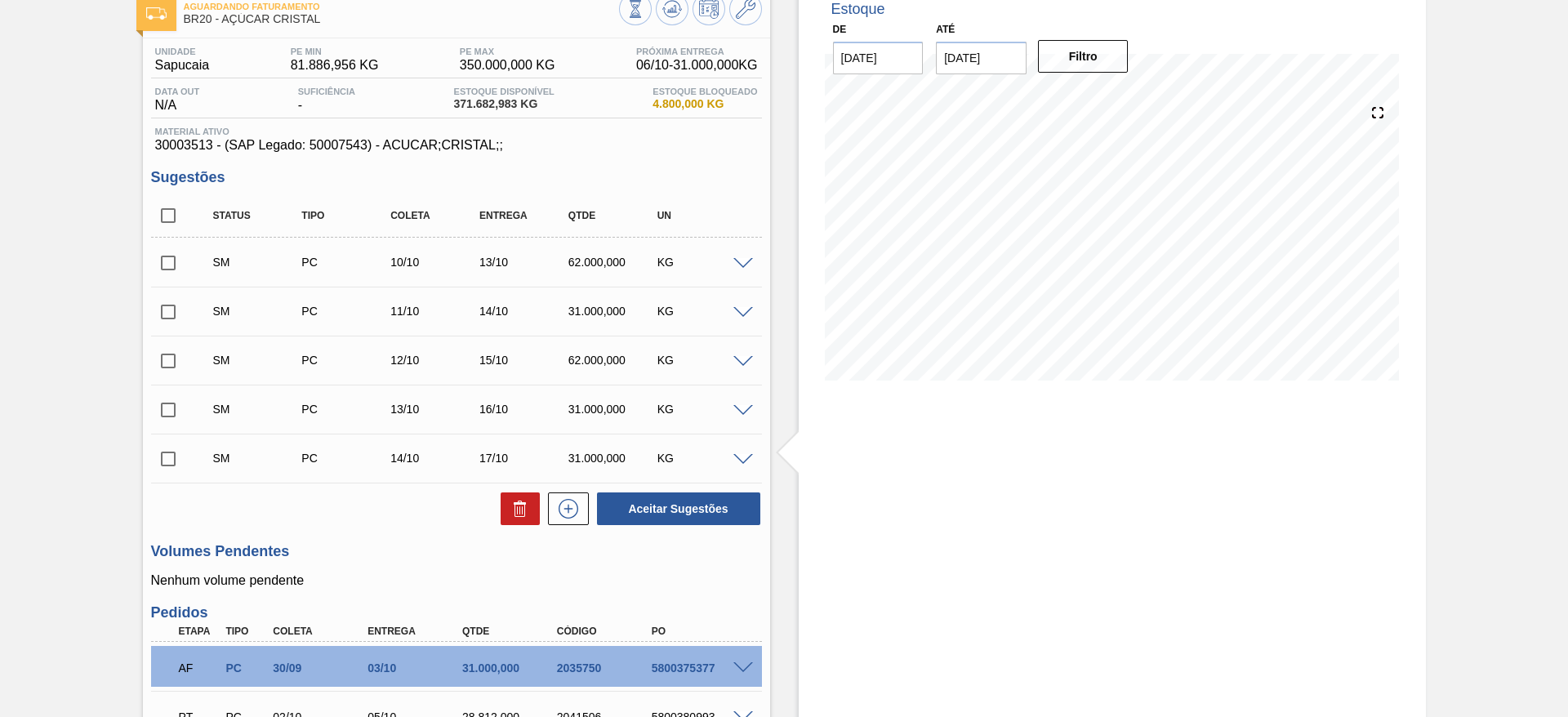
click at [178, 216] on input "checkbox" at bounding box center [168, 216] width 35 height 34
checkbox input "true"
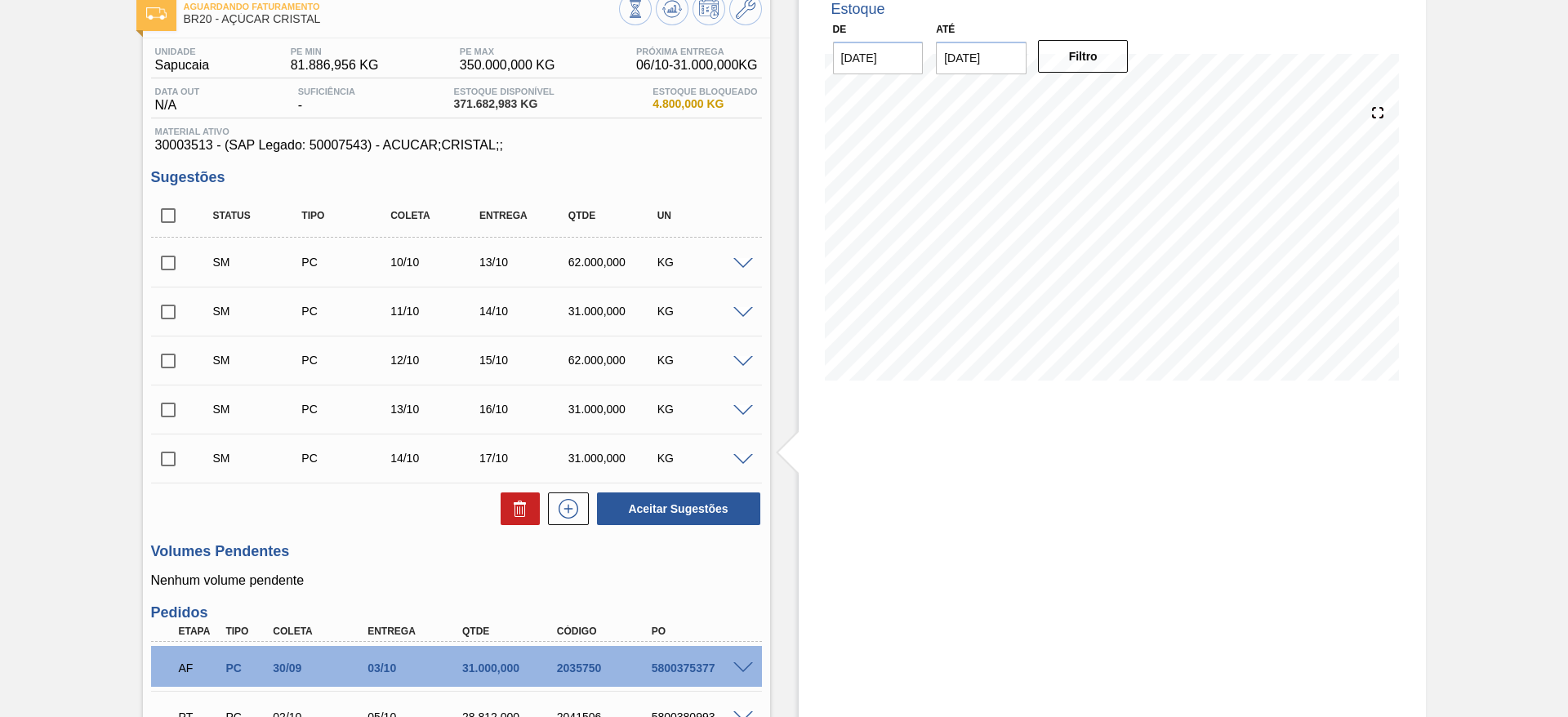
checkbox input "true"
click at [690, 508] on button "Aceitar Sugestões" at bounding box center [679, 508] width 164 height 33
checkbox input "false"
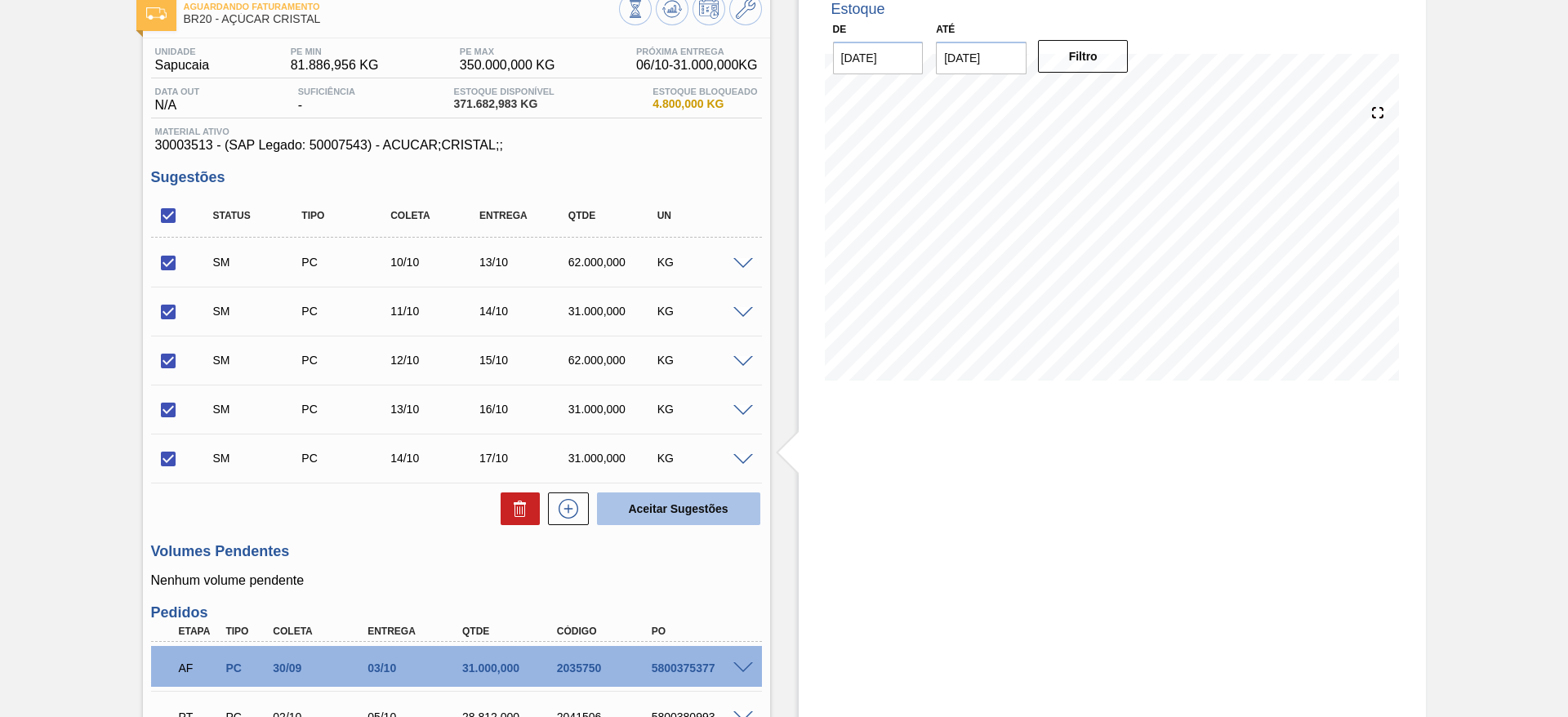
checkbox input "false"
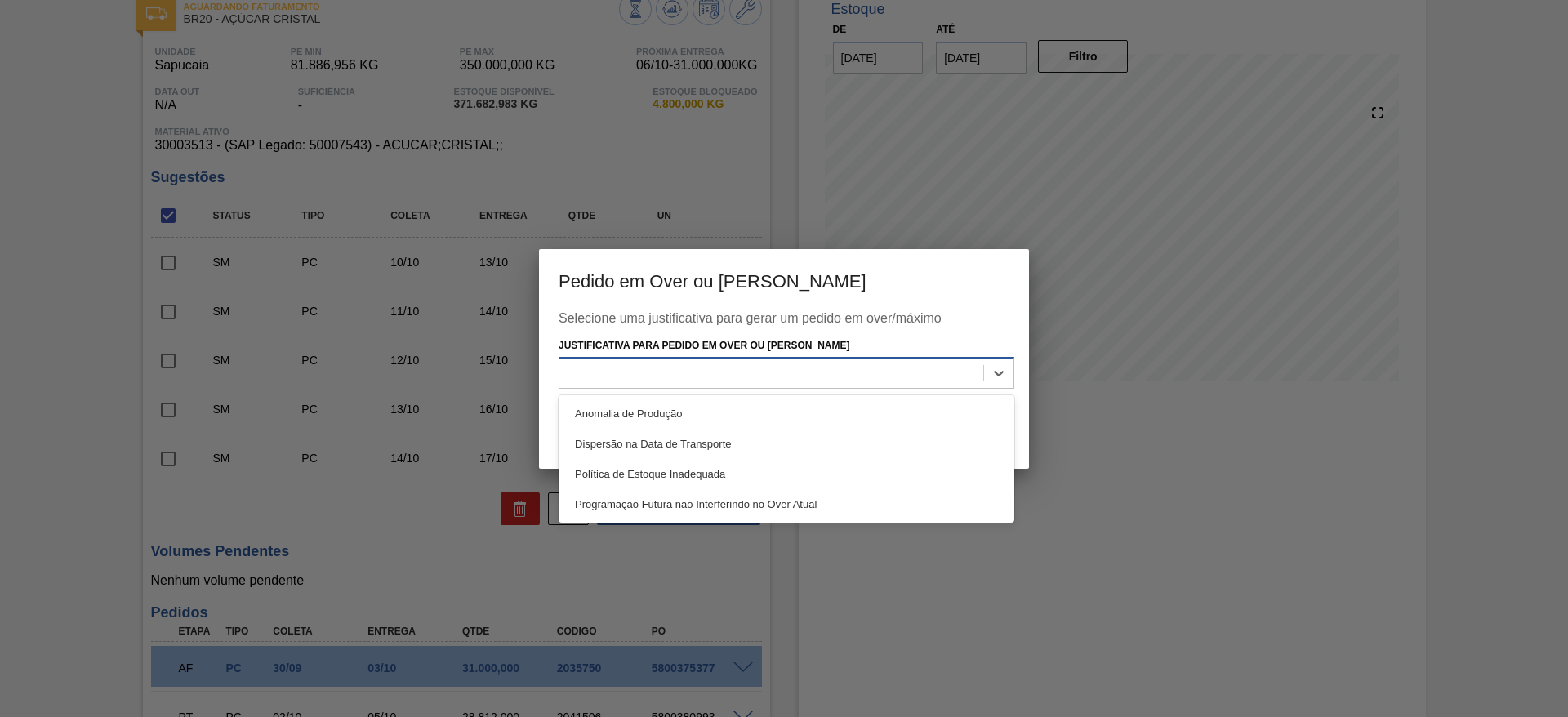
click at [761, 365] on div at bounding box center [772, 373] width 424 height 24
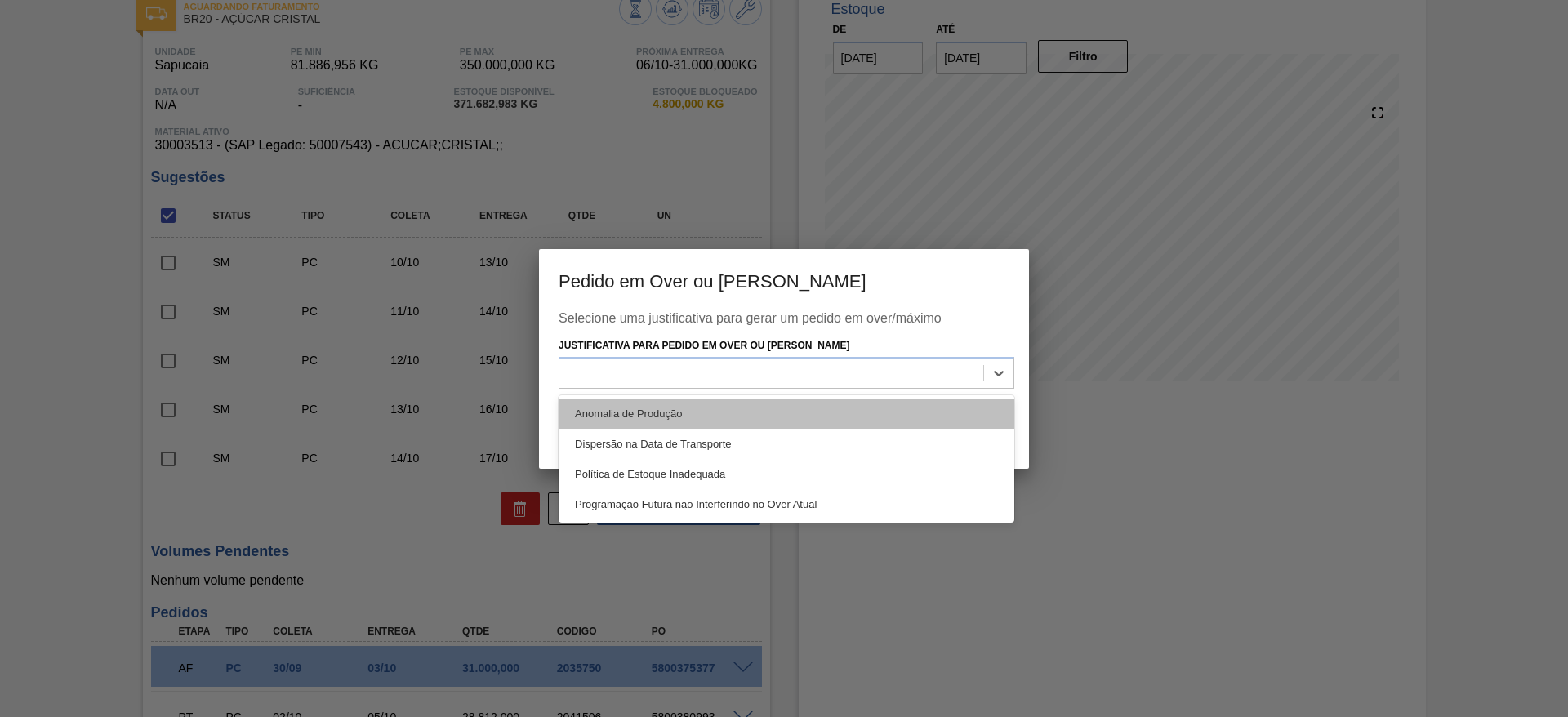
click at [768, 411] on div "Anomalia de Produção" at bounding box center [786, 413] width 456 height 30
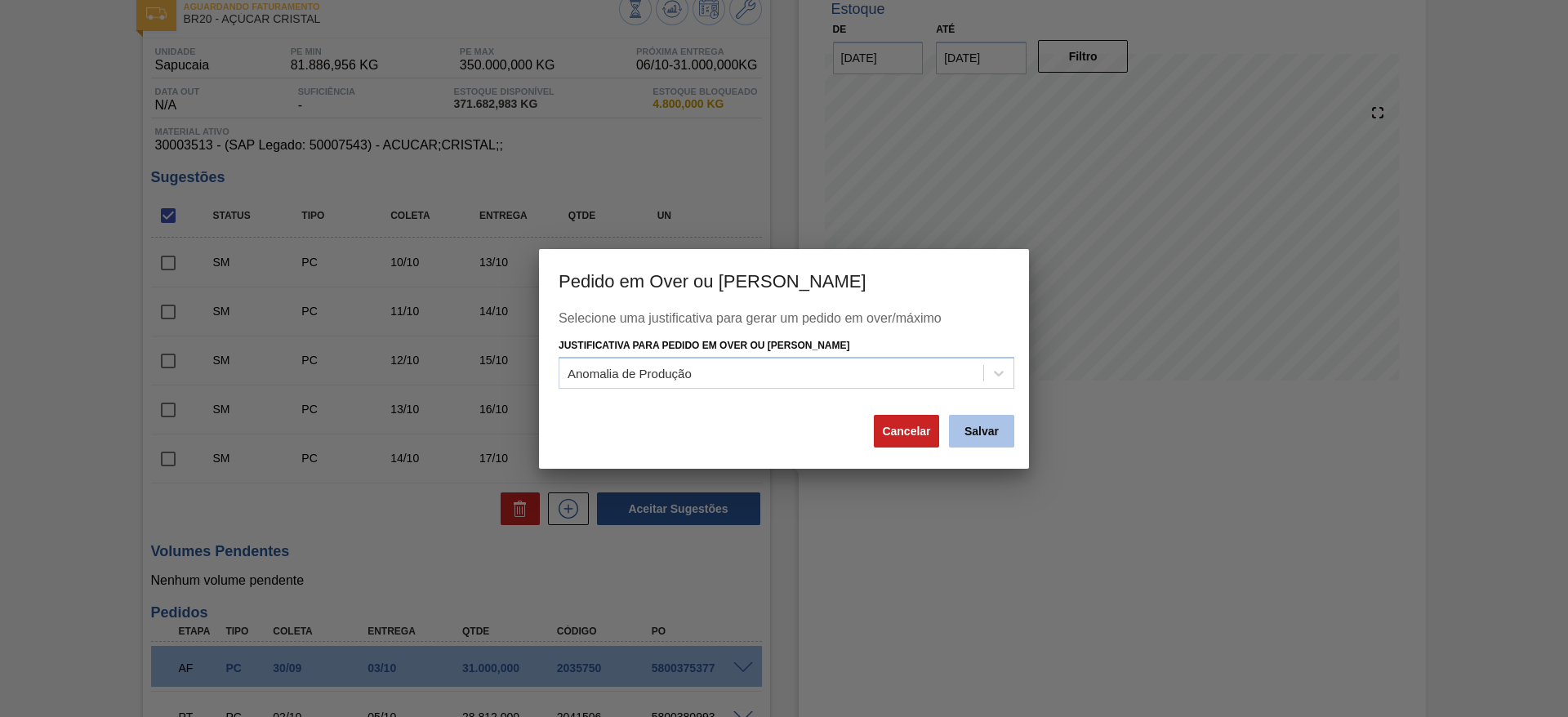
click at [971, 435] on button "Salvar" at bounding box center [982, 431] width 66 height 33
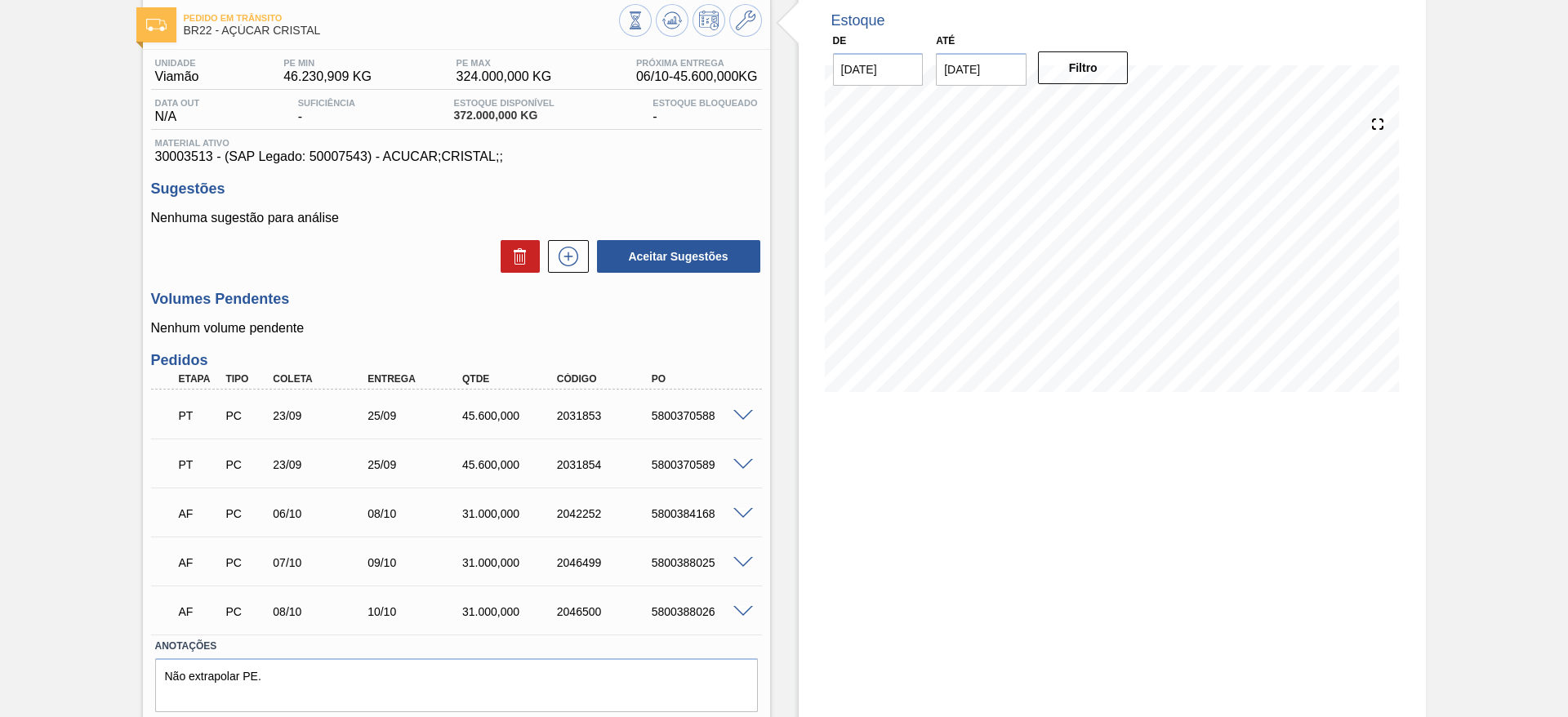
scroll to position [47, 0]
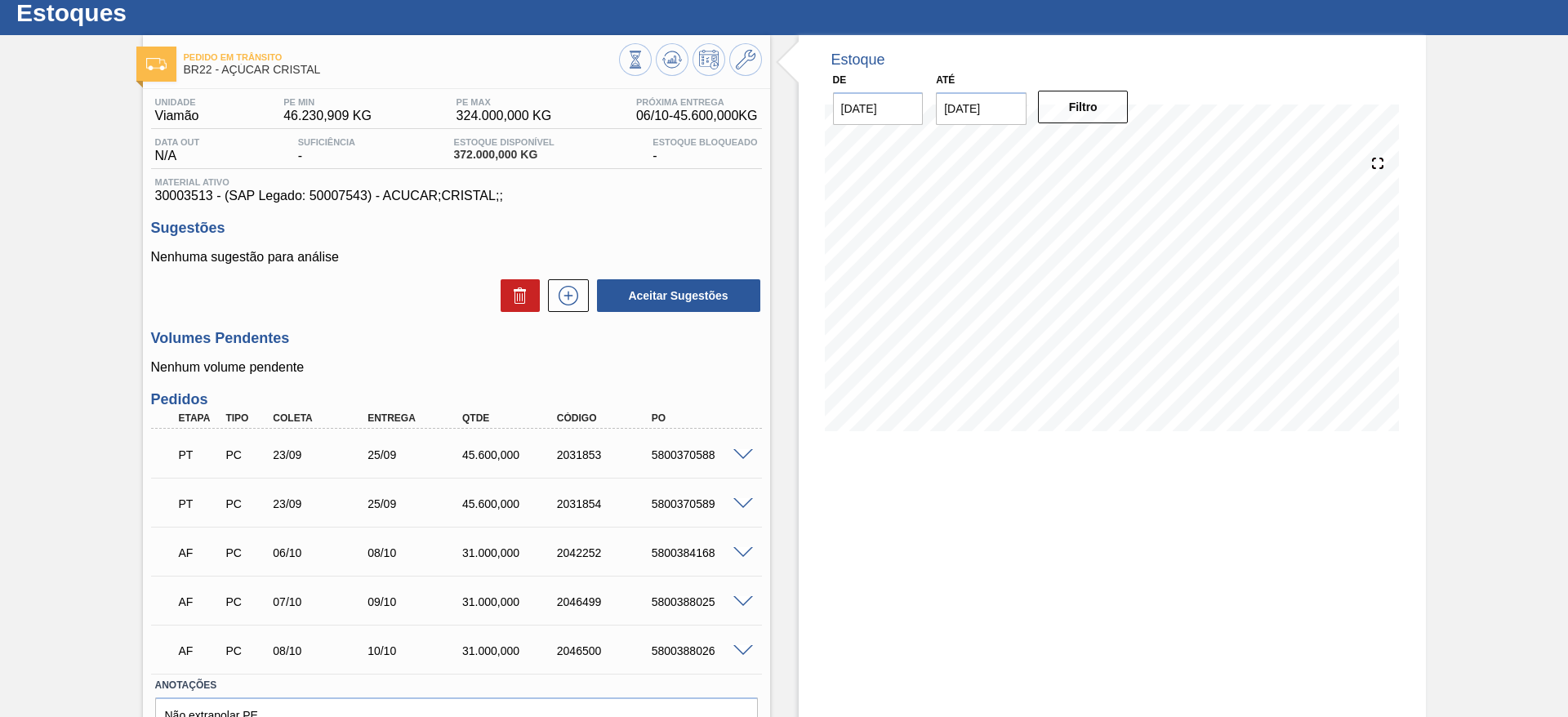
click at [685, 450] on div "5800370588" at bounding box center [700, 455] width 106 height 13
copy div "5800370588"
click at [570, 299] on icon at bounding box center [569, 296] width 26 height 20
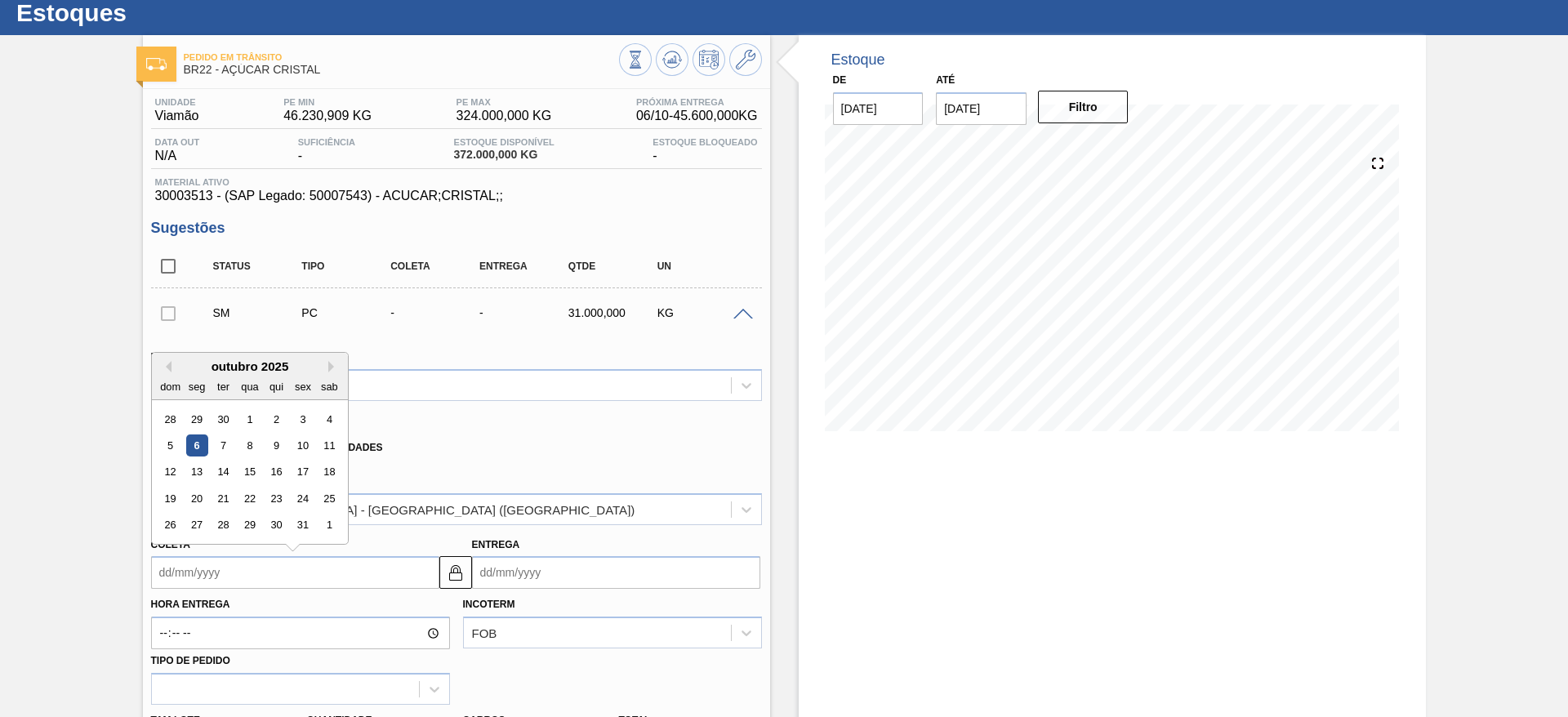
click at [215, 575] on input "Coleta" at bounding box center [295, 572] width 288 height 33
click at [284, 443] on div "9" at bounding box center [275, 445] width 22 height 22
type input "[DATE]"
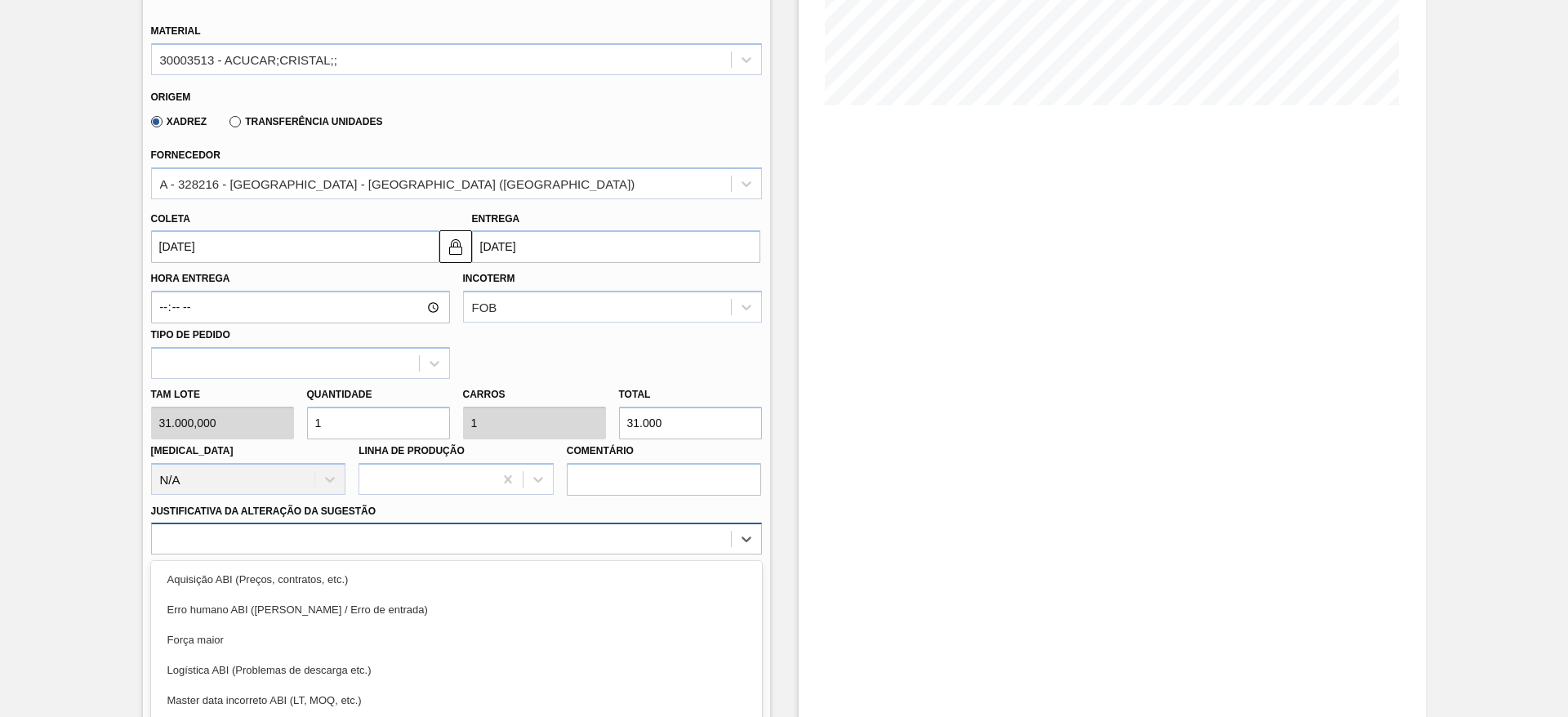
scroll to position [468, 0]
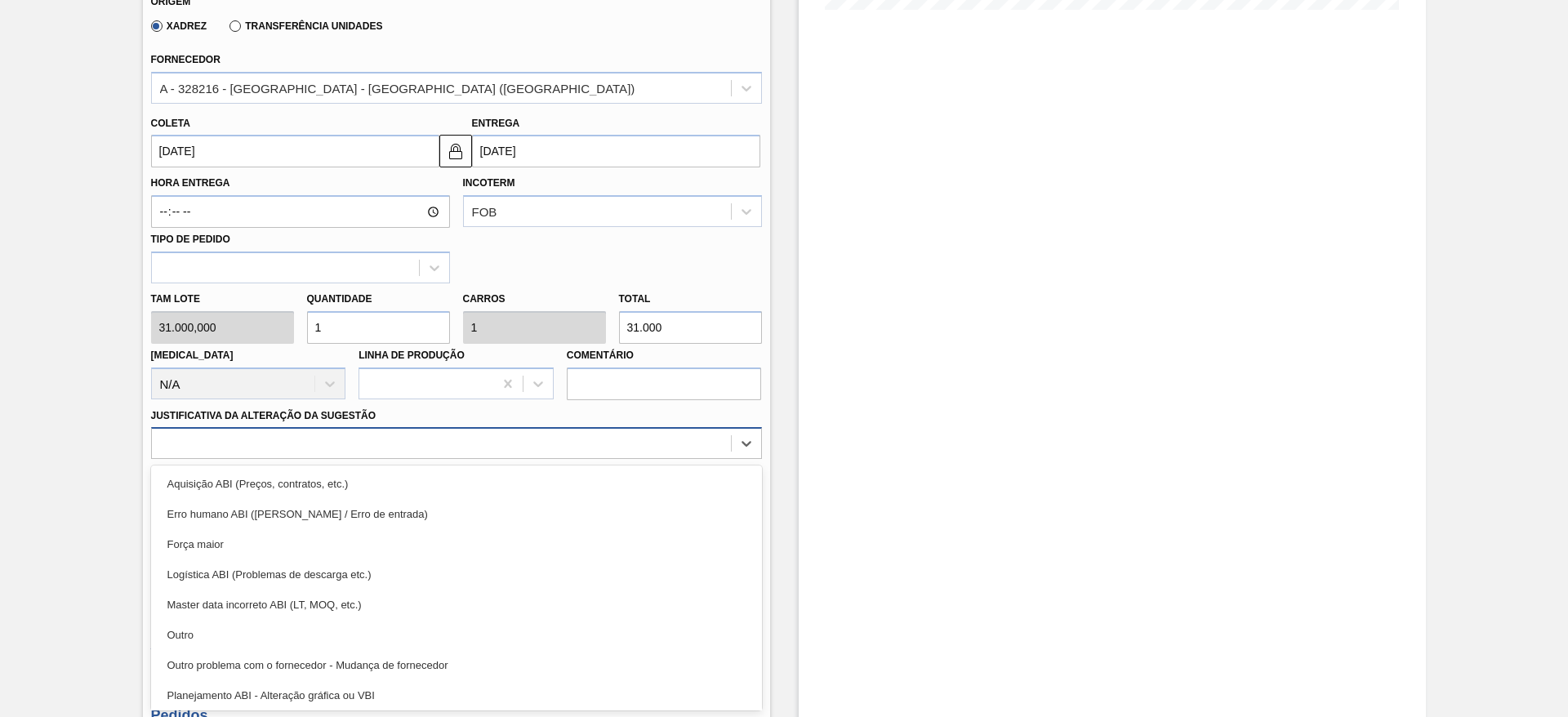
click at [619, 459] on div "option Força maior focused, 3 of 18. 18 results available. Use Up and Down to c…" at bounding box center [456, 443] width 611 height 32
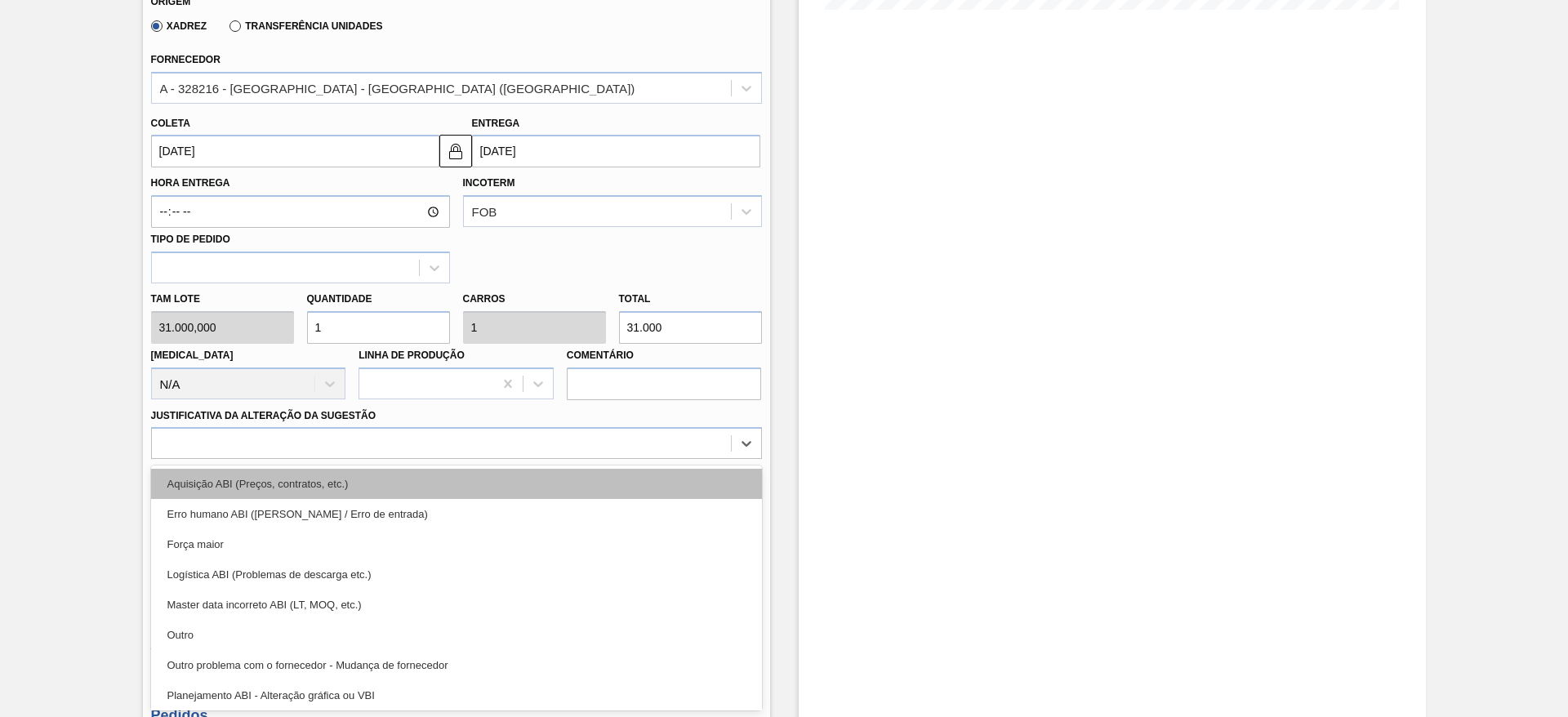
click at [682, 476] on div "Aquisição ABI (Preços, contratos, etc.)" at bounding box center [456, 484] width 611 height 30
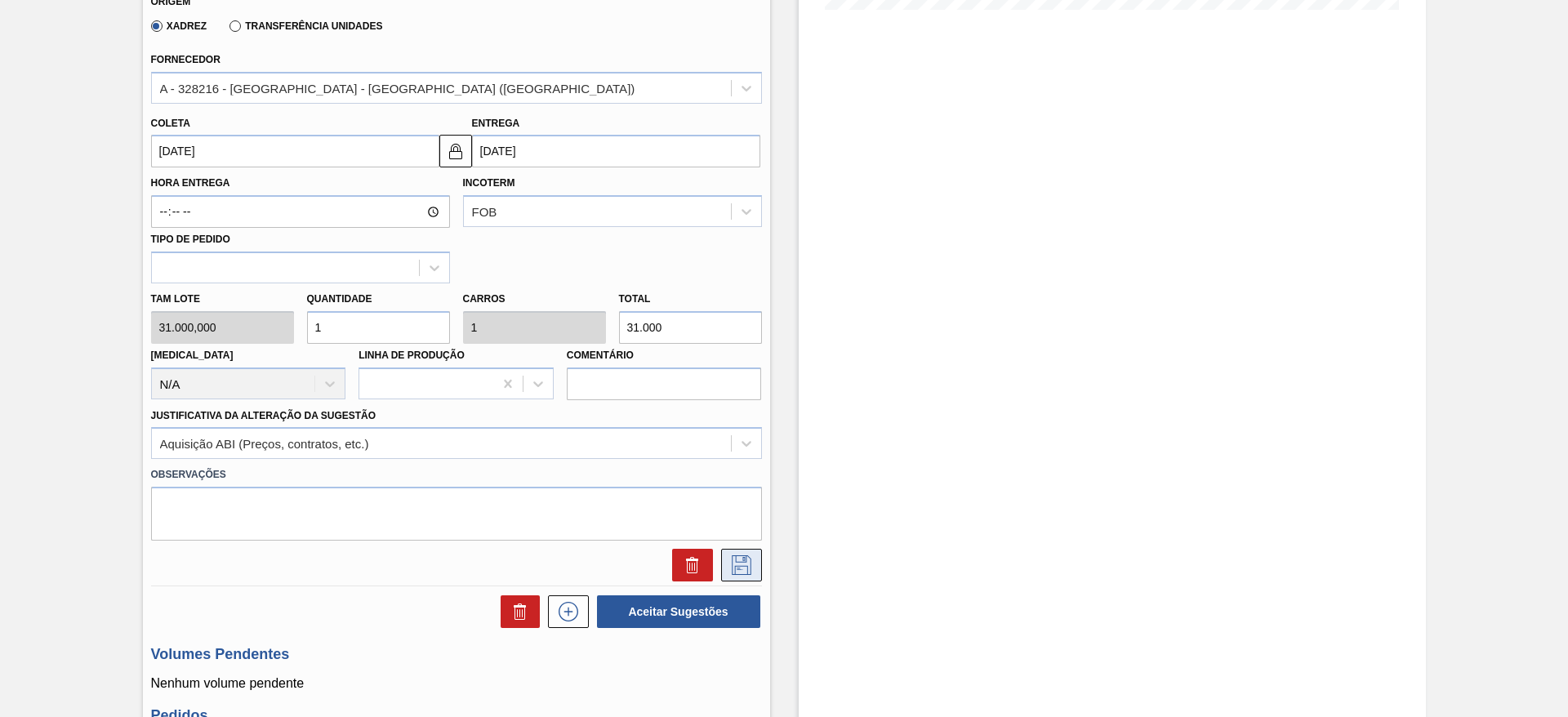
click at [740, 567] on icon at bounding box center [742, 565] width 26 height 20
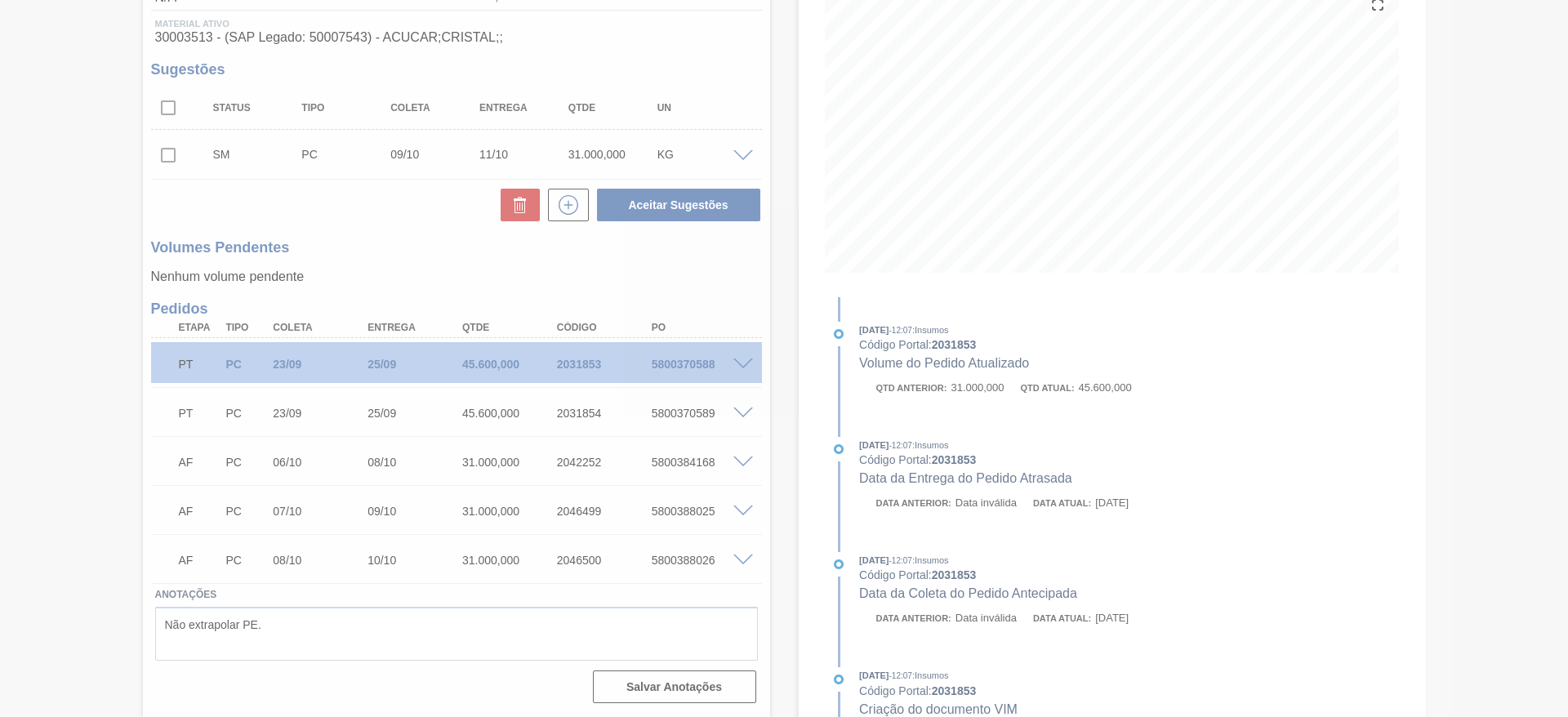
scroll to position [205, 0]
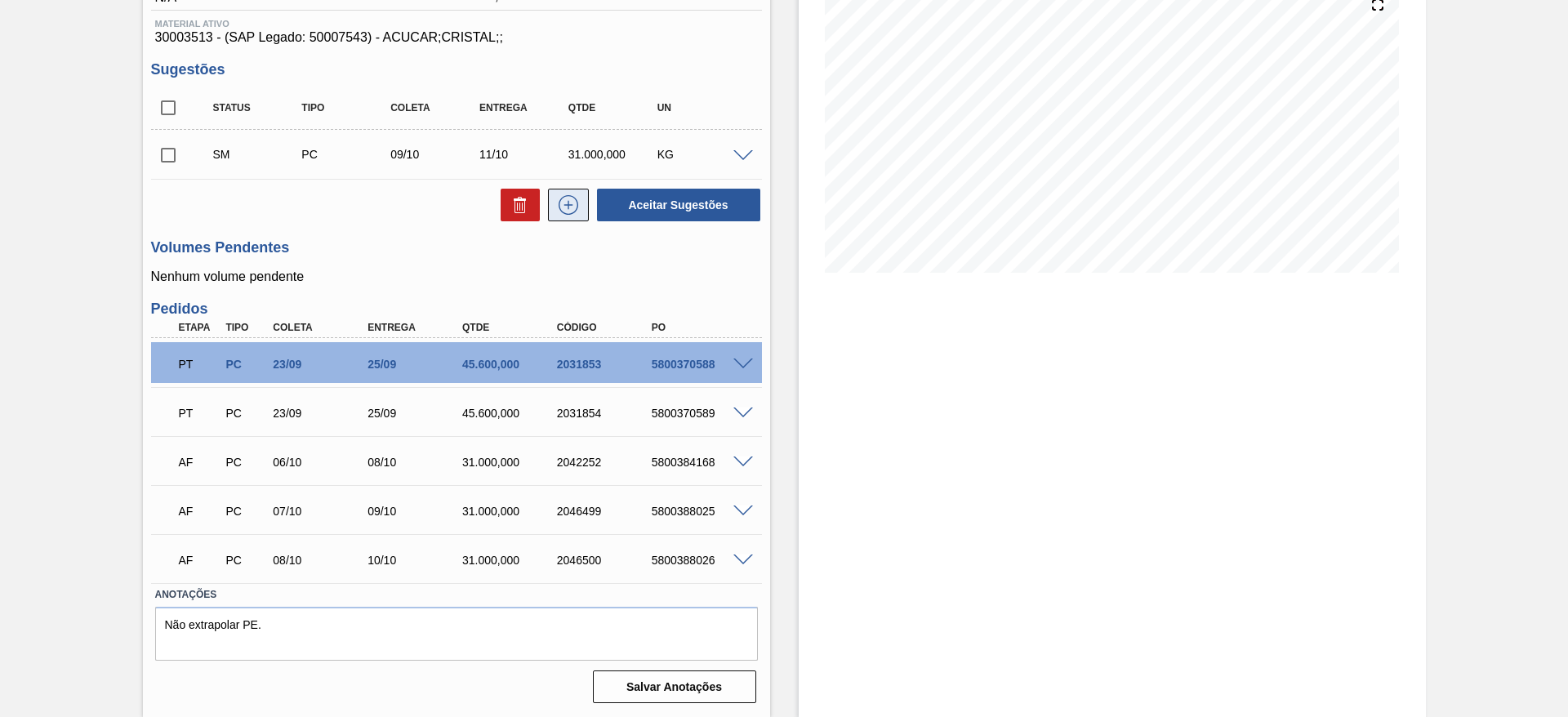
click at [568, 201] on icon at bounding box center [569, 205] width 26 height 20
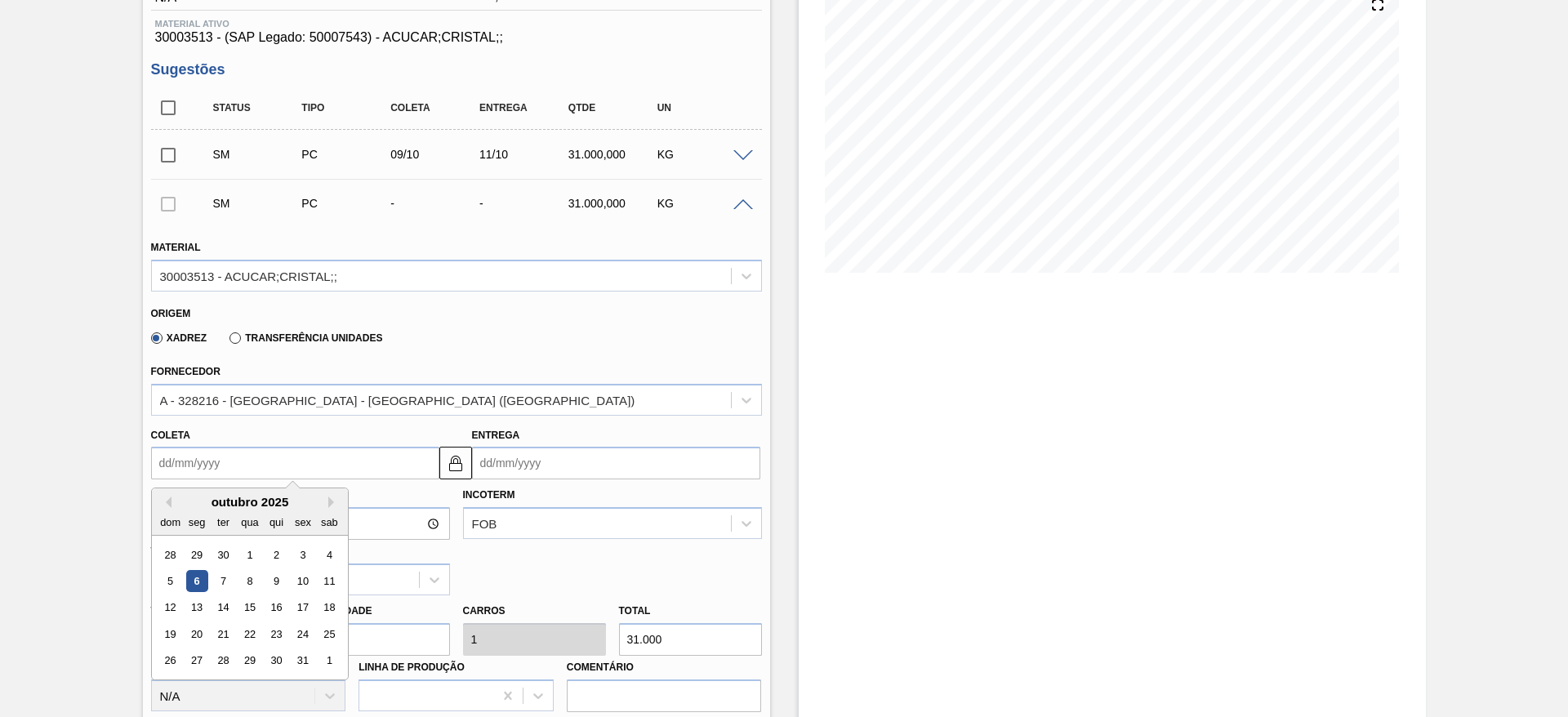
click at [191, 467] on input "Coleta" at bounding box center [295, 463] width 288 height 33
click at [308, 586] on div "10" at bounding box center [302, 581] width 22 height 22
type input "[DATE]"
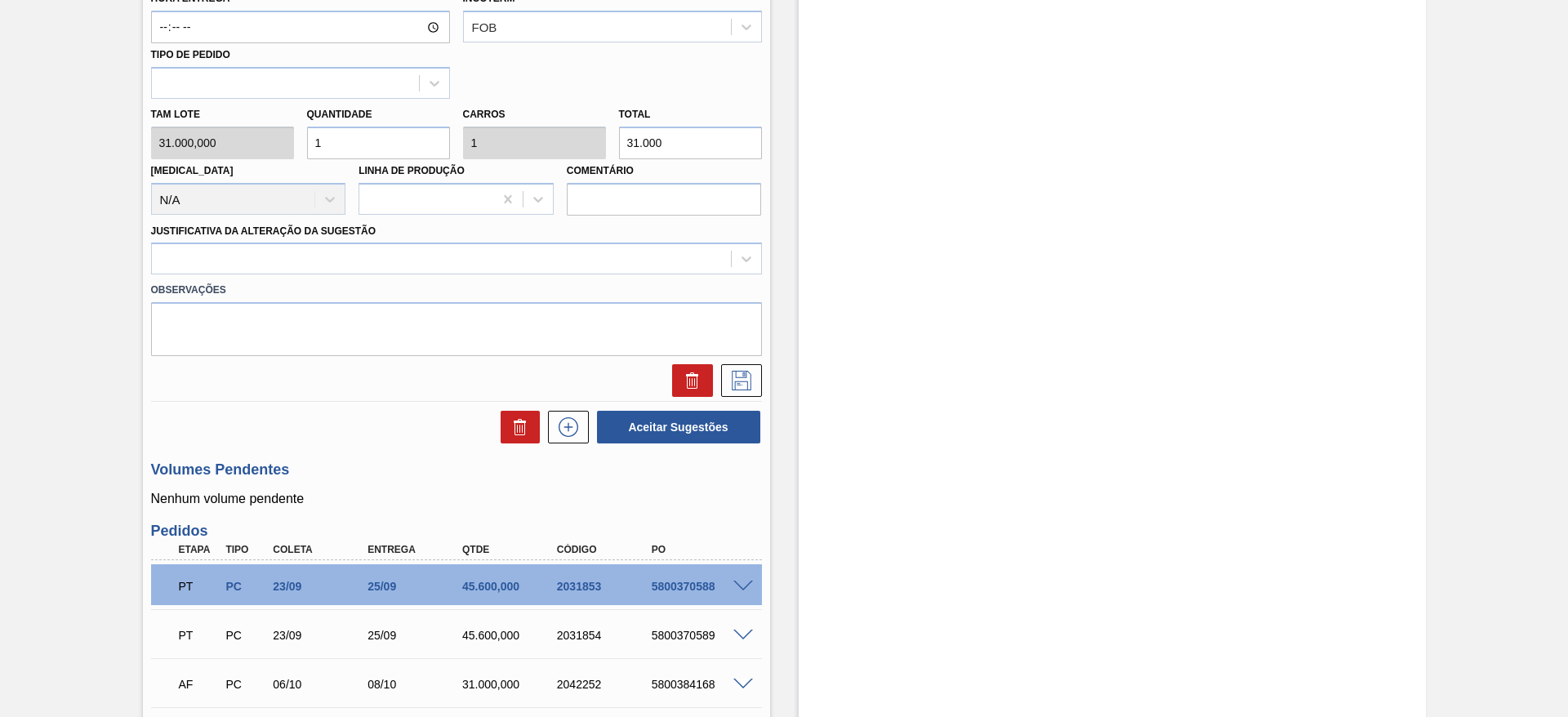
scroll to position [705, 0]
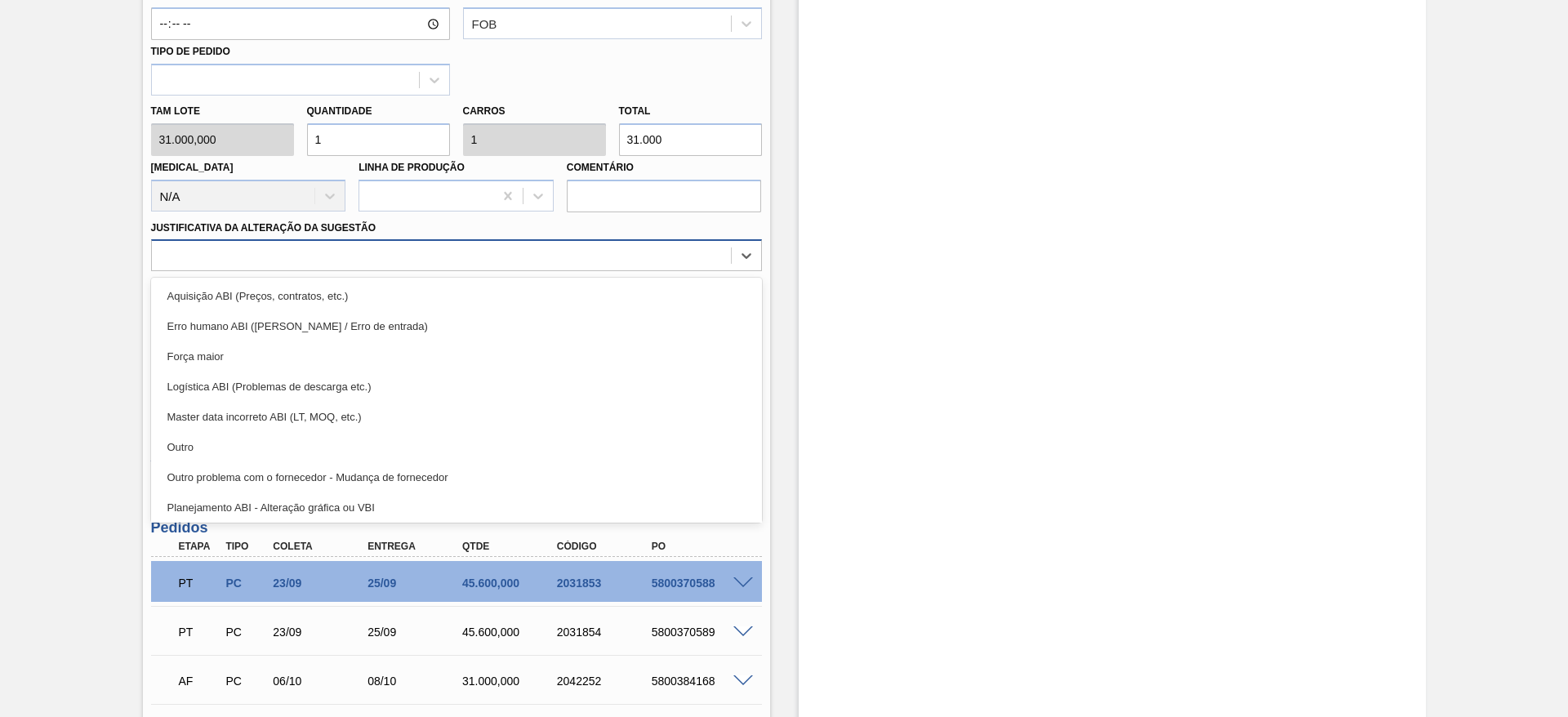
click at [581, 250] on div at bounding box center [441, 255] width 579 height 24
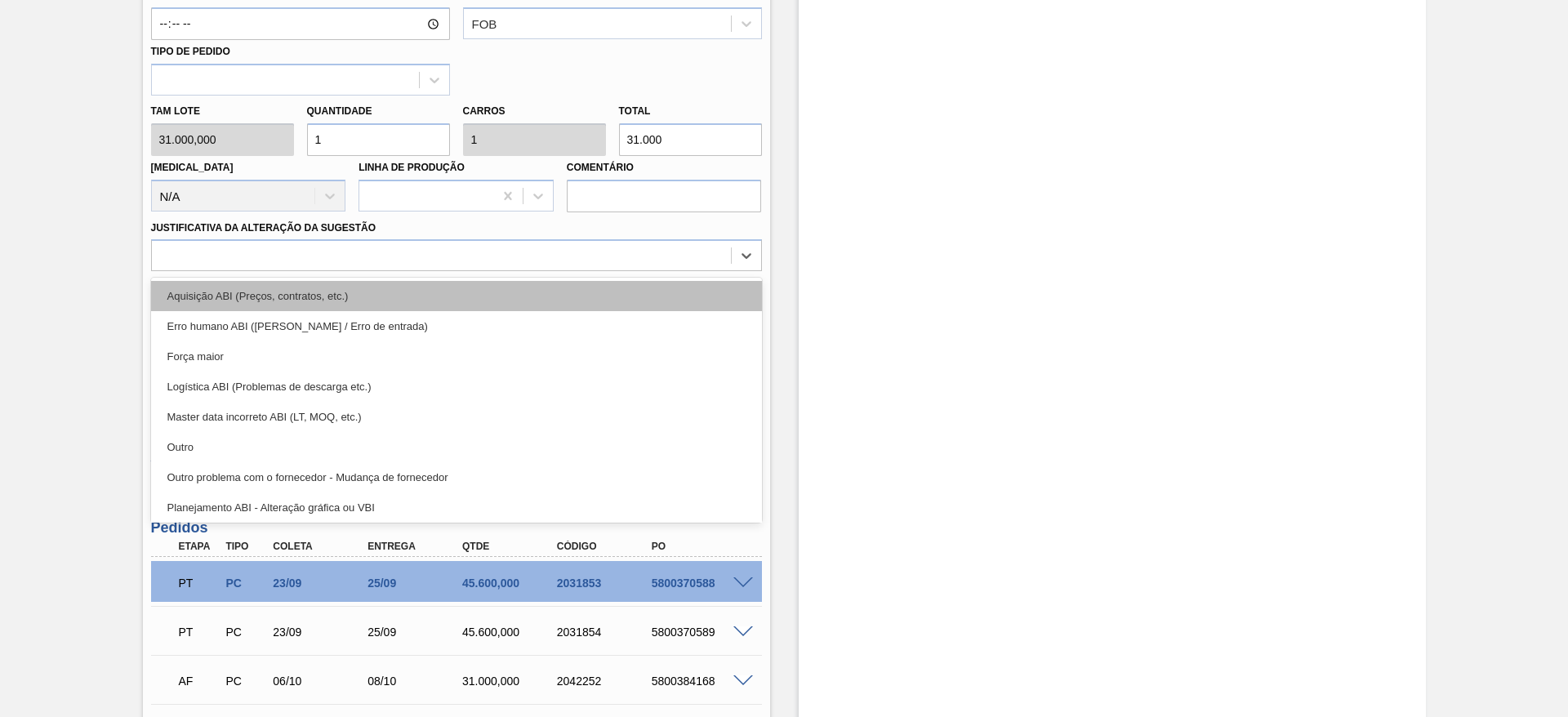
click at [602, 297] on div "Aquisição ABI (Preços, contratos, etc.)" at bounding box center [456, 296] width 611 height 30
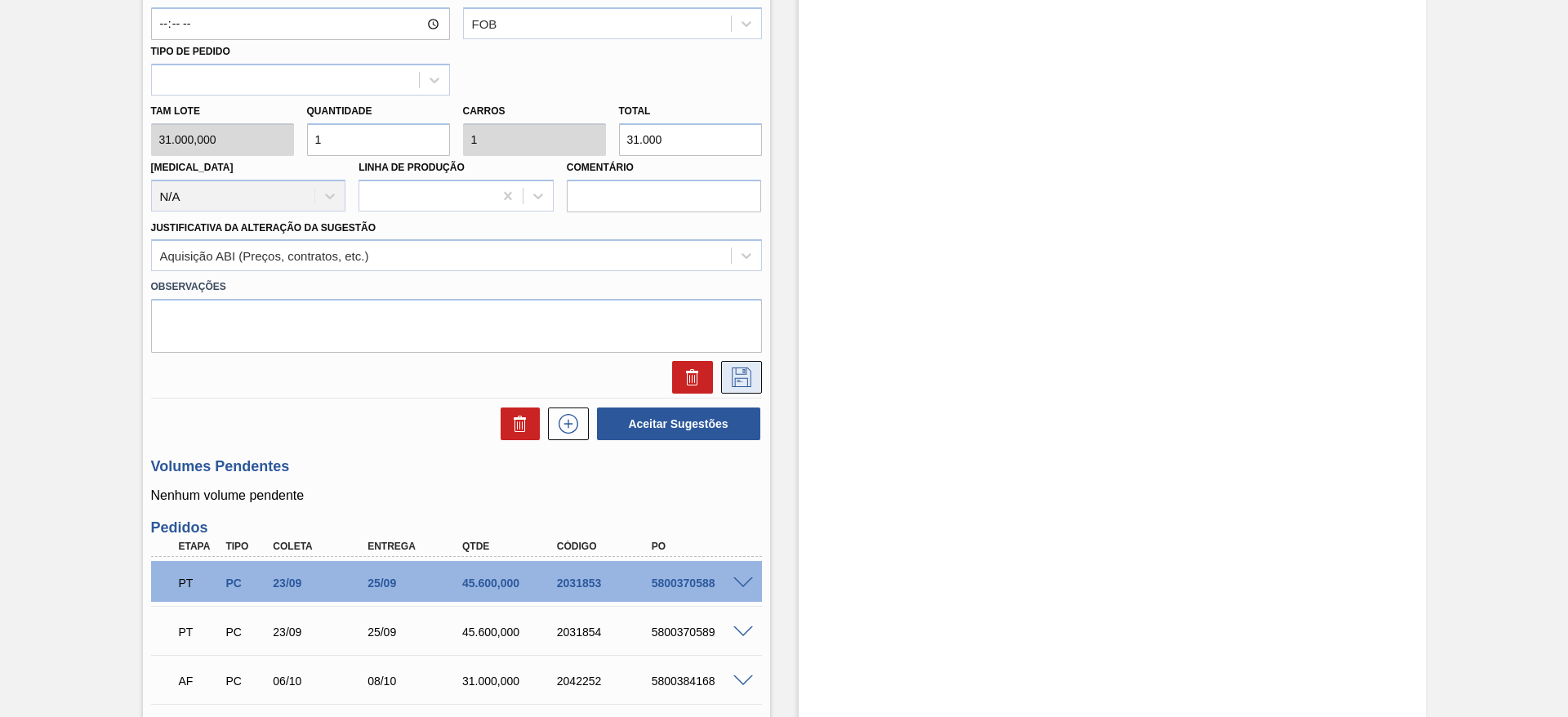
click at [736, 363] on button at bounding box center [742, 377] width 41 height 33
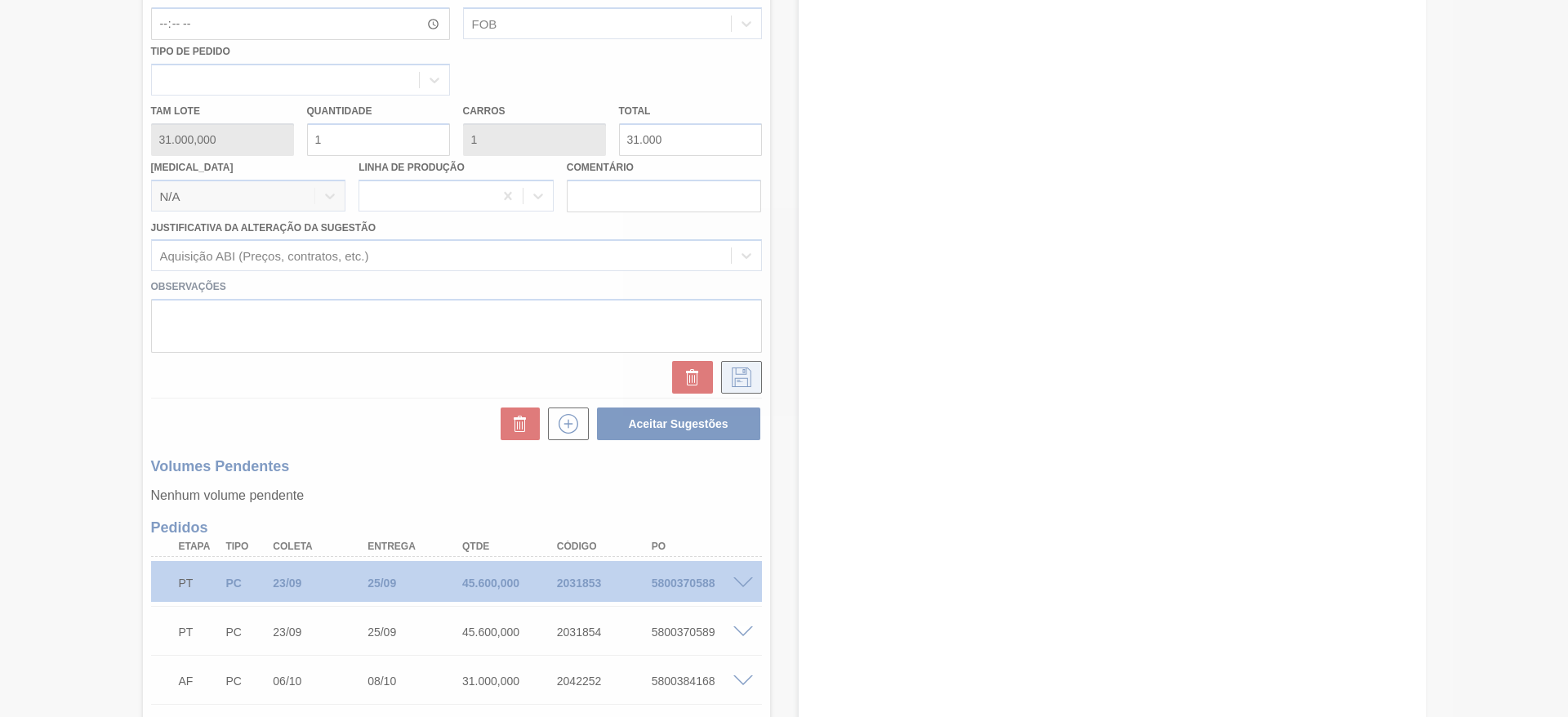
scroll to position [254, 0]
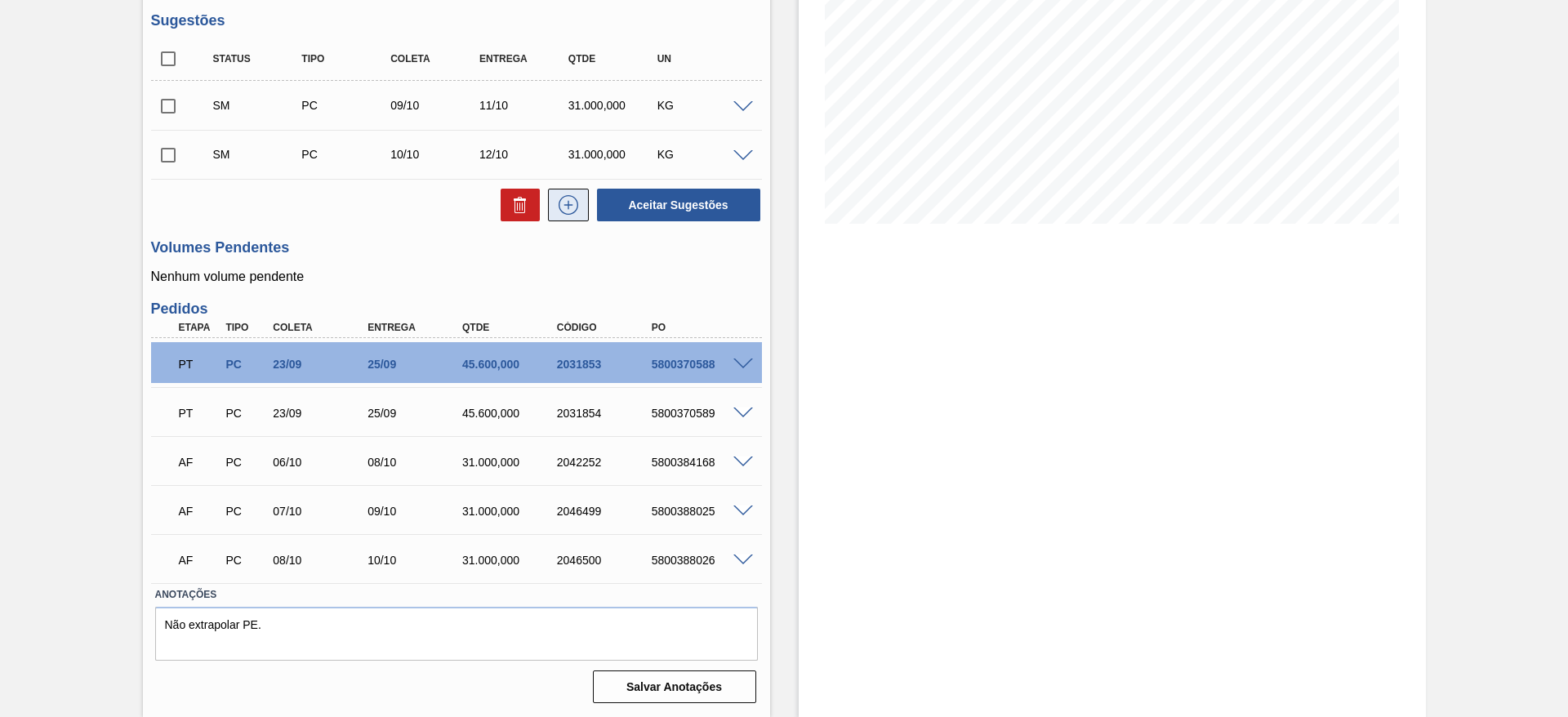
click at [568, 189] on button at bounding box center [569, 205] width 41 height 33
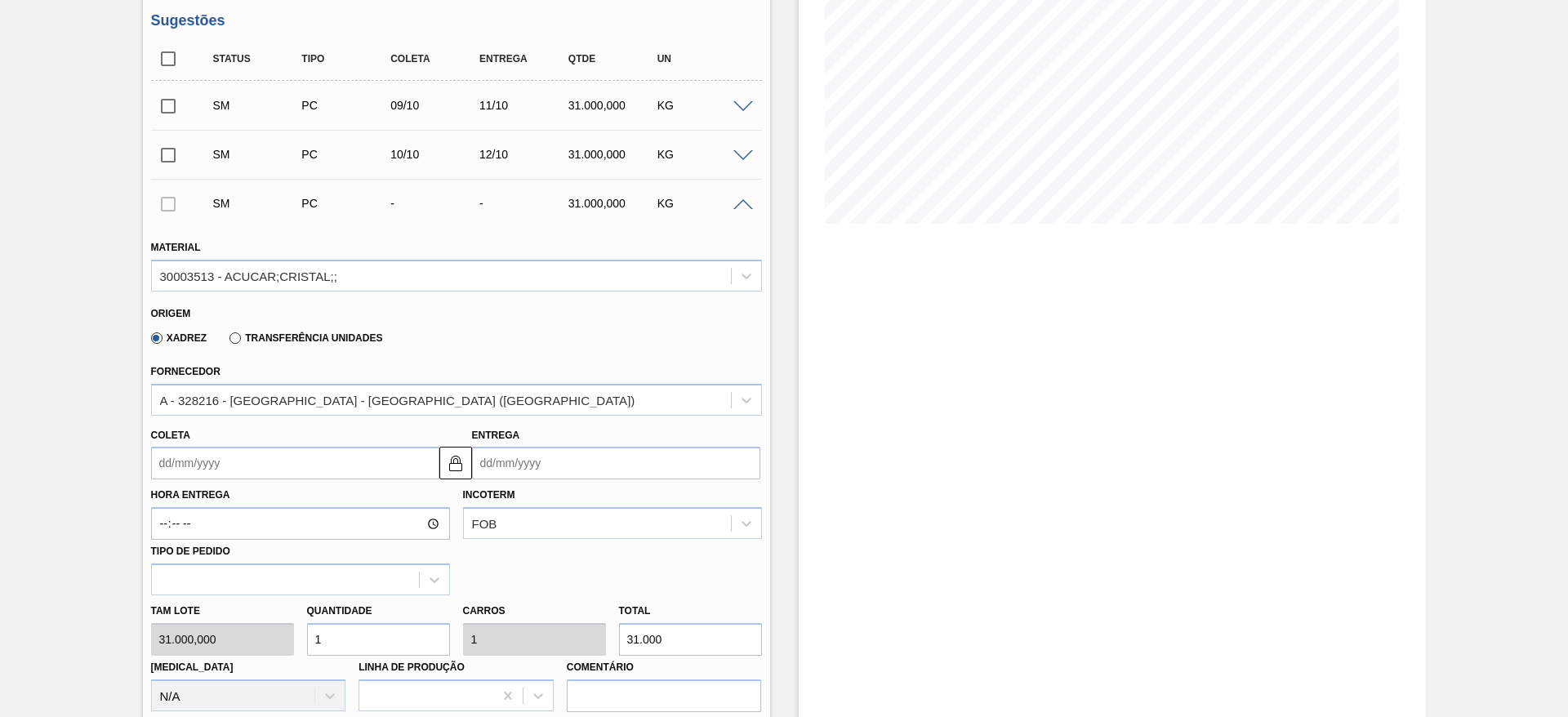
click at [196, 454] on input "Coleta" at bounding box center [295, 463] width 288 height 33
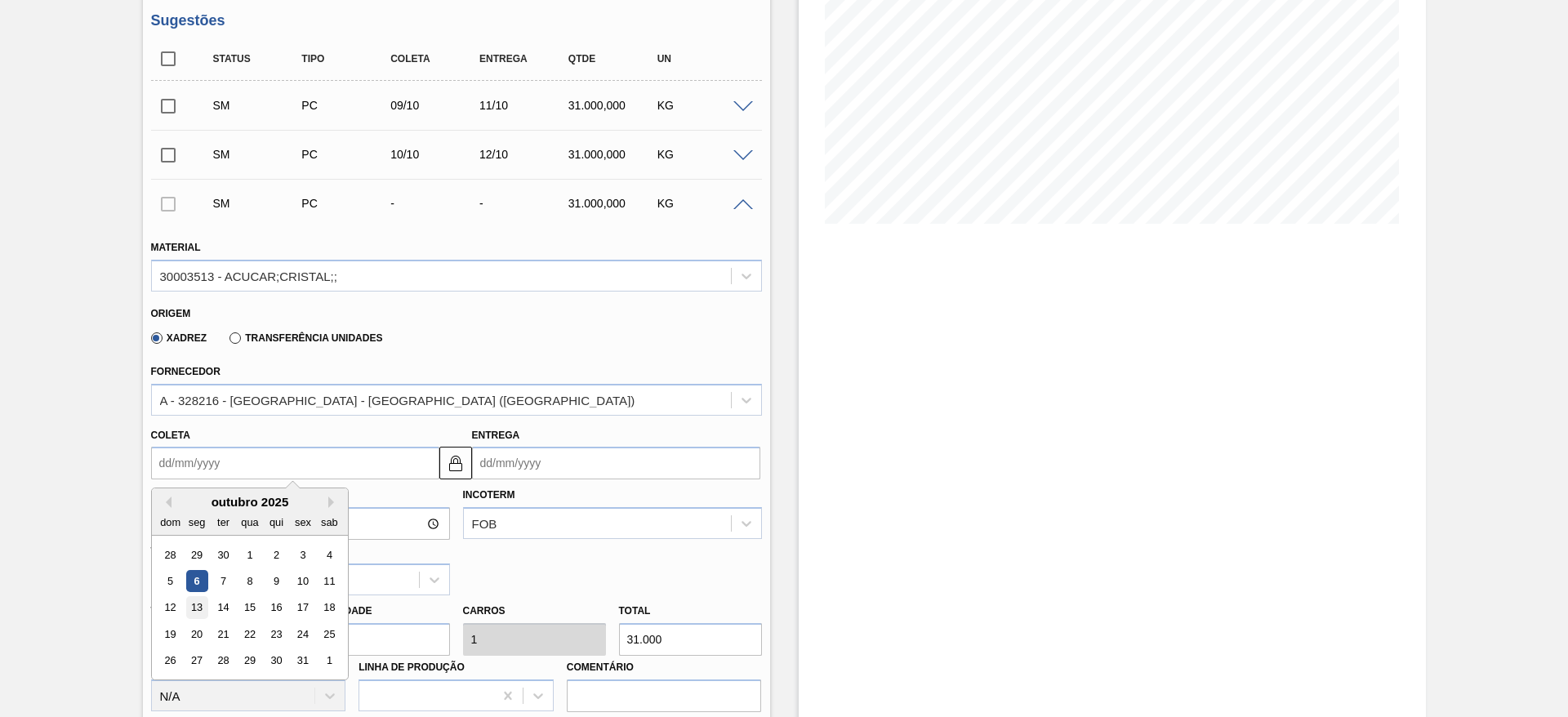
click at [196, 610] on div "13" at bounding box center [196, 608] width 22 height 22
type input "[DATE]"
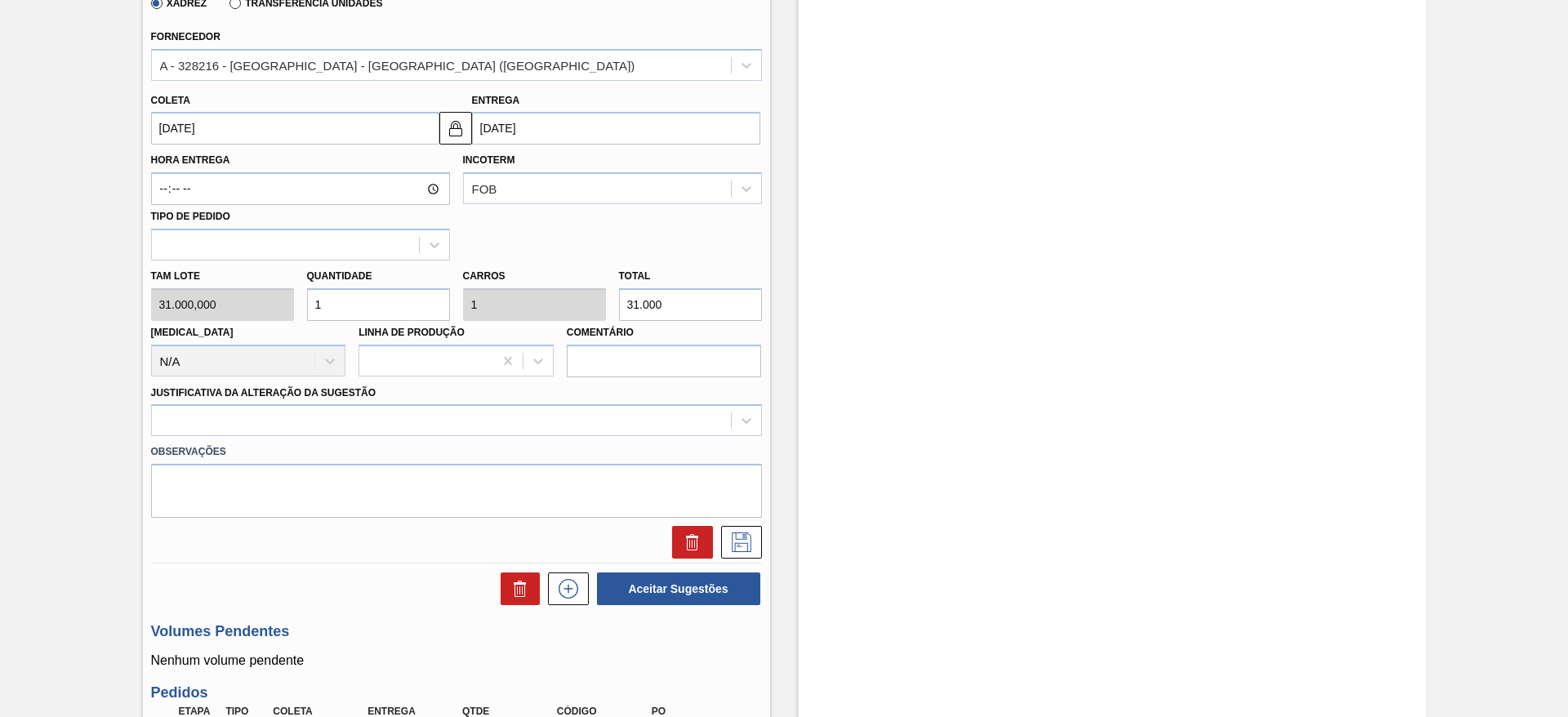
scroll to position [590, 0]
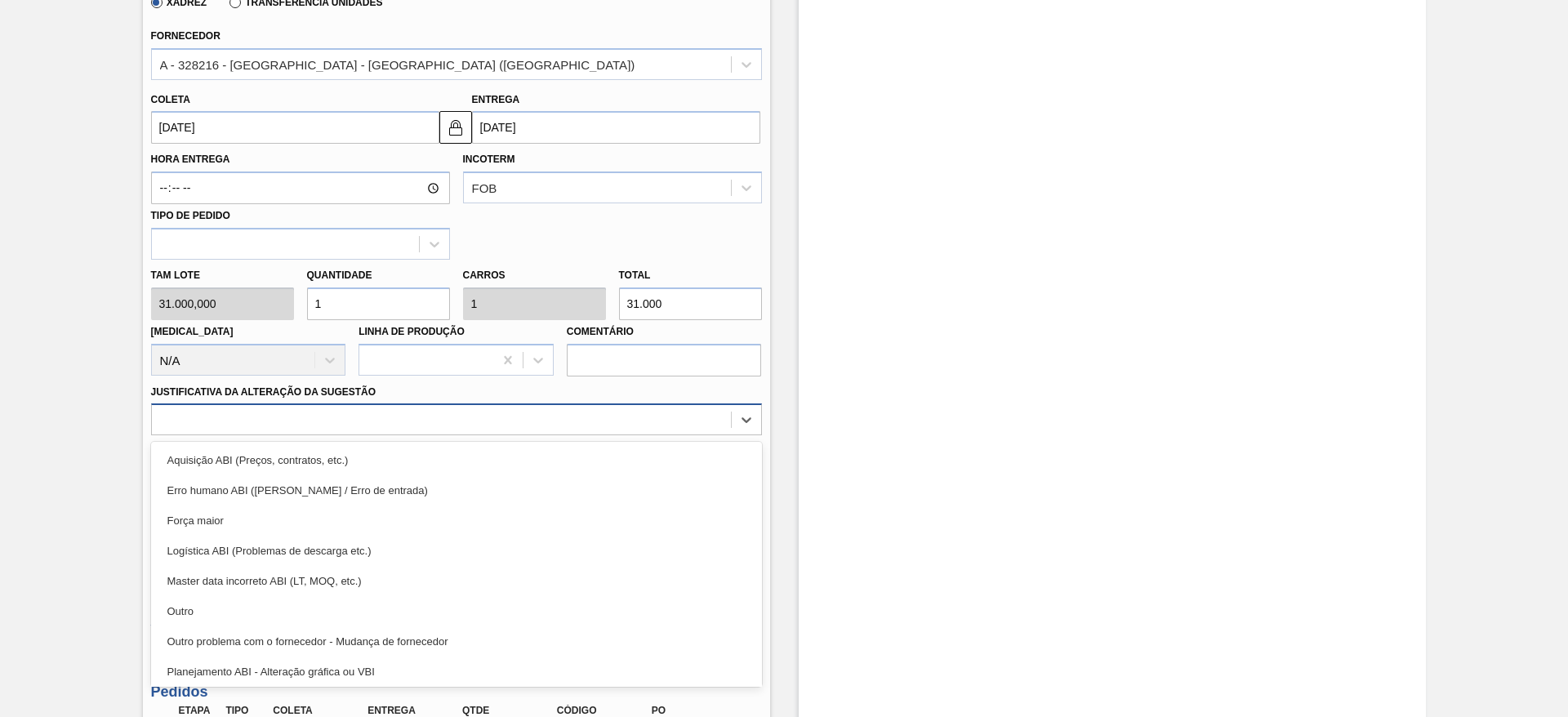
click at [526, 433] on div at bounding box center [456, 419] width 611 height 32
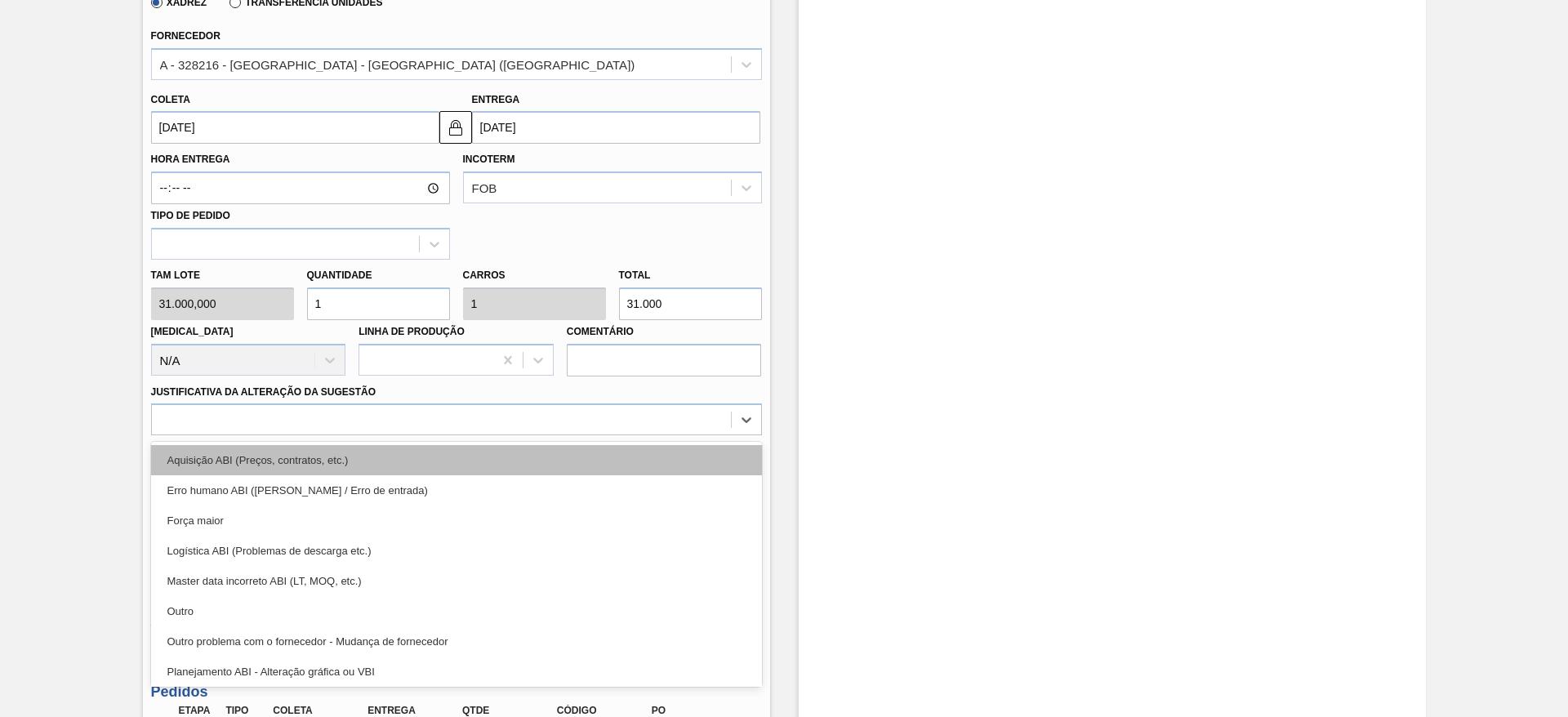
click at [537, 462] on div "Aquisição ABI (Preços, contratos, etc.)" at bounding box center [456, 460] width 611 height 30
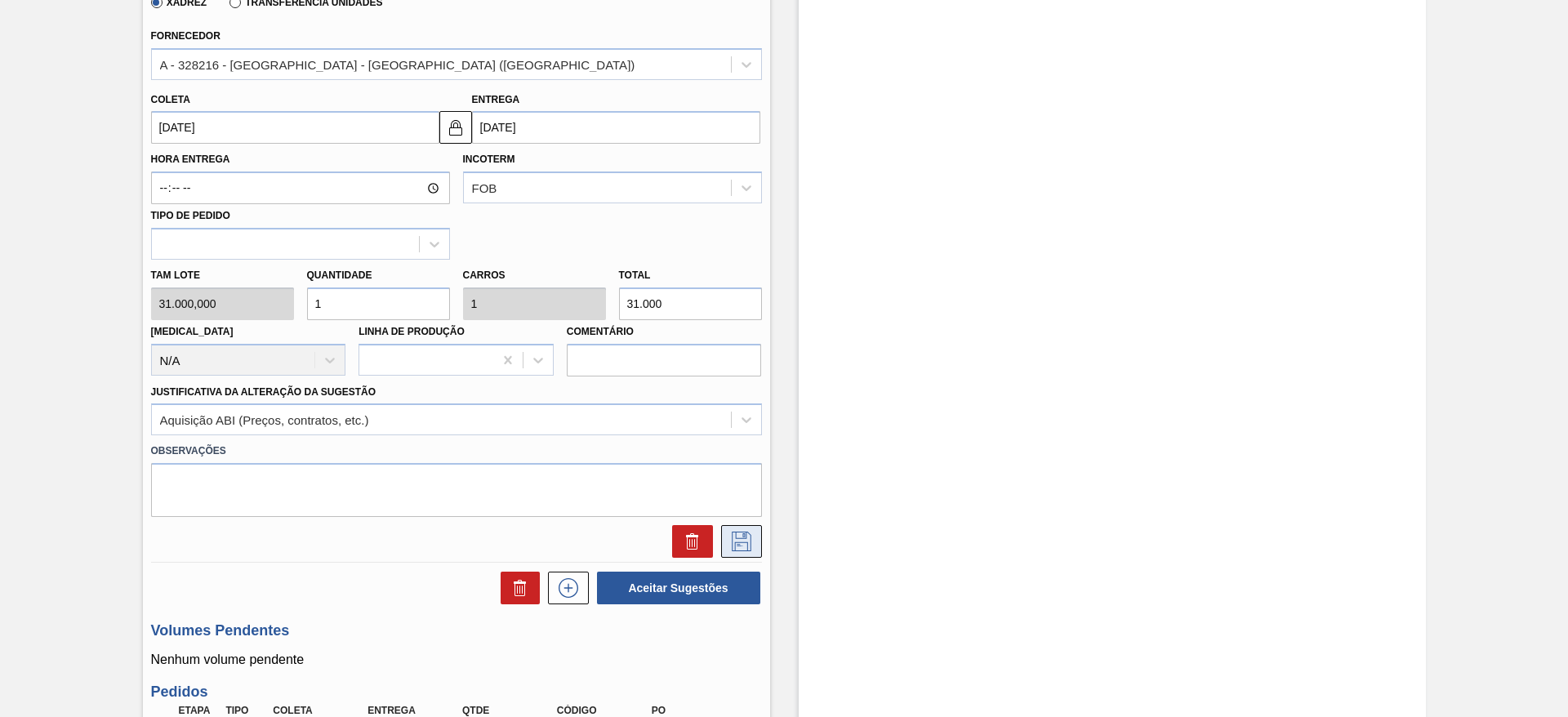
click at [745, 549] on icon at bounding box center [742, 541] width 26 height 20
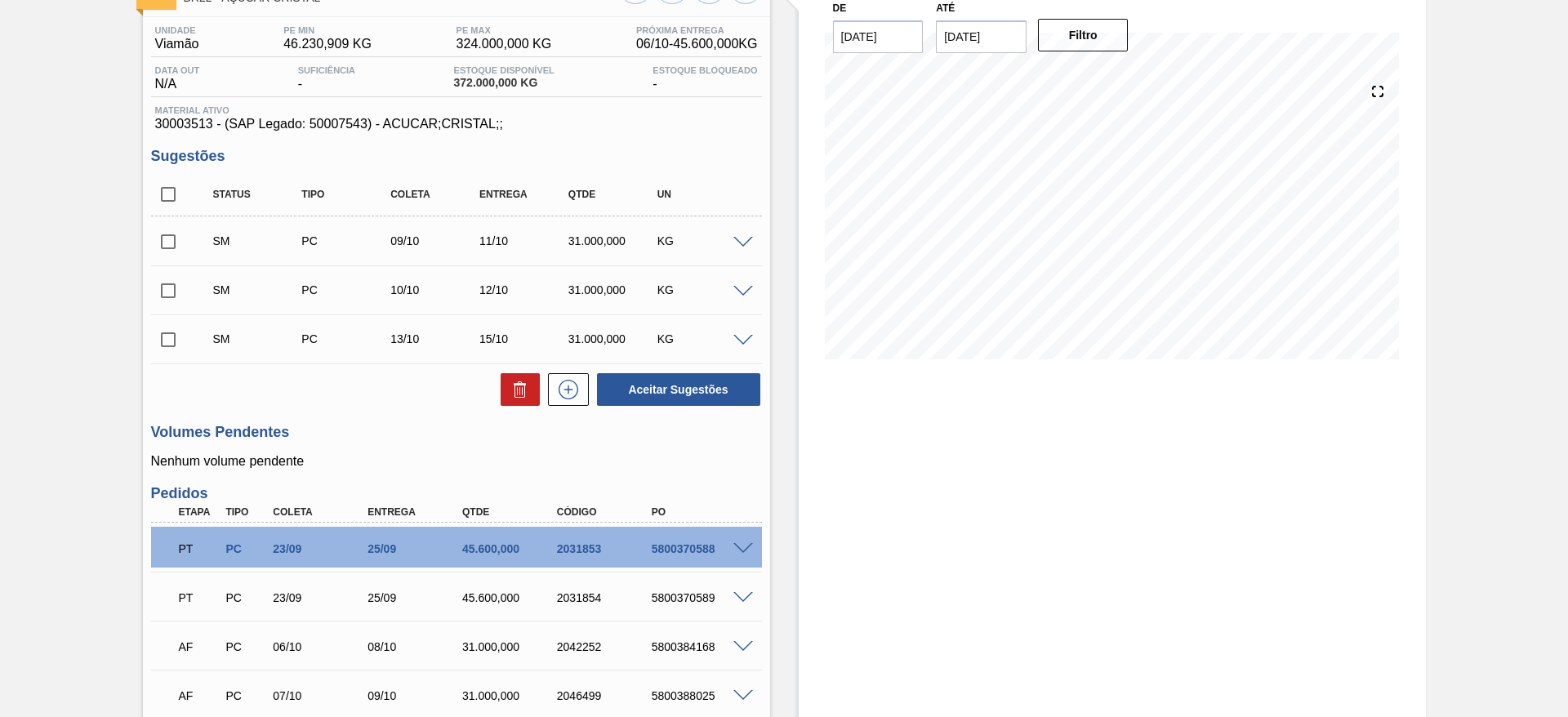
scroll to position [117, 0]
click at [165, 204] on input "checkbox" at bounding box center [168, 196] width 35 height 34
checkbox input "true"
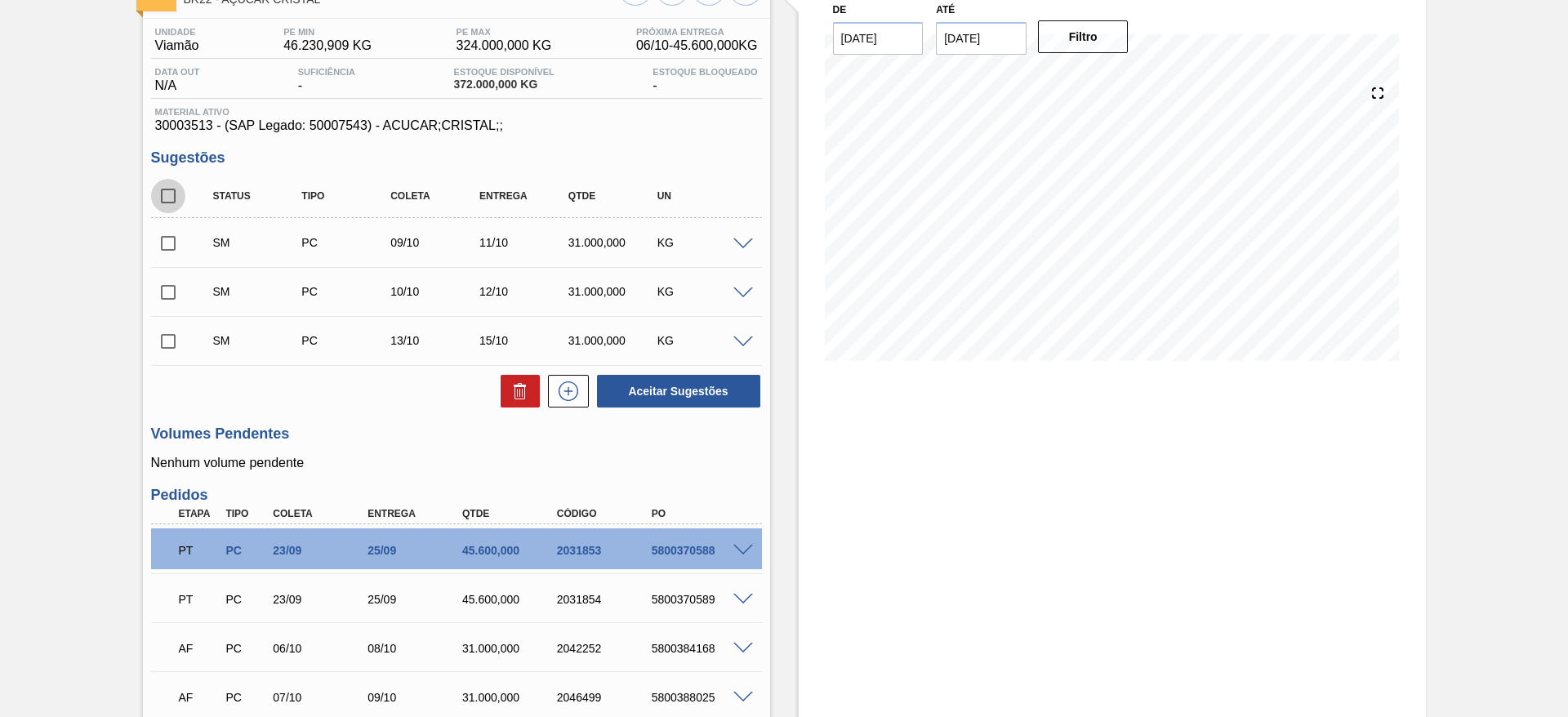
checkbox input "true"
click at [643, 378] on button "Aceitar Sugestões" at bounding box center [679, 391] width 164 height 33
checkbox input "false"
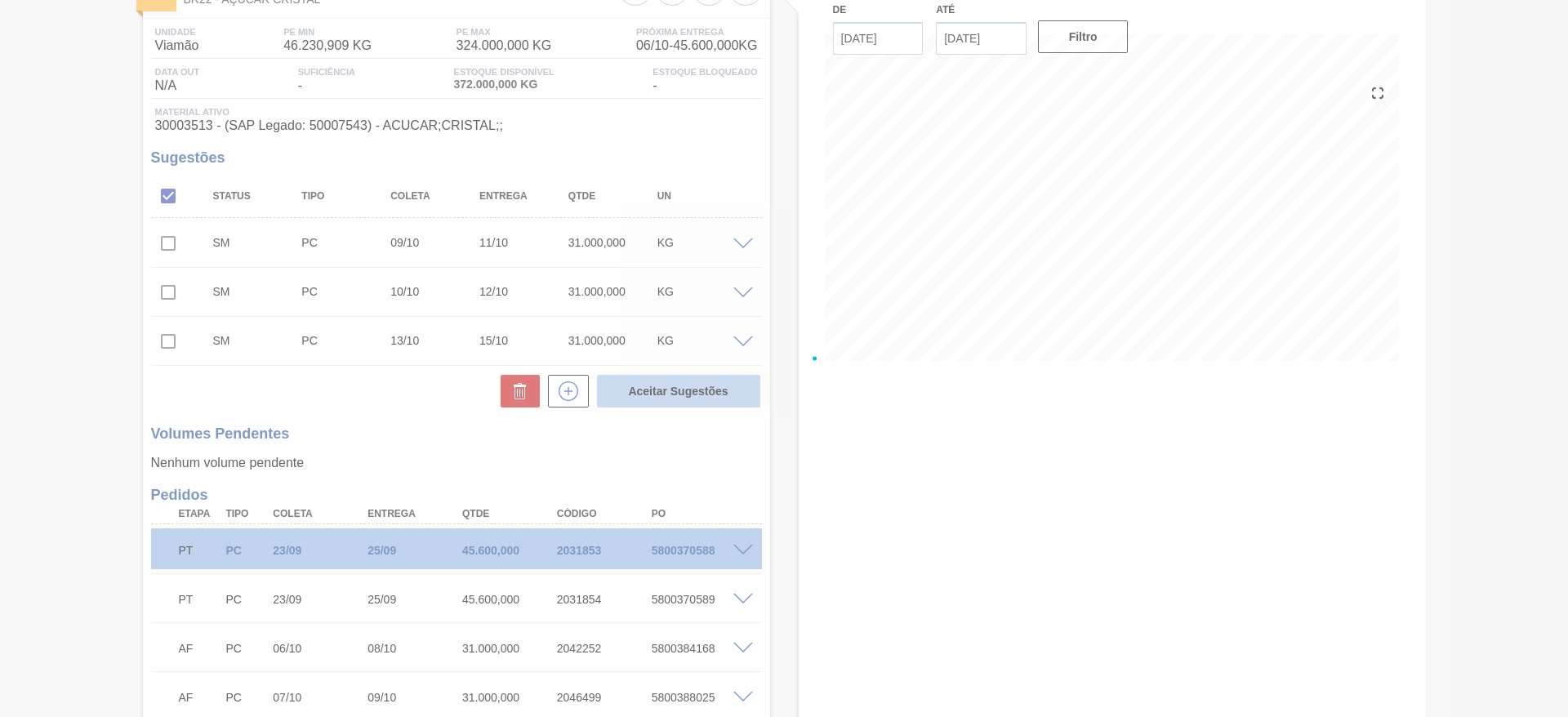
click at [643, 378] on div at bounding box center [784, 358] width 1568 height 717
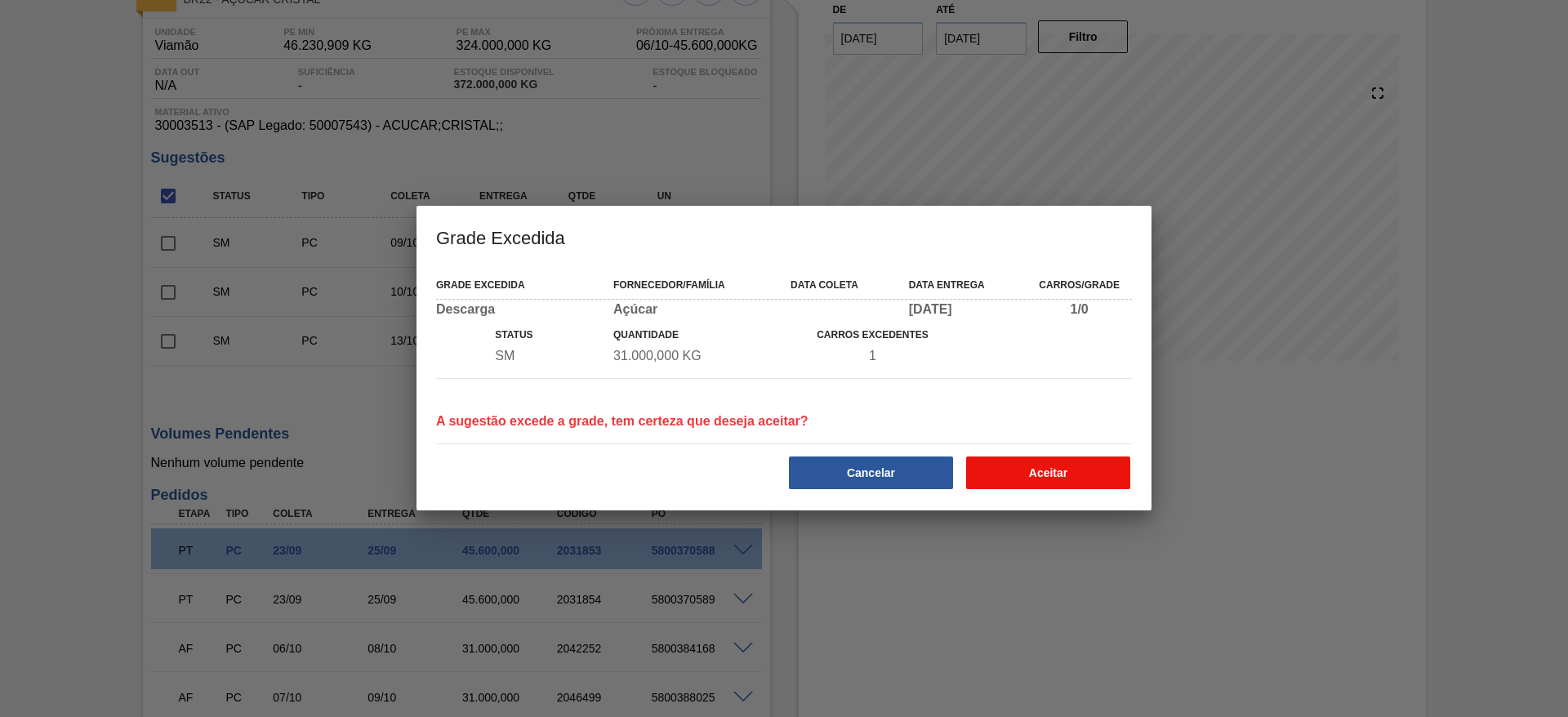
click at [1074, 480] on button "Aceitar" at bounding box center [1049, 473] width 164 height 33
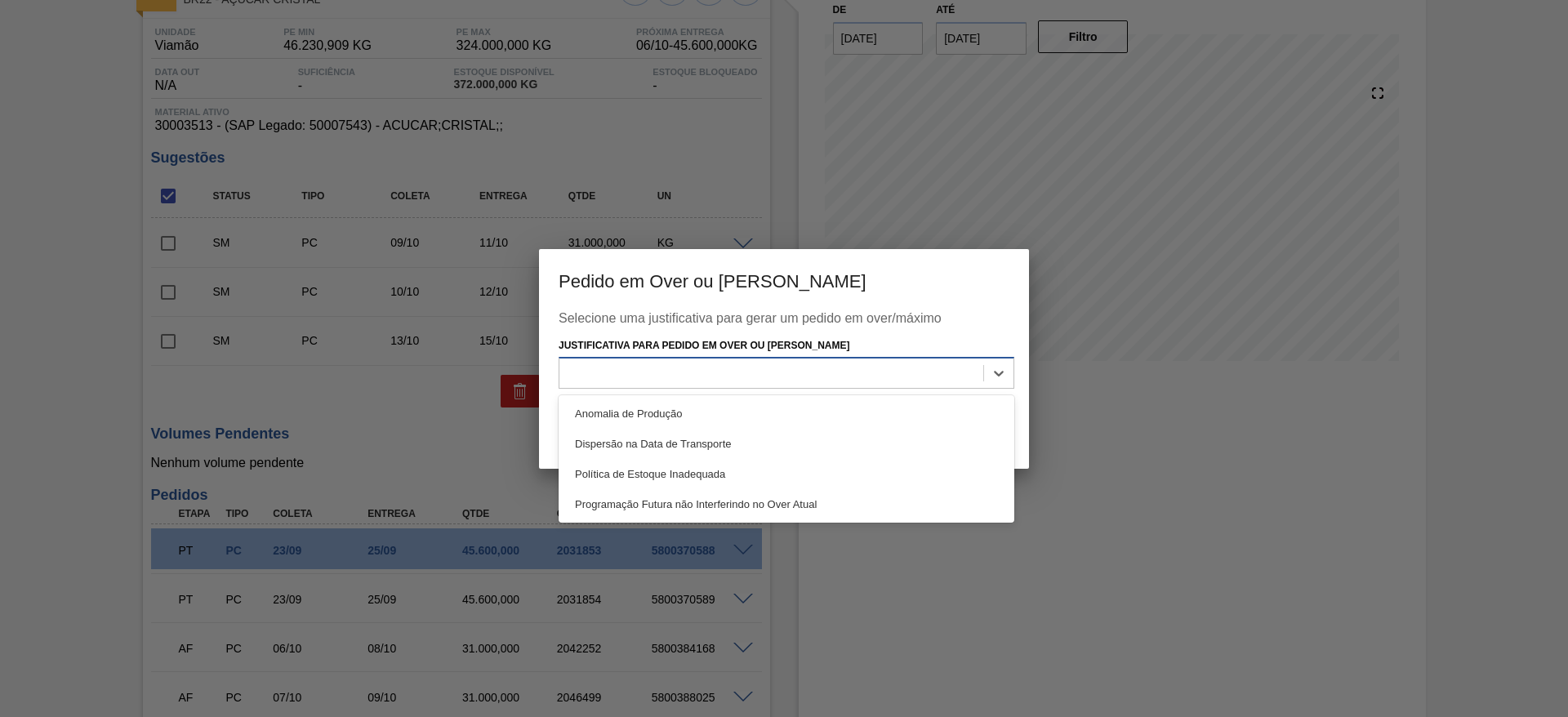
click at [956, 380] on div at bounding box center [772, 373] width 424 height 24
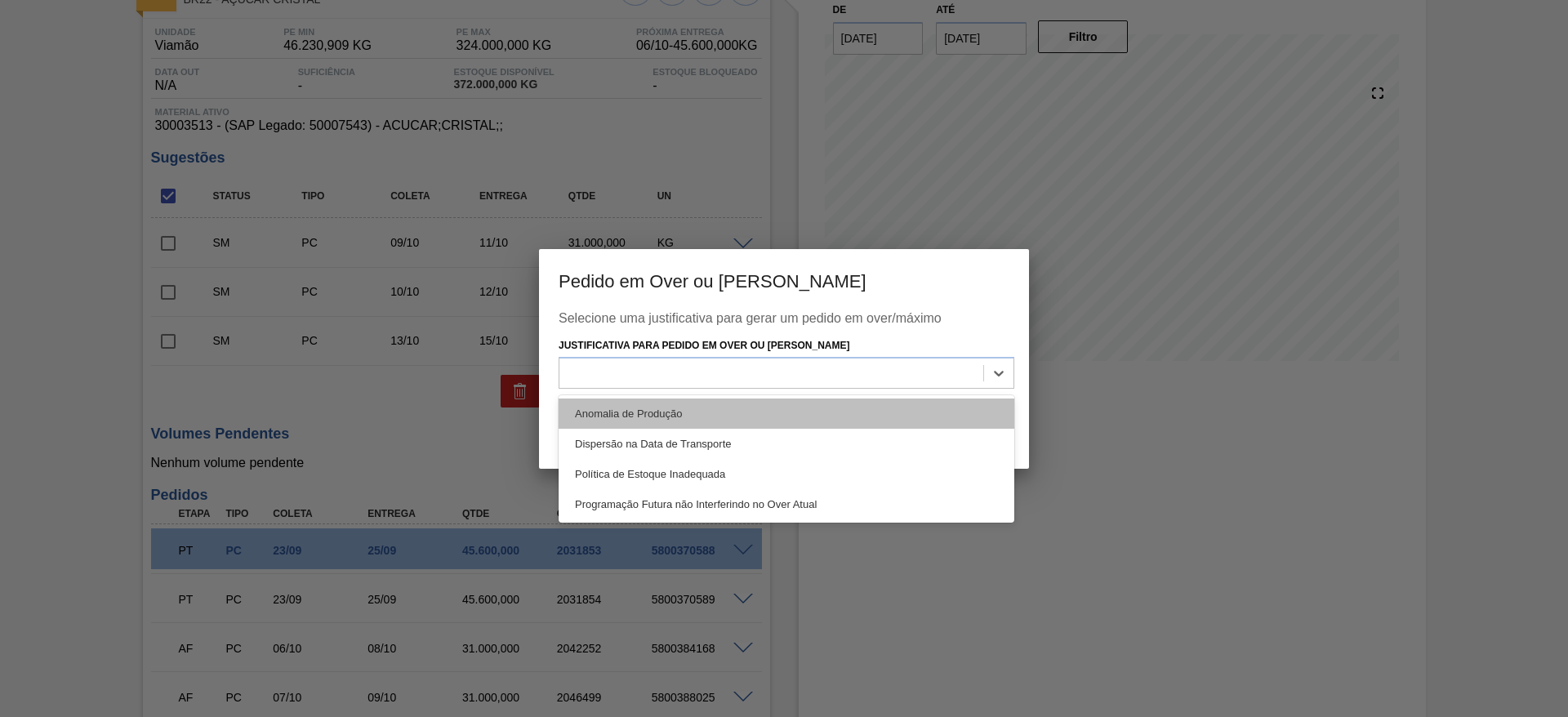
click at [948, 413] on div "Anomalia de Produção" at bounding box center [786, 413] width 456 height 30
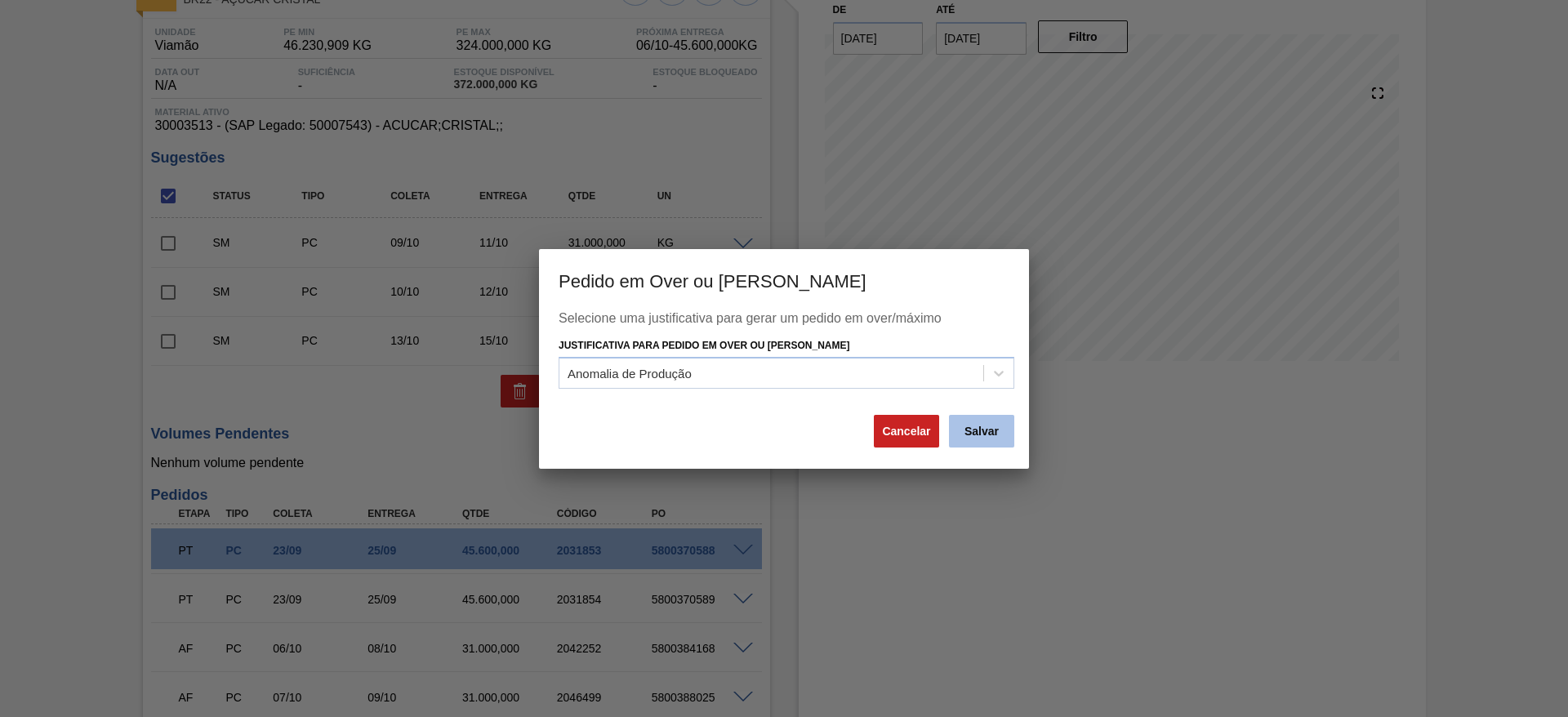
click at [975, 443] on button "Salvar" at bounding box center [982, 431] width 66 height 33
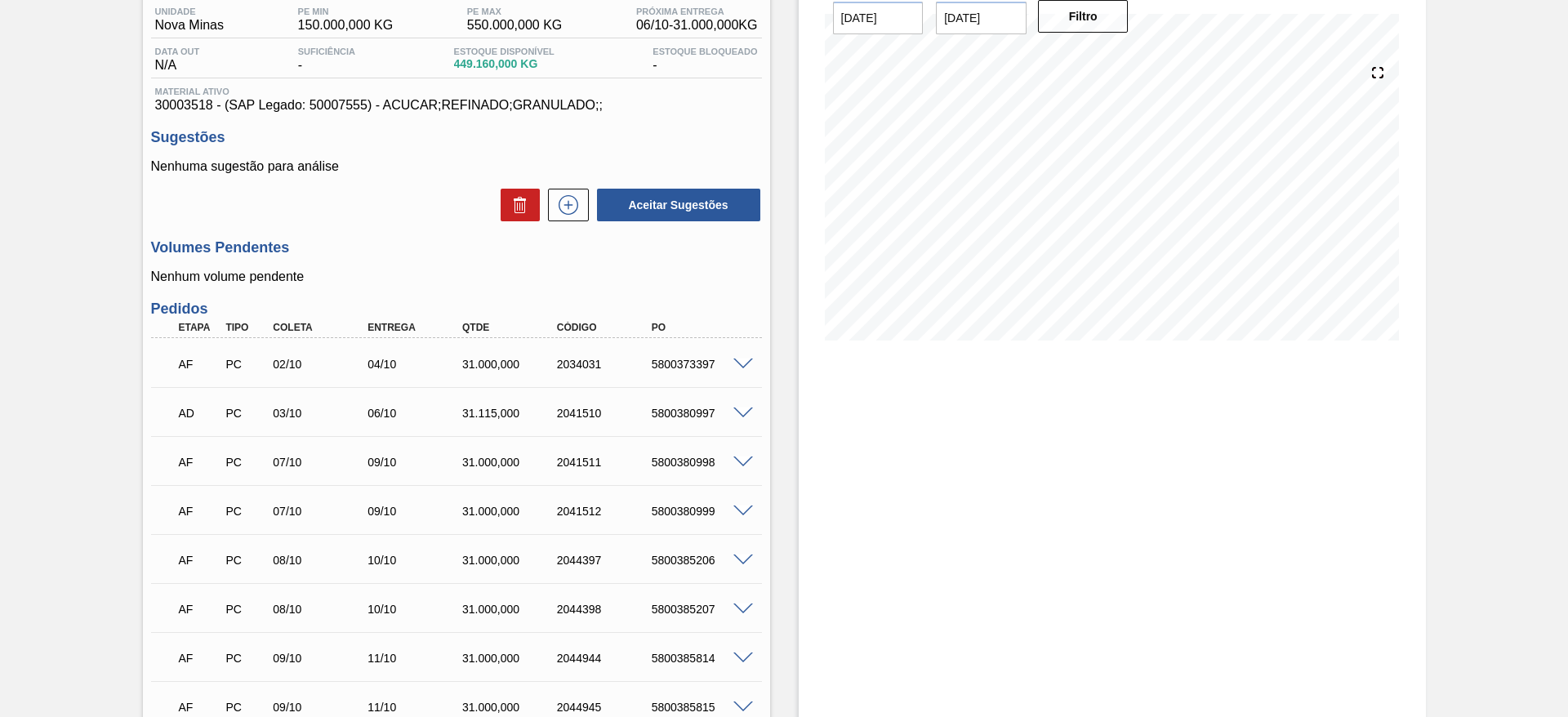
scroll to position [142, 0]
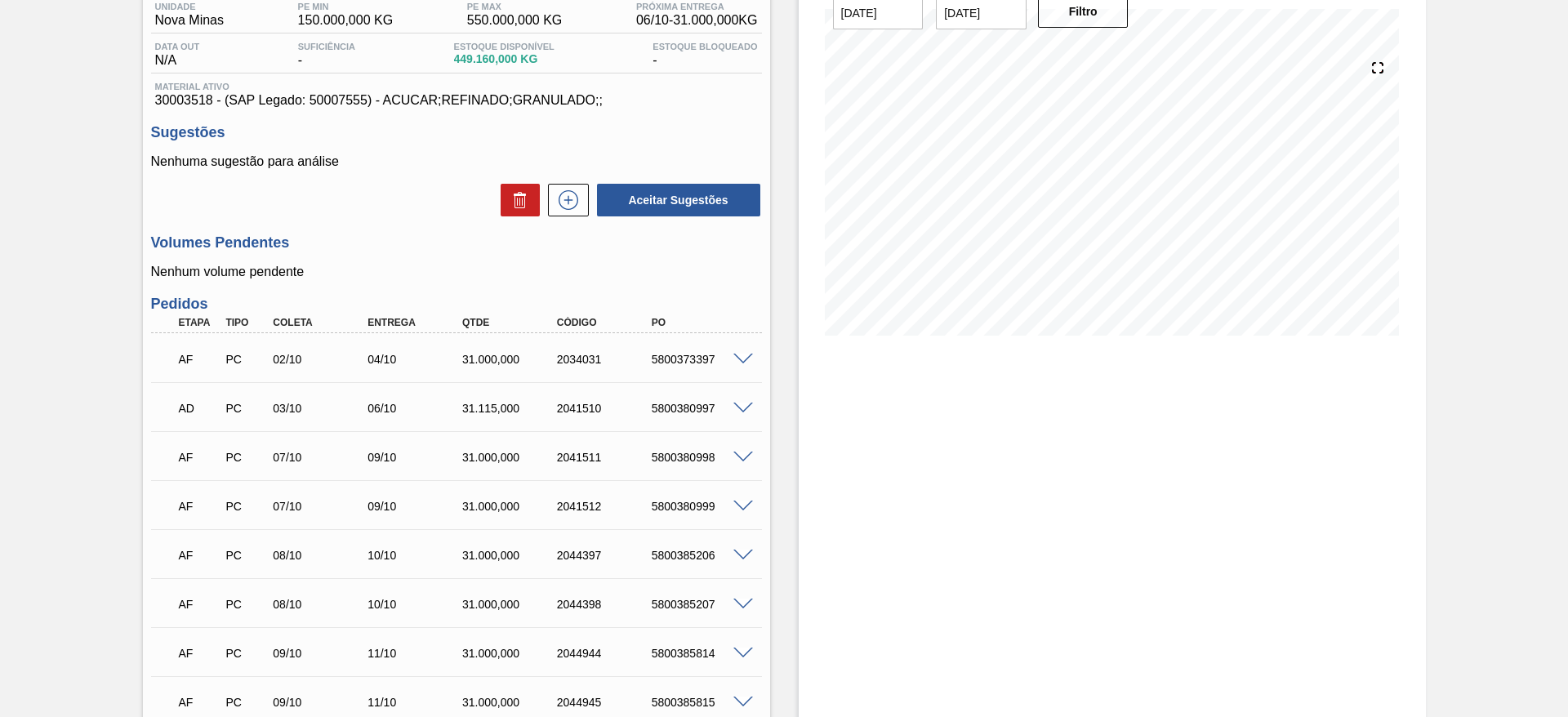
click at [739, 357] on span at bounding box center [744, 359] width 20 height 12
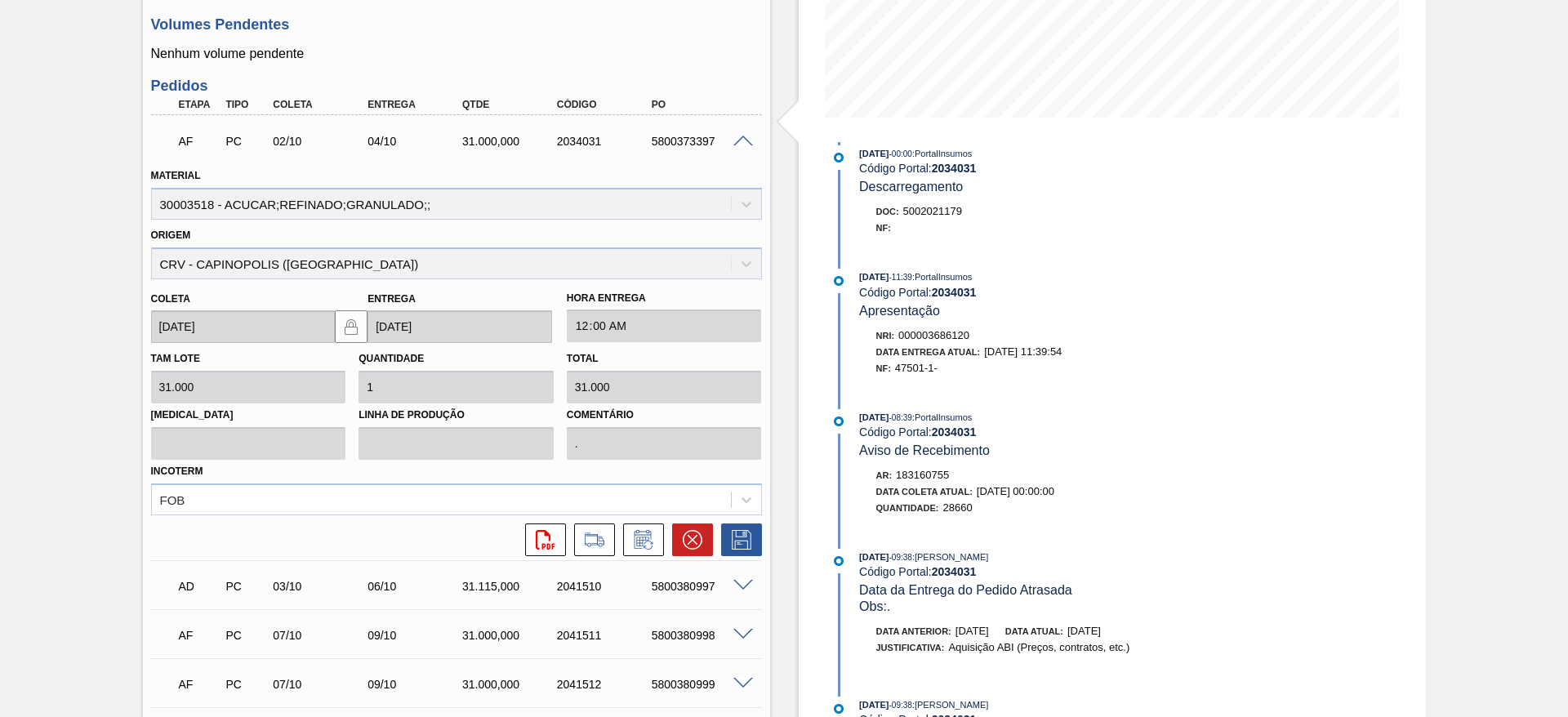
scroll to position [0, 0]
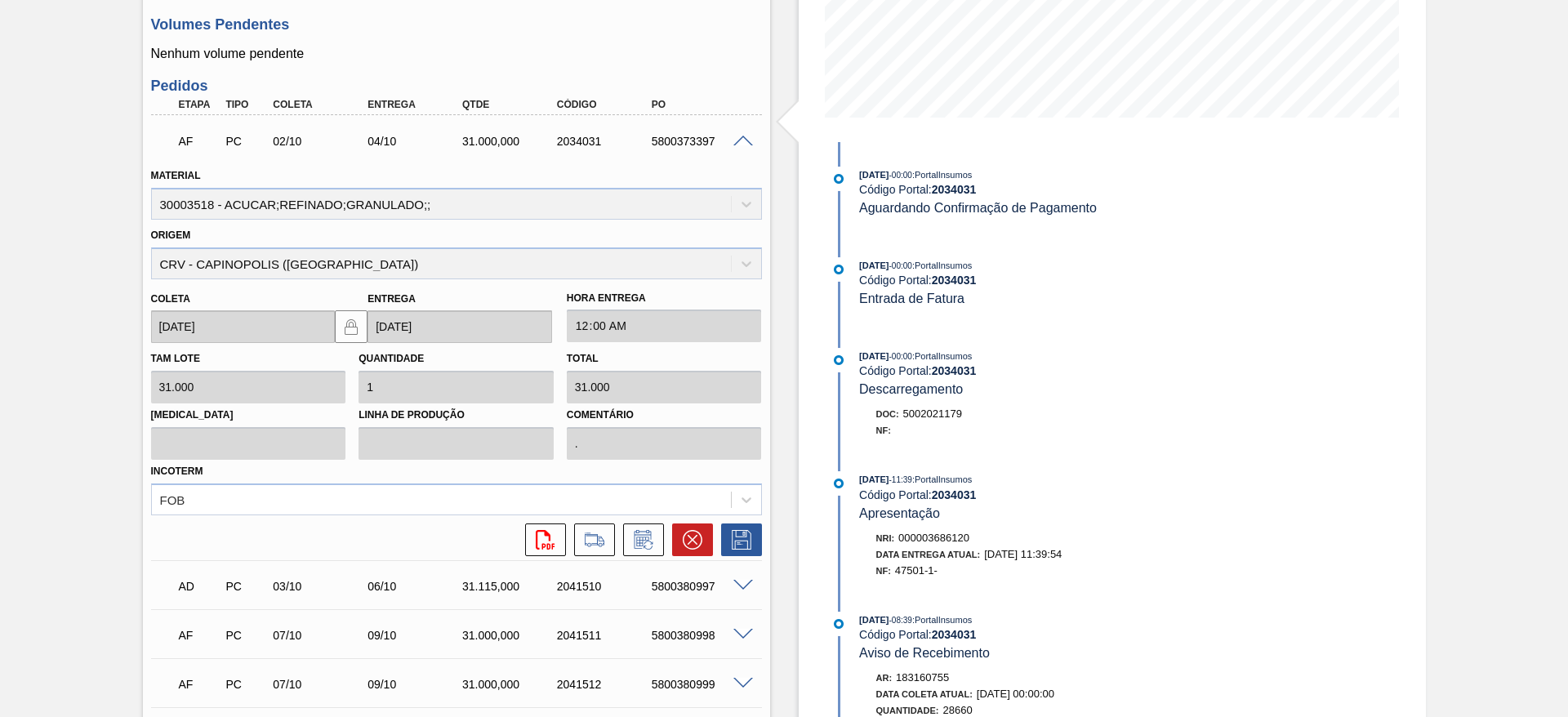
click at [832, 471] on div at bounding box center [840, 484] width 25 height 25
click at [693, 142] on div "5800373397" at bounding box center [700, 141] width 106 height 13
copy div "5800373397"
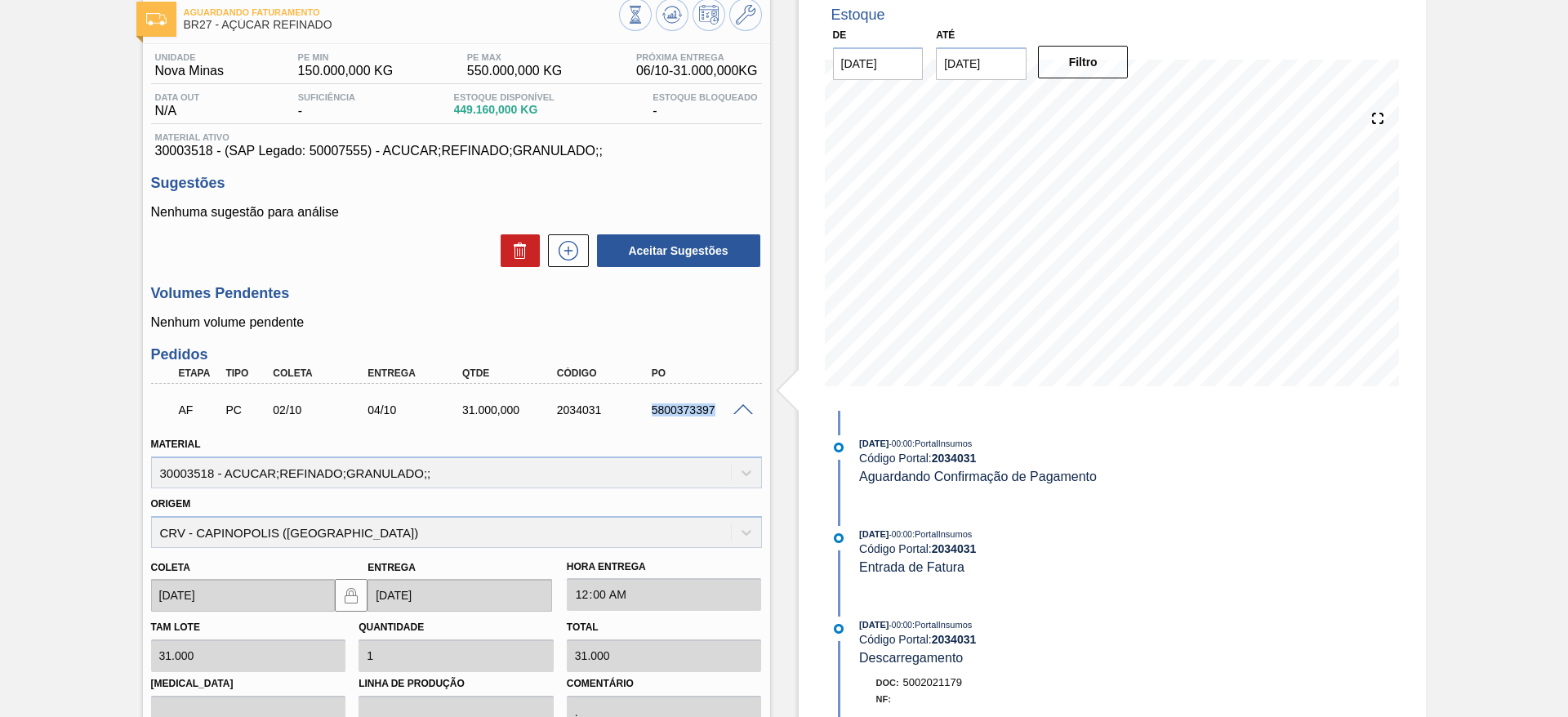
scroll to position [90, 0]
click at [560, 249] on icon at bounding box center [569, 252] width 26 height 20
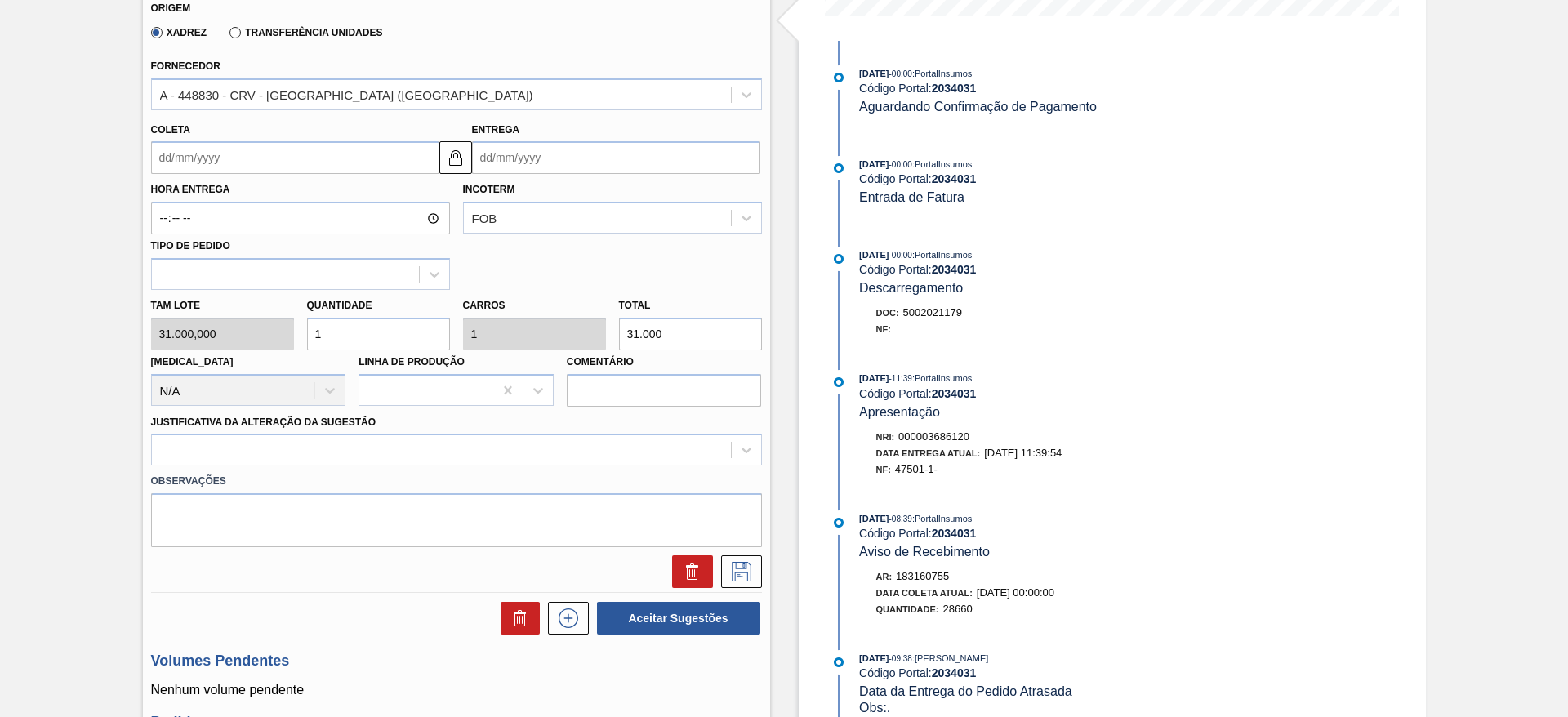
scroll to position [478, 0]
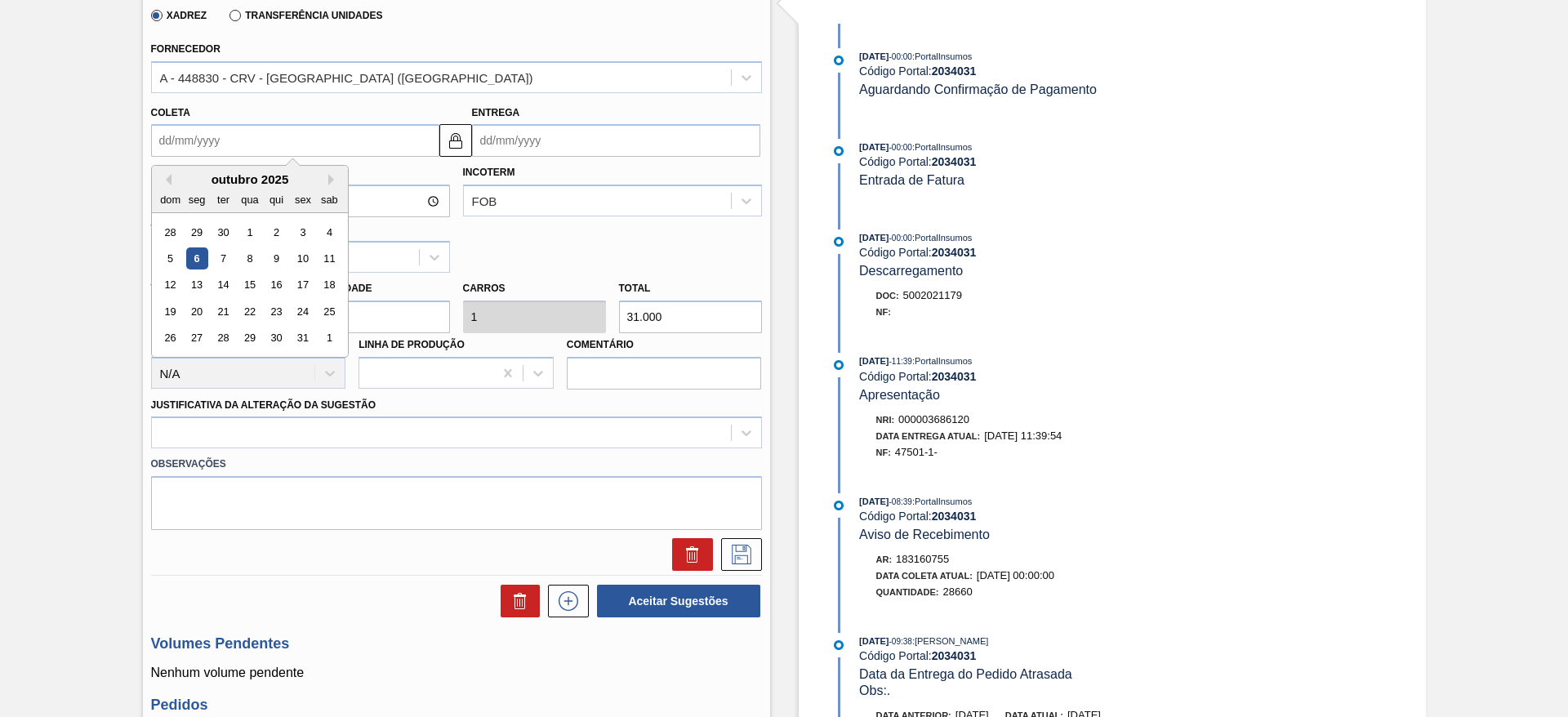
click at [195, 134] on input "Coleta" at bounding box center [295, 140] width 288 height 33
click at [312, 263] on div "10" at bounding box center [302, 258] width 22 height 22
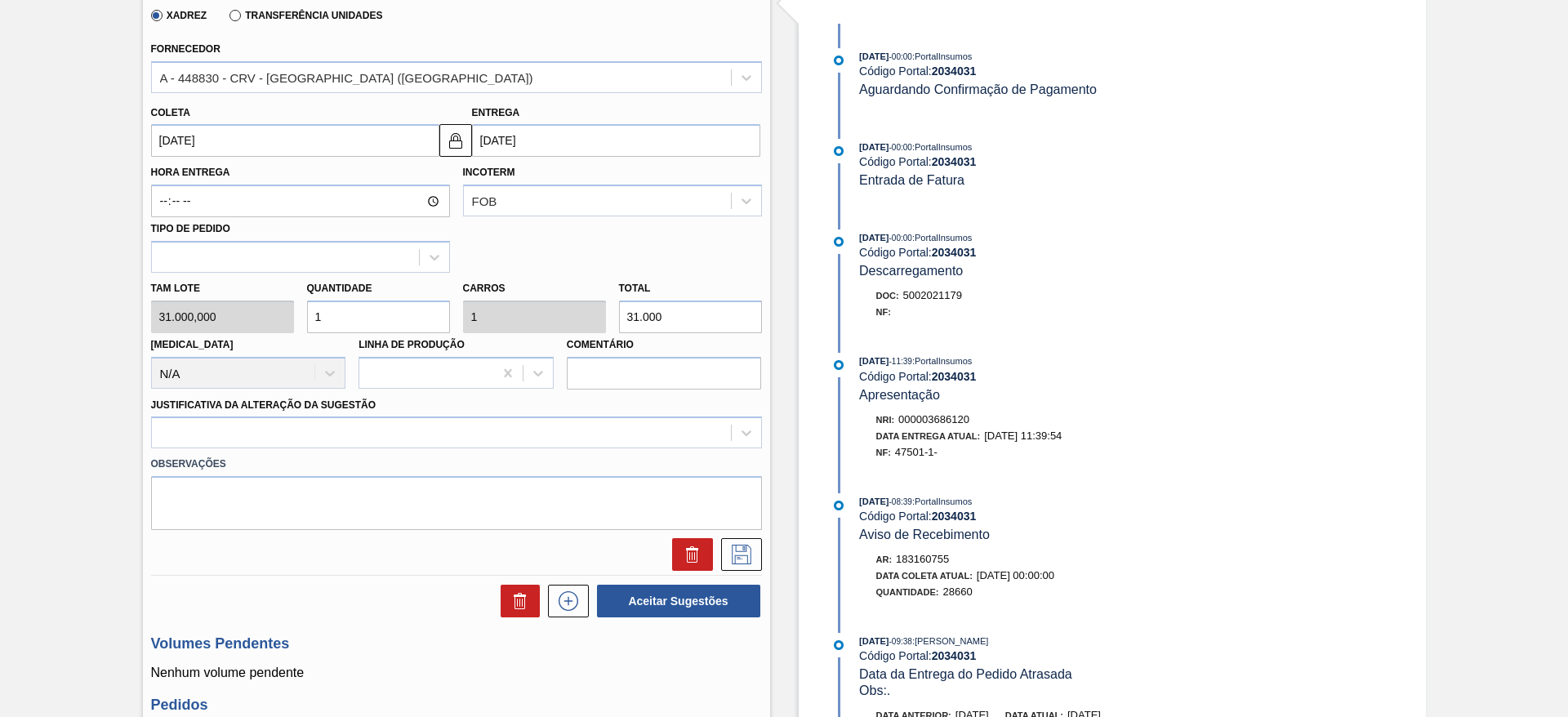
type input "[DATE]"
click at [380, 314] on input "1" at bounding box center [379, 317] width 143 height 33
type input "2"
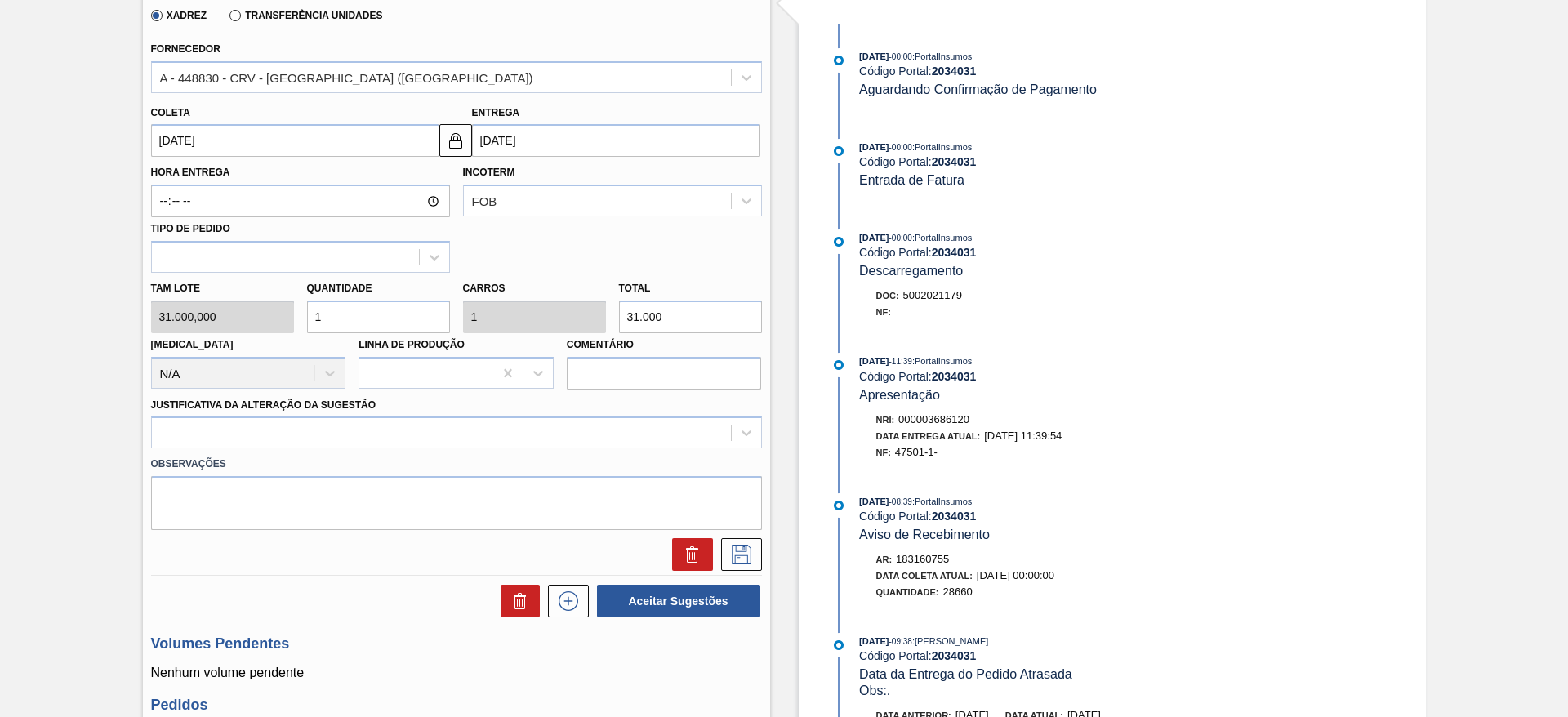
type input "62.000"
click at [380, 314] on input "2" at bounding box center [379, 317] width 143 height 33
type input "2"
click at [597, 422] on div at bounding box center [441, 433] width 579 height 24
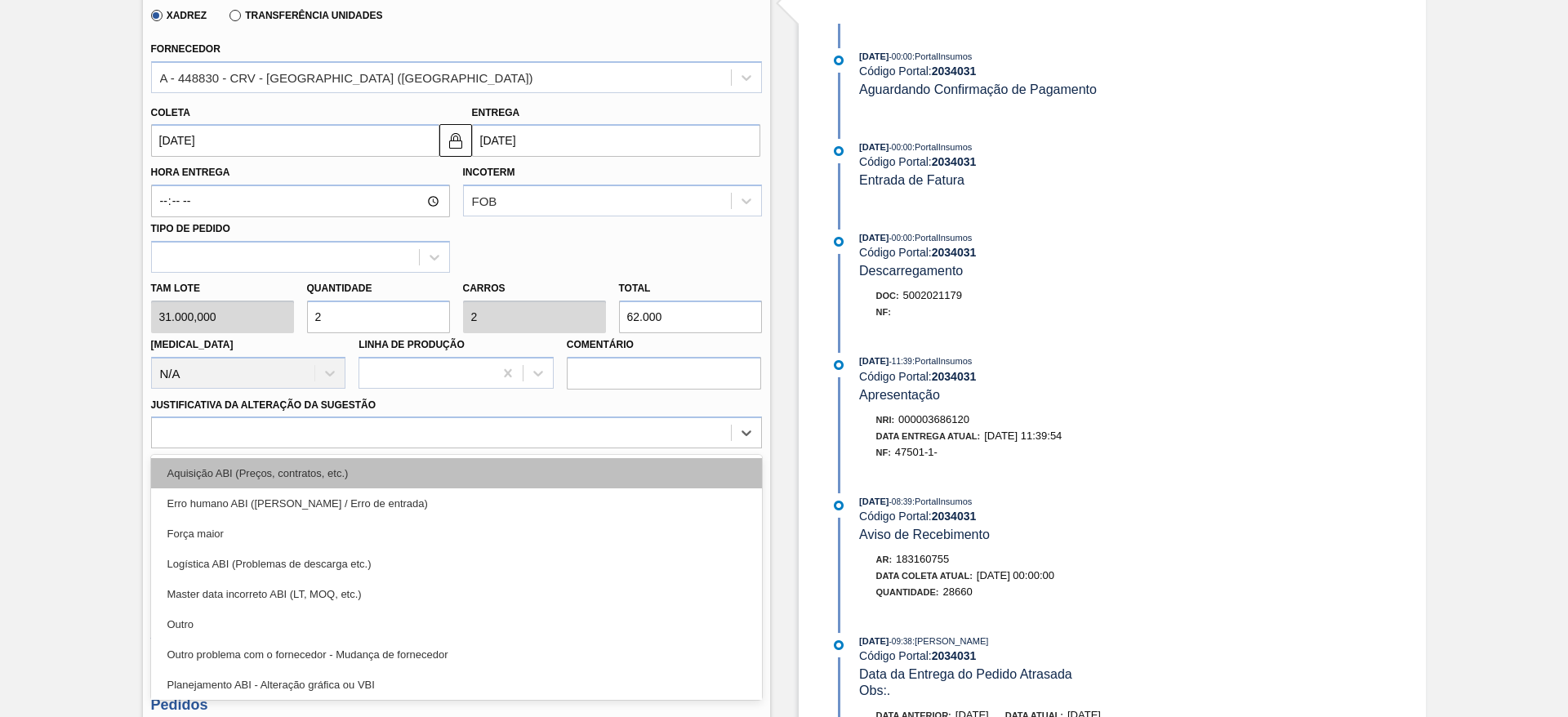
drag, startPoint x: 597, startPoint y: 454, endPoint x: 597, endPoint y: 484, distance: 30.0
click at [597, 484] on div "Aquisição ABI (Preços, contratos, etc.) Erro humano ABI (Cálculo / Erro de entr…" at bounding box center [456, 577] width 611 height 245
click at [597, 484] on div "Aquisição ABI (Preços, contratos, etc.)" at bounding box center [456, 473] width 611 height 30
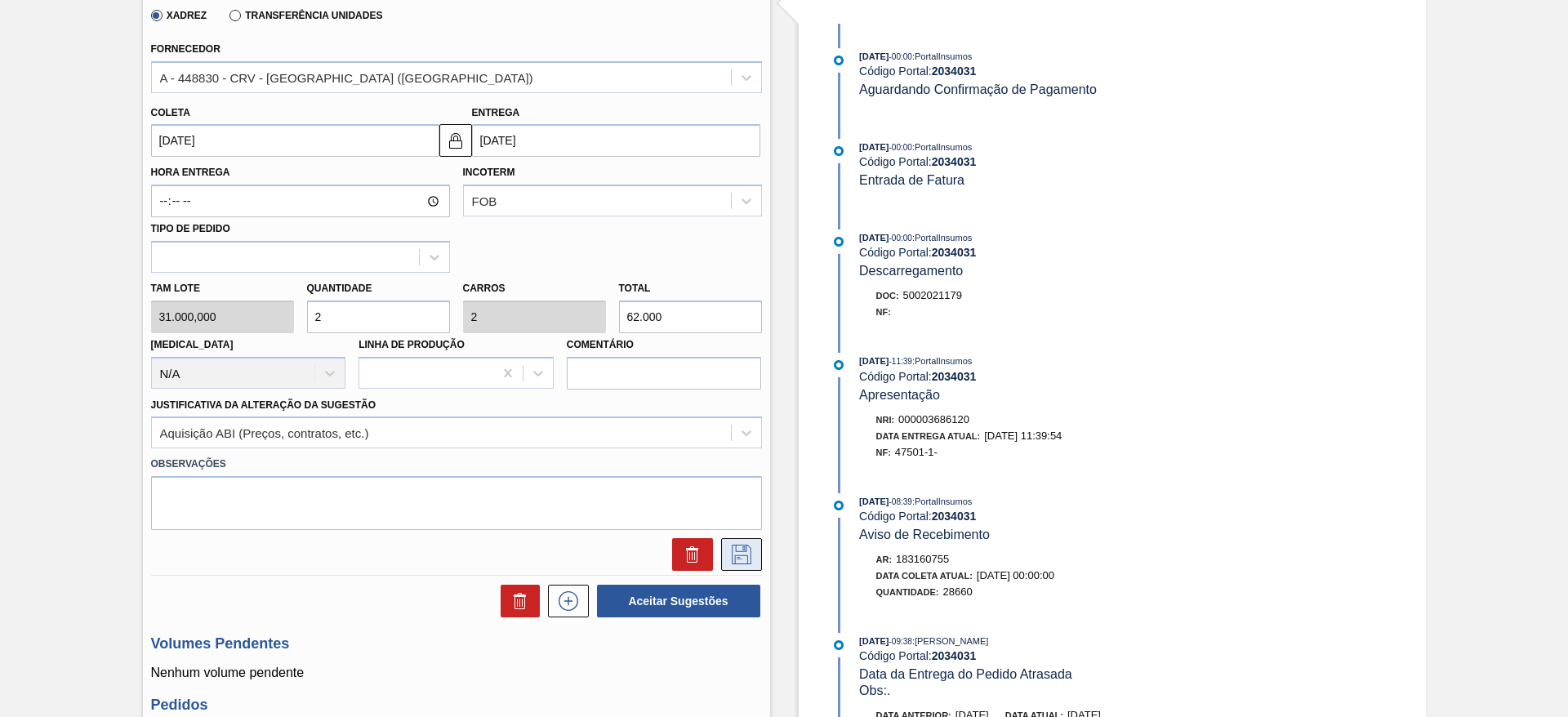
click at [749, 553] on icon at bounding box center [742, 554] width 26 height 20
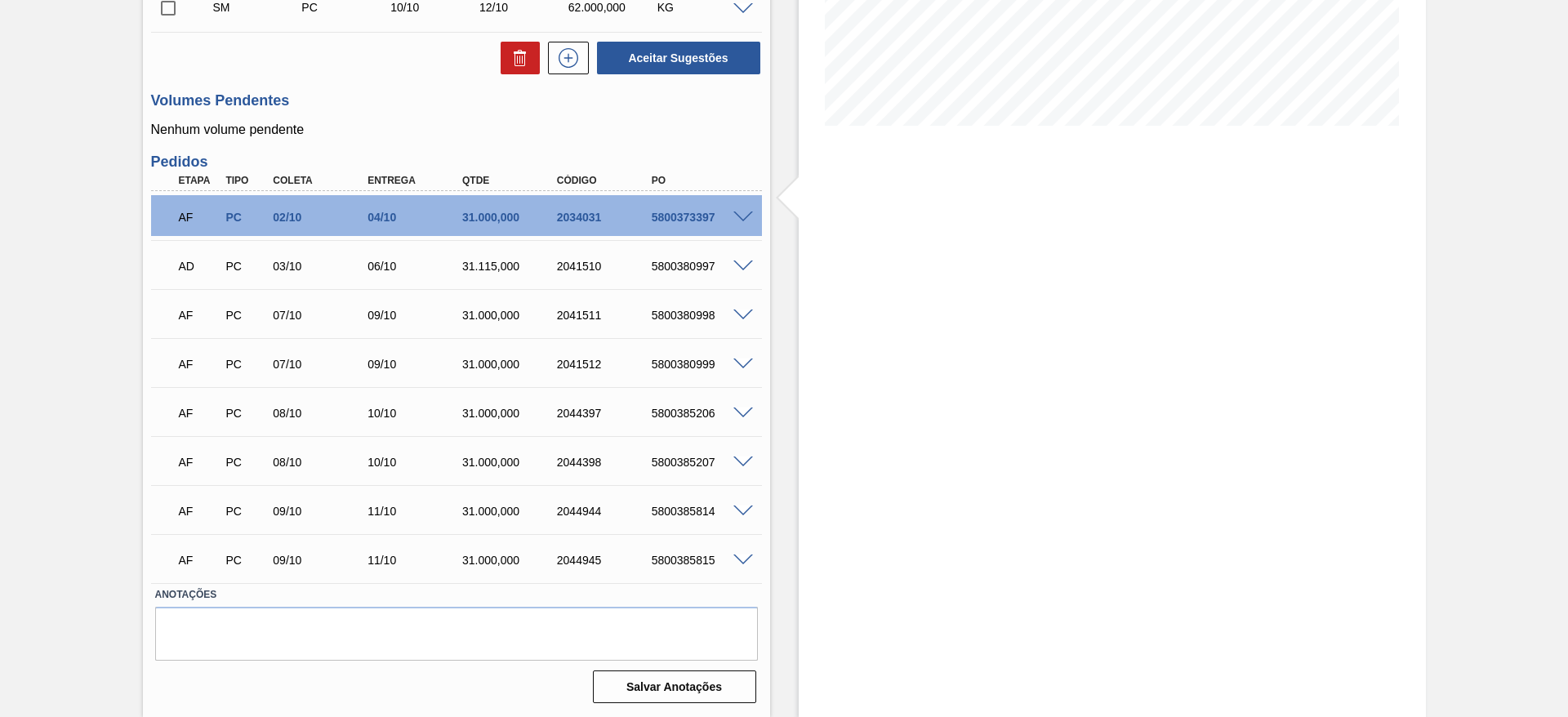
scroll to position [114, 0]
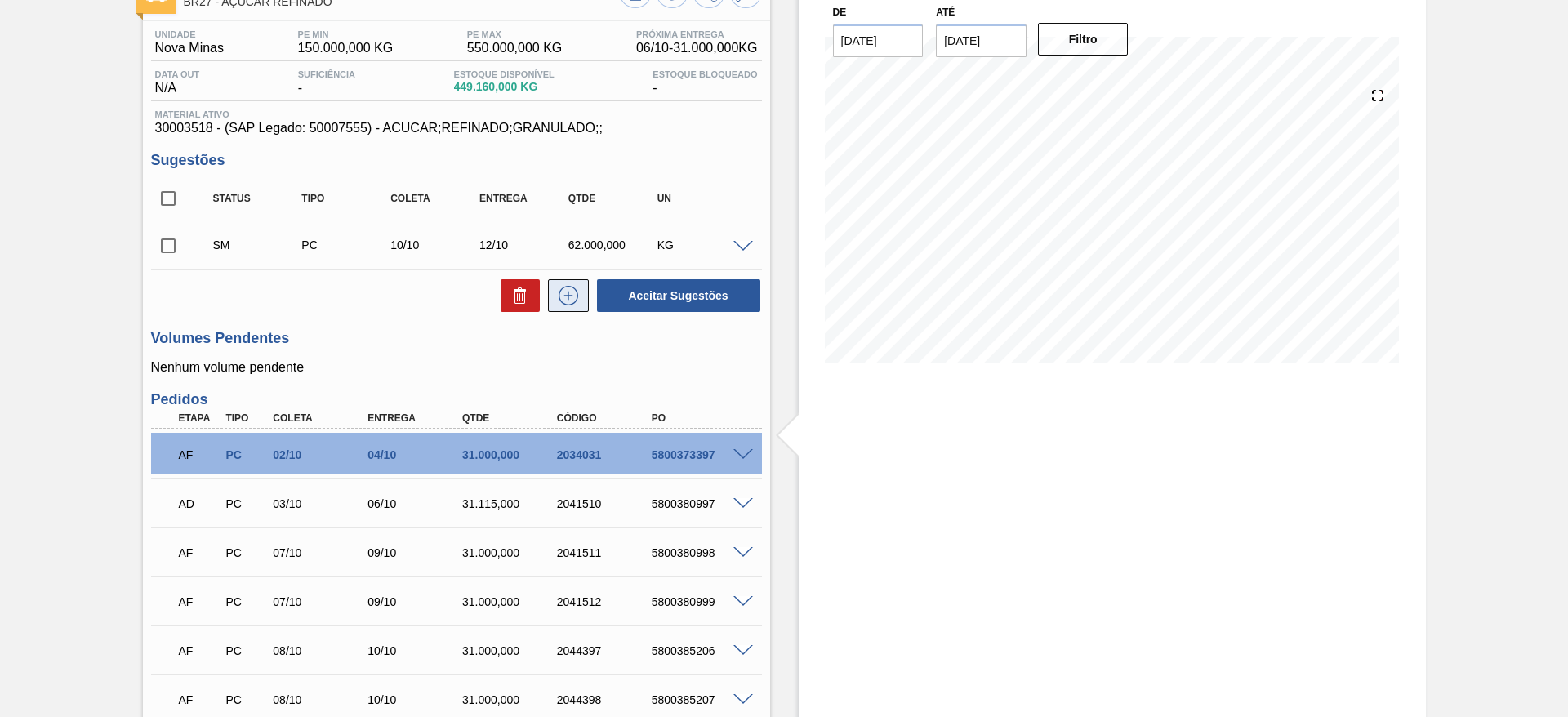
click at [569, 305] on icon at bounding box center [569, 296] width 20 height 20
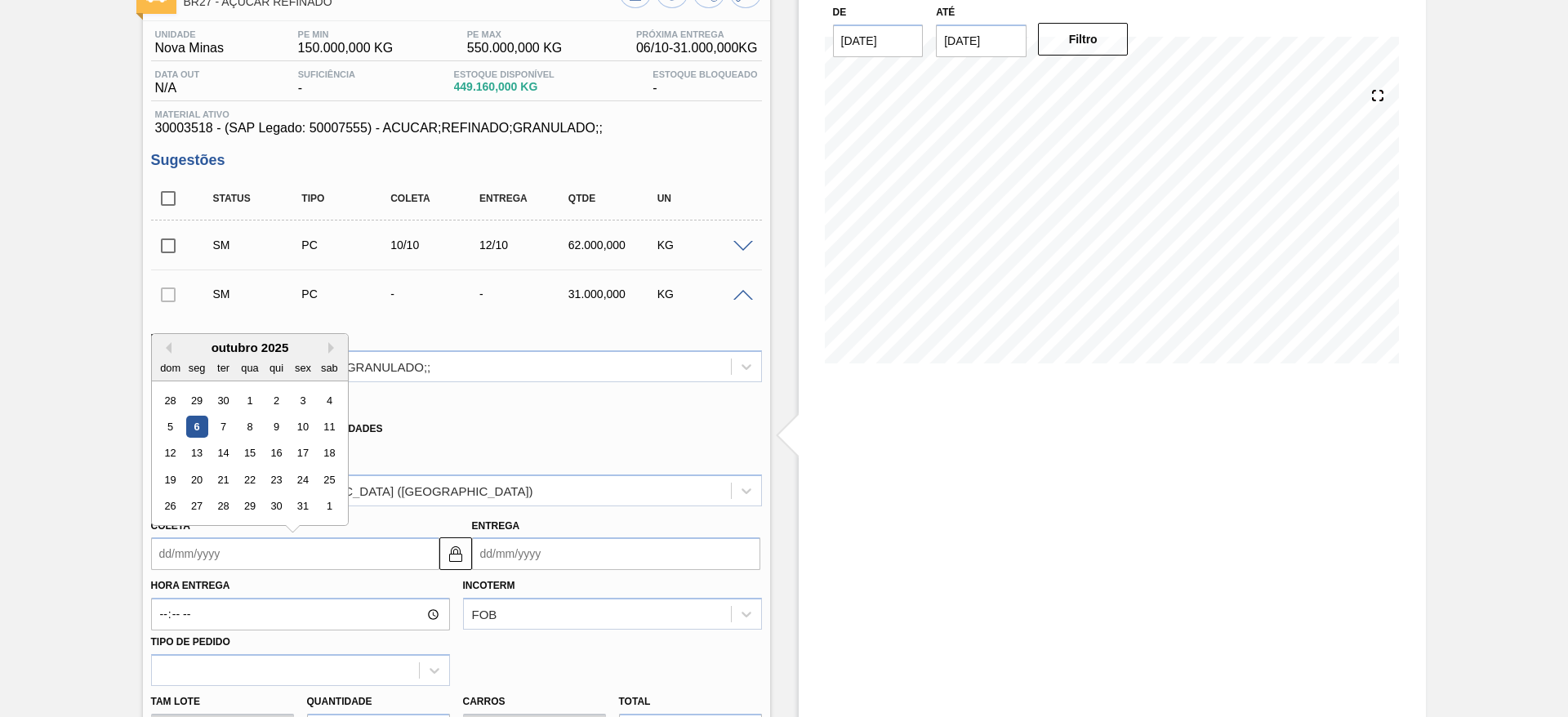
click at [183, 559] on input "Coleta" at bounding box center [295, 554] width 288 height 33
click at [198, 455] on div "13" at bounding box center [196, 453] width 22 height 22
type input "[DATE]"
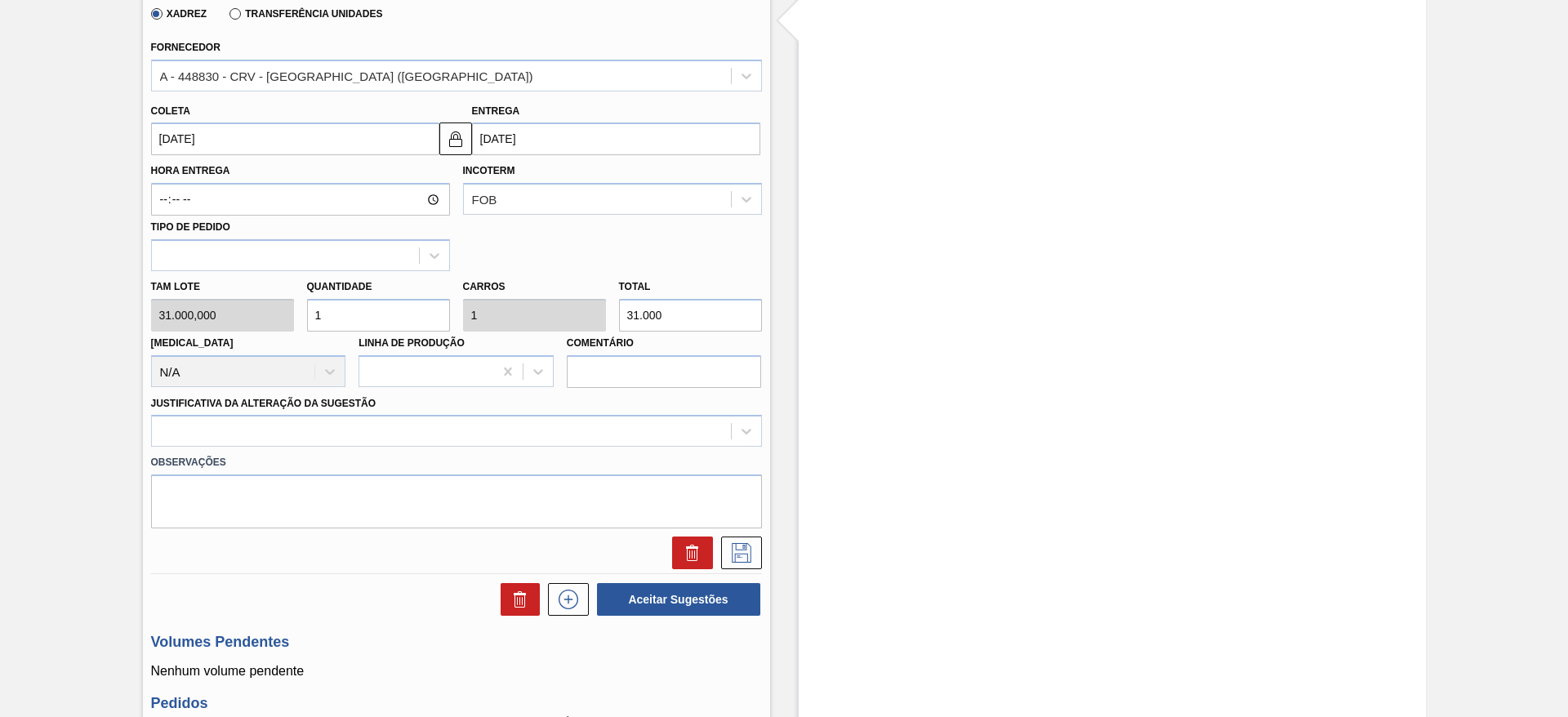
scroll to position [535, 0]
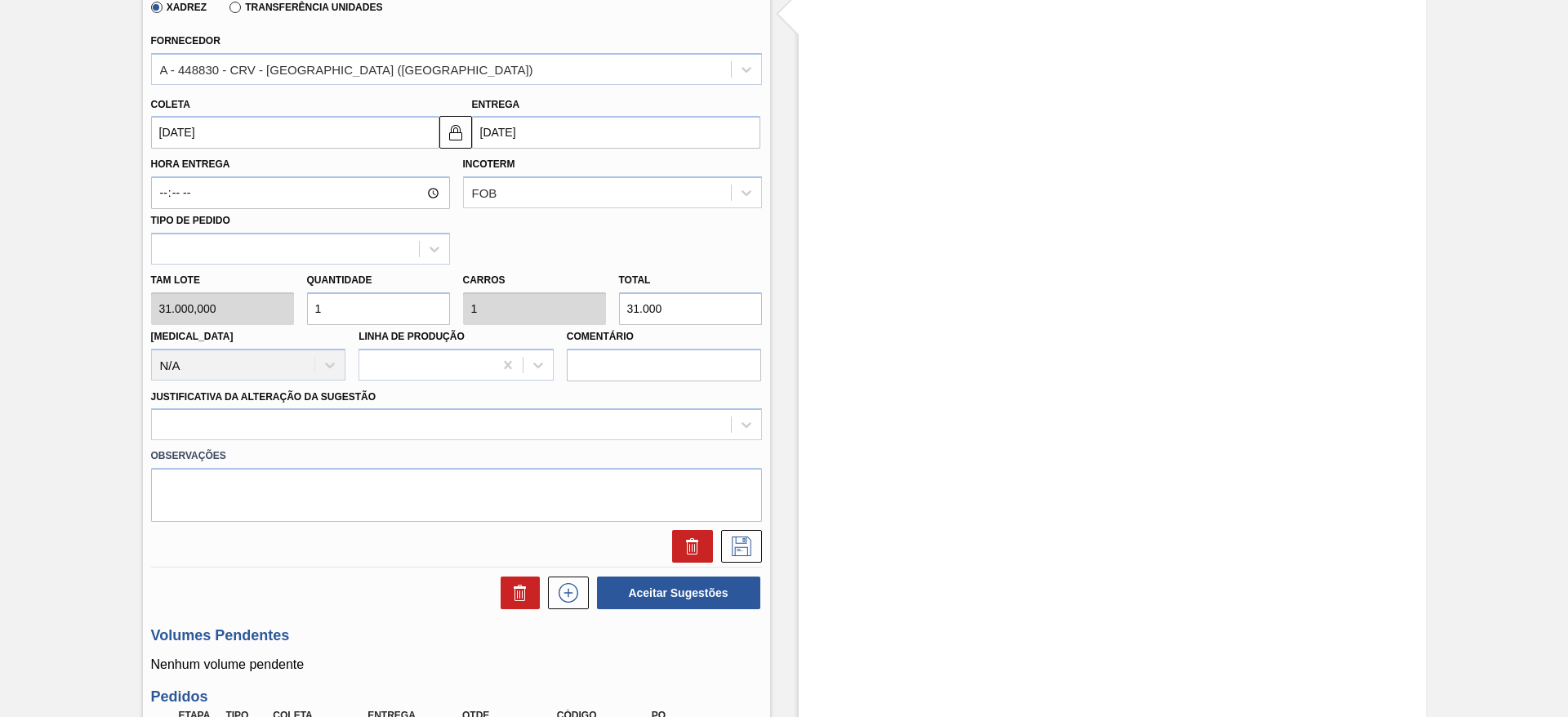
click at [343, 320] on input "1" at bounding box center [379, 309] width 143 height 33
type input "2"
type input "62.000"
click at [343, 320] on input "2" at bounding box center [379, 309] width 143 height 33
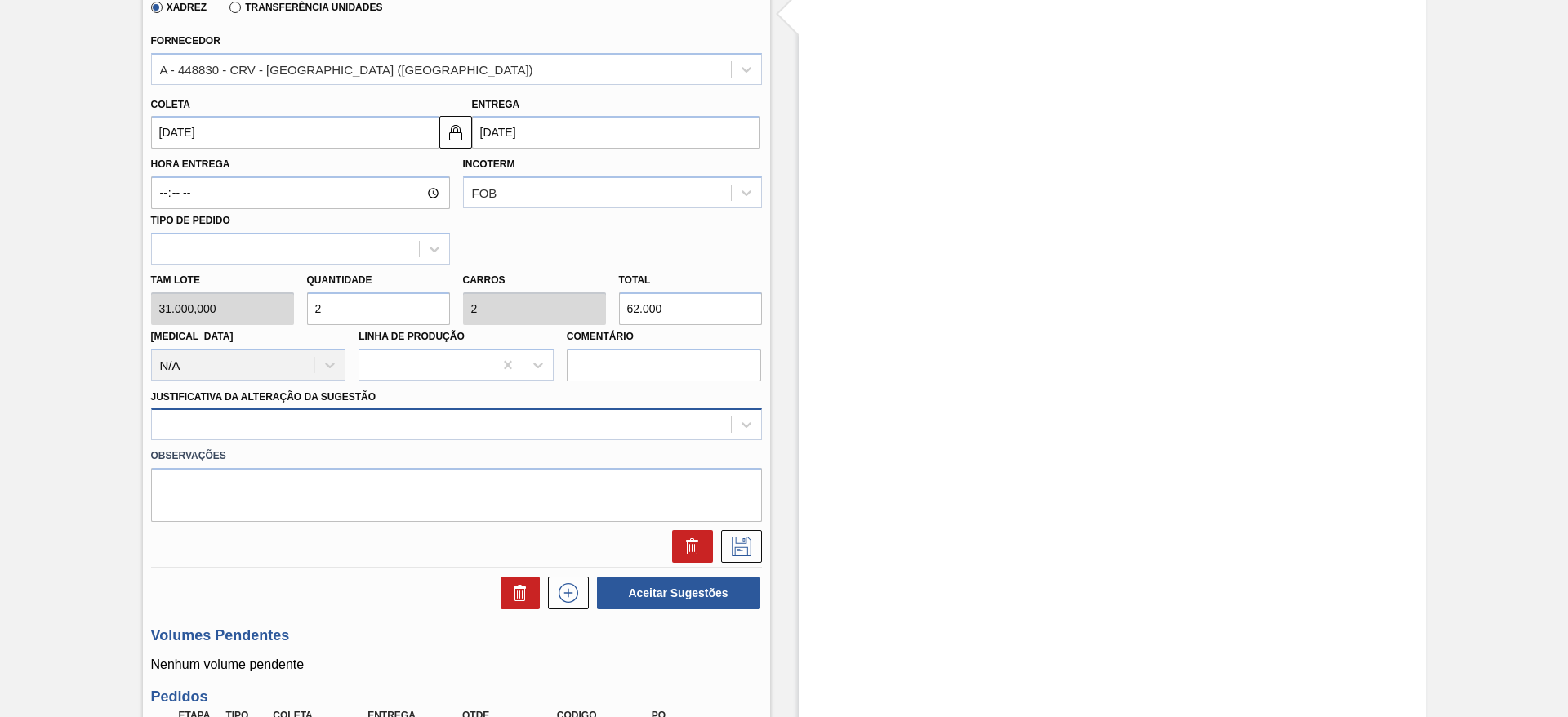
type input "2"
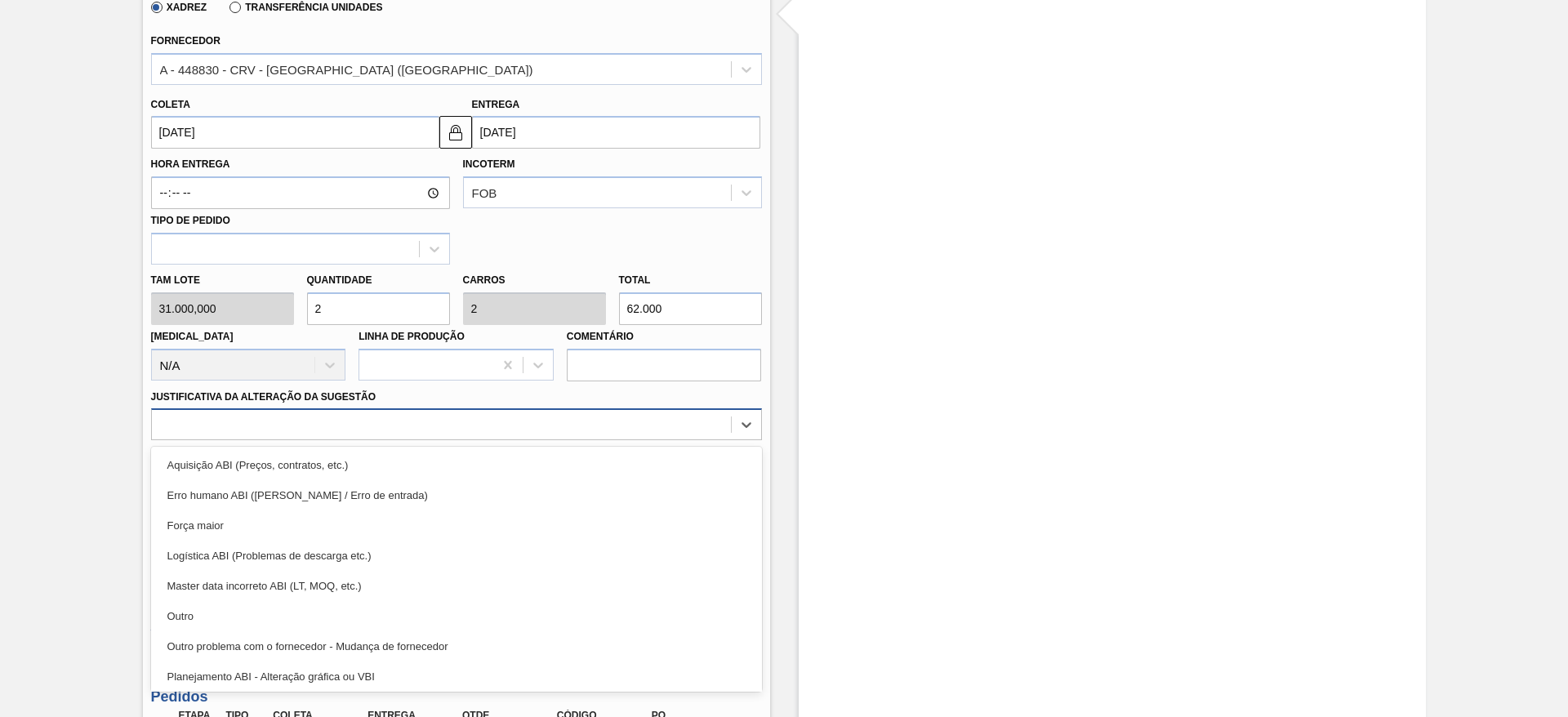
click at [495, 417] on div at bounding box center [441, 425] width 579 height 24
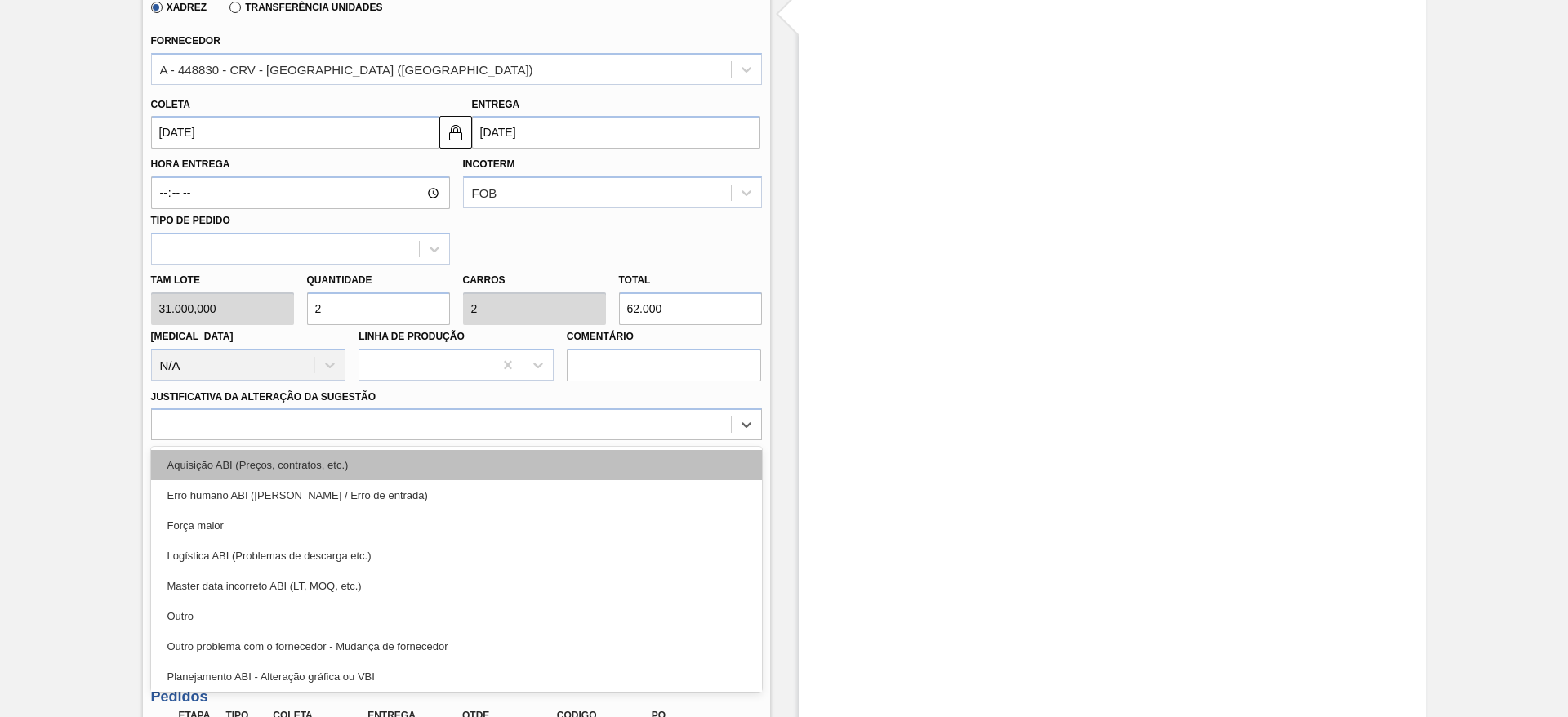
click at [493, 467] on div "Aquisição ABI (Preços, contratos, etc.)" at bounding box center [456, 465] width 611 height 30
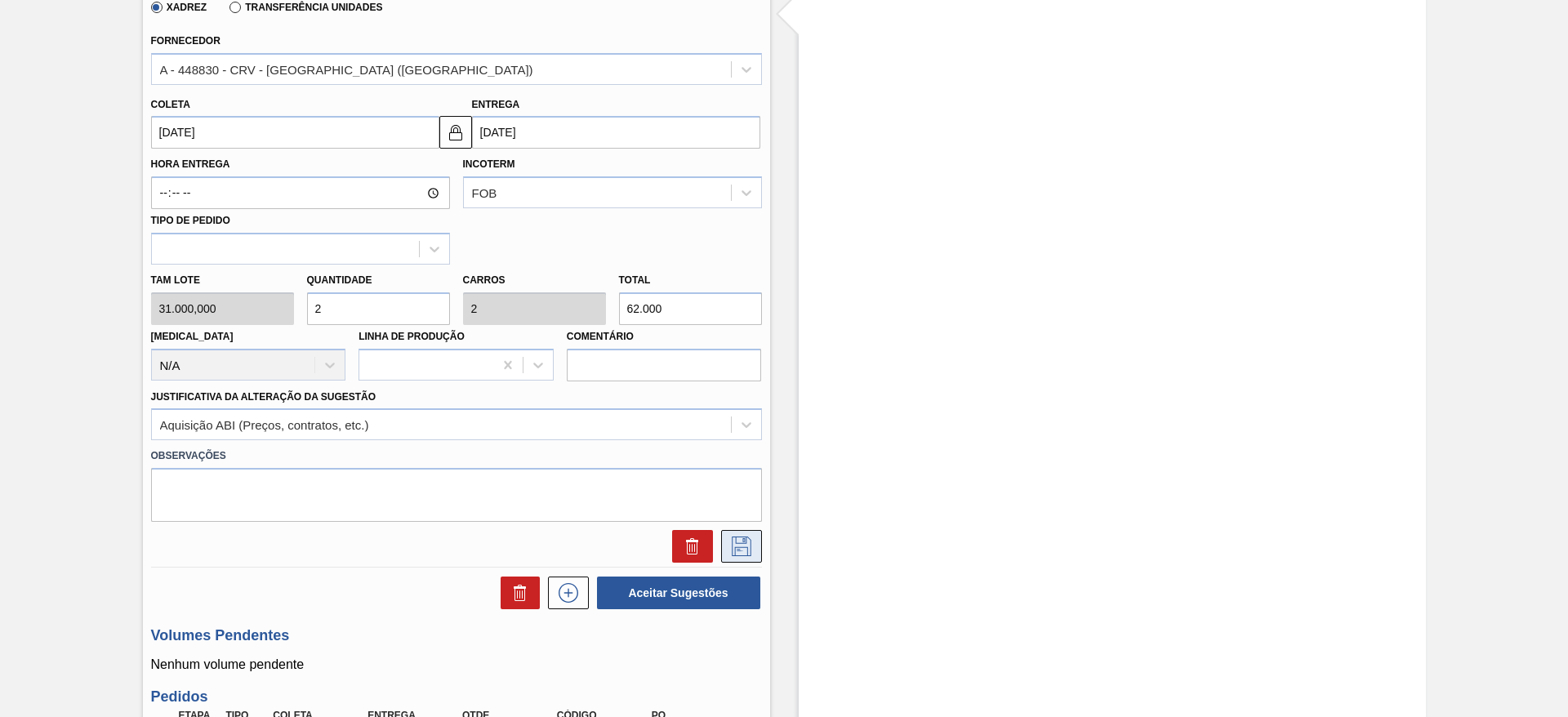
click at [723, 543] on button at bounding box center [742, 546] width 41 height 33
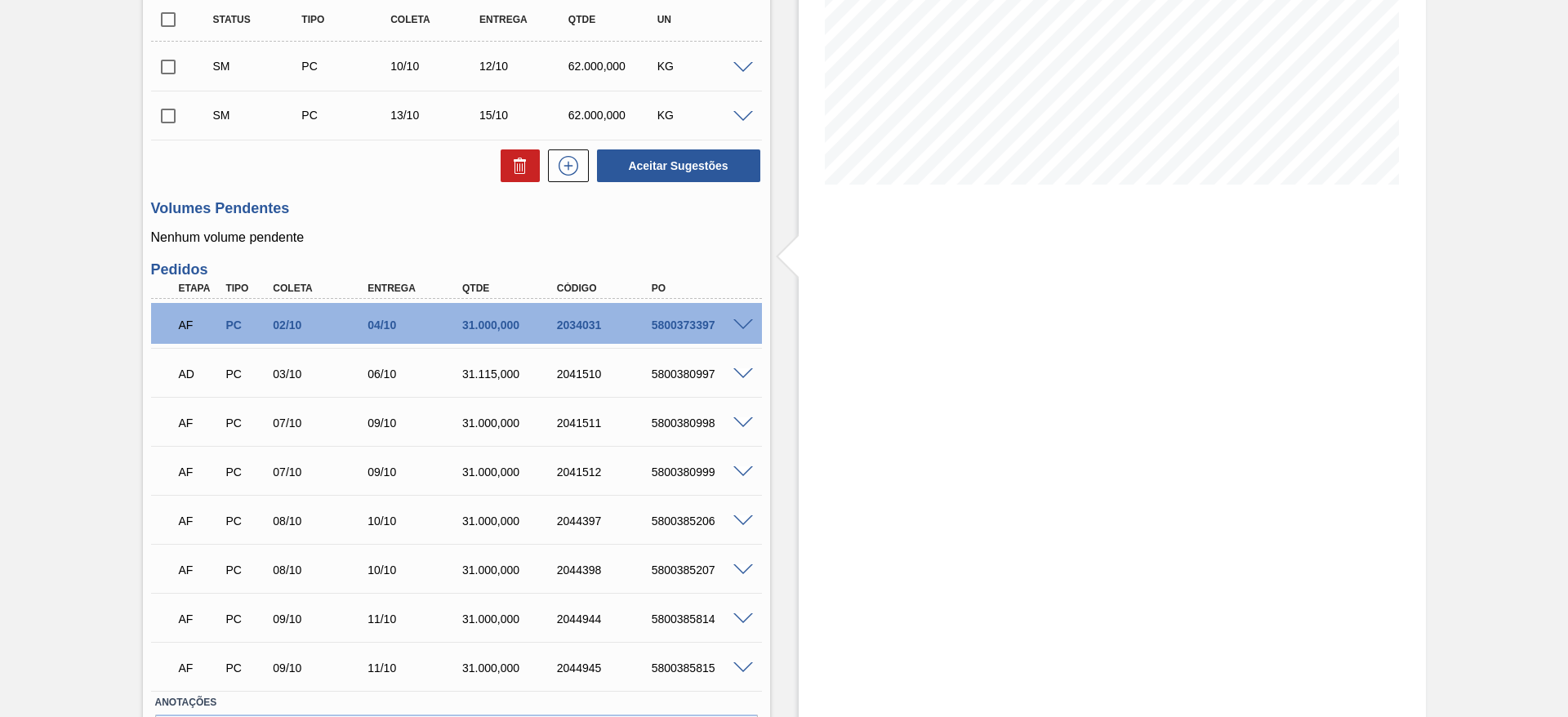
scroll to position [284, 0]
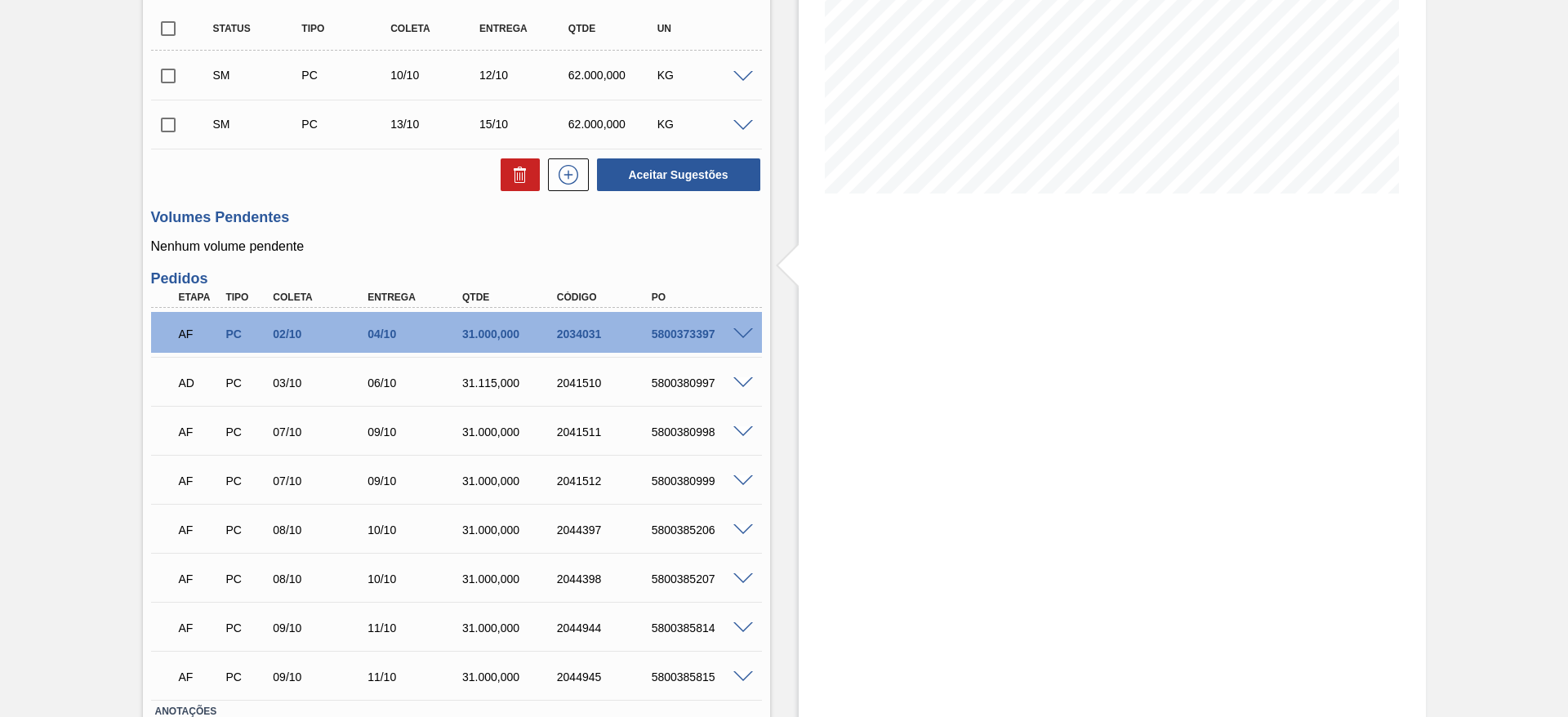
click at [174, 22] on input "checkbox" at bounding box center [168, 29] width 35 height 34
checkbox input "true"
click at [662, 185] on button "Aceitar Sugestões" at bounding box center [679, 175] width 164 height 33
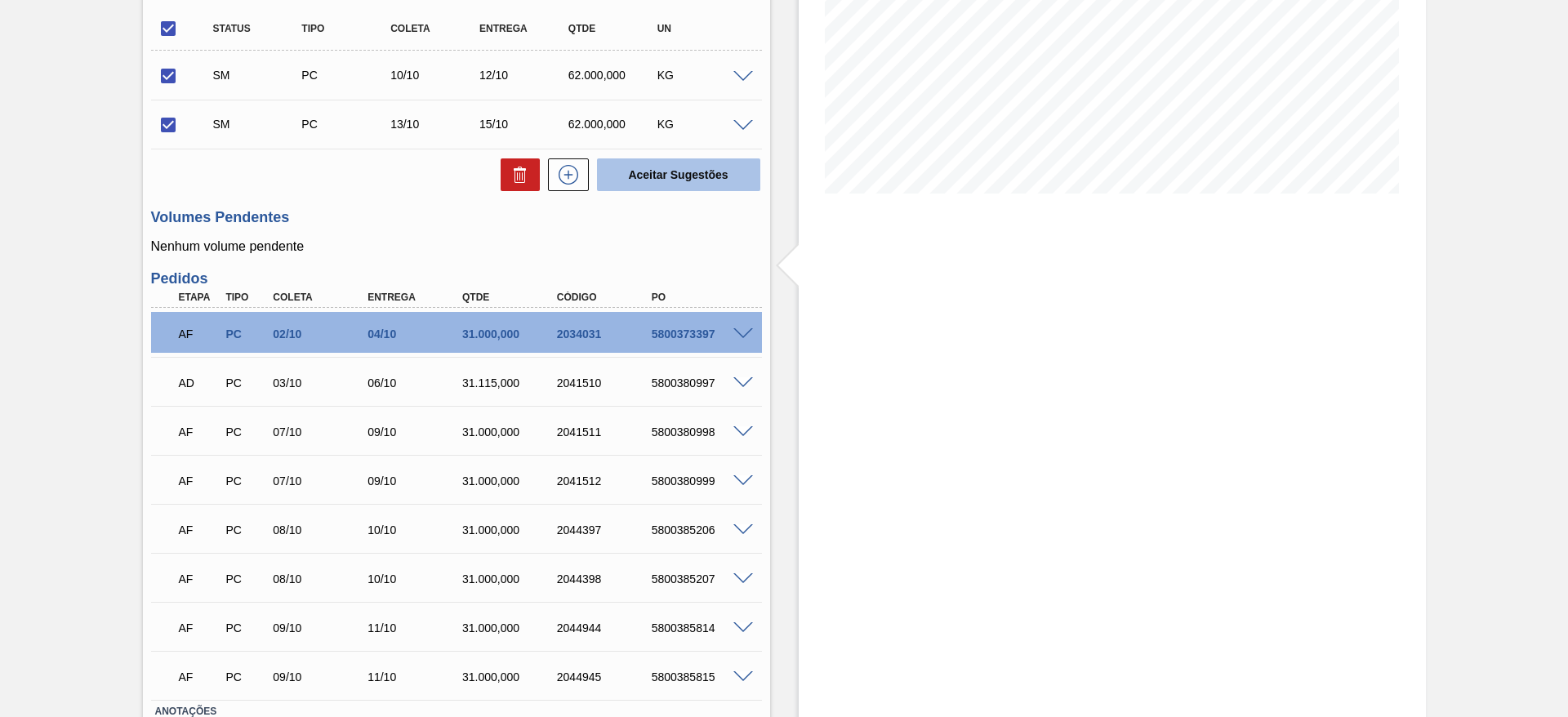
checkbox input "false"
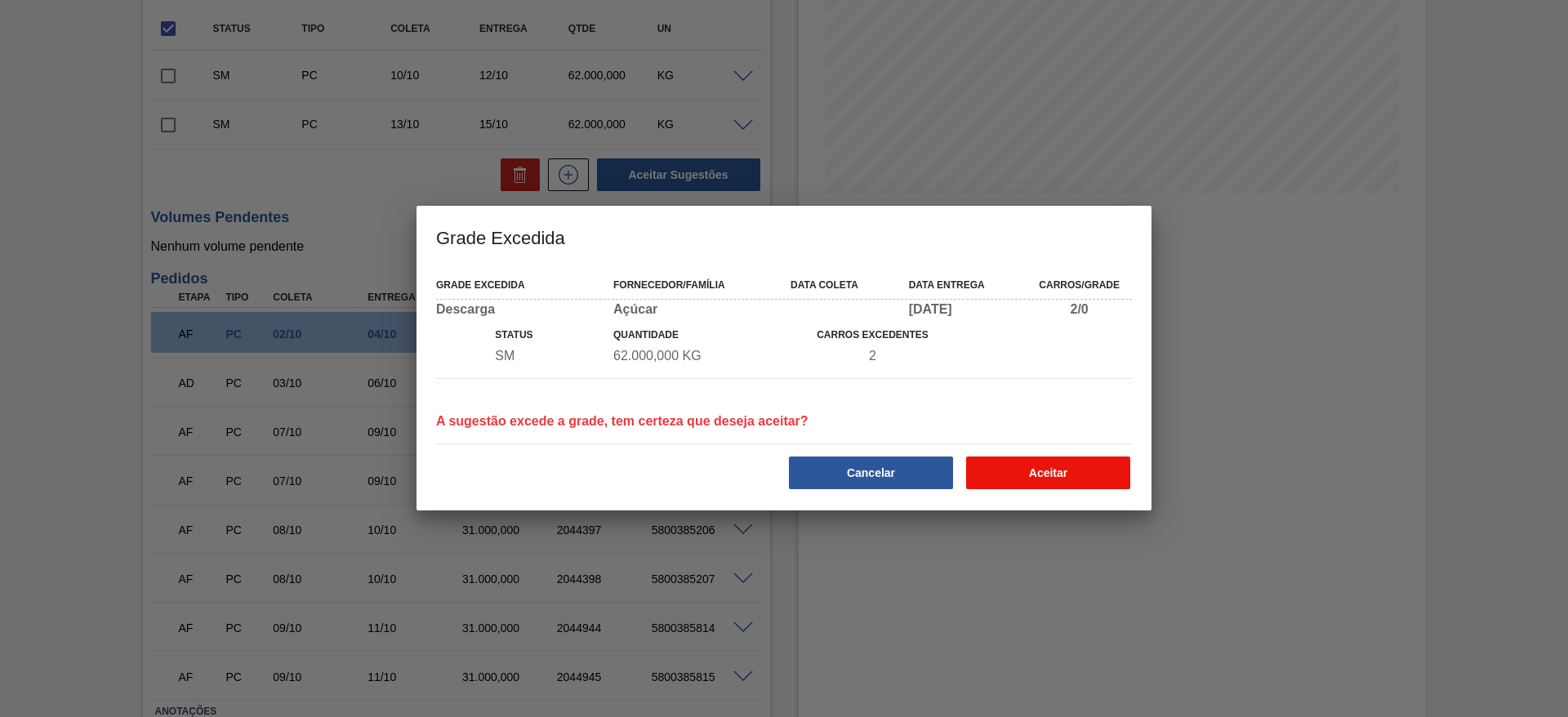
click at [1021, 459] on button "Aceitar" at bounding box center [1049, 473] width 164 height 33
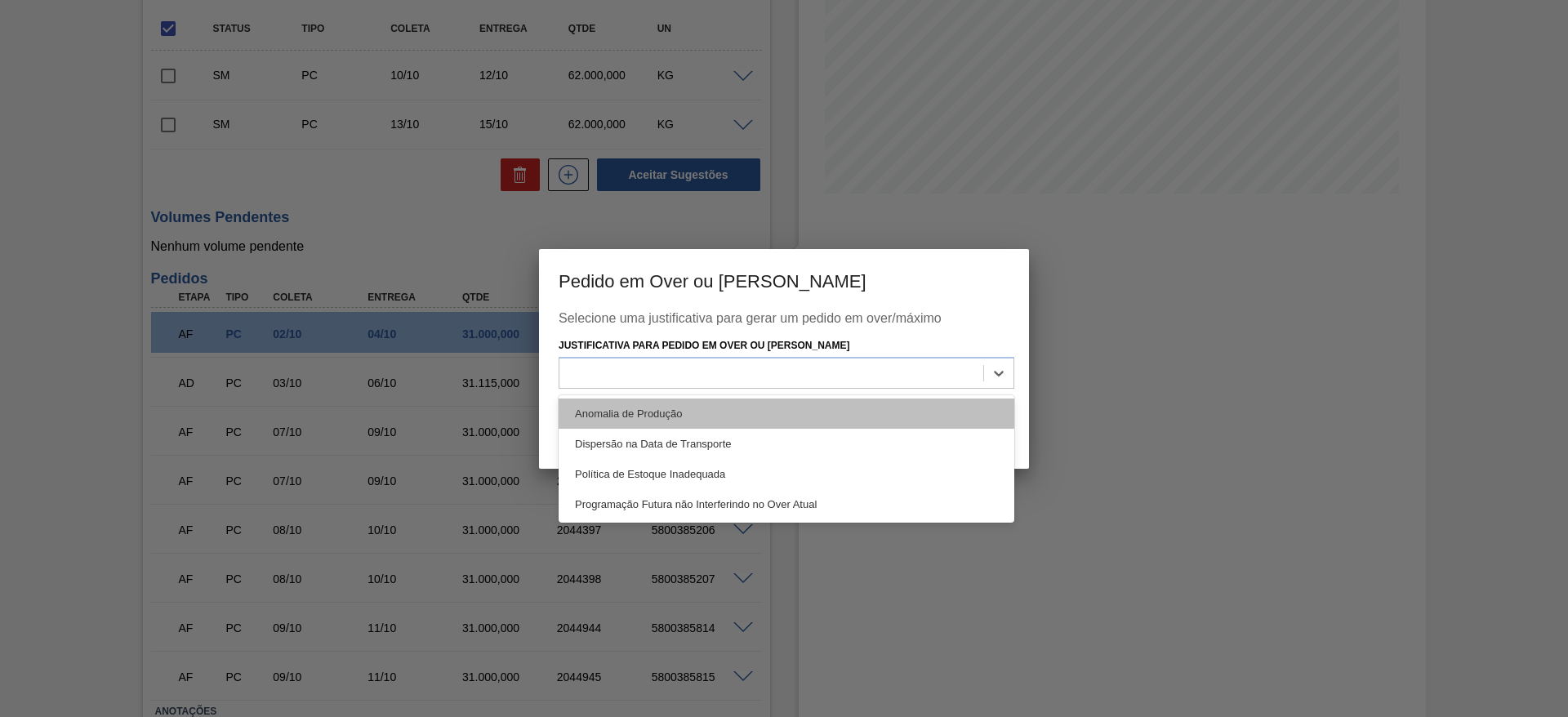
drag, startPoint x: 902, startPoint y: 371, endPoint x: 916, endPoint y: 415, distance: 46.2
click at [916, 388] on div "option Anomalia de Produção focused, 1 of 4. 4 results available. Use Up and Do…" at bounding box center [786, 372] width 456 height 32
click at [916, 415] on div "Anomalia de Produção" at bounding box center [786, 413] width 456 height 30
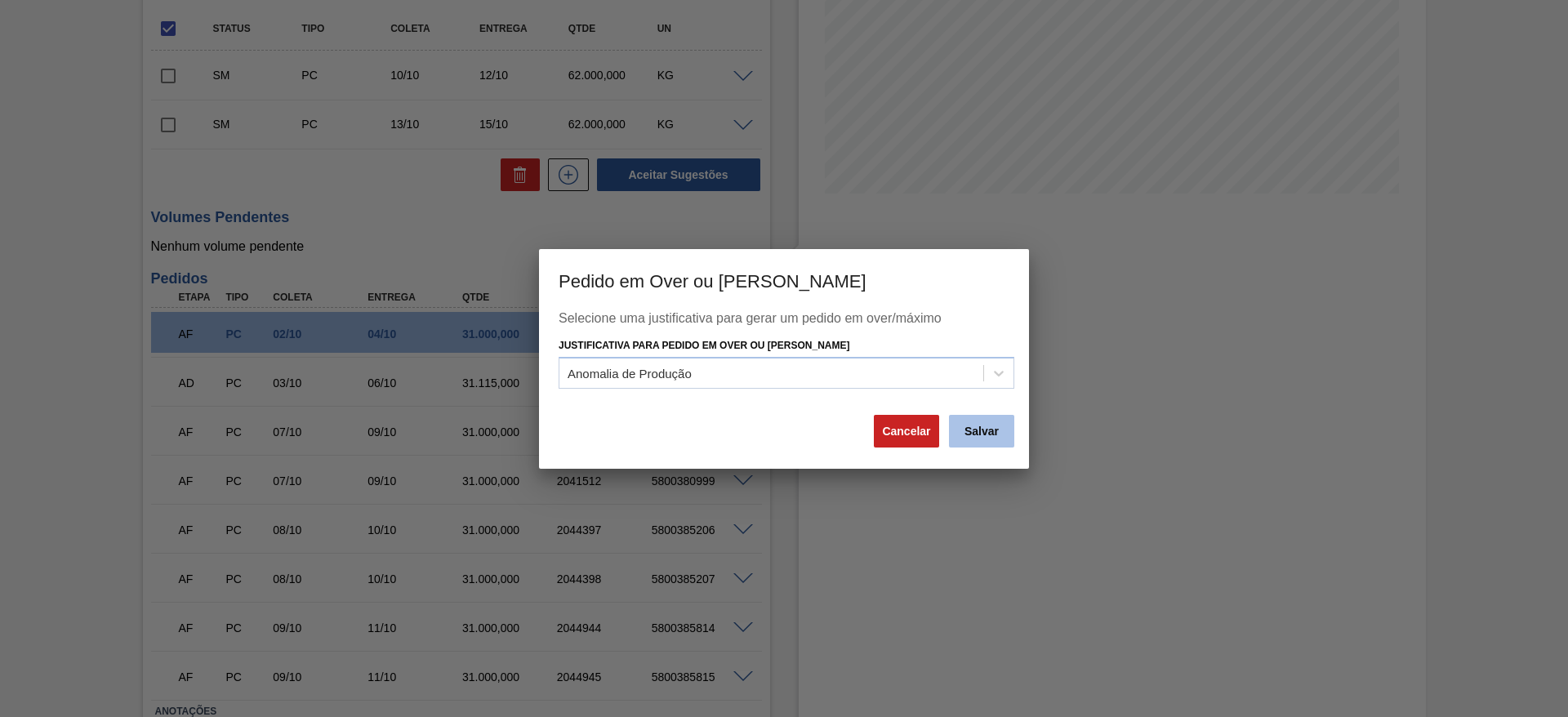
click at [976, 430] on button "Salvar" at bounding box center [982, 431] width 66 height 33
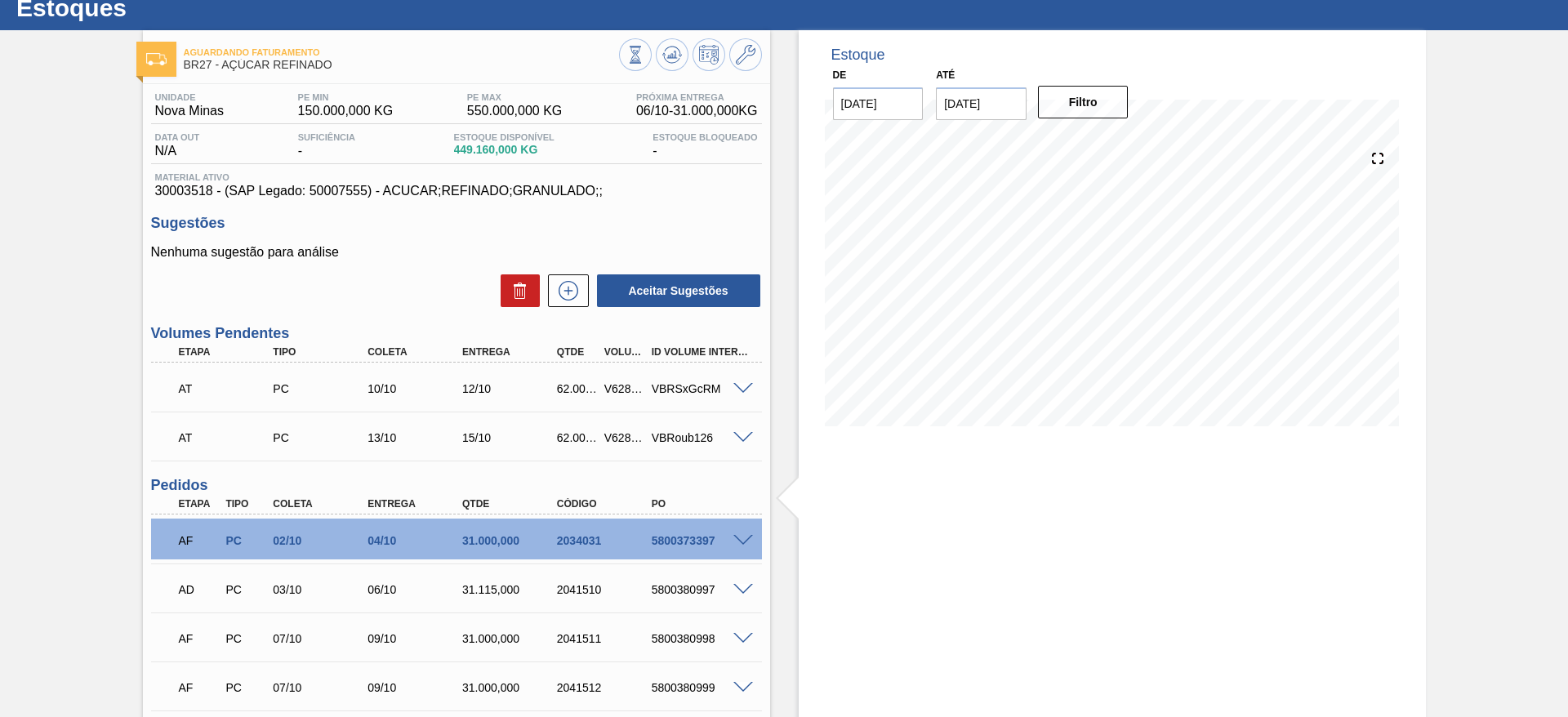
scroll to position [34, 0]
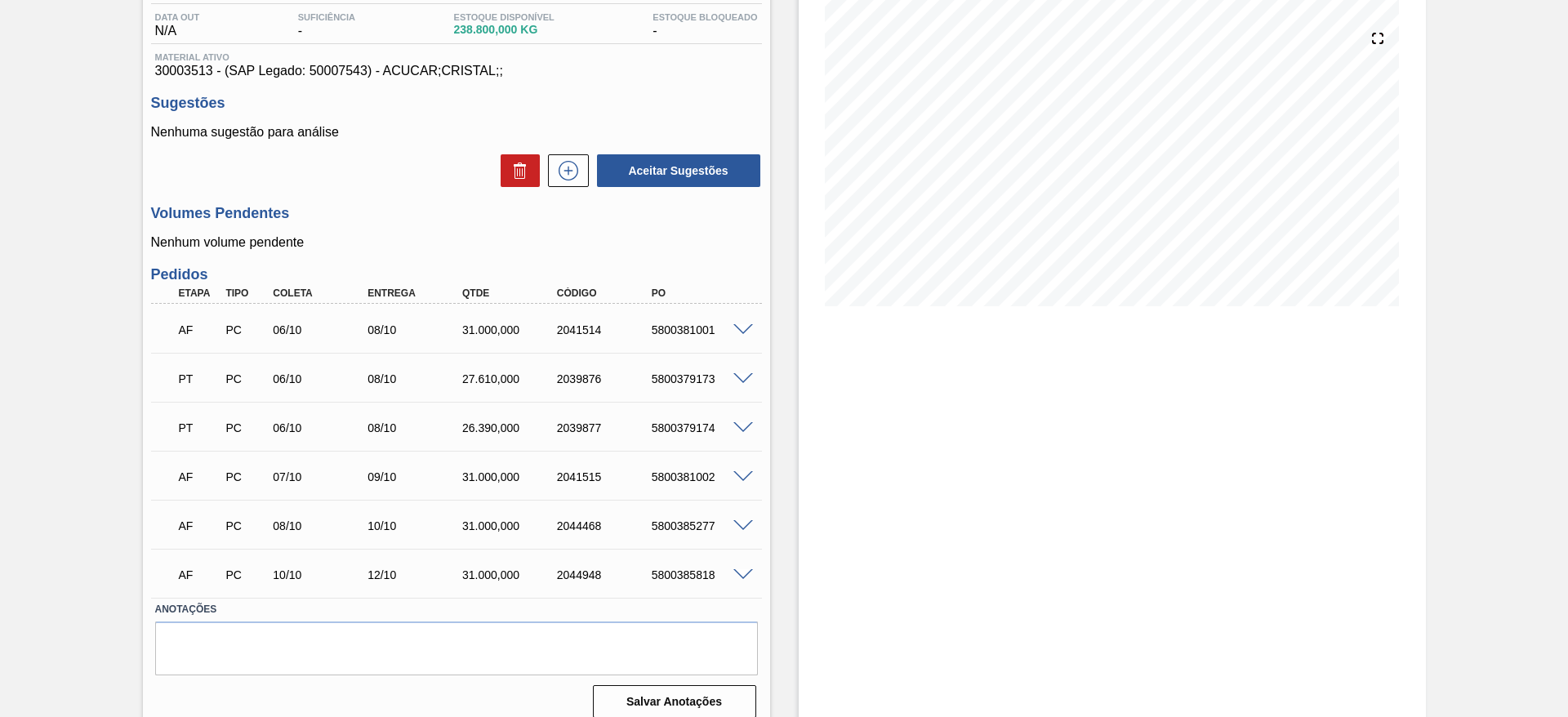
scroll to position [186, 0]
